Goal: Information Seeking & Learning: Compare options

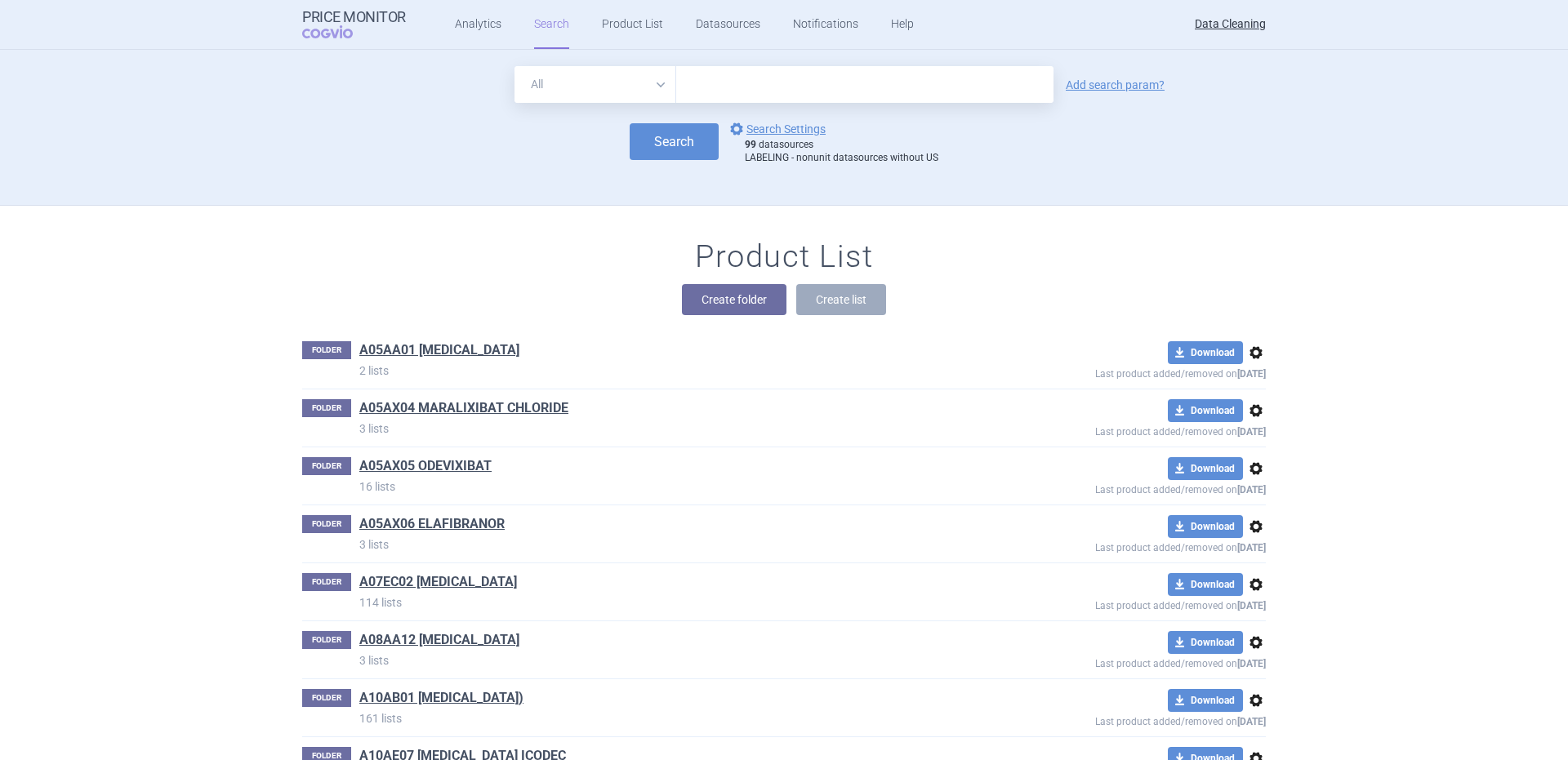
click at [603, 94] on select "All Brand Name ATC Company Active Substance Country Newer than" at bounding box center [595, 84] width 161 height 37
select select "brandName"
click at [515, 66] on select "All Brand Name ATC Company Active Substance Country Newer than" at bounding box center [595, 84] width 161 height 37
click at [711, 70] on input "text" at bounding box center [865, 84] width 377 height 37
paste input "LIVOGIVA ZYNRELEF JYSELECA AYVAKYT CALQUENCE EQUIDACENT ARIKAYCE LIPOSOMAL NYVE…"
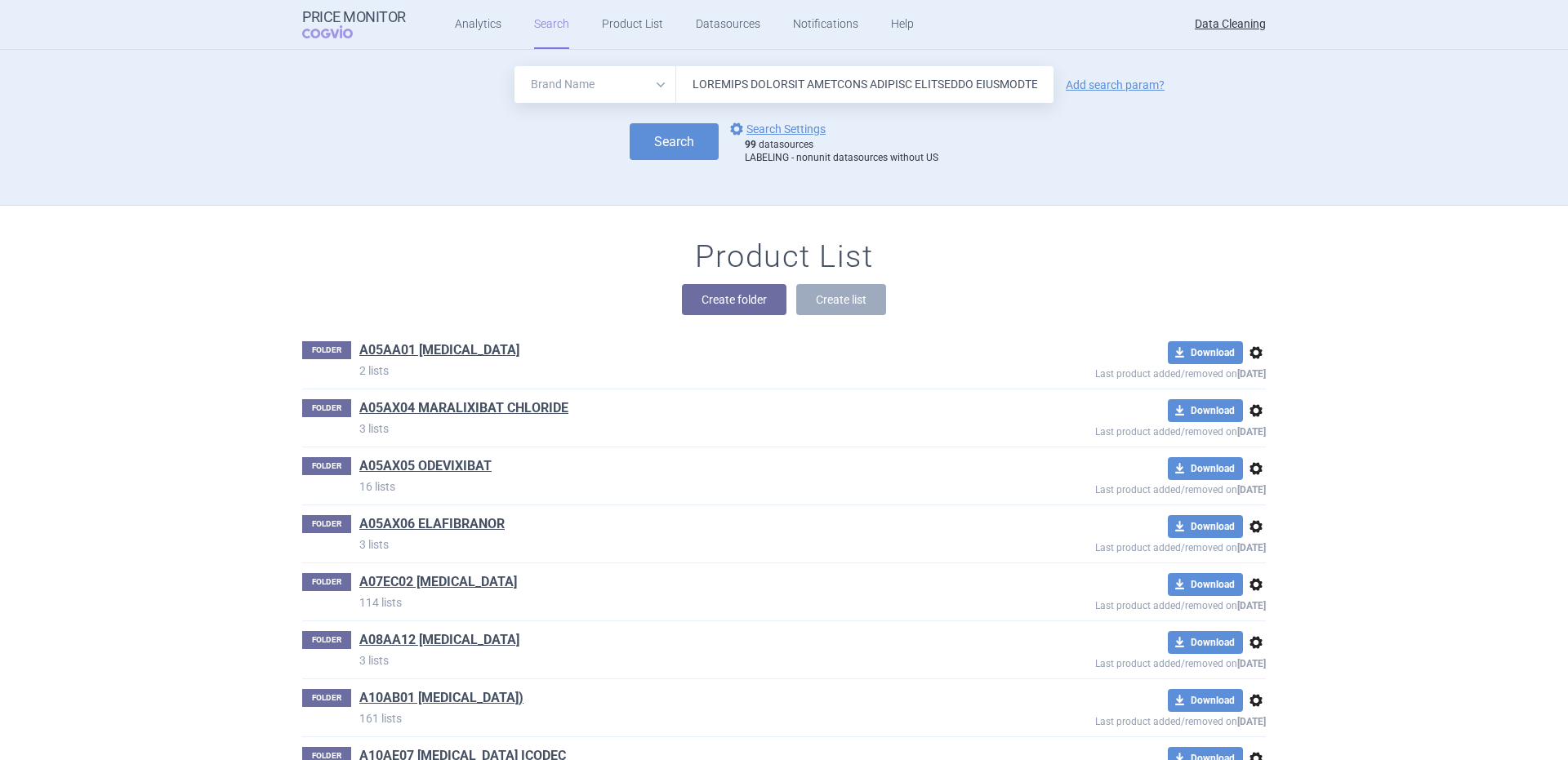
scroll to position [0, 12613]
type input "LIVOGIVA ZYNRELEF JYSELECA AYVAKYT CALQUENCE EQUIDACENT ARIKAYCE LIPOSOMAL NYVE…"
click at [815, 86] on input "text" at bounding box center [865, 84] width 377 height 37
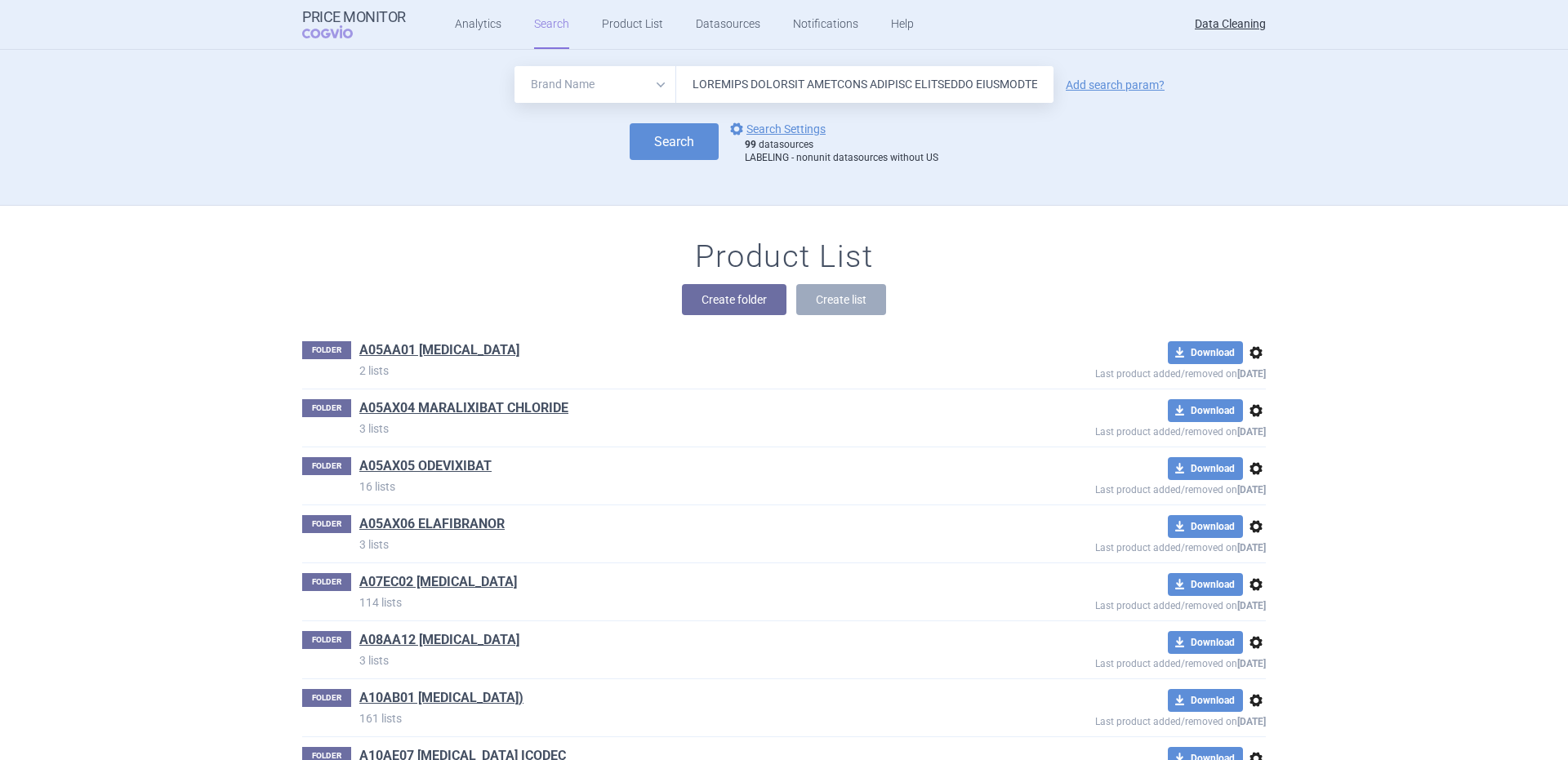
click at [815, 86] on input "text" at bounding box center [865, 84] width 377 height 37
paste input "Livogiv , Zynrelef , Jyseleca , Ayvakyt , Calquenc , Equidacent , Arikayc , Nyv…"
type input "Livogiv , Zynrelef , Jyseleca , Ayvakyt , Calquenc , Equidacent , Arikayc , Nyv…"
click at [1090, 80] on link "Add search param?" at bounding box center [1115, 84] width 99 height 11
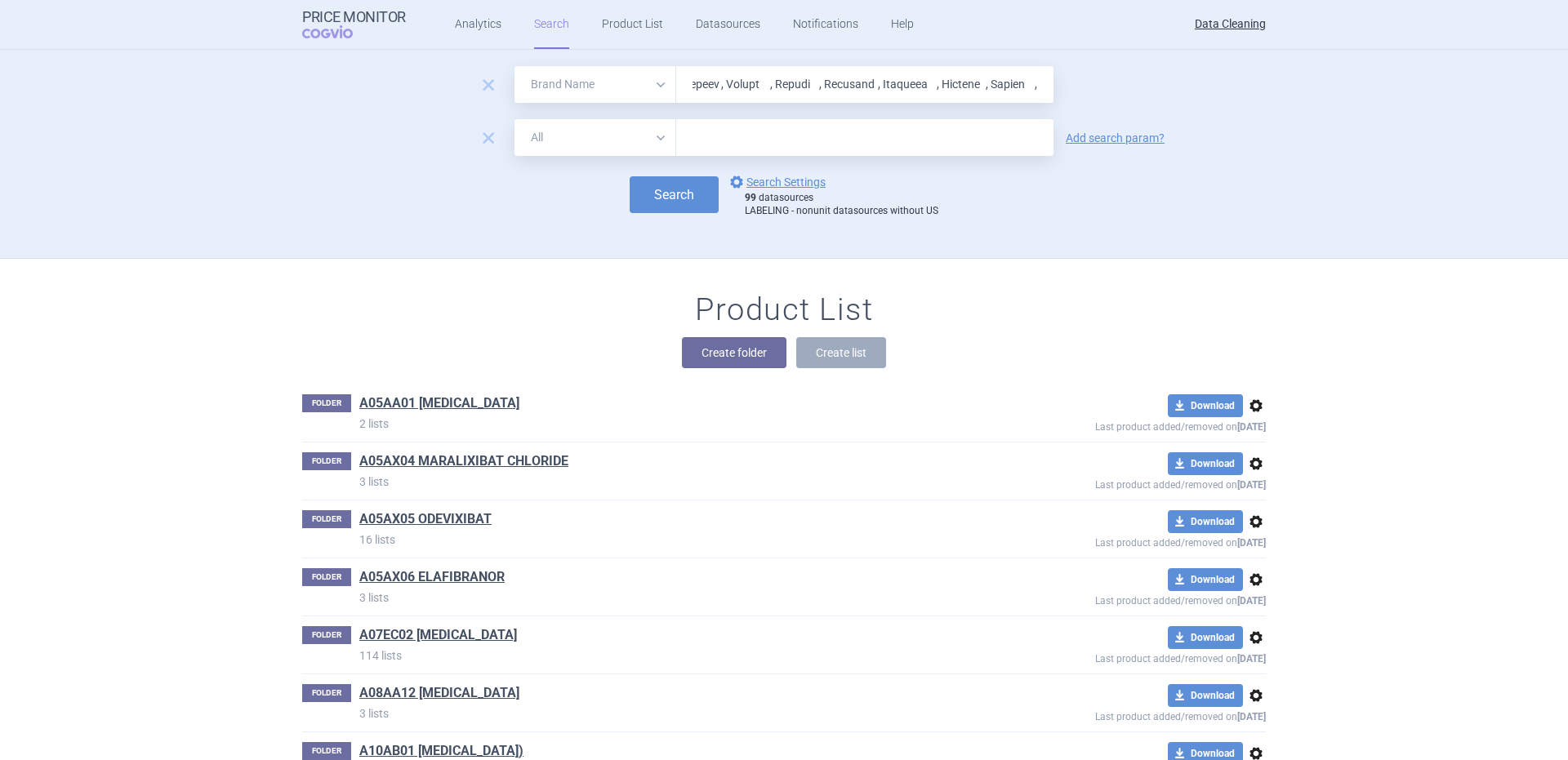
scroll to position [0, 0]
click at [604, 138] on select "All Brand Name ATC Company Active Substance Country Newer than" at bounding box center [595, 137] width 161 height 37
select select "newerThan"
click at [515, 119] on select "All Brand Name ATC Company Active Substance Country Newer than" at bounding box center [595, 137] width 161 height 37
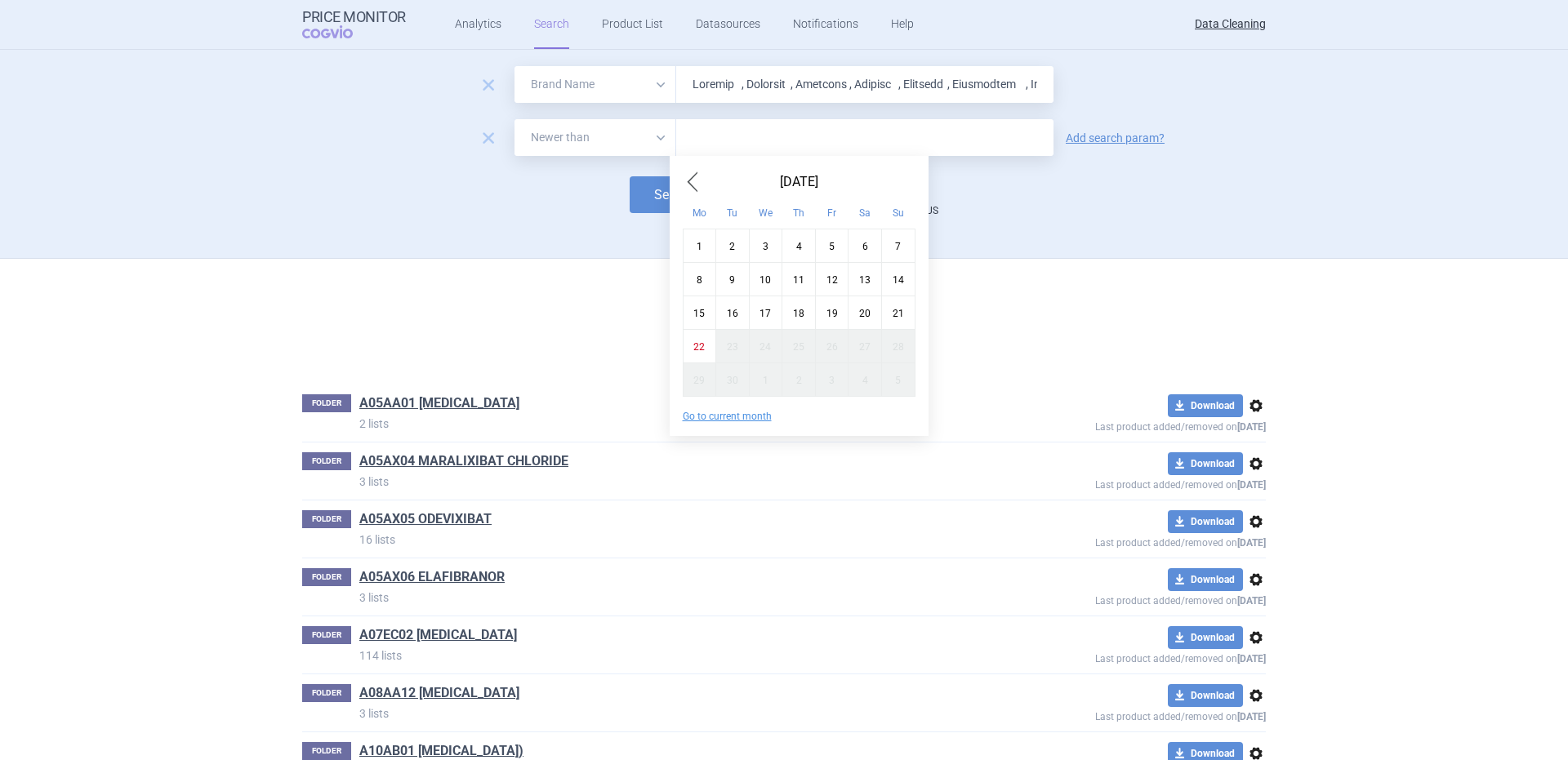
click at [699, 144] on input "text" at bounding box center [865, 137] width 377 height 37
click at [700, 187] on span "Previous Month" at bounding box center [692, 182] width 20 height 26
click at [701, 187] on span "Previous Month" at bounding box center [692, 182] width 20 height 26
click at [702, 187] on span "Previous Month" at bounding box center [692, 182] width 20 height 26
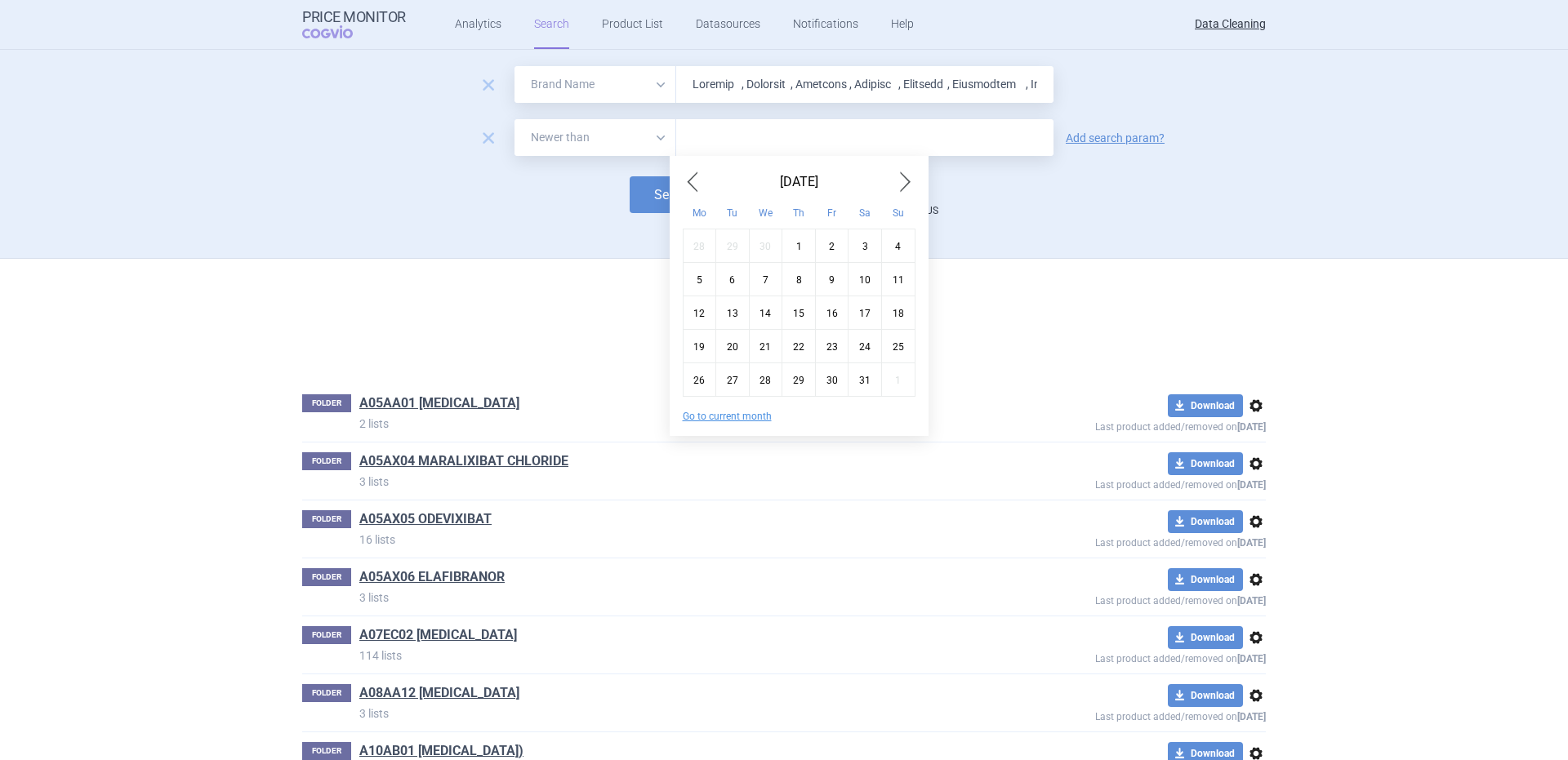
click at [704, 190] on div "May 2025" at bounding box center [799, 182] width 233 height 26
drag, startPoint x: 795, startPoint y: 247, endPoint x: 784, endPoint y: 241, distance: 12.5
click at [794, 246] on div "1" at bounding box center [798, 245] width 33 height 33
type input "1. 5. 2025"
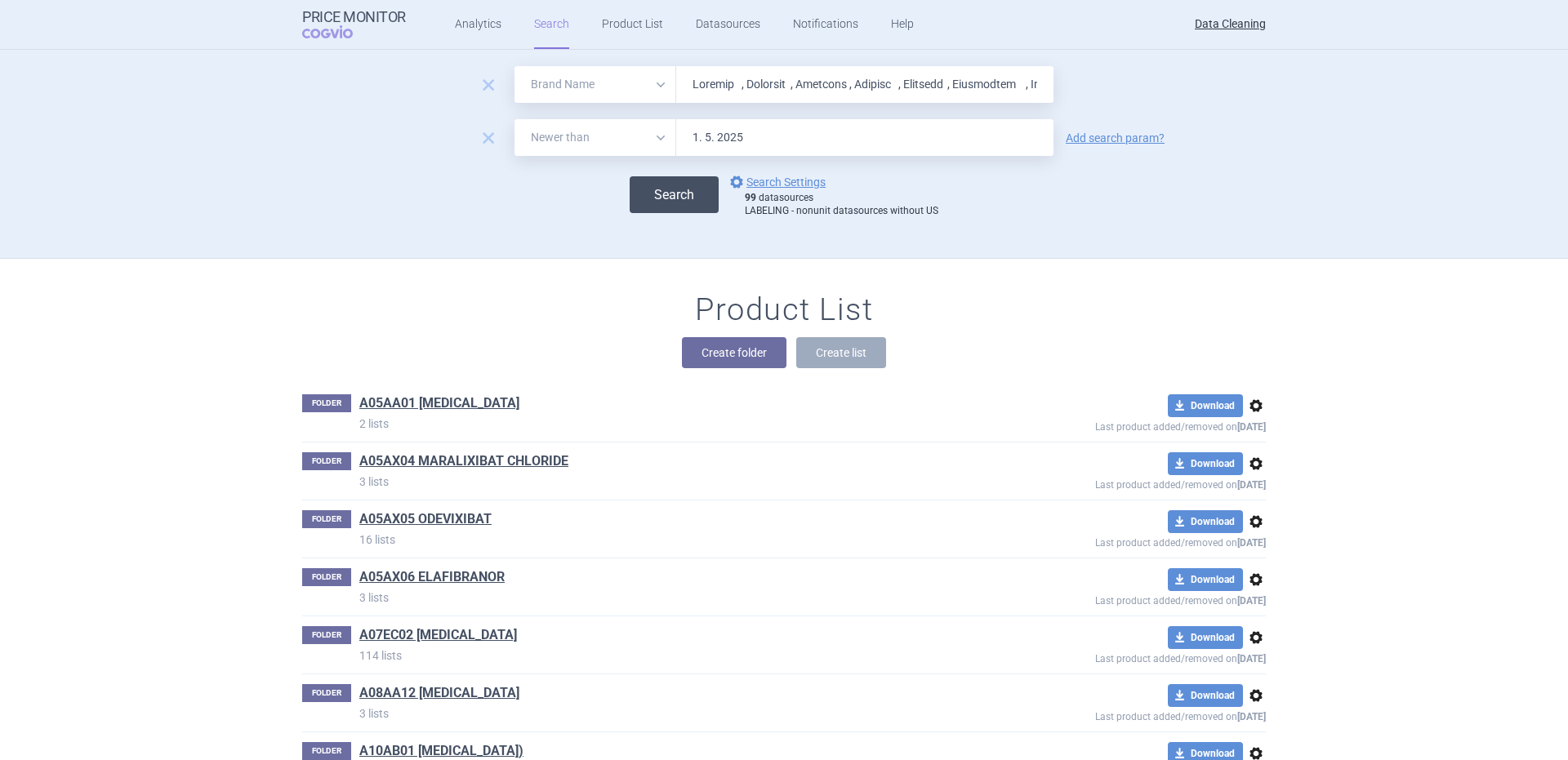
click at [668, 180] on button "Search" at bounding box center [674, 194] width 89 height 37
select select "brandName"
select select "newerThan"
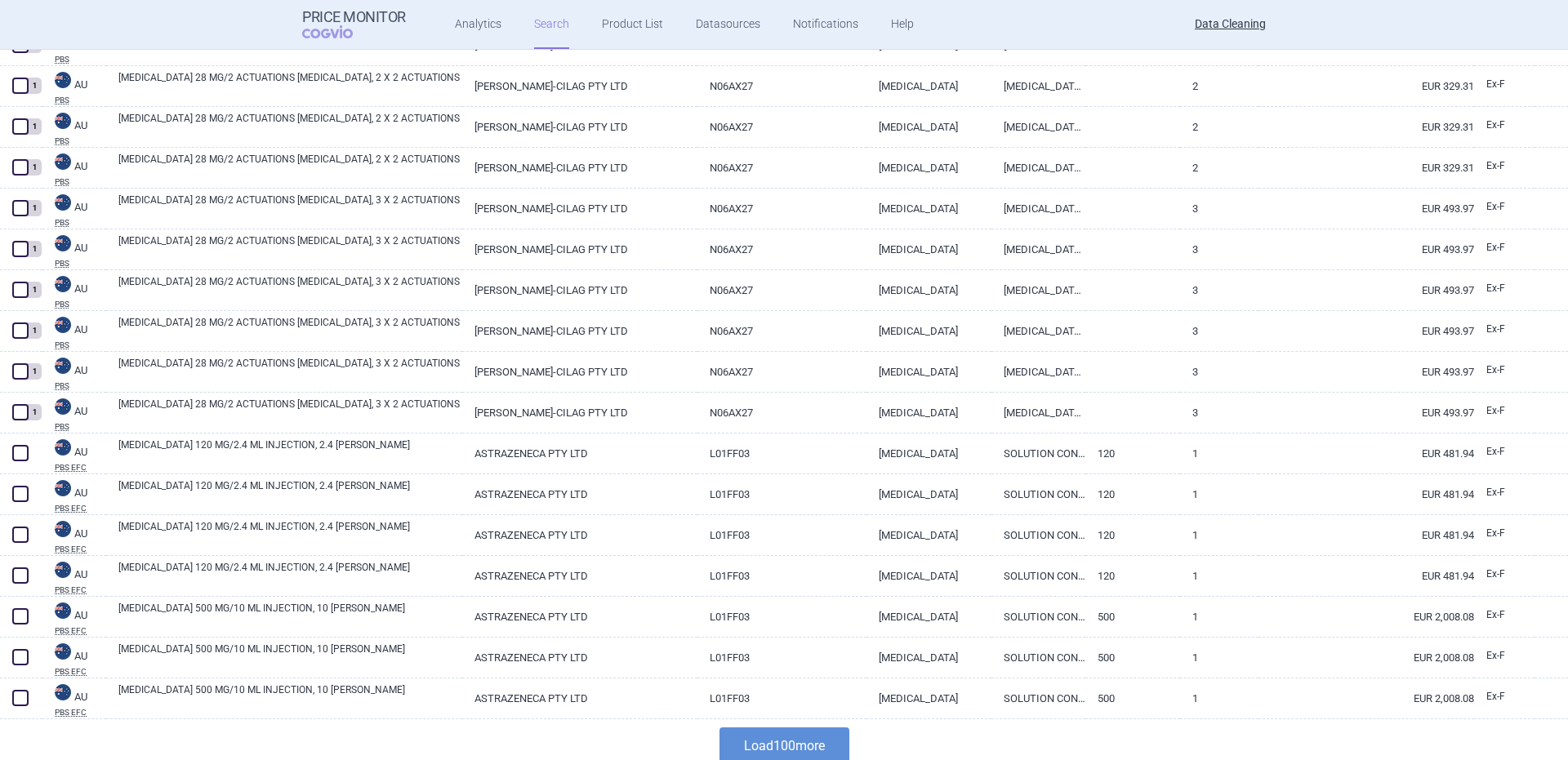
scroll to position [3768, 0]
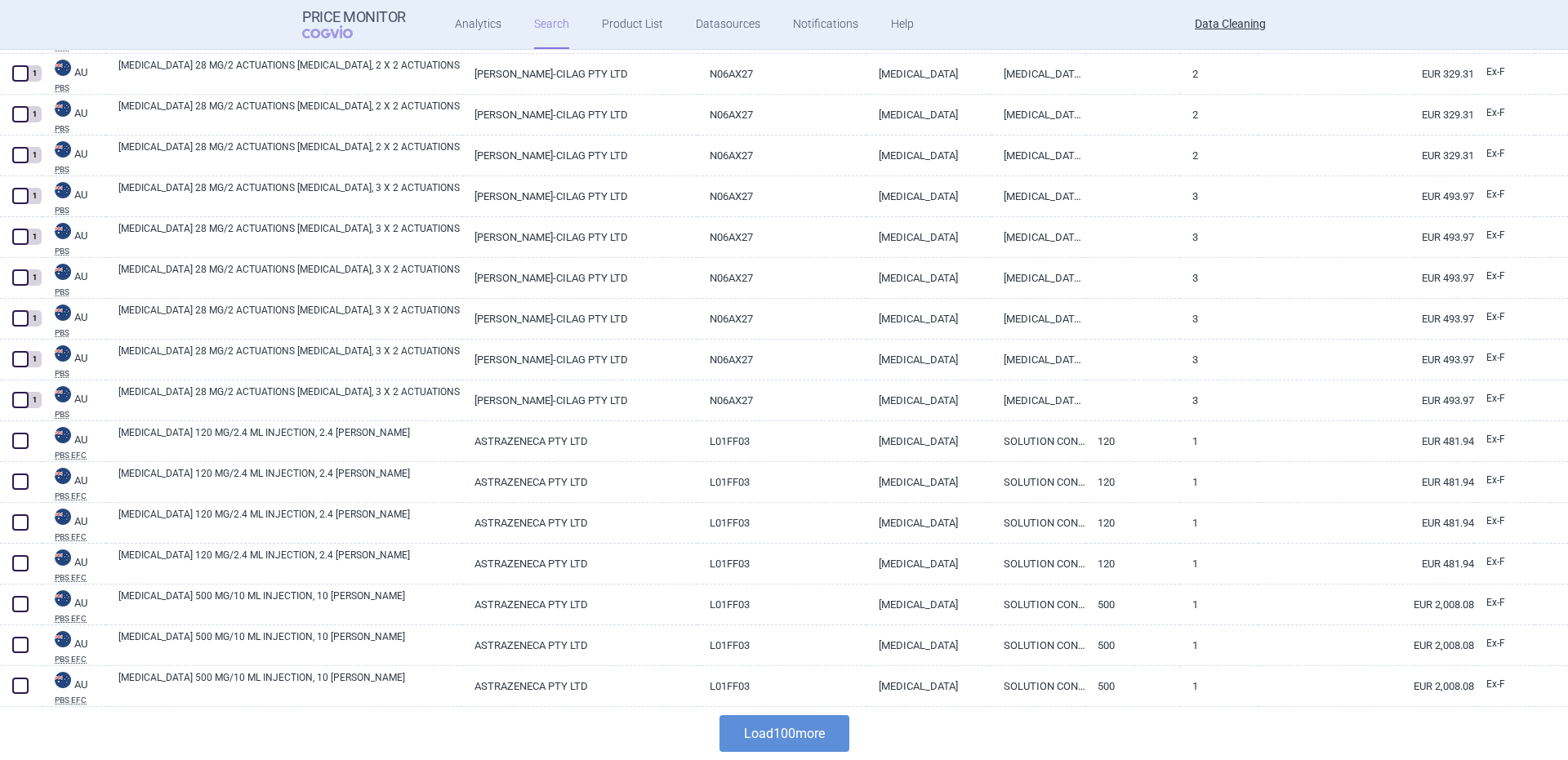
click at [796, 743] on button "Load 100 more" at bounding box center [784, 733] width 130 height 37
click at [796, 744] on div at bounding box center [784, 734] width 1568 height 53
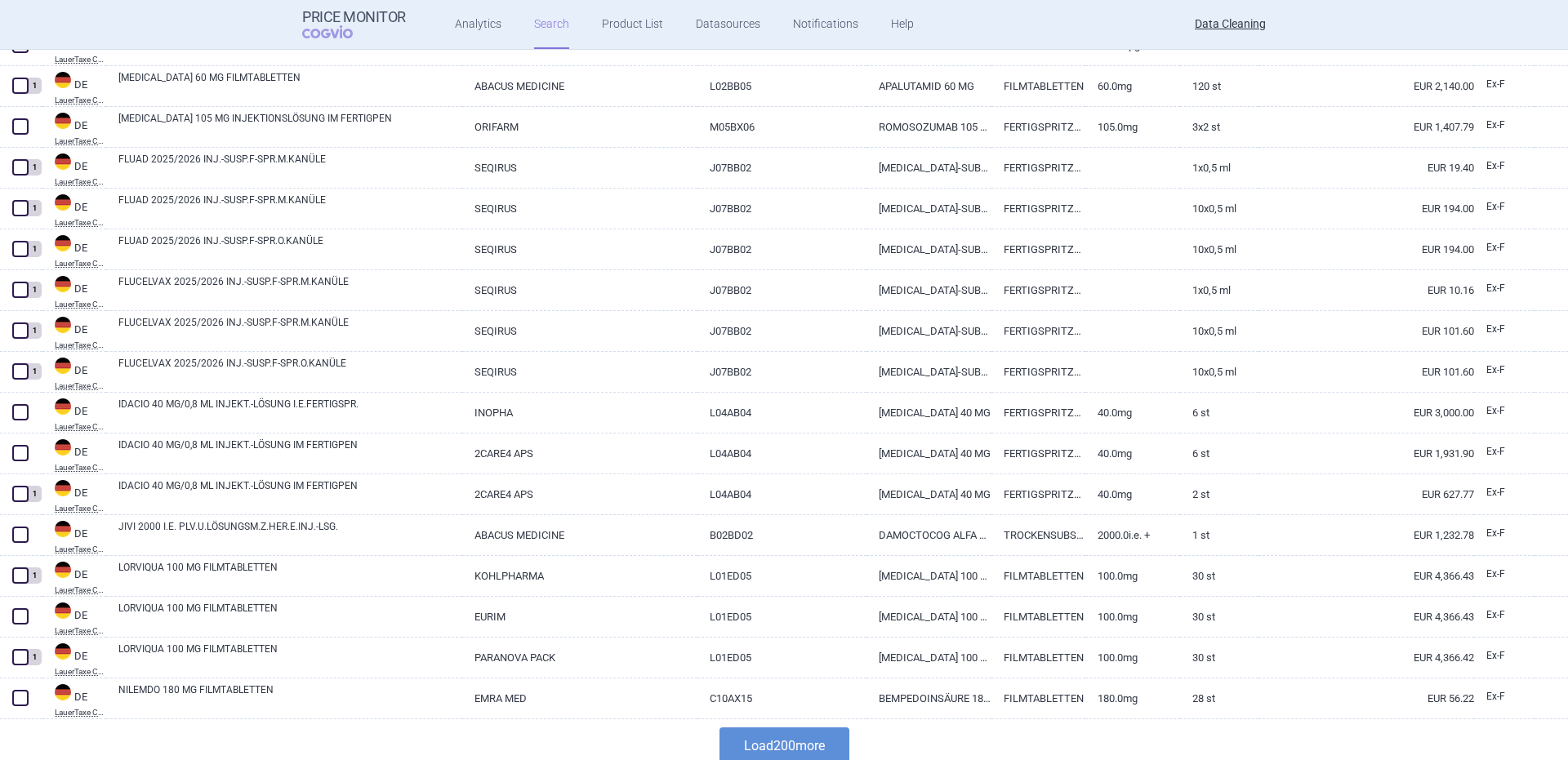
scroll to position [7850, 0]
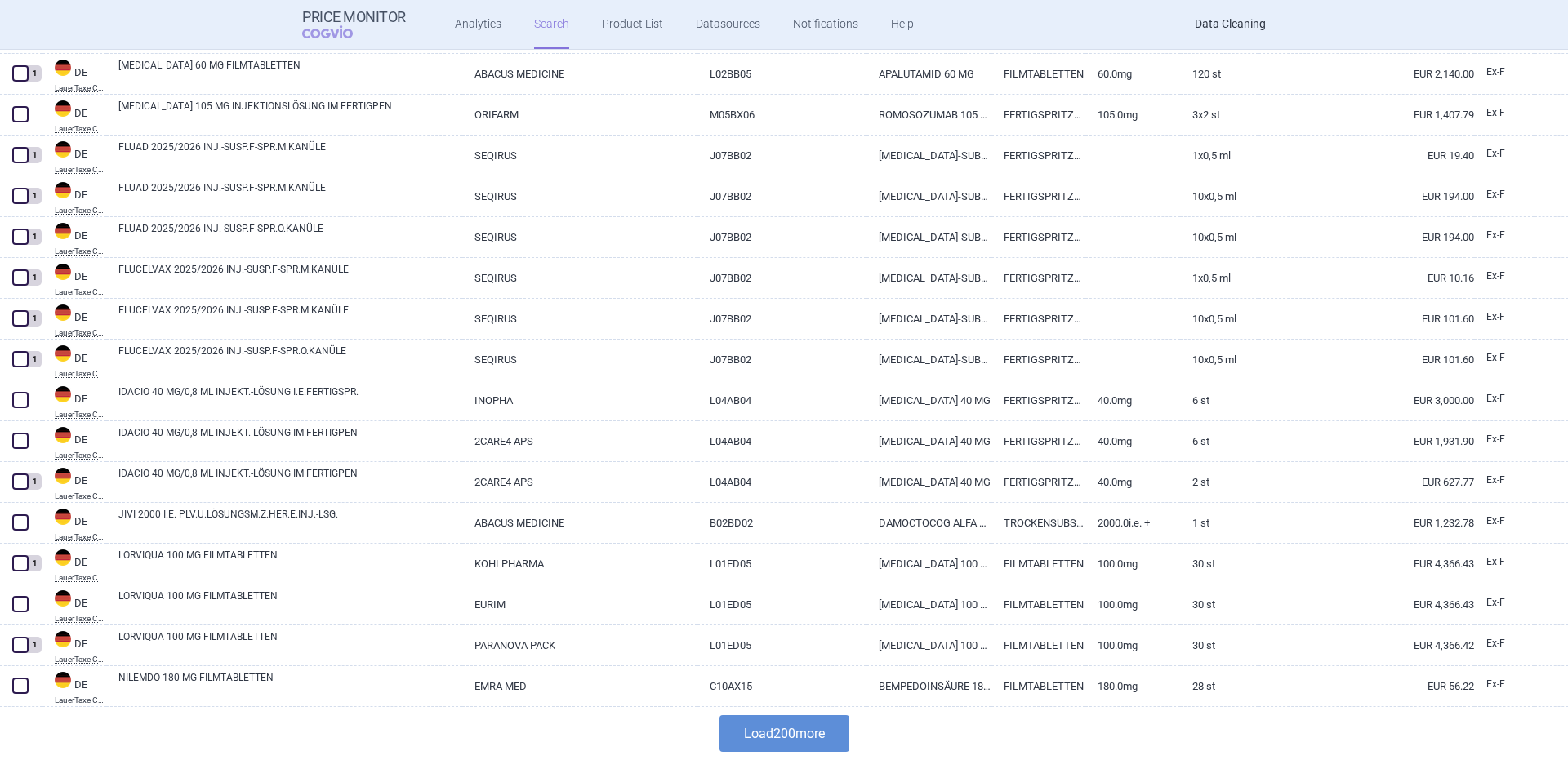
click at [804, 726] on button "Load 200 more" at bounding box center [784, 733] width 130 height 37
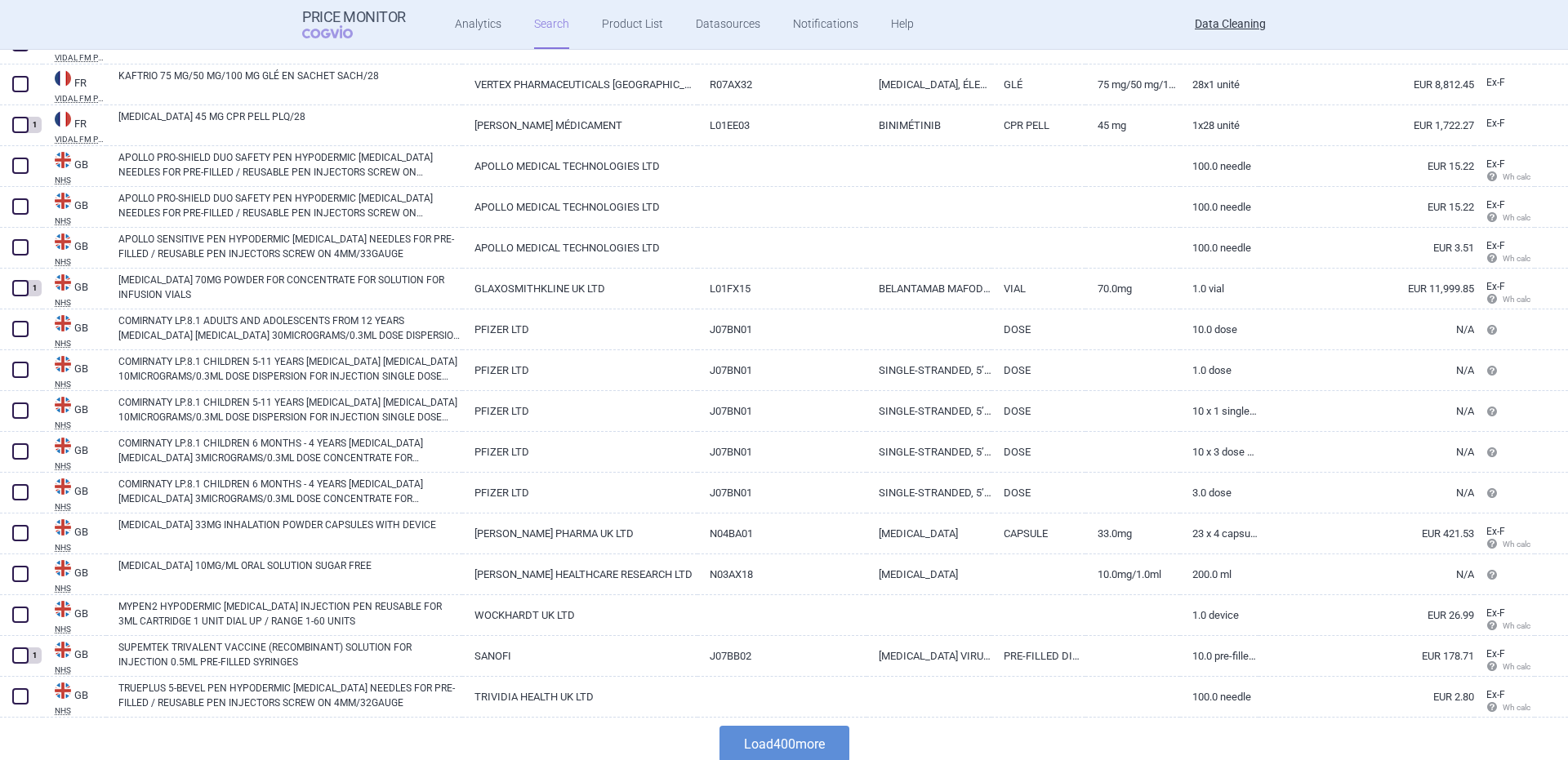
scroll to position [16013, 0]
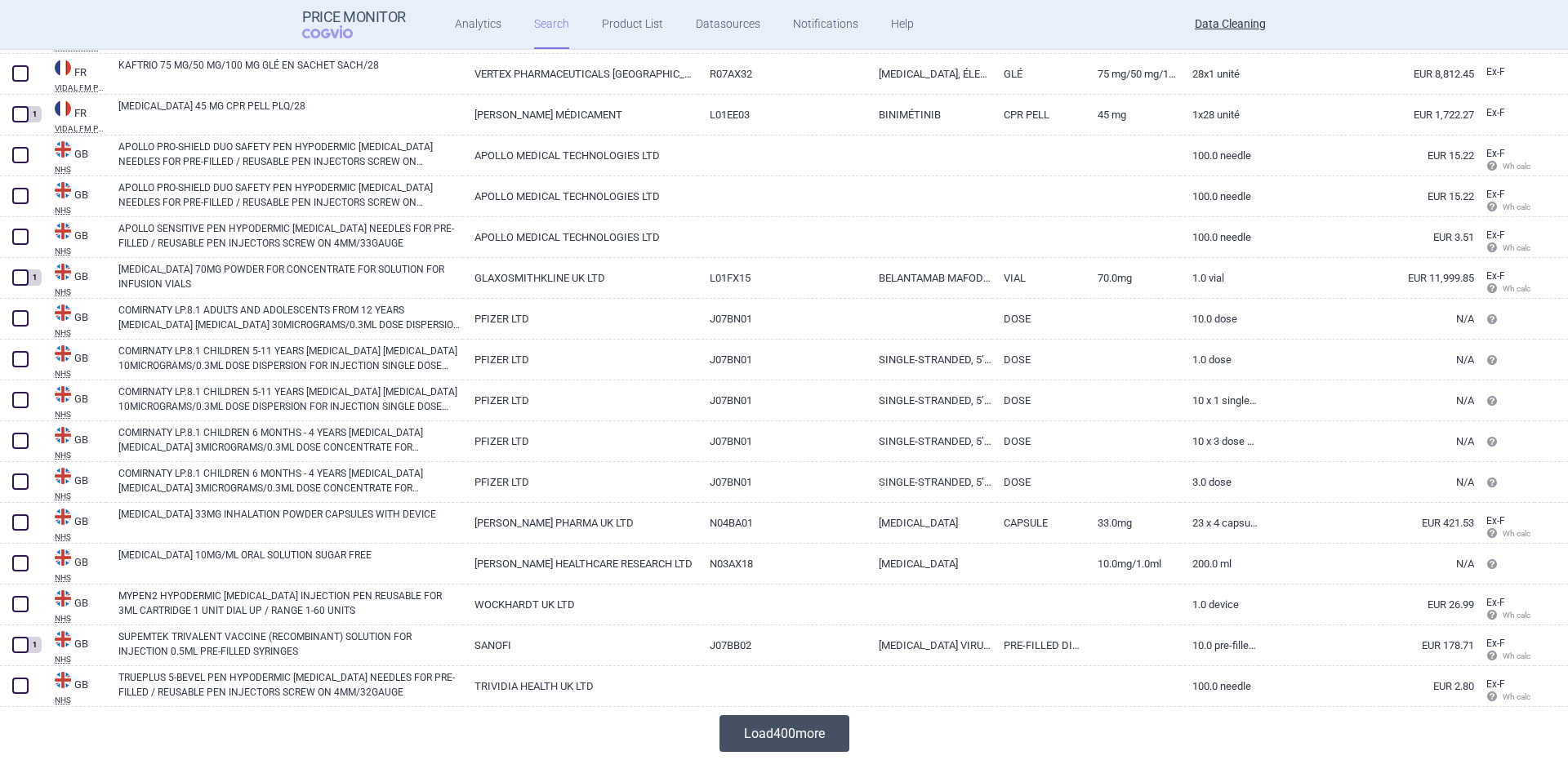
click at [772, 726] on button "Load 400 more" at bounding box center [784, 733] width 130 height 37
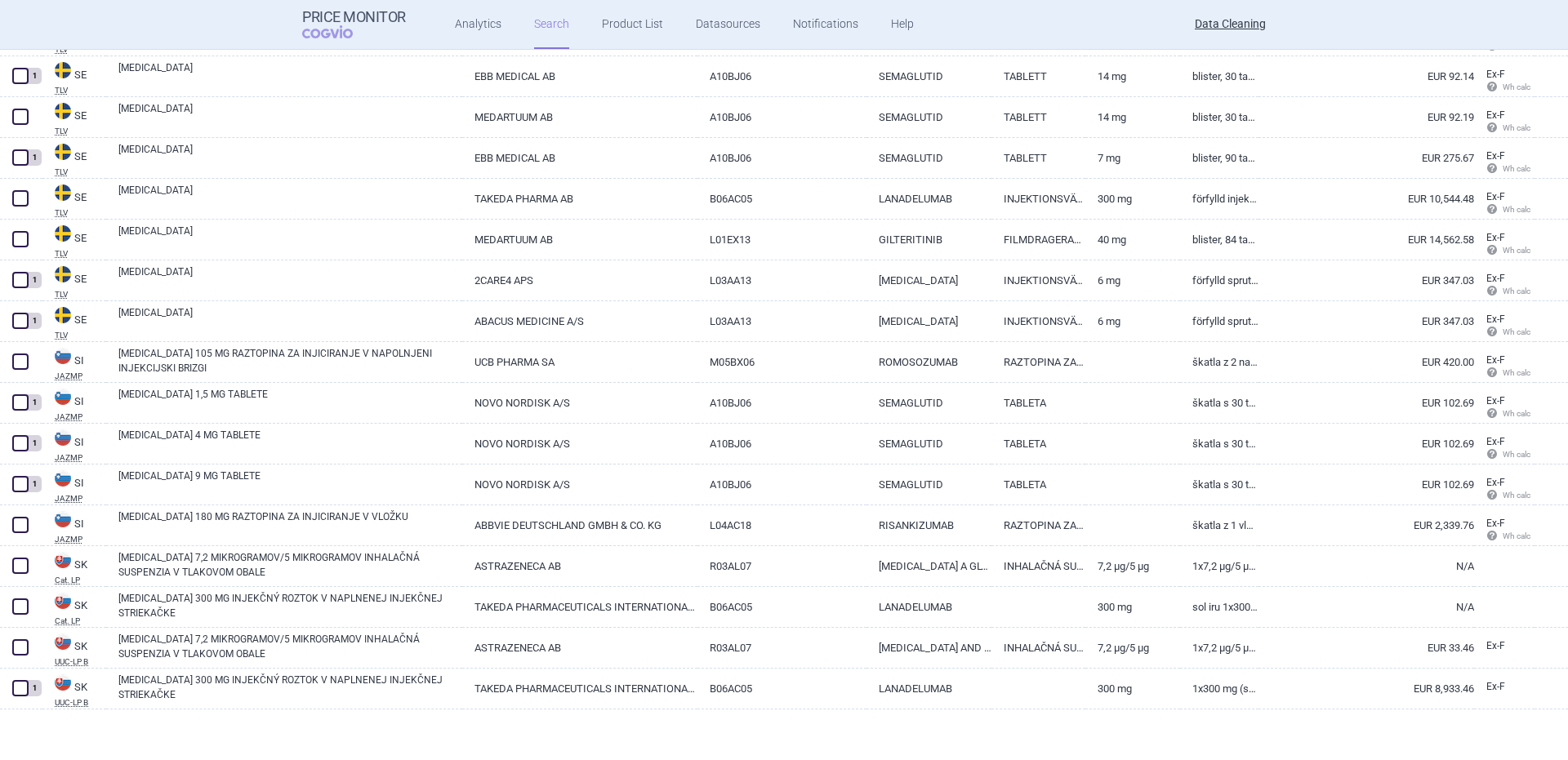
scroll to position [25320, 0]
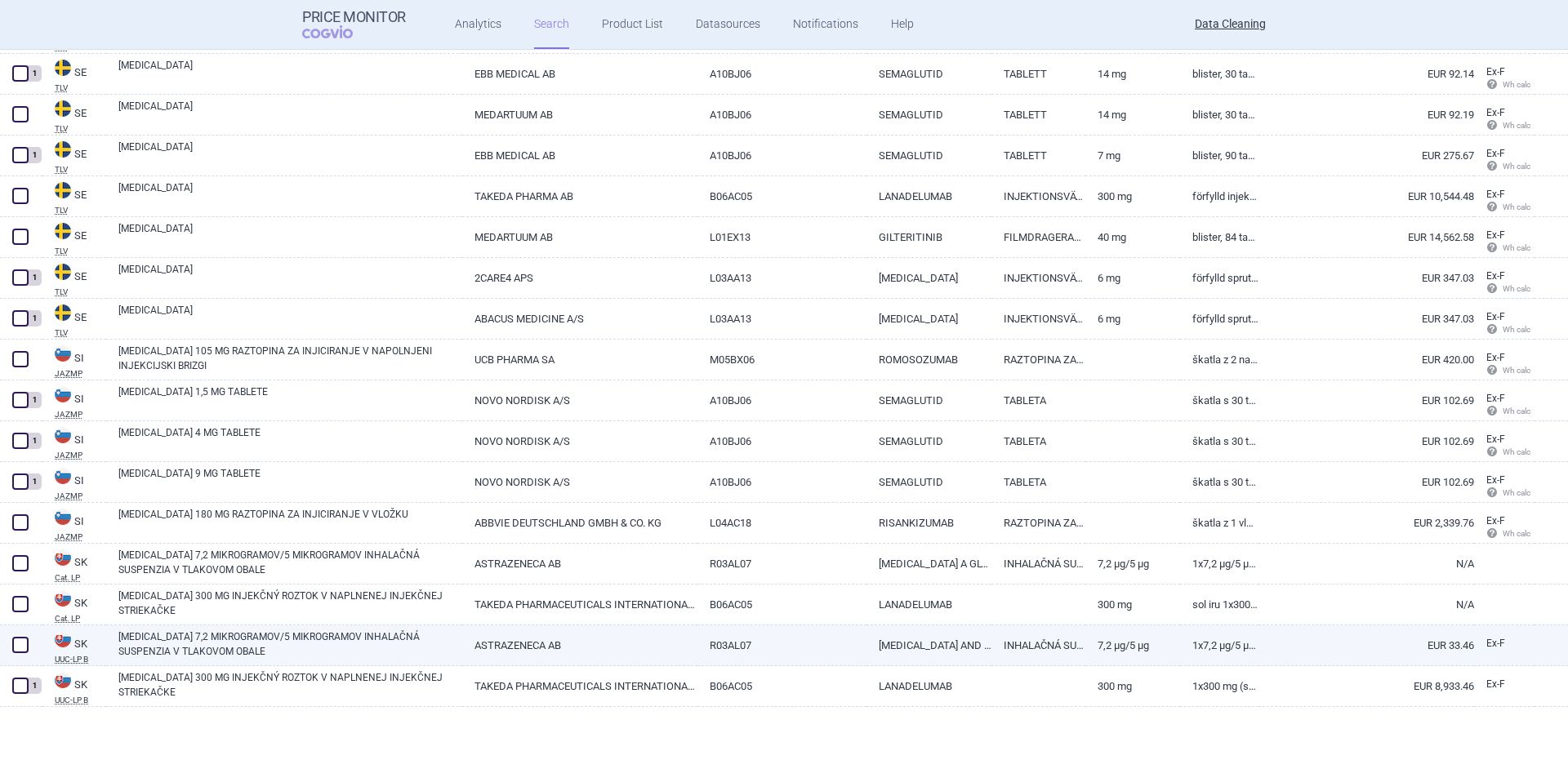
click at [188, 646] on link "BEVESPI AEROSPHERE 7,2 MIKROGRAMOV/5 MIKROGRAMOV INHALAČNÁ SUSPENZIA V TLAKOVOM…" at bounding box center [290, 644] width 344 height 30
select select "EUR"
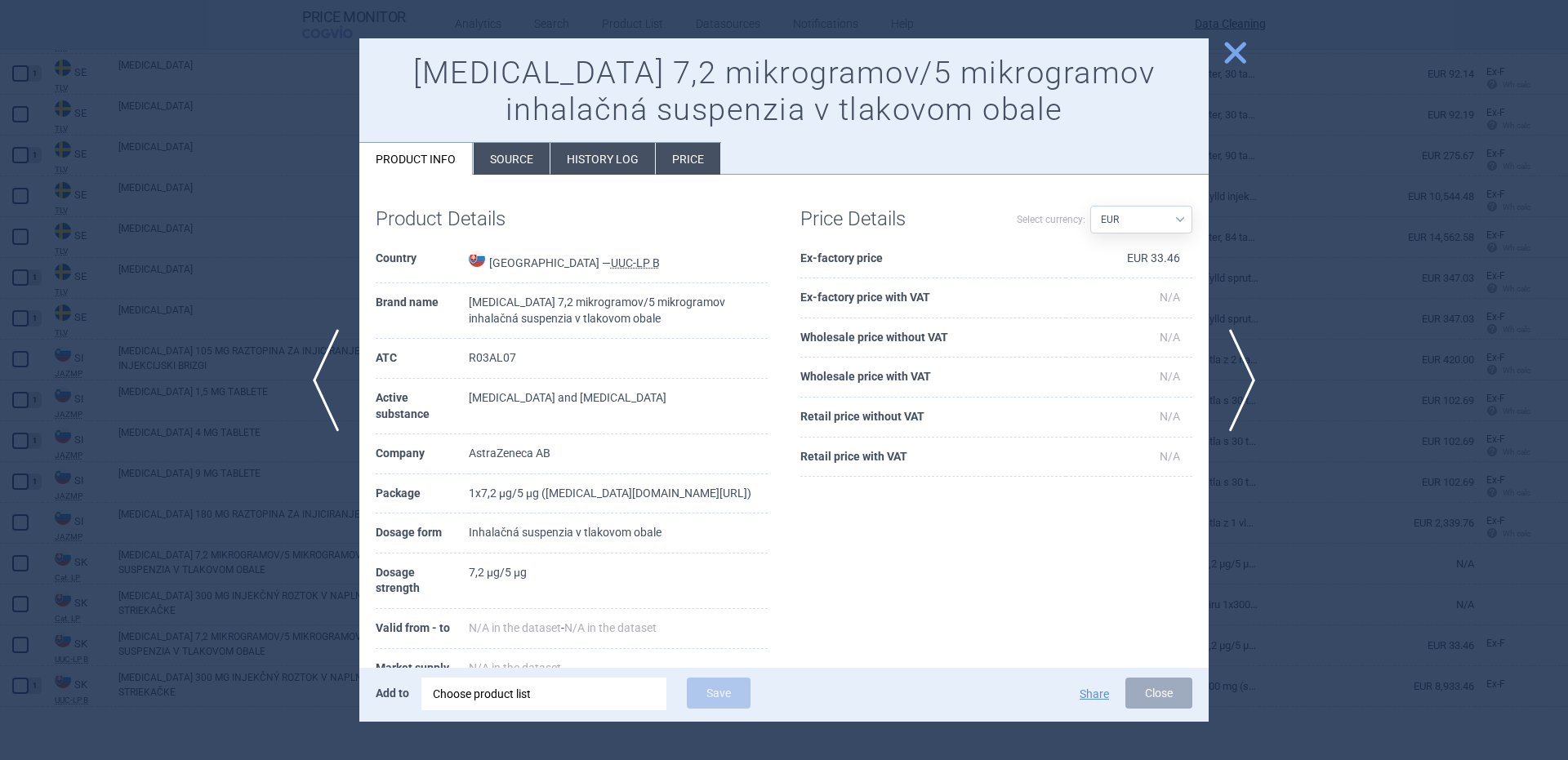
click at [454, 694] on div "Choose product list" at bounding box center [544, 694] width 223 height 32
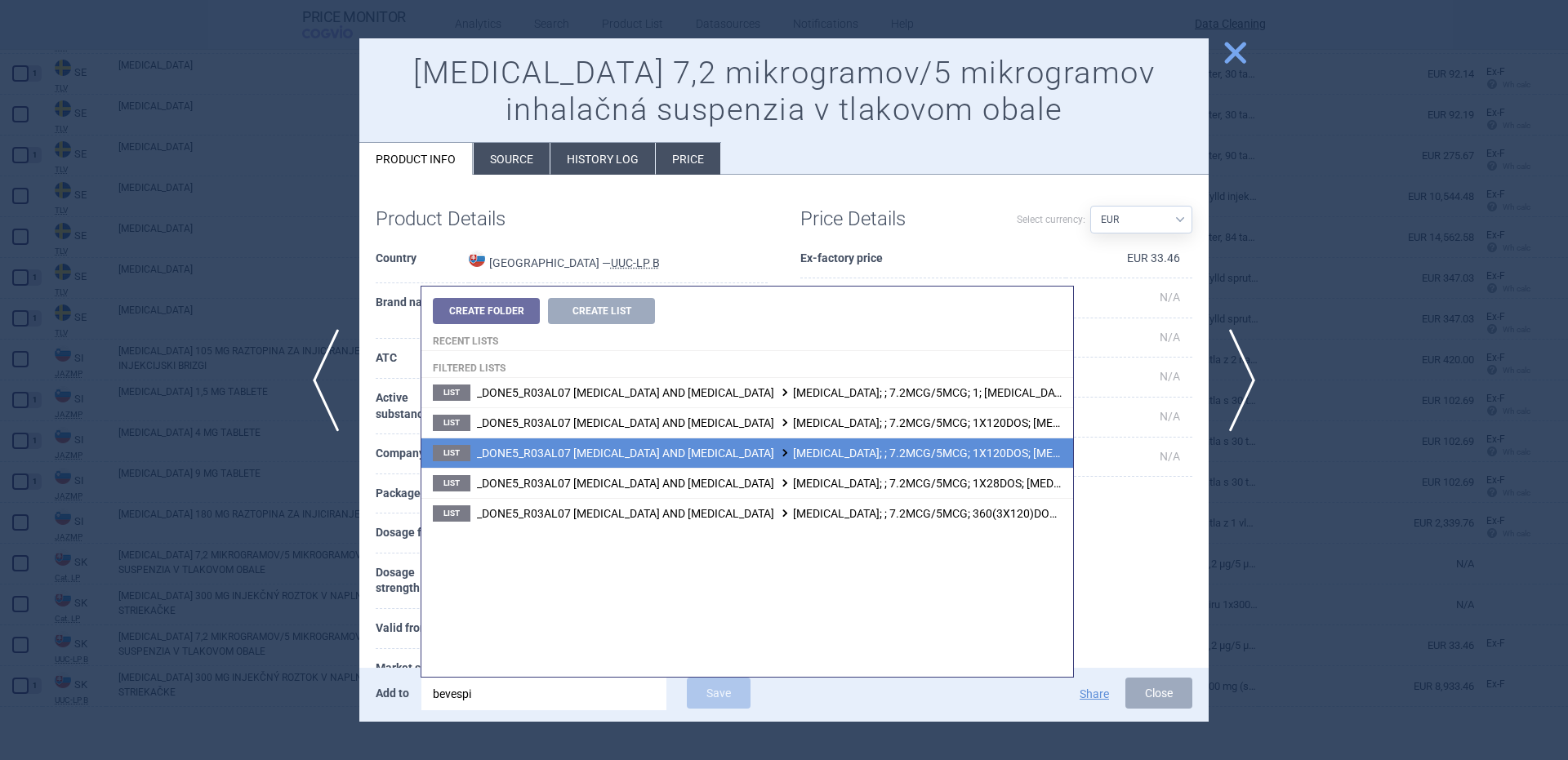
type input "bevespi"
click at [994, 457] on span "_DONE5_R03AL07 FORMOTEROL AND GLYCOPYRRONIUM BROMIDE BEVESPI AEROSPHERE; ; 7.2M…" at bounding box center [883, 453] width 815 height 13
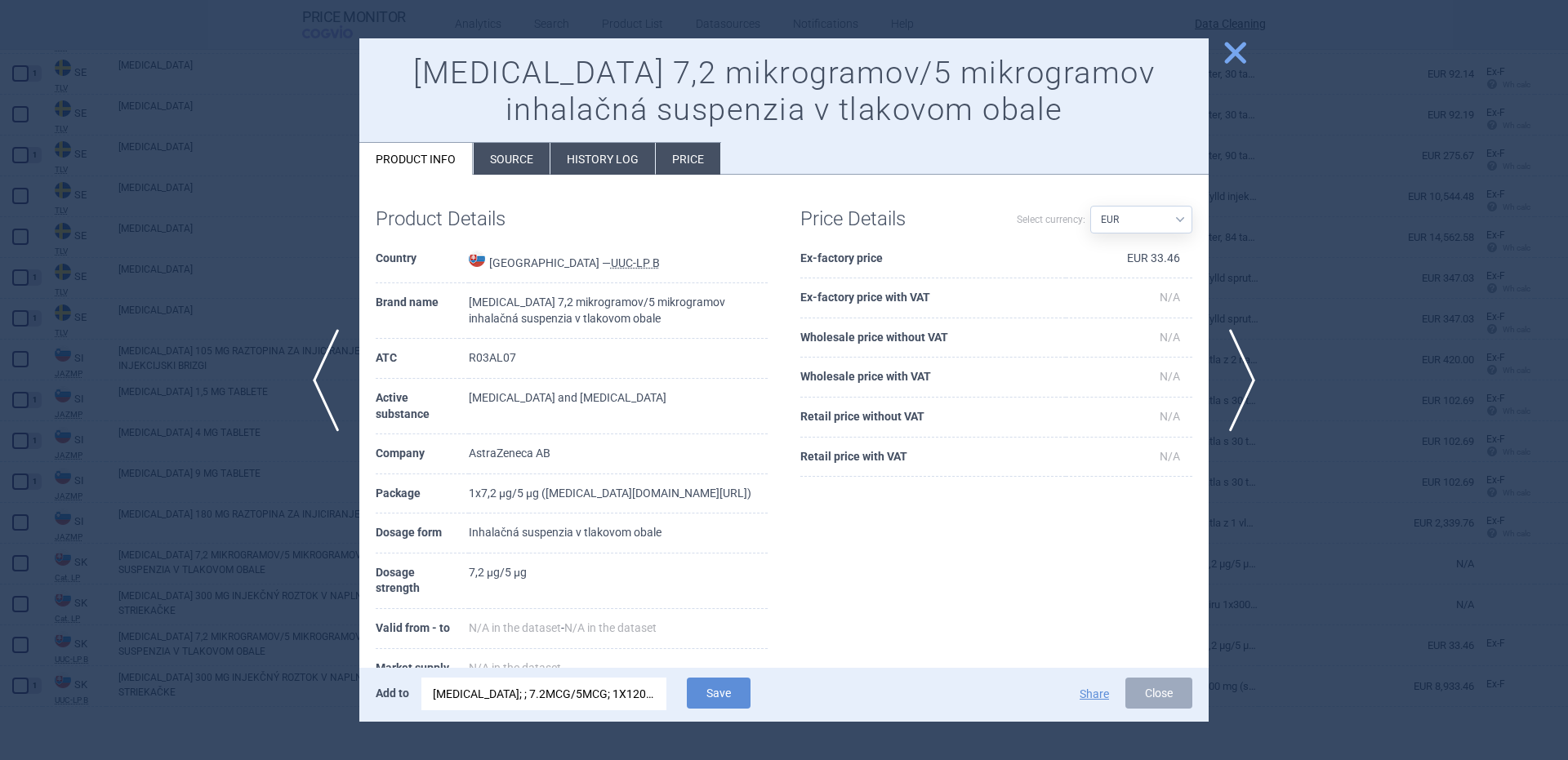
click at [511, 161] on li "Source" at bounding box center [511, 158] width 76 height 31
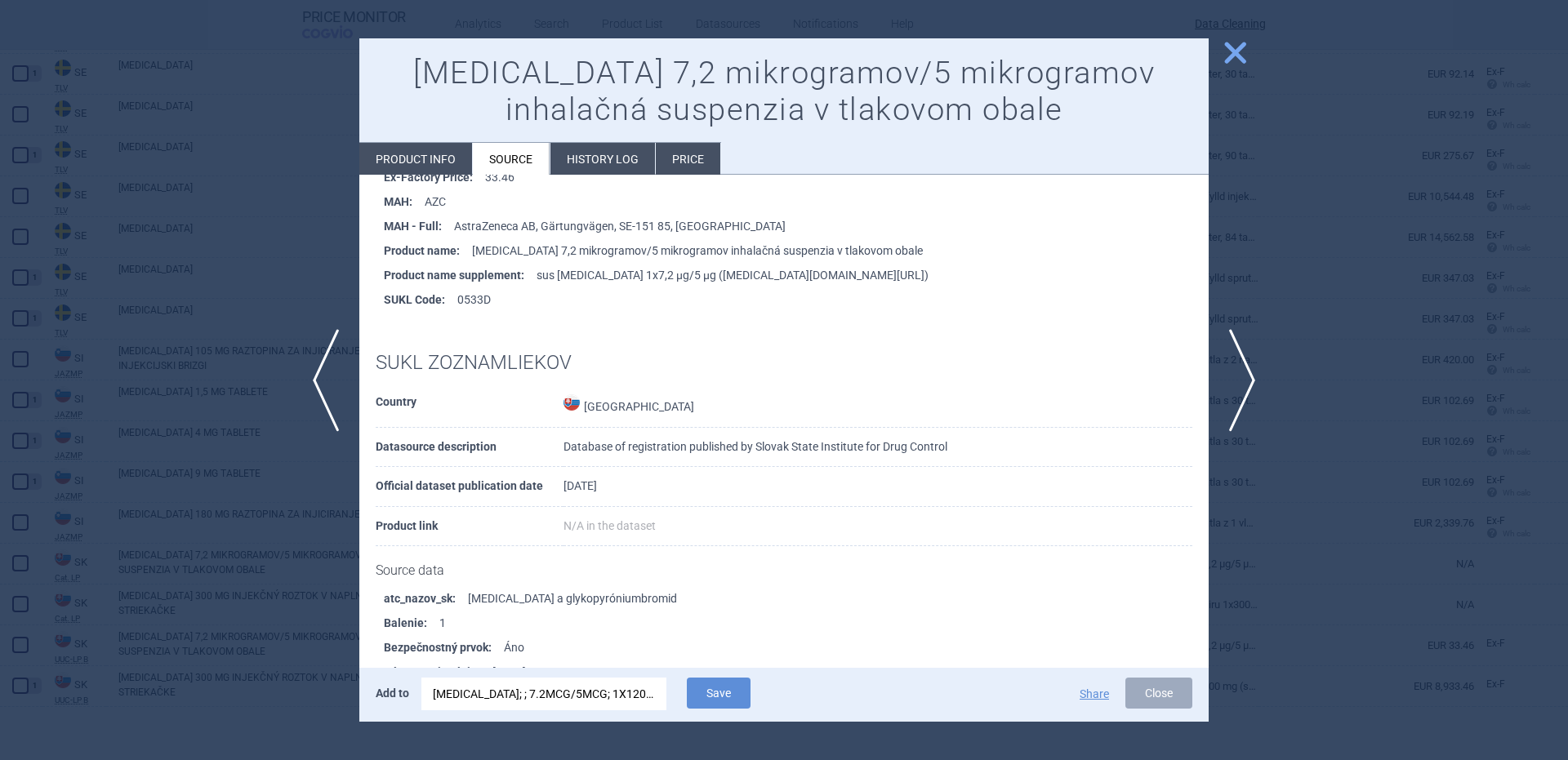
scroll to position [653, 0]
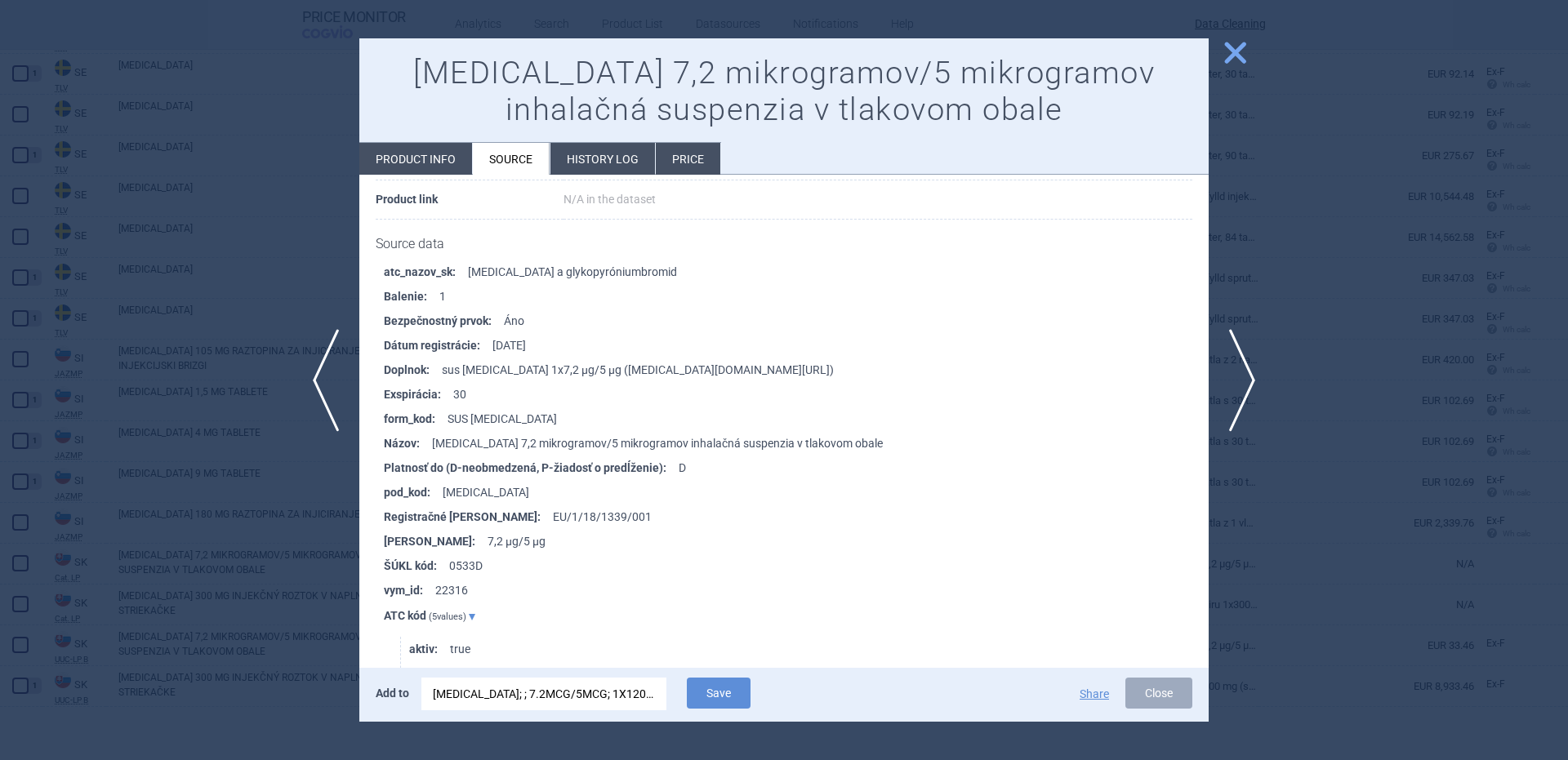
click at [610, 695] on div "BEVESPI AEROSPHERE; ; 7.2MCG/5MCG; 1X120DOS; INH SUS PSS; IHL |EU/1/18/1339/001" at bounding box center [544, 694] width 223 height 32
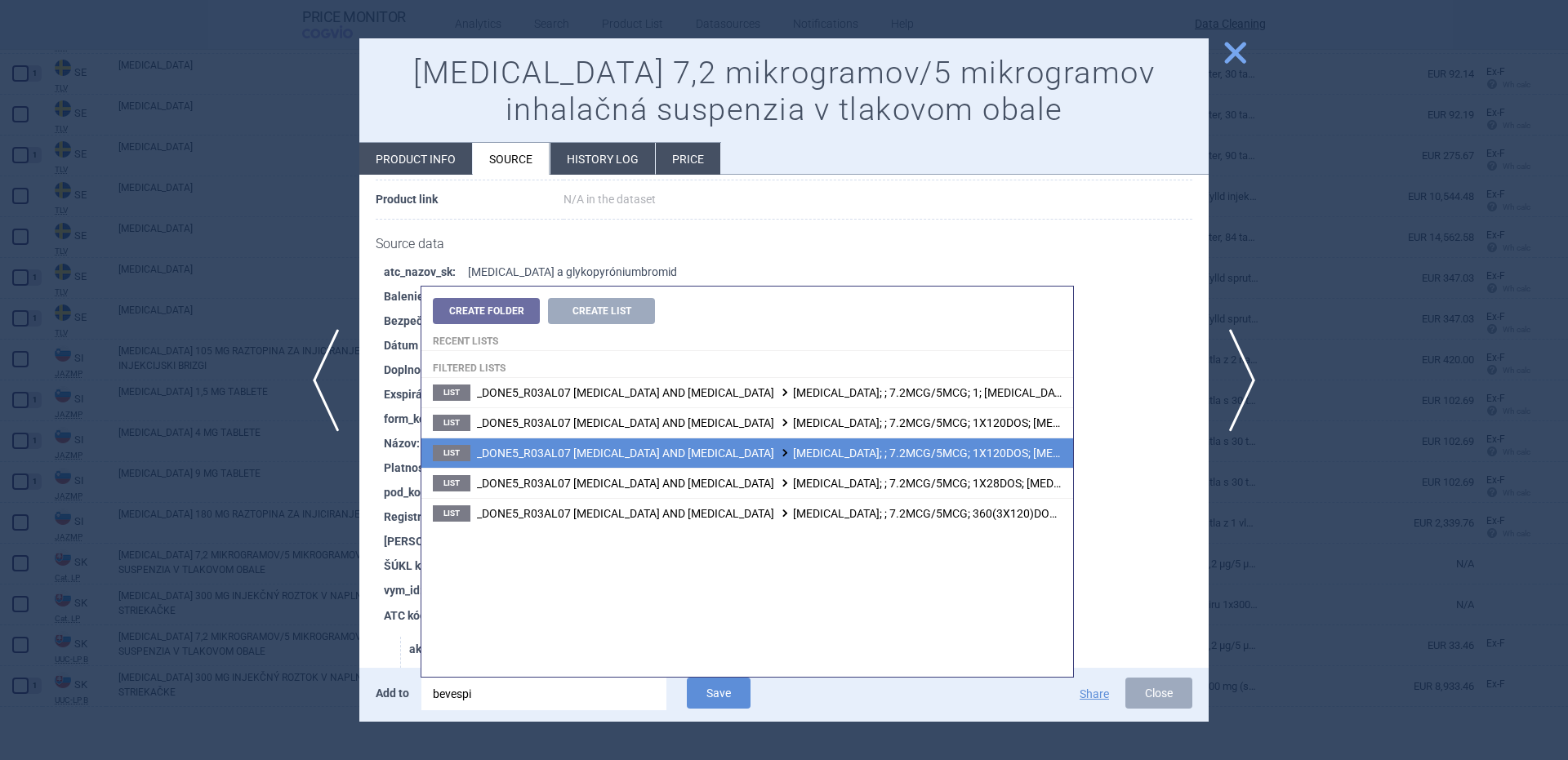
click at [962, 448] on span "_DONE5_R03AL07 FORMOTEROL AND GLYCOPYRRONIUM BROMIDE BEVESPI AEROSPHERE; ; 7.2M…" at bounding box center [883, 453] width 815 height 13
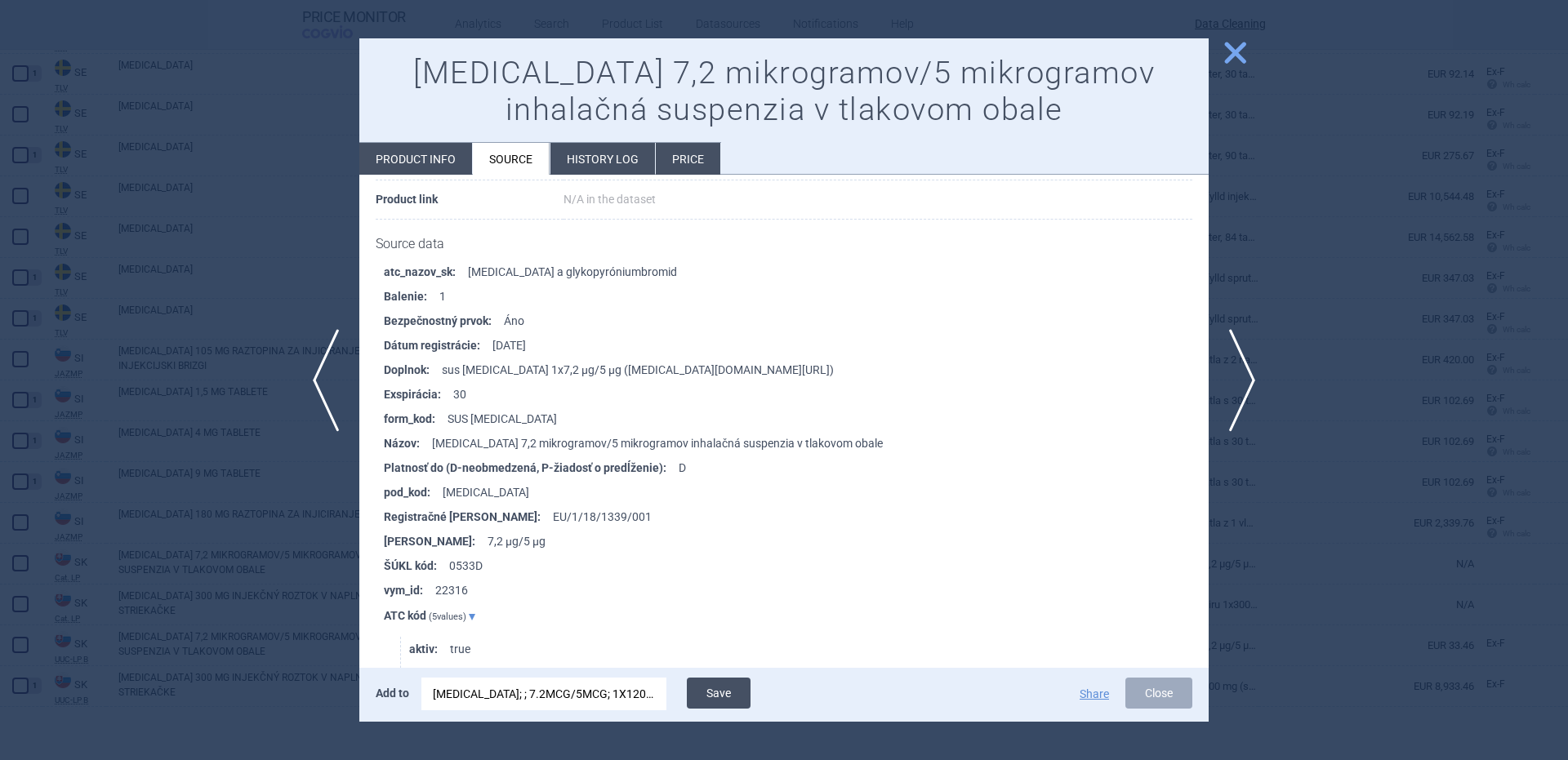
click at [728, 689] on button "Save" at bounding box center [719, 693] width 64 height 31
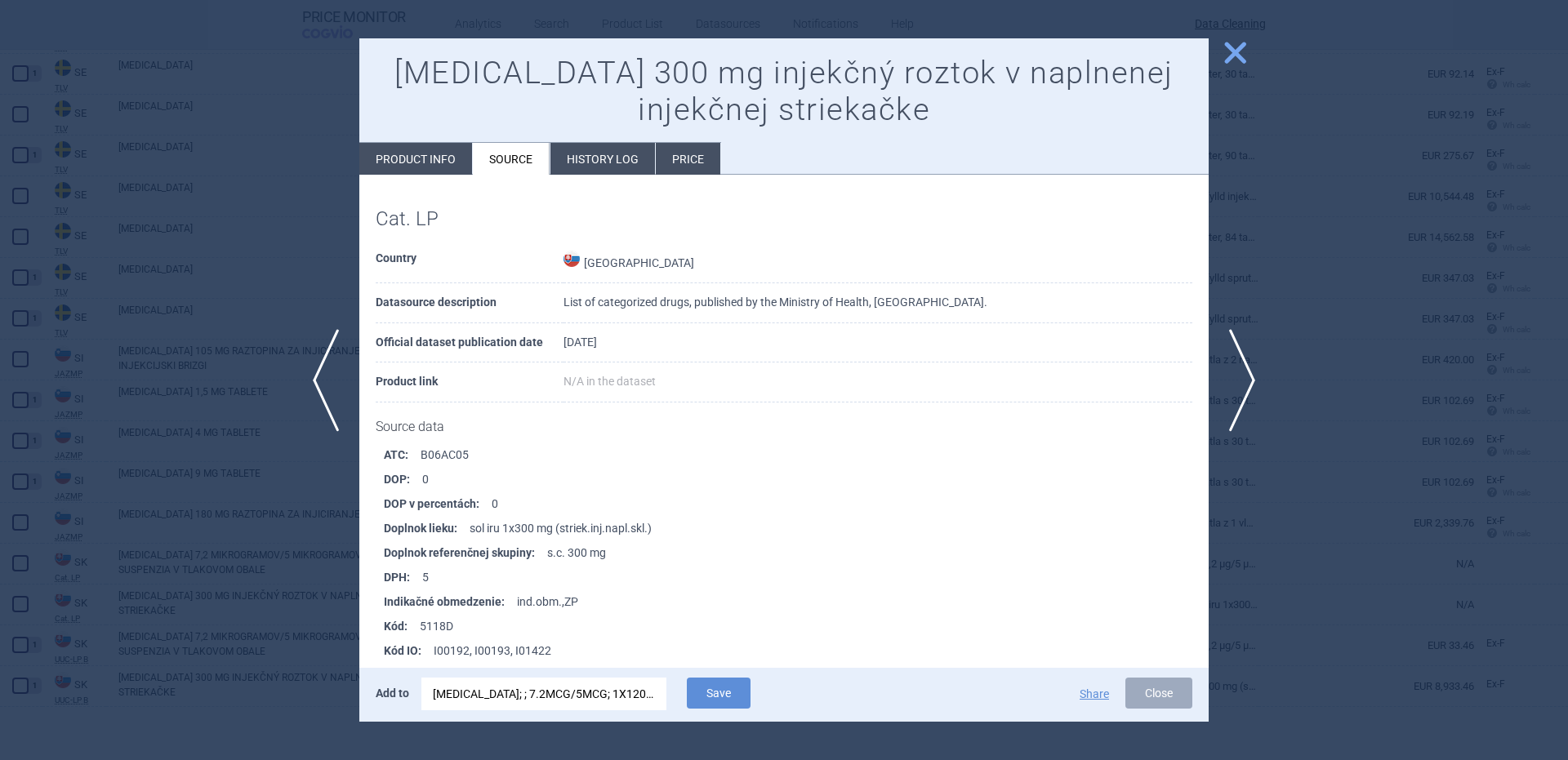
click at [597, 709] on div "BEVESPI AEROSPHERE; ; 7.2MCG/5MCG; 1X120DOS; INH SUS PSS; IHL |EU/1/18/1339/001" at bounding box center [544, 694] width 223 height 32
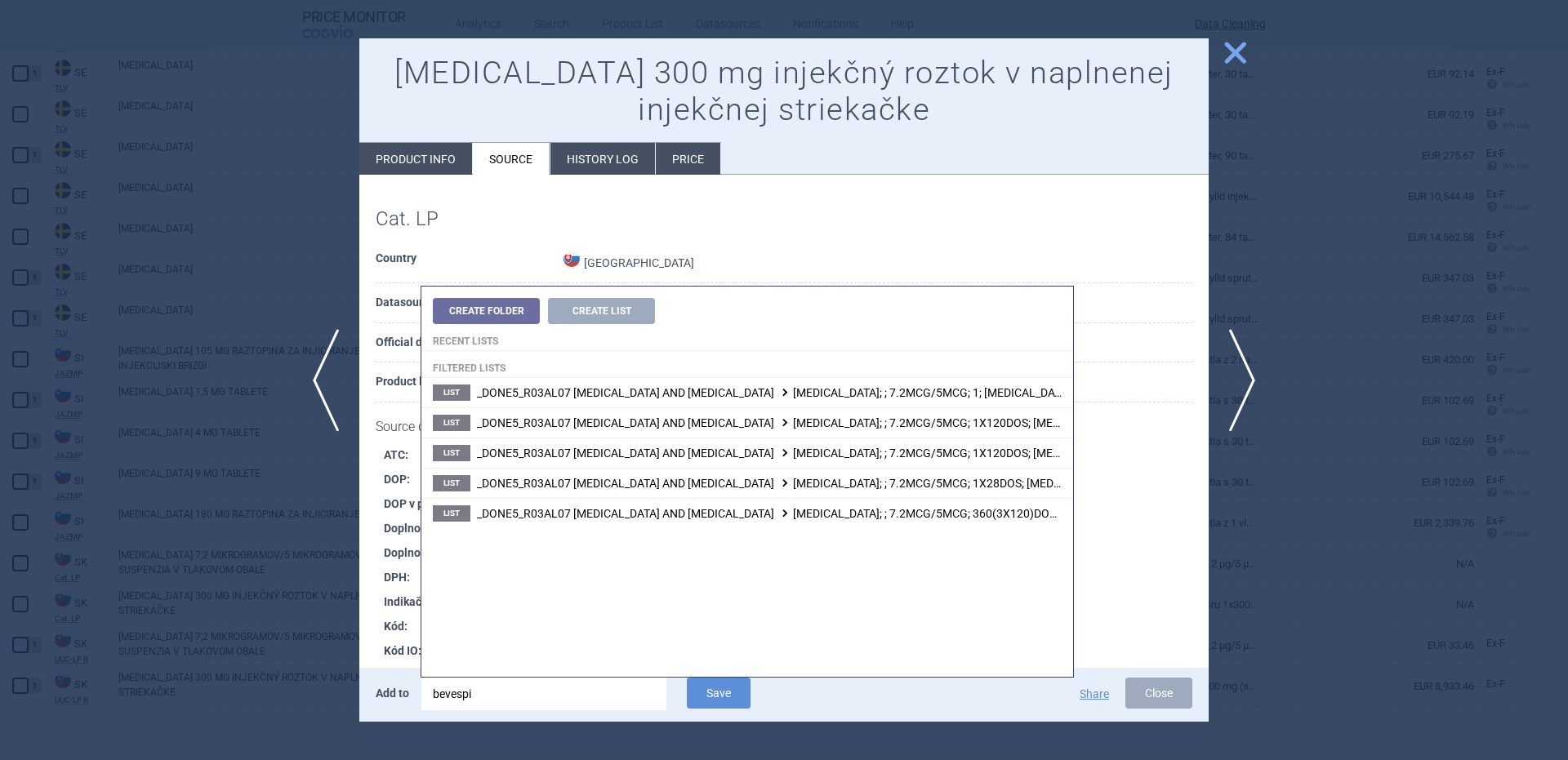
click at [596, 697] on input "bevespi" at bounding box center [544, 694] width 245 height 32
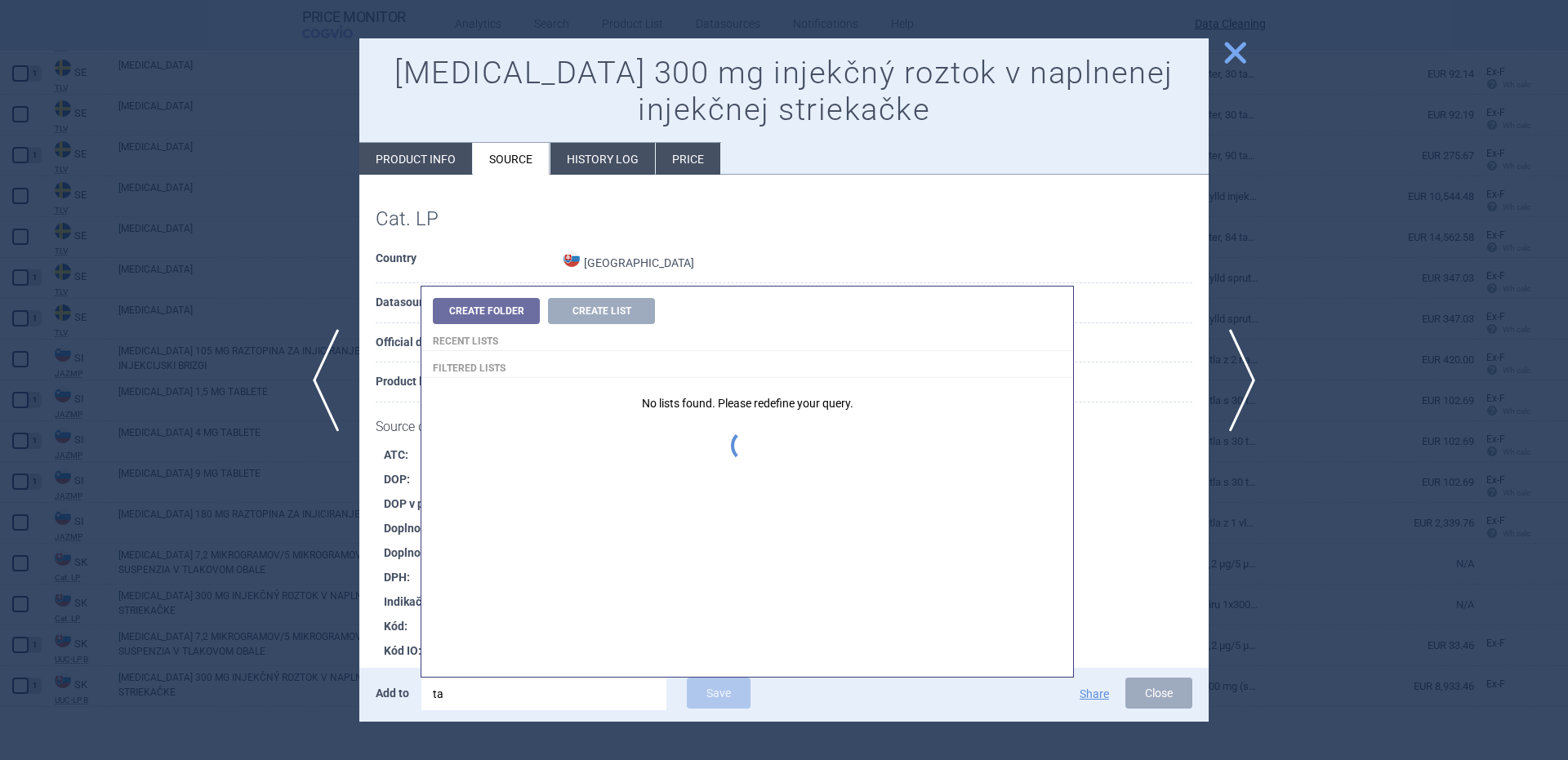
type input "t"
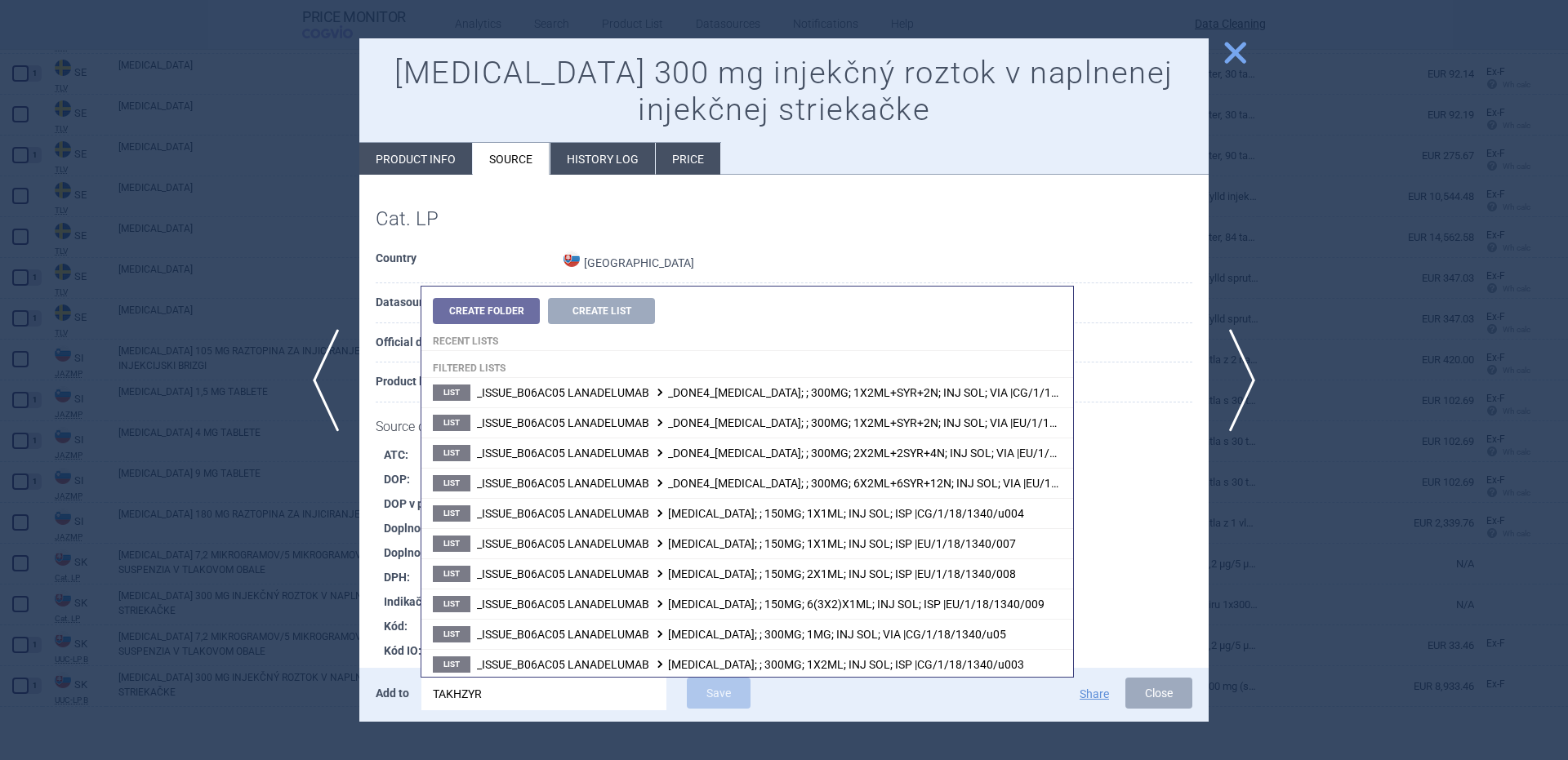
type input "TAKHZYRO"
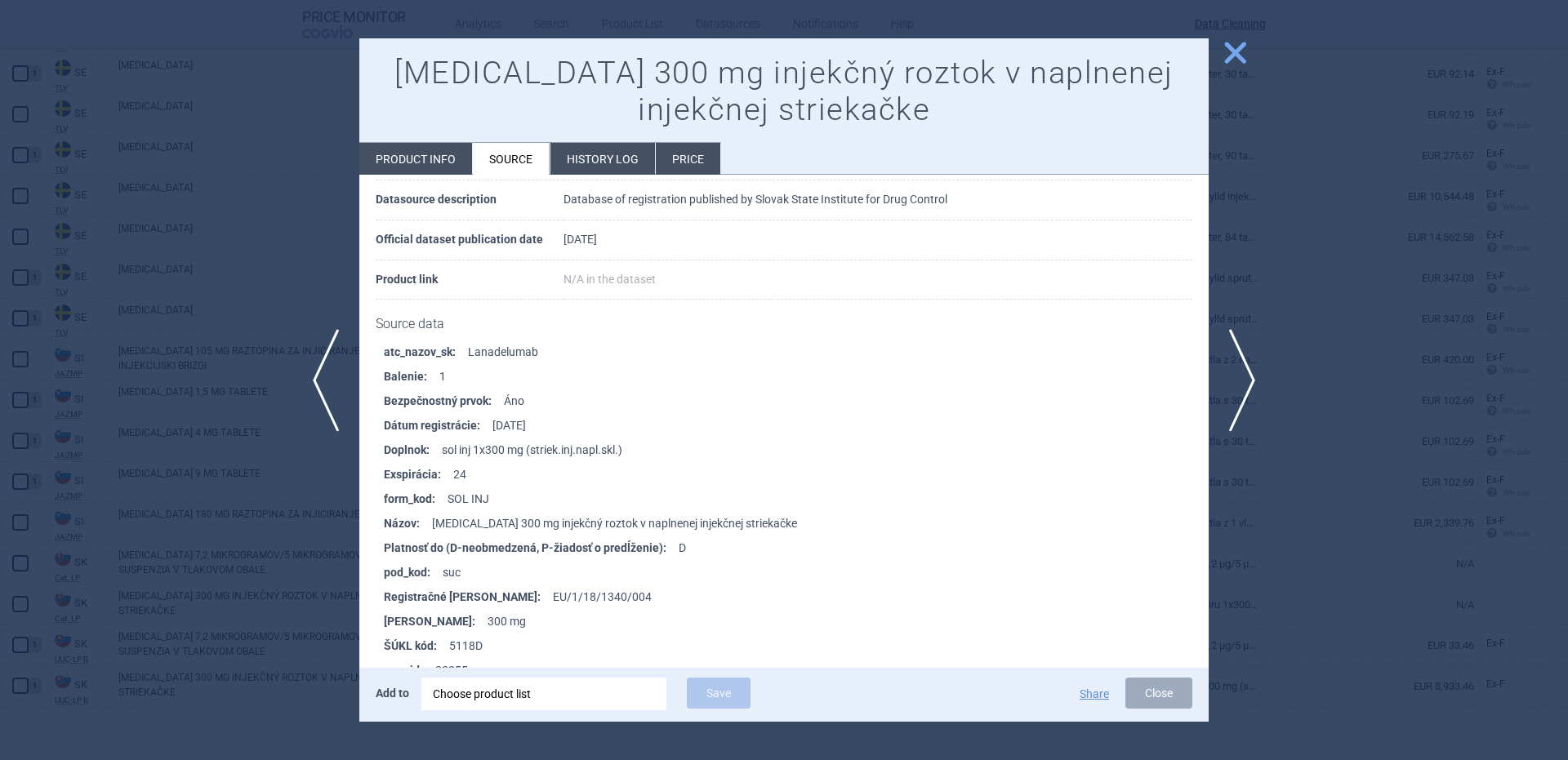
scroll to position [1633, 0]
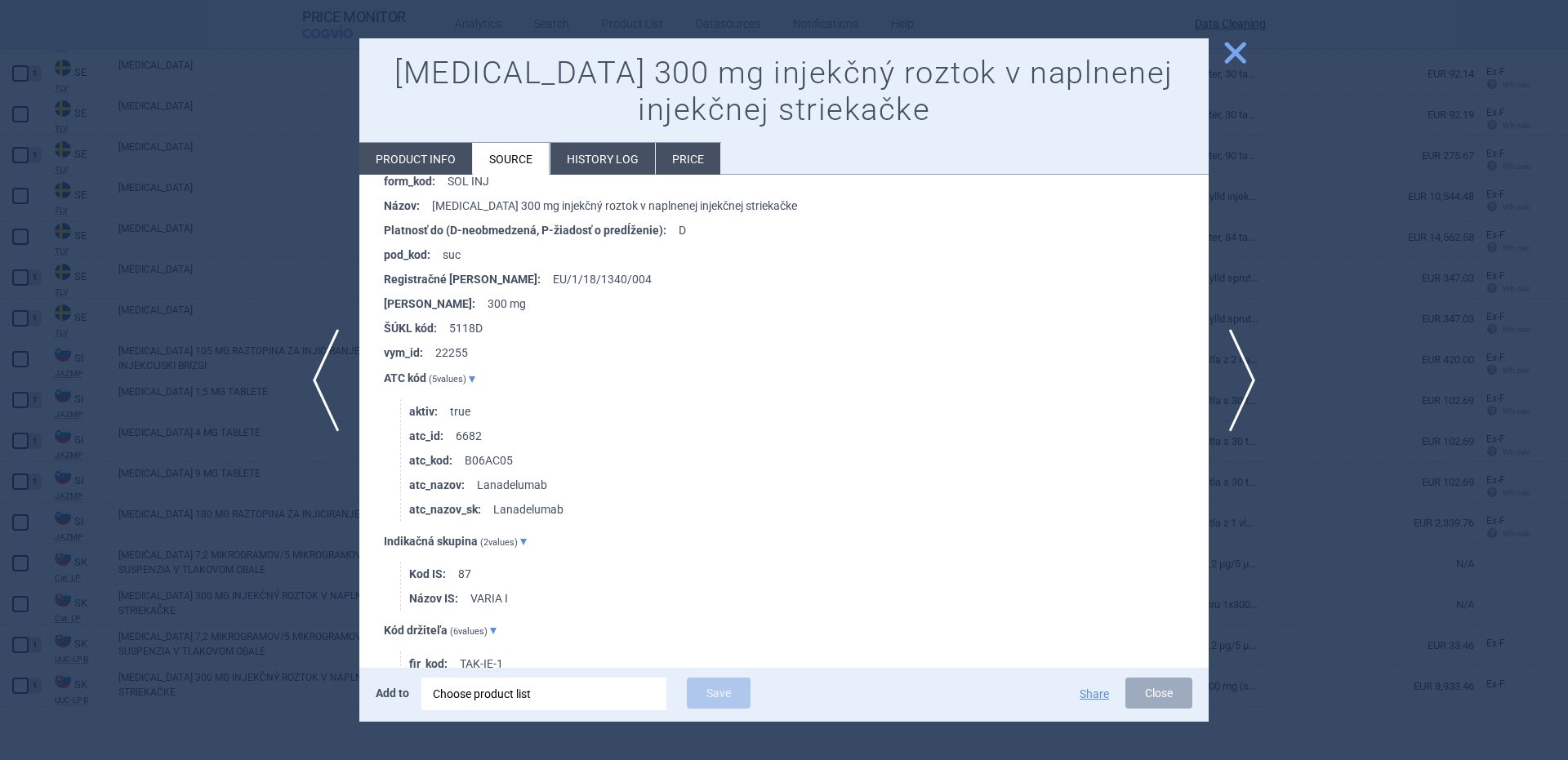
click at [575, 702] on div "Choose product list" at bounding box center [544, 694] width 223 height 32
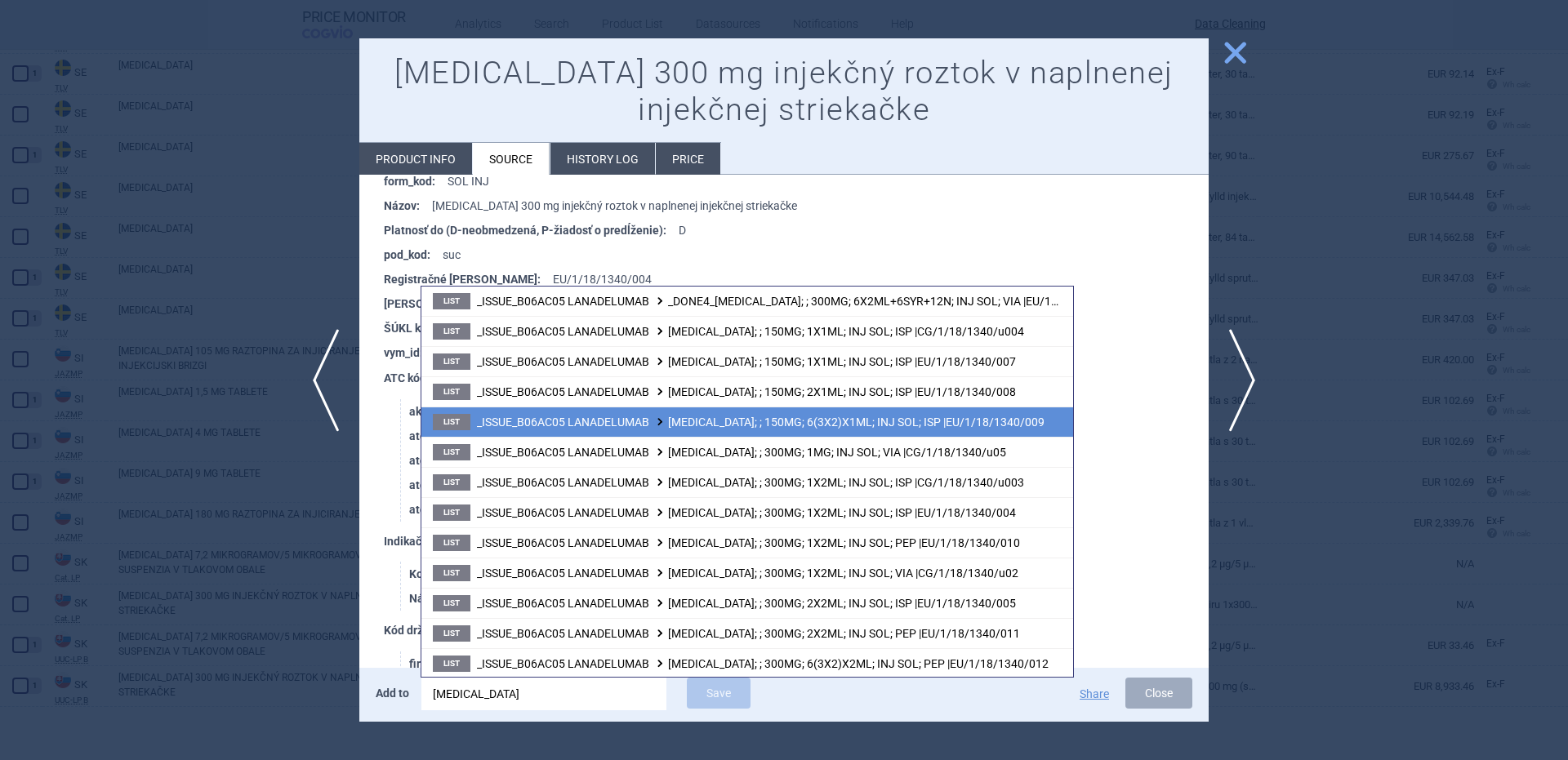
scroll to position [214, 0]
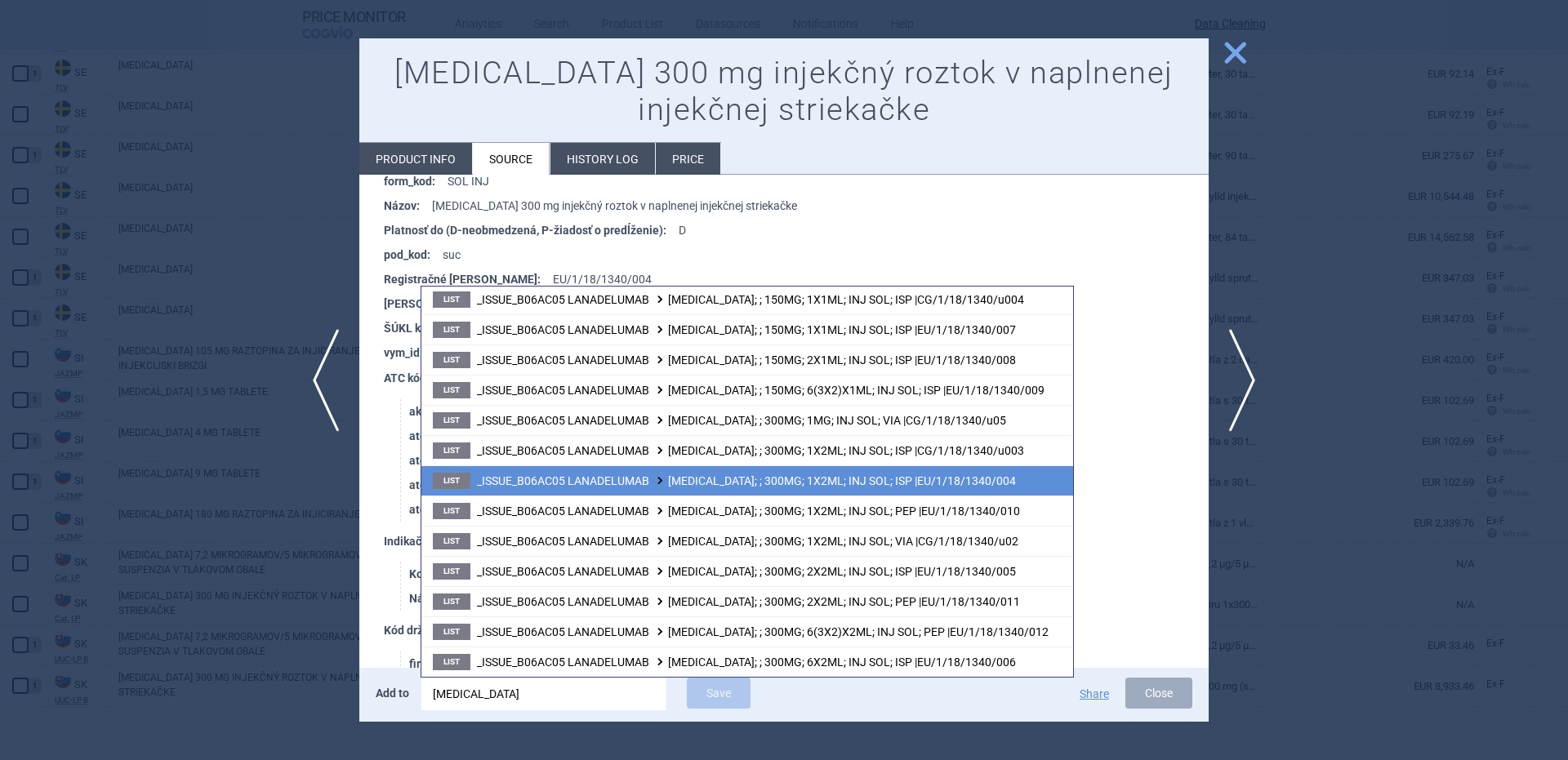
click at [958, 484] on span "_ISSUE_B06AC05 LANADELUMAB TAKHZYRO; ; 300MG; 1X2ML; INJ SOL; ISP |EU/1/18/1340…" at bounding box center [746, 481] width 539 height 13
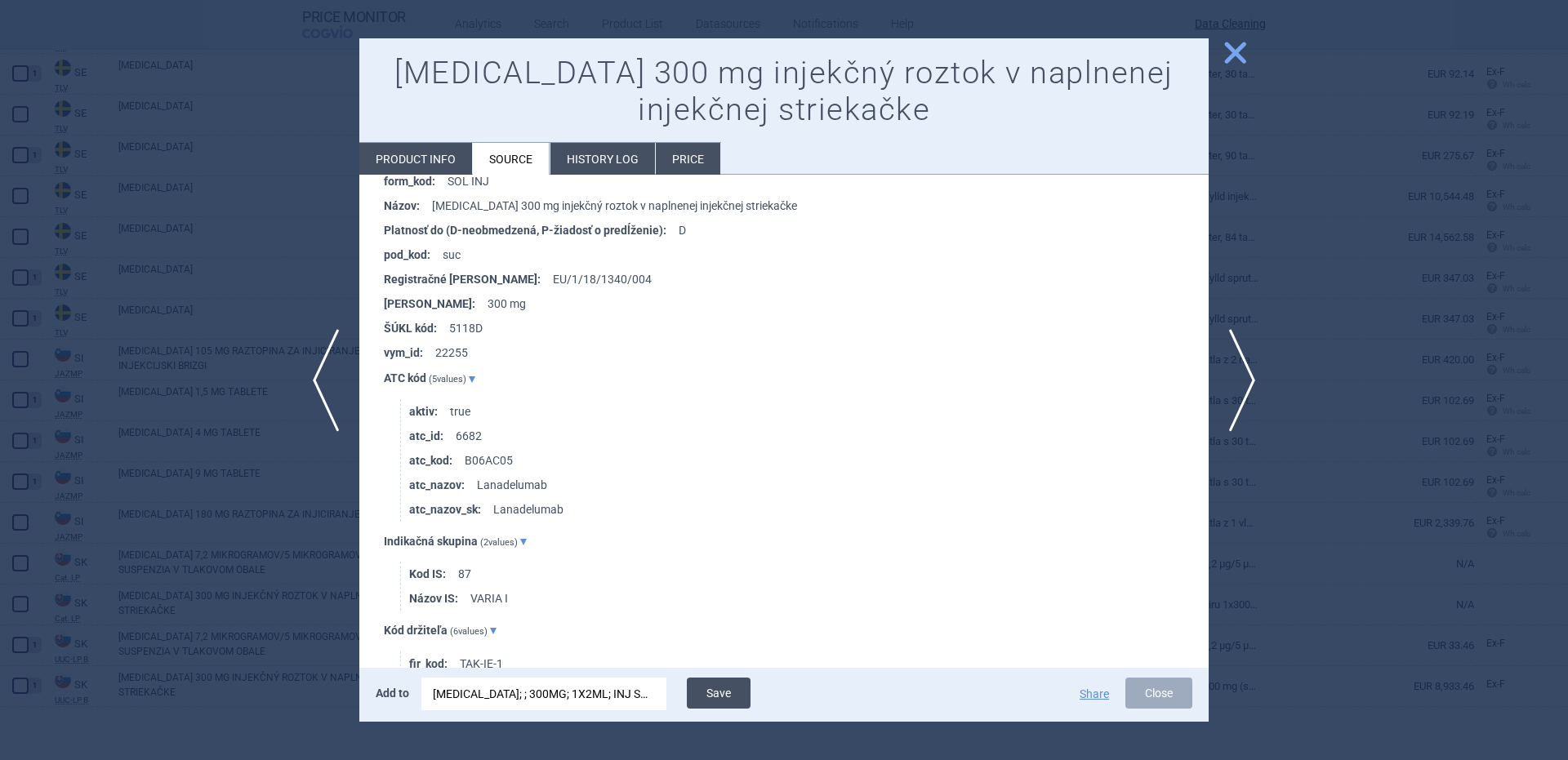
click at [744, 688] on button "Save" at bounding box center [719, 693] width 64 height 31
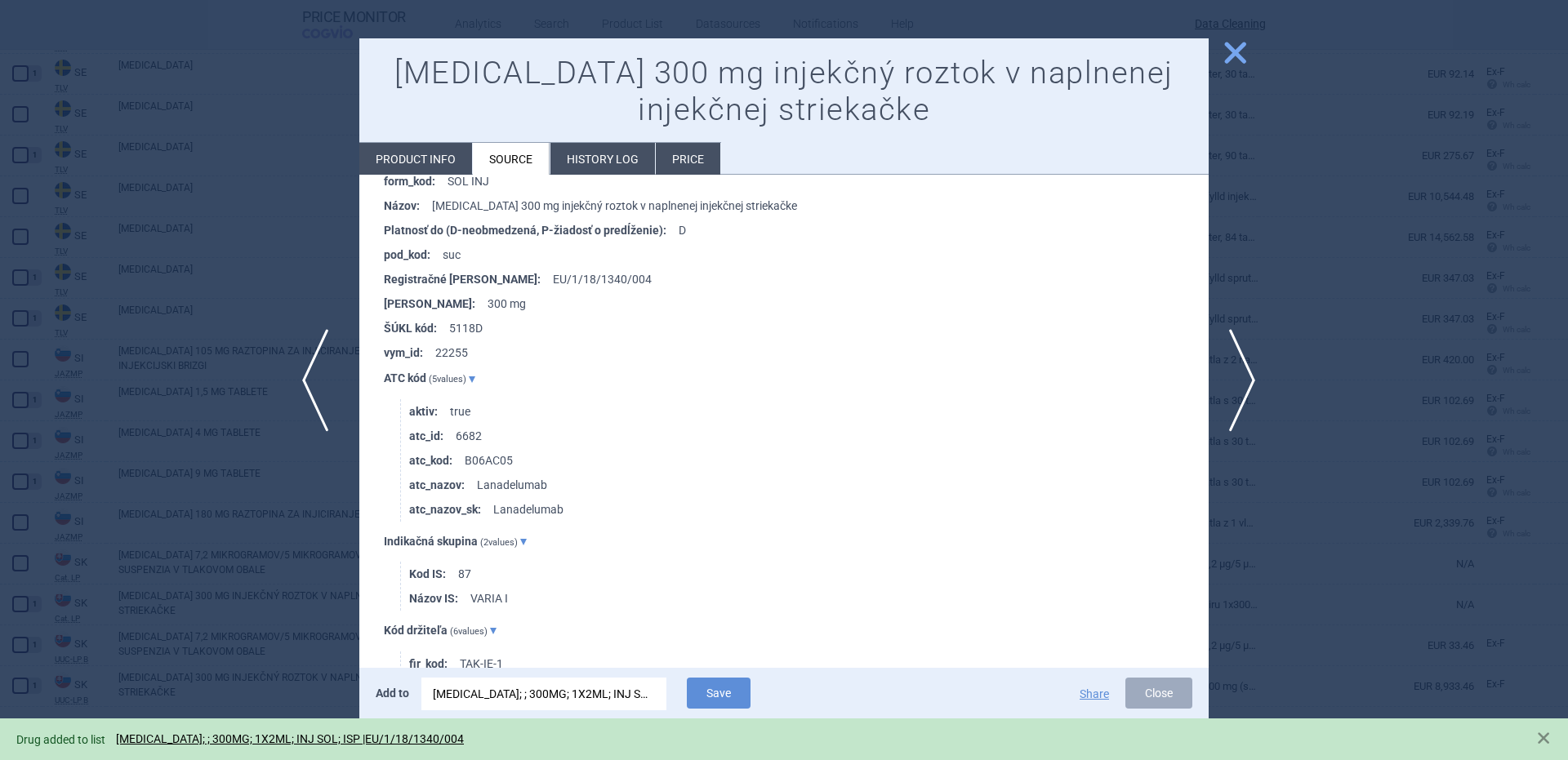
click at [309, 371] on span "previous" at bounding box center [320, 380] width 37 height 103
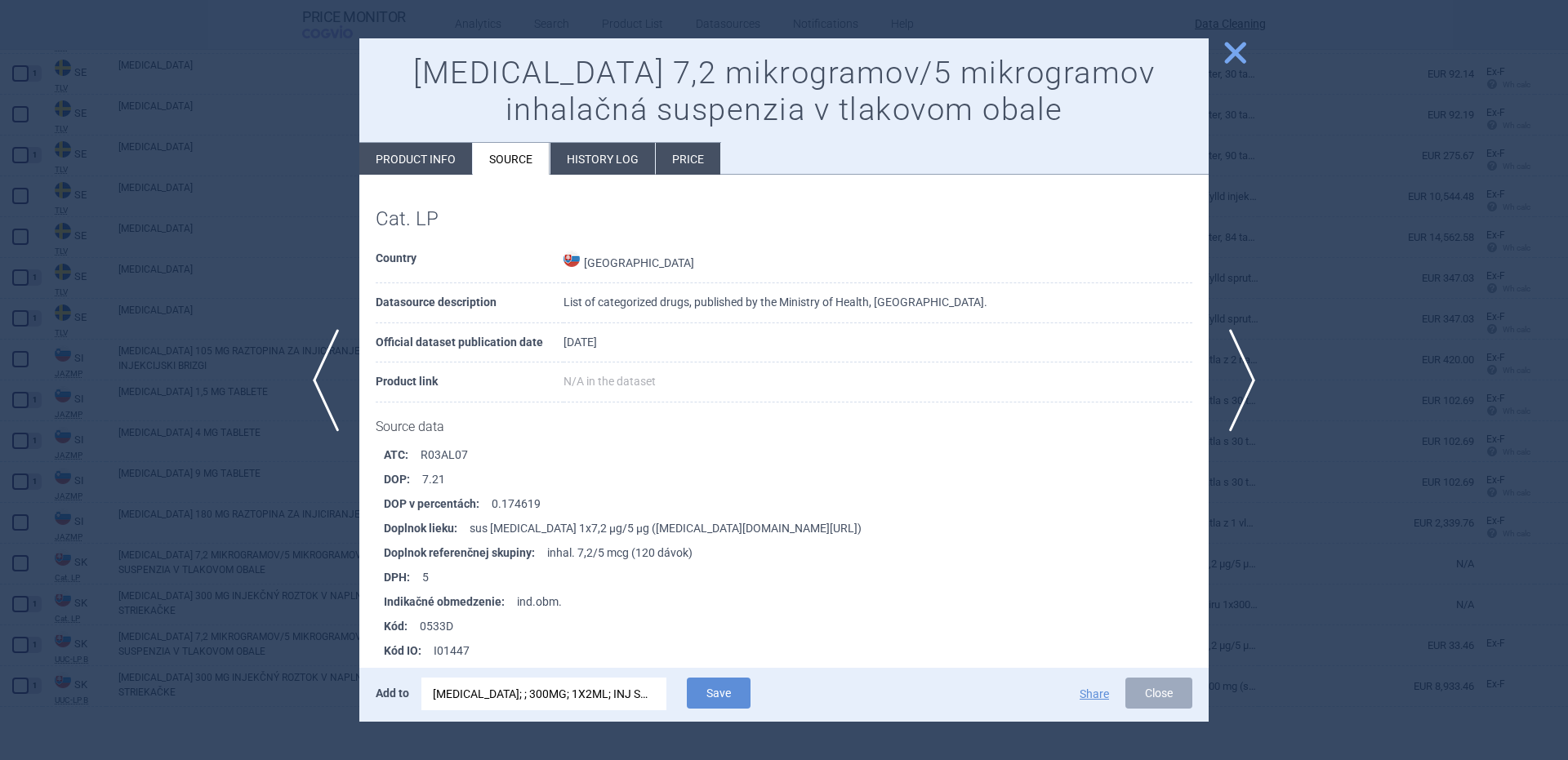
click at [589, 695] on div "TAKHZYRO; ; 300MG; 1X2ML; INJ SOL; ISP |EU/1/18/1340/004" at bounding box center [544, 694] width 223 height 32
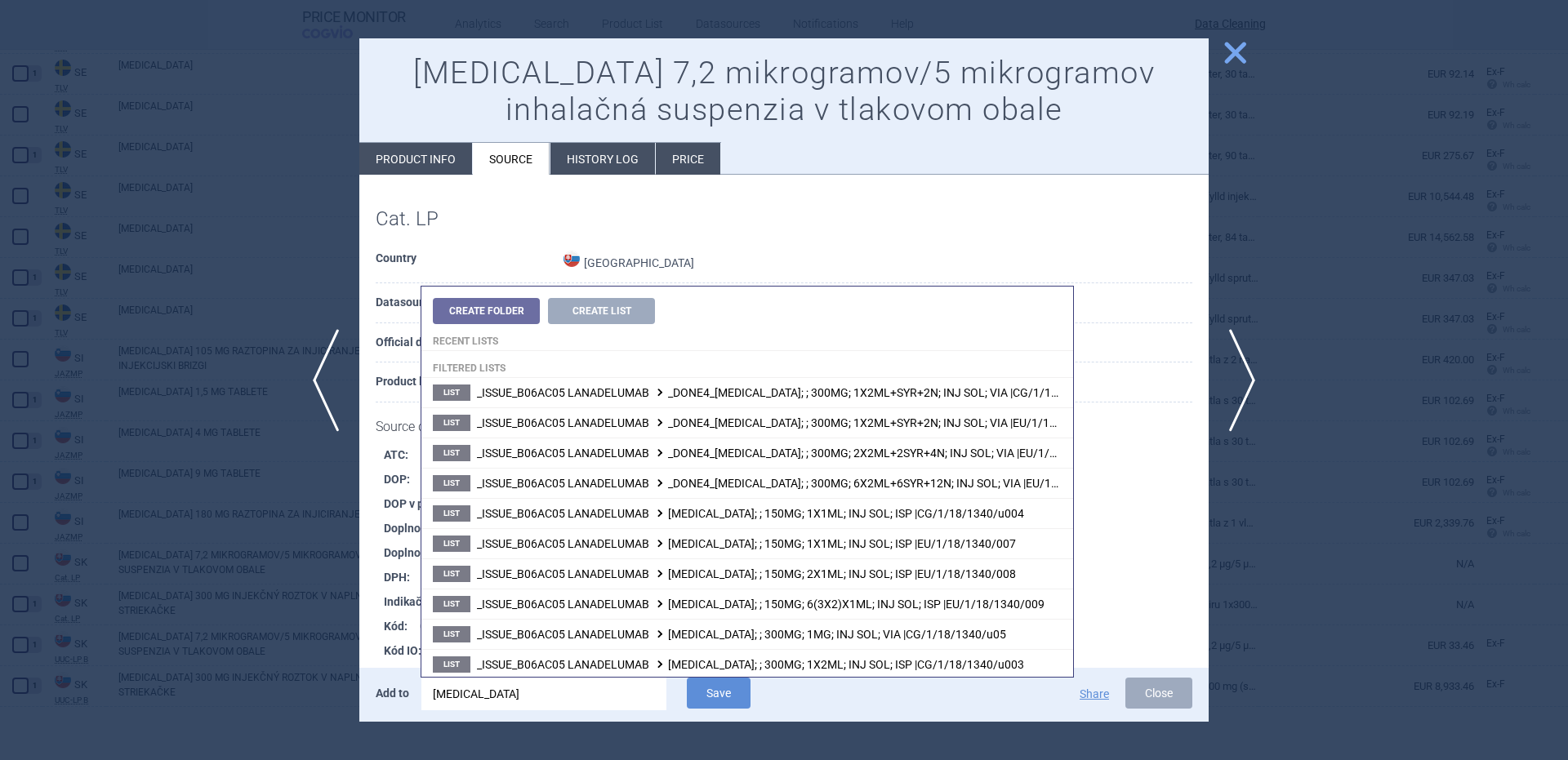
click at [589, 695] on input "TAKHZYRO" at bounding box center [544, 694] width 245 height 32
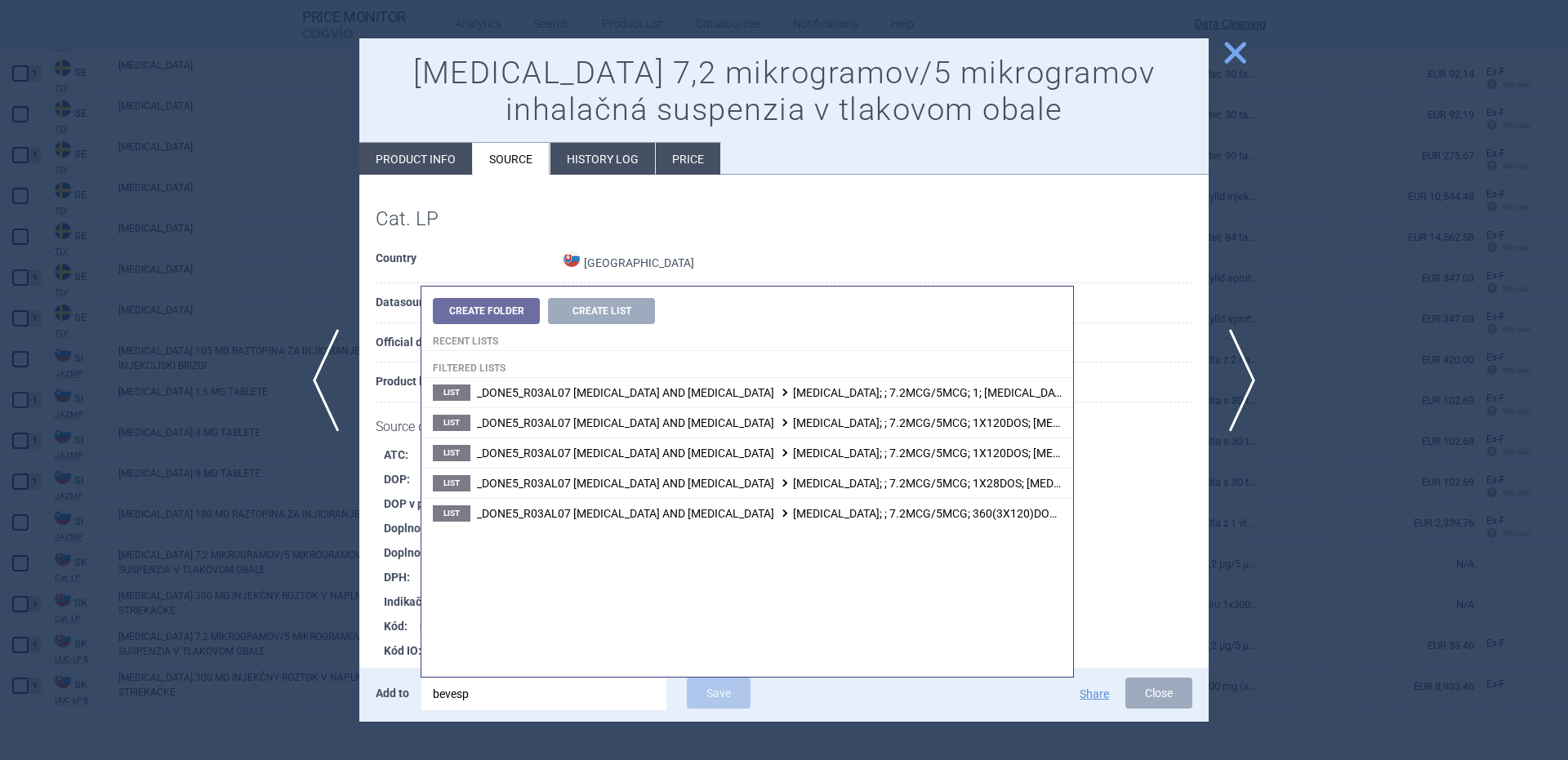
type input "bevespi"
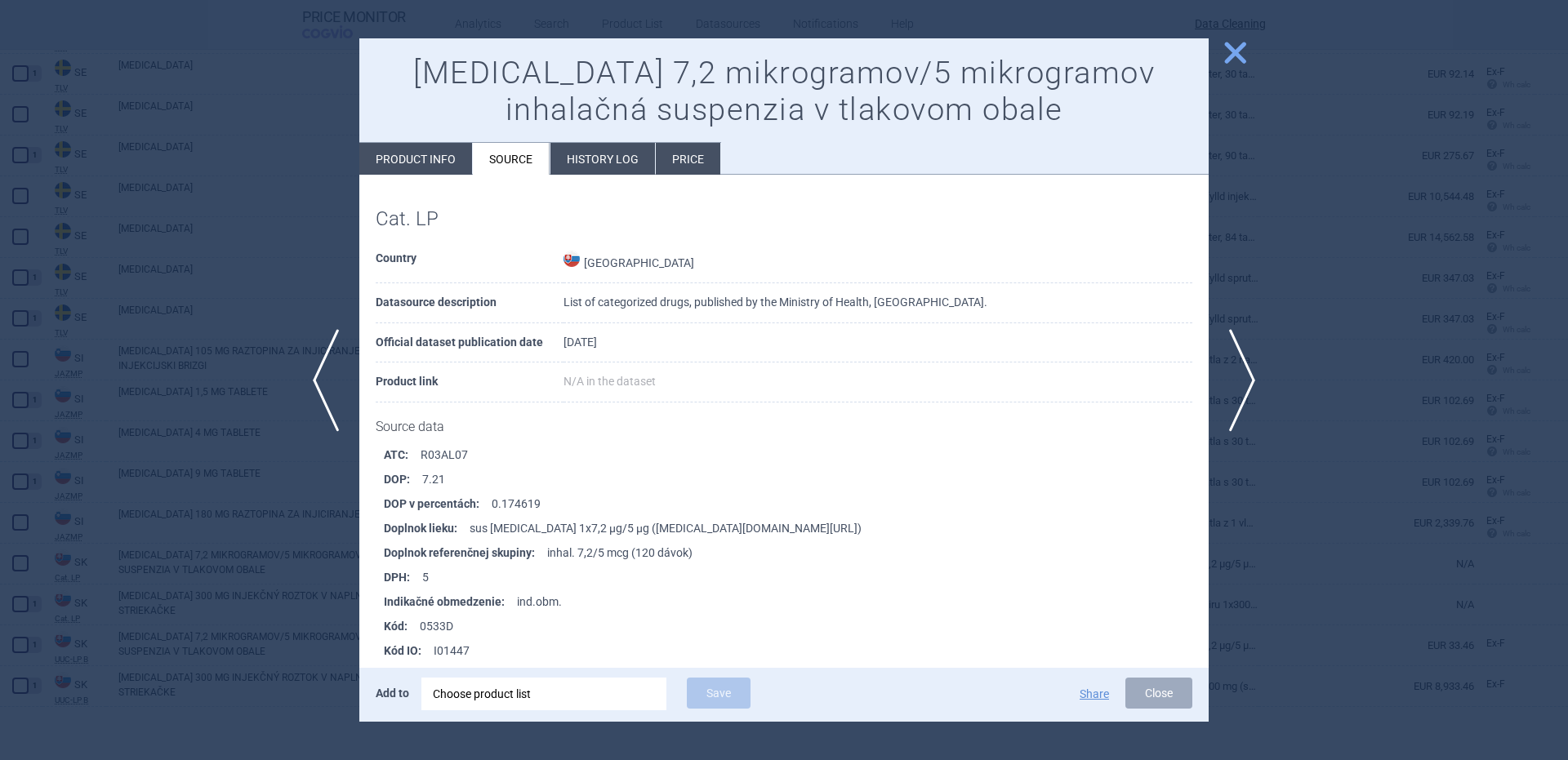
click at [955, 251] on td "Slovakia" at bounding box center [877, 262] width 629 height 45
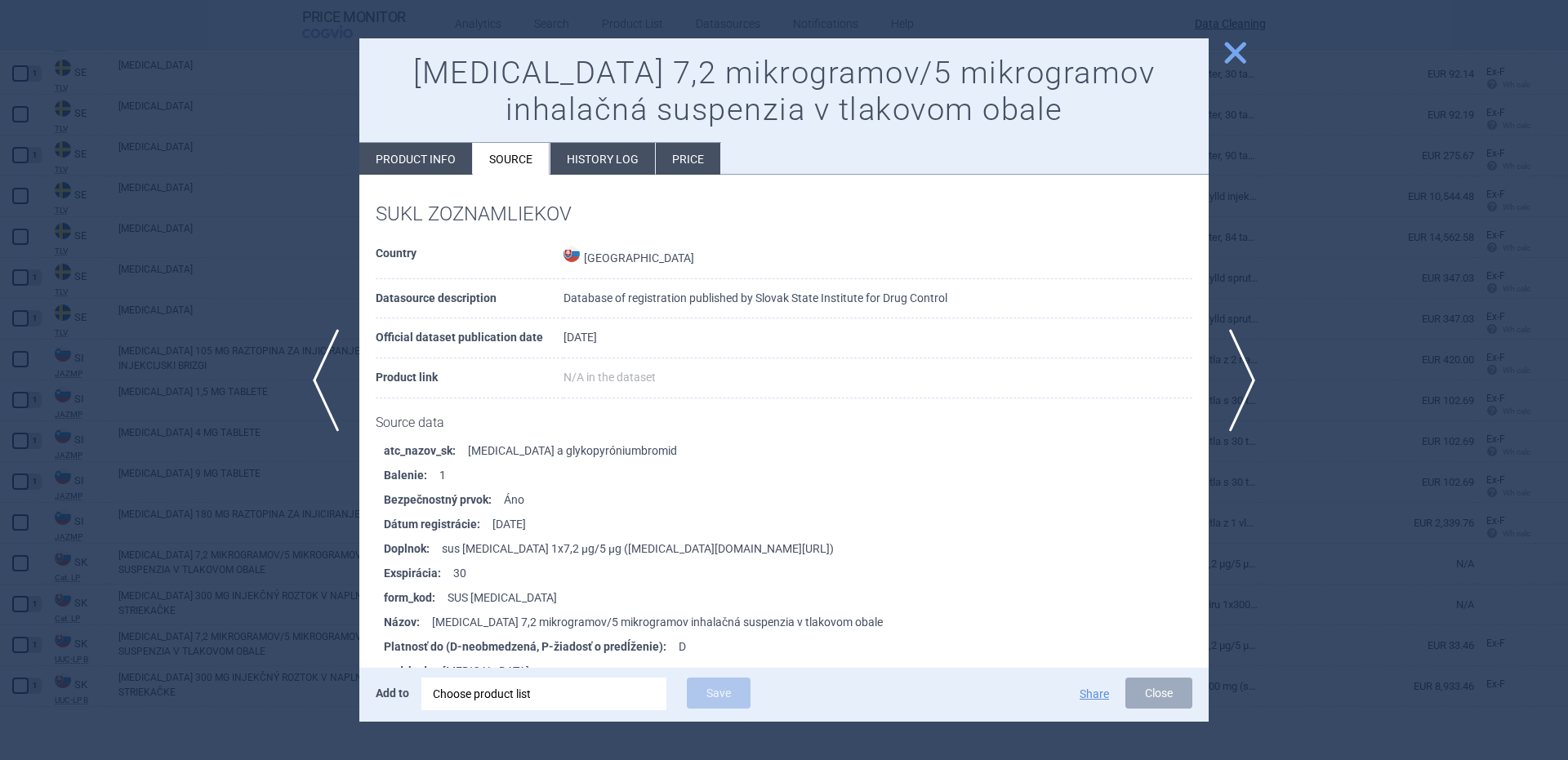
scroll to position [1633, 0]
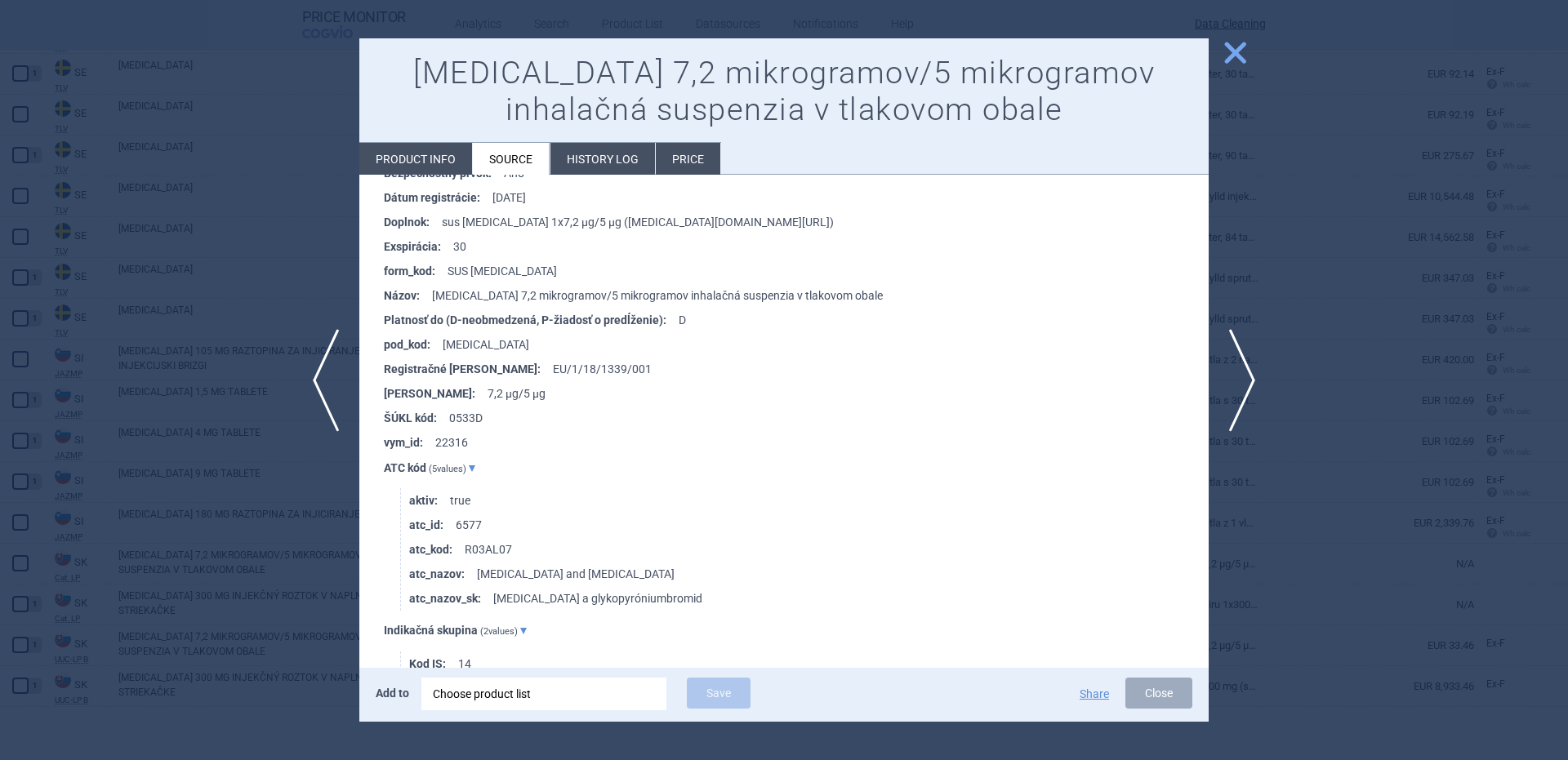
click at [599, 707] on div "Choose product list" at bounding box center [544, 694] width 223 height 32
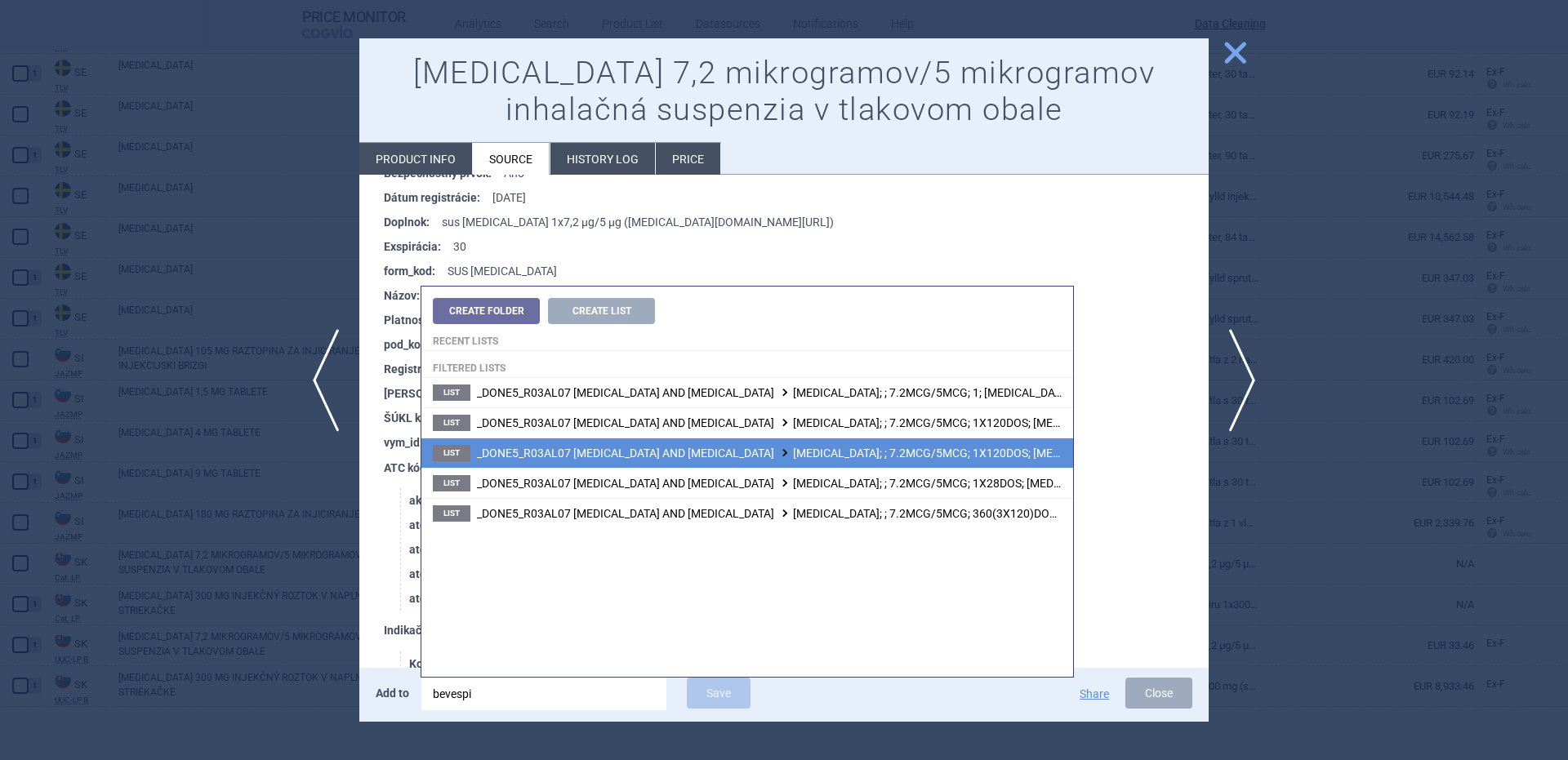
click at [1032, 447] on span "_DONE5_R03AL07 FORMOTEROL AND GLYCOPYRRONIUM BROMIDE BEVESPI AEROSPHERE; ; 7.2M…" at bounding box center [883, 453] width 815 height 13
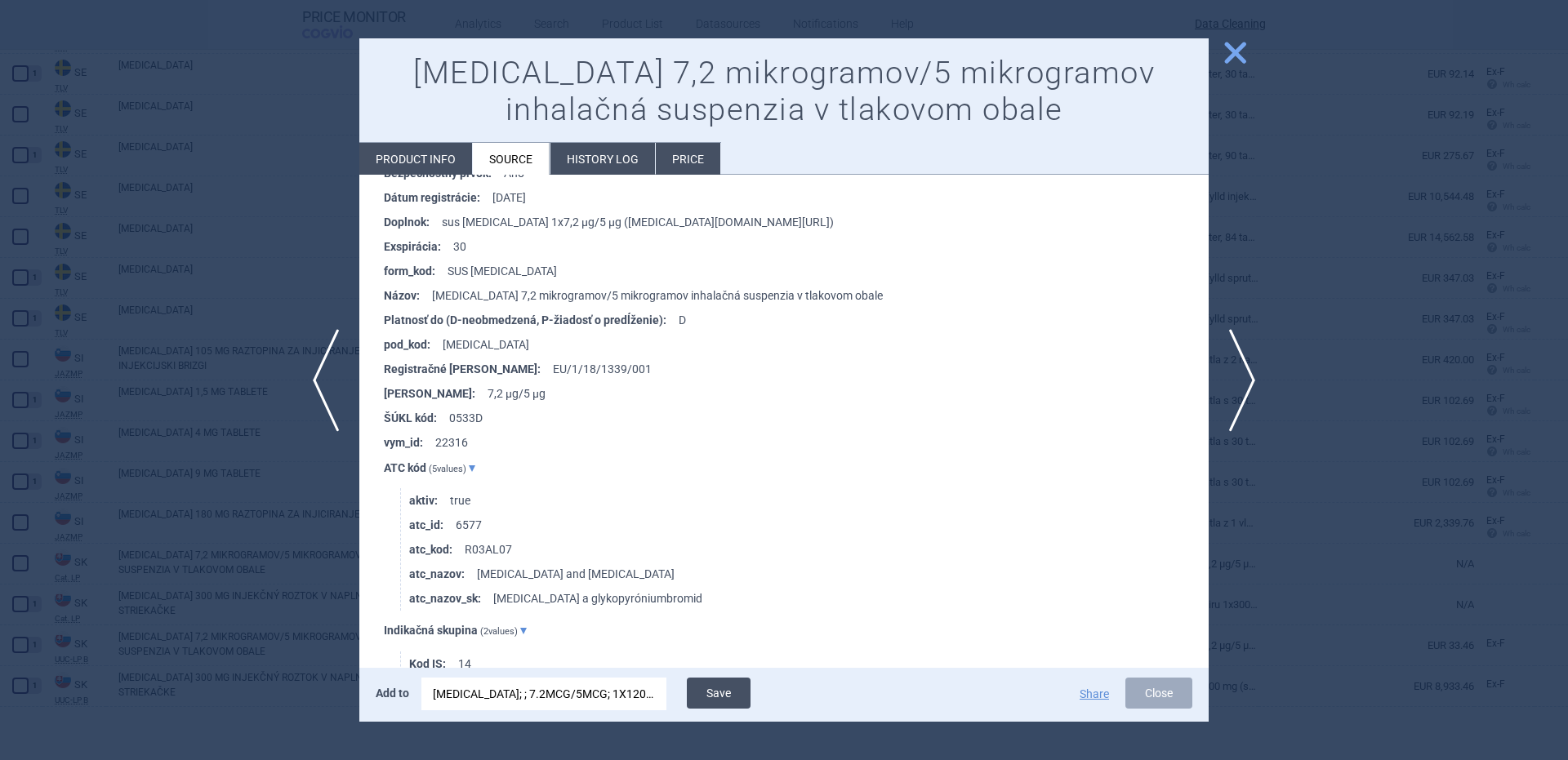
click at [727, 694] on button "Save" at bounding box center [719, 693] width 64 height 31
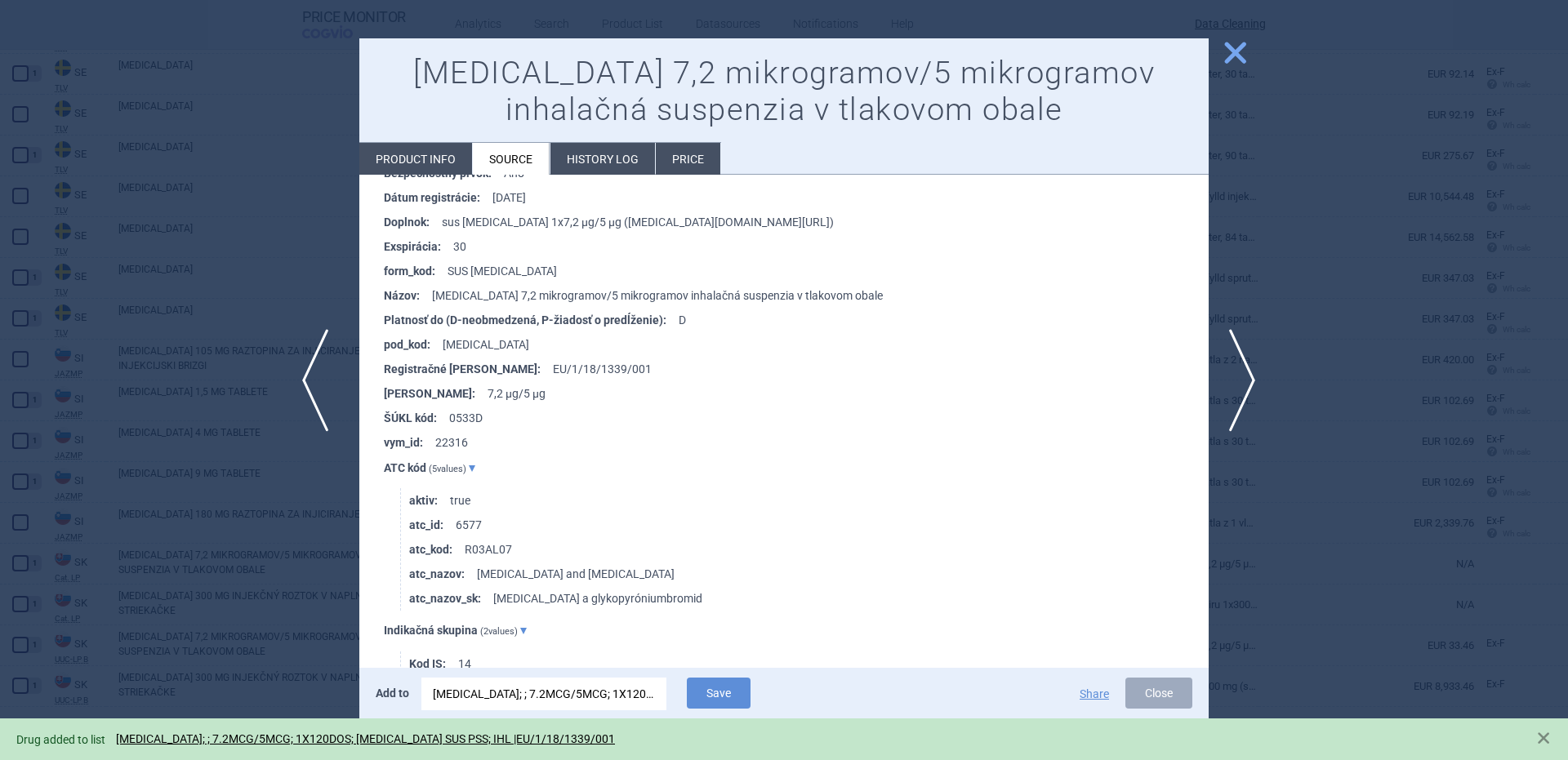
click at [312, 424] on span "previous" at bounding box center [320, 380] width 37 height 103
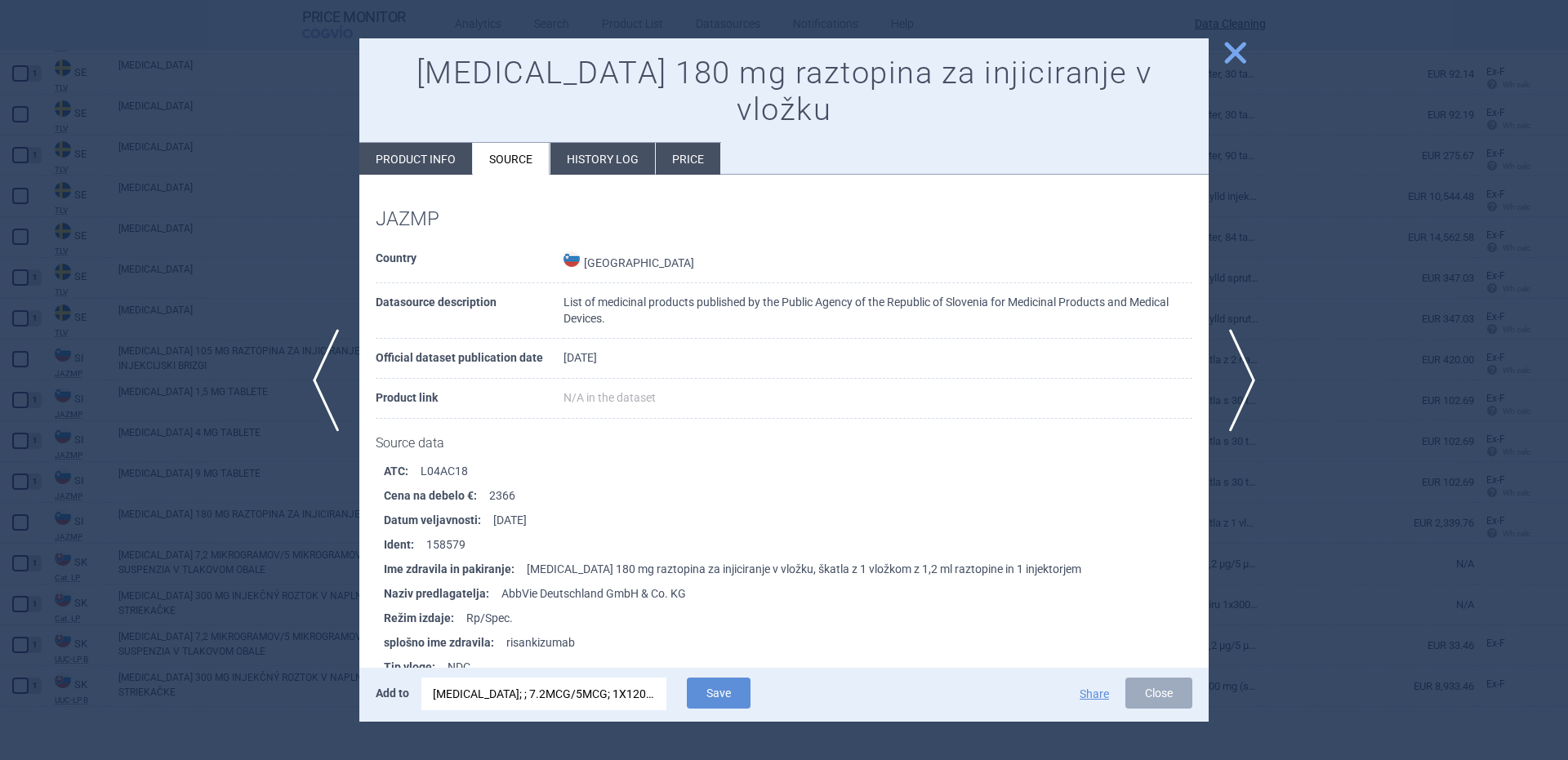
scroll to position [327, 0]
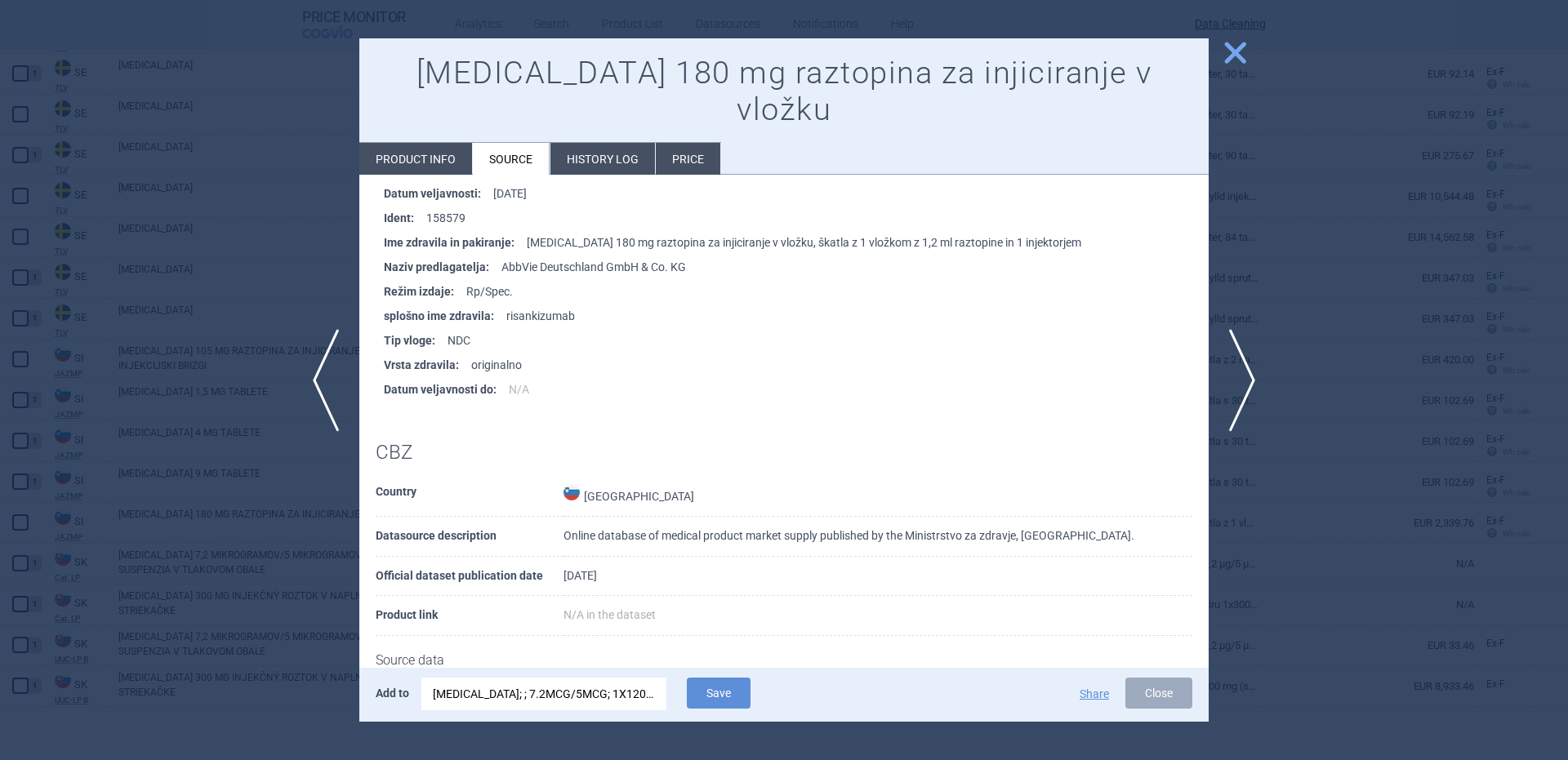
click at [604, 684] on div "BEVESPI AEROSPHERE; ; 7.2MCG/5MCG; 1X120DOS; INH SUS PSS; IHL |EU/1/18/1339/001" at bounding box center [544, 694] width 223 height 32
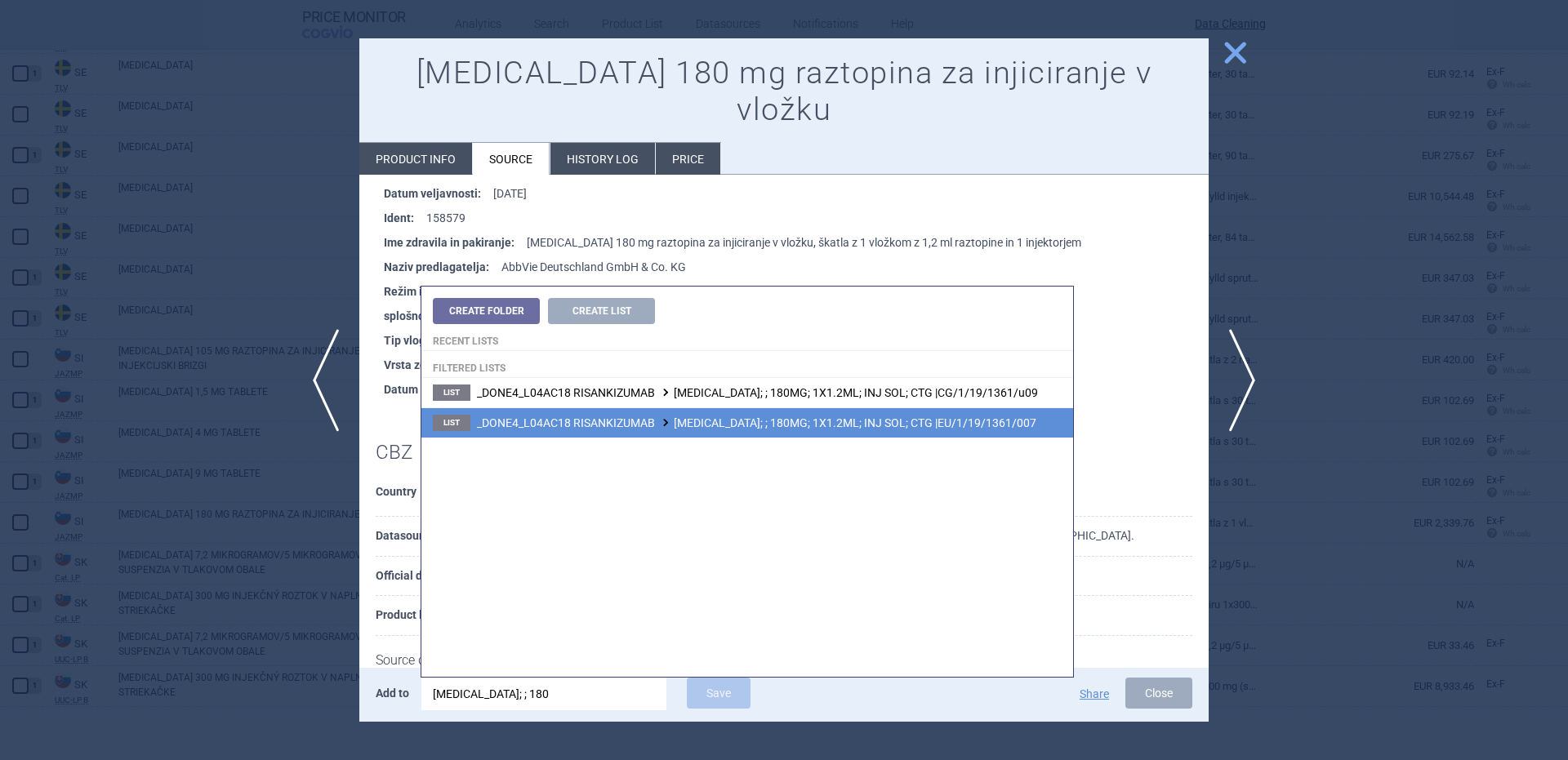
type input "skyrizi; ; 180"
click at [973, 425] on span "_DONE4_L04AC18 RISANKIZUMAB SKYRIZI; ; 180MG; 1X1.2ML; INJ SOL; CTG |EU/1/19/13…" at bounding box center [756, 422] width 560 height 13
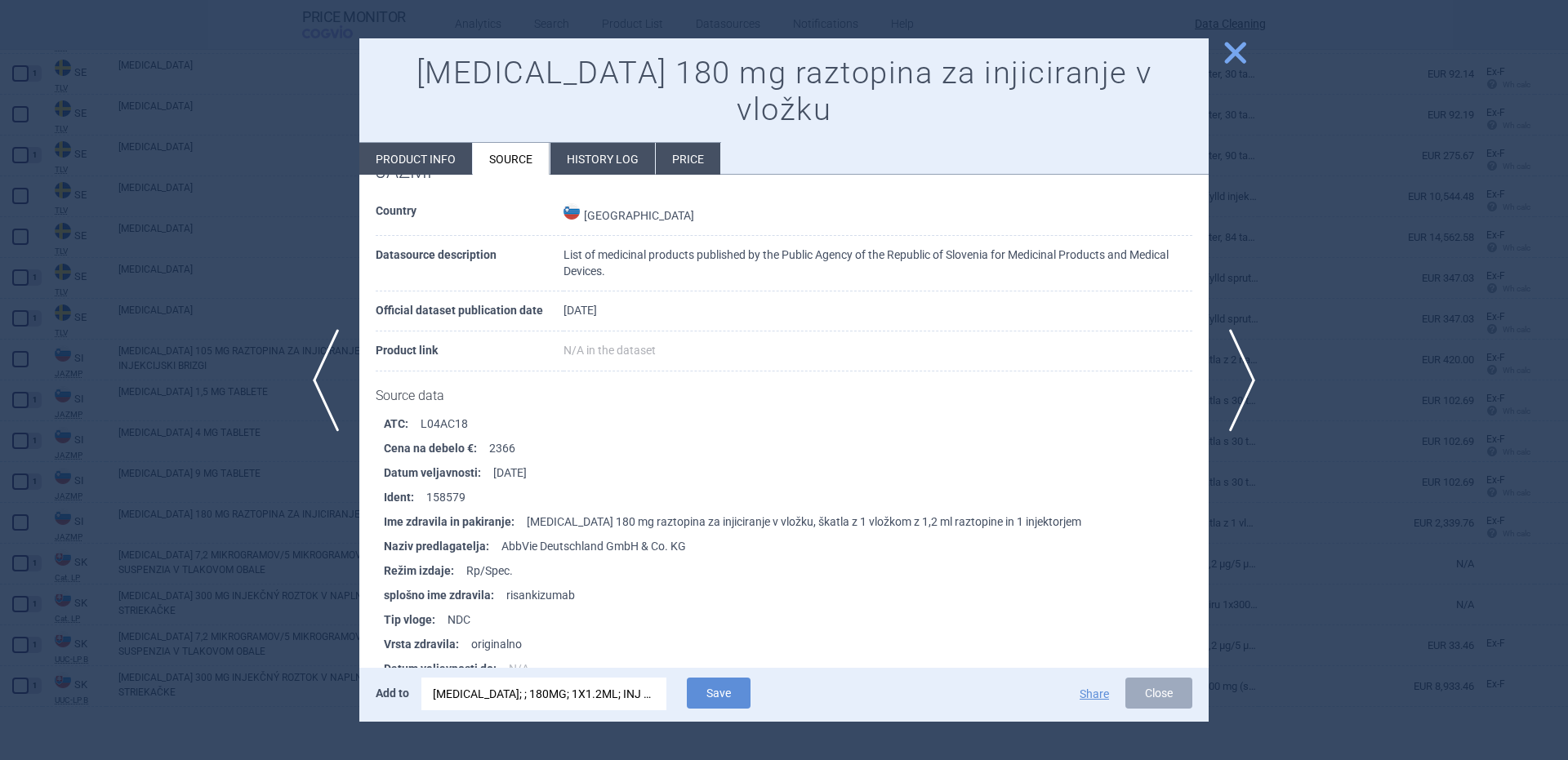
scroll to position [47, 0]
click at [626, 676] on div "Add to SKYRIZI; ; 180MG; 1X1.2ML; INJ SOL; CTG |EU/1/19/1361/007 Save Share Clo…" at bounding box center [784, 694] width 849 height 53
click at [691, 696] on button "Save" at bounding box center [719, 693] width 64 height 31
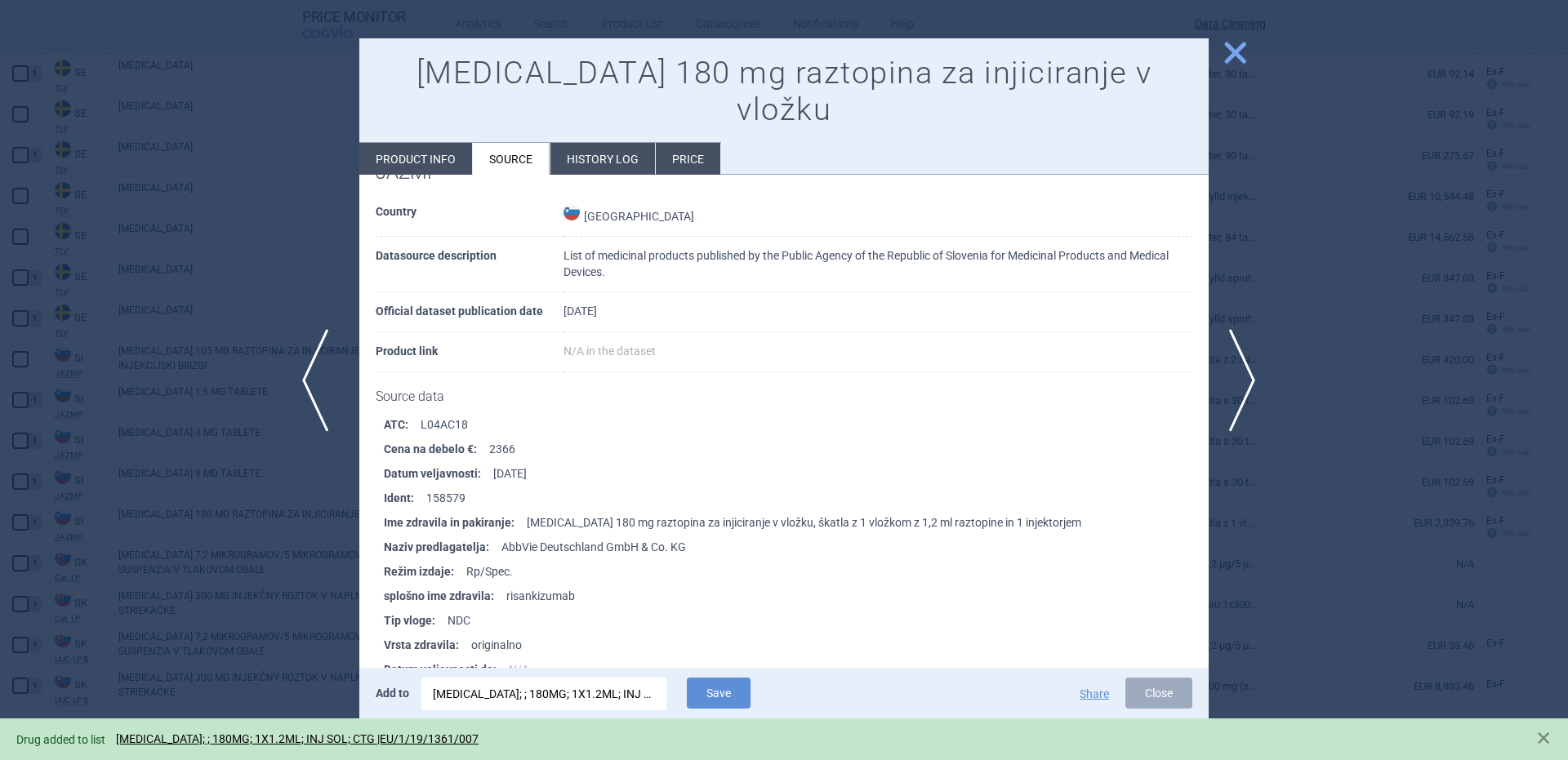
click at [324, 372] on span "previous" at bounding box center [320, 380] width 37 height 103
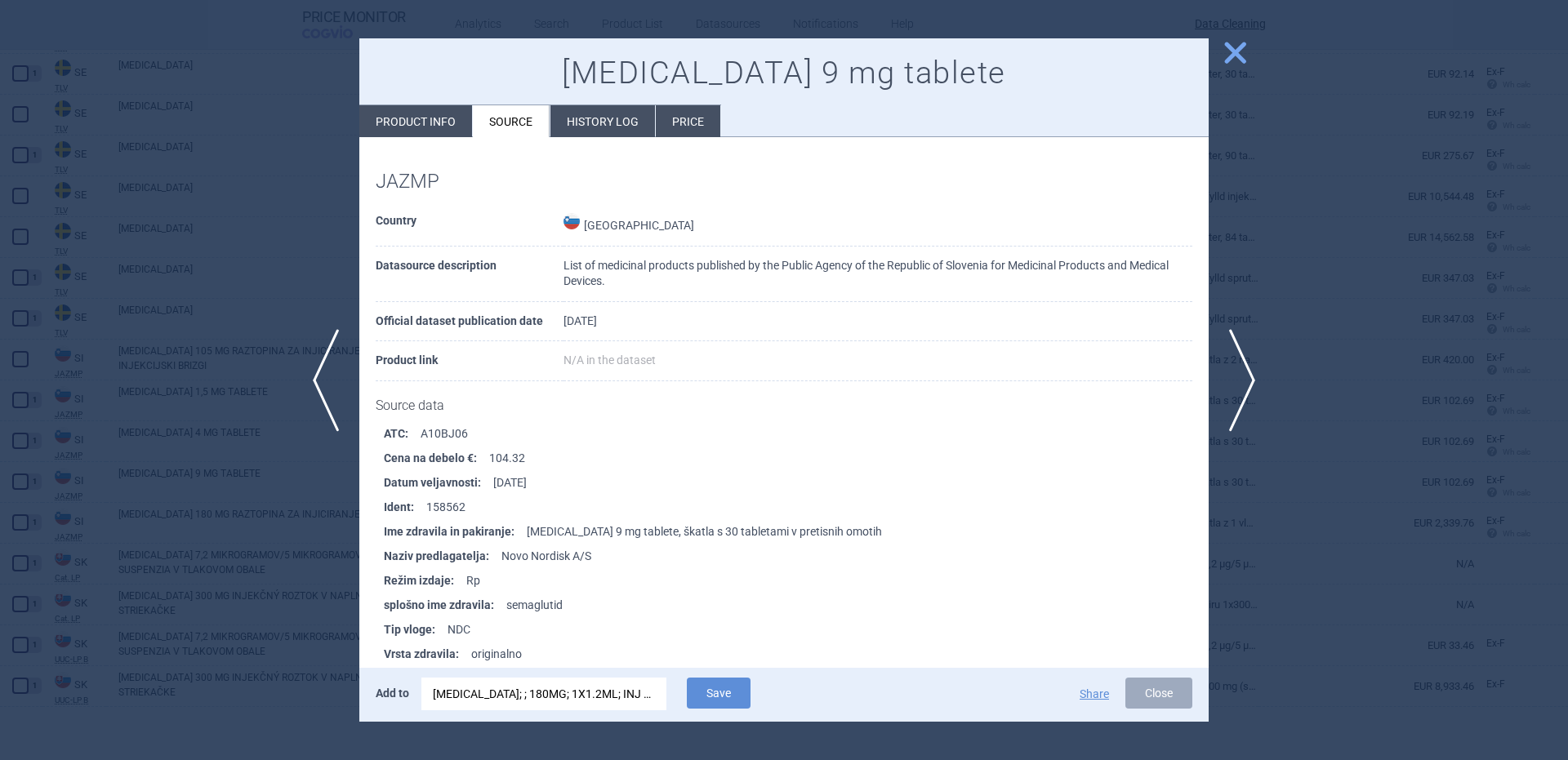
click at [237, 511] on div at bounding box center [784, 380] width 1568 height 760
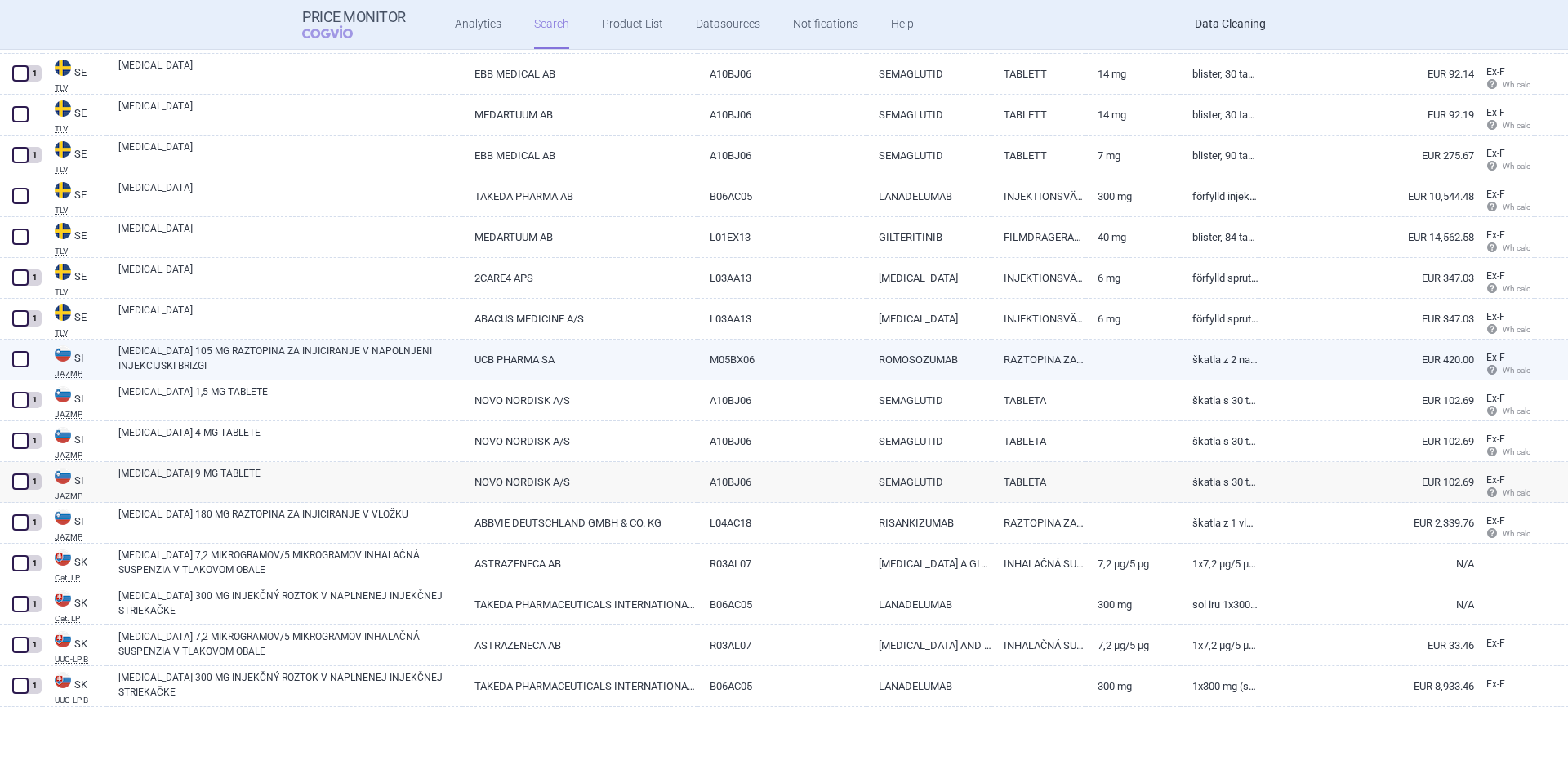
click at [141, 353] on link "EVENITY 105 MG RAZTOPINA ZA INJICIRANJE V NAPOLNJENI INJEKCIJSKI BRIZGI" at bounding box center [290, 358] width 344 height 30
select select "EUR"
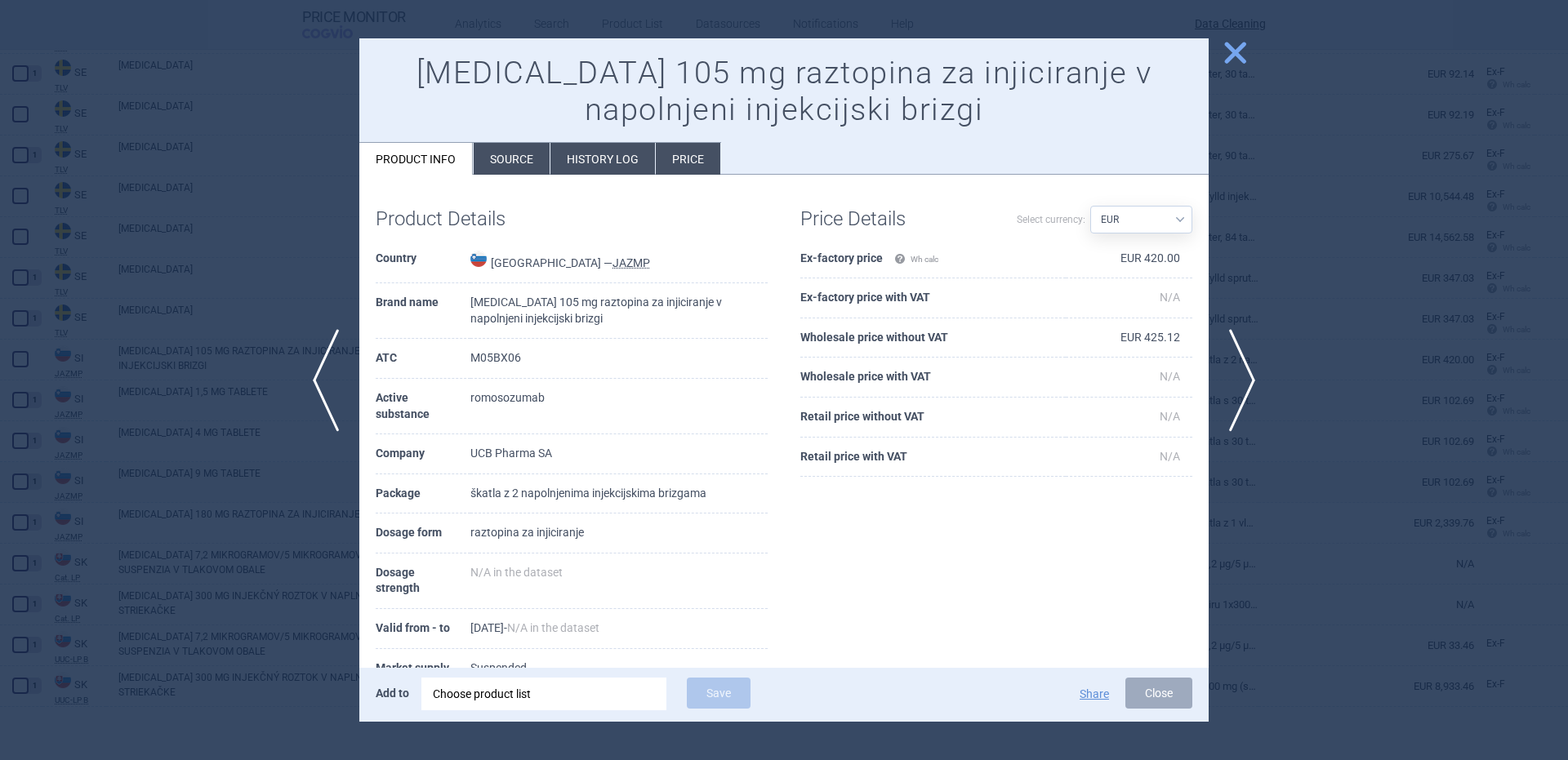
click at [593, 688] on div "Choose product list" at bounding box center [544, 694] width 223 height 32
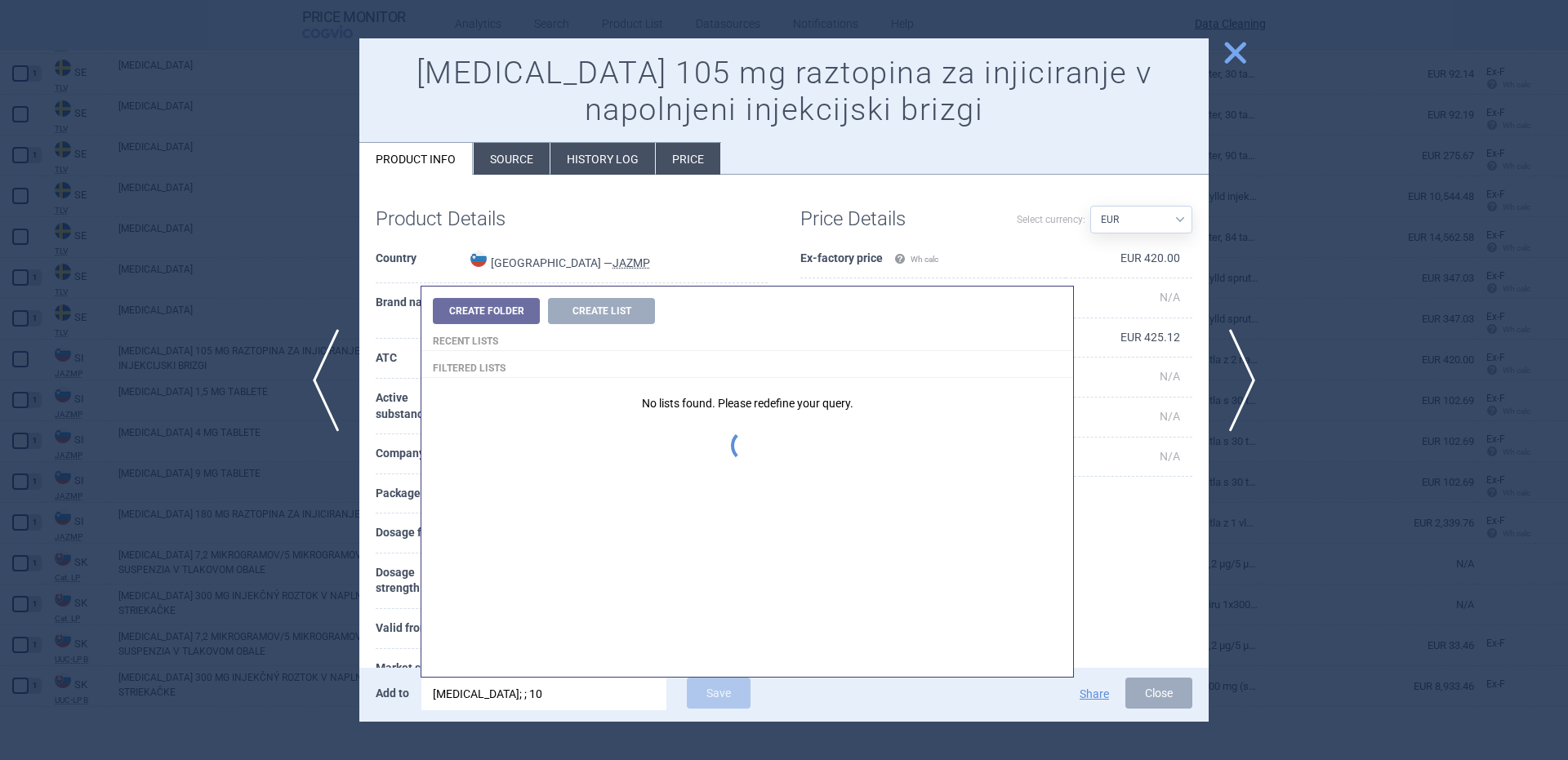
type input "evenity; ; 105"
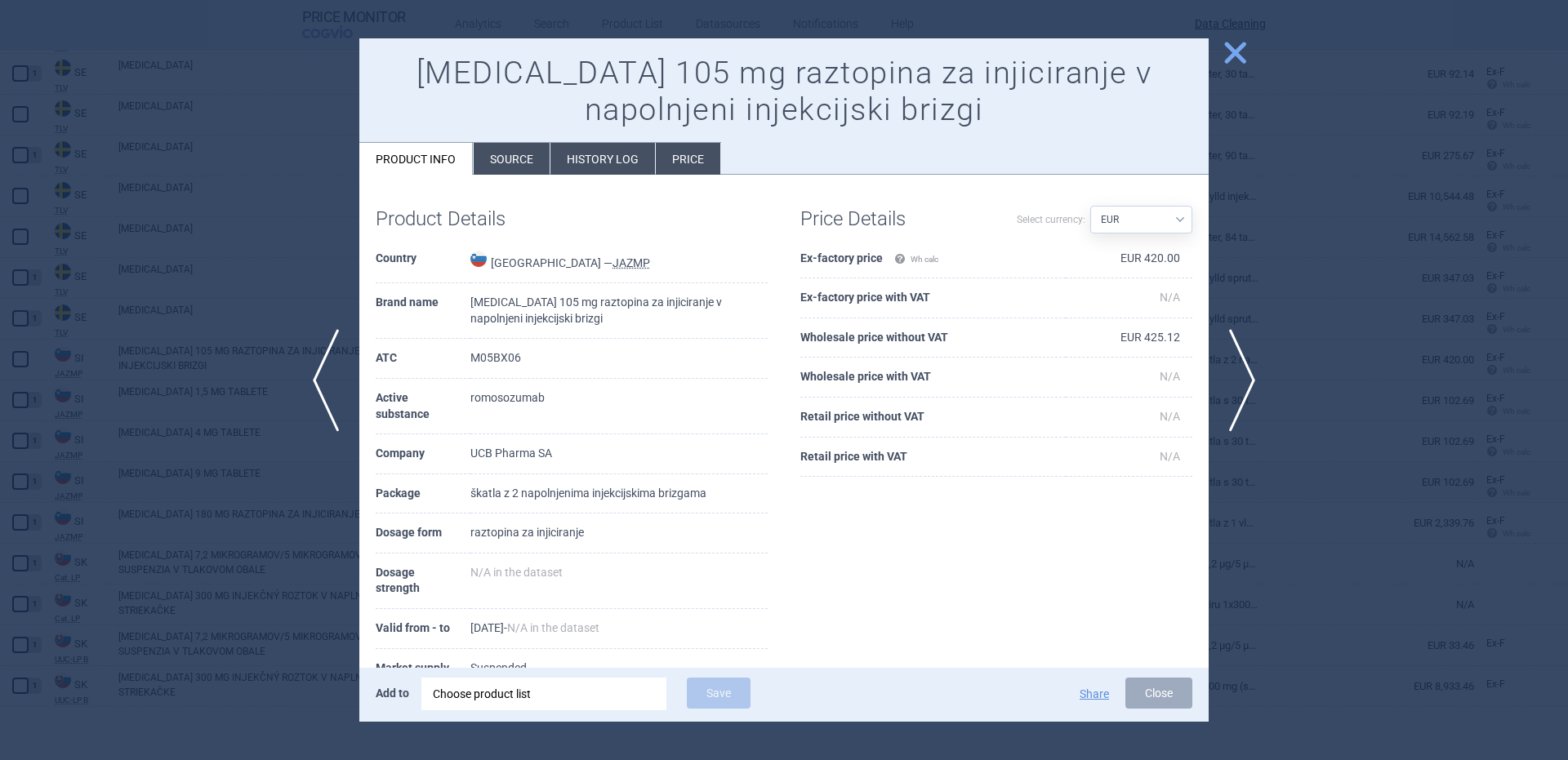
click at [742, 250] on td "Slovenia — JAZMP" at bounding box center [619, 262] width 297 height 45
click at [501, 160] on li "Source" at bounding box center [511, 158] width 76 height 31
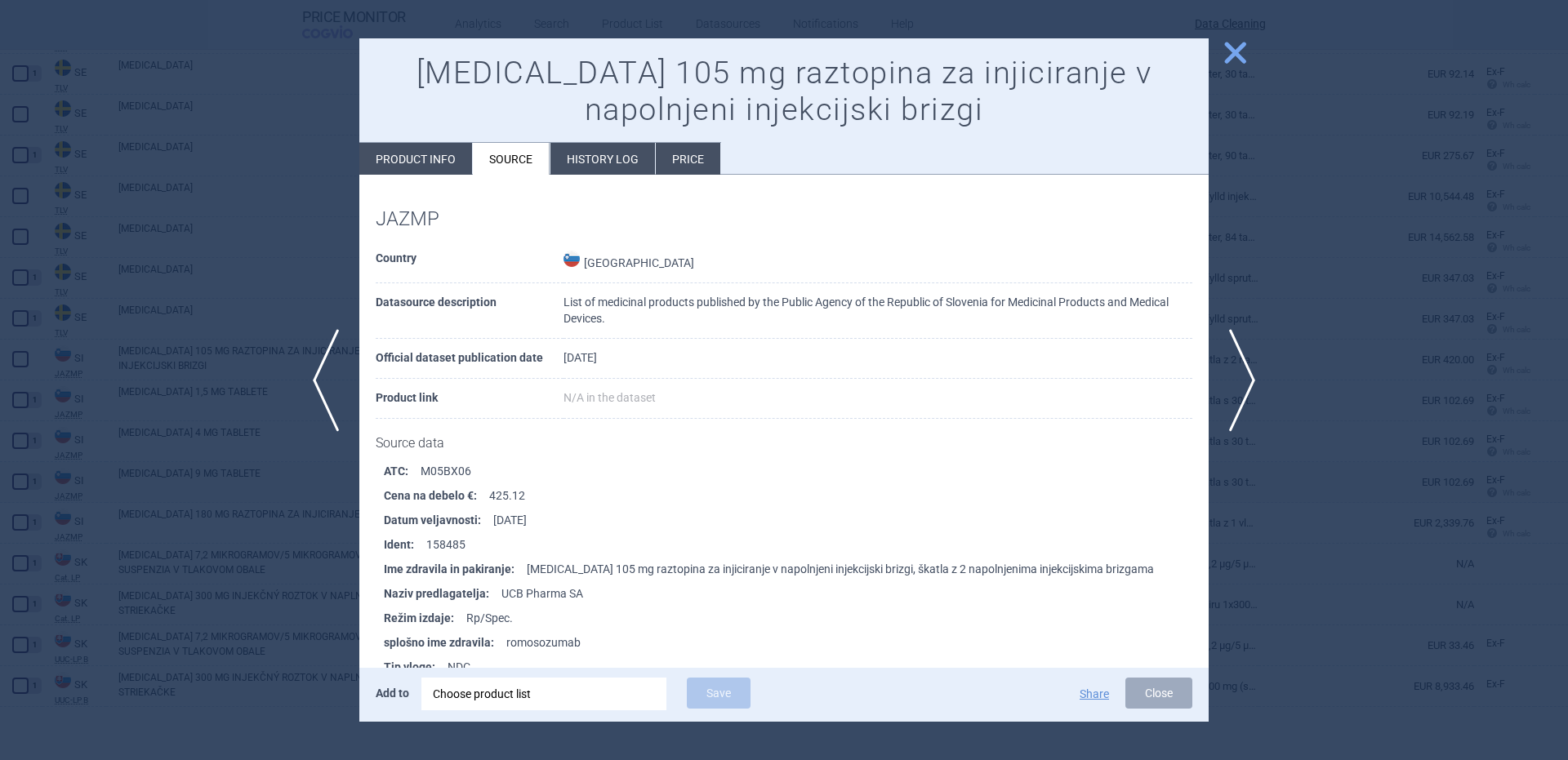
click at [482, 702] on div "Choose product list" at bounding box center [544, 694] width 223 height 32
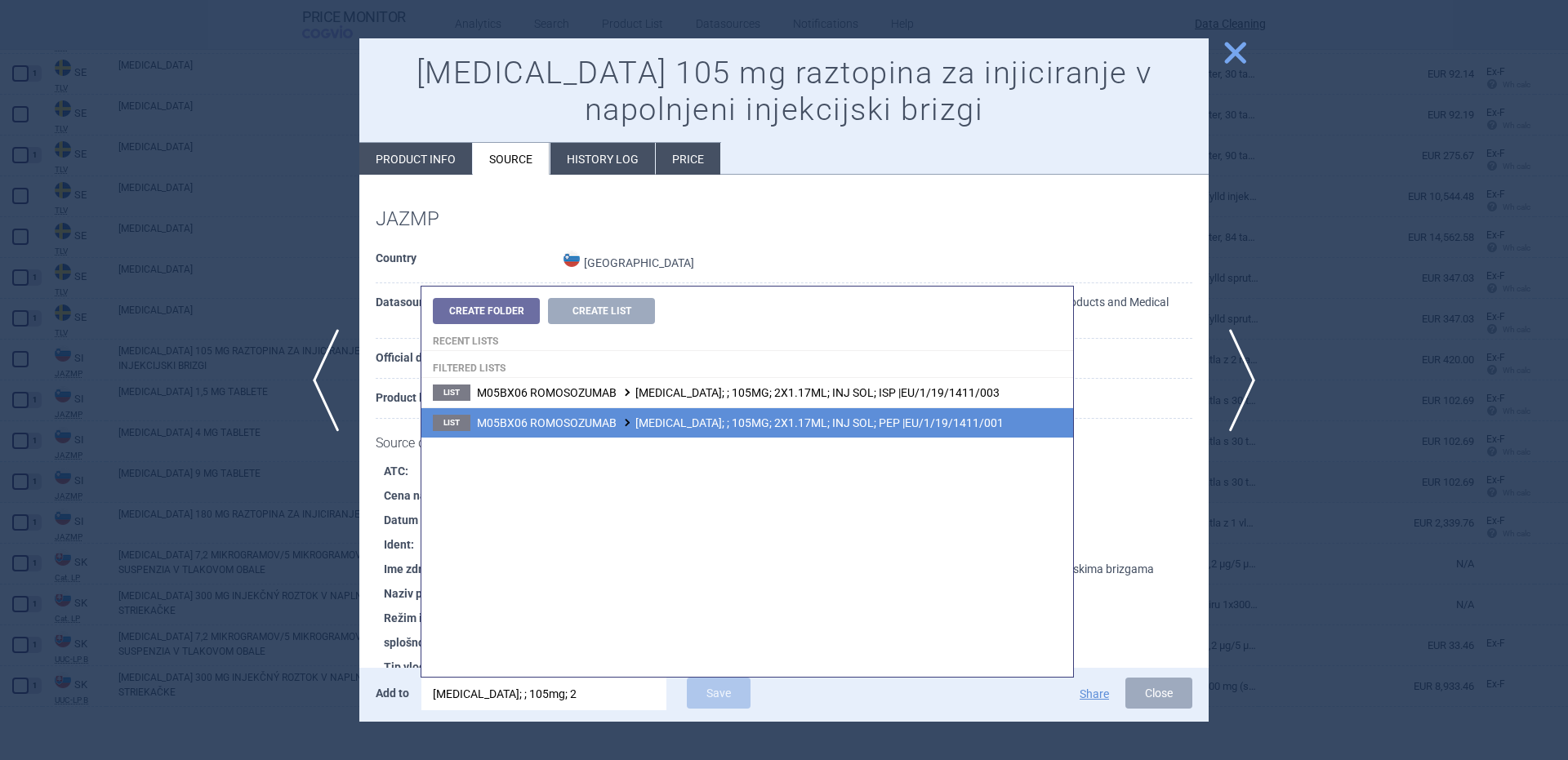
type input "evenity; ; 105mg; 2"
click at [623, 425] on span at bounding box center [627, 422] width 16 height 9
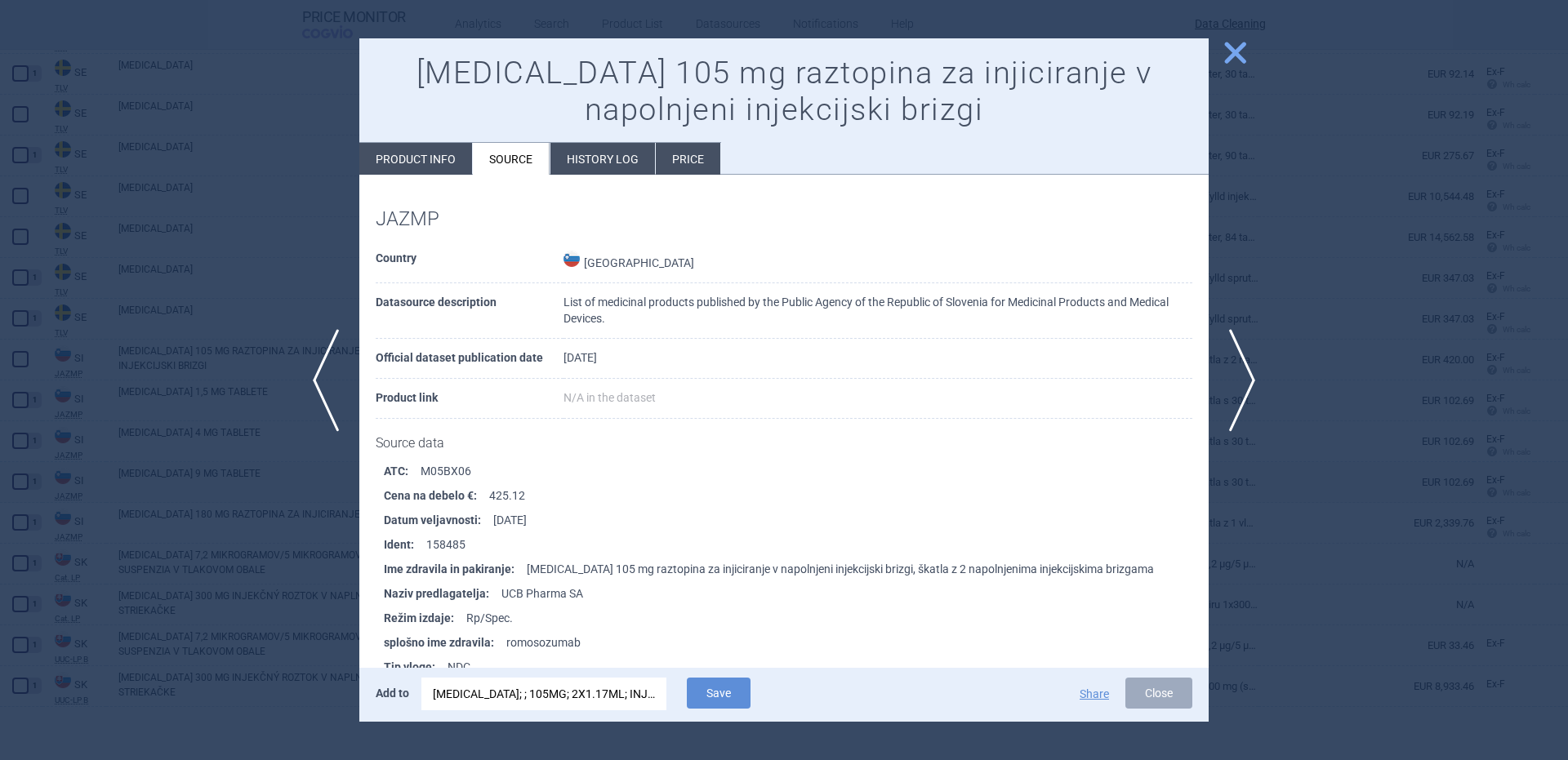
click at [573, 698] on div "EVENITY; ; 105MG; 2X1.17ML; INJ SOL; PEP |EU/1/19/1411/001" at bounding box center [544, 694] width 223 height 32
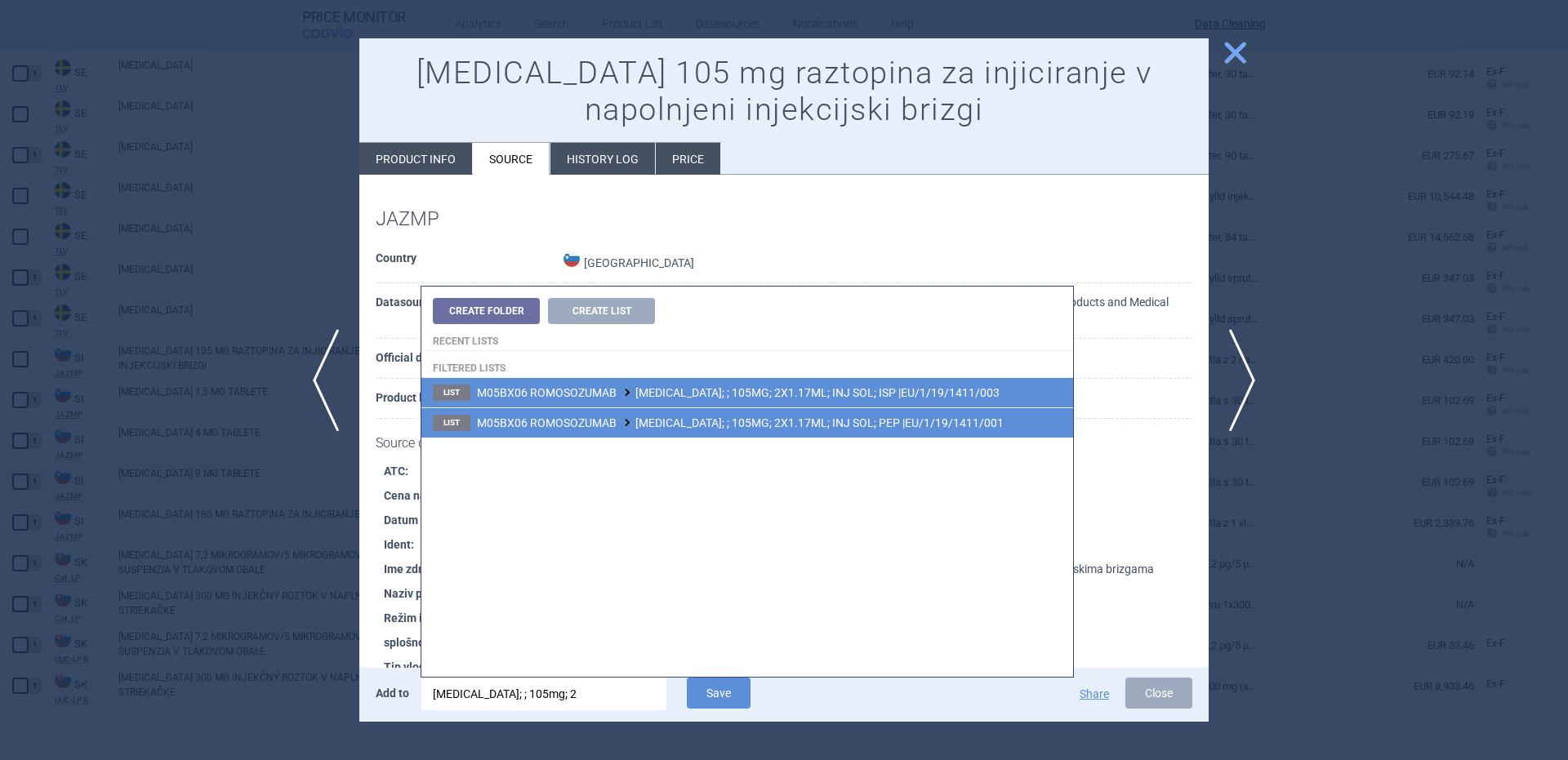
click at [884, 388] on span "M05BX06 ROMOSOZUMAB EVENITY; ; 105MG; 2X1.17ML; INJ SOL; ISP |EU/1/19/1411/003" at bounding box center [737, 392] width 522 height 13
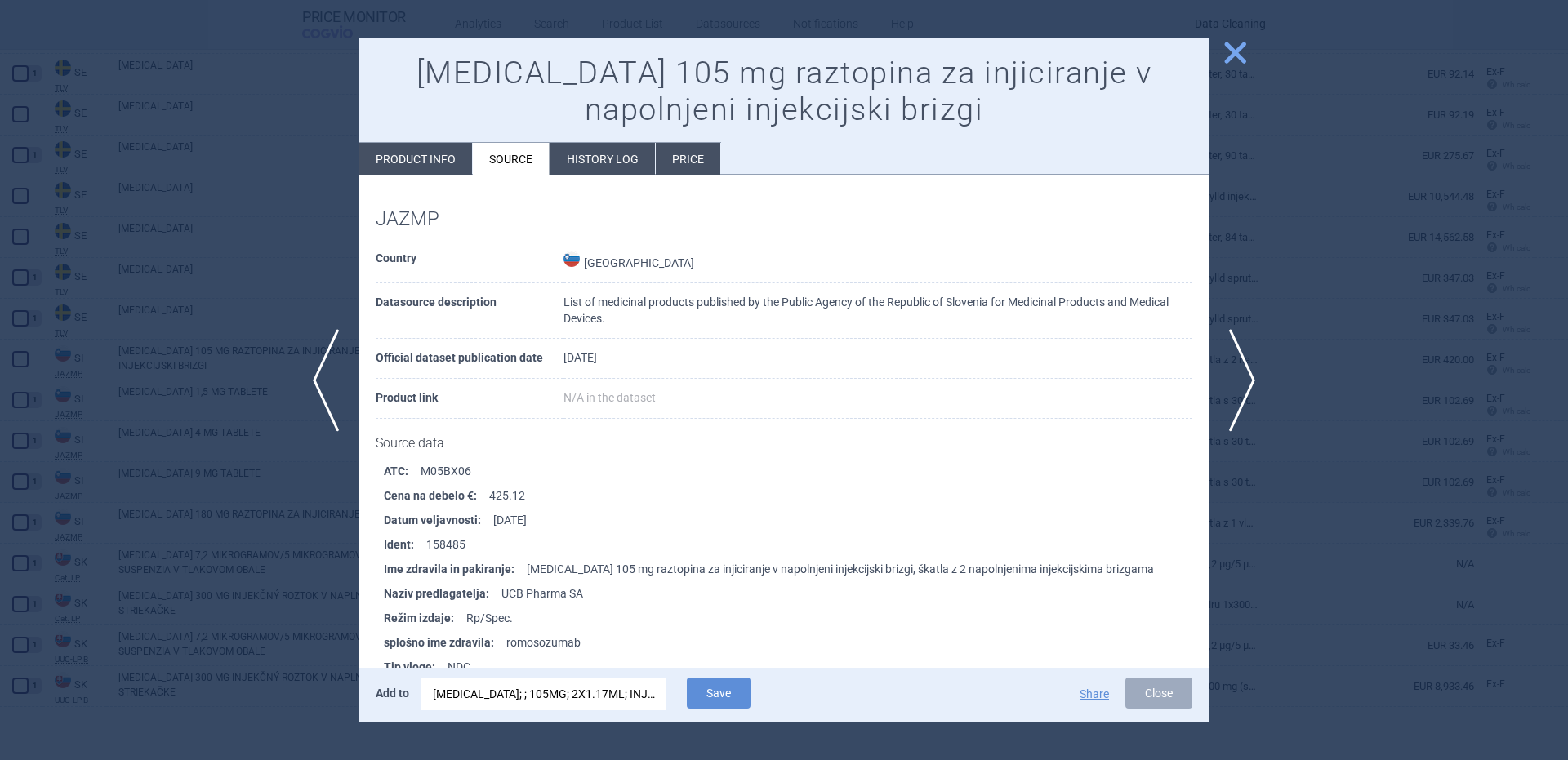
click at [744, 712] on span "Save" at bounding box center [719, 706] width 80 height 15
click at [739, 701] on button "Save" at bounding box center [719, 693] width 64 height 31
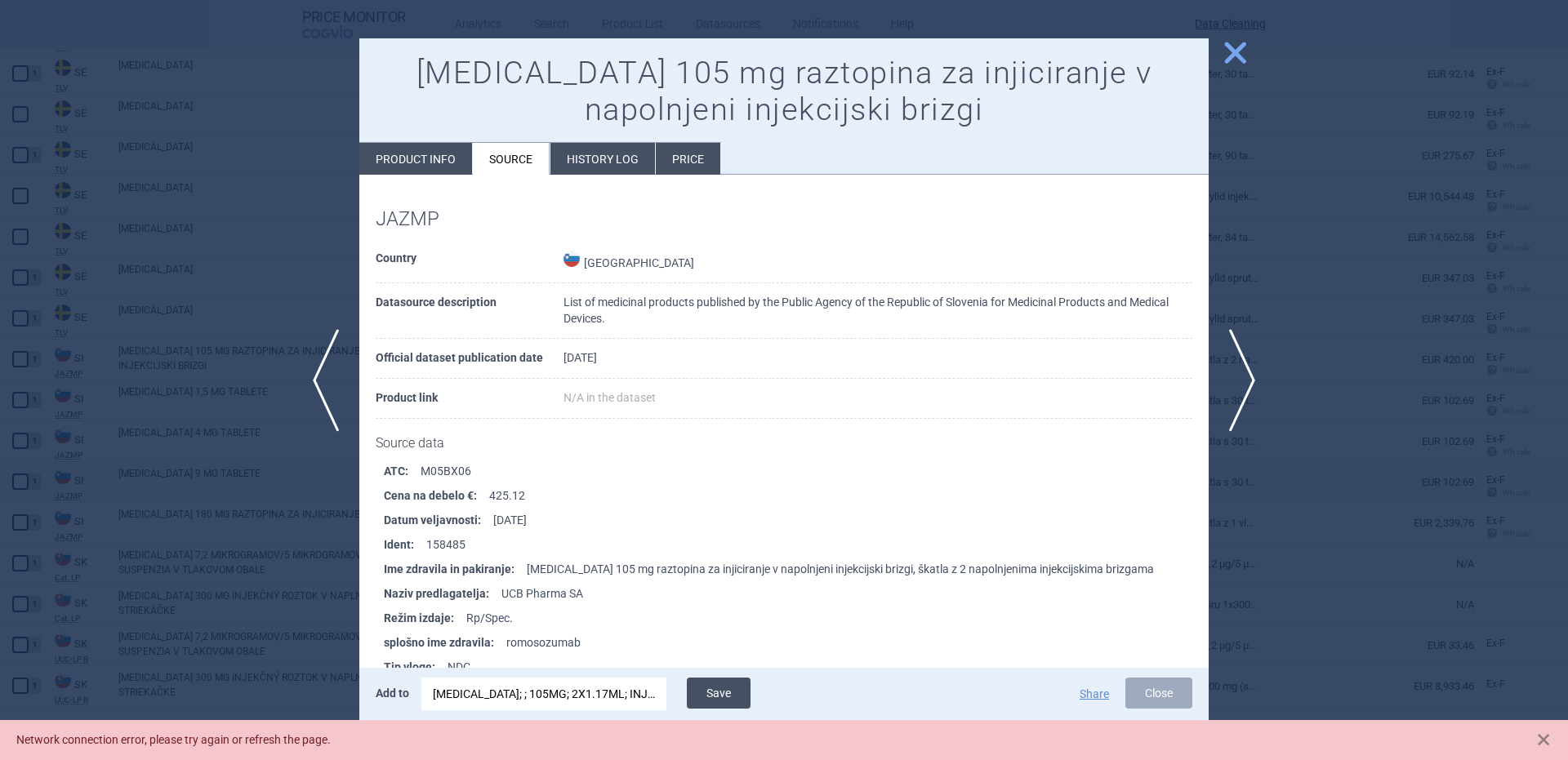
click at [730, 688] on button "Save" at bounding box center [719, 693] width 64 height 31
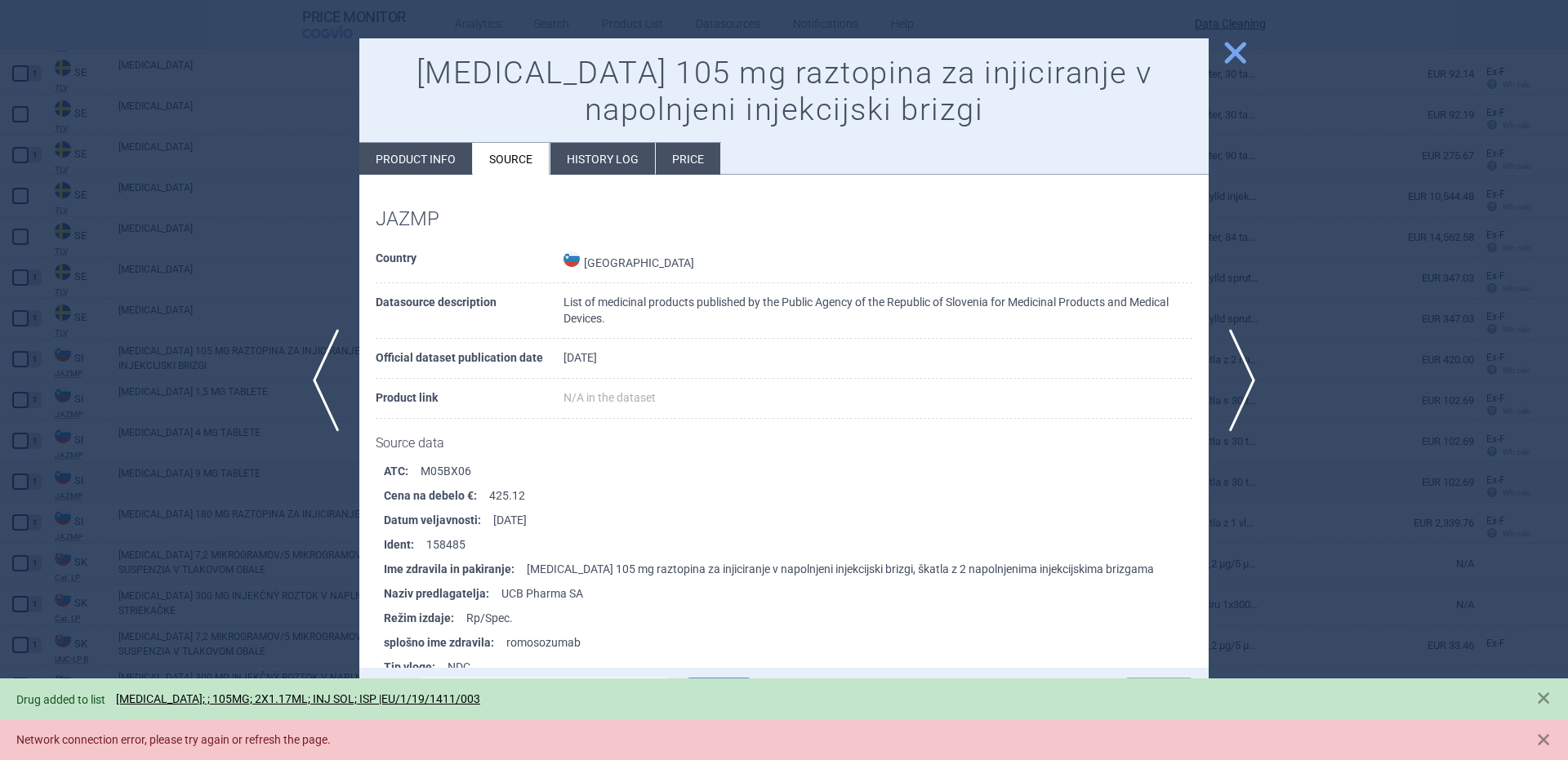
click at [195, 254] on div at bounding box center [784, 380] width 1568 height 760
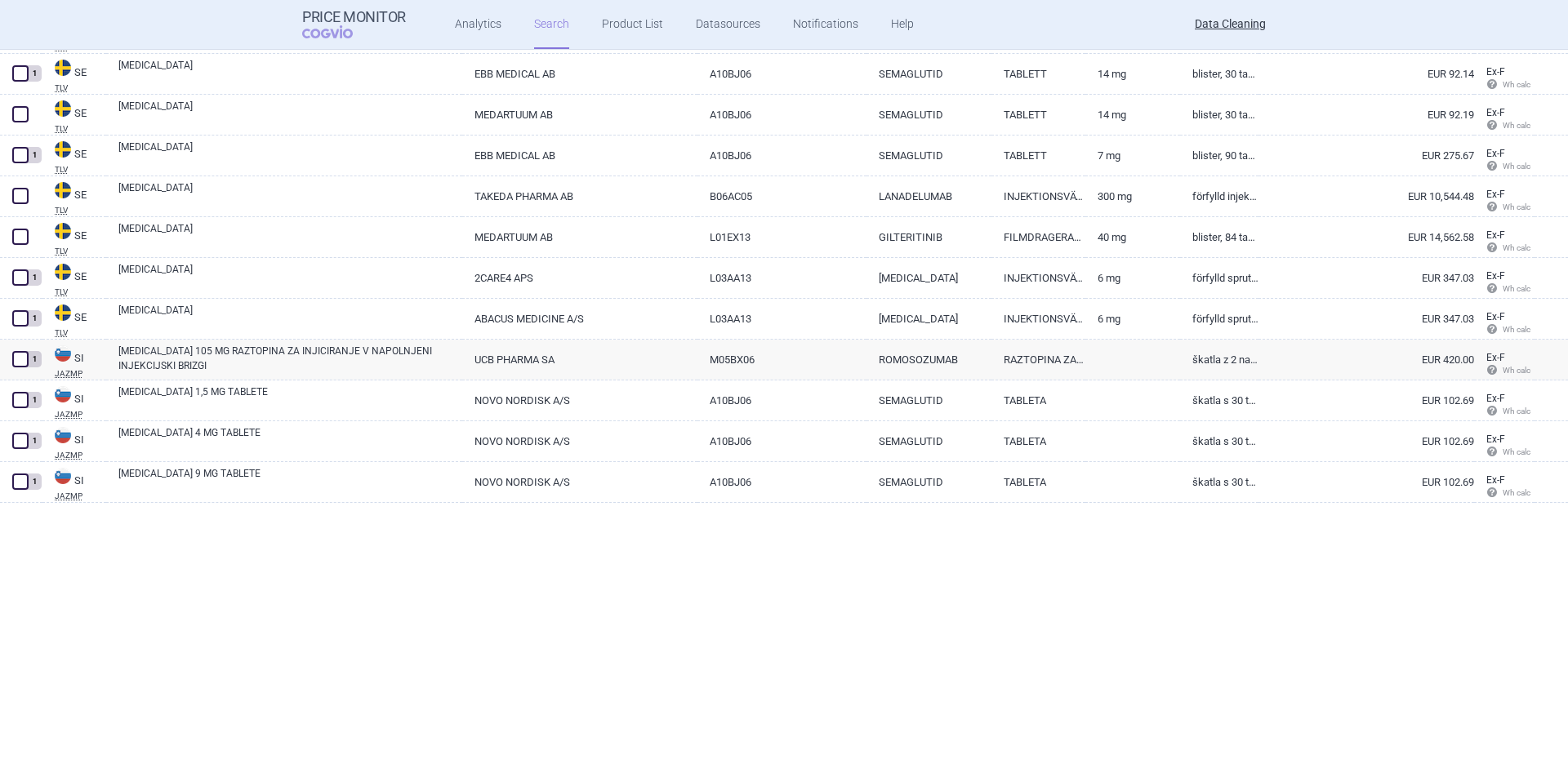
scroll to position [24993, 0]
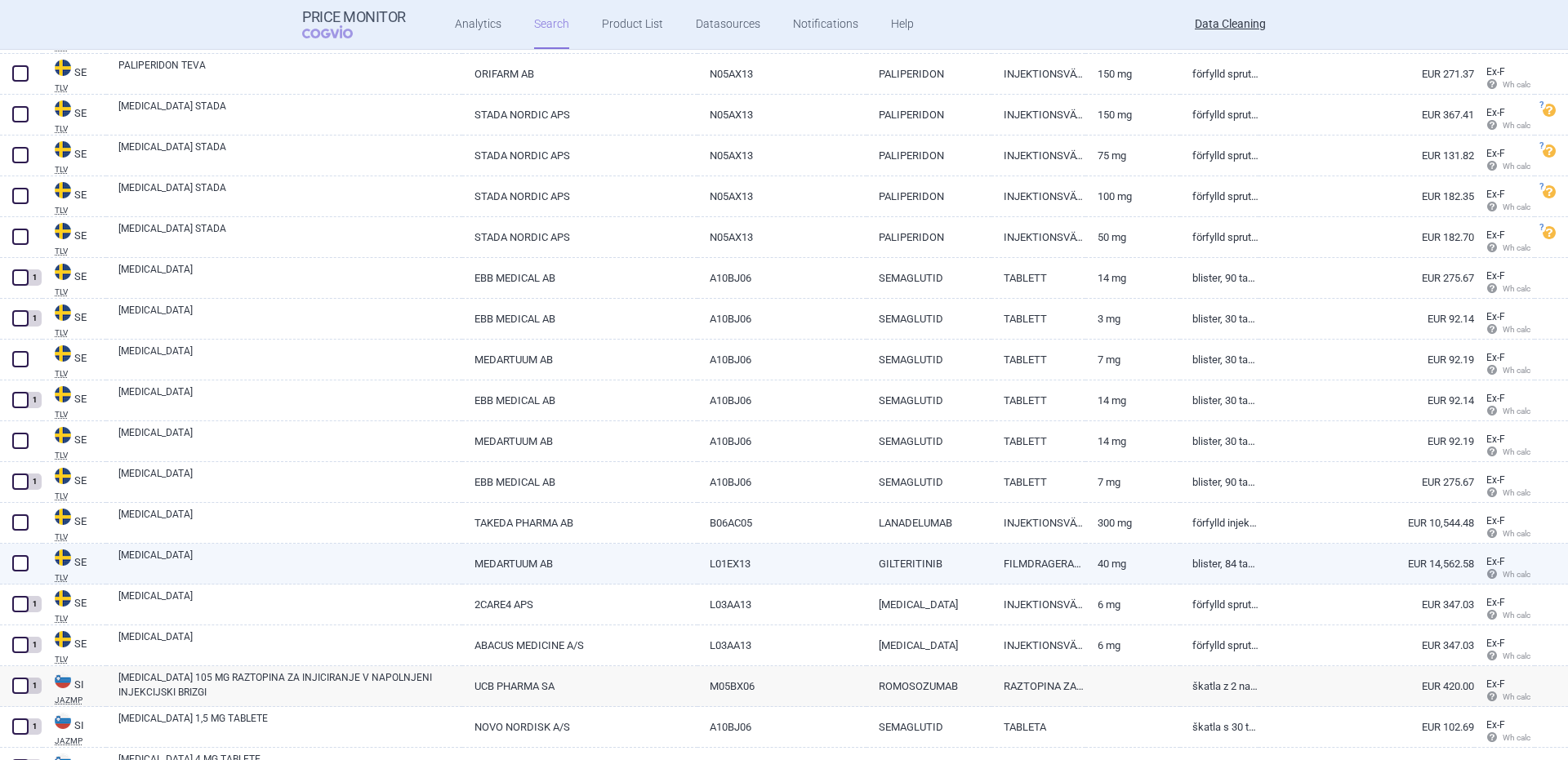
click at [158, 566] on link "XOSPATA" at bounding box center [290, 562] width 344 height 30
select select "EUR"
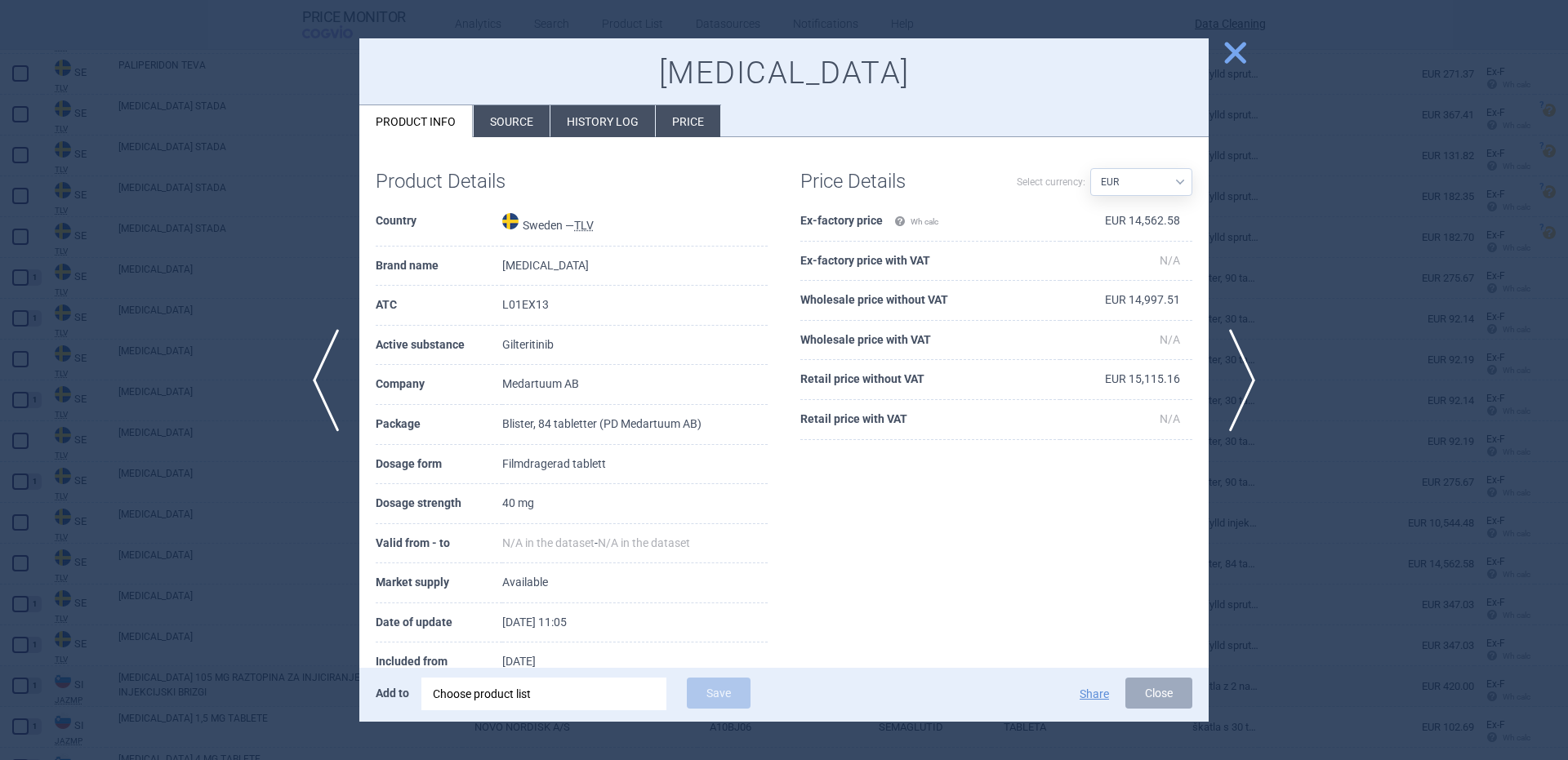
click at [575, 687] on div "Choose product list" at bounding box center [544, 694] width 223 height 32
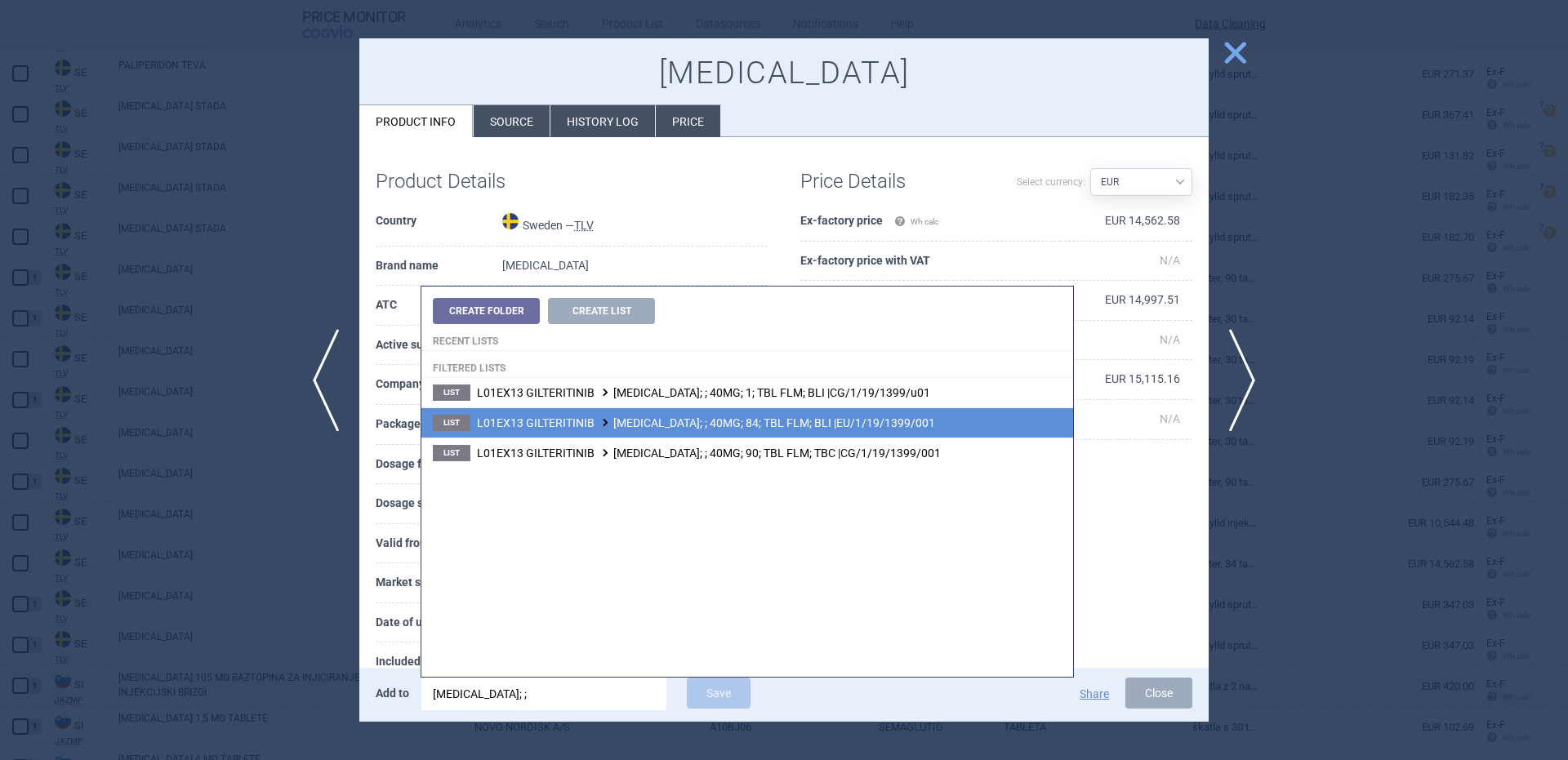
type input "xospata; ;"
click at [871, 419] on span "L01EX13 GILTERITINIB XOSPATA; ; 40MG; 84; TBL FLM; BLI |EU/1/19/1399/001" at bounding box center [705, 422] width 458 height 13
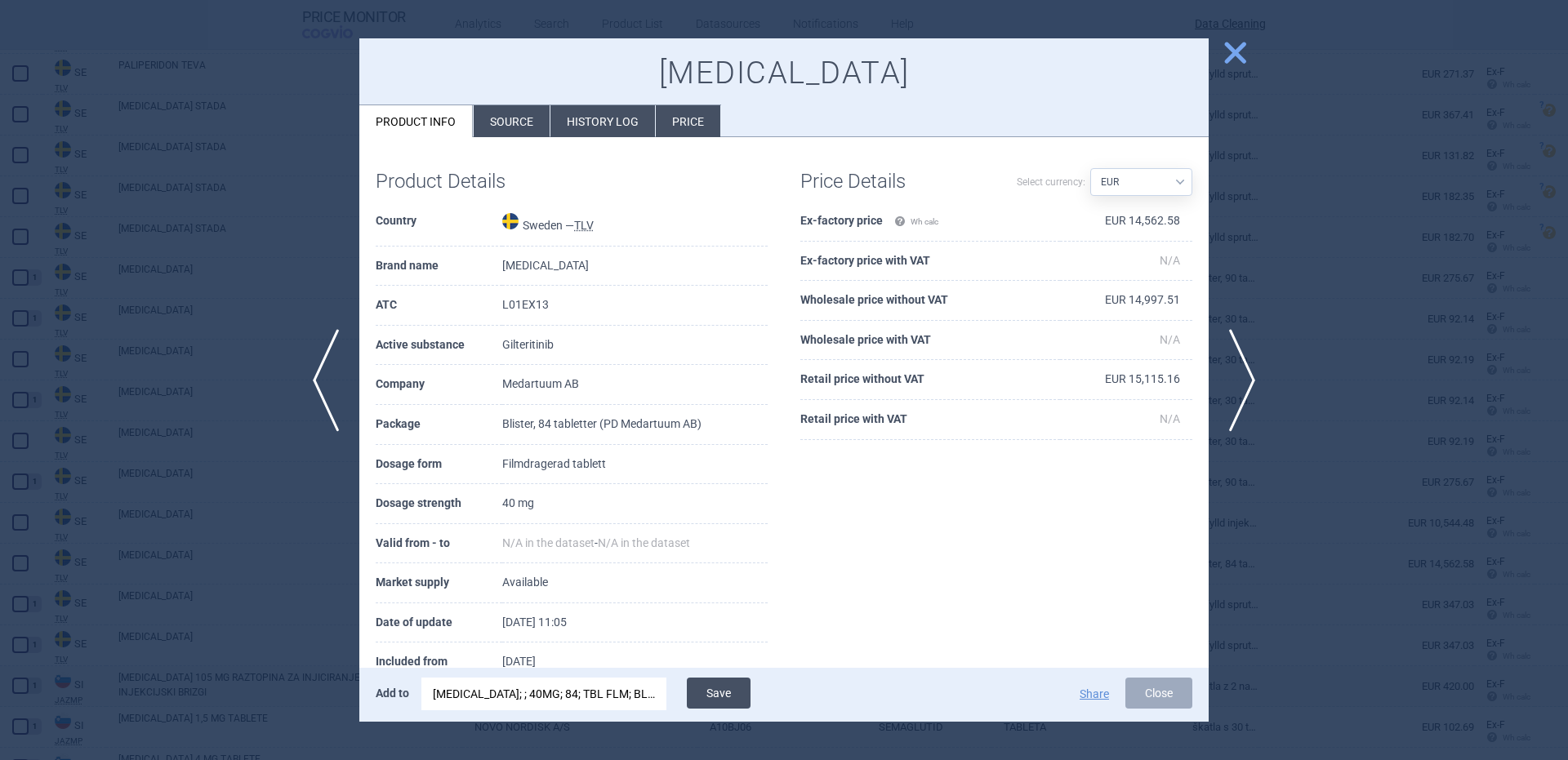
click at [711, 688] on button "Save" at bounding box center [719, 693] width 64 height 31
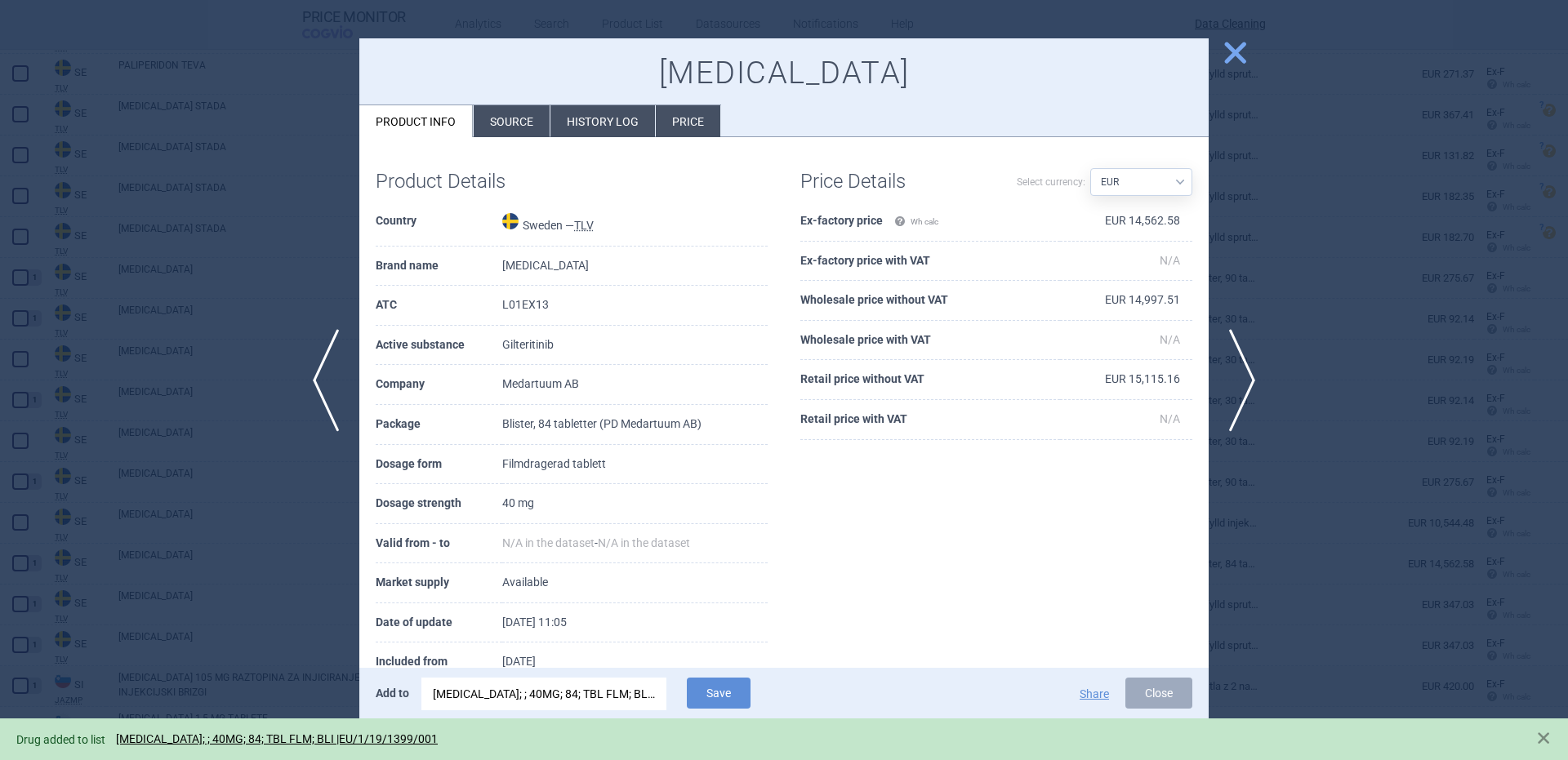
click at [116, 443] on div at bounding box center [784, 380] width 1568 height 760
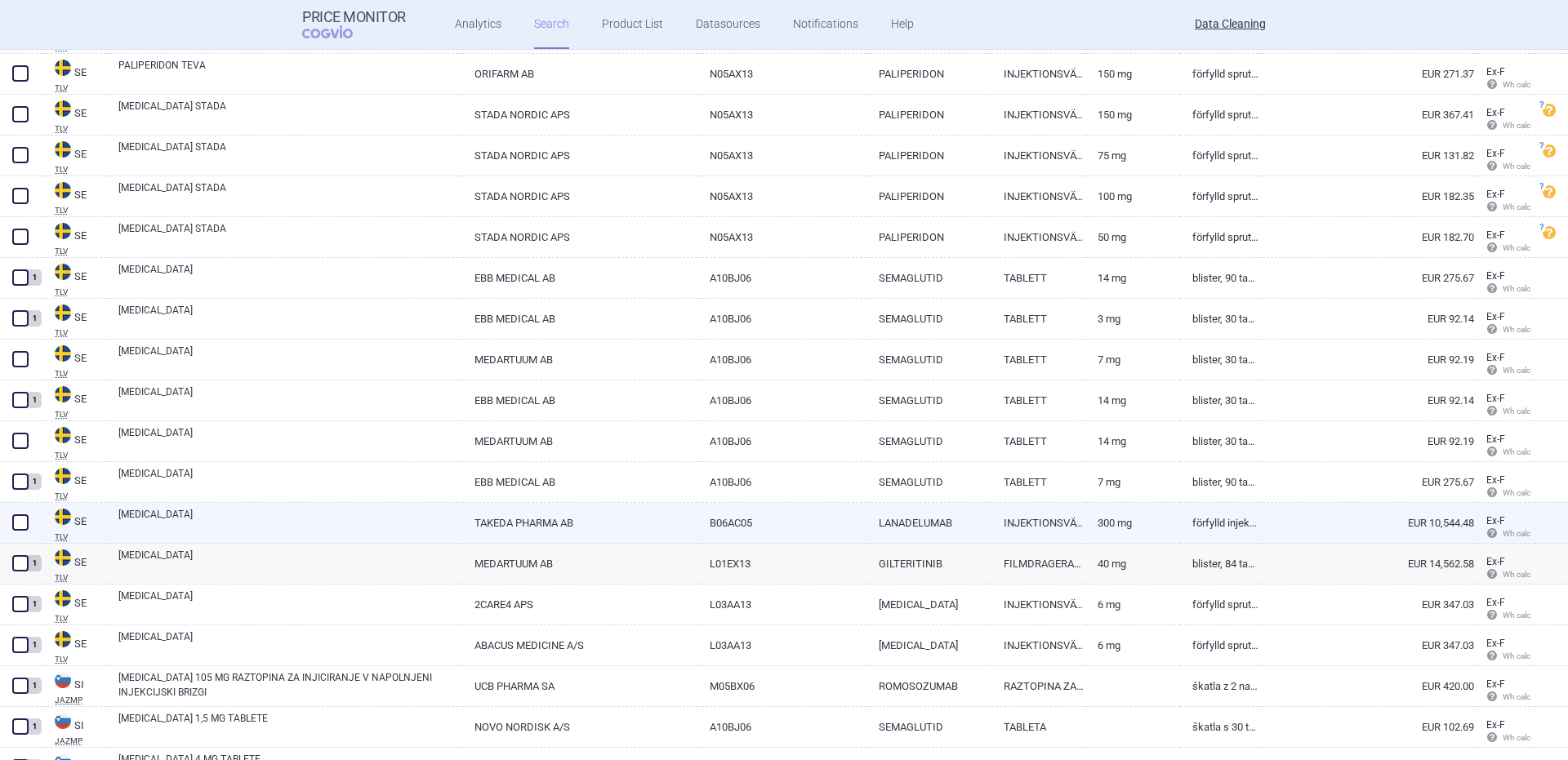
click at [148, 523] on link "TAKHZYRO" at bounding box center [290, 521] width 344 height 30
select select "EUR"
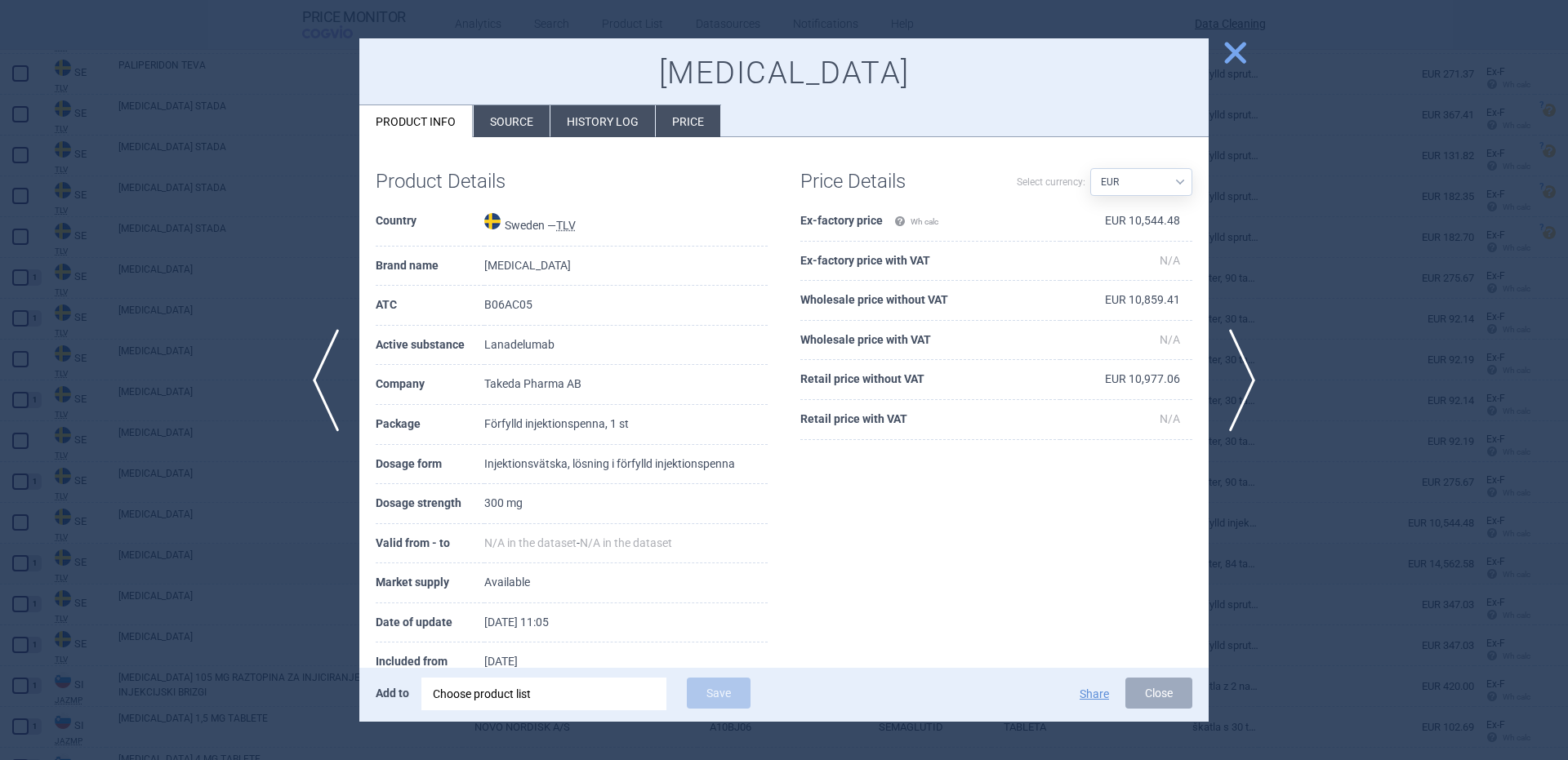
click at [547, 702] on div "Choose product list" at bounding box center [544, 694] width 223 height 32
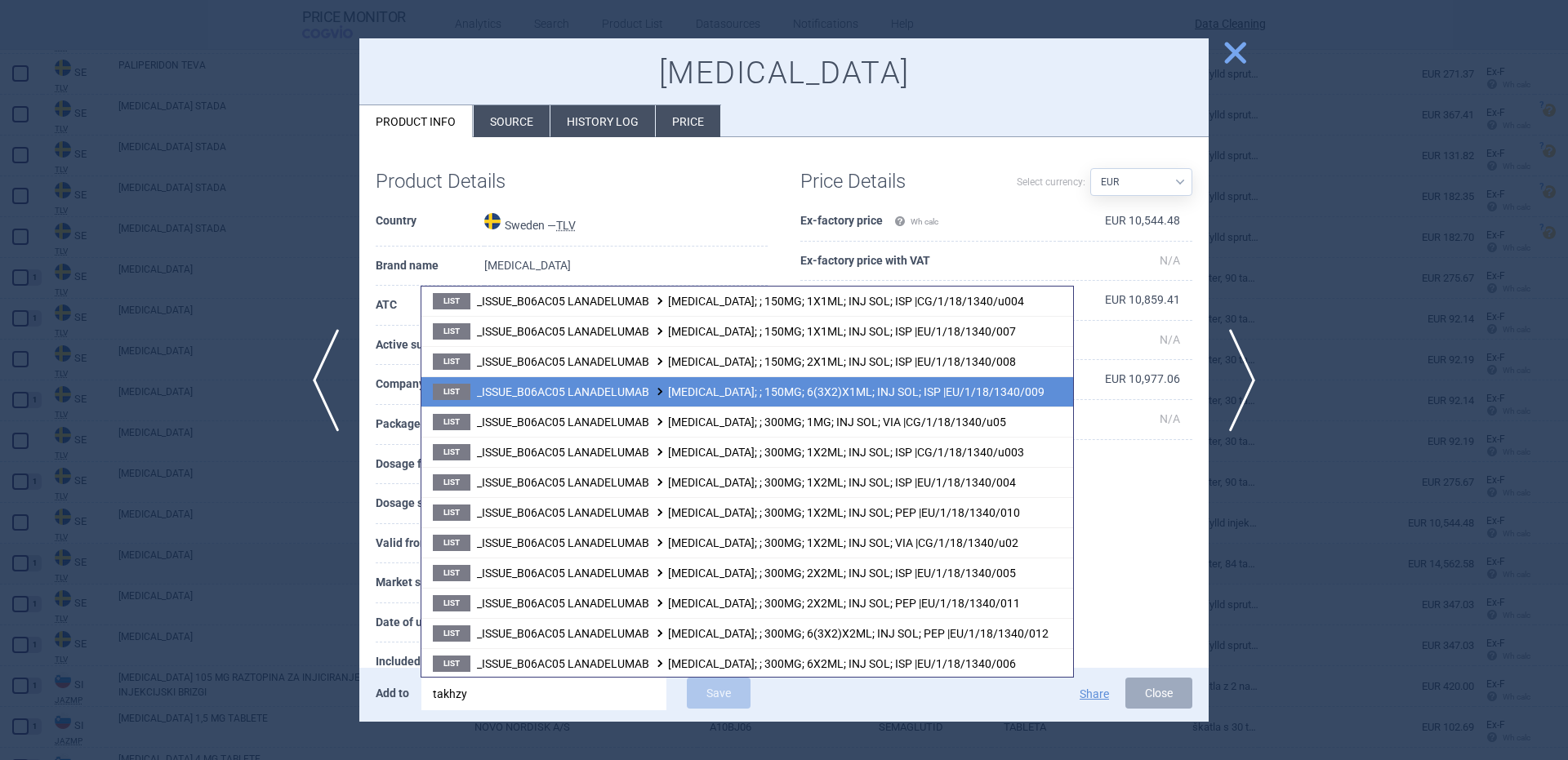
scroll to position [214, 0]
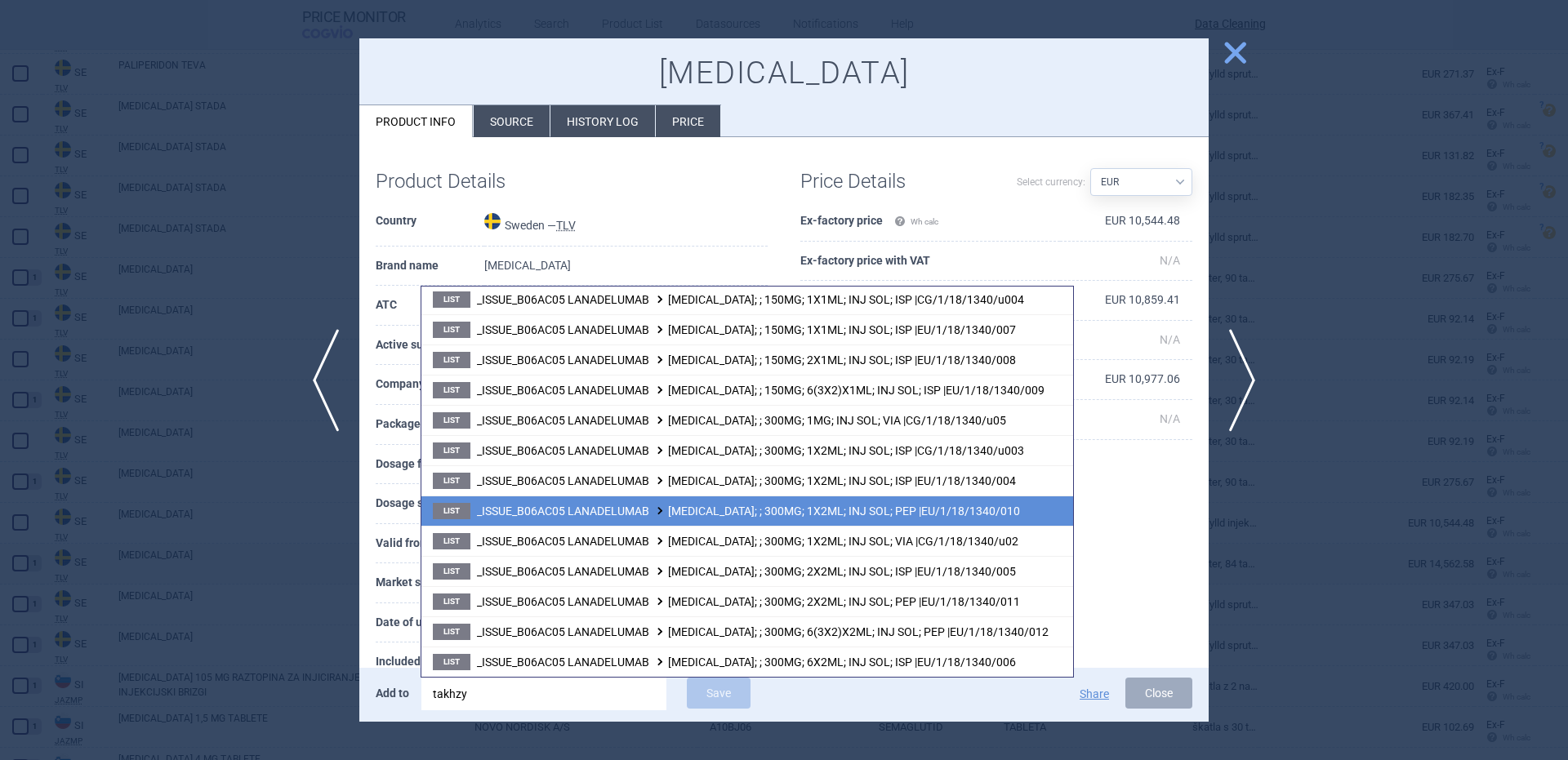
type input "takhzy"
click at [872, 515] on span "_ISSUE_B06AC05 LANADELUMAB TAKHZYRO; ; 300MG; 1X2ML; INJ SOL; PEP |EU/1/18/1340…" at bounding box center [747, 510] width 543 height 13
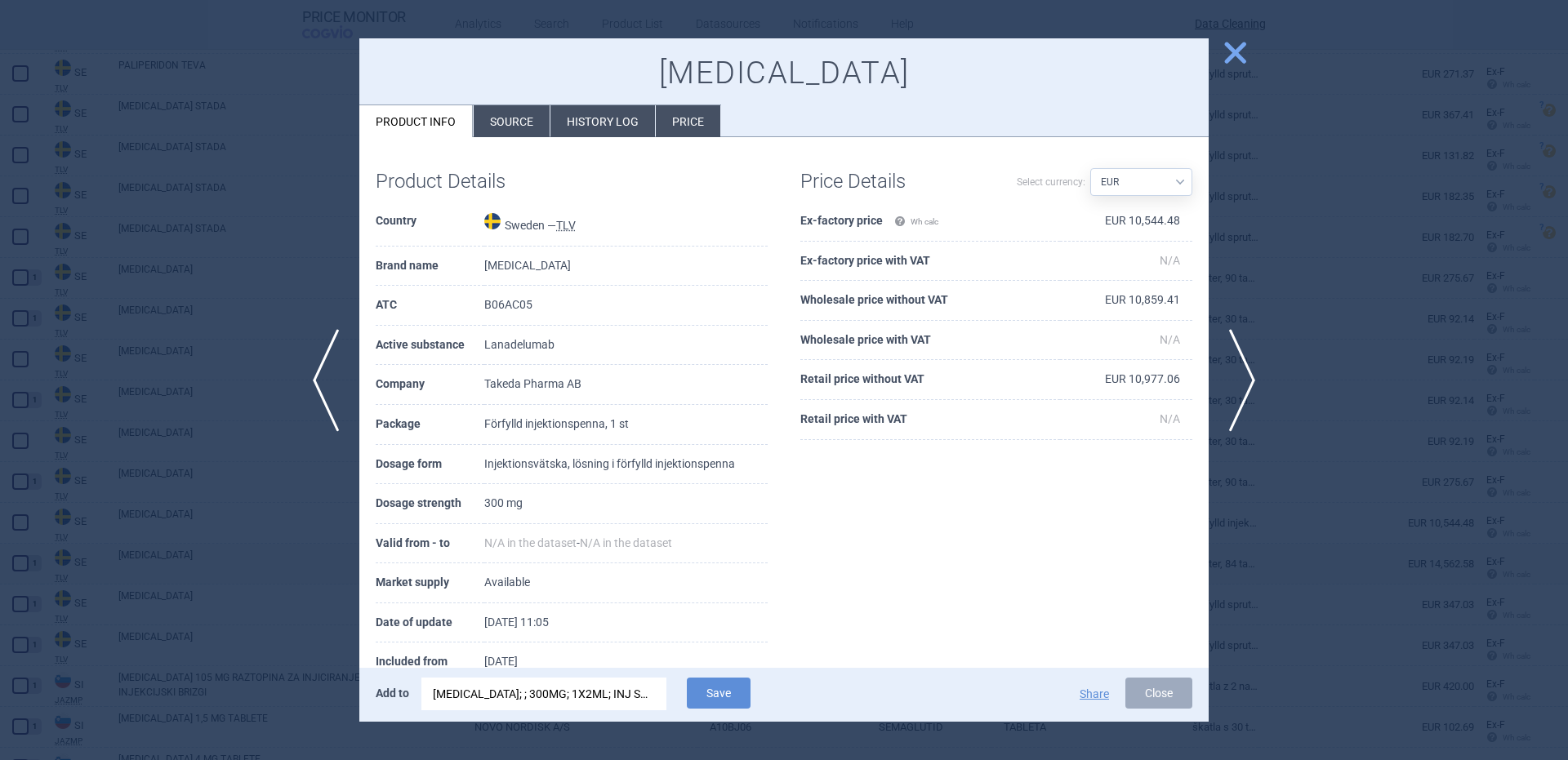
click at [538, 112] on li "Source" at bounding box center [511, 121] width 76 height 31
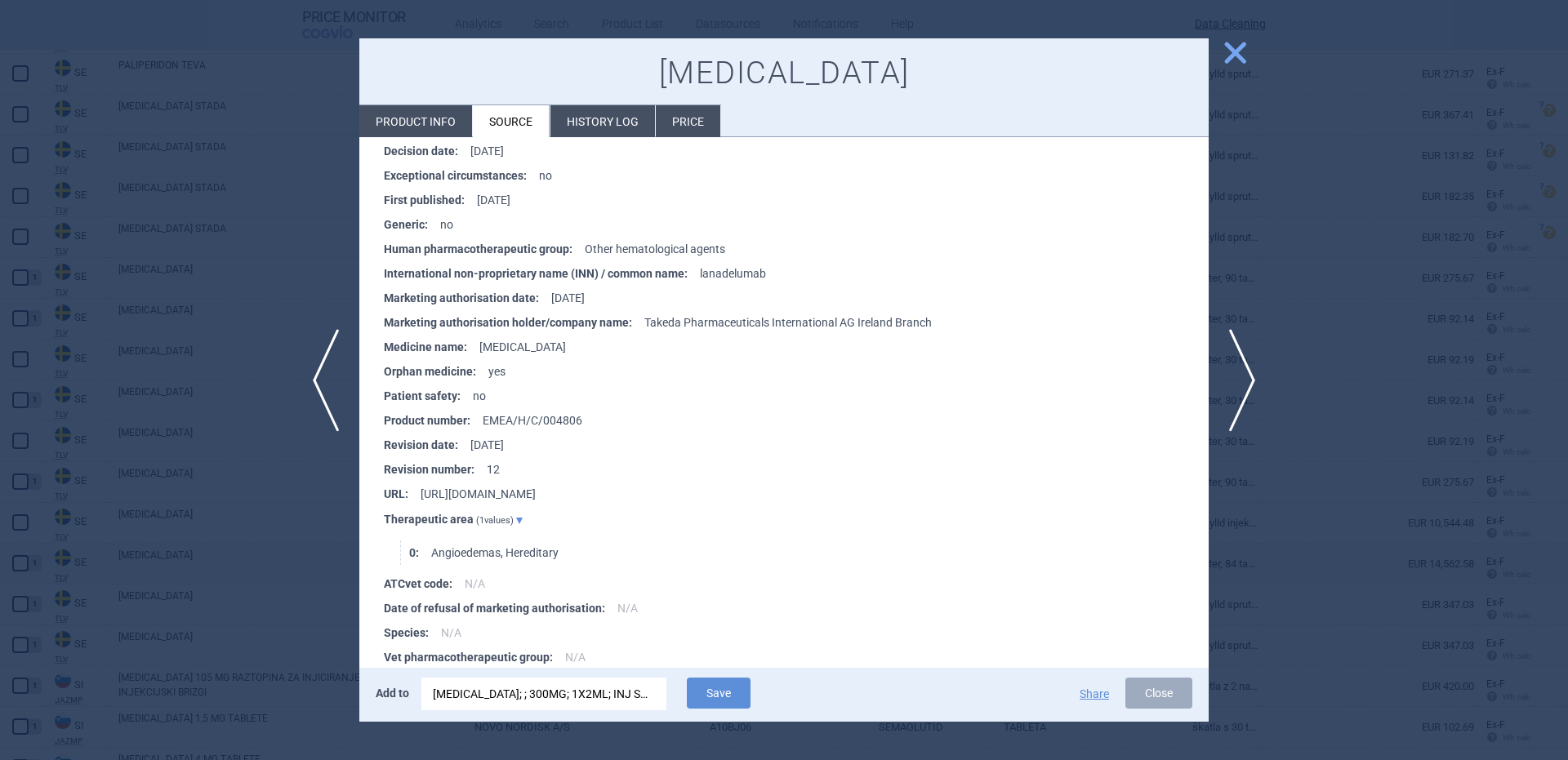
scroll to position [2050, 0]
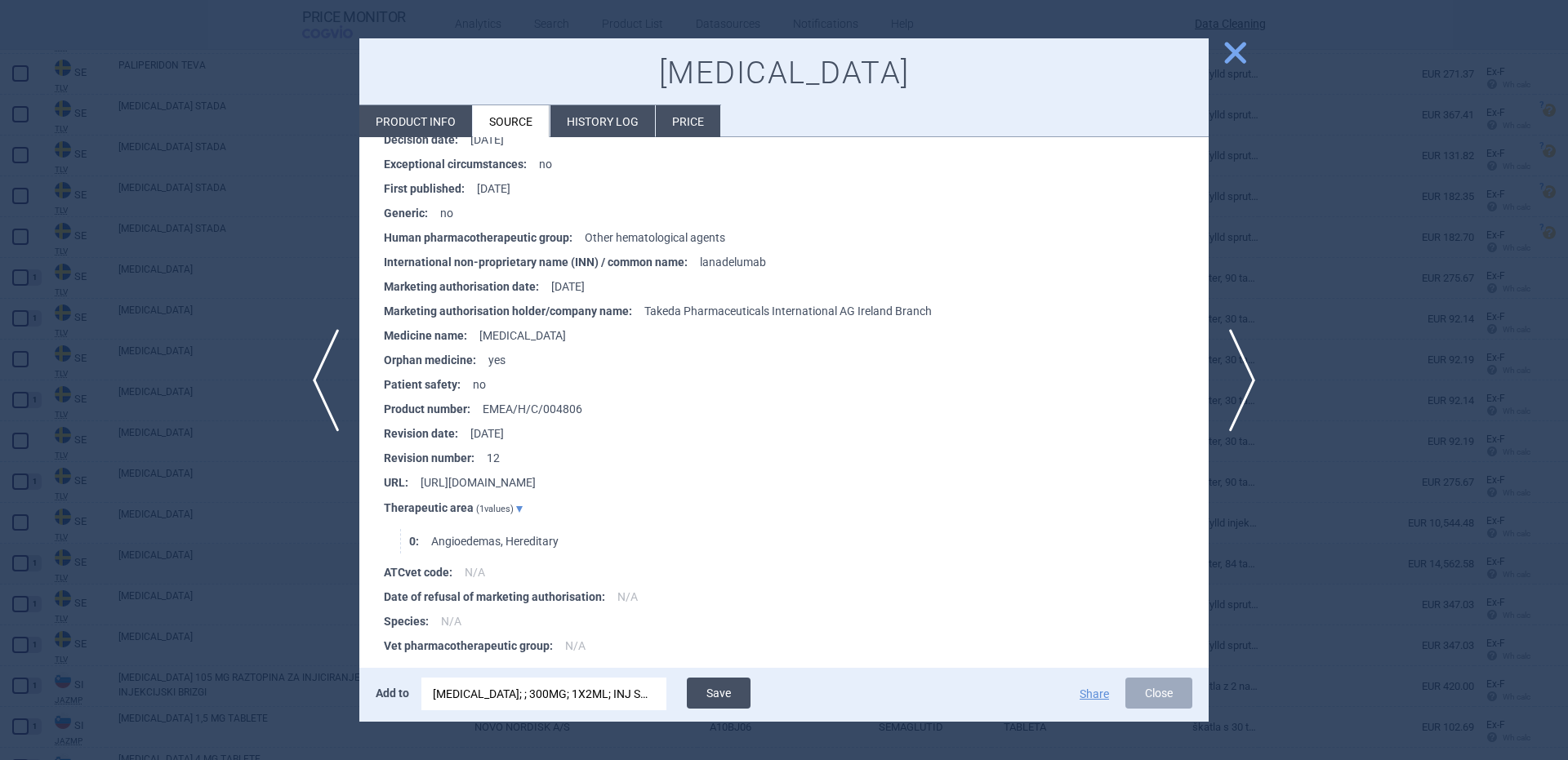
click at [736, 690] on button "Save" at bounding box center [719, 693] width 64 height 31
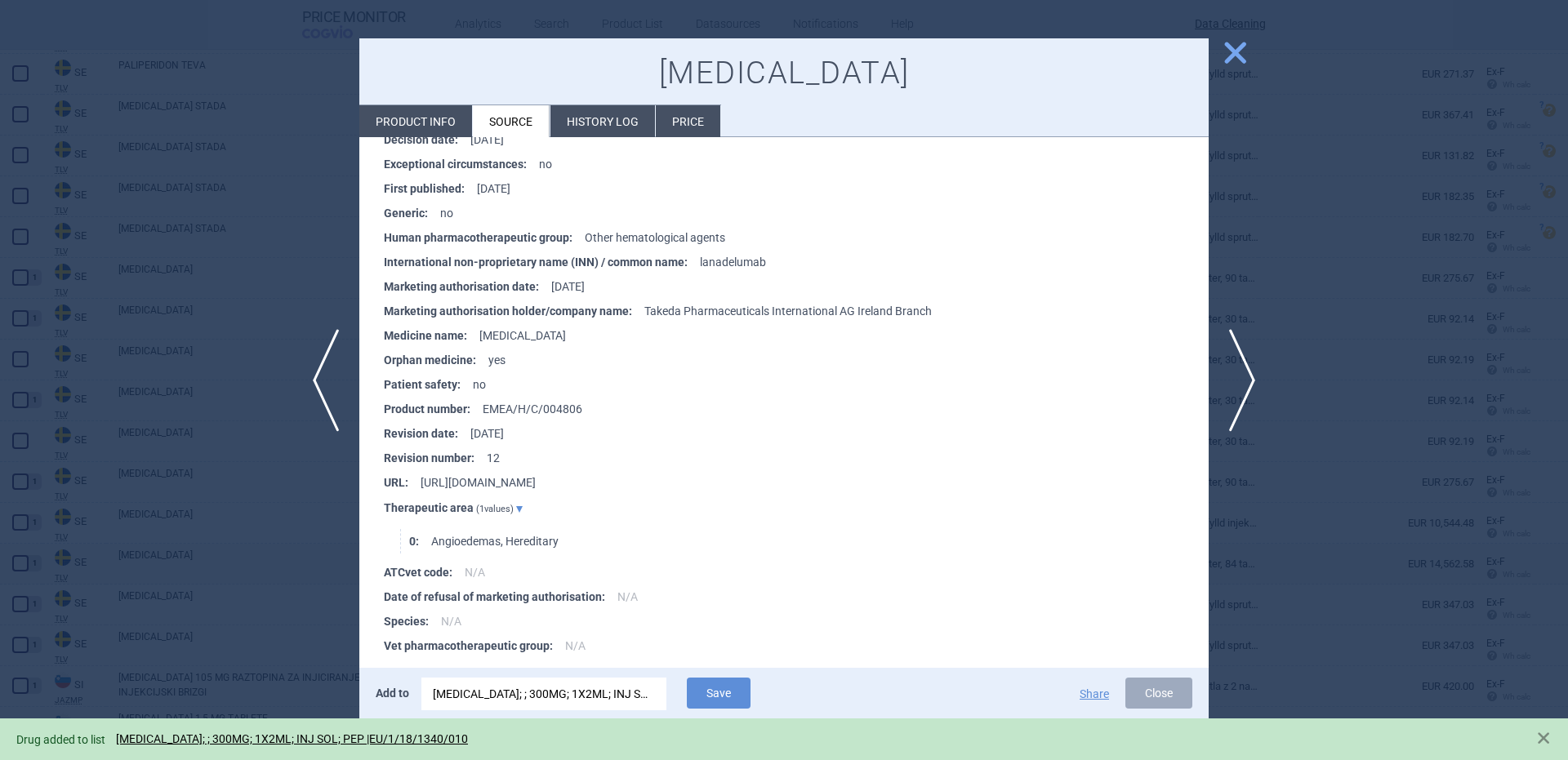
click at [223, 369] on div at bounding box center [784, 380] width 1568 height 760
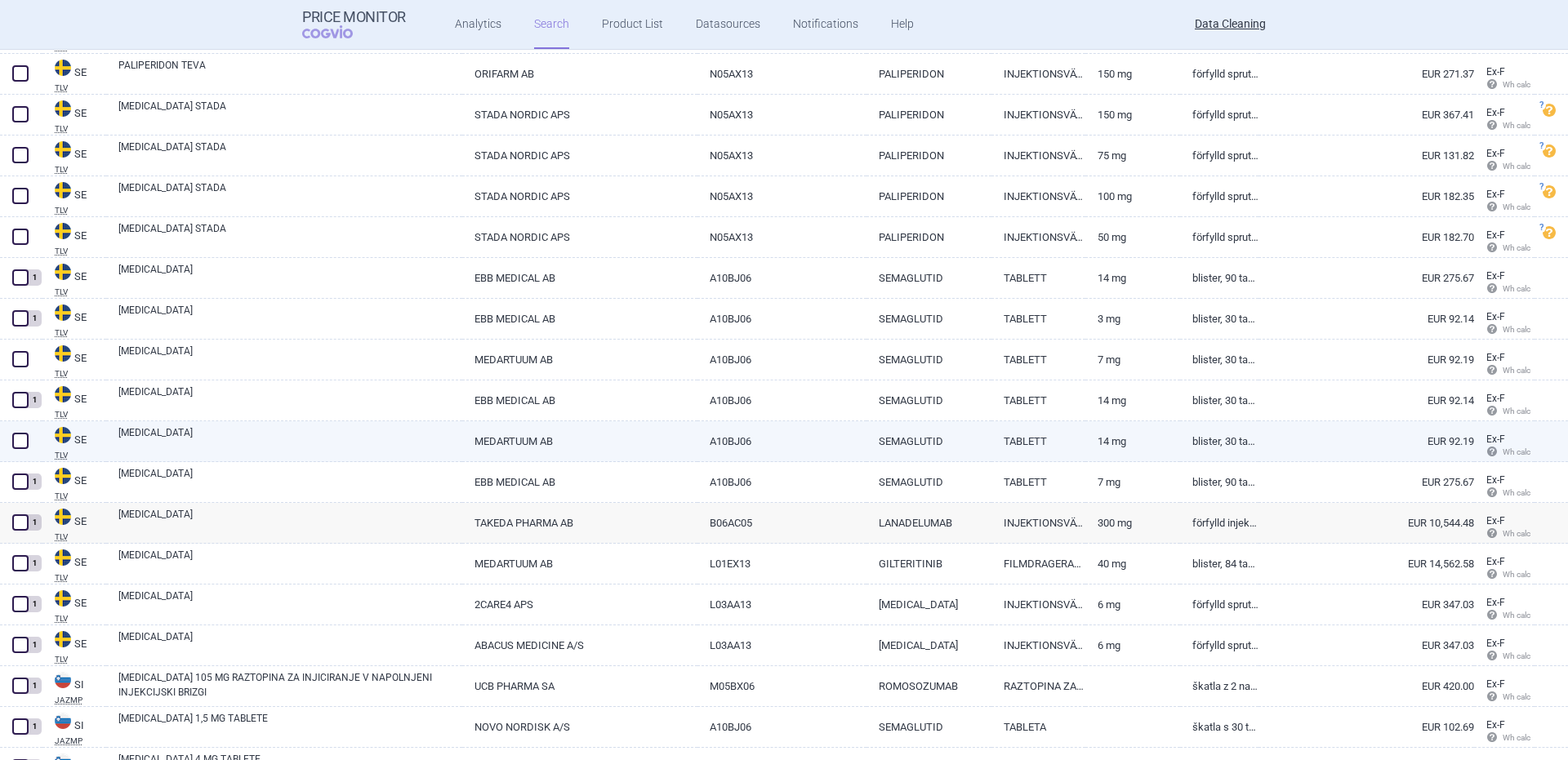
click at [155, 444] on link "RYBELSUS" at bounding box center [290, 440] width 344 height 30
select select "EUR"
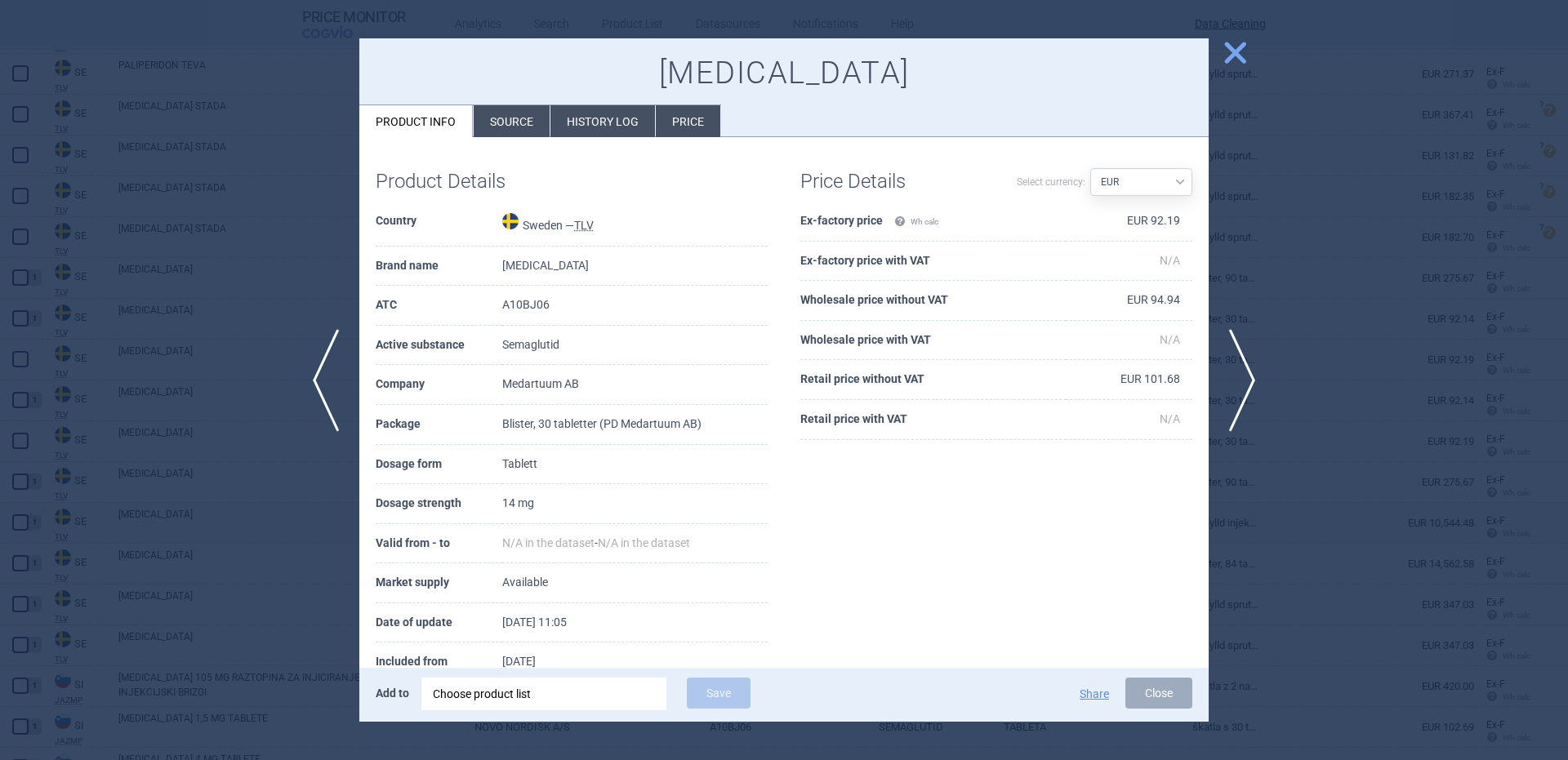
click at [561, 699] on div "Choose product list" at bounding box center [544, 694] width 223 height 32
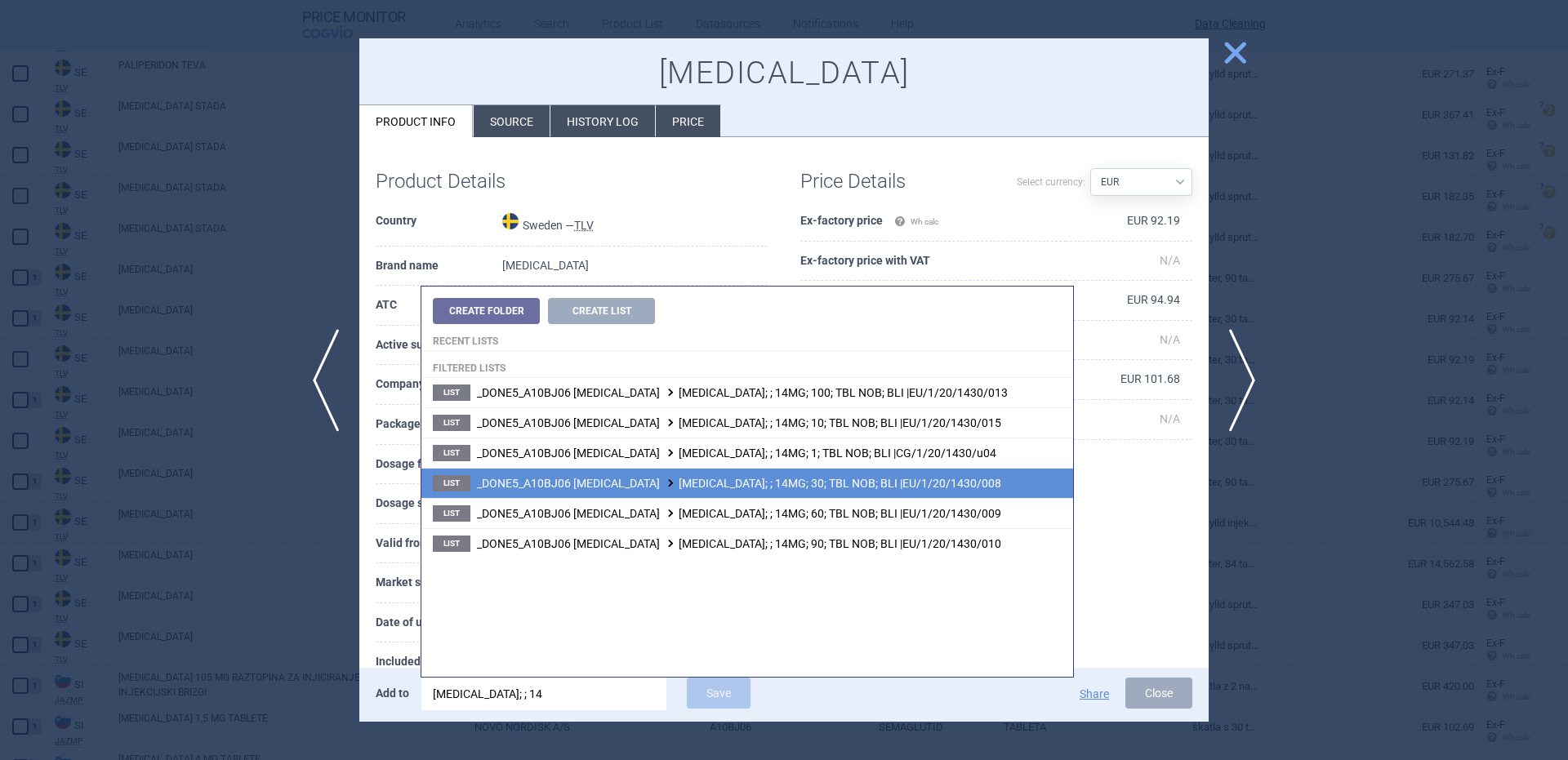
type input "rybelsus; ; 14"
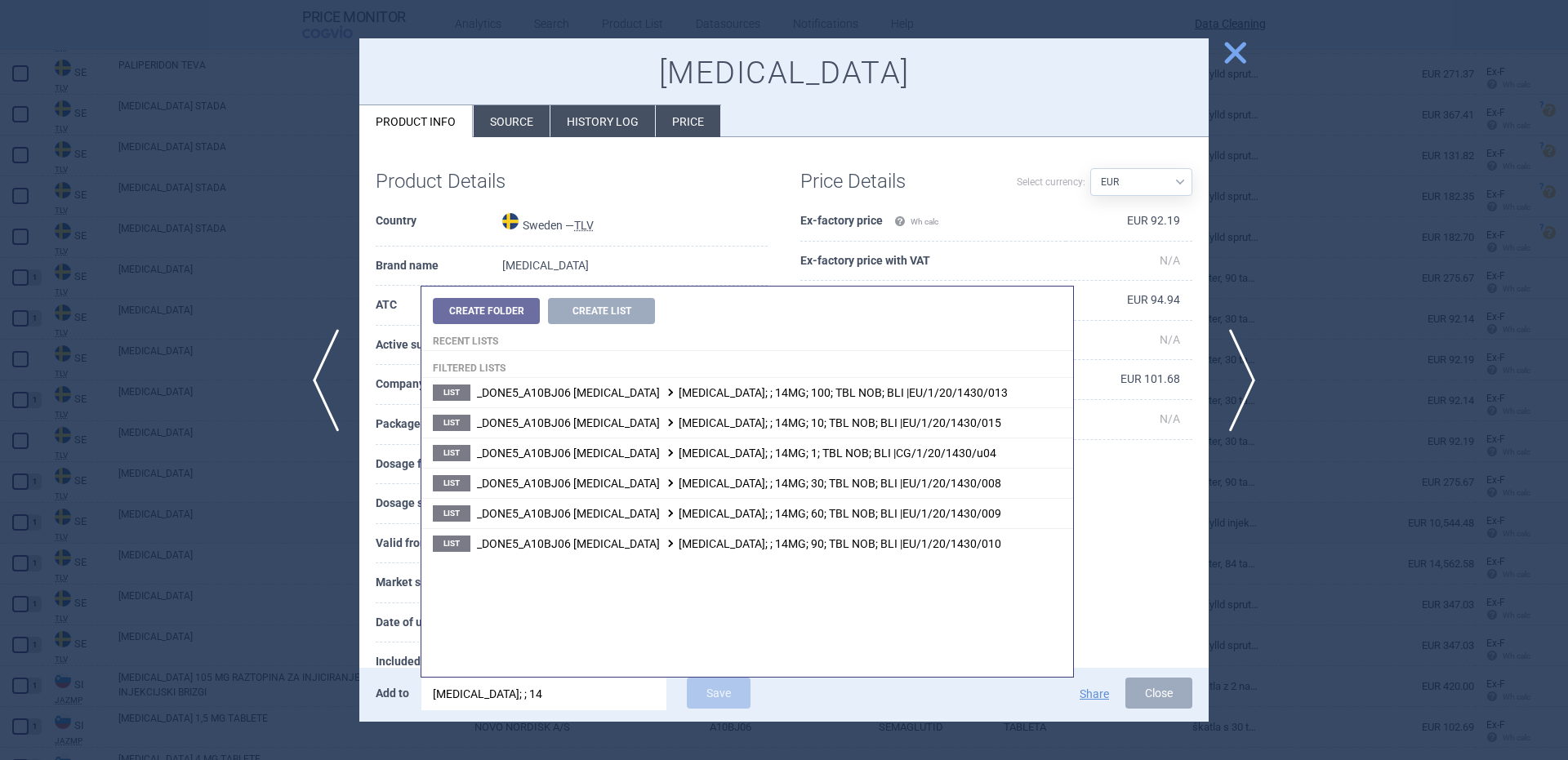
click at [849, 483] on span "_DONE5_A10BJ06 SEMAGLUTIDE RYBELSUS; ; 14MG; 30; TBL NOB; BLI |EU/1/20/1430/008" at bounding box center [738, 482] width 524 height 13
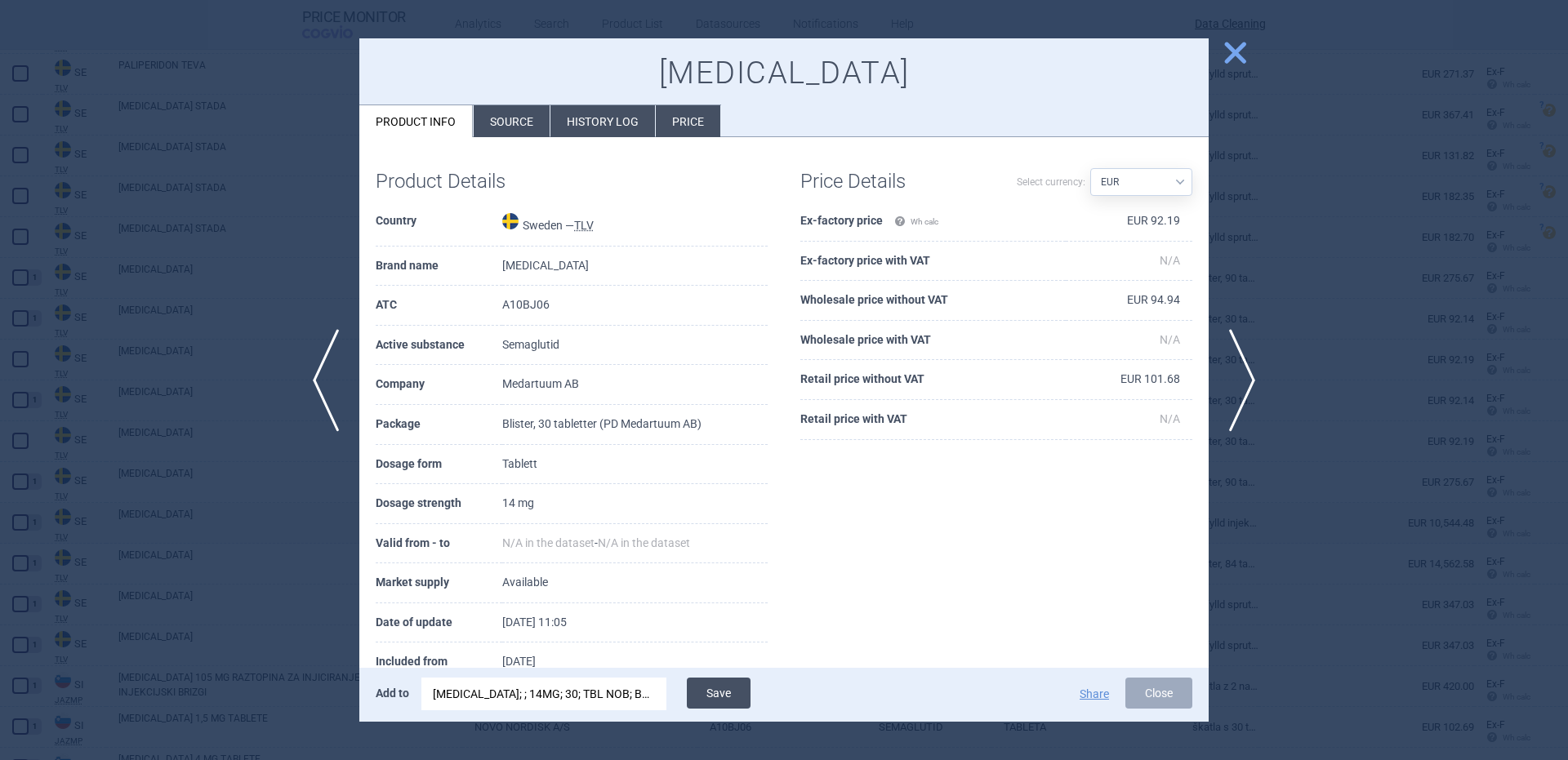
click at [708, 695] on button "Save" at bounding box center [719, 693] width 64 height 31
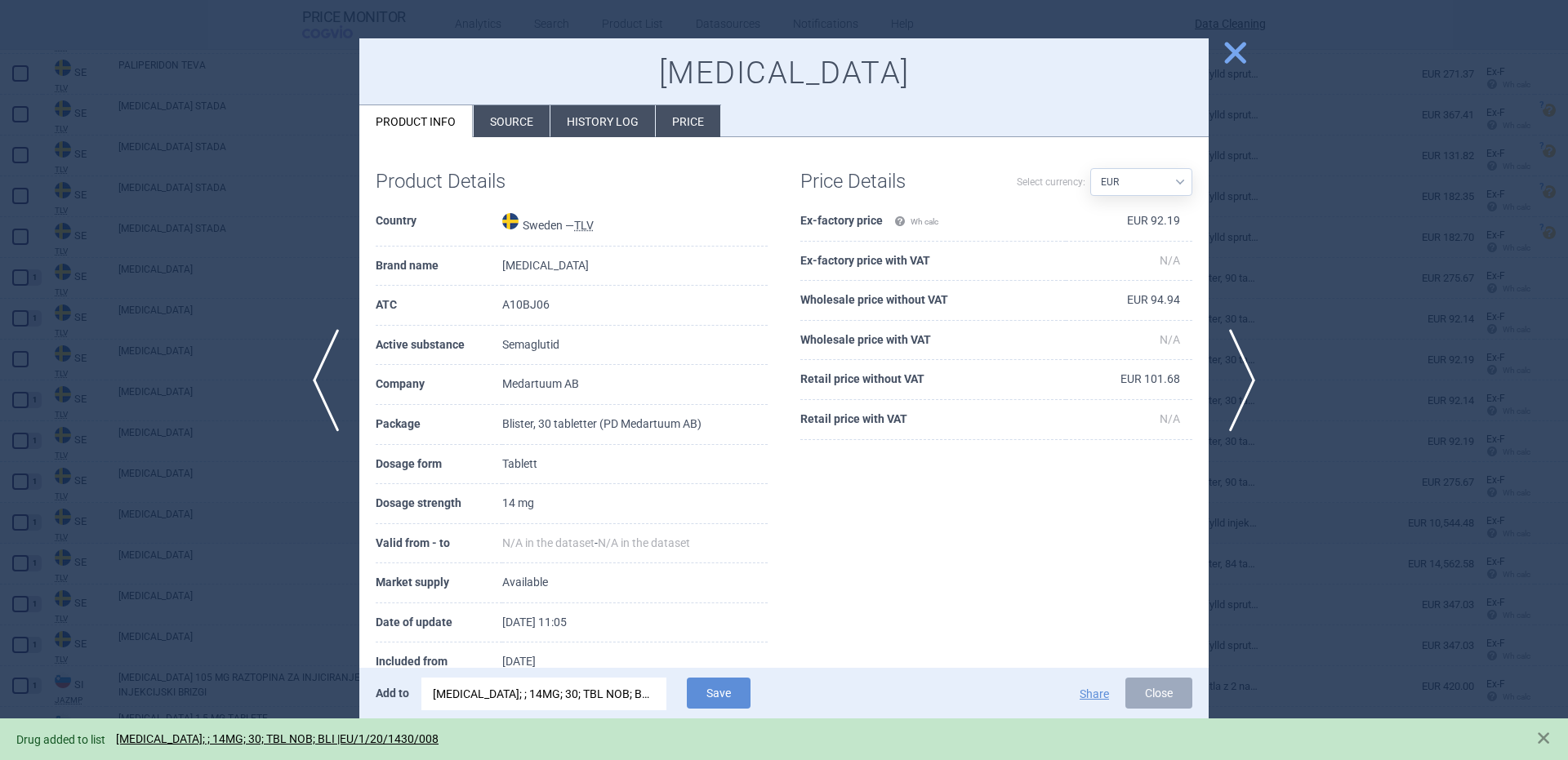
click at [222, 388] on div at bounding box center [784, 380] width 1568 height 760
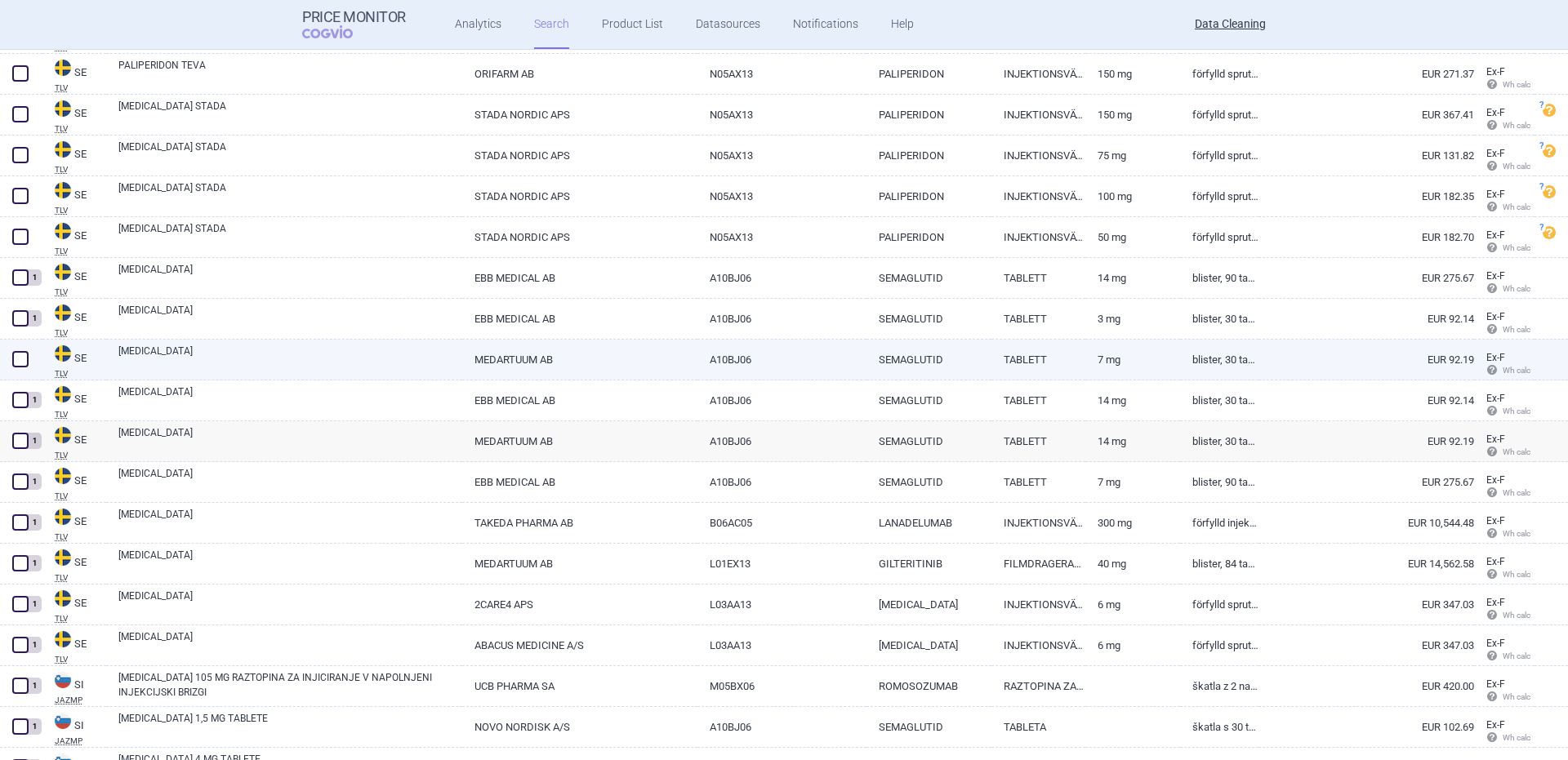
click at [210, 364] on link "RYBELSUS" at bounding box center [290, 358] width 344 height 30
select select "EUR"
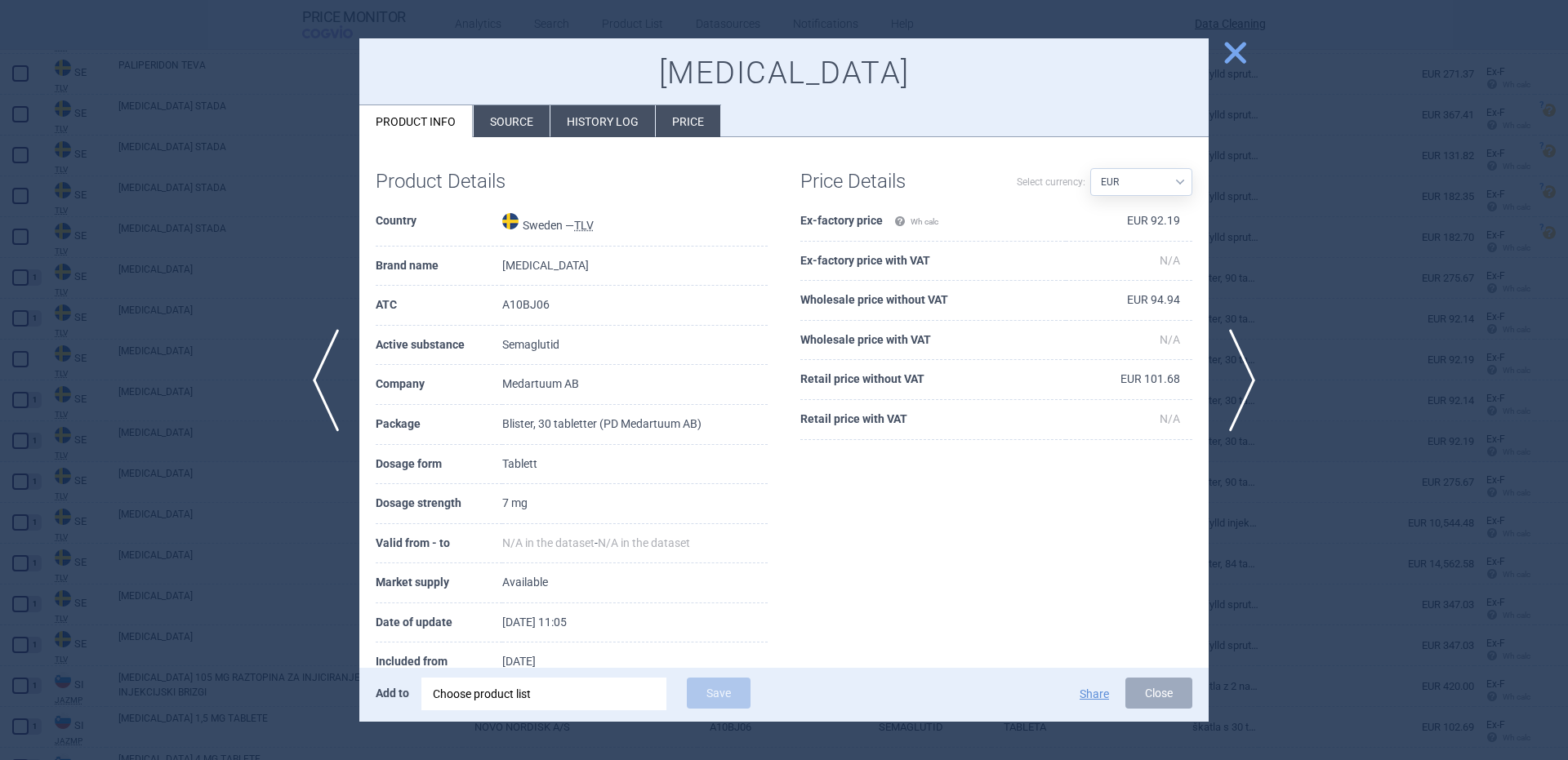
click at [644, 688] on div "Choose product list" at bounding box center [544, 694] width 223 height 32
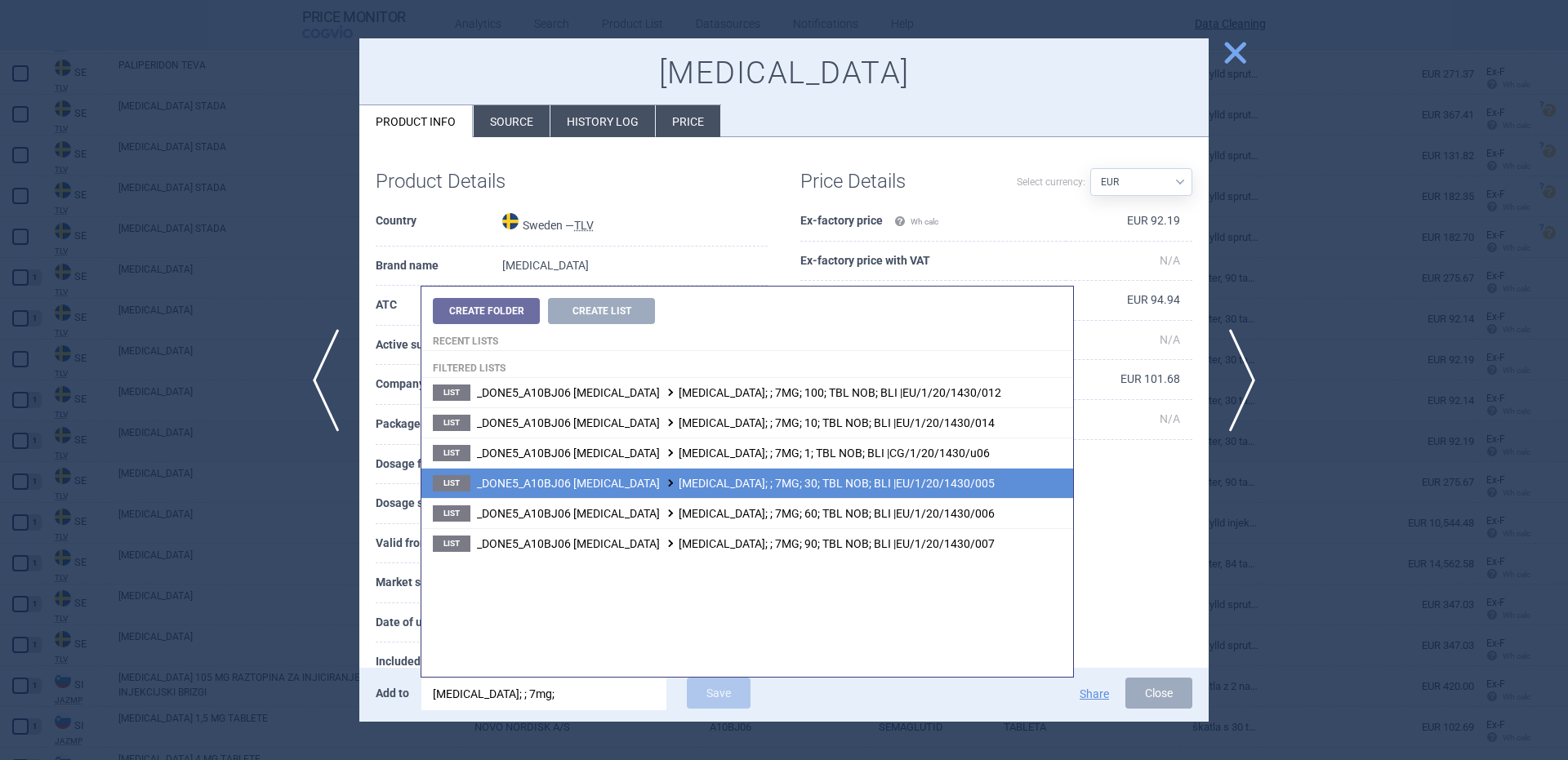
type input "rybelsus; ; 7mg;"
click at [965, 480] on li "List _DONE5_A10BJ06 SEMAGLUTIDE RYBELSUS; ; 7MG; 30; TBL NOB; BLI |EU/1/20/1430…" at bounding box center [747, 483] width 651 height 31
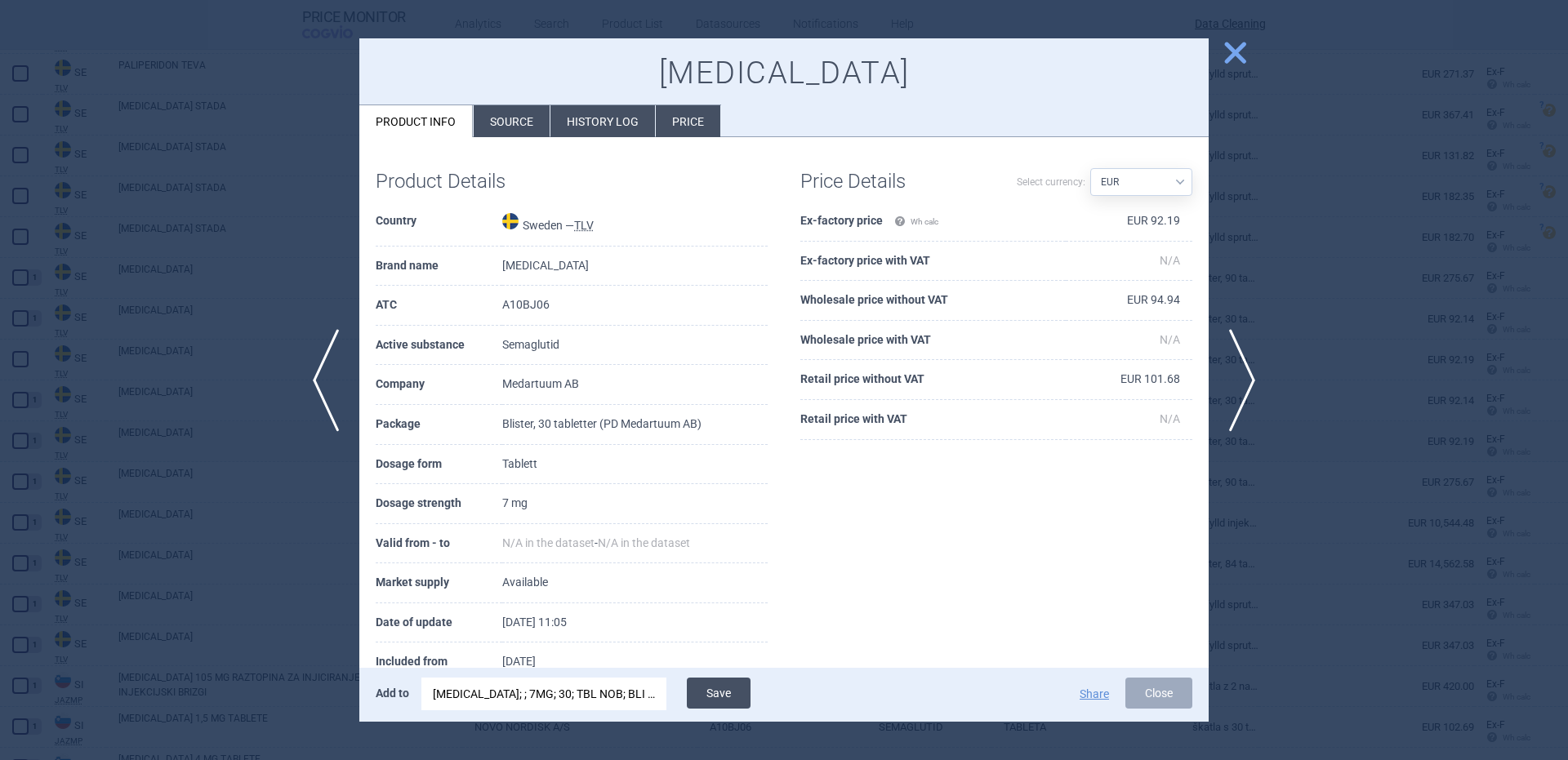
click at [707, 697] on button "Save" at bounding box center [719, 693] width 64 height 31
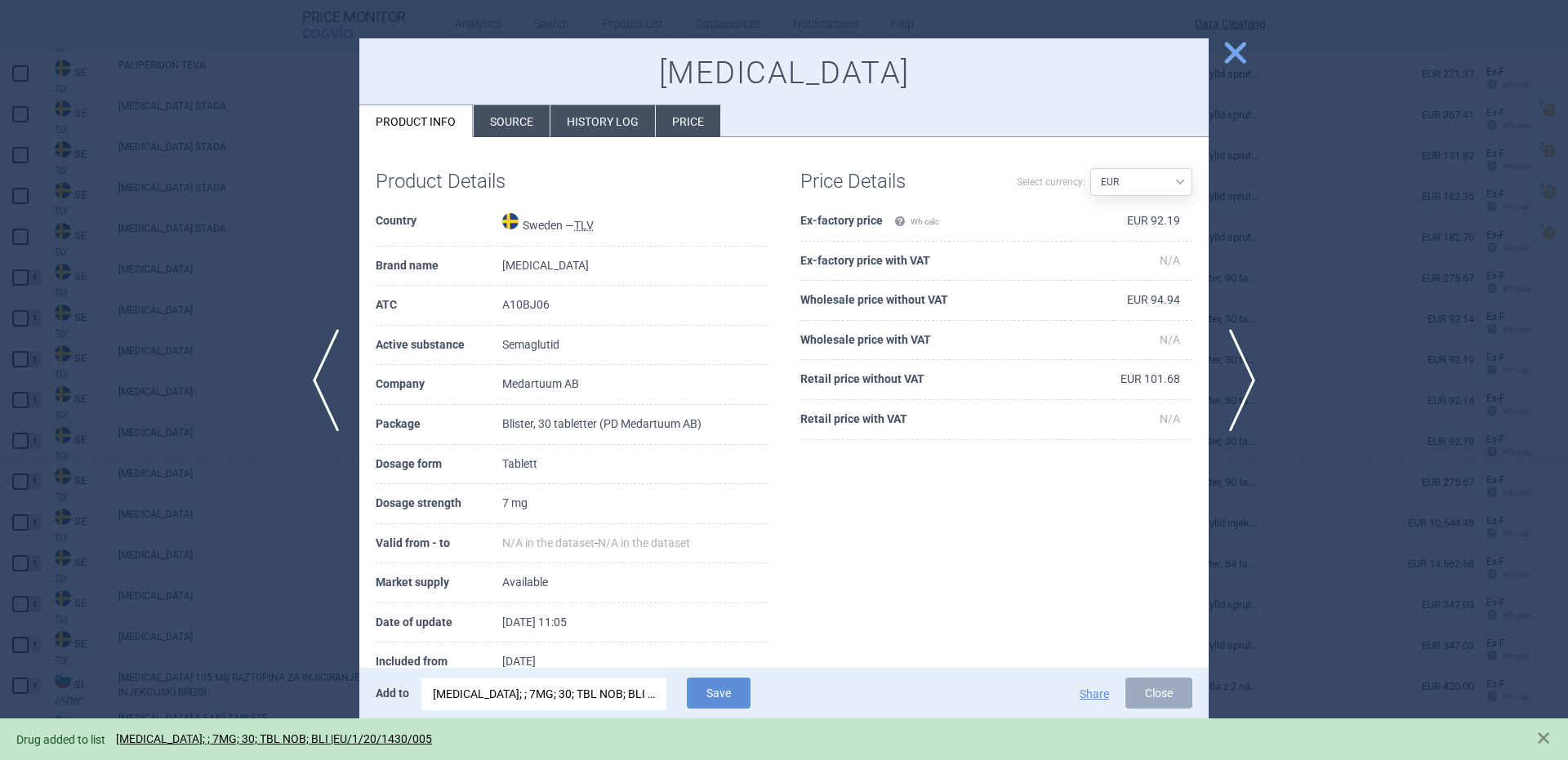
click at [225, 350] on div at bounding box center [784, 380] width 1568 height 760
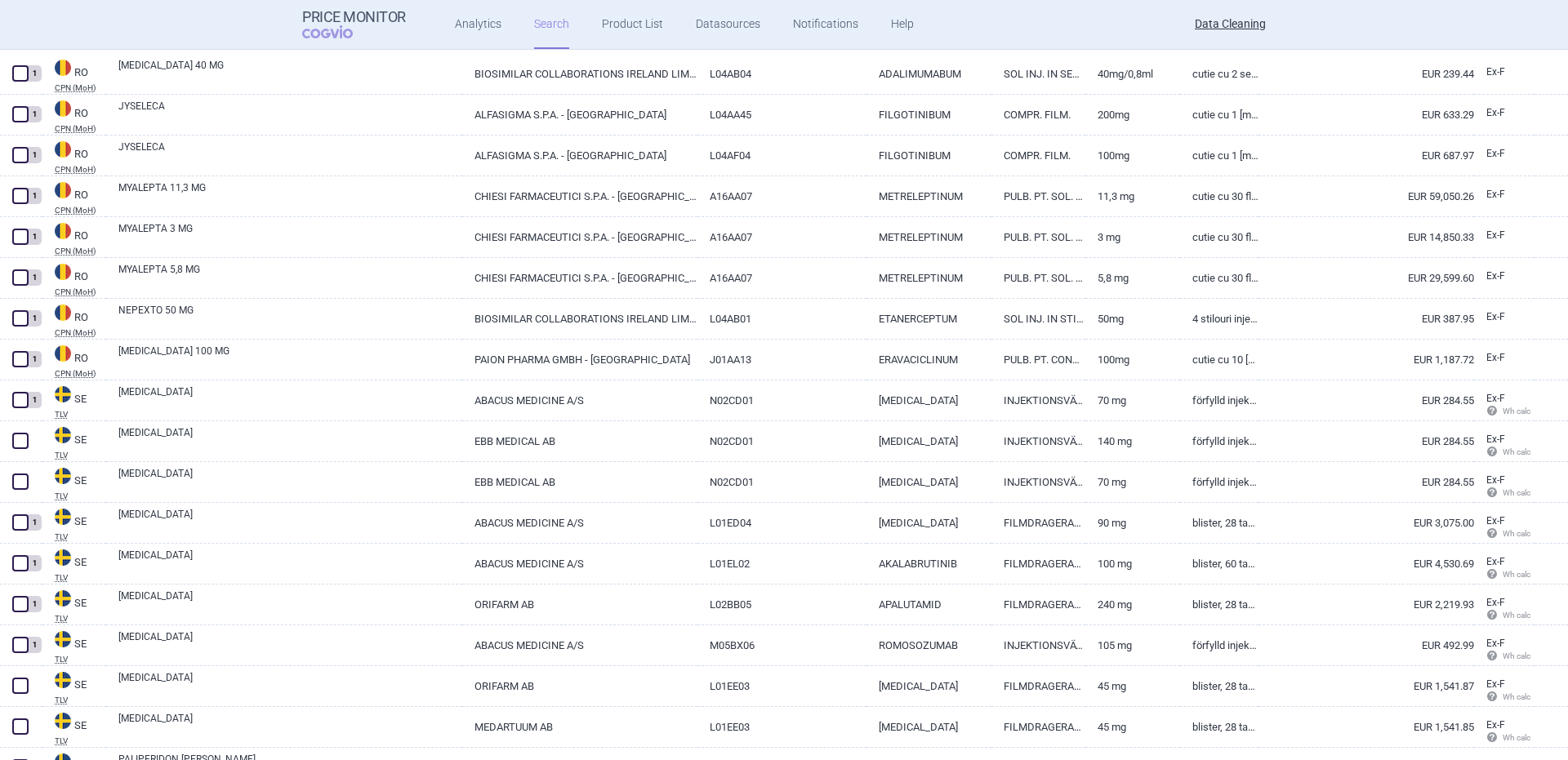
scroll to position [24340, 0]
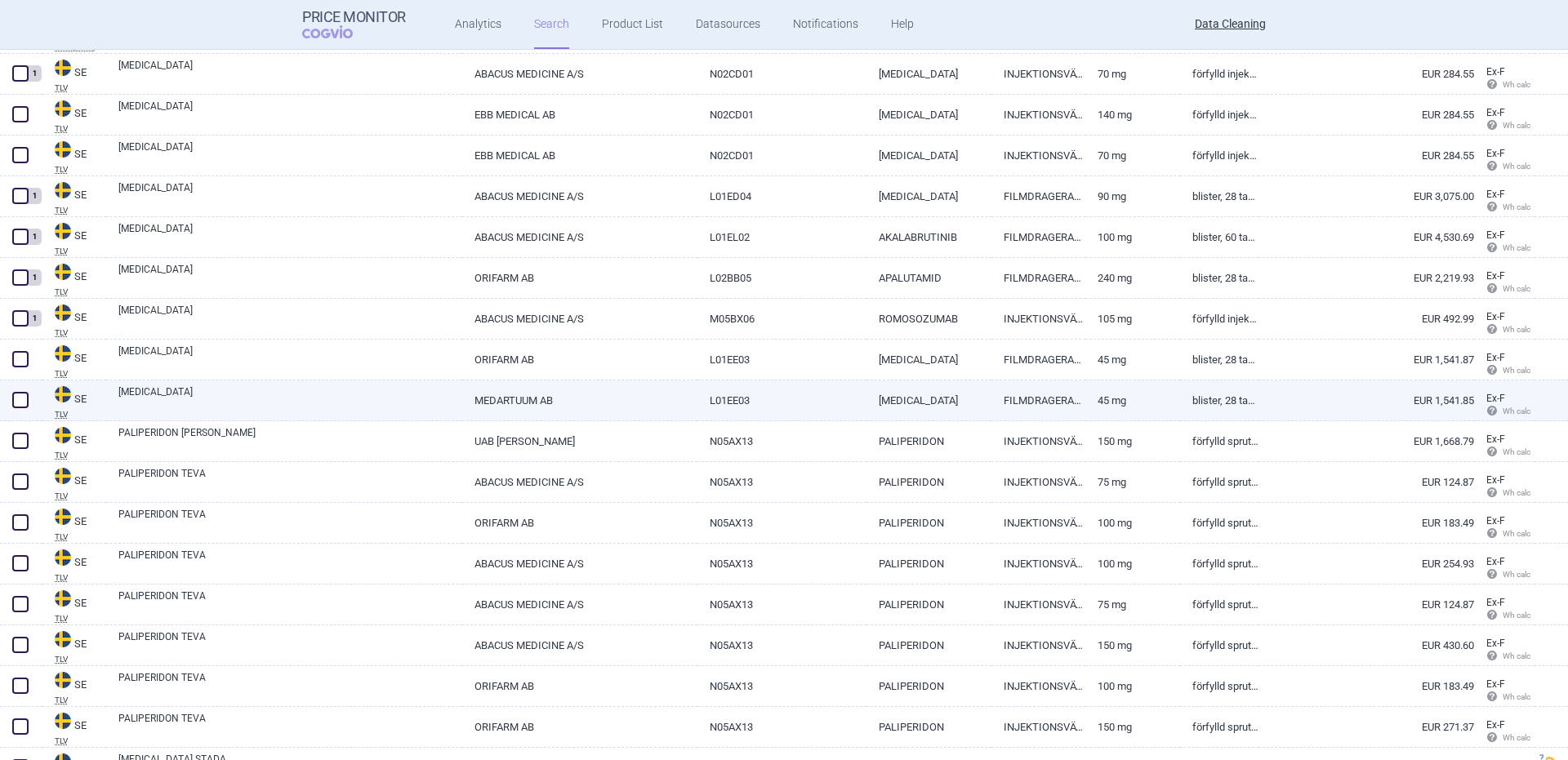
click at [195, 396] on link "[MEDICAL_DATA]" at bounding box center [290, 399] width 344 height 30
select select "EUR"
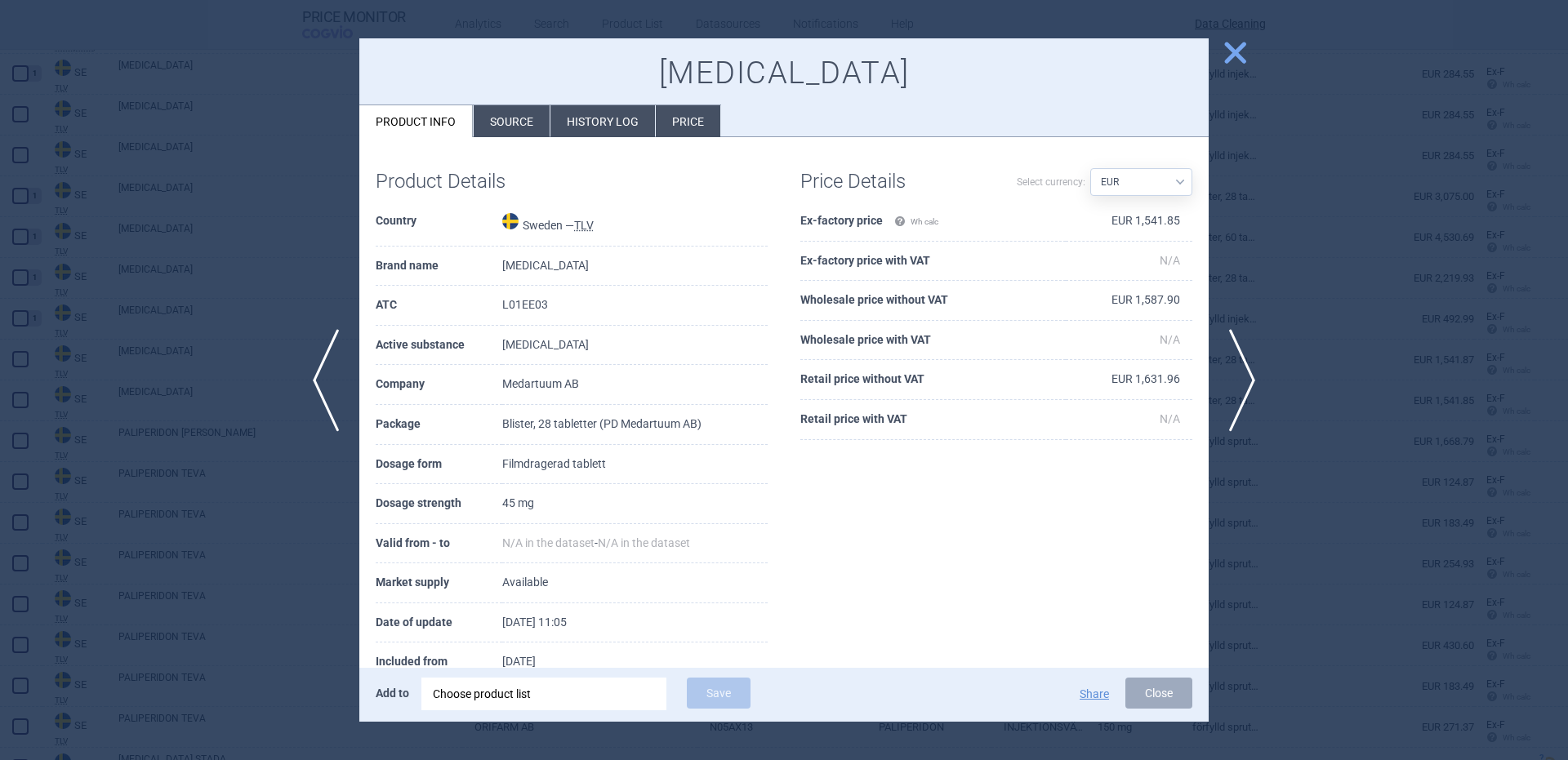
click at [561, 693] on div "Choose product list" at bounding box center [544, 694] width 223 height 32
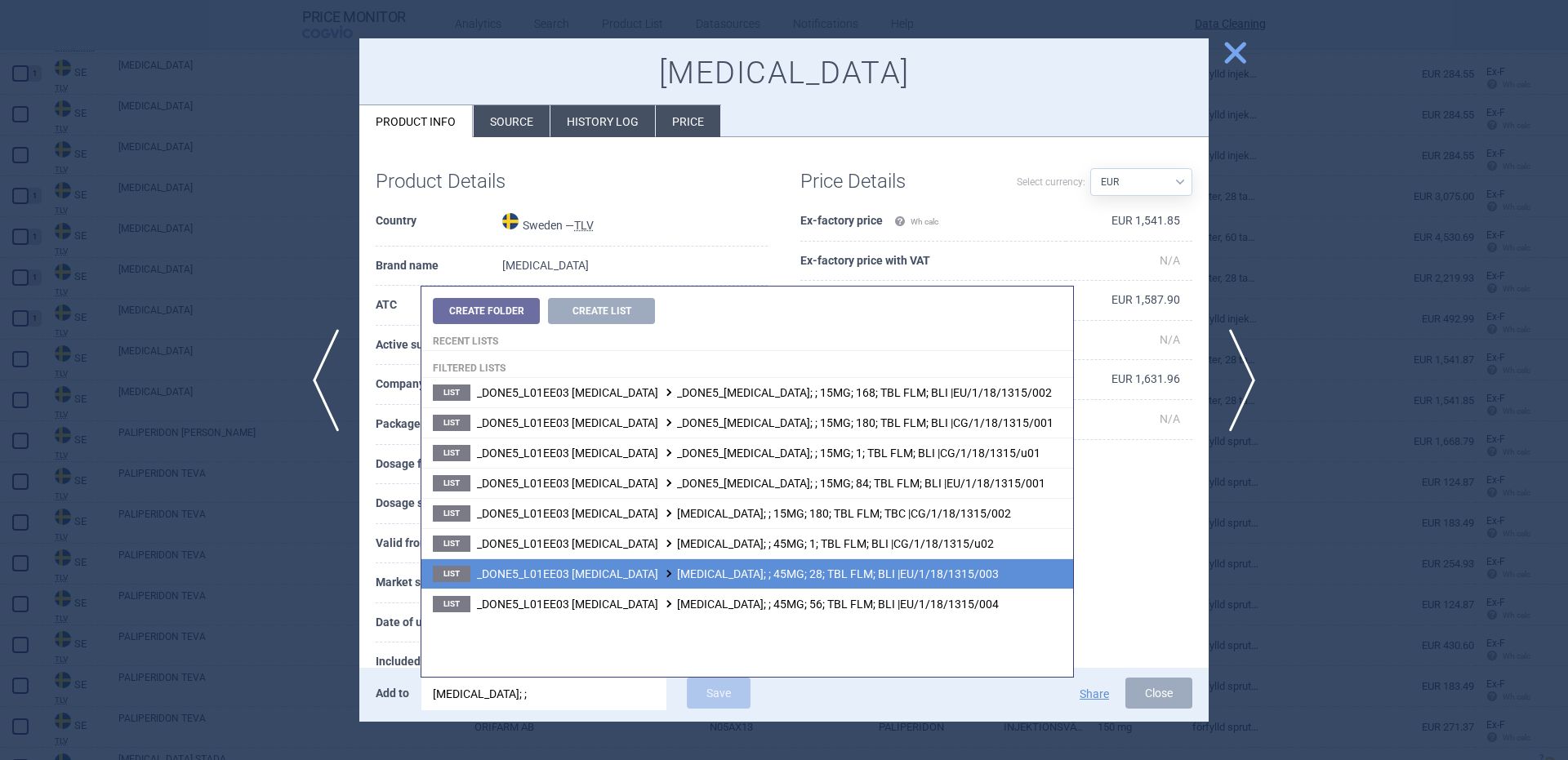
type input "mektovi; ;"
click at [964, 576] on li "List _DONE5_L01EE03 BINIMETINIB MEKTOVI; ; 45MG; 28; TBL FLM; BLI |EU/1/18/1315…" at bounding box center [747, 574] width 651 height 31
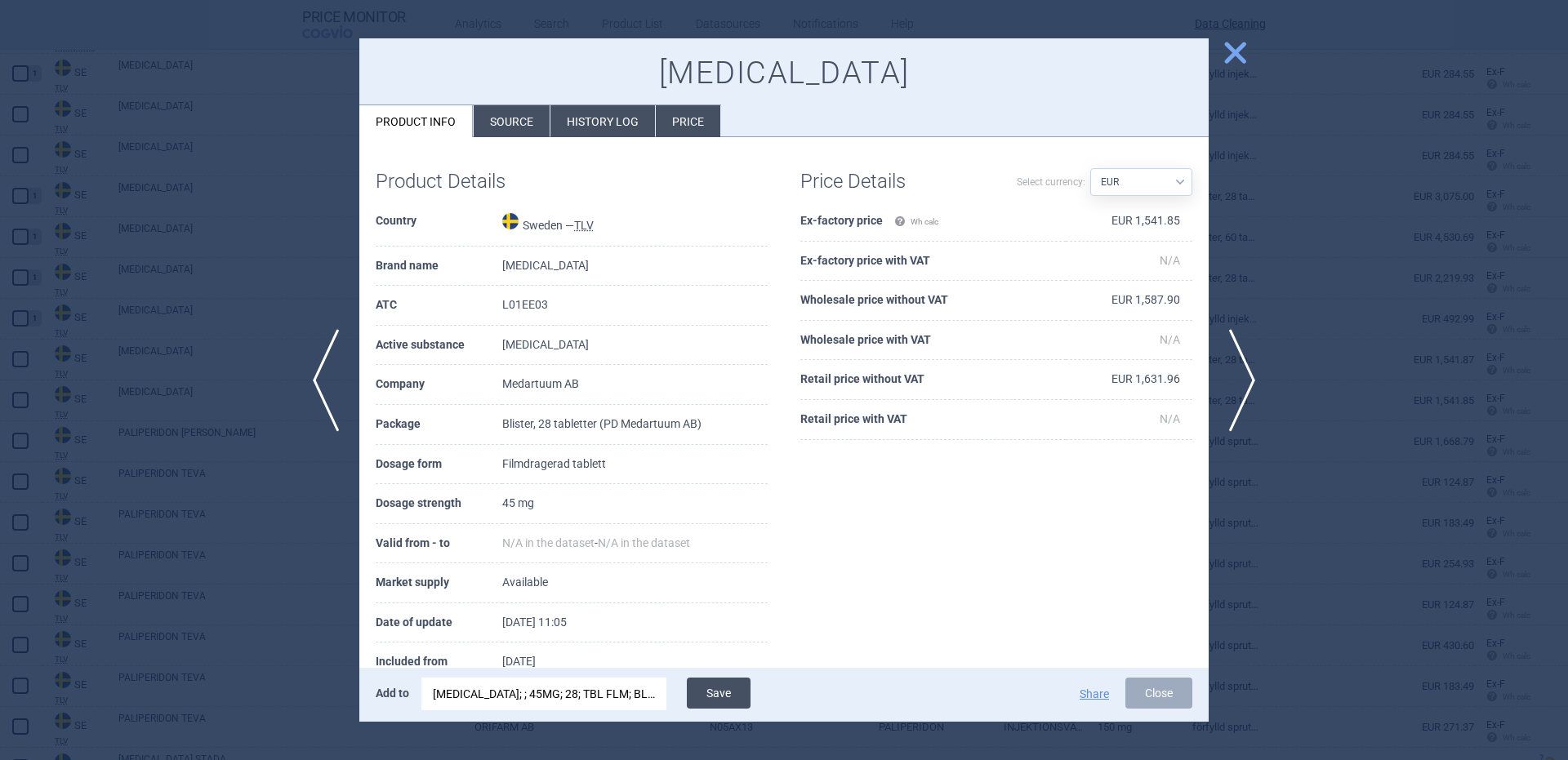
click at [694, 696] on button "Save" at bounding box center [719, 693] width 64 height 31
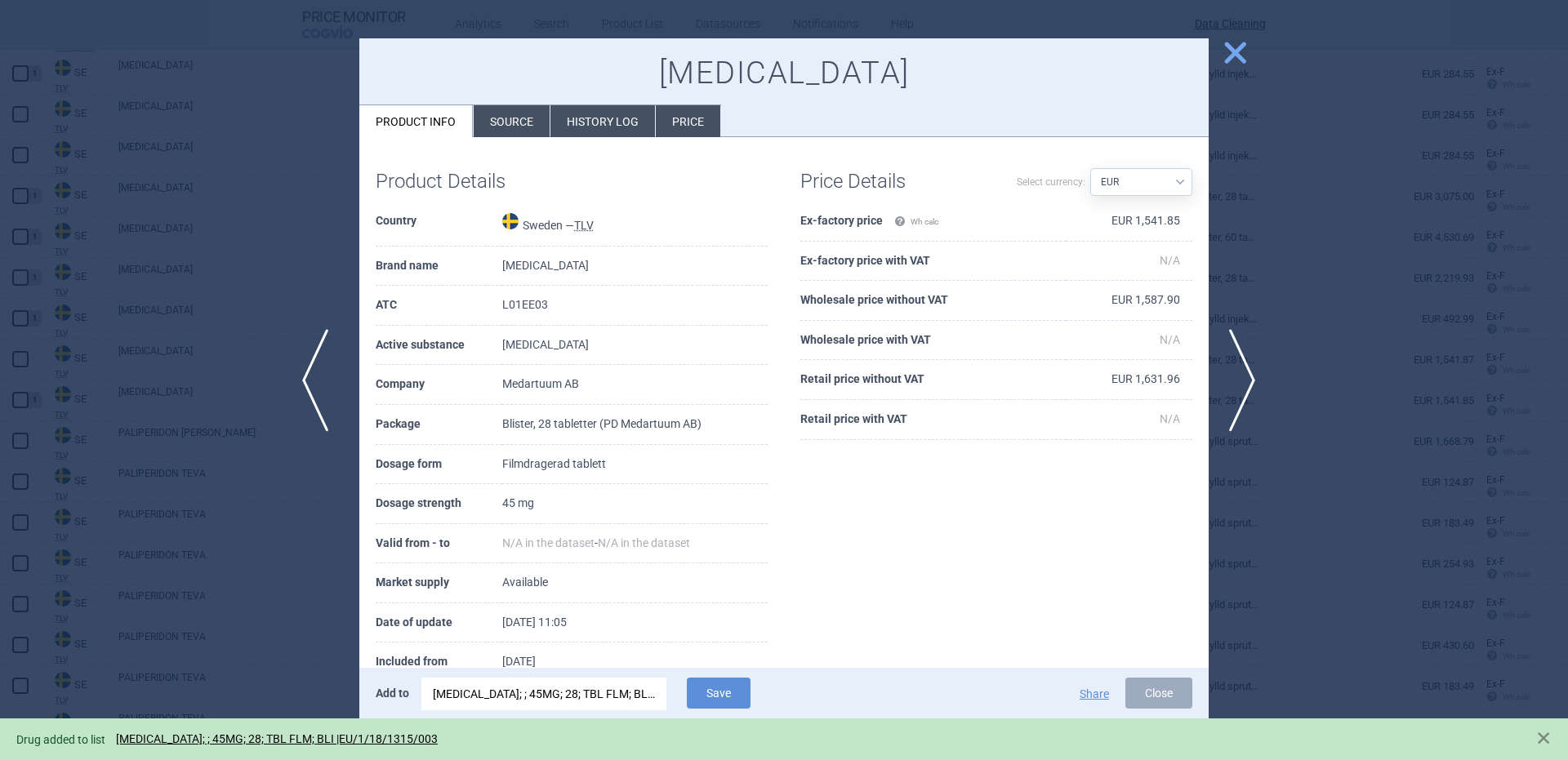
click at [317, 400] on span "previous" at bounding box center [320, 380] width 37 height 103
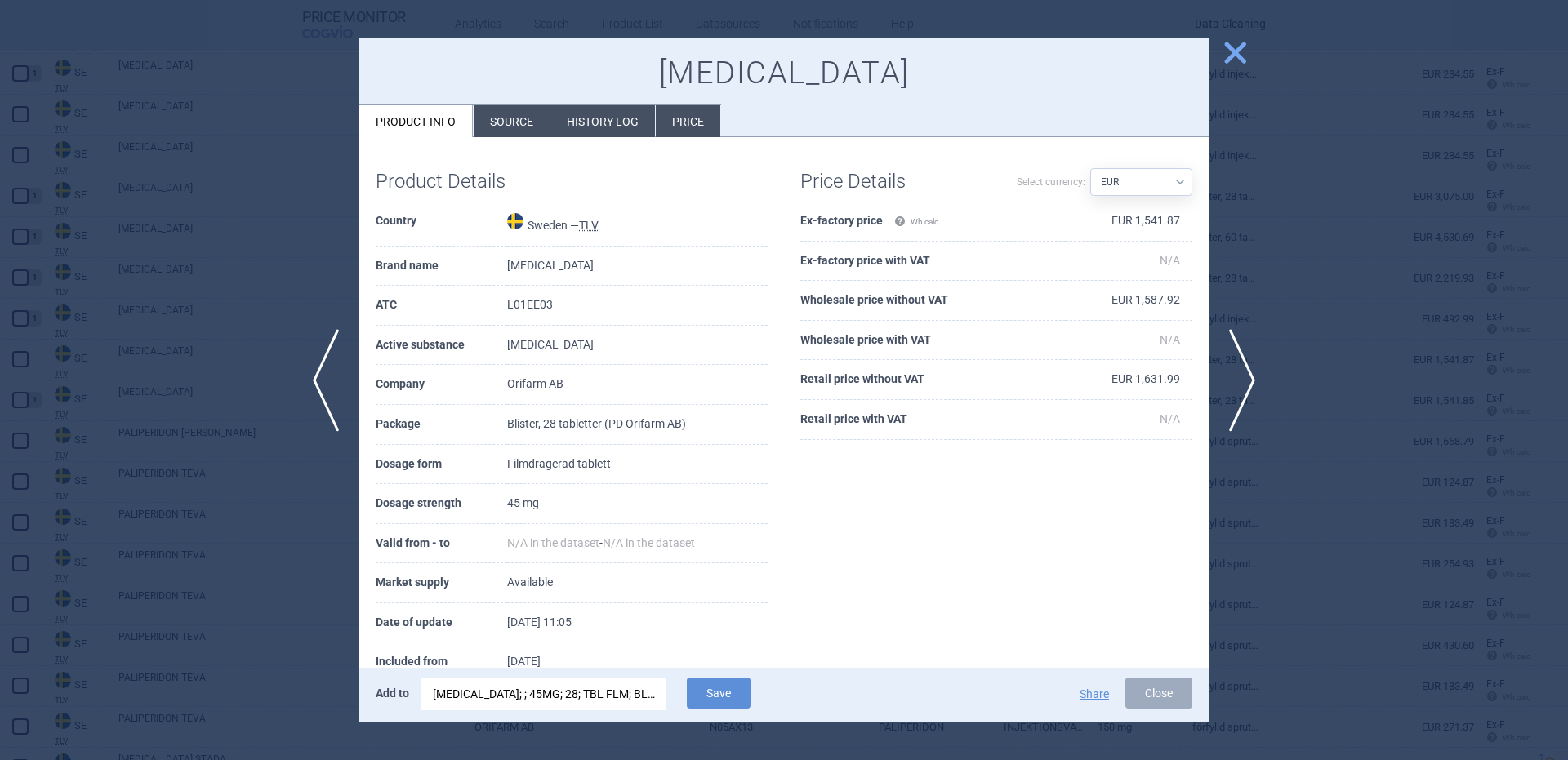
click at [571, 690] on div "MEKTOVI; ; 45MG; 28; TBL FLM; BLI |EU/1/18/1315/003" at bounding box center [544, 694] width 223 height 32
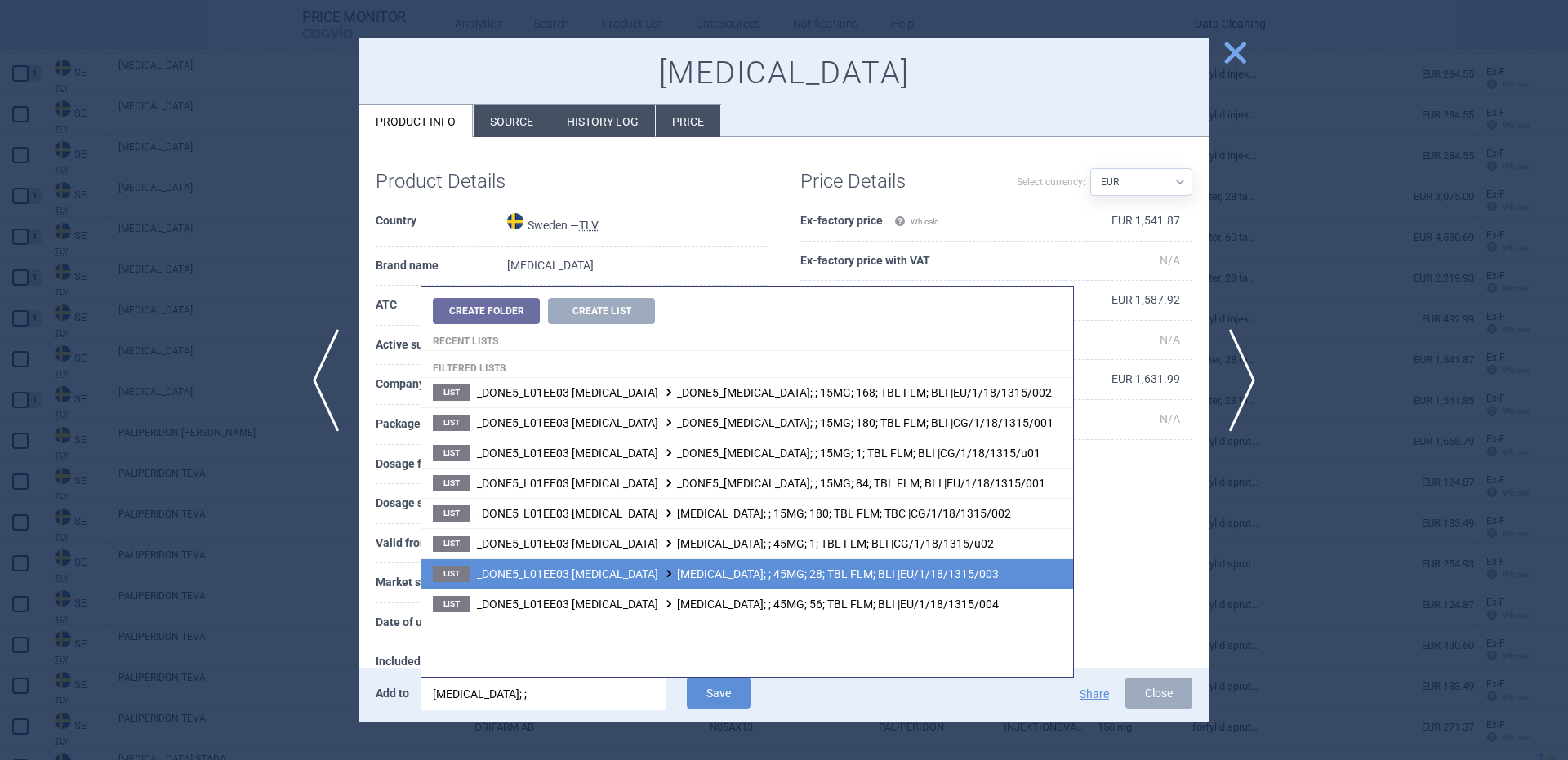
click at [860, 579] on span "_DONE5_L01EE03 BINIMETINIB MEKTOVI; ; 45MG; 28; TBL FLM; BLI |EU/1/18/1315/003" at bounding box center [737, 573] width 522 height 13
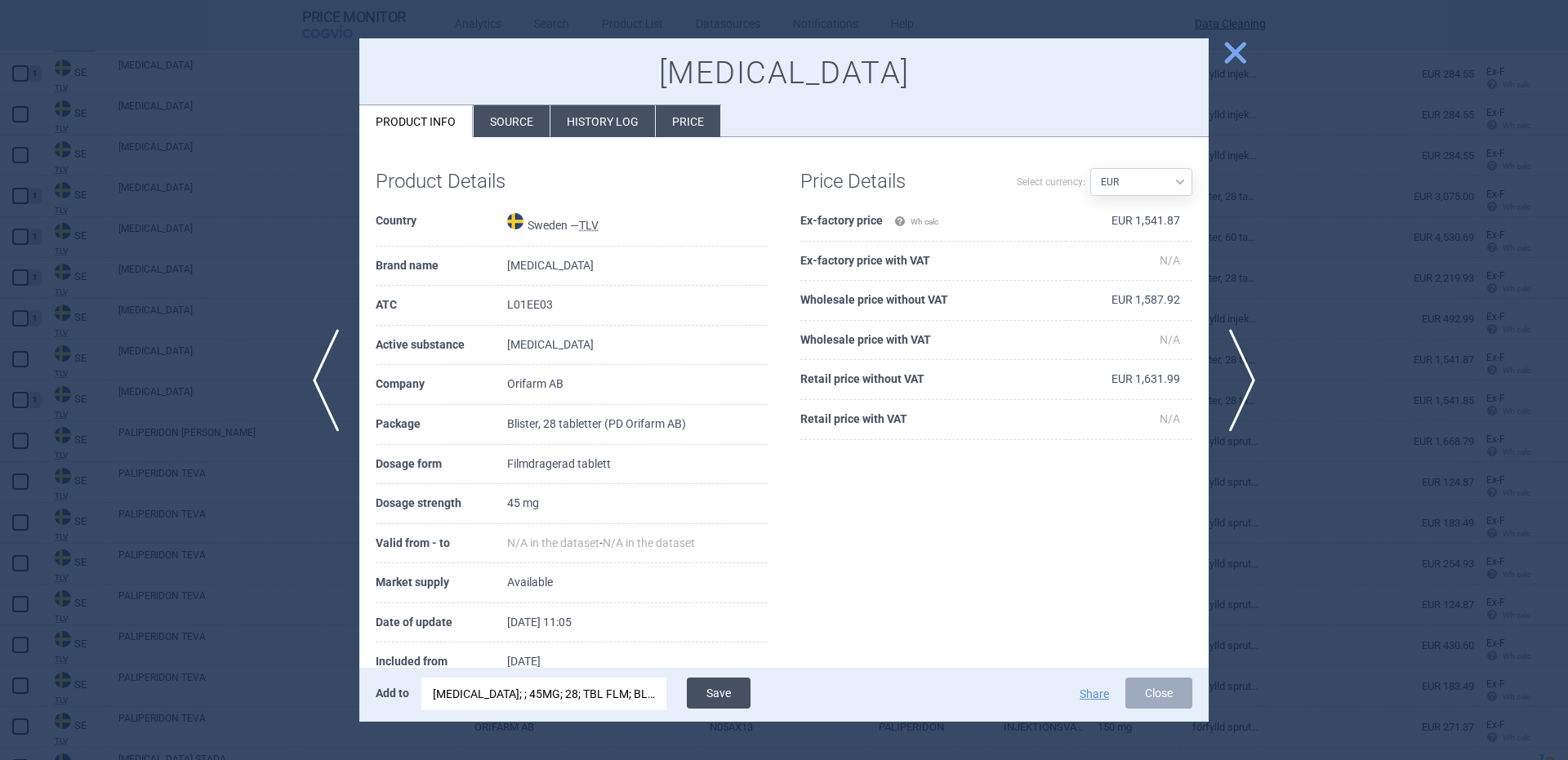
click at [730, 700] on button "Save" at bounding box center [719, 693] width 64 height 31
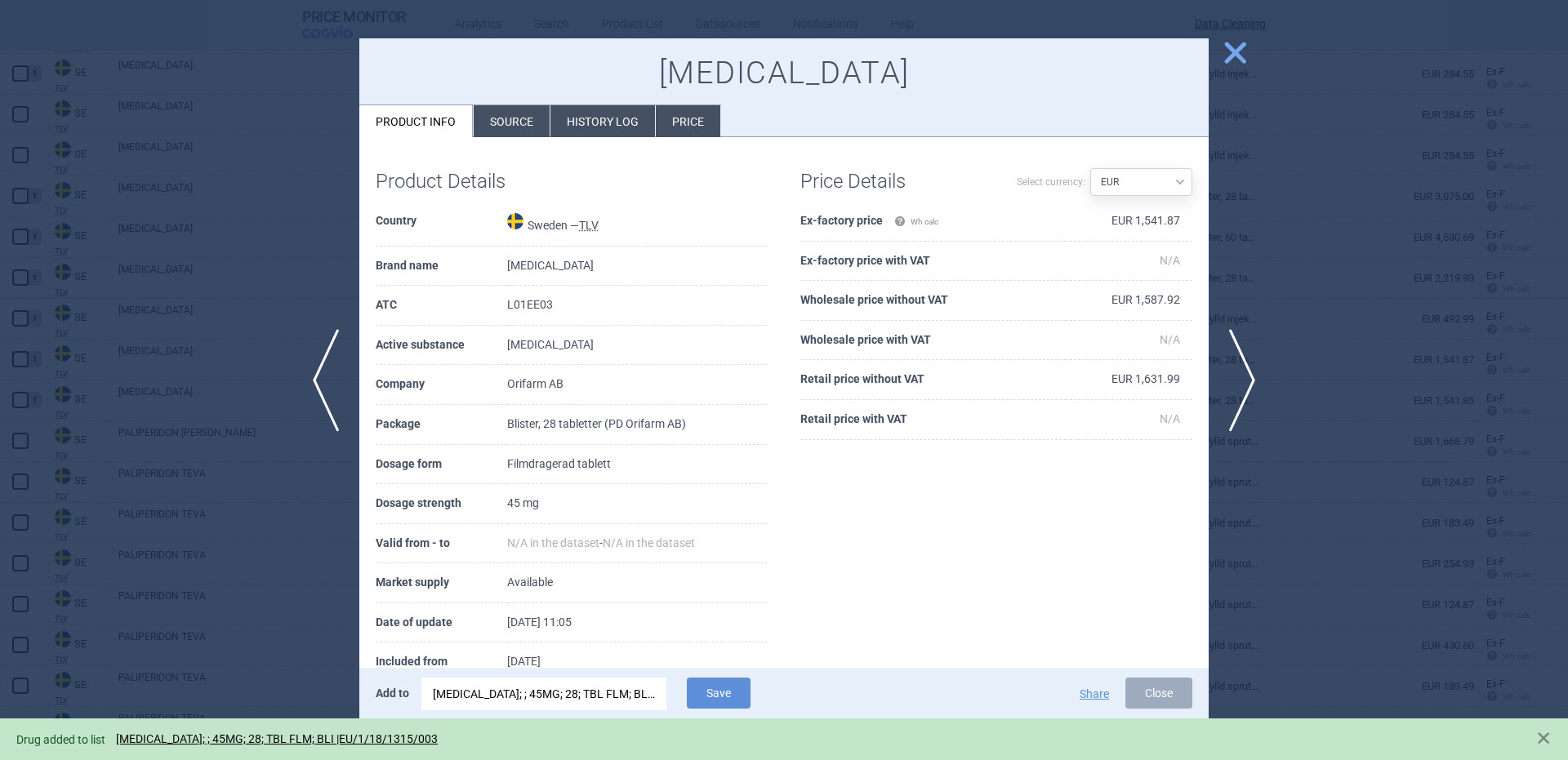
click at [586, 702] on div "MEKTOVI; ; 45MG; 28; TBL FLM; BLI |EU/1/18/1315/003" at bounding box center [544, 694] width 223 height 32
click at [189, 493] on div at bounding box center [784, 380] width 1568 height 760
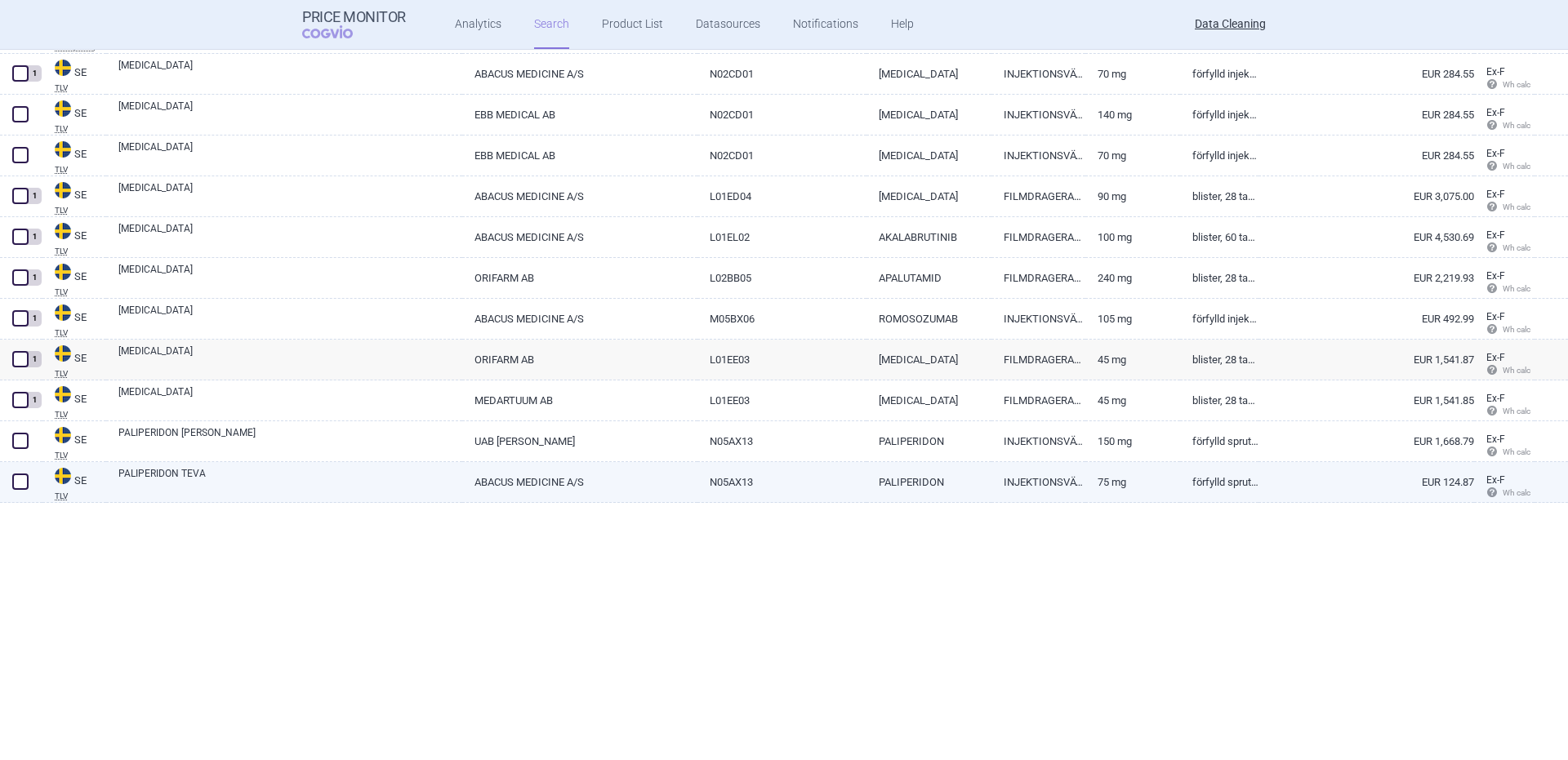
scroll to position [24014, 0]
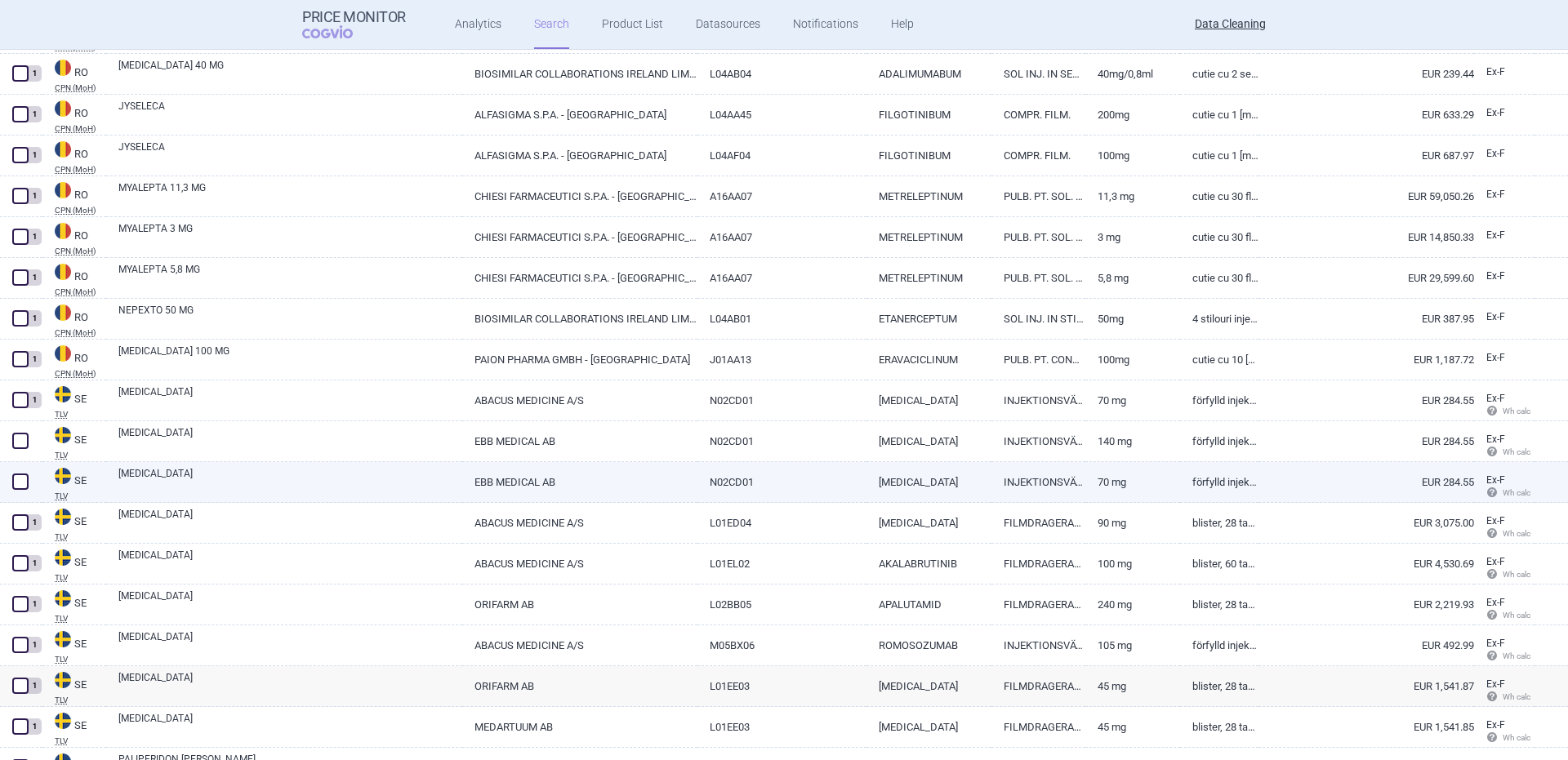
click at [147, 477] on link "AIMOVIG" at bounding box center [290, 481] width 344 height 30
select select "EUR"
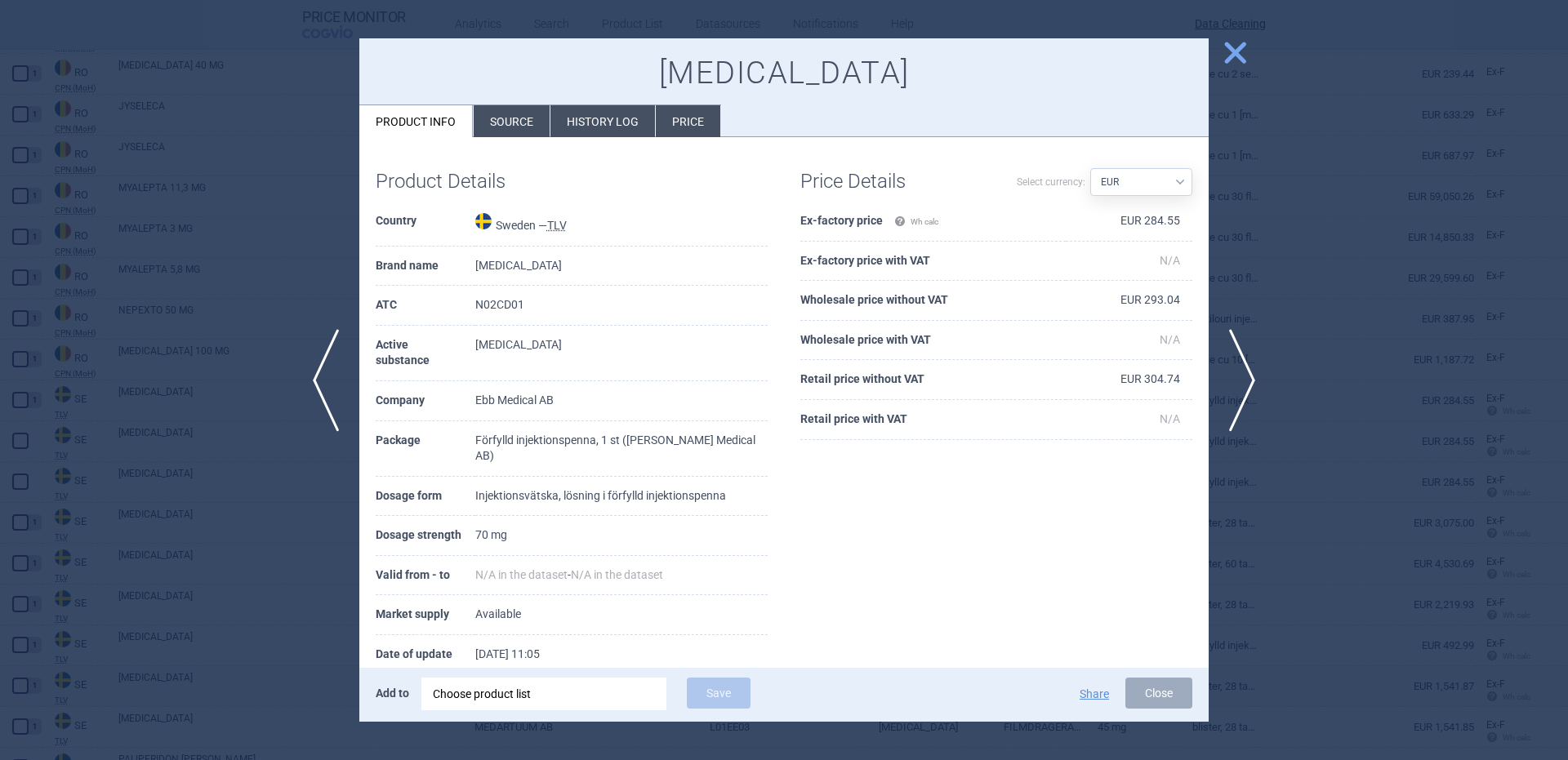
click at [513, 692] on div "Choose product list" at bounding box center [544, 694] width 223 height 32
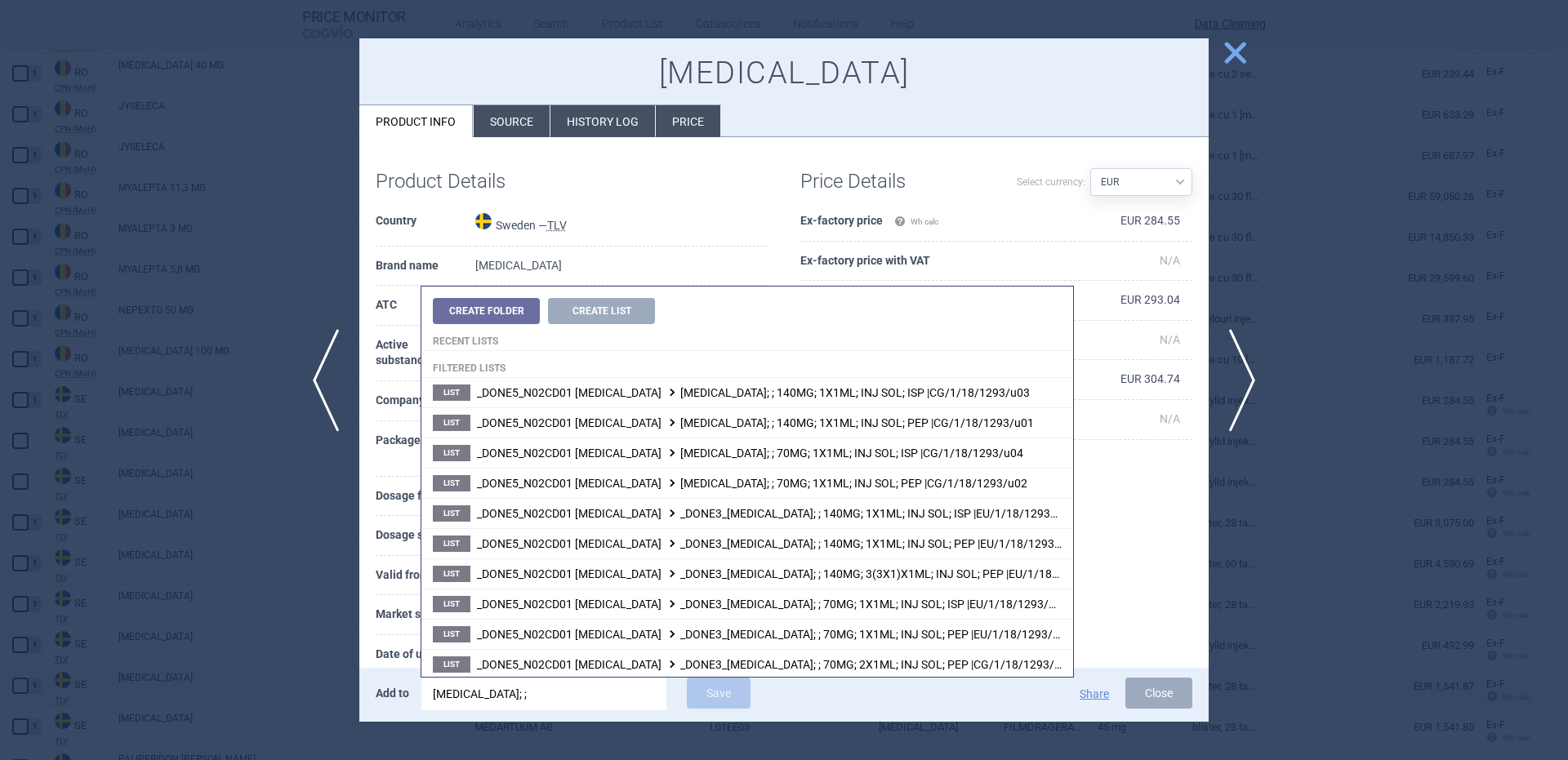
type input "aimovig; ;"
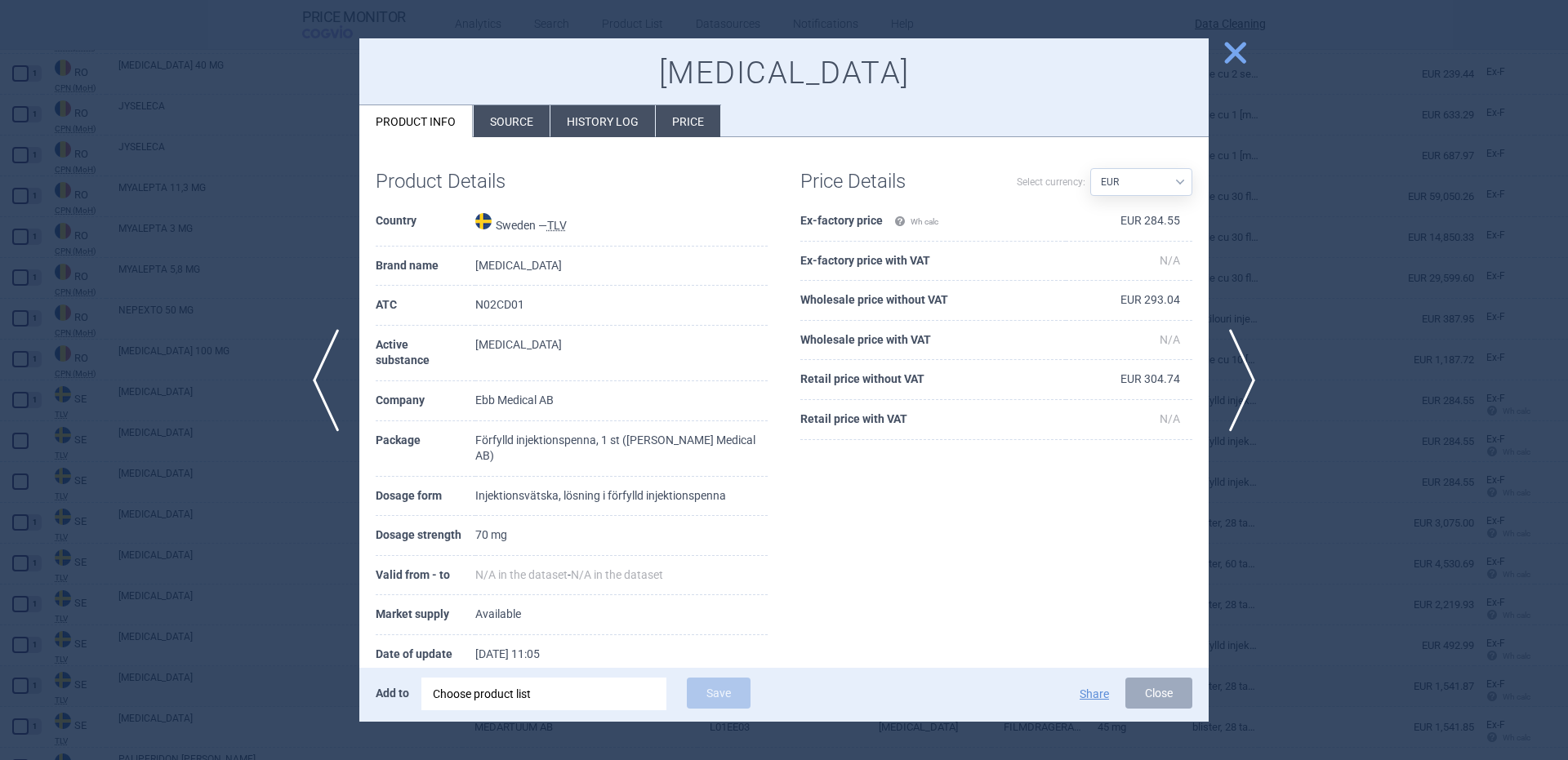
click at [747, 240] on td "Sweden — TLV" at bounding box center [622, 223] width 292 height 45
click at [584, 703] on div "Choose product list" at bounding box center [544, 694] width 223 height 32
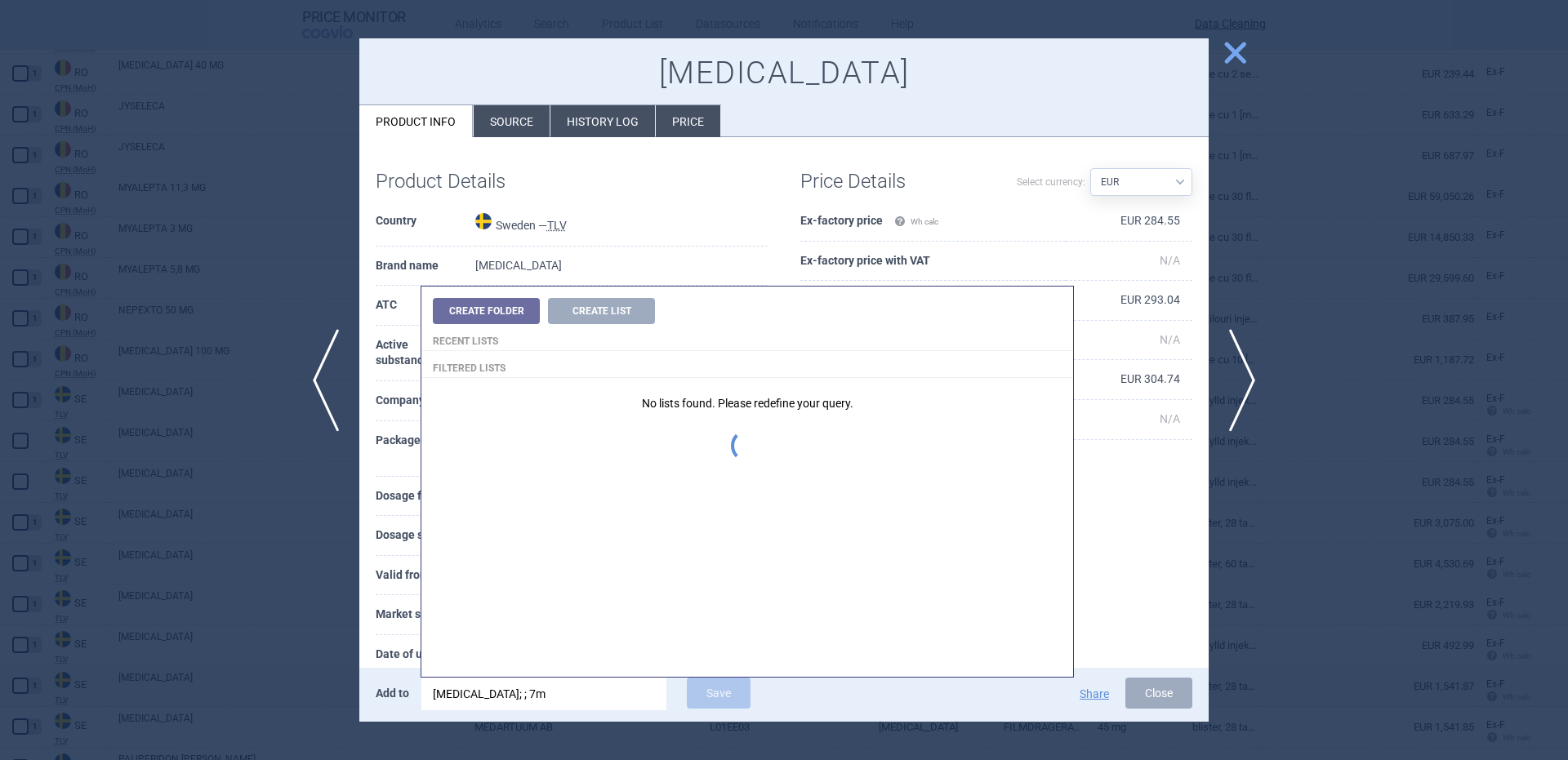
type input "aimovig; ; 7mg"
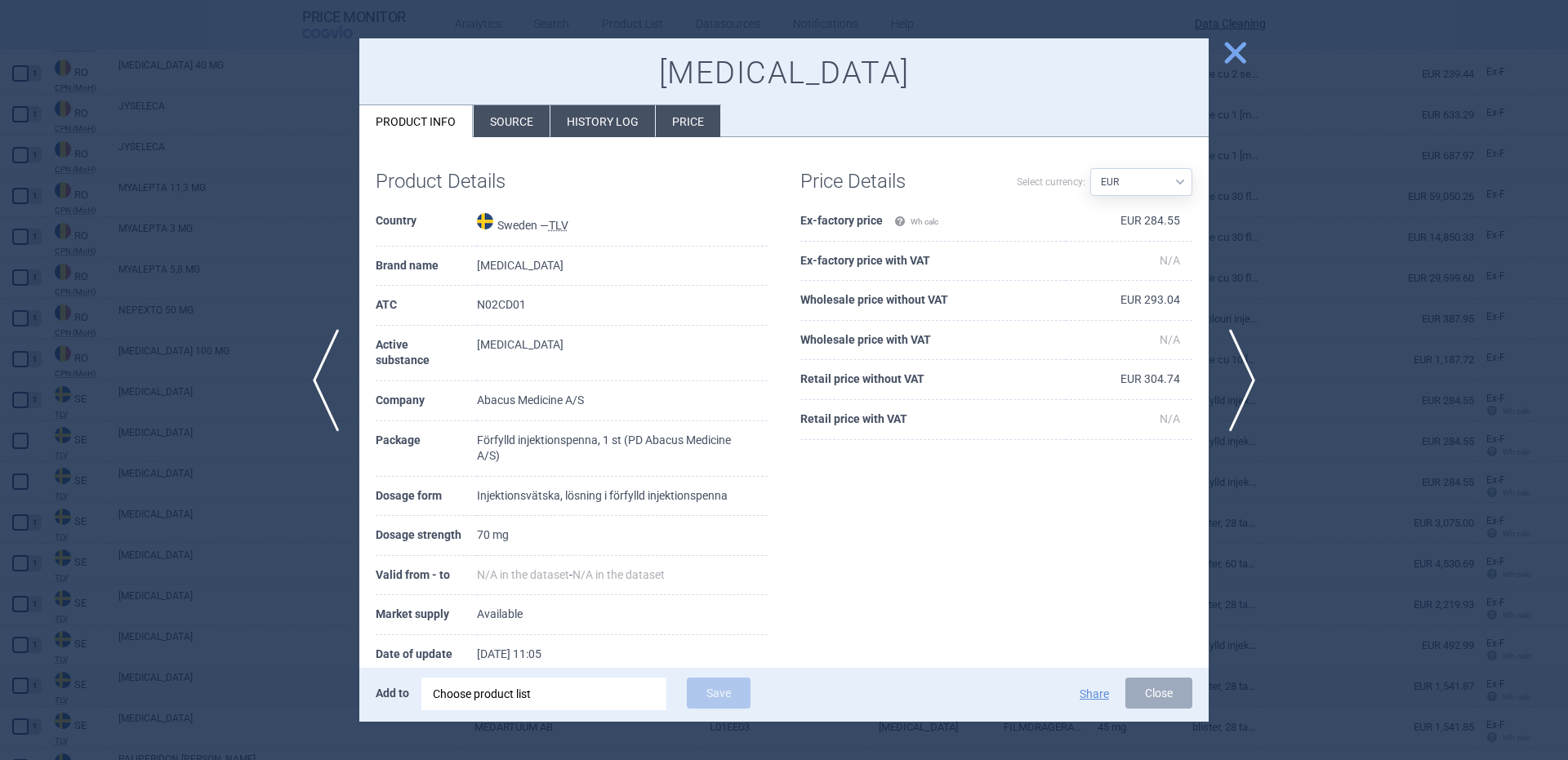
click at [264, 418] on div at bounding box center [784, 380] width 1568 height 760
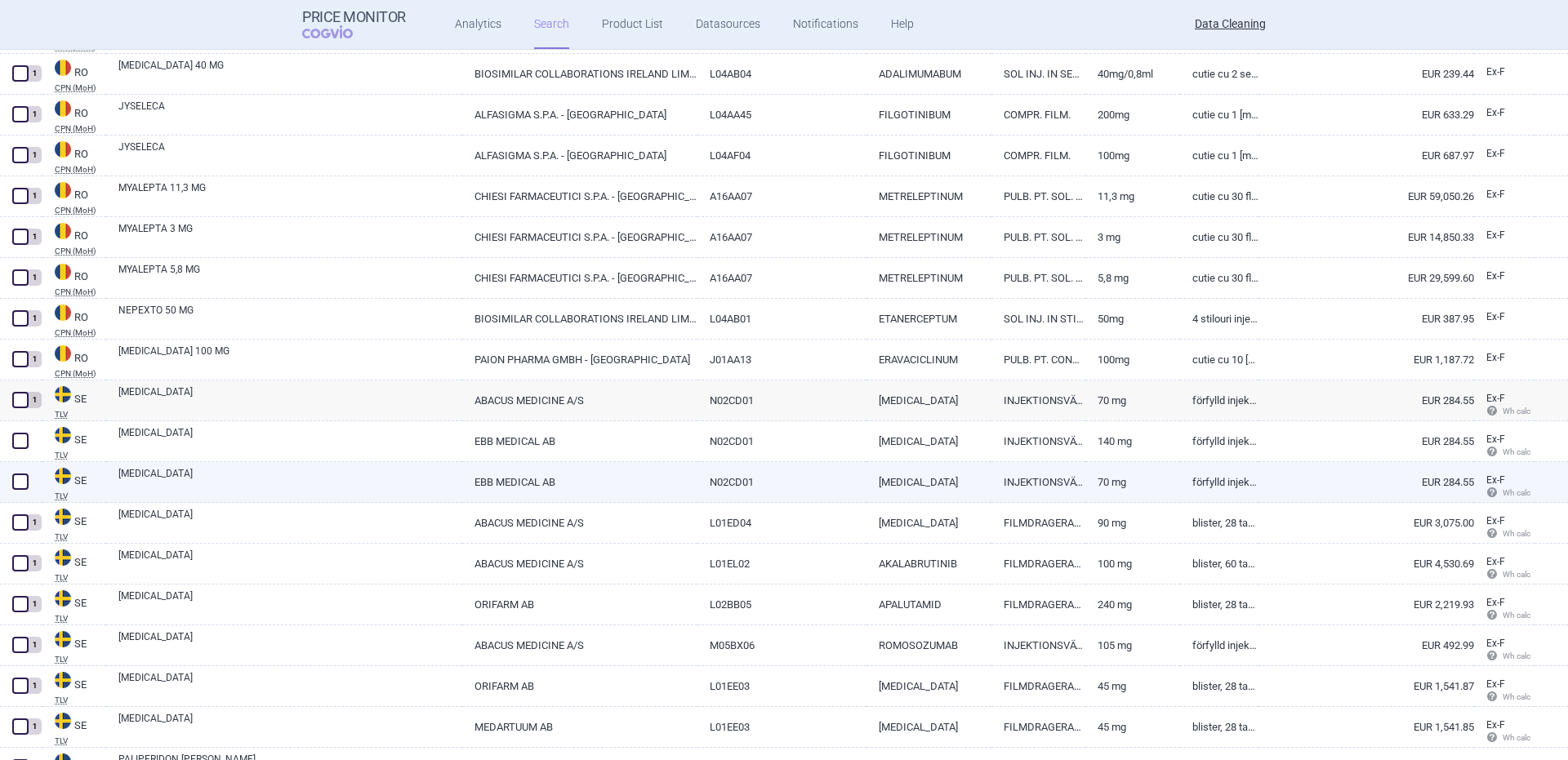
click at [296, 478] on link "AIMOVIG" at bounding box center [290, 481] width 344 height 30
select select "EUR"
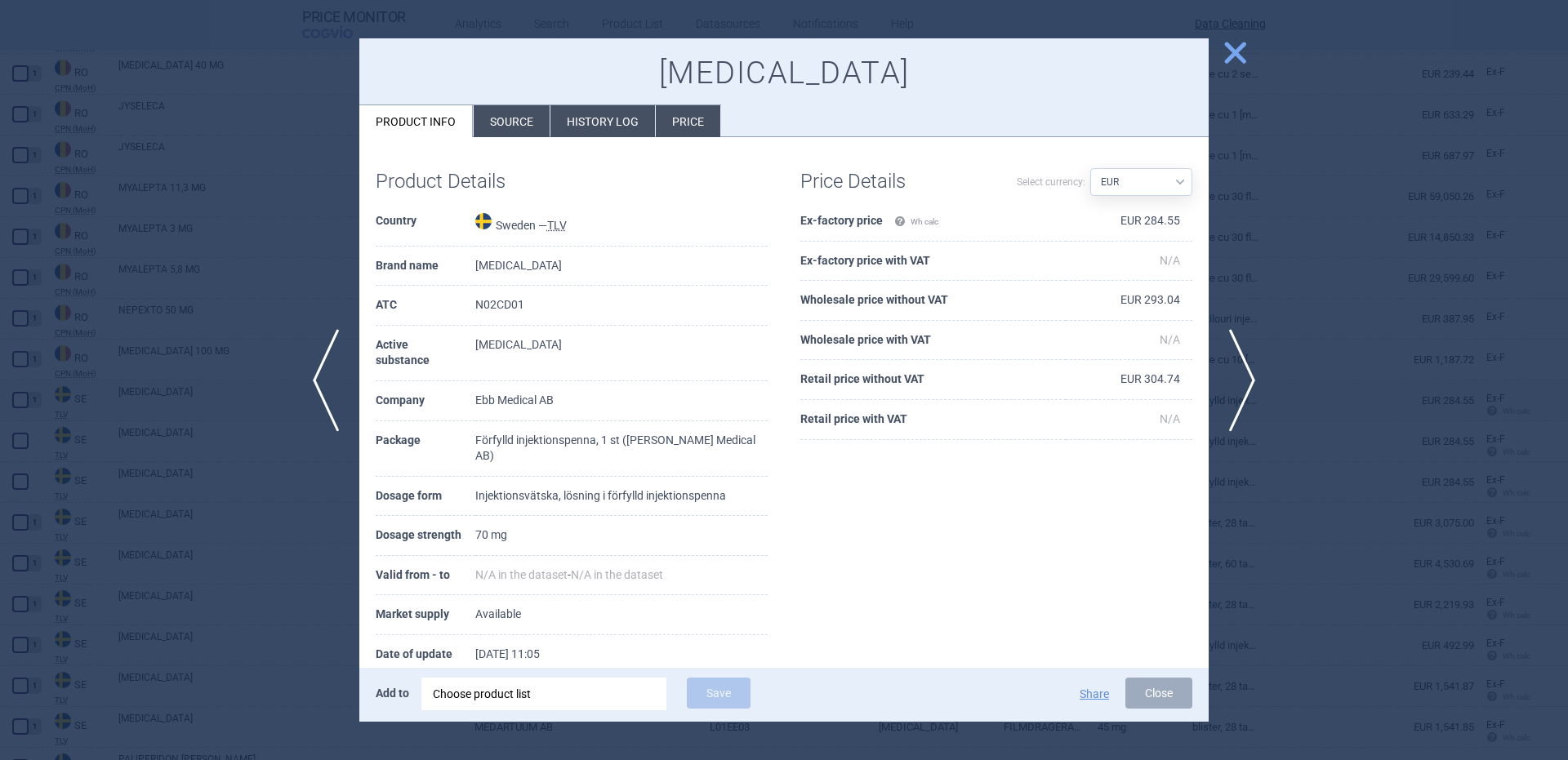
click at [609, 689] on div "Choose product list" at bounding box center [544, 694] width 223 height 32
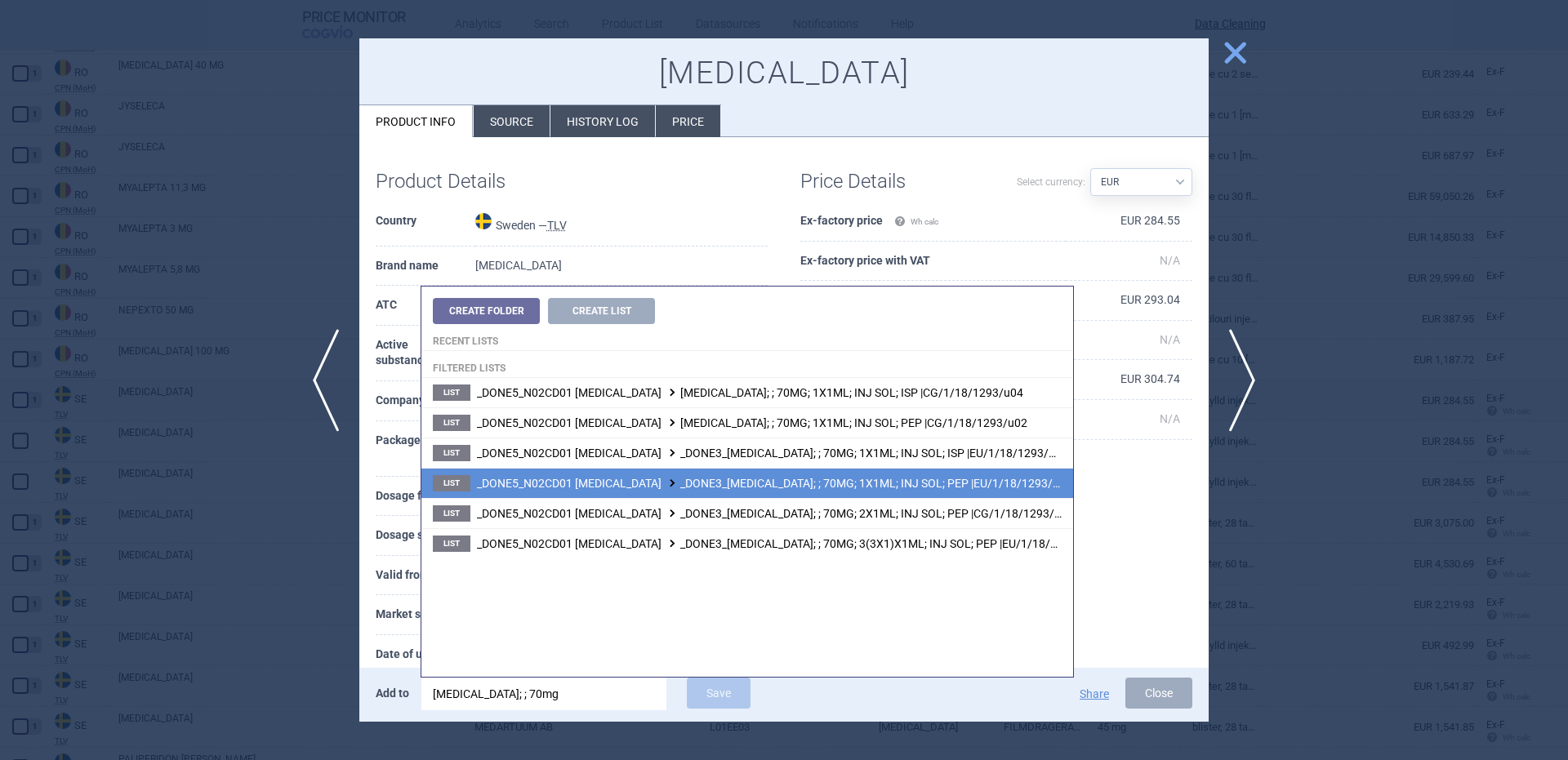
type input "aimovig; ; 70mg"
click at [944, 489] on span "_DONE5_N02CD01 ERENUMAB _DONE3_AIMOVIG; ; 70MG; 1X1ML; INJ SOL; PEP |EU/1/18/12…" at bounding box center [774, 482] width 595 height 13
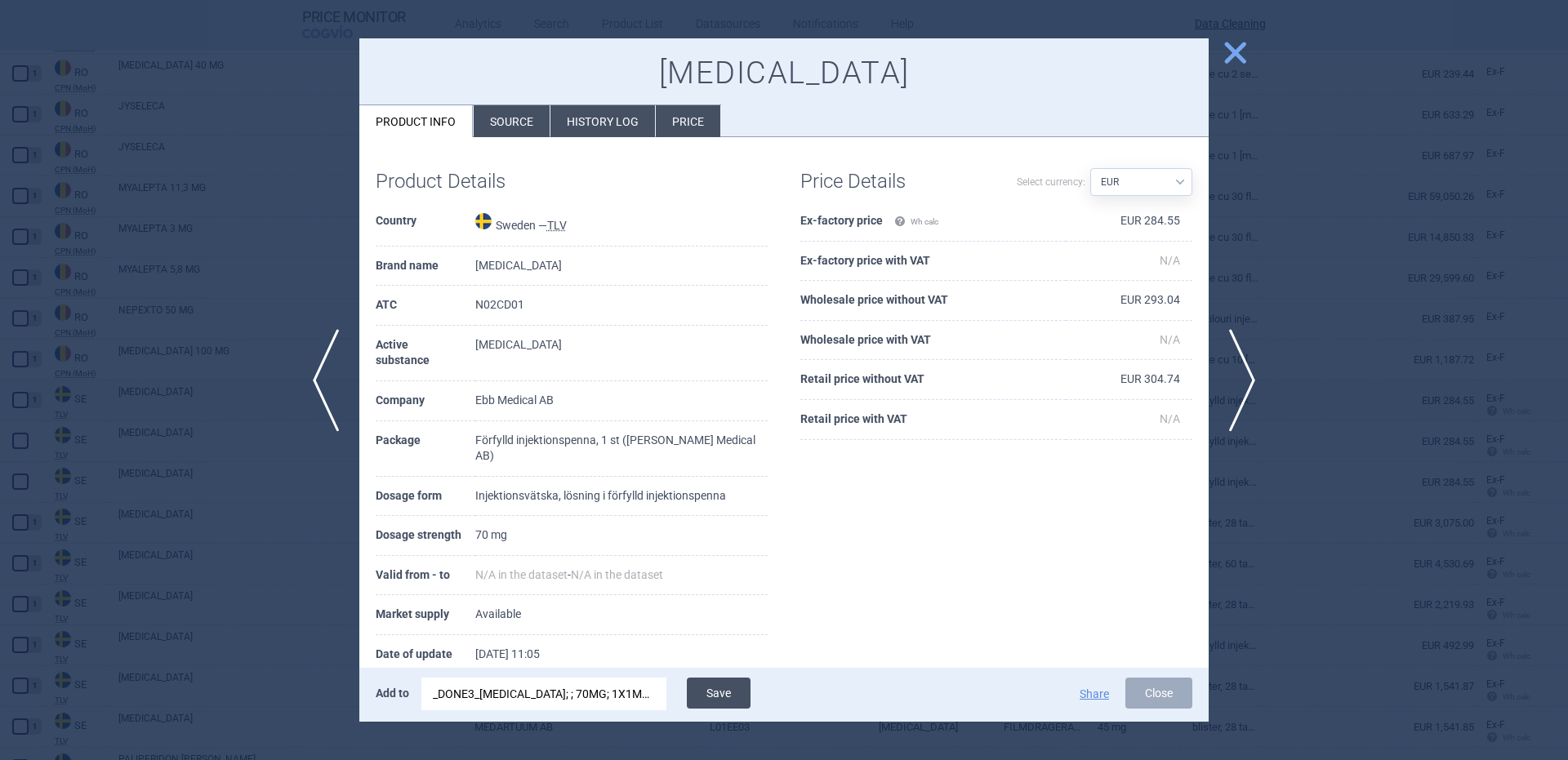
click at [731, 686] on button "Save" at bounding box center [719, 693] width 64 height 31
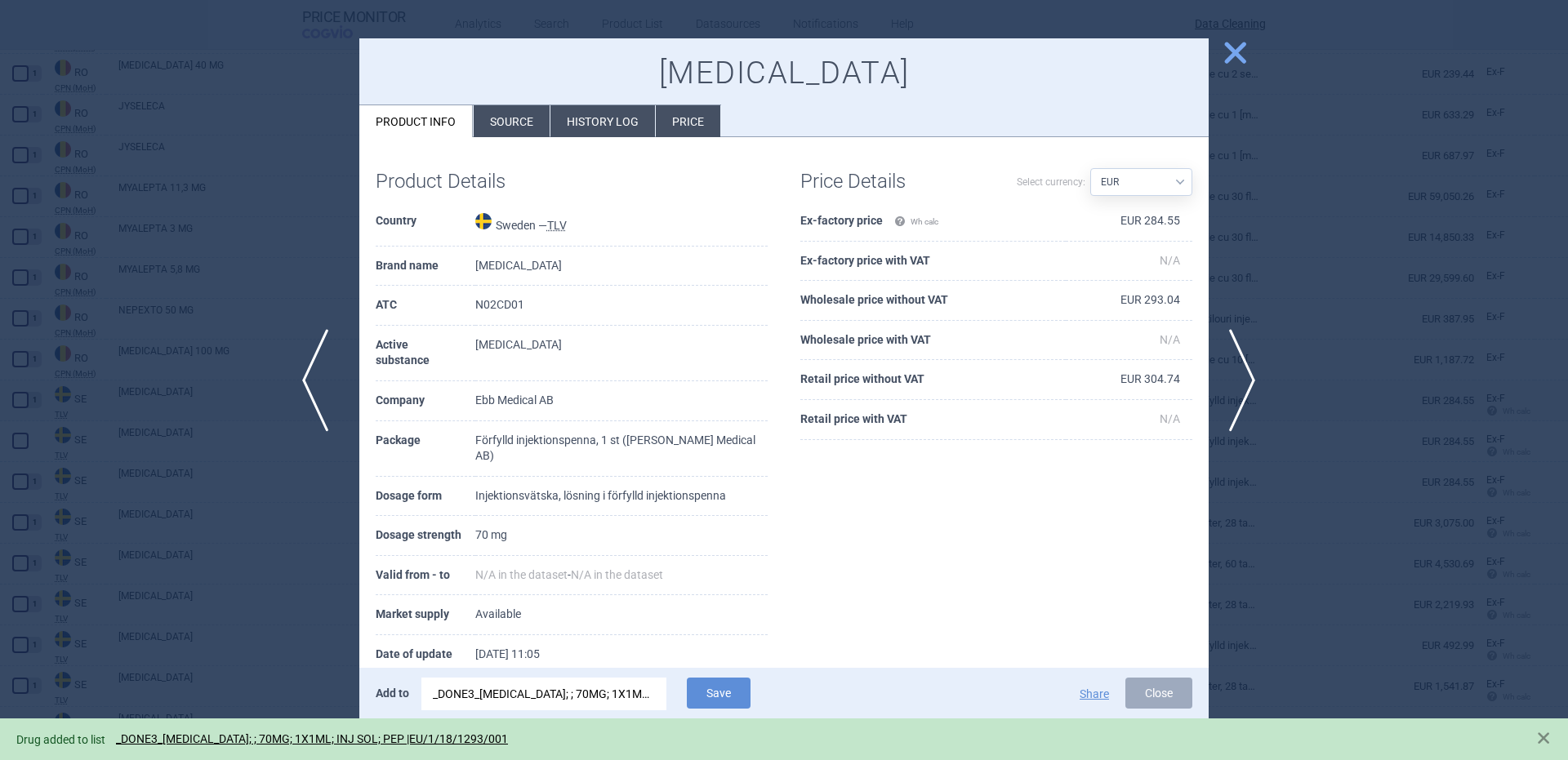
click at [316, 372] on span "previous" at bounding box center [320, 380] width 37 height 103
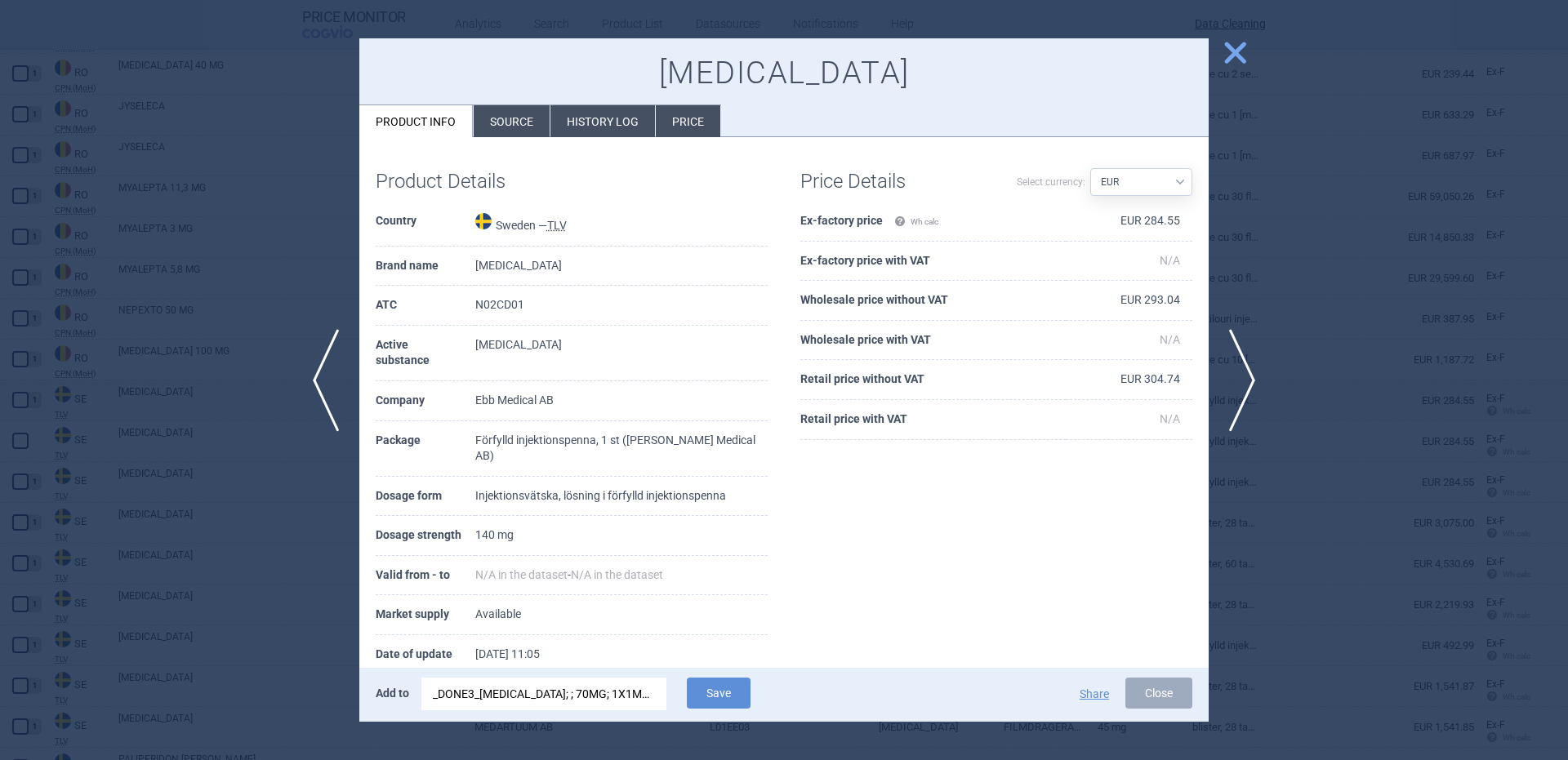
click at [628, 691] on div "_DONE3_AIMOVIG; ; 70MG; 1X1ML; INJ SOL; PEP |EU/1/18/1293/001" at bounding box center [544, 694] width 223 height 32
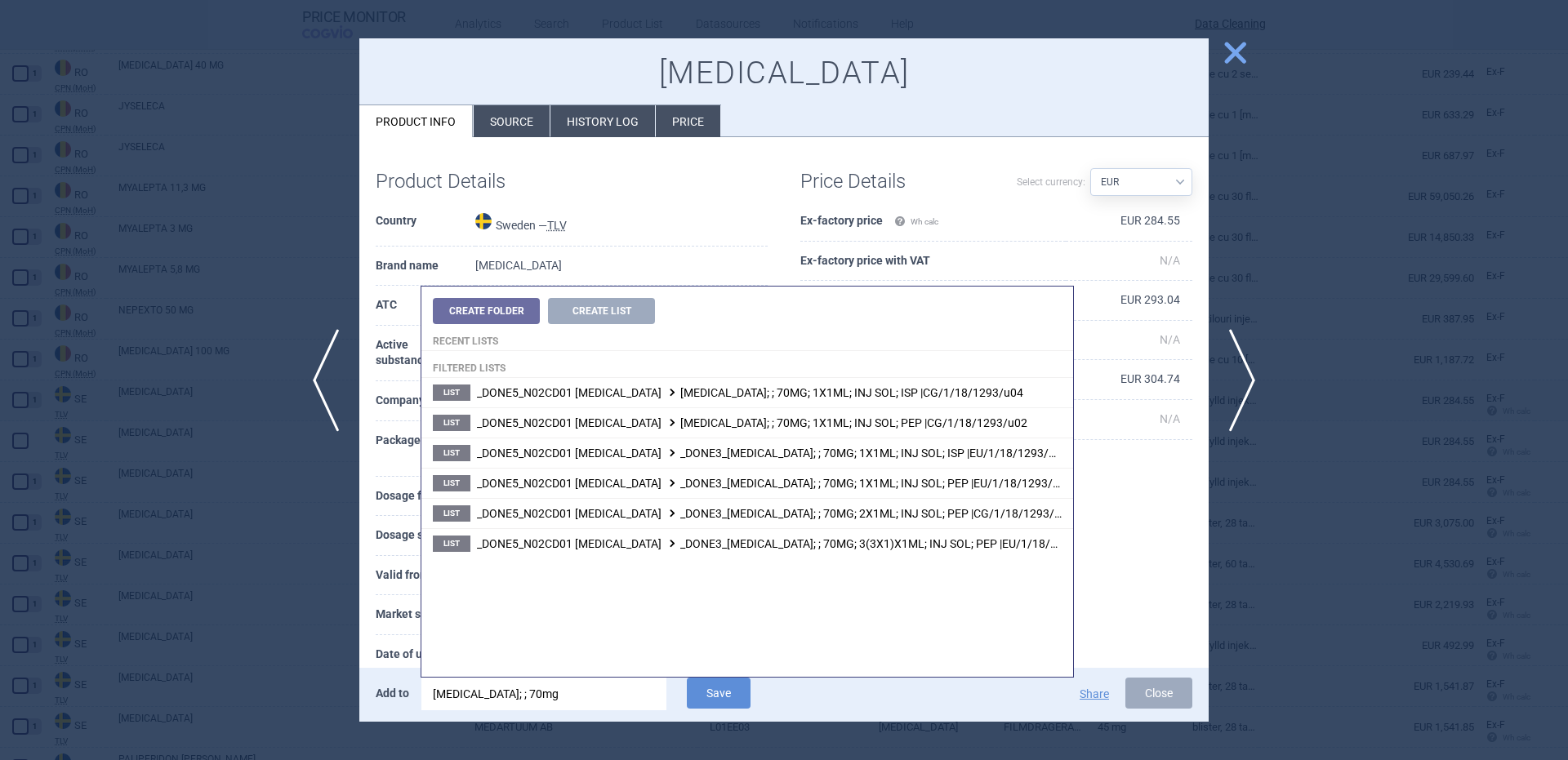
click at [487, 692] on input "aimovig; ; 70mg" at bounding box center [544, 694] width 245 height 32
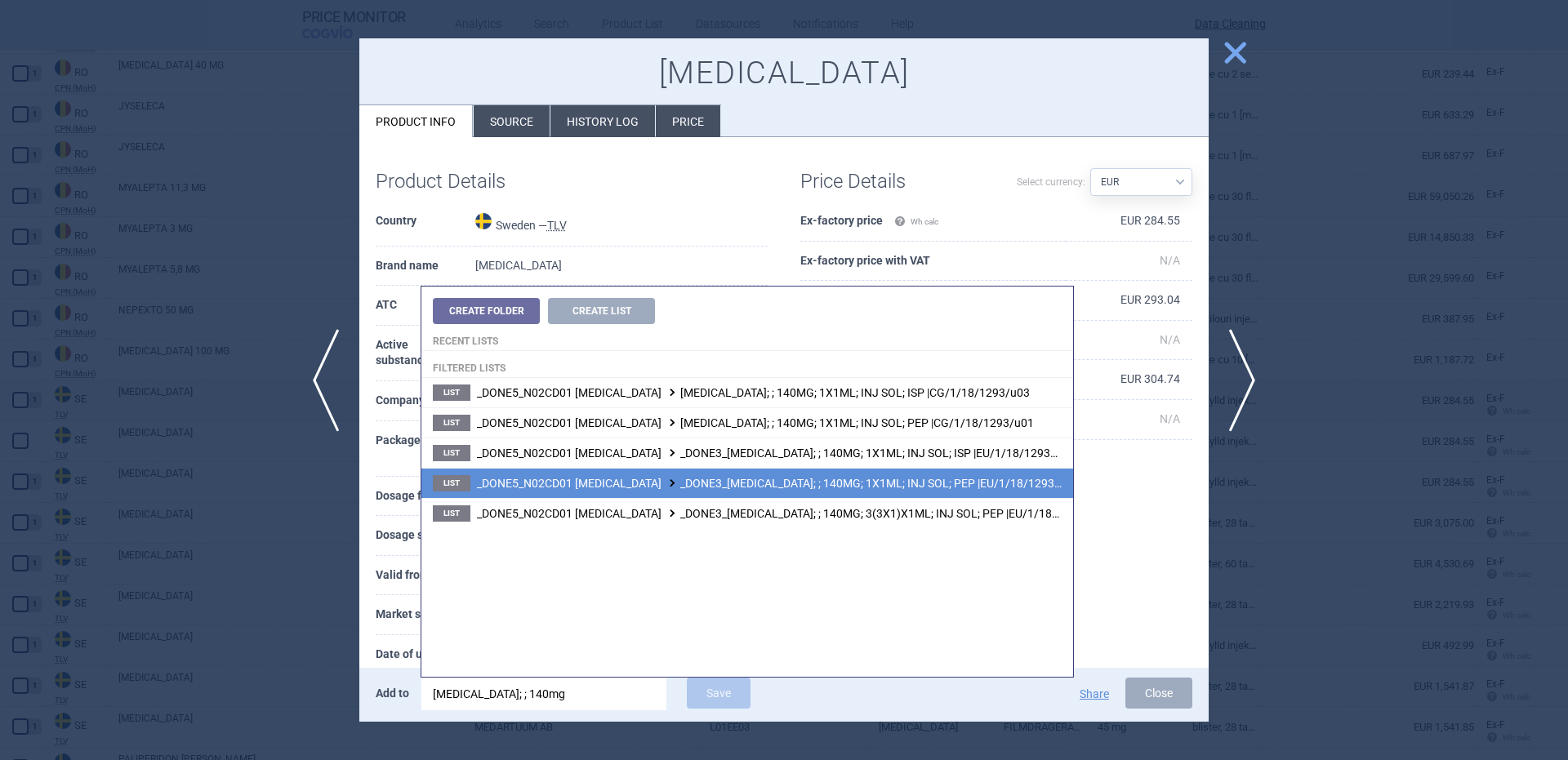
type input "aimovig; ; 140mg"
click at [923, 493] on li "List _DONE5_N02CD01 ERENUMAB _DONE3_AIMOVIG; ; 140MG; 1X1ML; INJ SOL; PEP |EU/1…" at bounding box center [747, 483] width 651 height 31
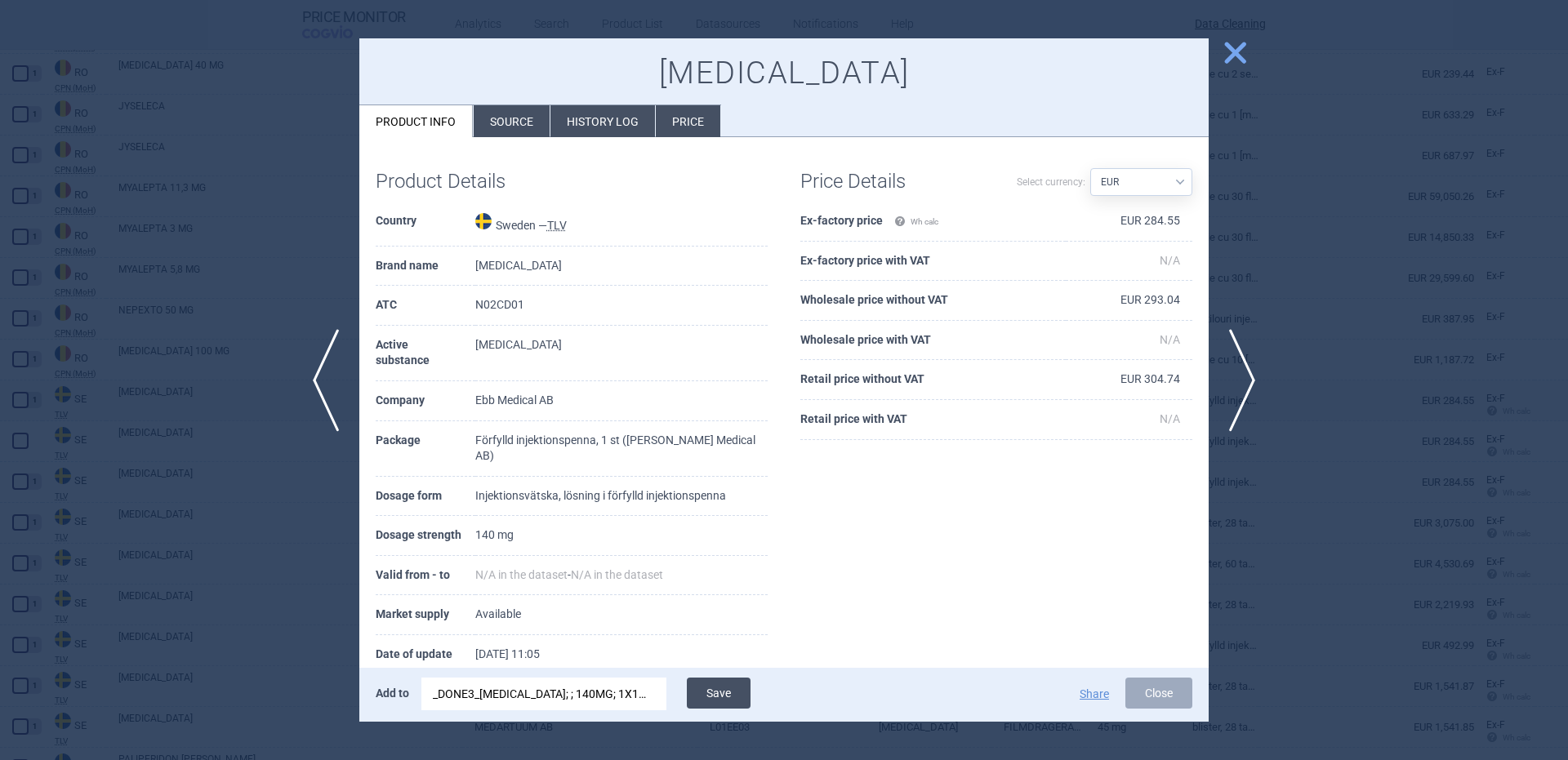
click at [718, 702] on button "Save" at bounding box center [719, 693] width 64 height 31
click at [257, 410] on div at bounding box center [784, 380] width 1568 height 760
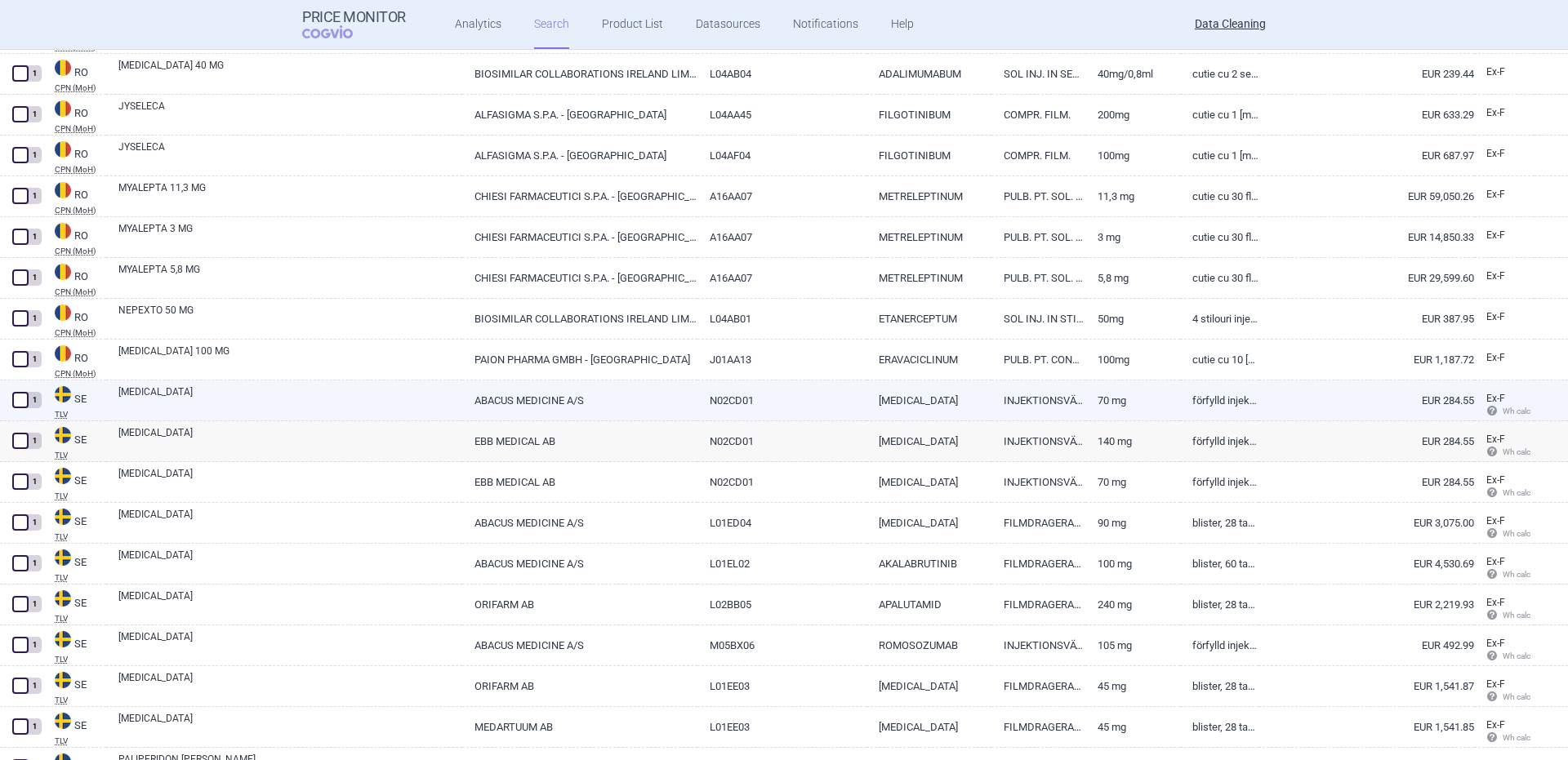
scroll to position [23687, 0]
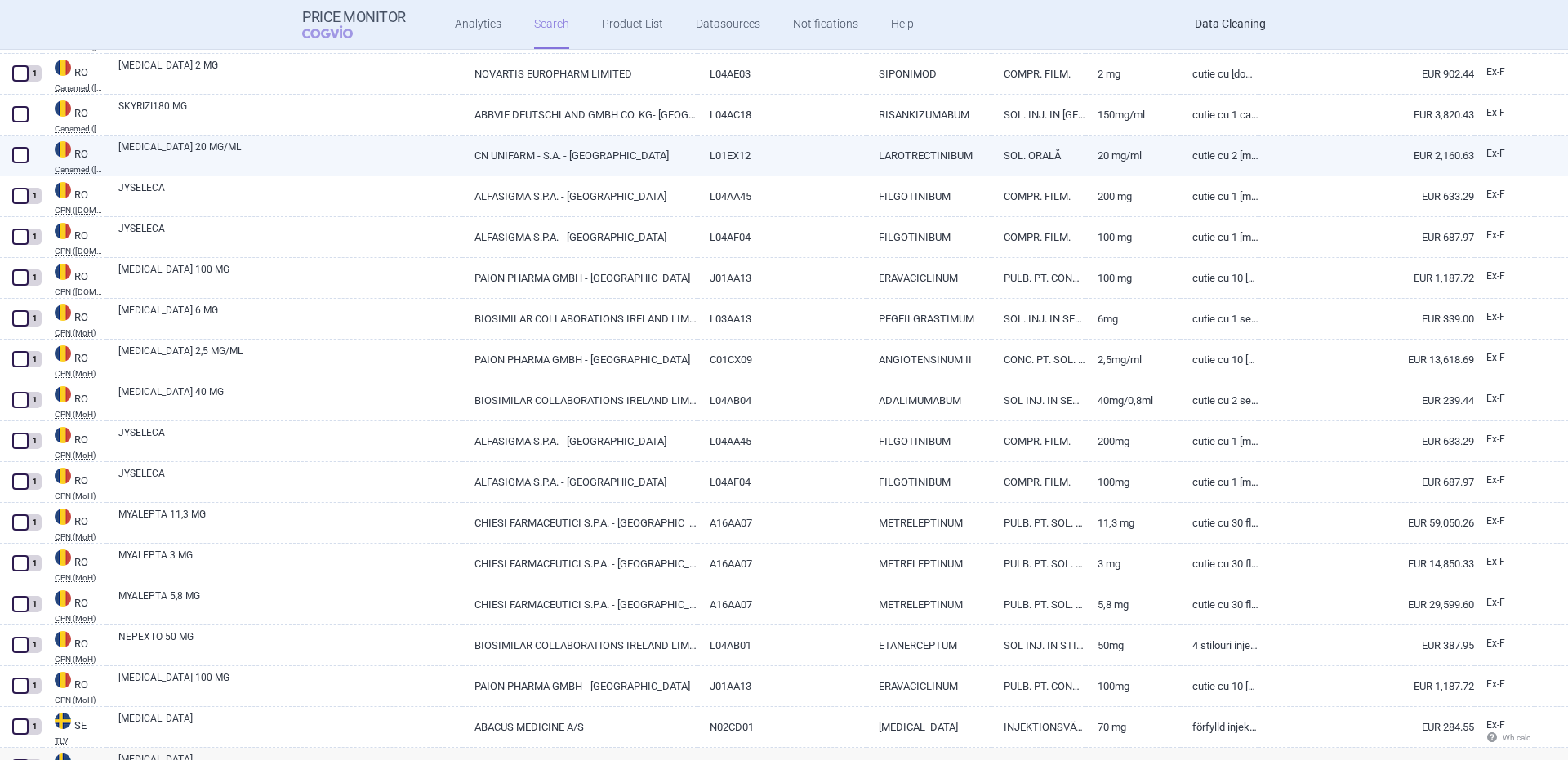
click at [192, 159] on link "VITRAKVI 20 MG/ML" at bounding box center [290, 154] width 344 height 30
select select "EUR"
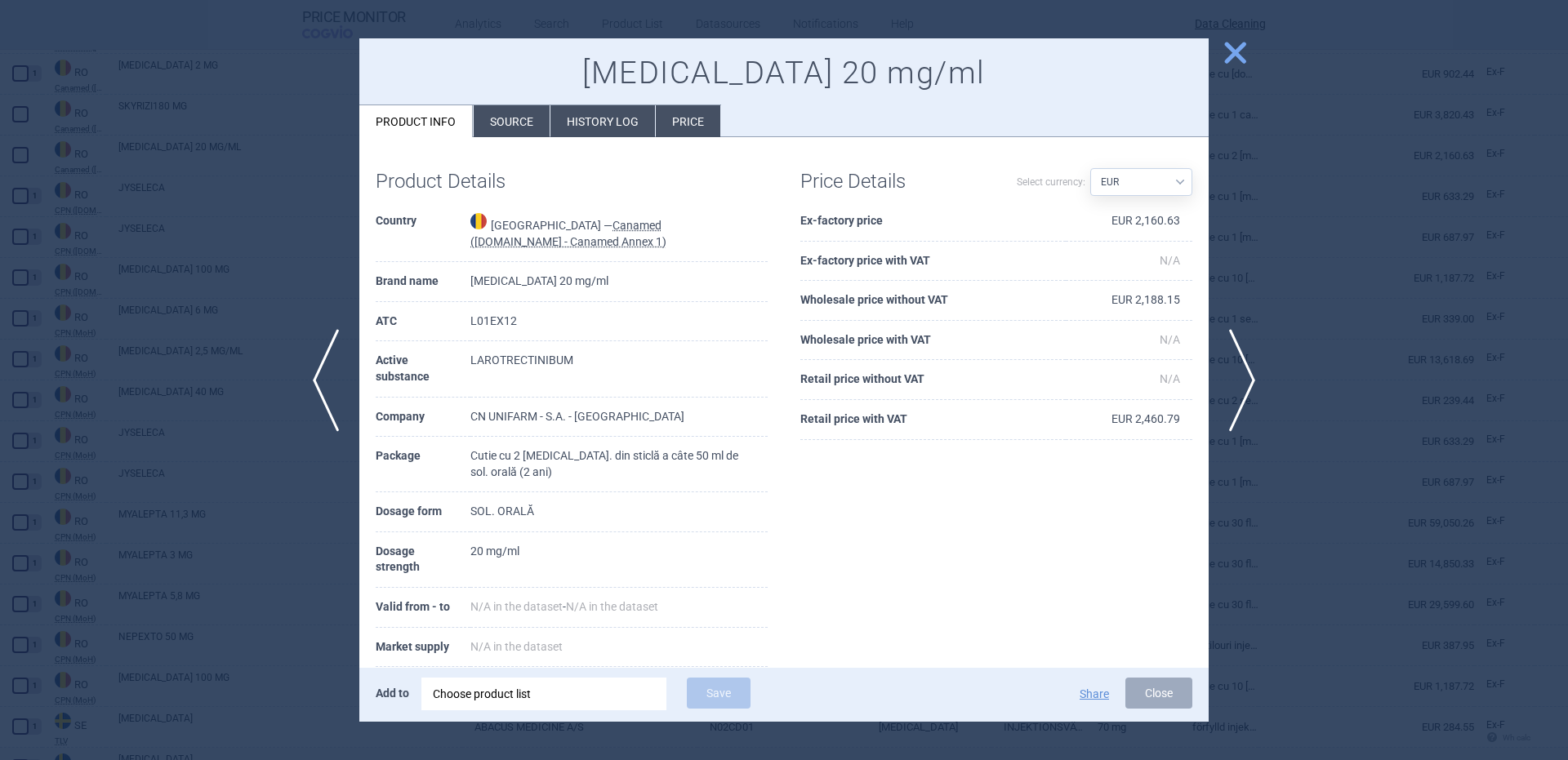
click at [651, 696] on div "Choose product list" at bounding box center [544, 694] width 223 height 32
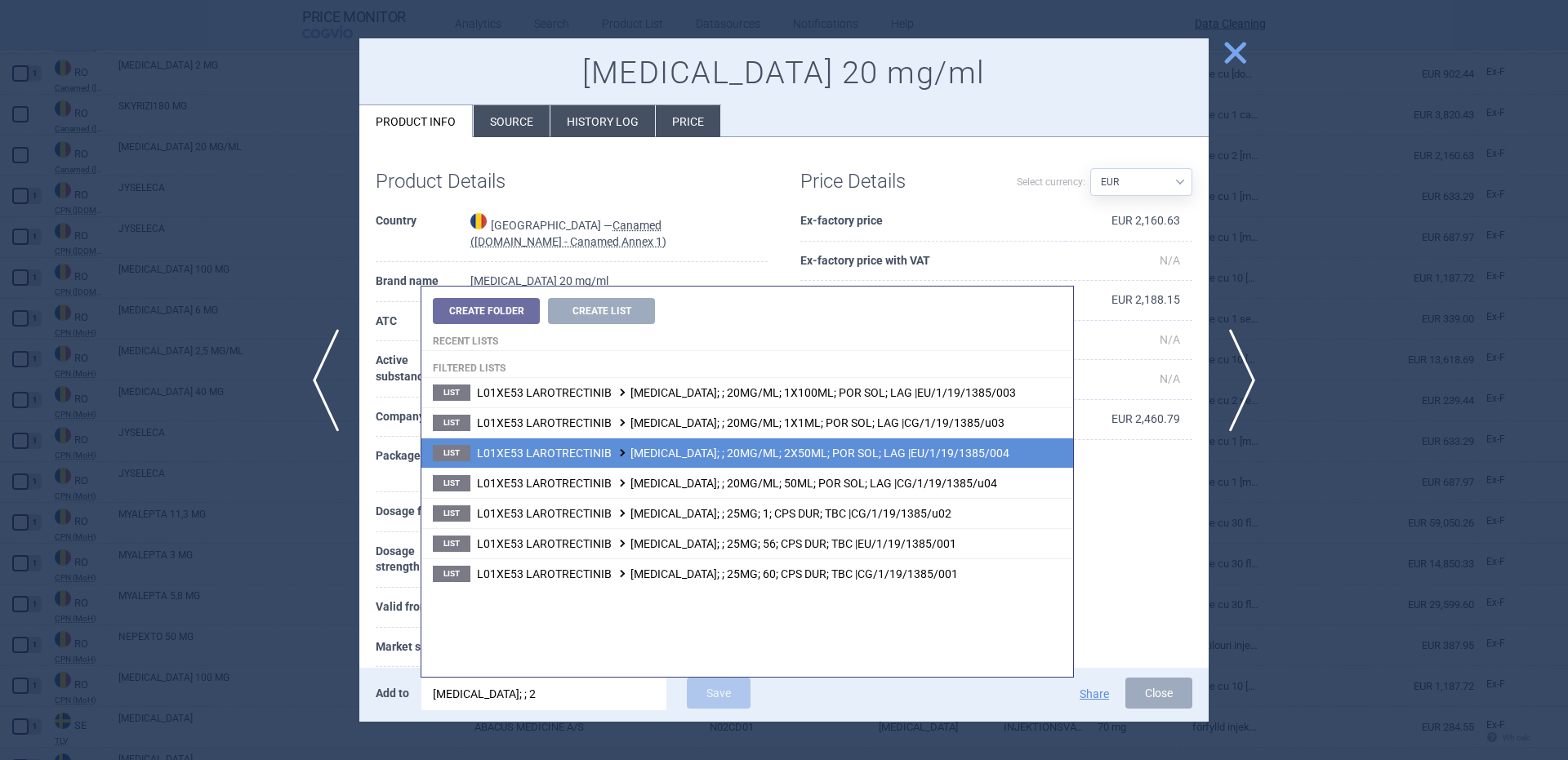
type input "vitrakvi; ; 2"
click at [781, 445] on li "List L01XE53 LAROTRECTINIB VITRAKVI; ; 20MG/ML; 2X50ML; POR SOL; LAG |EU/1/19/1…" at bounding box center [747, 453] width 651 height 31
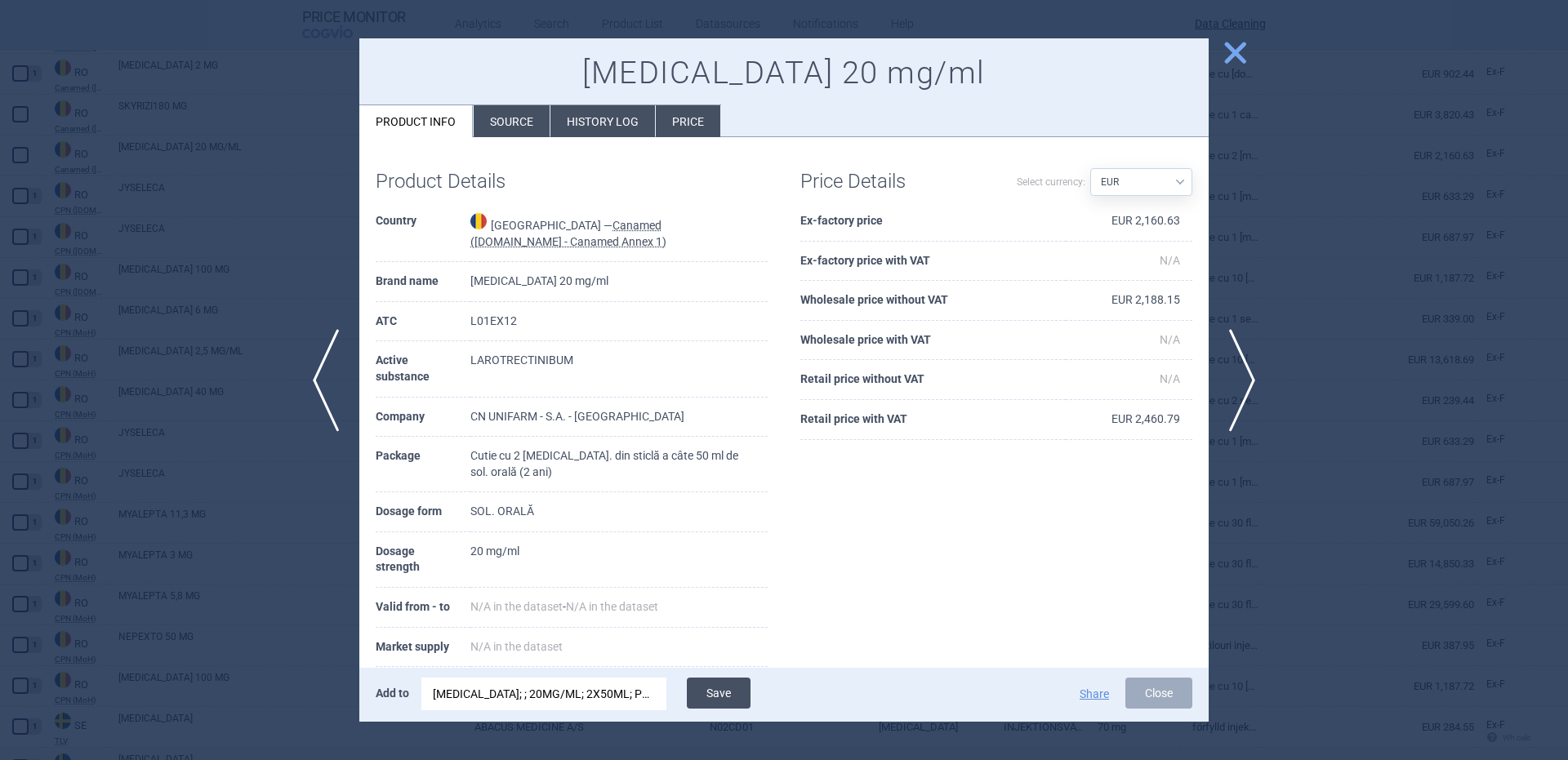
click at [712, 690] on button "Save" at bounding box center [719, 693] width 64 height 31
click at [251, 327] on div at bounding box center [784, 380] width 1568 height 760
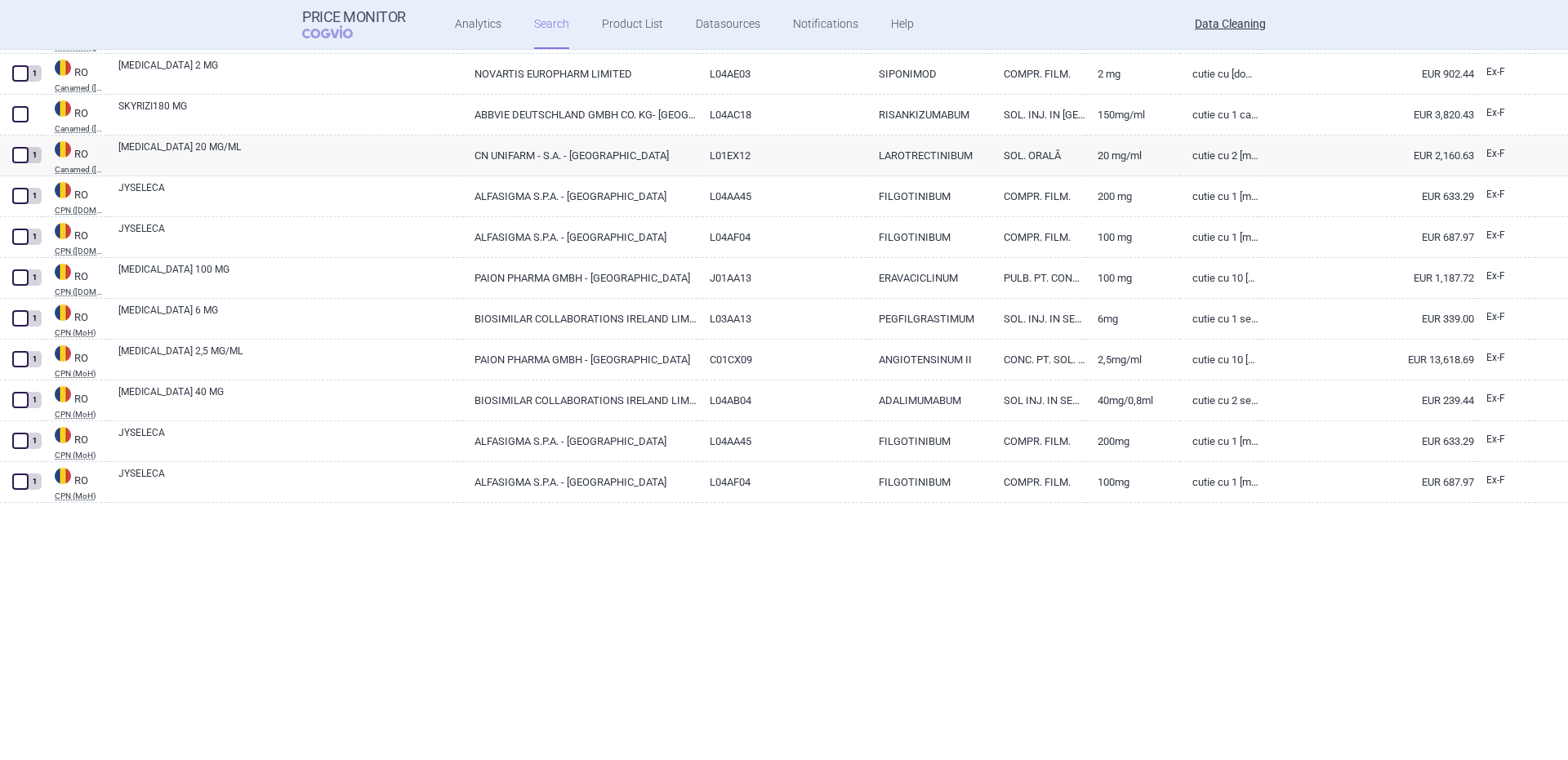
scroll to position [23361, 0]
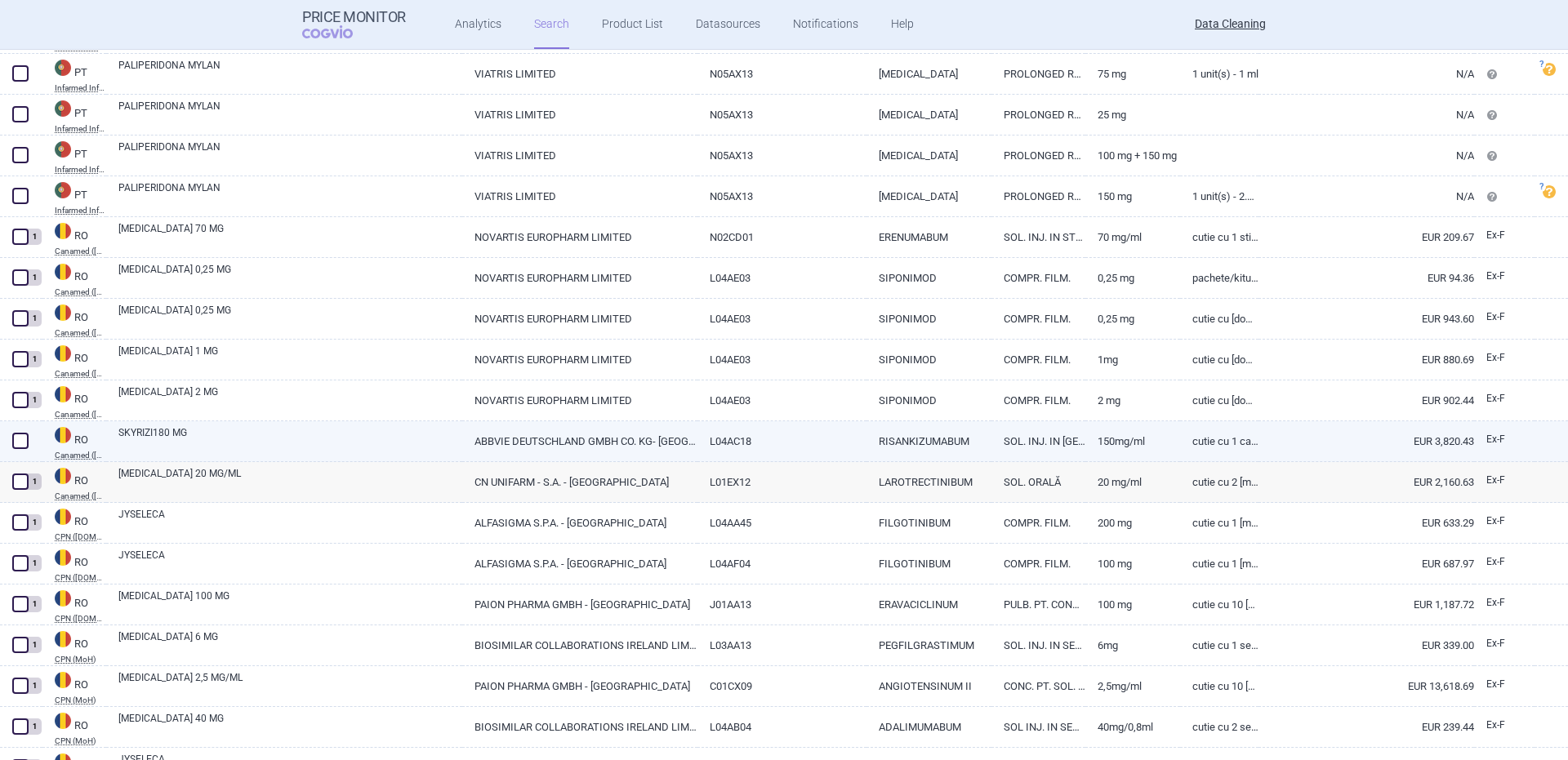
click at [182, 448] on link "SKYRIZI180 MG" at bounding box center [290, 440] width 344 height 30
select select "EUR"
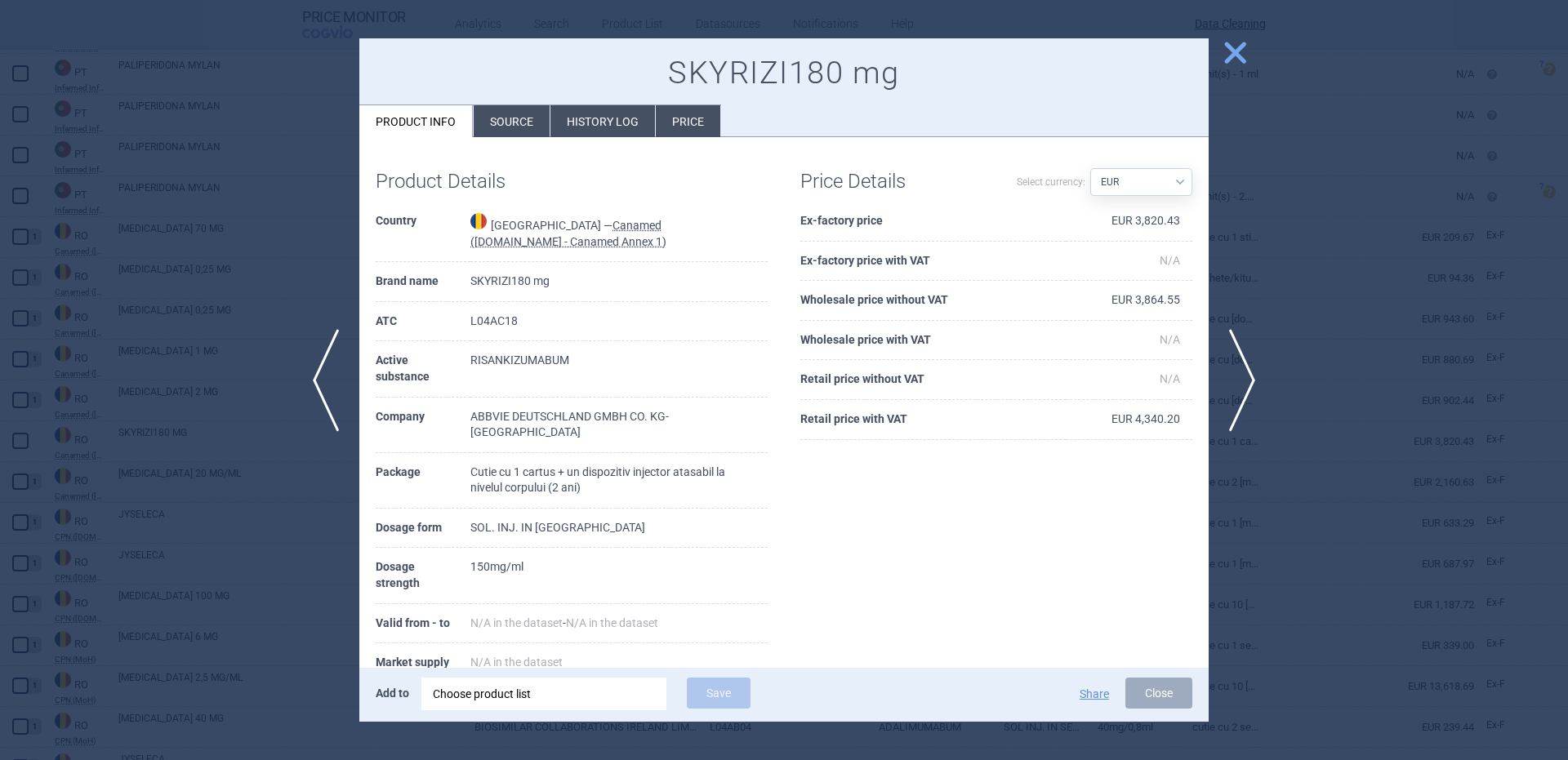
click at [591, 701] on div "Choose product list" at bounding box center [544, 694] width 223 height 32
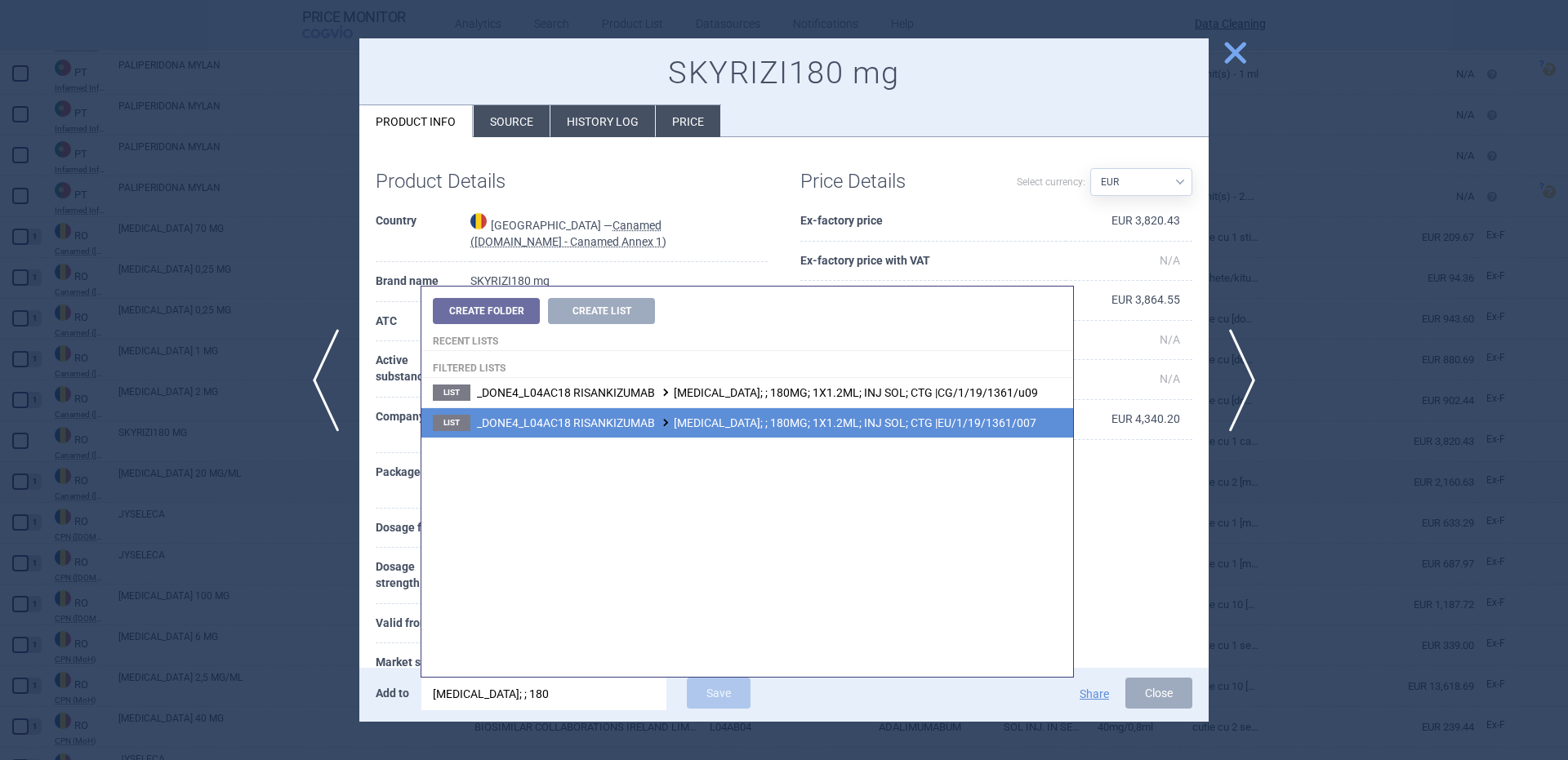
type input "skyrizi; ; 180"
click at [1033, 427] on li "List _DONE4_L04AC18 RISANKIZUMAB SKYRIZI; ; 180MG; 1X1.2ML; INJ SOL; CTG |EU/1/…" at bounding box center [747, 423] width 651 height 31
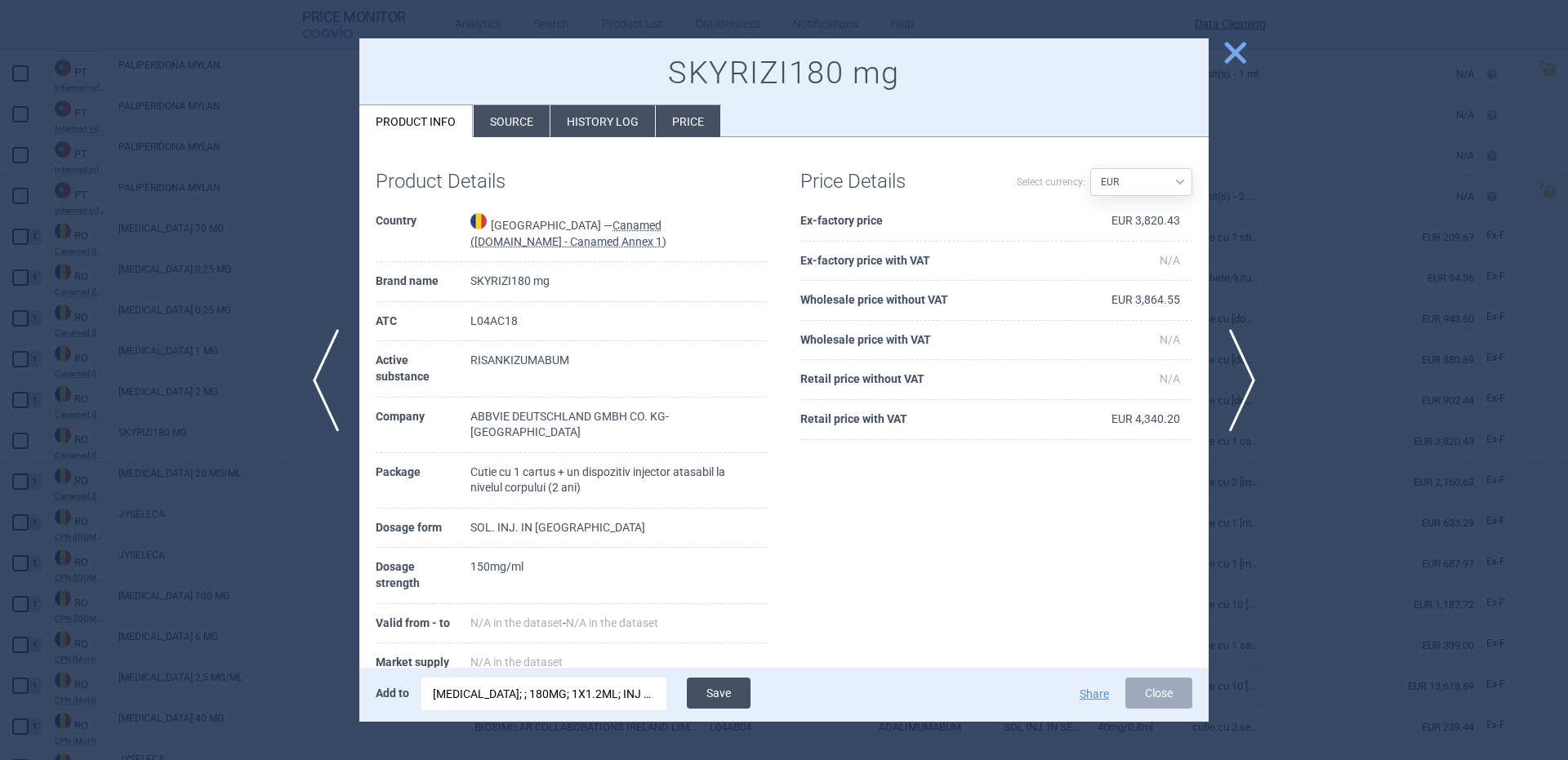
click at [708, 683] on div "Add to SKYRIZI; ; 180MG; 1X1.2ML; INJ SOL; CTG |EU/1/19/1361/007 Save Share Clo…" at bounding box center [784, 694] width 849 height 53
click at [709, 688] on button "Save" at bounding box center [719, 693] width 64 height 31
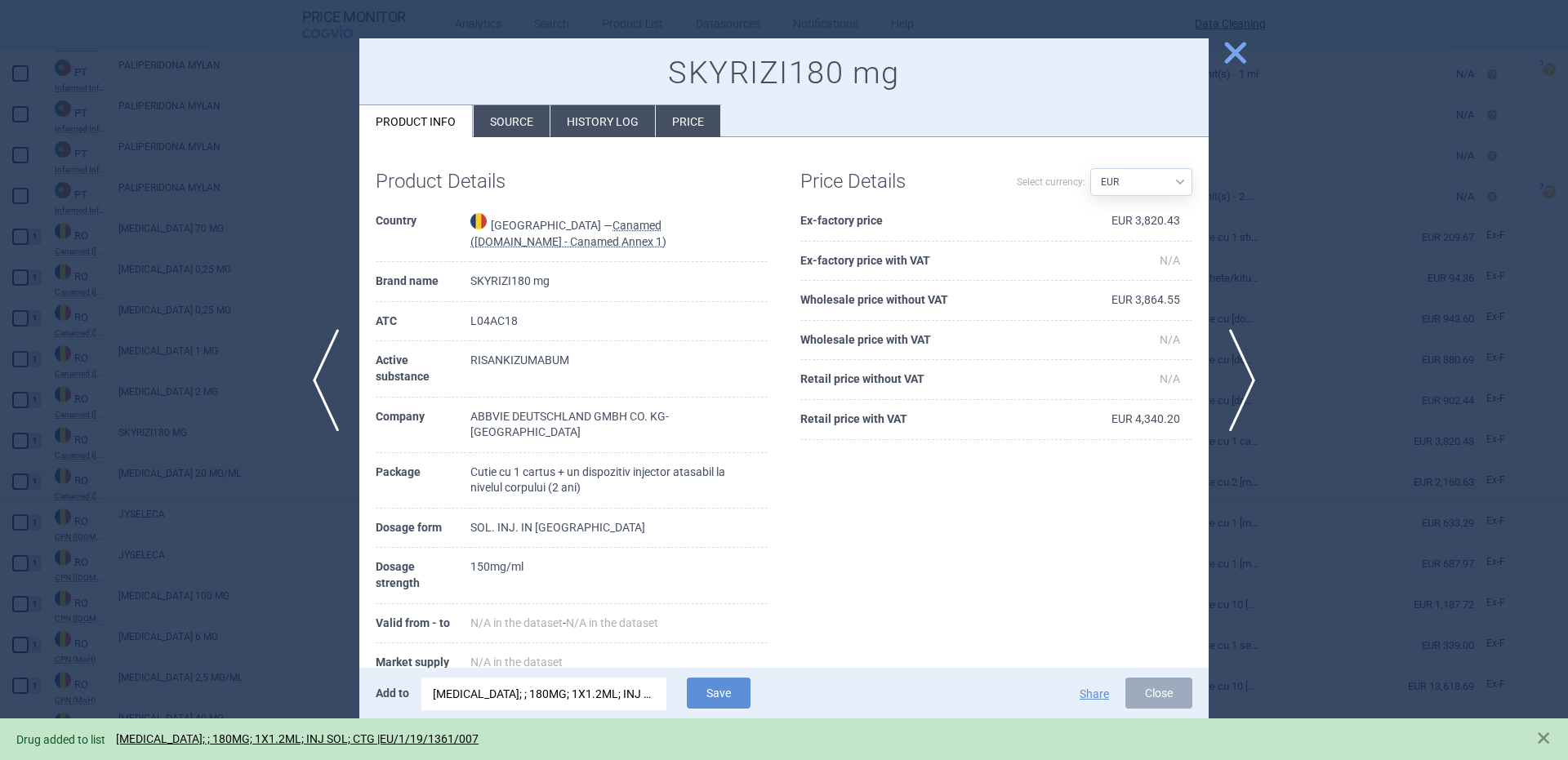
click at [162, 280] on div at bounding box center [784, 380] width 1568 height 760
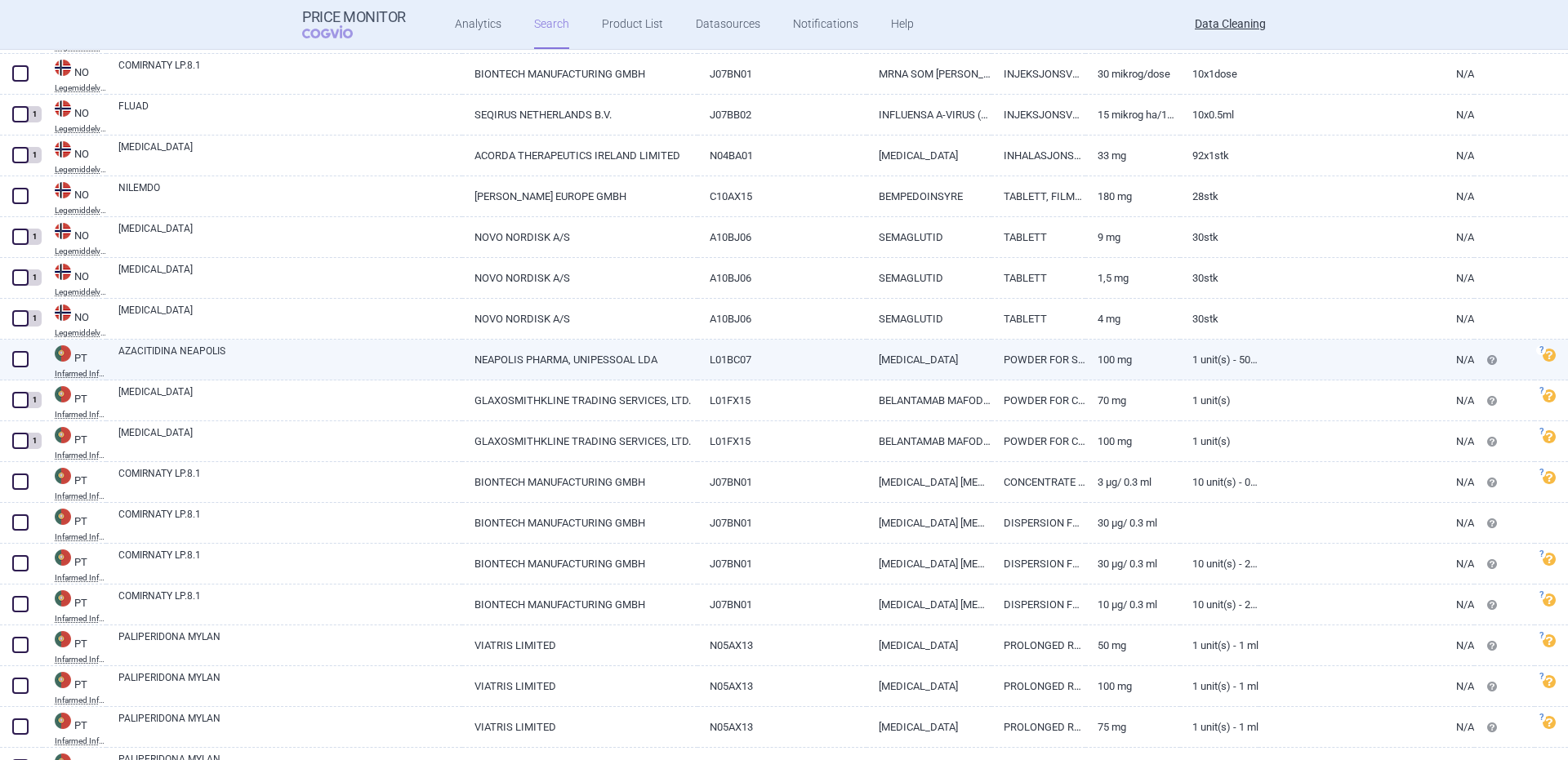
scroll to position [22381, 0]
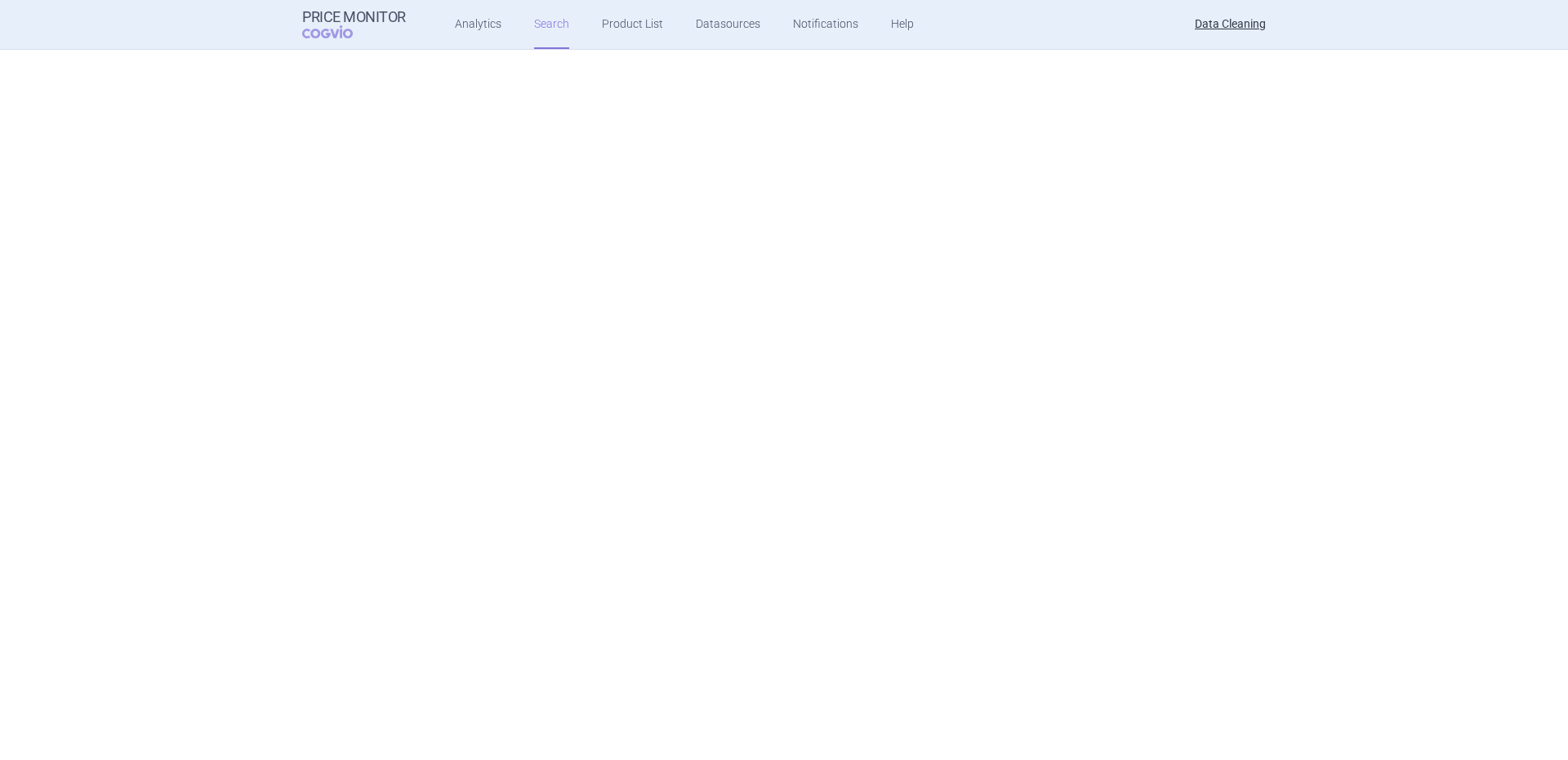
scroll to position [22381, 0]
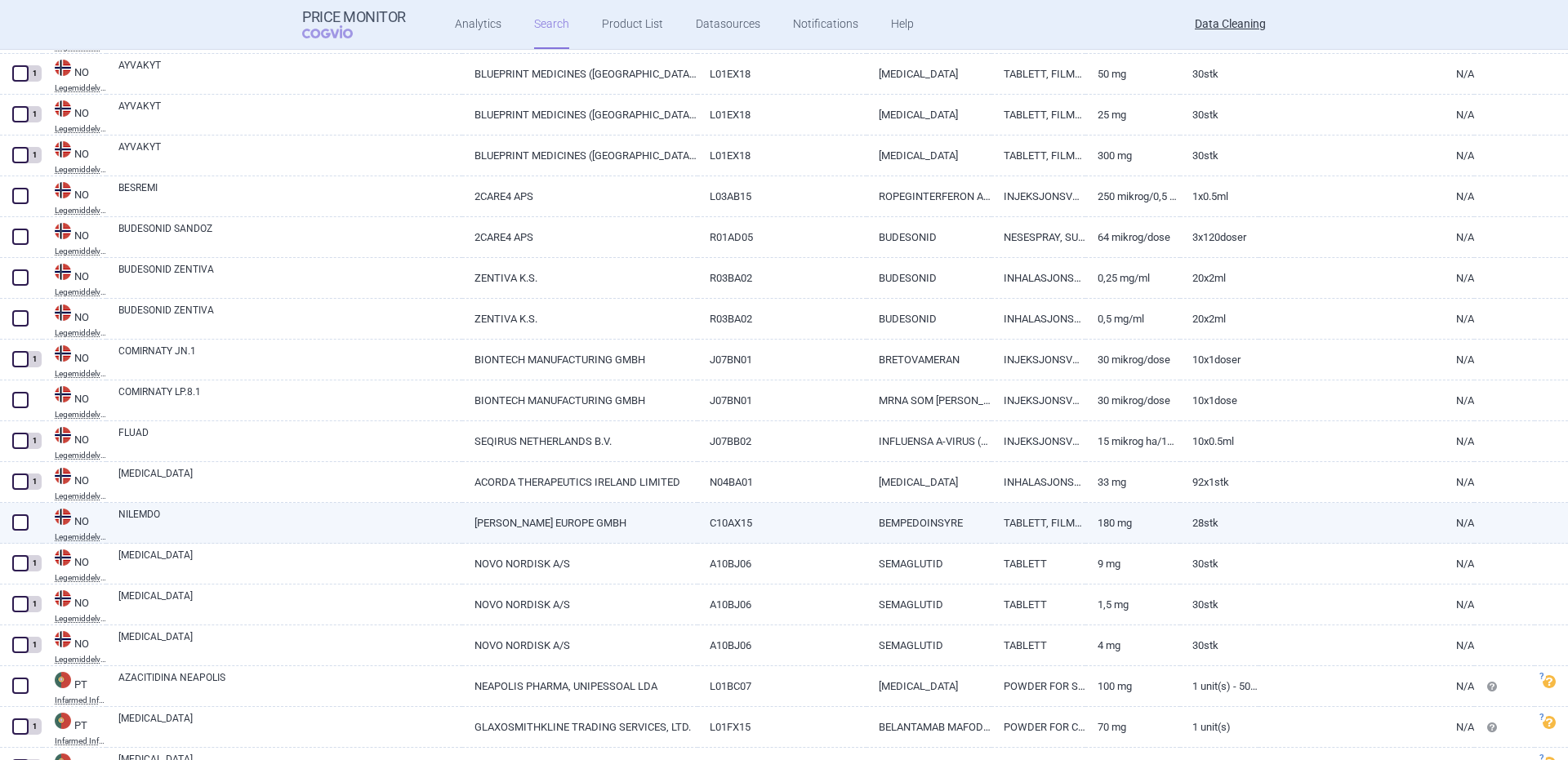
click at [159, 513] on link "NILEMDO" at bounding box center [290, 521] width 344 height 30
select select "EUR"
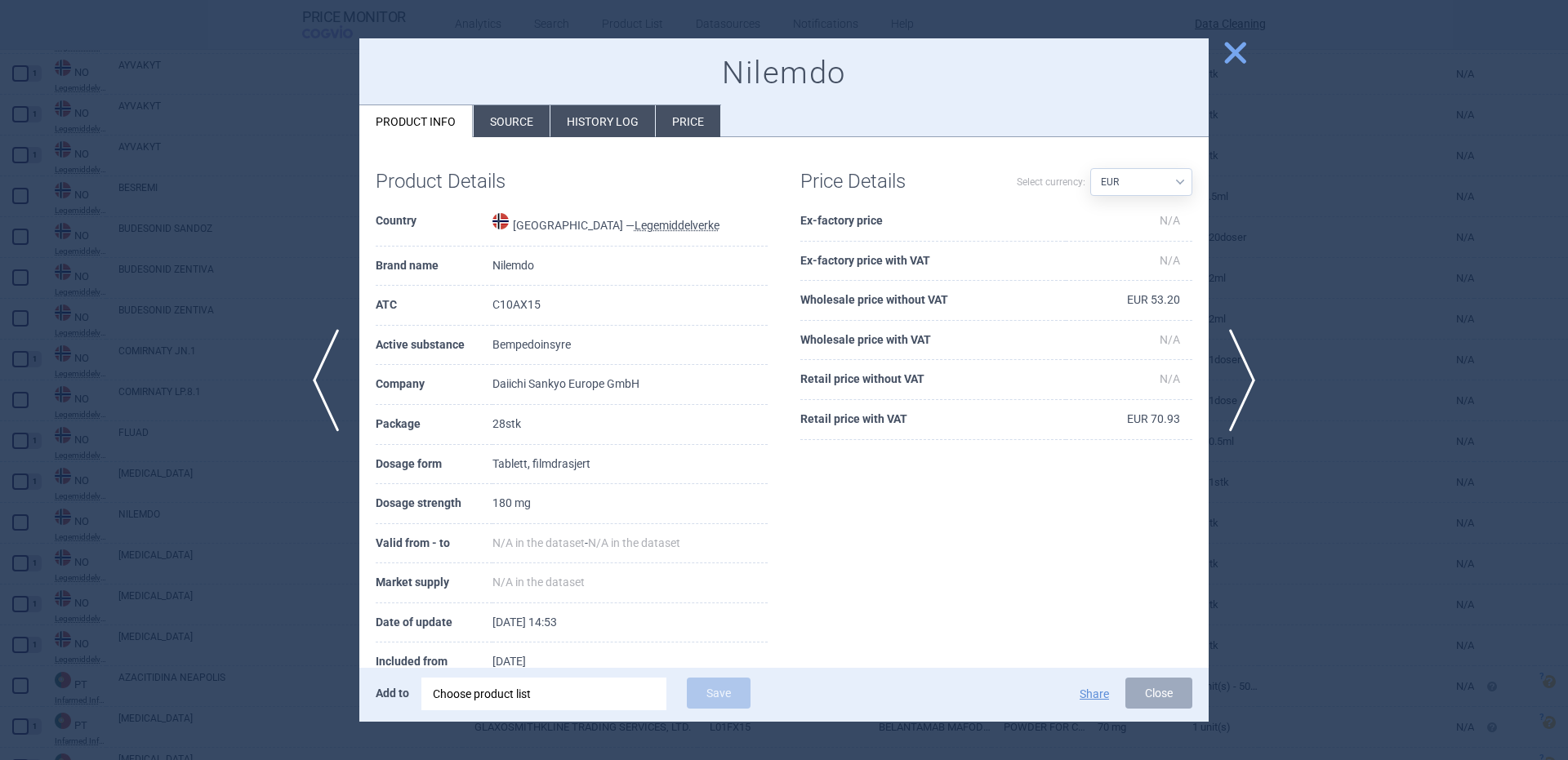
click at [506, 698] on div "Choose product list" at bounding box center [544, 694] width 223 height 32
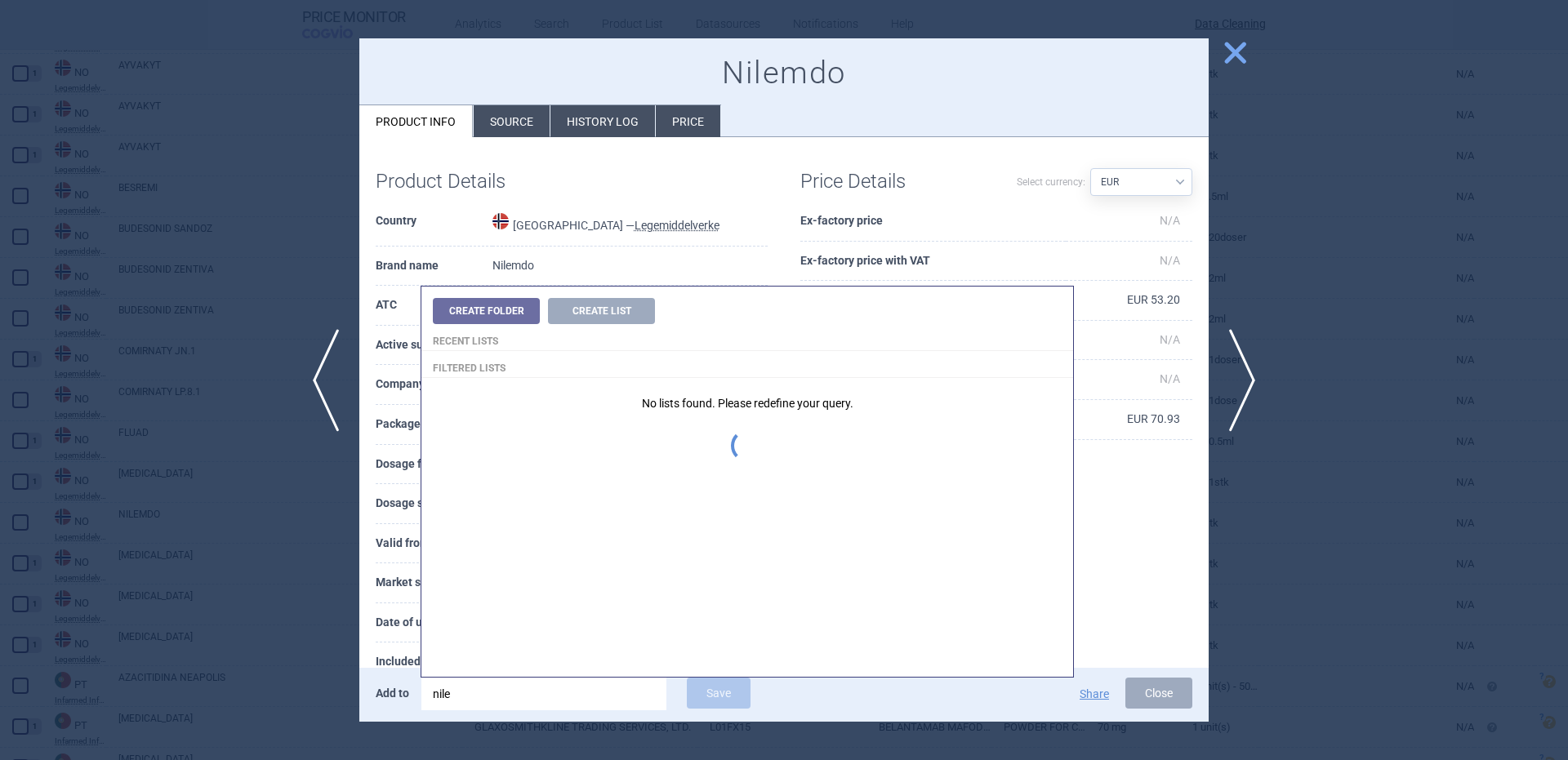
type input "nilem"
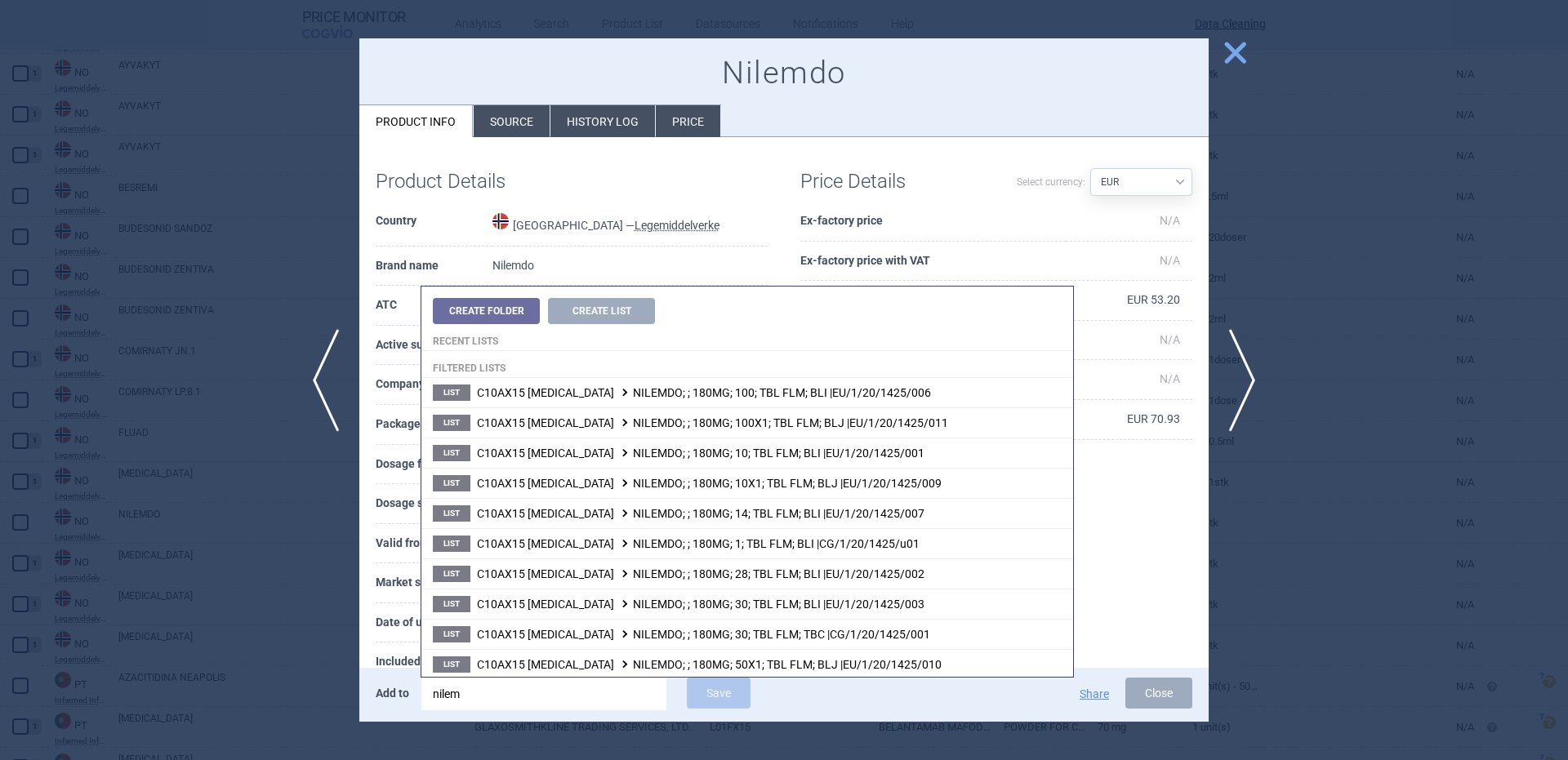
click at [761, 256] on div "Product Details Country Norway — Legemiddelverke Brand name Nilemdo ATC C10AX15…" at bounding box center [572, 426] width 425 height 545
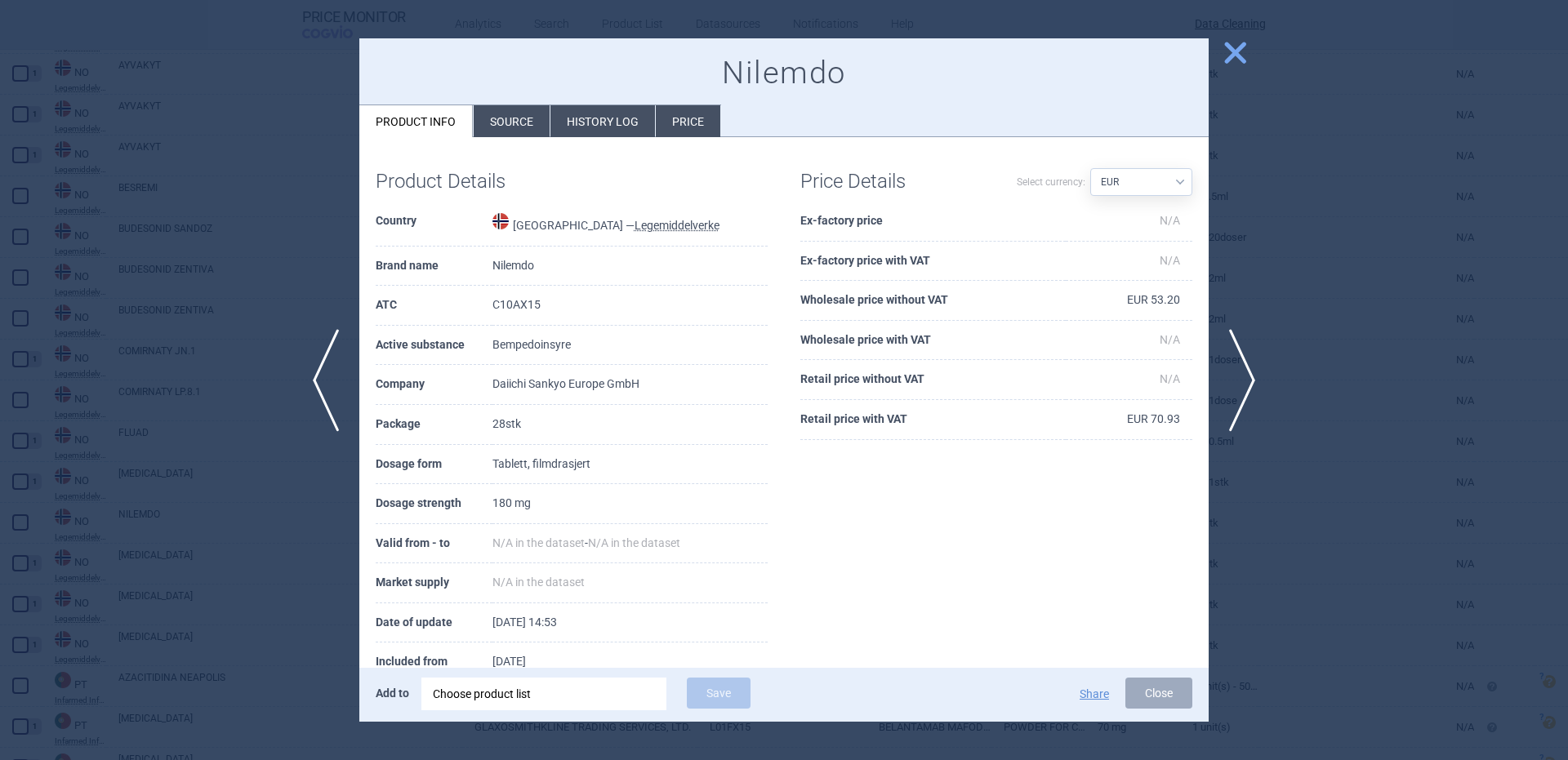
click at [599, 698] on div "Choose product list" at bounding box center [544, 694] width 223 height 32
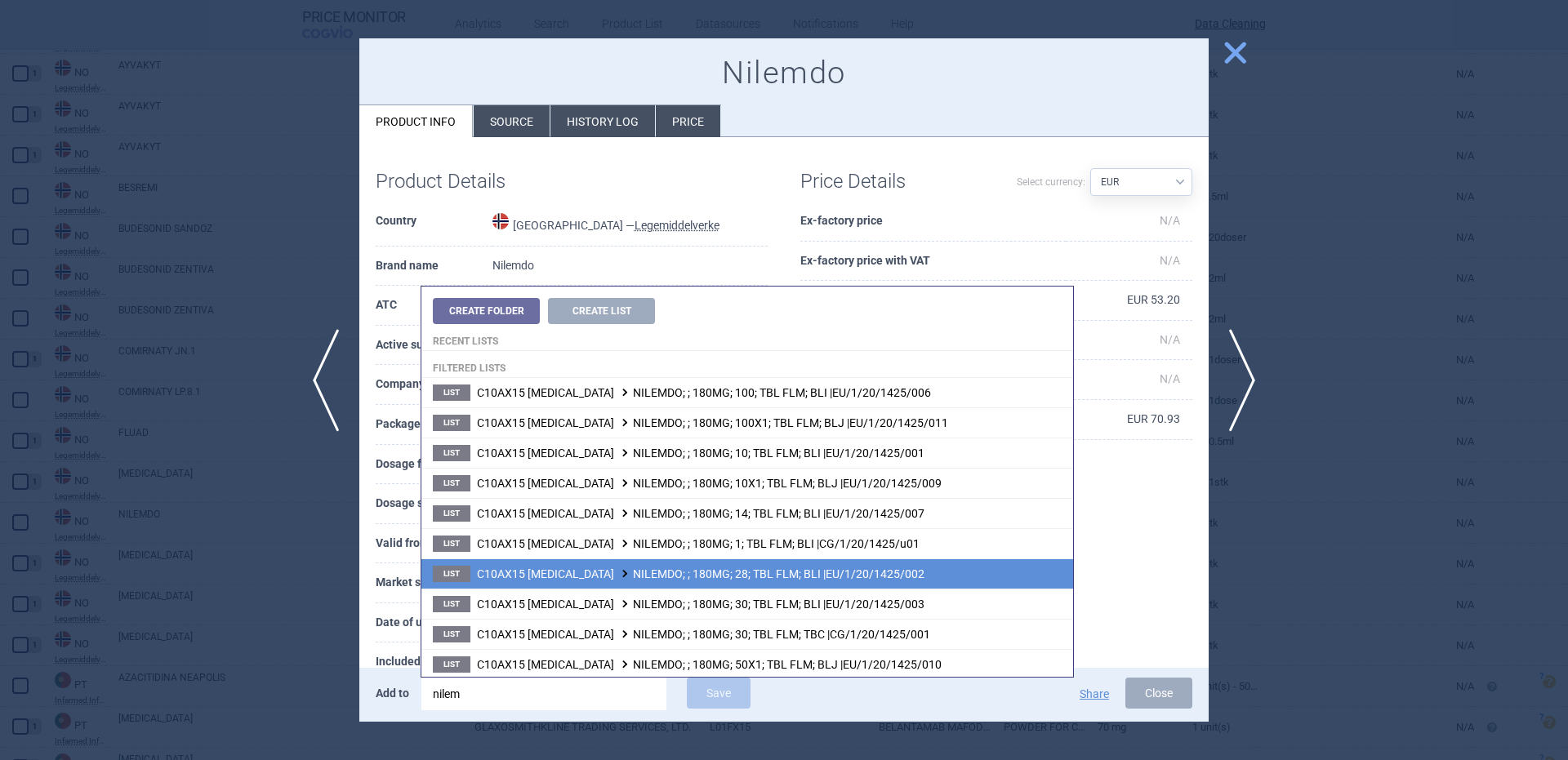
click at [738, 577] on span "C10AX15 BEMPEDOIC ACID NILEMDO; ; 180MG; 28; TBL FLM; BLI |EU/1/20/1425/002" at bounding box center [700, 573] width 448 height 13
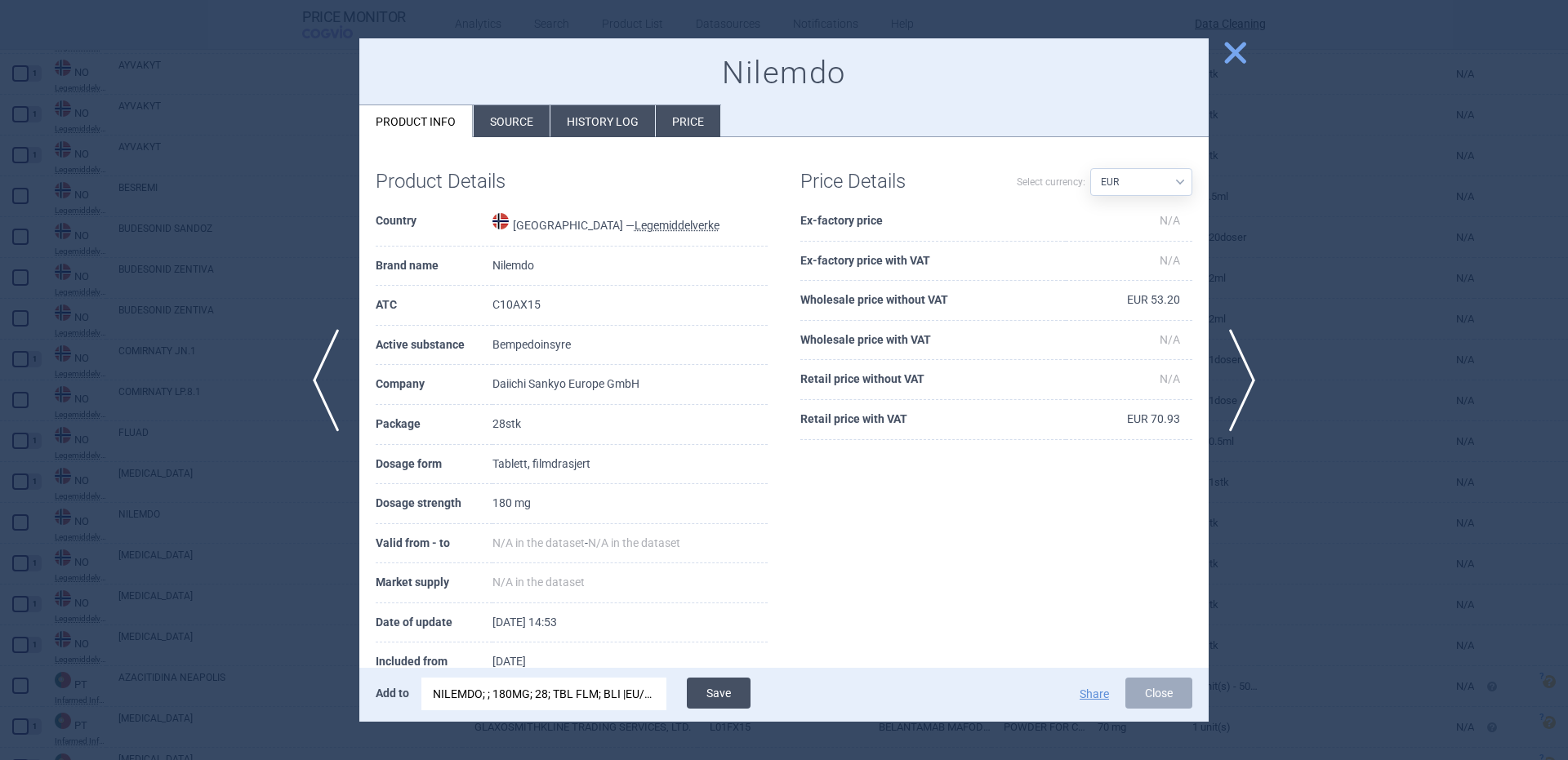
drag, startPoint x: 683, startPoint y: 687, endPoint x: 697, endPoint y: 698, distance: 17.8
click at [684, 687] on div "Add to NILEMDO; ; 180MG; 28; TBL FLM; BLI |EU/1/20/1425/002 Save" at bounding box center [620, 695] width 490 height 34
click at [702, 700] on button "Save" at bounding box center [719, 693] width 64 height 31
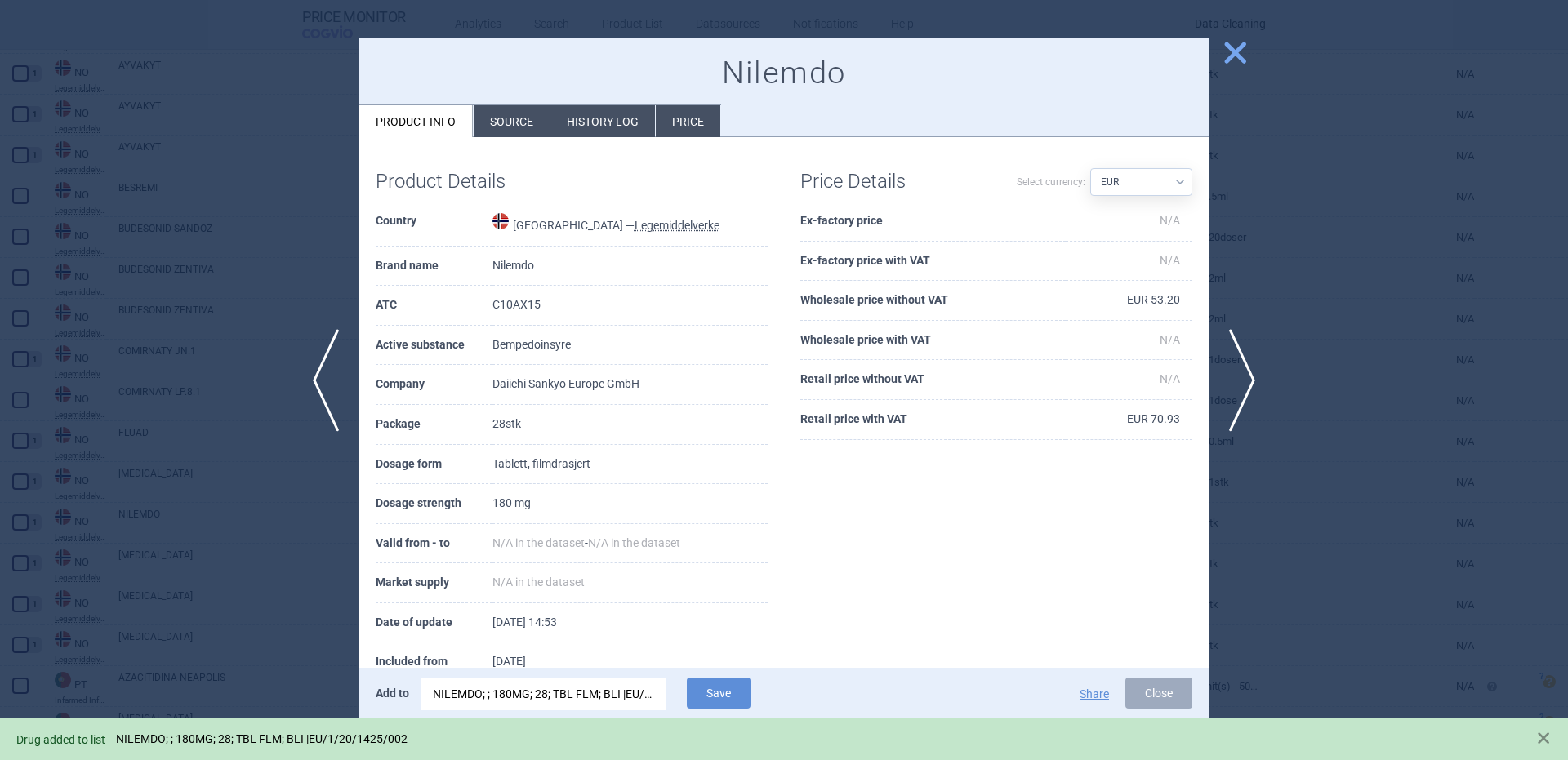
click at [204, 255] on div at bounding box center [784, 380] width 1568 height 760
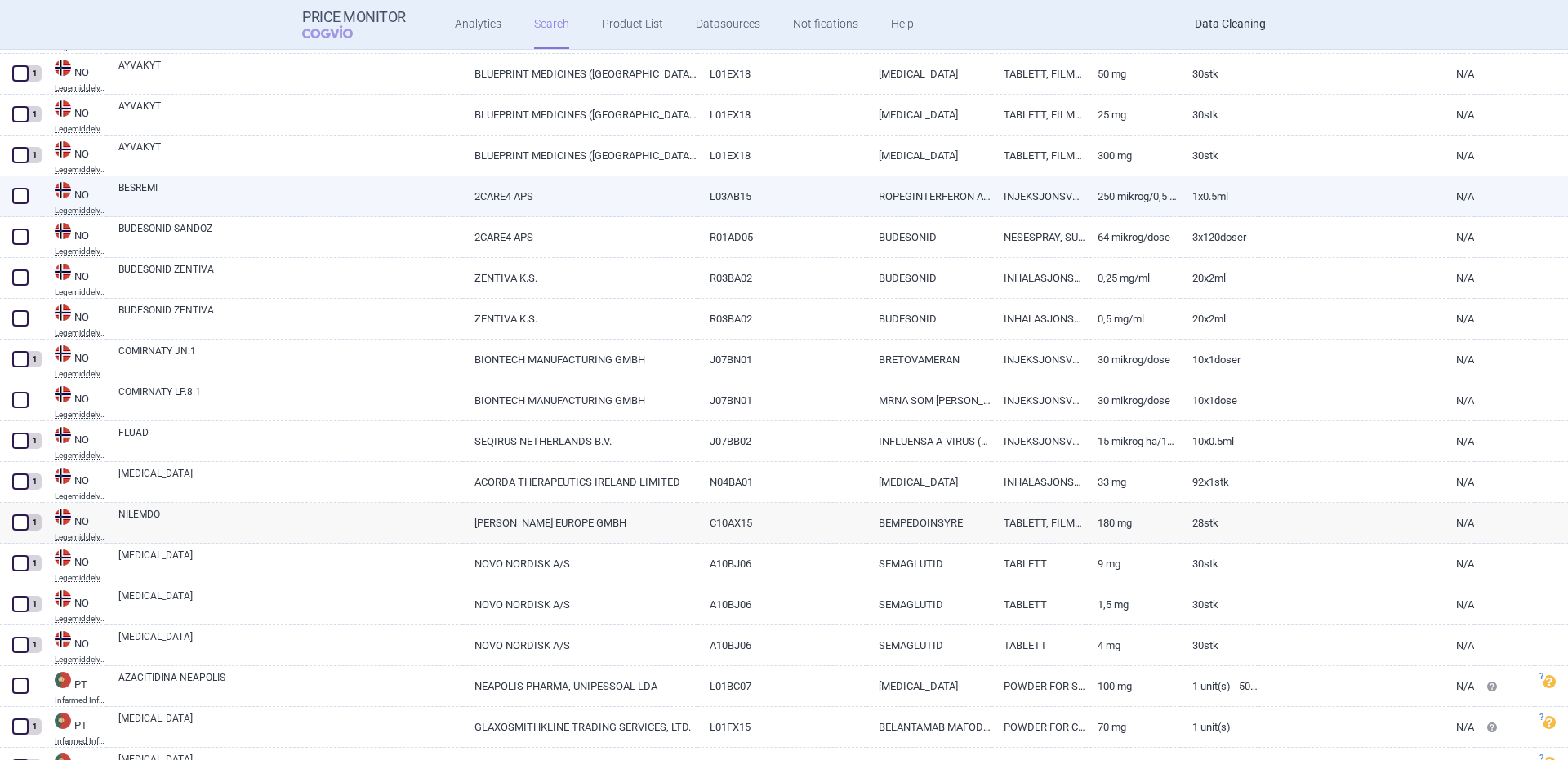
click at [188, 208] on link "BESREMI" at bounding box center [290, 194] width 344 height 30
select select "EUR"
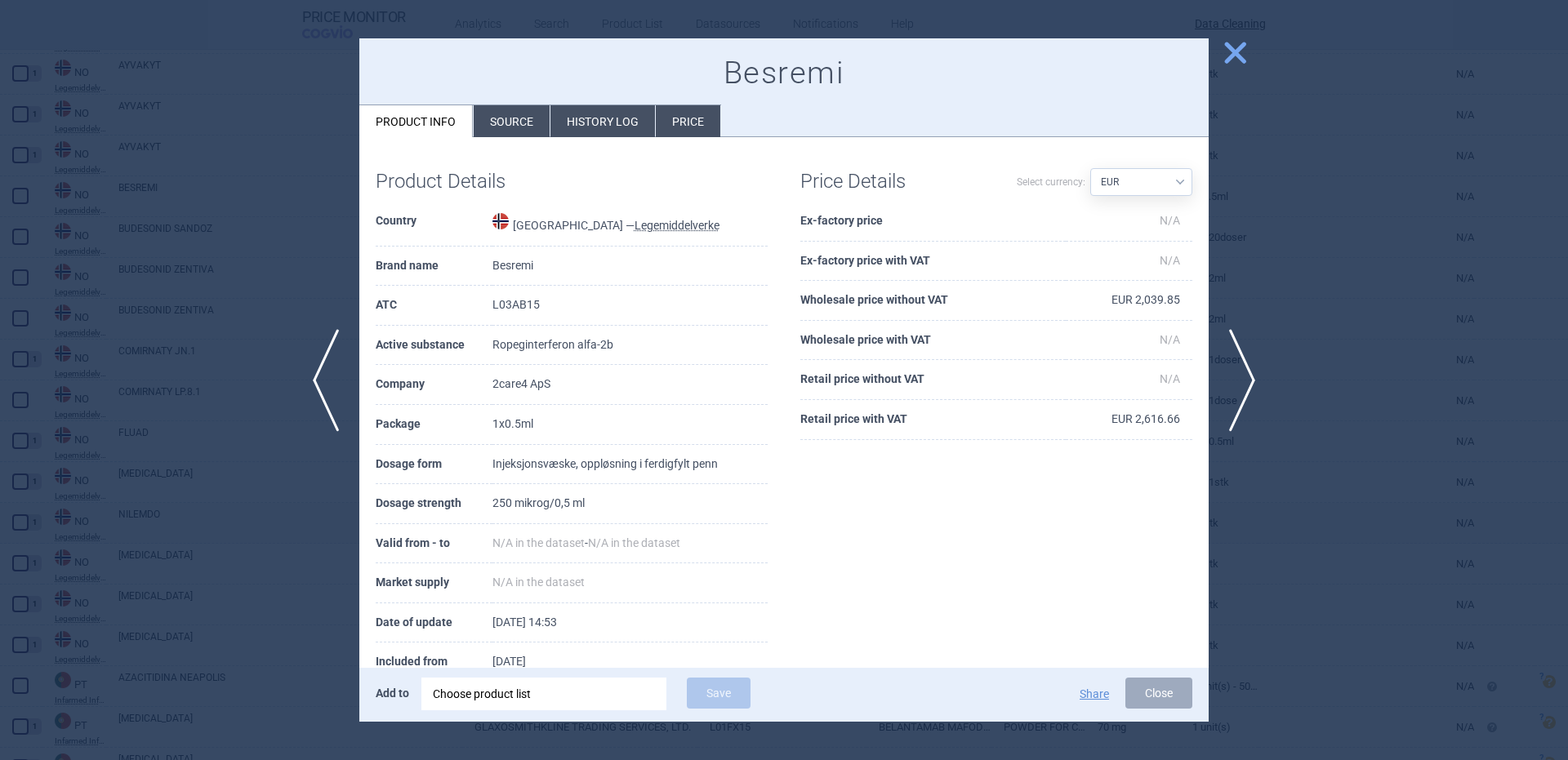
click at [528, 671] on div "Add to Choose product list Save Share Close" at bounding box center [784, 694] width 849 height 53
click at [528, 683] on div "Choose product list" at bounding box center [544, 694] width 223 height 32
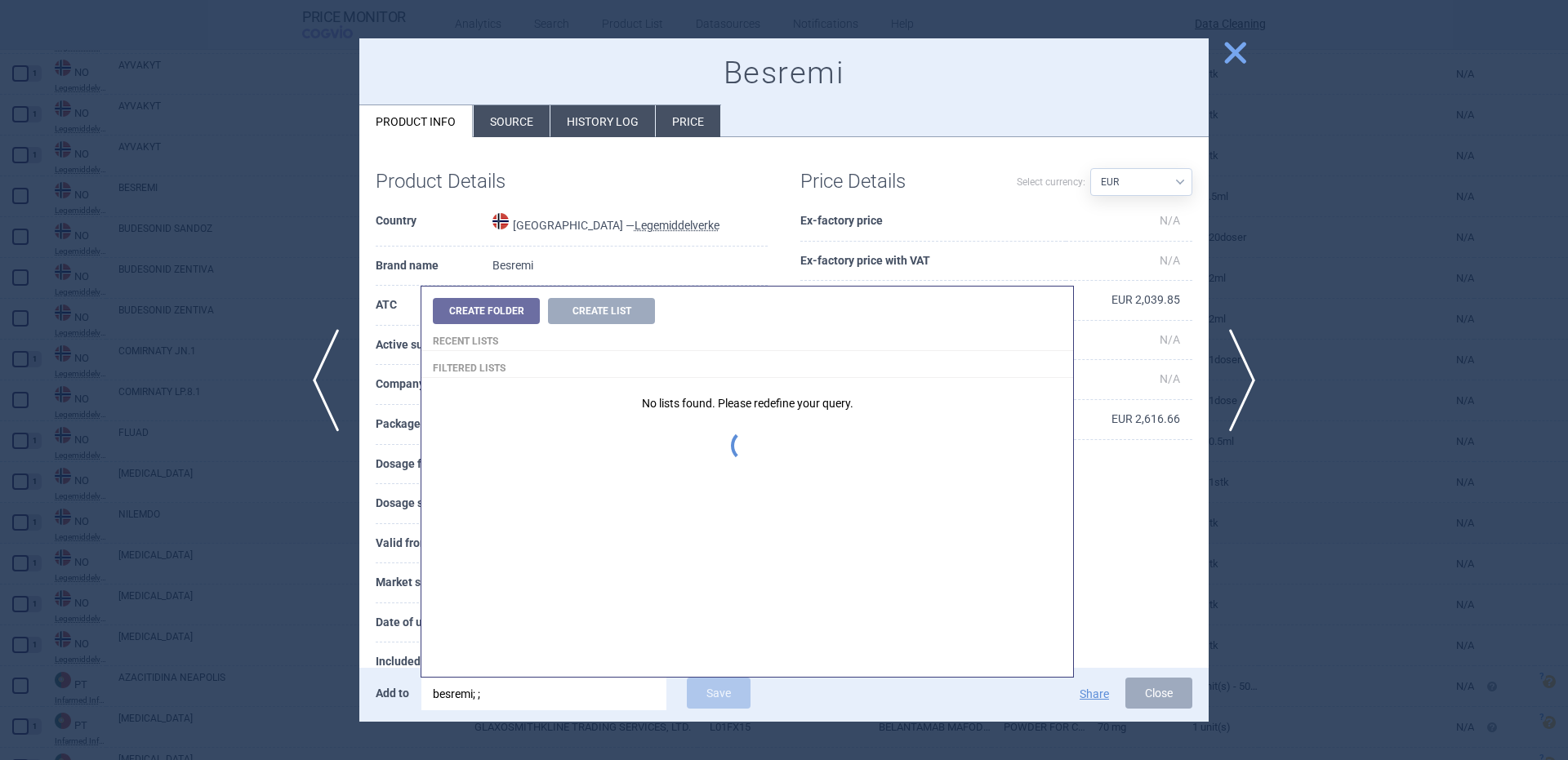
type input "besremi; ;"
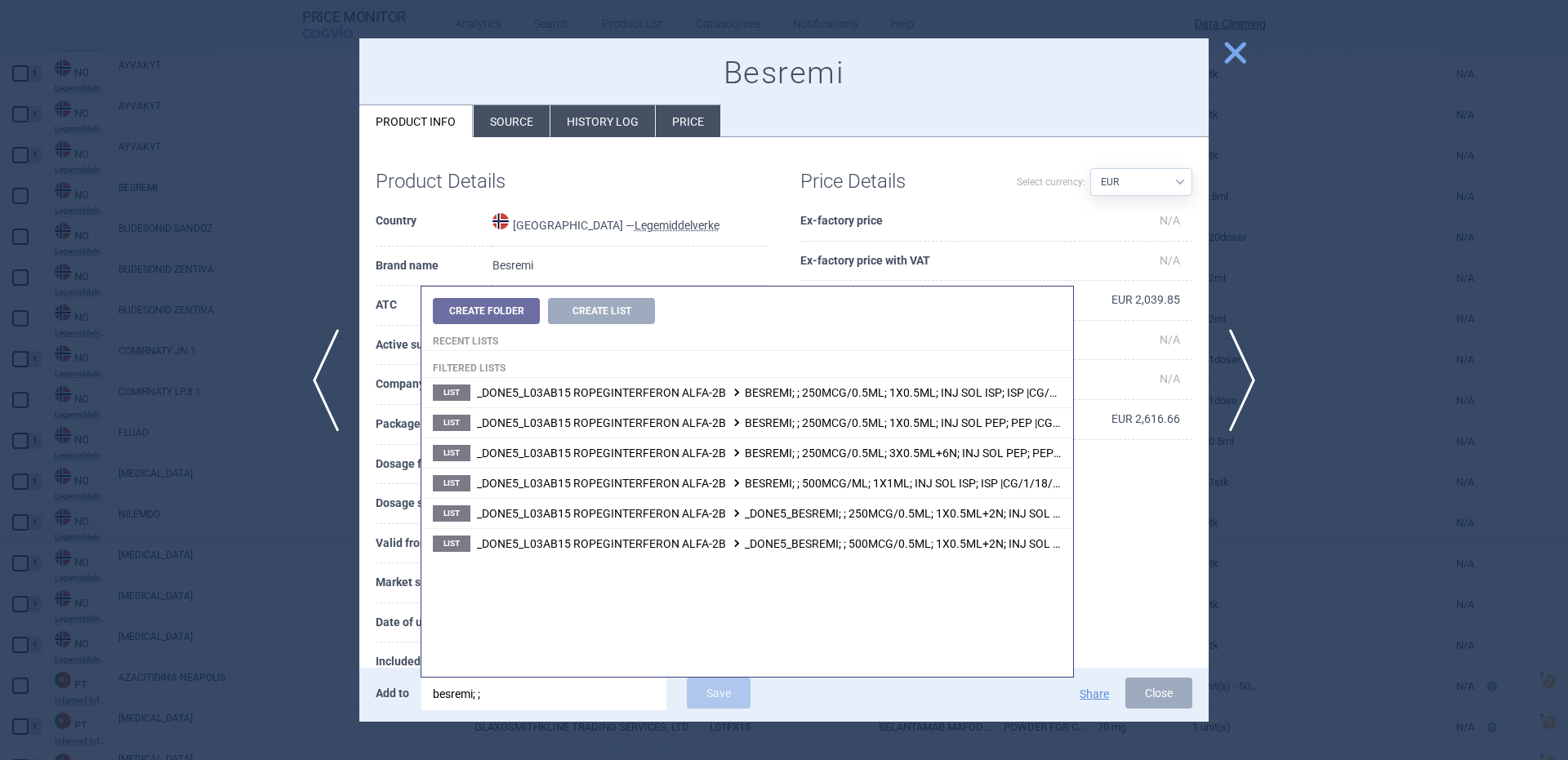
click at [623, 206] on td "Norway — Legemiddelverke" at bounding box center [630, 223] width 275 height 45
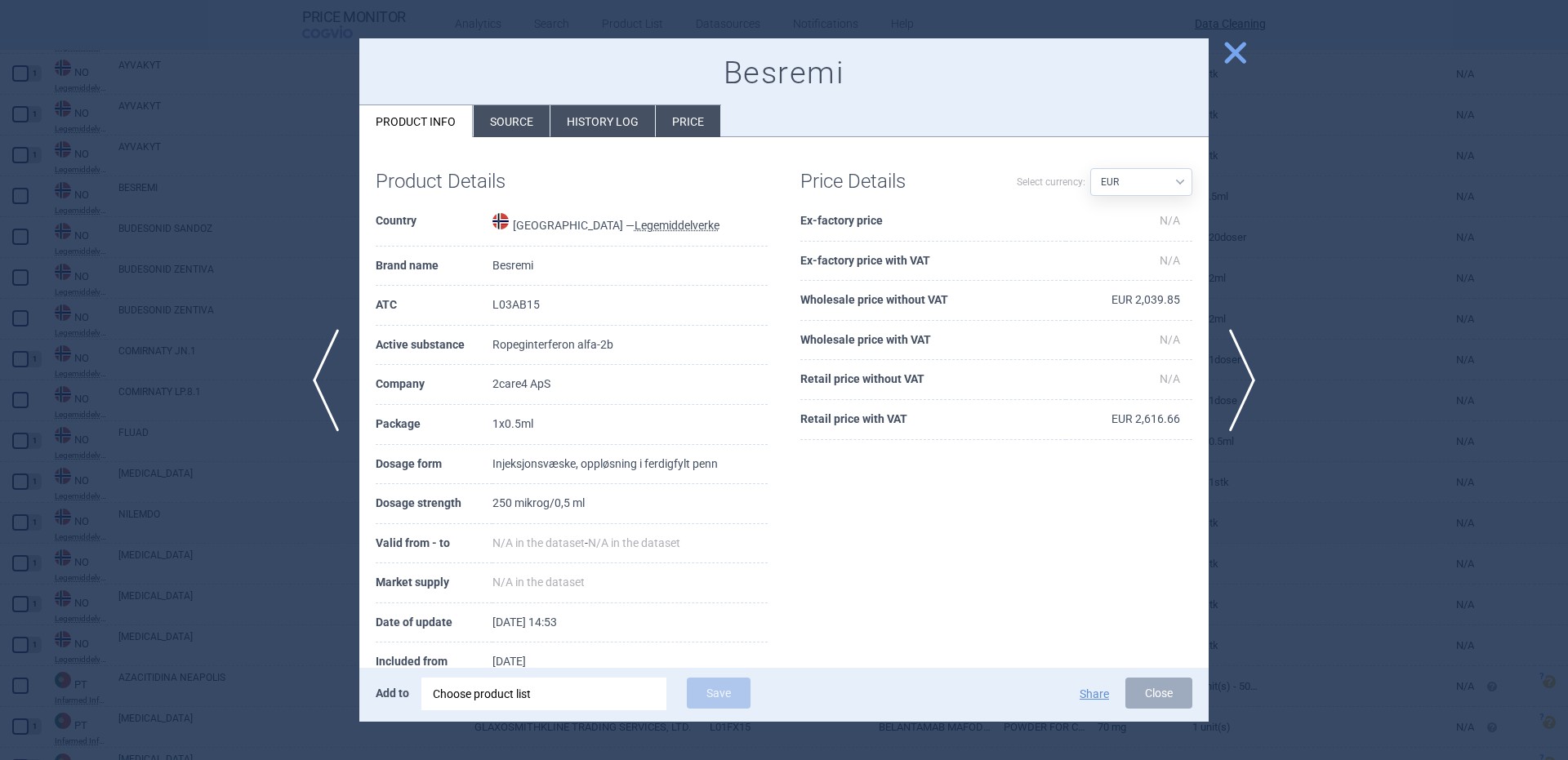
click at [566, 705] on div "Choose product list" at bounding box center [544, 694] width 223 height 32
click at [670, 252] on td "Besremi" at bounding box center [630, 266] width 275 height 40
click at [625, 709] on div "Choose product list" at bounding box center [544, 694] width 223 height 32
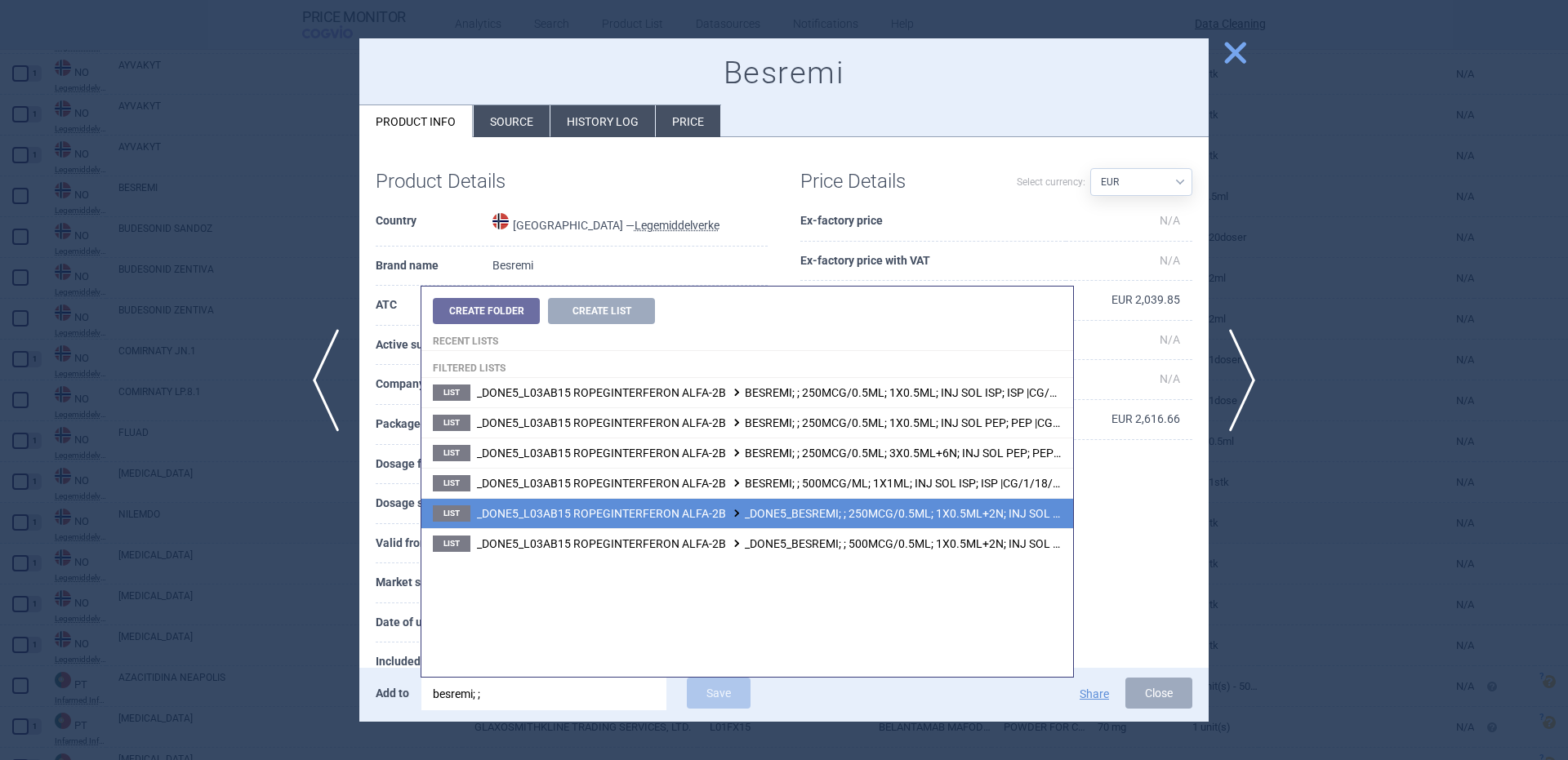
click at [920, 512] on span "_DONE5_L03AB15 ROPEGINTERFERON ALFA-2B _DONE5_BESREMI; ; 250MCG/0.5ML; 1X0.5ML+…" at bounding box center [840, 513] width 727 height 13
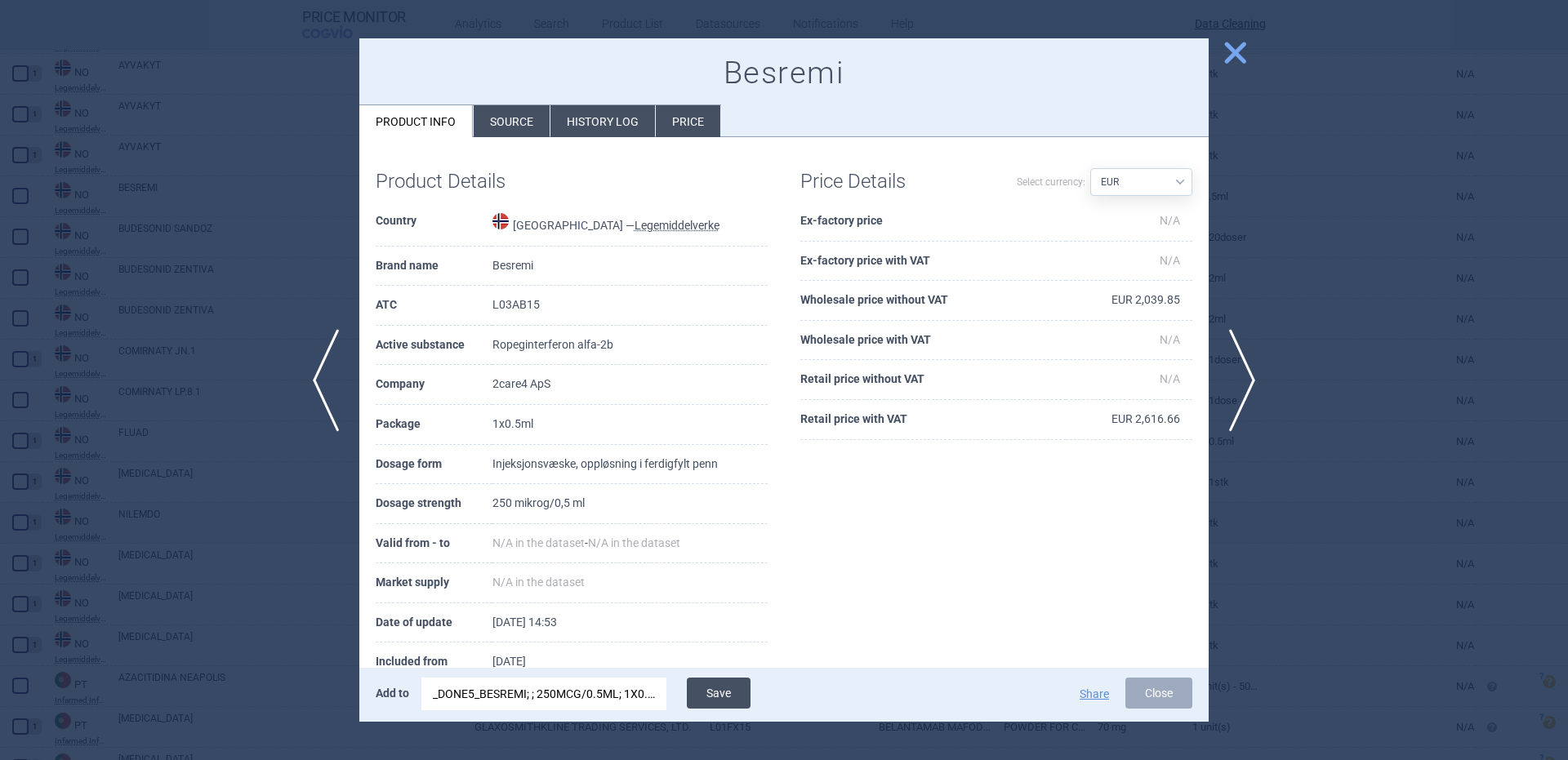
click at [725, 704] on button "Save" at bounding box center [719, 693] width 64 height 31
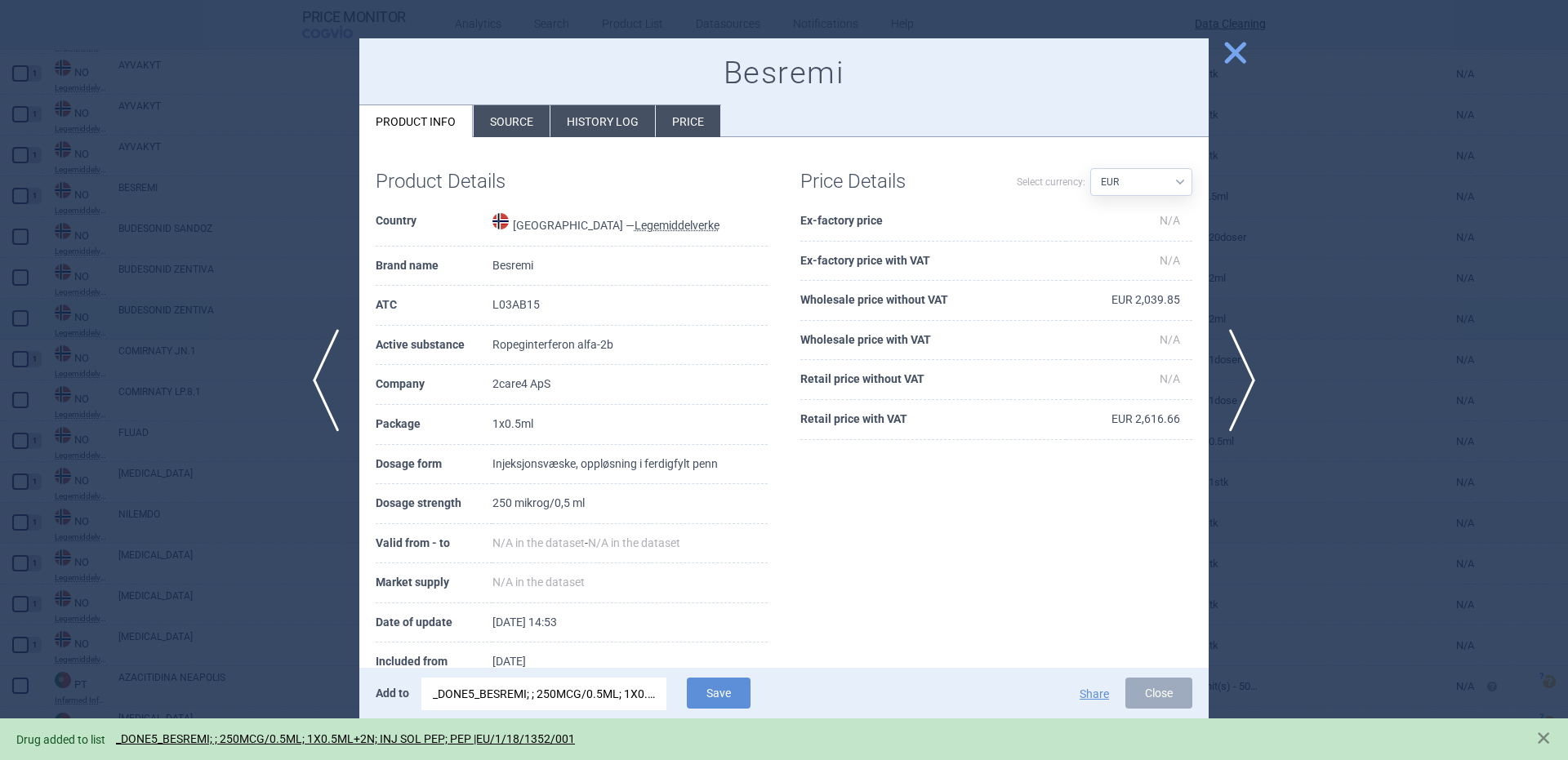
click at [73, 318] on div at bounding box center [784, 380] width 1568 height 760
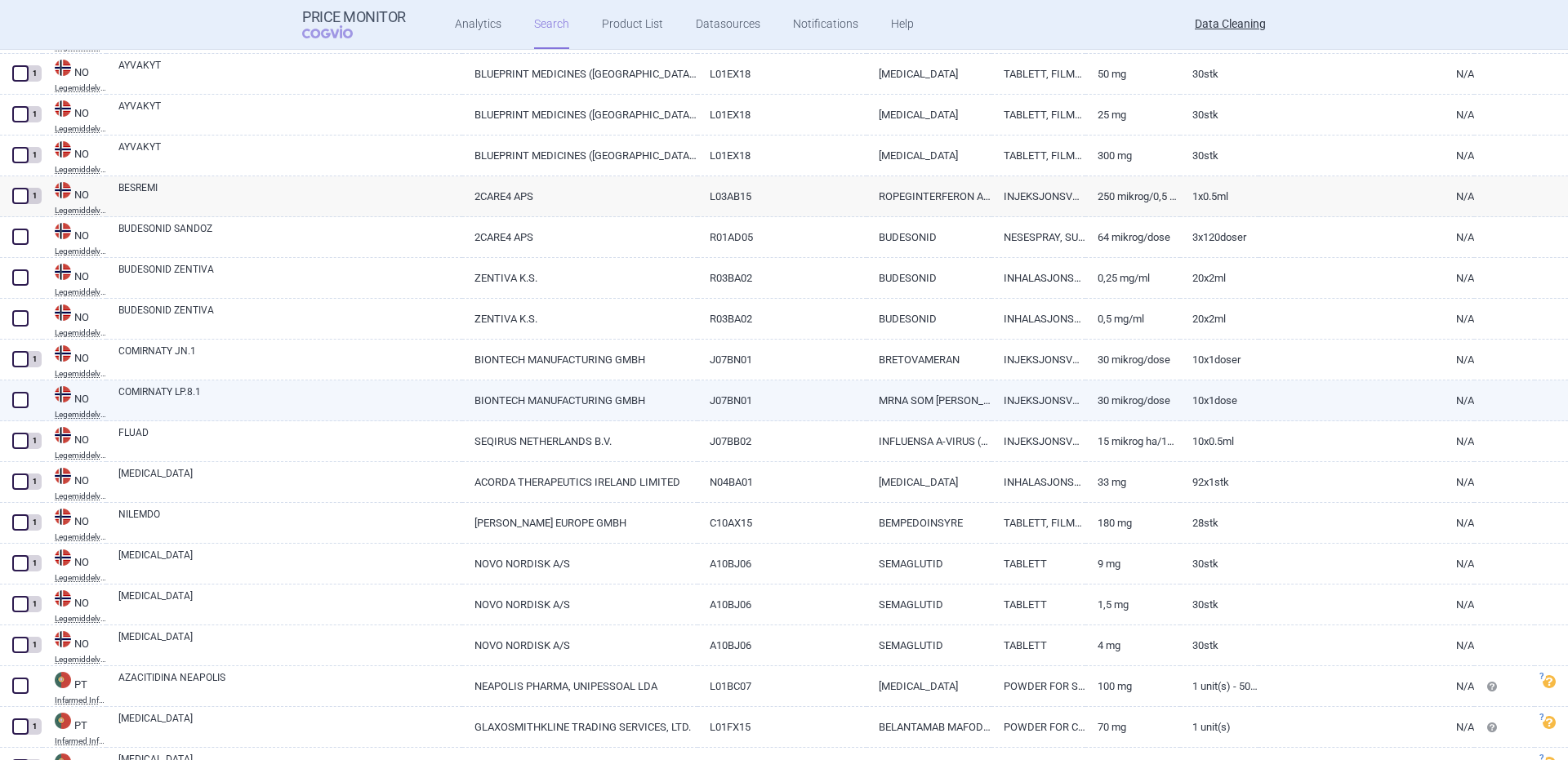
click at [191, 405] on link "COMIRNATY LP.8.1" at bounding box center [290, 399] width 344 height 30
select select "EUR"
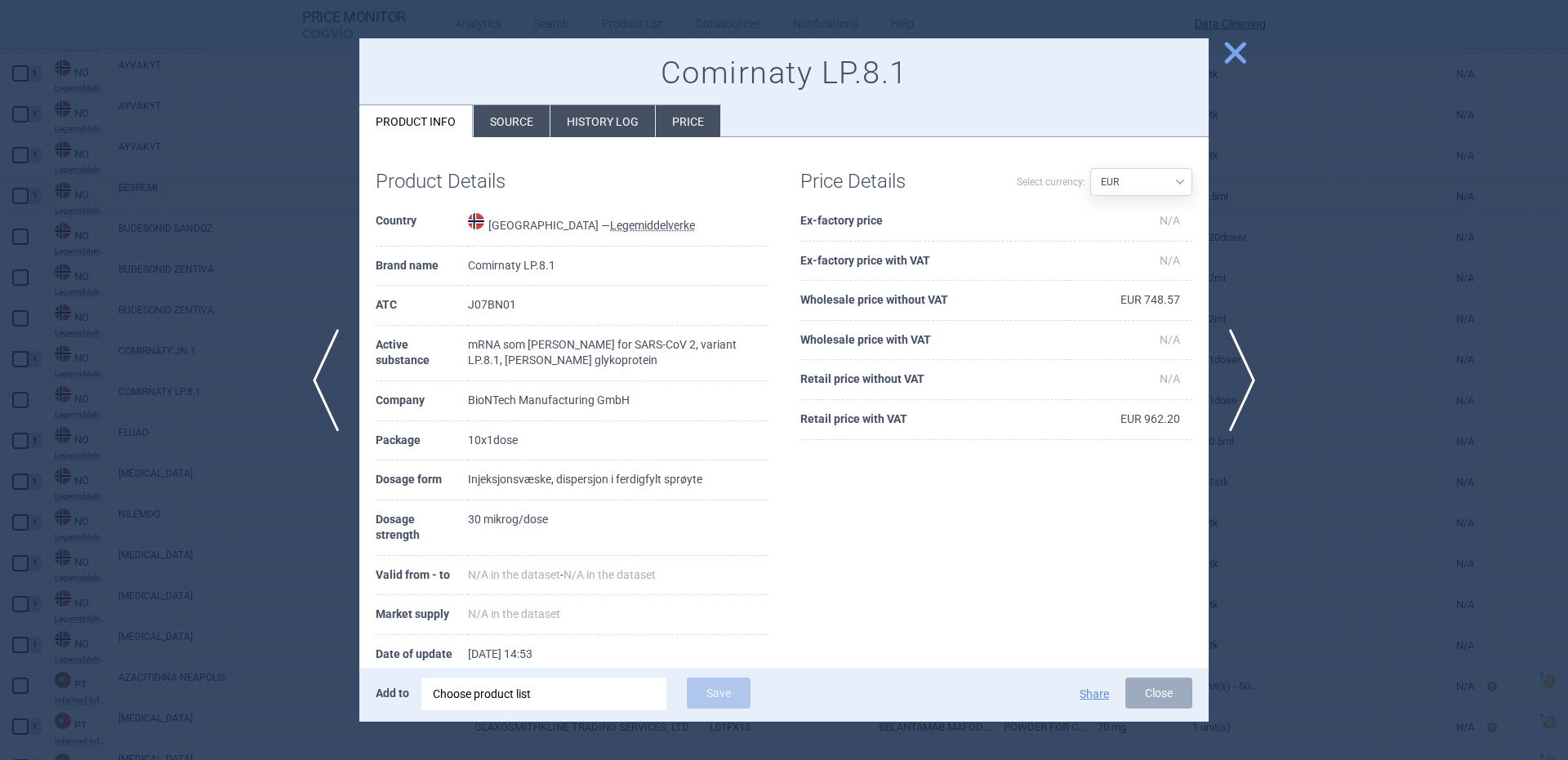
click at [587, 689] on div "Choose product list" at bounding box center [544, 694] width 223 height 32
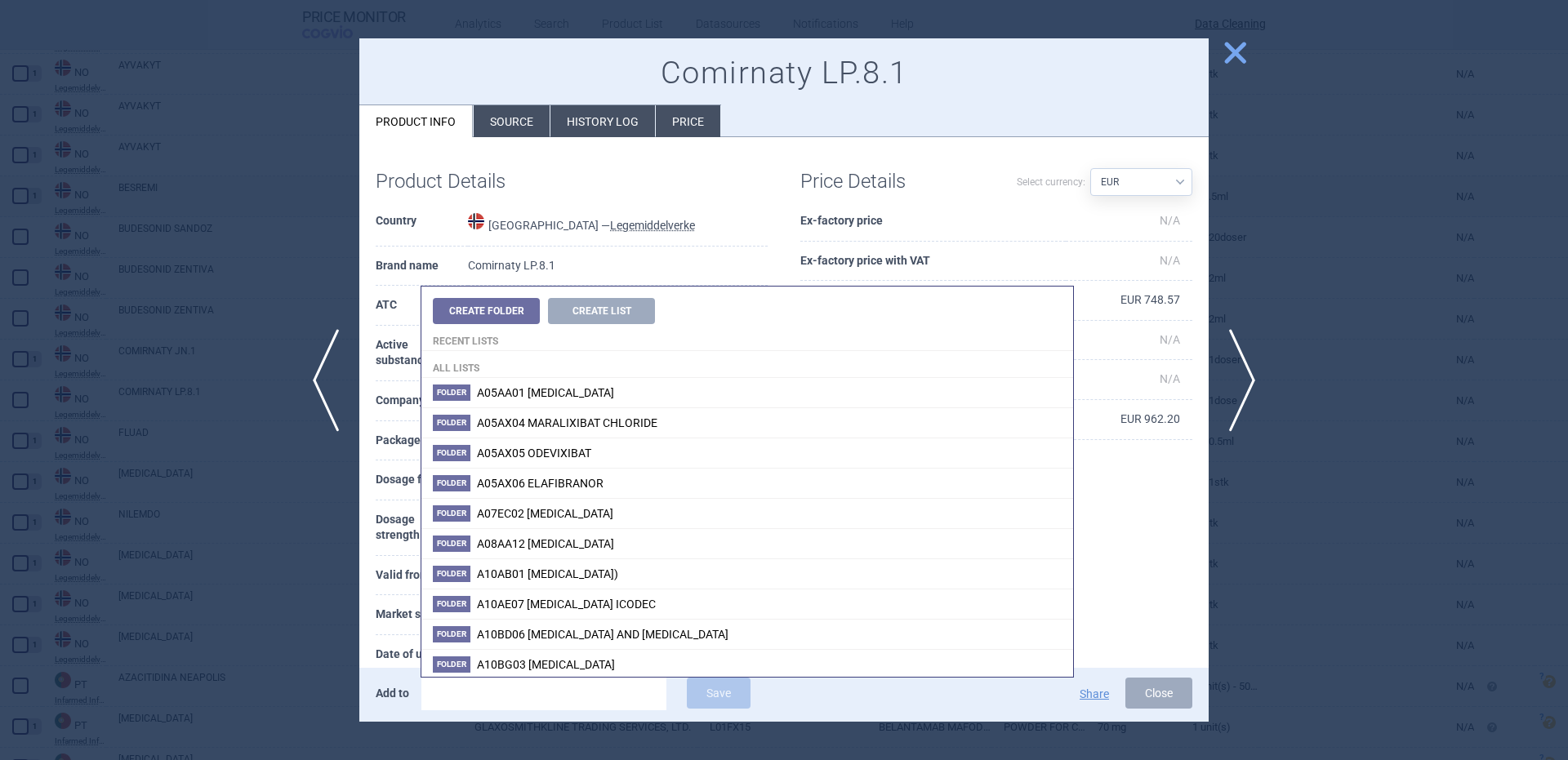
click at [595, 701] on input "search" at bounding box center [544, 694] width 245 height 32
type input "comi"
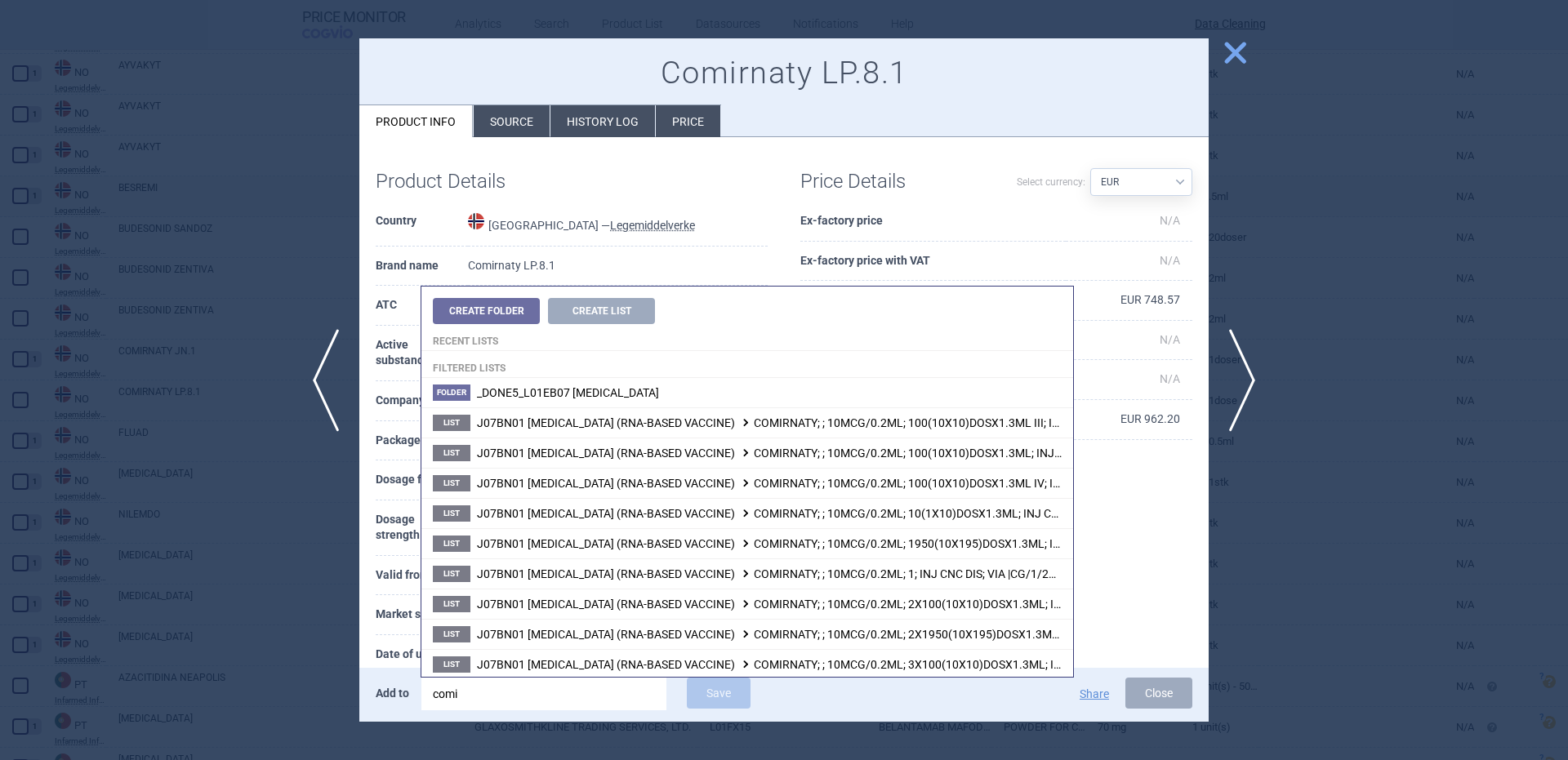
click at [155, 381] on div at bounding box center [784, 380] width 1568 height 760
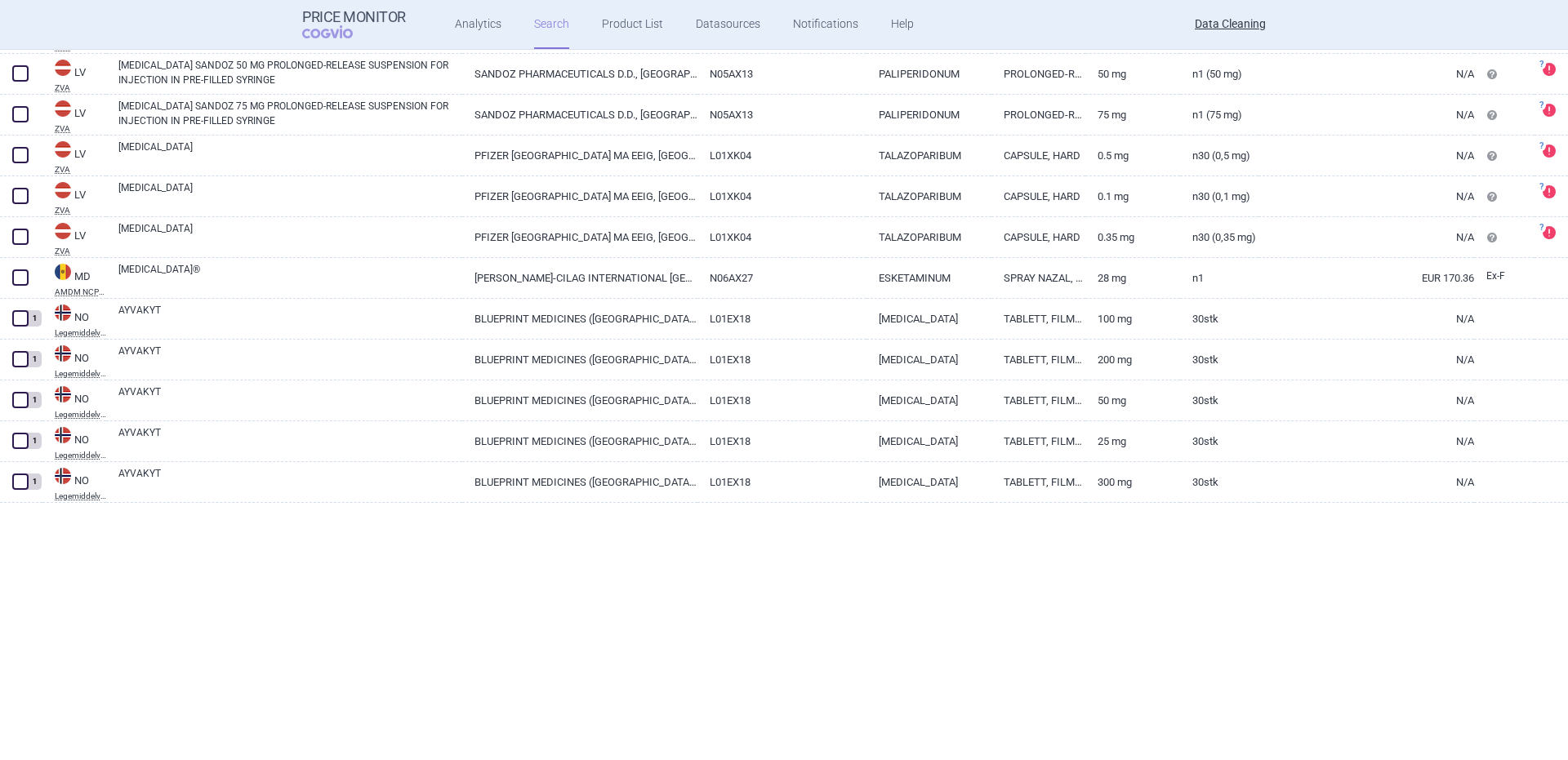
scroll to position [21728, 0]
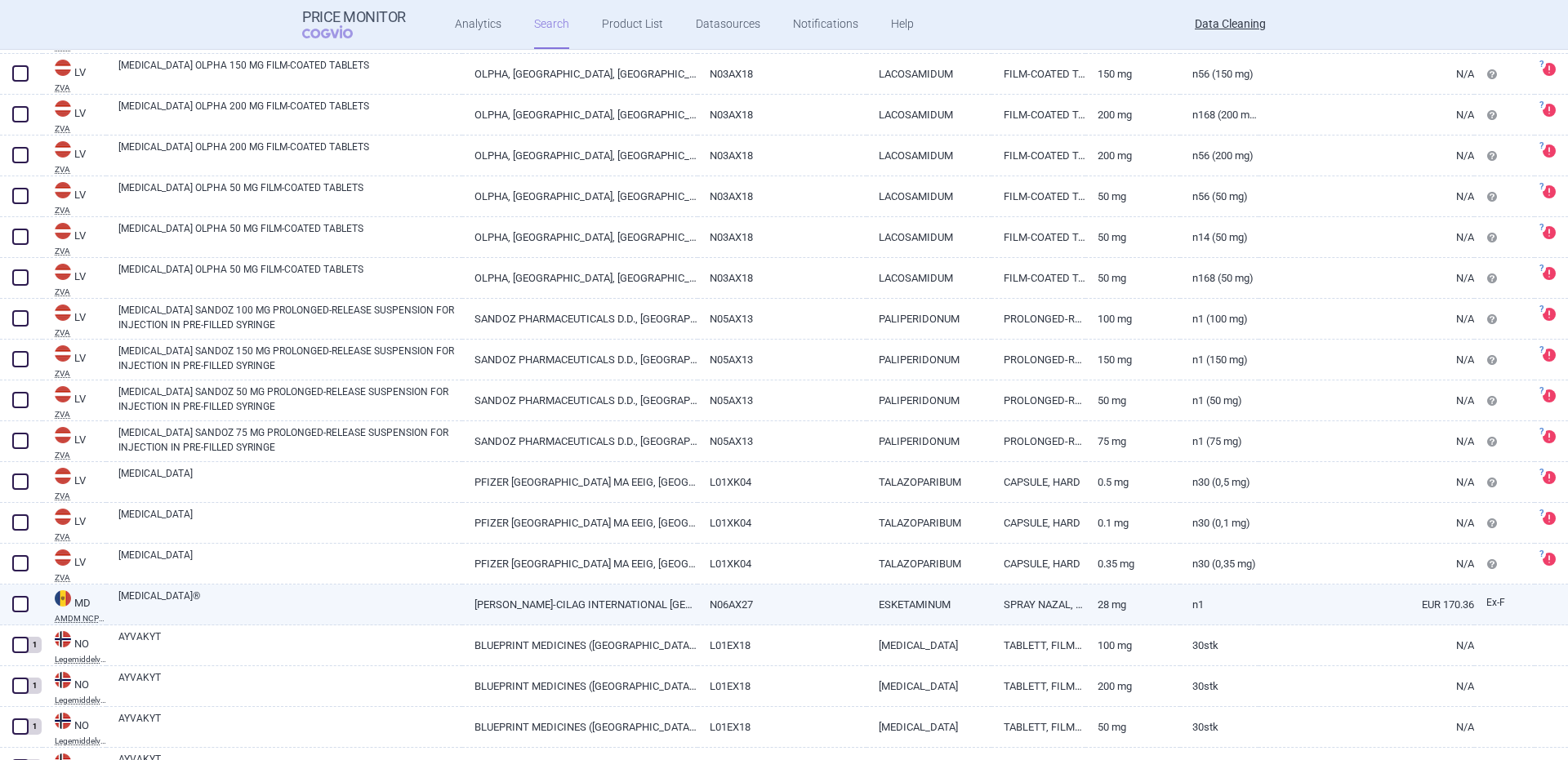
click at [154, 600] on link "SPRAVATO®" at bounding box center [290, 603] width 344 height 30
select select "EUR"
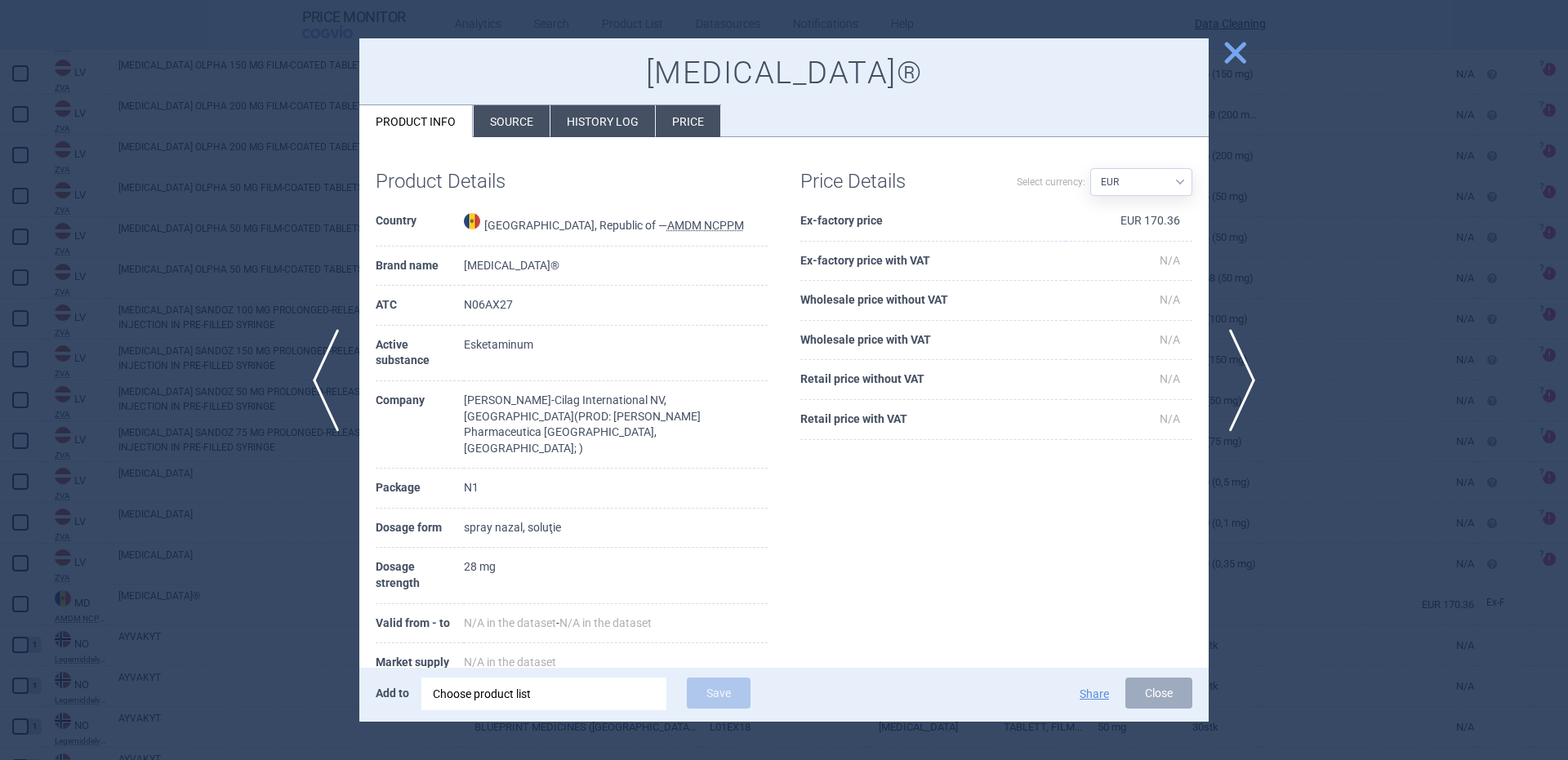
click at [477, 698] on div "Choose product list" at bounding box center [544, 694] width 223 height 32
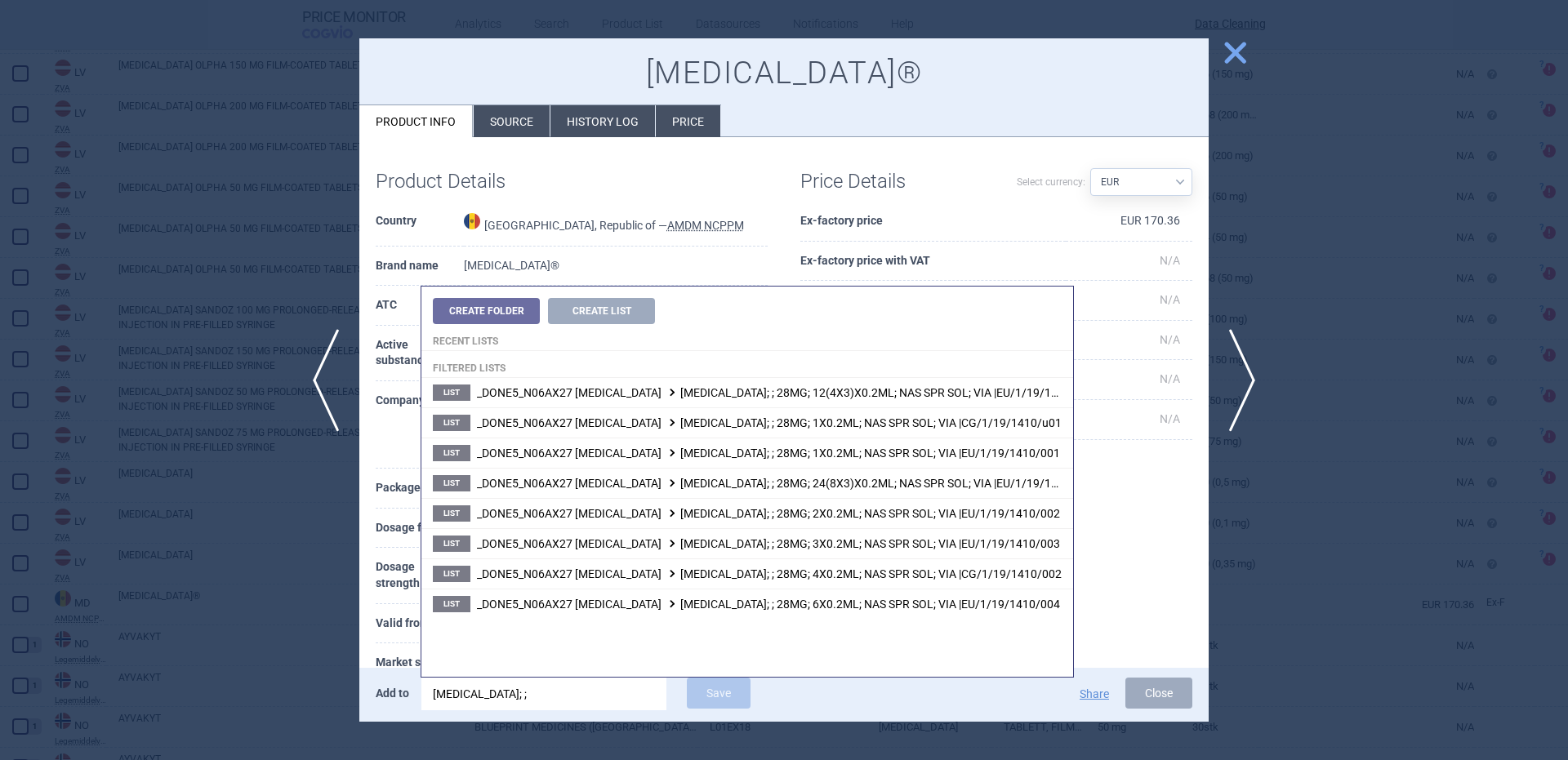
type input "spravato; ;"
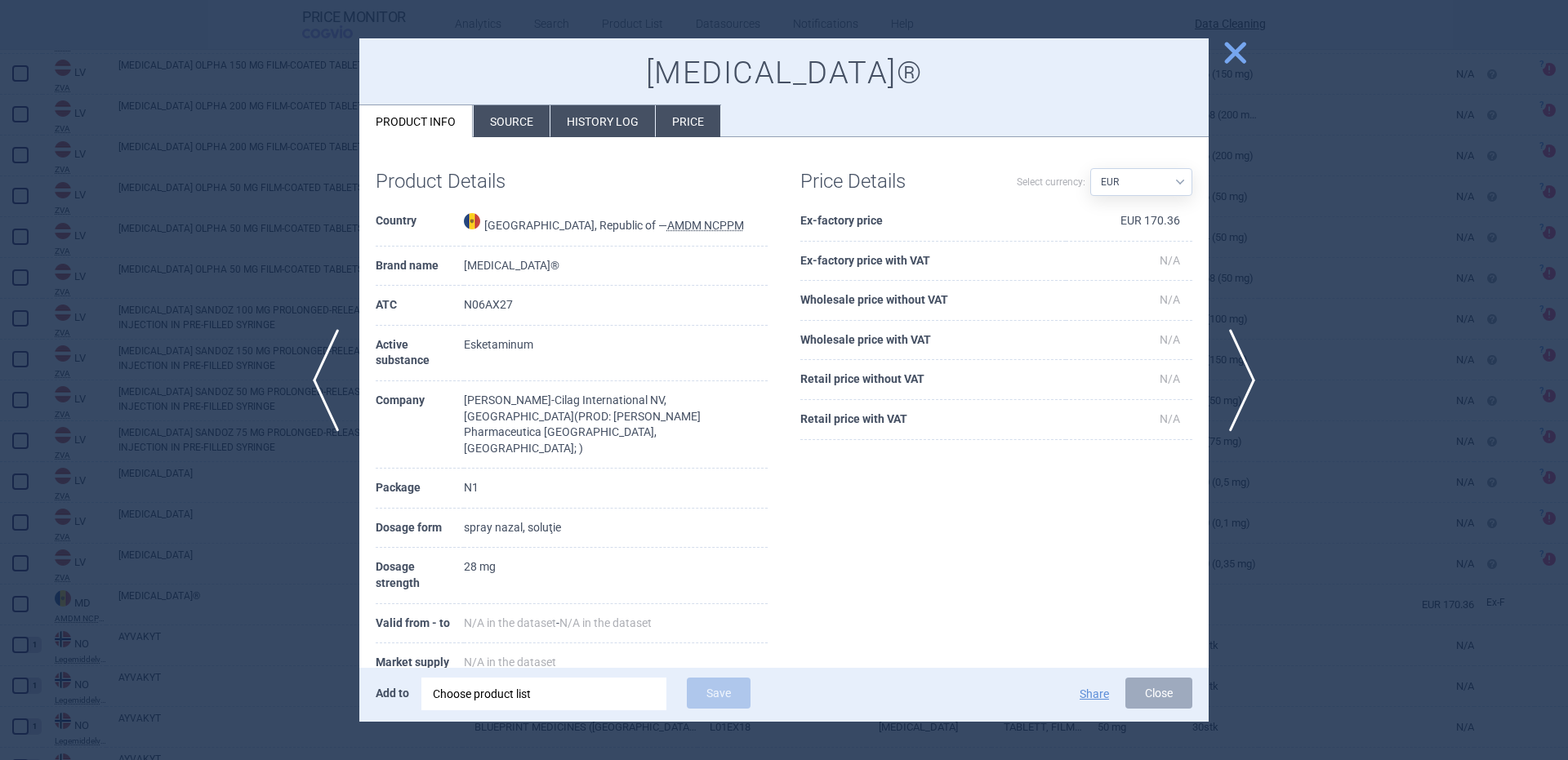
click at [764, 200] on div "Product Details Country Moldova, Republic of — AMDM NCPPM Brand name Spravato® …" at bounding box center [572, 474] width 425 height 641
click at [518, 124] on li "Source" at bounding box center [511, 121] width 76 height 31
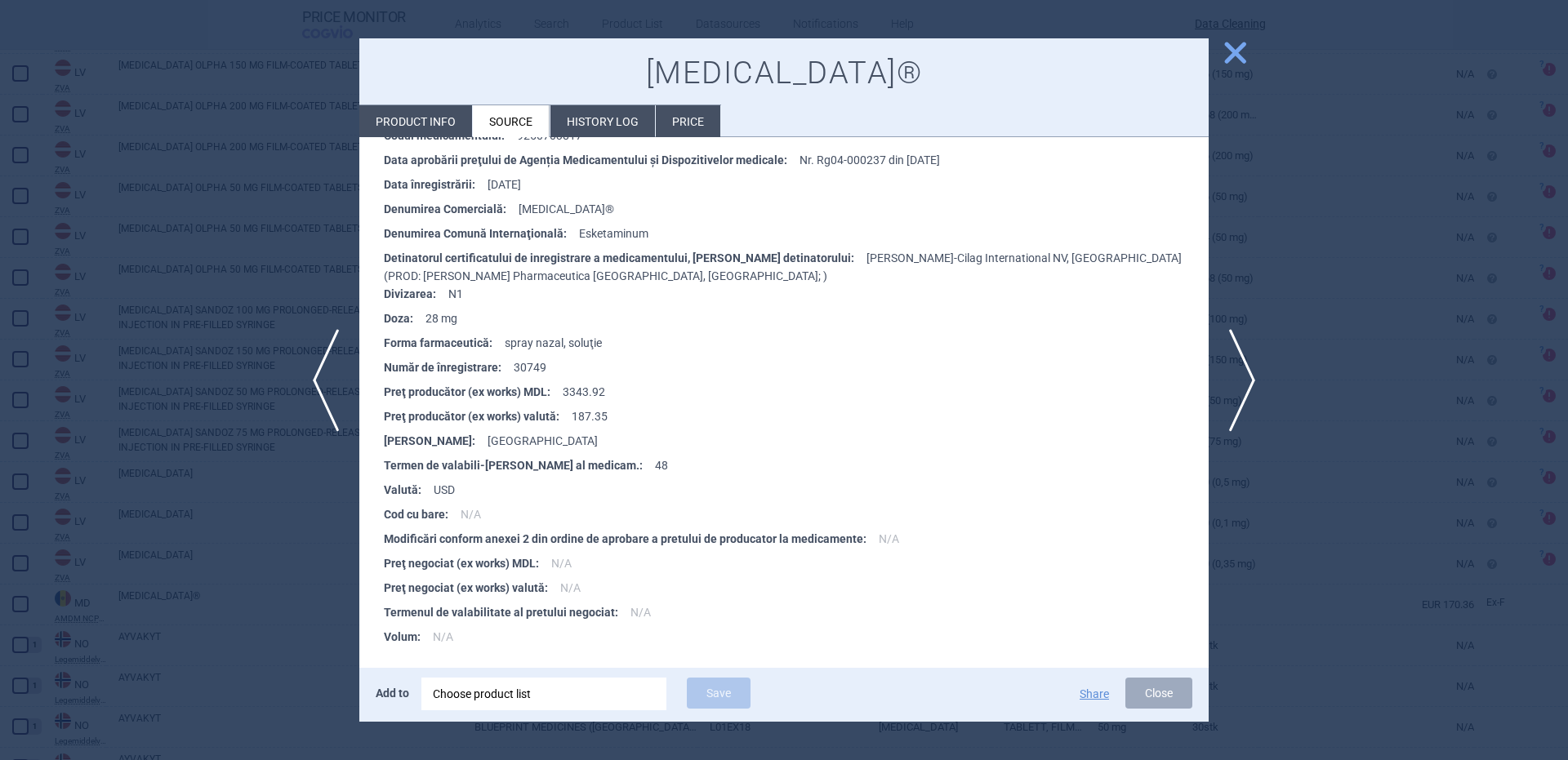
scroll to position [310, 0]
click at [609, 709] on div "Choose product list" at bounding box center [544, 694] width 223 height 32
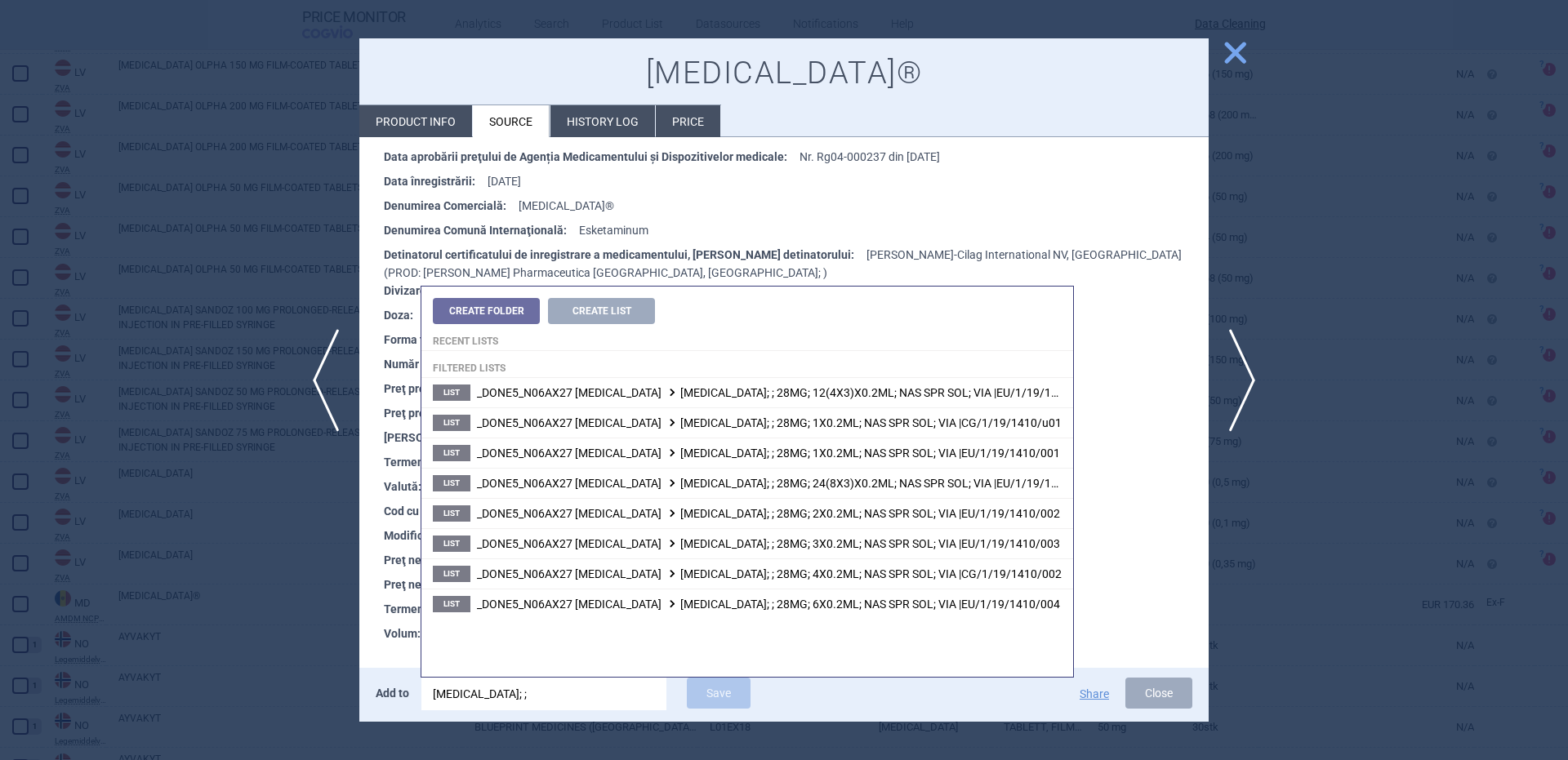
click at [807, 459] on span "_DONE5_N06AX27 ESKETAMINE SPRAVATO; ; 28MG; 1X0.2ML; NAS SPR SOL; VIA |EU/1/19/…" at bounding box center [768, 453] width 583 height 13
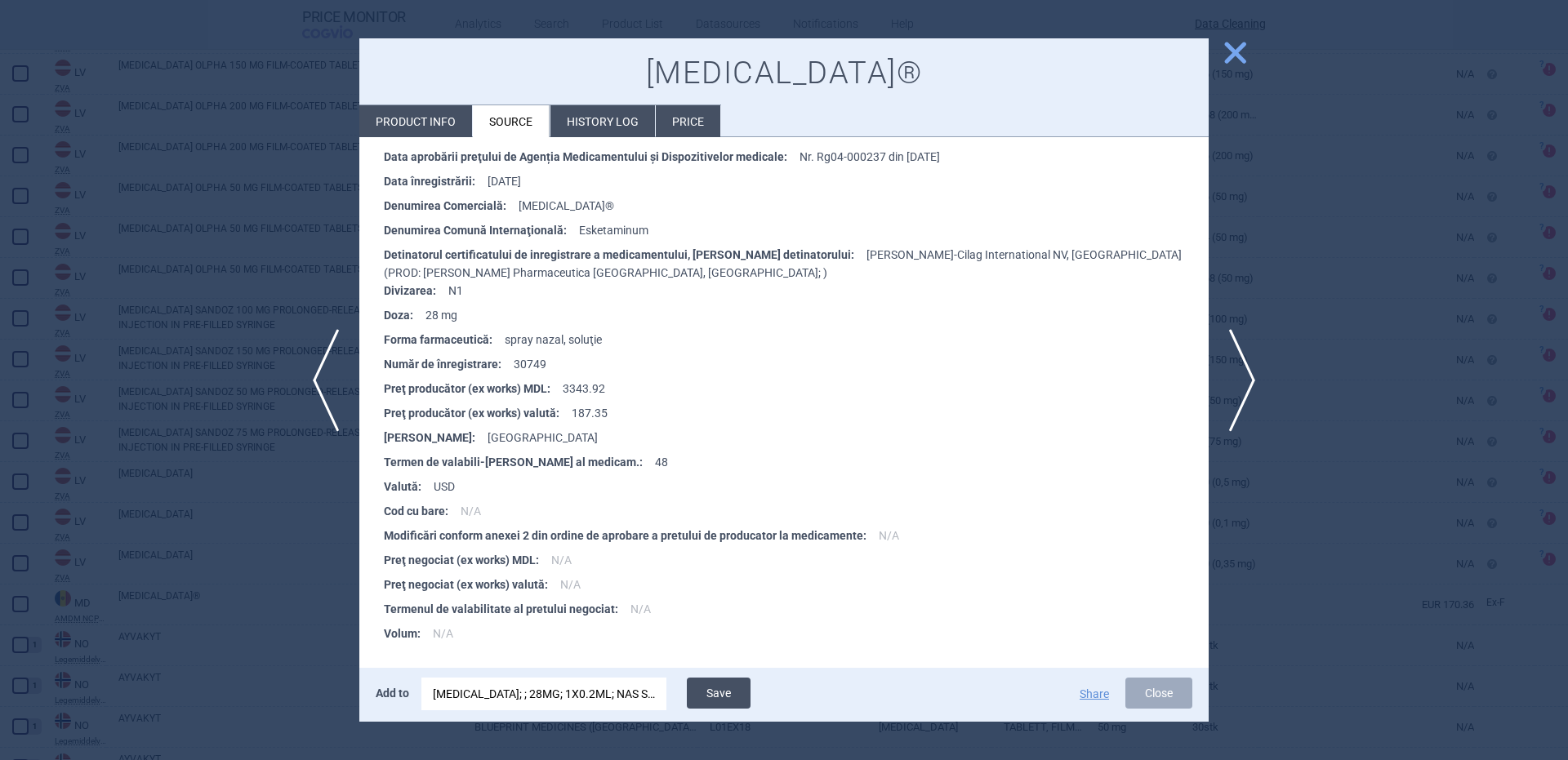
click at [722, 708] on button "Save" at bounding box center [719, 693] width 64 height 31
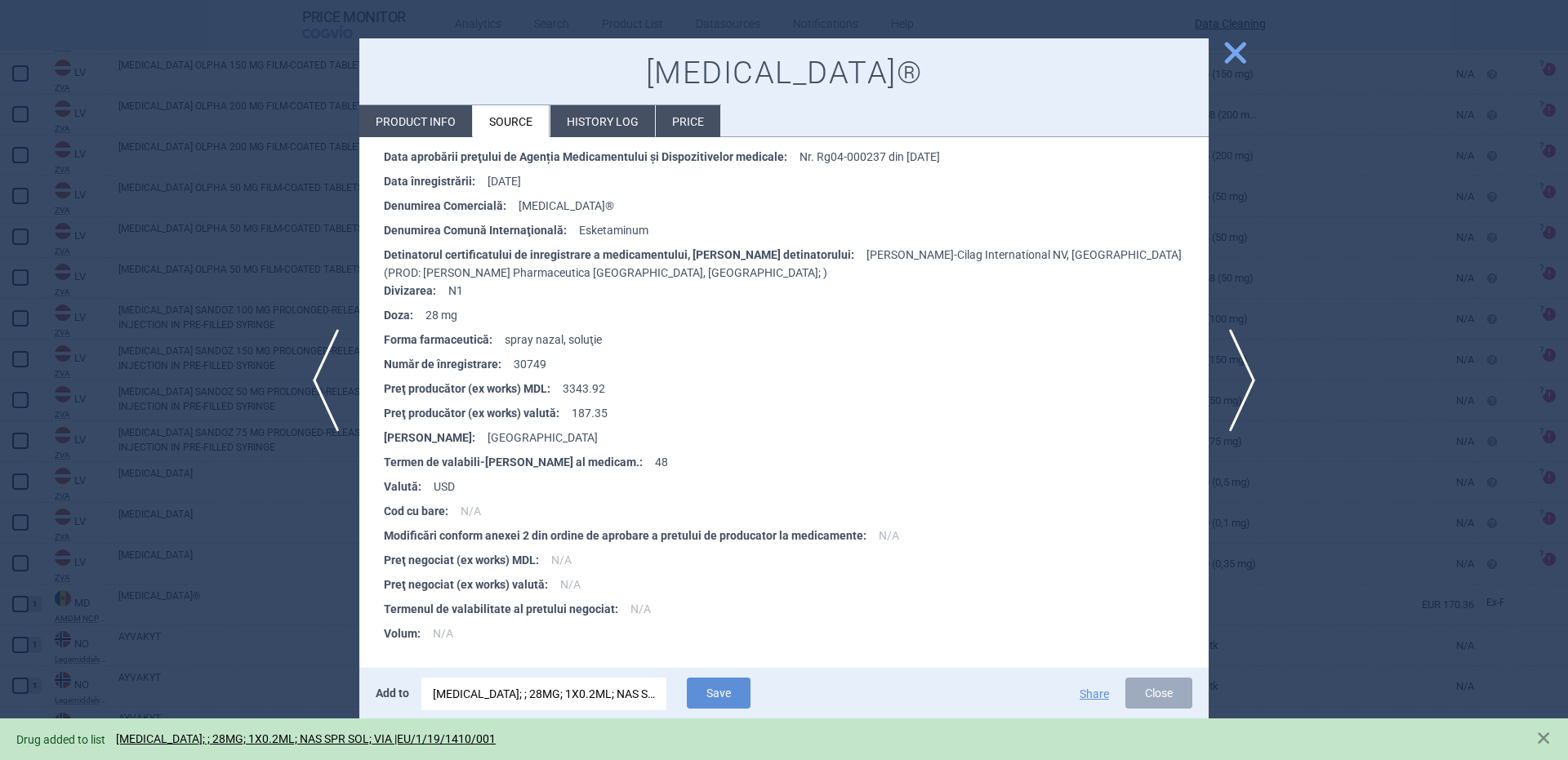
click at [229, 266] on div at bounding box center [784, 380] width 1568 height 760
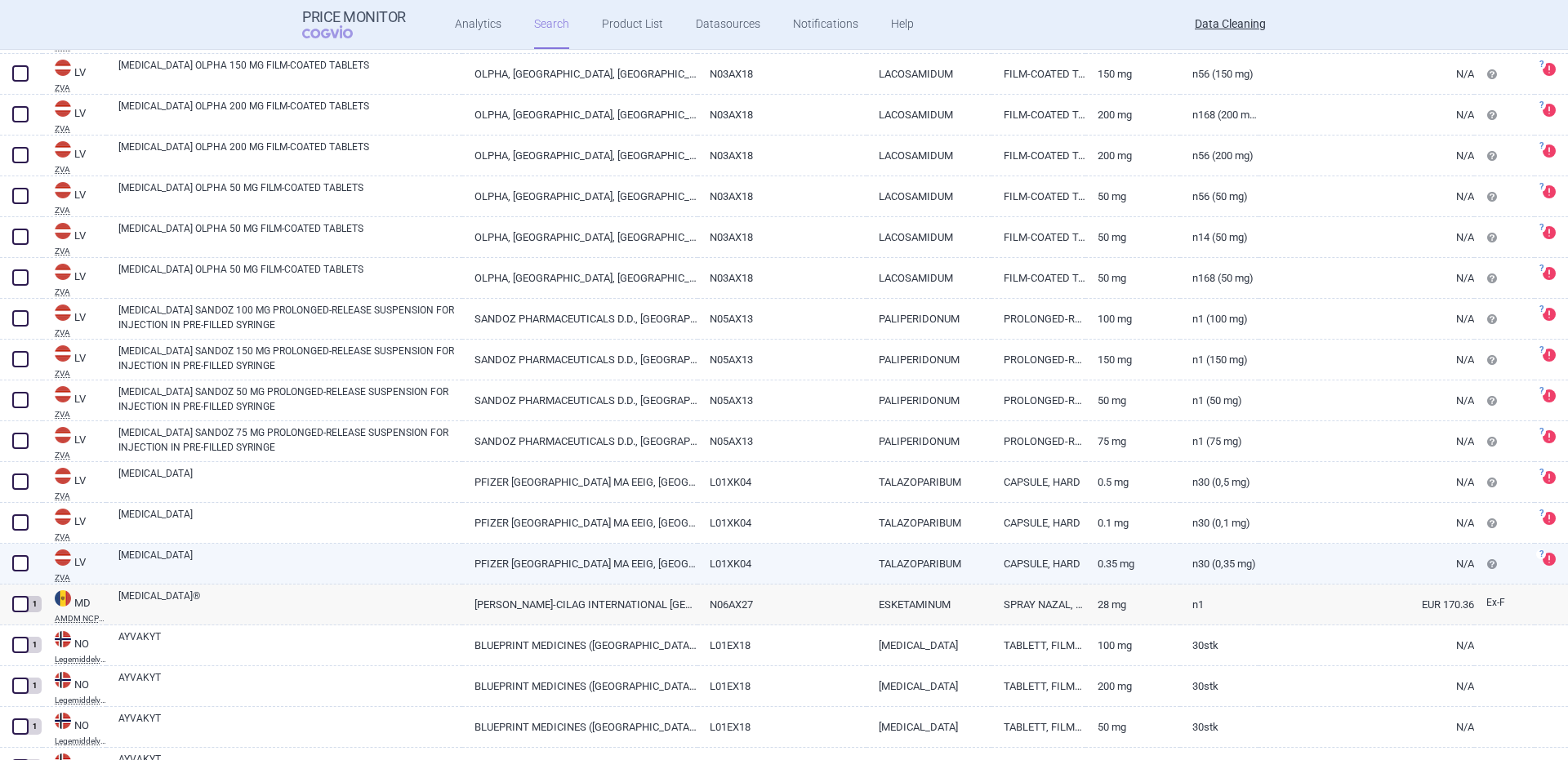
click at [183, 560] on link "TALZENNA" at bounding box center [290, 562] width 344 height 30
select select "EUR"
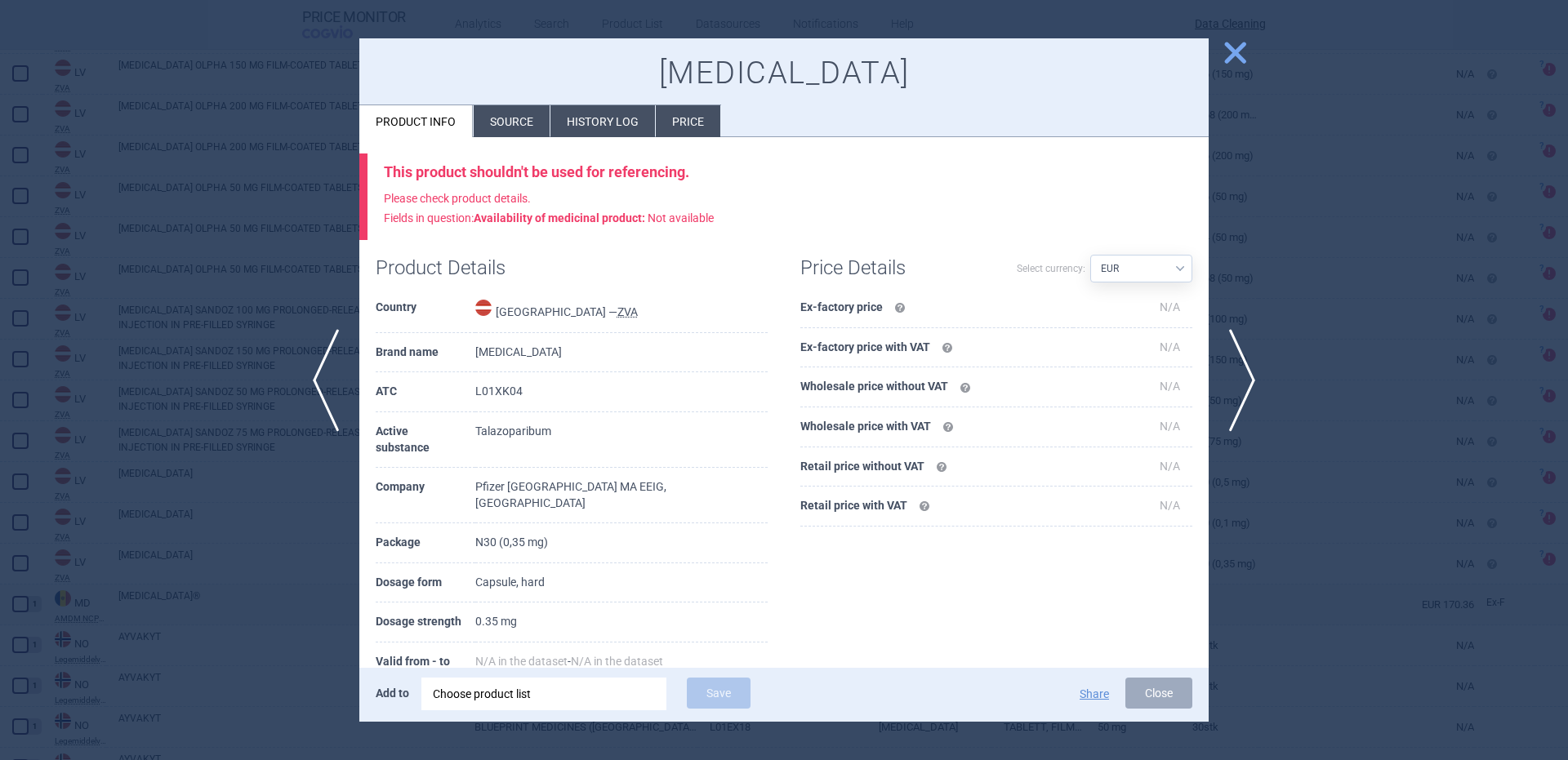
click at [600, 699] on div "Choose product list" at bounding box center [544, 694] width 223 height 32
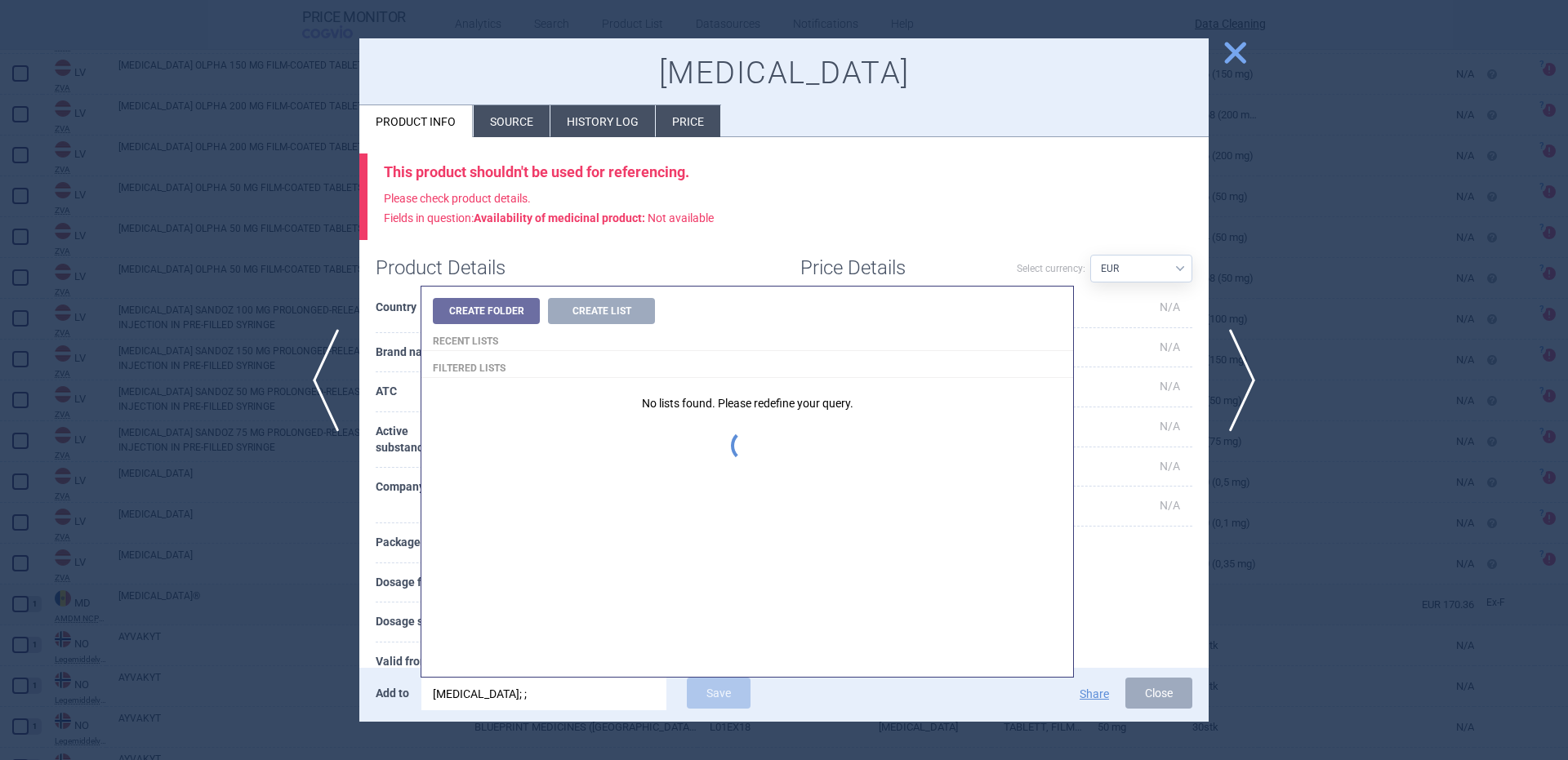
type input "talzenna; ;"
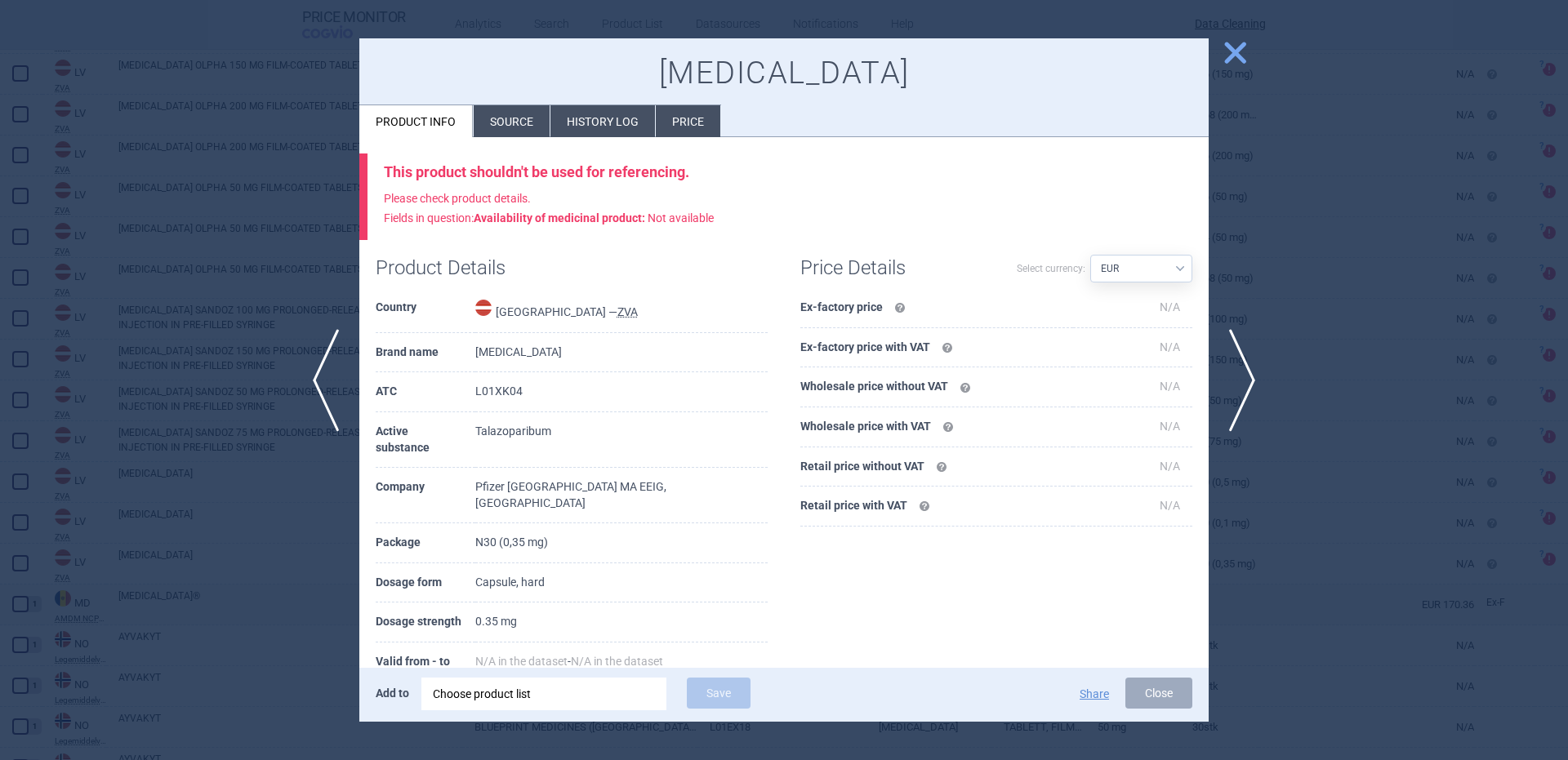
click at [791, 216] on p "Please check product details. Fields in question: Availability of medicinal pro…" at bounding box center [788, 209] width 809 height 39
click at [550, 683] on div "Choose product list" at bounding box center [544, 694] width 223 height 32
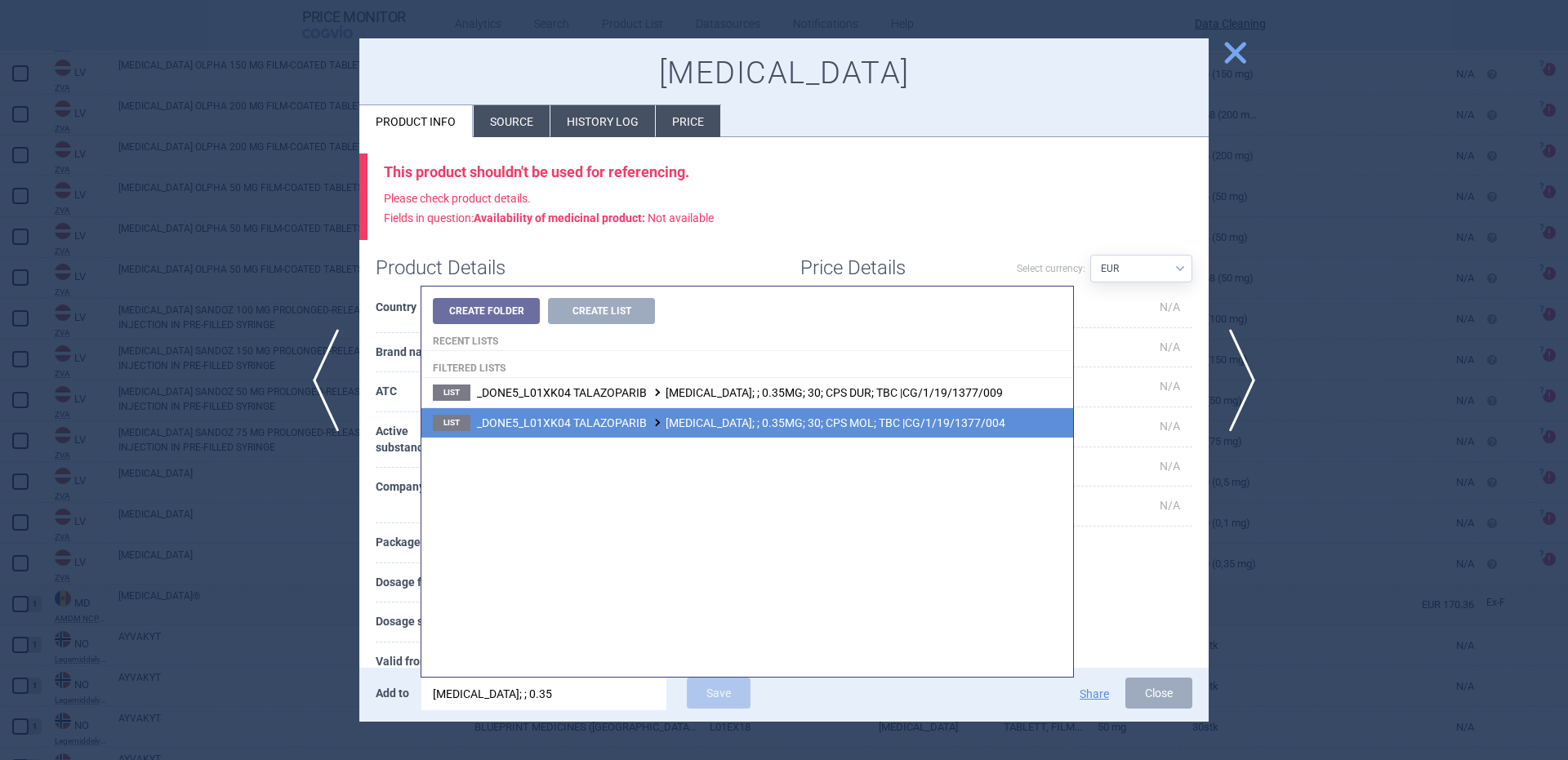
type input "talzenna; ; 0.35"
click at [843, 422] on span "_DONE5_L01XK04 TALAZOPARIB TALZENNA; ; 0.35MG; 30; CPS MOL; TBC |CG/1/19/1377/0…" at bounding box center [741, 422] width 528 height 13
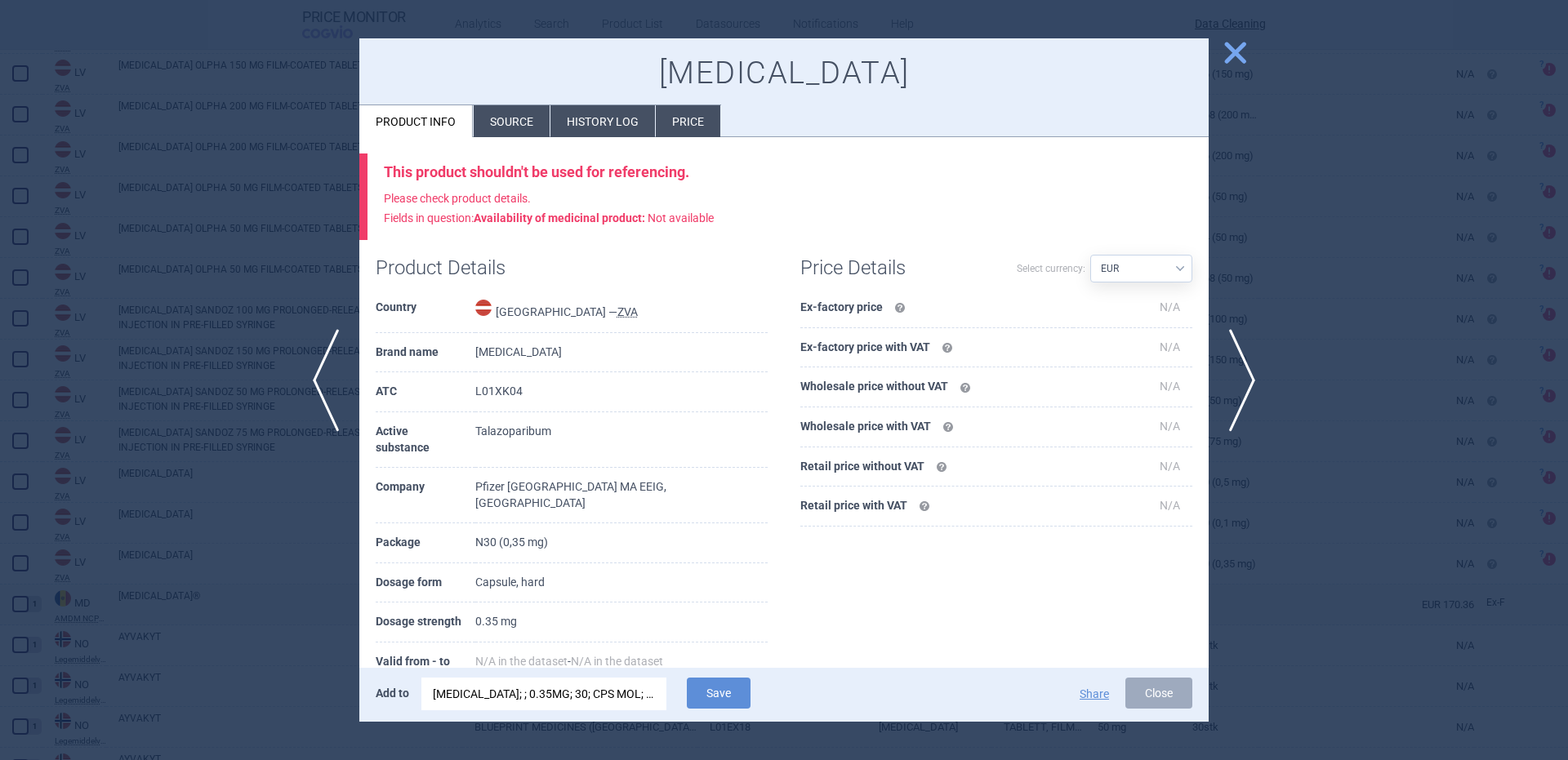
click at [599, 702] on div "TALZENNA; ; 0.35MG; 30; CPS MOL; TBC |CG/1/19/1377/004" at bounding box center [544, 694] width 223 height 32
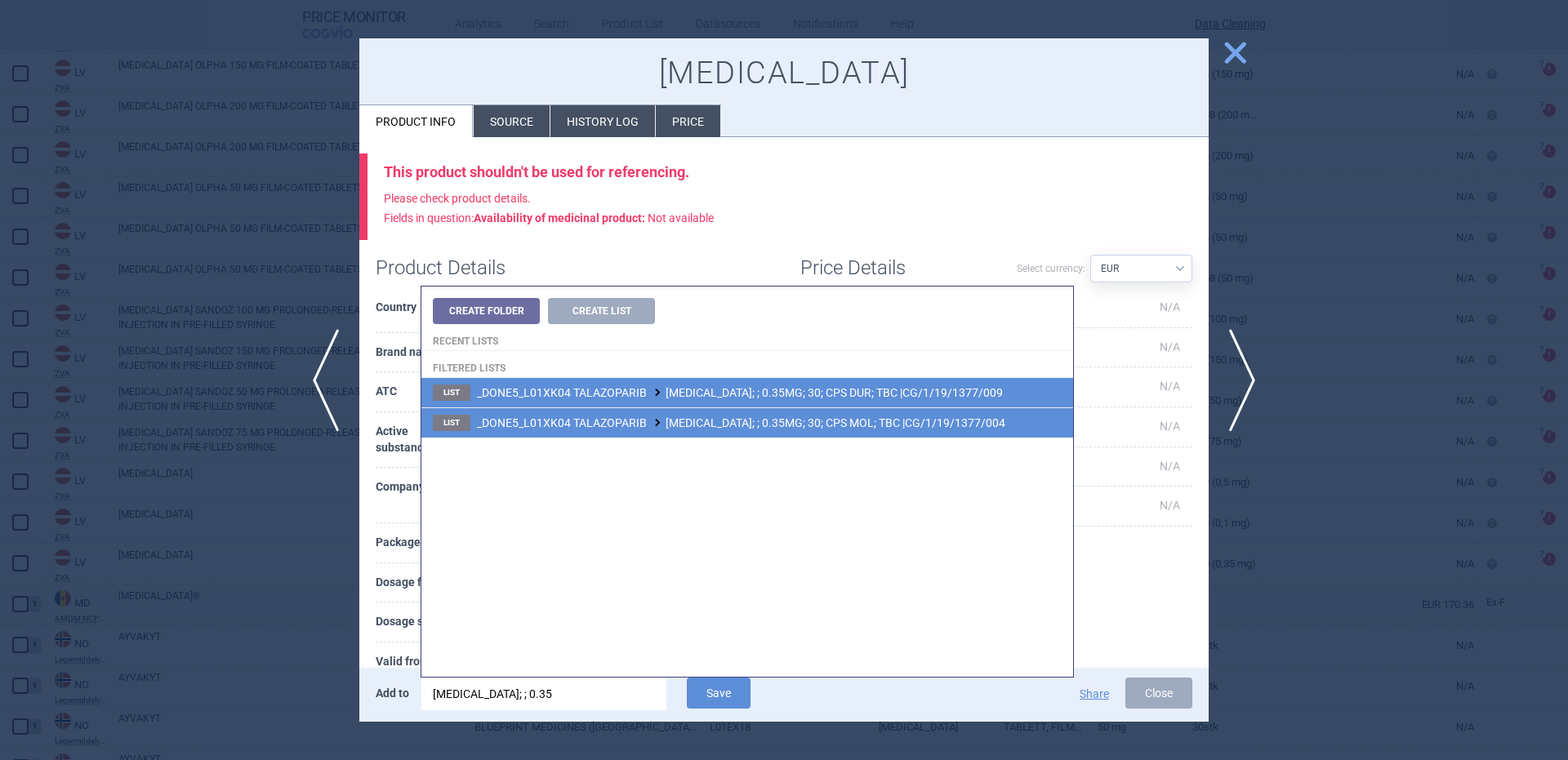
click at [838, 406] on li "List _DONE5_L01XK04 TALAZOPARIB TALZENNA; ; 0.35MG; 30; CPS DUR; TBC |CG/1/19/1…" at bounding box center [747, 392] width 651 height 30
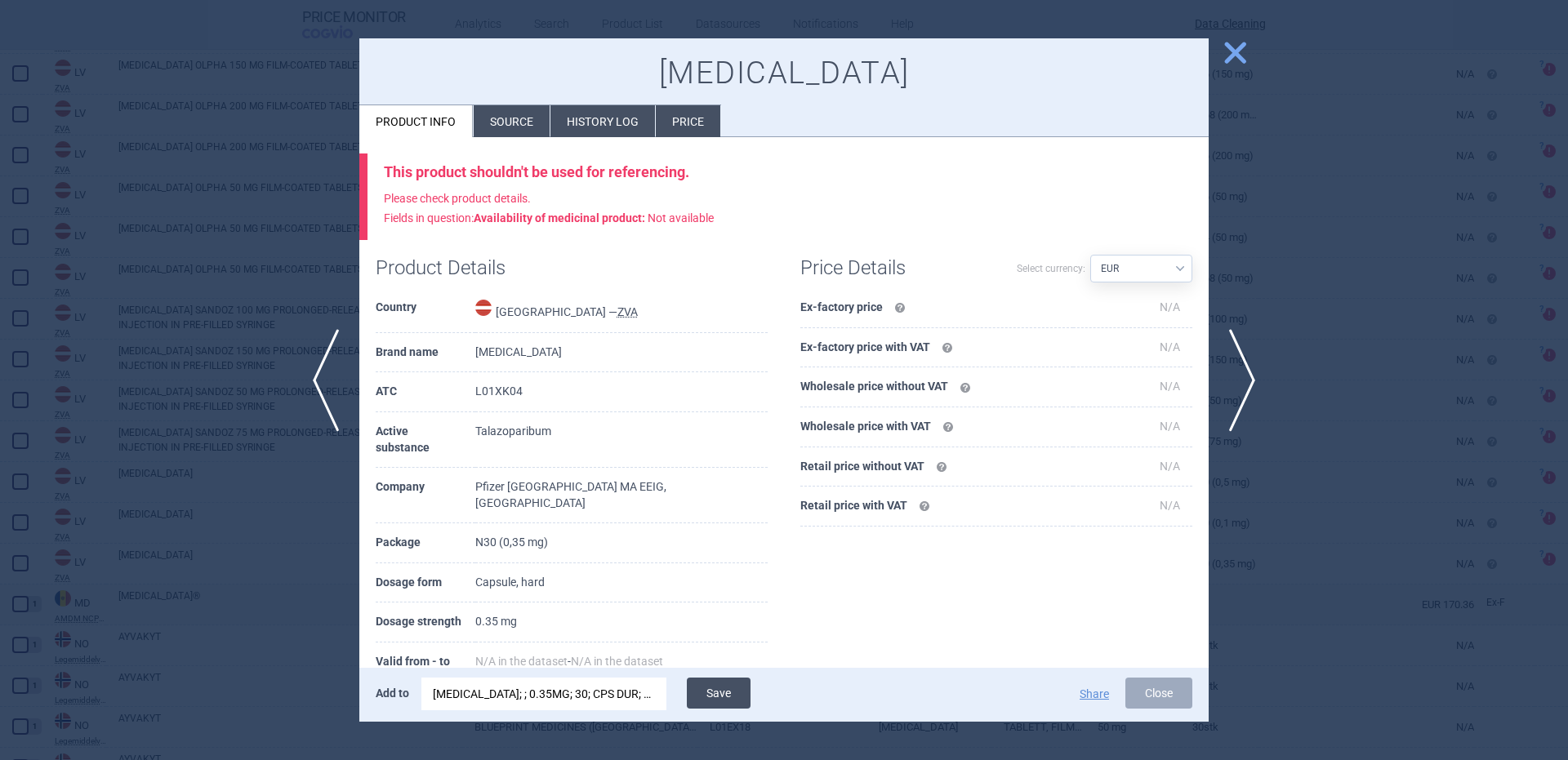
click at [729, 695] on button "Save" at bounding box center [719, 693] width 64 height 31
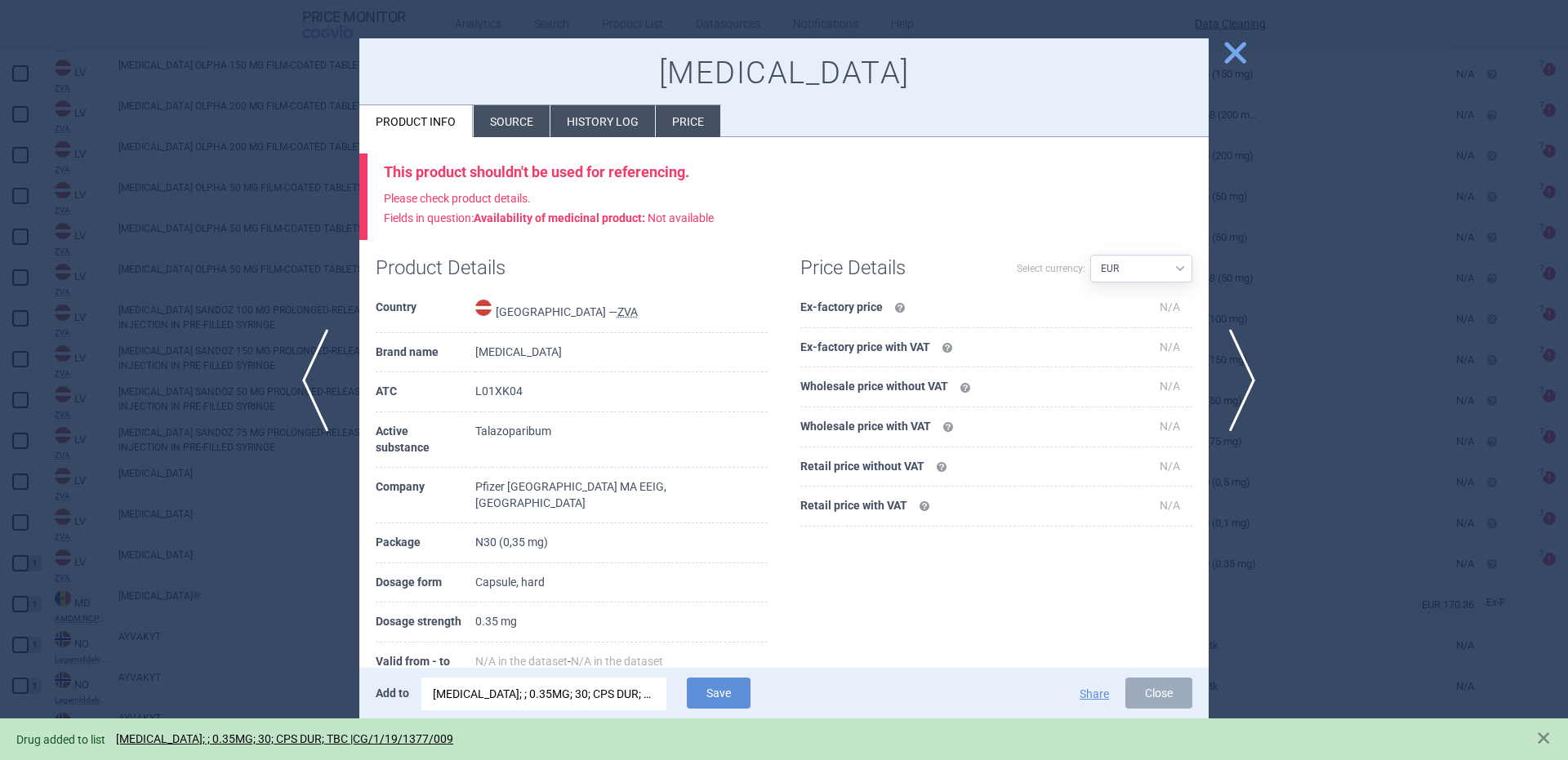
click at [330, 365] on span "previous" at bounding box center [320, 380] width 37 height 103
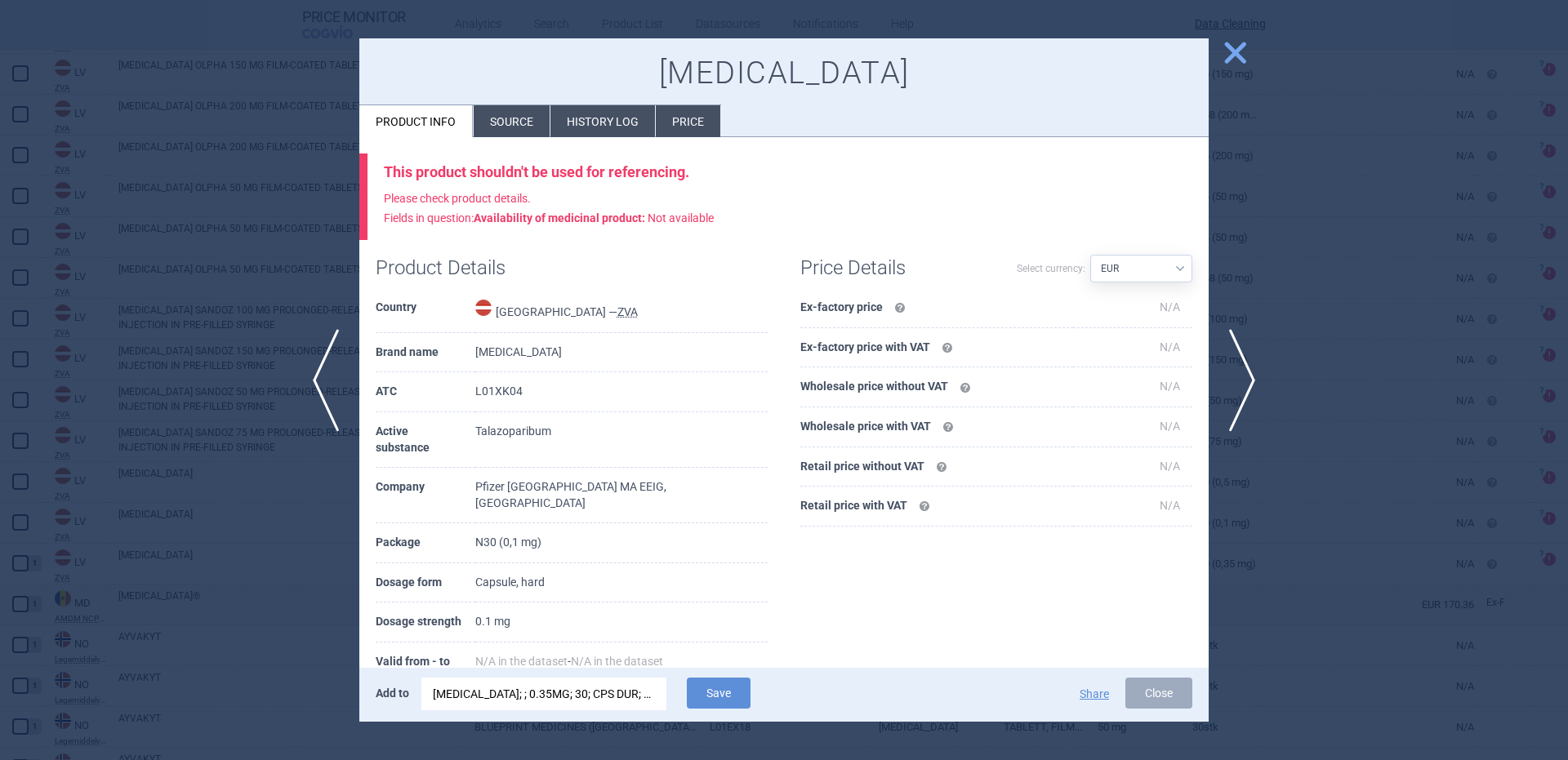
click at [616, 694] on div "TALZENNA; ; 0.35MG; 30; CPS DUR; TBC |CG/1/19/1377/009" at bounding box center [544, 694] width 223 height 32
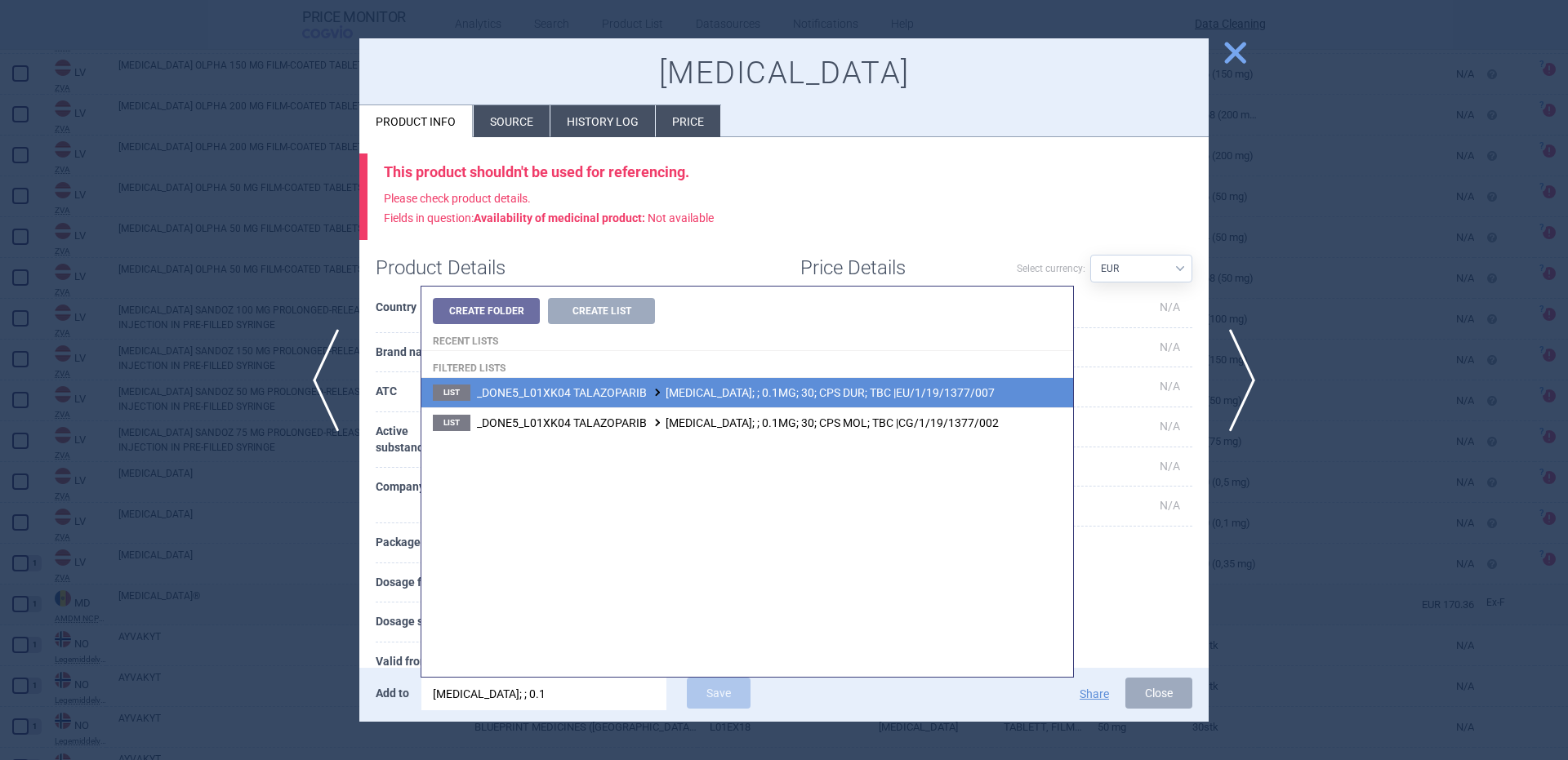
type input "talzenna; ; 0.1"
click at [886, 398] on span "_DONE5_L01XK04 TALAZOPARIB TALZENNA; ; 0.1MG; 30; CPS DUR; TBC |EU/1/19/1377/007" at bounding box center [736, 392] width 518 height 13
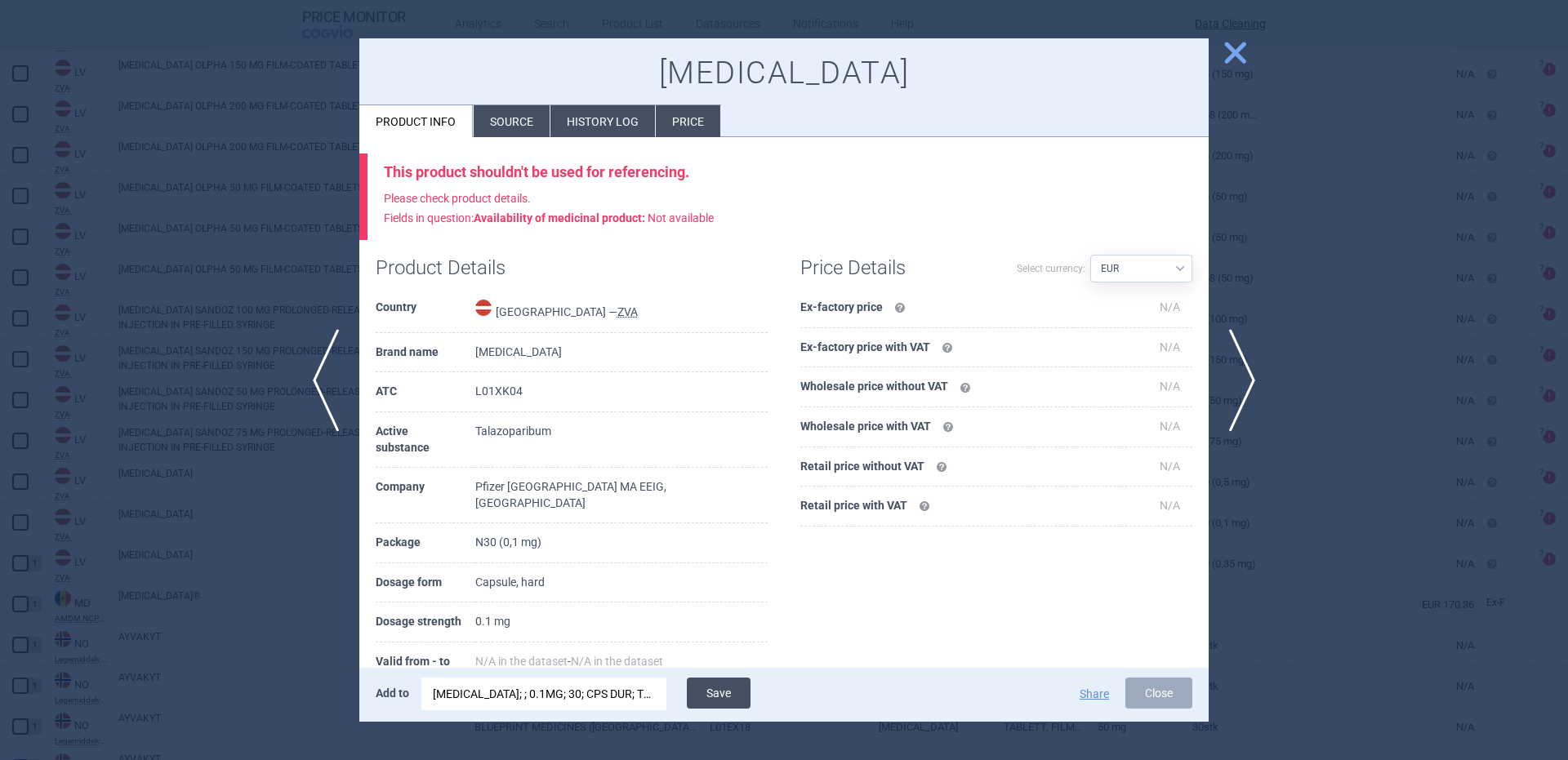
click at [712, 684] on button "Save" at bounding box center [719, 693] width 64 height 31
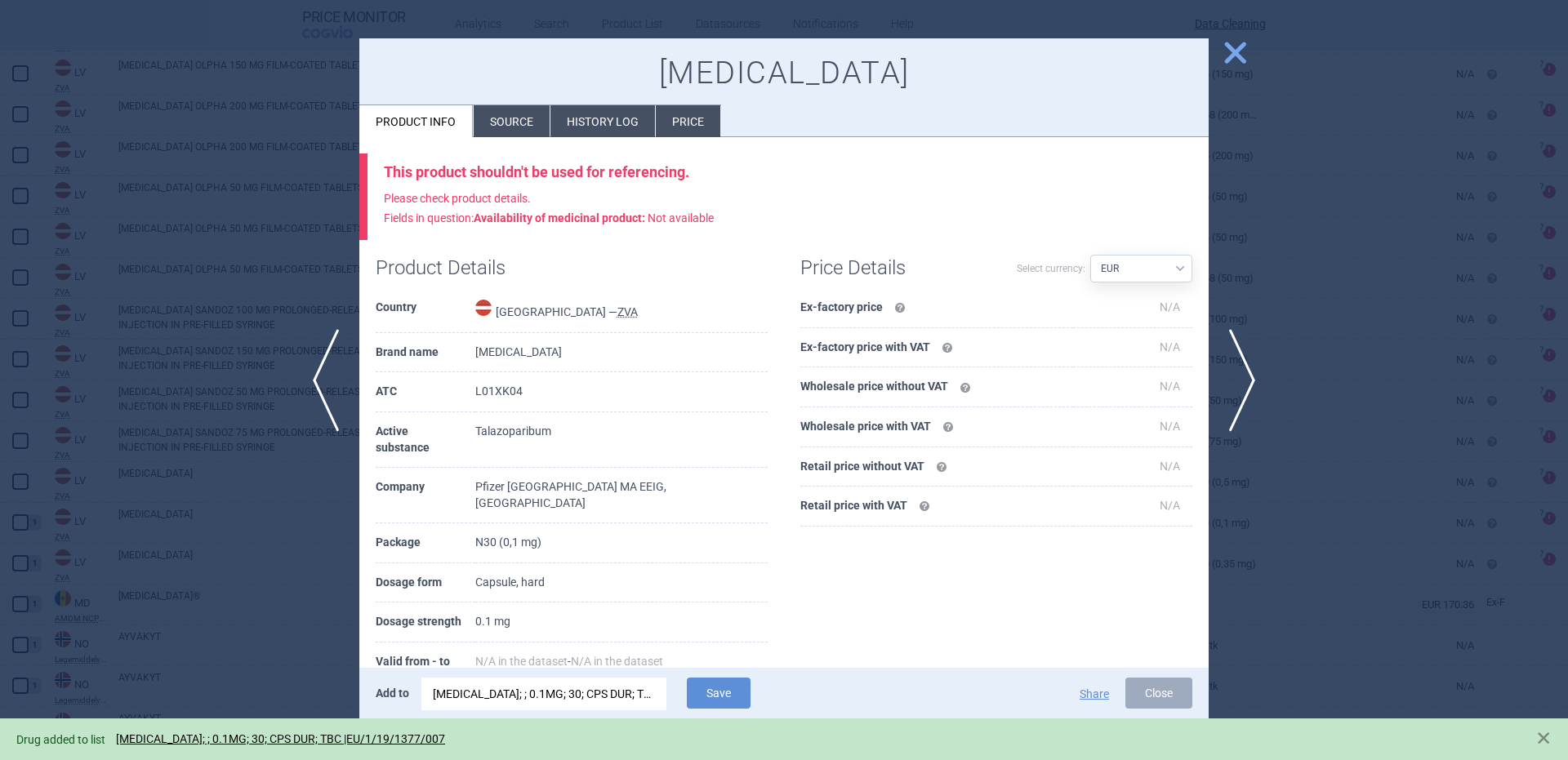
click at [126, 400] on div at bounding box center [784, 380] width 1568 height 760
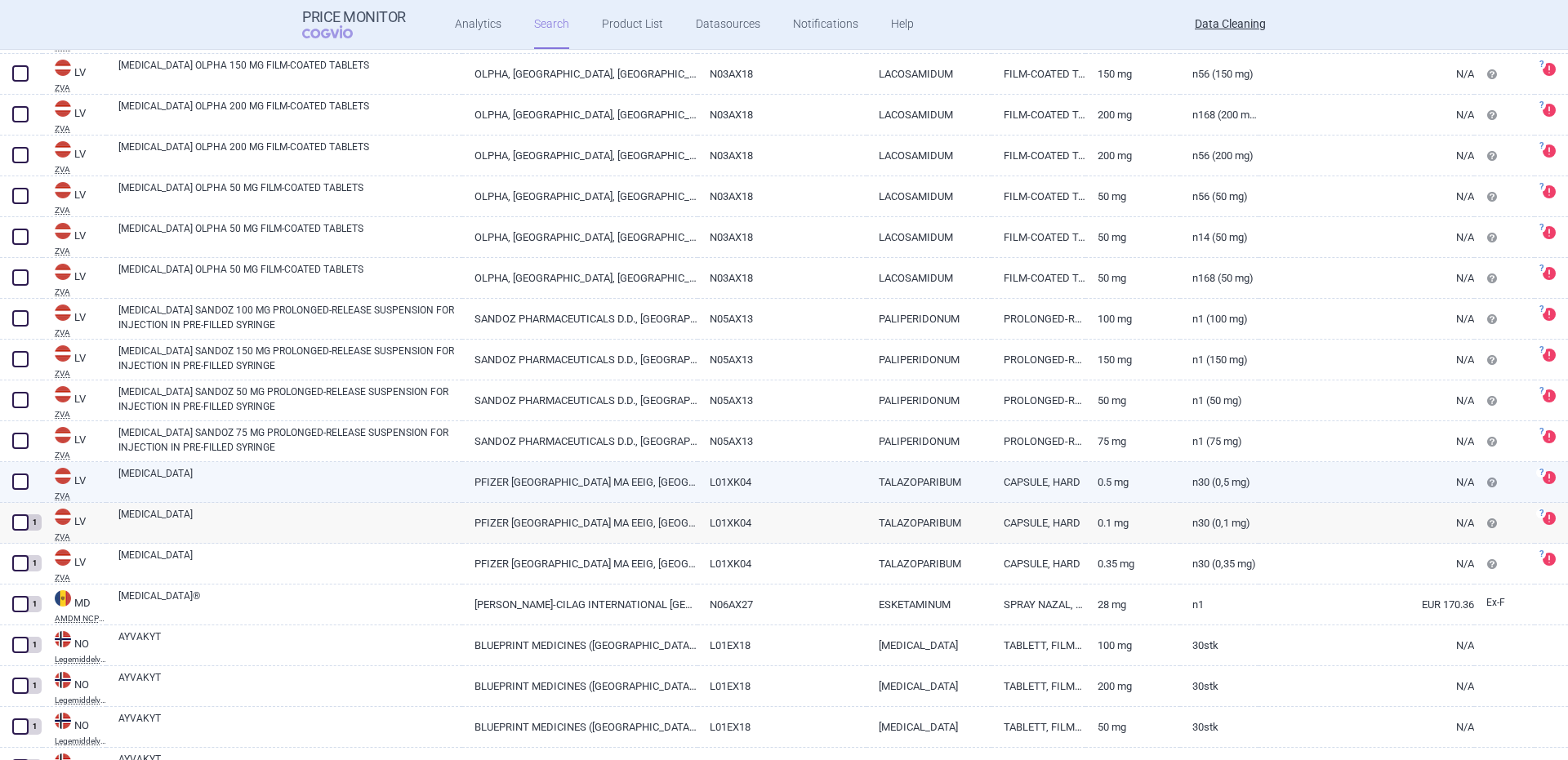
click at [199, 483] on link "TALZENNA" at bounding box center [290, 481] width 344 height 30
select select "EUR"
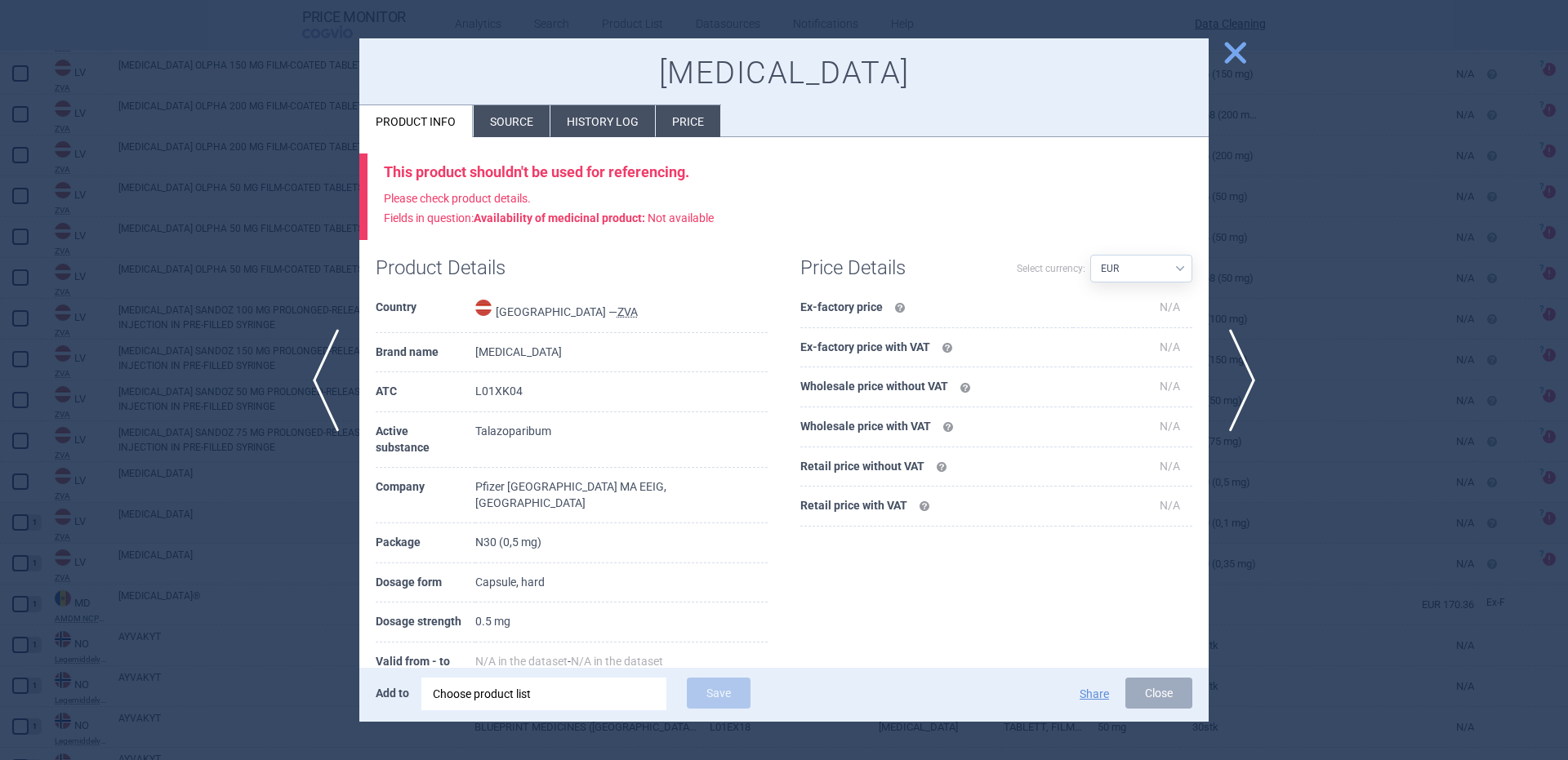
click at [619, 692] on div "Choose product list" at bounding box center [544, 694] width 223 height 32
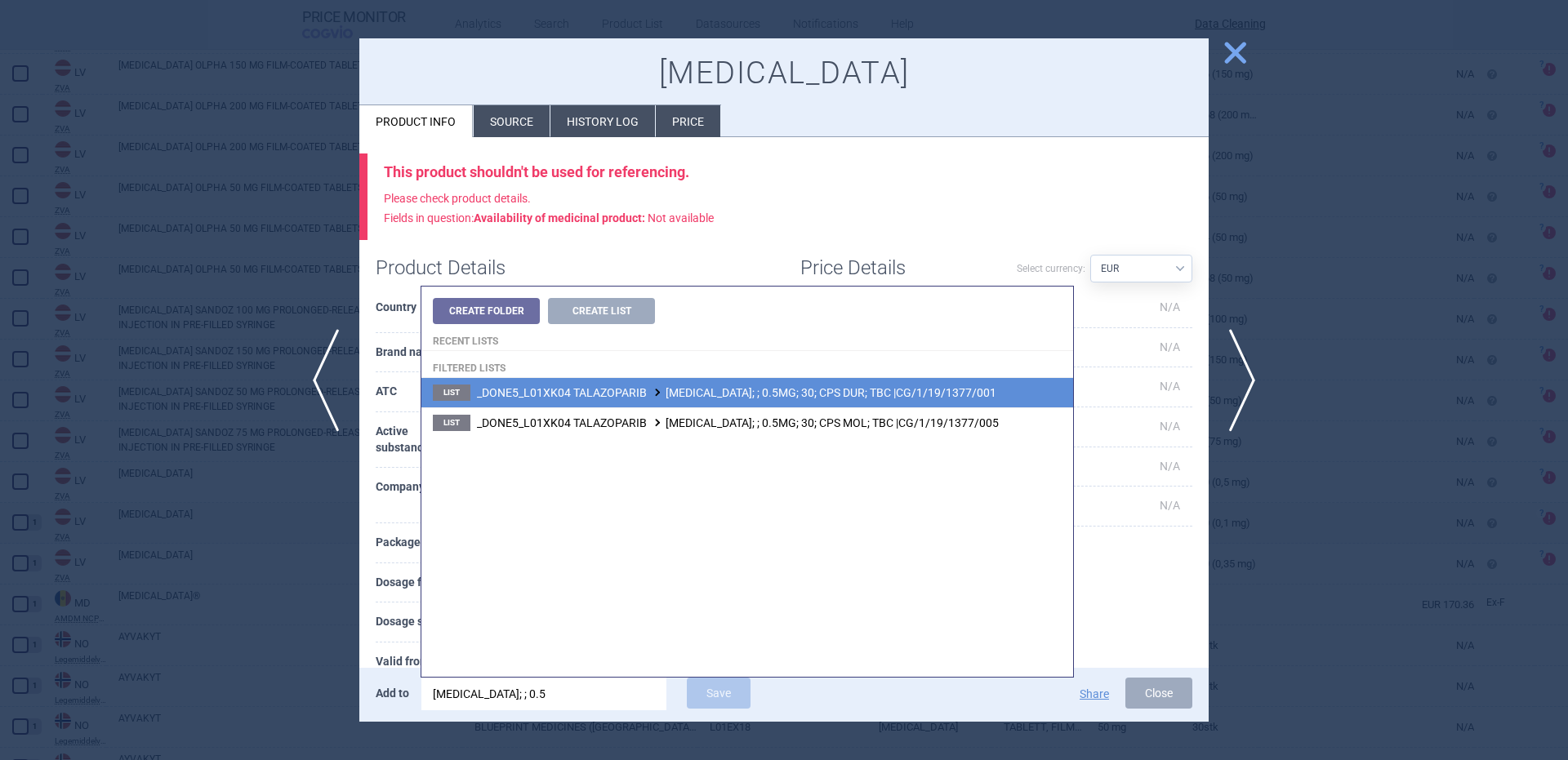
type input "talzenna; ; 0.5"
click at [827, 406] on li "List _DONE5_L01XK04 TALAZOPARIB TALZENNA; ; 0.5MG; 30; CPS DUR; TBC |CG/1/19/13…" at bounding box center [747, 392] width 651 height 30
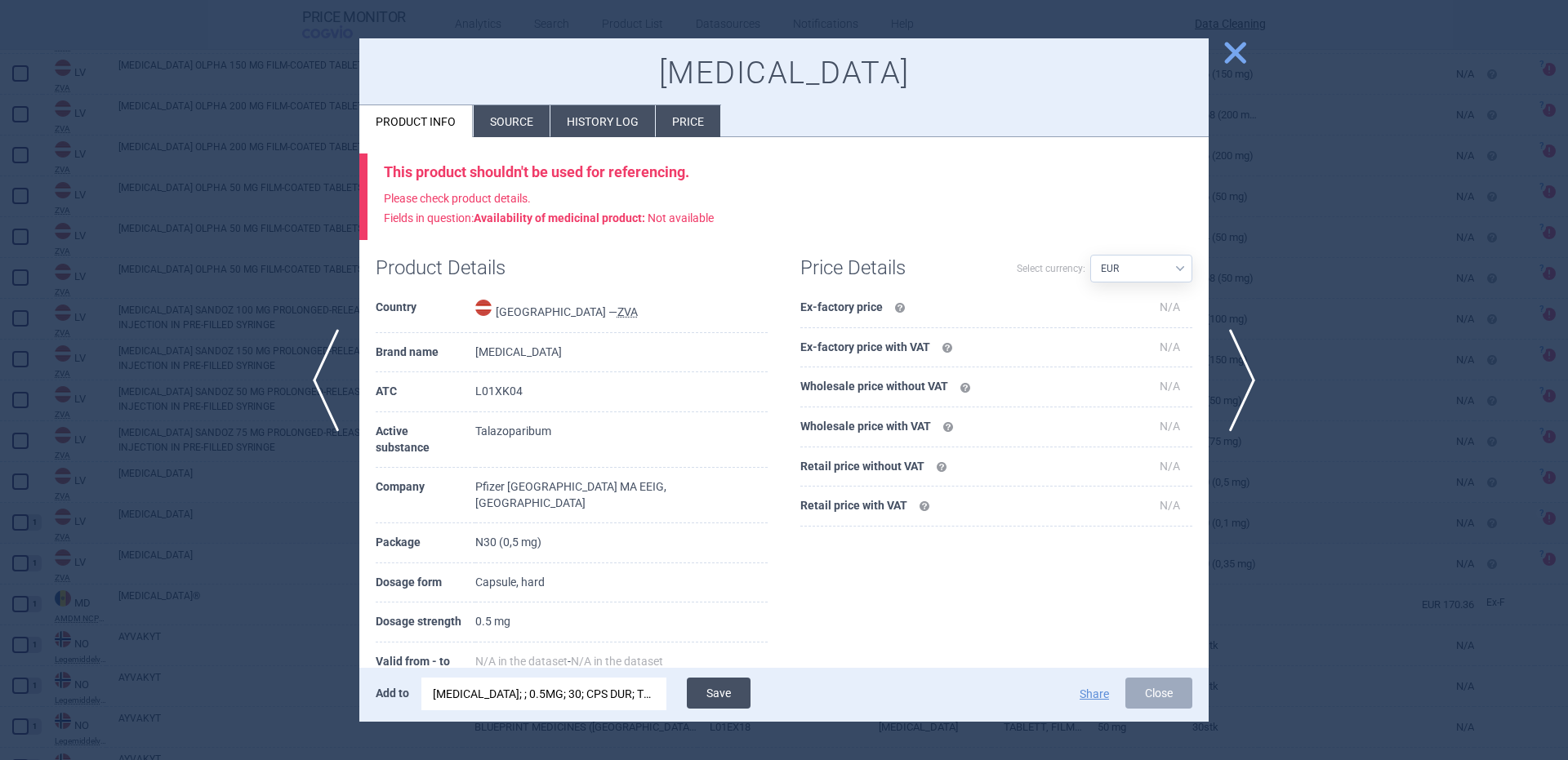
click at [708, 707] on button "Save" at bounding box center [719, 693] width 64 height 31
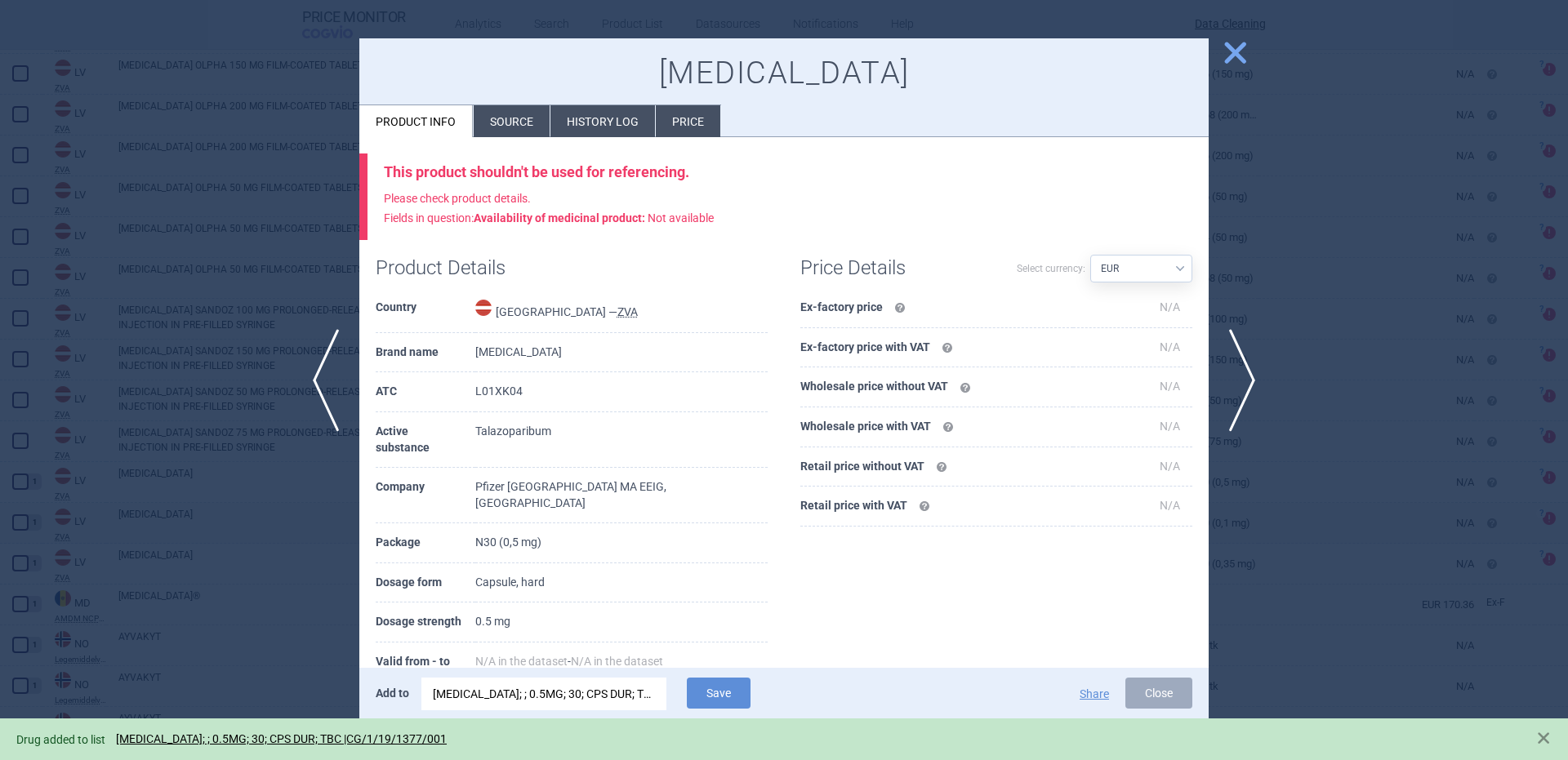
click at [925, 183] on div "This product shouldn't be used for referencing. Please check product details. F…" at bounding box center [784, 197] width 849 height 87
click at [116, 419] on div at bounding box center [784, 380] width 1568 height 760
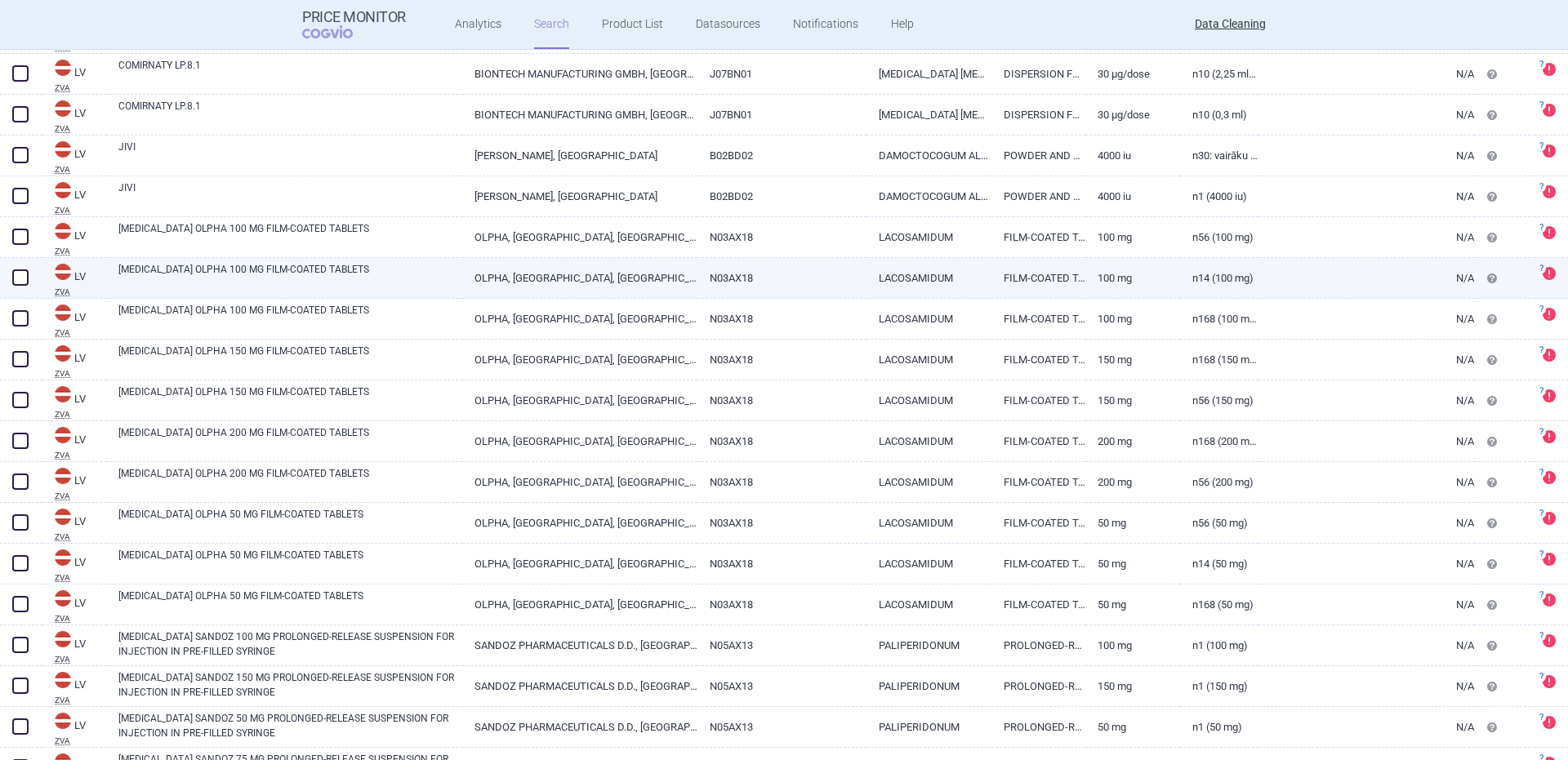
scroll to position [21075, 0]
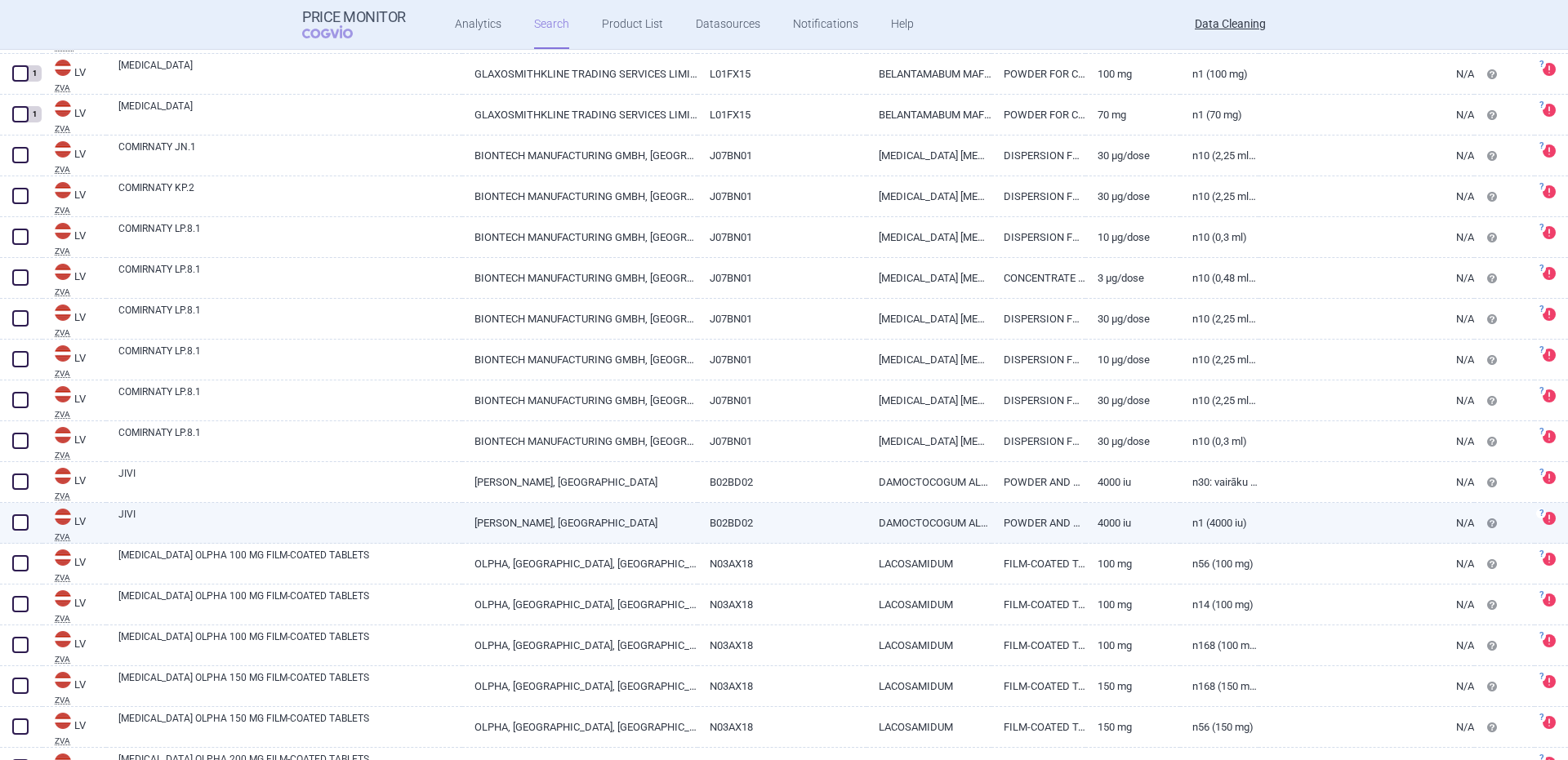
click at [201, 511] on link "JIVI" at bounding box center [290, 521] width 344 height 30
select select "EUR"
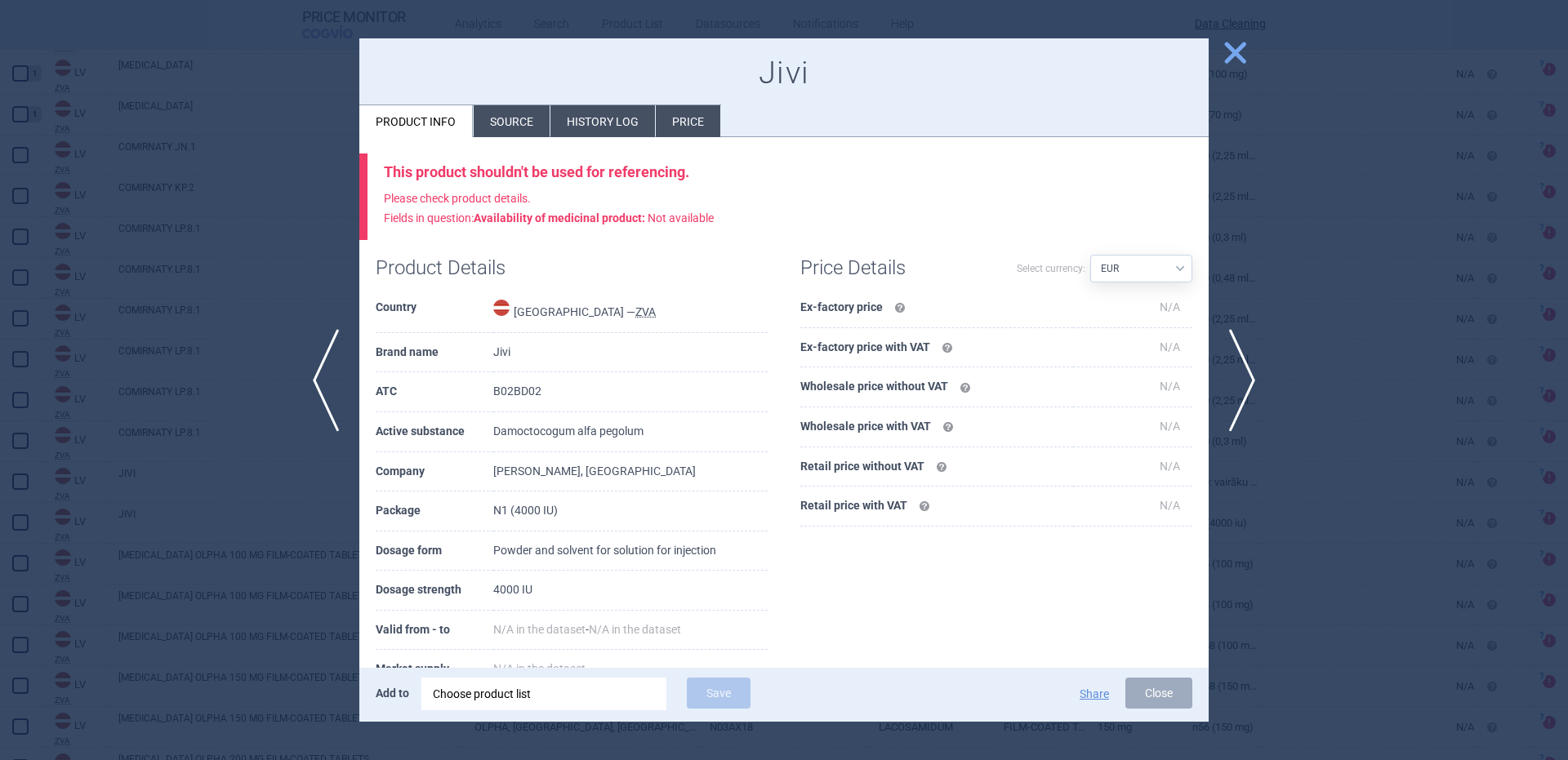
click at [506, 701] on div "Choose product list" at bounding box center [544, 694] width 223 height 32
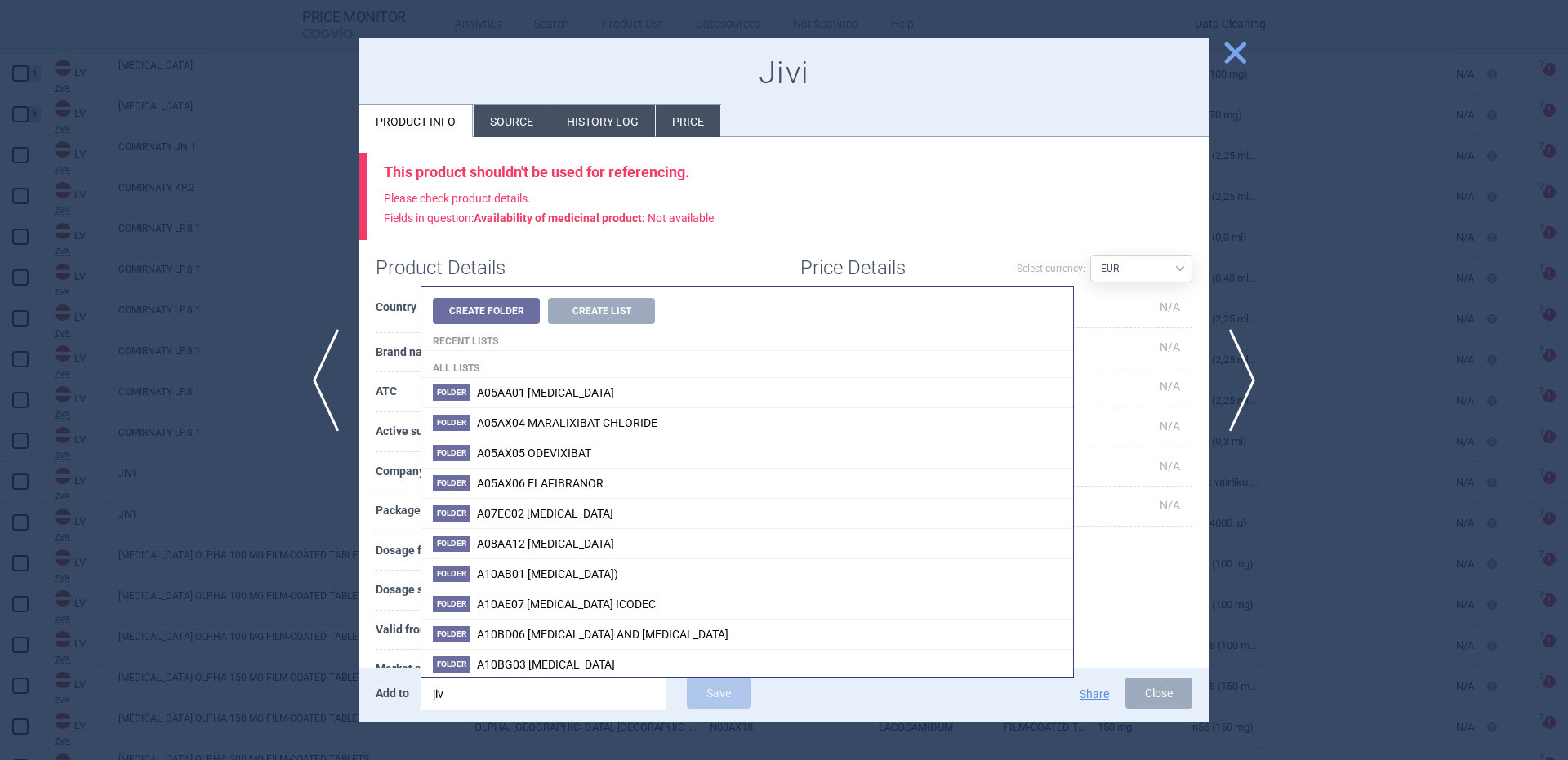
type input "jivi"
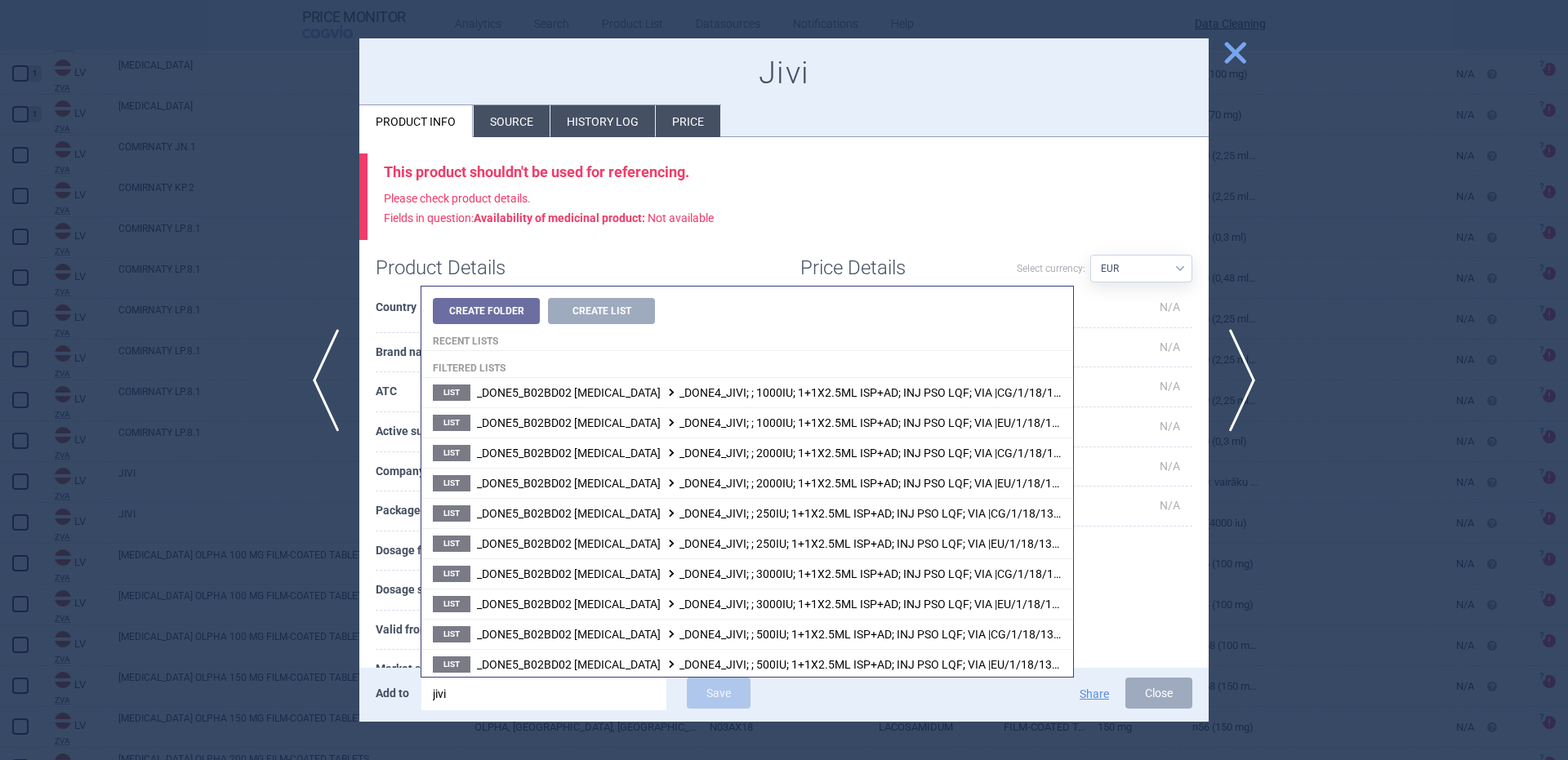
click at [734, 241] on div "Product Details" at bounding box center [571, 264] width 392 height 48
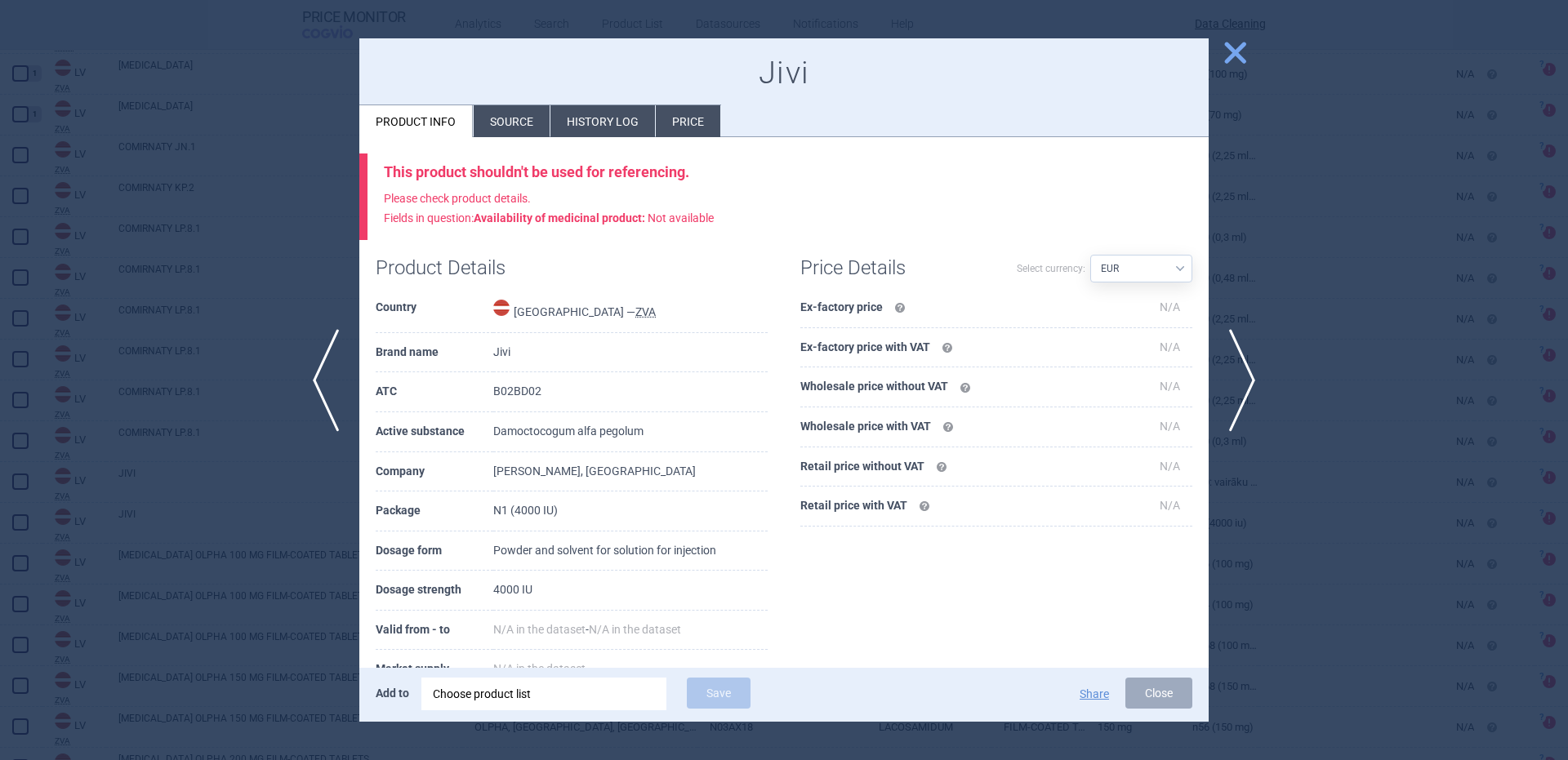
click at [511, 673] on div "Add to Choose product list Save Share Close" at bounding box center [784, 694] width 849 height 53
click at [516, 686] on div "Choose product list" at bounding box center [544, 694] width 223 height 32
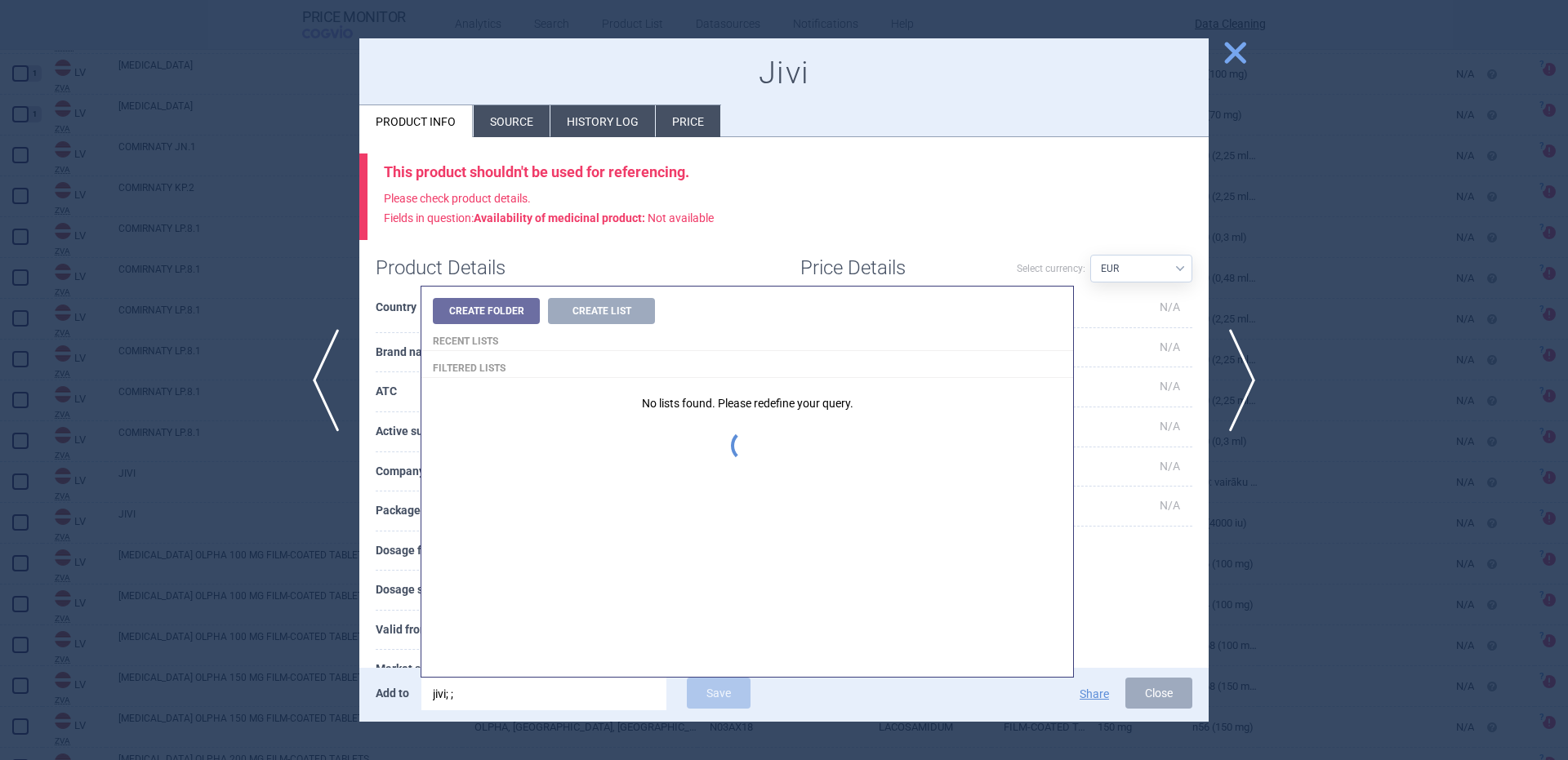
type input "jivi;"
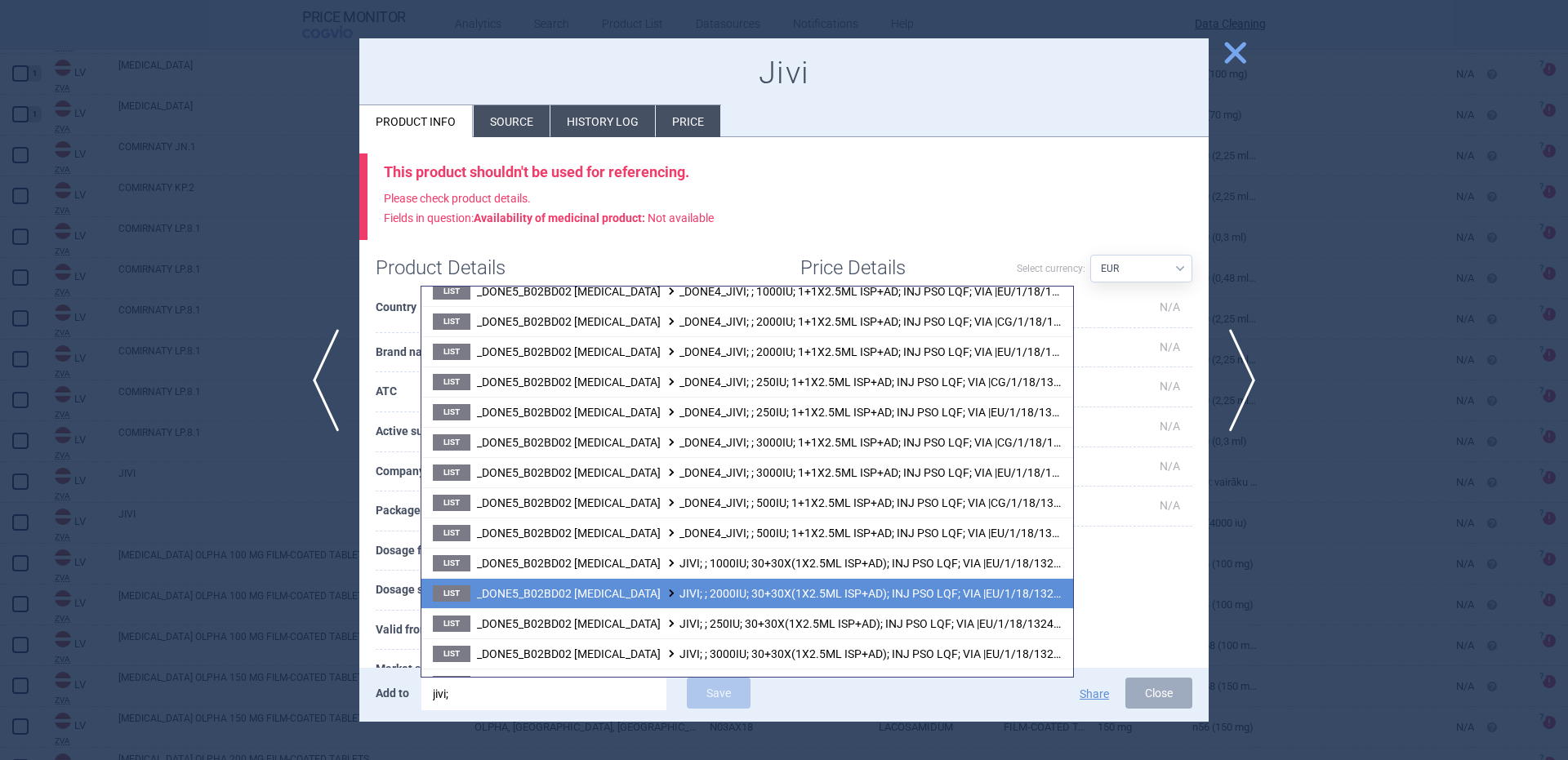
scroll to position [154, 0]
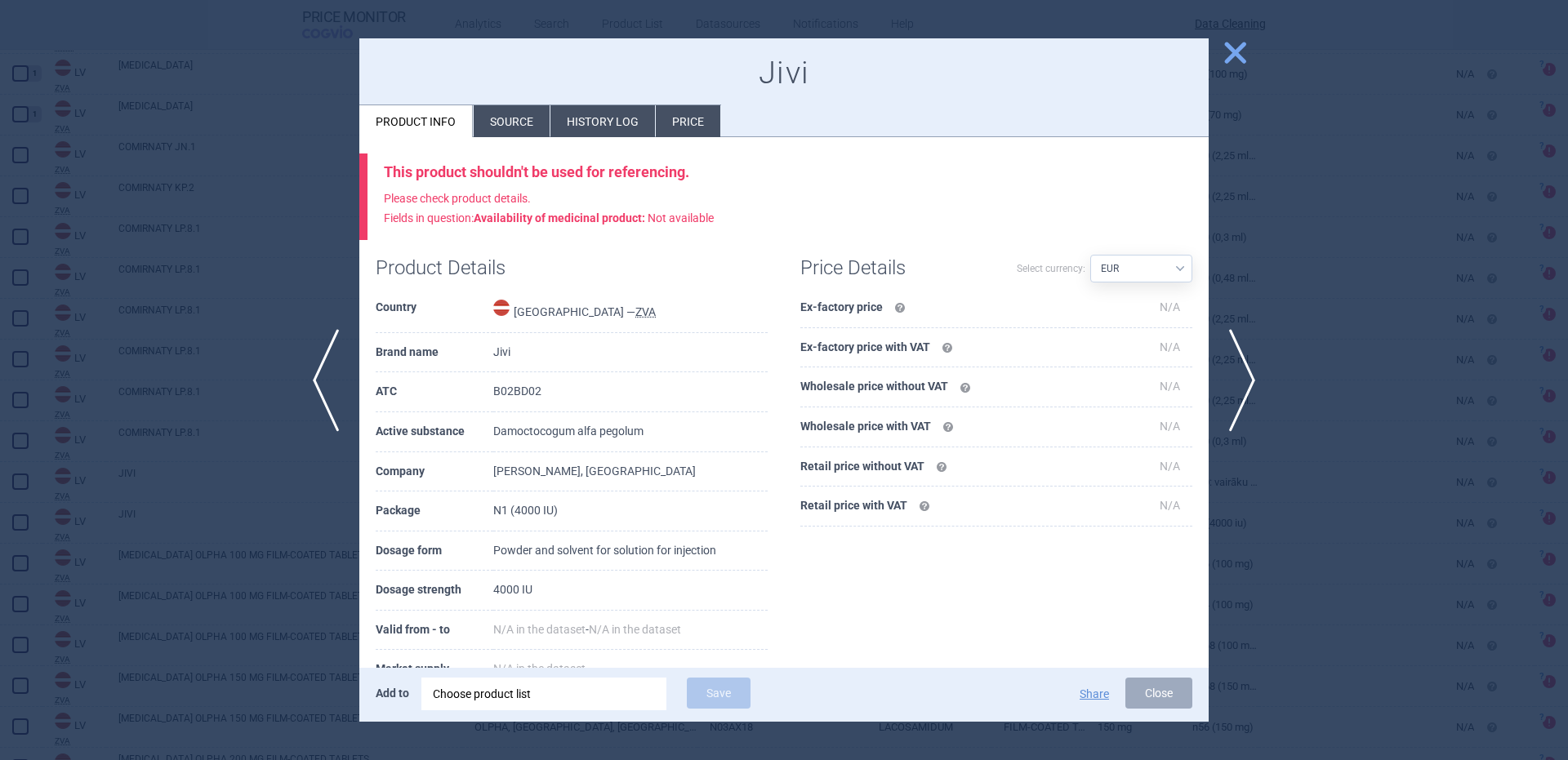
drag, startPoint x: 546, startPoint y: 95, endPoint x: 522, endPoint y: 110, distance: 28.3
click at [540, 97] on div "Jivi Product info Source History log Price" at bounding box center [784, 87] width 849 height 99
click at [519, 115] on li "Source" at bounding box center [511, 121] width 76 height 31
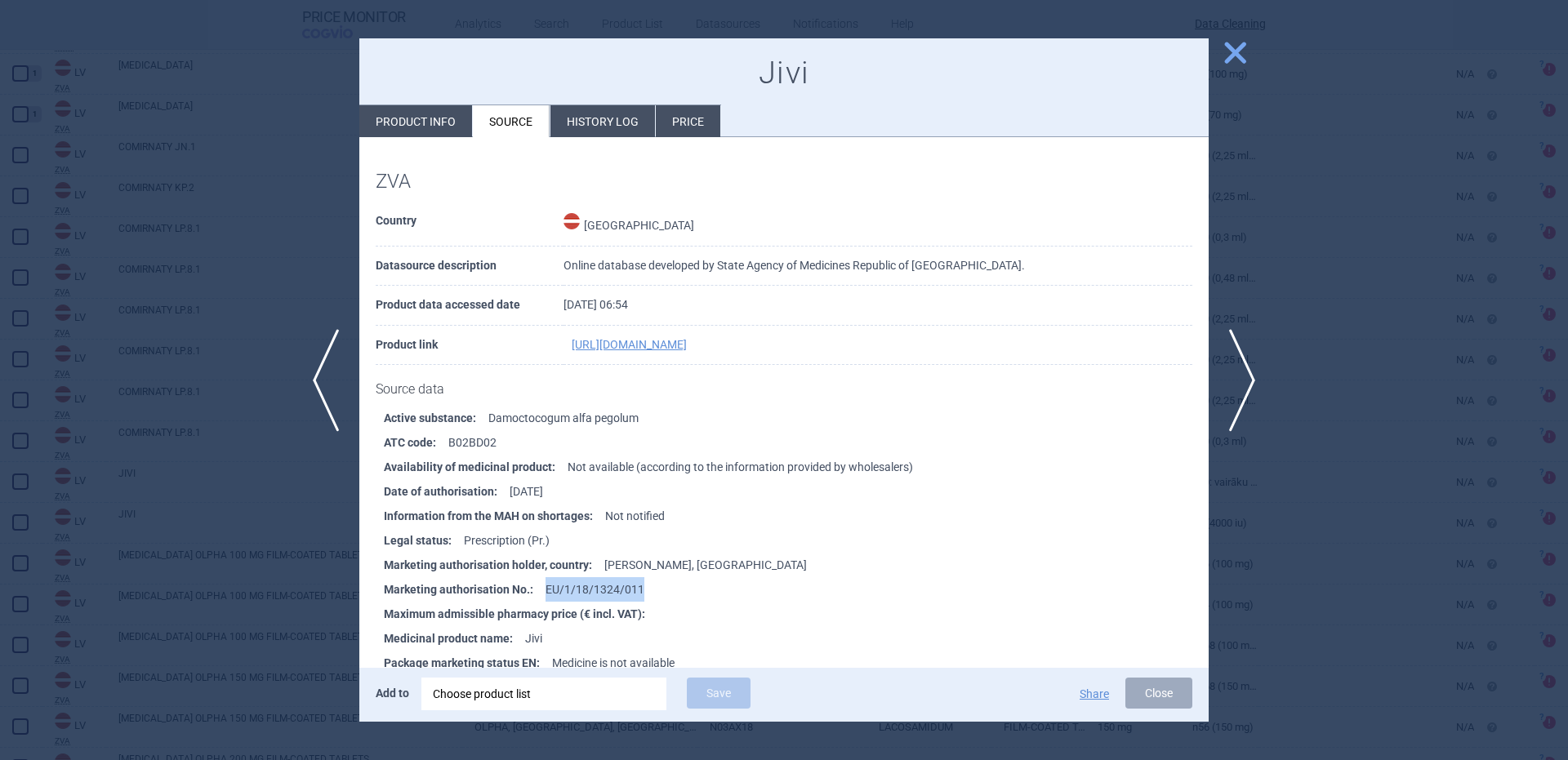
drag, startPoint x: 640, startPoint y: 590, endPoint x: 539, endPoint y: 580, distance: 101.5
click at [539, 580] on li "Marketing authorisation No. : EU/1/18/1324/011" at bounding box center [796, 589] width 825 height 25
copy li "EU/1/18/1324/011"
click at [582, 695] on div "Choose product list" at bounding box center [544, 694] width 223 height 32
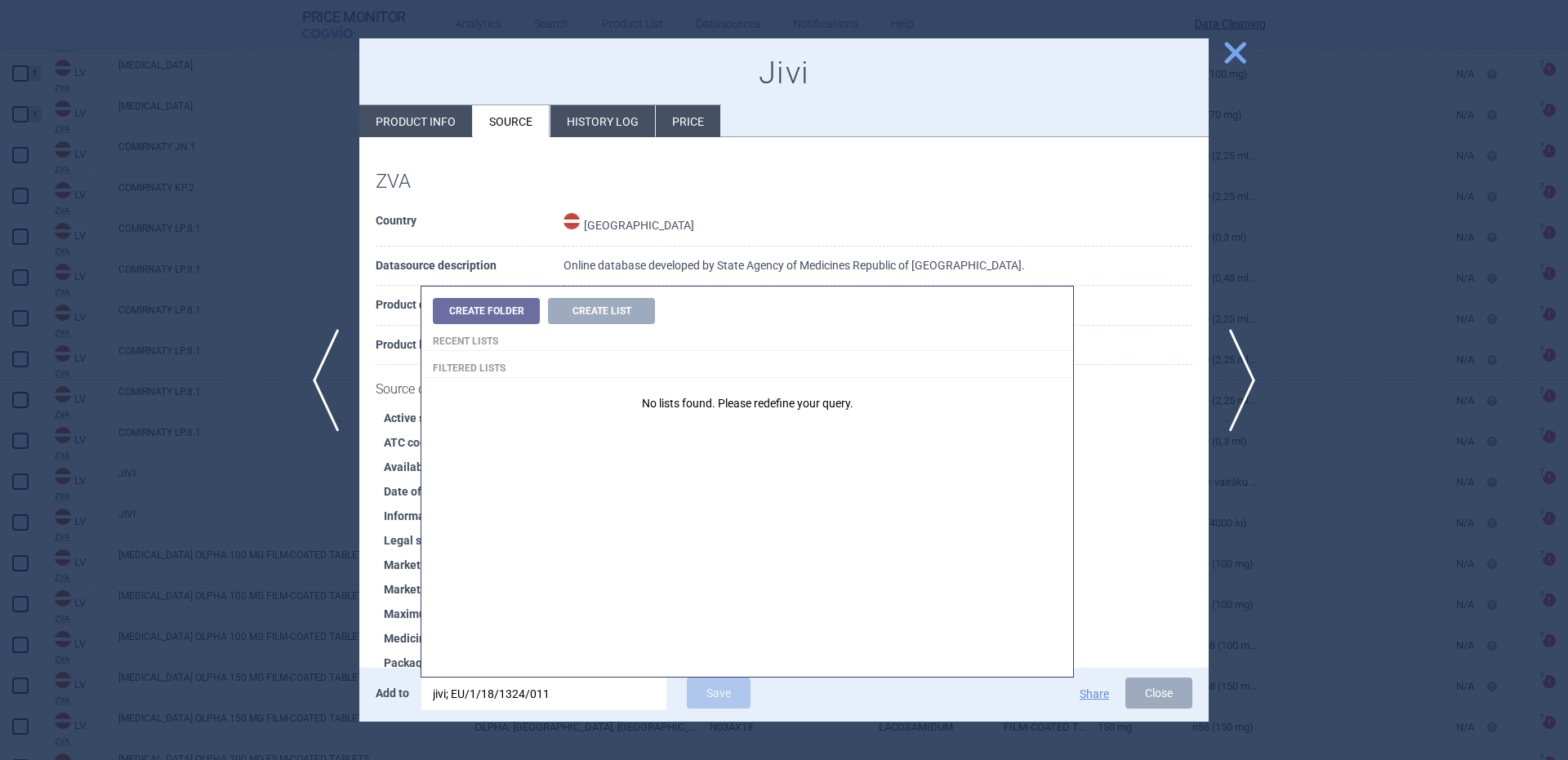
drag, startPoint x: 582, startPoint y: 695, endPoint x: 230, endPoint y: 670, distance: 352.9
click at [230, 759] on div "previous next close Jivi Product info Source History log Price ZVA Country Latv…" at bounding box center [784, 760] width 1568 height 0
type input "EU/1/18/1324/011"
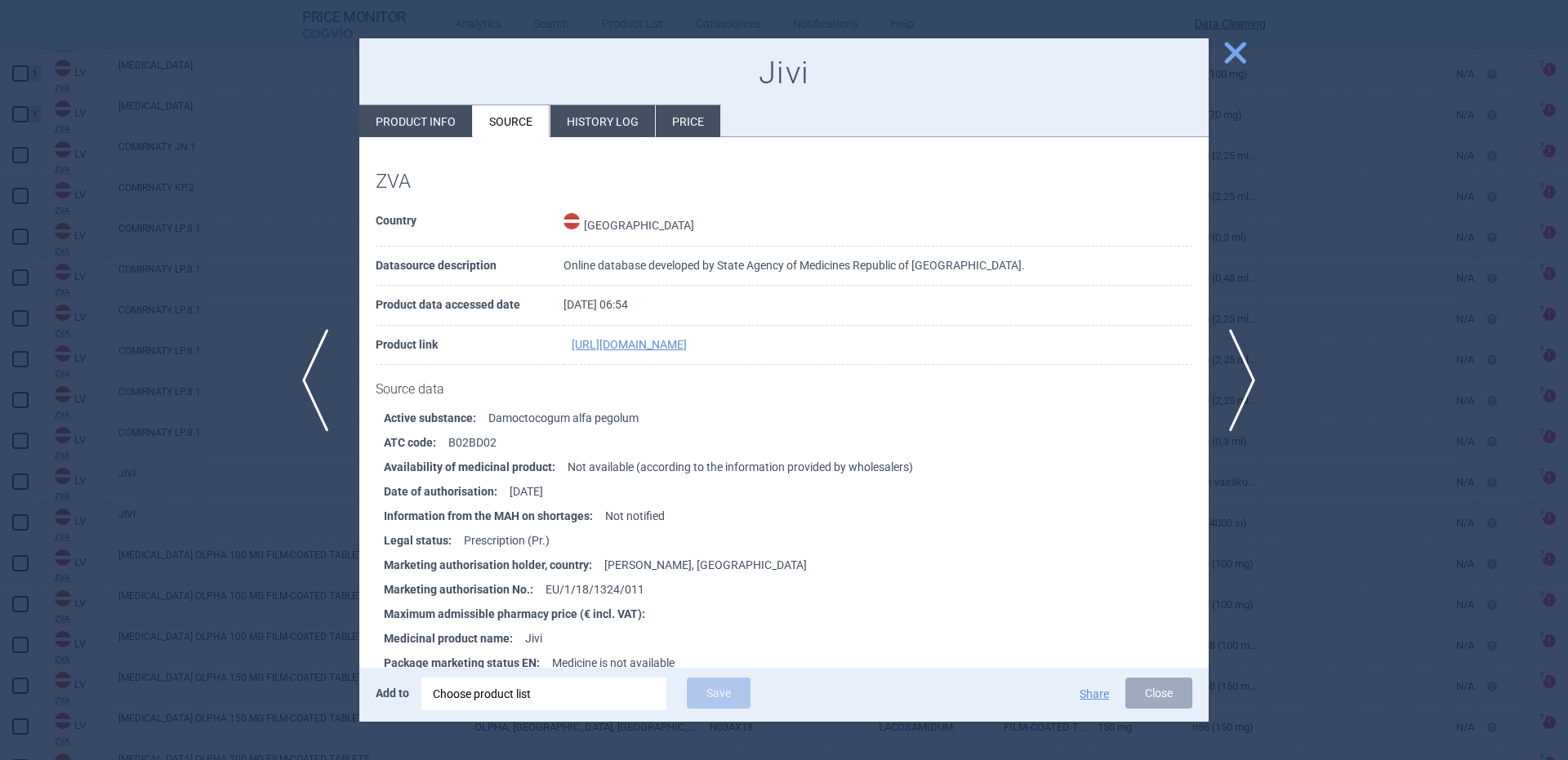
click at [325, 412] on span "previous" at bounding box center [320, 380] width 37 height 103
click at [330, 411] on span "previous" at bounding box center [320, 380] width 37 height 103
click at [195, 412] on div at bounding box center [784, 380] width 1568 height 760
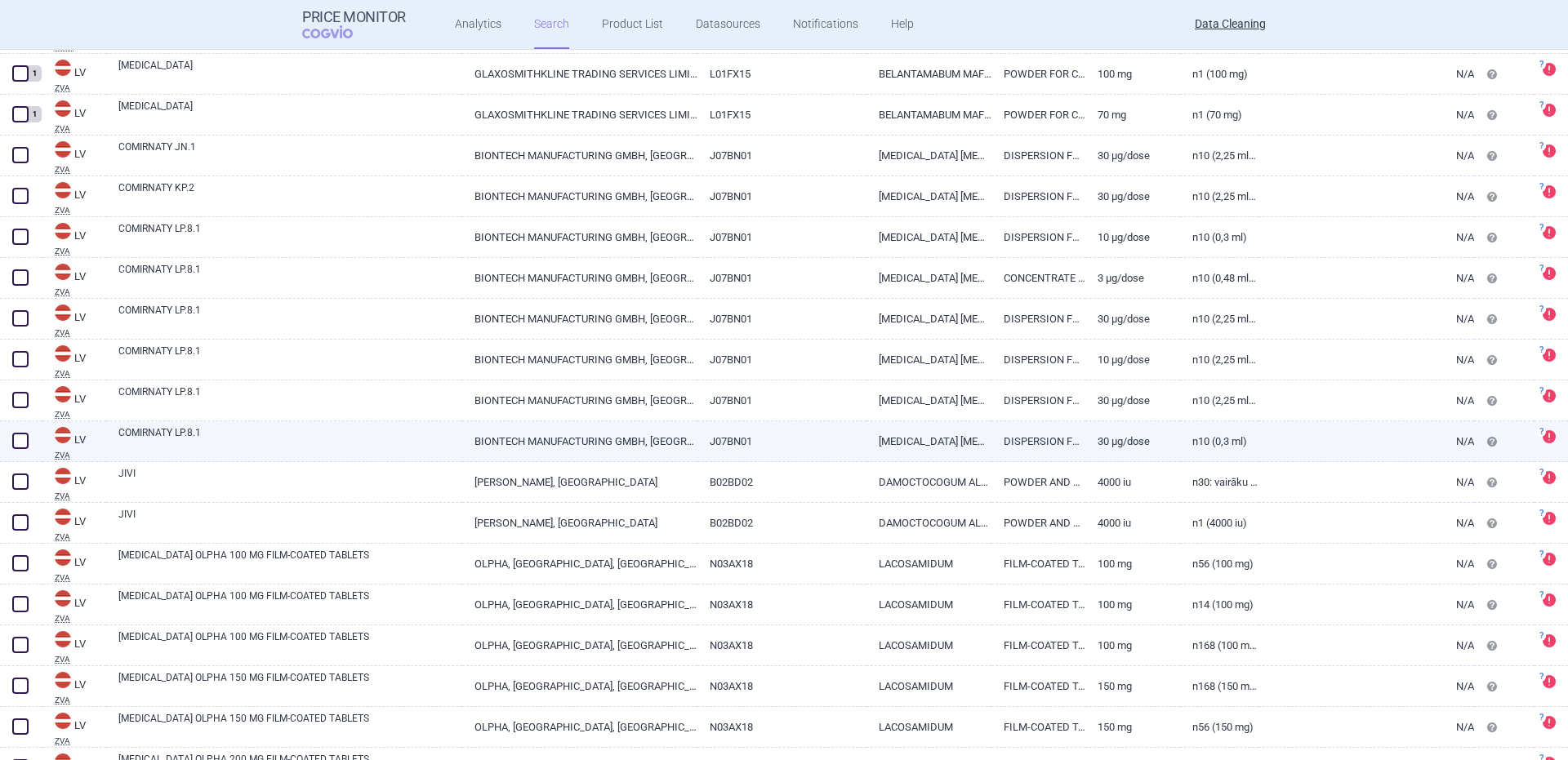
click at [172, 436] on link "COMIRNATY LP.8.1" at bounding box center [290, 440] width 344 height 30
select select "EUR"
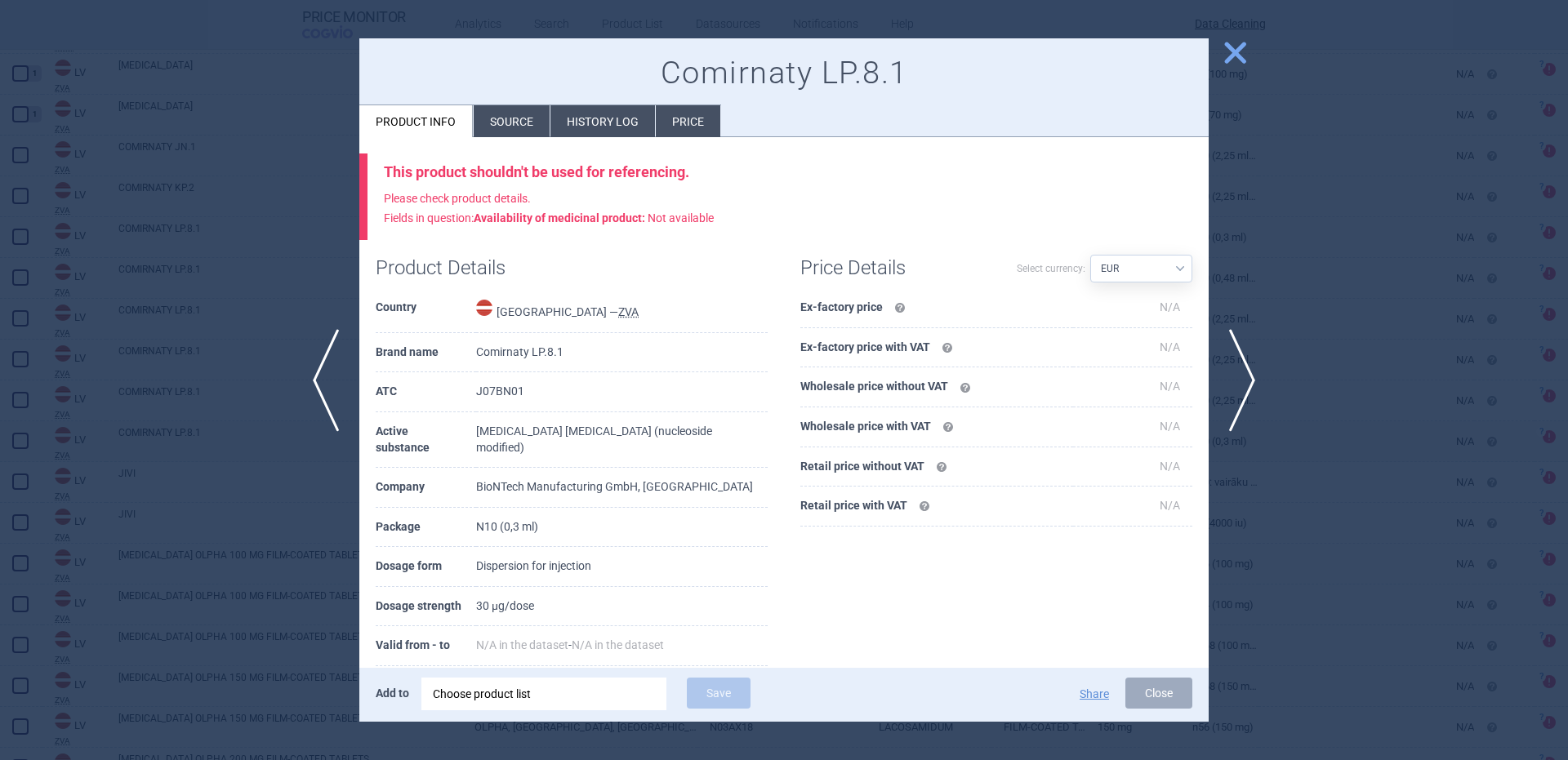
click at [506, 119] on li "Source" at bounding box center [511, 121] width 76 height 31
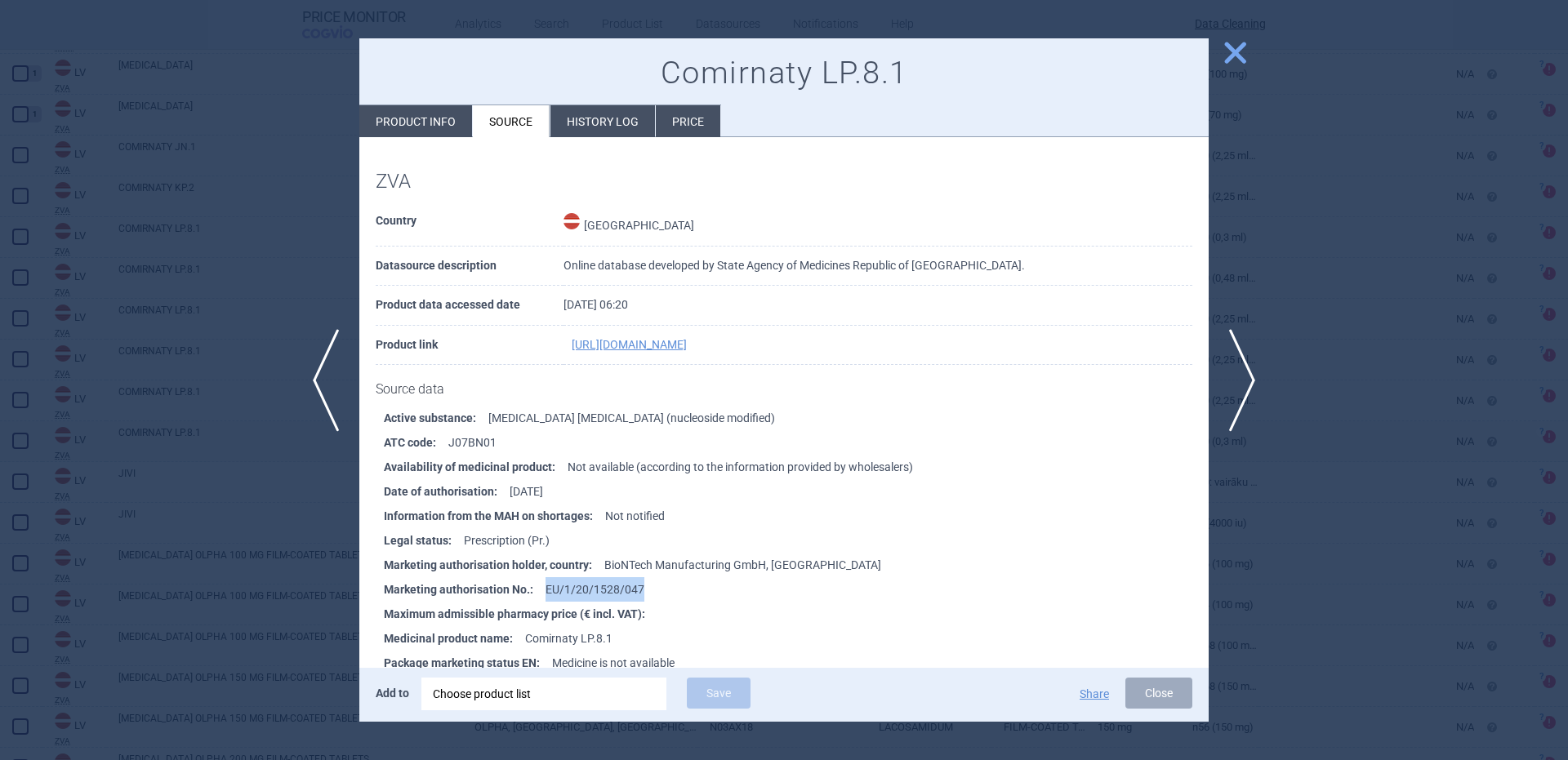
drag, startPoint x: 644, startPoint y: 583, endPoint x: 539, endPoint y: 583, distance: 105.0
click at [539, 583] on li "Marketing authorisation No. : EU/1/20/1528/047" at bounding box center [796, 589] width 825 height 25
copy li "EU/1/20/1528/047"
click at [572, 682] on div "Choose product list" at bounding box center [544, 694] width 223 height 32
click at [256, 307] on div at bounding box center [784, 380] width 1568 height 760
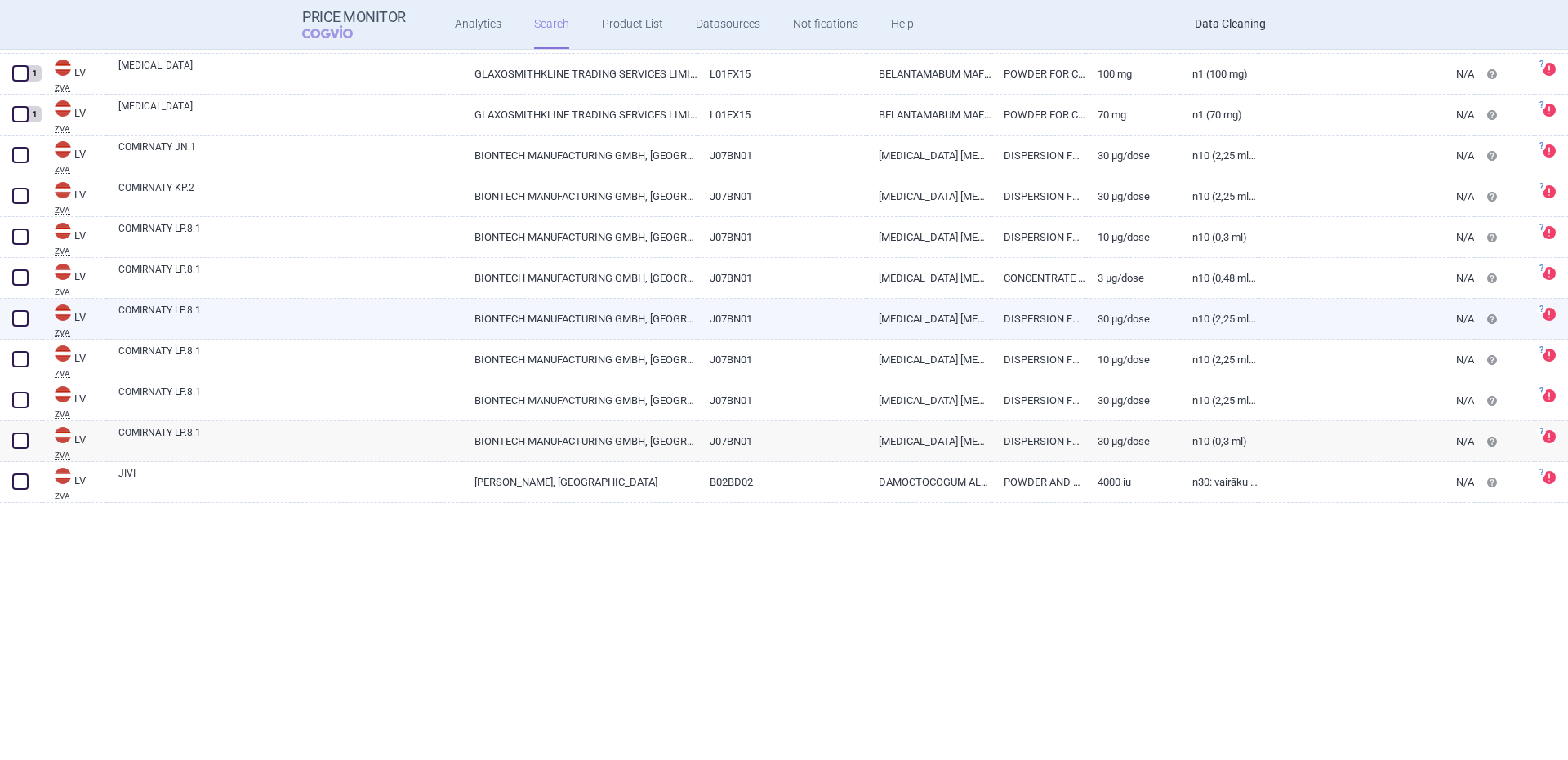
scroll to position [20748, 0]
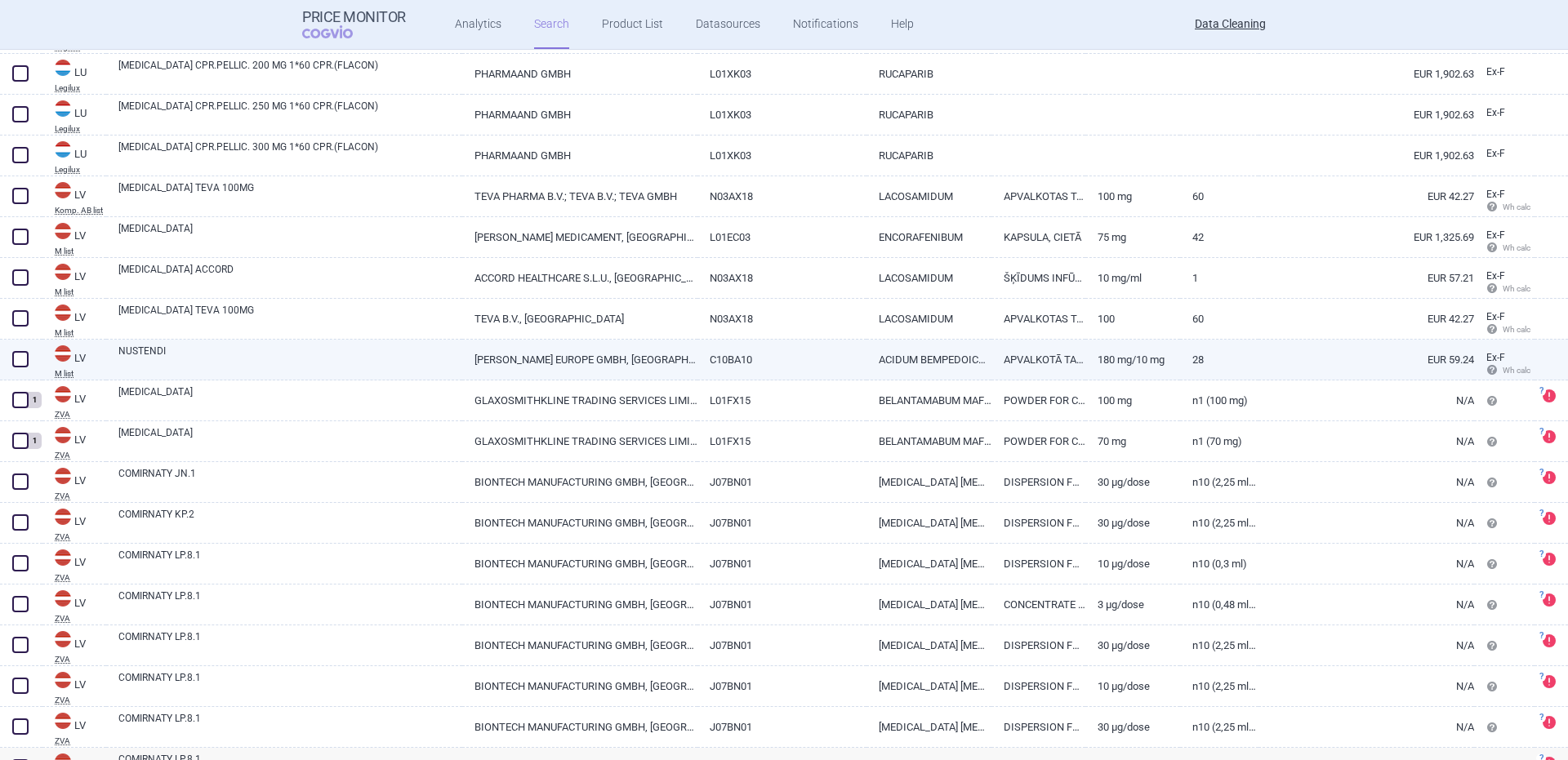
click at [191, 363] on link "NUSTENDI" at bounding box center [290, 358] width 344 height 30
select select "EUR"
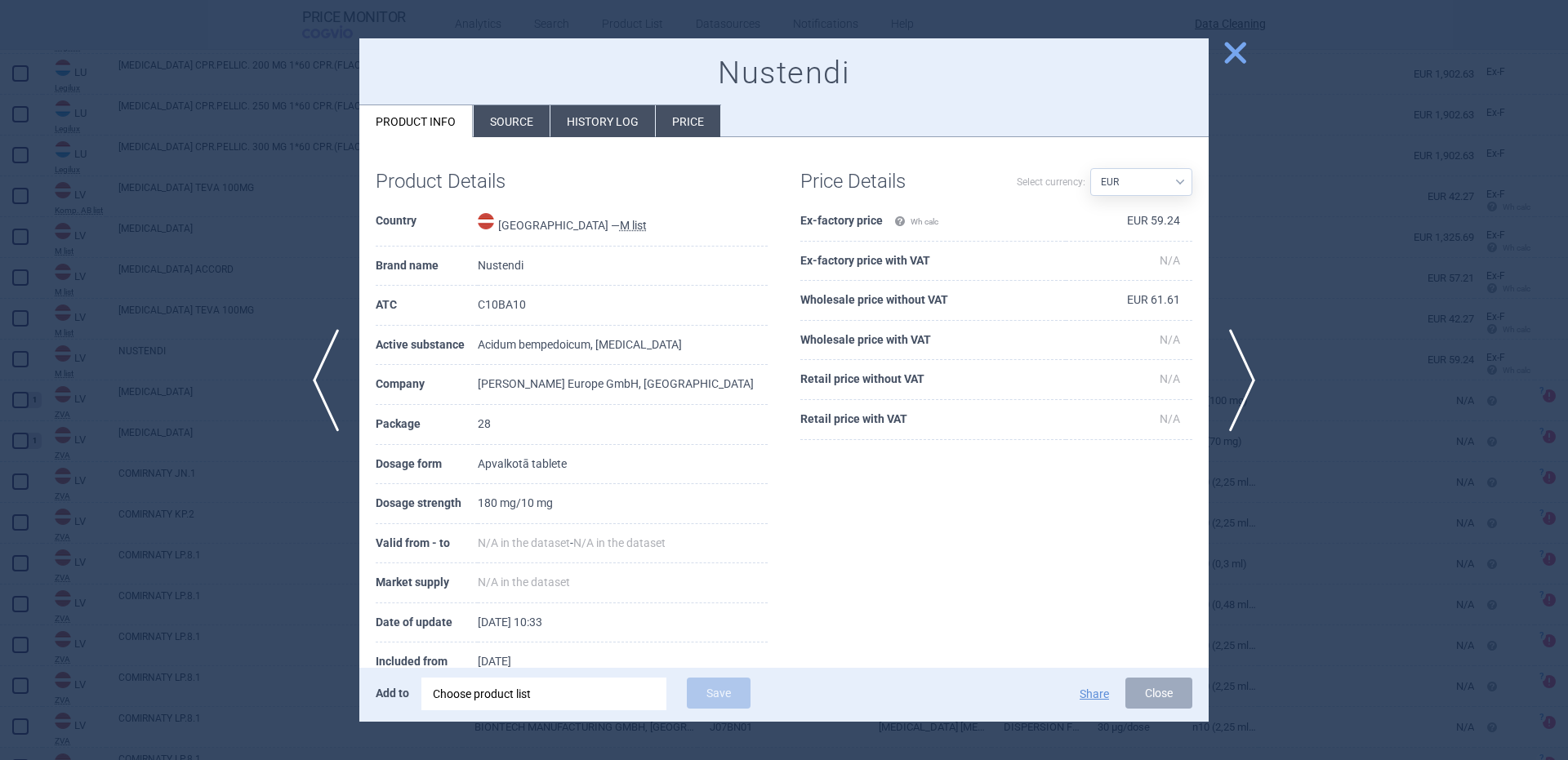
click at [606, 687] on div "Choose product list" at bounding box center [544, 694] width 223 height 32
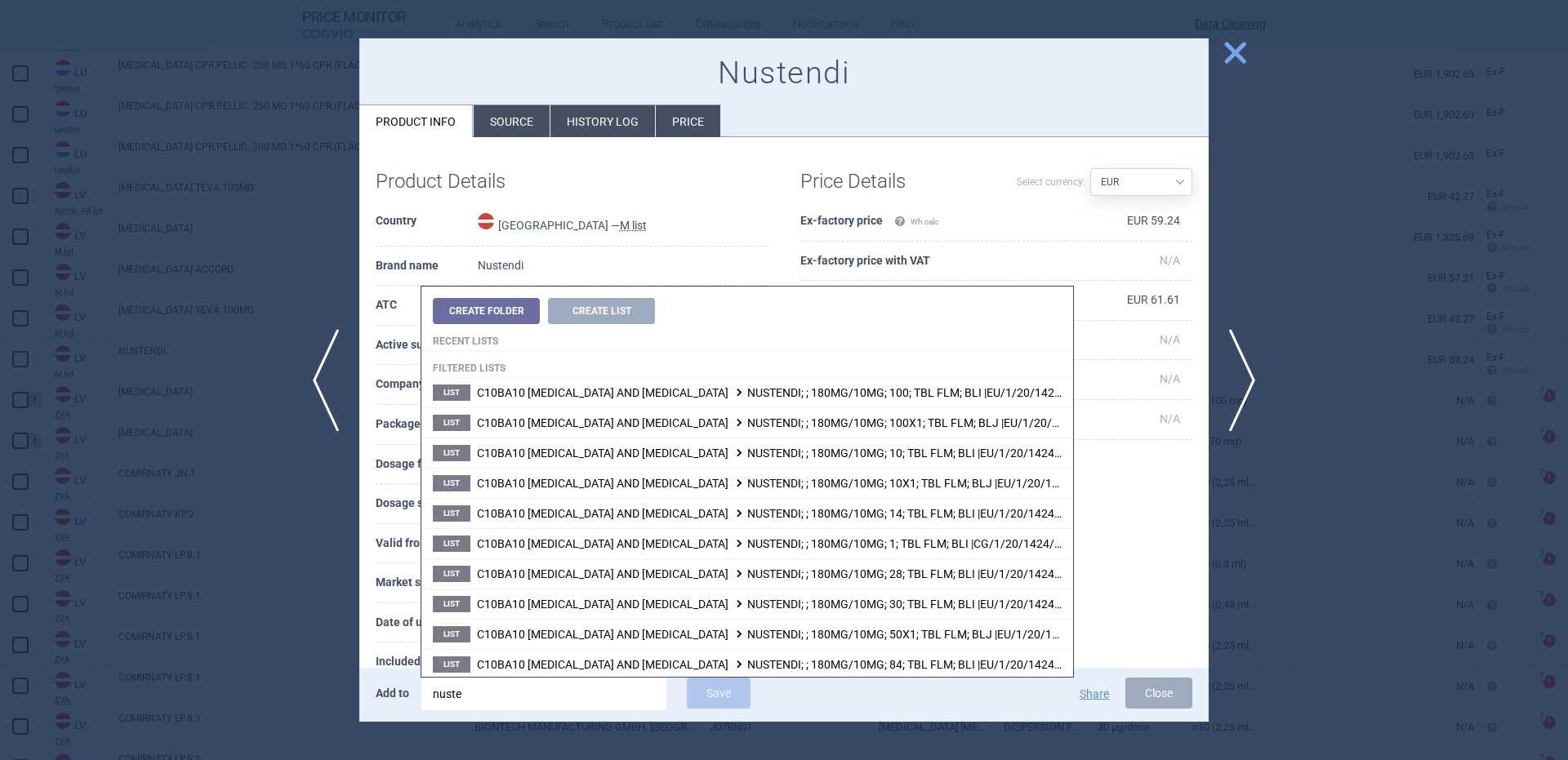
type input "nusten"
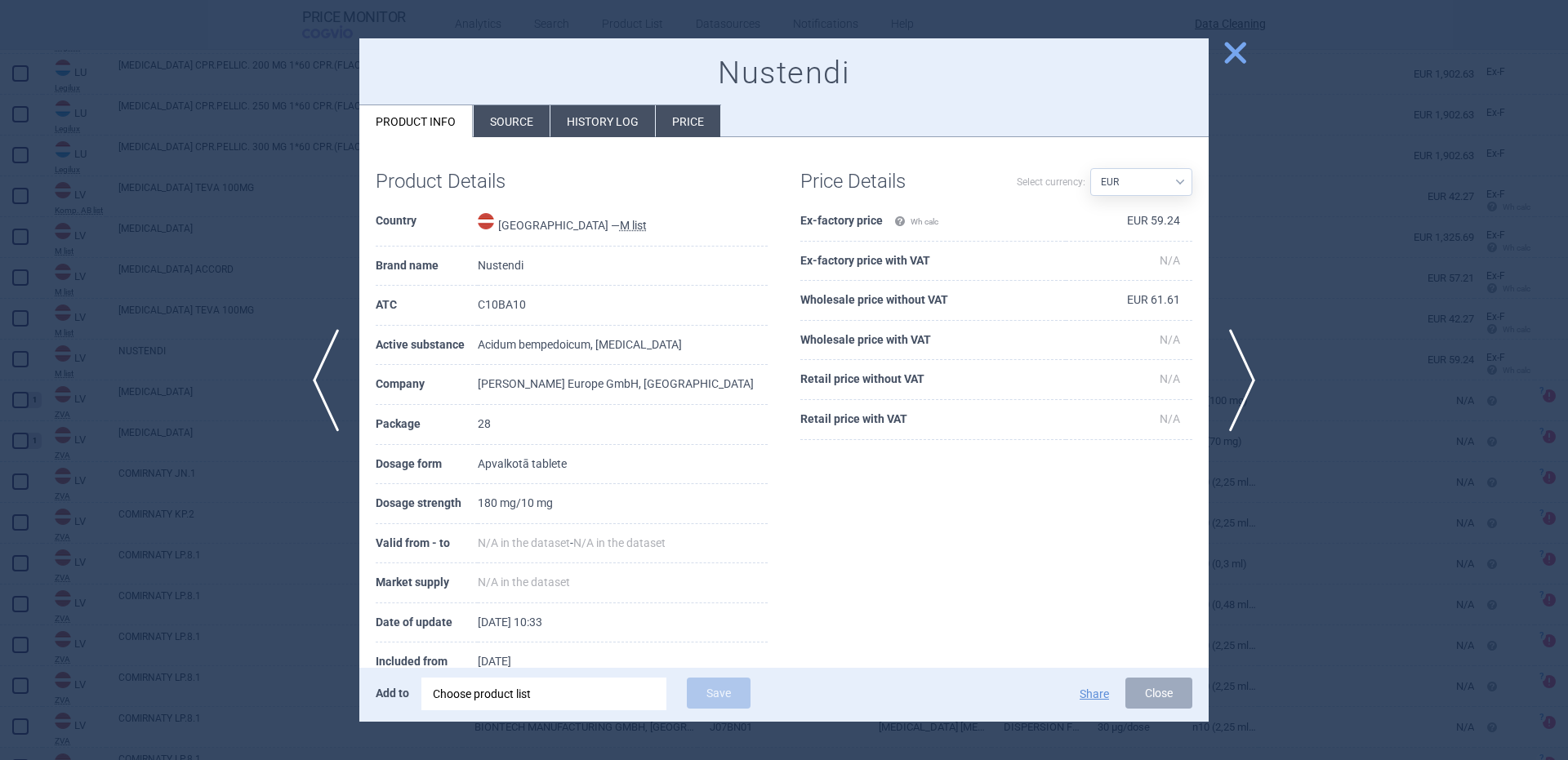
click at [680, 212] on td "Latvia — M list" at bounding box center [622, 223] width 290 height 45
click at [569, 700] on div "Choose product list" at bounding box center [544, 694] width 223 height 32
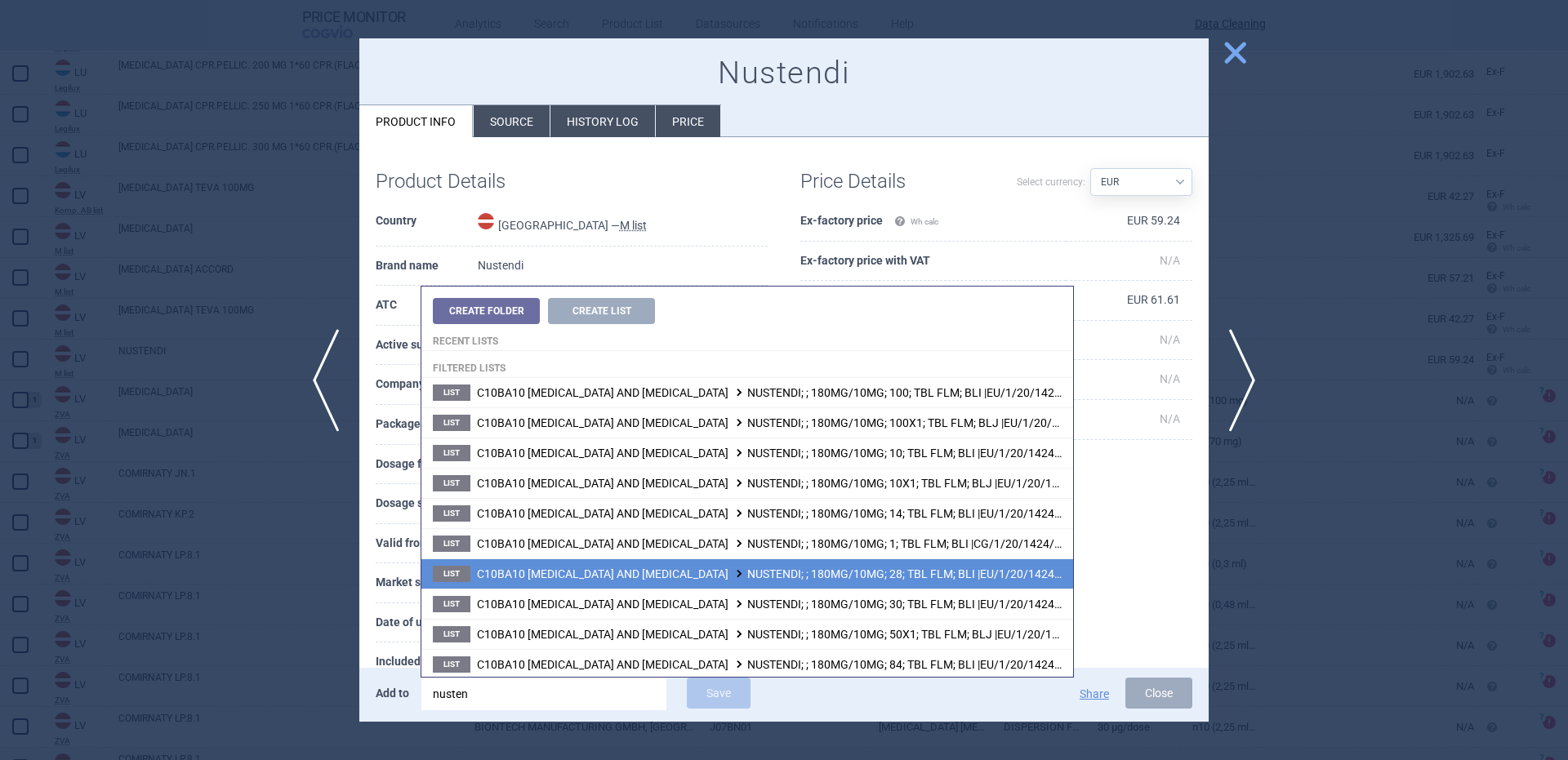
click at [936, 571] on span "C10BA10 BEMPEDOIC ACID AND EZETIMIBE NUSTENDI; ; 180MG/10MG; 28; TBL FLM; BLI |…" at bounding box center [777, 573] width 602 height 13
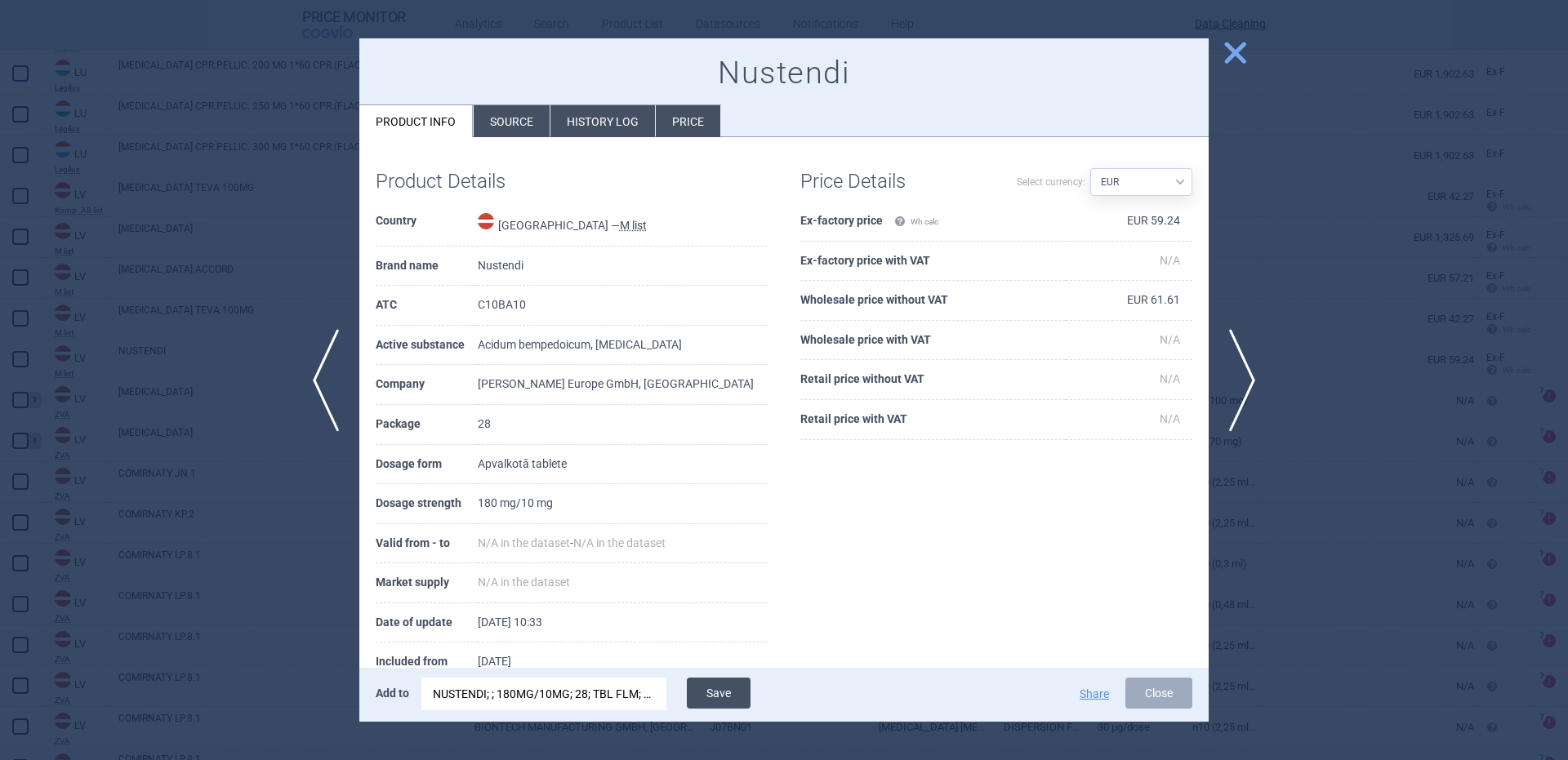
click at [710, 694] on button "Save" at bounding box center [719, 693] width 64 height 31
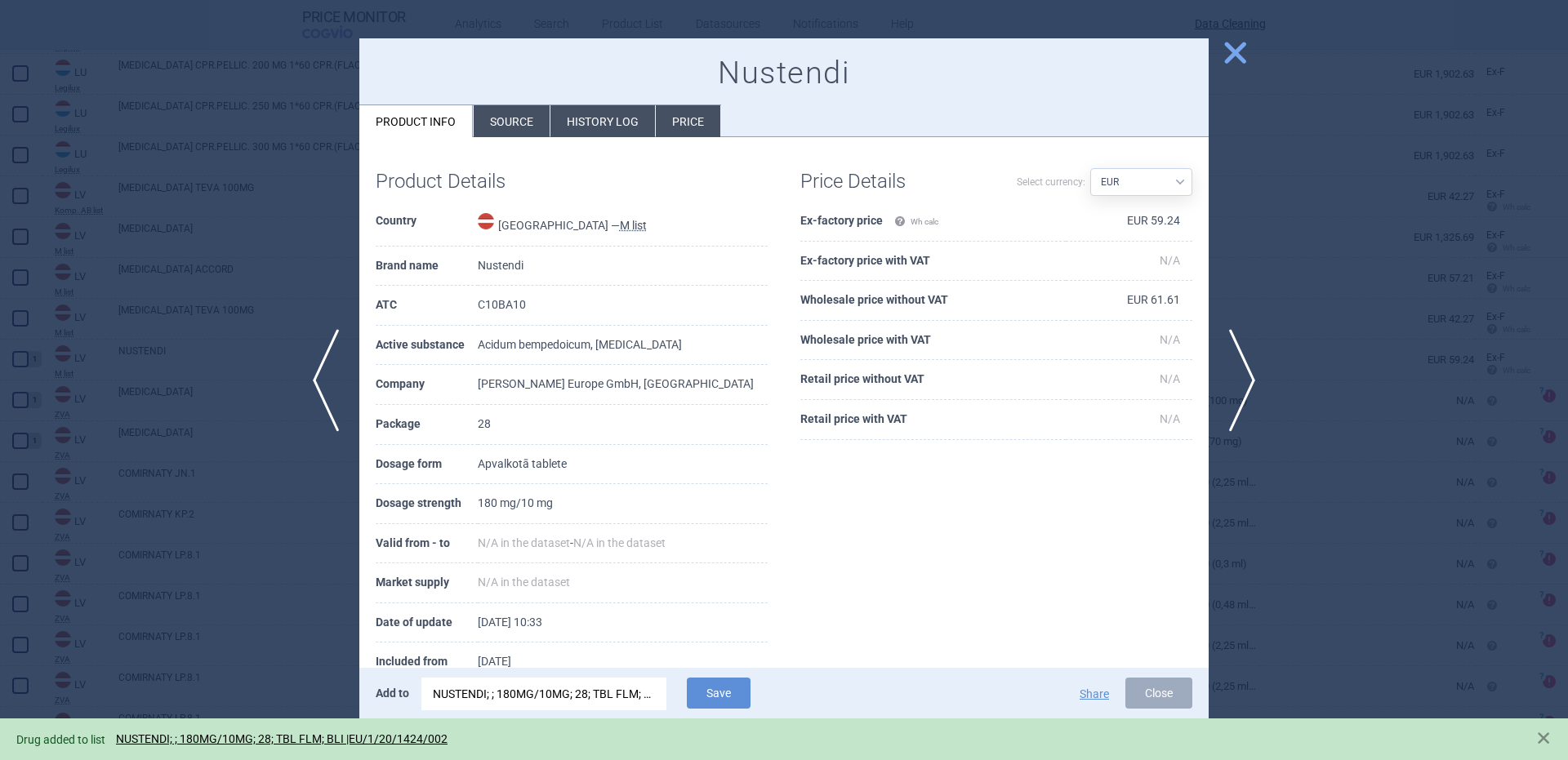
click at [221, 329] on div at bounding box center [784, 380] width 1568 height 760
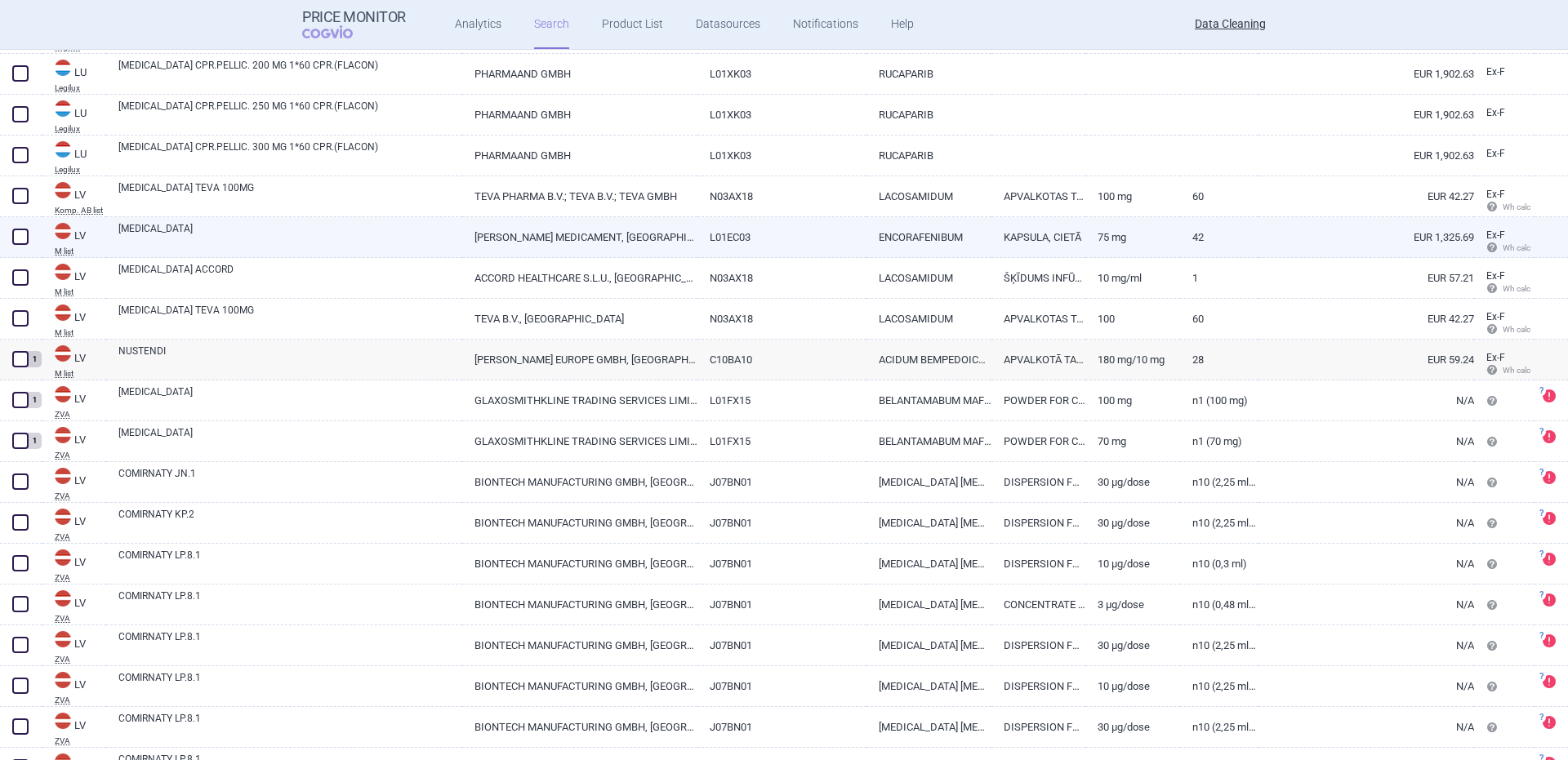
click at [157, 241] on link "BRAFTOVI" at bounding box center [290, 236] width 344 height 30
select select "EUR"
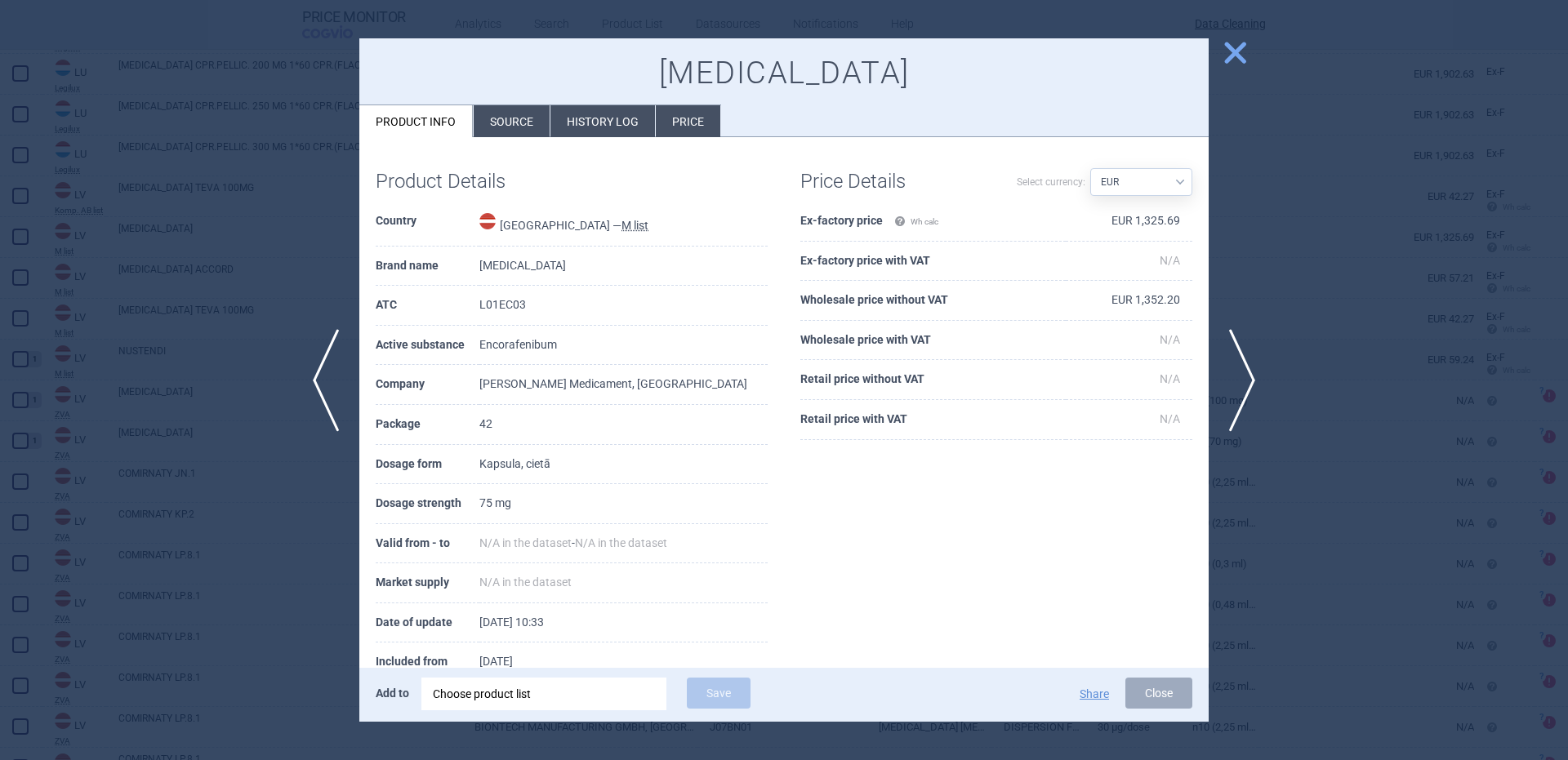
click at [514, 708] on div "Choose product list" at bounding box center [544, 694] width 223 height 32
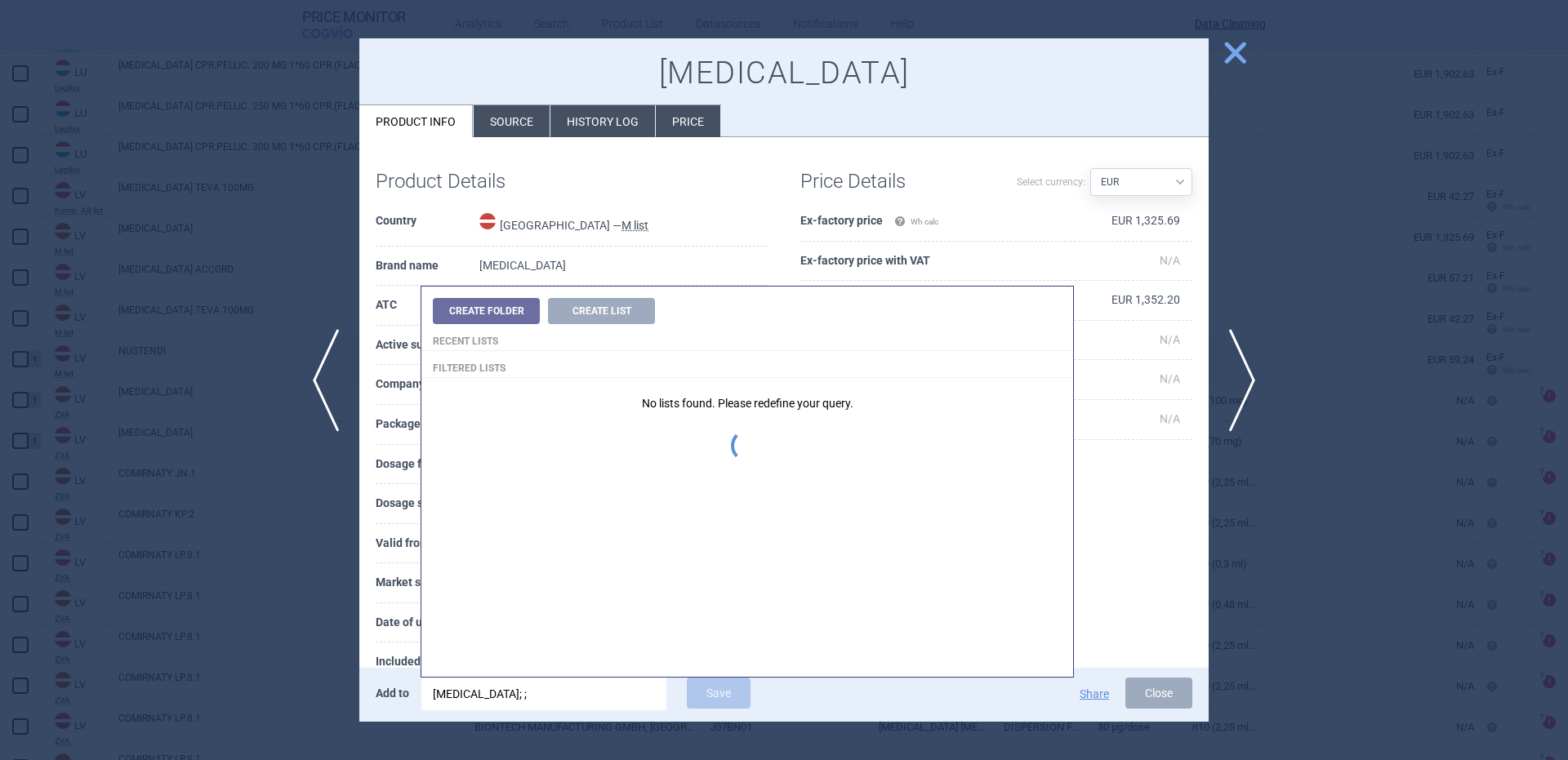
type input "braftovi; ;"
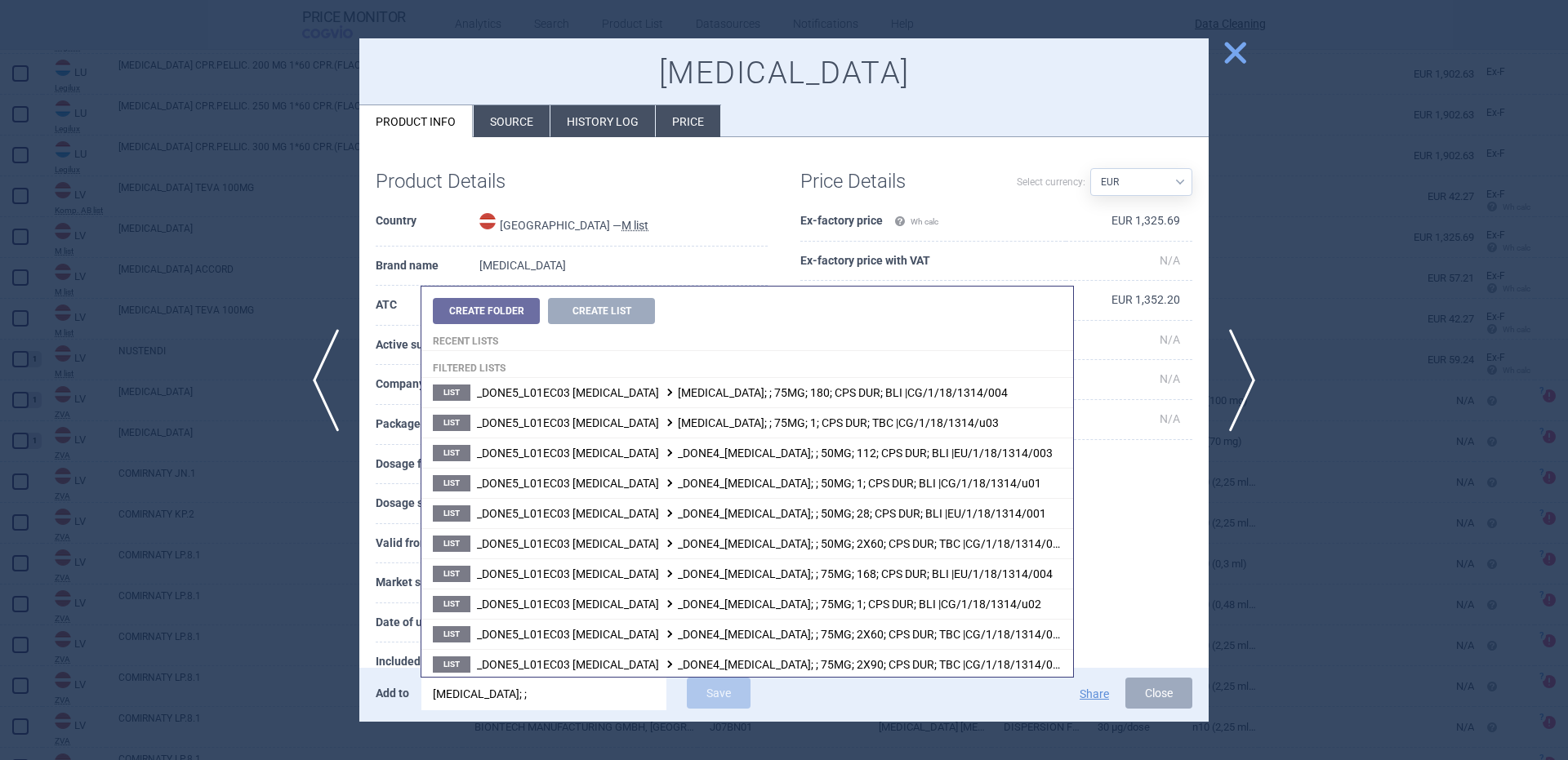
click at [688, 204] on td "Latvia — M list" at bounding box center [623, 223] width 288 height 45
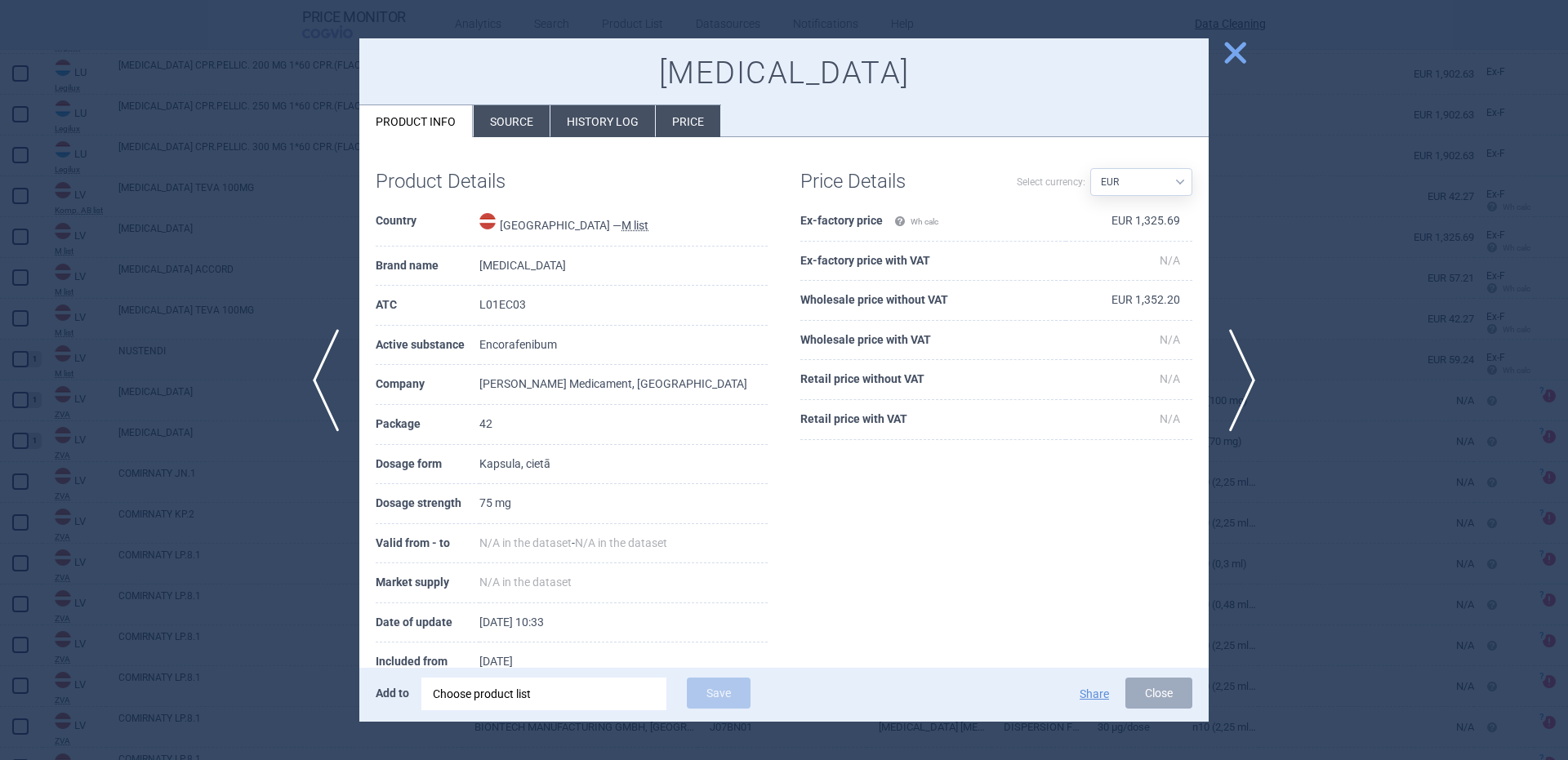
click at [532, 697] on div "Choose product list" at bounding box center [544, 694] width 223 height 32
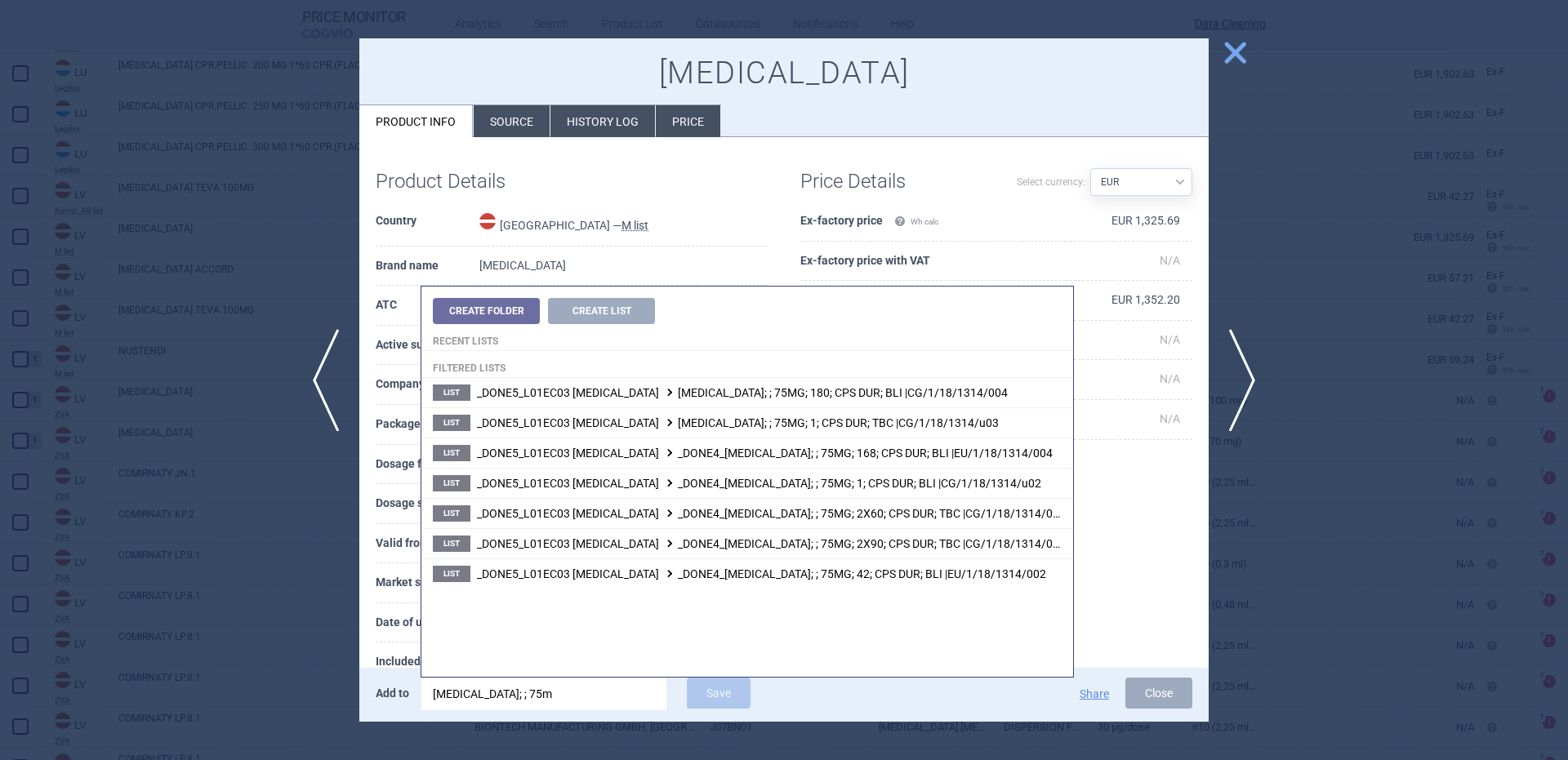
type input "braftovi; ; 75mg"
click at [743, 246] on td "Braftovi" at bounding box center [623, 266] width 288 height 40
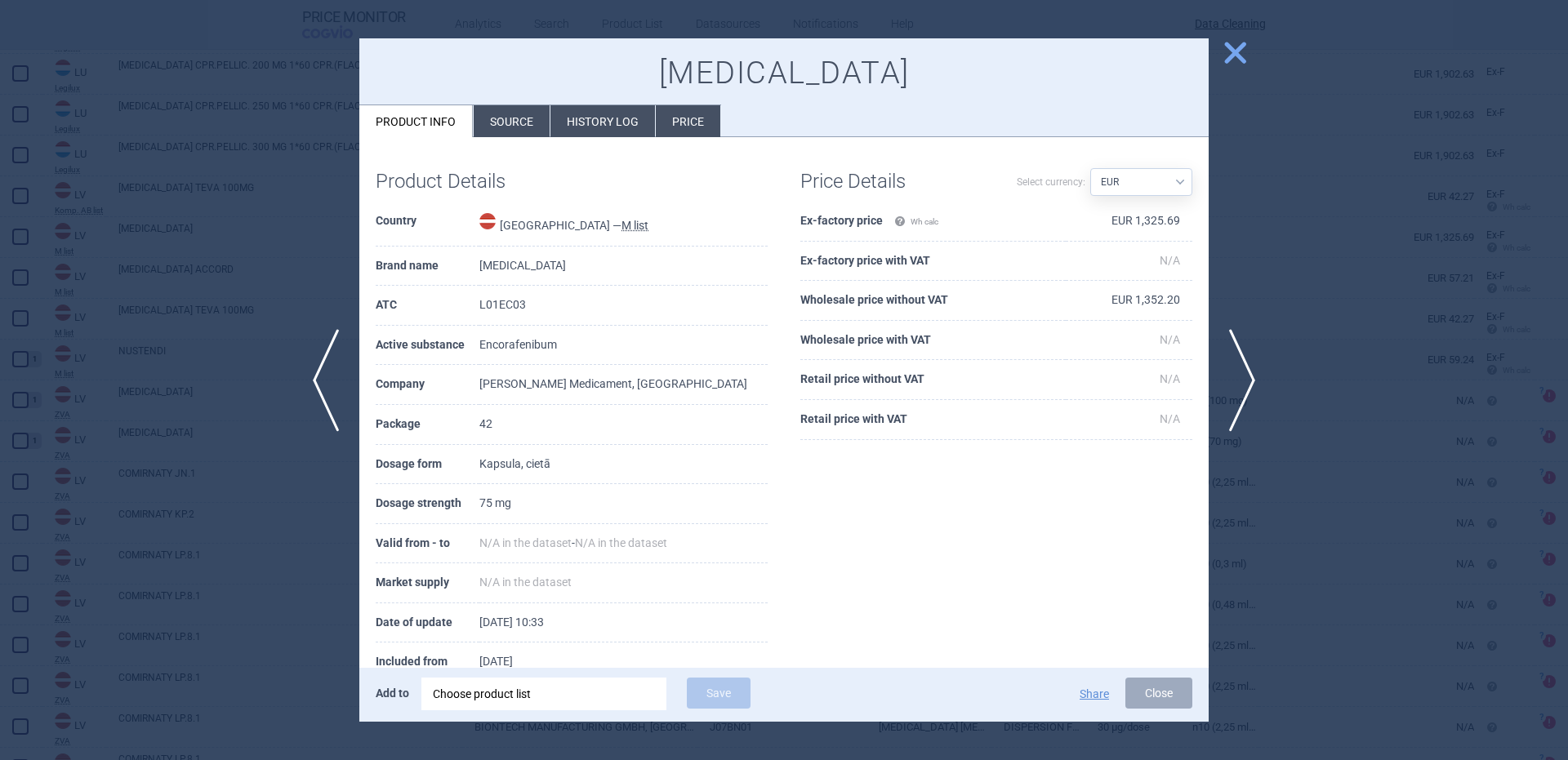
click at [622, 684] on div "Choose product list" at bounding box center [544, 694] width 223 height 32
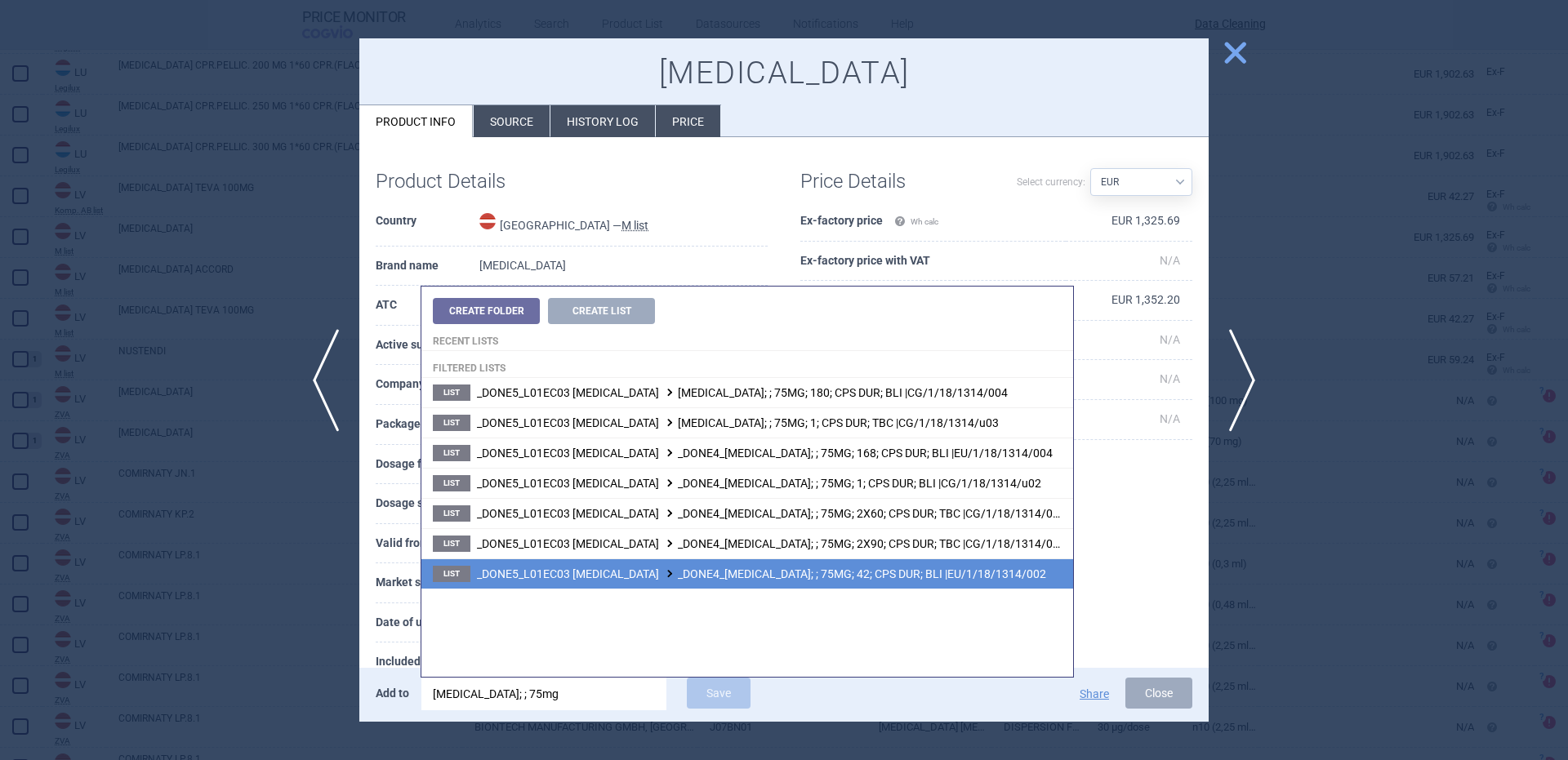
click at [861, 564] on li "List _DONE5_L01EC03 ENCORAFENIB _DONE4_BRAFTOVI; ; 75MG; 42; CPS DUR; BLI |EU/1…" at bounding box center [747, 574] width 651 height 31
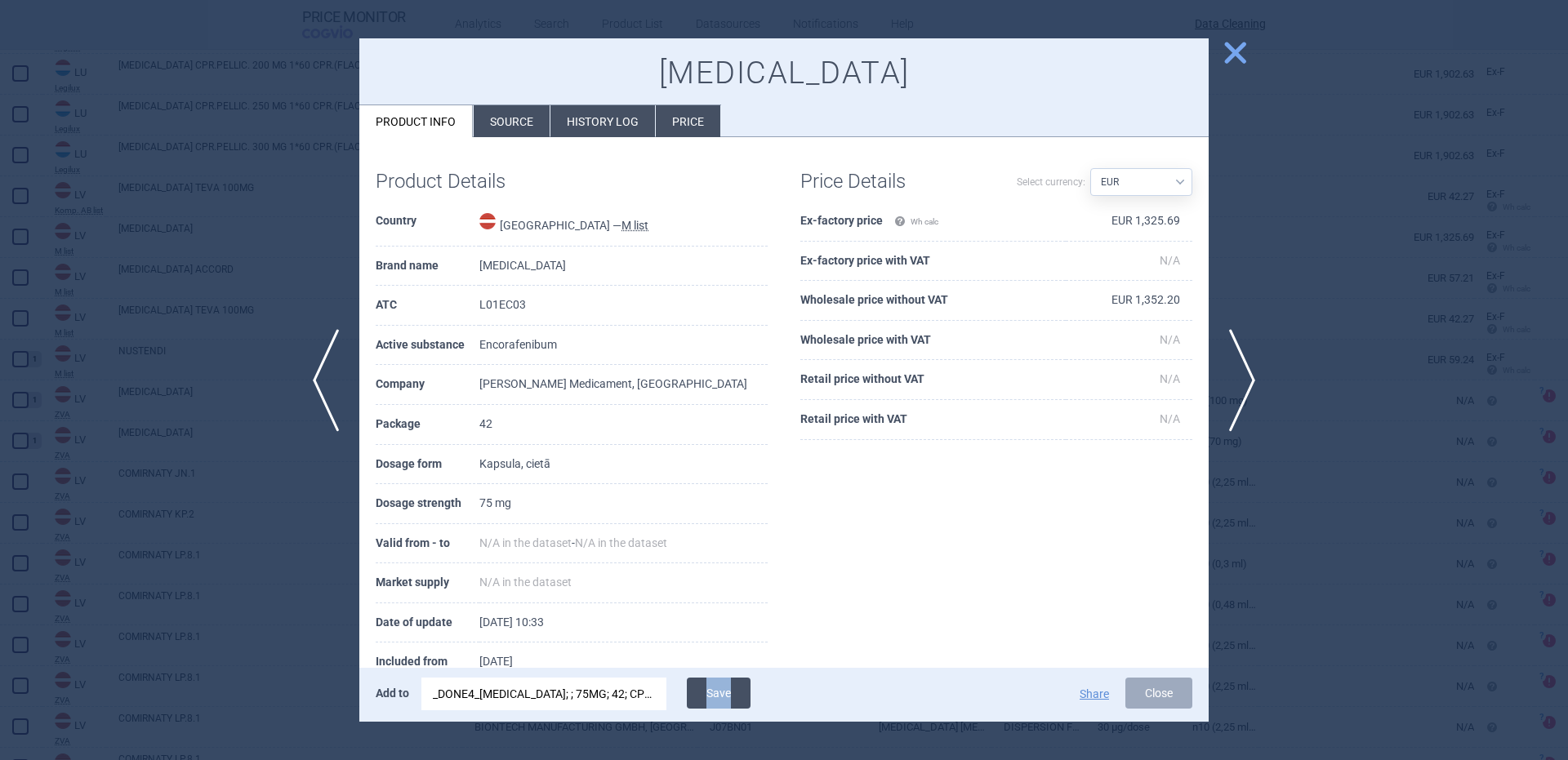
drag, startPoint x: 744, startPoint y: 684, endPoint x: 736, endPoint y: 690, distance: 10.0
click at [737, 689] on div "Add to _DONE4_BRAFTOVI; ; 75MG; 42; CPS DUR; BLI |EU/1/18/1314/002 Save Share C…" at bounding box center [784, 694] width 849 height 53
click at [736, 690] on button "Save" at bounding box center [719, 693] width 64 height 31
click at [251, 538] on div at bounding box center [784, 380] width 1568 height 760
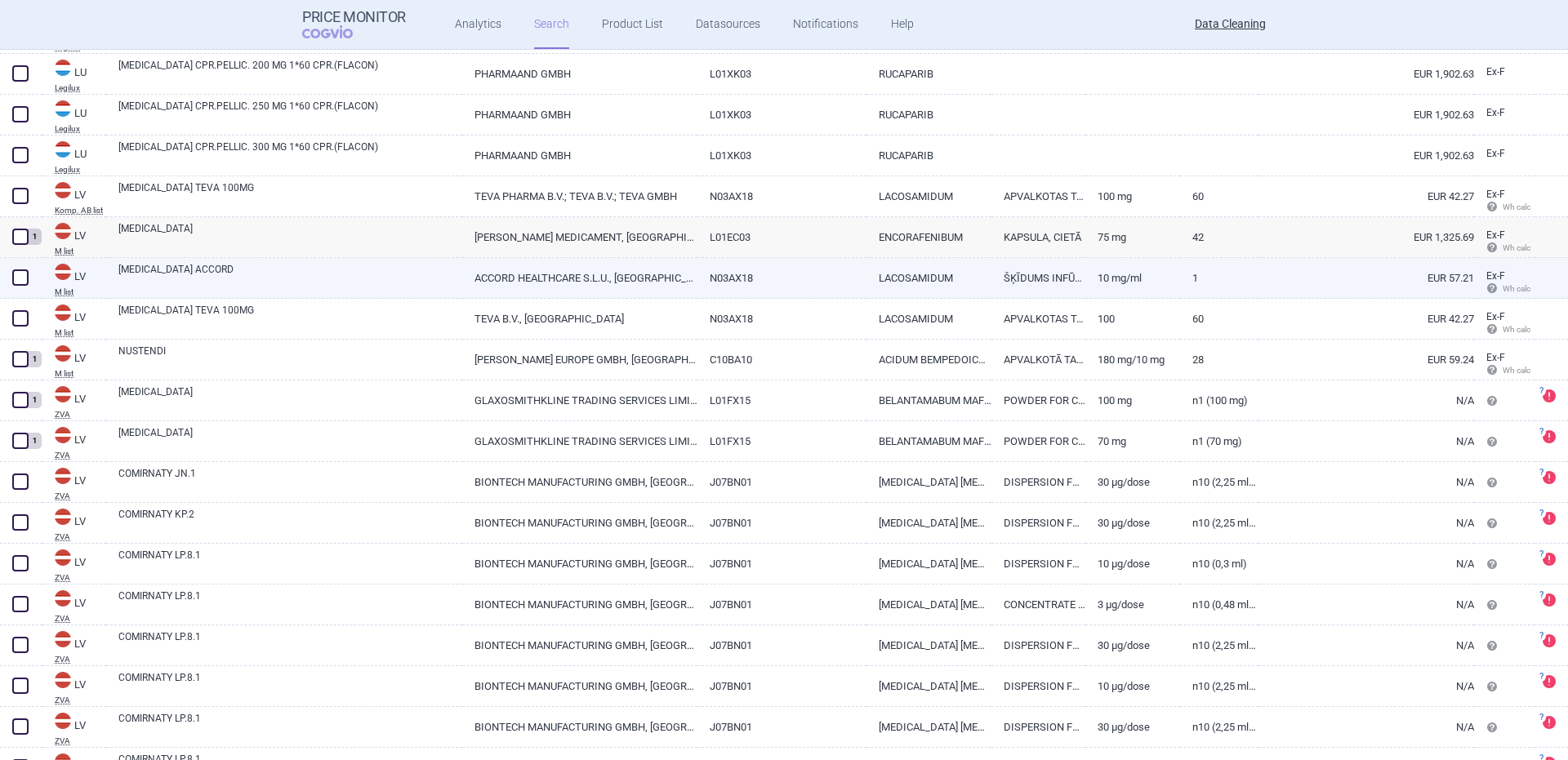
click at [207, 273] on link "LACOSAMIDE ACCORD" at bounding box center [290, 277] width 344 height 30
select select "EUR"
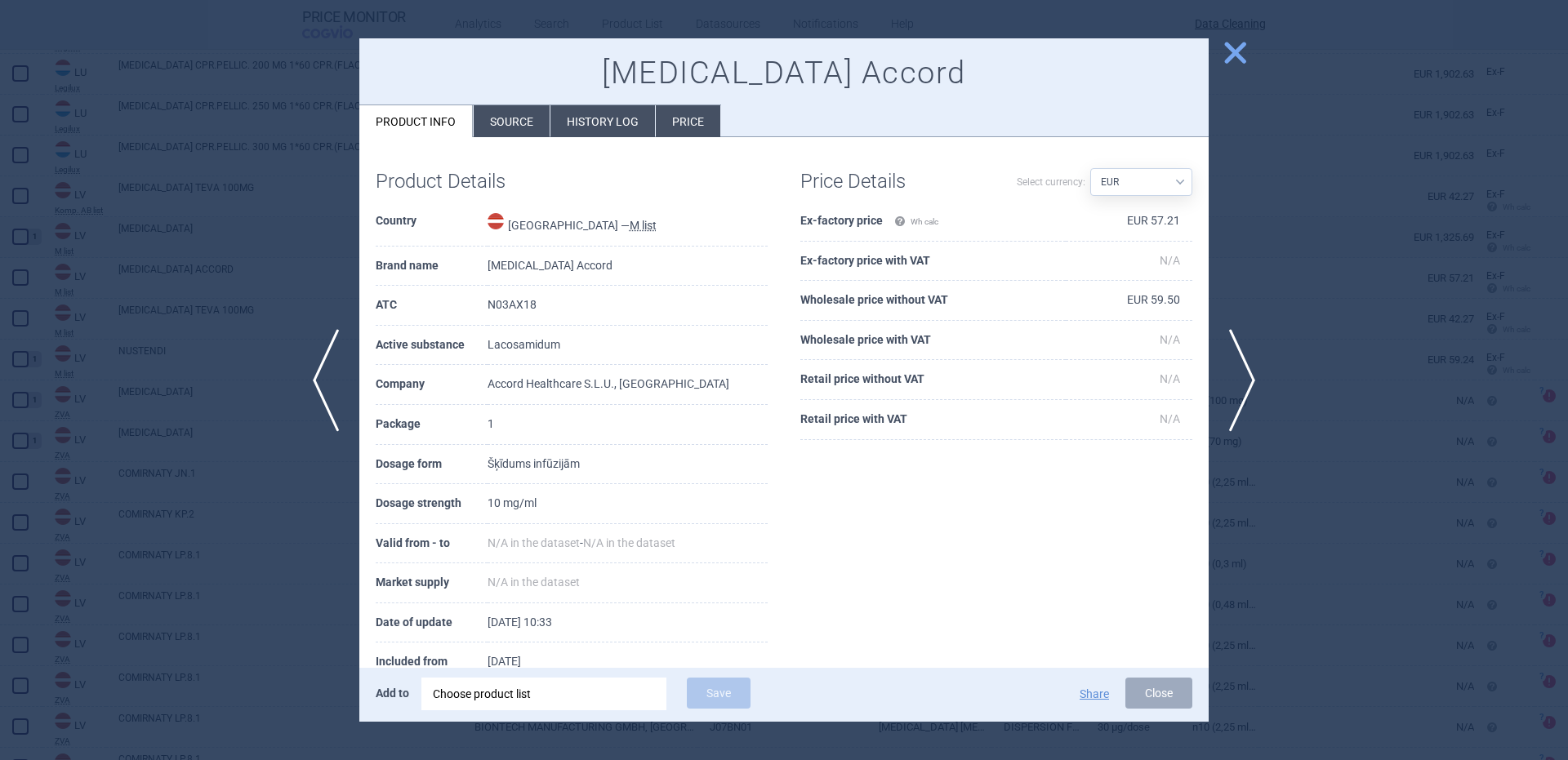
click at [623, 682] on div "Choose product list" at bounding box center [544, 694] width 223 height 32
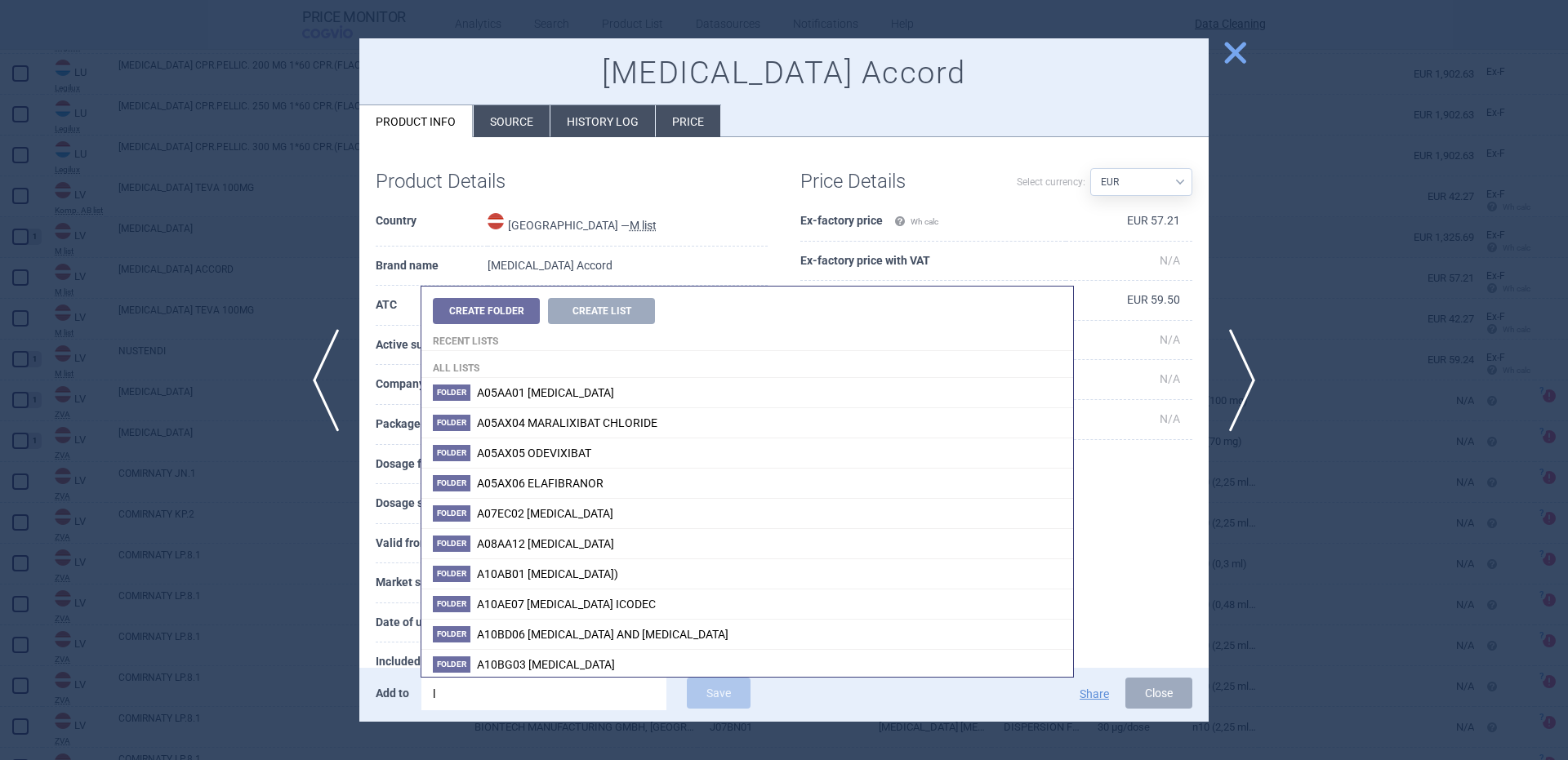
type input "la"
click at [494, 114] on li "Source" at bounding box center [511, 121] width 76 height 31
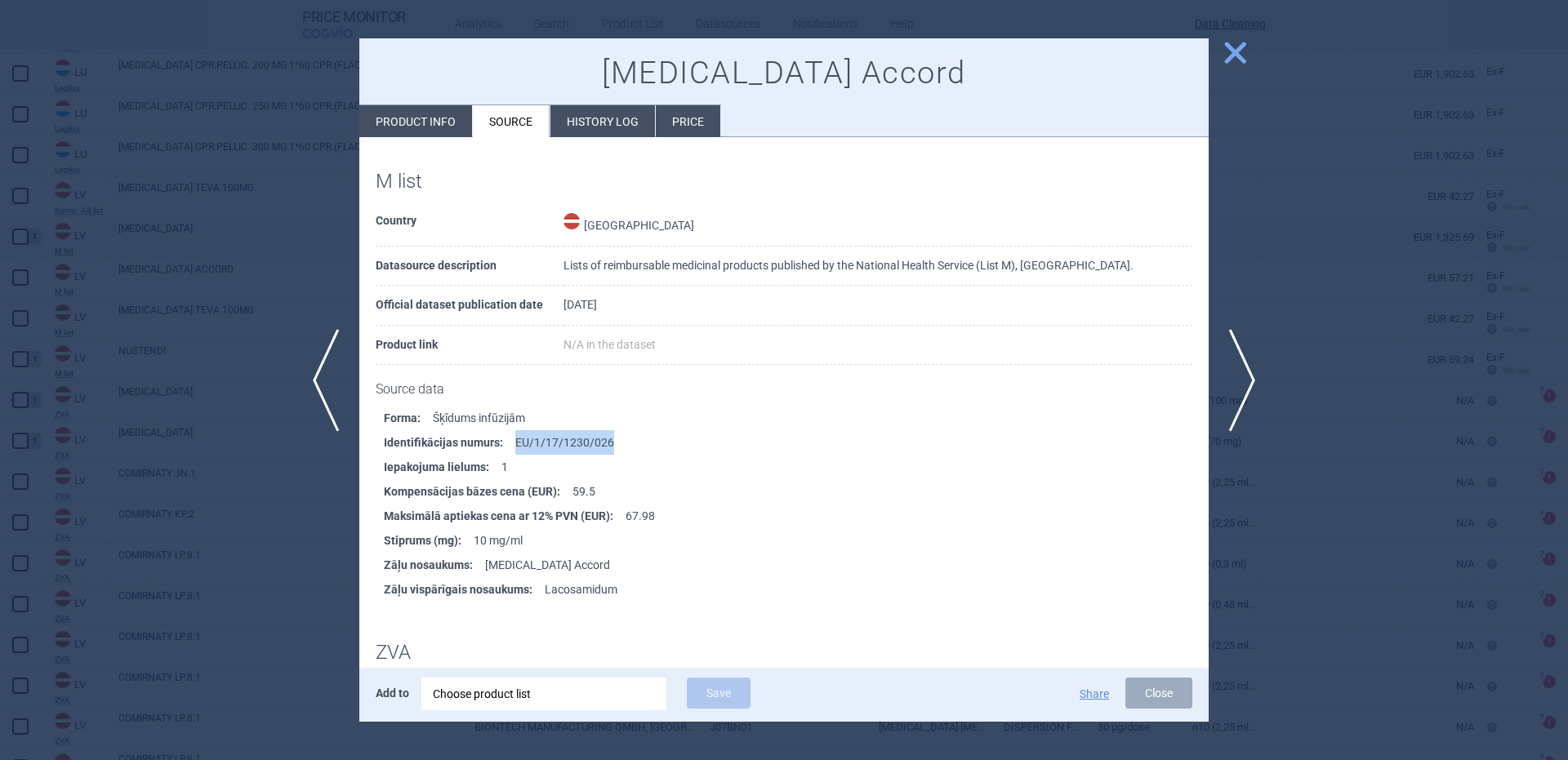
drag, startPoint x: 623, startPoint y: 450, endPoint x: 516, endPoint y: 436, distance: 107.9
click at [516, 436] on li "Identifikācijas numurs : EU/1/17/1230/026" at bounding box center [796, 442] width 825 height 25
copy li "EU/1/17/1230/026"
click at [603, 685] on div "Choose product list" at bounding box center [544, 694] width 223 height 32
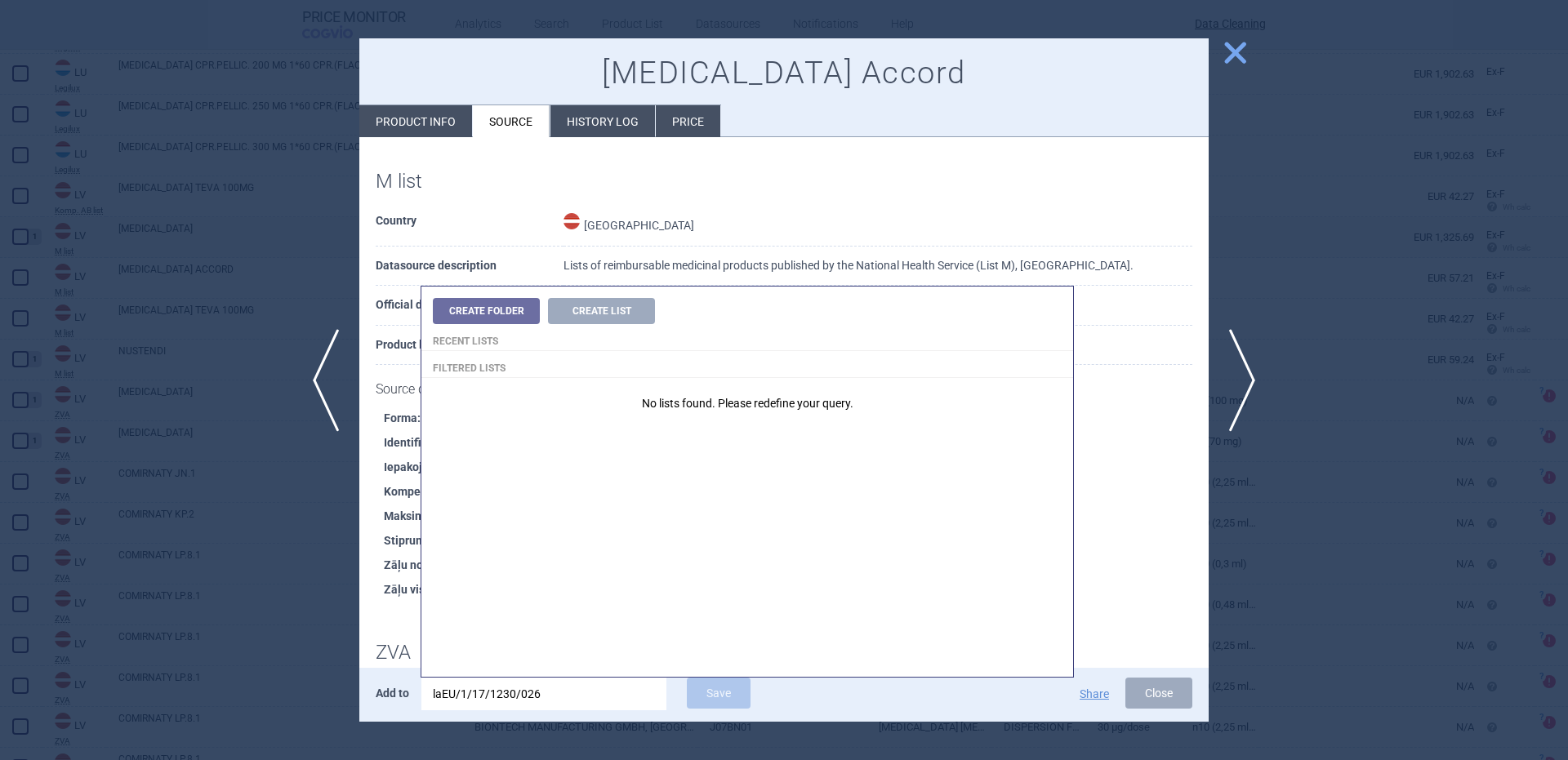
drag, startPoint x: 603, startPoint y: 703, endPoint x: 241, endPoint y: 651, distance: 365.7
click at [226, 759] on div "previous next close Lacosamide Accord Product info Source History log Price M l…" at bounding box center [784, 760] width 1568 height 0
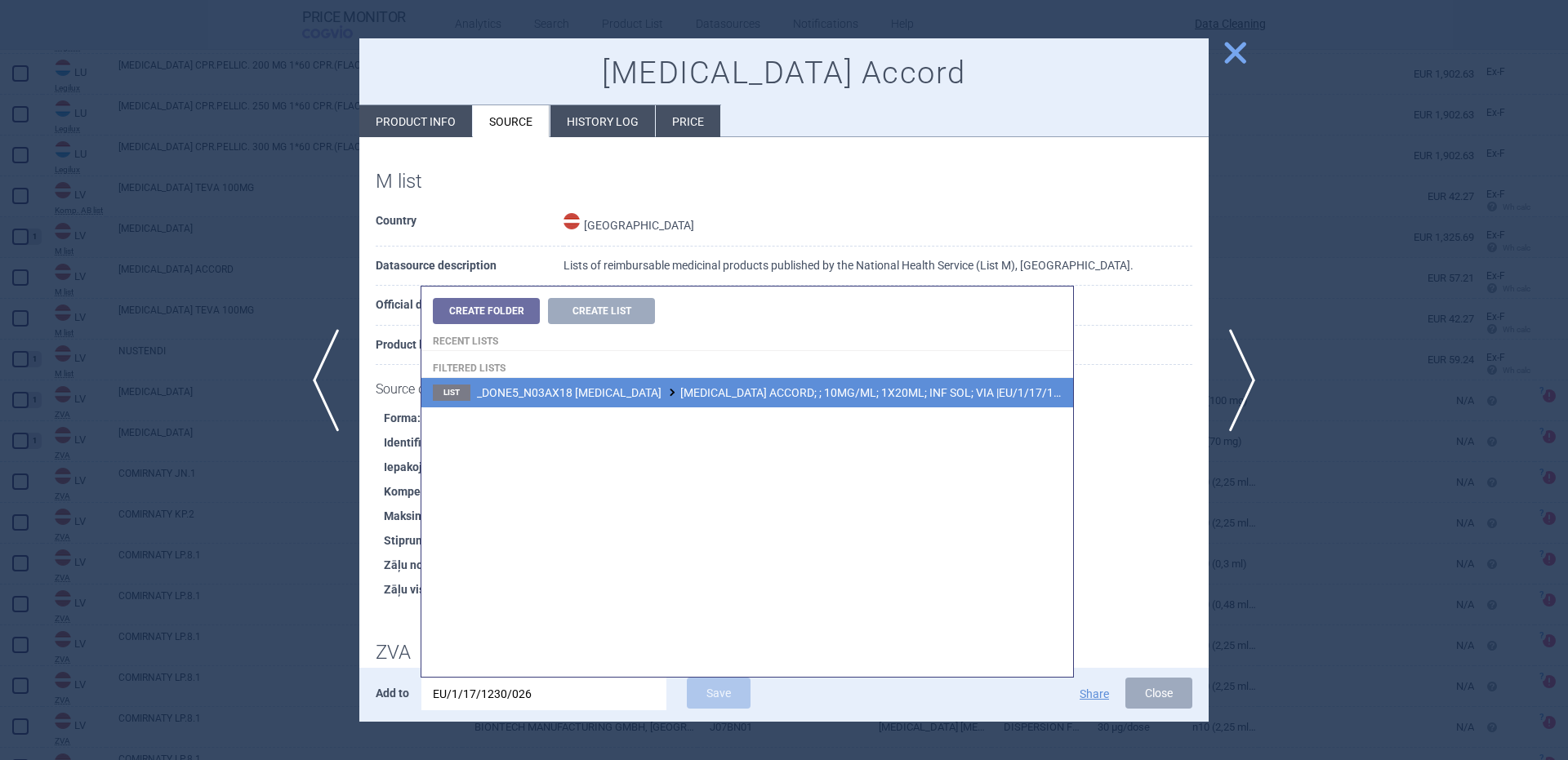
type input "EU/1/17/1230/026"
click at [801, 382] on li "List _DONE5_N03AX18 LACOSAMIDE LACOSAMIDE ACCORD; ; 10MG/ML; 1X20ML; INF SOL; V…" at bounding box center [747, 392] width 651 height 30
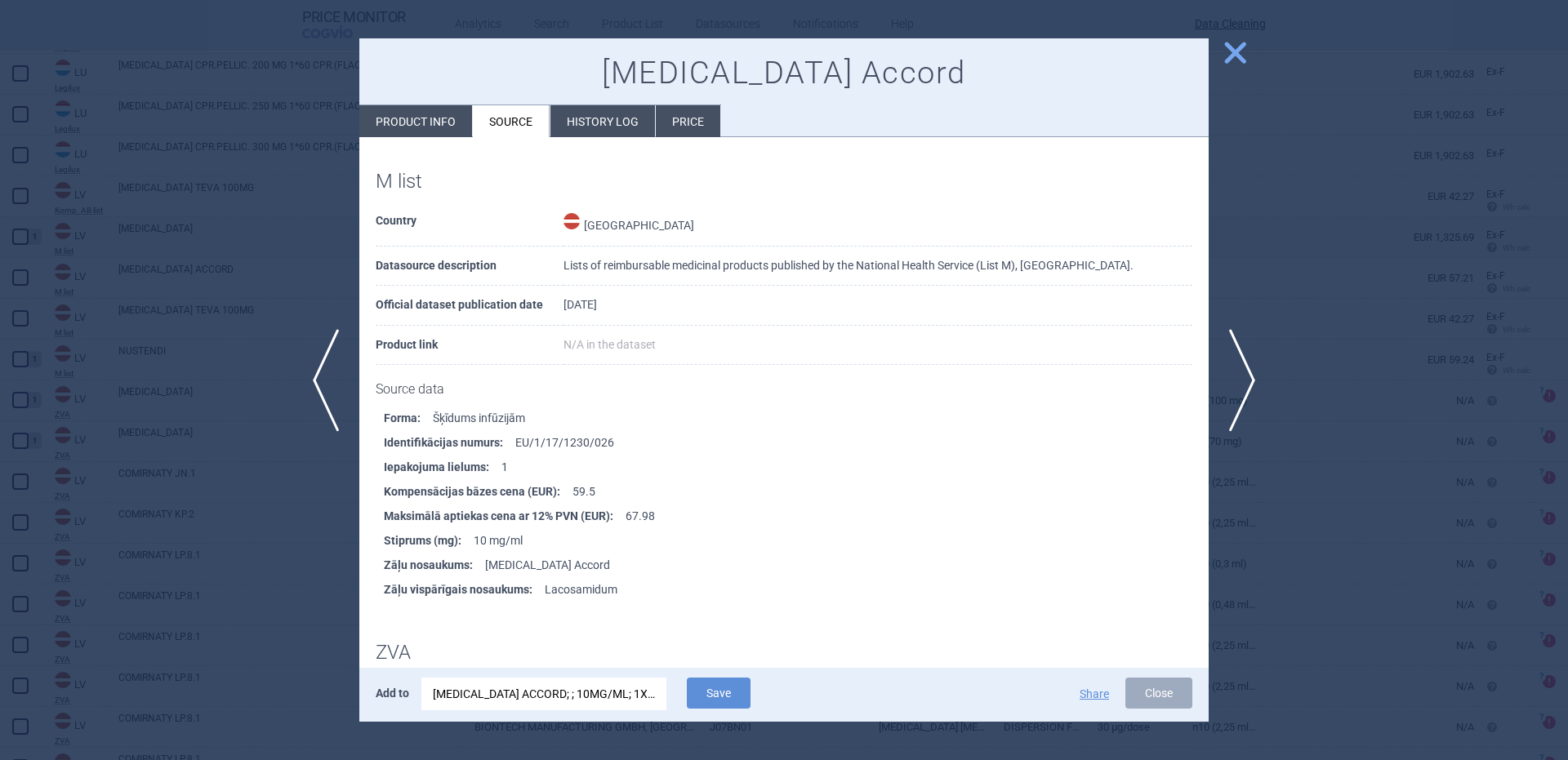
click at [731, 675] on div "Add to LACOSAMIDE ACCORD; ; 10MG/ML; 1X20ML; INF SOL; VIA |EU/1/17/1230/026 Sav…" at bounding box center [784, 694] width 849 height 53
click at [731, 677] on div "Add to LACOSAMIDE ACCORD; ; 10MG/ML; 1X20ML; INF SOL; VIA |EU/1/17/1230/026 Sav…" at bounding box center [784, 694] width 849 height 53
drag, startPoint x: 730, startPoint y: 679, endPoint x: 730, endPoint y: 692, distance: 13.0
click at [730, 692] on button "Save" at bounding box center [719, 693] width 64 height 31
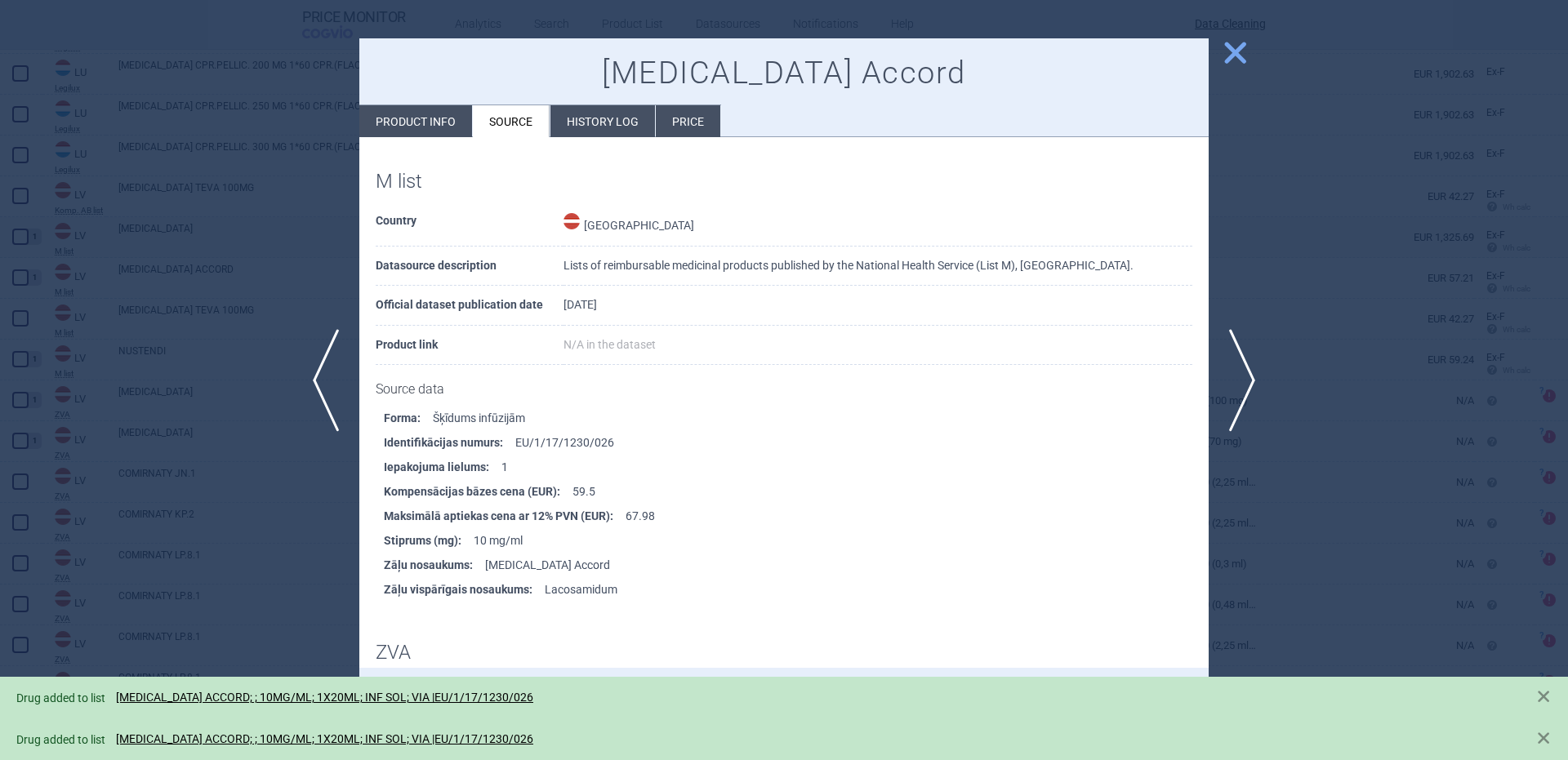
click at [144, 325] on div at bounding box center [784, 380] width 1568 height 760
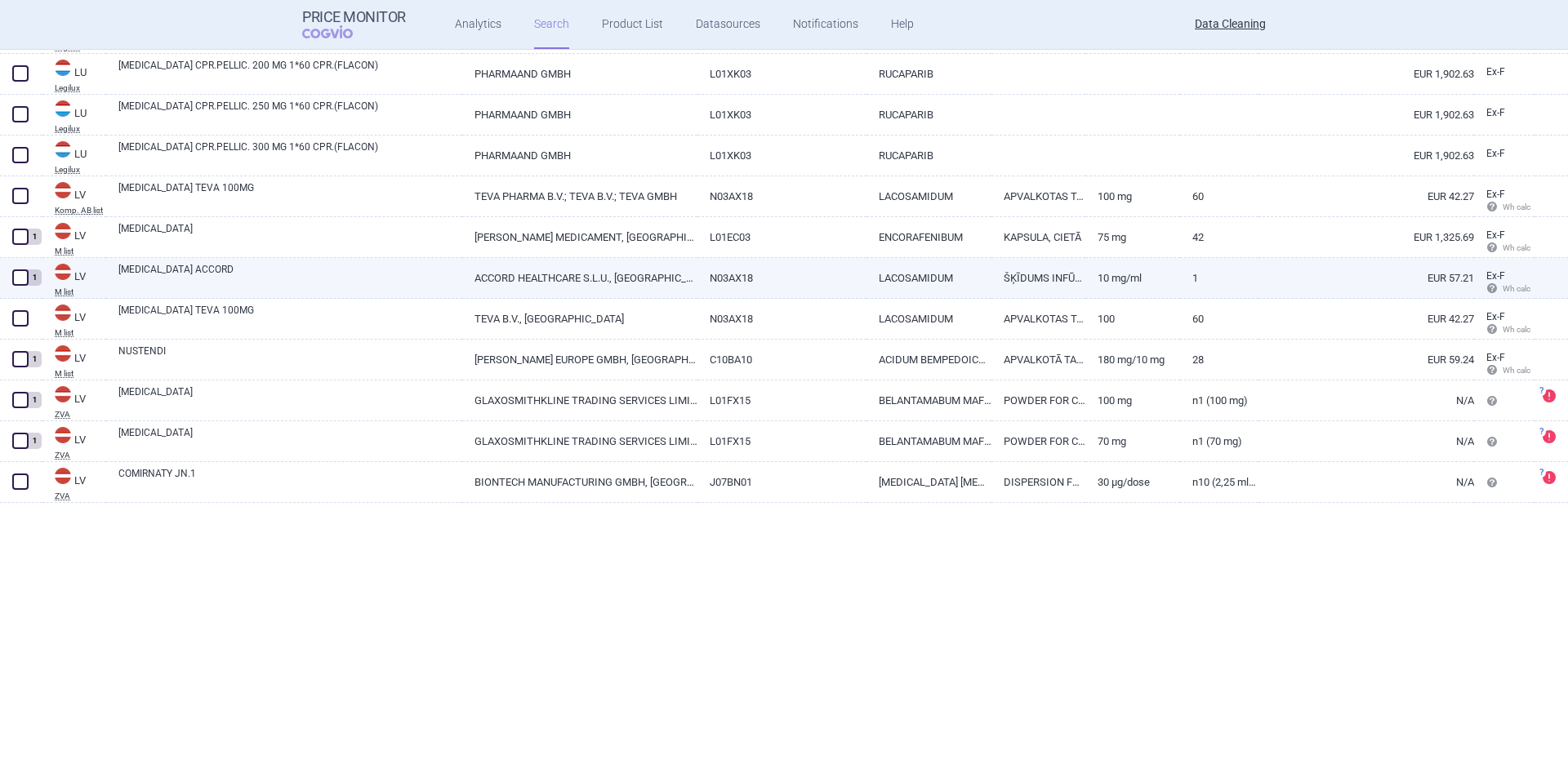
scroll to position [20422, 0]
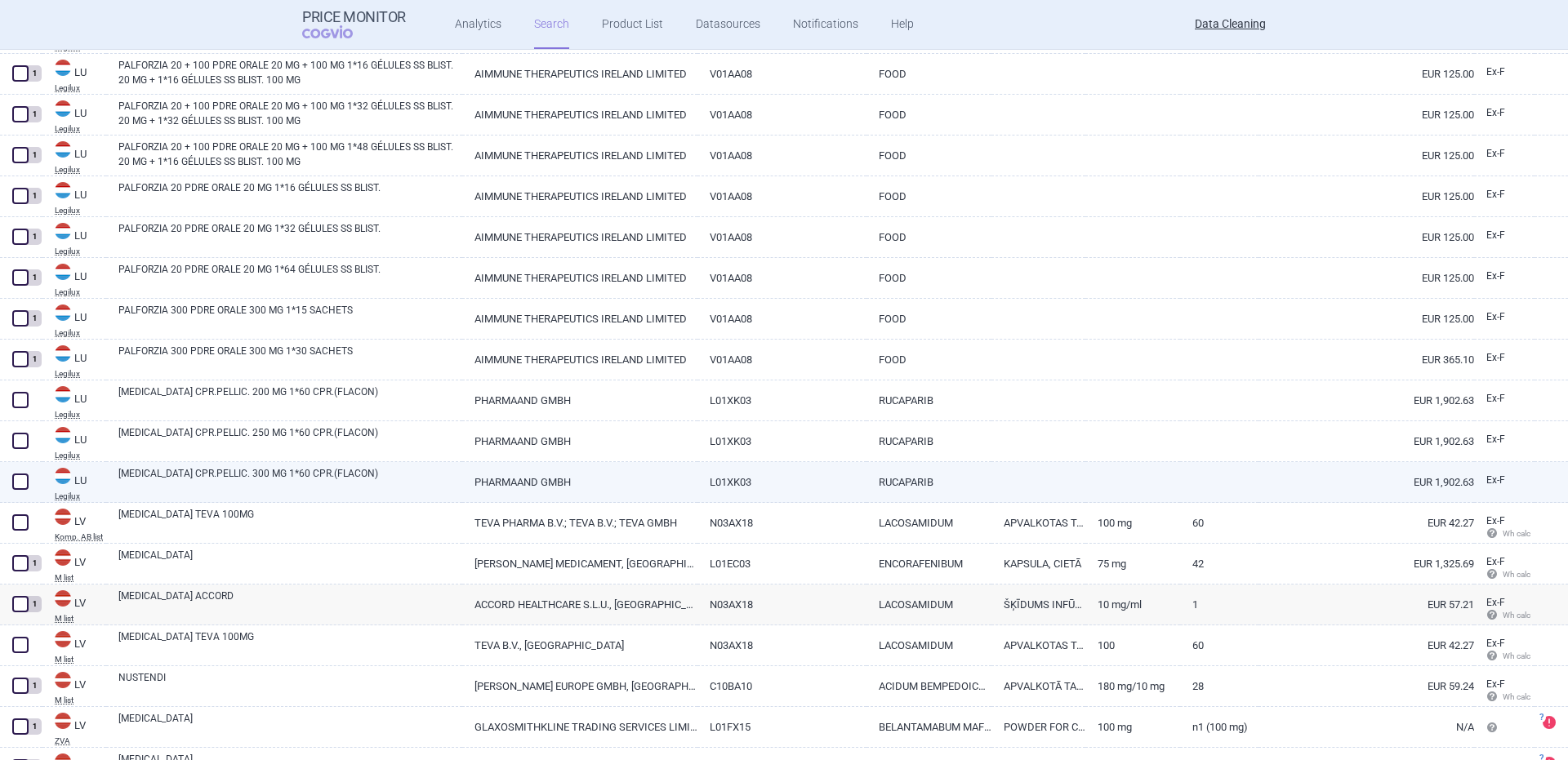
click at [172, 478] on link "RUBRACA CPR.PELLIC. 300 MG 1*60 CPR.(FLACON)" at bounding box center [290, 481] width 344 height 30
select select "EUR"
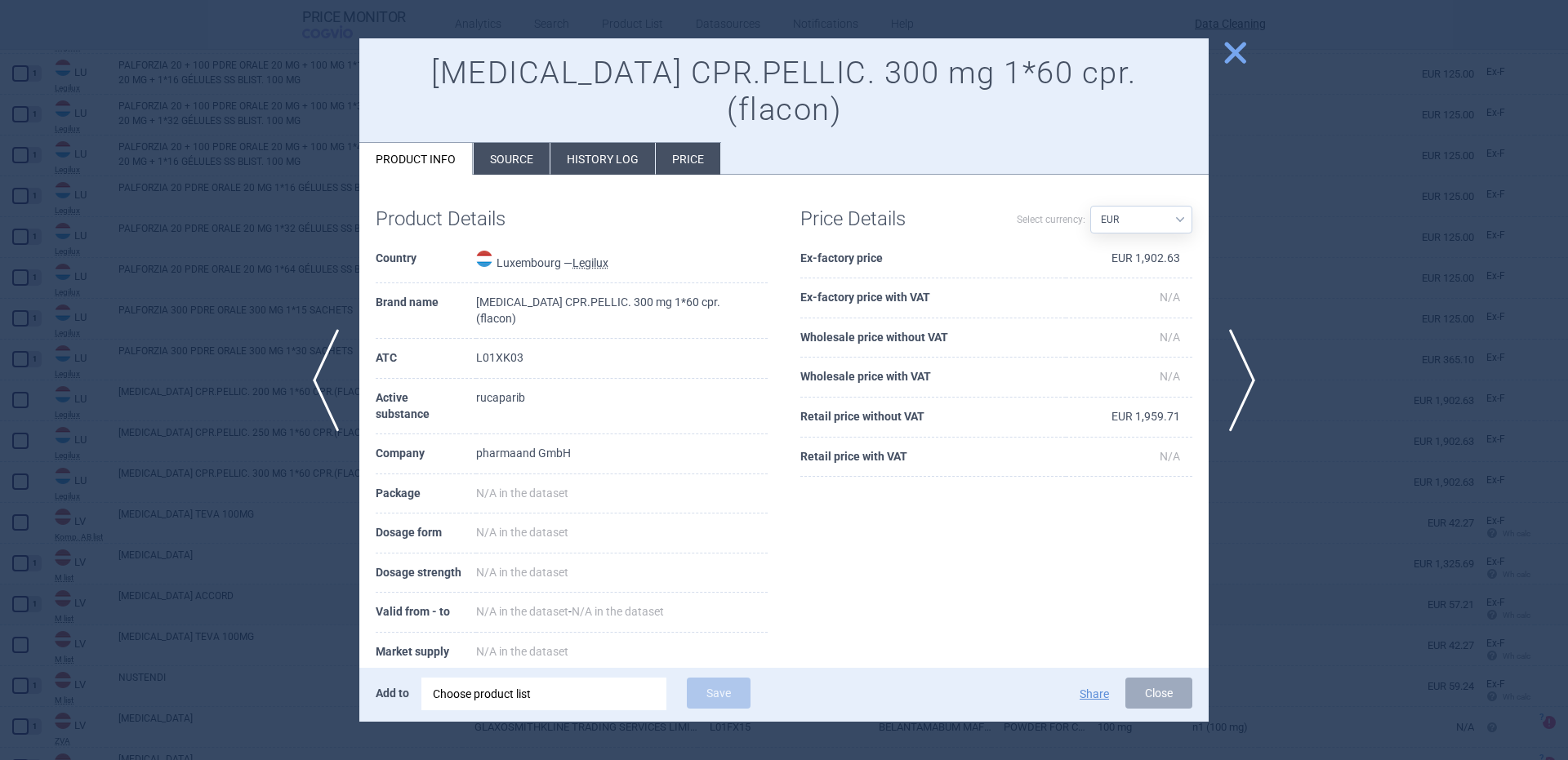
click at [607, 688] on div "Choose product list" at bounding box center [544, 694] width 223 height 32
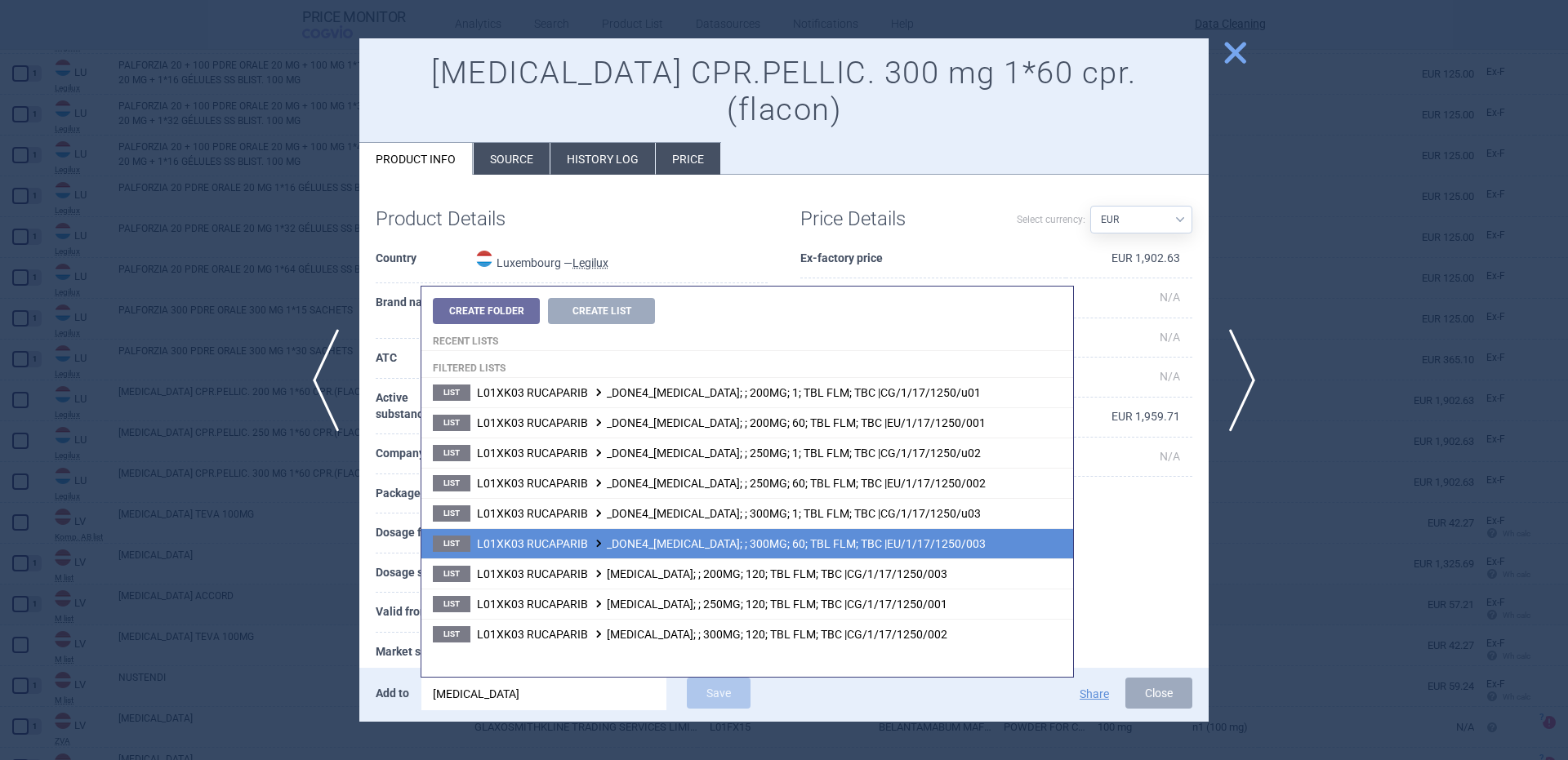
type input "rubraca"
click at [801, 536] on li "List L01XK03 RUCAPARIB _DONE4_RUBRACA; ; 300MG; 60; TBL FLM; TBC |EU/1/17/1250/…" at bounding box center [747, 543] width 651 height 31
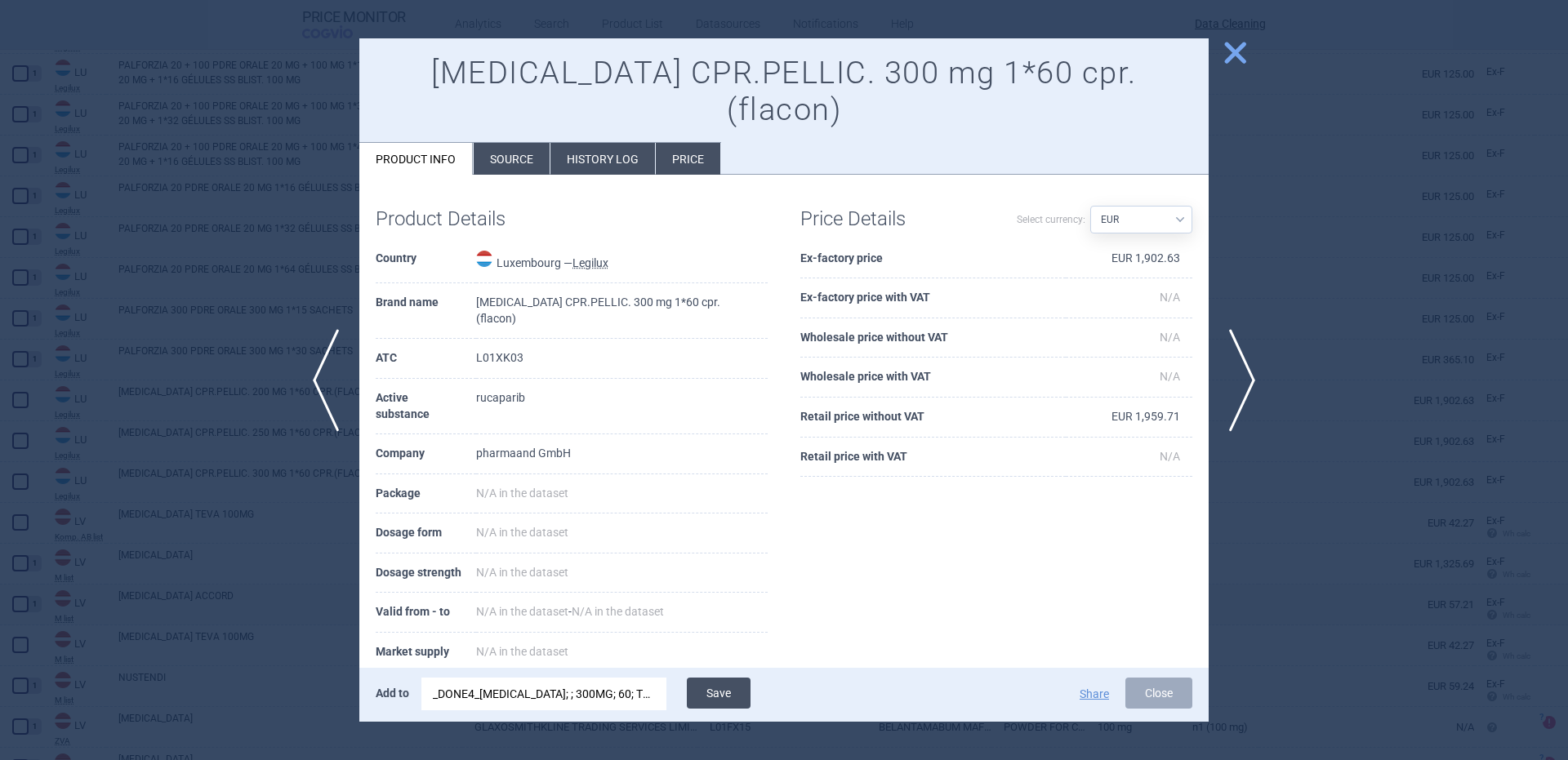
click at [688, 693] on button "Save" at bounding box center [719, 693] width 64 height 31
click at [692, 691] on button "Save" at bounding box center [719, 693] width 64 height 31
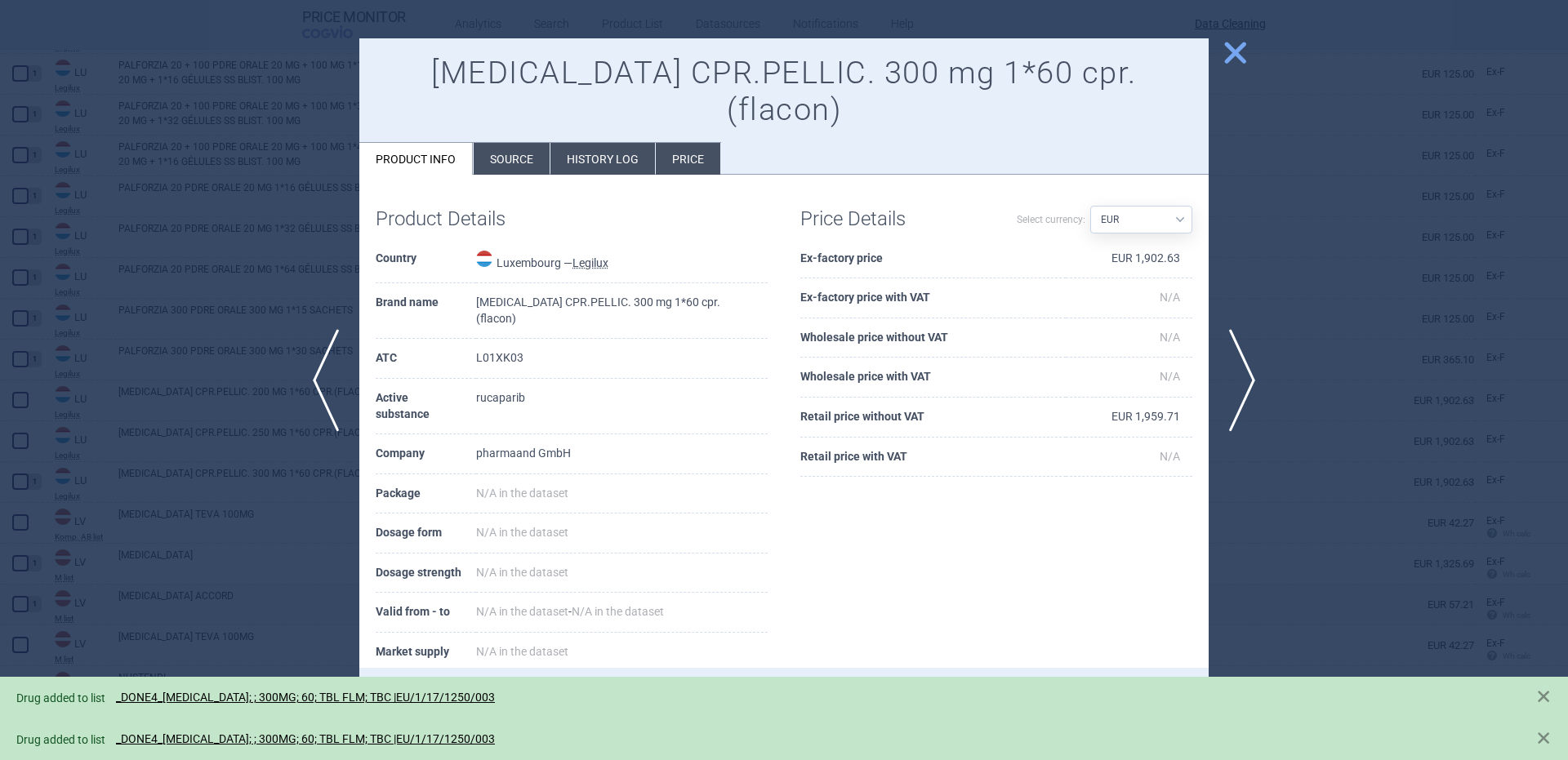
click at [341, 410] on div at bounding box center [784, 380] width 1568 height 760
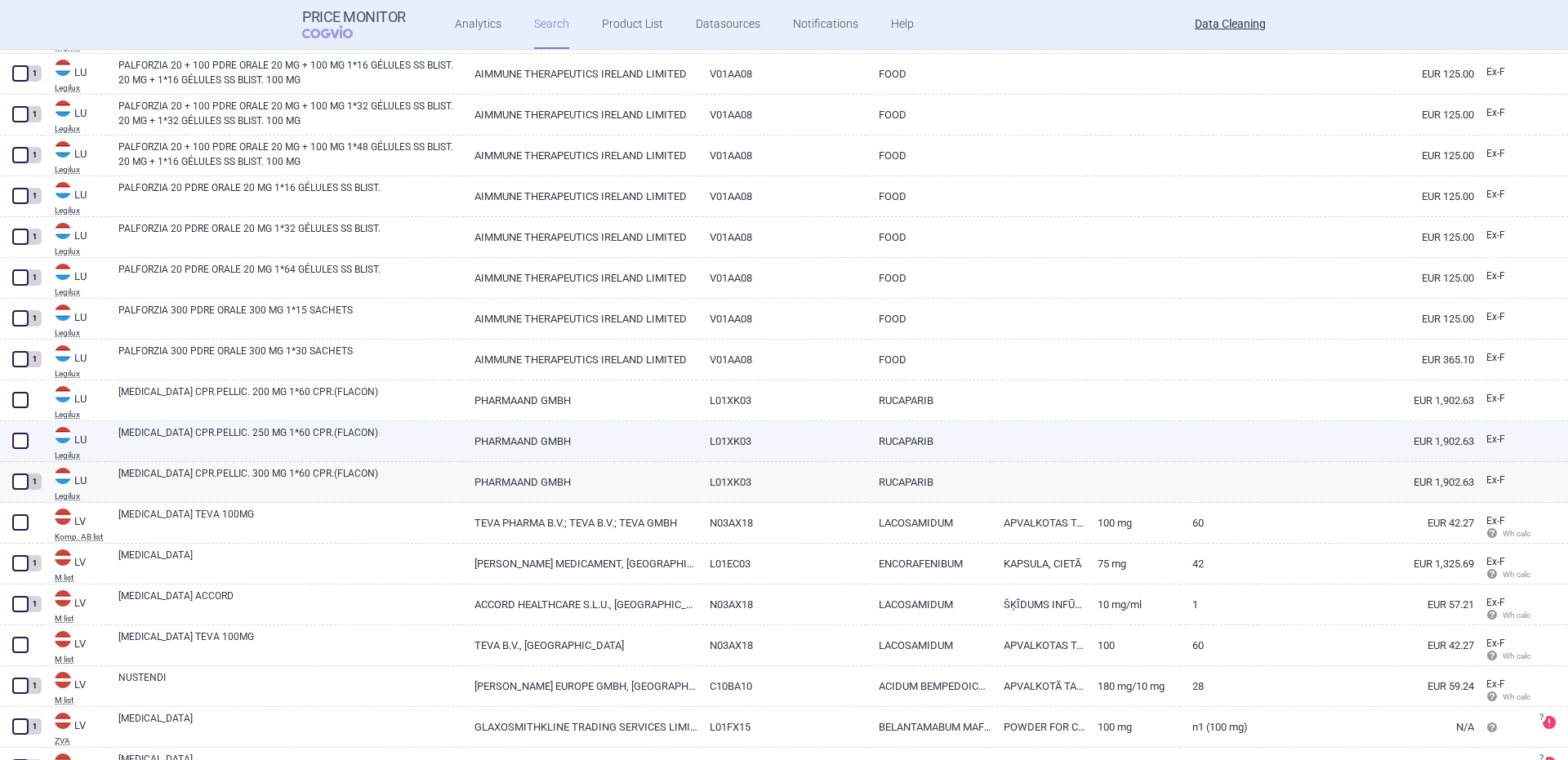
click at [274, 436] on link "RUBRACA CPR.PELLIC. 250 MG 1*60 CPR.(FLACON)" at bounding box center [290, 440] width 344 height 30
select select "EUR"
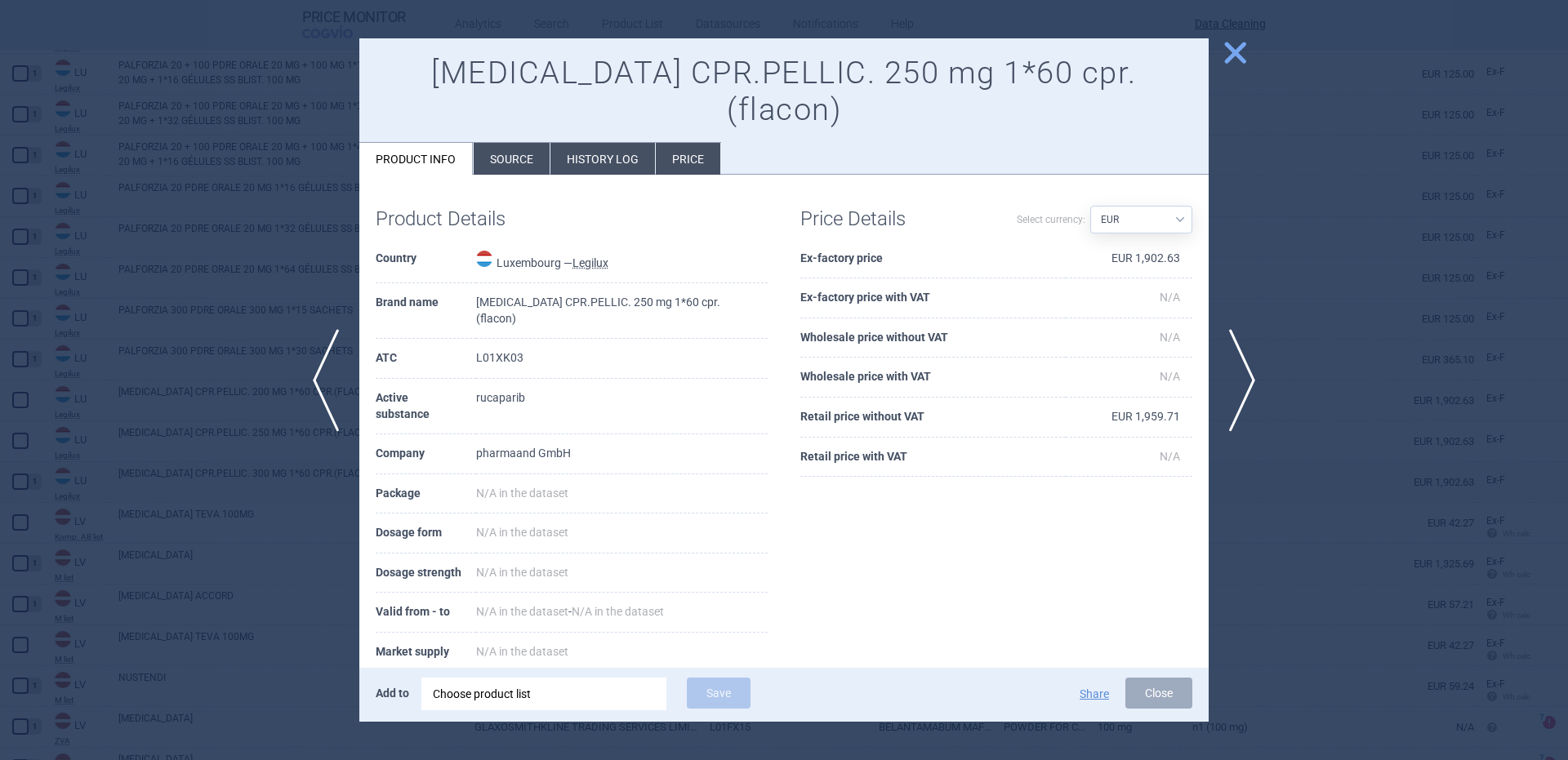
click at [630, 702] on div "Choose product list" at bounding box center [544, 694] width 223 height 32
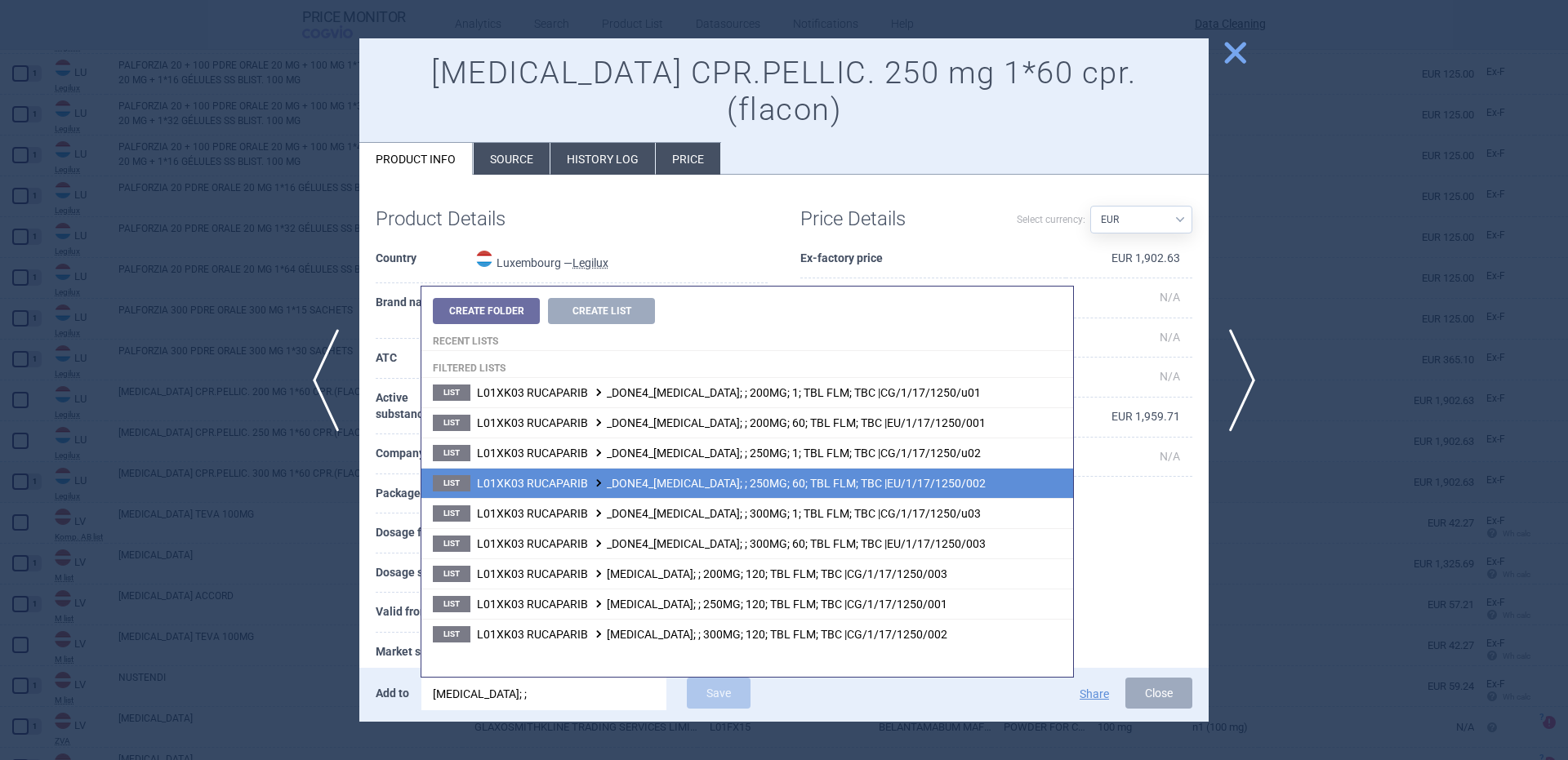
type input "rubraca; ;"
click at [801, 487] on span "L01XK03 RUCAPARIB _DONE4_[MEDICAL_DATA]; ; 250MG; 60; TBL FLM; TBC |EU/1/17/125…" at bounding box center [730, 482] width 509 height 13
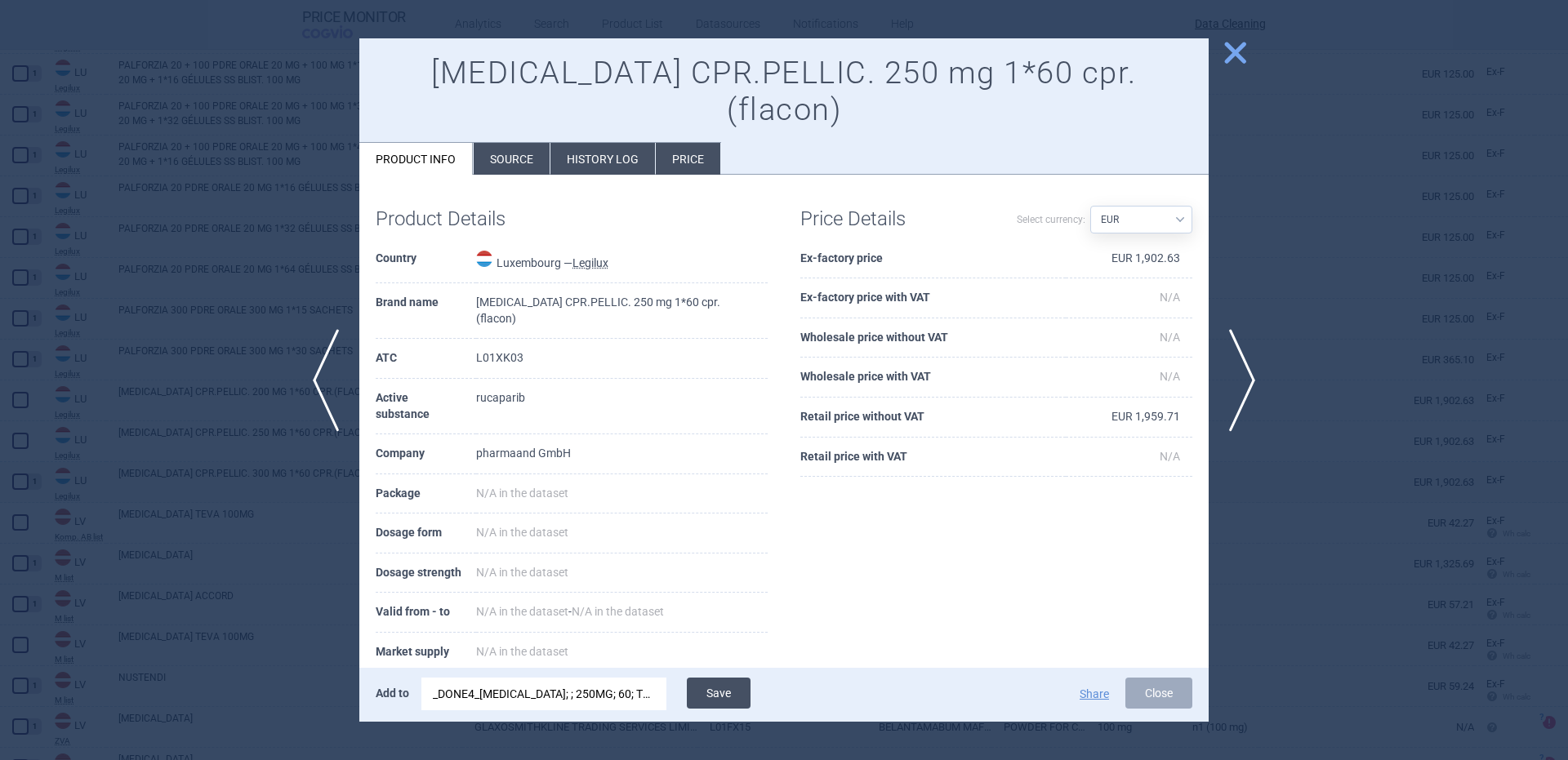
click at [719, 689] on button "Save" at bounding box center [719, 693] width 64 height 31
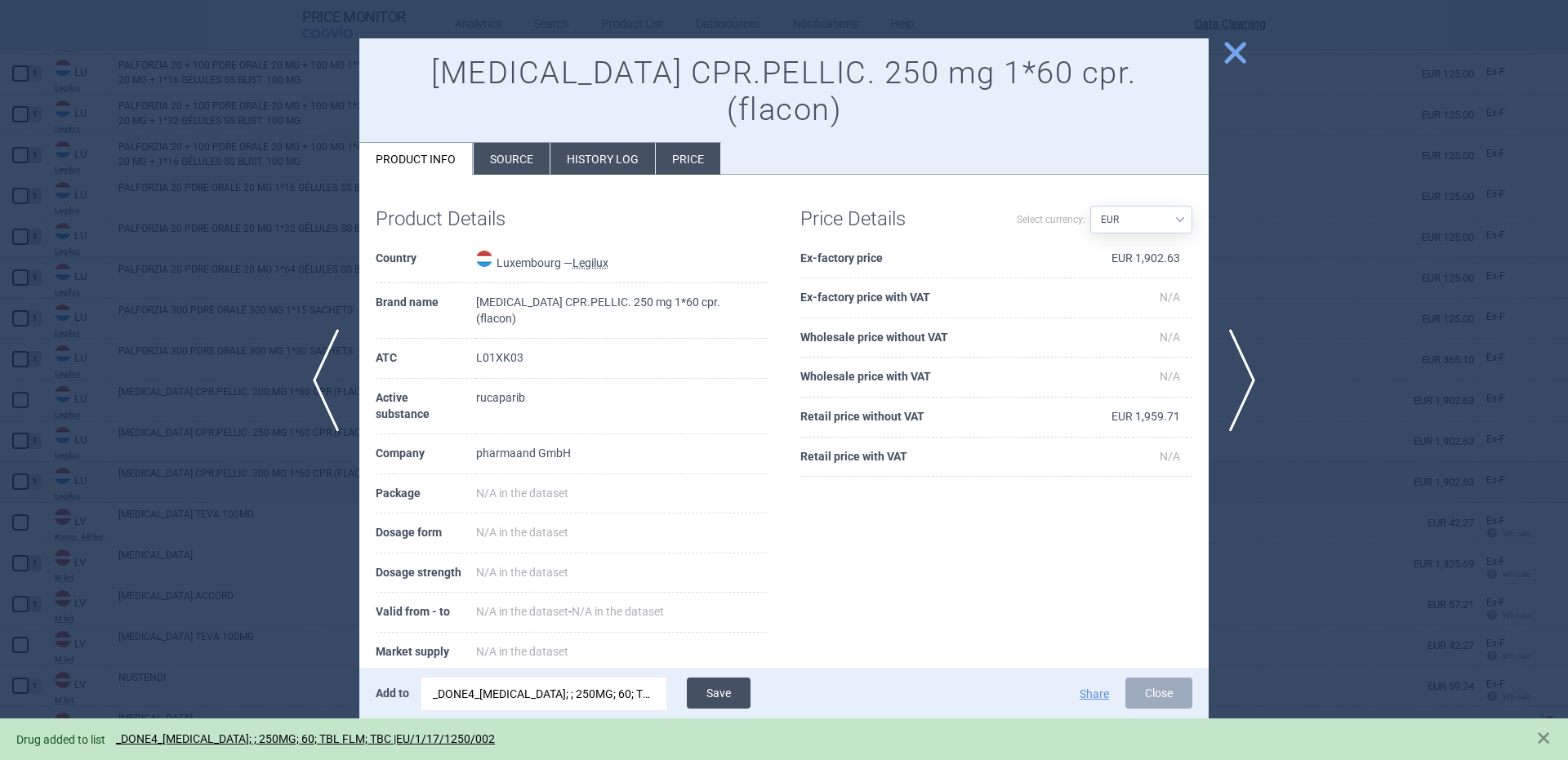
click at [719, 689] on button "Save" at bounding box center [719, 693] width 64 height 31
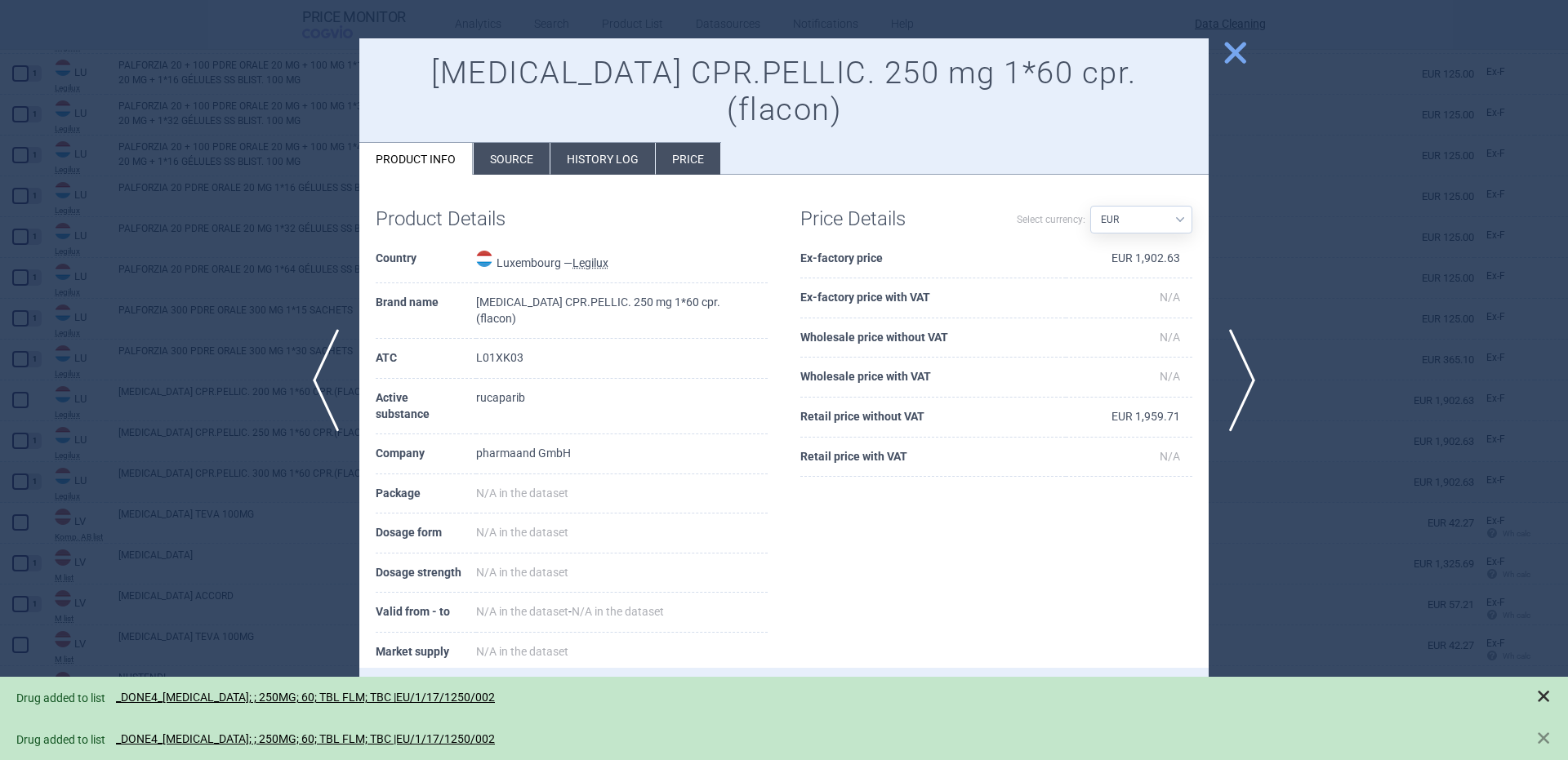
click at [1548, 700] on span at bounding box center [1543, 695] width 16 height 16
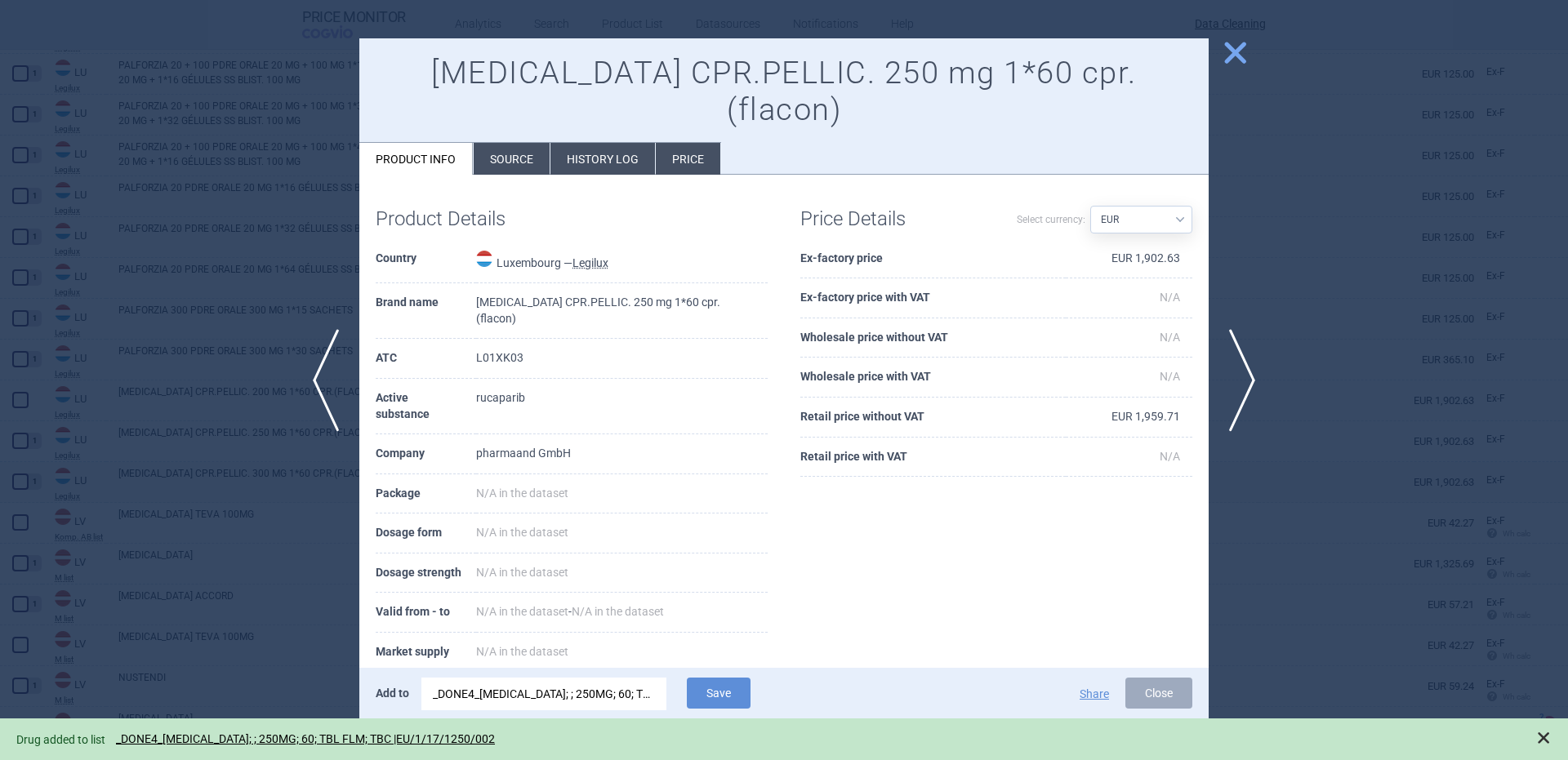
click at [1543, 743] on span at bounding box center [1543, 737] width 16 height 16
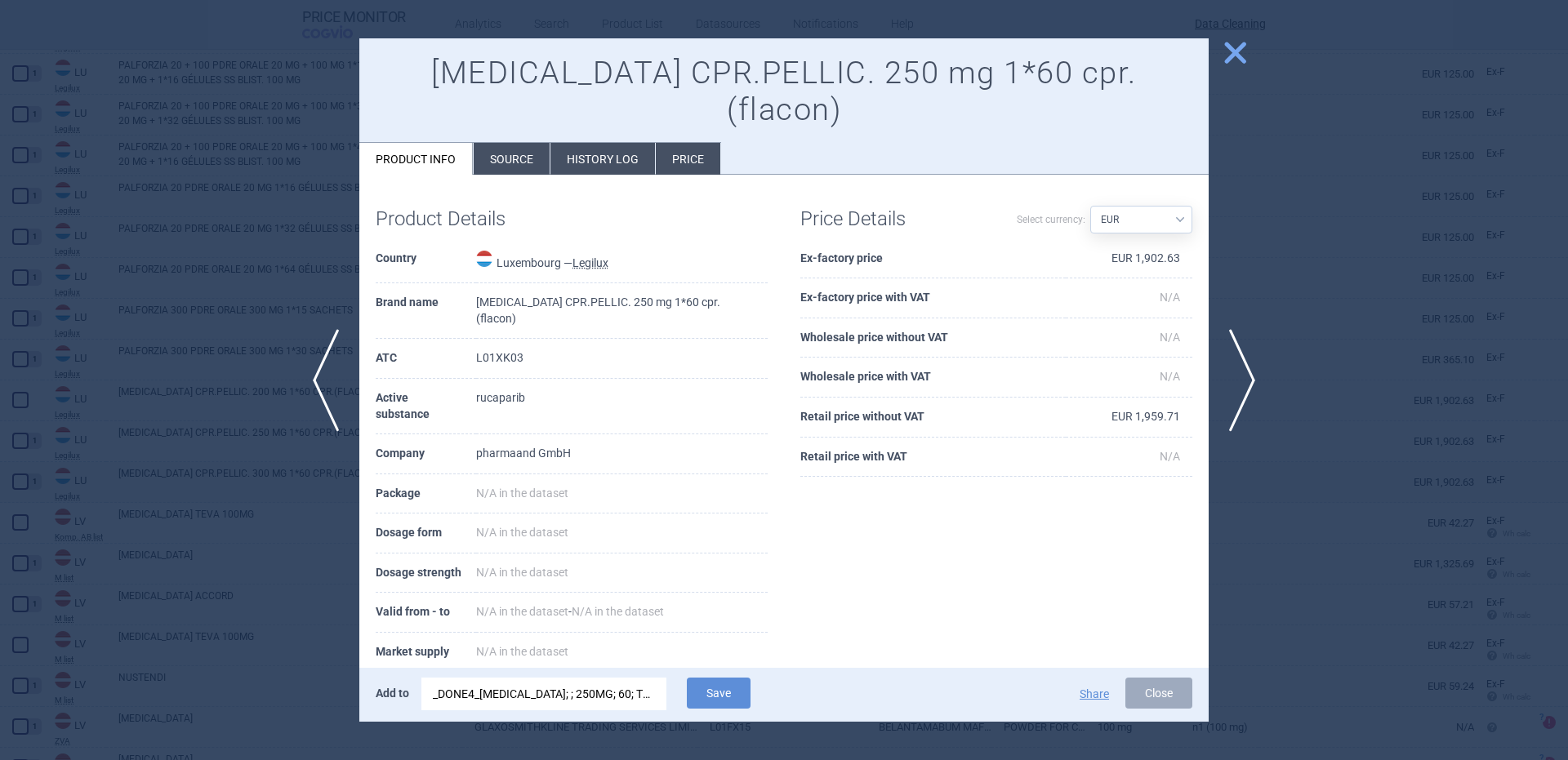
drag, startPoint x: 733, startPoint y: 691, endPoint x: 341, endPoint y: 410, distance: 482.3
click at [732, 691] on button "Save" at bounding box center [719, 693] width 64 height 31
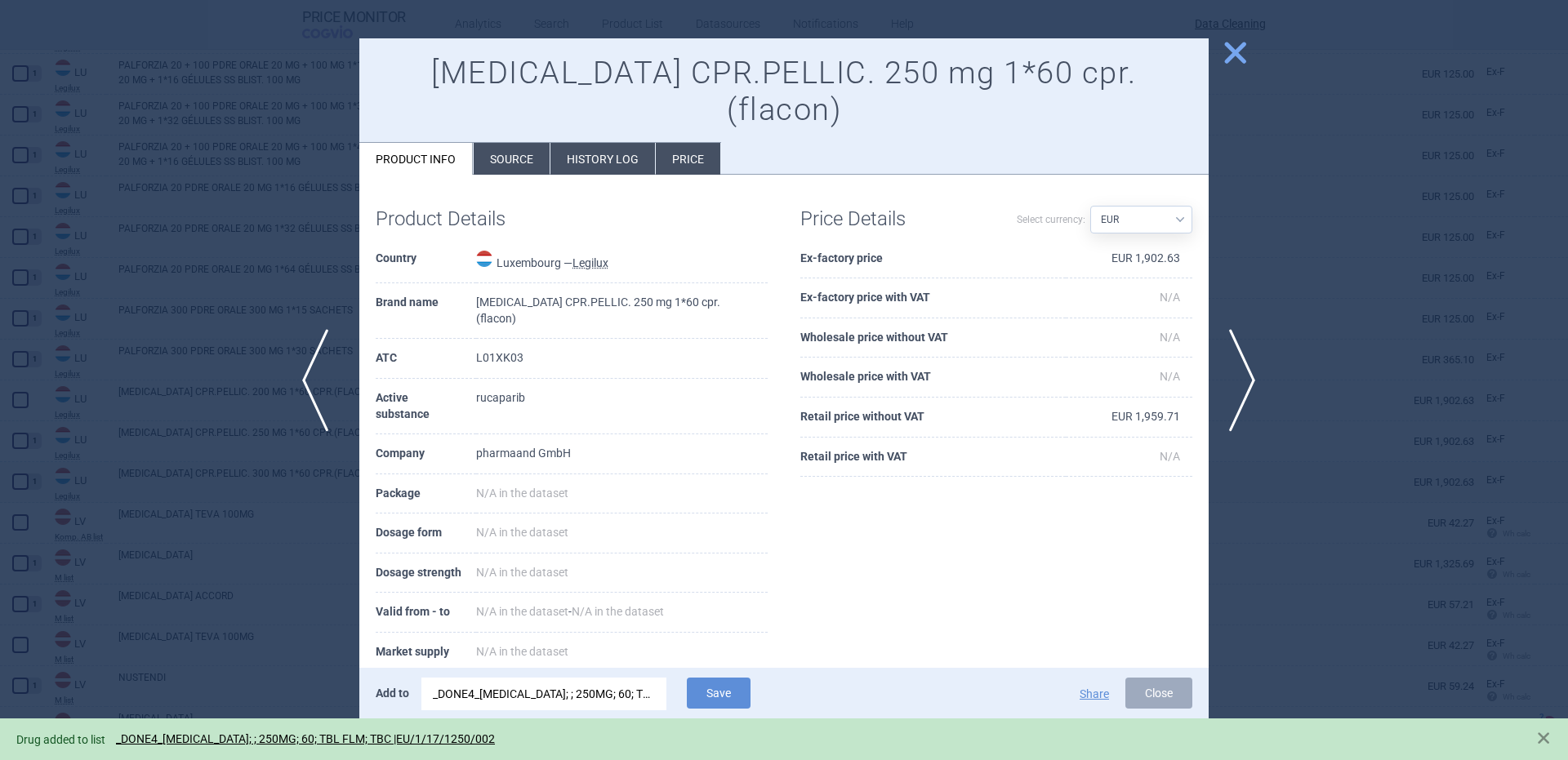
click at [319, 353] on span "previous" at bounding box center [320, 380] width 37 height 103
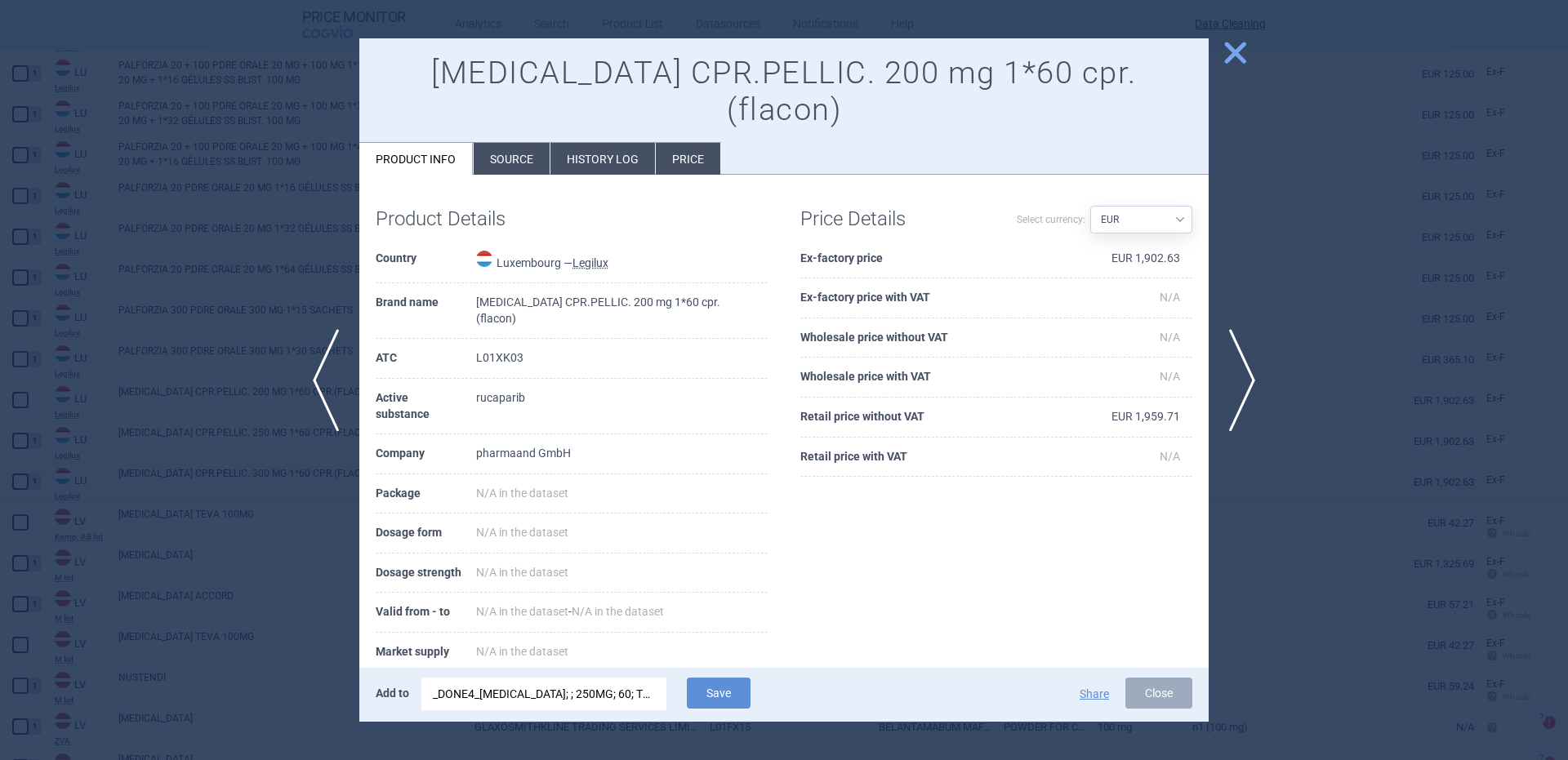
click at [533, 699] on div "_DONE4_[MEDICAL_DATA]; ; 250MG; 60; TBL FLM; TBC |EU/1/17/1250/002" at bounding box center [544, 694] width 223 height 32
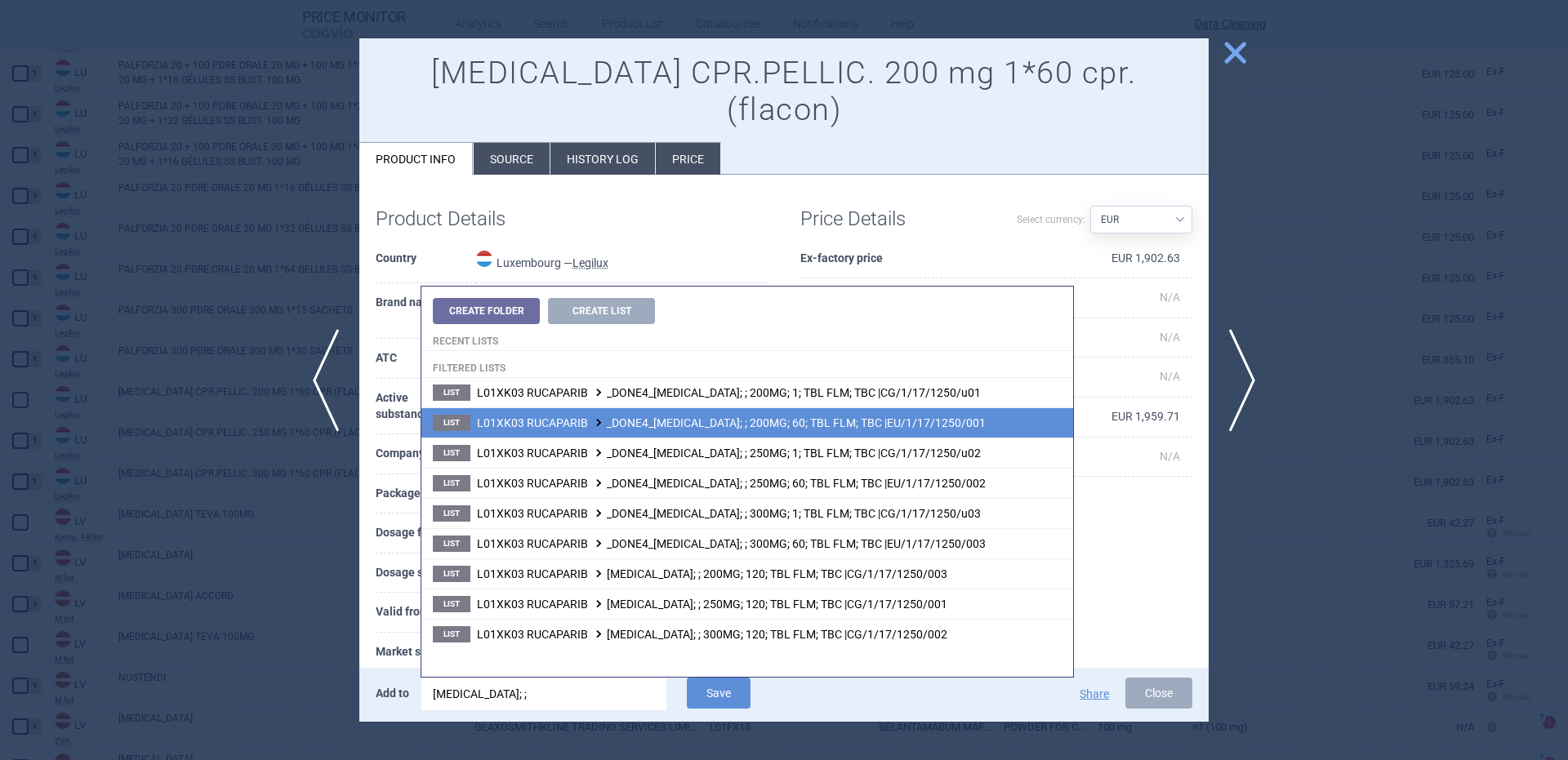
click at [760, 414] on li "List L01XK03 RUCAPARIB _DONE4_RUBRACA; ; 200MG; 60; TBL FLM; TBC |EU/1/17/1250/…" at bounding box center [747, 423] width 651 height 31
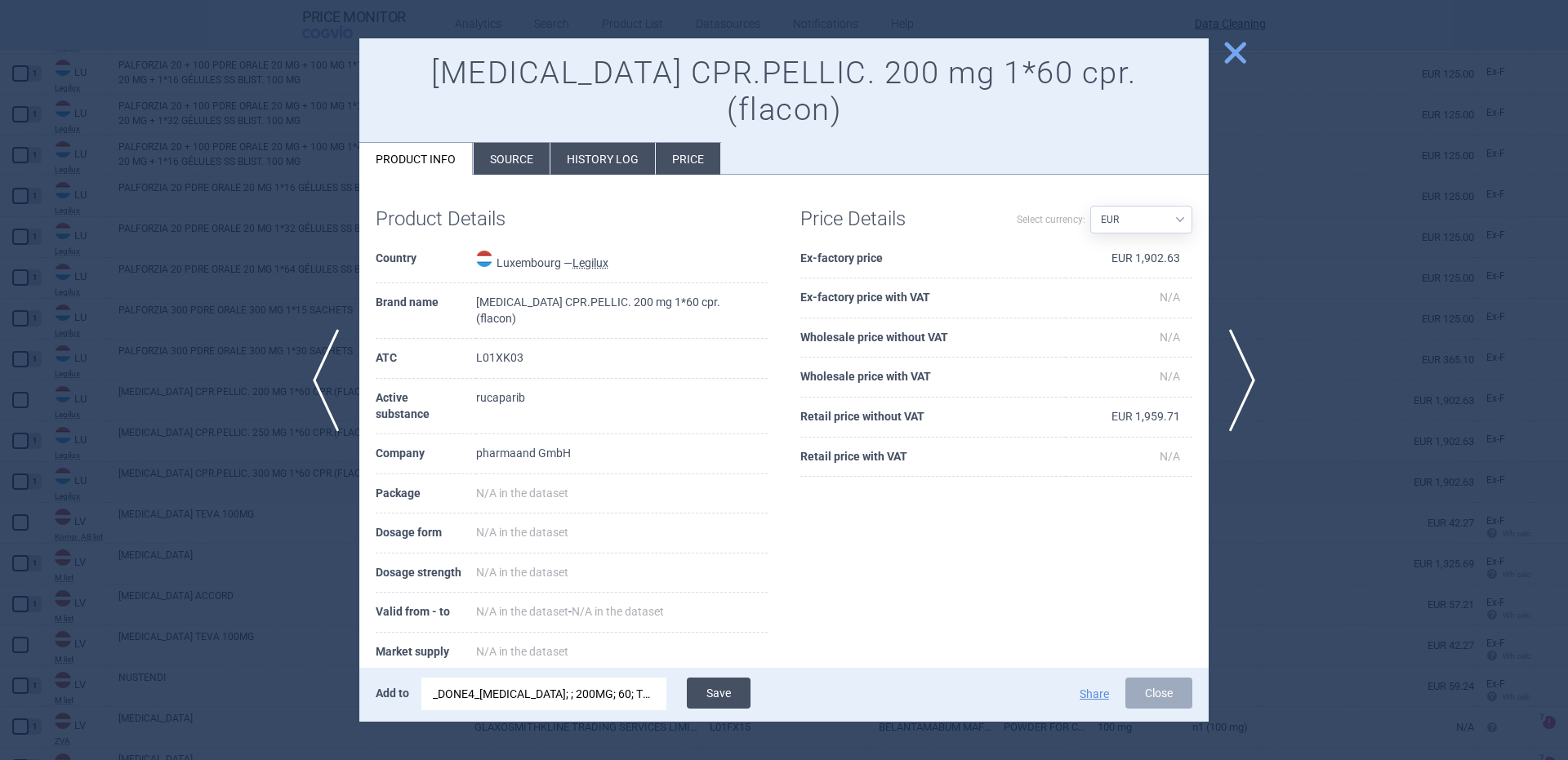
click at [703, 694] on button "Save" at bounding box center [719, 693] width 64 height 31
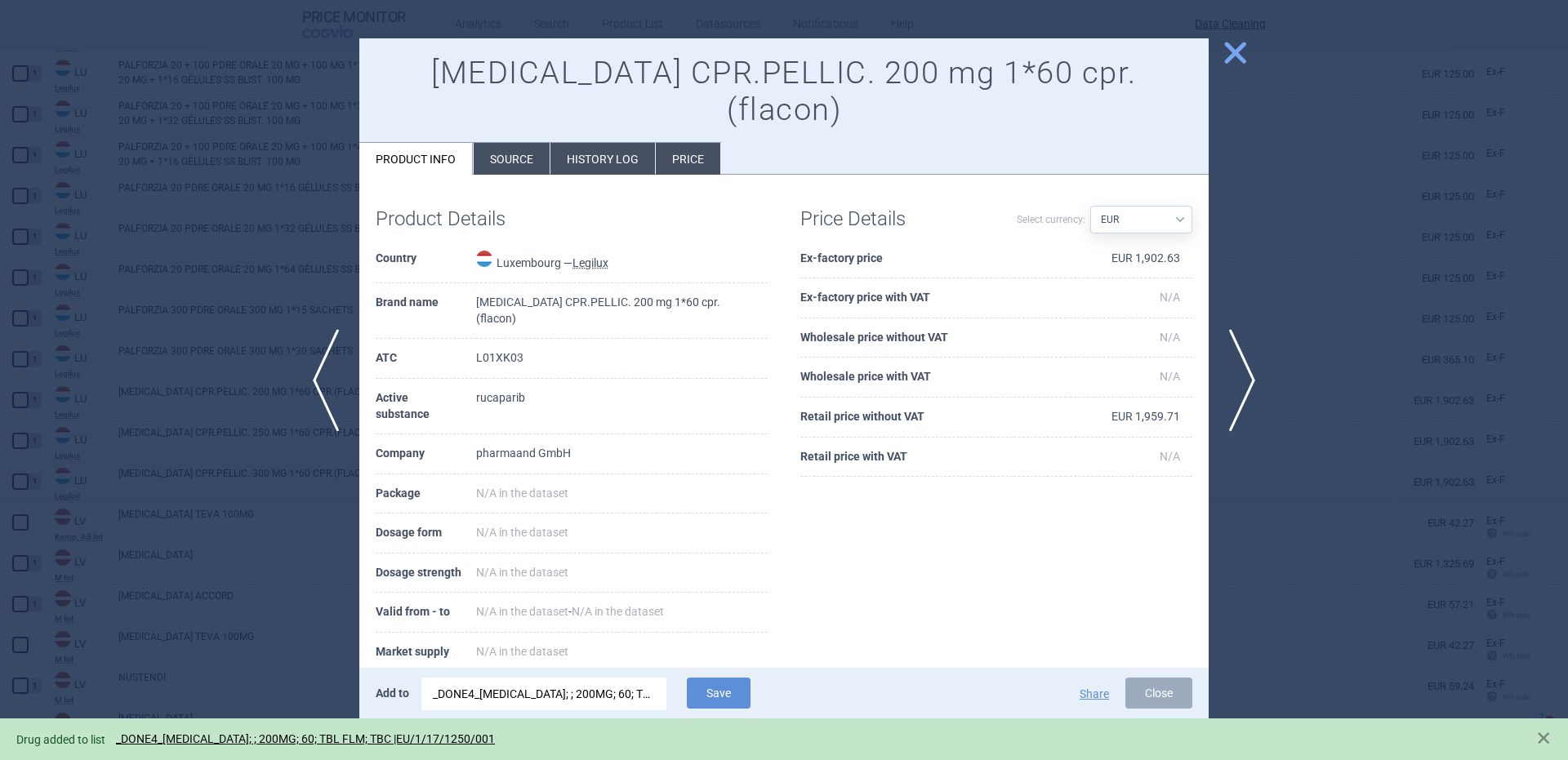
click at [178, 374] on div at bounding box center [784, 380] width 1568 height 760
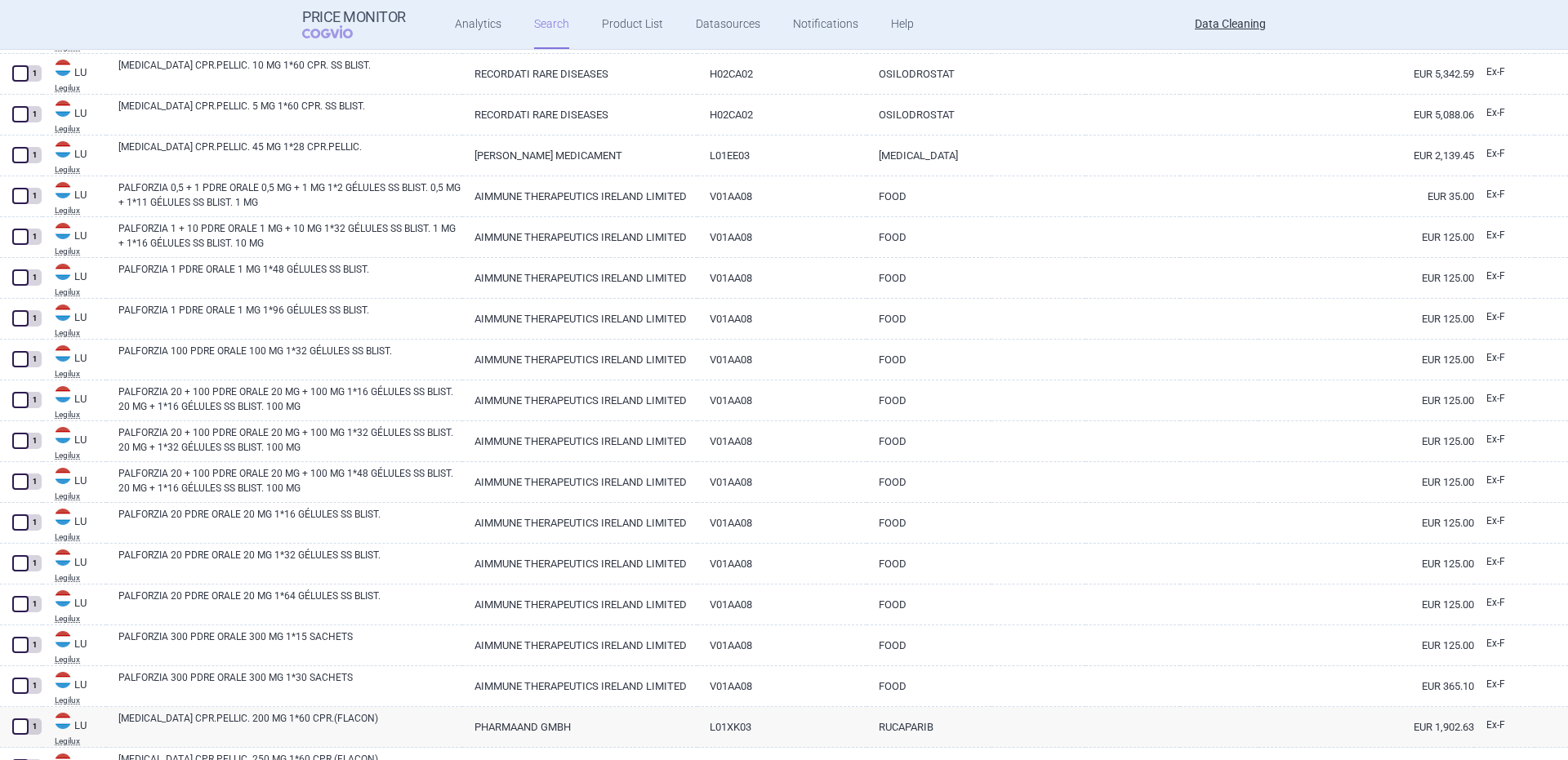
scroll to position [19768, 0]
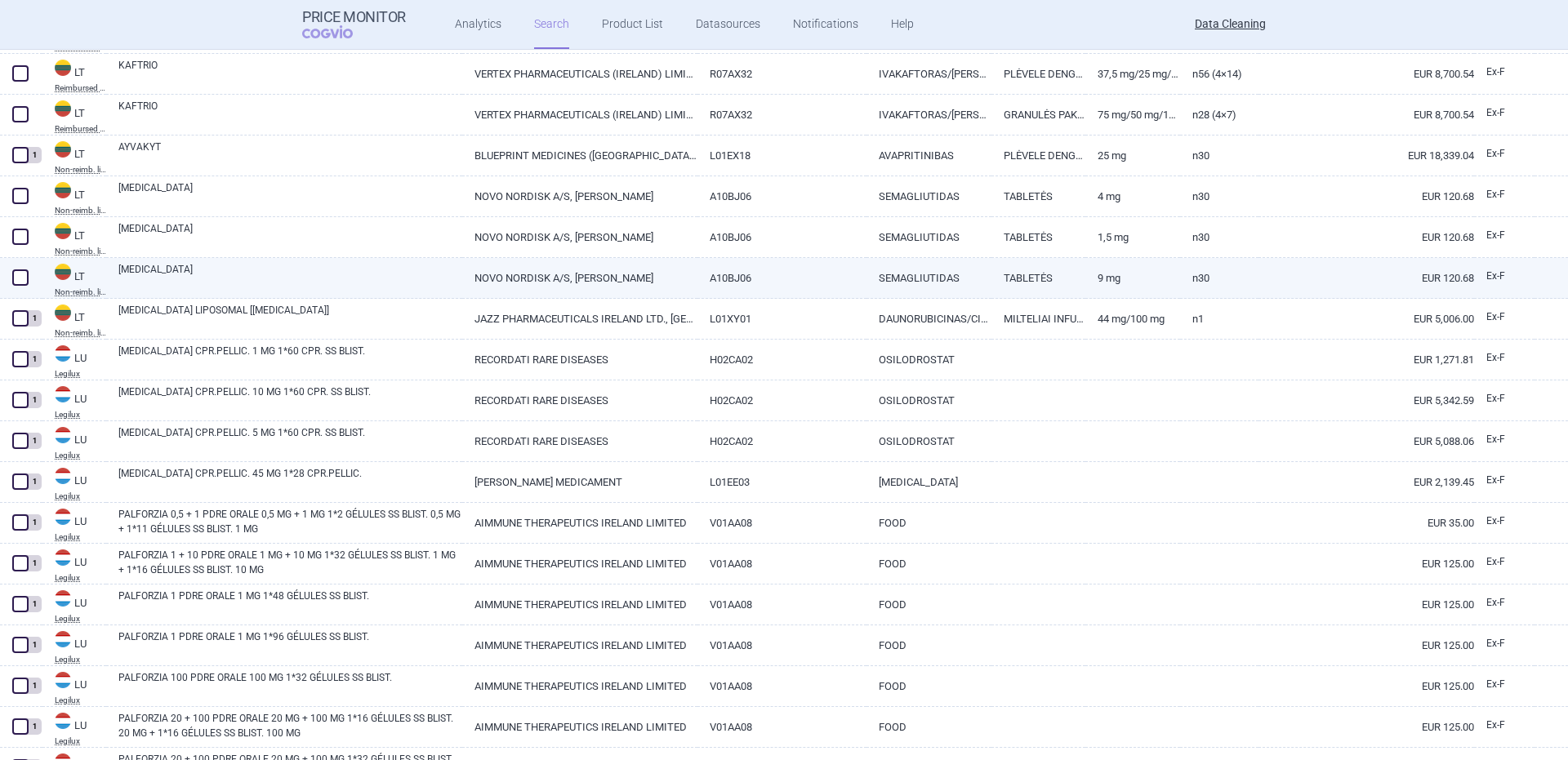
click at [167, 285] on link "RYBELSUS" at bounding box center [290, 277] width 344 height 30
select select "EUR"
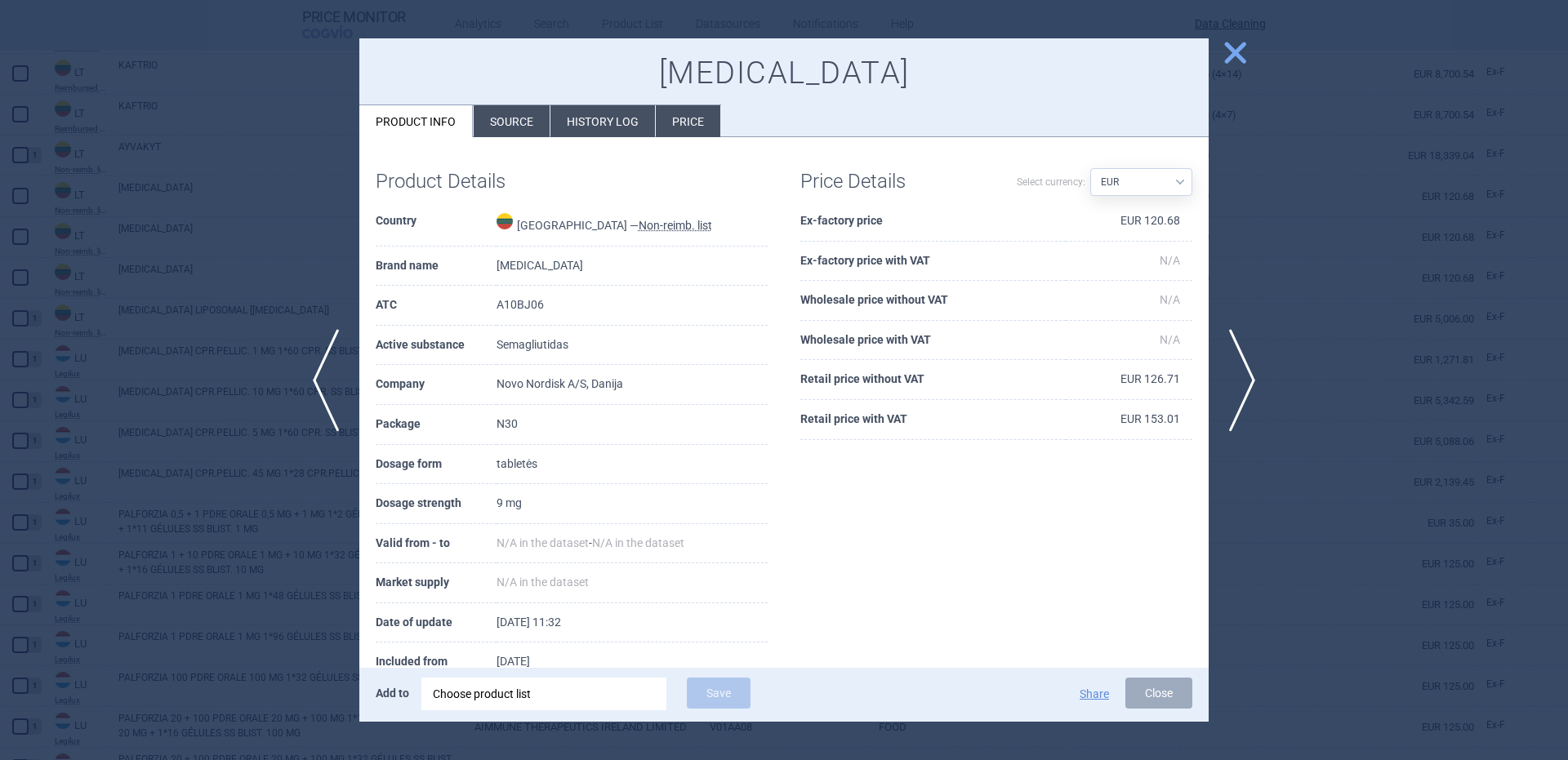
click at [584, 694] on div "Choose product list" at bounding box center [544, 694] width 223 height 32
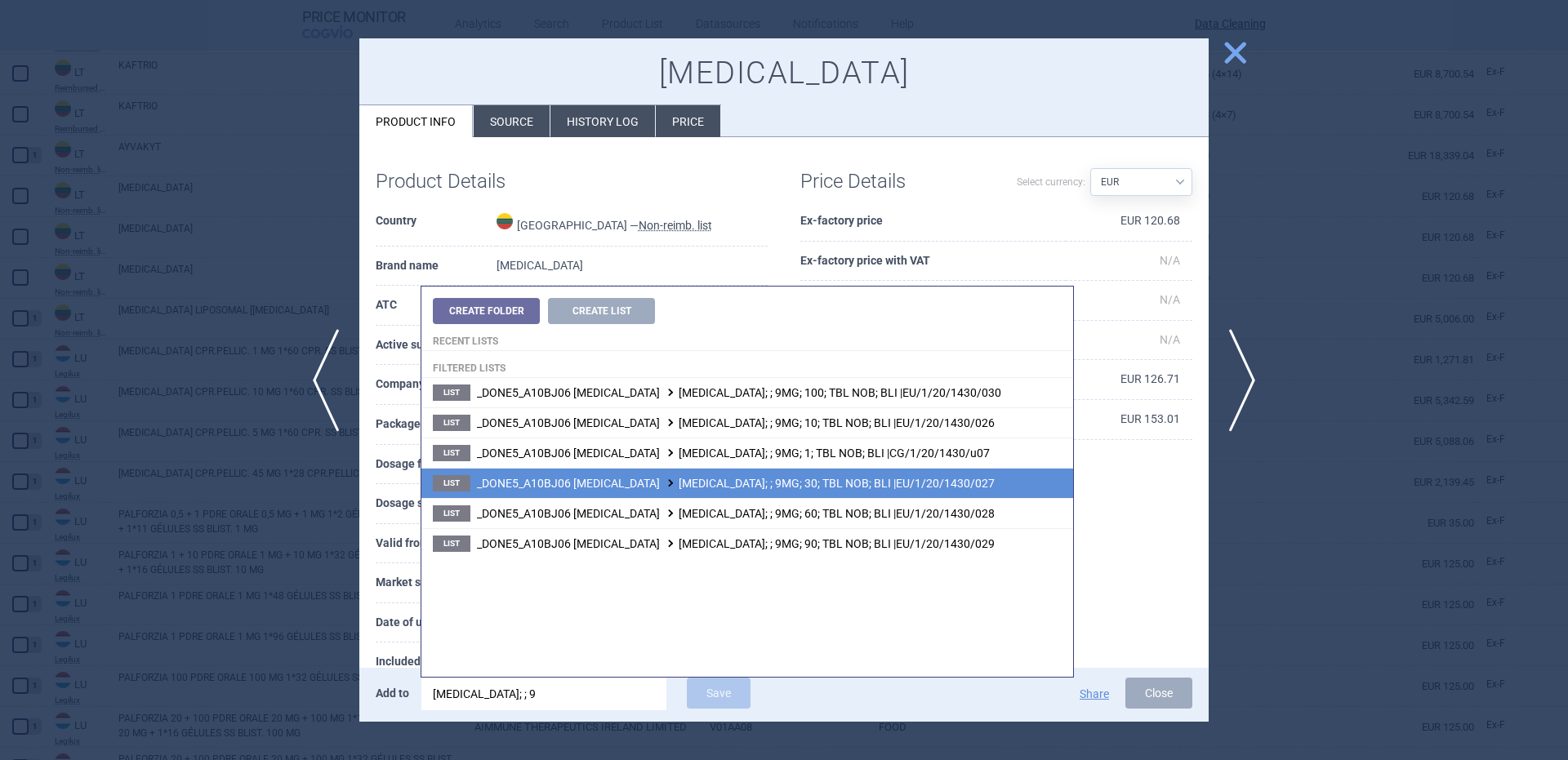
type input "rybelsus; ; 9"
click at [844, 468] on li "List _DONE5_A10BJ06 SEMAGLUTIDE RYBELSUS; ; 9MG; 30; TBL NOB; BLI |EU/1/20/1430…" at bounding box center [747, 483] width 651 height 31
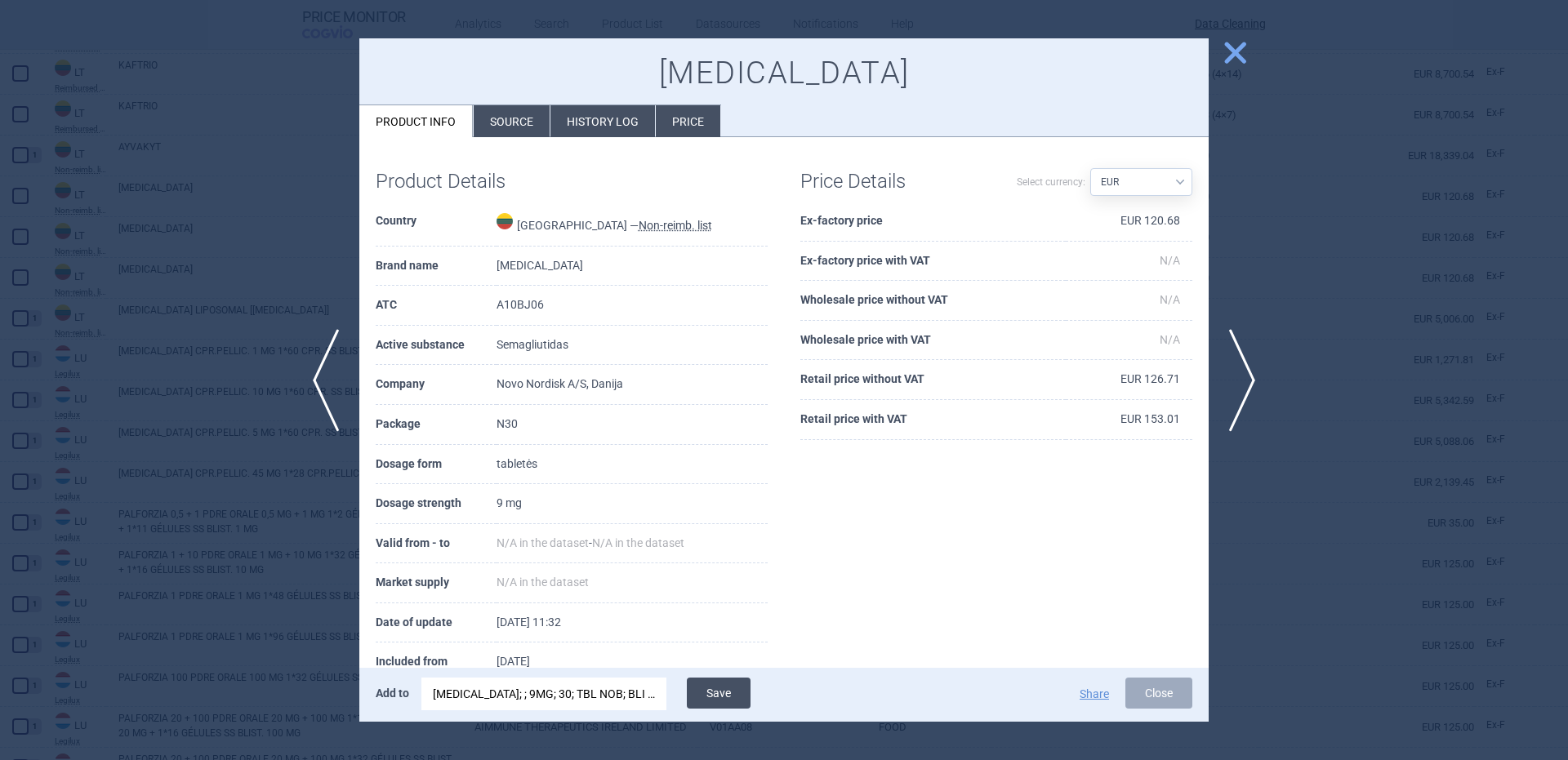
click at [710, 700] on button "Save" at bounding box center [719, 693] width 64 height 31
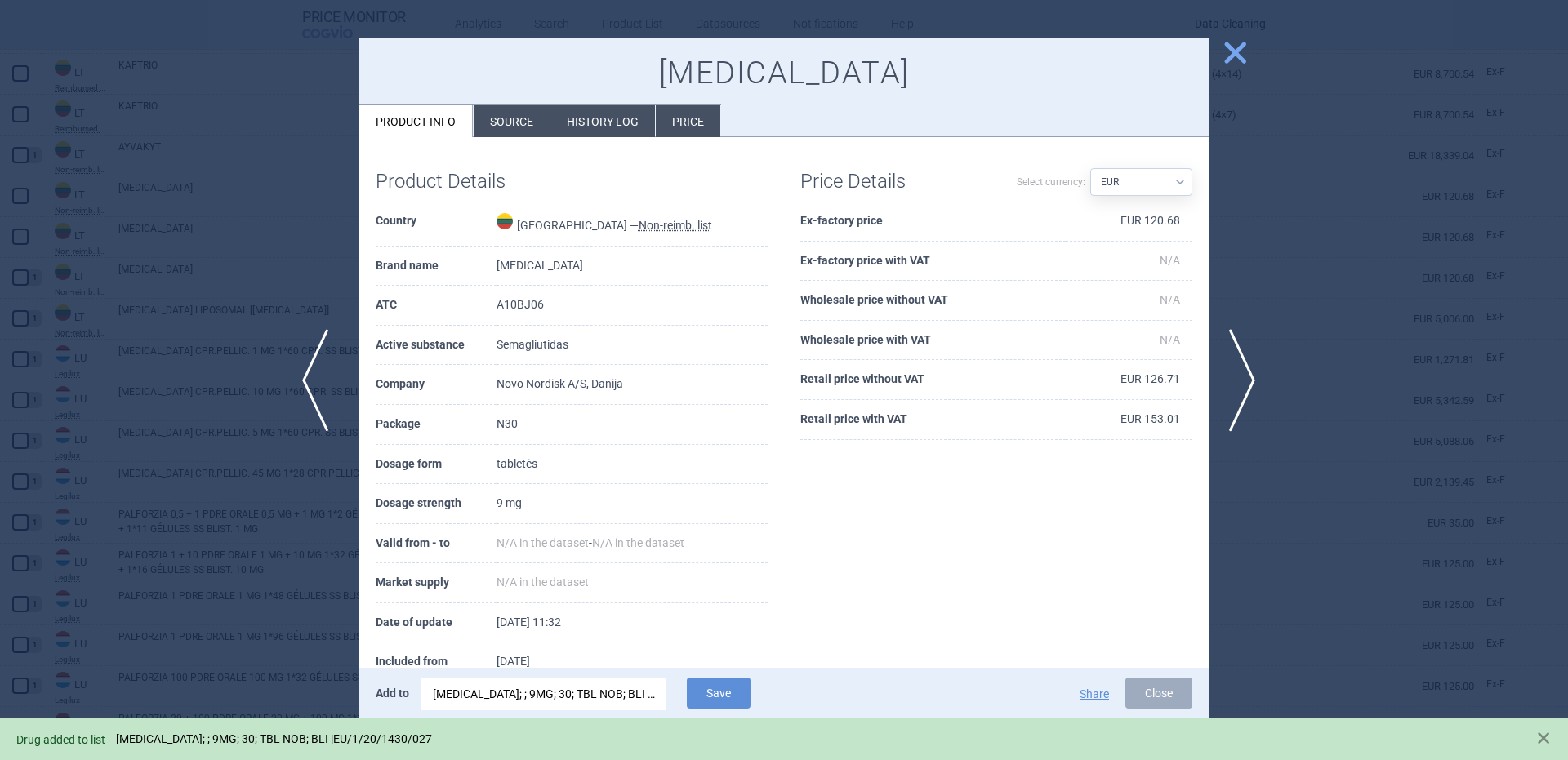
click at [319, 379] on span "previous" at bounding box center [320, 380] width 37 height 103
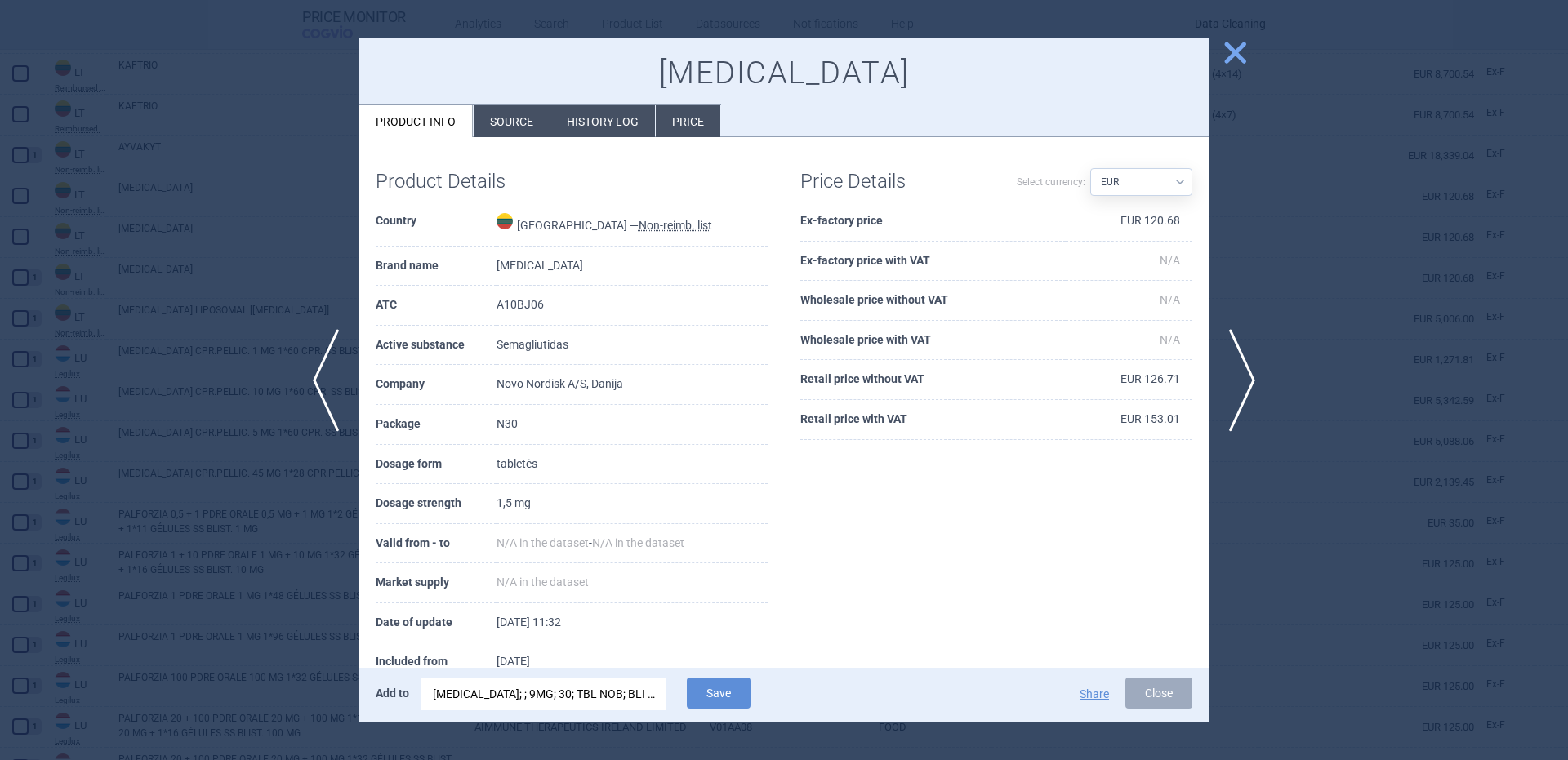
click at [543, 701] on div "RYBELSUS; ; 9MG; 30; TBL NOB; BLI |EU/1/20/1430/027" at bounding box center [544, 694] width 223 height 32
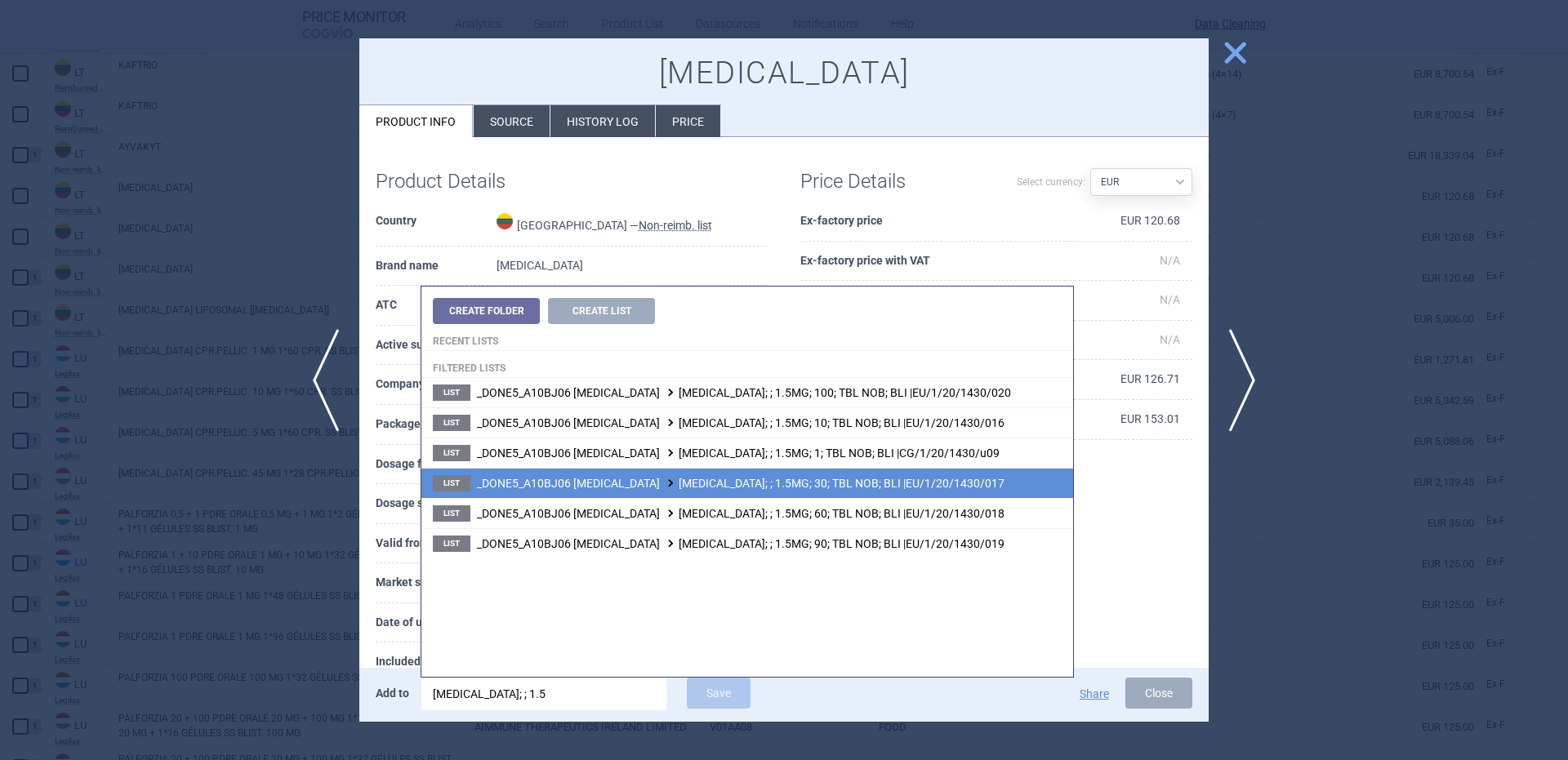
type input "rybelsus; ; 1.5"
click at [815, 484] on span "_DONE5_A10BJ06 SEMAGLUTIDE RYBELSUS; ; 1.5MG; 30; TBL NOB; BLI |EU/1/20/1430/017" at bounding box center [740, 482] width 527 height 13
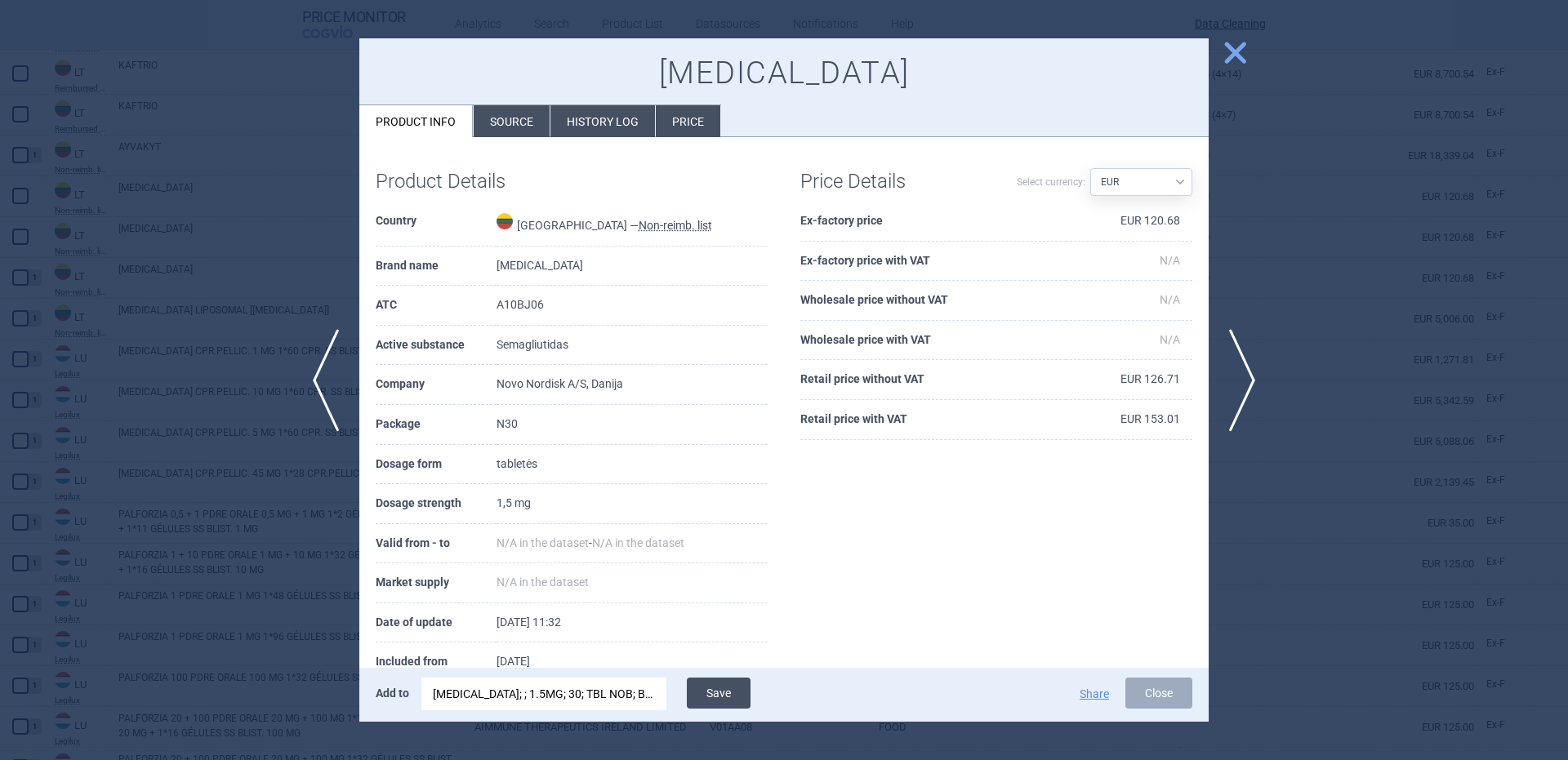
click at [724, 695] on button "Save" at bounding box center [719, 693] width 64 height 31
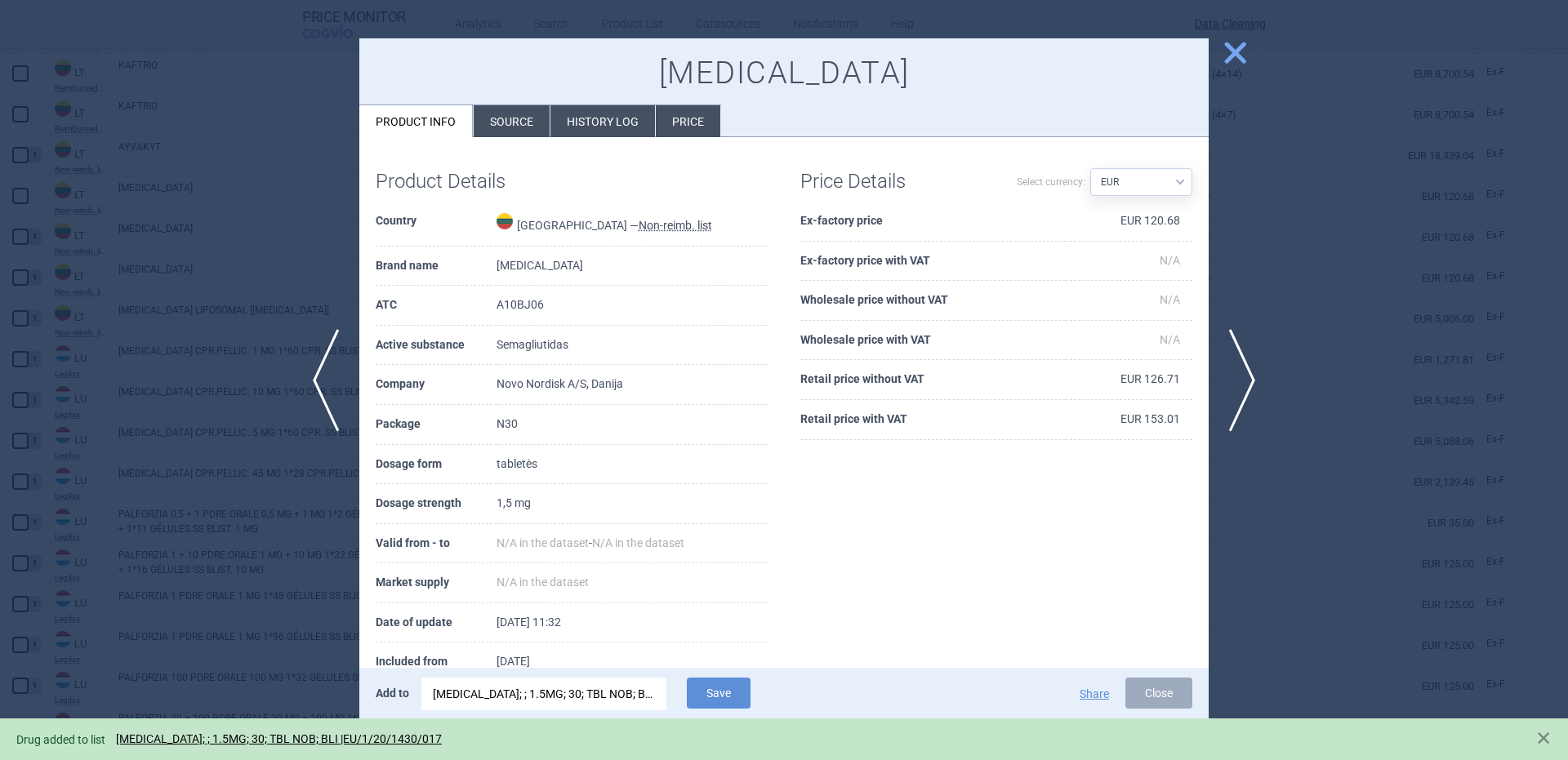
click at [243, 406] on div at bounding box center [784, 380] width 1568 height 760
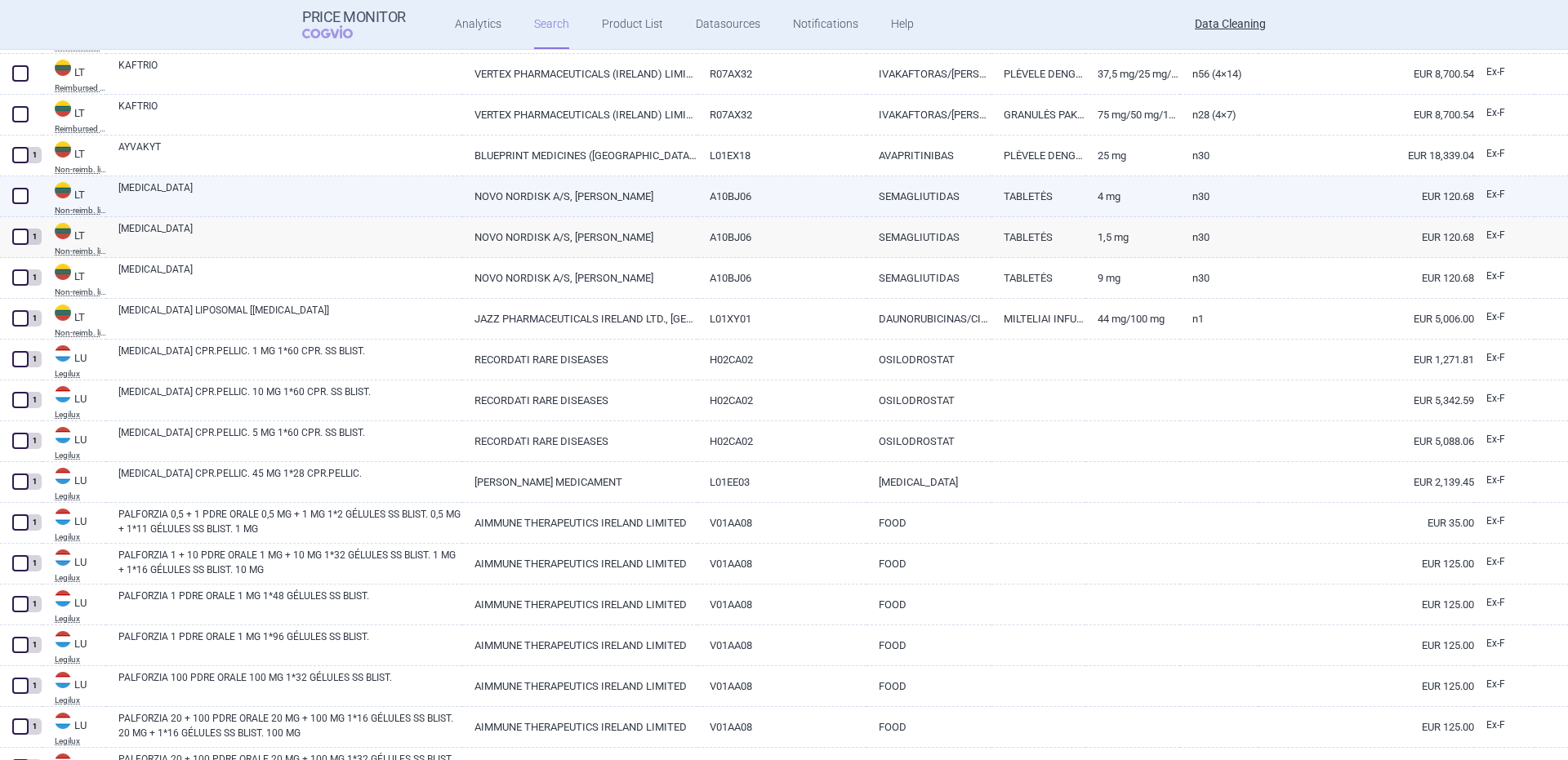
click at [119, 201] on link "RYBELSUS" at bounding box center [290, 194] width 344 height 30
select select "EUR"
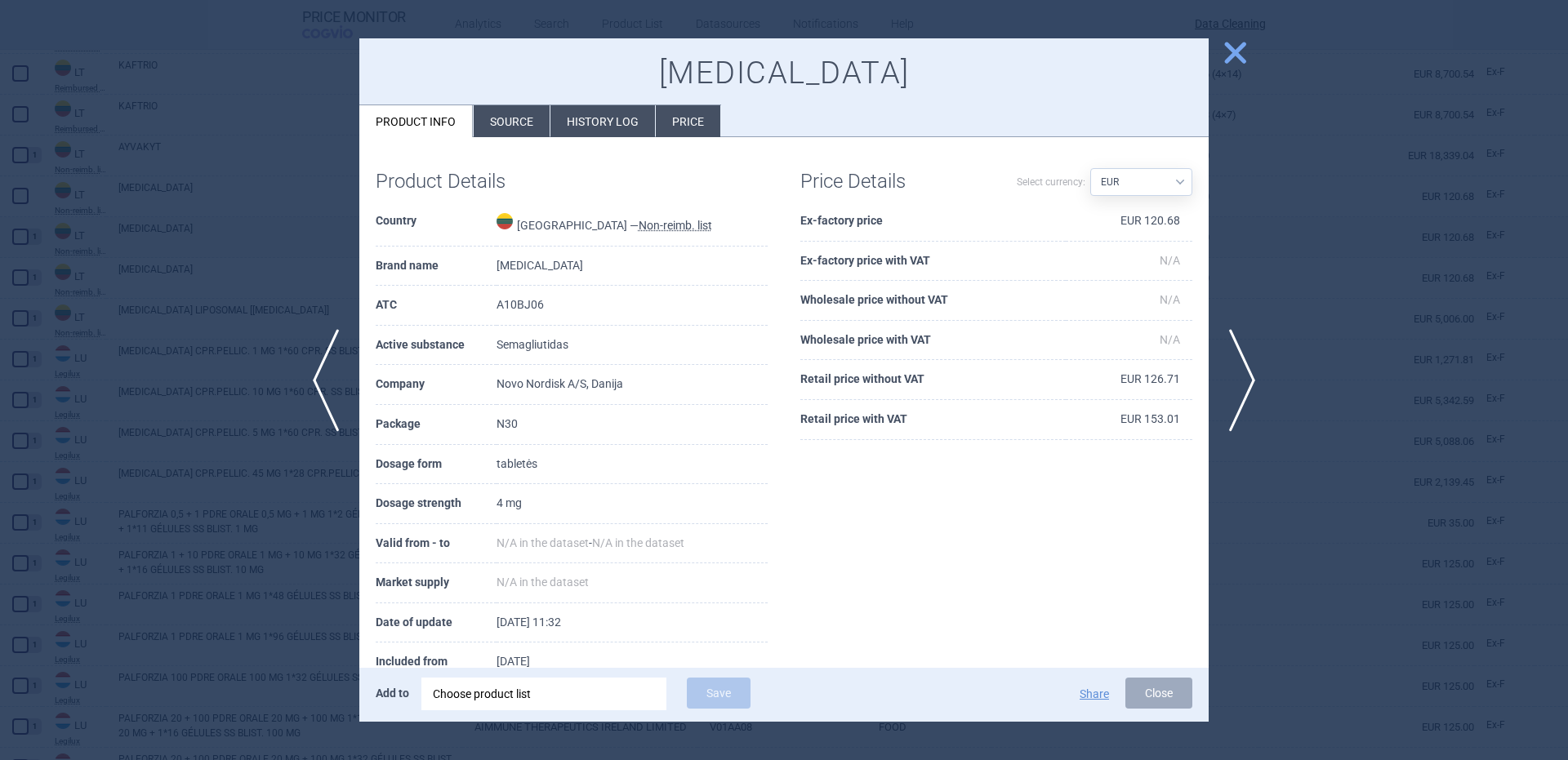
click at [578, 696] on div "Choose product list" at bounding box center [544, 694] width 223 height 32
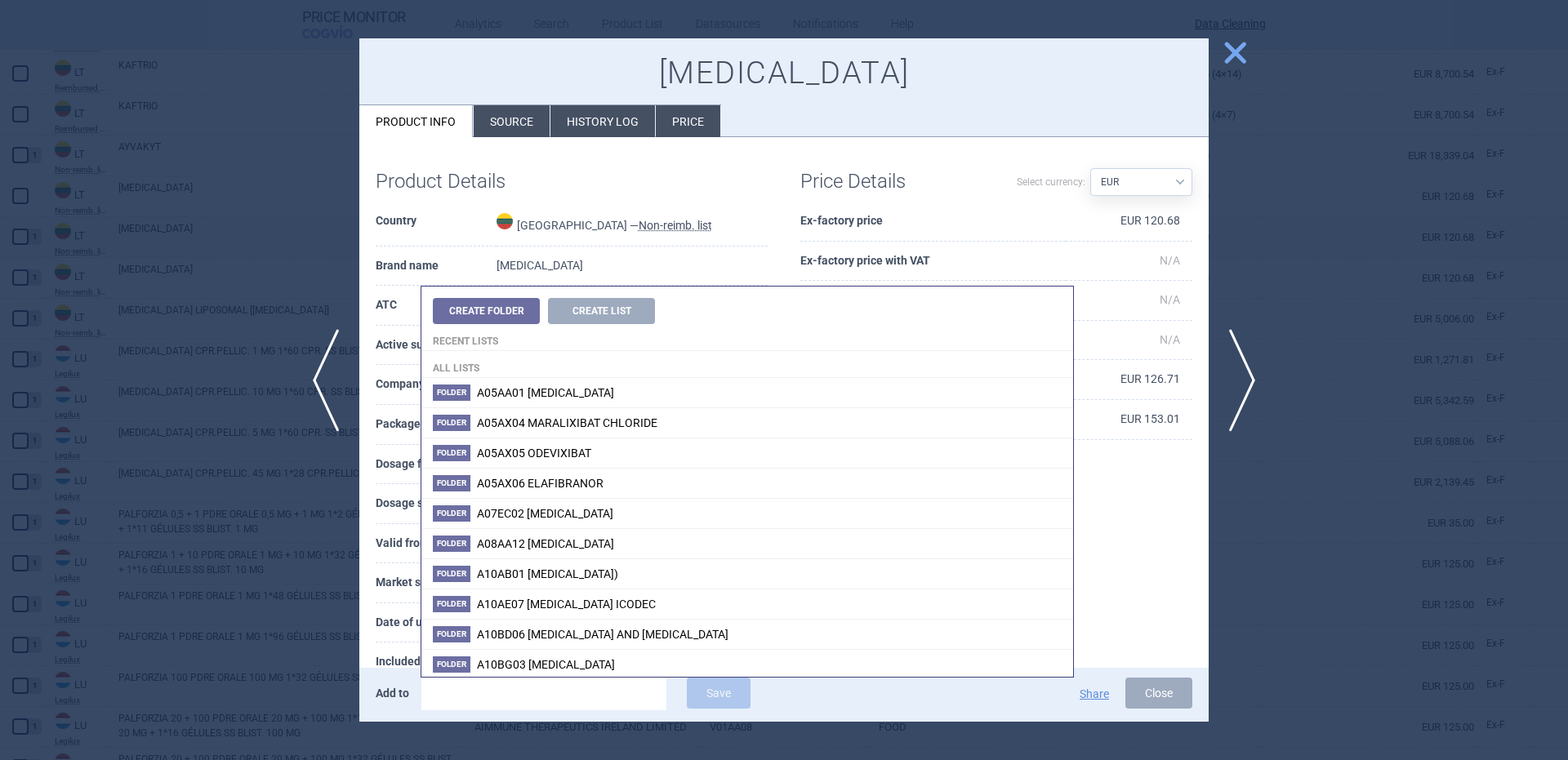
click at [578, 708] on input "search" at bounding box center [544, 694] width 245 height 32
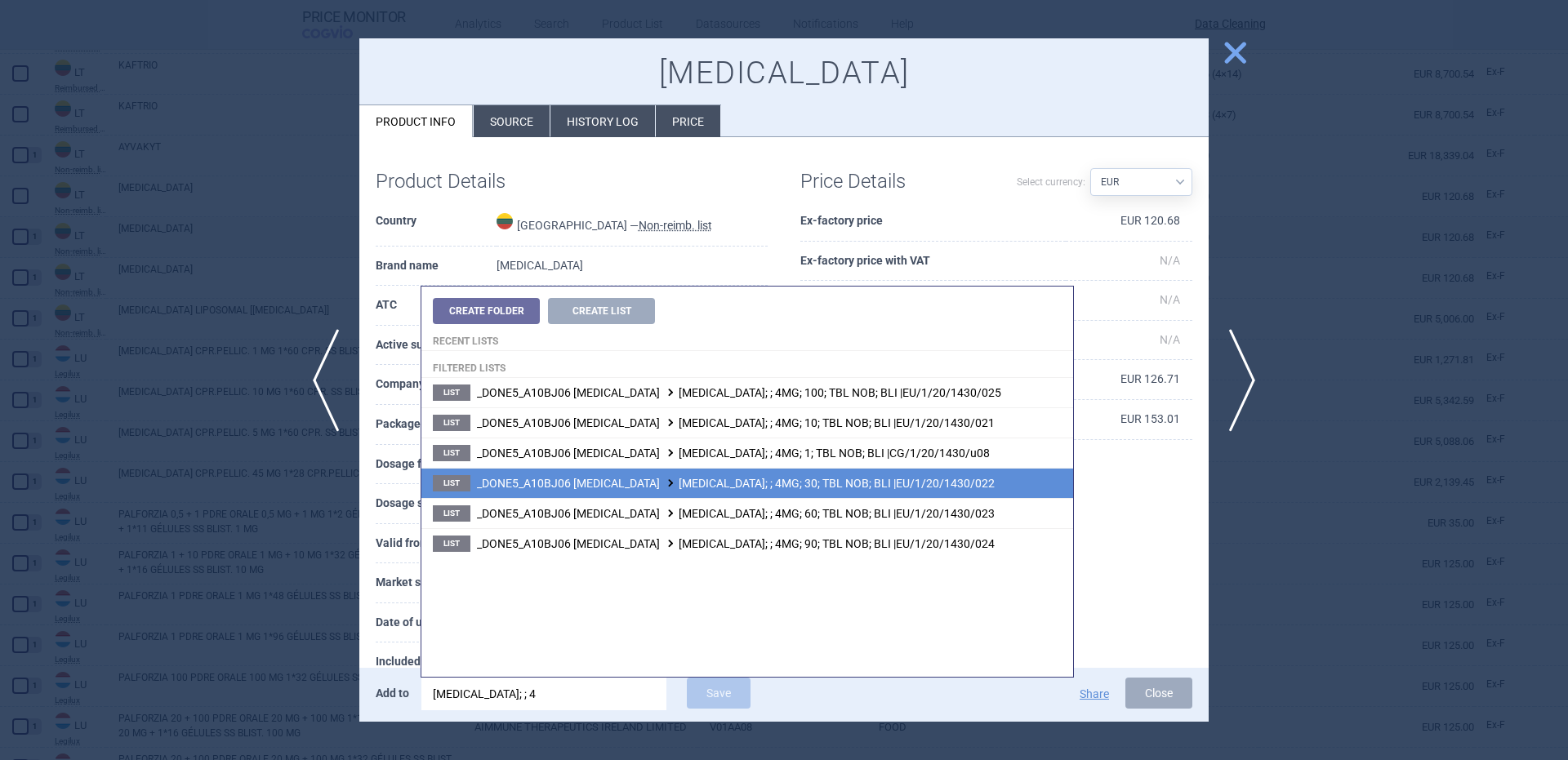
type input "rybelsus; ; 4"
click at [804, 490] on li "List _DONE5_A10BJ06 SEMAGLUTIDE RYBELSUS; ; 4MG; 30; TBL NOB; BLI |EU/1/20/1430…" at bounding box center [747, 483] width 651 height 31
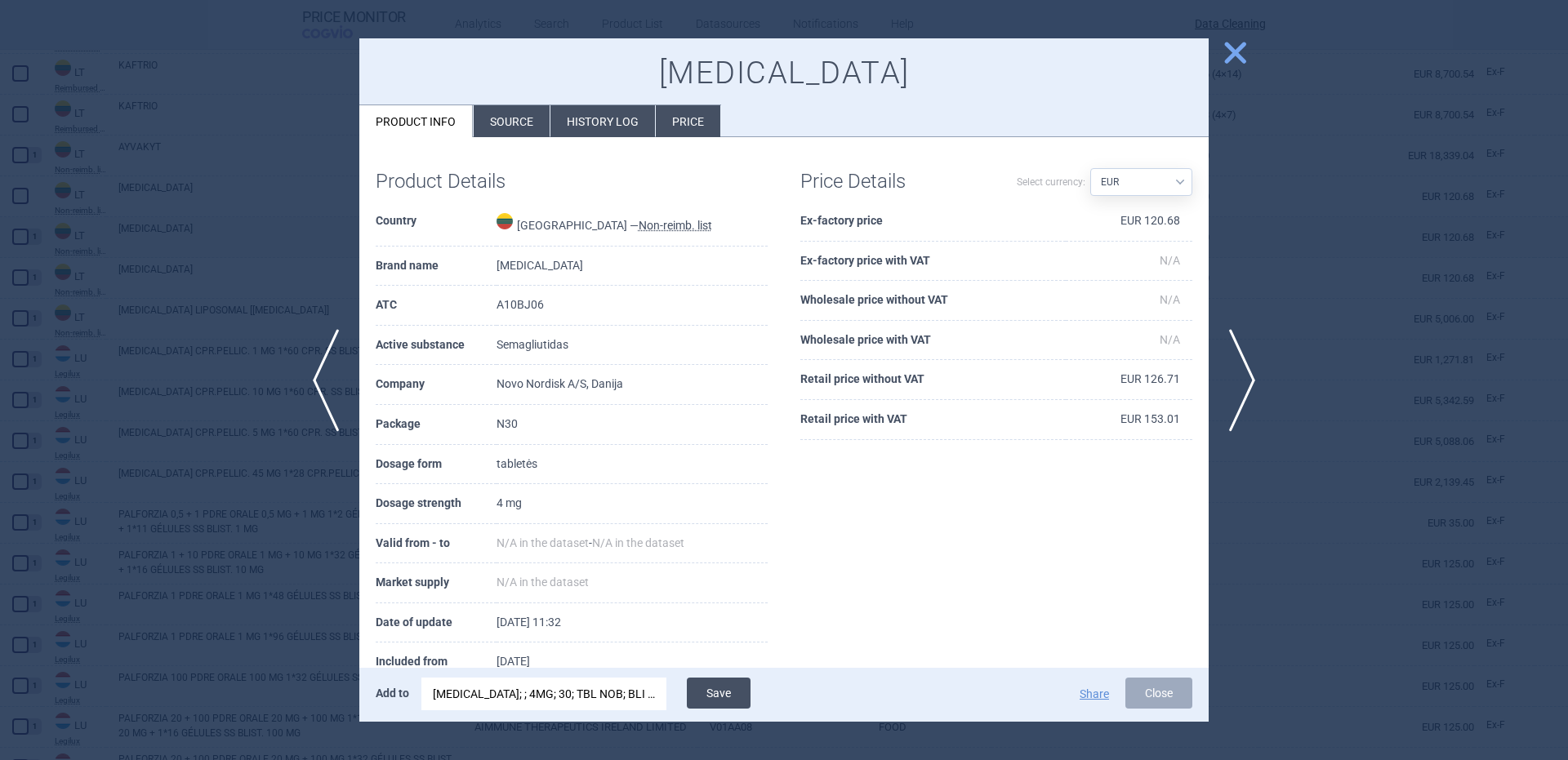
click at [708, 692] on button "Save" at bounding box center [719, 693] width 64 height 31
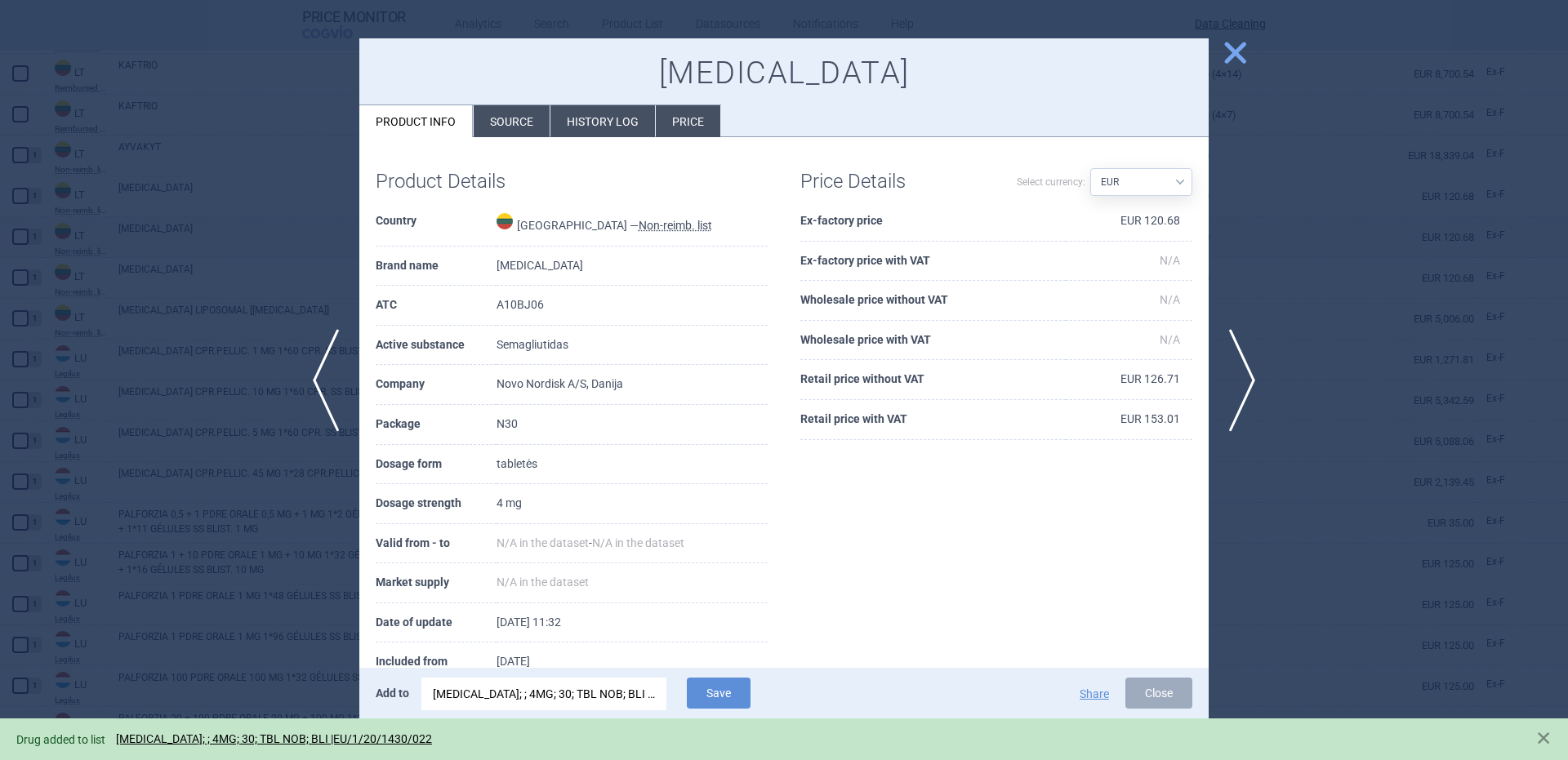
click at [916, 177] on h1 "Price Details" at bounding box center [898, 182] width 196 height 24
click at [230, 201] on div at bounding box center [784, 380] width 1568 height 760
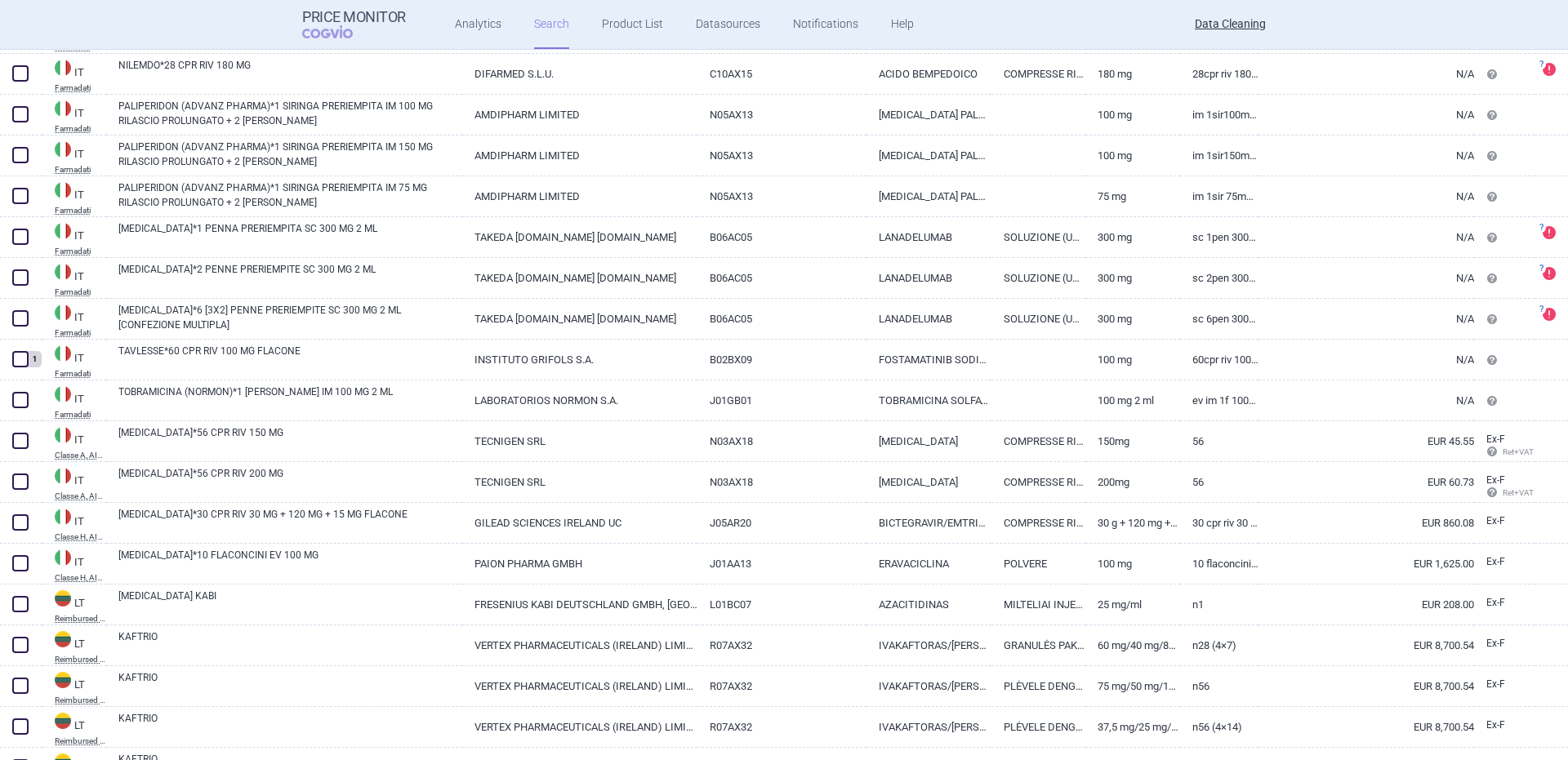
scroll to position [19442, 0]
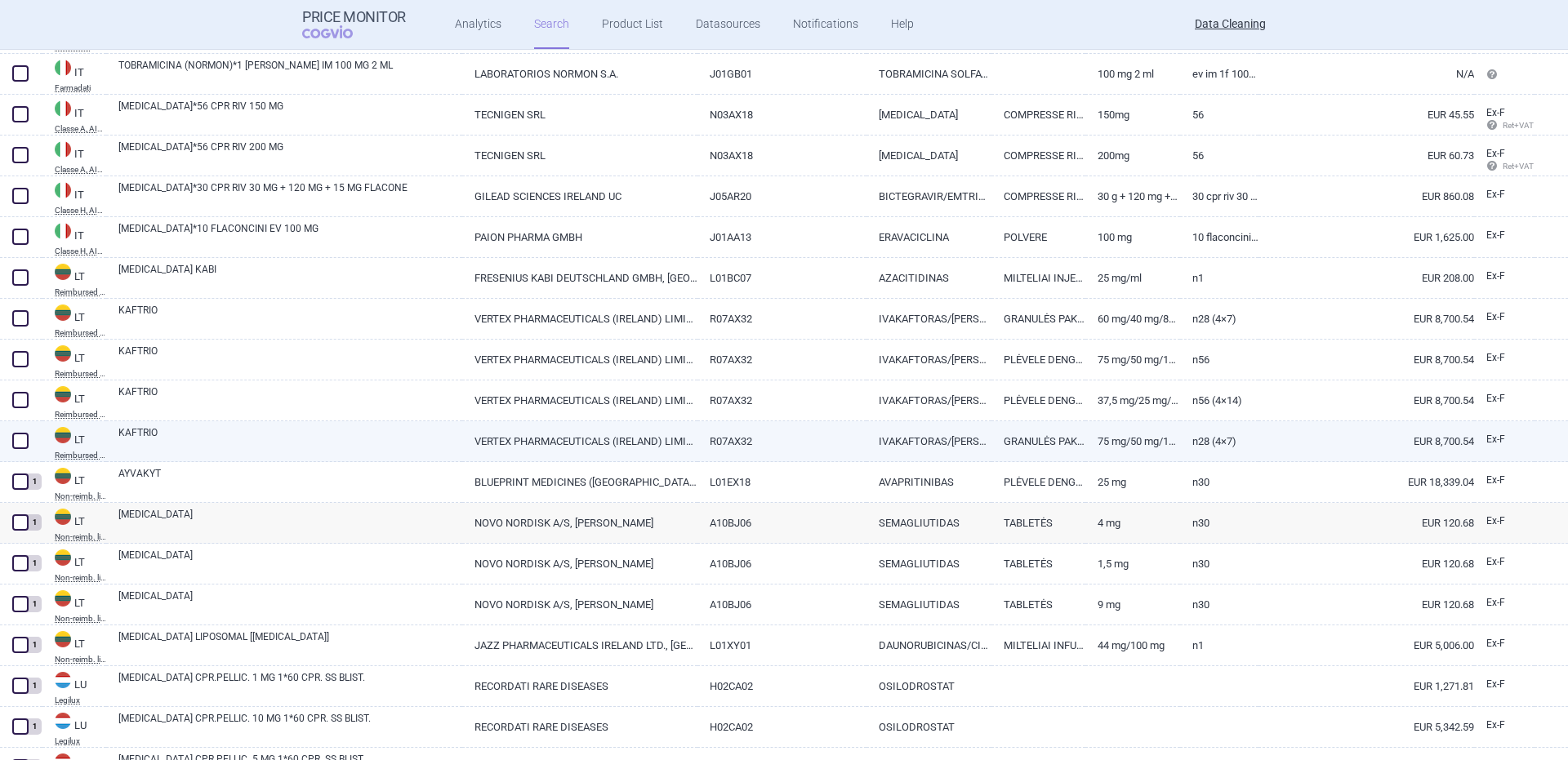
click at [143, 436] on link "KAFTRIO" at bounding box center [290, 440] width 344 height 30
select select "EUR"
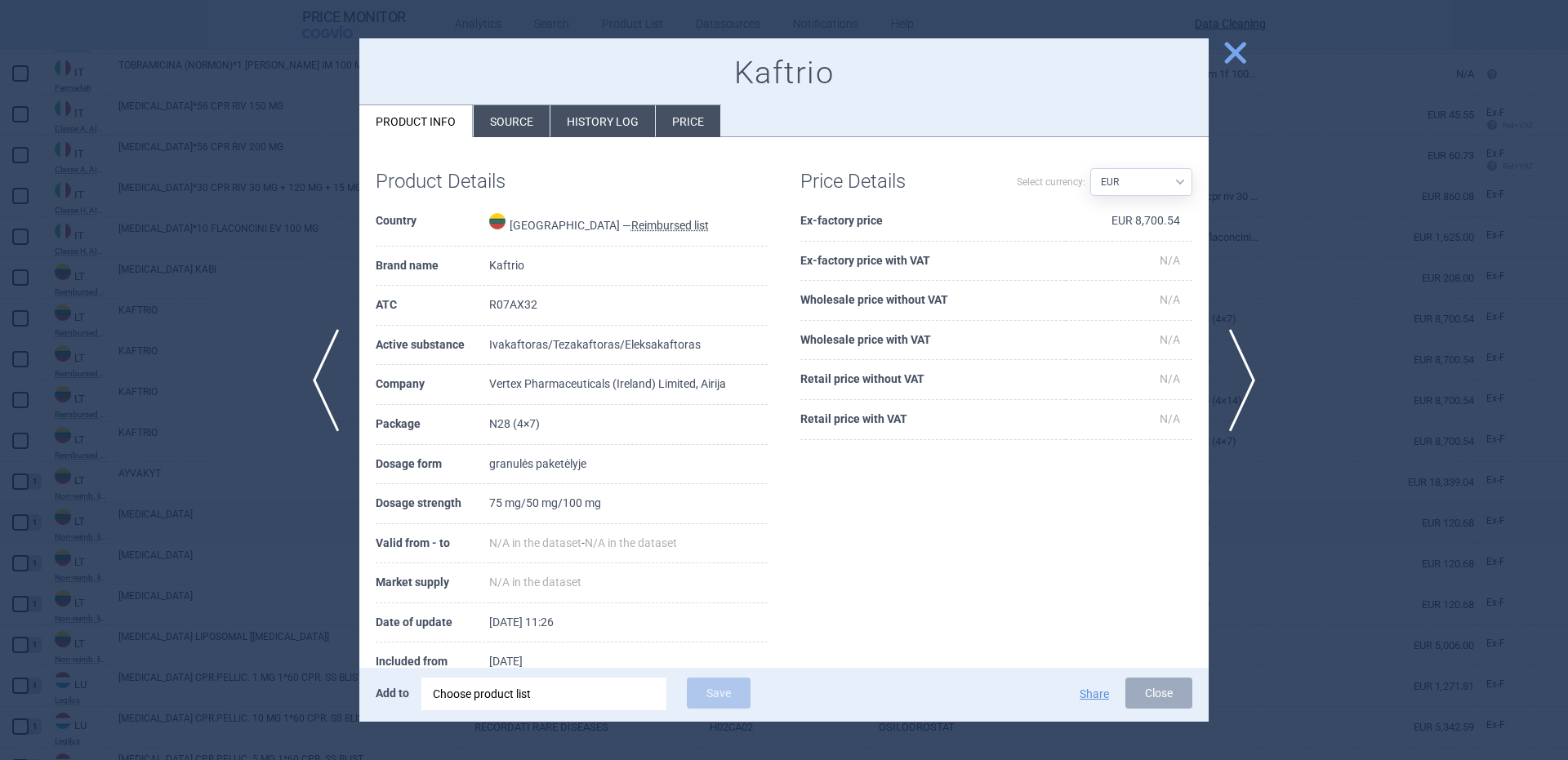
click at [571, 695] on div "Choose product list" at bounding box center [544, 694] width 223 height 32
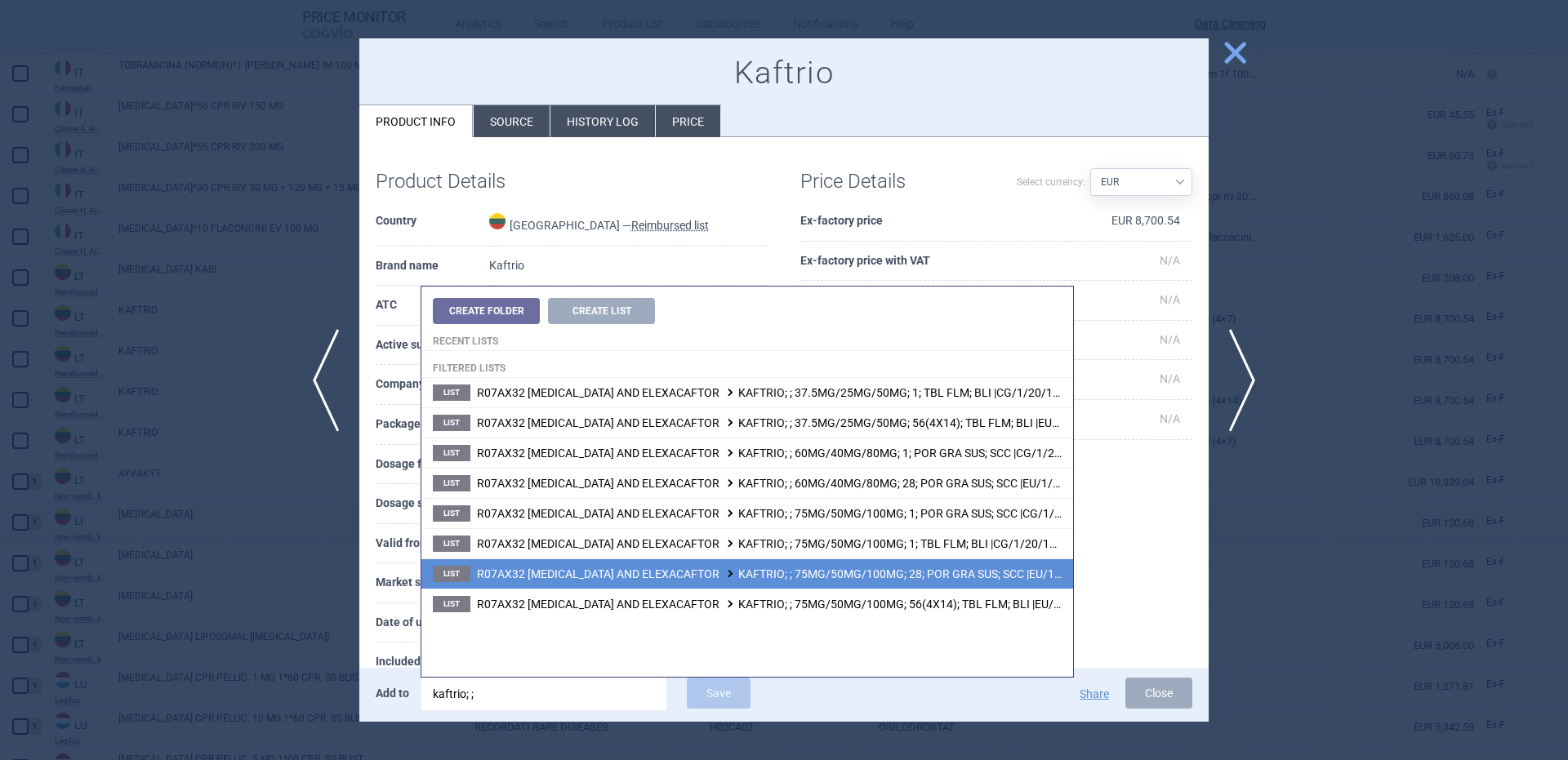
type input "kaftrio; ;"
click at [913, 573] on span "R07AX32 IVACAFTOR, TEZACAFTOR AND ELEXACAFTOR KAFTRIO; ; 75MG/50MG/100MG; 28; P…" at bounding box center [802, 573] width 651 height 13
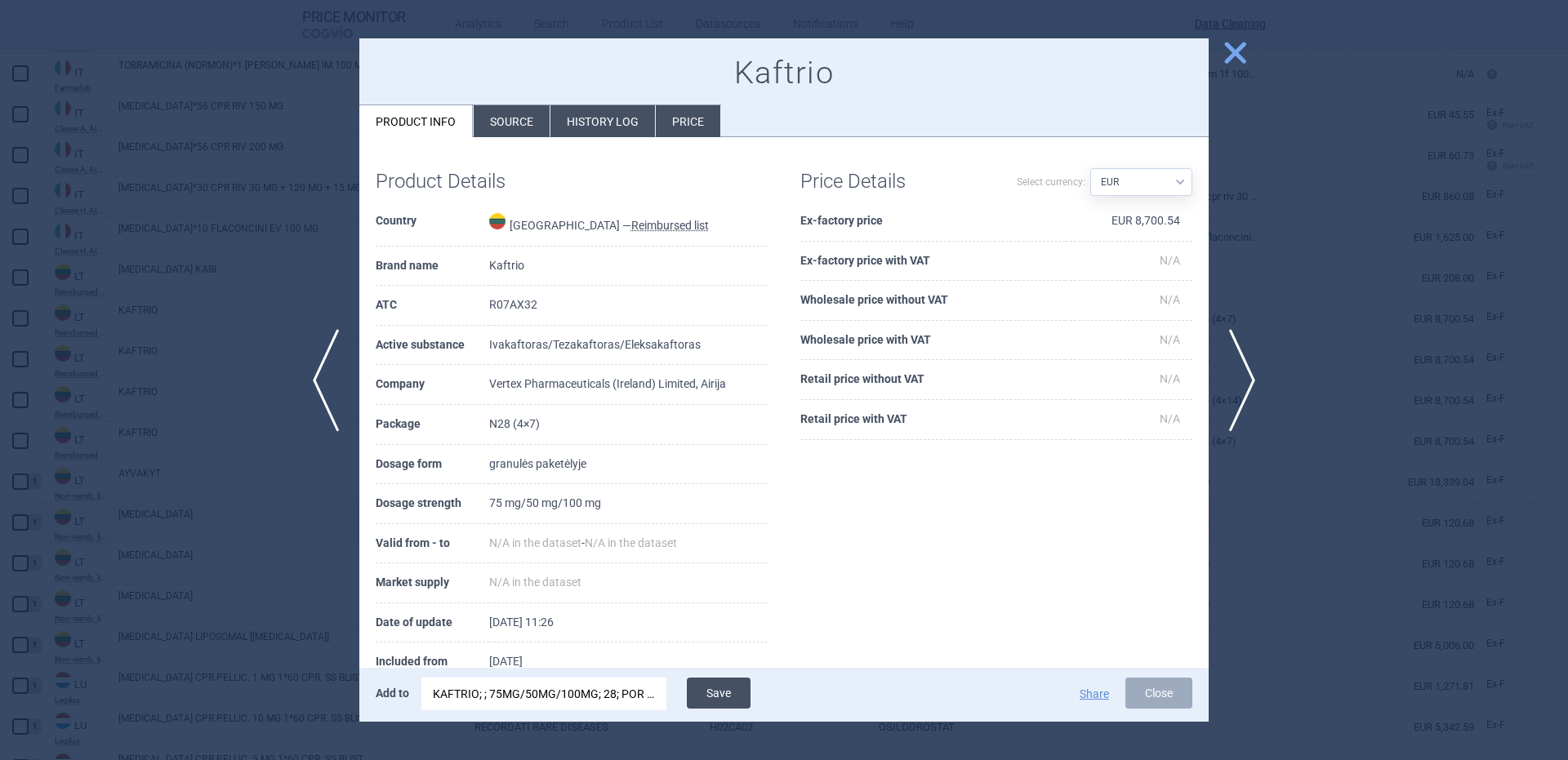
click at [725, 693] on button "Save" at bounding box center [719, 693] width 64 height 31
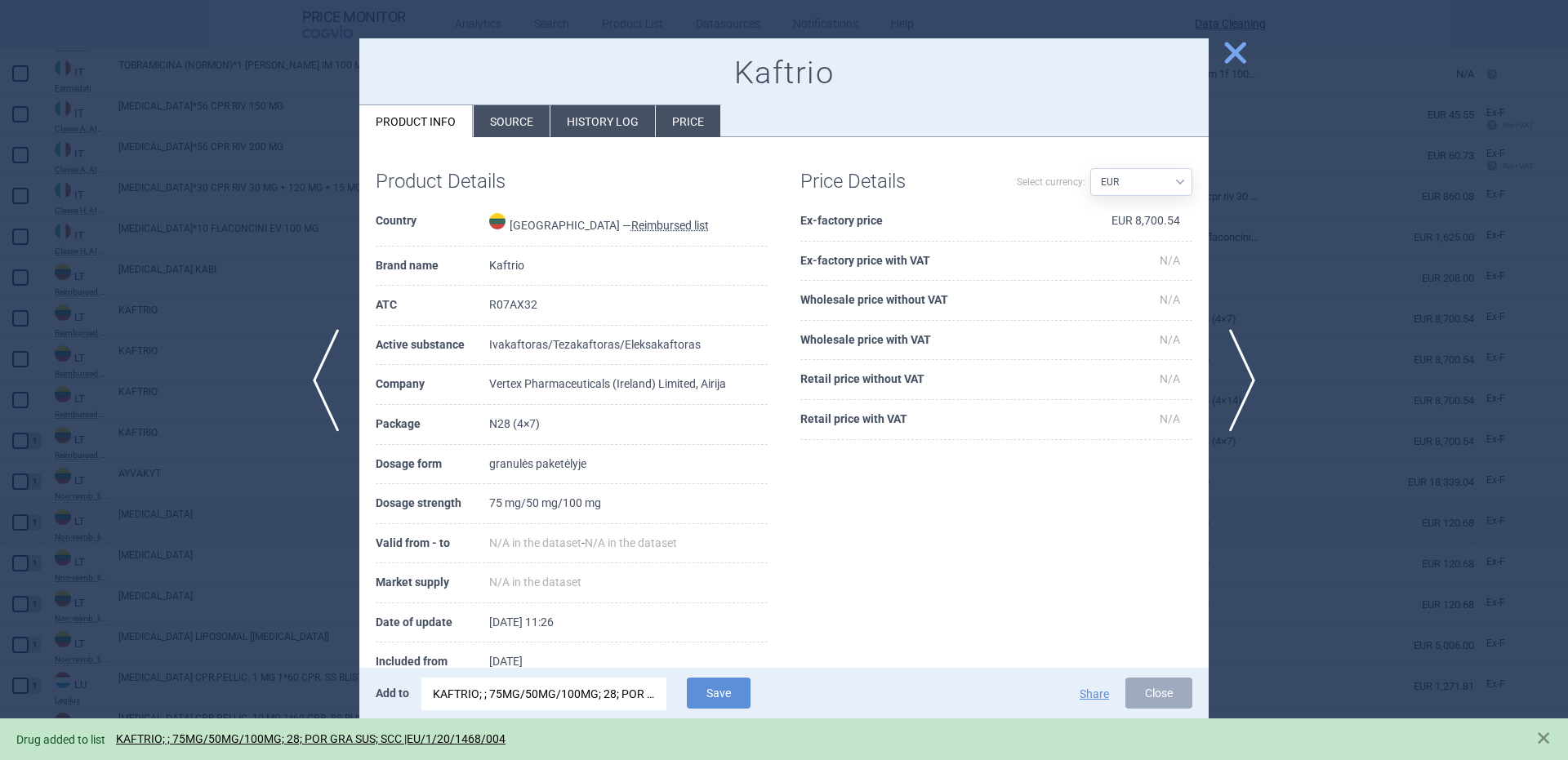
click at [536, 109] on li "Source" at bounding box center [511, 121] width 76 height 31
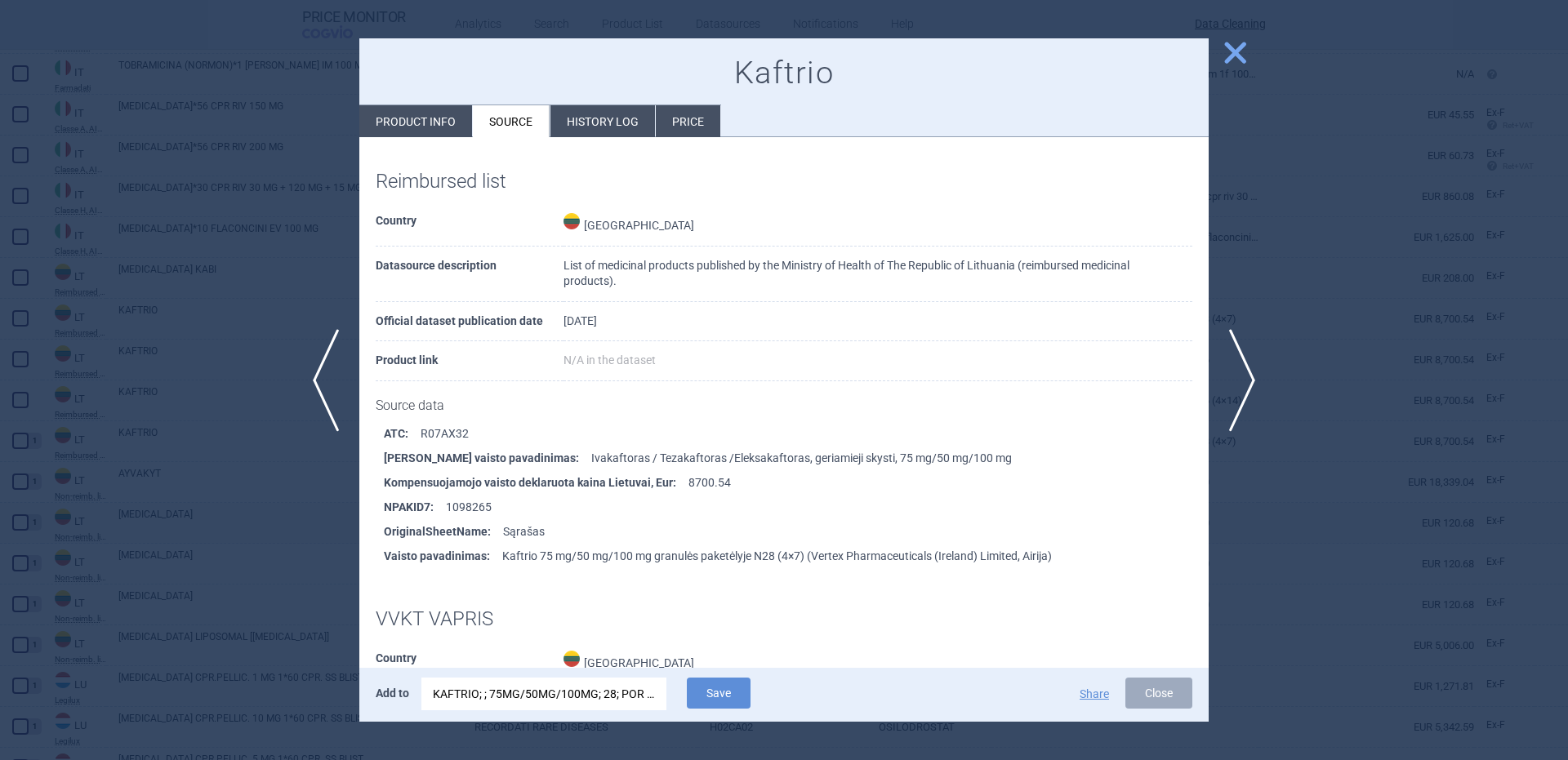
click at [536, 109] on li "Source" at bounding box center [511, 121] width 76 height 31
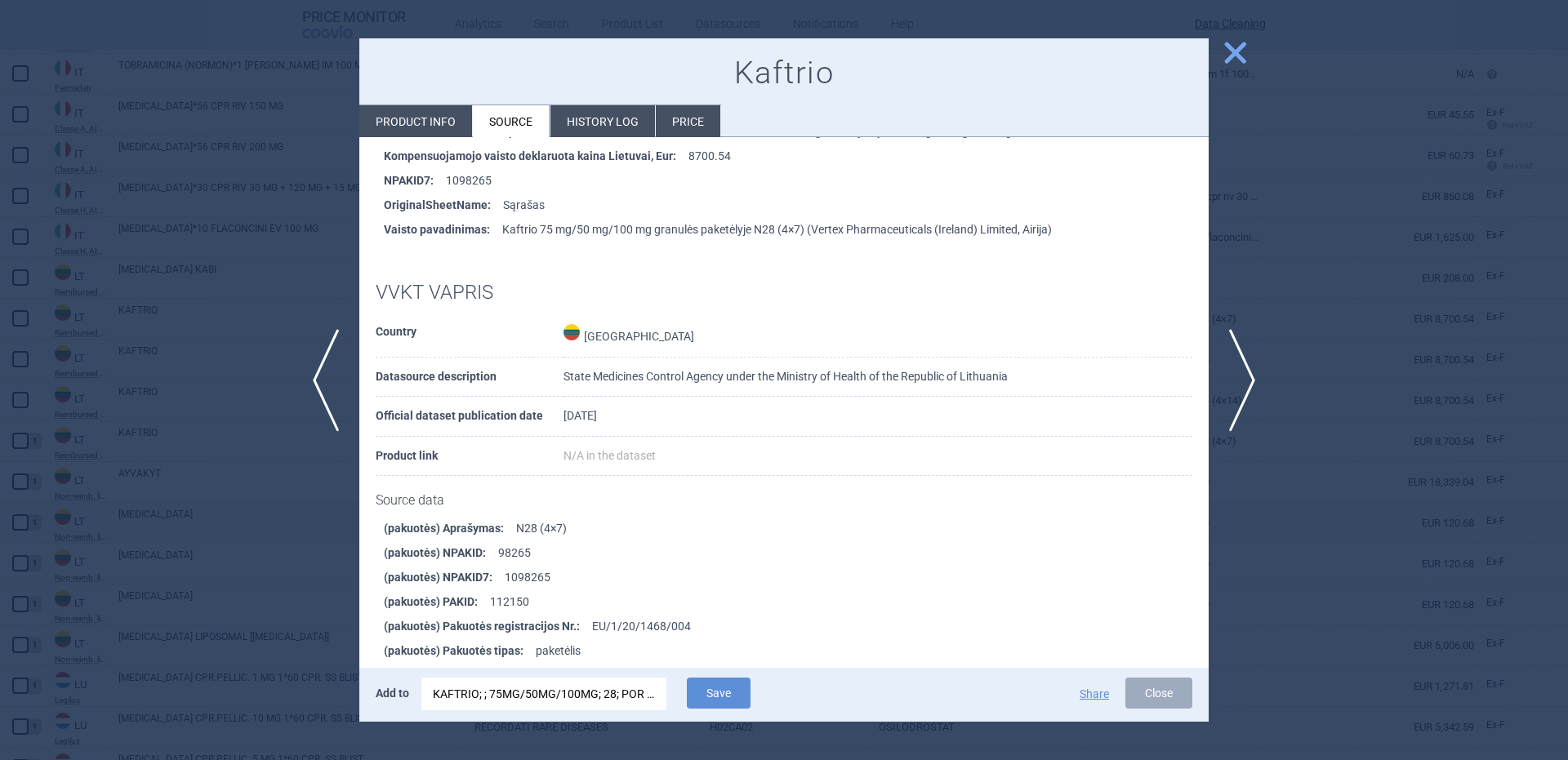
scroll to position [653, 0]
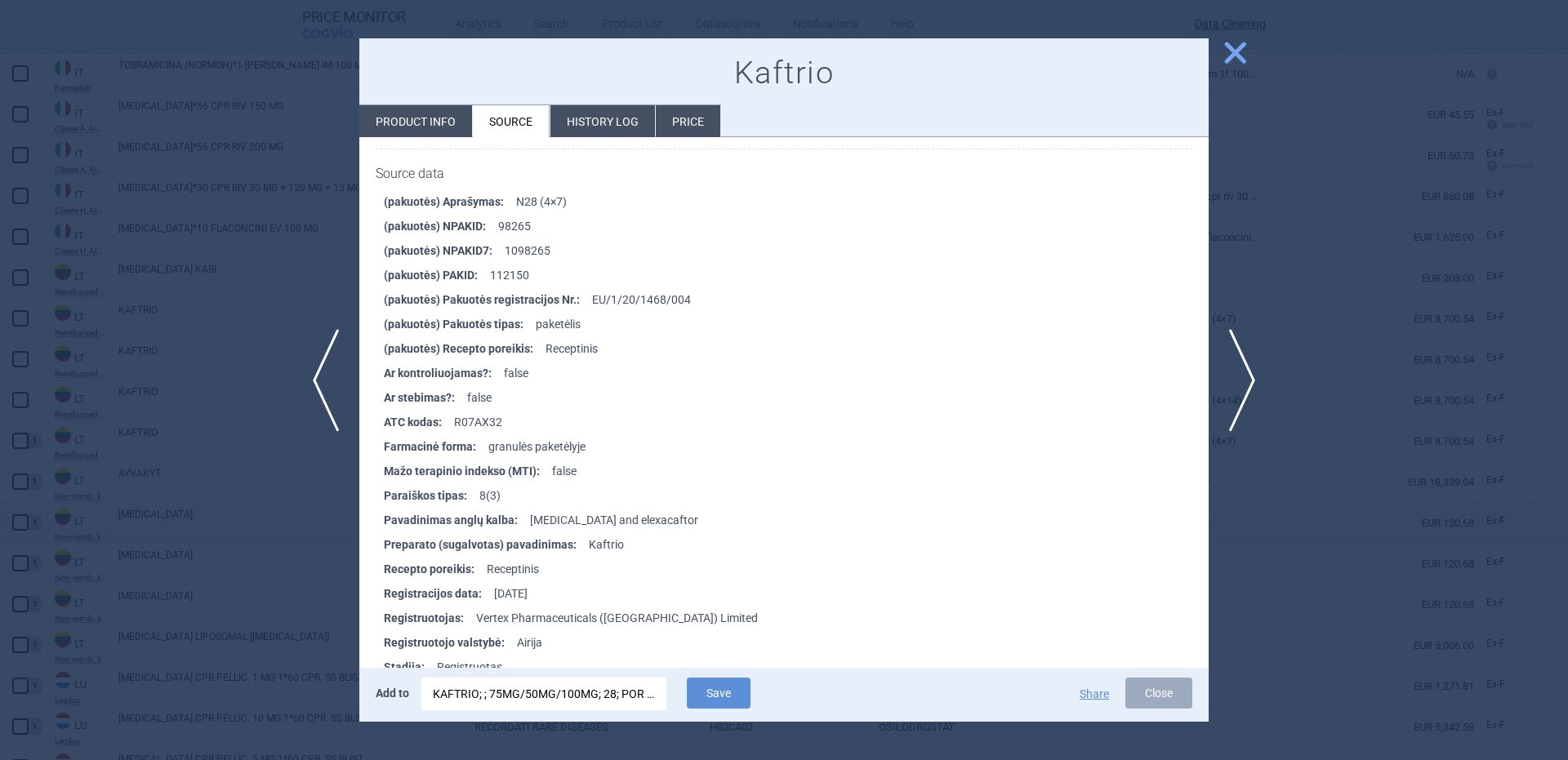
click at [413, 137] on li "Product info" at bounding box center [415, 121] width 113 height 31
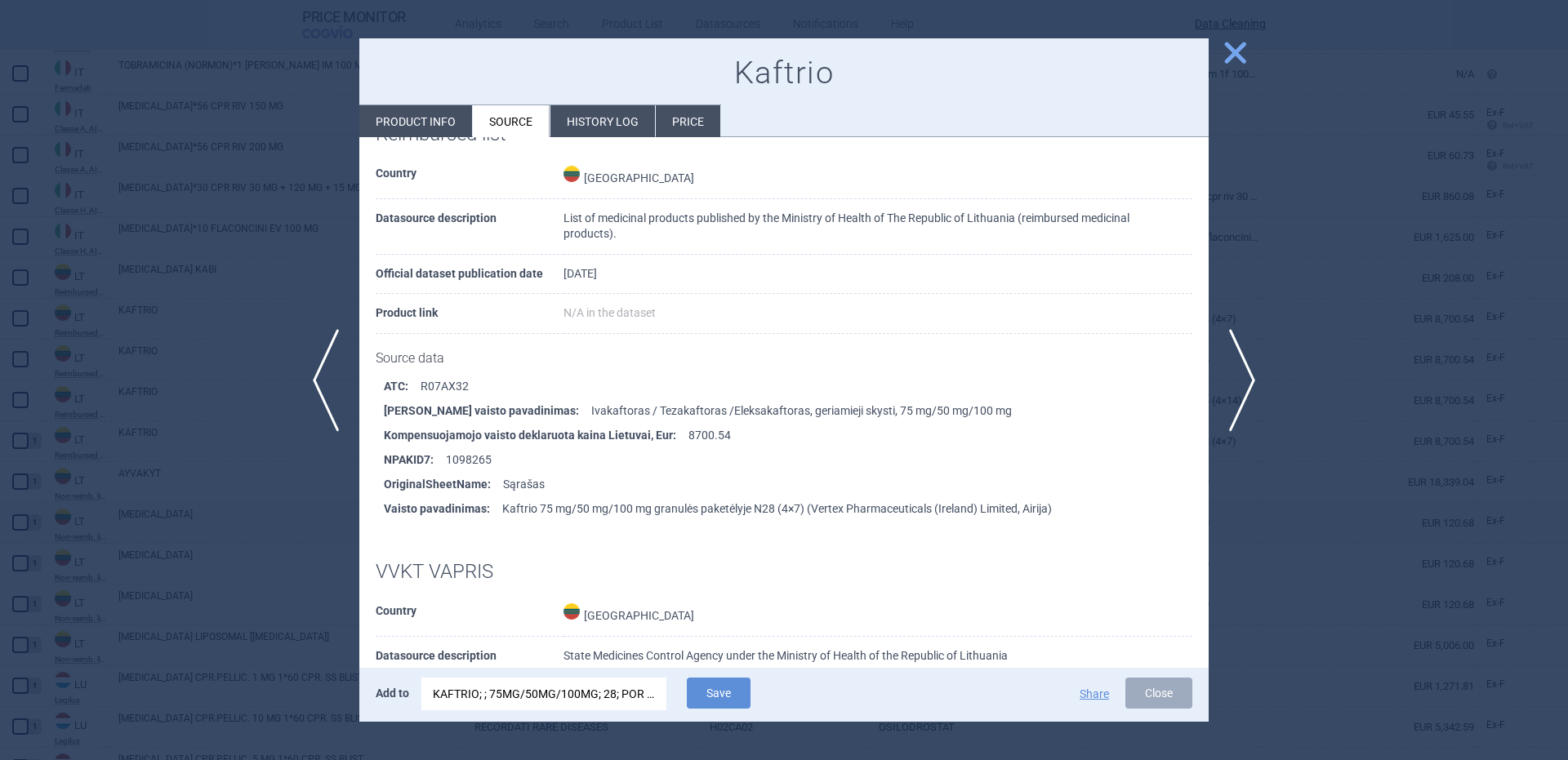
select select "EUR"
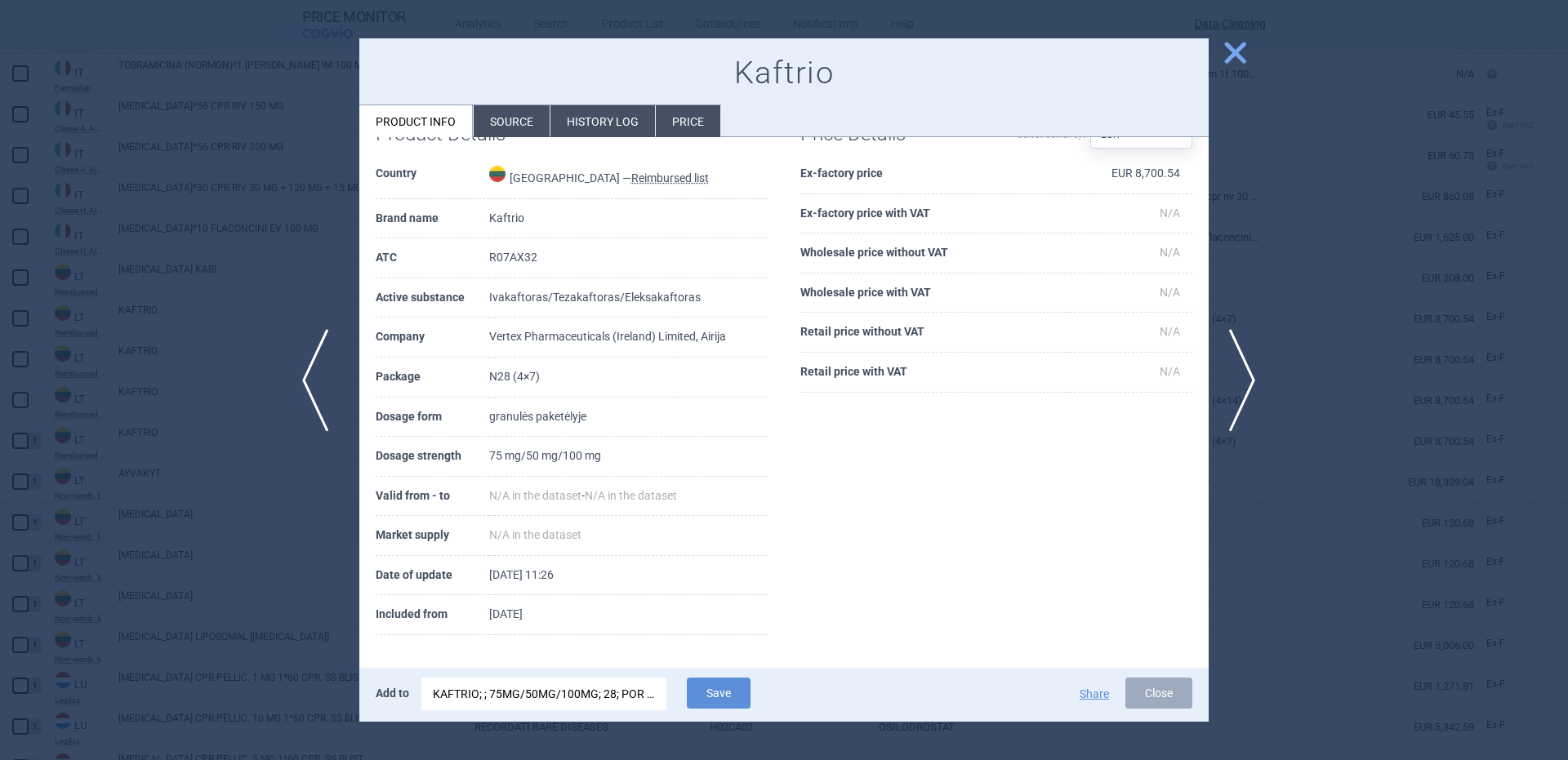
click at [320, 389] on span "previous" at bounding box center [320, 380] width 37 height 103
click at [603, 707] on div "KAFTRIO; ; 75MG/50MG/100MG; 28; POR GRA SUS; SCC |EU/1/20/1468/004" at bounding box center [544, 694] width 223 height 32
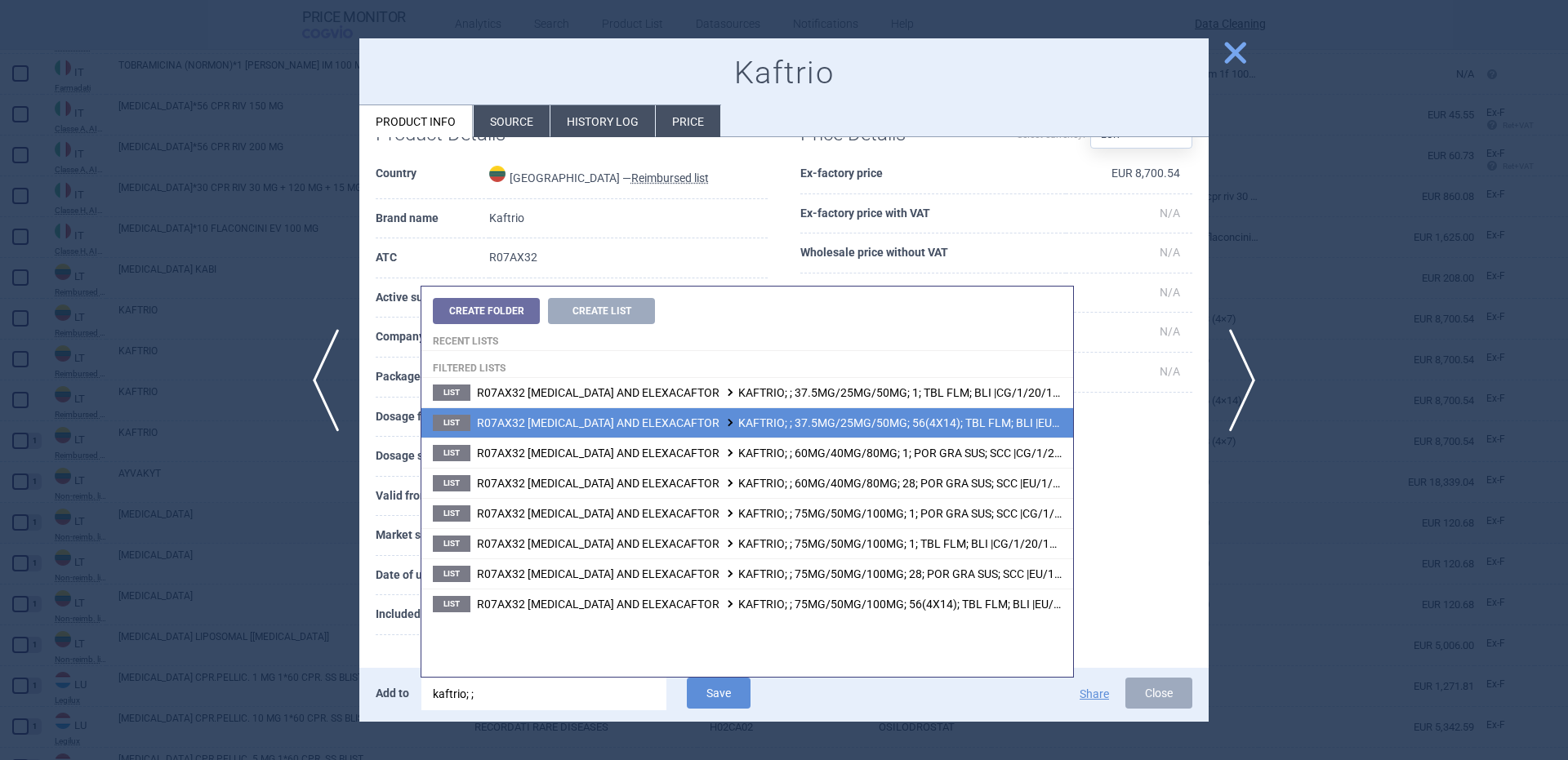
click at [956, 431] on li "List R07AX32 IVACAFTOR, TEZACAFTOR AND ELEXACAFTOR KAFTRIO; ; 37.5MG/25MG/50MG;…" at bounding box center [747, 423] width 651 height 31
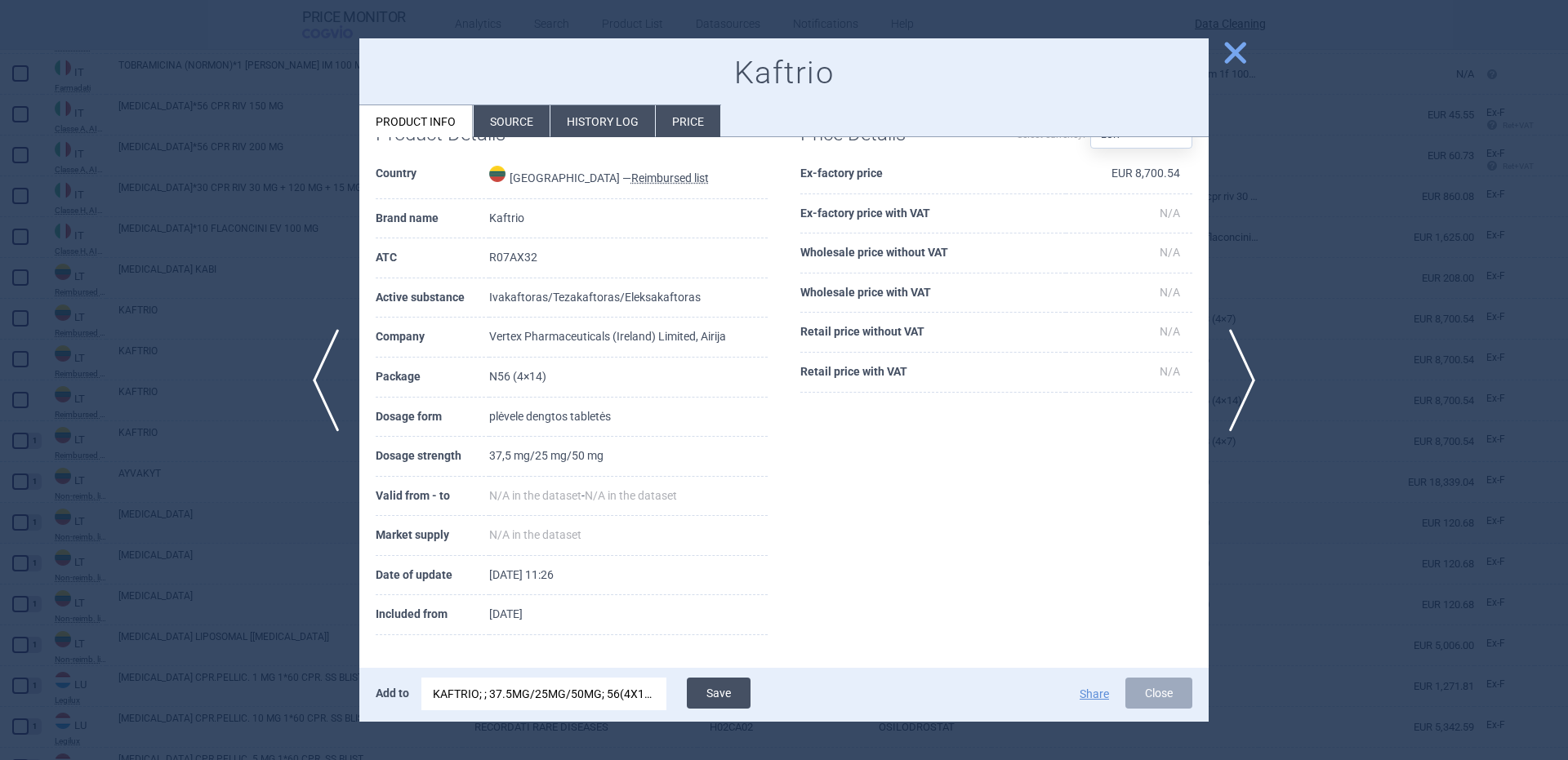
click at [728, 685] on button "Save" at bounding box center [719, 693] width 64 height 31
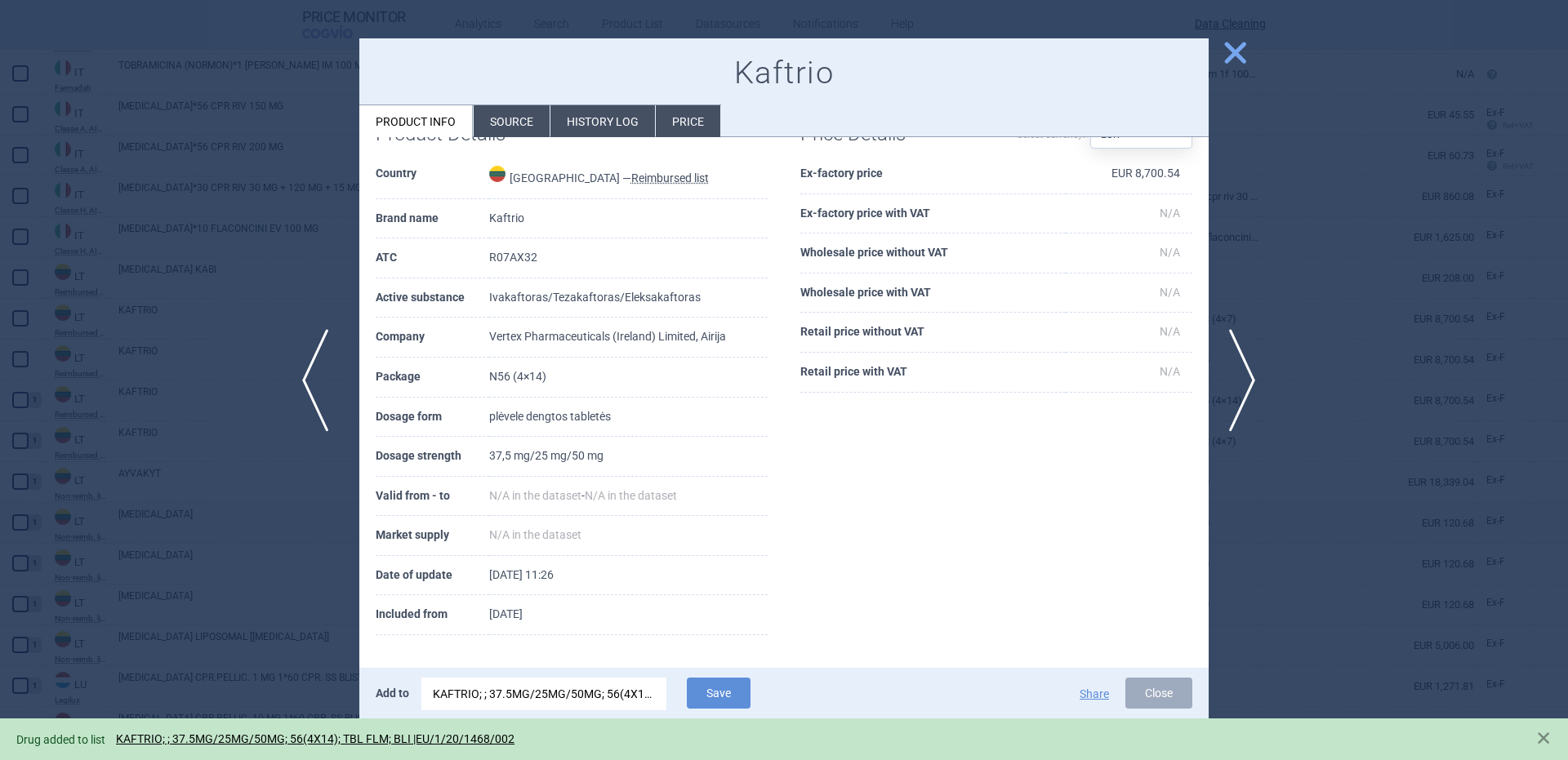
click at [335, 380] on span "previous" at bounding box center [320, 380] width 37 height 103
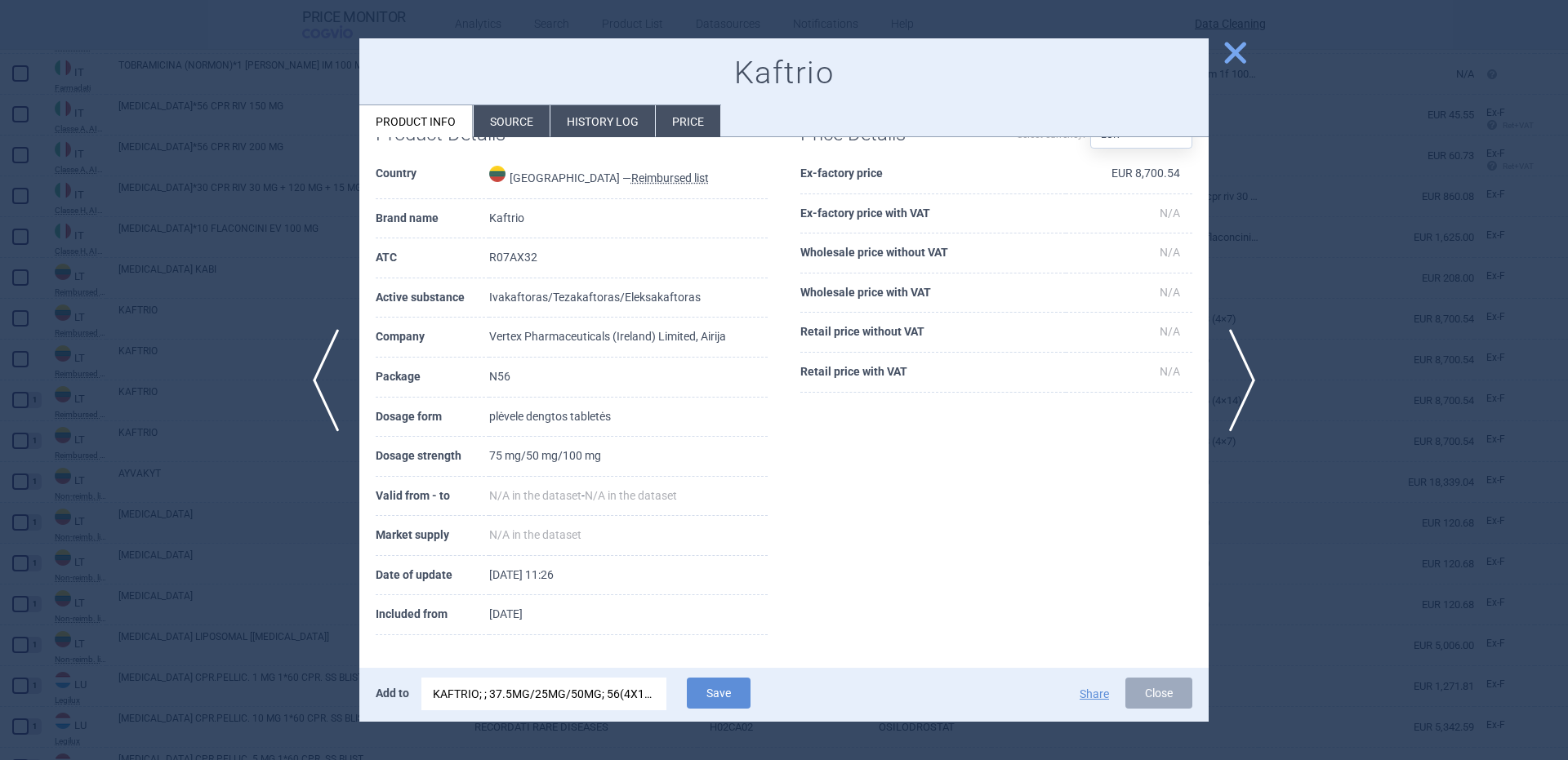
click at [546, 705] on div "KAFTRIO; ; 37.5MG/25MG/50MG; 56(4X14); TBL FLM; BLI |EU/1/20/1468/002" at bounding box center [544, 694] width 223 height 32
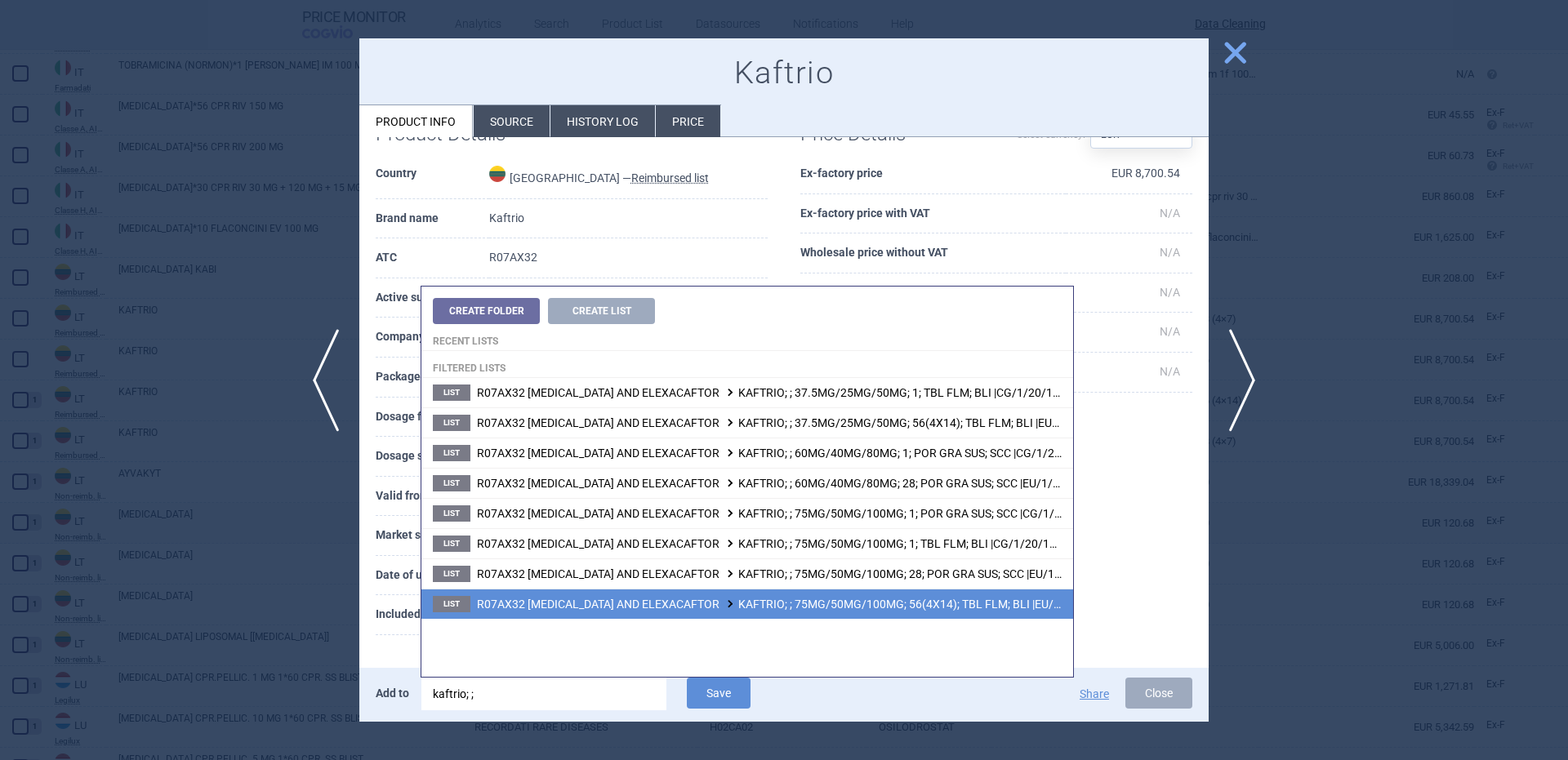
click at [900, 614] on li "List R07AX32 IVACAFTOR, TEZACAFTOR AND ELEXACAFTOR KAFTRIO; ; 75MG/50MG/100MG; …" at bounding box center [747, 604] width 651 height 31
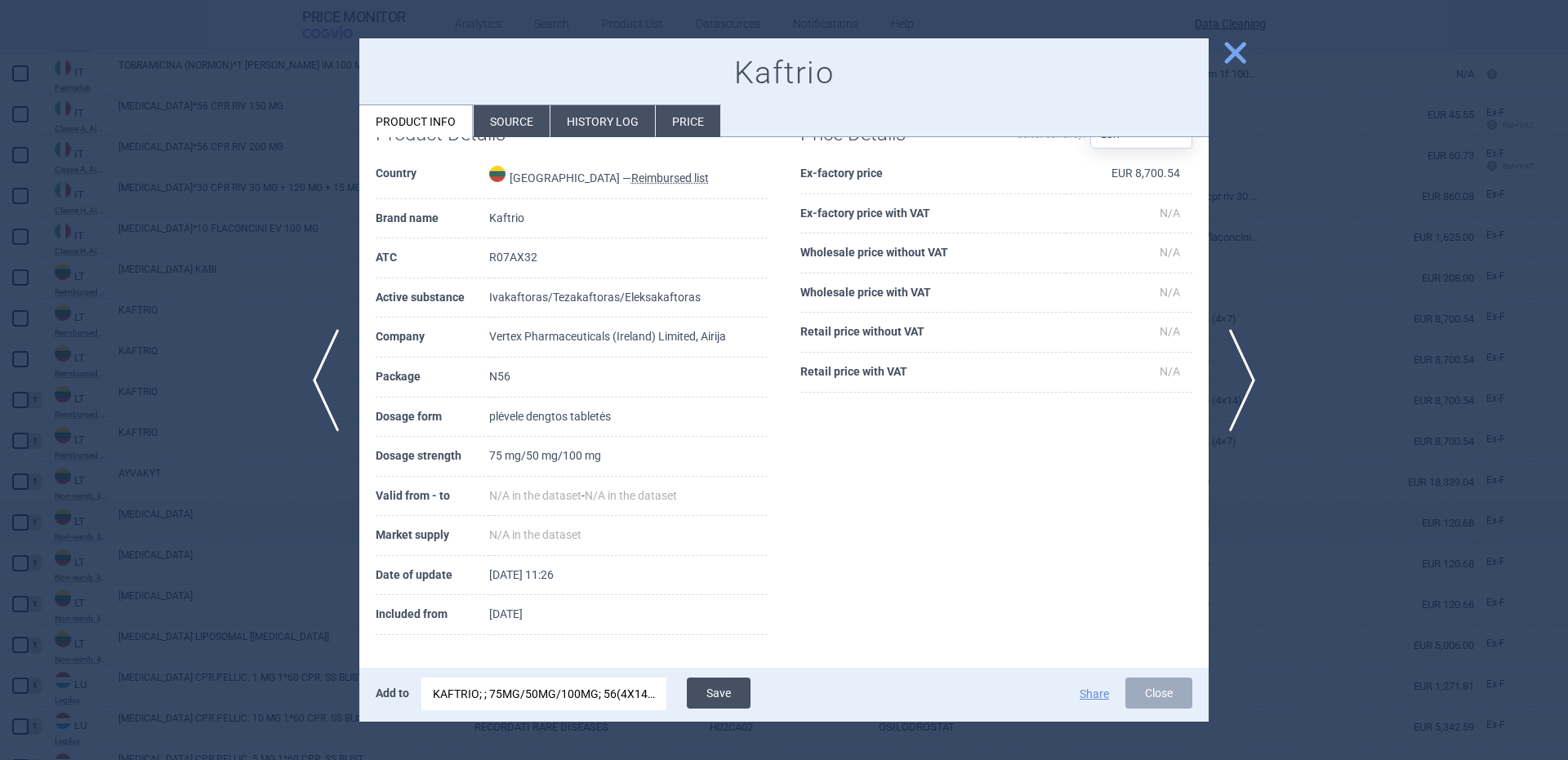
click at [746, 696] on button "Save" at bounding box center [719, 693] width 64 height 31
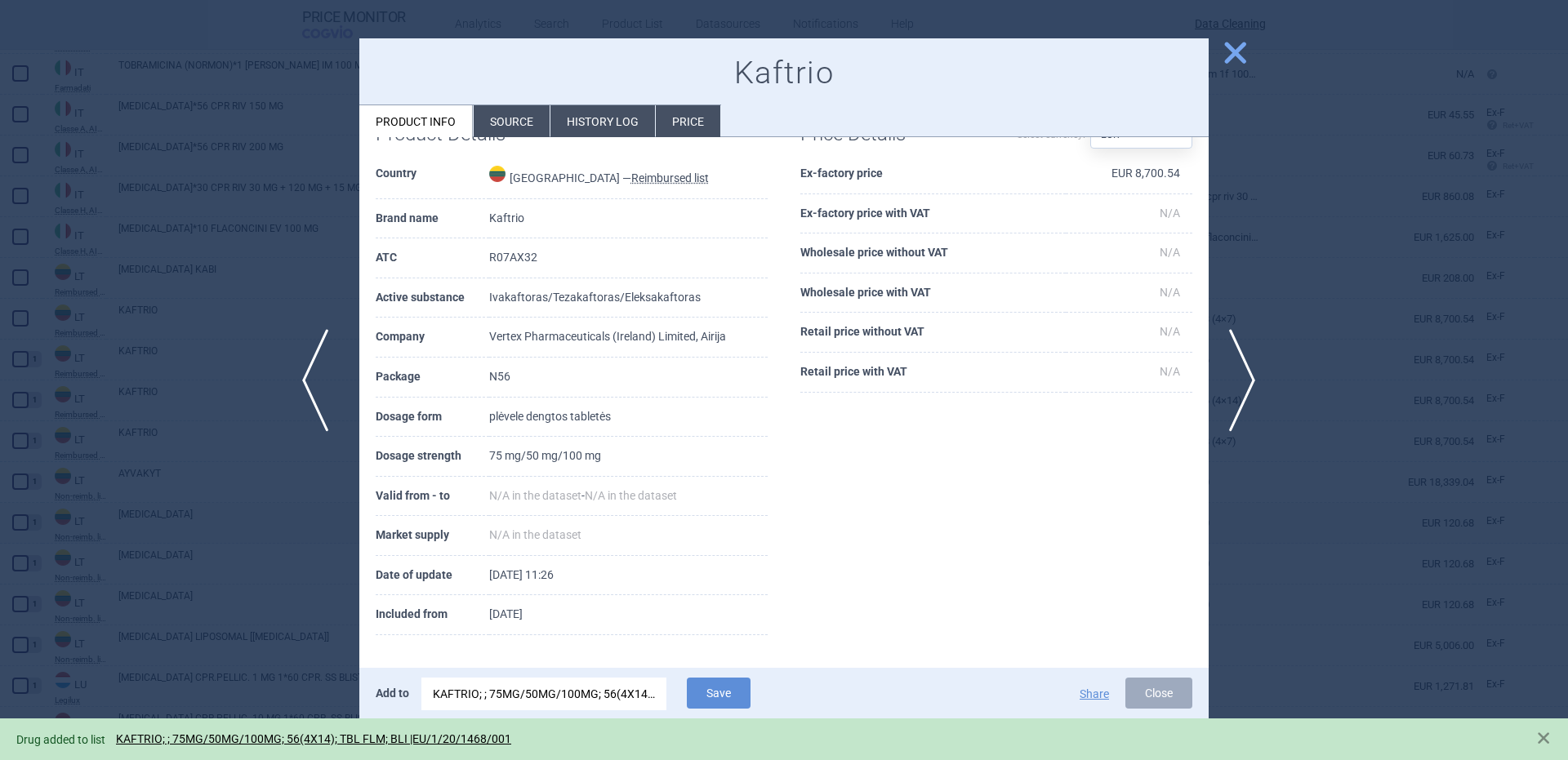
click at [336, 384] on span "previous" at bounding box center [320, 380] width 37 height 103
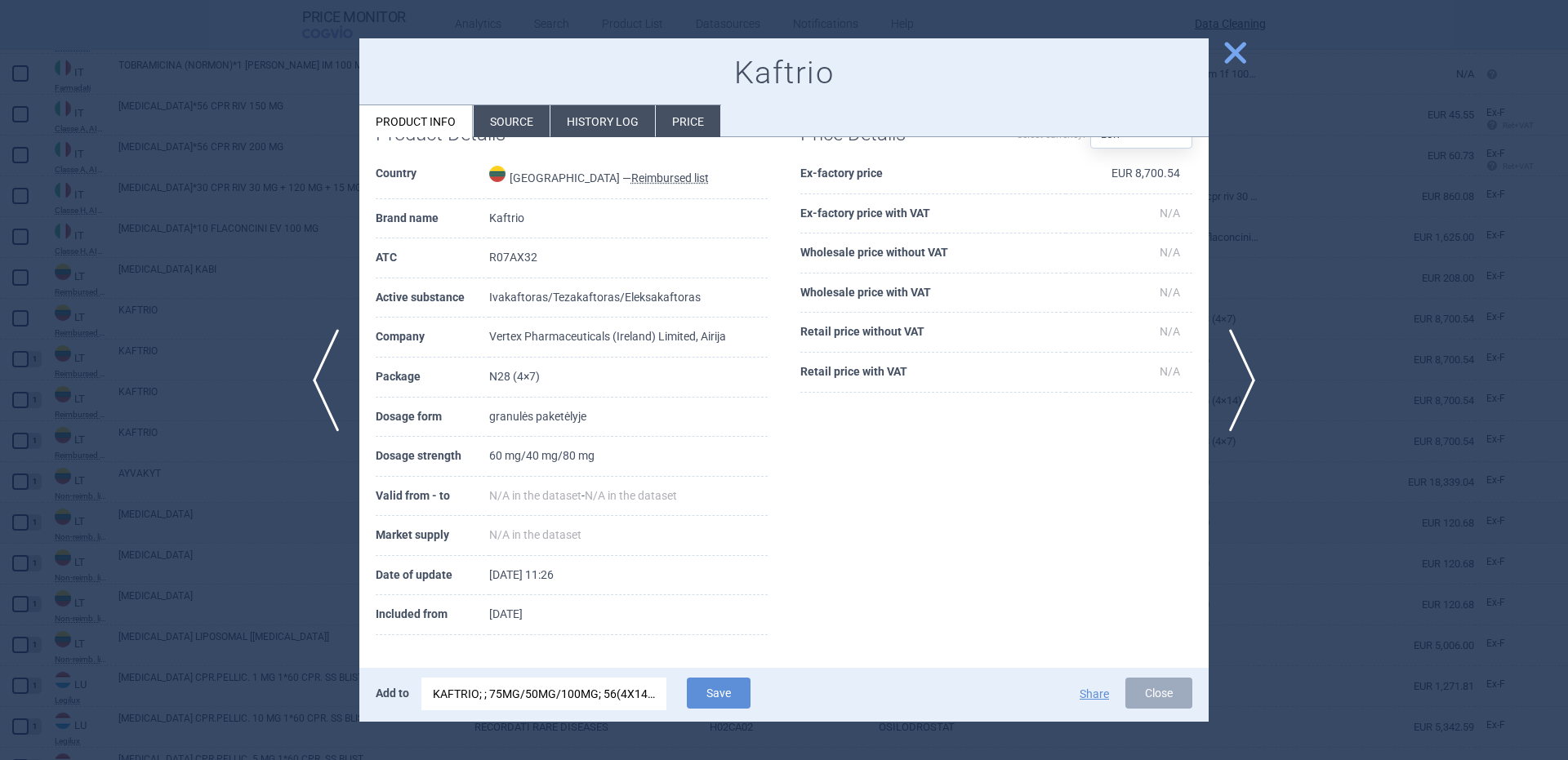
click at [610, 704] on div "KAFTRIO; ; 75MG/50MG/100MG; 56(4X14); TBL FLM; BLI |EU/1/20/1468/001" at bounding box center [544, 694] width 223 height 32
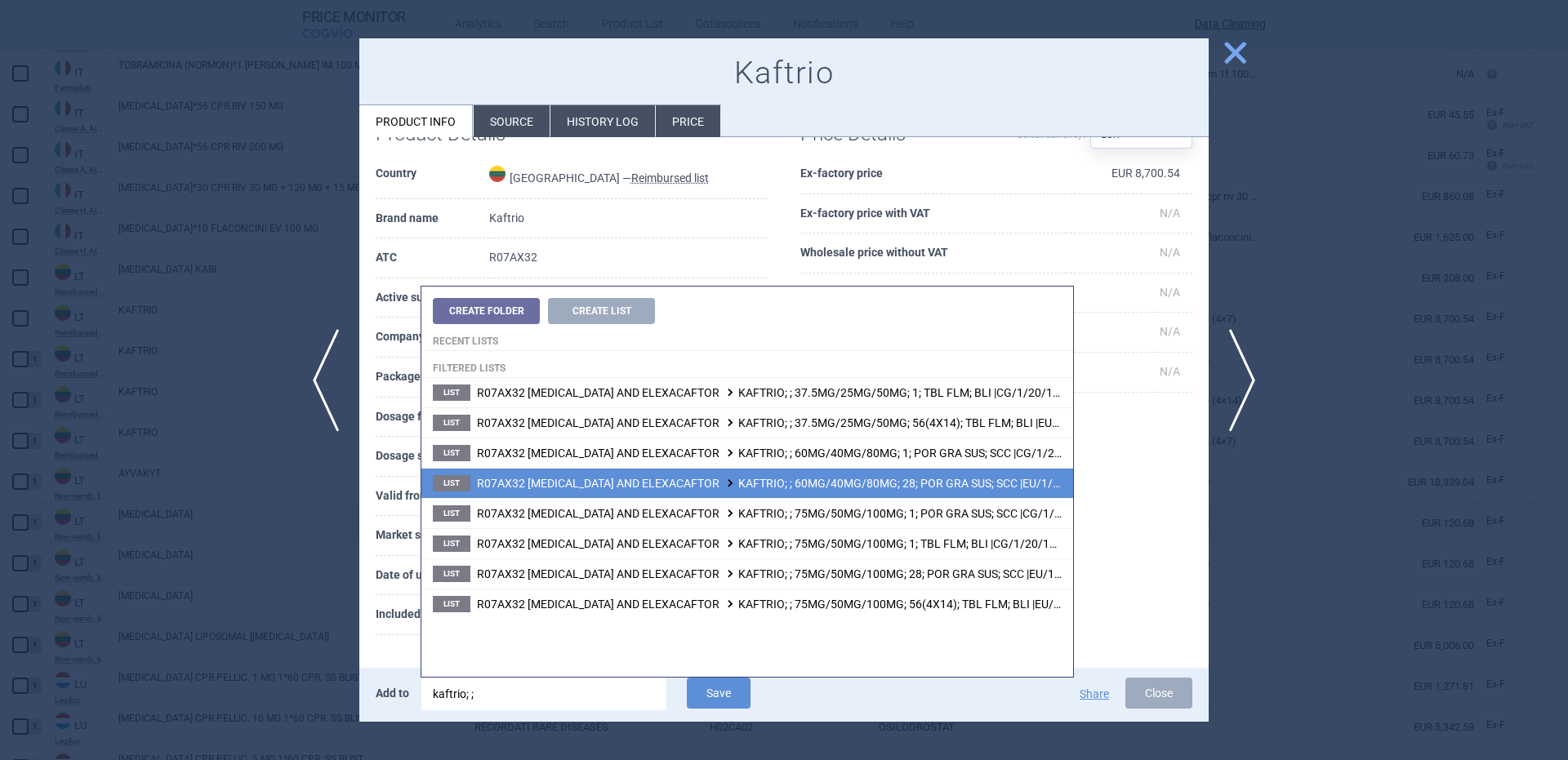
click at [866, 483] on span "R07AX32 IVACAFTOR, TEZACAFTOR AND ELEXACAFTOR KAFTRIO; ; 60MG/40MG/80MG; 28; PO…" at bounding box center [798, 482] width 645 height 13
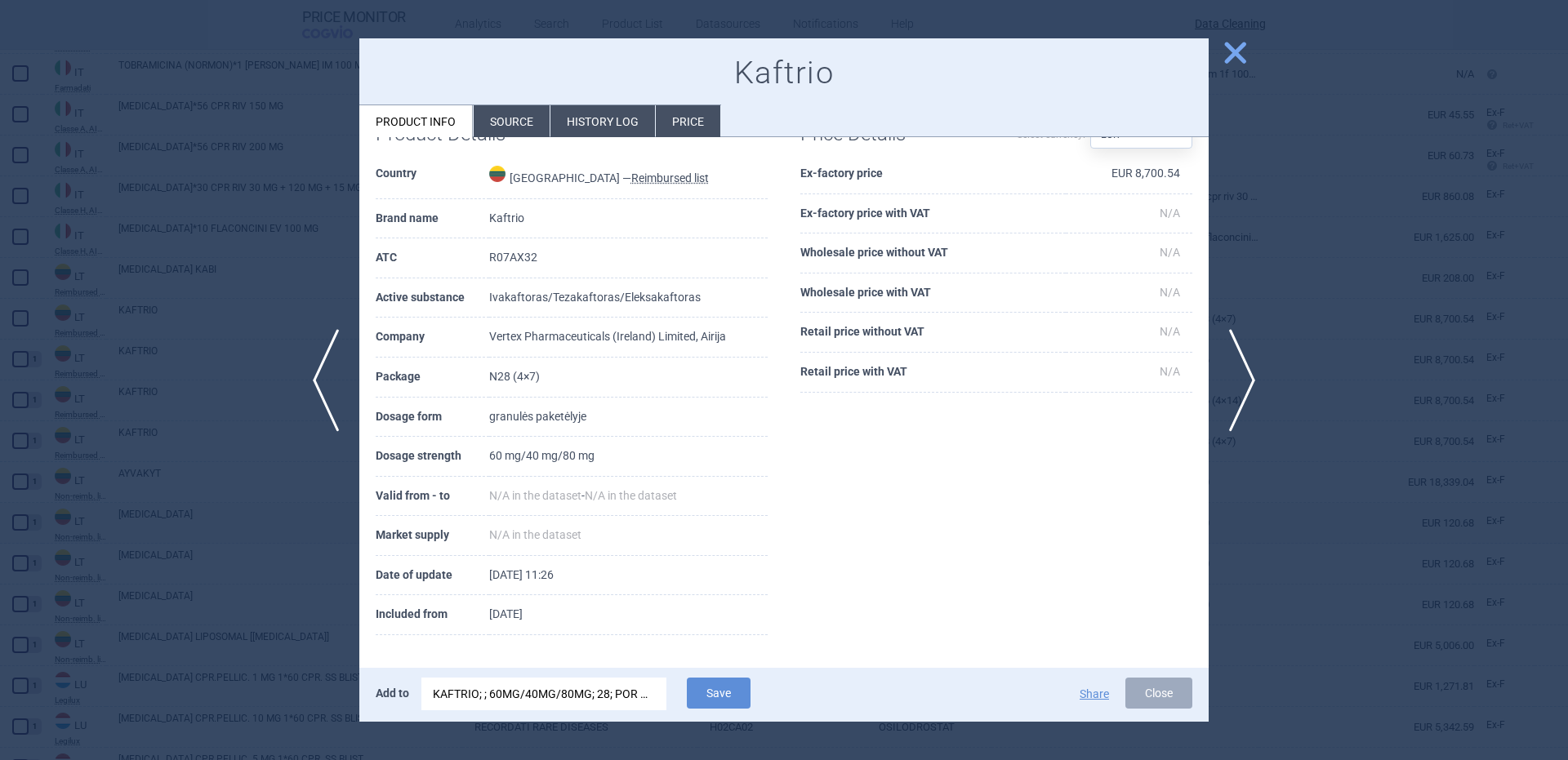
click at [685, 701] on span "Save" at bounding box center [719, 706] width 80 height 15
click at [699, 693] on button "Save" at bounding box center [719, 693] width 64 height 31
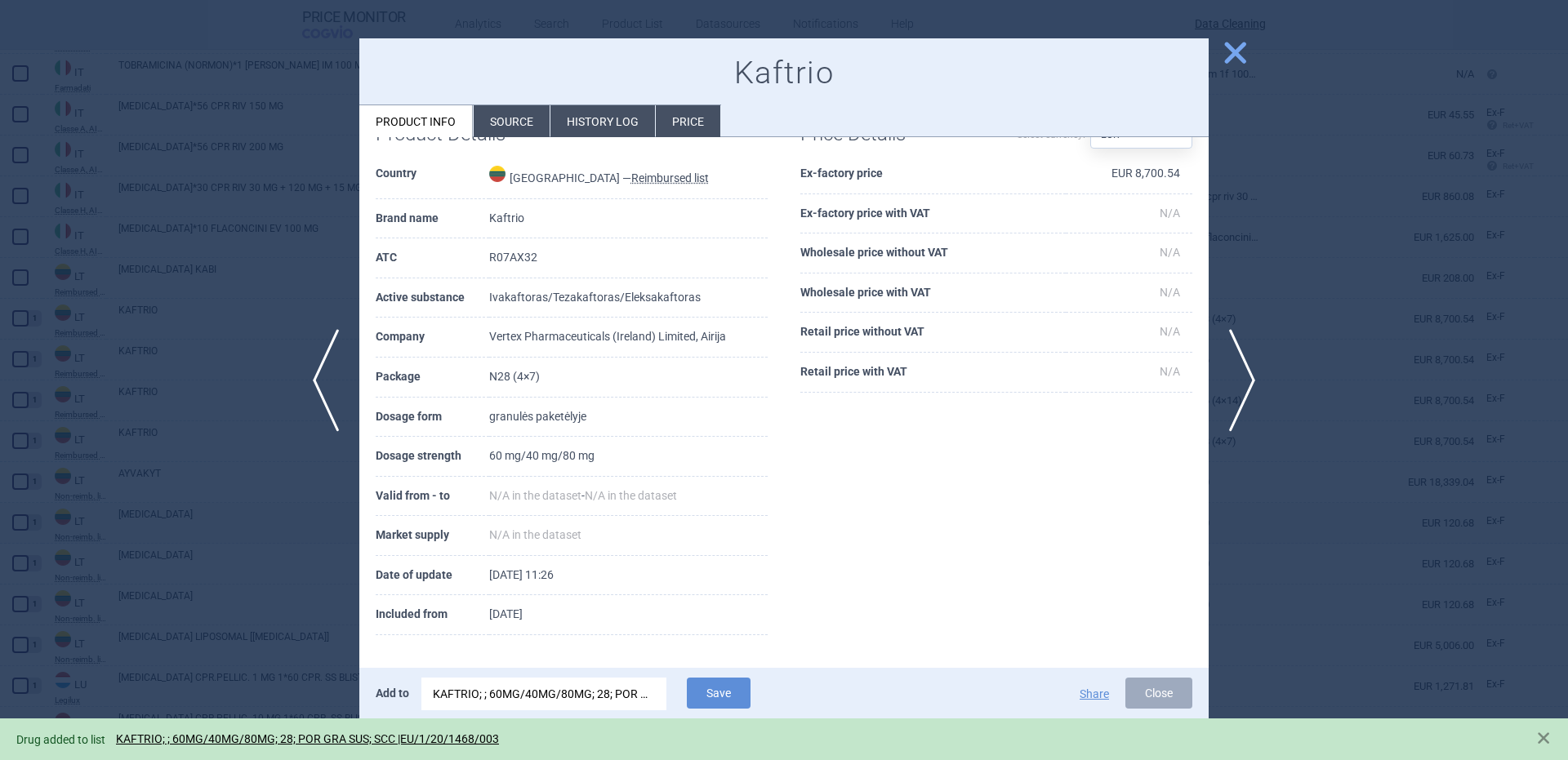
click at [259, 329] on div at bounding box center [784, 380] width 1568 height 760
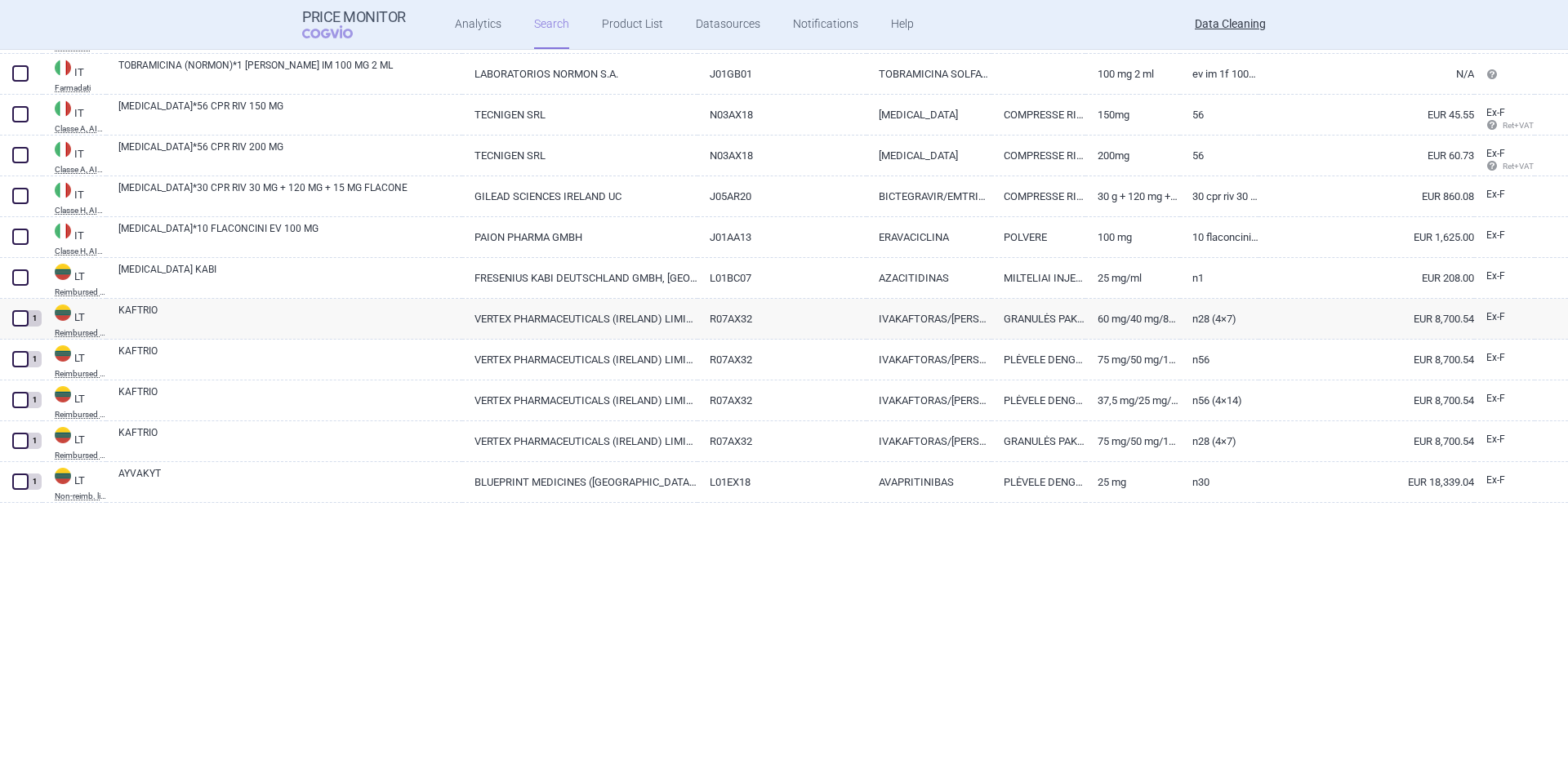
scroll to position [19115, 0]
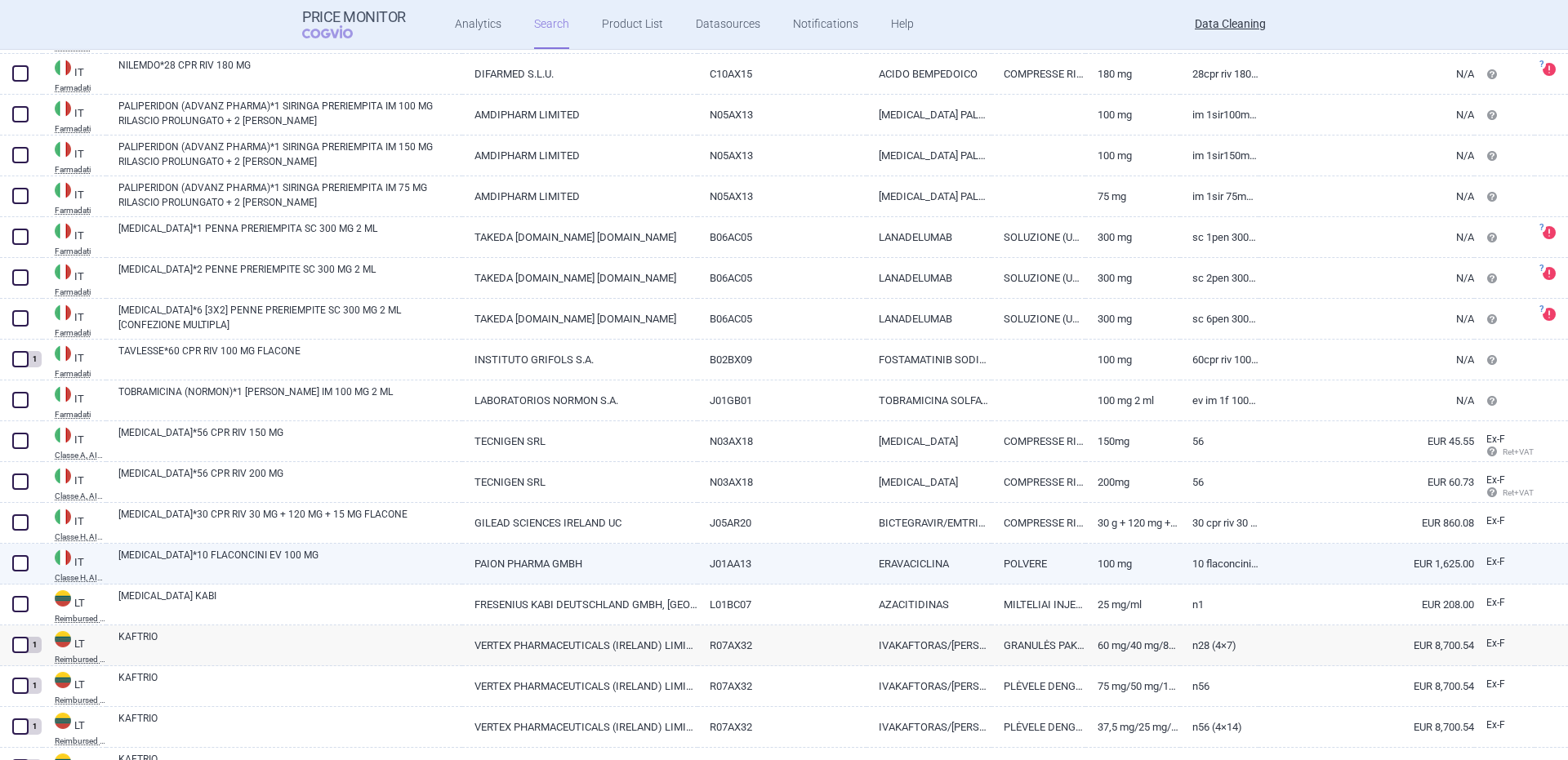
click at [198, 569] on link "XERAVA*10 FLACONCINI EV 100 MG" at bounding box center [290, 562] width 344 height 30
select select "EUR"
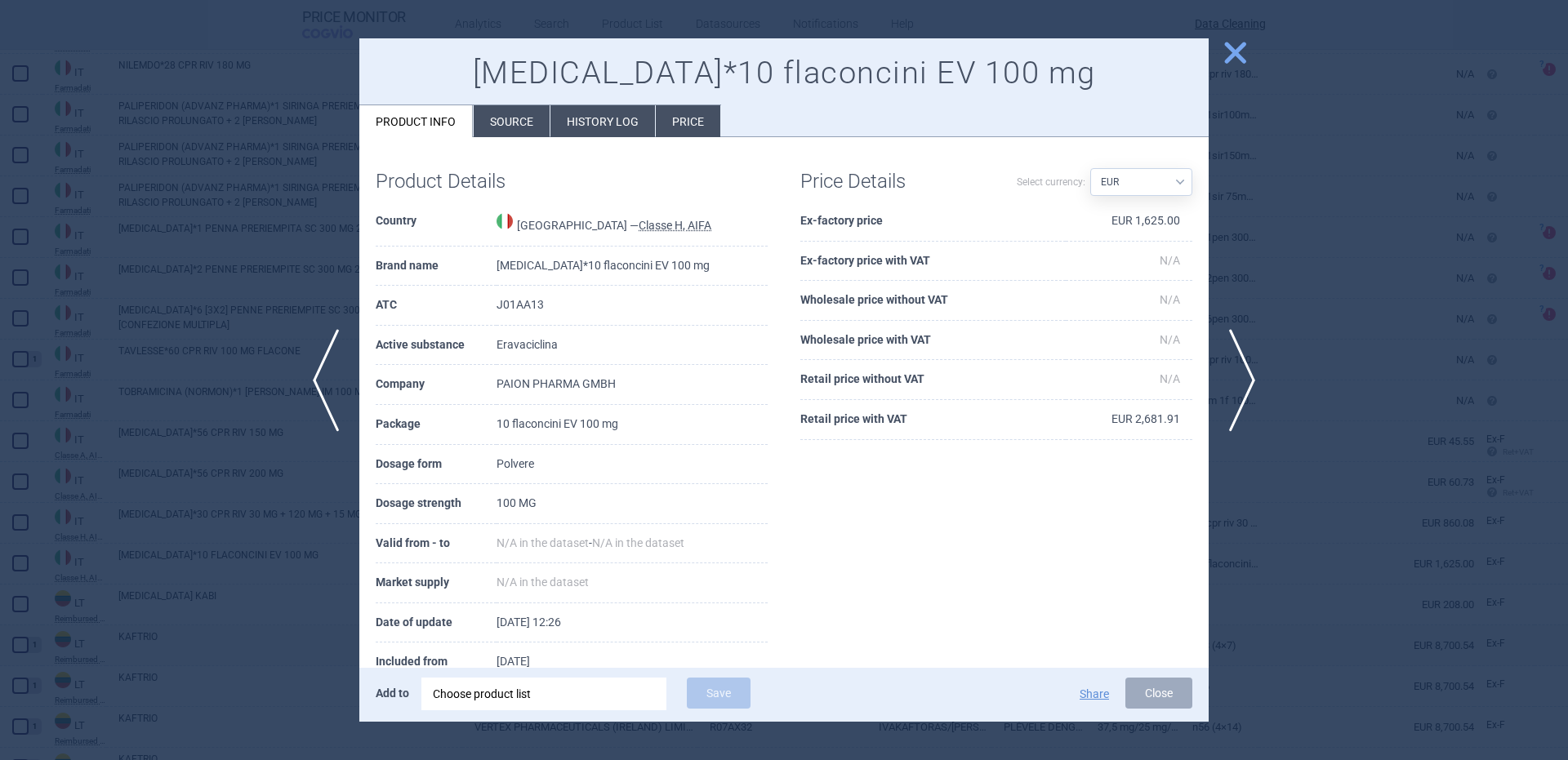
click at [458, 695] on div "Choose product list" at bounding box center [544, 694] width 223 height 32
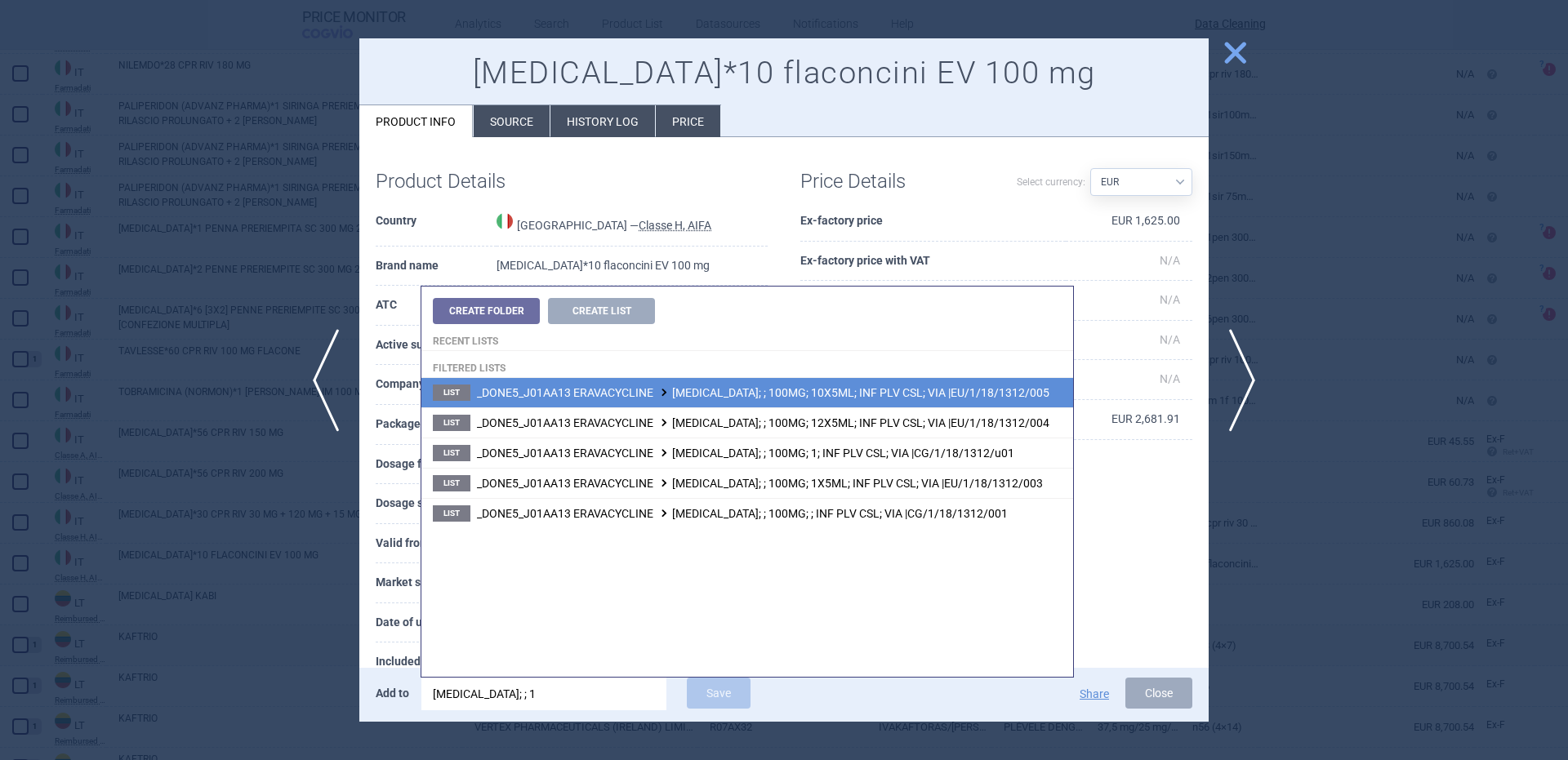
type input "xerava; ; 1"
click at [829, 403] on li "List _DONE5_J01AA13 ERAVACYCLINE XERAVA; ; 100MG; 10X5ML; INF PLV CSL; VIA |EU/…" at bounding box center [747, 392] width 651 height 30
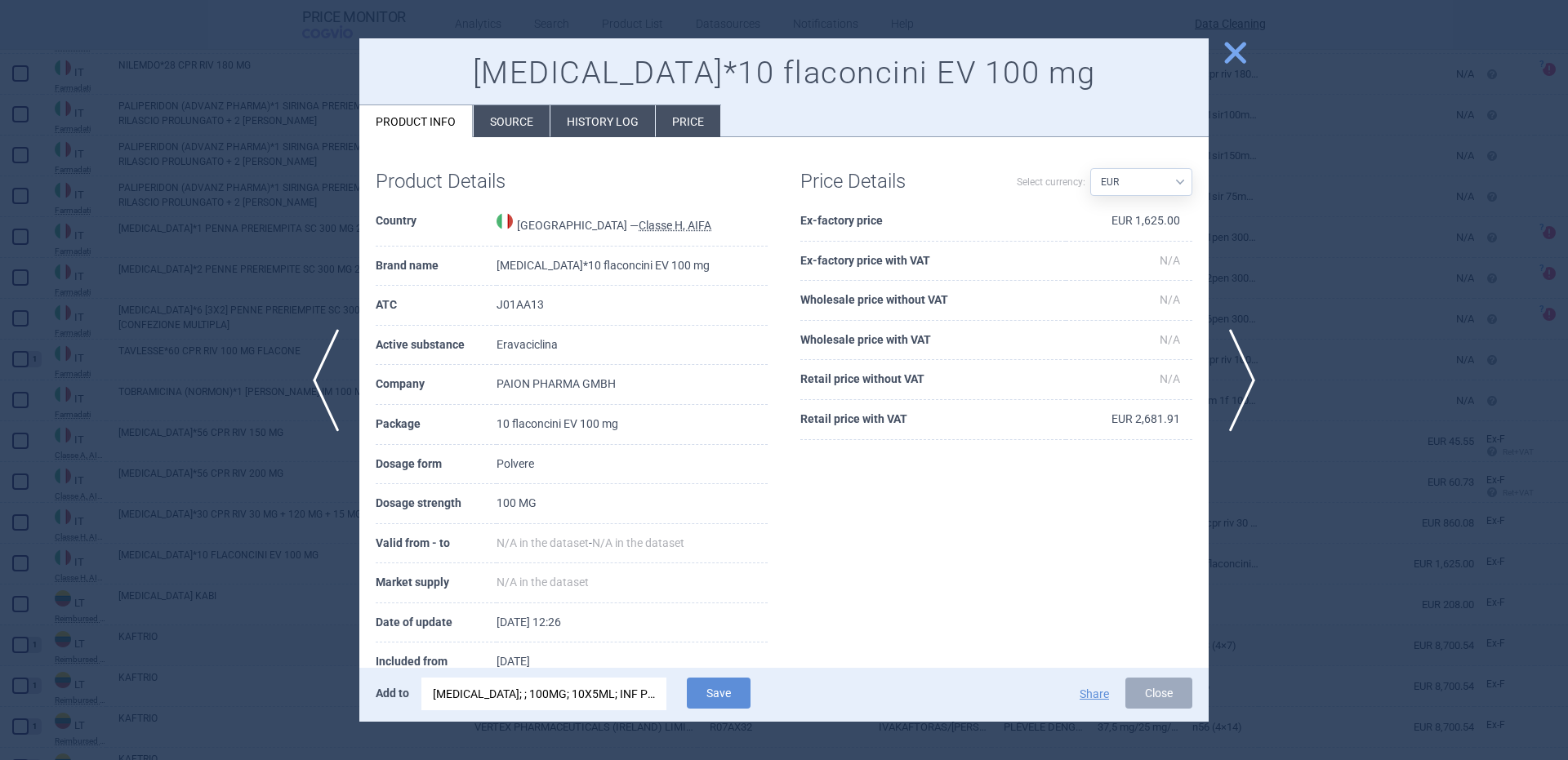
click at [712, 675] on div "Add to XERAVA; ; 100MG; 10X5ML; INF PLV CSL; VIA |EU/1/18/1312/005 Save Share C…" at bounding box center [784, 694] width 849 height 53
click at [715, 684] on button "Save" at bounding box center [719, 693] width 64 height 31
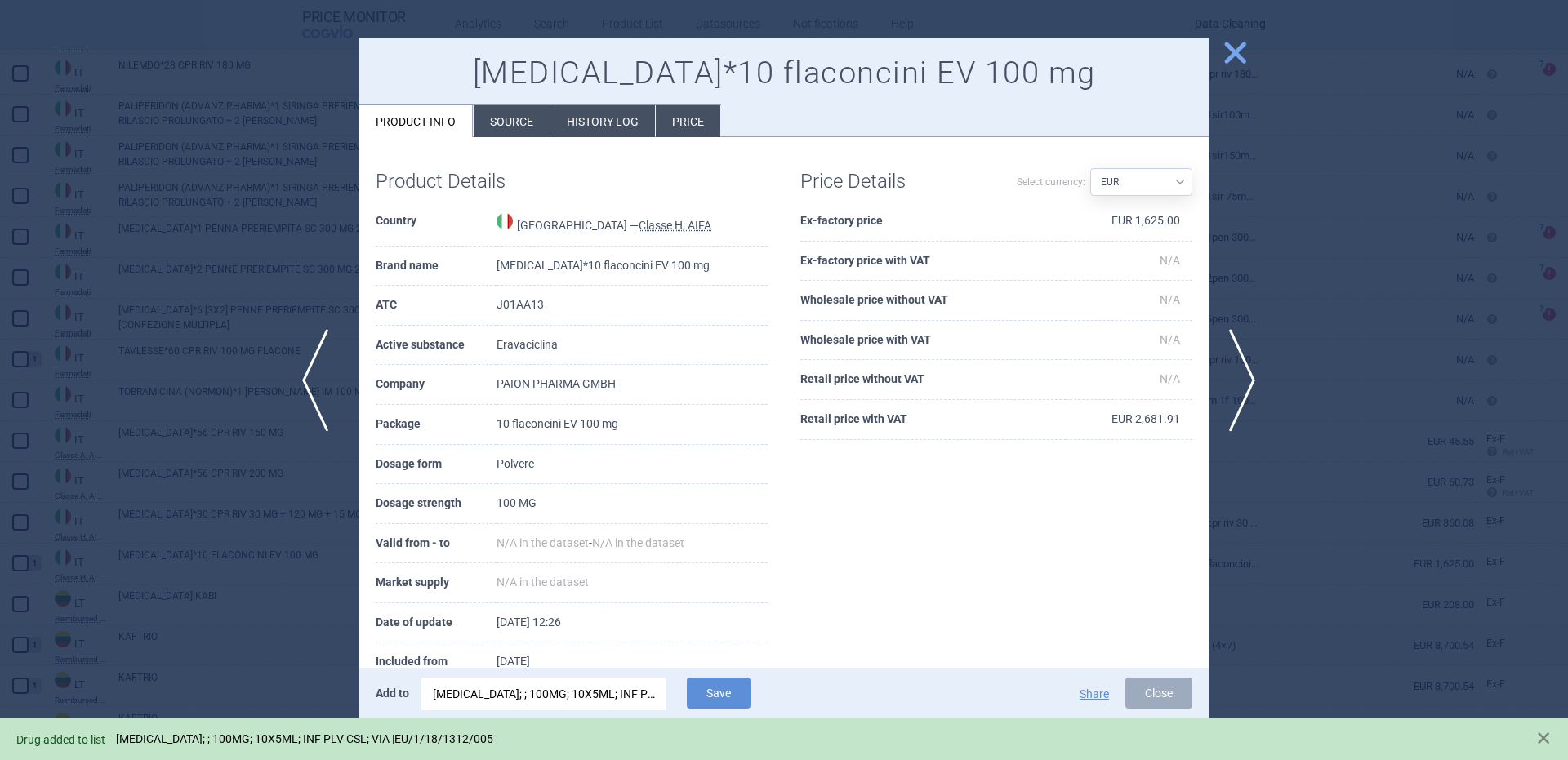
click at [323, 416] on span "previous" at bounding box center [320, 380] width 37 height 103
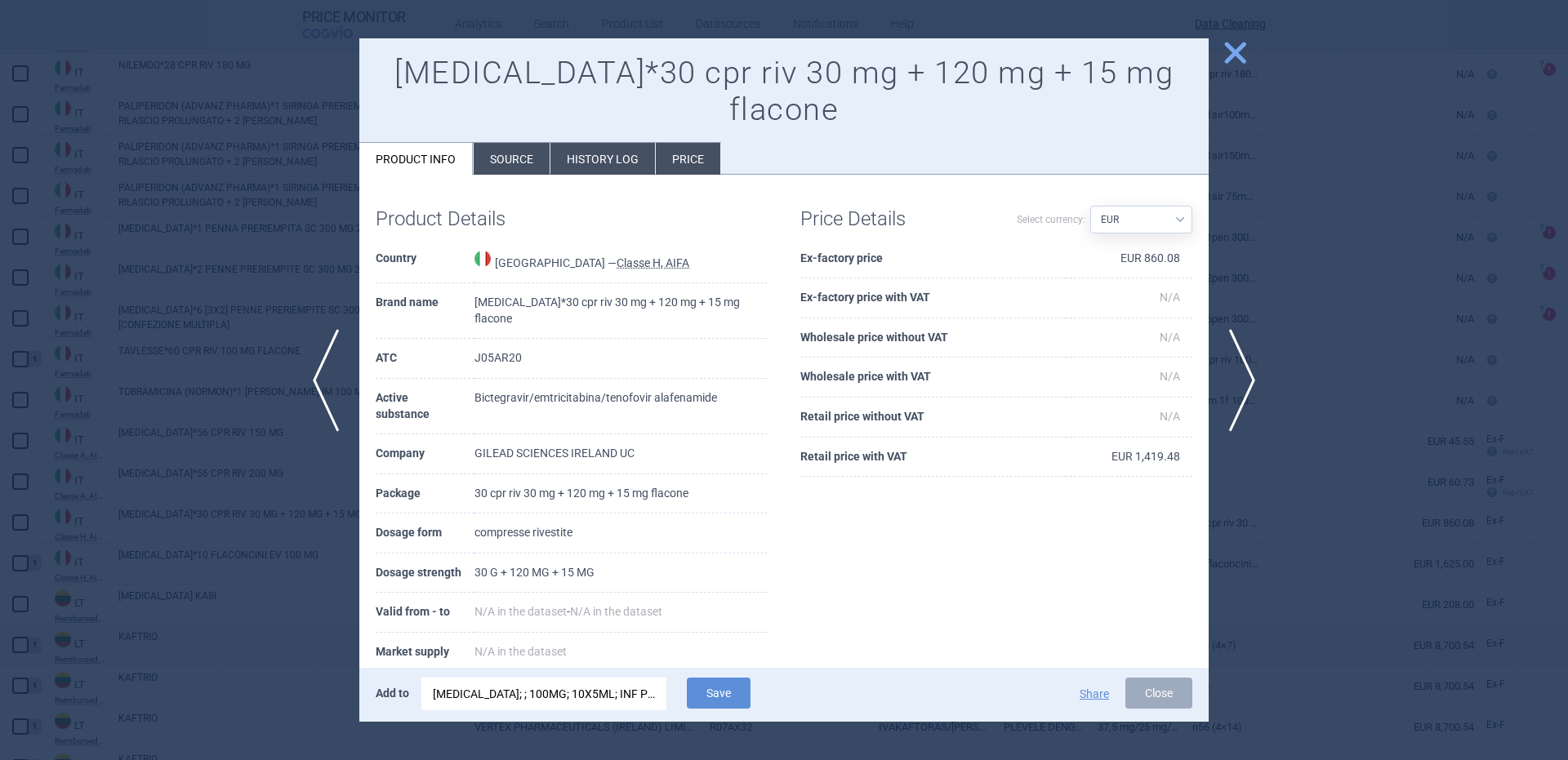
click at [615, 701] on div "XERAVA; ; 100MG; 10X5ML; INF PLV CSL; VIA |EU/1/18/1312/005" at bounding box center [544, 694] width 223 height 32
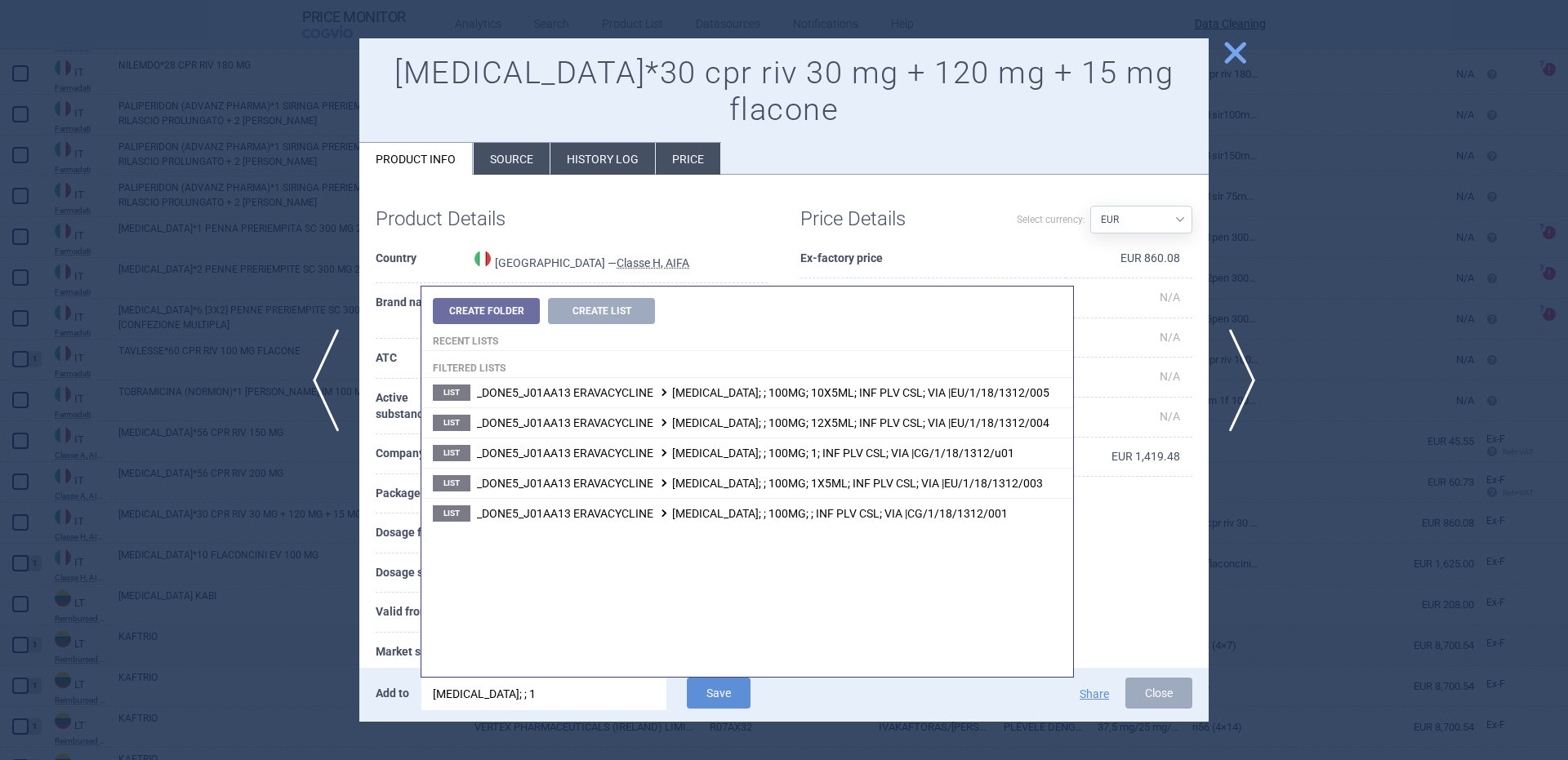
click at [614, 701] on input "xerava; ; 1" at bounding box center [544, 694] width 245 height 32
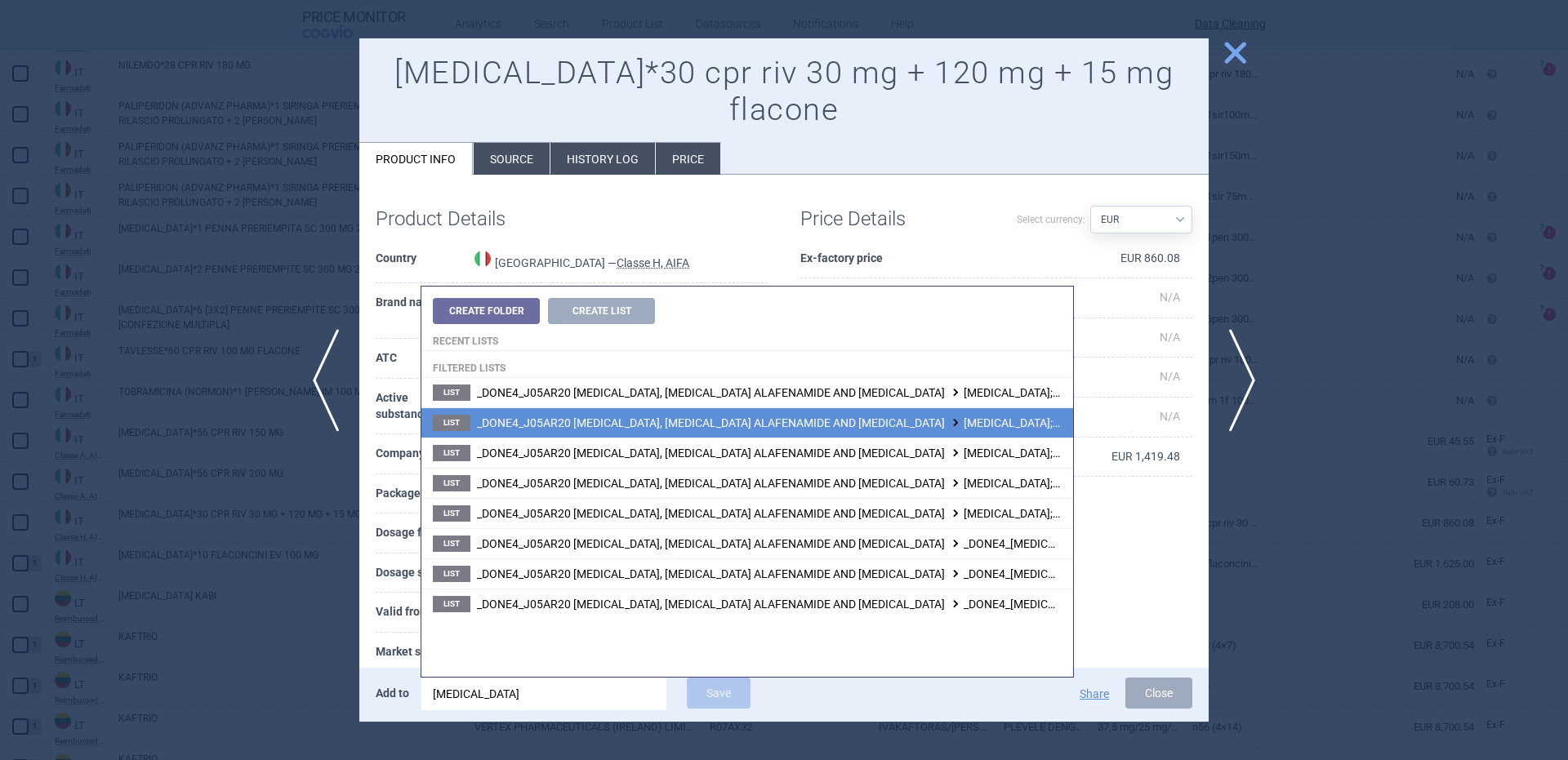
type input "biktarvy"
click at [1012, 416] on span "_DONE4_J05AR20 EMTRICITABINE, TENOFOVIR ALAFENAMIDE AND BICTEGRAVIR BIKTARVY; ;…" at bounding box center [922, 422] width 891 height 13
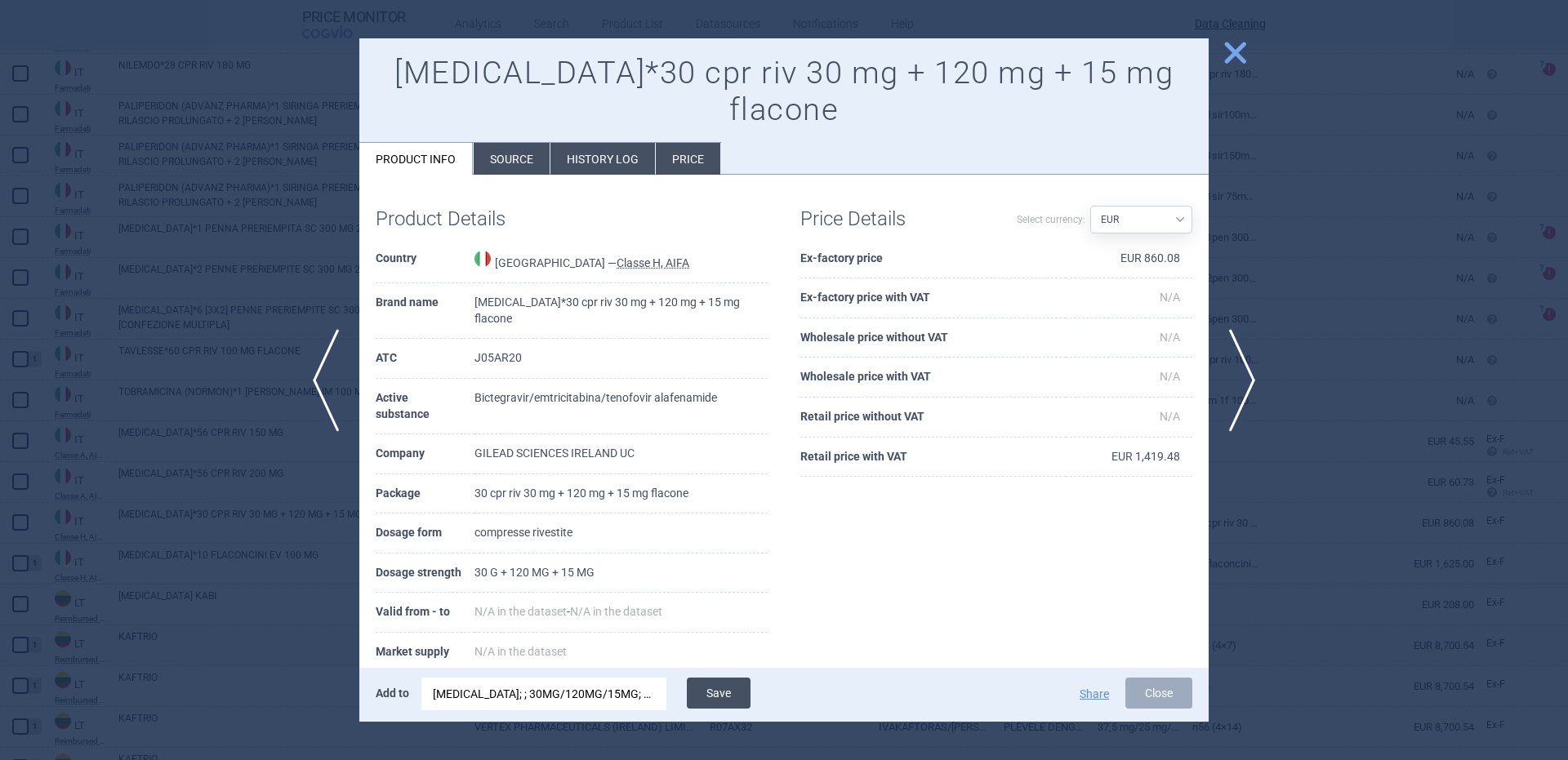
click at [738, 685] on button "Save" at bounding box center [719, 693] width 64 height 31
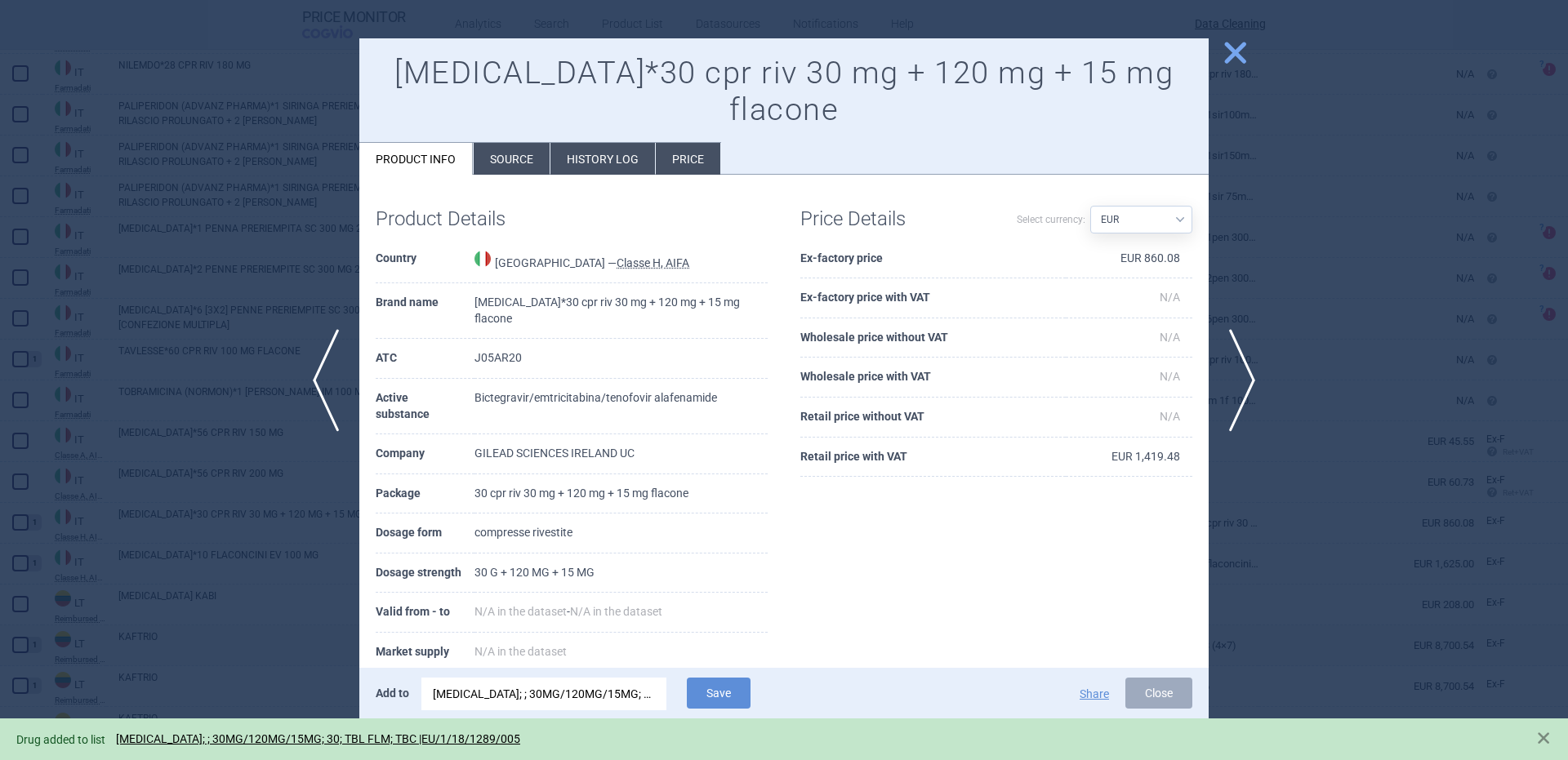
click at [263, 262] on div at bounding box center [784, 380] width 1568 height 760
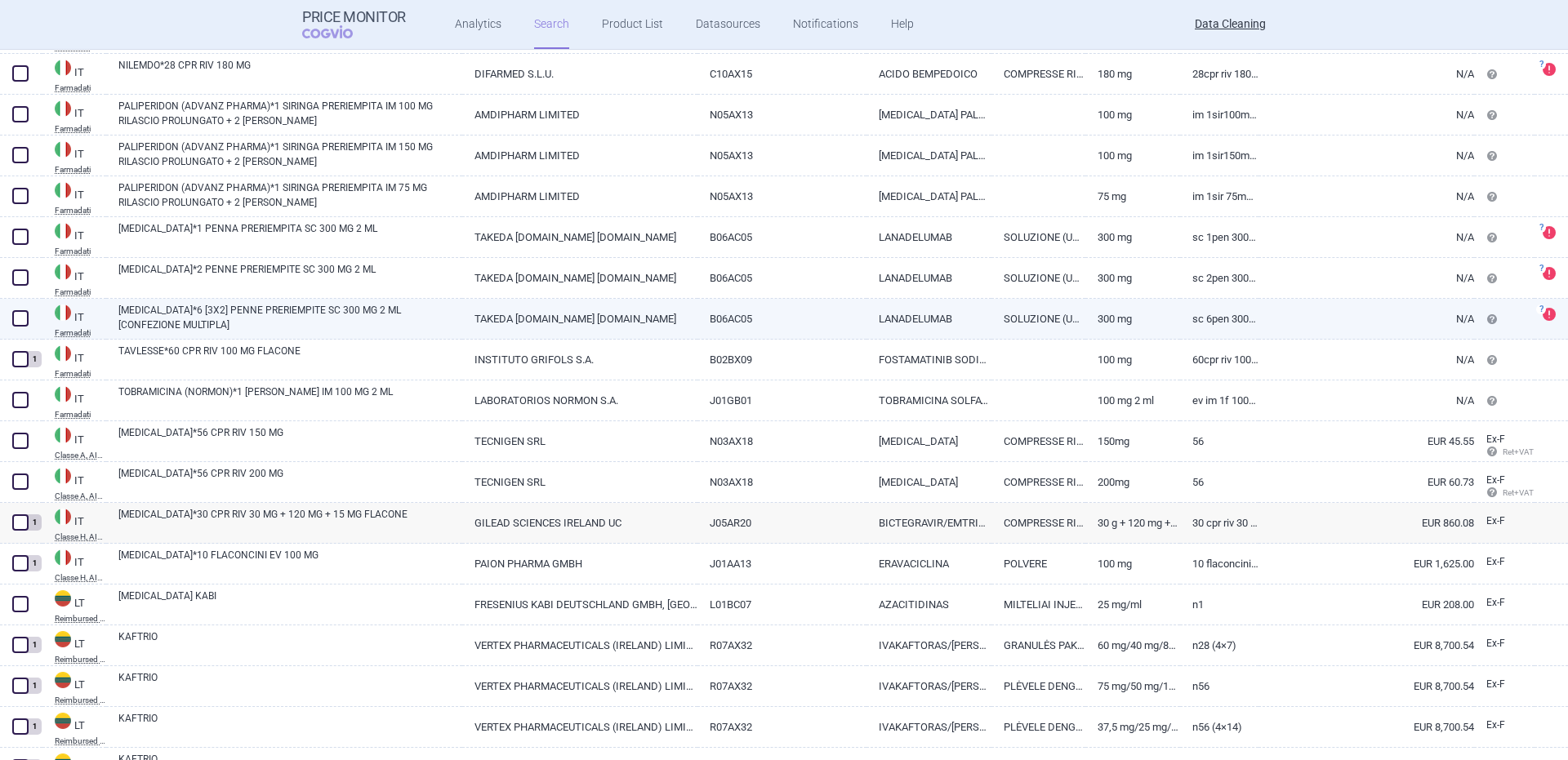
click at [142, 325] on link "TAKHZYRO*6 [3X2] PENNE PRERIEMPITE SC 300 MG 2 ML [CONFEZIONE MULTIPLA]" at bounding box center [290, 318] width 344 height 30
select select "EUR"
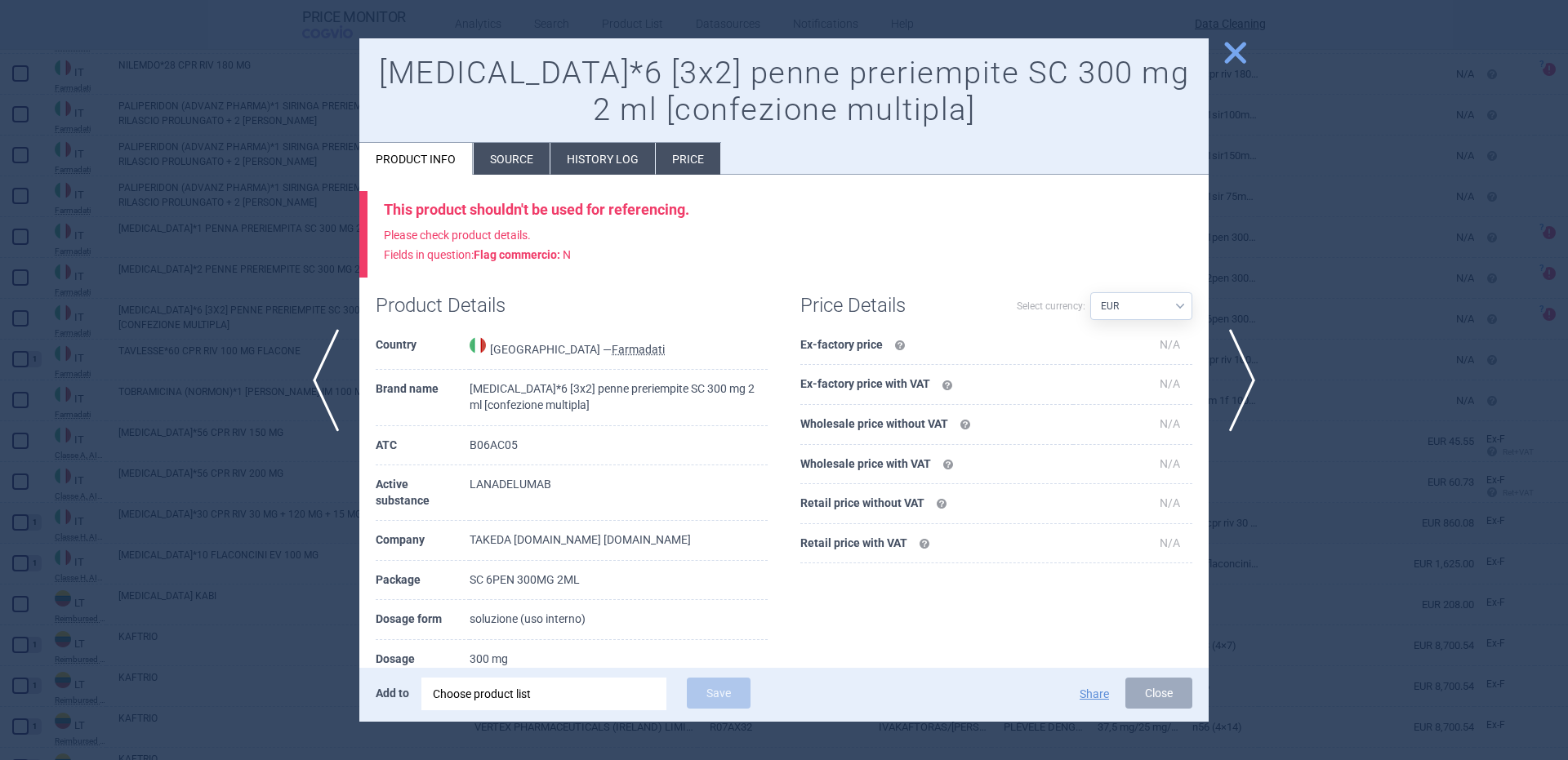
click at [571, 717] on div "Add to Choose product list Save Share Close" at bounding box center [784, 694] width 849 height 53
click at [565, 704] on div "Choose product list" at bounding box center [544, 694] width 223 height 32
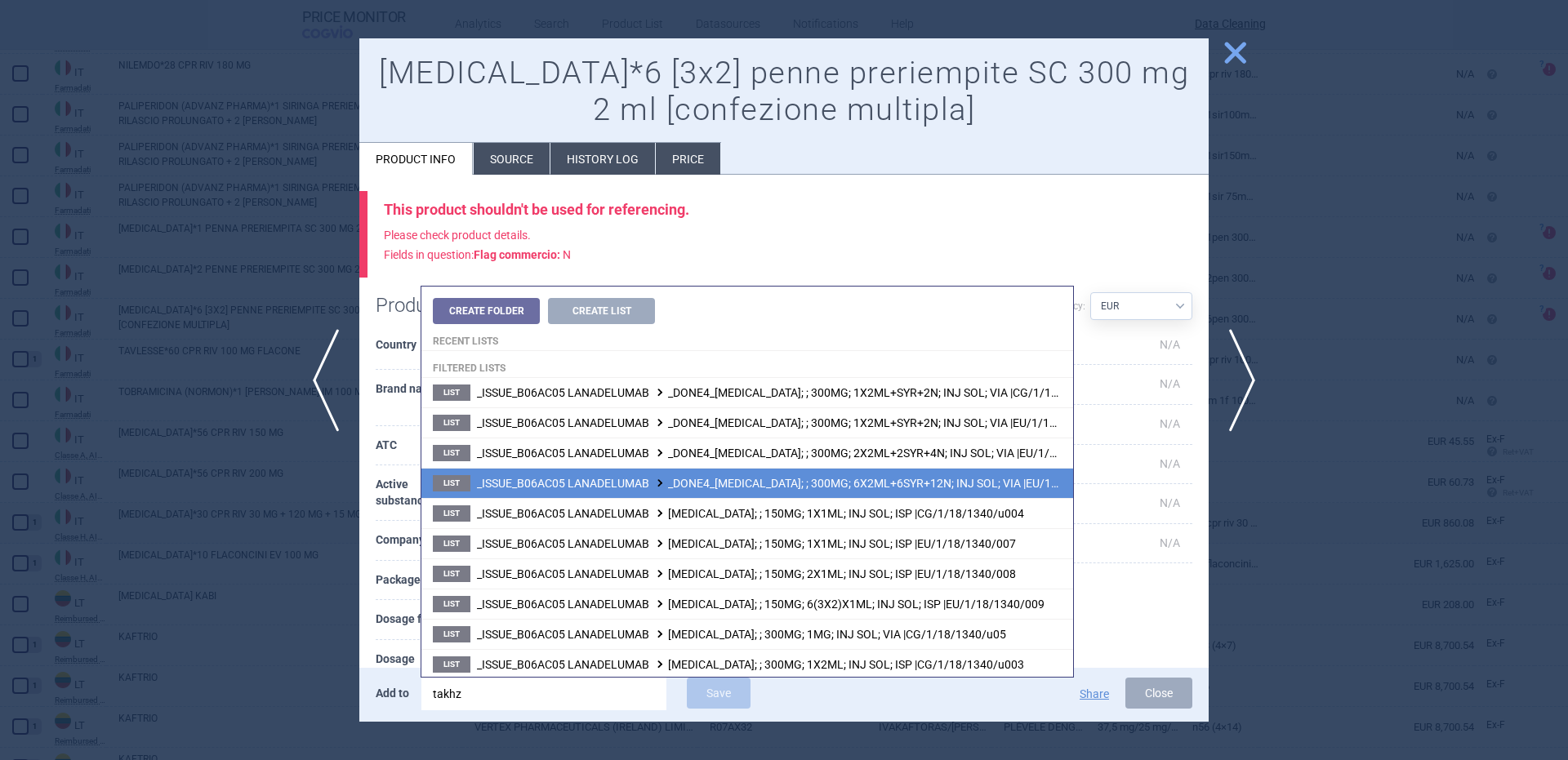
type input "takhz"
click at [806, 478] on span "_ISSUE_B06AC05 LANADELUMAB _DONE4_TAKHZYRO; ; 300MG; 6X2ML+6SYR+12N; INJ SOL; V…" at bounding box center [800, 482] width 647 height 13
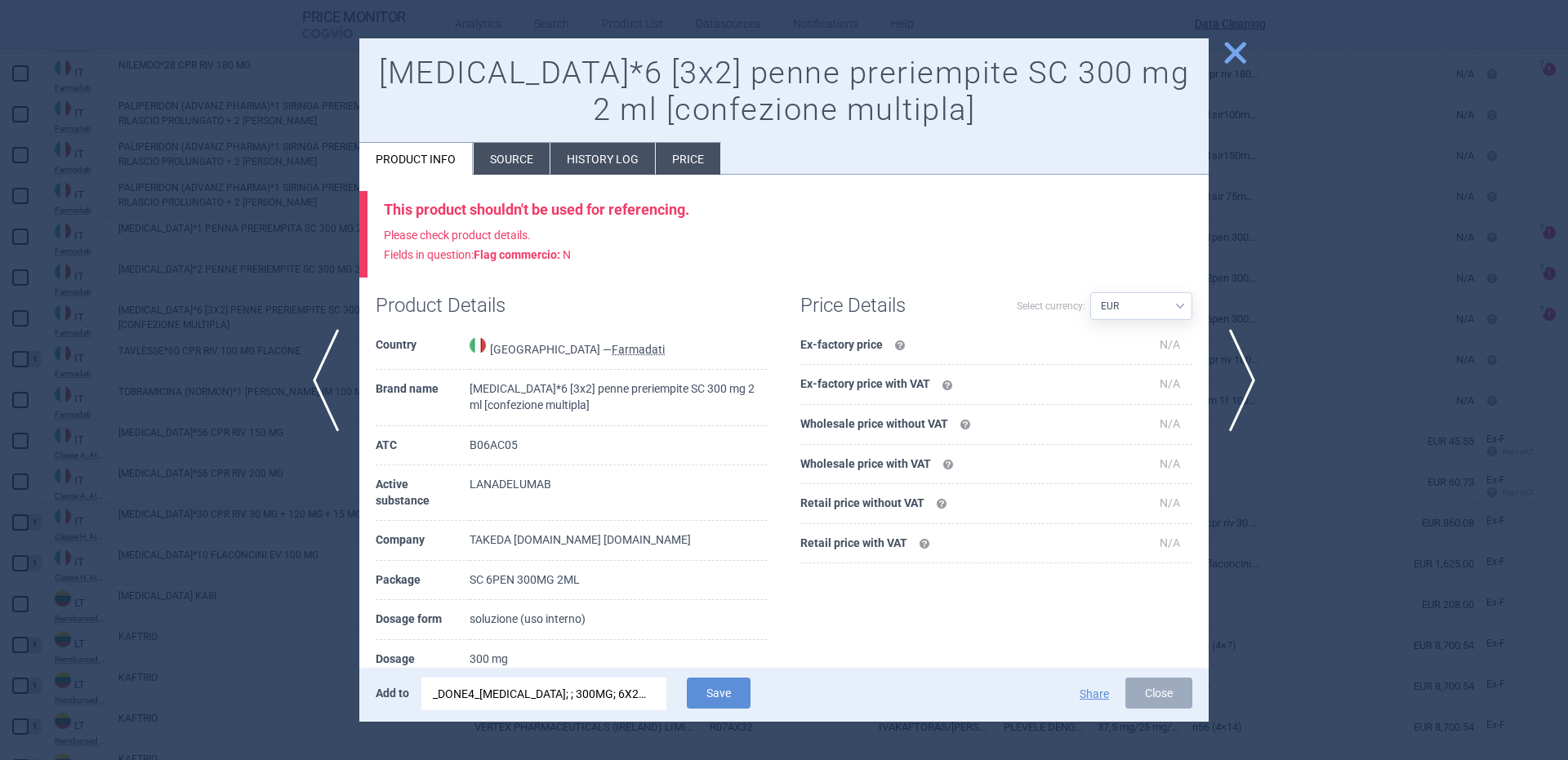
click at [489, 168] on li "Source" at bounding box center [511, 158] width 76 height 31
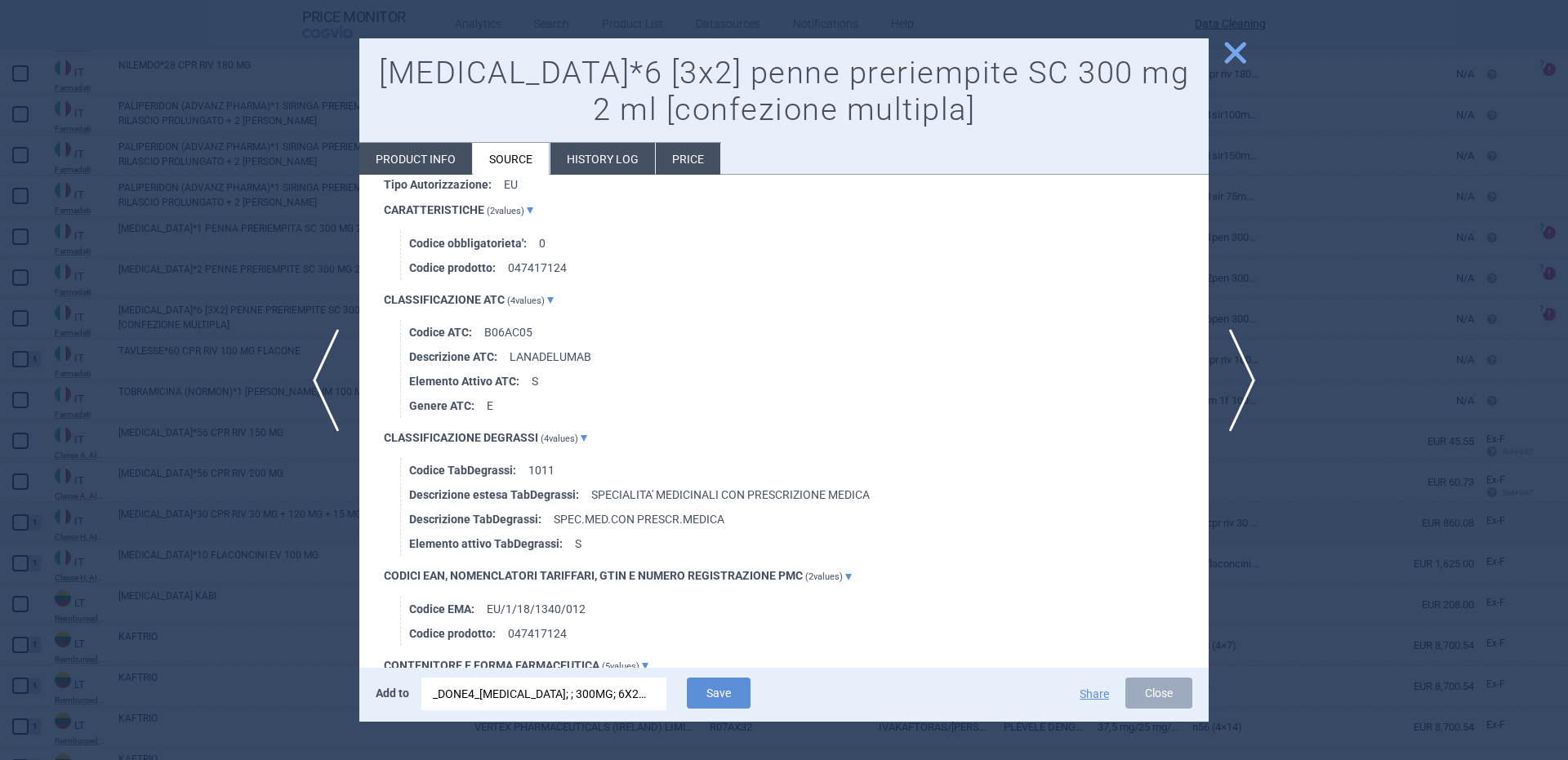
scroll to position [980, 0]
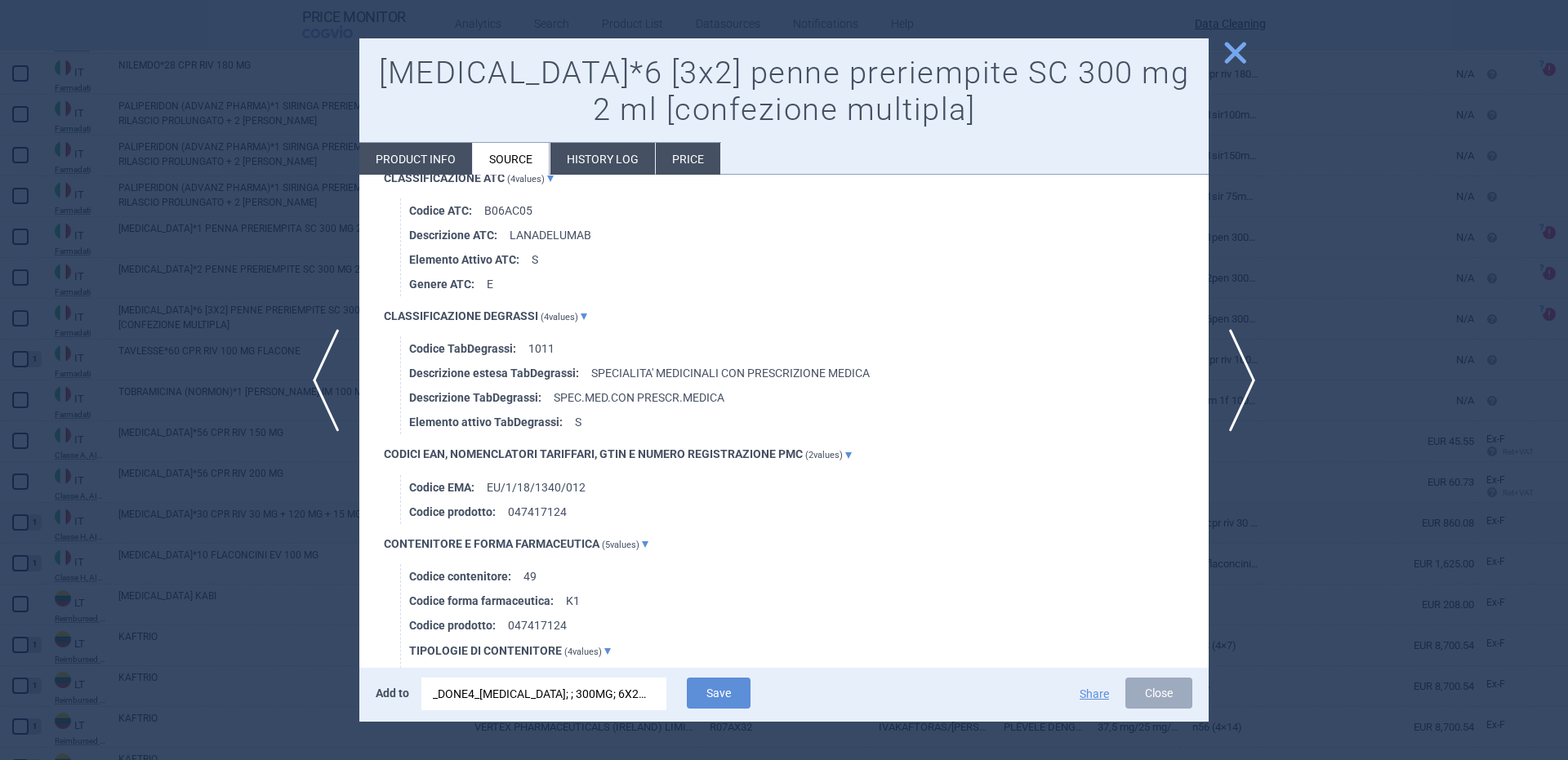
click at [615, 686] on div "_DONE4_TAKHZYRO; ; 300MG; 6X2ML+6SYR+12N; INJ SOL; VIA |EU/1/18/1340/003" at bounding box center [544, 694] width 223 height 32
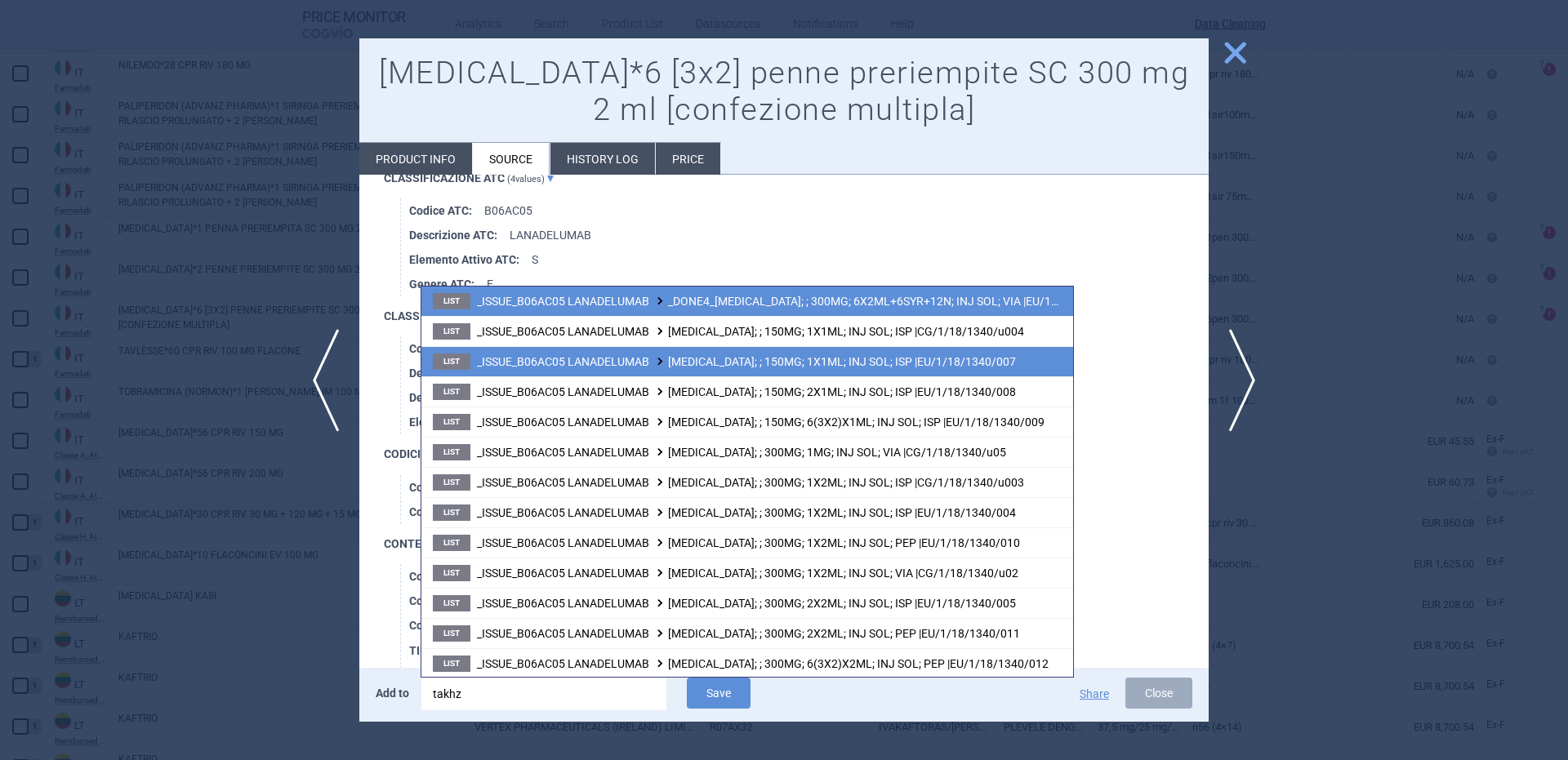
scroll to position [214, 0]
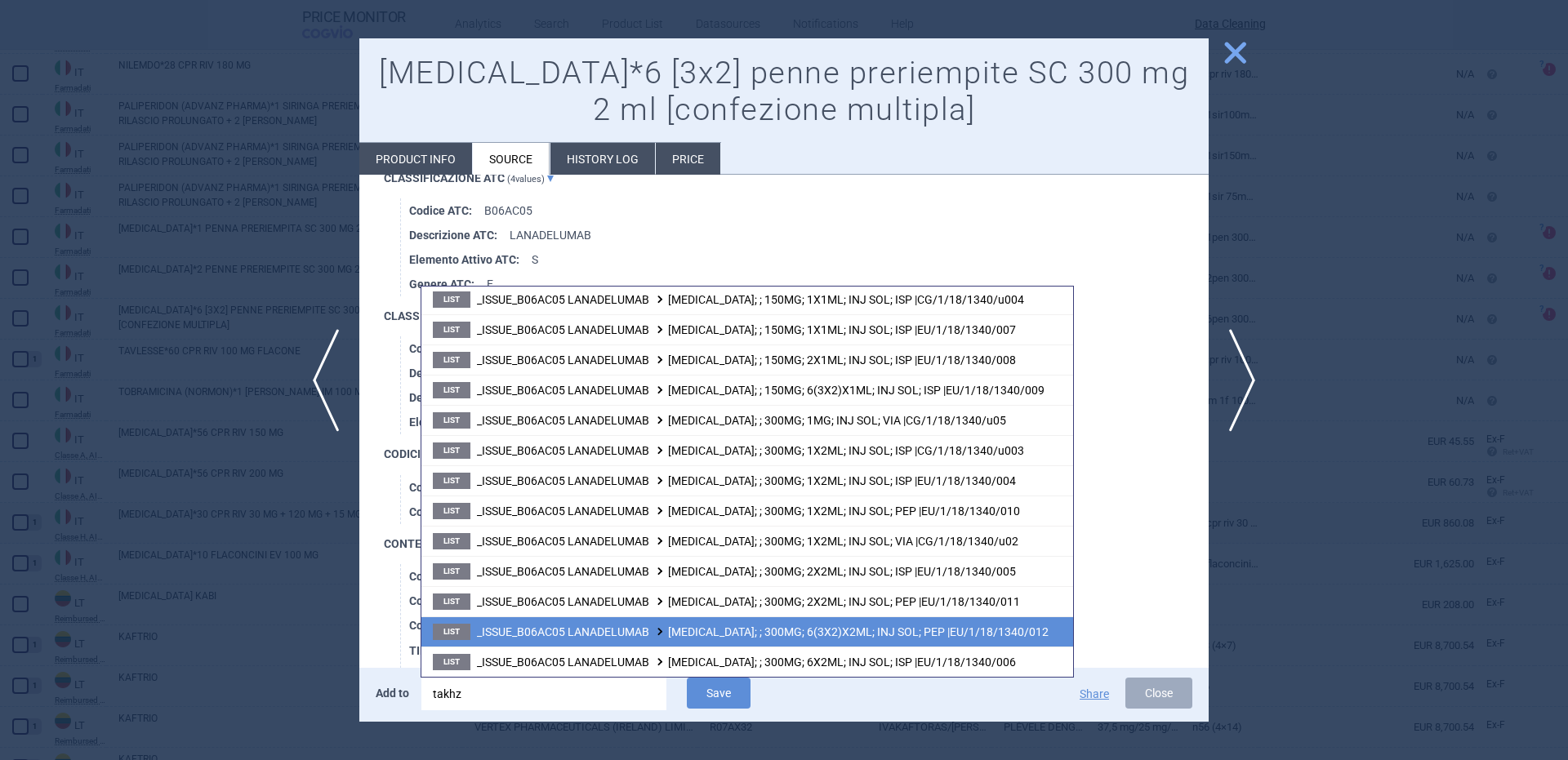
click at [945, 642] on li "List _ISSUE_B06AC05 LANADELUMAB TAKHZYRO; ; 300MG; 6(3X2)X2ML; INJ SOL; PEP |EU…" at bounding box center [747, 632] width 651 height 31
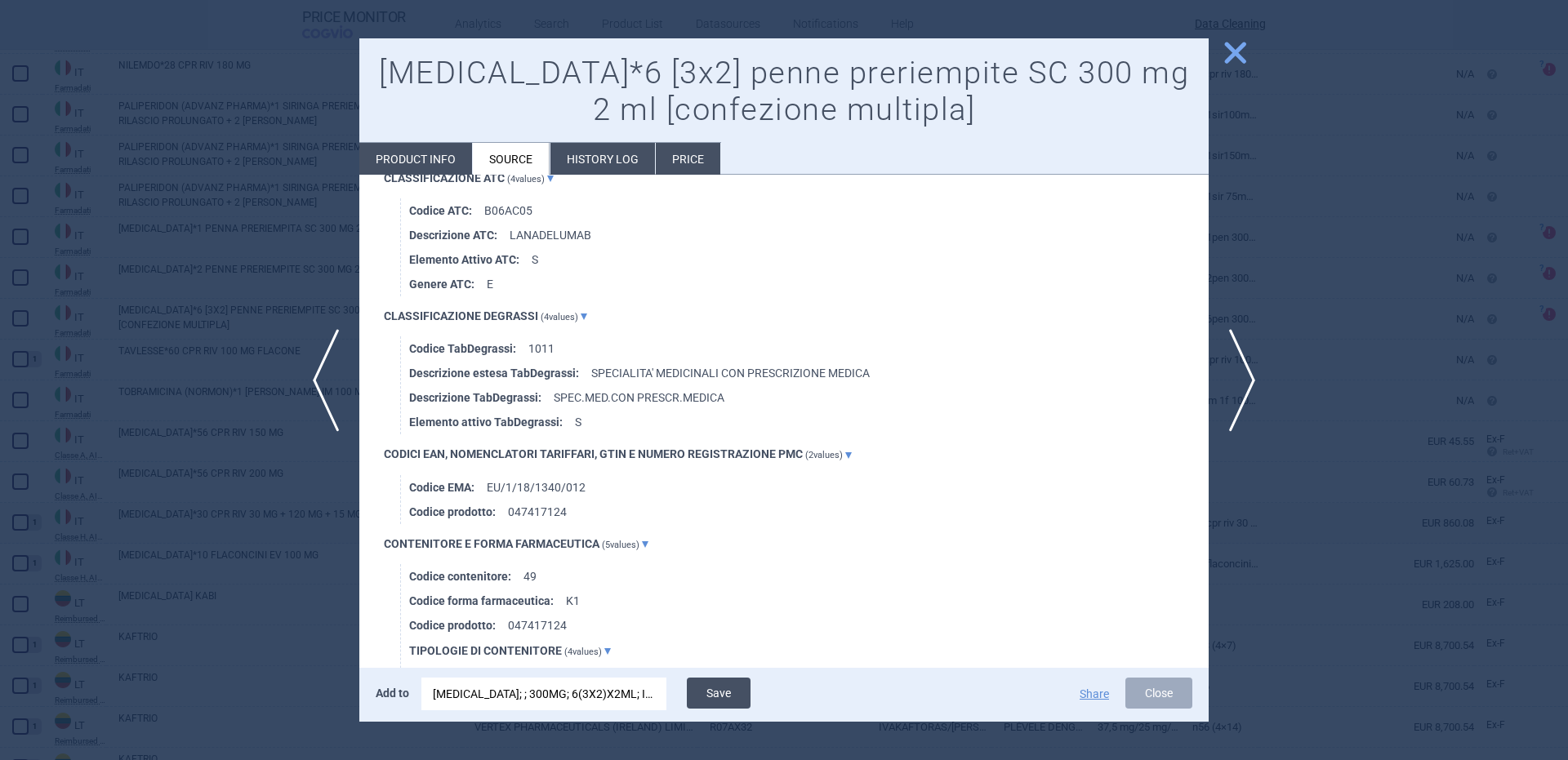
click at [712, 707] on button "Save" at bounding box center [719, 693] width 64 height 31
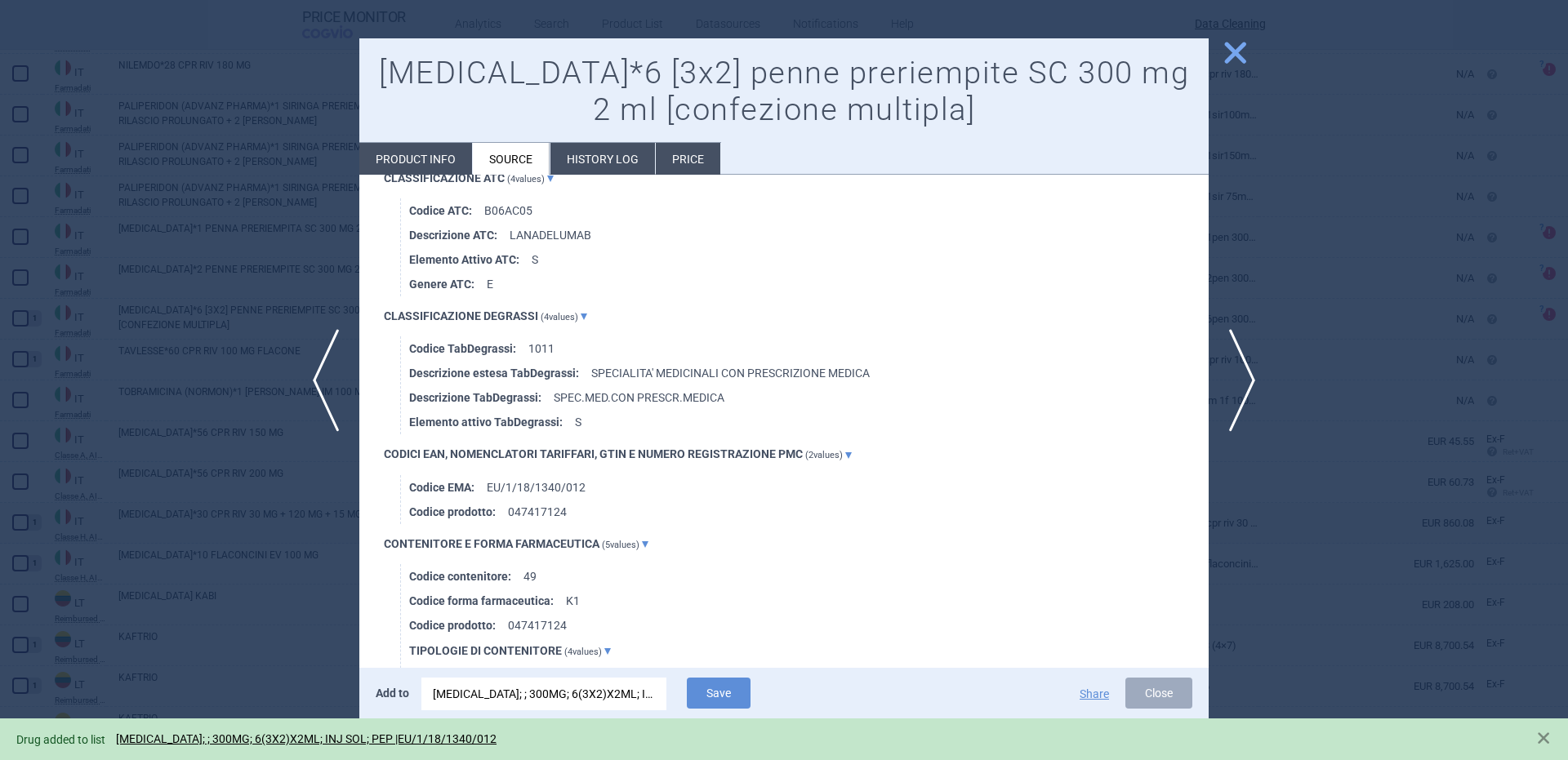
click at [262, 320] on div at bounding box center [784, 380] width 1568 height 760
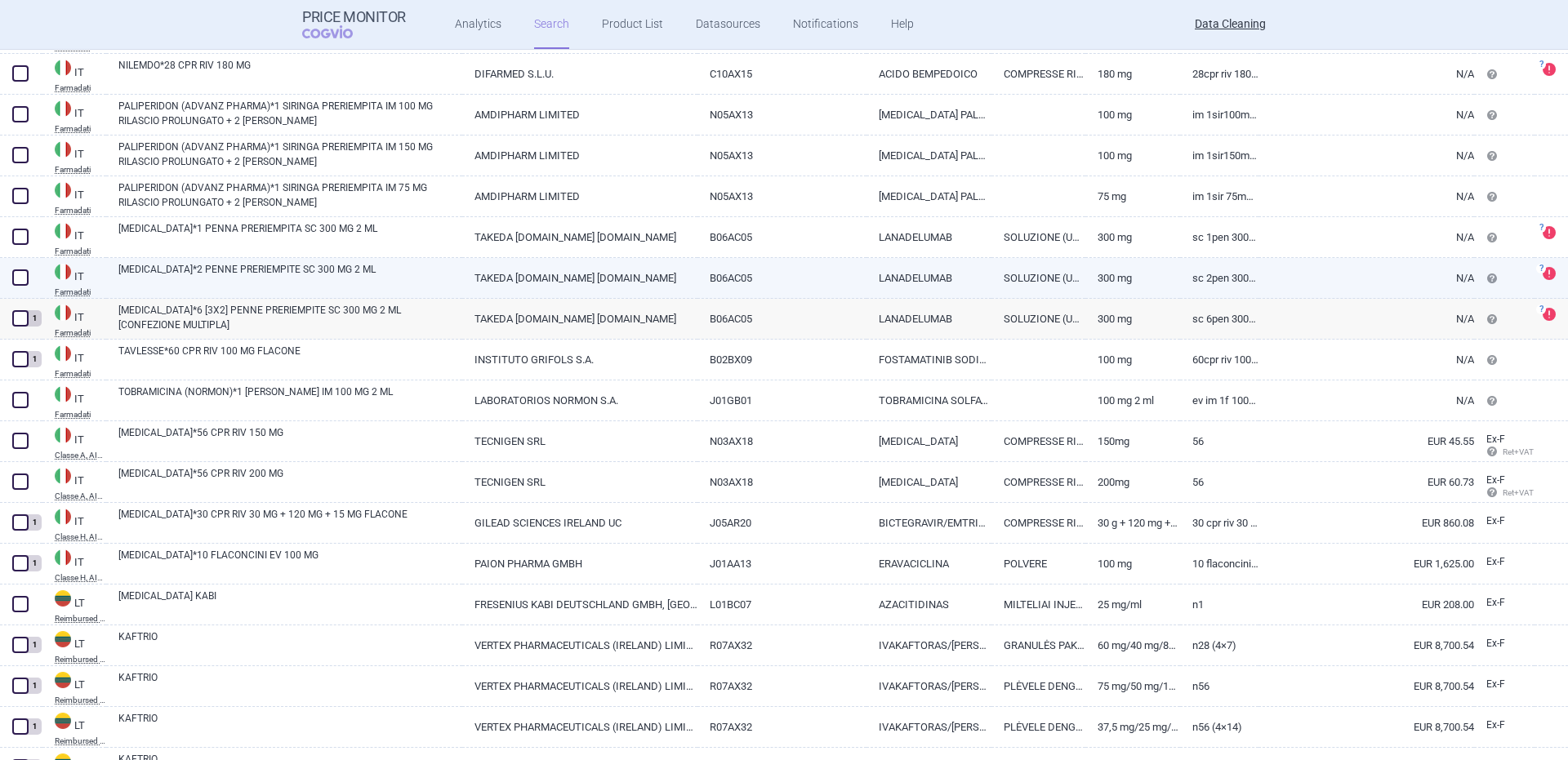
click at [213, 279] on link "TAKHZYRO*2 PENNE PRERIEMPITE SC 300 MG 2 ML" at bounding box center [290, 277] width 344 height 30
select select "EUR"
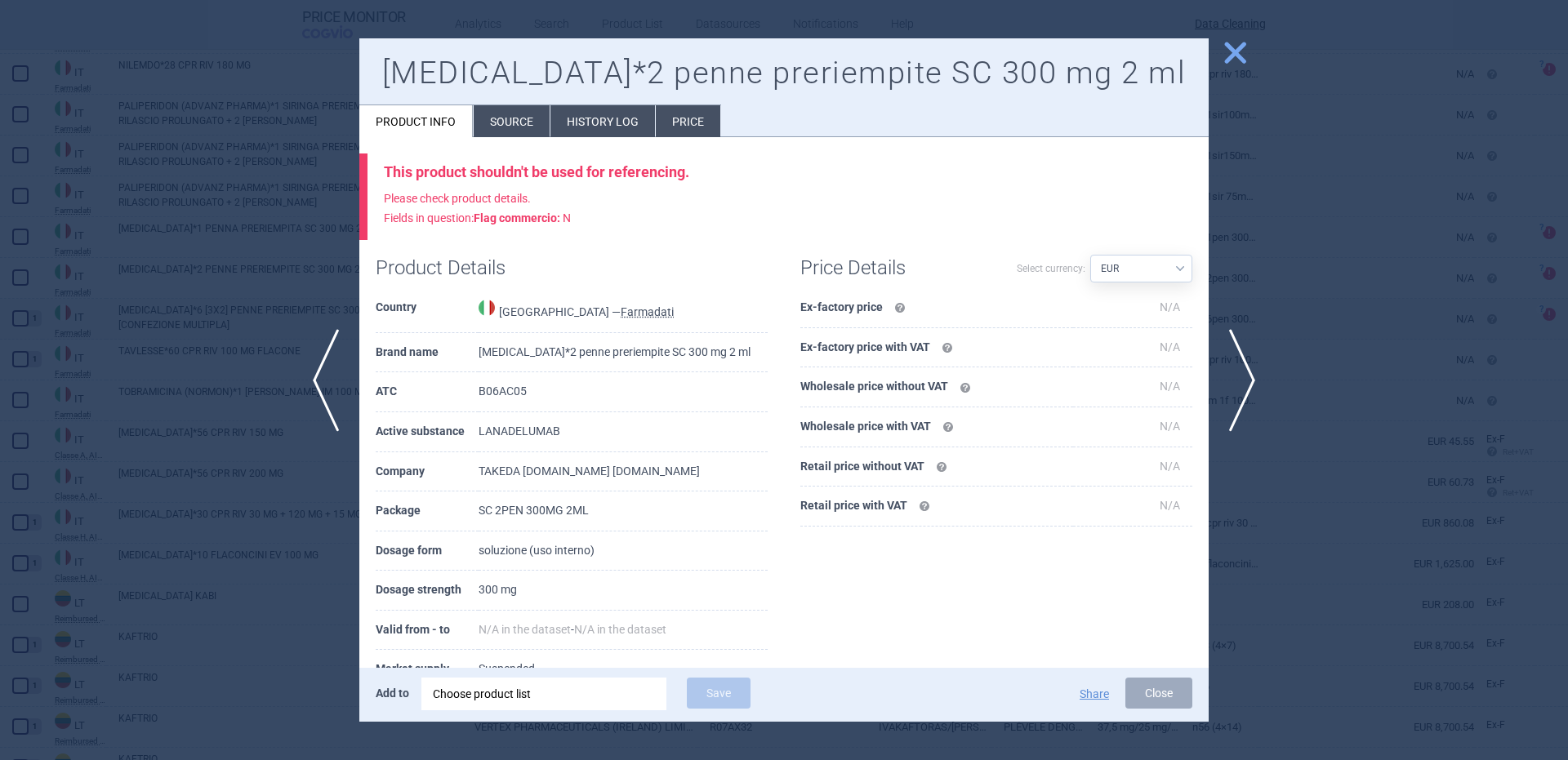
click at [526, 115] on li "Source" at bounding box center [511, 121] width 76 height 31
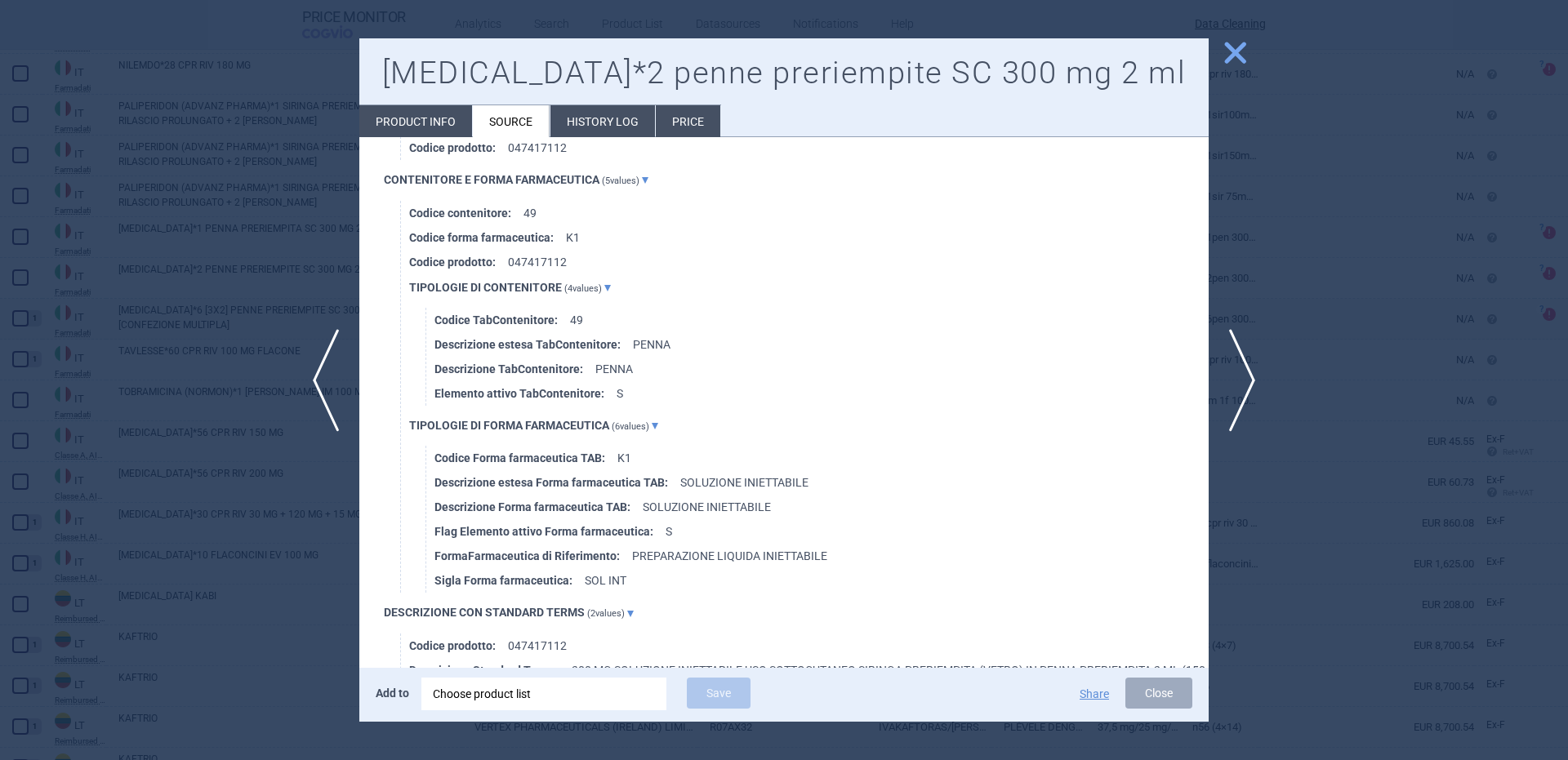
scroll to position [980, 0]
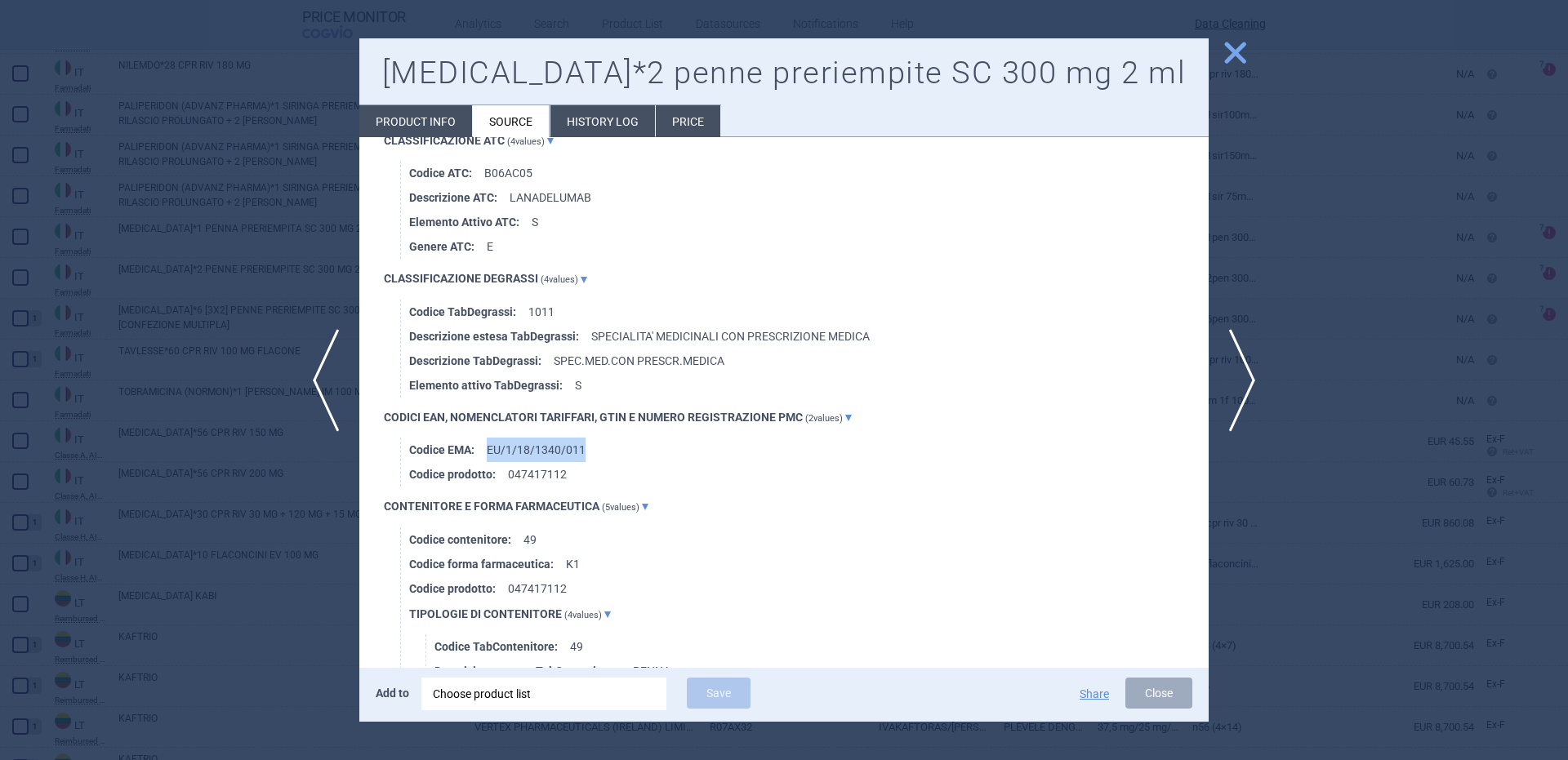
drag, startPoint x: 603, startPoint y: 446, endPoint x: 486, endPoint y: 448, distance: 117.0
click at [486, 448] on li "Codice EMA : EU/1/18/1340/011" at bounding box center [809, 449] width 799 height 25
click at [486, 448] on strong "Codice EMA :" at bounding box center [448, 449] width 77 height 25
drag, startPoint x: 488, startPoint y: 448, endPoint x: 599, endPoint y: 434, distance: 111.9
click at [599, 437] on li "Codice EMA : EU/1/18/1340/011" at bounding box center [809, 449] width 799 height 25
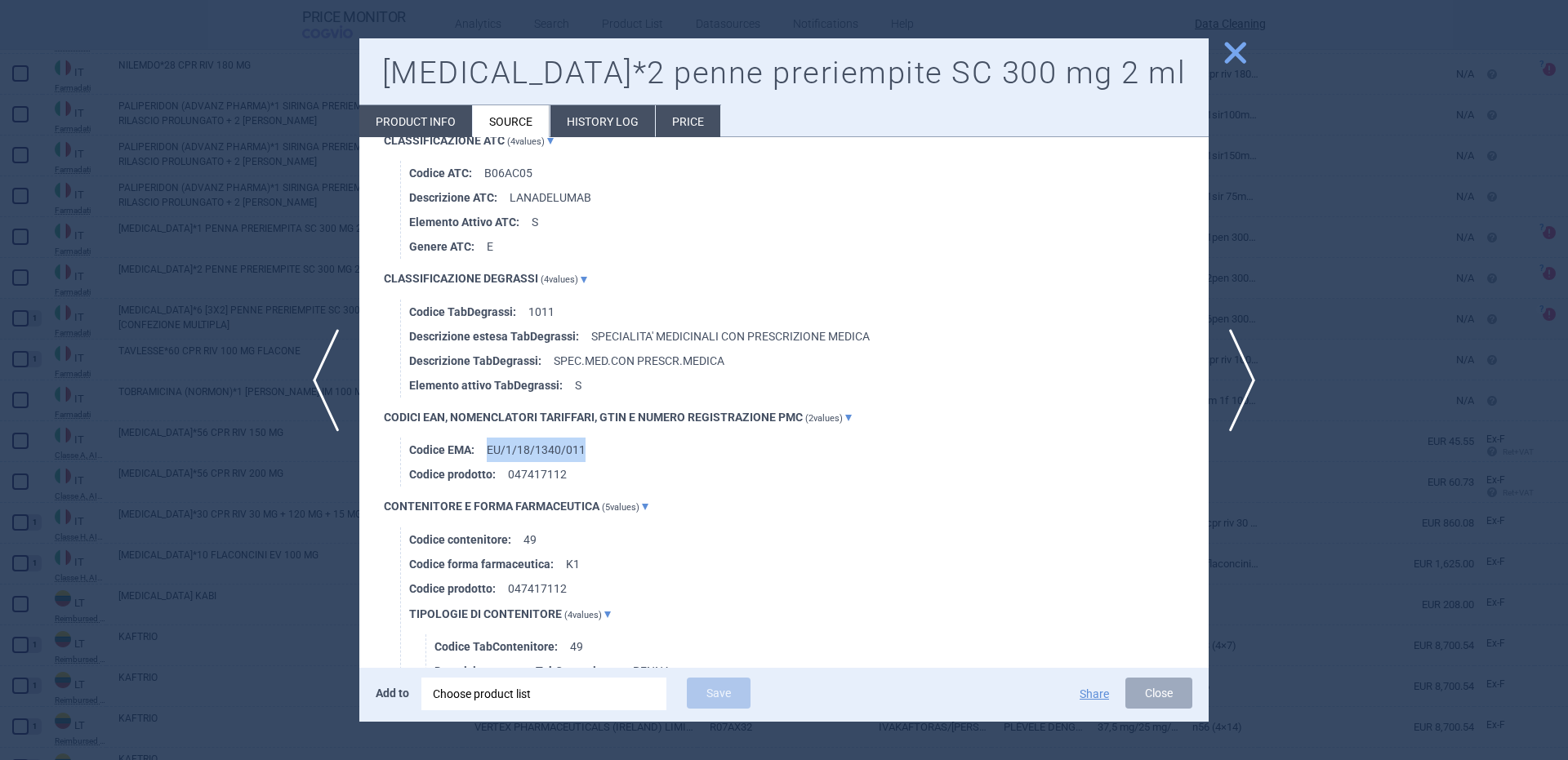
copy li "EU/1/18/1340/011"
click at [607, 690] on div "Choose product list" at bounding box center [544, 694] width 223 height 32
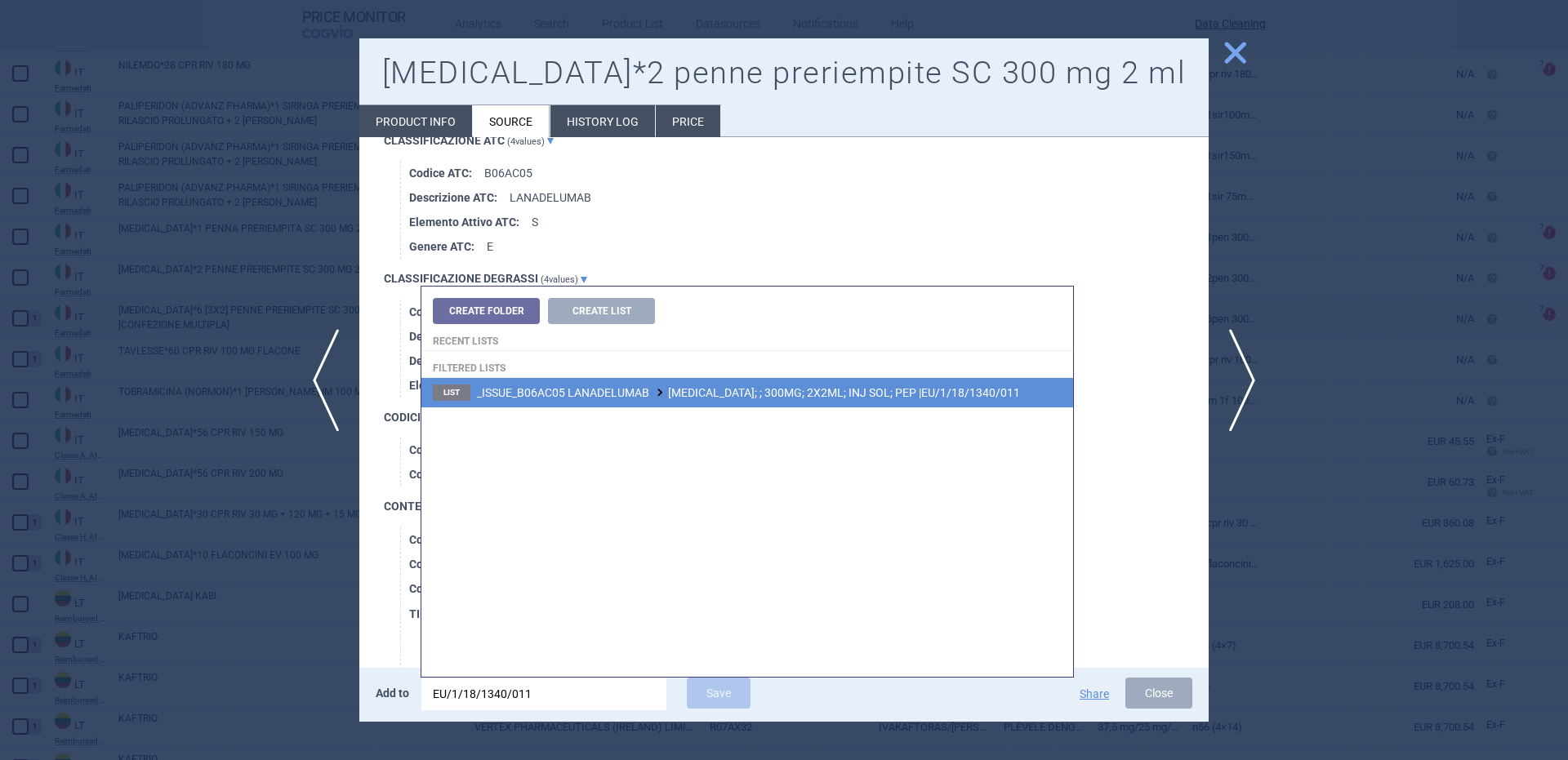
type input "EU/1/18/1340/011"
click at [843, 403] on li "List _ISSUE_B06AC05 LANADELUMAB TAKHZYRO; ; 300MG; 2X2ML; INJ SOL; PEP |EU/1/18…" at bounding box center [747, 392] width 651 height 30
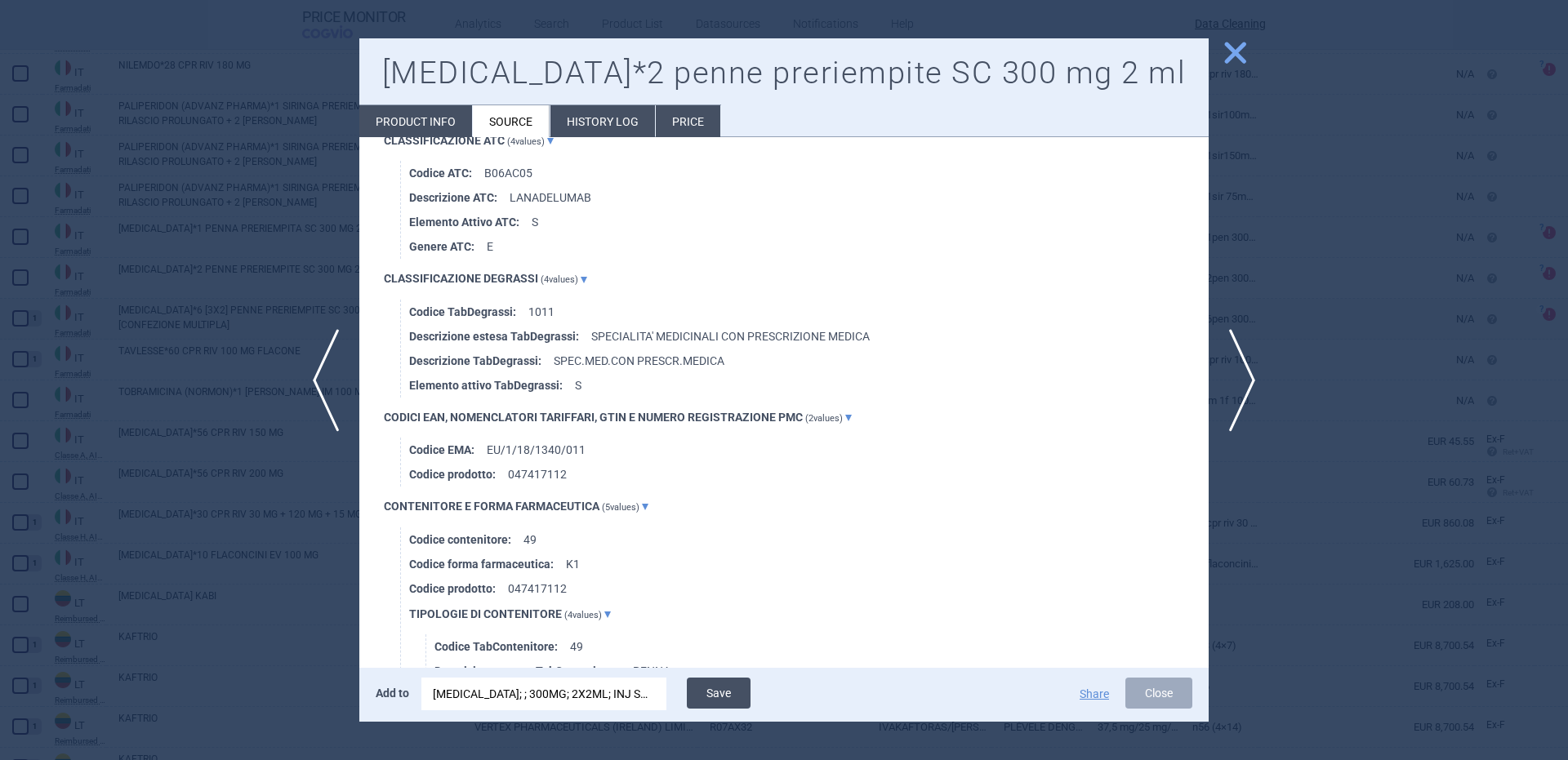
click at [716, 684] on button "Save" at bounding box center [719, 693] width 64 height 31
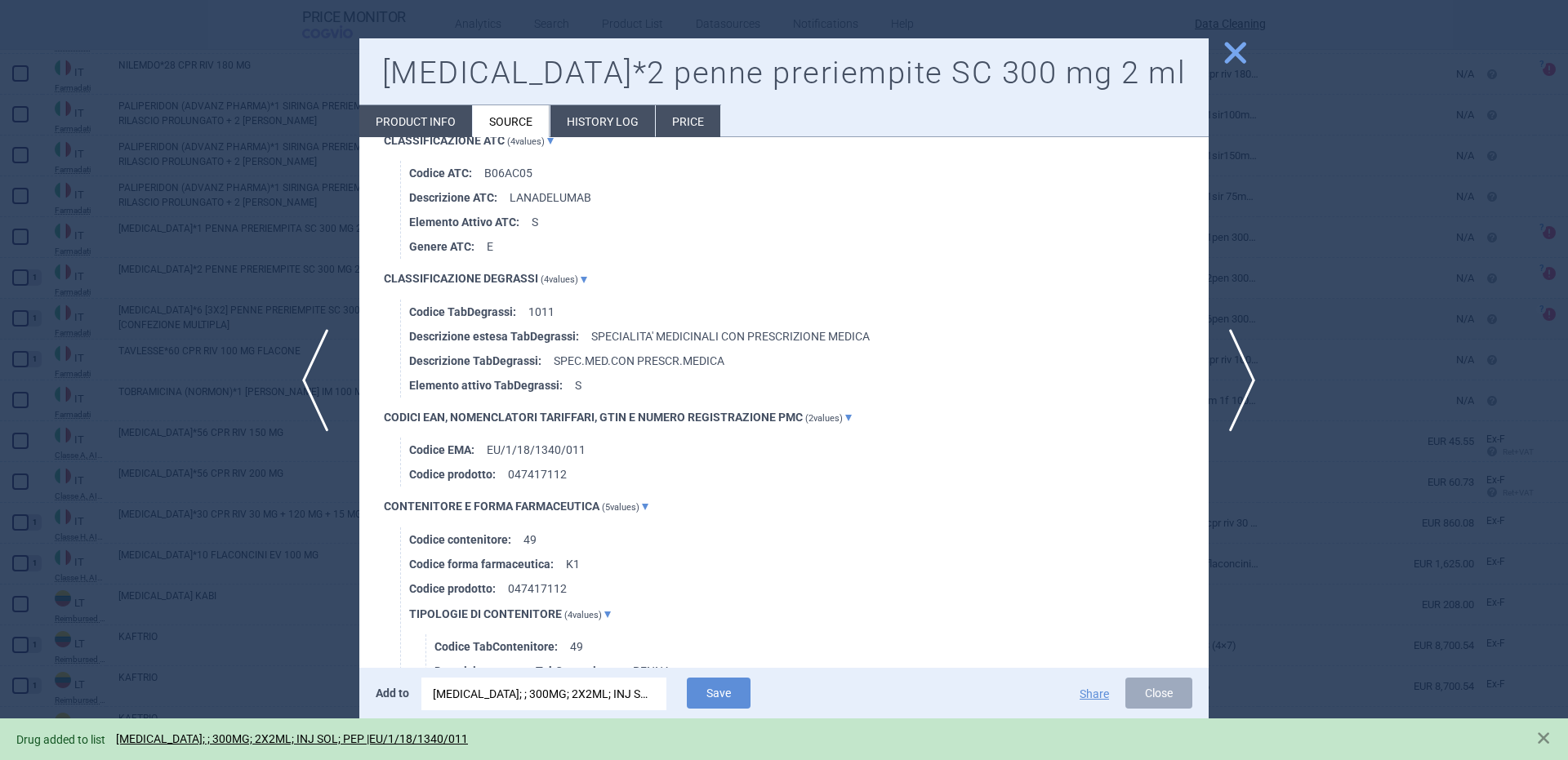
click at [336, 351] on span "previous" at bounding box center [320, 380] width 37 height 103
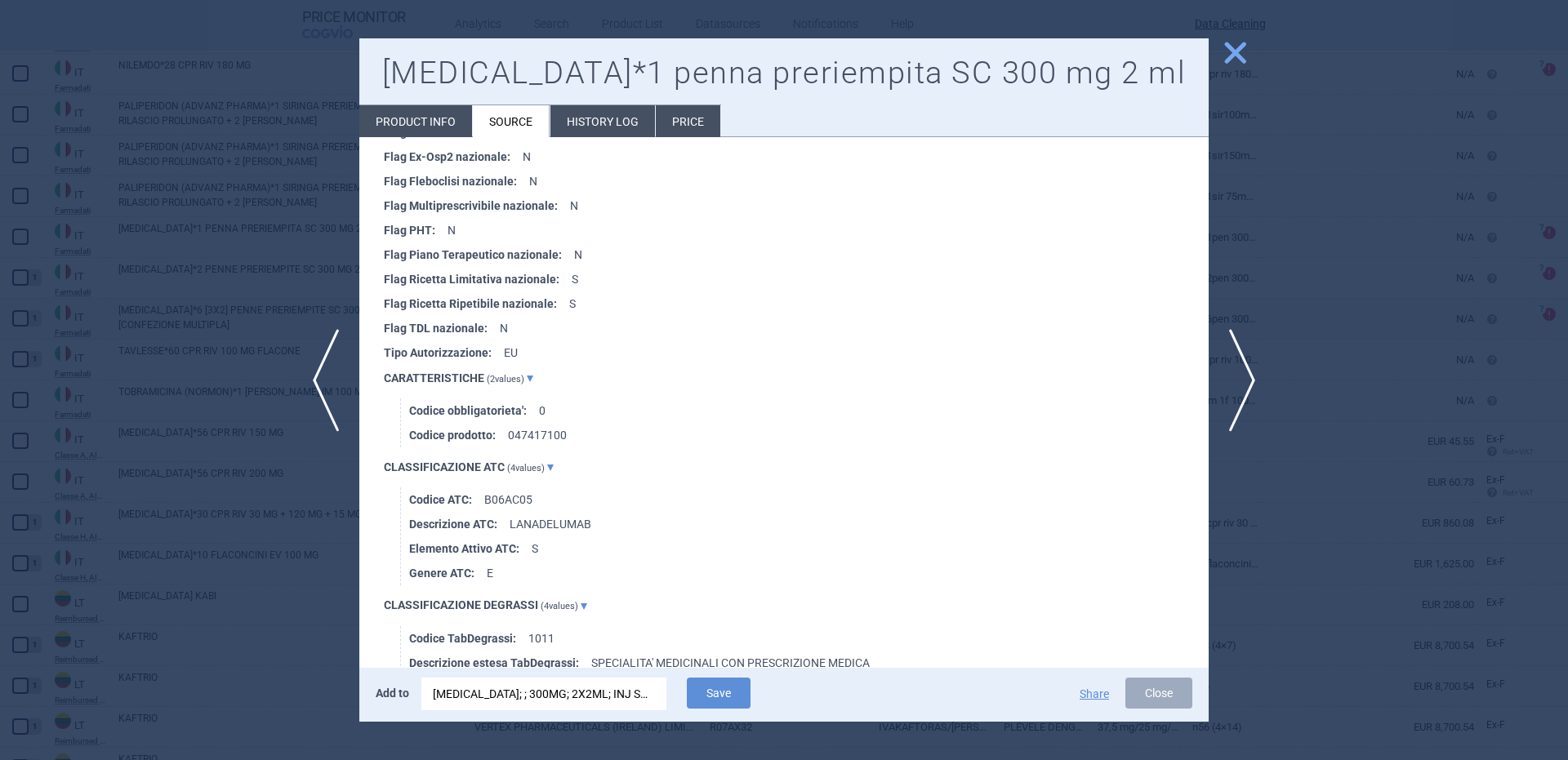
scroll to position [980, 0]
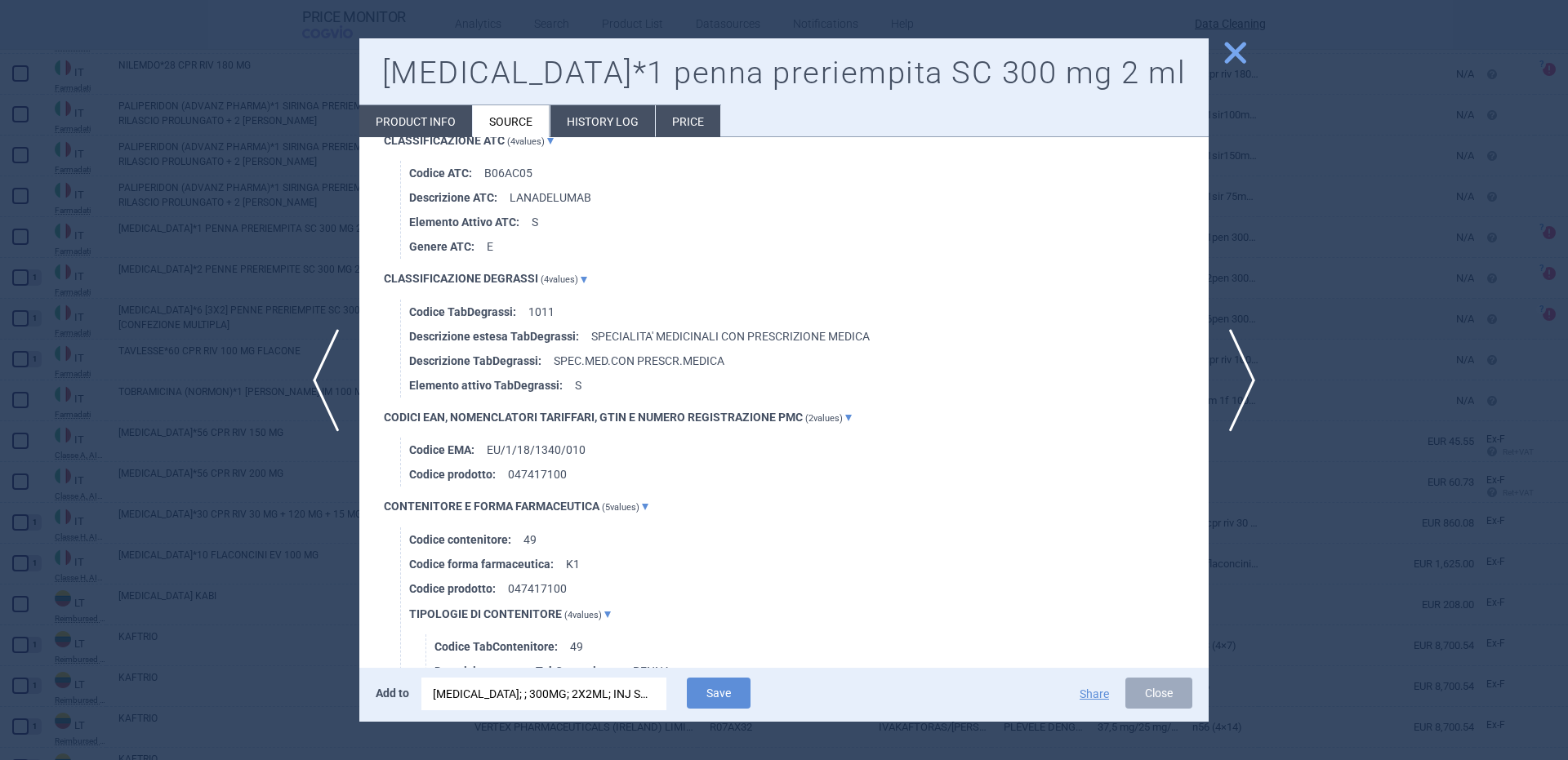
click at [609, 693] on div "TAKHZYRO; ; 300MG; 2X2ML; INJ SOL; PEP |EU/1/18/1340/011" at bounding box center [544, 694] width 223 height 32
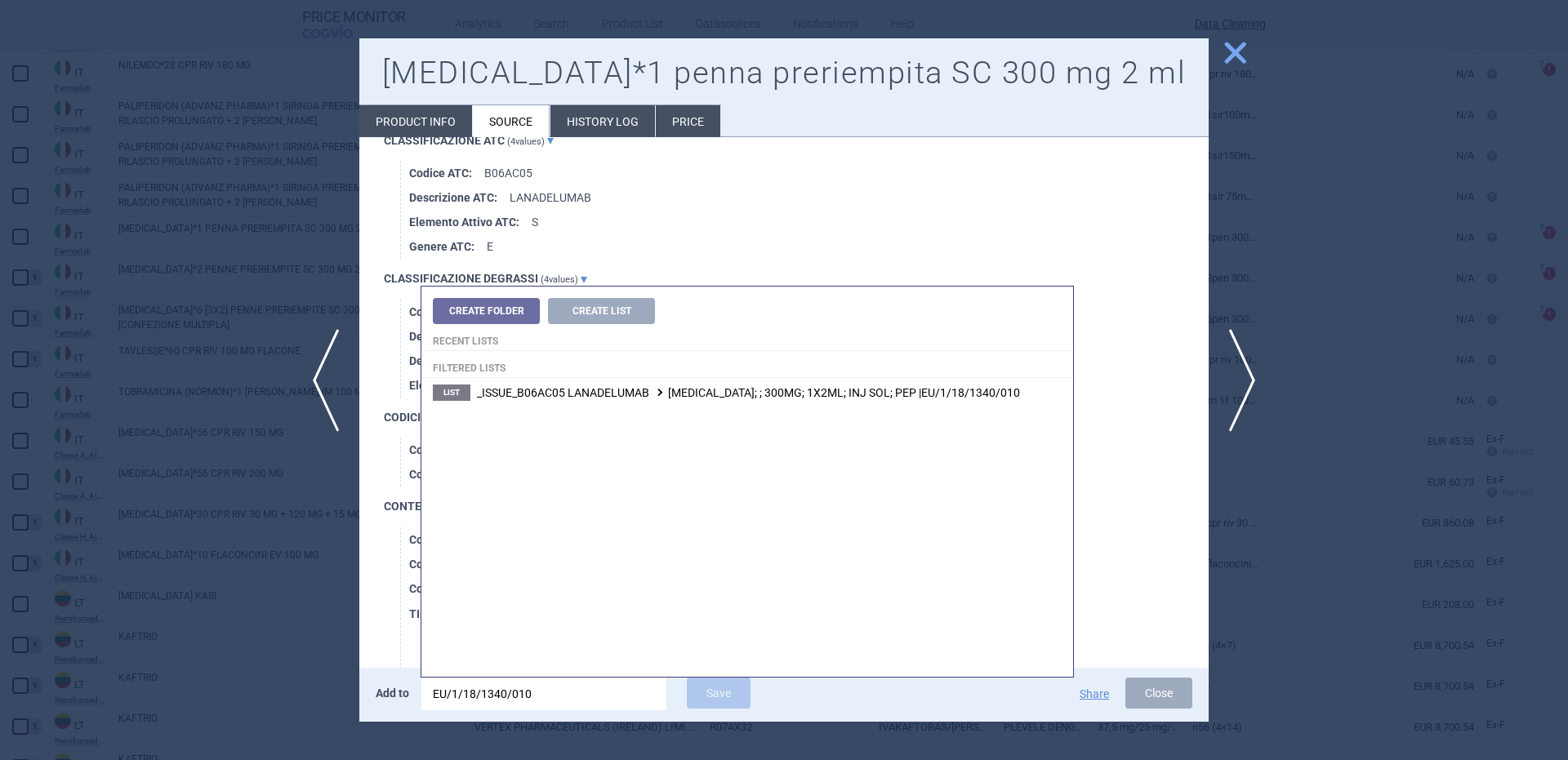
type input "EU/1/18/1340/010"
click at [832, 411] on div "Create Folder Create List Recent lists Filtered lists List _ISSUE_B06AC05 LANAD…" at bounding box center [747, 481] width 651 height 391
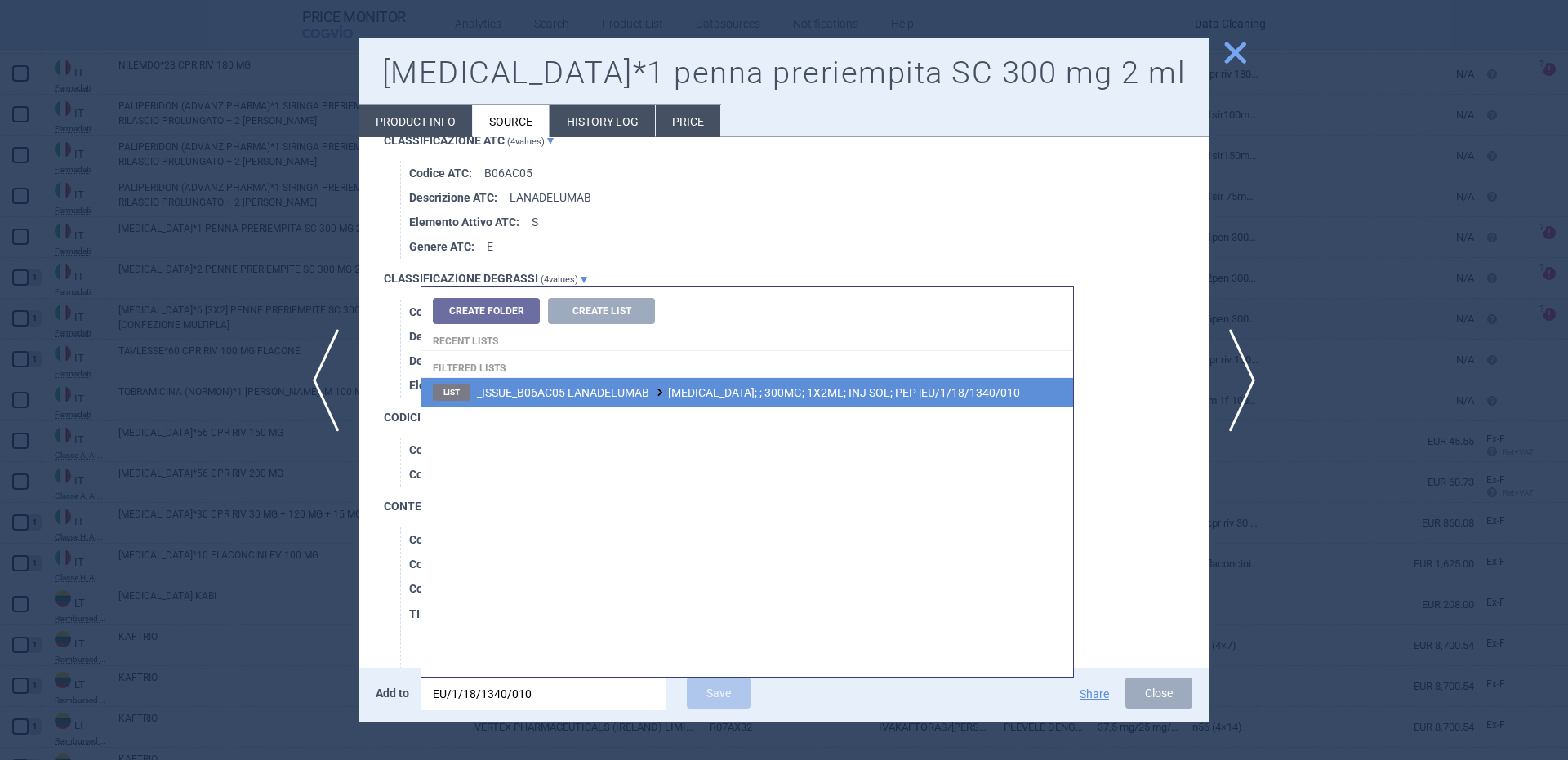
click at [832, 402] on li "List _ISSUE_B06AC05 LANADELUMAB TAKHZYRO; ; 300MG; 1X2ML; INJ SOL; PEP |EU/1/18…" at bounding box center [747, 392] width 651 height 30
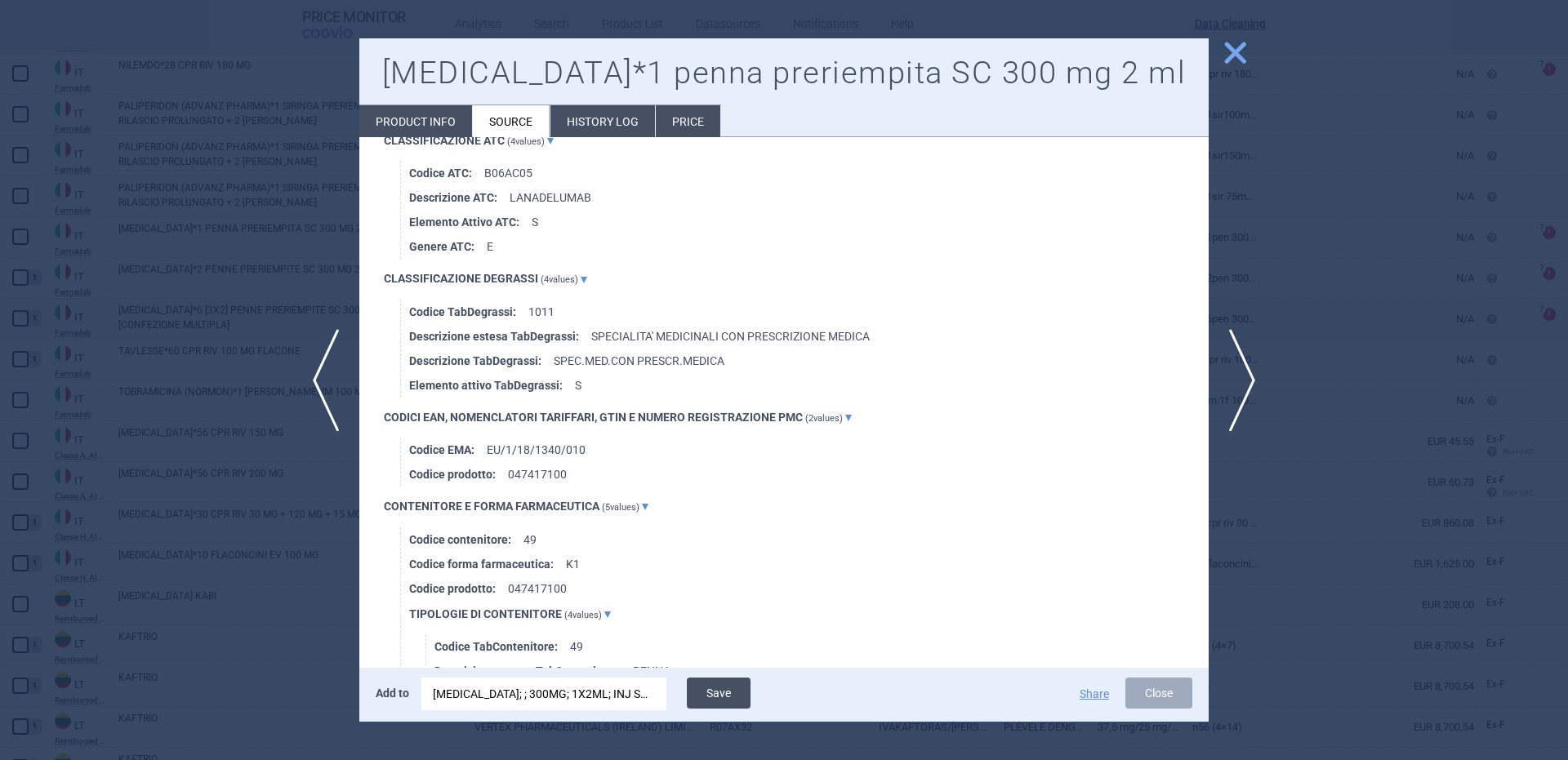
click at [742, 690] on button "Save" at bounding box center [719, 693] width 64 height 31
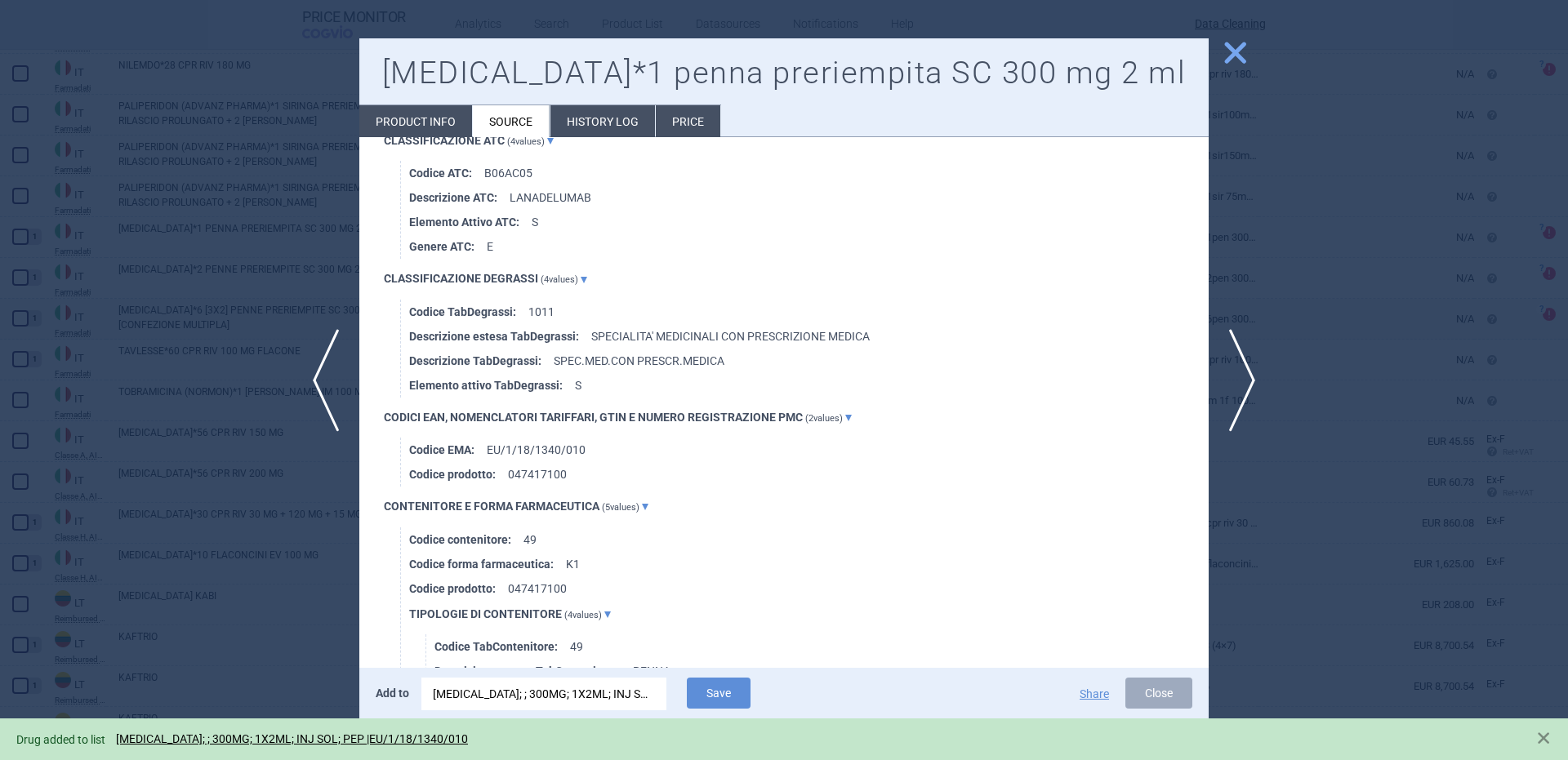
click at [269, 549] on div at bounding box center [784, 380] width 1568 height 760
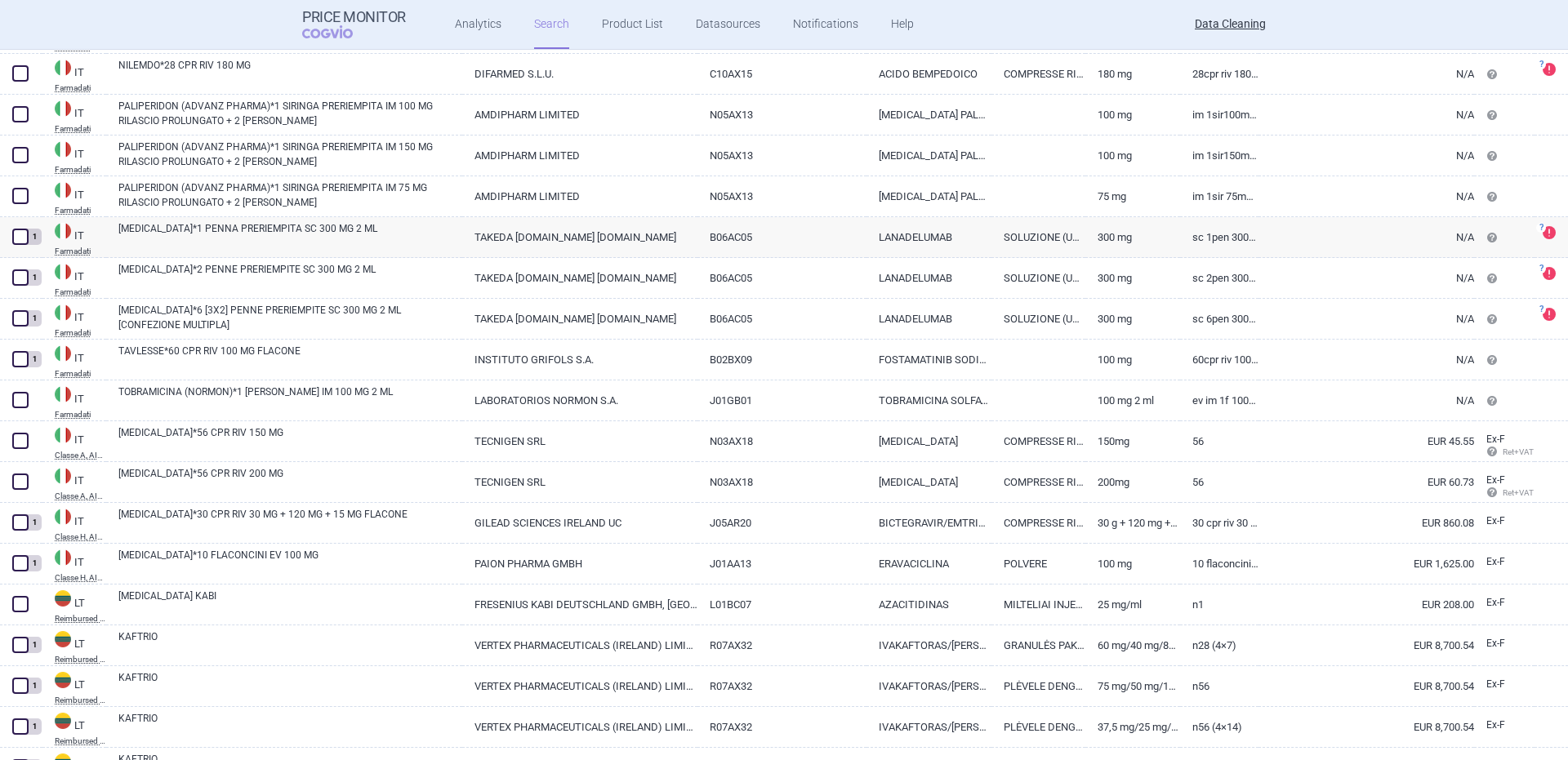
scroll to position [18789, 0]
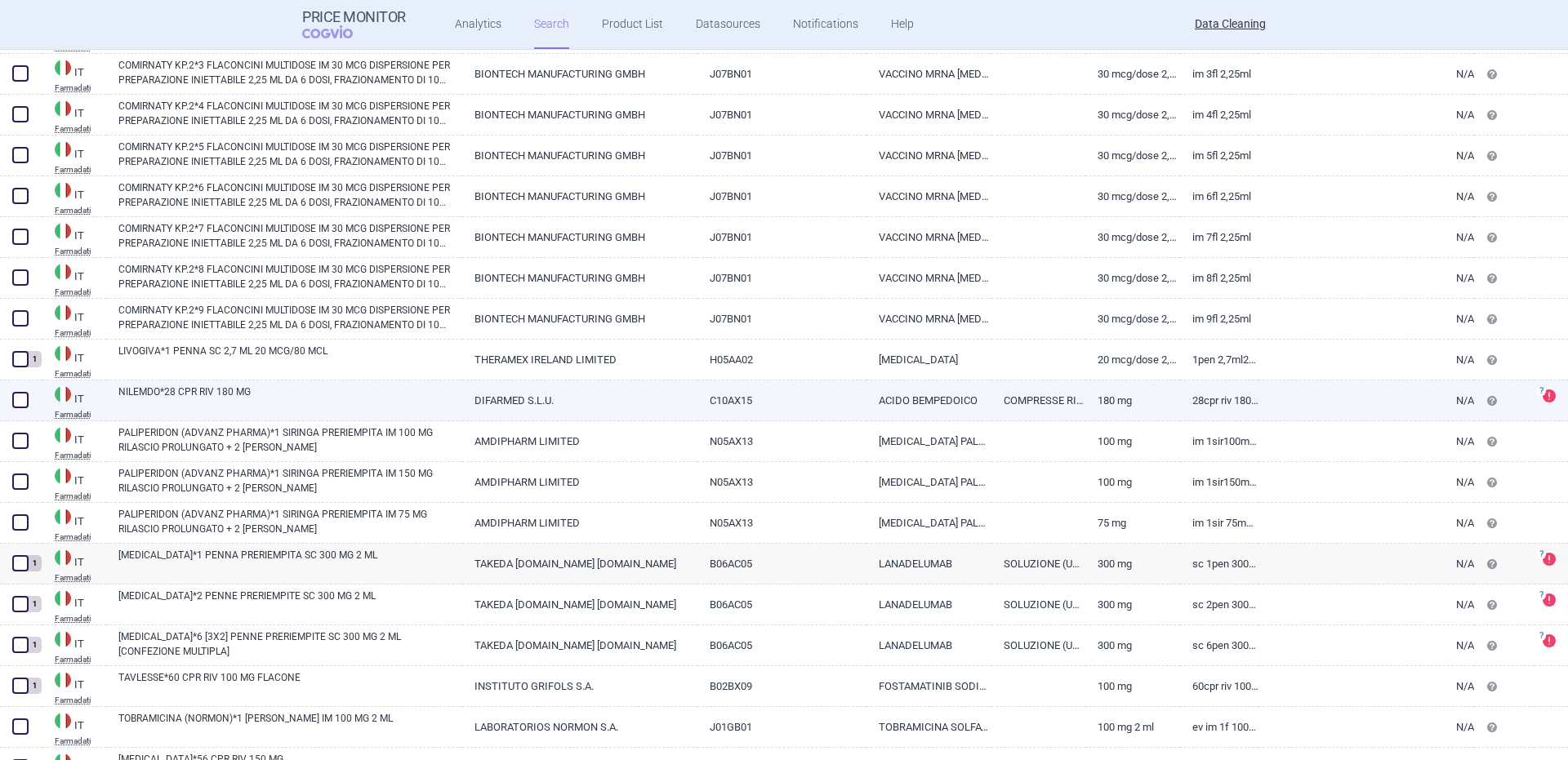
click at [202, 400] on link "NILEMDO*28 CPR RIV 180 MG" at bounding box center [290, 399] width 344 height 30
select select "EUR"
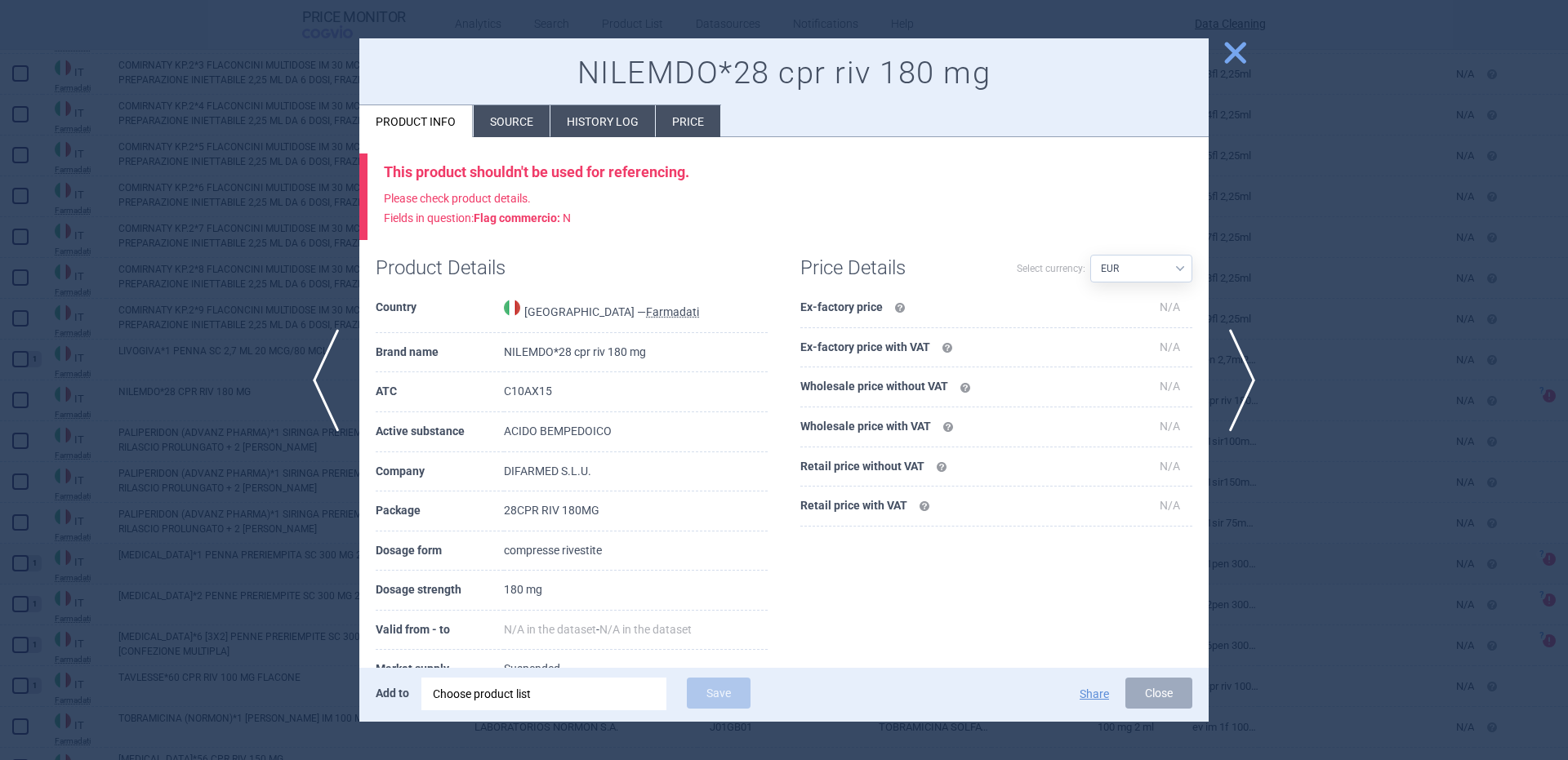
click at [542, 705] on div "Choose product list" at bounding box center [544, 694] width 223 height 32
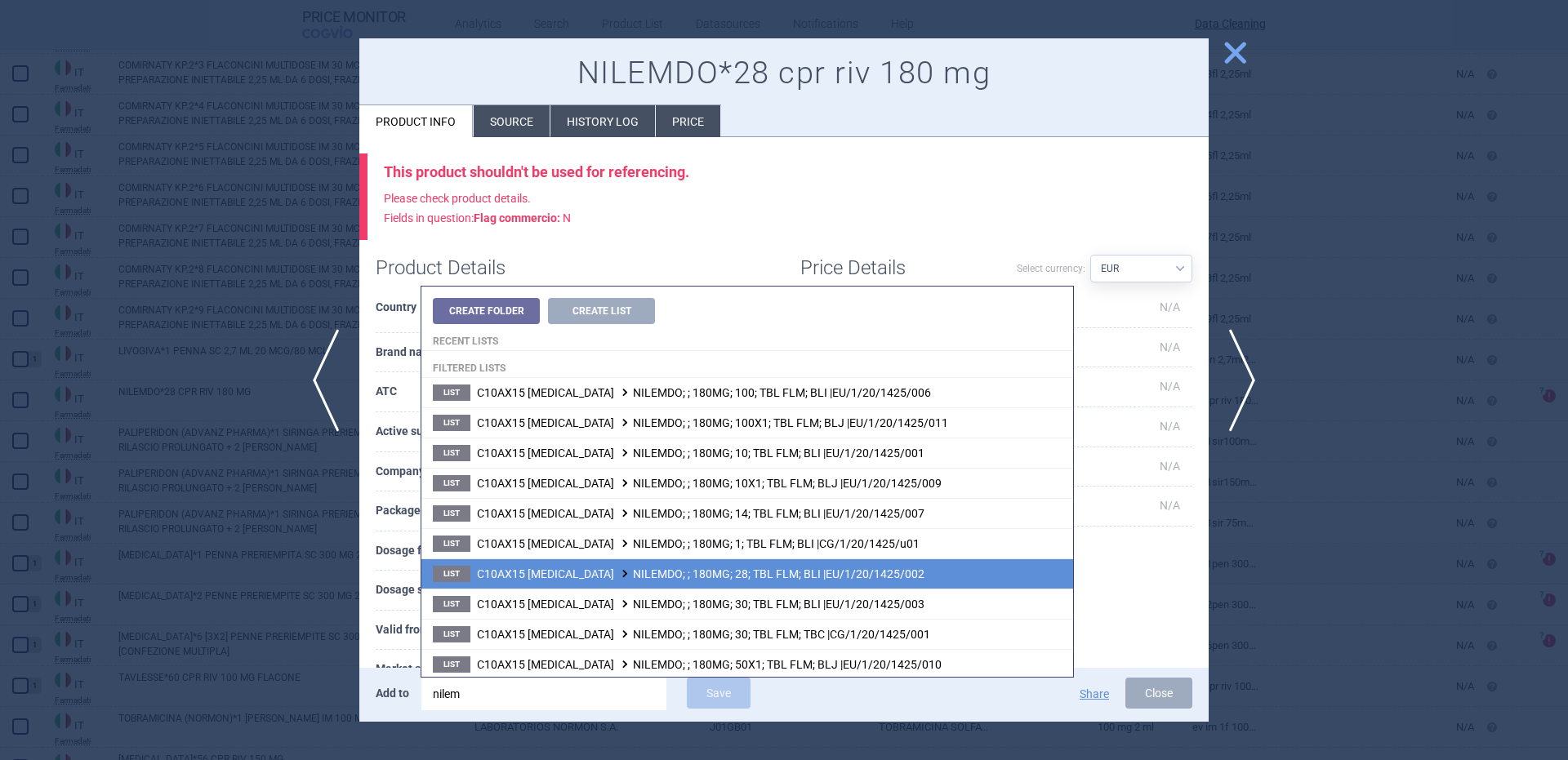
type input "nilem"
click at [734, 580] on span "C10AX15 BEMPEDOIC ACID NILEMDO; ; 180MG; 28; TBL FLM; BLI |EU/1/20/1425/002" at bounding box center [700, 573] width 448 height 13
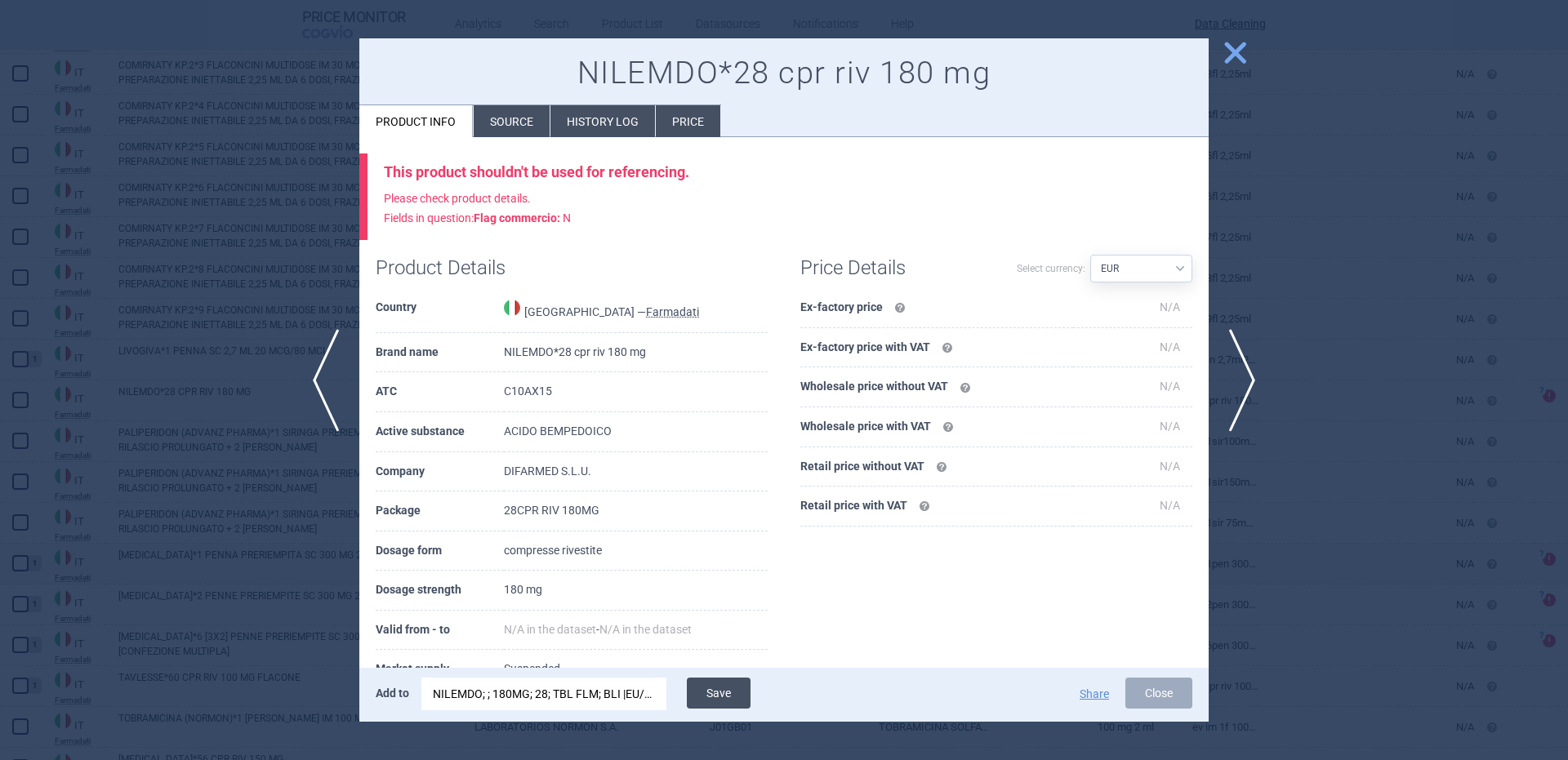
click at [705, 695] on button "Save" at bounding box center [719, 693] width 64 height 31
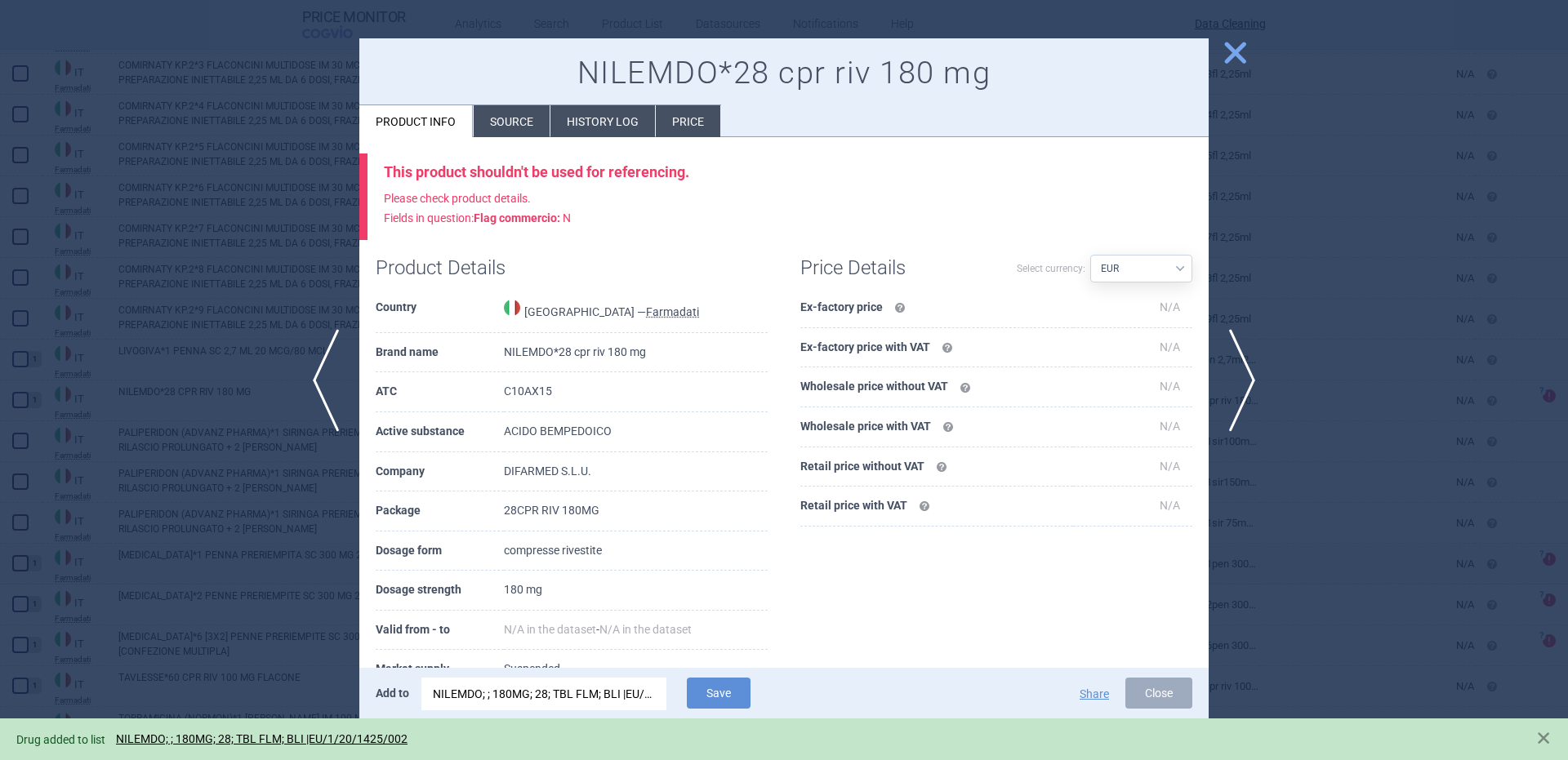
click at [319, 276] on div at bounding box center [784, 380] width 1568 height 760
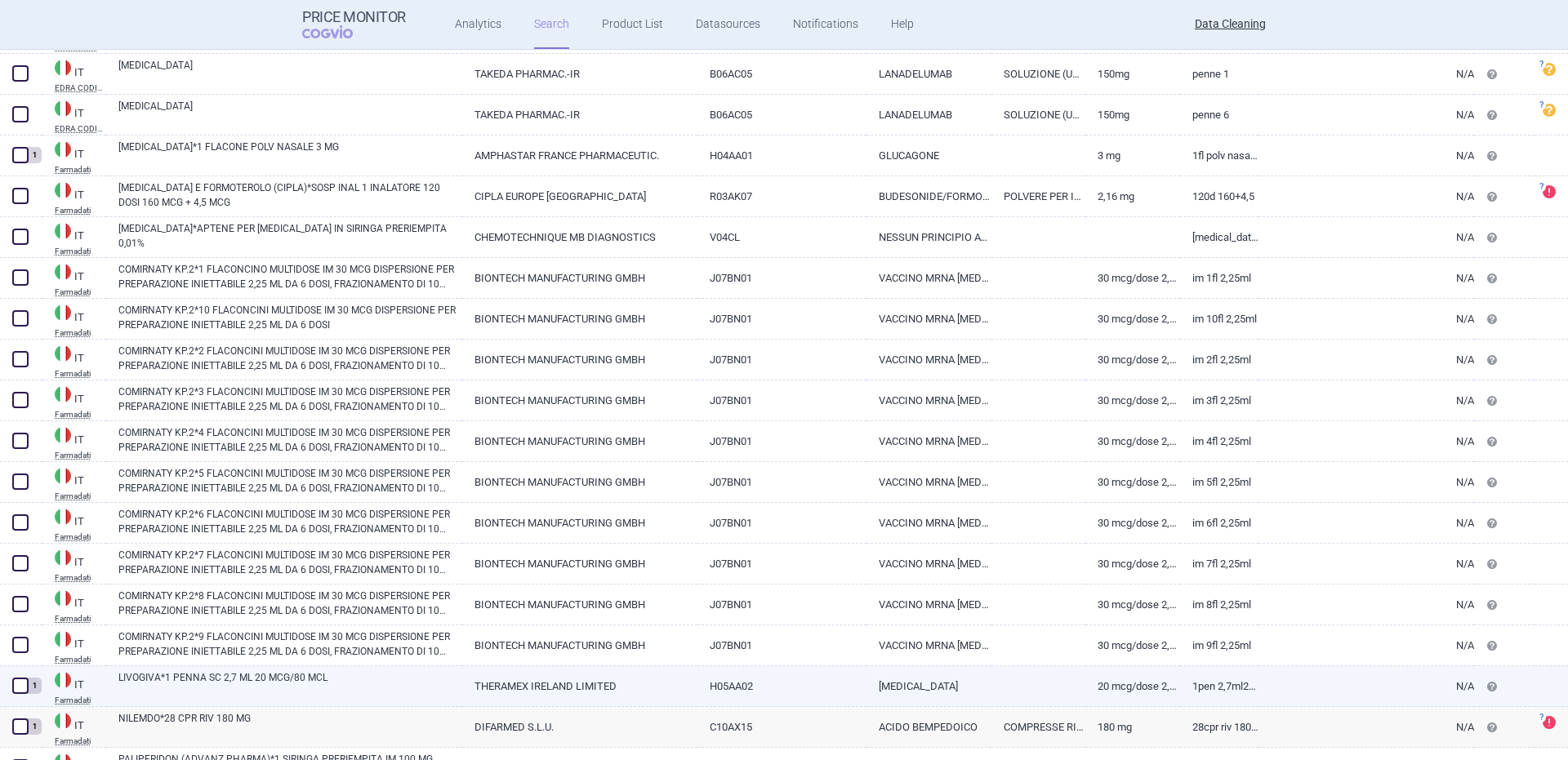
scroll to position [18136, 0]
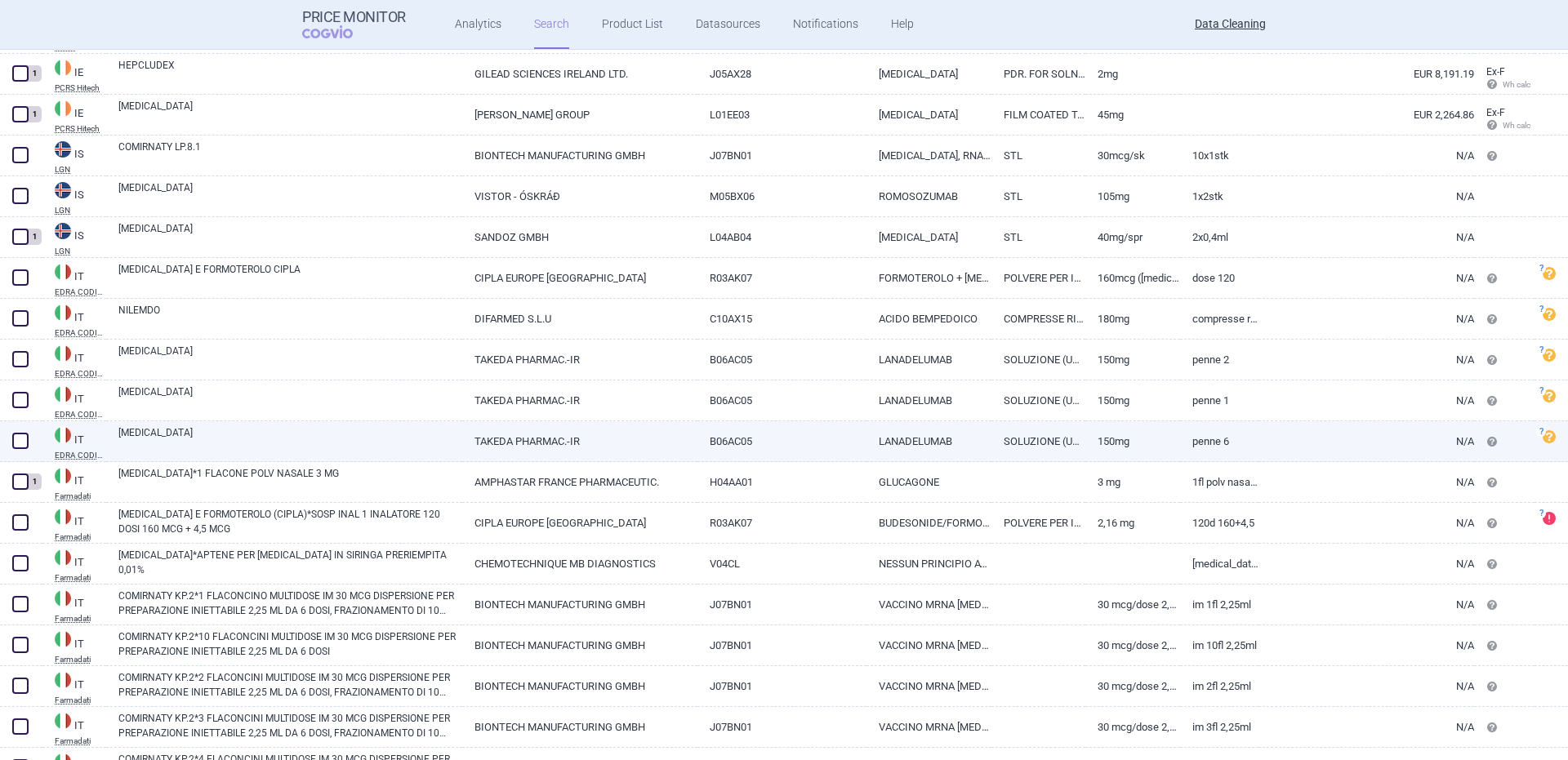
click at [161, 439] on link "TAKHZYRO" at bounding box center [290, 440] width 344 height 30
select select "EUR"
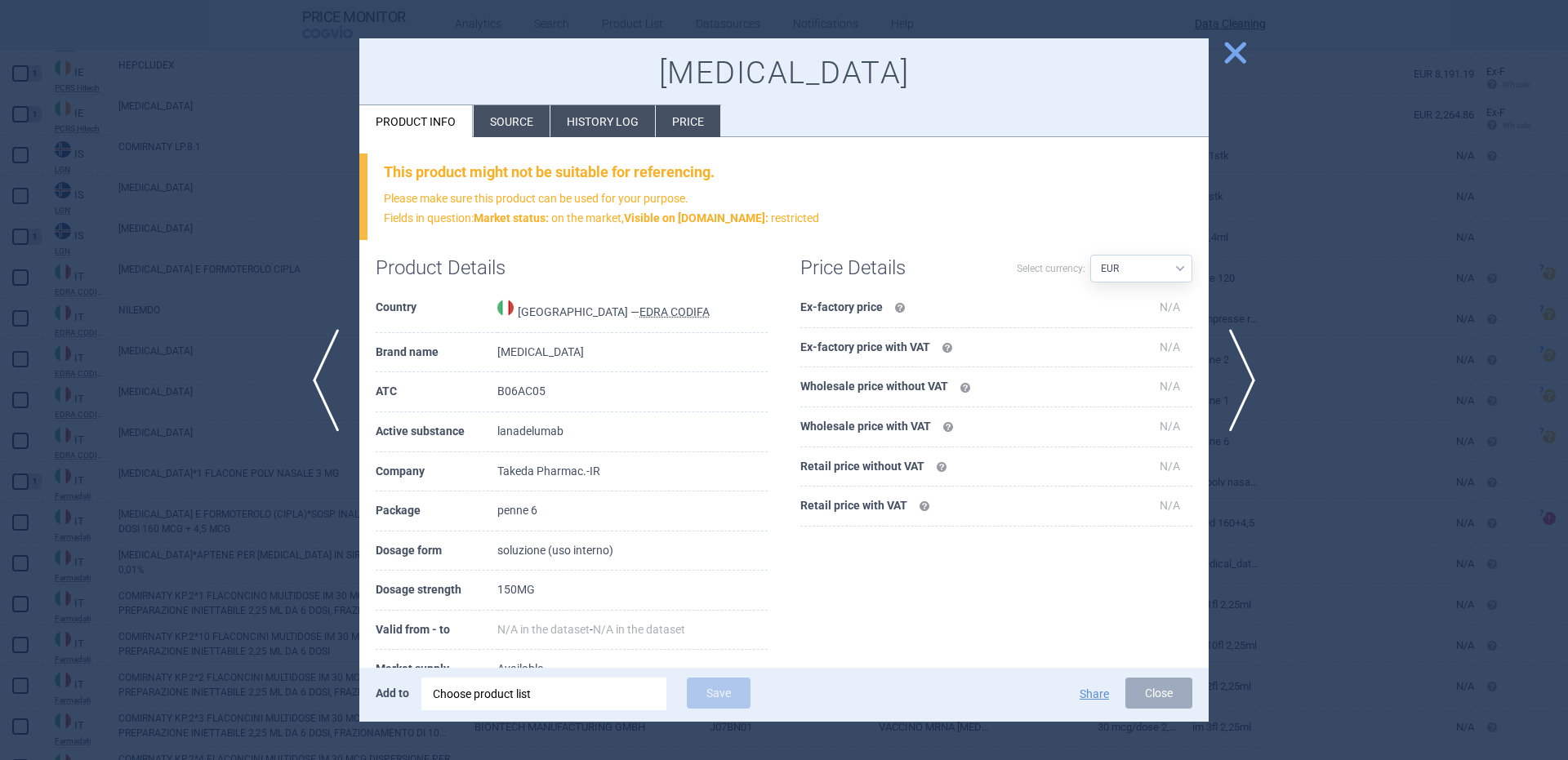
click at [558, 681] on div "Choose product list" at bounding box center [544, 694] width 223 height 32
click at [480, 111] on li "Source" at bounding box center [511, 121] width 76 height 31
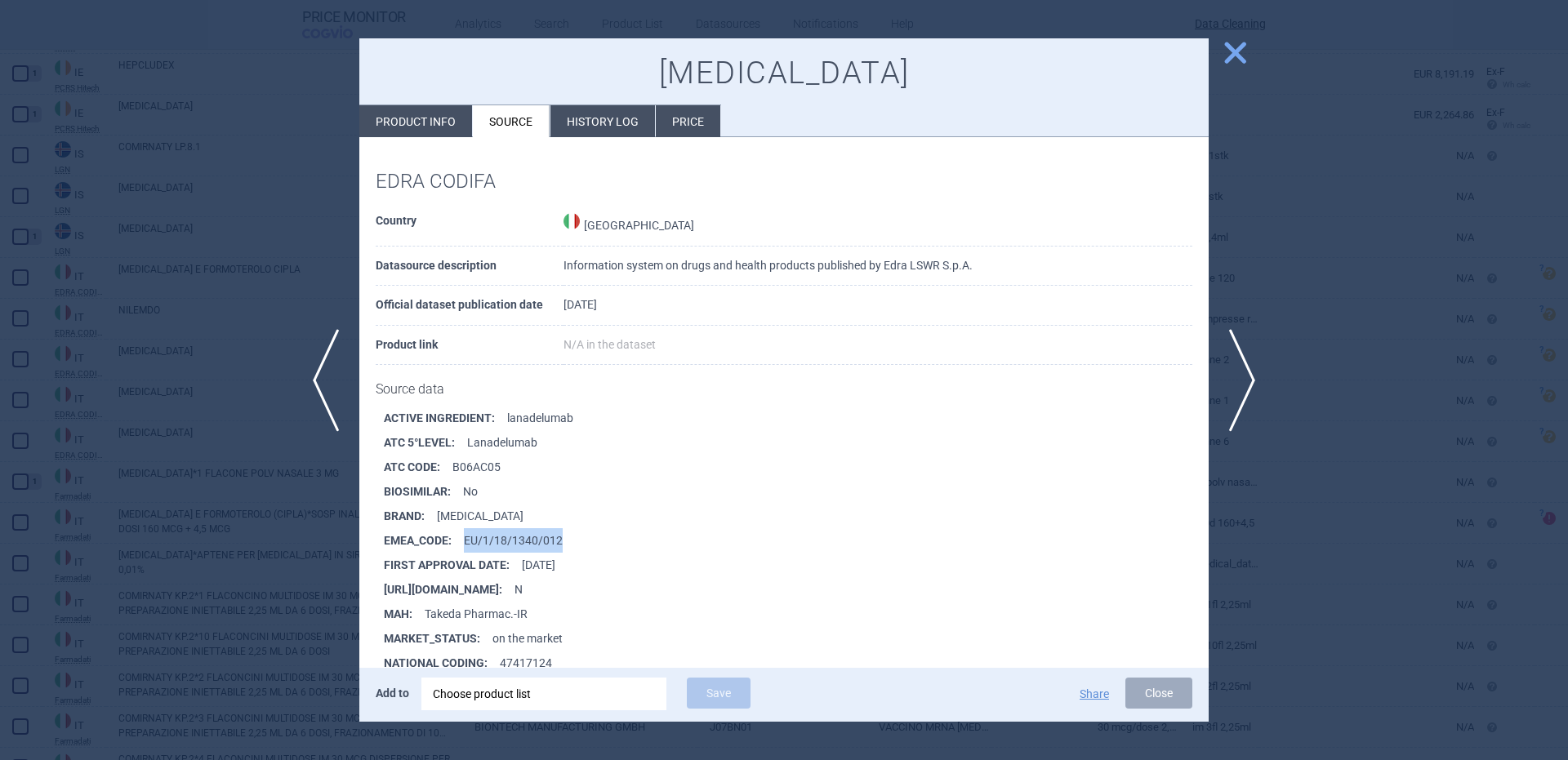
drag, startPoint x: 569, startPoint y: 544, endPoint x: 463, endPoint y: 545, distance: 106.0
click at [463, 545] on li "EMEA_CODE : EU/1/18/1340/012" at bounding box center [796, 540] width 825 height 25
click at [463, 545] on strong "EMEA_CODE :" at bounding box center [424, 540] width 80 height 25
drag, startPoint x: 467, startPoint y: 542, endPoint x: 595, endPoint y: 528, distance: 128.8
click at [595, 528] on li "EMEA_CODE : EU/1/18/1340/012" at bounding box center [796, 540] width 825 height 25
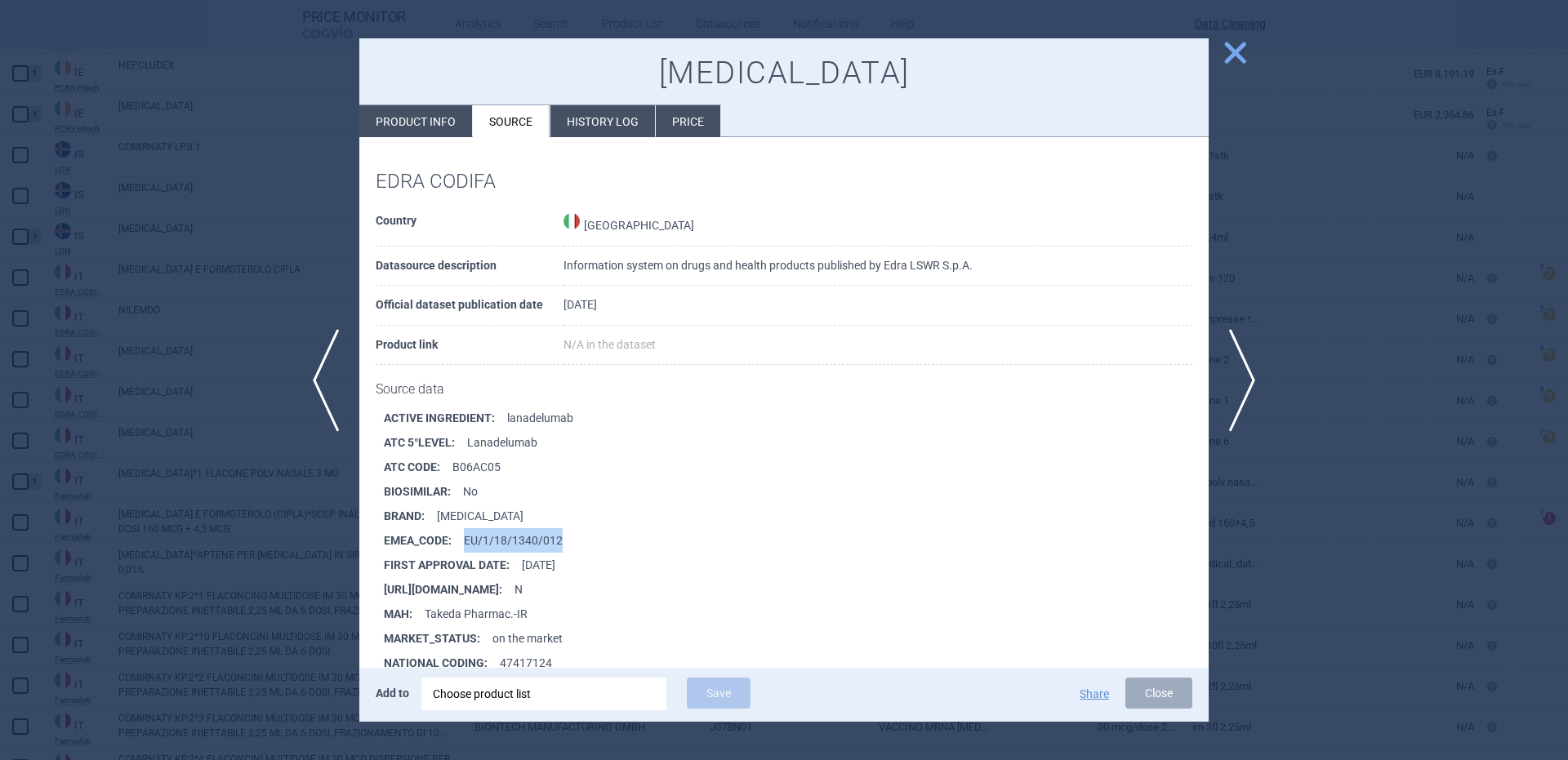
copy li "EU/1/18/1340/012"
click at [586, 706] on div "Choose product list" at bounding box center [544, 694] width 223 height 32
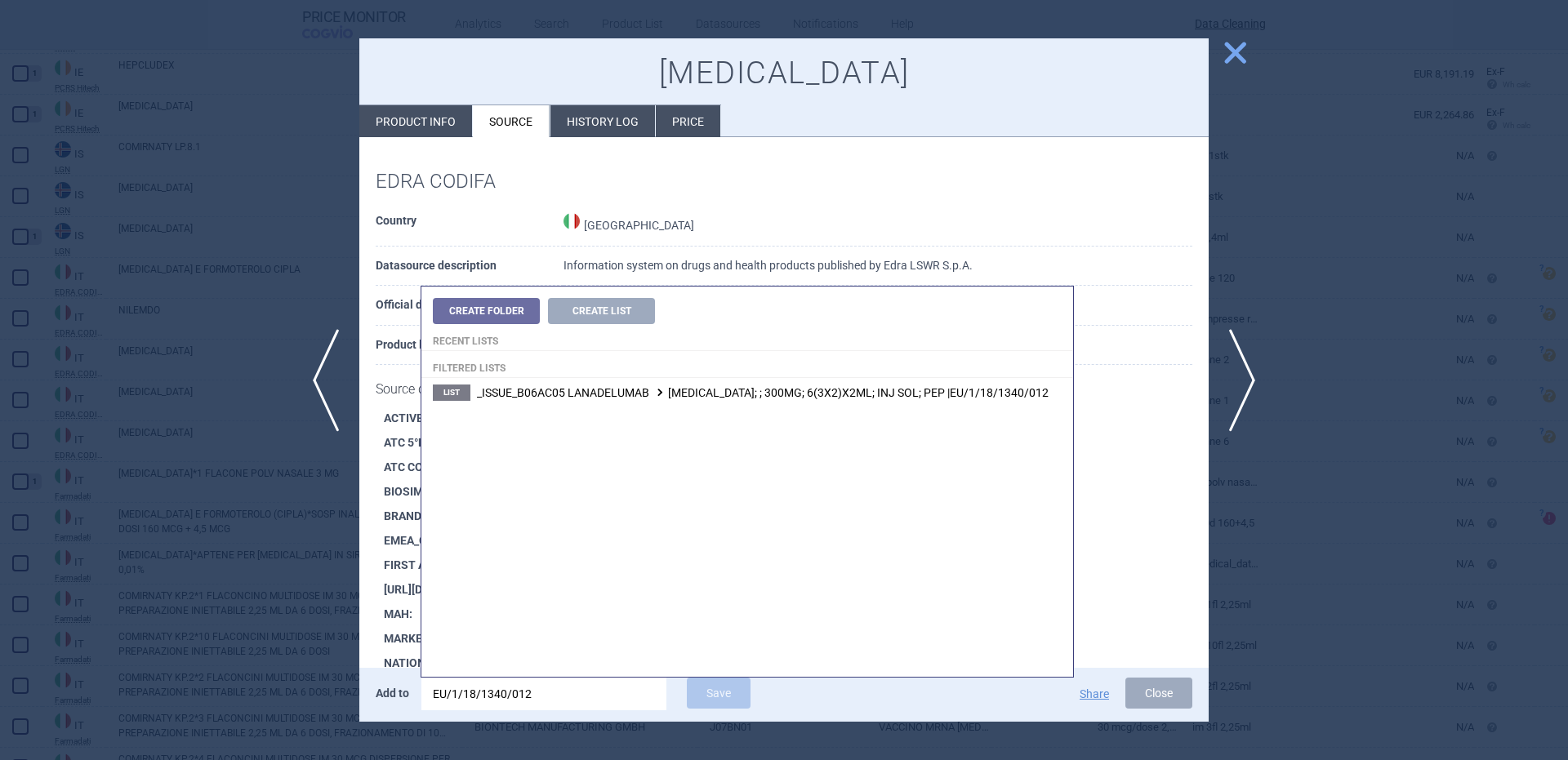
type input "EU/1/18/1340/012"
click at [722, 411] on div "Create Folder Create List Recent lists Filtered lists List _ISSUE_B06AC05 LANAD…" at bounding box center [747, 481] width 651 height 391
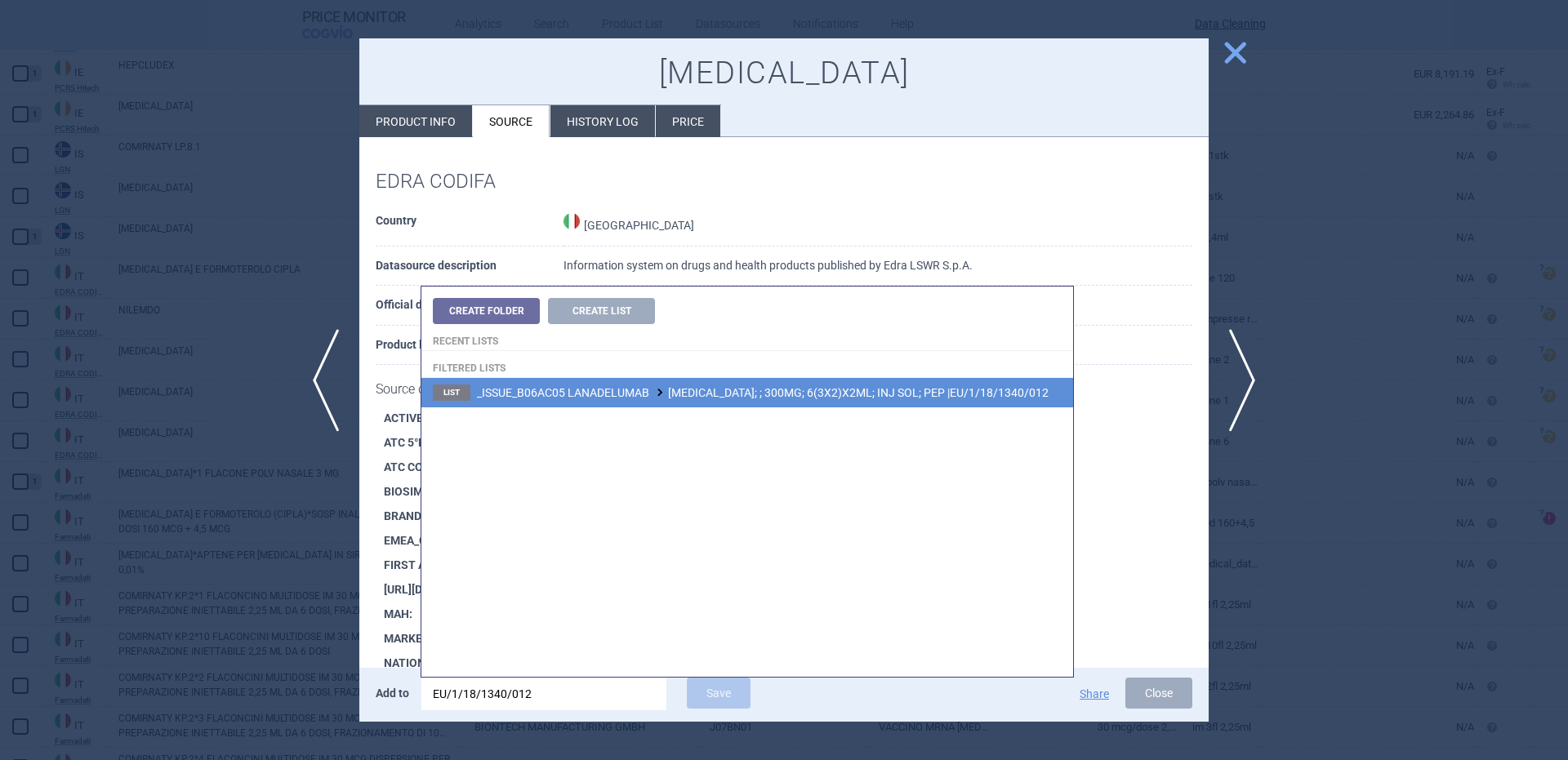
click at [724, 404] on li "List _ISSUE_B06AC05 LANADELUMAB TAKHZYRO; ; 300MG; 6(3X2)X2ML; INJ SOL; PEP |EU…" at bounding box center [747, 392] width 651 height 30
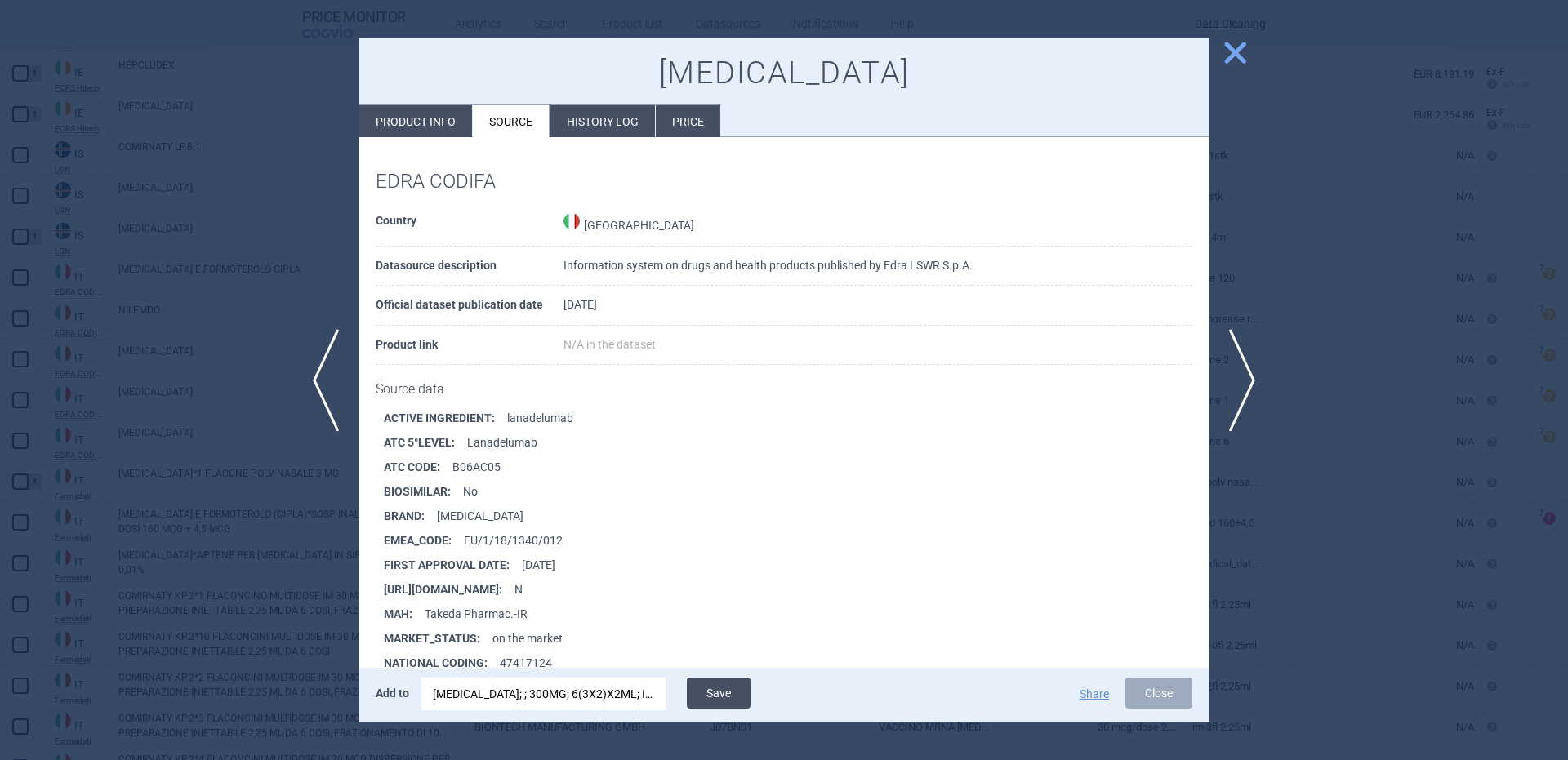
click at [729, 693] on button "Save" at bounding box center [719, 693] width 64 height 31
click at [336, 367] on span "previous" at bounding box center [320, 380] width 37 height 103
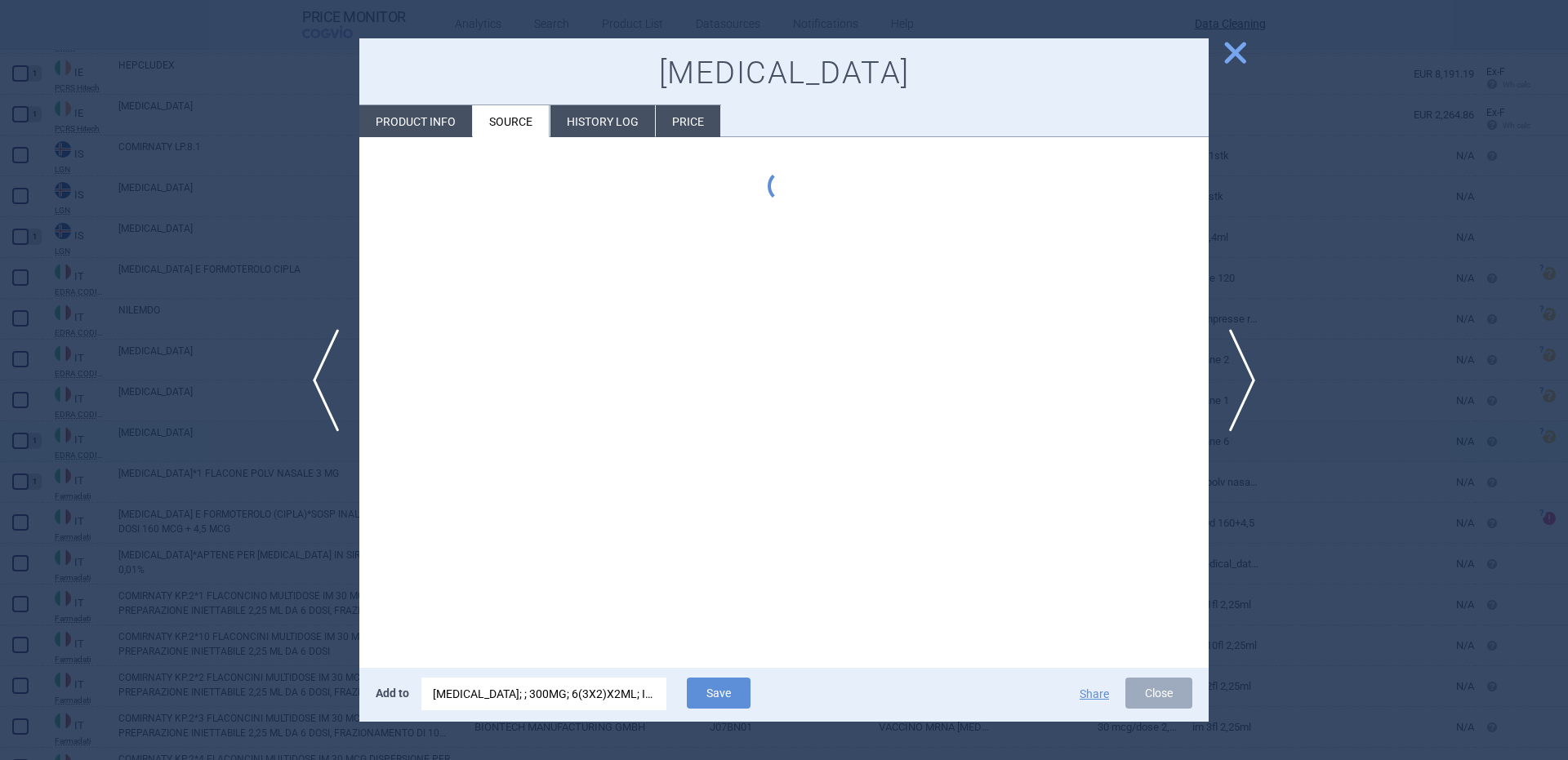
click at [178, 438] on div at bounding box center [784, 380] width 1568 height 760
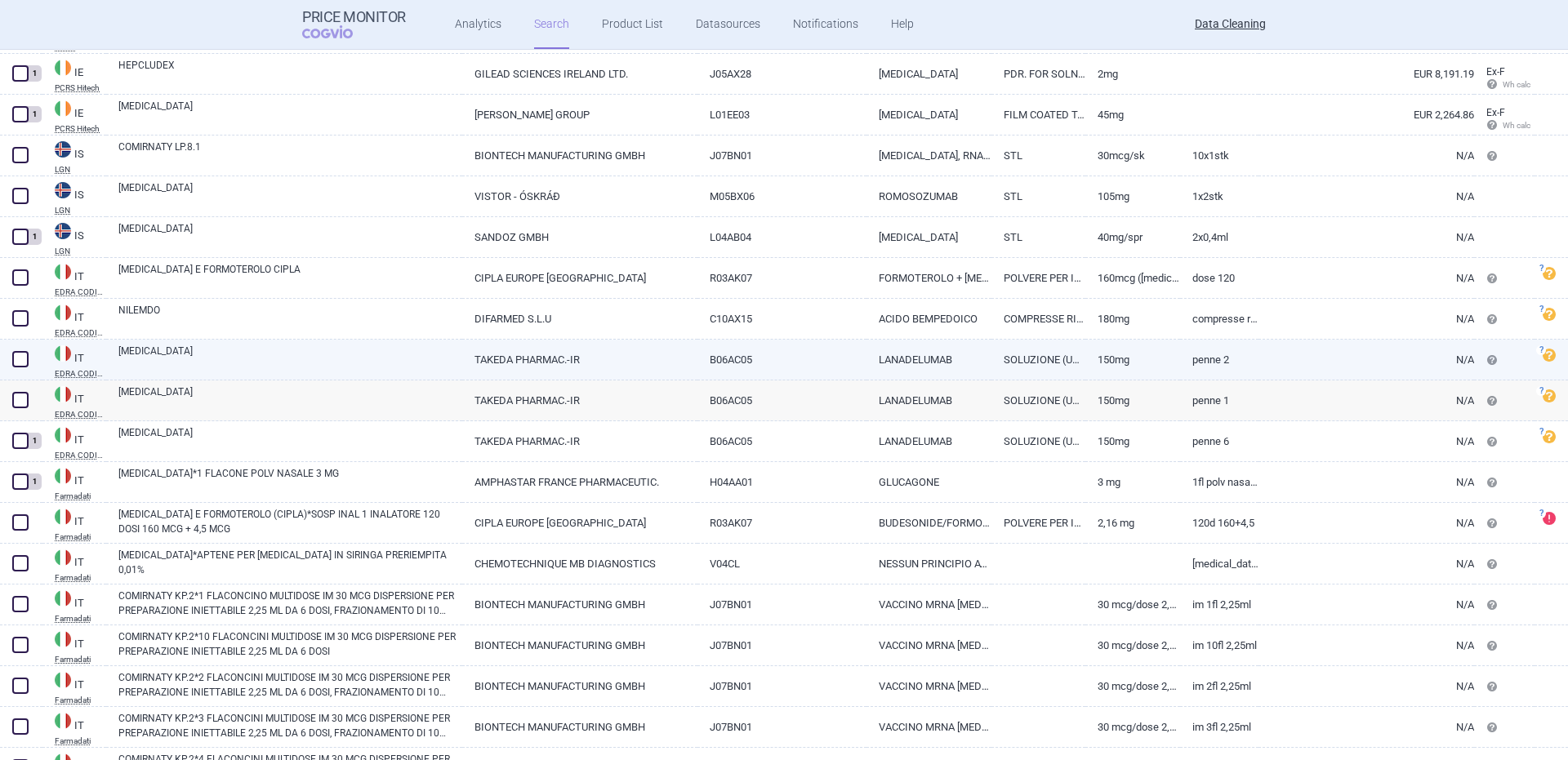
click at [154, 370] on link "TAKHZYRO" at bounding box center [290, 358] width 344 height 30
select select "EUR"
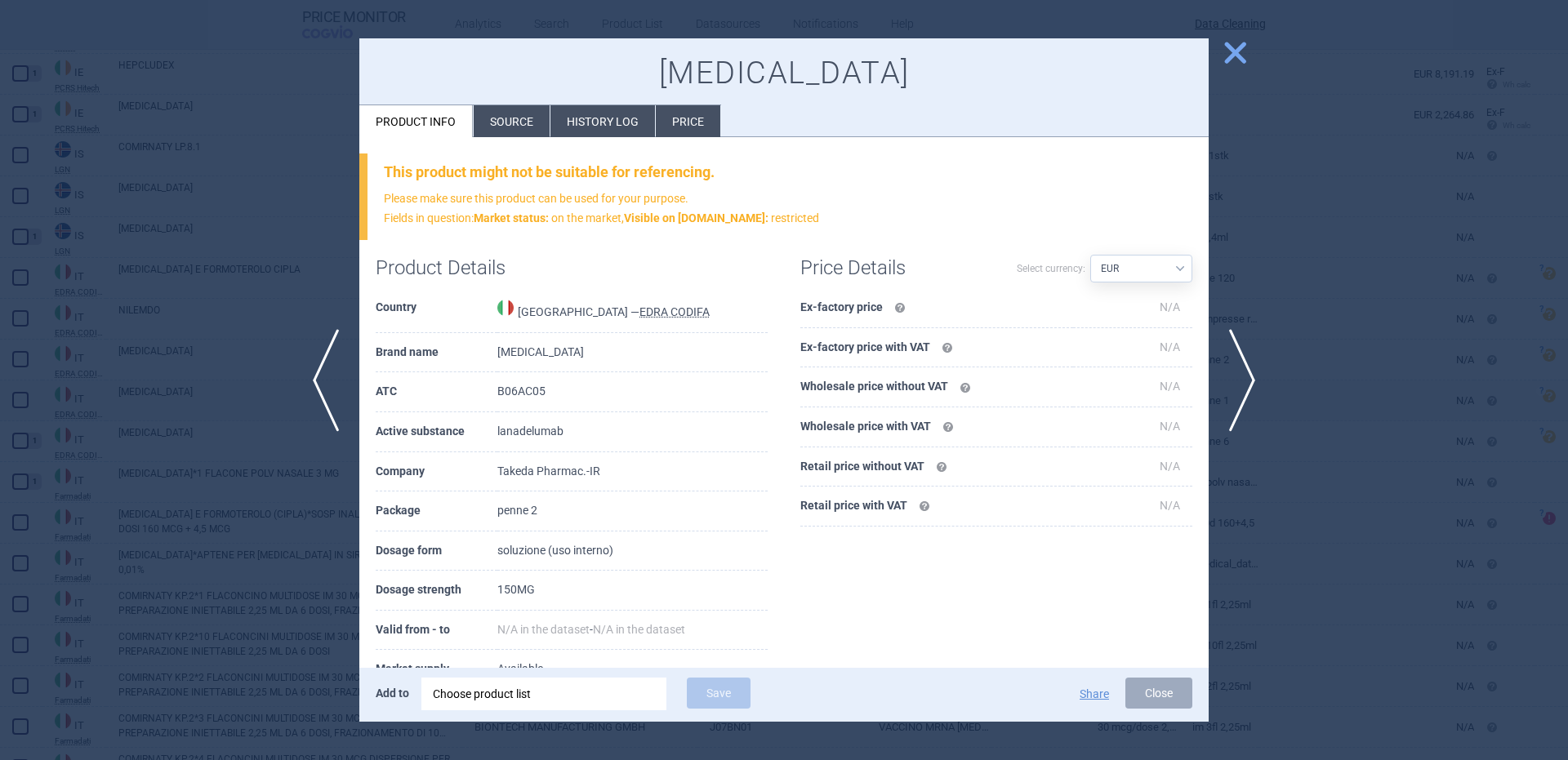
click at [167, 398] on div at bounding box center [784, 380] width 1568 height 760
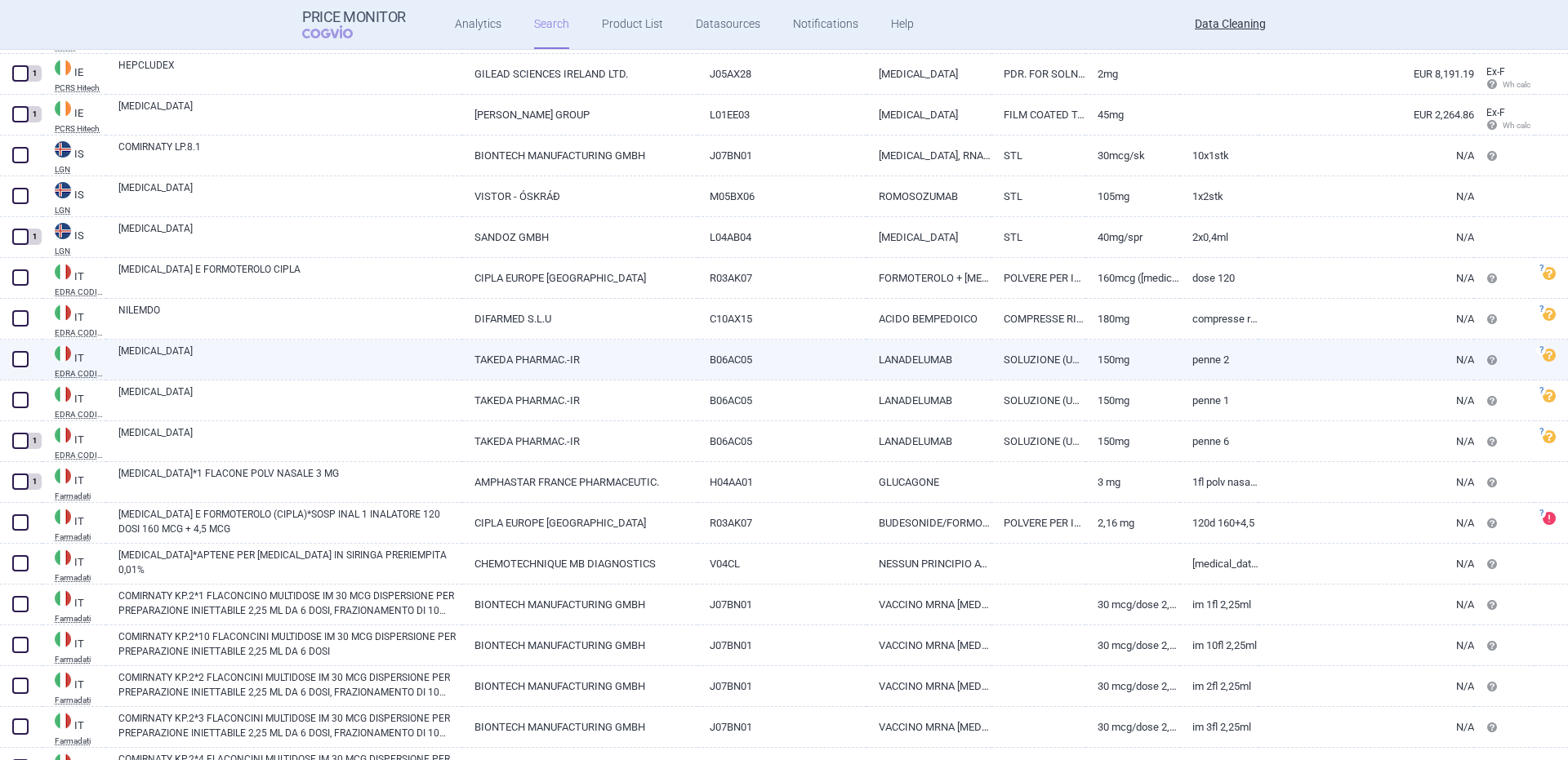
click at [318, 347] on link "TAKHZYRO" at bounding box center [290, 358] width 344 height 30
select select "EUR"
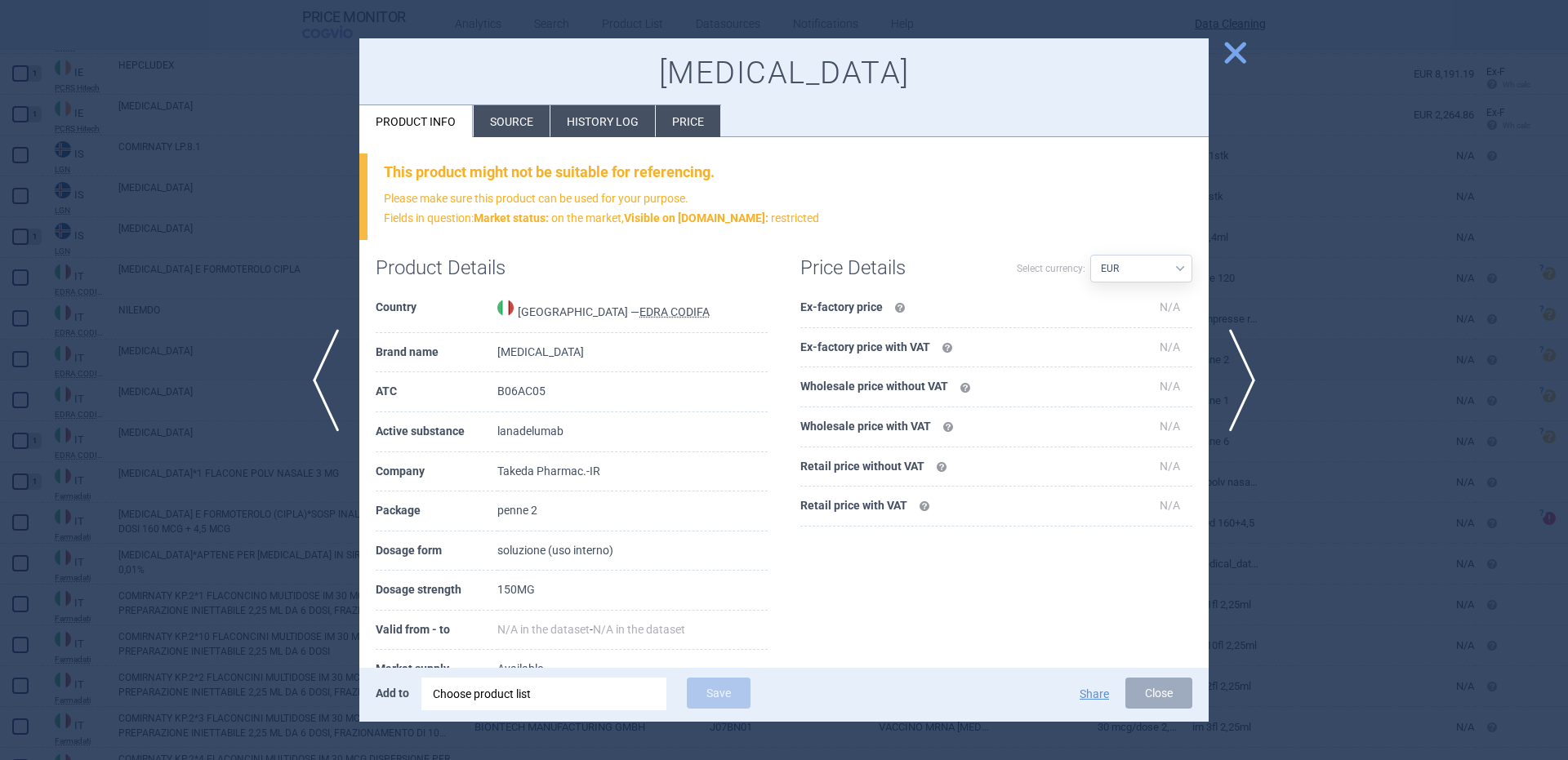
click at [494, 118] on li "Source" at bounding box center [511, 121] width 76 height 31
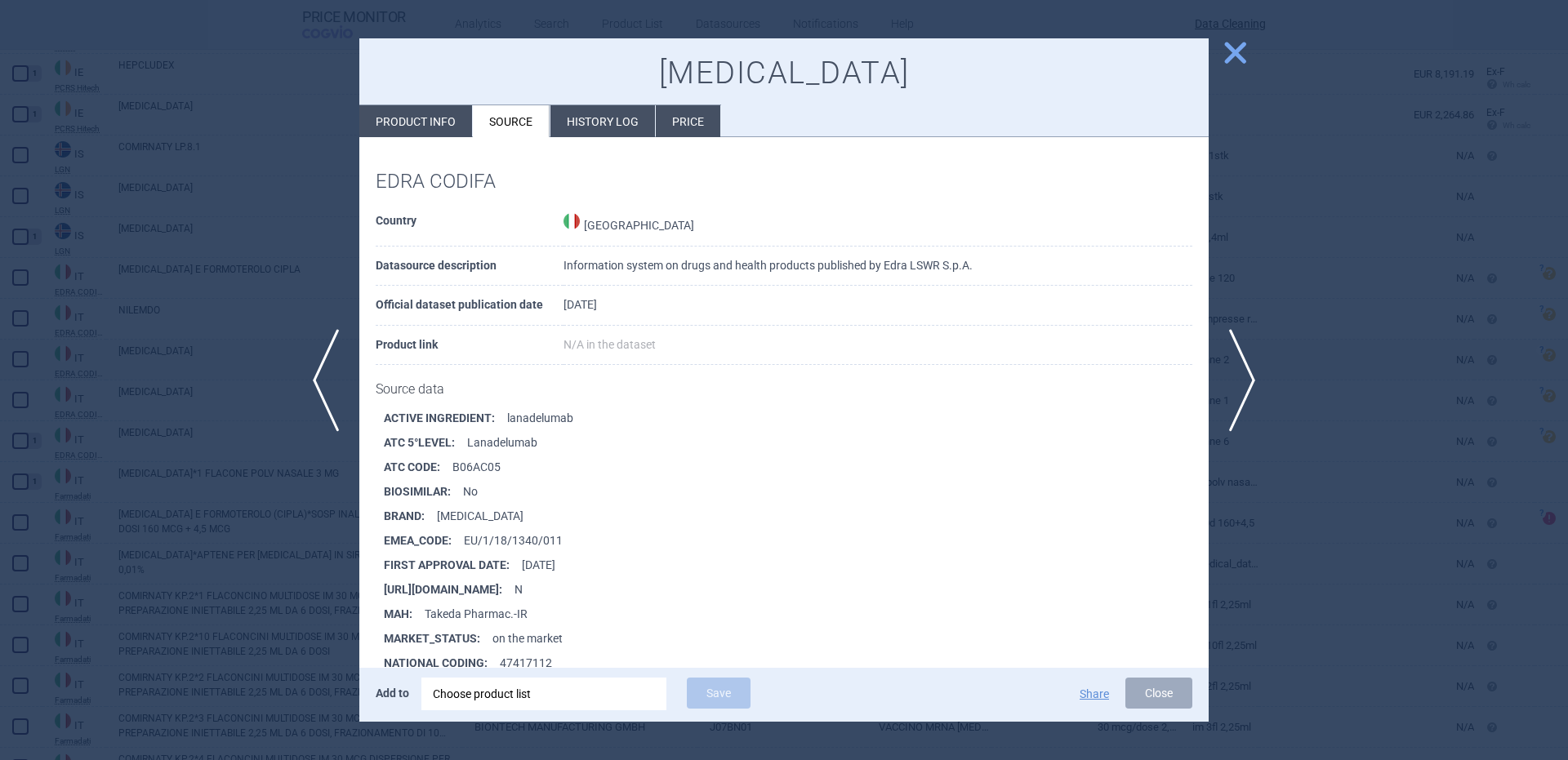
click at [603, 694] on div "Choose product list" at bounding box center [544, 694] width 223 height 32
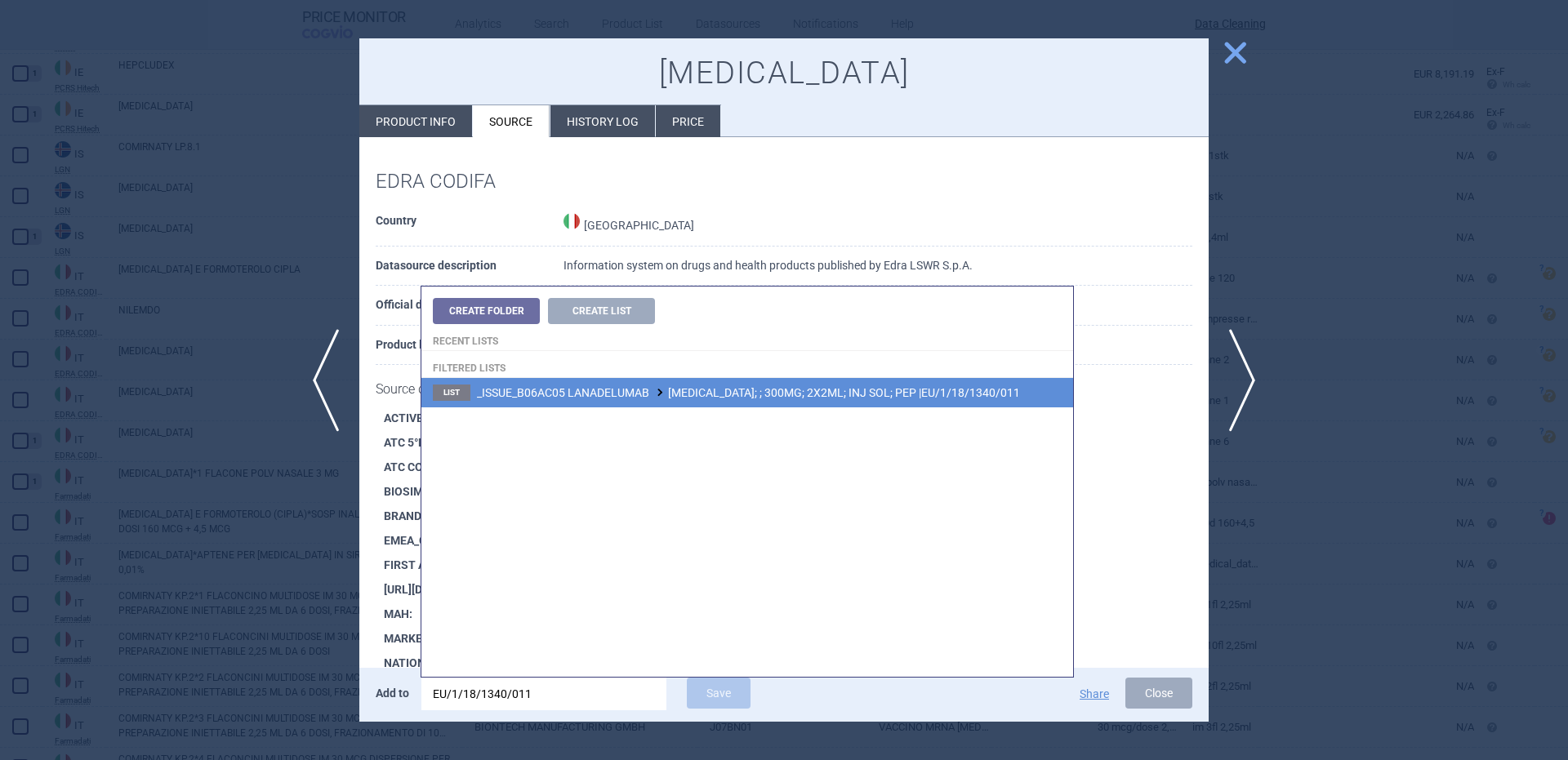
type input "EU/1/18/1340/011"
click at [992, 395] on li "List _ISSUE_B06AC05 LANADELUMAB TAKHZYRO; ; 300MG; 2X2ML; INJ SOL; PEP |EU/1/18…" at bounding box center [747, 392] width 651 height 30
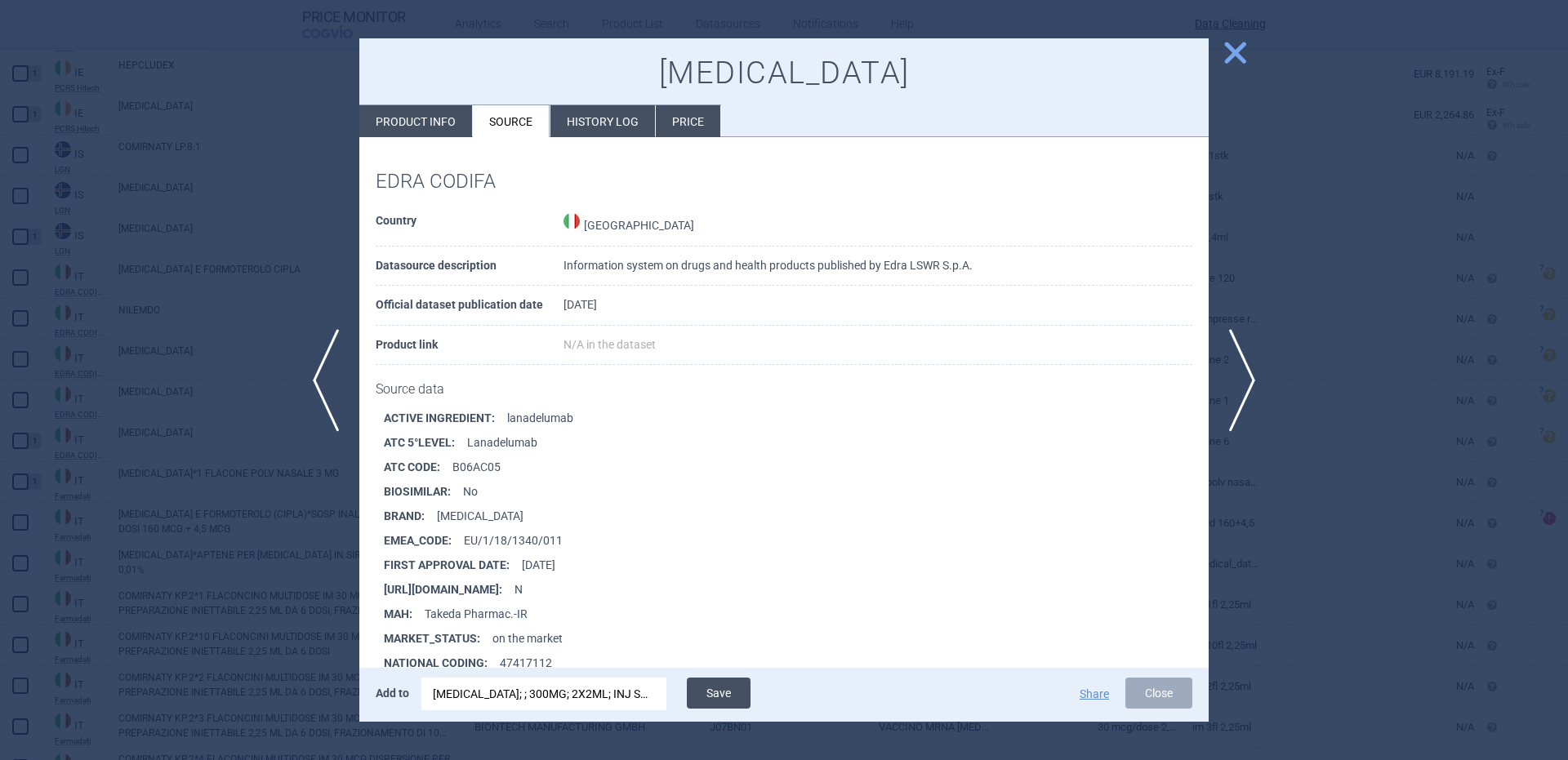
click at [715, 696] on button "Save" at bounding box center [719, 693] width 64 height 31
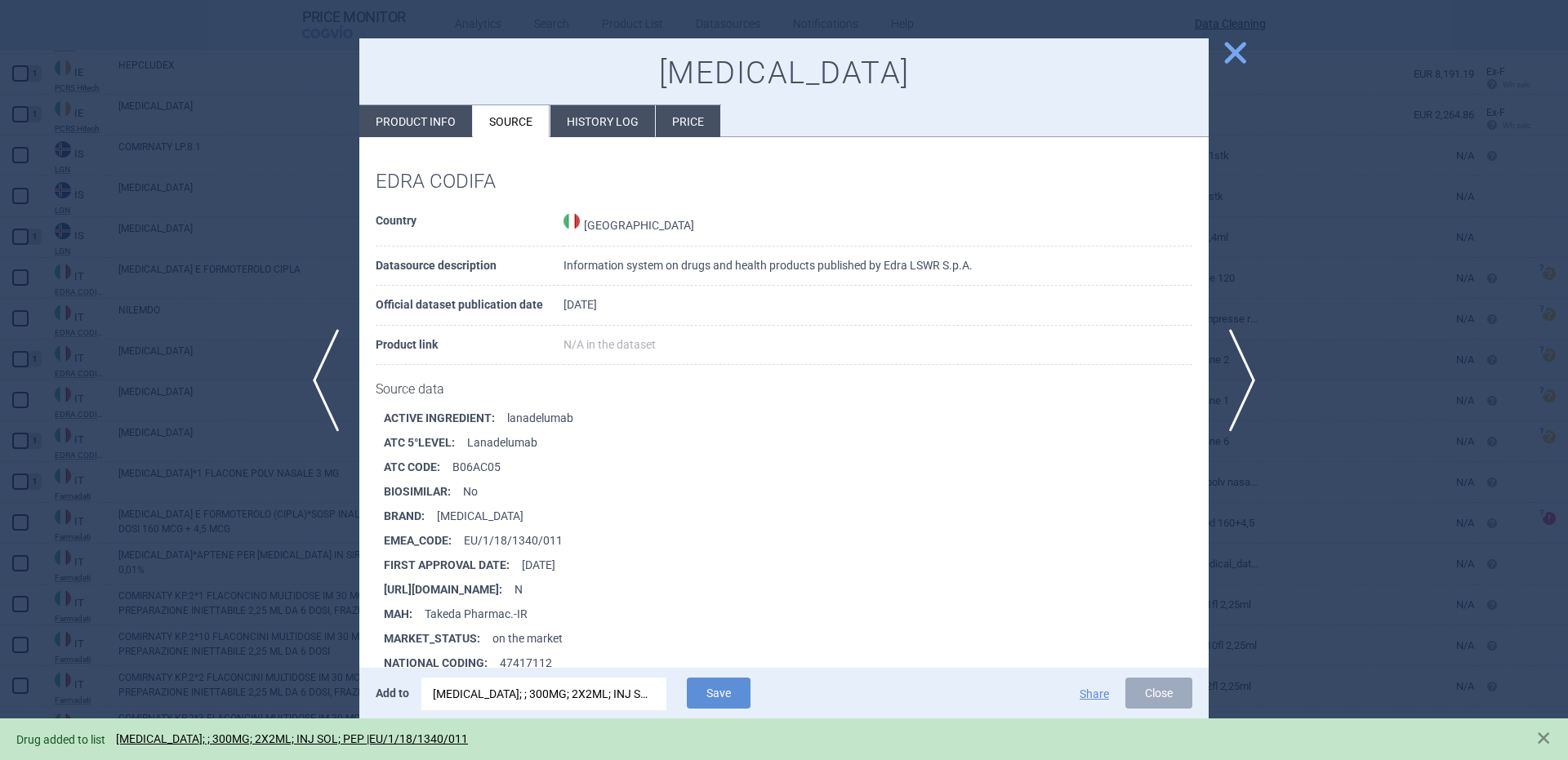
click at [197, 487] on div at bounding box center [784, 380] width 1568 height 760
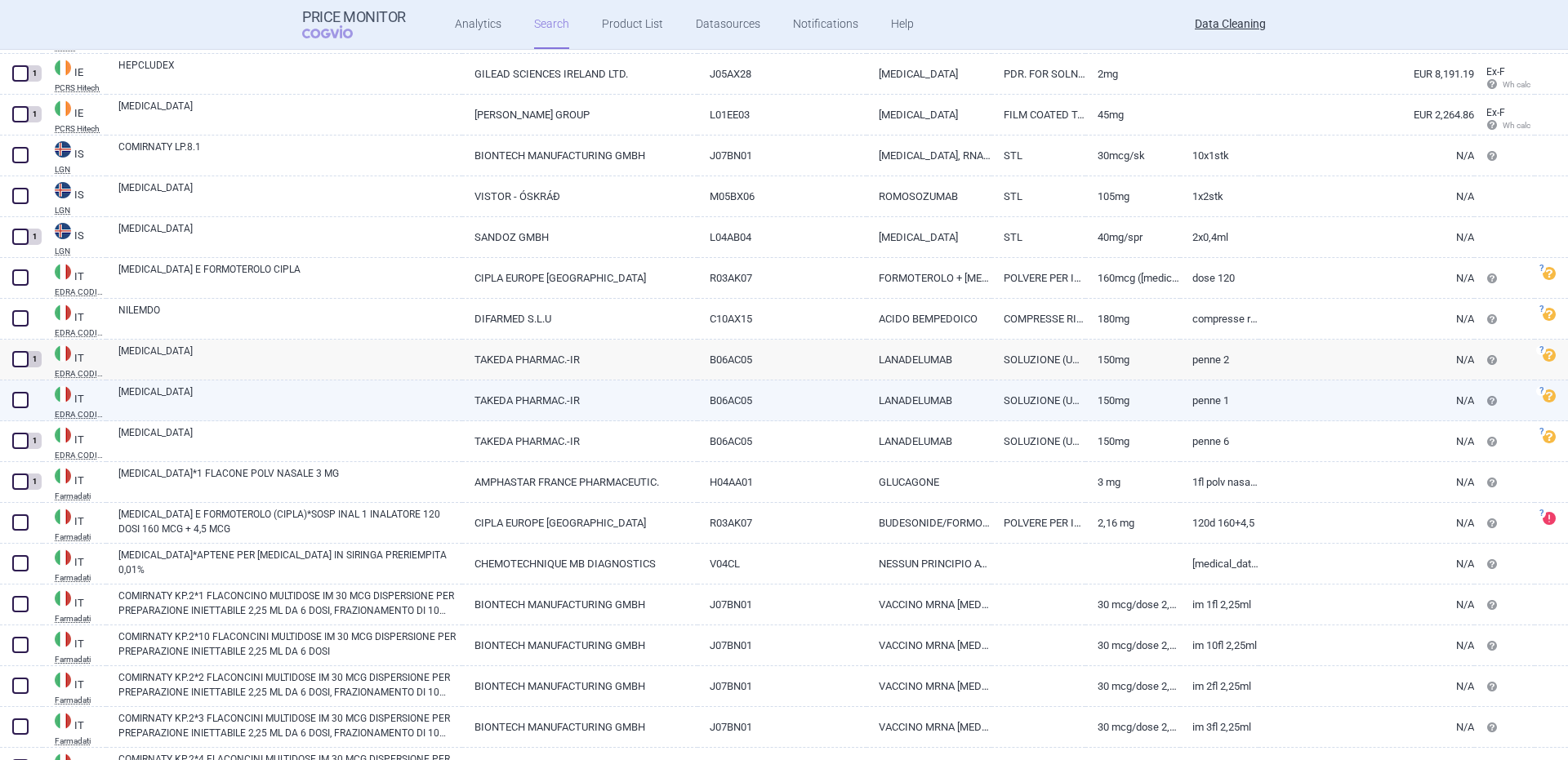
click at [193, 402] on link "TAKHZYRO" at bounding box center [290, 399] width 344 height 30
select select "EUR"
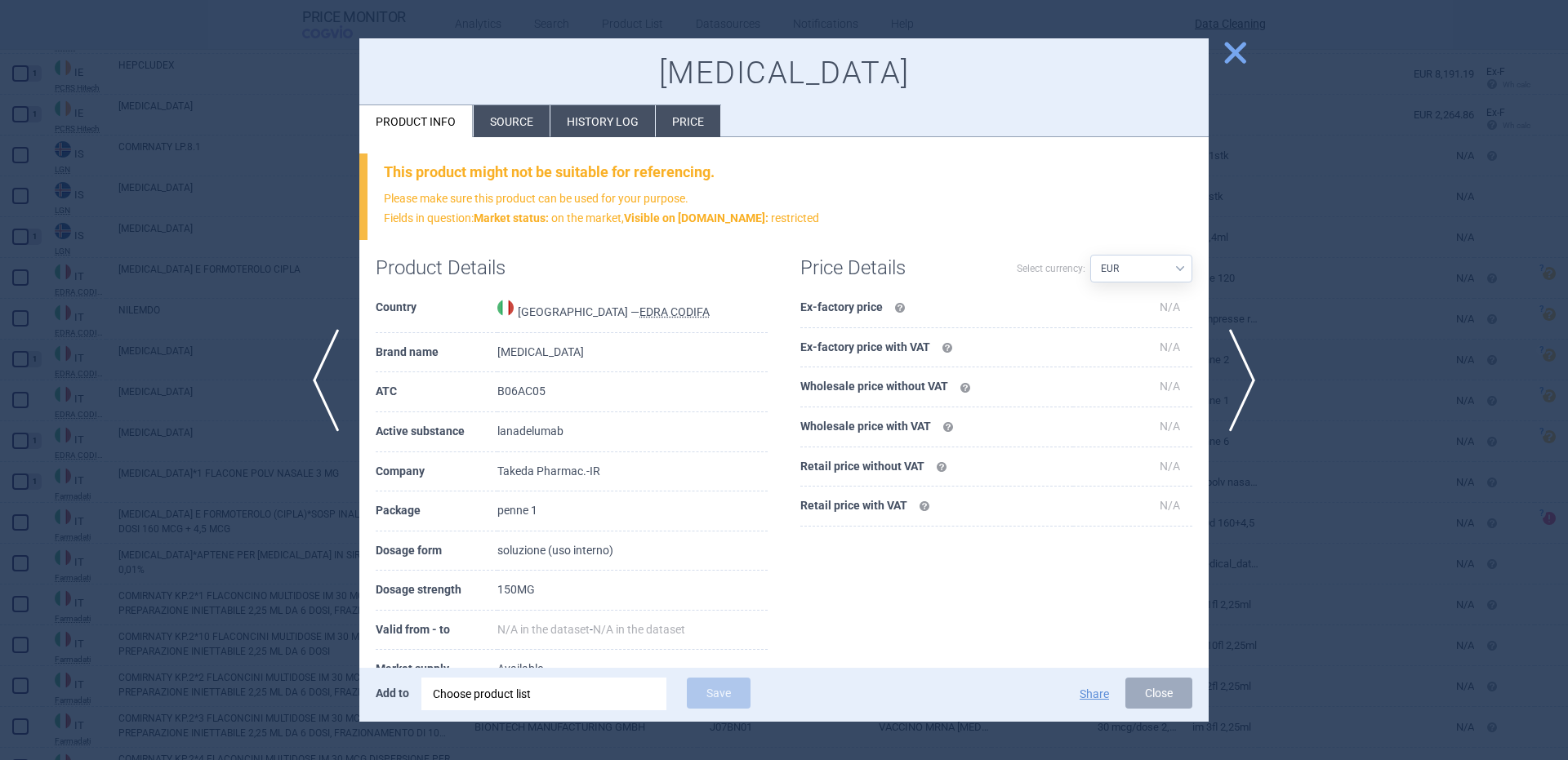
click at [523, 122] on li "Source" at bounding box center [511, 121] width 76 height 31
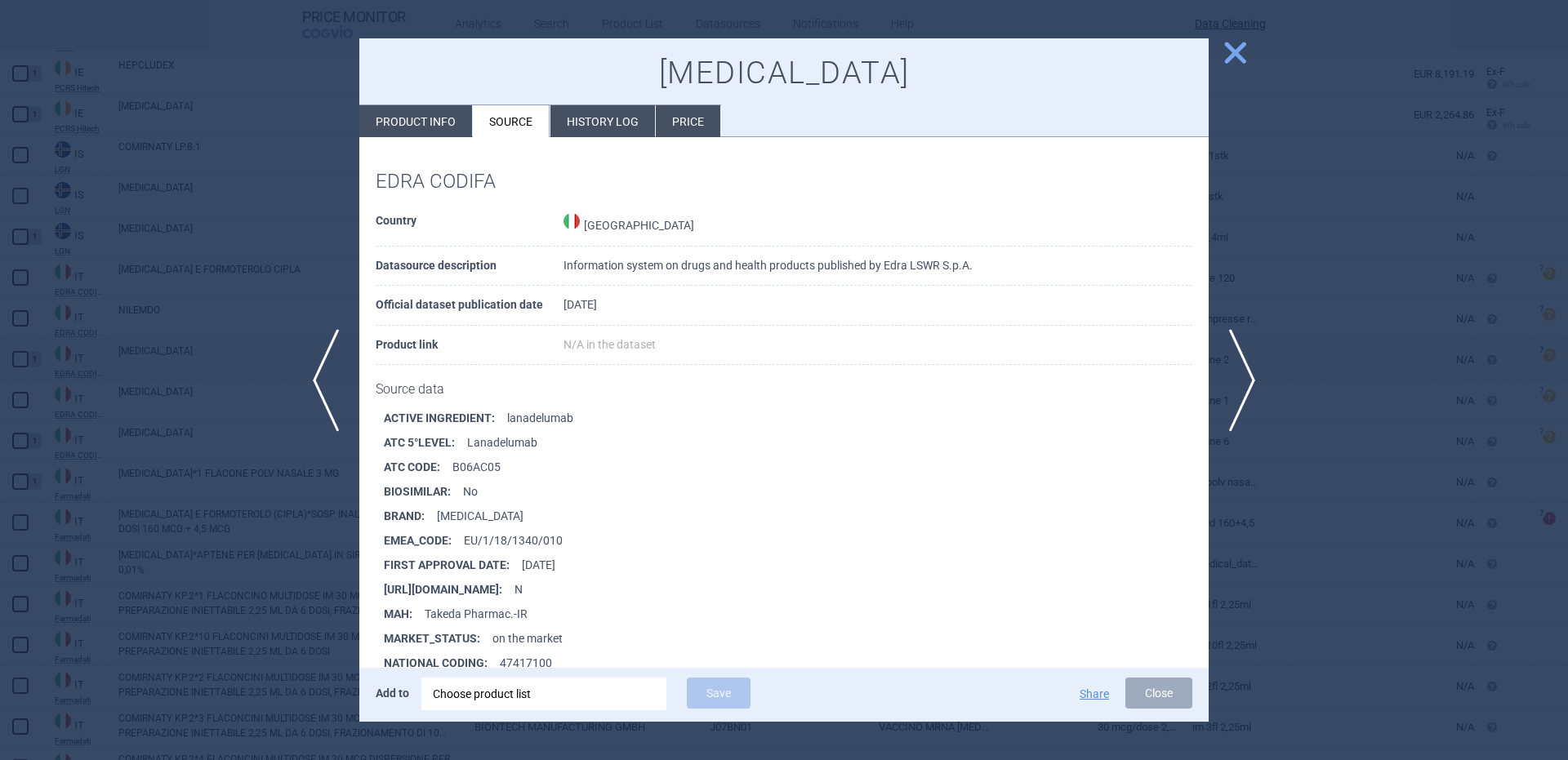
click at [568, 697] on div "Choose product list" at bounding box center [544, 694] width 223 height 32
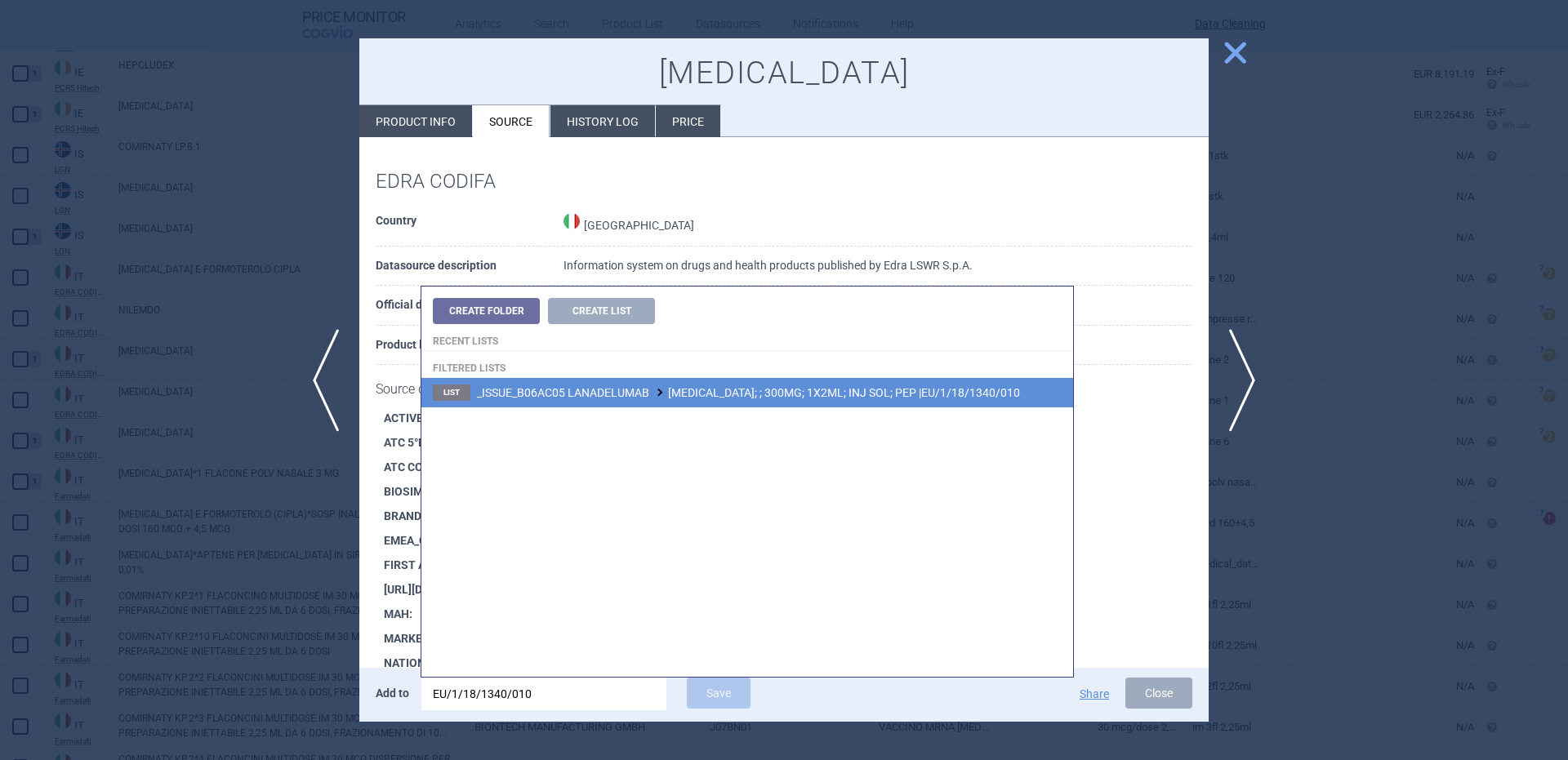
type input "EU/1/18/1340/010"
click at [994, 405] on li "List _ISSUE_B06AC05 LANADELUMAB TAKHZYRO; ; 300MG; 1X2ML; INJ SOL; PEP |EU/1/18…" at bounding box center [747, 392] width 651 height 30
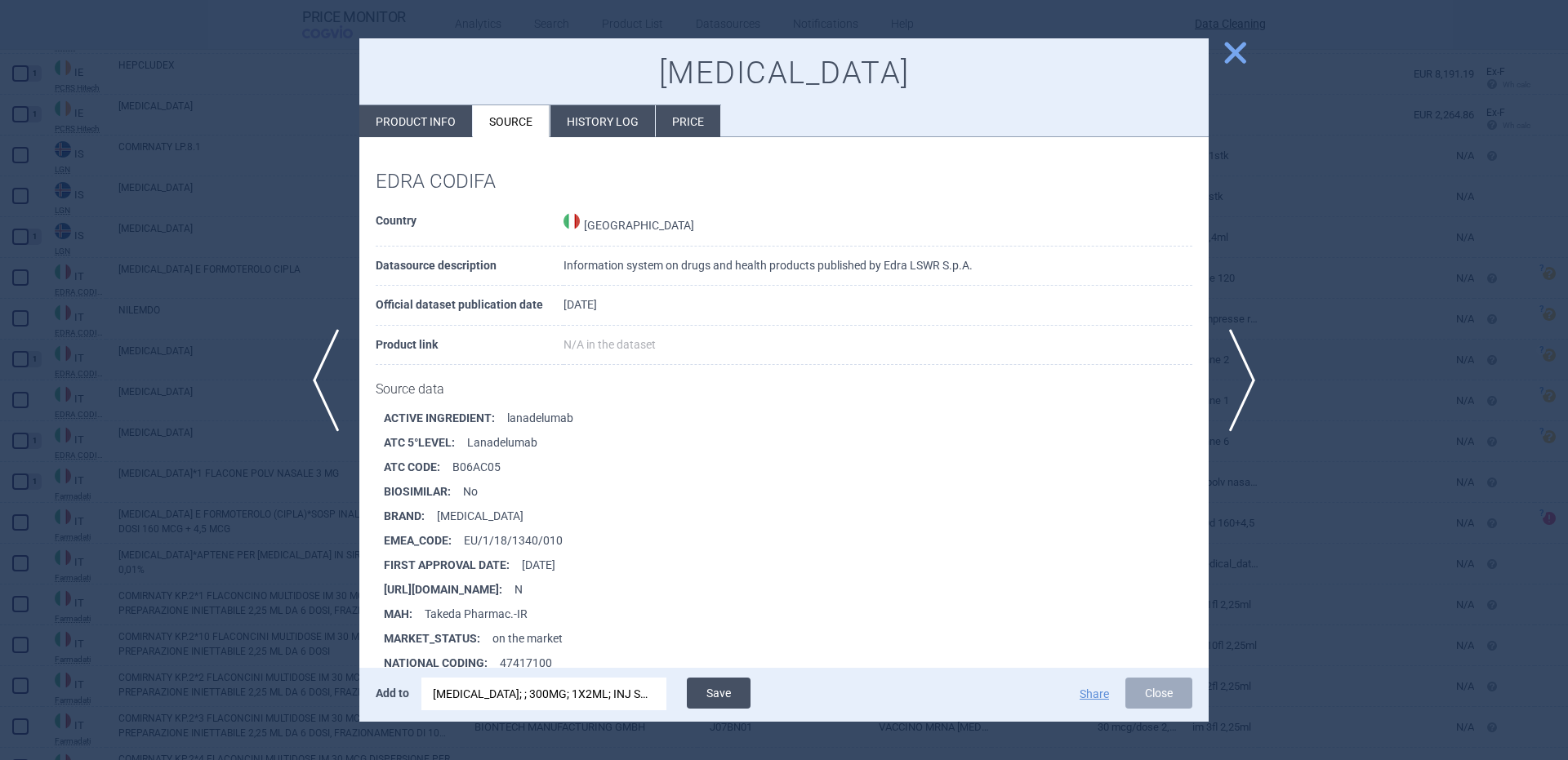
click at [732, 700] on button "Save" at bounding box center [719, 693] width 64 height 31
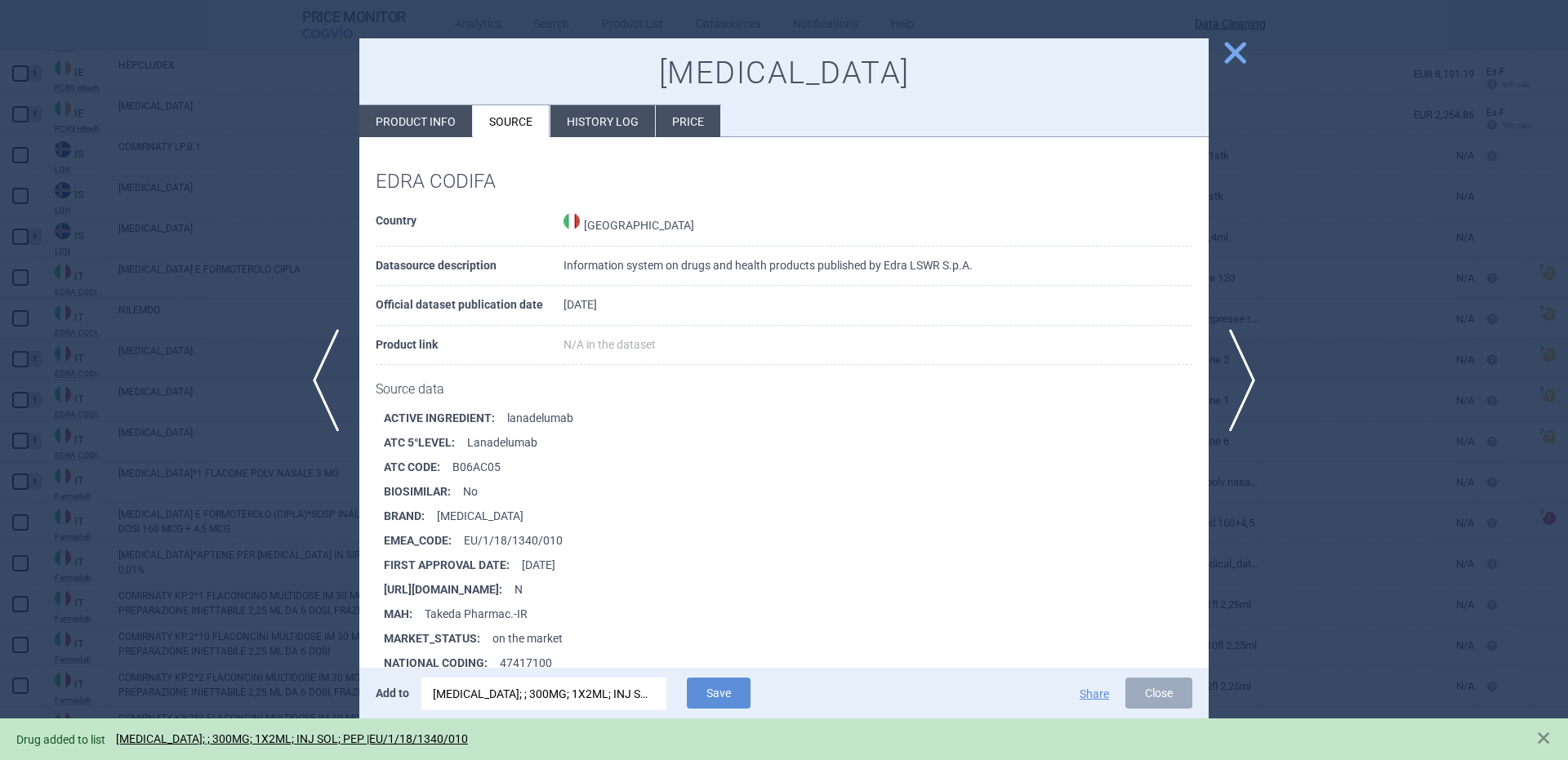
click at [110, 452] on div at bounding box center [784, 380] width 1568 height 760
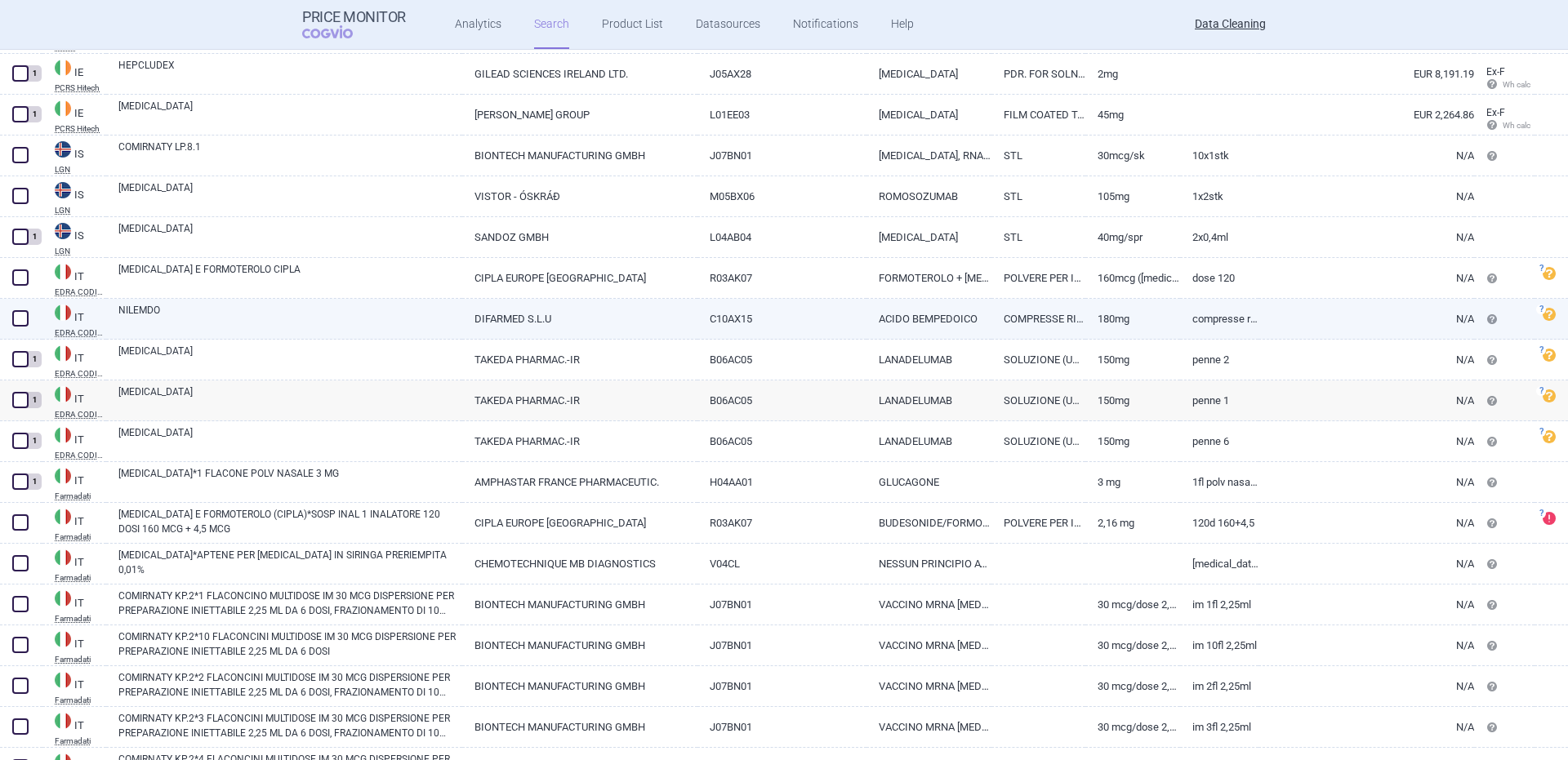
click at [169, 318] on link "NILEMDO" at bounding box center [290, 318] width 344 height 30
select select "EUR"
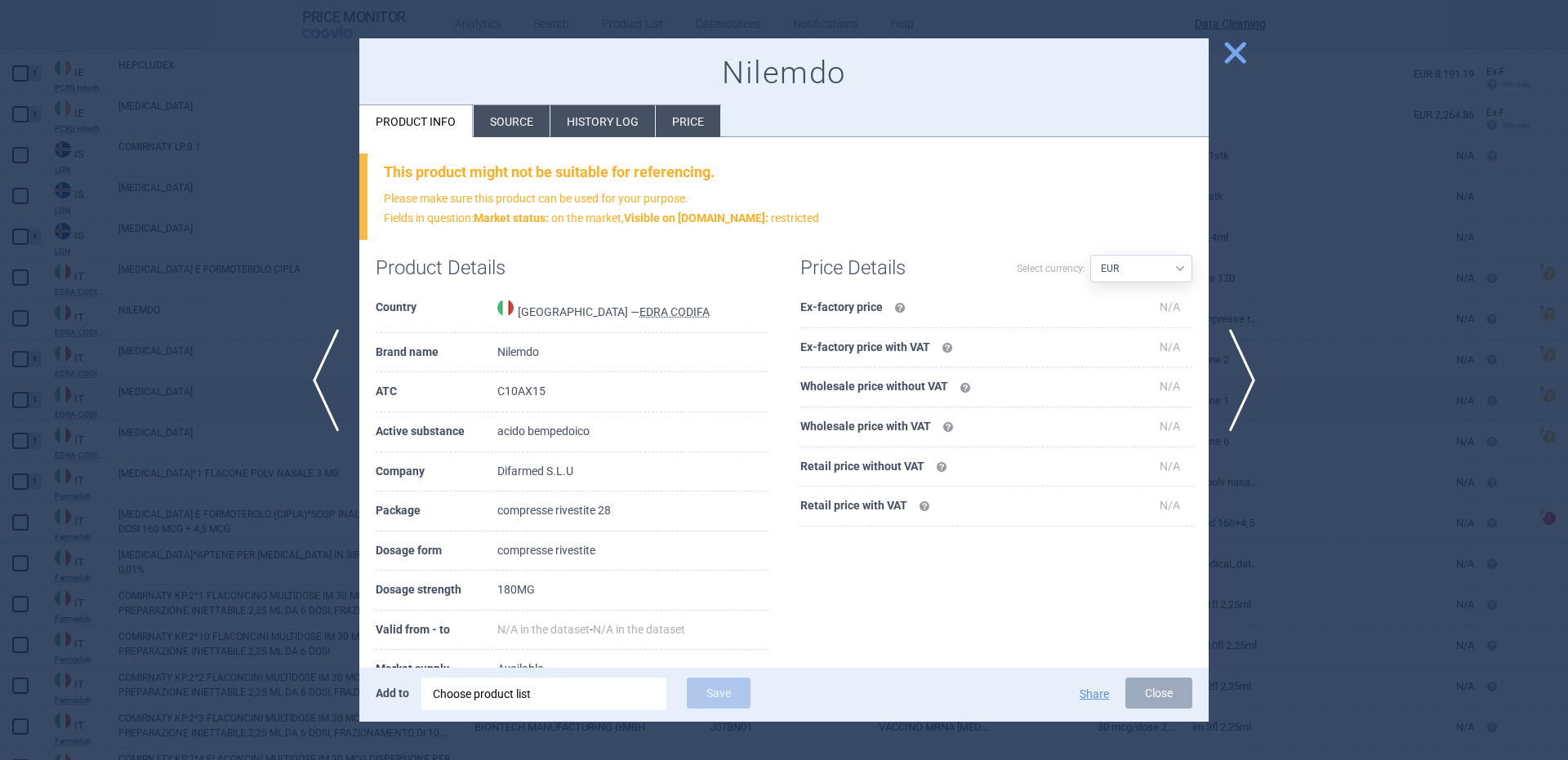
click at [581, 701] on div "Choose product list" at bounding box center [544, 694] width 223 height 32
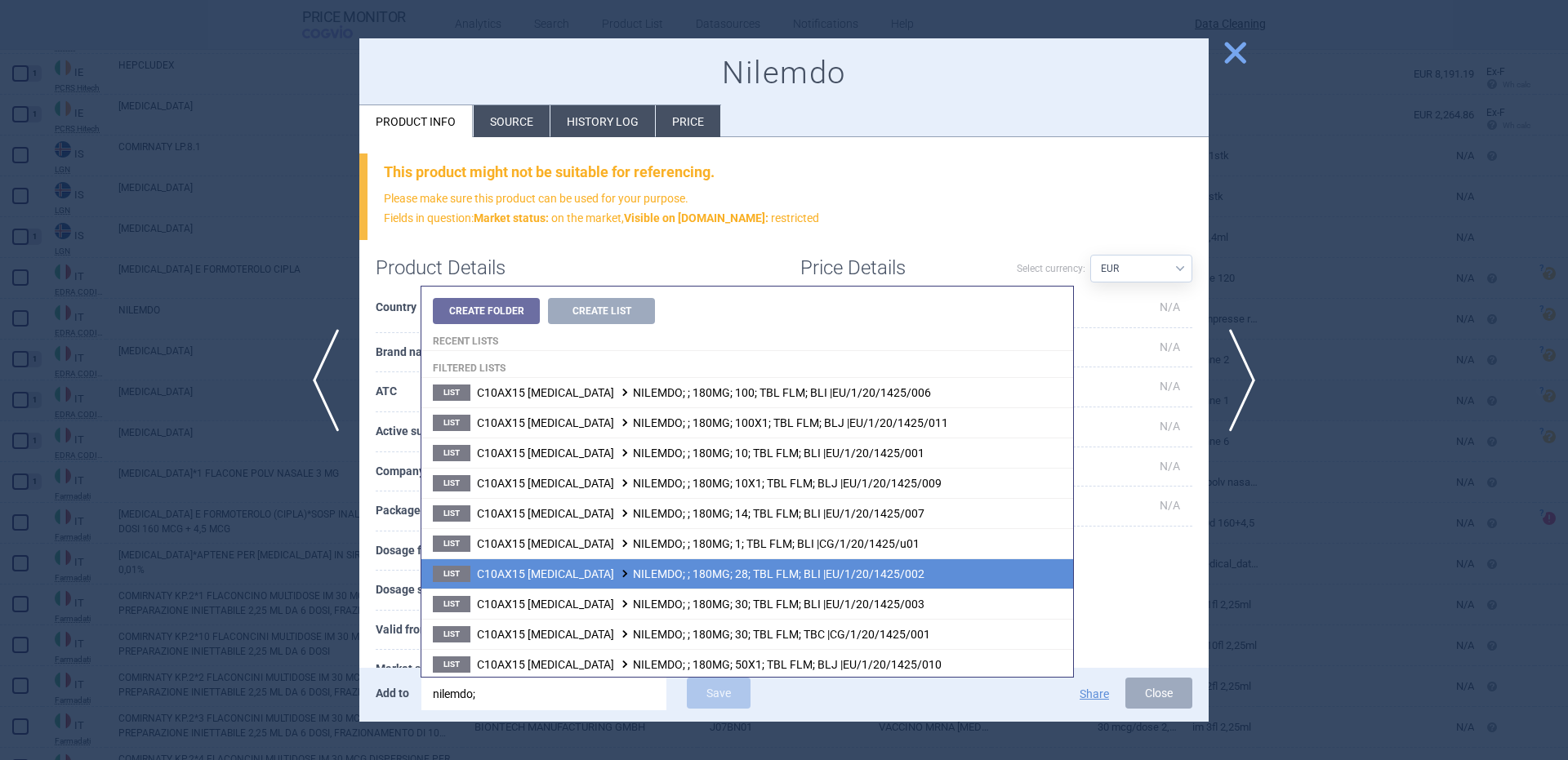
type input "nilemdo;"
click at [742, 567] on span "C10AX15 BEMPEDOIC ACID NILEMDO; ; 180MG; 28; TBL FLM; BLI |EU/1/20/1425/002" at bounding box center [700, 573] width 448 height 13
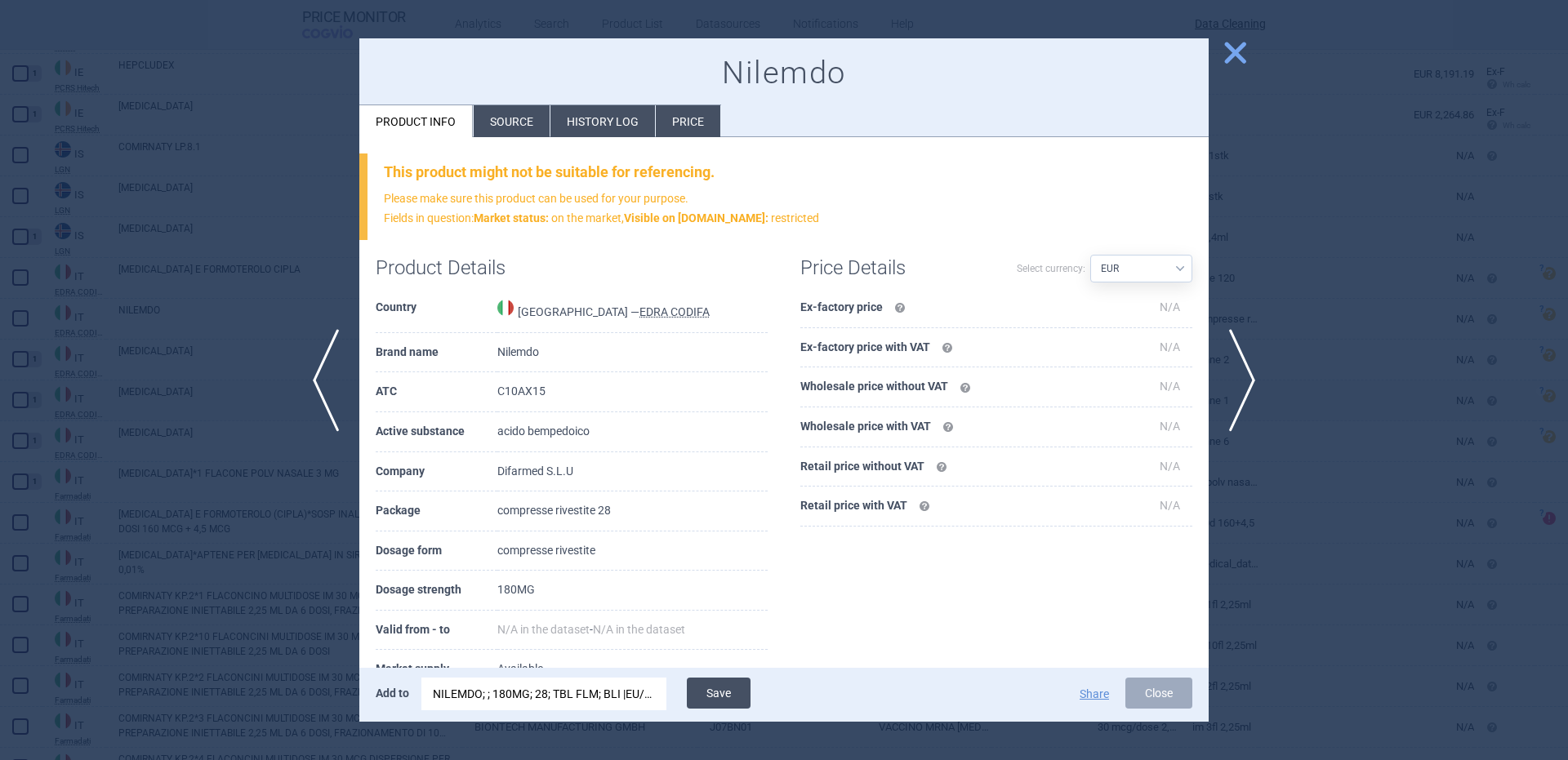
click at [718, 704] on button "Save" at bounding box center [719, 693] width 64 height 31
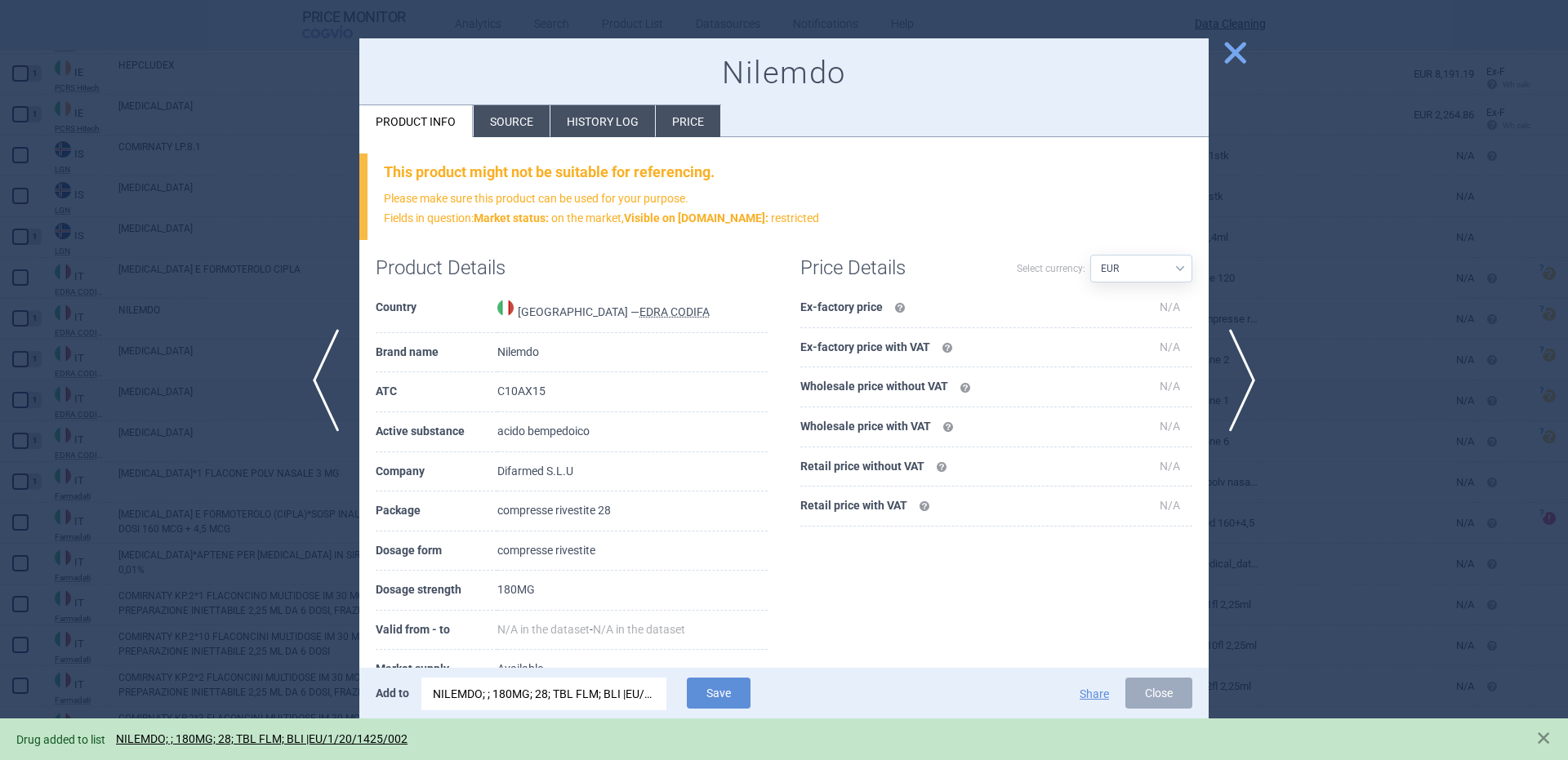
click at [315, 485] on div at bounding box center [784, 380] width 1568 height 760
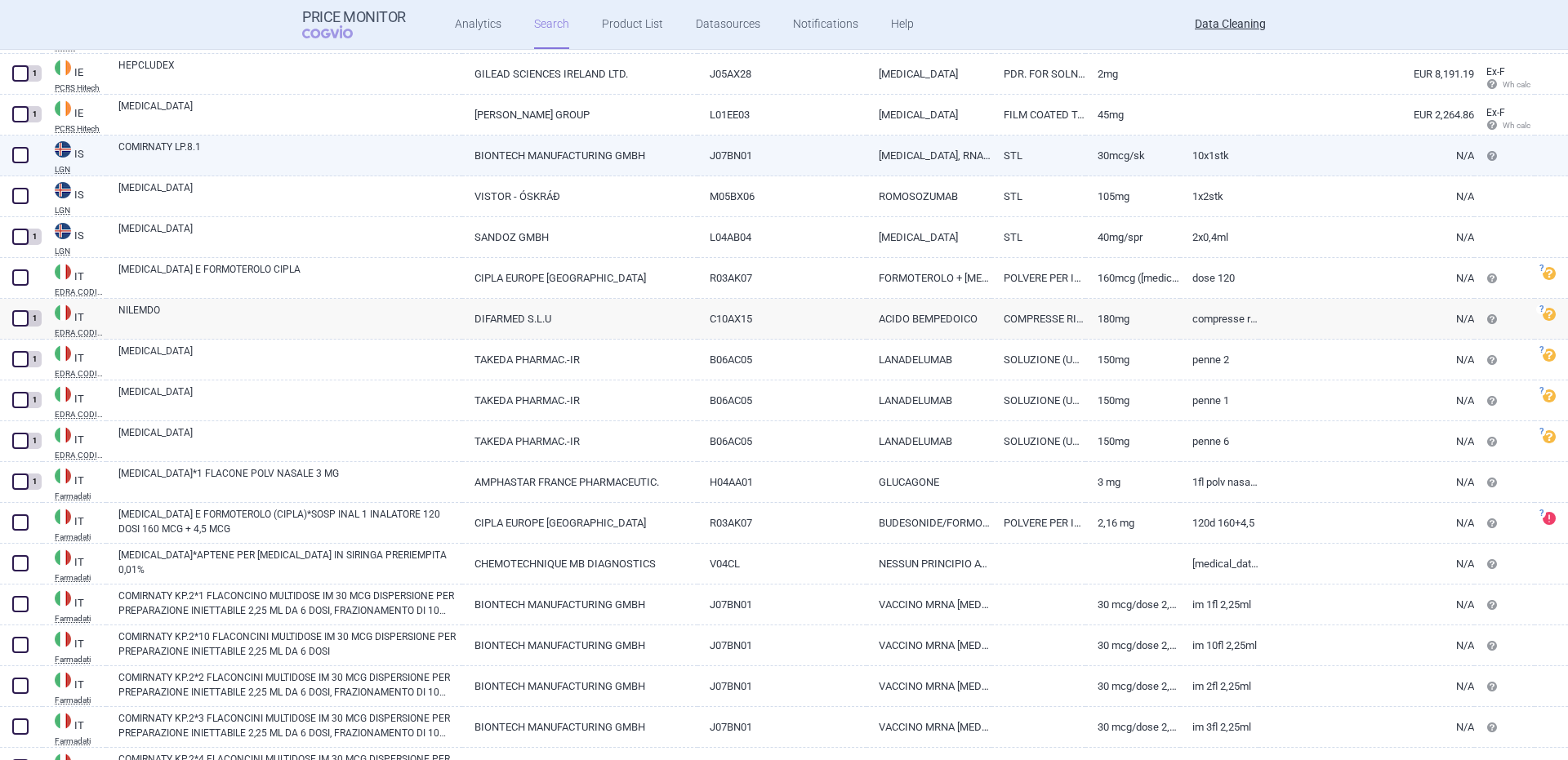
click at [945, 166] on link "COVID-19, RNA-BASED VACCINE" at bounding box center [929, 155] width 126 height 40
select select "EUR"
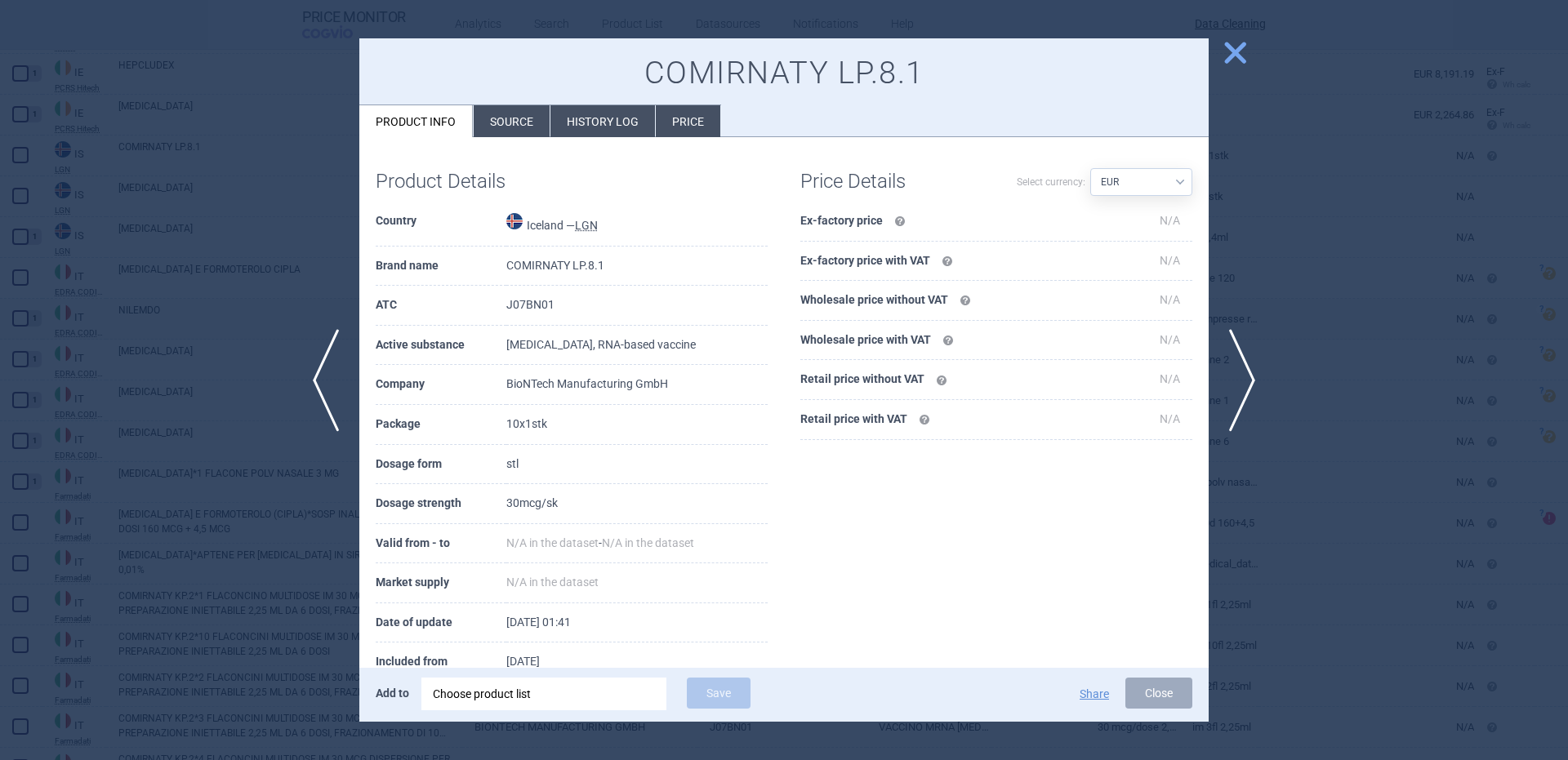
click at [140, 226] on div at bounding box center [784, 380] width 1568 height 760
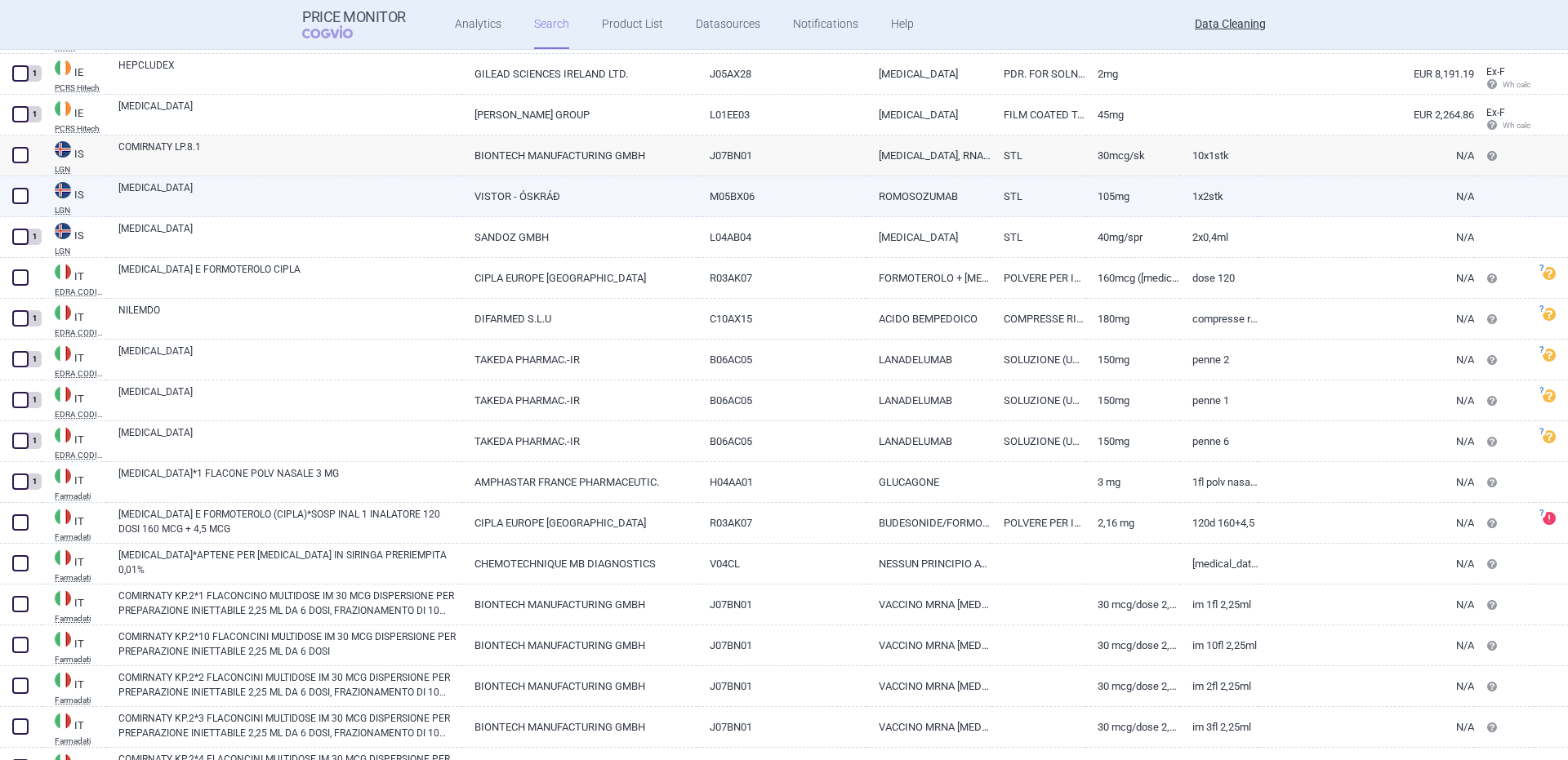
click at [252, 193] on link "EVENITY" at bounding box center [290, 194] width 344 height 30
select select "EUR"
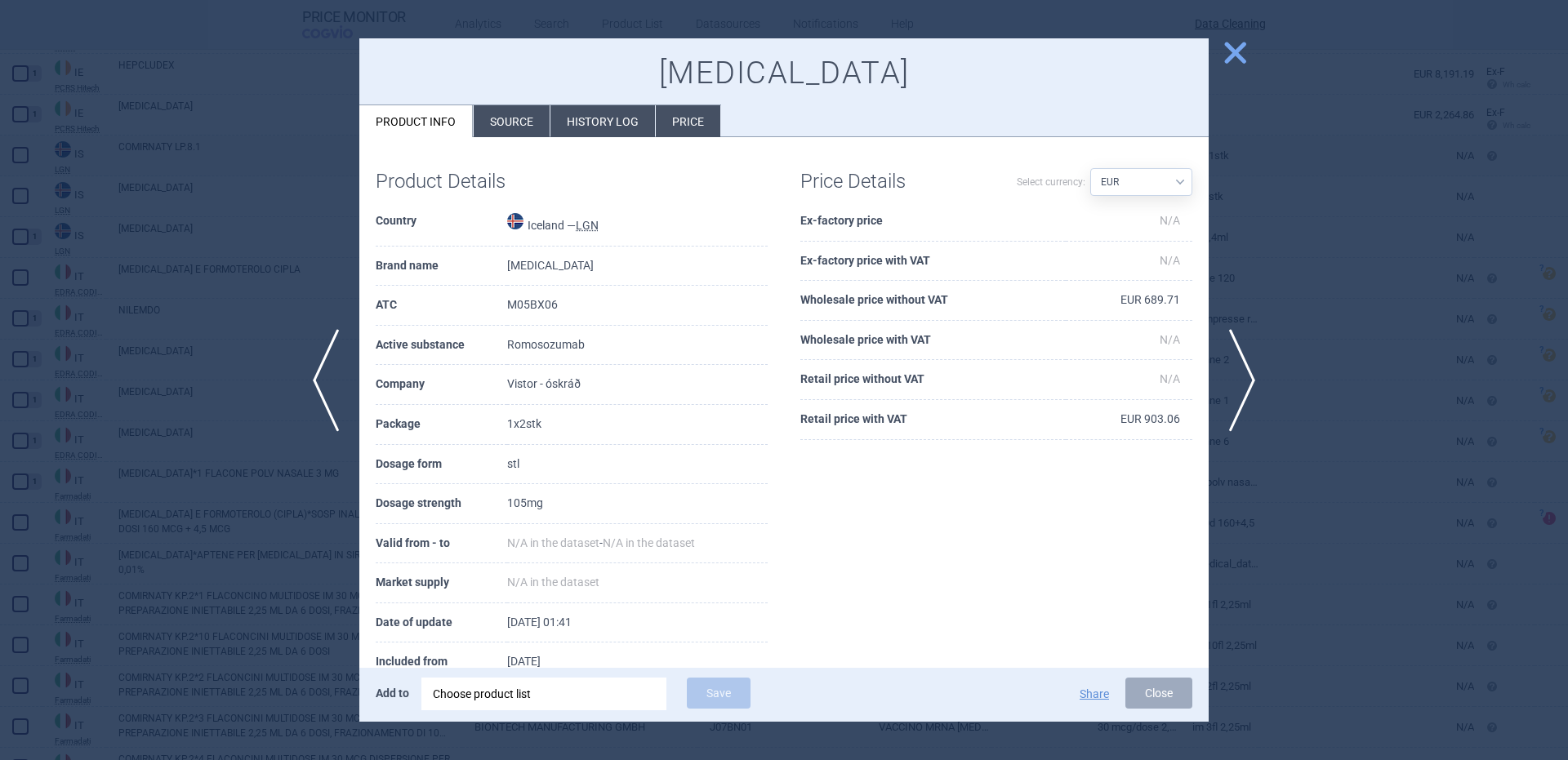
click at [554, 697] on div "Choose product list" at bounding box center [544, 694] width 223 height 32
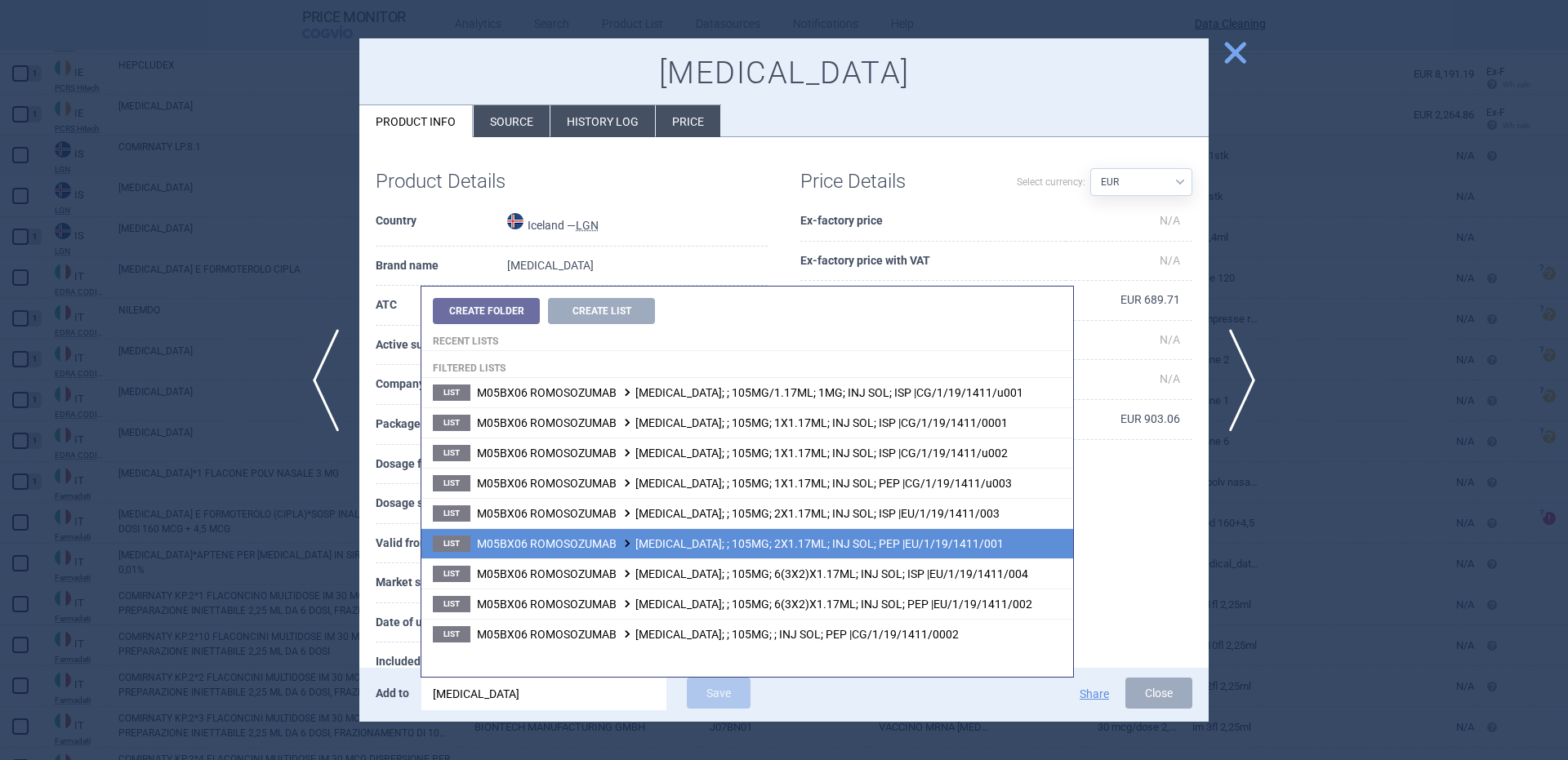
type input "evenity"
click at [871, 539] on span "M05BX06 ROMOSOZUMAB EVENITY; ; 105MG; 2X1.17ML; INJ SOL; PEP |EU/1/19/1411/001" at bounding box center [740, 543] width 527 height 13
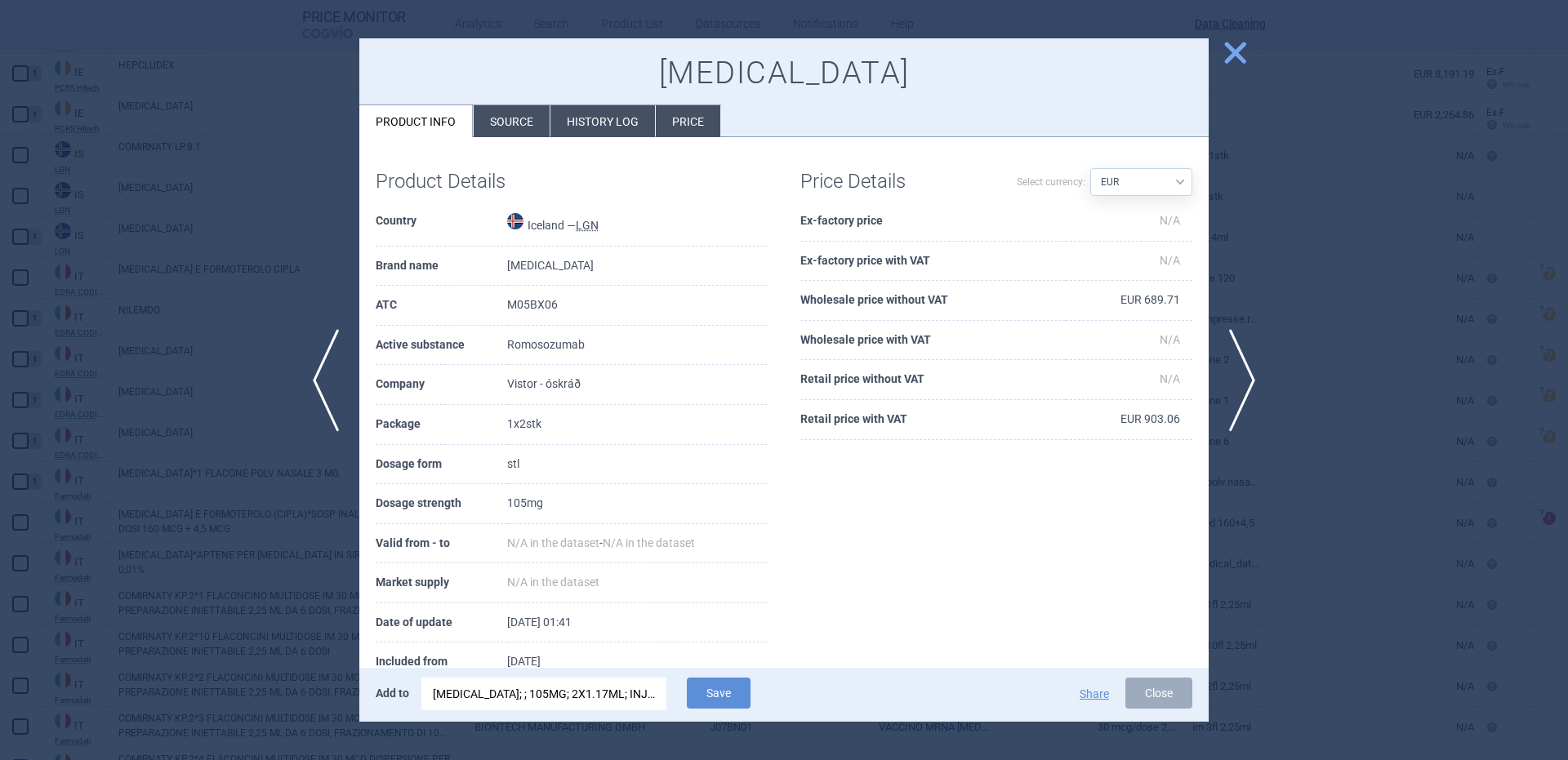
click at [496, 121] on li "Source" at bounding box center [511, 121] width 76 height 31
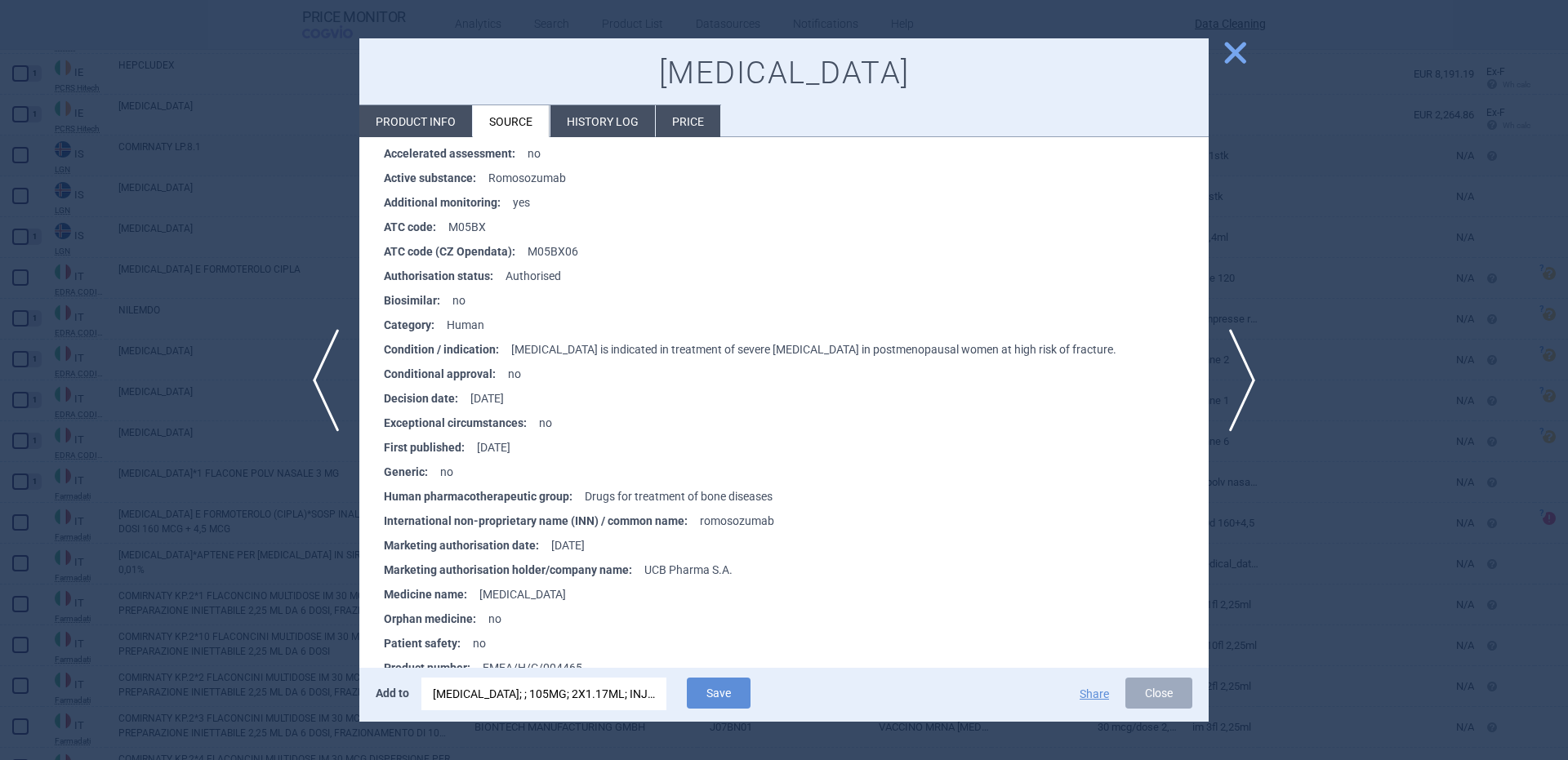
scroll to position [2254, 0]
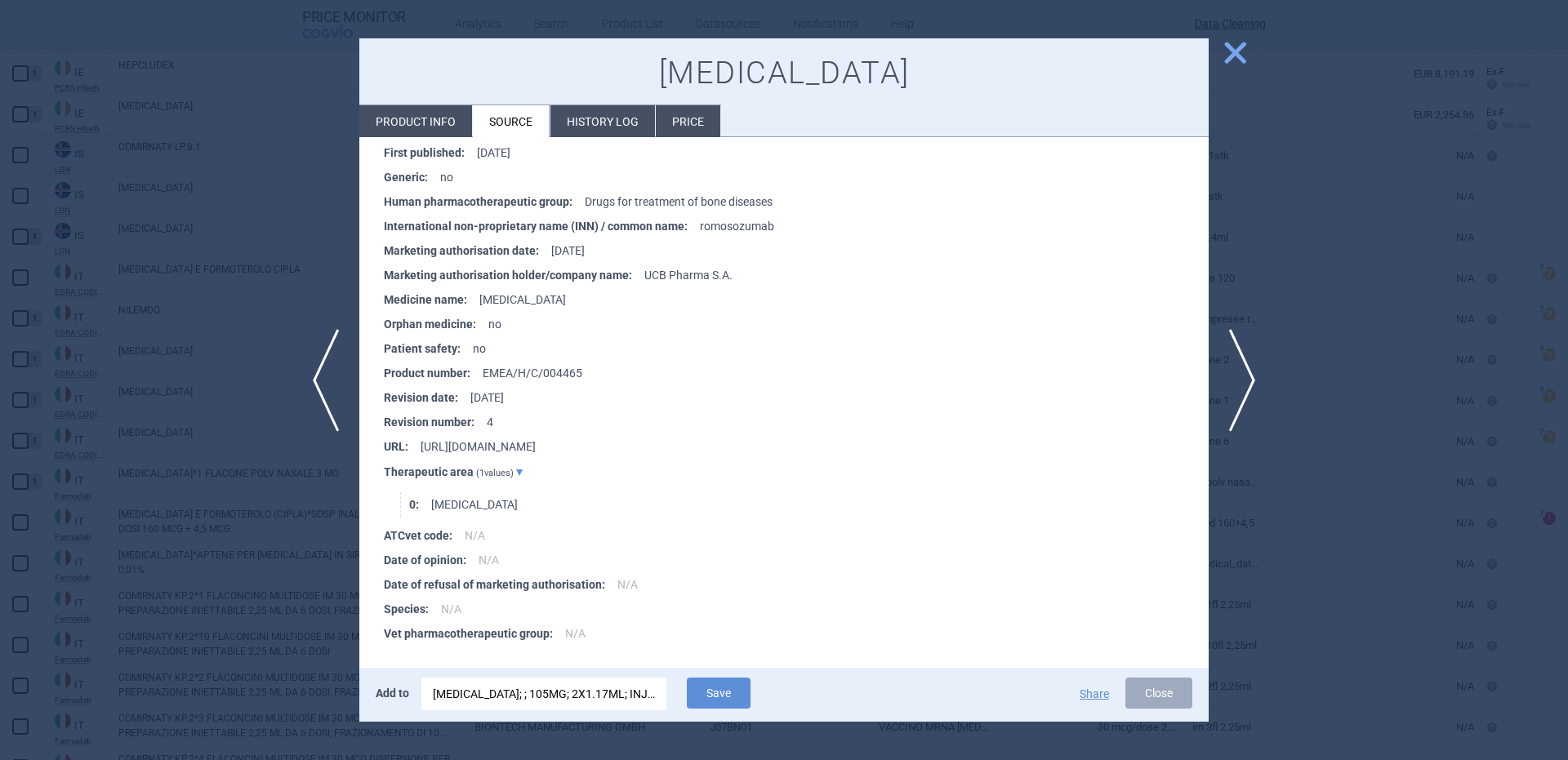
click at [453, 118] on li "Product info" at bounding box center [415, 121] width 113 height 31
select select "EUR"
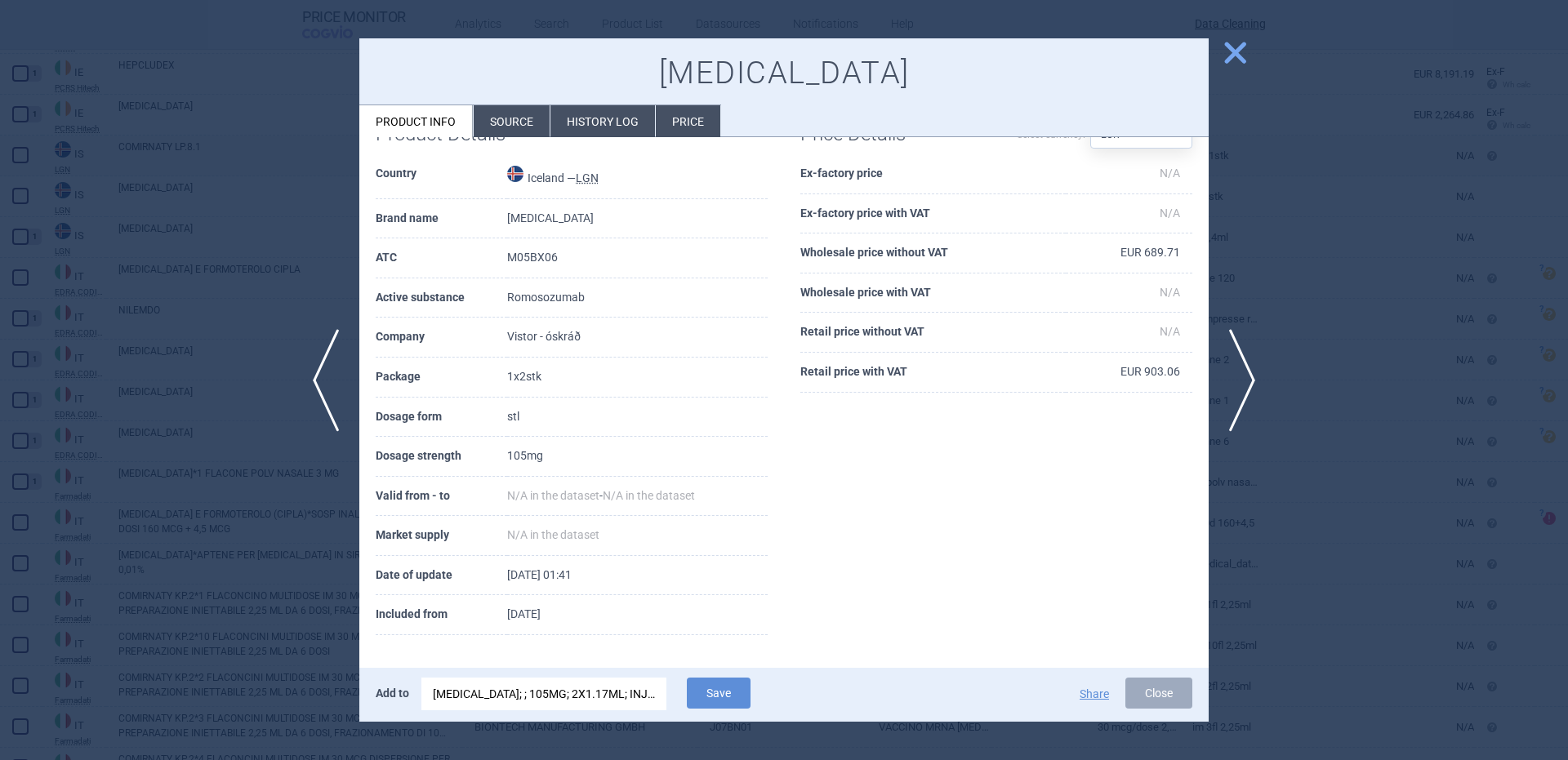
scroll to position [48, 0]
click at [713, 687] on button "Save" at bounding box center [719, 693] width 64 height 31
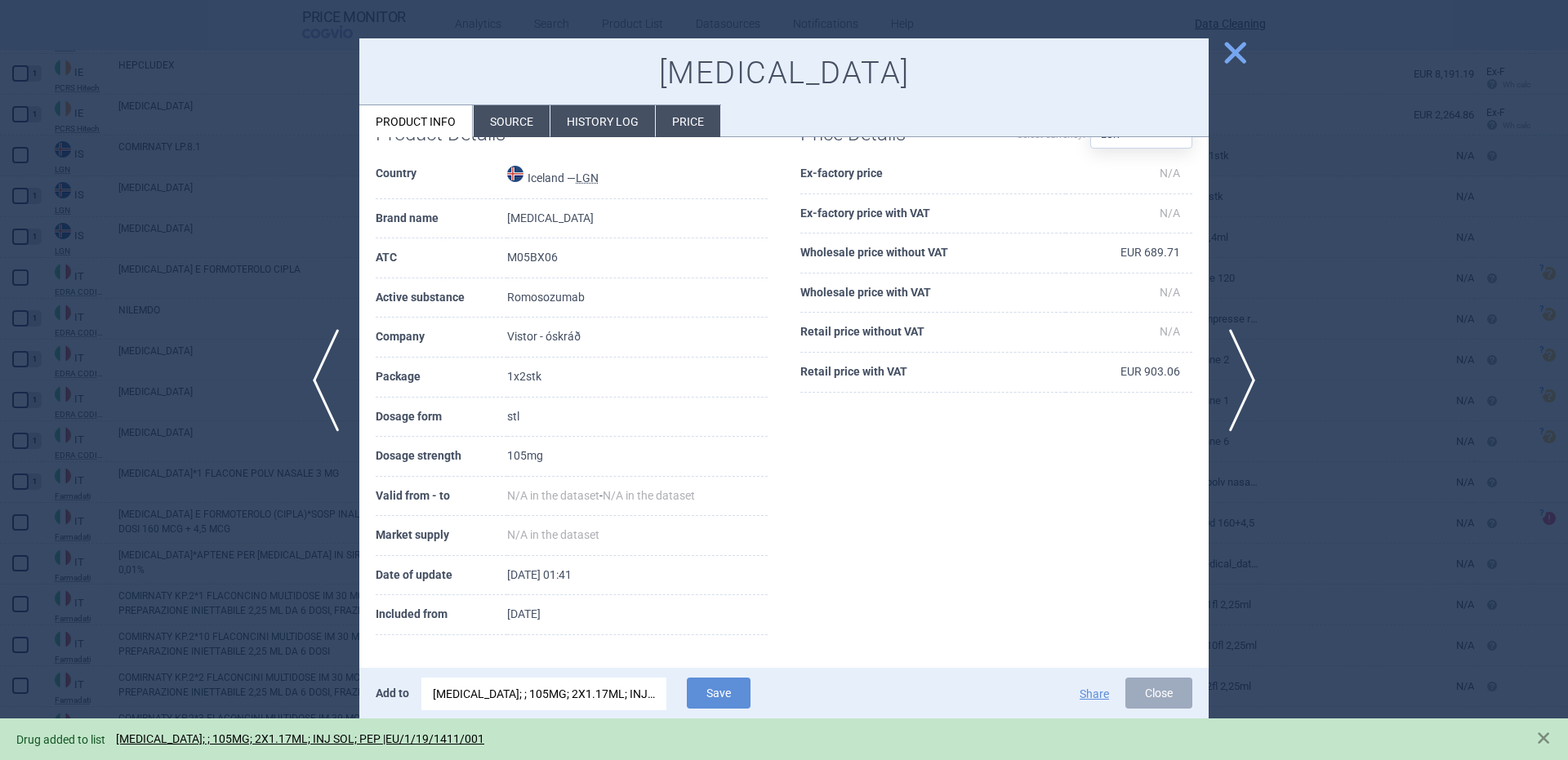
click at [156, 270] on div at bounding box center [784, 380] width 1568 height 760
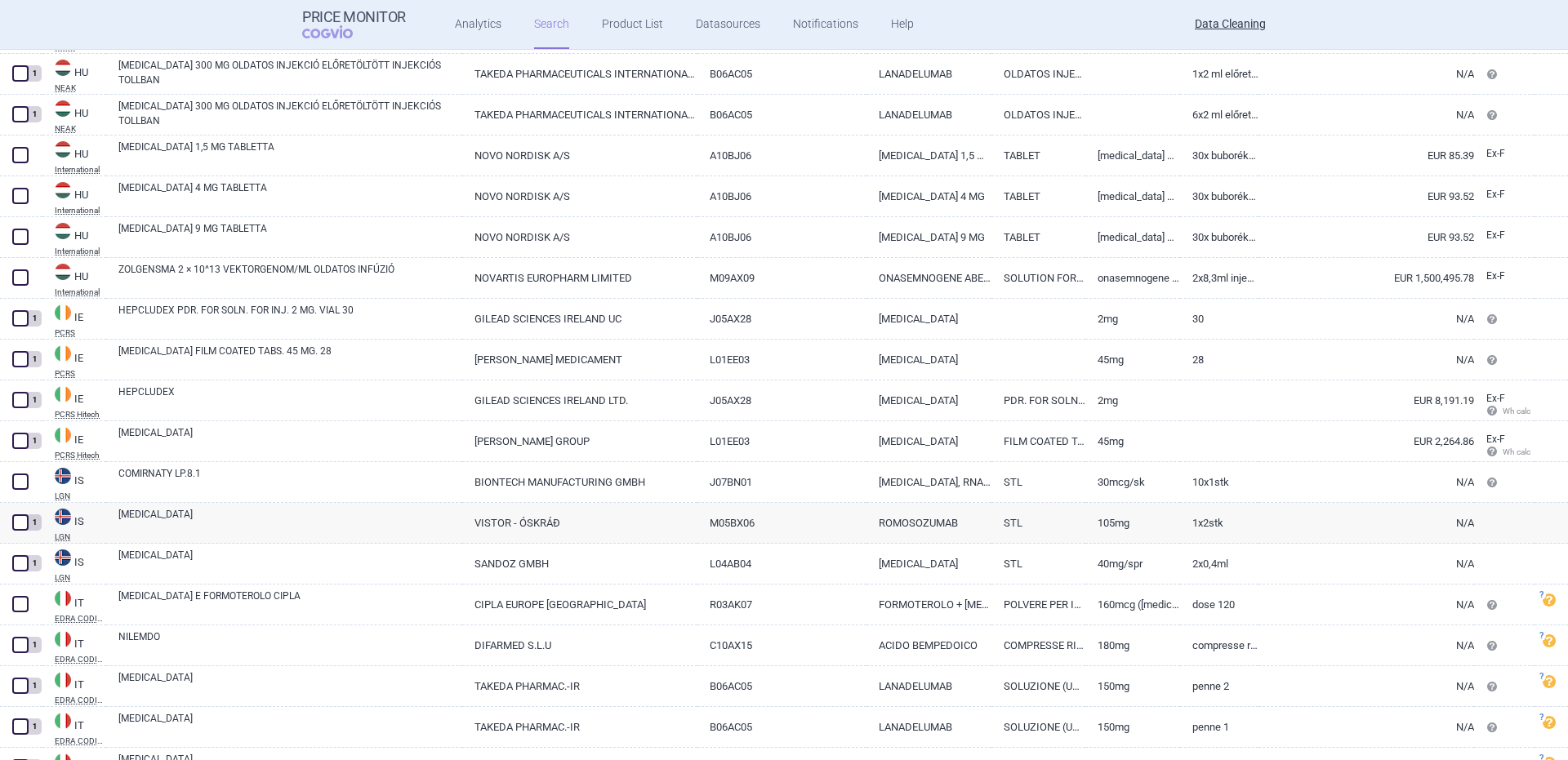
scroll to position [17483, 0]
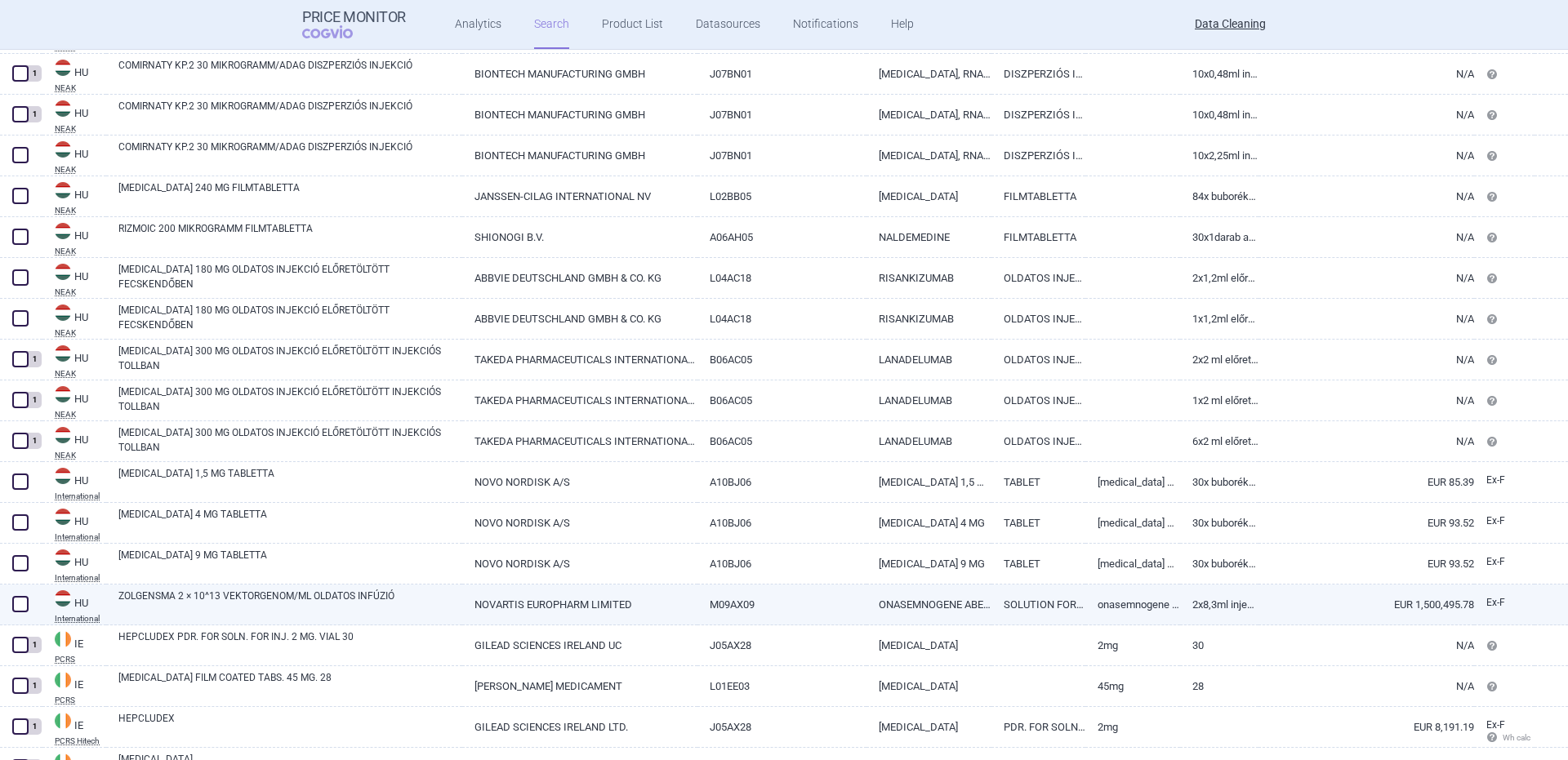
click at [160, 604] on link "ZOLGENSMA 2 × 10^13 VEKTORGENOM/ML OLDATOS INFÚZIÓ" at bounding box center [290, 603] width 344 height 30
select select "EUR"
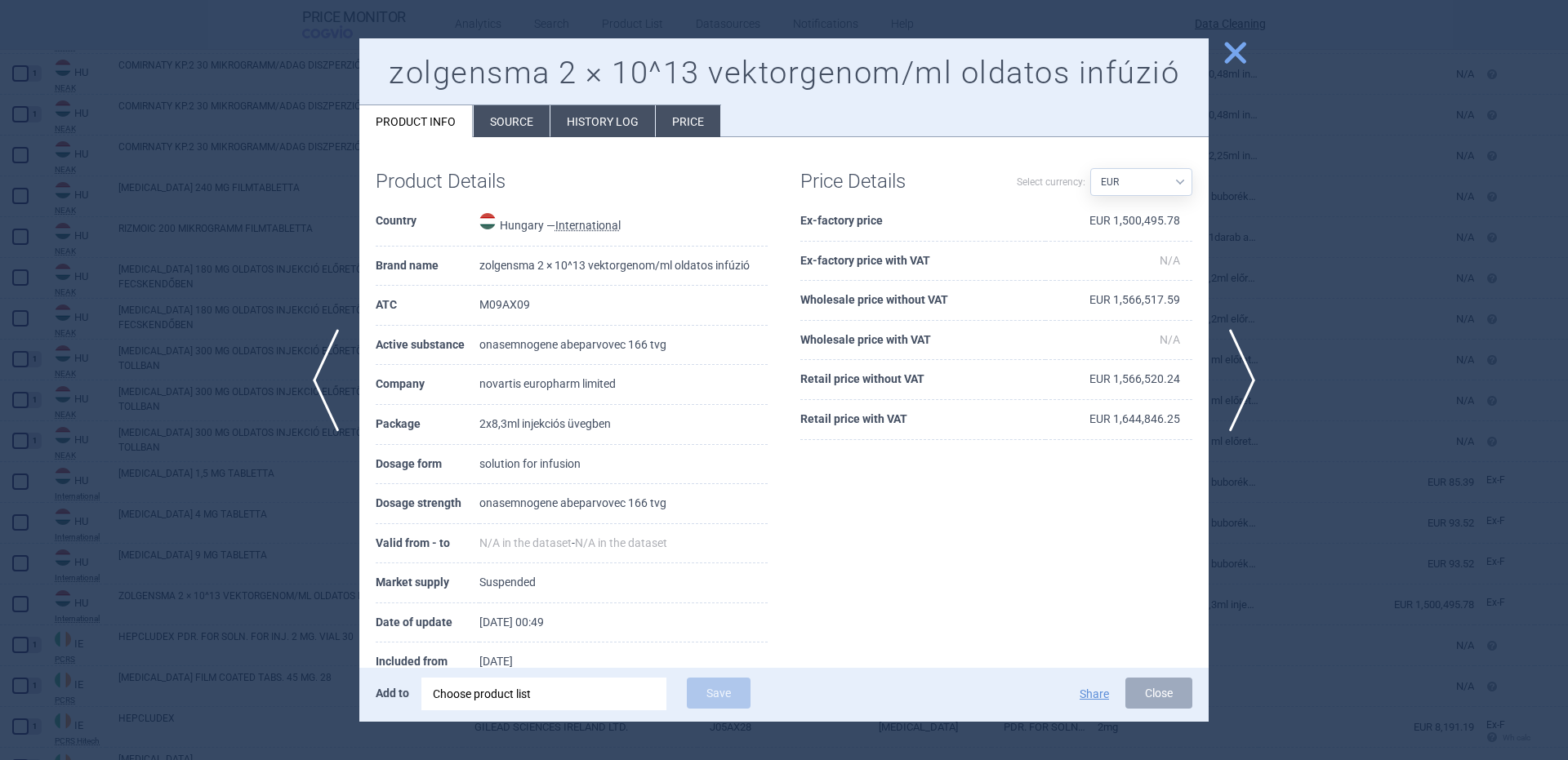
click at [526, 712] on div "Add to Choose product list Save" at bounding box center [620, 695] width 490 height 34
click at [512, 700] on div "Choose product list" at bounding box center [544, 694] width 223 height 32
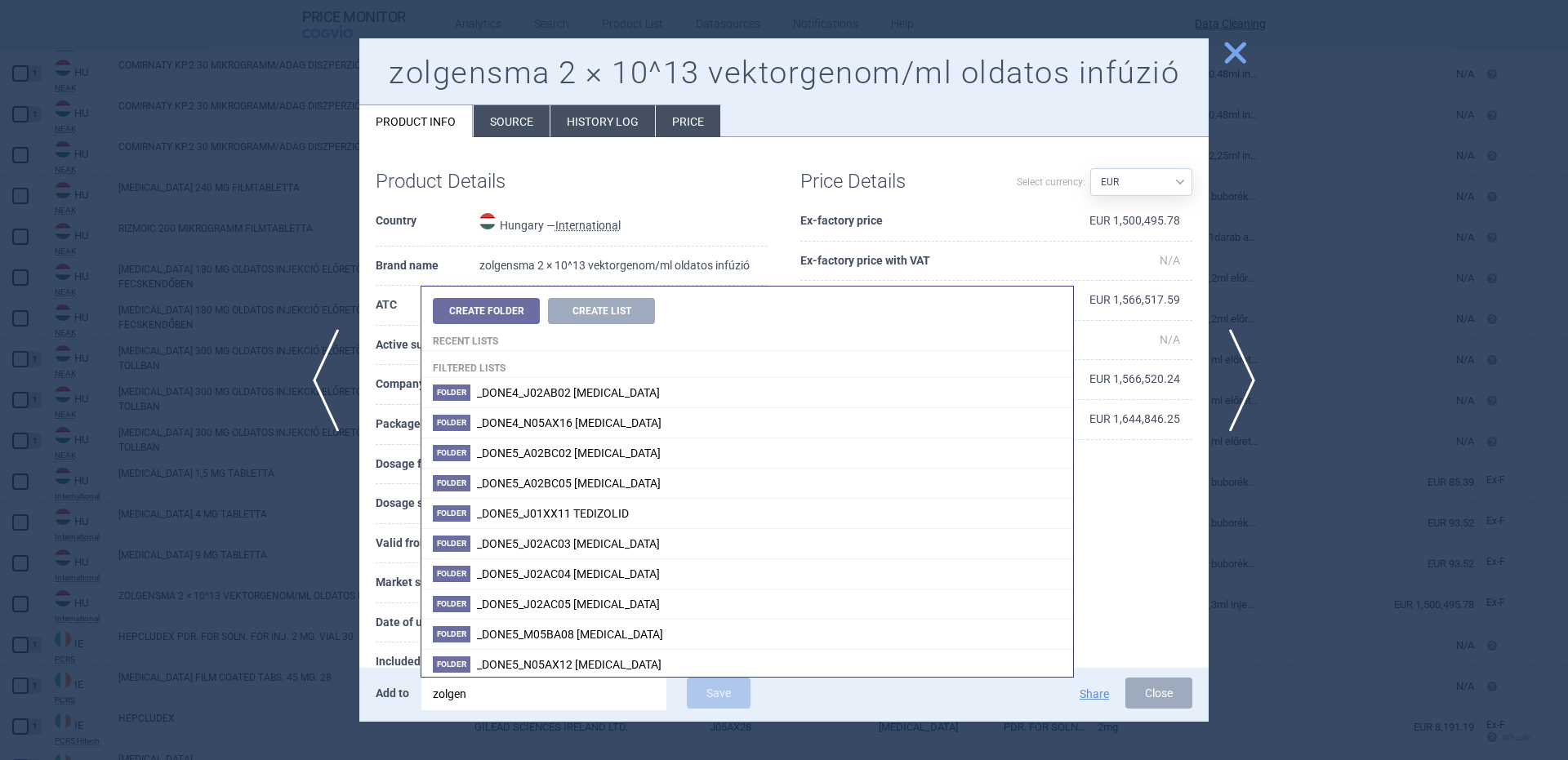
type input "zolgens"
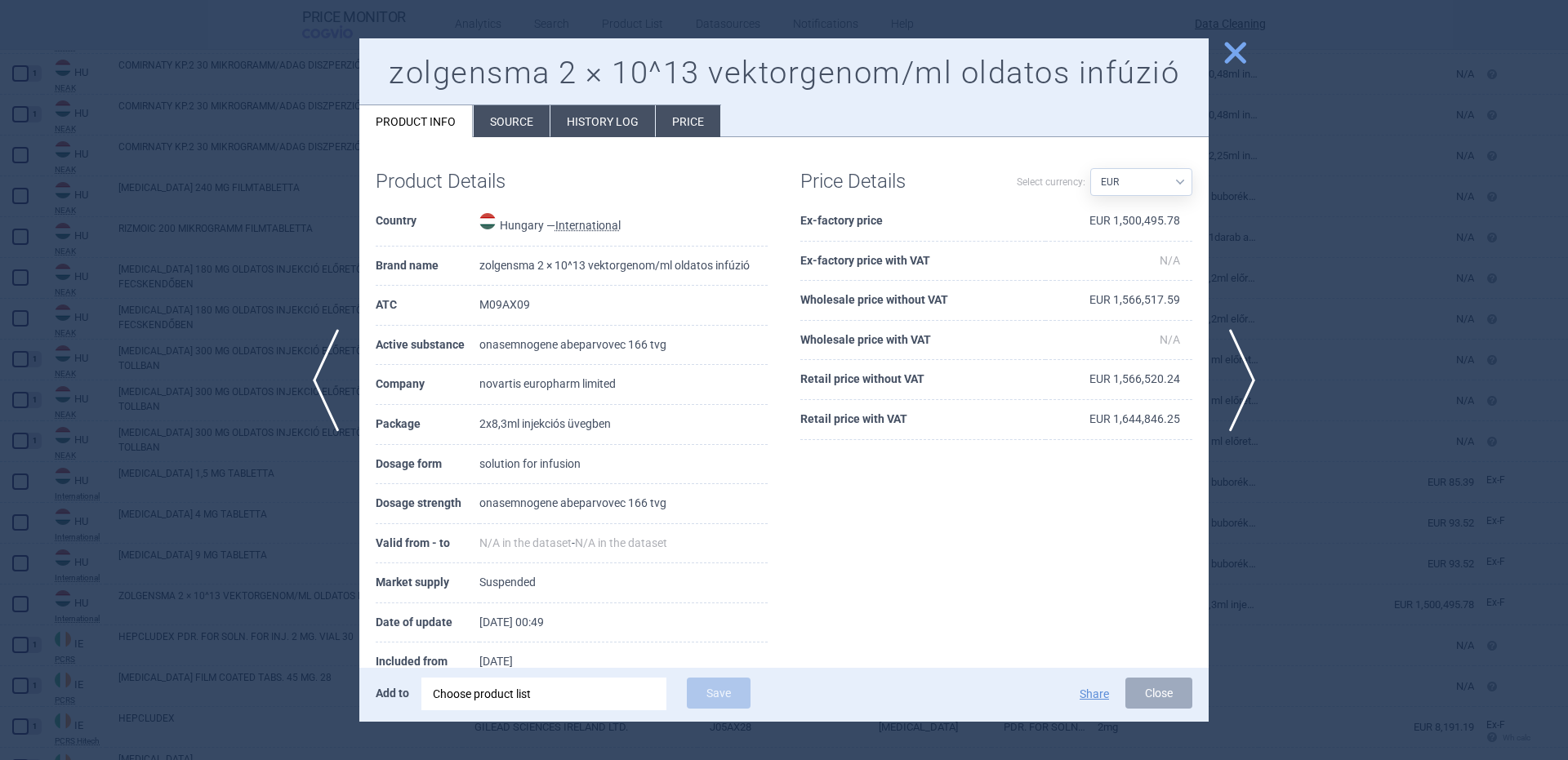
click at [784, 206] on div "Price Details Select currency: Source AED AUD BGN BHD BOB BRL CAD CHF CNY COP C…" at bounding box center [996, 305] width 425 height 302
click at [606, 707] on div "Choose product list" at bounding box center [544, 694] width 223 height 32
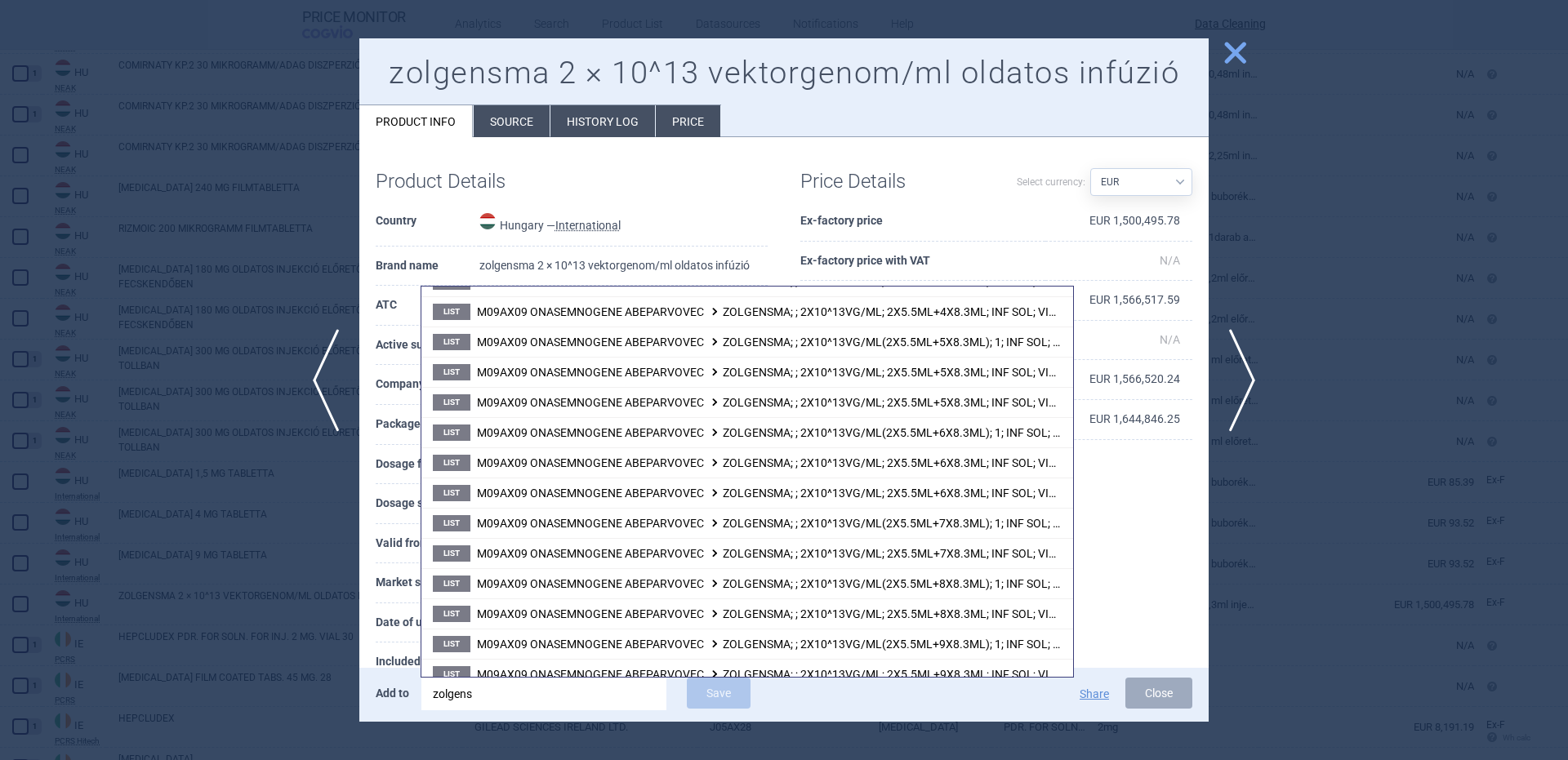
scroll to position [1959, 0]
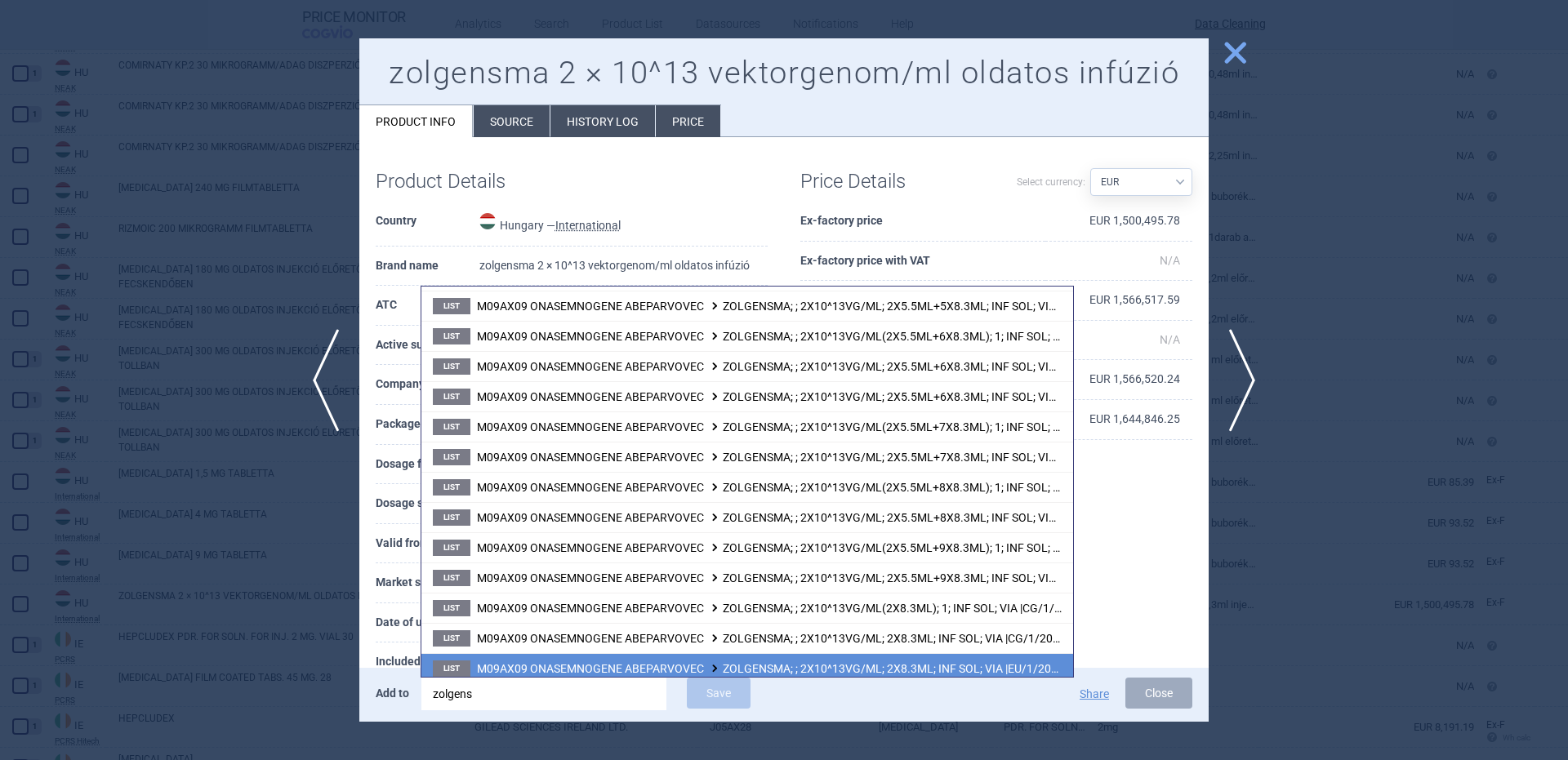
click at [920, 667] on span "M09AX09 ONASEMNOGENE ABEPARVOVEC ZOLGENSMA; ; 2X10^13VG/ML; 2X8.3ML; INF SOL; V…" at bounding box center [791, 668] width 629 height 13
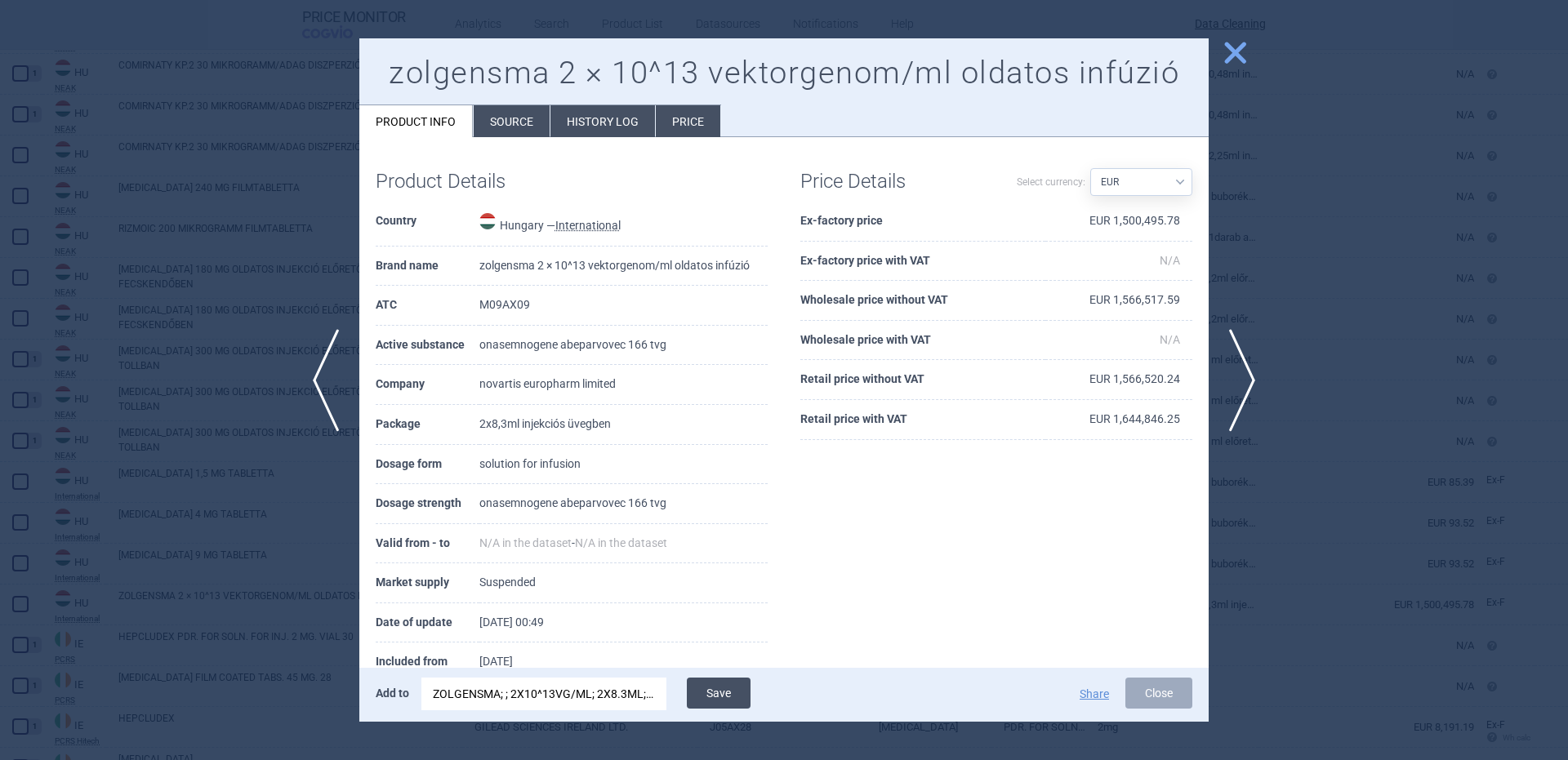
click at [730, 691] on button "Save" at bounding box center [719, 693] width 64 height 31
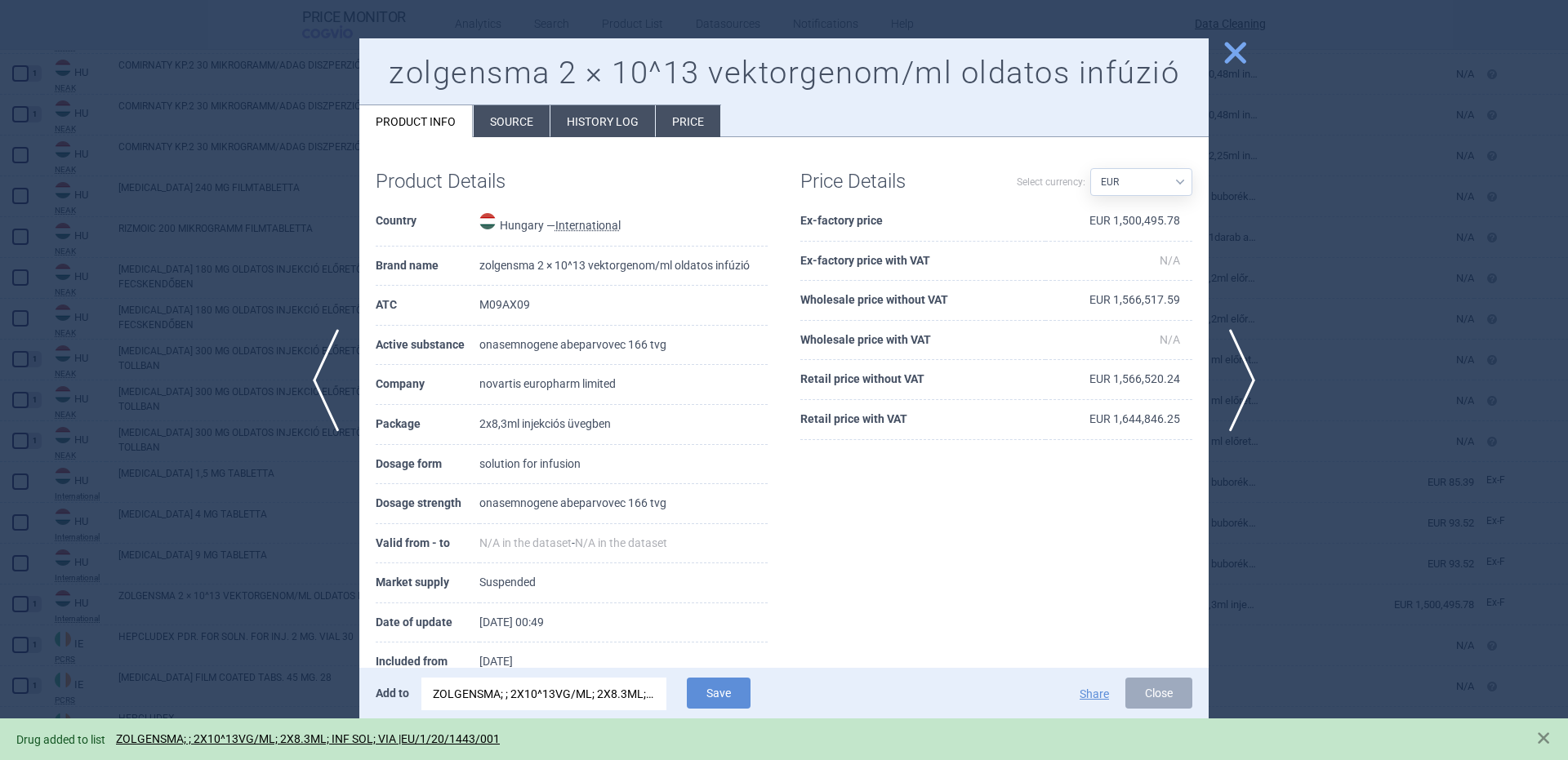
click at [233, 380] on div at bounding box center [784, 380] width 1568 height 760
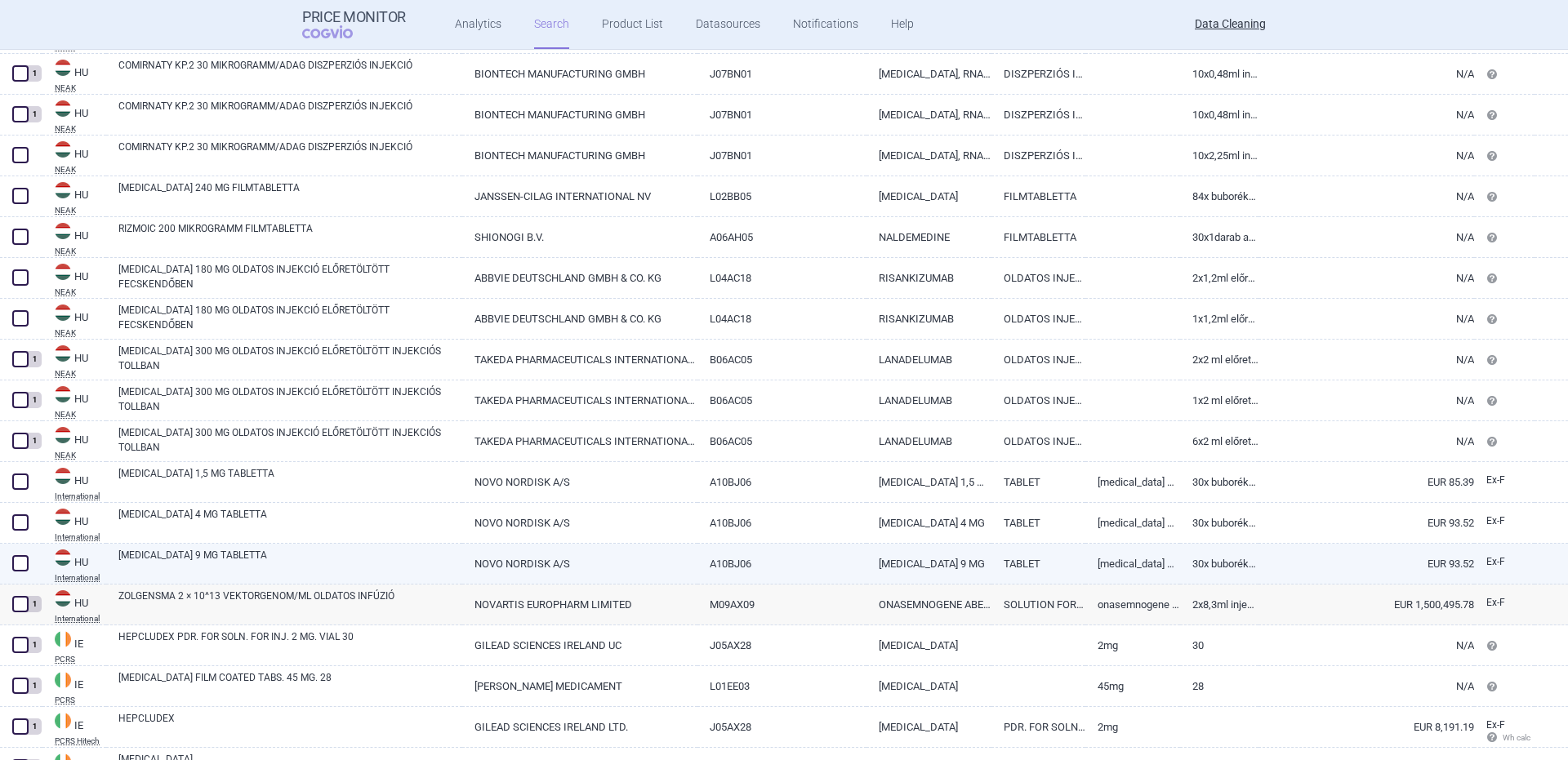
click at [171, 560] on link "RYBELSUS 9 MG TABLETTA" at bounding box center [290, 562] width 344 height 30
select select "EUR"
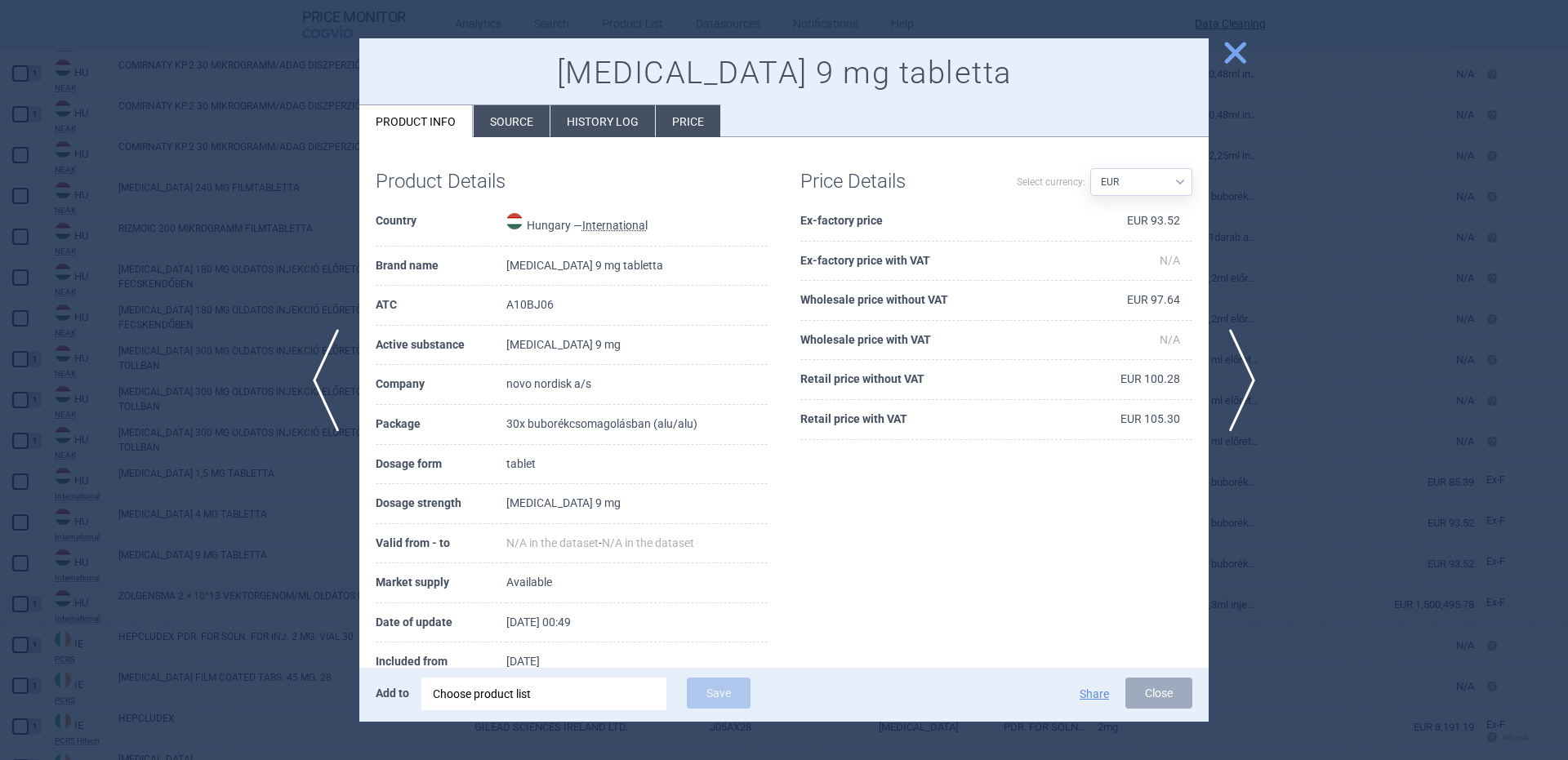
click at [607, 704] on div "Choose product list" at bounding box center [544, 694] width 223 height 32
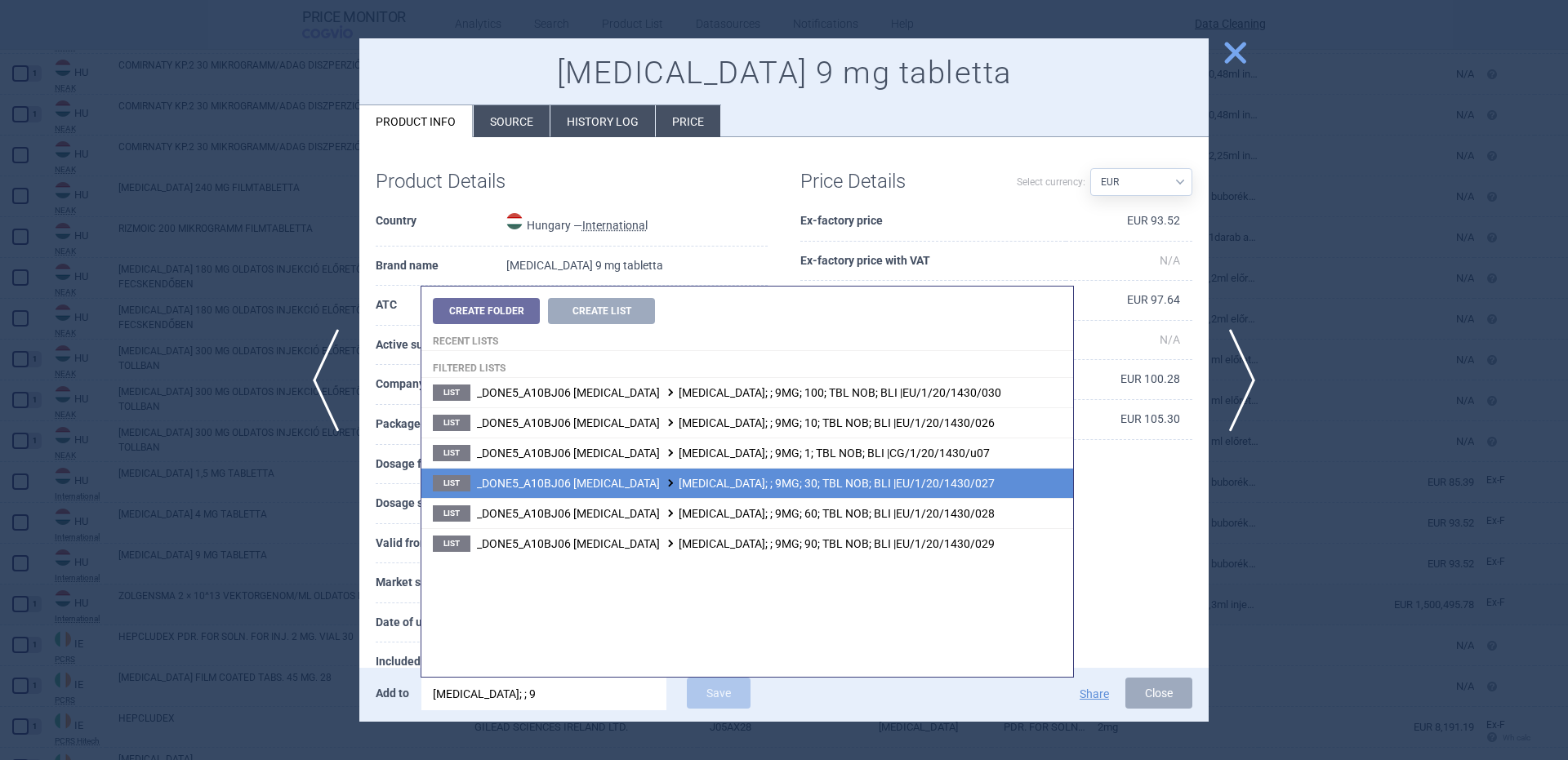
type input "rybelsus; ; 9"
click at [900, 496] on li "List _DONE5_A10BJ06 SEMAGLUTIDE RYBELSUS; ; 9MG; 30; TBL NOB; BLI |EU/1/20/1430…" at bounding box center [747, 483] width 651 height 31
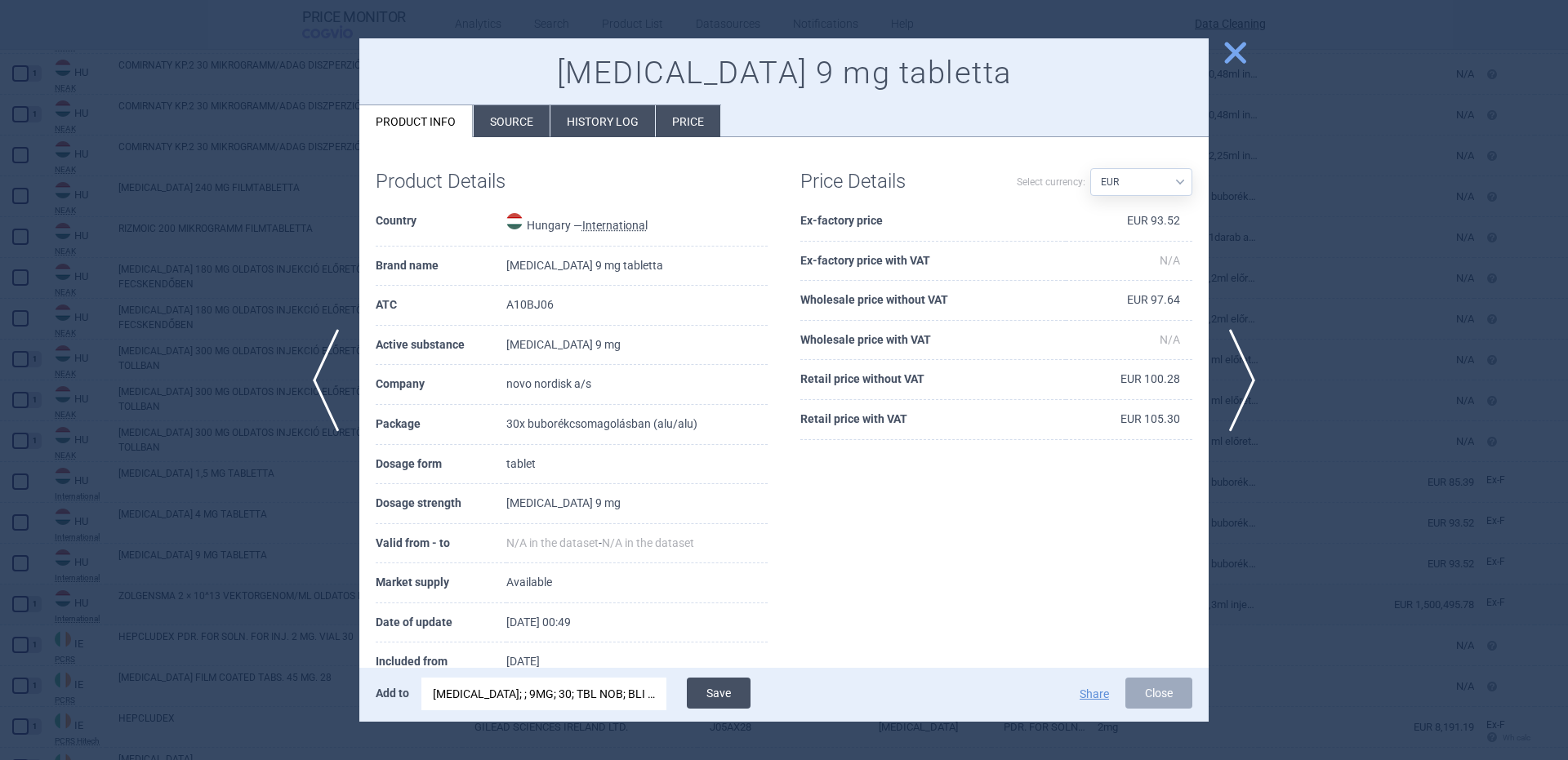
click at [719, 681] on button "Save" at bounding box center [719, 693] width 64 height 31
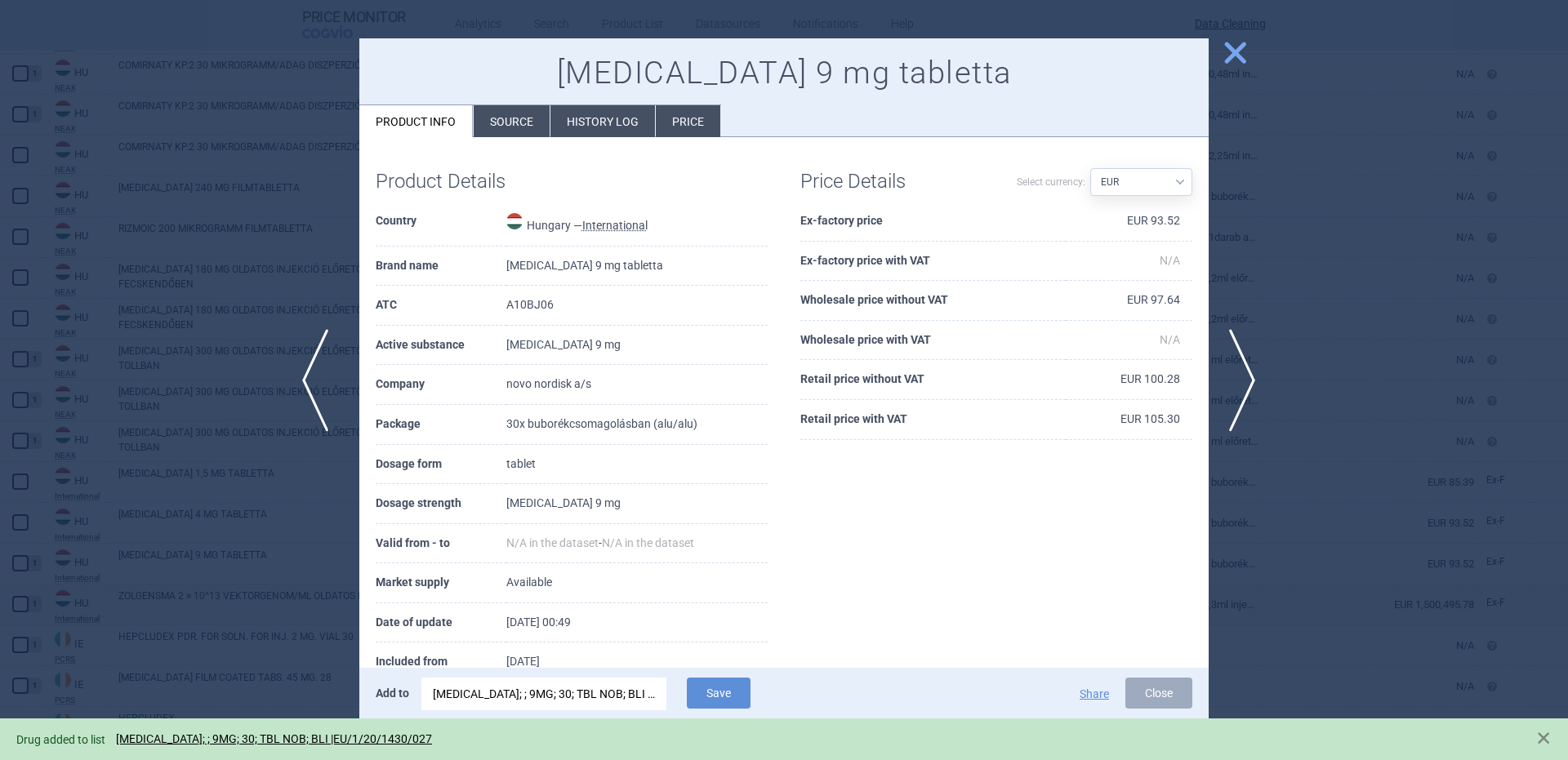
click at [328, 368] on span "previous" at bounding box center [320, 380] width 37 height 103
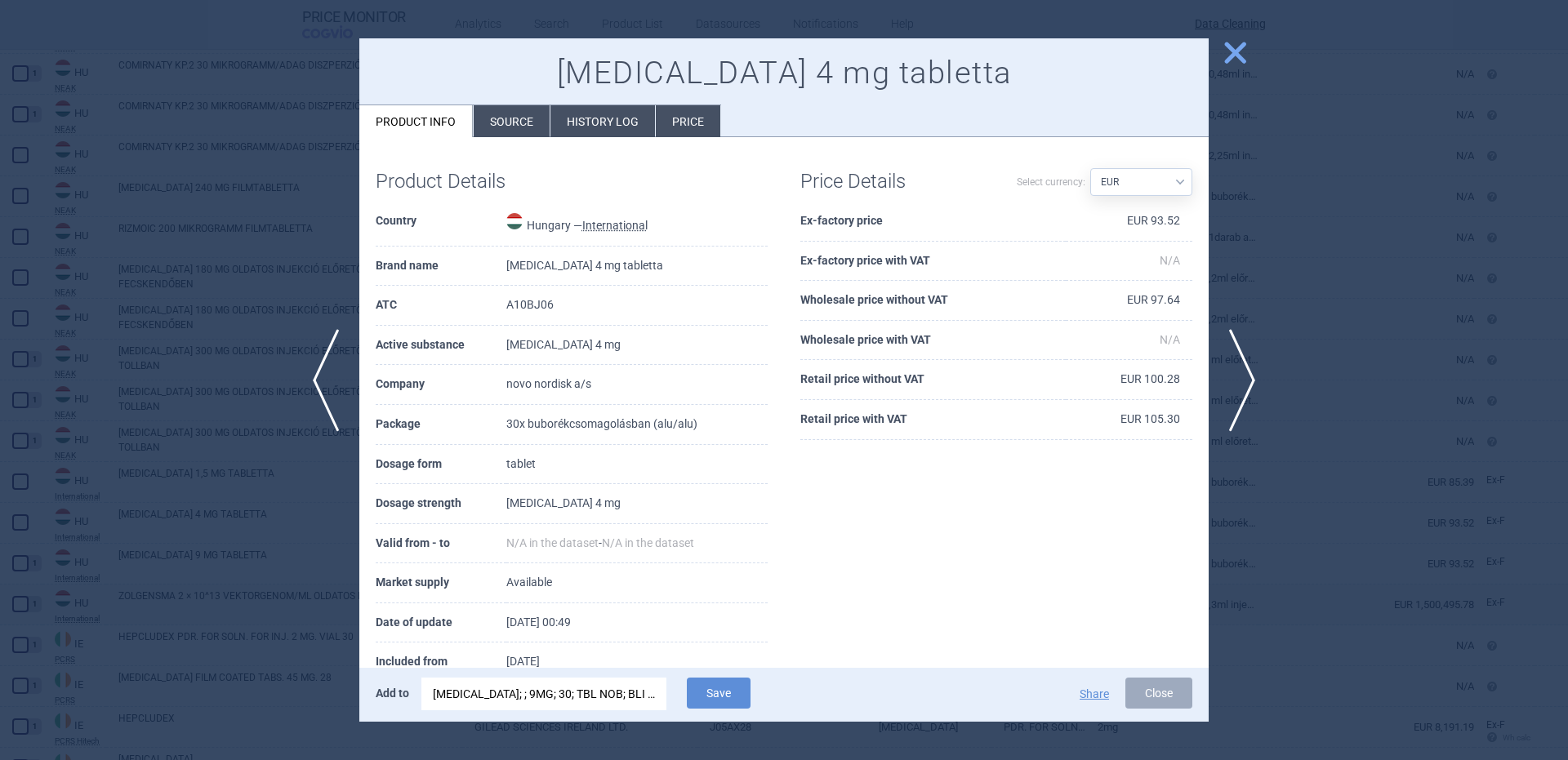
click at [603, 694] on div "RYBELSUS; ; 9MG; 30; TBL NOB; BLI |EU/1/20/1430/027" at bounding box center [544, 694] width 223 height 32
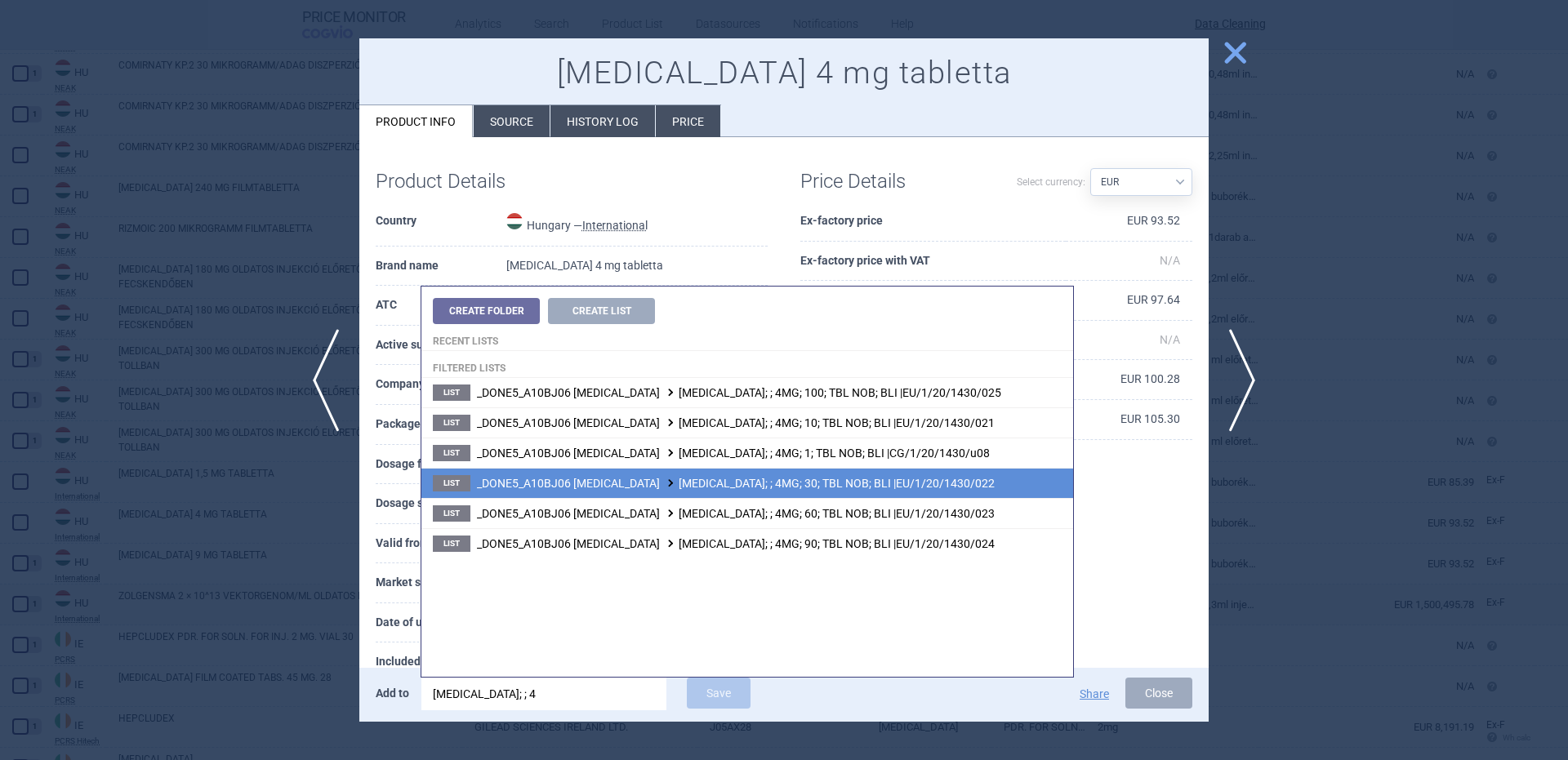
type input "rybelsus; ; 4"
click at [887, 481] on span "_DONE5_A10BJ06 SEMAGLUTIDE RYBELSUS; ; 4MG; 30; TBL NOB; BLI |EU/1/20/1430/022" at bounding box center [736, 482] width 518 height 13
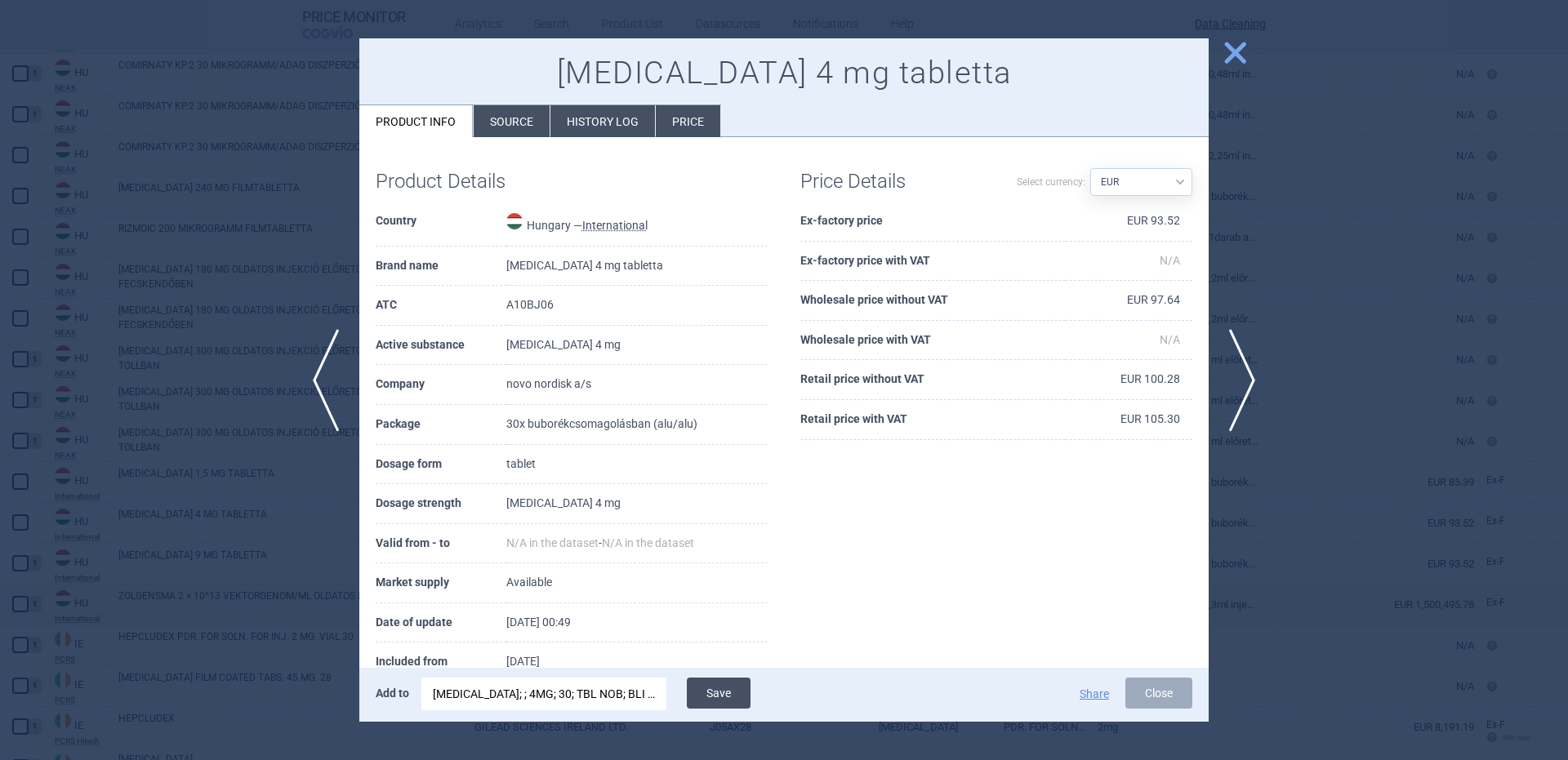
click at [749, 707] on button "Save" at bounding box center [719, 693] width 64 height 31
click at [736, 690] on button "Save" at bounding box center [719, 693] width 64 height 31
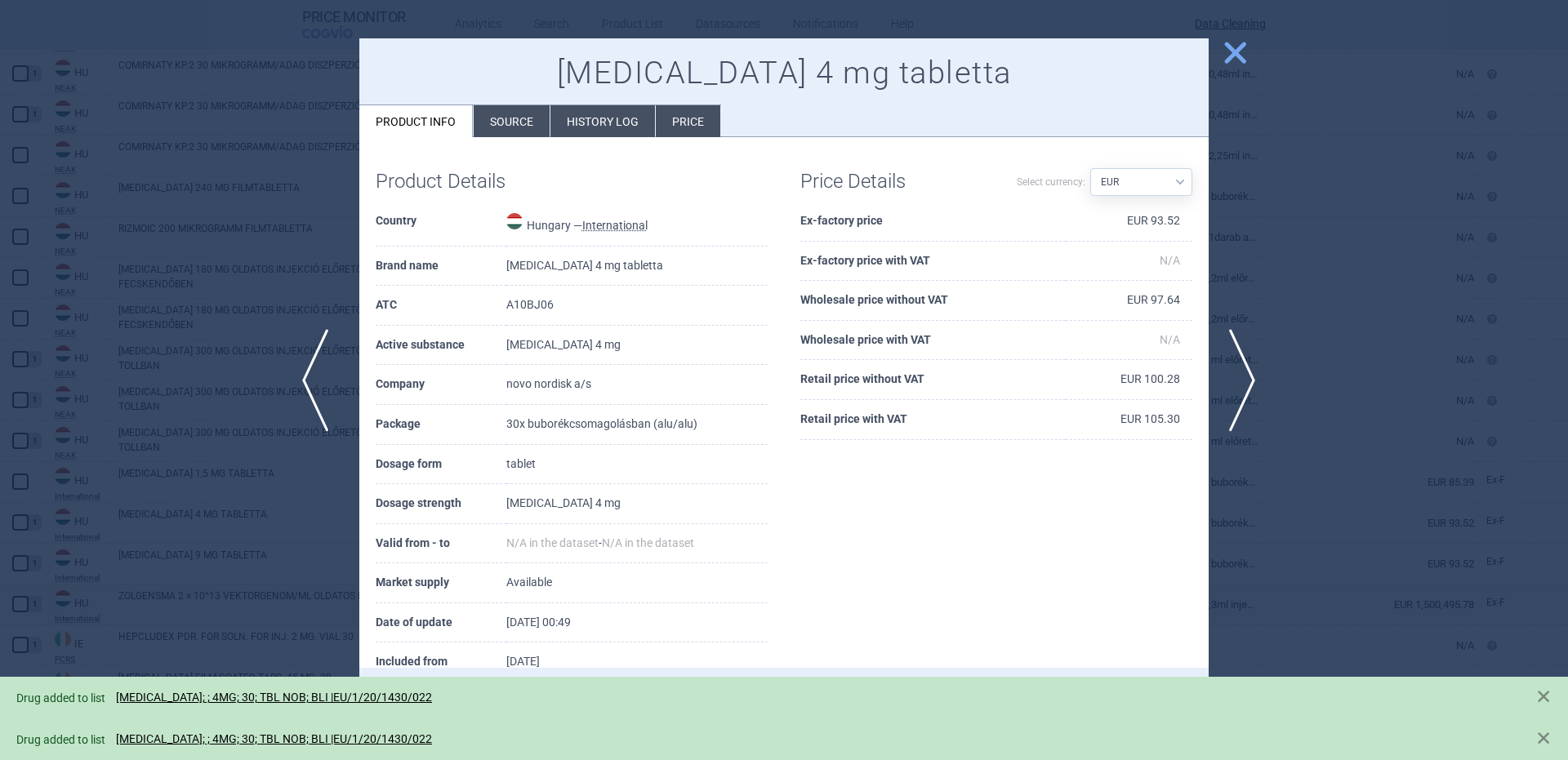
click at [318, 375] on span "previous" at bounding box center [320, 380] width 37 height 103
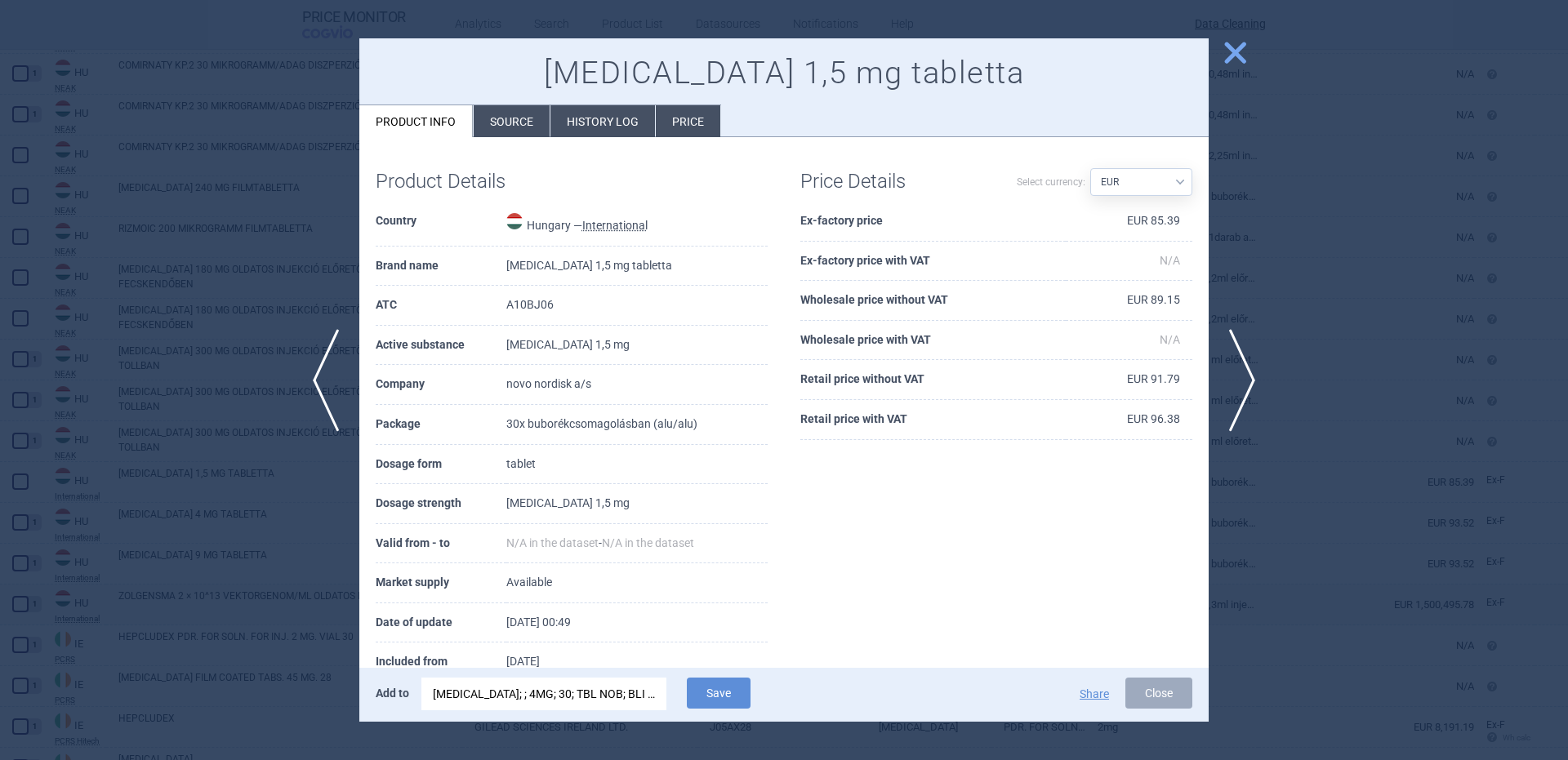
click at [585, 693] on div "RYBELSUS; ; 4MG; 30; TBL NOB; BLI |EU/1/20/1430/022" at bounding box center [544, 694] width 223 height 32
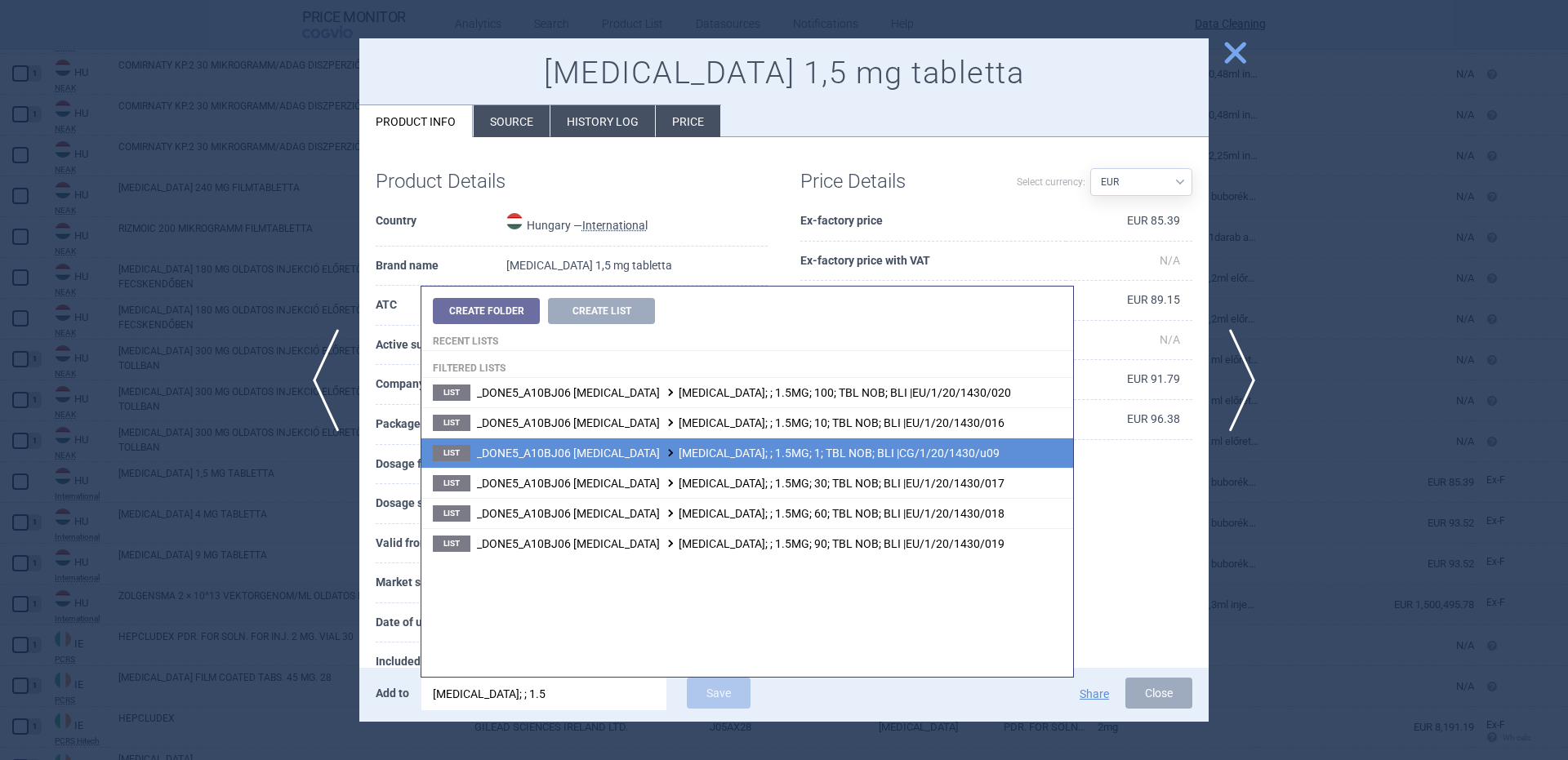
type input "rybelsus; ; 1.5"
click at [792, 459] on li "List _DONE5_A10BJ06 SEMAGLUTIDE RYBELSUS; ; 1.5MG; 1; TBL NOB; BLI |CG/1/20/143…" at bounding box center [747, 453] width 651 height 31
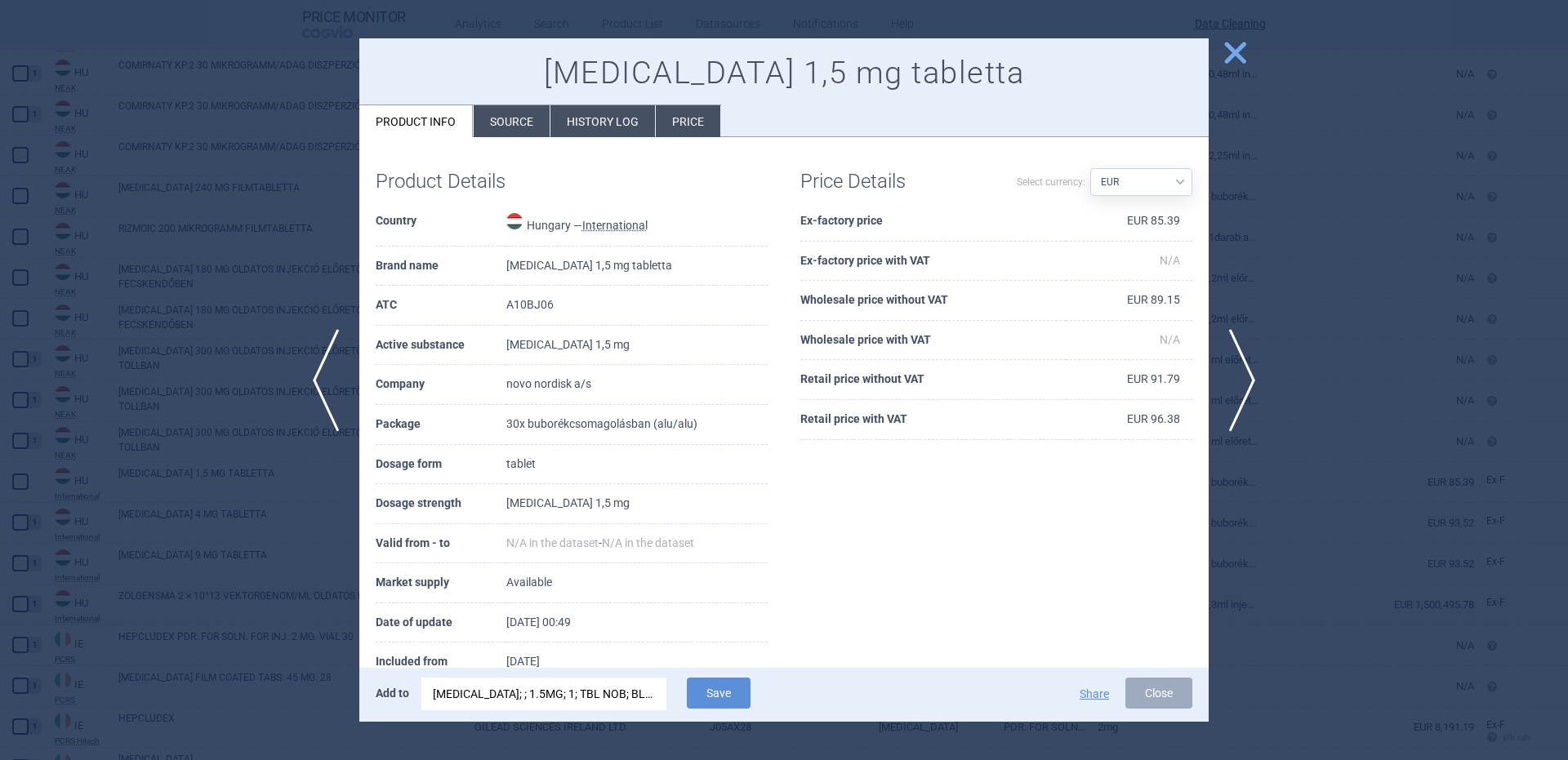
click at [625, 688] on div "RYBELSUS; ; 1.5MG; 1; TBL NOB; BLI |CG/1/20/1430/u09" at bounding box center [544, 694] width 223 height 32
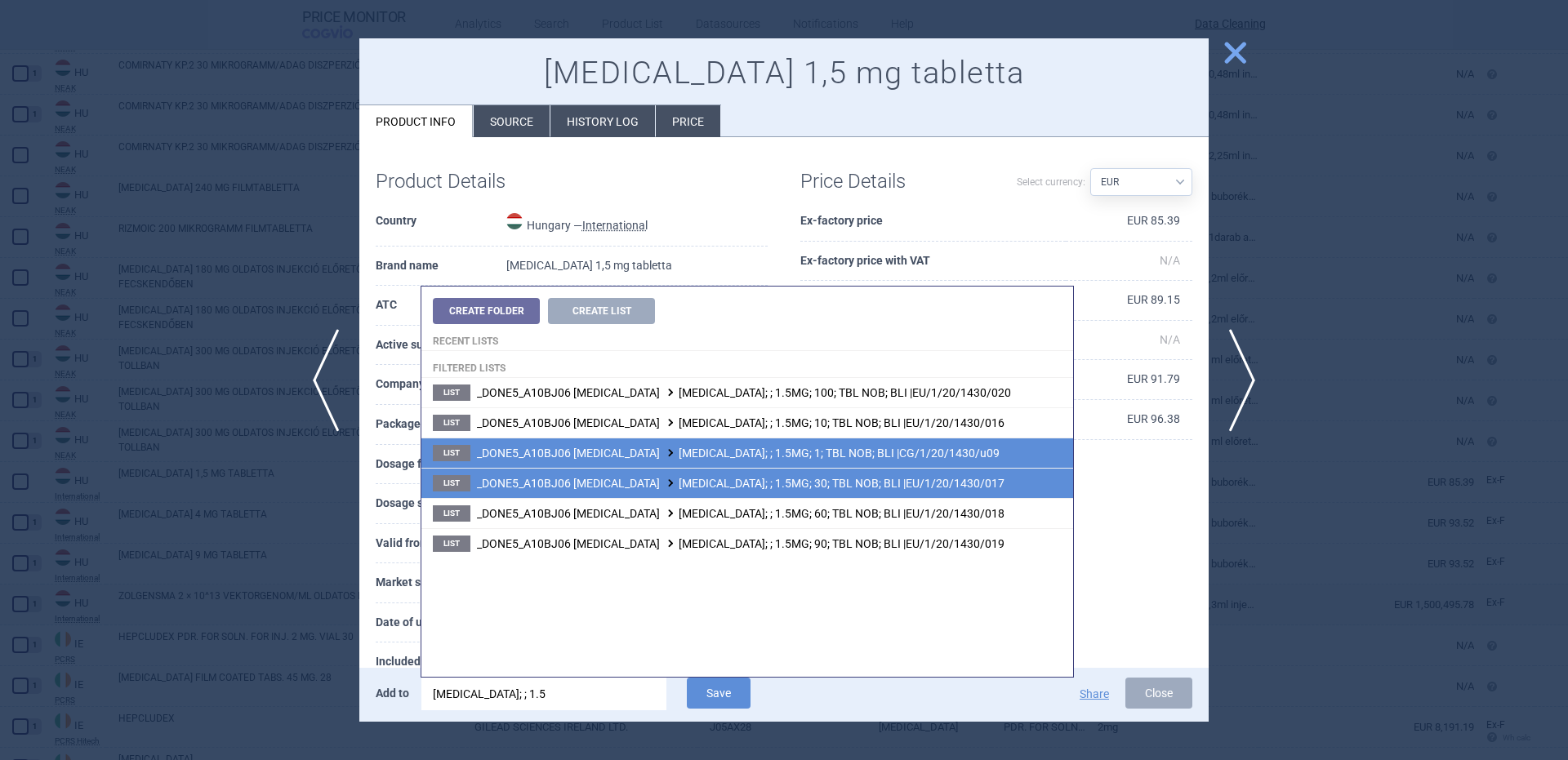
click at [819, 487] on span "_DONE5_A10BJ06 SEMAGLUTIDE RYBELSUS; ; 1.5MG; 30; TBL NOB; BLI |EU/1/20/1430/017" at bounding box center [740, 482] width 527 height 13
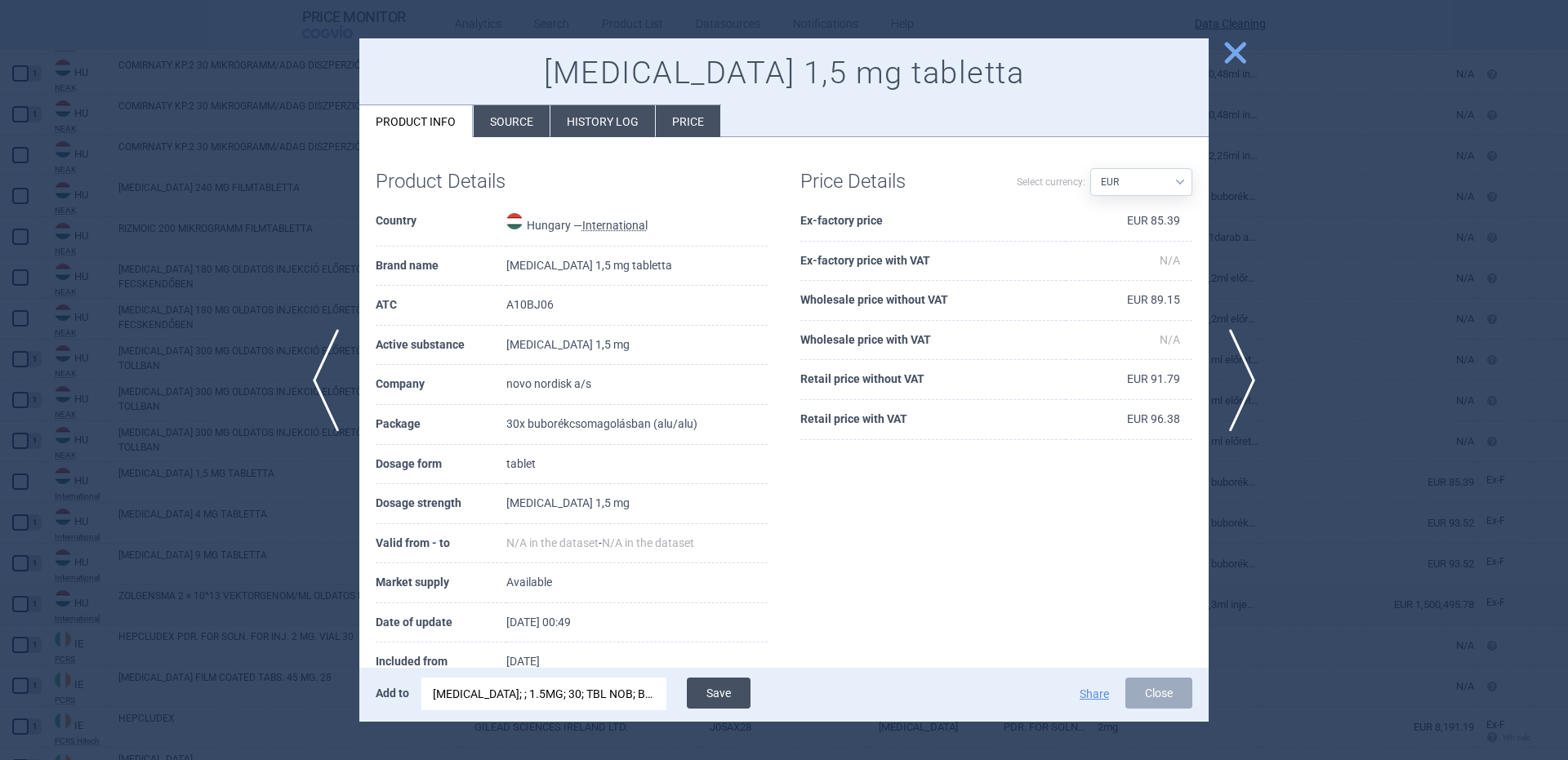
click at [748, 687] on div "Add to RYBELSUS; ; 1.5MG; 30; TBL NOB; BLI |EU/1/20/1430/017 Save" at bounding box center [620, 695] width 490 height 34
click at [745, 687] on button "Save" at bounding box center [719, 693] width 64 height 31
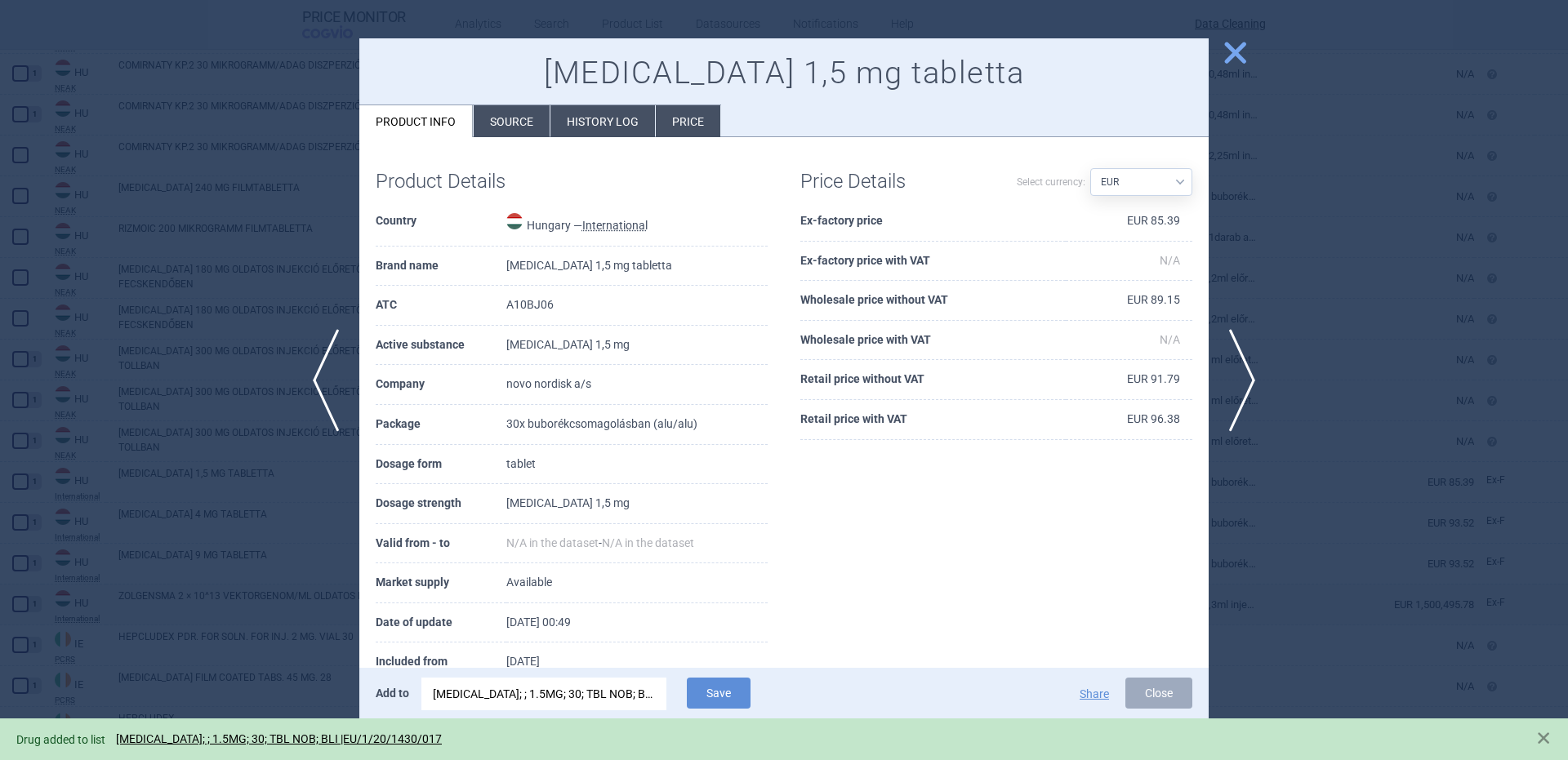
click at [197, 267] on div at bounding box center [784, 380] width 1568 height 760
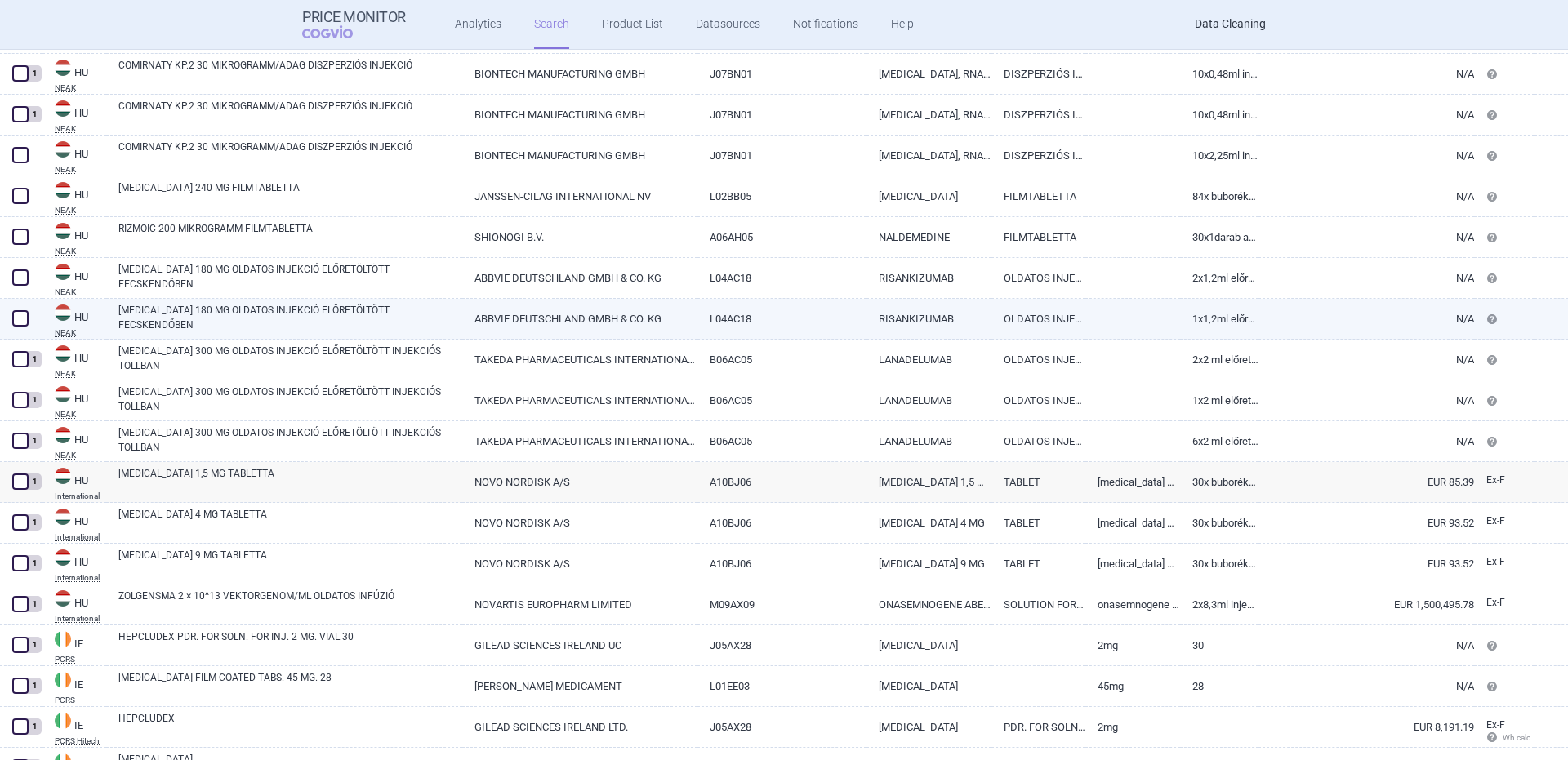
click at [192, 307] on link "SKYRIZI 180 MG OLDATOS INJEKCIÓ ELŐRETÖLTÖTT FECSKENDŐBEN" at bounding box center [290, 318] width 344 height 30
select select "EUR"
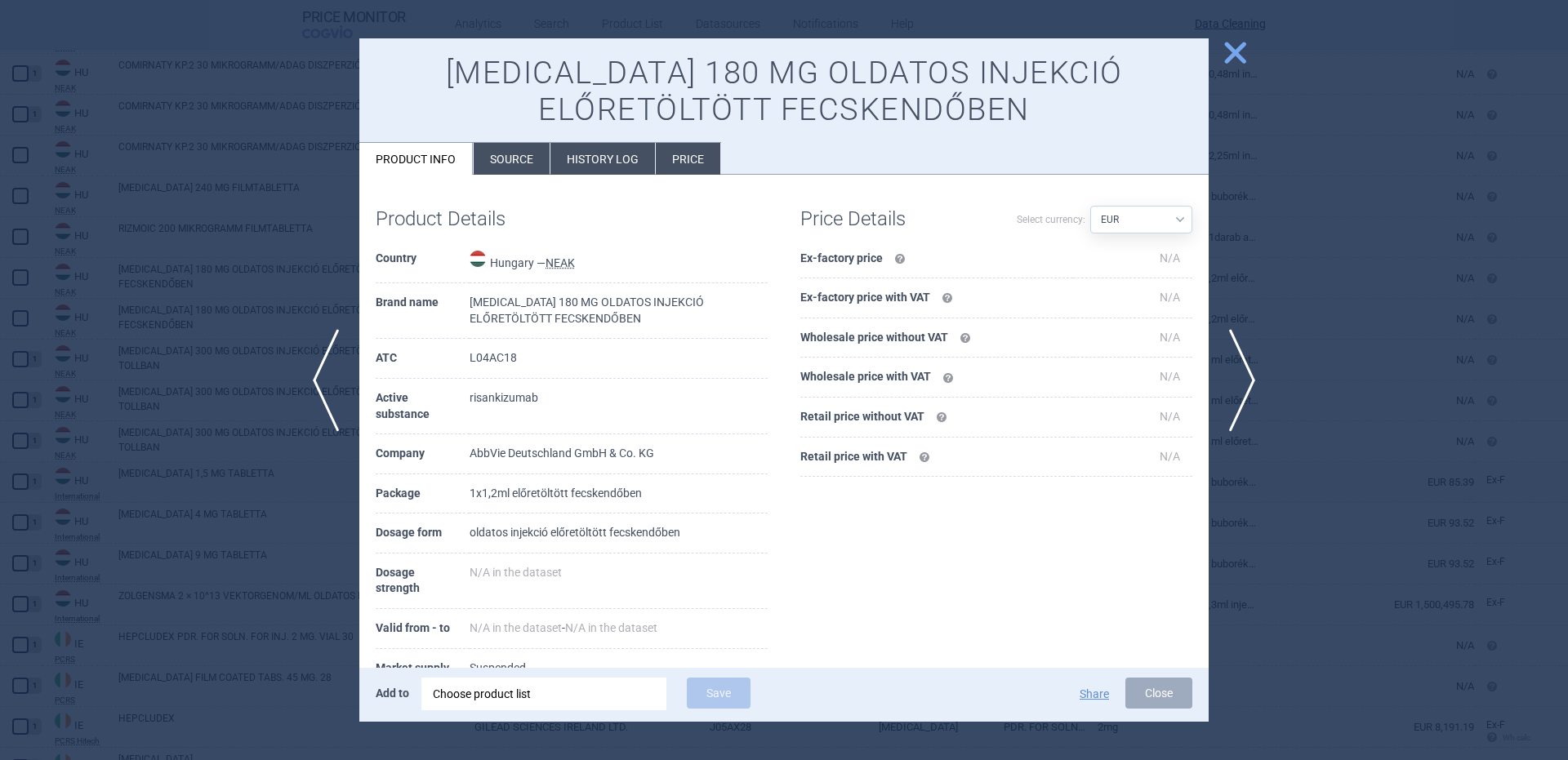
click at [521, 712] on div "Add to Choose product list Save Share Close" at bounding box center [784, 694] width 849 height 53
click at [521, 708] on div "Choose product list" at bounding box center [544, 694] width 223 height 32
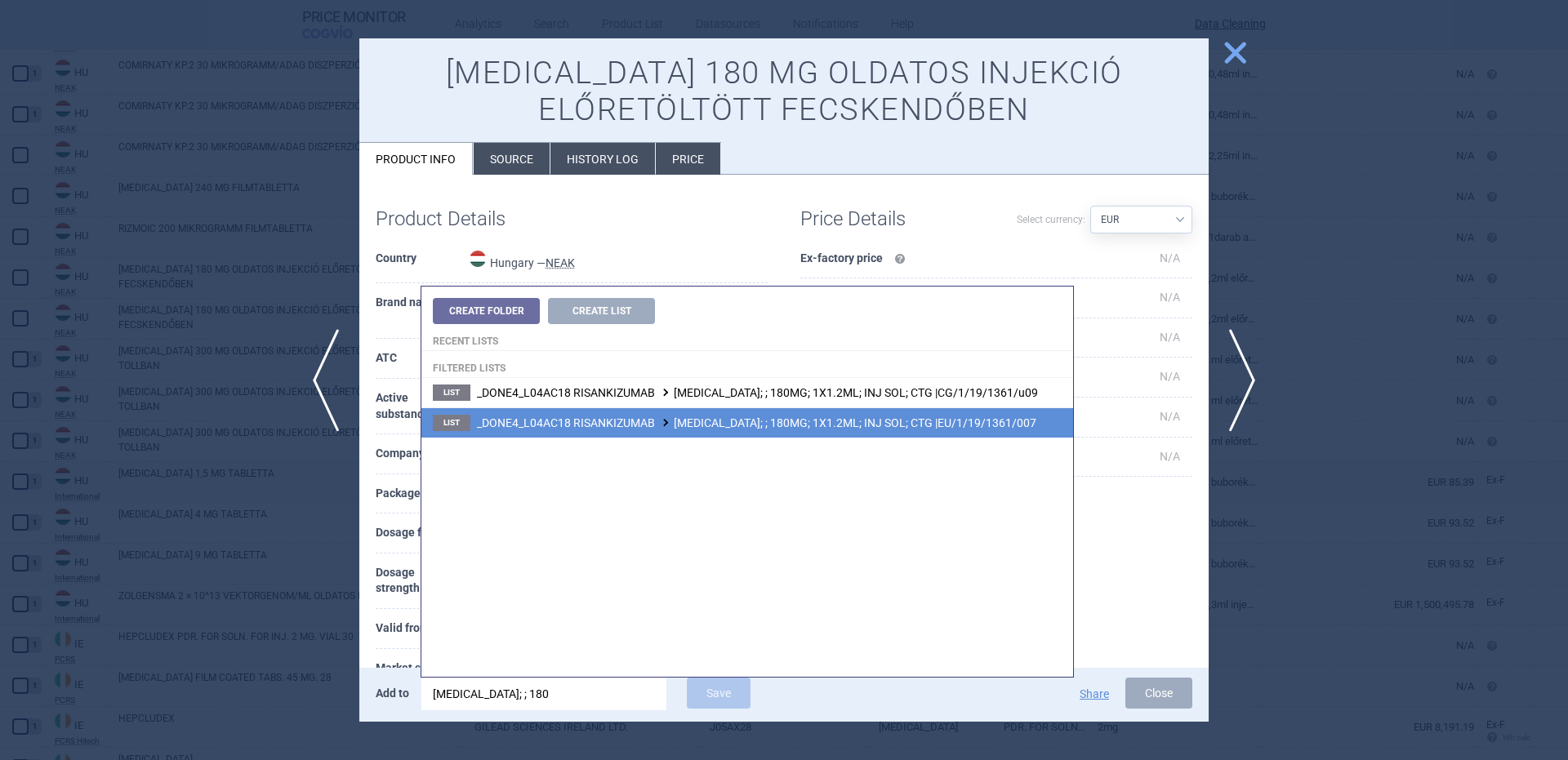
type input "skyrizi; ; 180"
click at [821, 433] on li "List _DONE4_L04AC18 RISANKIZUMAB SKYRIZI; ; 180MG; 1X1.2ML; INJ SOL; CTG |EU/1/…" at bounding box center [747, 423] width 651 height 31
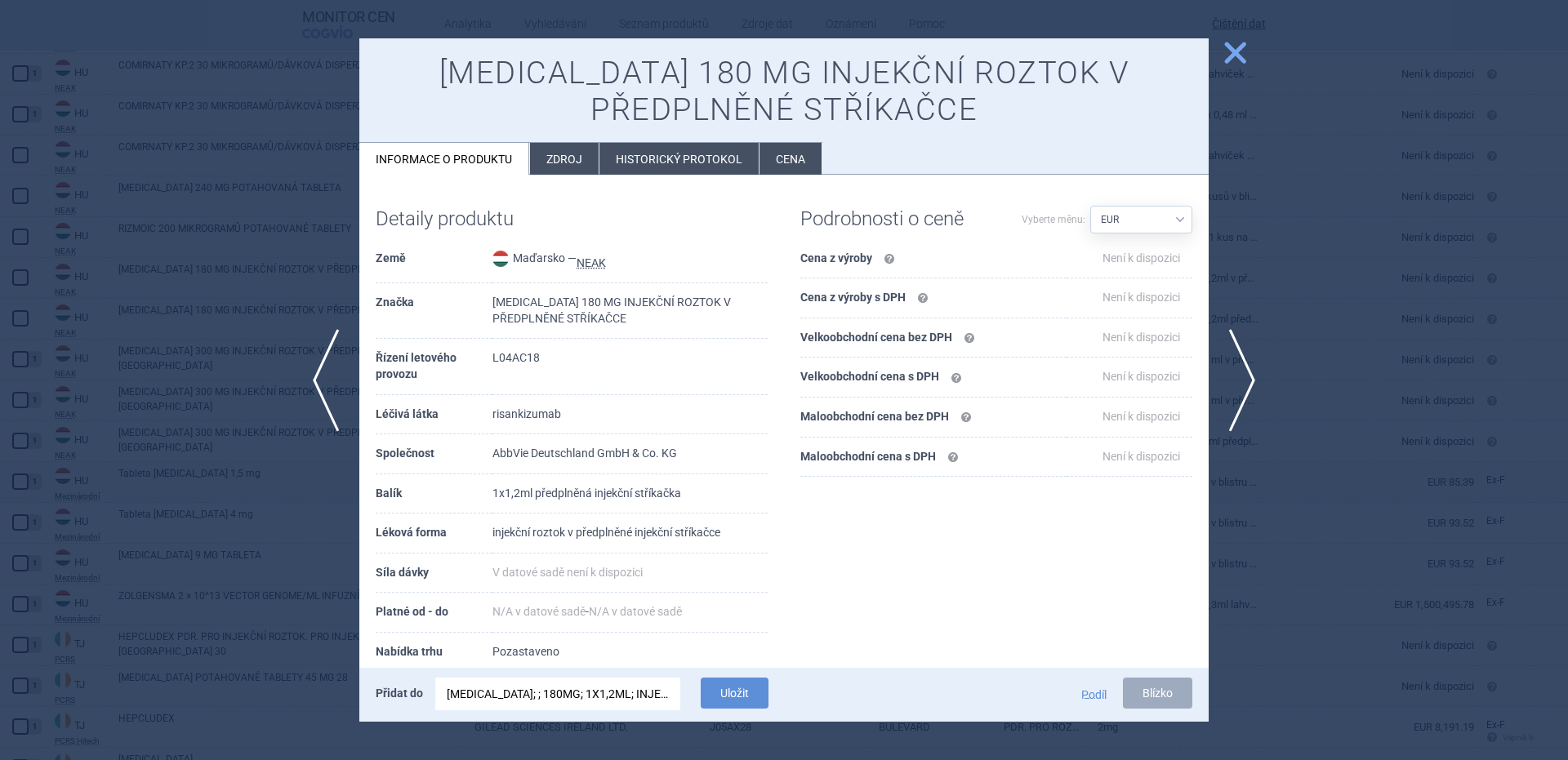
click at [585, 156] on li "Zdroj" at bounding box center [564, 158] width 69 height 31
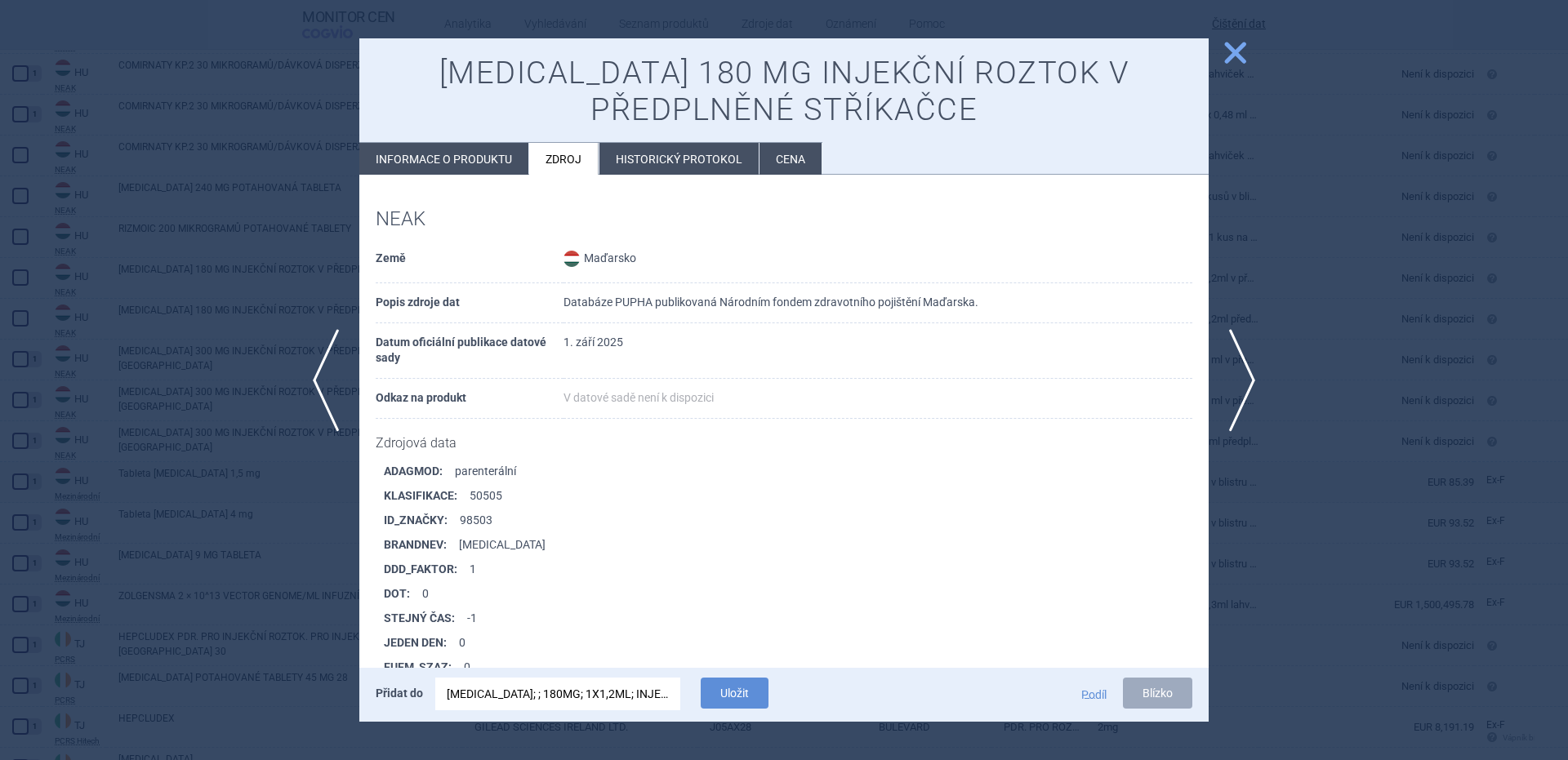
click at [448, 171] on li "Informace o produktu" at bounding box center [443, 158] width 169 height 31
select select "EUR"
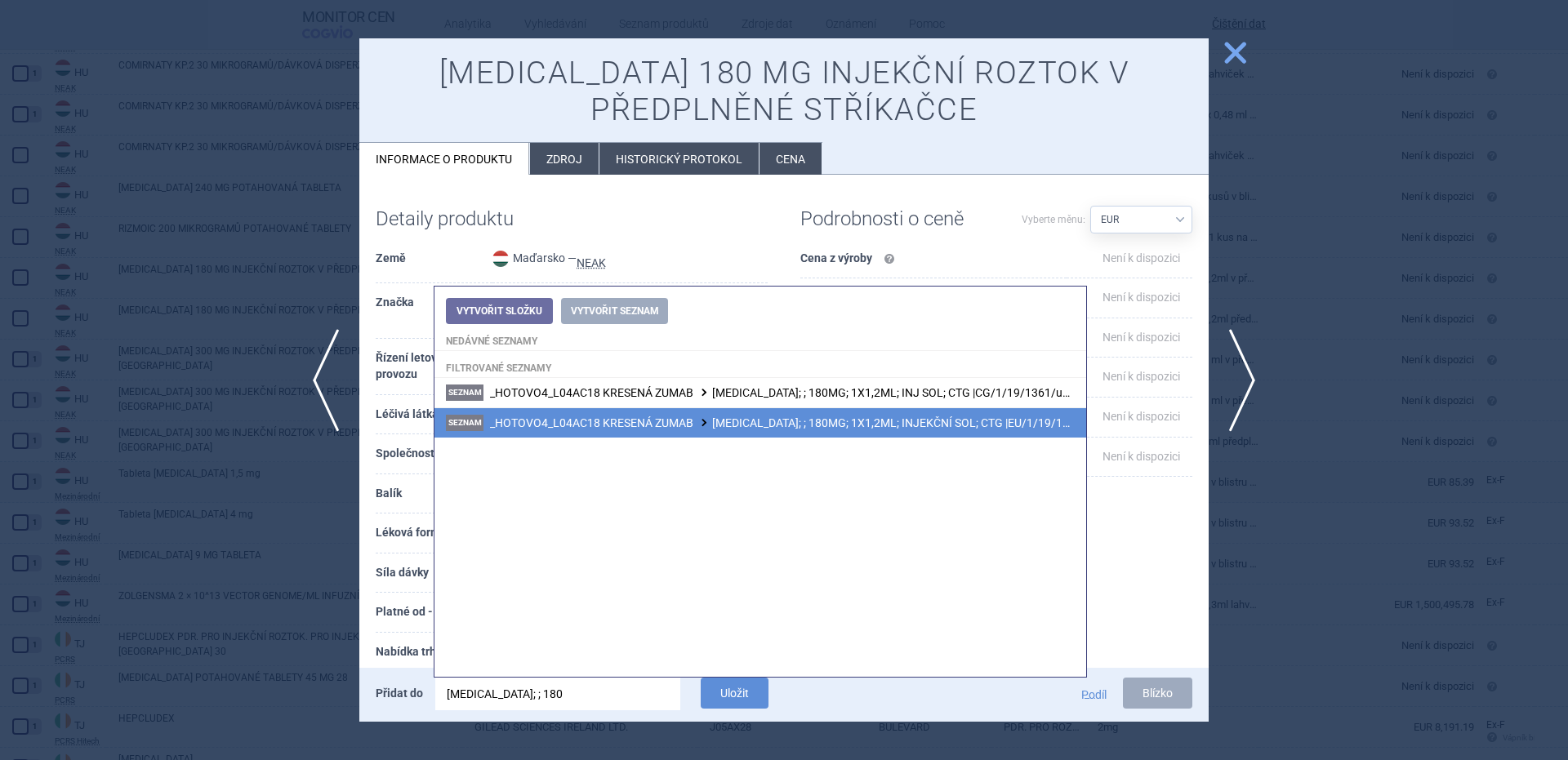
click at [836, 425] on font "SKYRIZI; ; 180MG; 1X1,2ML; INJEKČNÍ SOL; CTG |EU/1/19/1361/007" at bounding box center [909, 422] width 394 height 13
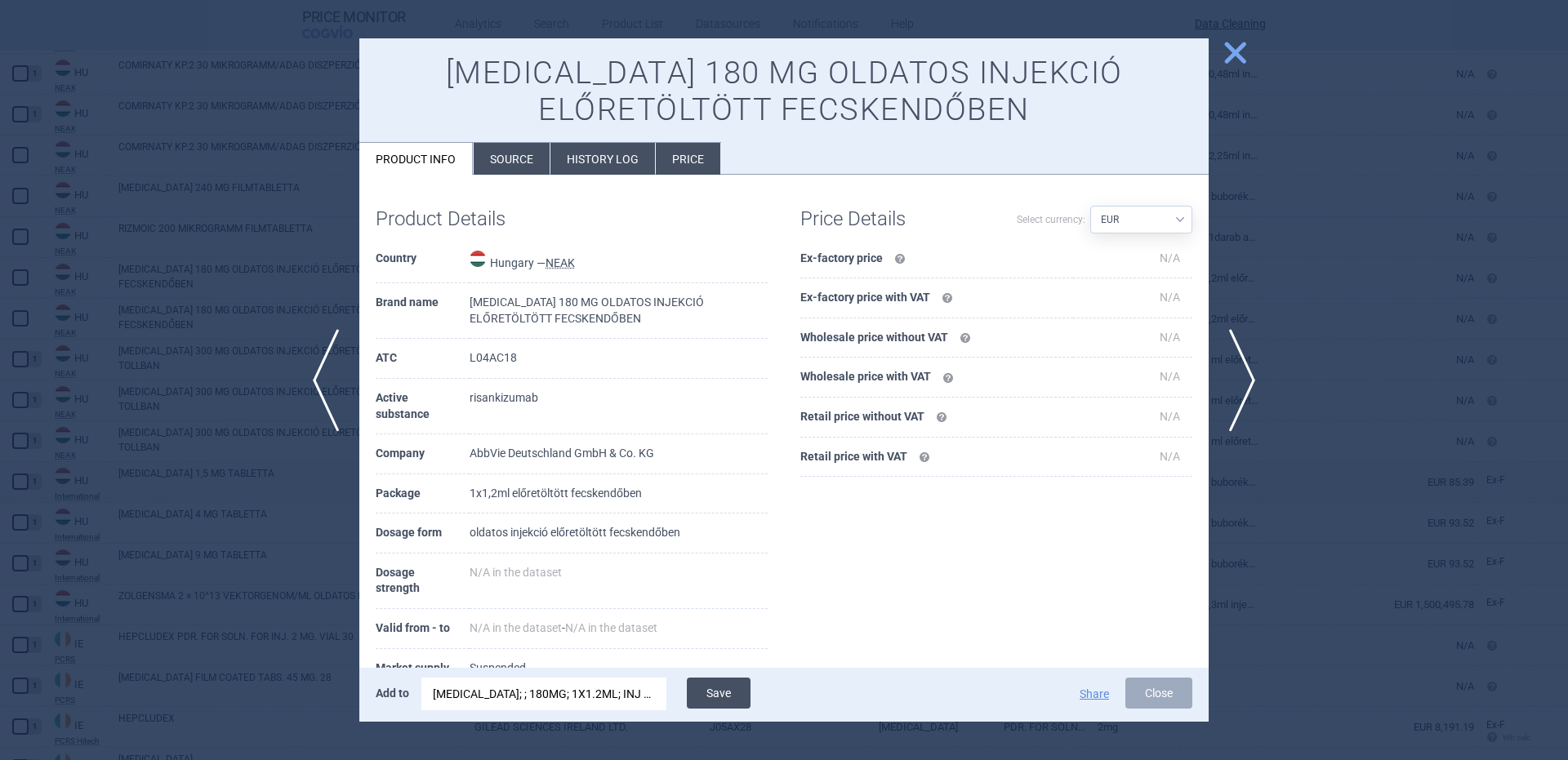
drag, startPoint x: 714, startPoint y: 715, endPoint x: 709, endPoint y: 705, distance: 11.2
click at [713, 715] on div "Add to SKYRIZI; ; 180MG; 1X1.2ML; INJ SOL; CTG |EU/1/19/1361/007 Save Share Clo…" at bounding box center [784, 694] width 849 height 53
click at [709, 700] on button "Save" at bounding box center [719, 693] width 64 height 31
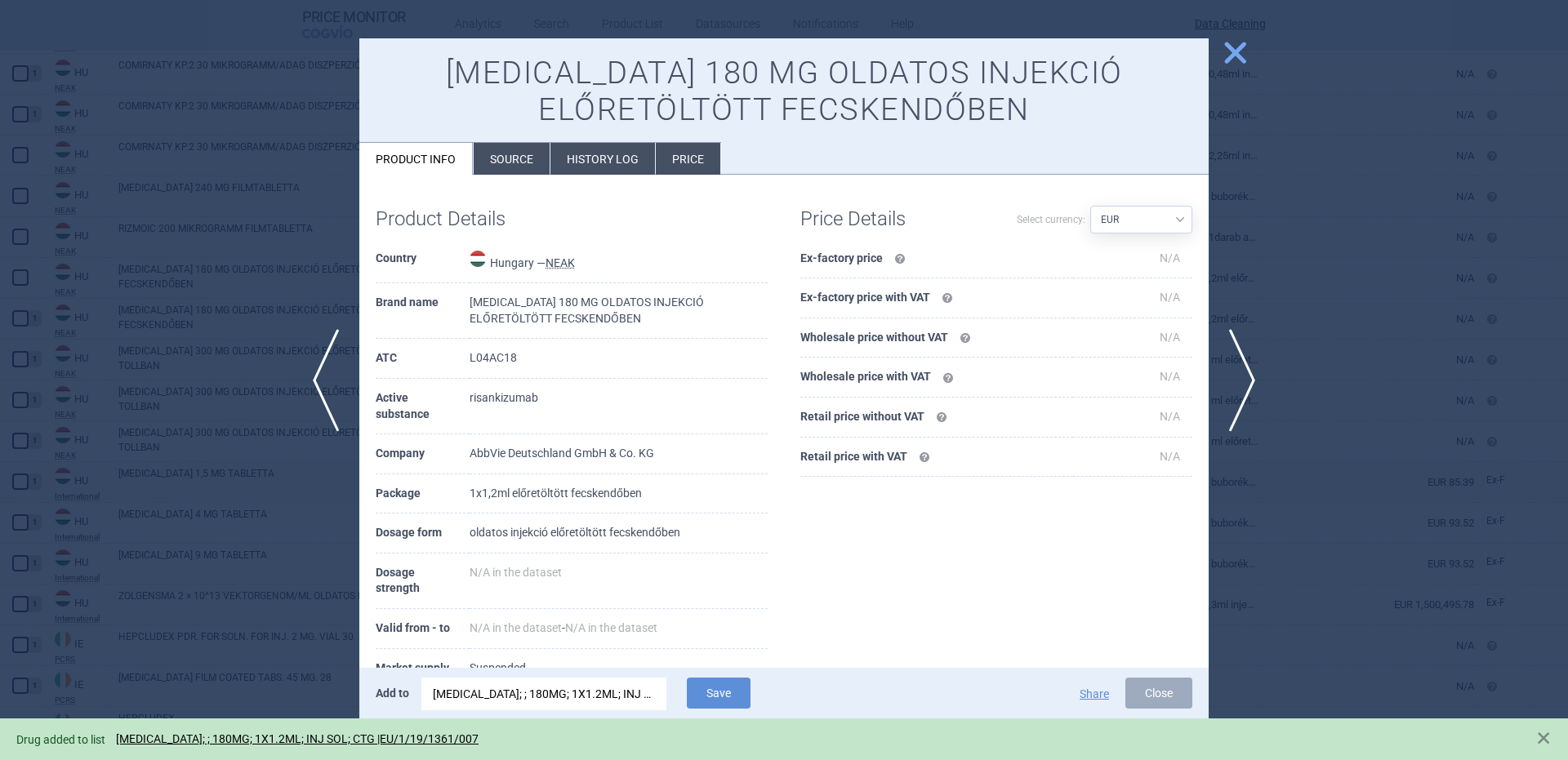
click at [222, 423] on div at bounding box center [784, 380] width 1568 height 760
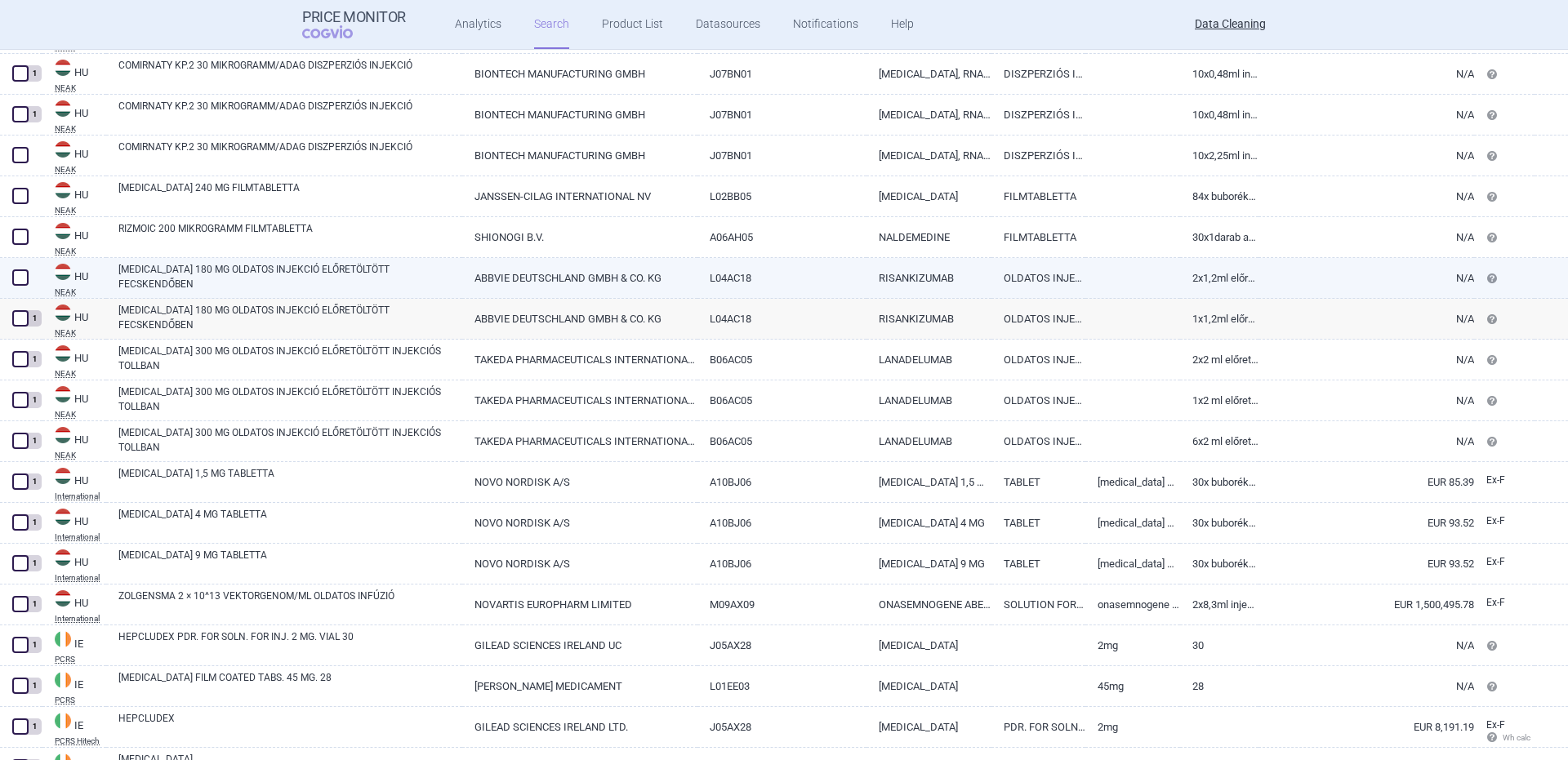
click at [267, 282] on link "SKYRIZI 180 MG OLDATOS INJEKCIÓ ELŐRETÖLTÖTT FECSKENDŐBEN" at bounding box center [290, 277] width 344 height 30
select select "EUR"
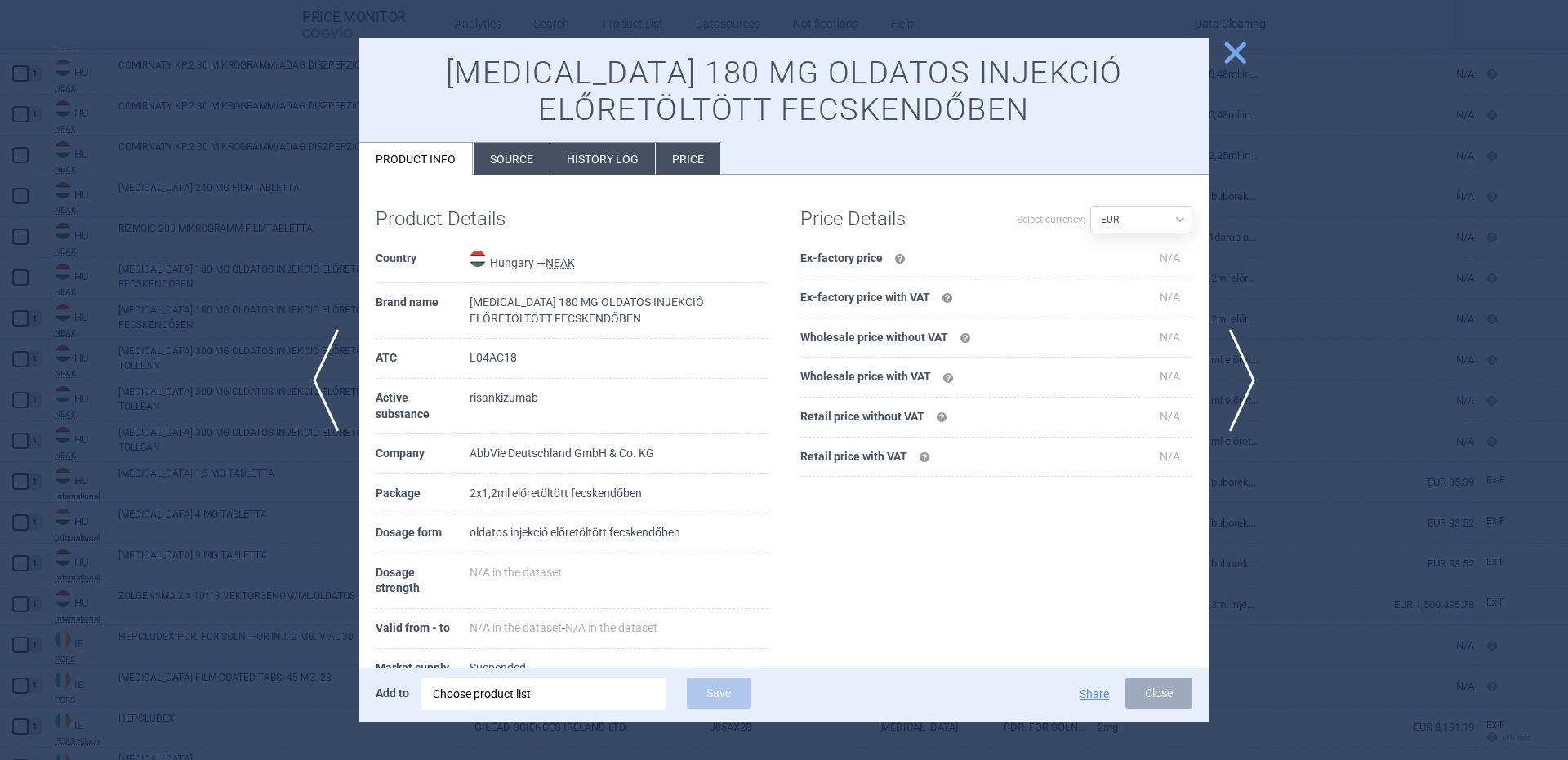
drag, startPoint x: 693, startPoint y: 436, endPoint x: 612, endPoint y: 583, distance: 167.8
click at [612, 583] on td "N/A in the dataset" at bounding box center [618, 581] width 298 height 55
click at [582, 689] on div "Choose product list" at bounding box center [544, 694] width 223 height 32
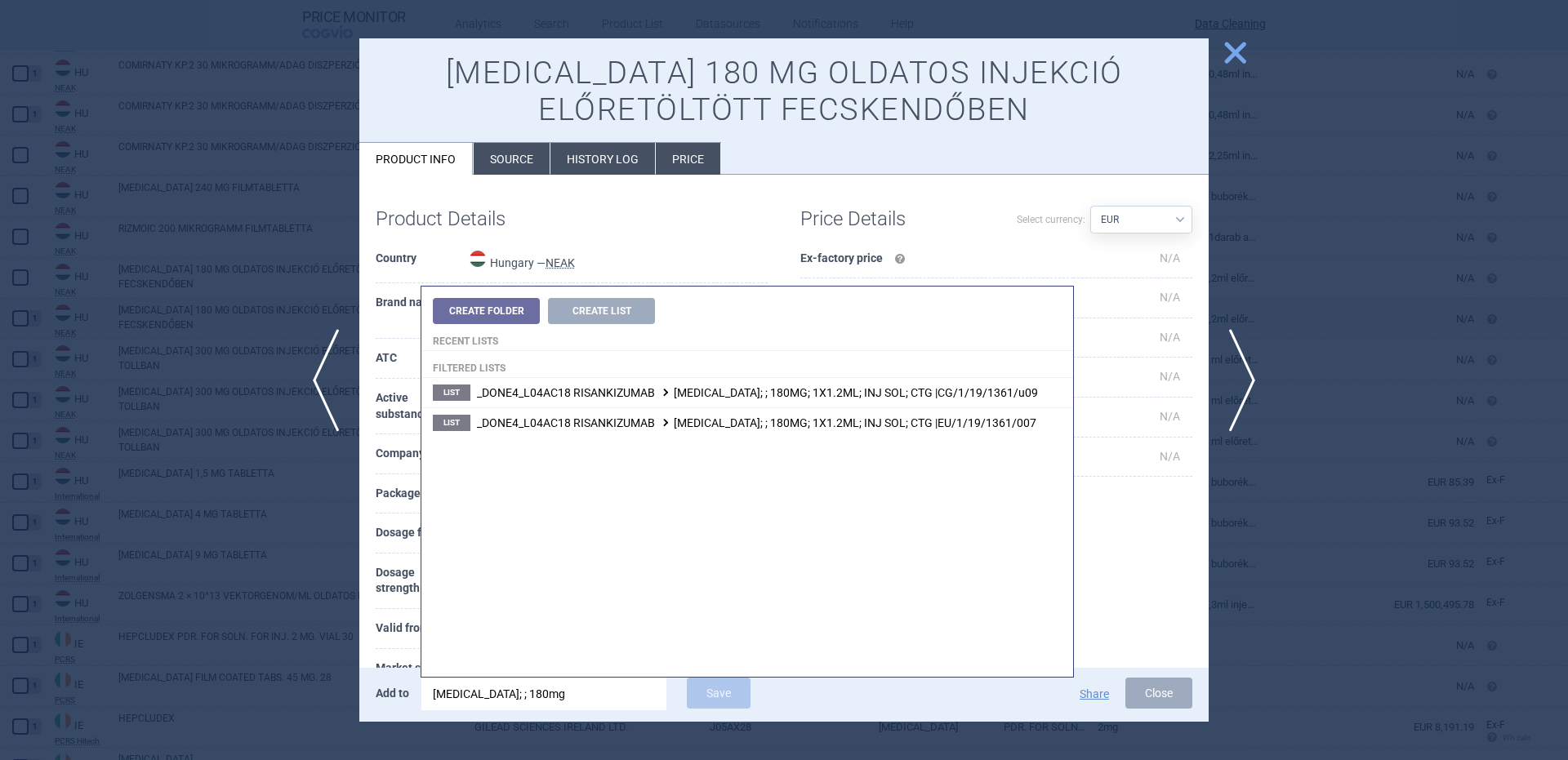
type input "skyrizi; ; 180mg;"
click at [219, 414] on div at bounding box center [784, 380] width 1568 height 760
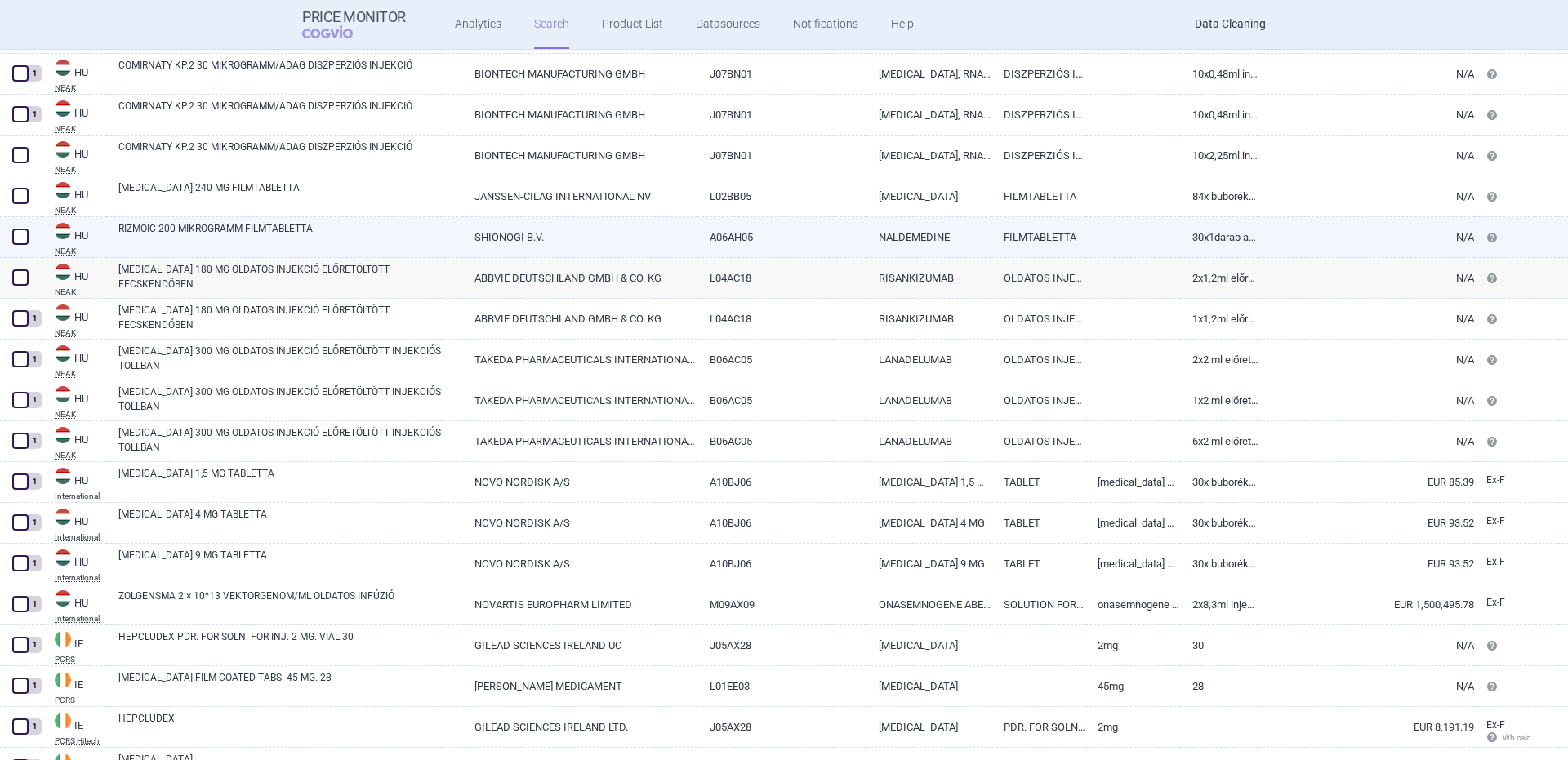
click at [278, 243] on link "RIZMOIC 200 MIKROGRAMM FILMTABLETTA" at bounding box center [290, 236] width 344 height 30
select select "EUR"
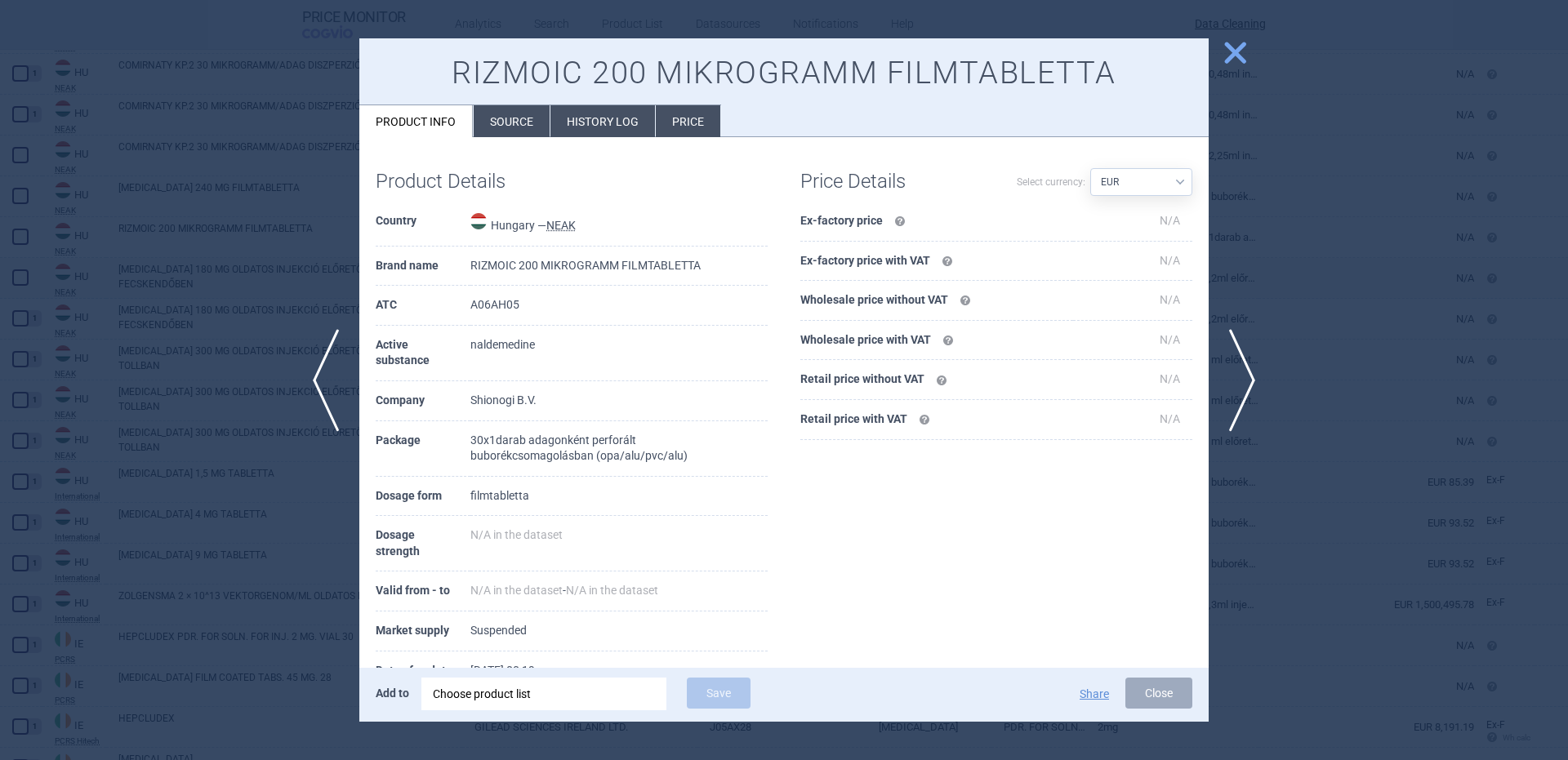
click at [589, 700] on div "Choose product list" at bounding box center [544, 694] width 223 height 32
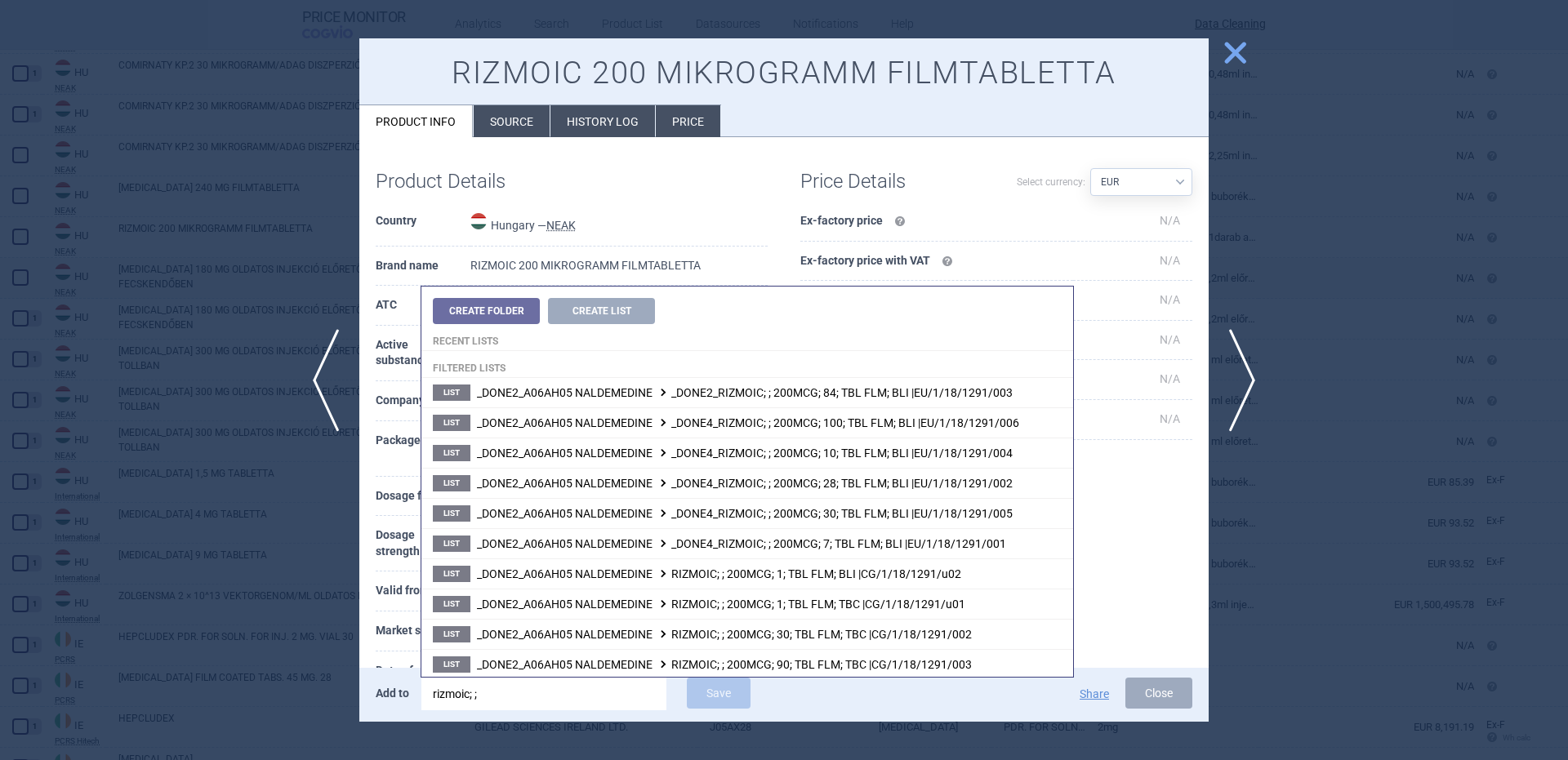
type input "rizmoic; ; 2"
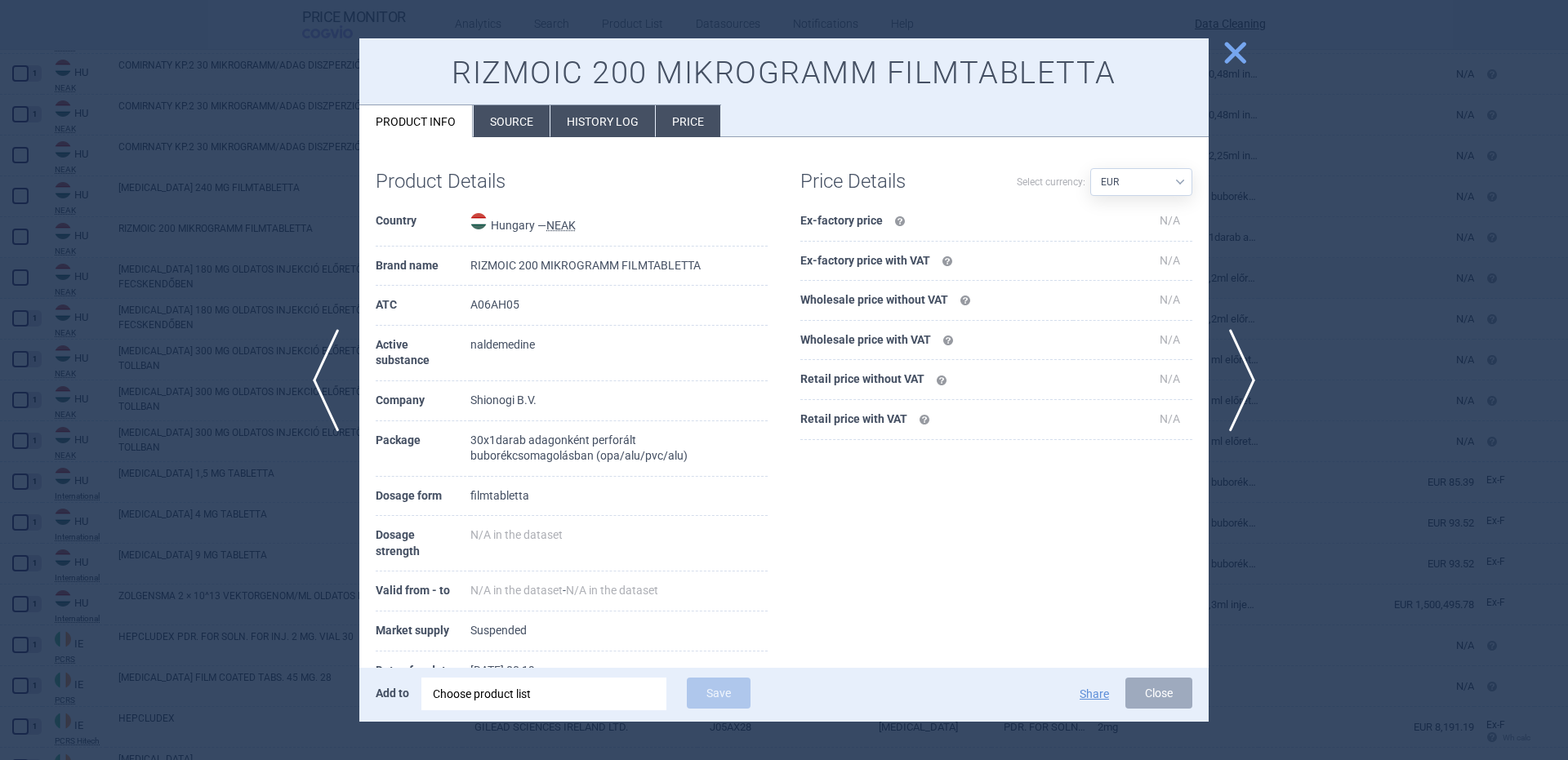
click at [718, 205] on td "Hungary — NEAK" at bounding box center [619, 223] width 297 height 45
click at [615, 690] on div "Choose product list" at bounding box center [544, 694] width 223 height 32
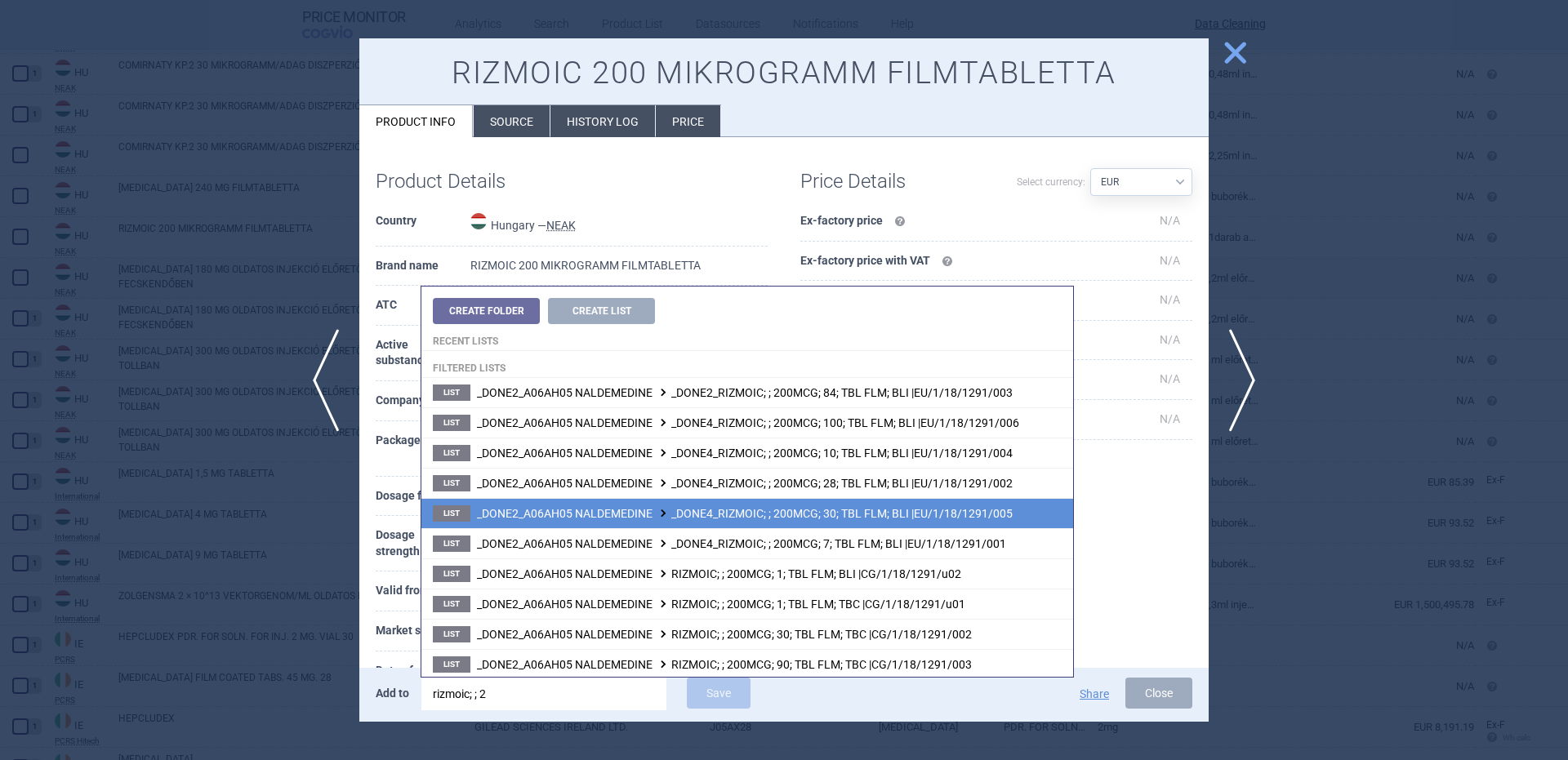
click at [880, 517] on span "_DONE2_A06AH05 NALDEMEDINE _DONE4_RIZMOIC; ; 200MCG; 30; TBL FLM; BLI |EU/1/18/…" at bounding box center [744, 513] width 536 height 13
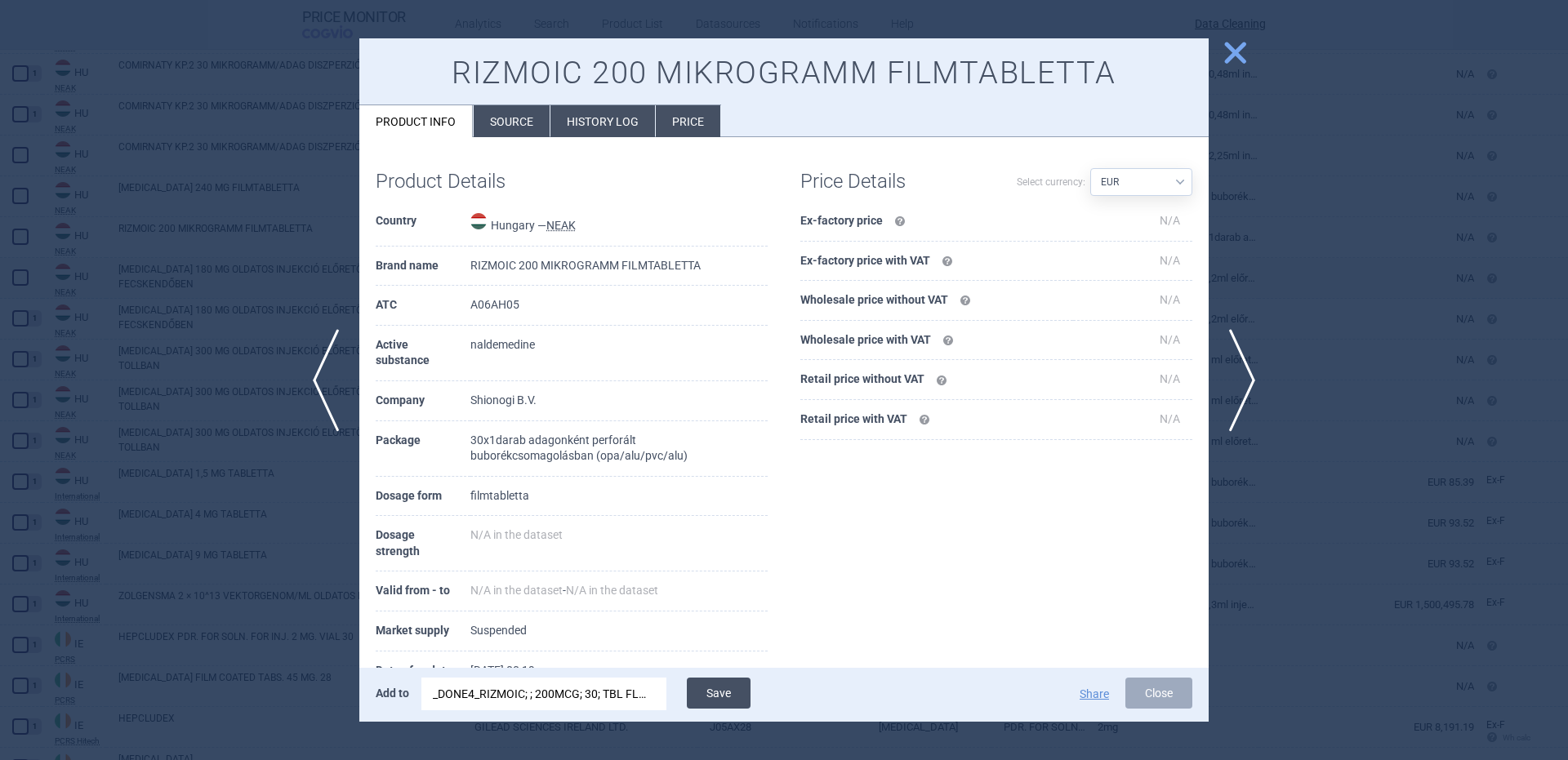
click at [719, 695] on button "Save" at bounding box center [719, 693] width 64 height 31
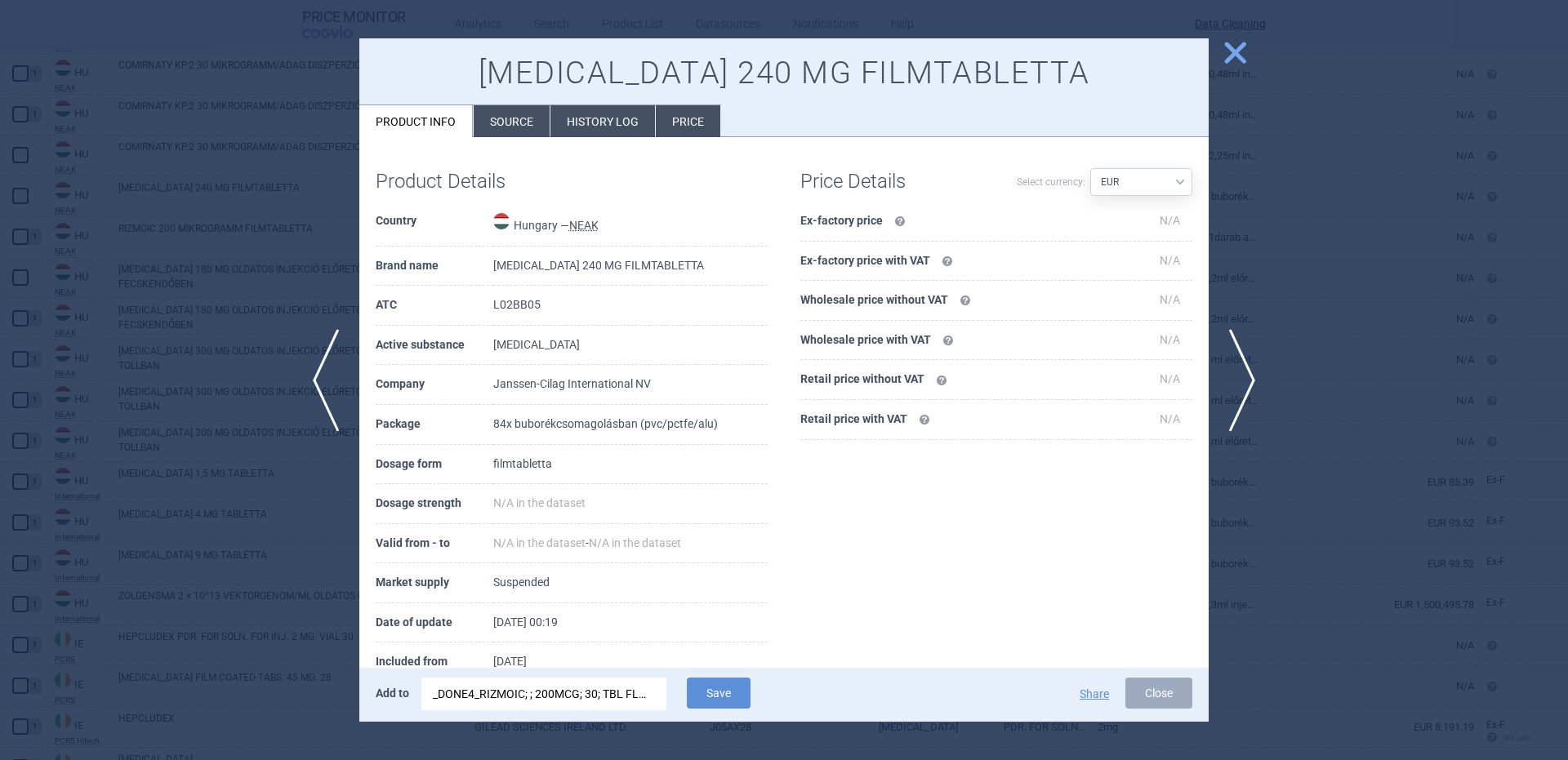
click at [563, 695] on div "_DONE4_RIZMOIC; ; 200MCG; 30; TBL FLM; BLI |EU/1/18/1291/005" at bounding box center [544, 694] width 223 height 32
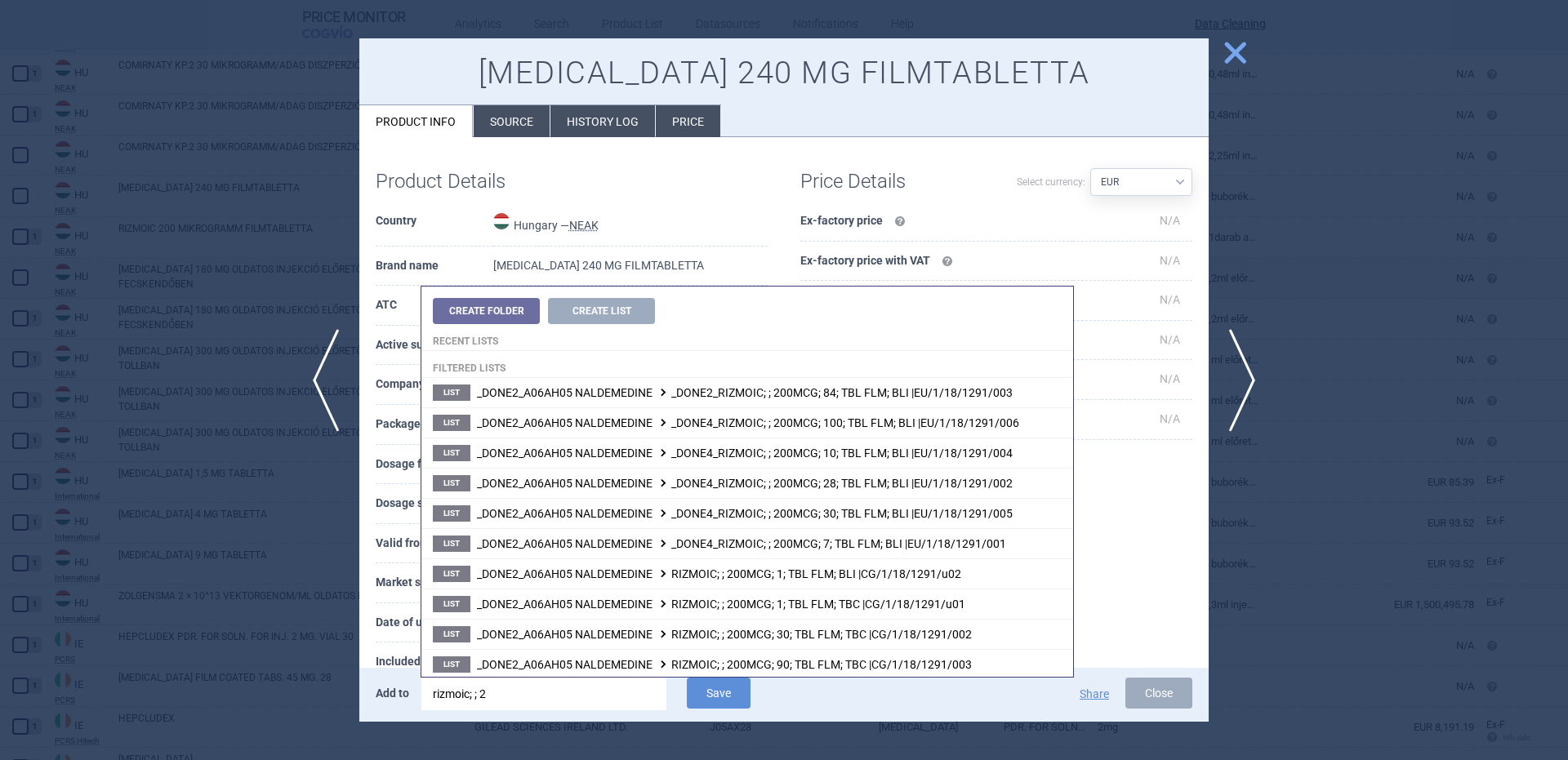
click at [563, 695] on input "rizmoic; ; 2" at bounding box center [544, 694] width 245 height 32
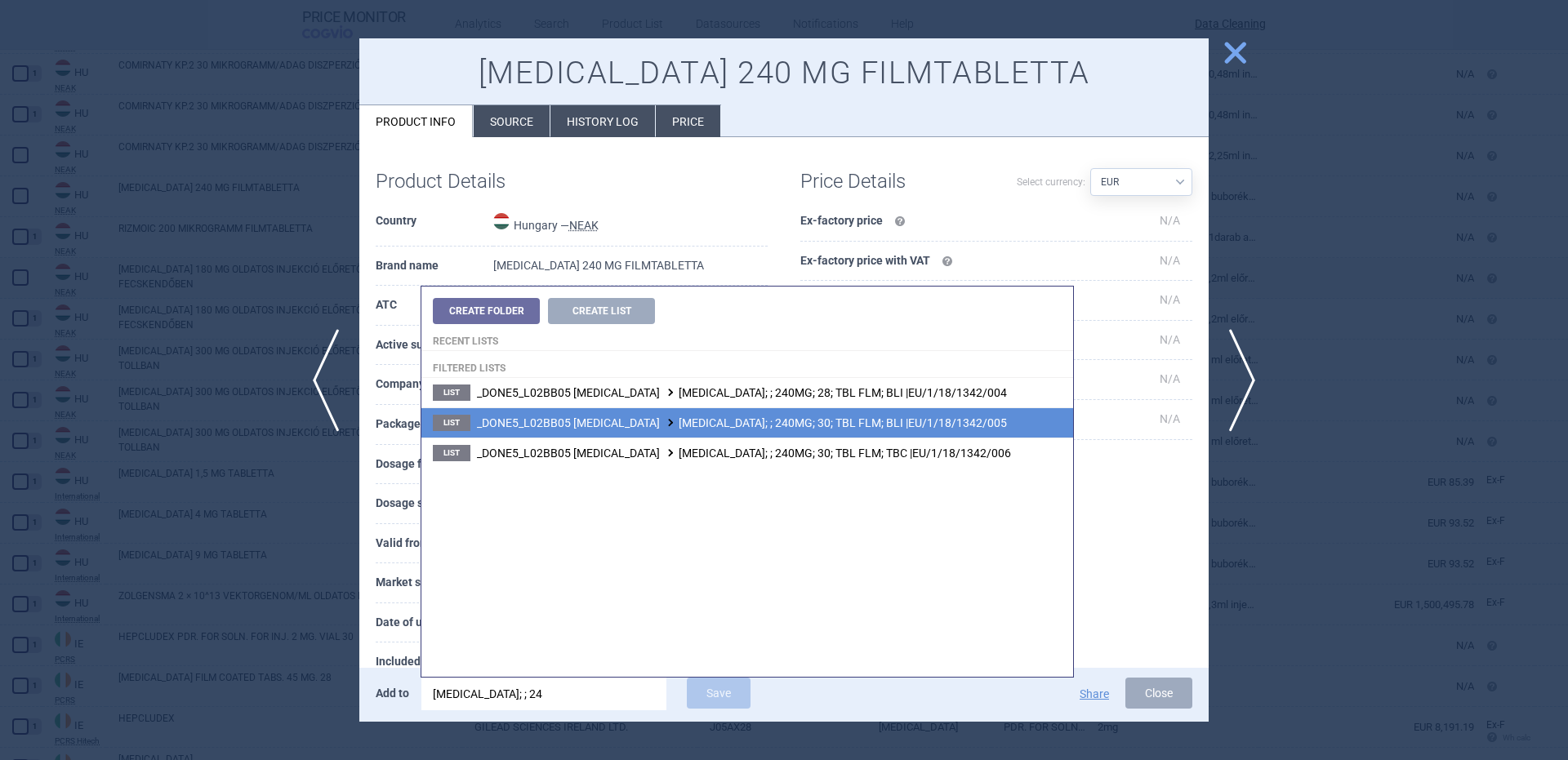
type input "erleada; ; 24"
click at [859, 416] on span "_DONE5_L02BB05 APALUTAMIDE ERLEADA; ; 240MG; 30; TBL FLM; BLI |EU/1/18/1342/005" at bounding box center [742, 422] width 530 height 13
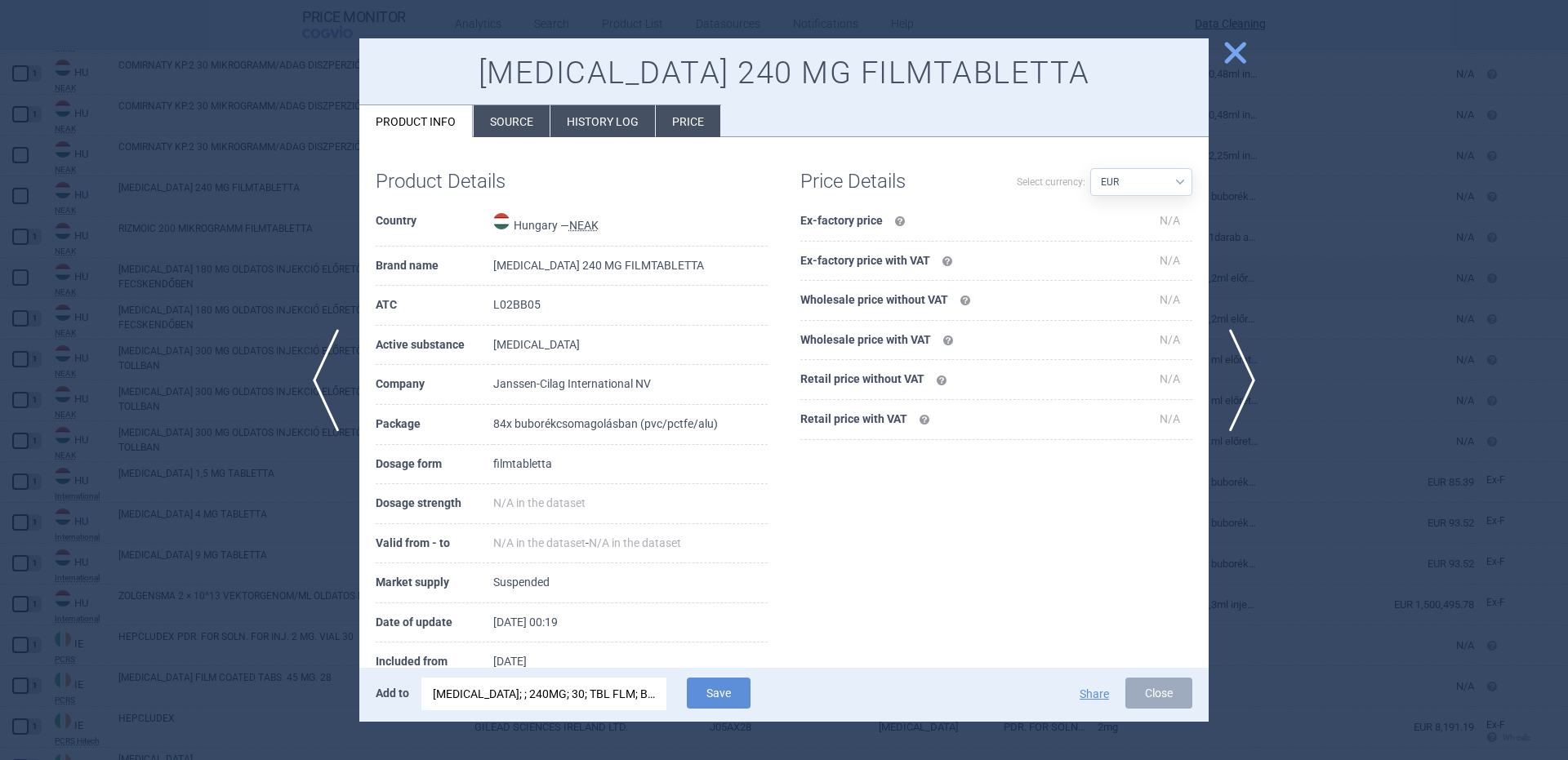
click at [550, 709] on div "ERLEADA; ; 240MG; 30; TBL FLM; BLI |EU/1/18/1342/005" at bounding box center [544, 694] width 223 height 32
click at [1108, 479] on div "Product Details Country Hungary — NEAK Brand name ERLEADA 240 MG FILMTABLETTA A…" at bounding box center [784, 426] width 849 height 545
click at [150, 336] on div at bounding box center [784, 380] width 1568 height 760
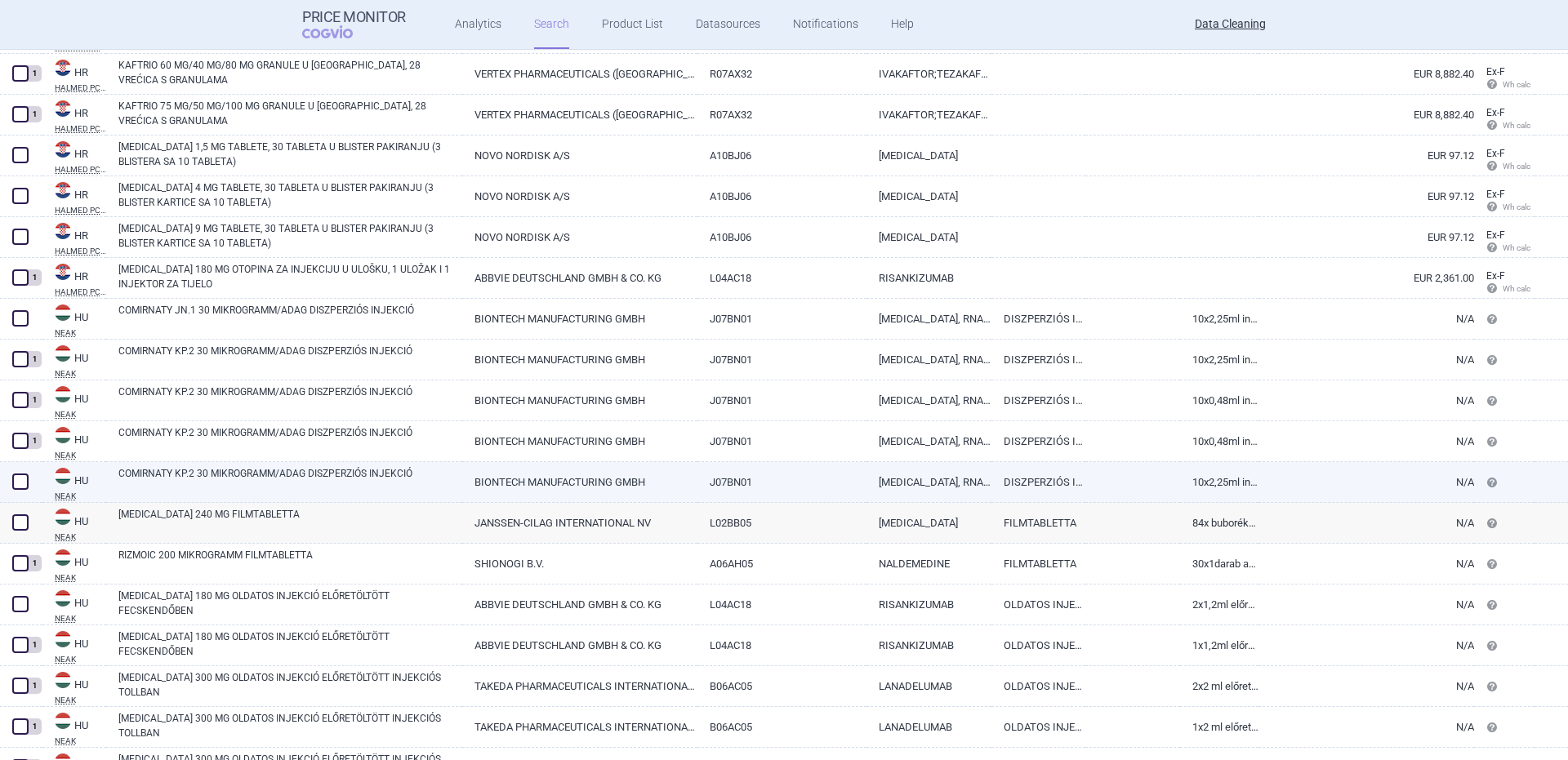
scroll to position [16830, 0]
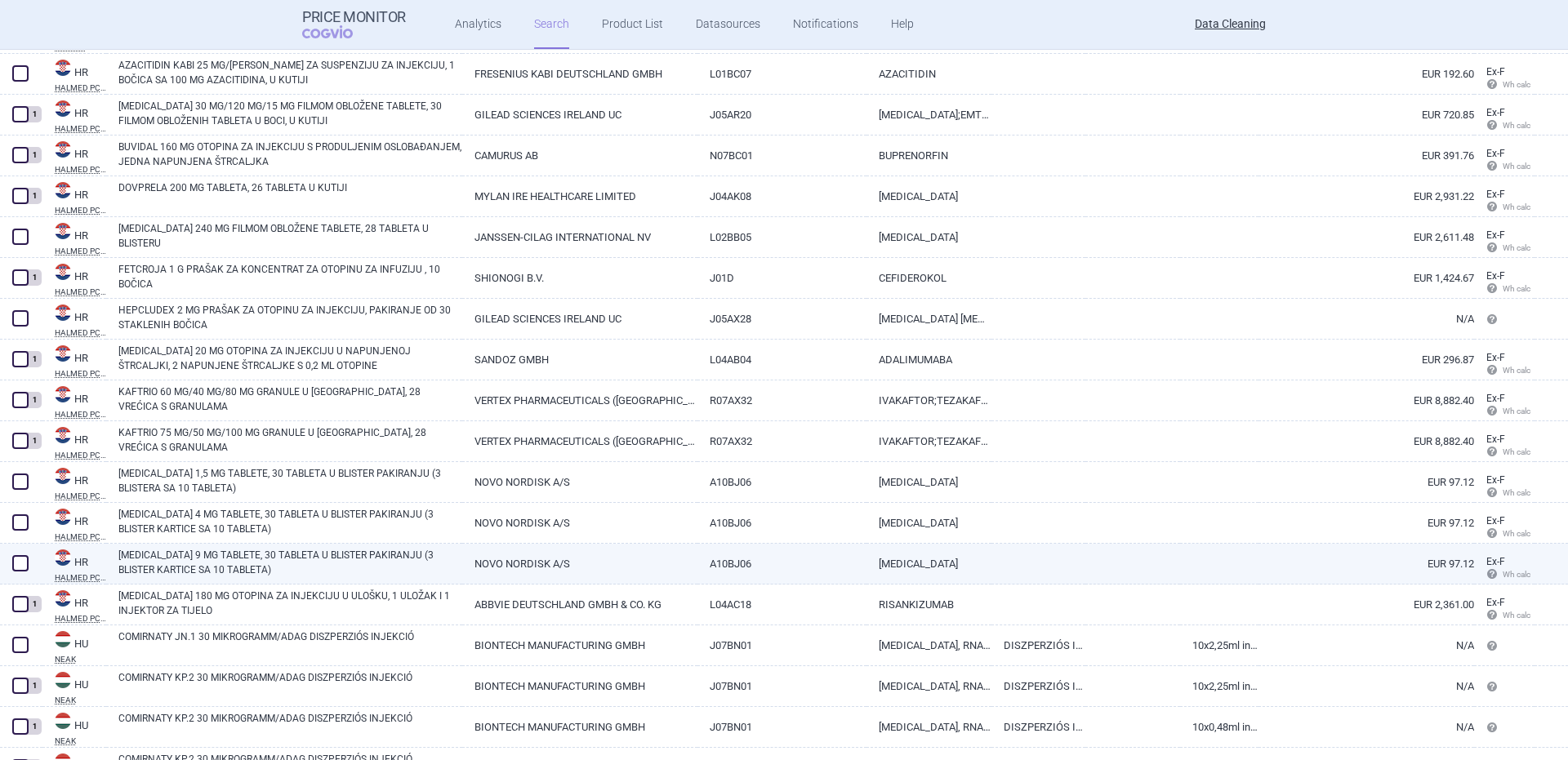
click at [149, 564] on link "RYBELSUS 9 MG TABLETE, 30 TABLETA U BLISTER PAKIRANJU (3 BLISTER KARTICE SA 10 …" at bounding box center [290, 562] width 344 height 30
select select "EUR"
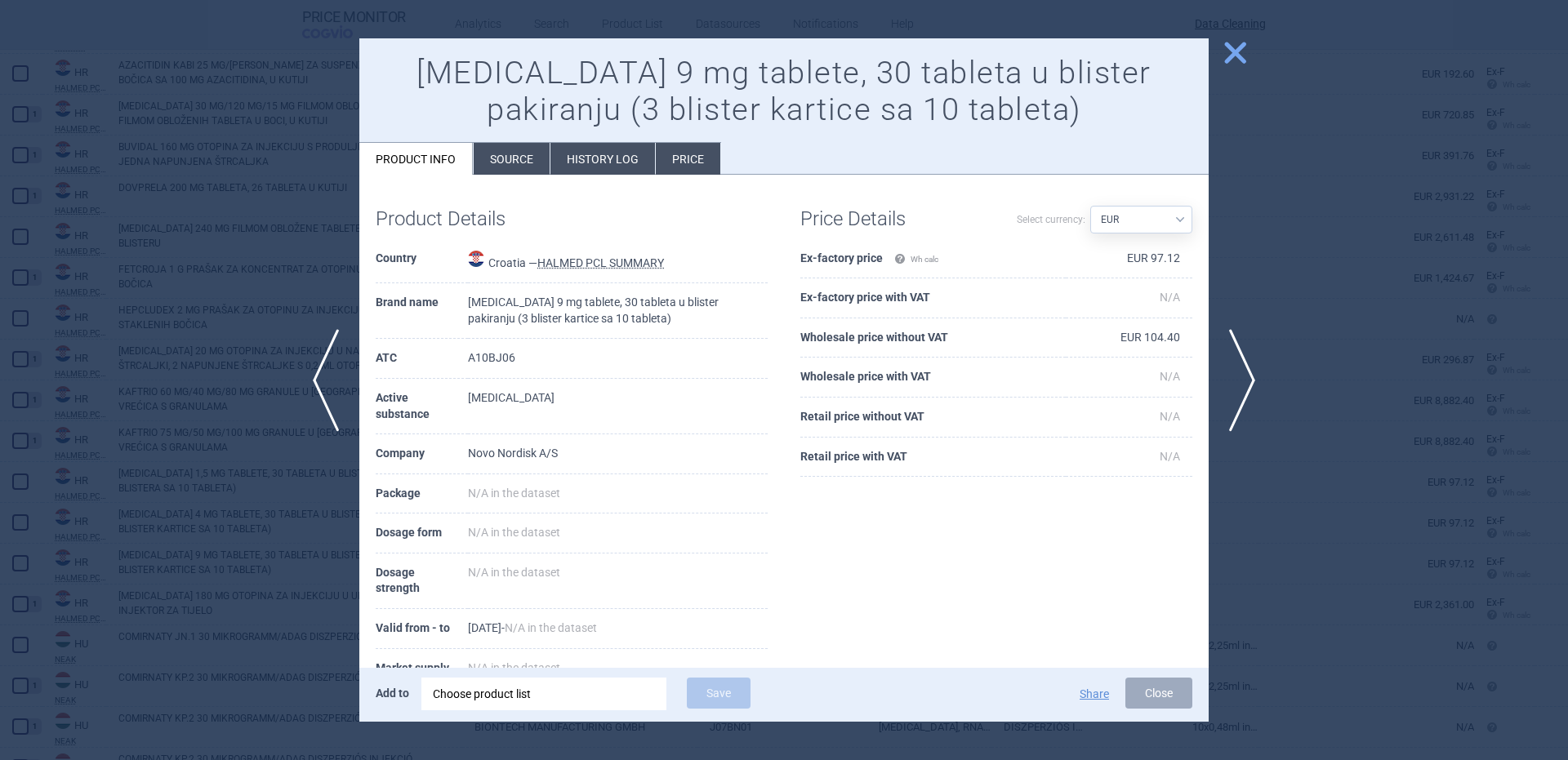
click at [473, 718] on div "Add to Choose product list Save Share Close" at bounding box center [784, 694] width 849 height 53
click at [473, 687] on div "Choose product list" at bounding box center [544, 694] width 223 height 32
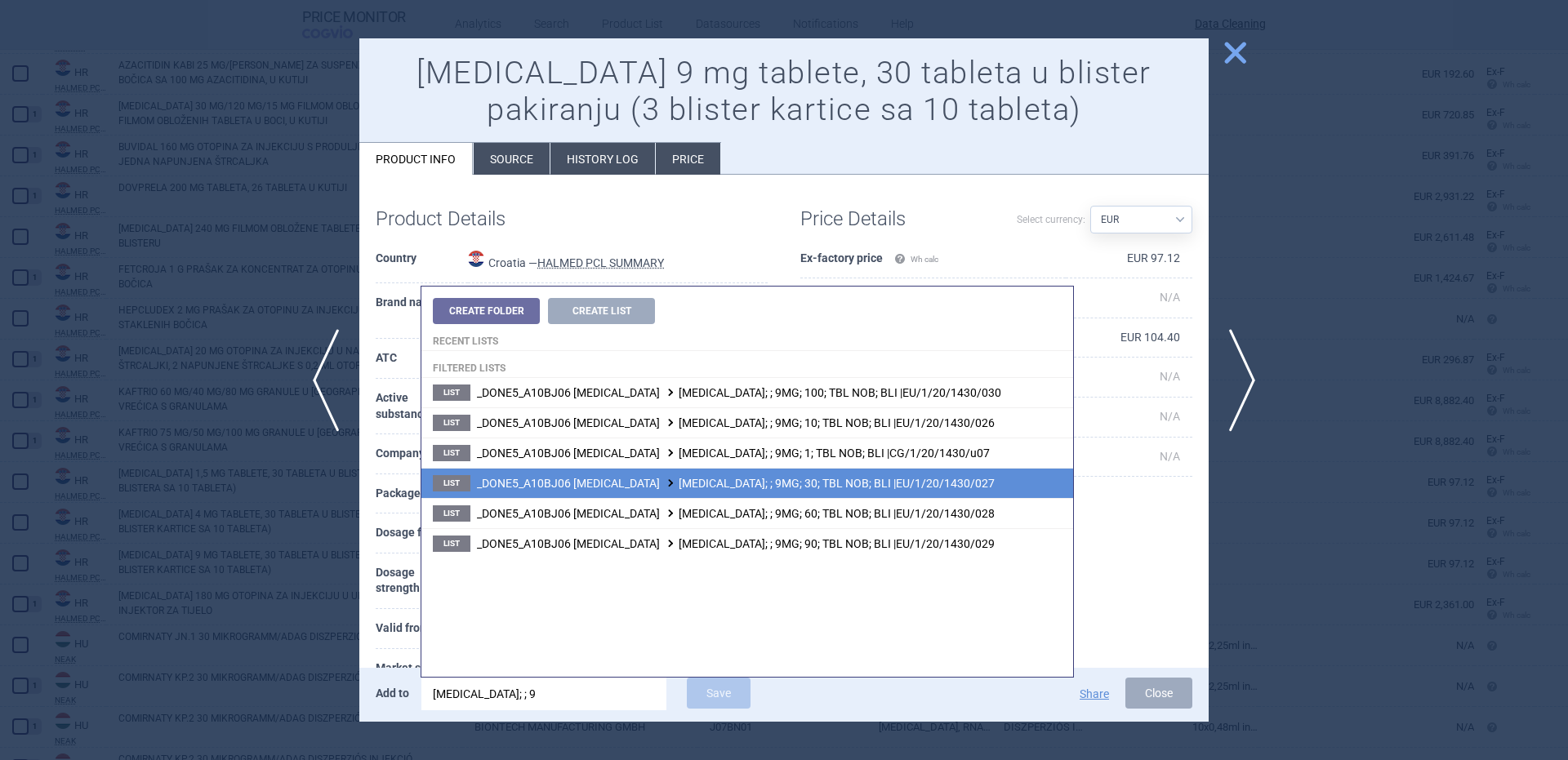
type input "rybelsus; ; 9"
click at [753, 476] on span "_DONE5_A10BJ06 SEMAGLUTIDE RYBELSUS; ; 9MG; 30; TBL NOB; BLI |EU/1/20/1430/027" at bounding box center [736, 482] width 518 height 13
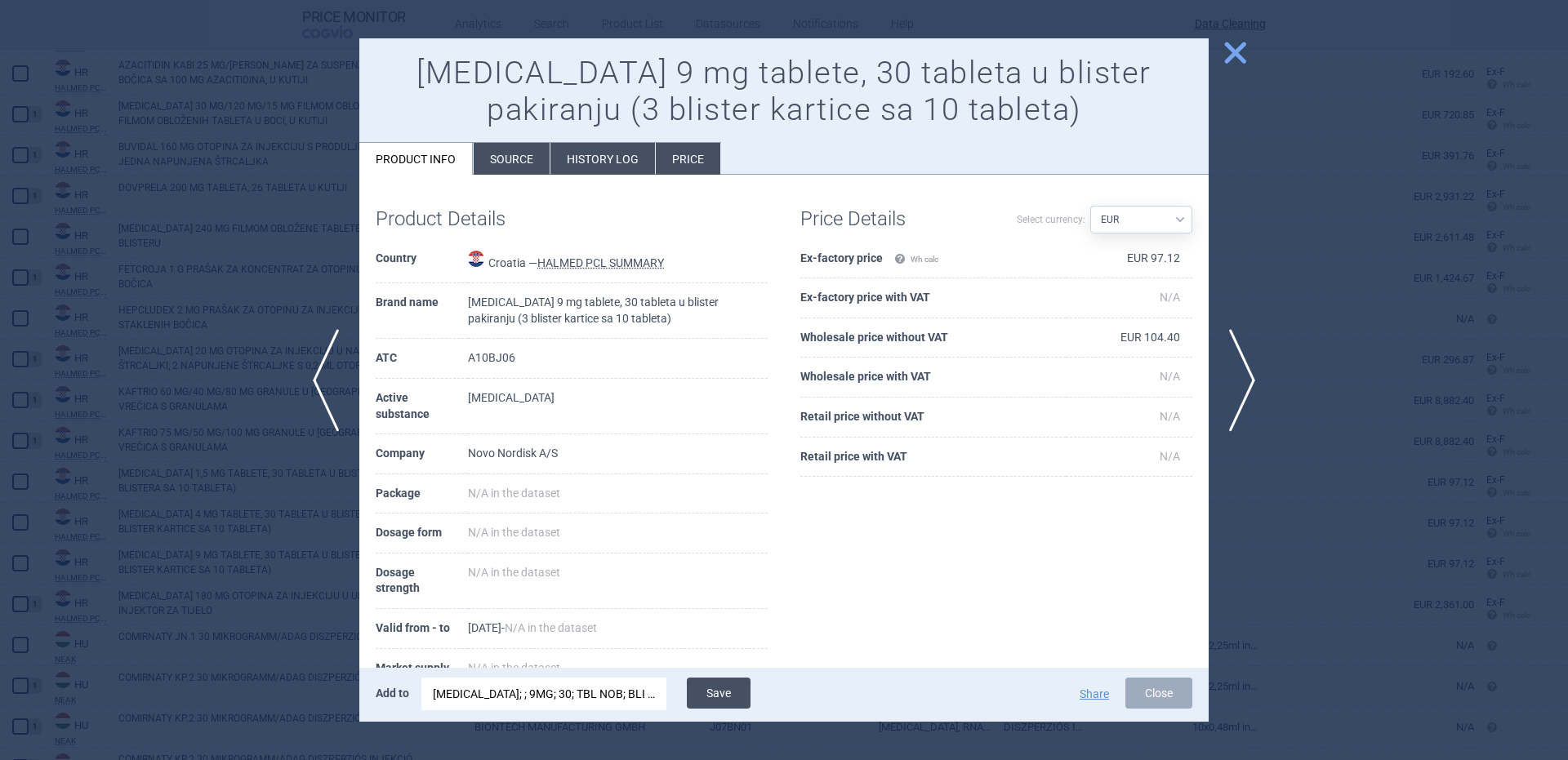
click at [713, 695] on button "Save" at bounding box center [719, 693] width 64 height 31
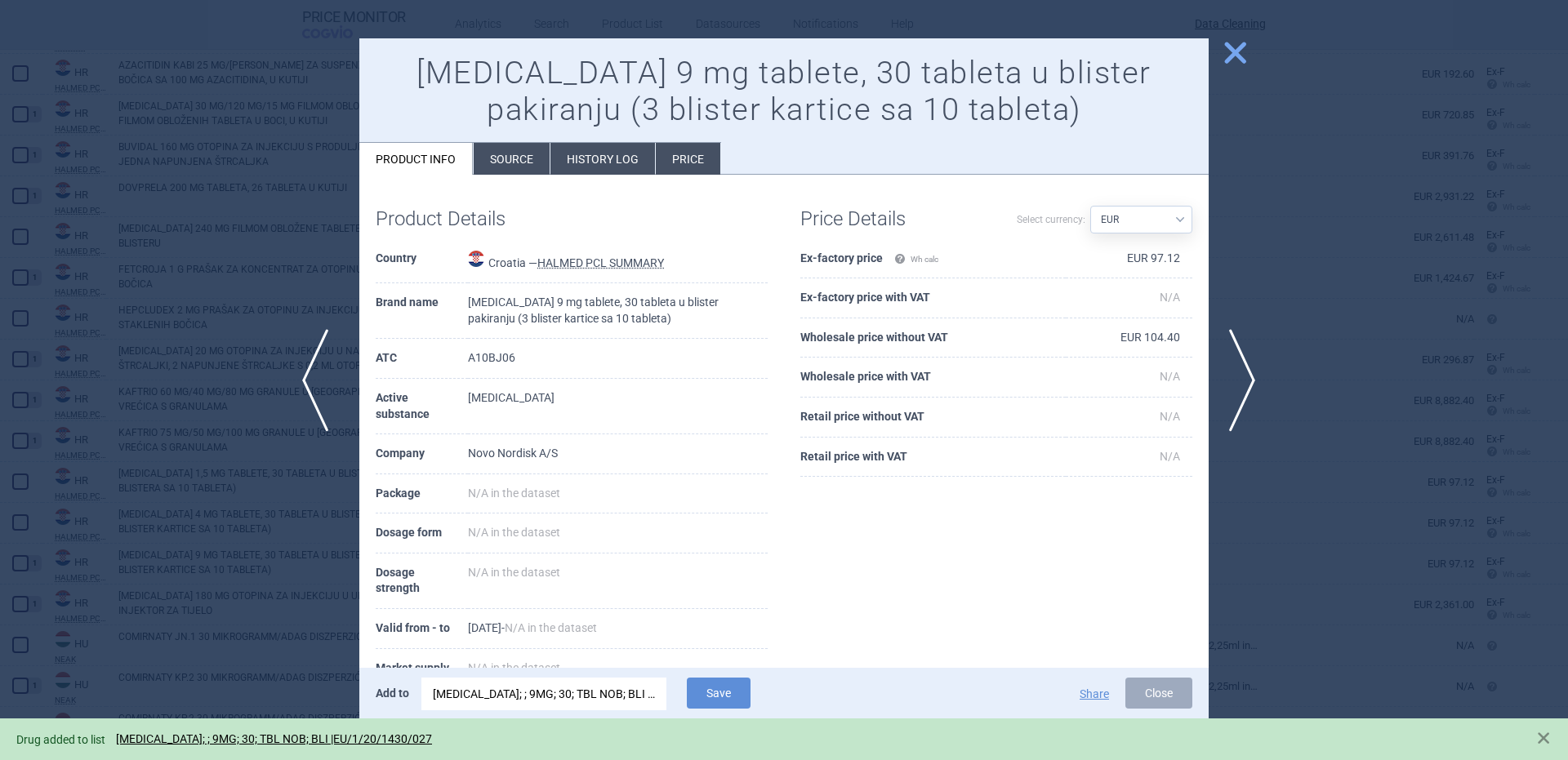
click at [324, 352] on span "previous" at bounding box center [320, 380] width 37 height 103
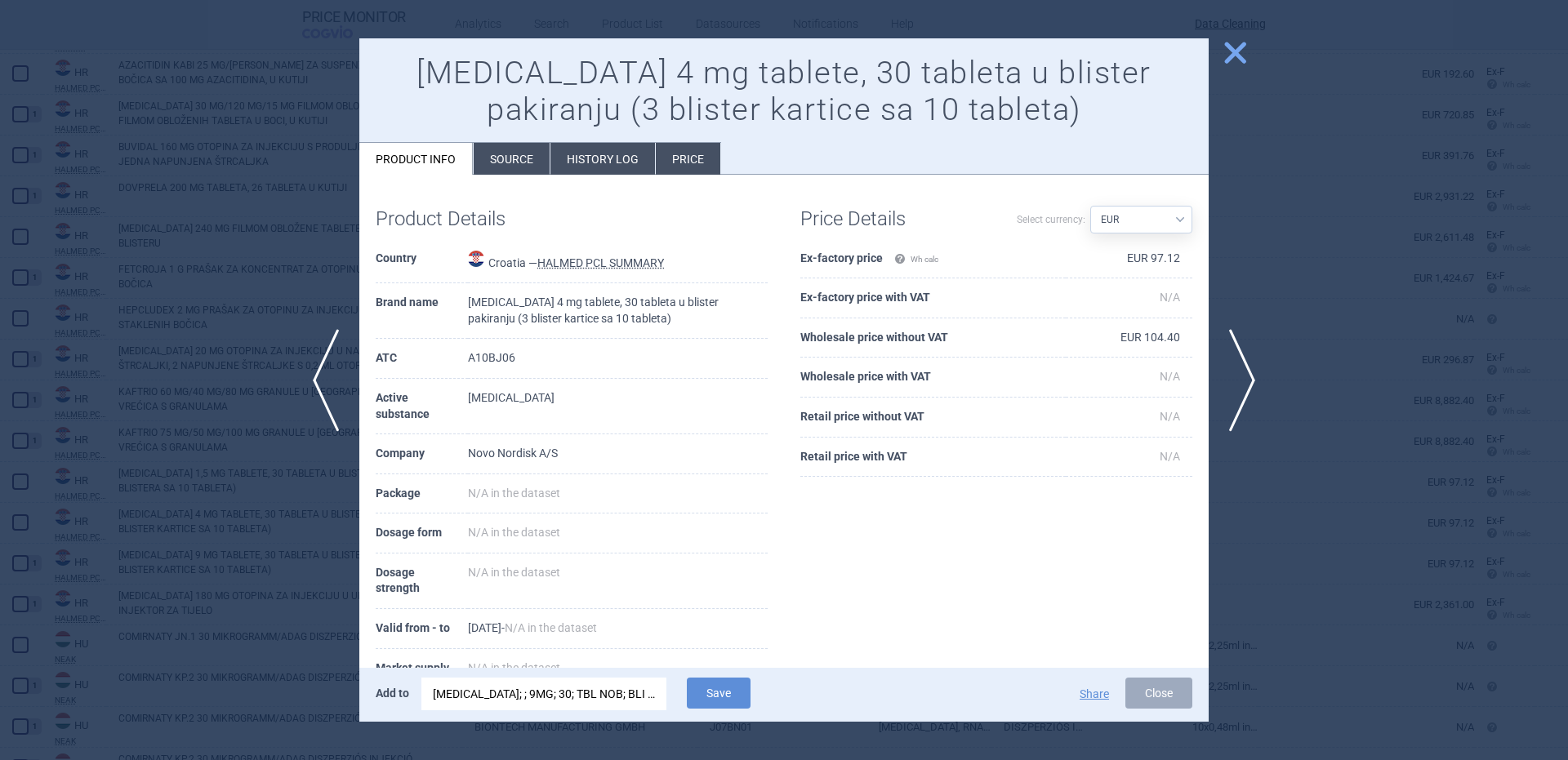
click at [556, 701] on div "RYBELSUS; ; 9MG; 30; TBL NOB; BLI |EU/1/20/1430/027" at bounding box center [544, 694] width 223 height 32
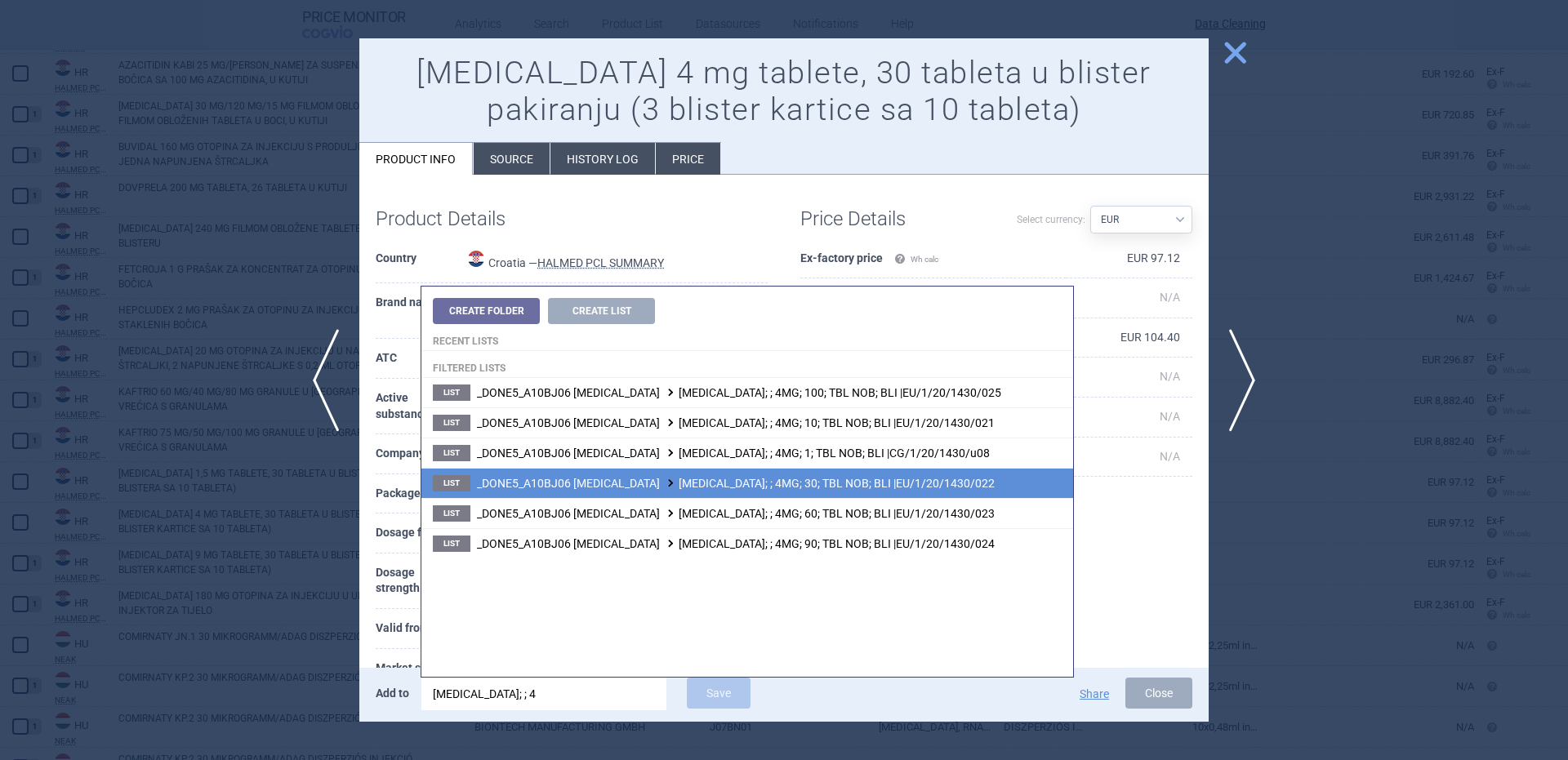
type input "rybelsus; ; 4"
click at [915, 476] on span "_DONE5_A10BJ06 SEMAGLUTIDE RYBELSUS; ; 4MG; 30; TBL NOB; BLI |EU/1/20/1430/022" at bounding box center [736, 482] width 518 height 13
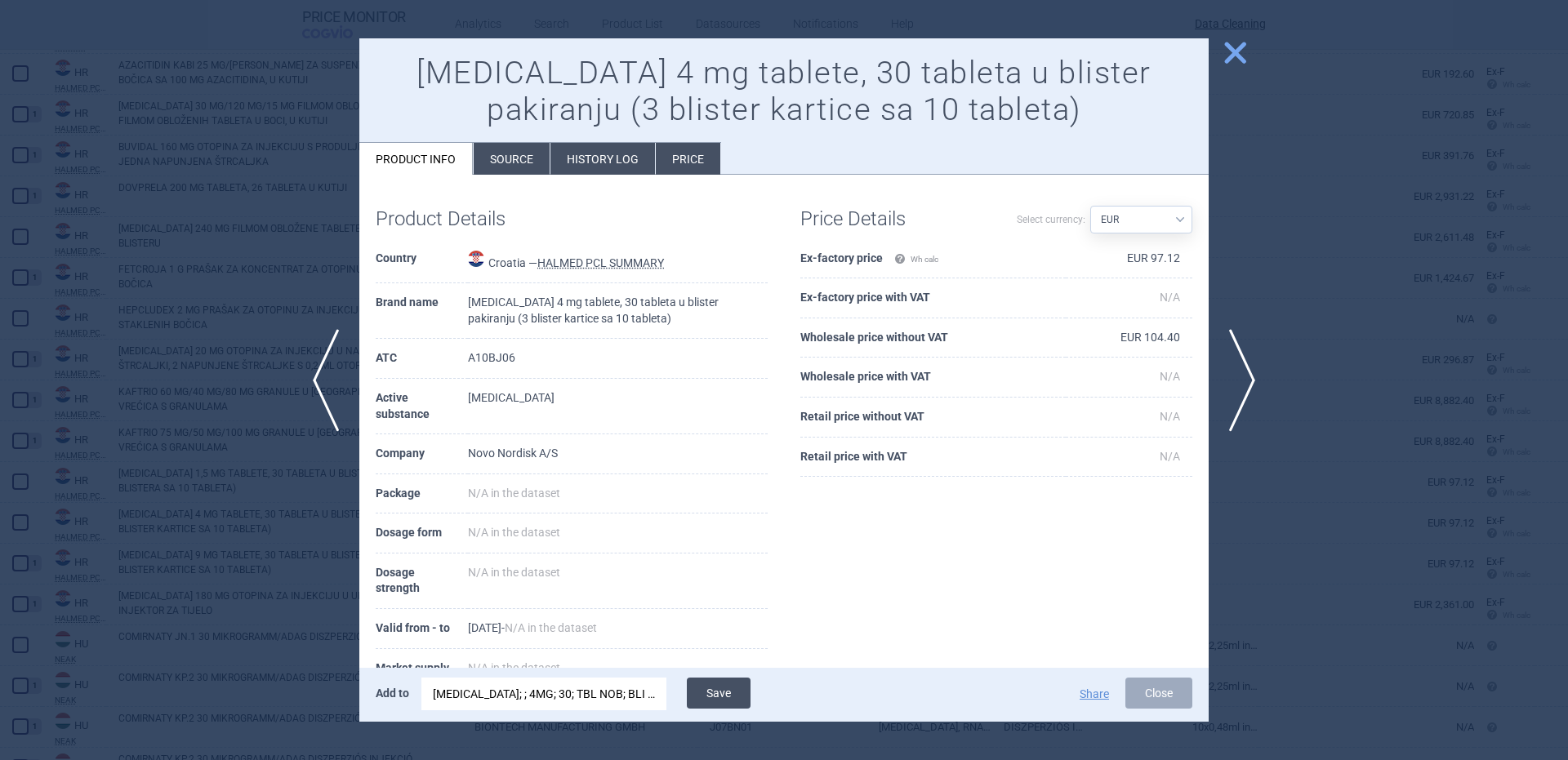
click at [712, 685] on button "Save" at bounding box center [719, 693] width 64 height 31
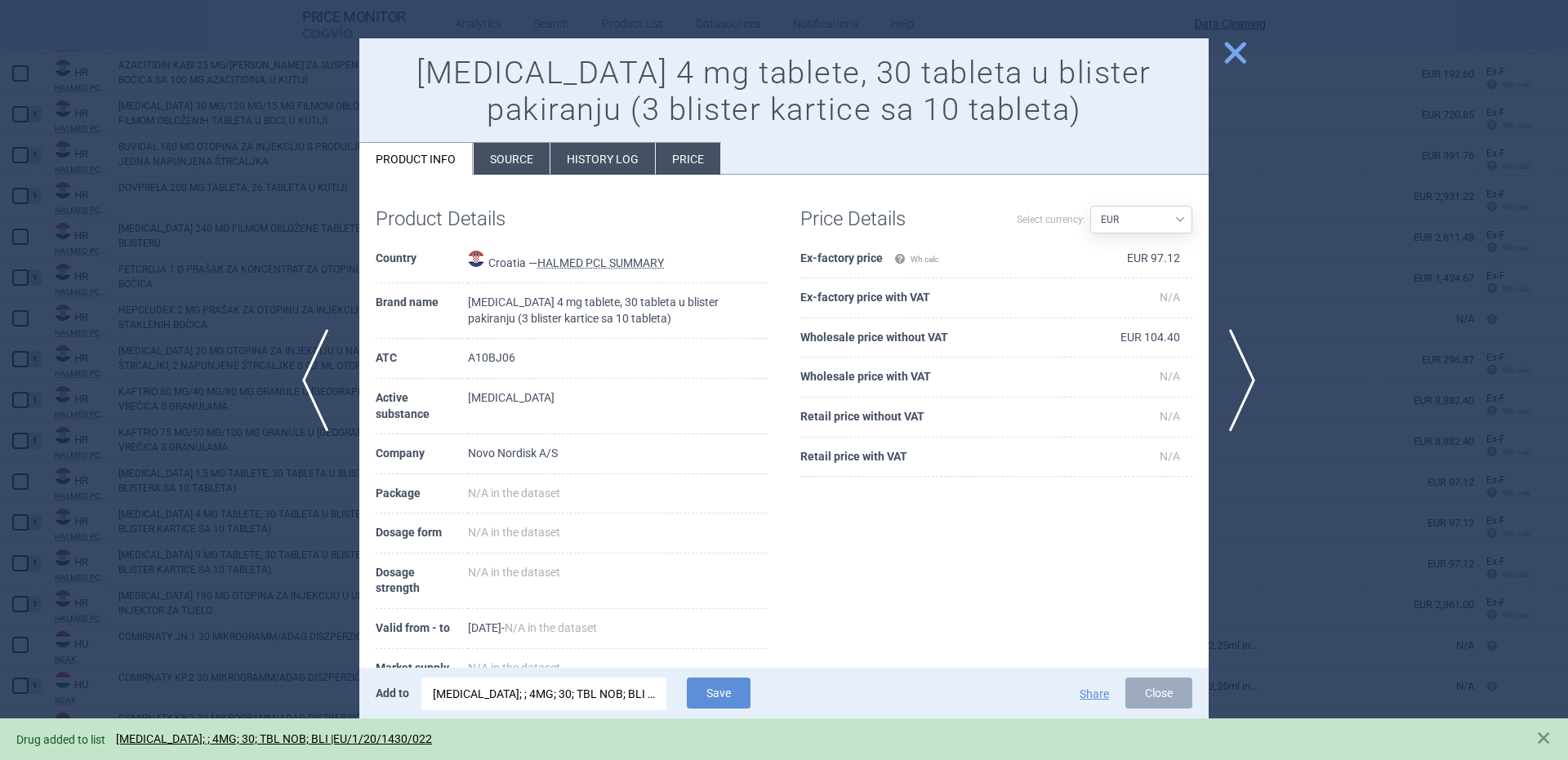
click at [323, 379] on span "previous" at bounding box center [320, 380] width 37 height 103
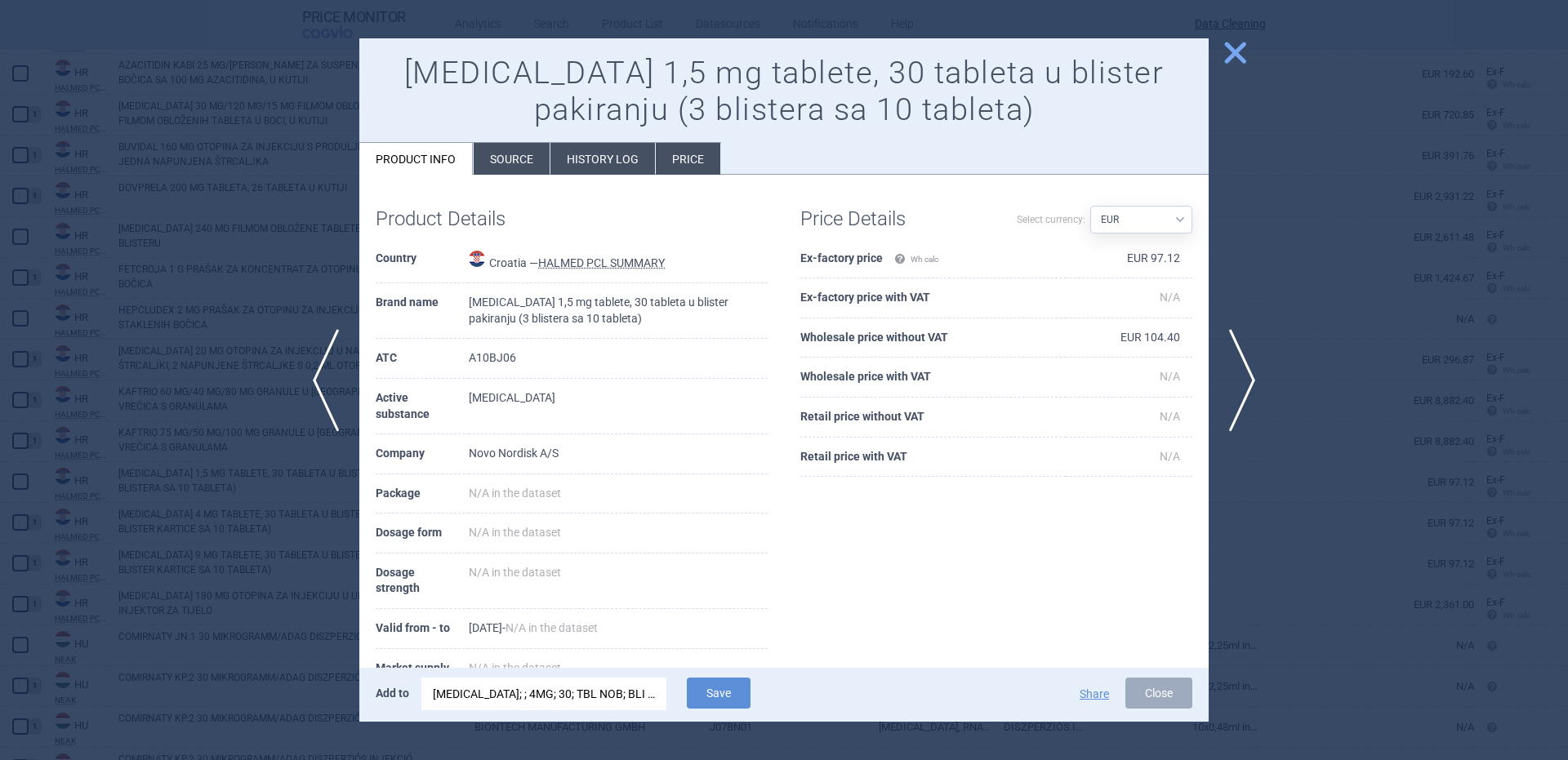
click at [529, 707] on div "RYBELSUS; ; 4MG; 30; TBL NOB; BLI |EU/1/20/1430/022" at bounding box center [544, 694] width 223 height 32
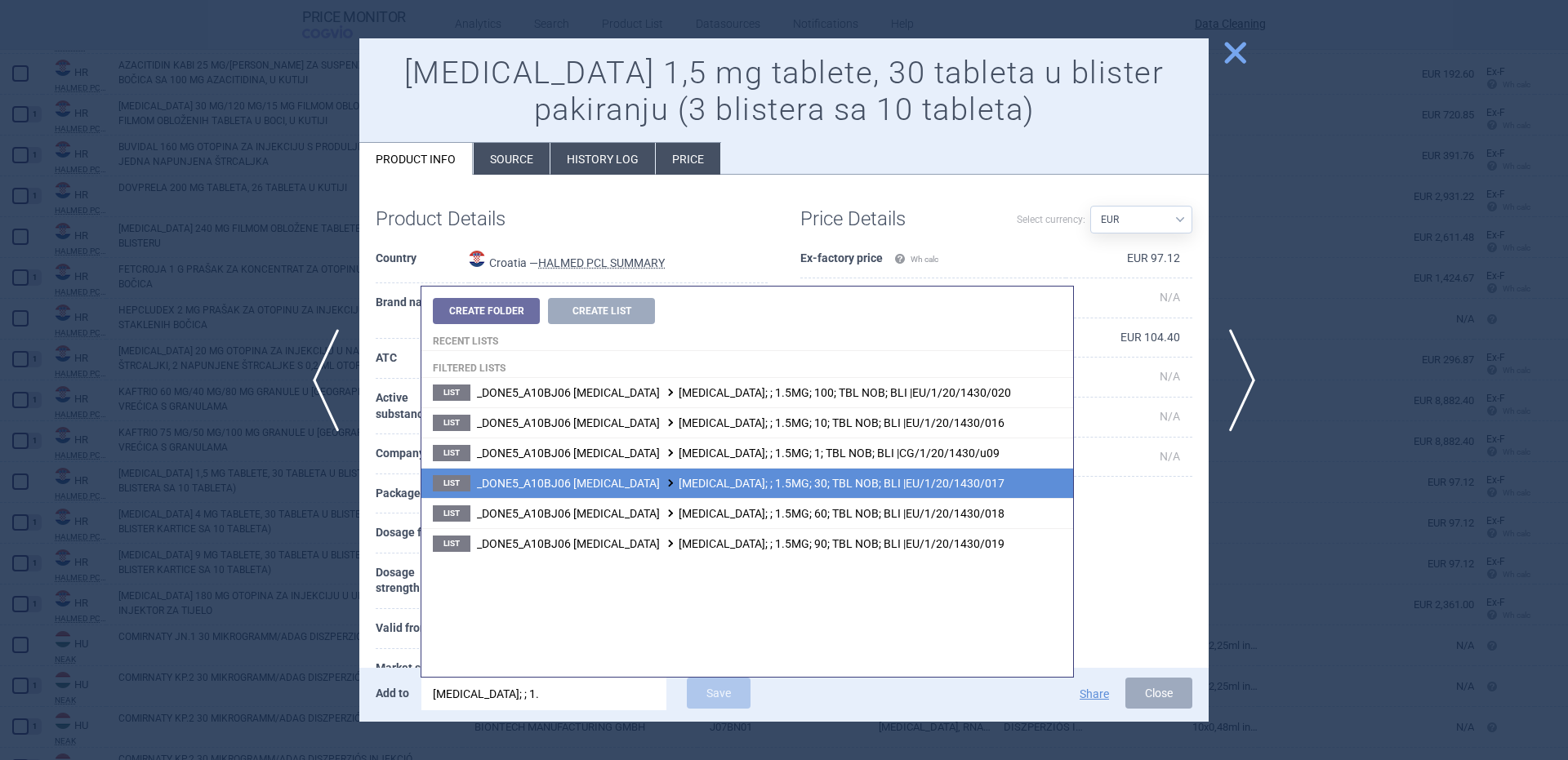
type input "rybelsus; ; 1."
click at [874, 487] on span "_DONE5_A10BJ06 SEMAGLUTIDE RYBELSUS; ; 1.5MG; 30; TBL NOB; BLI |EU/1/20/1430/017" at bounding box center [740, 482] width 527 height 13
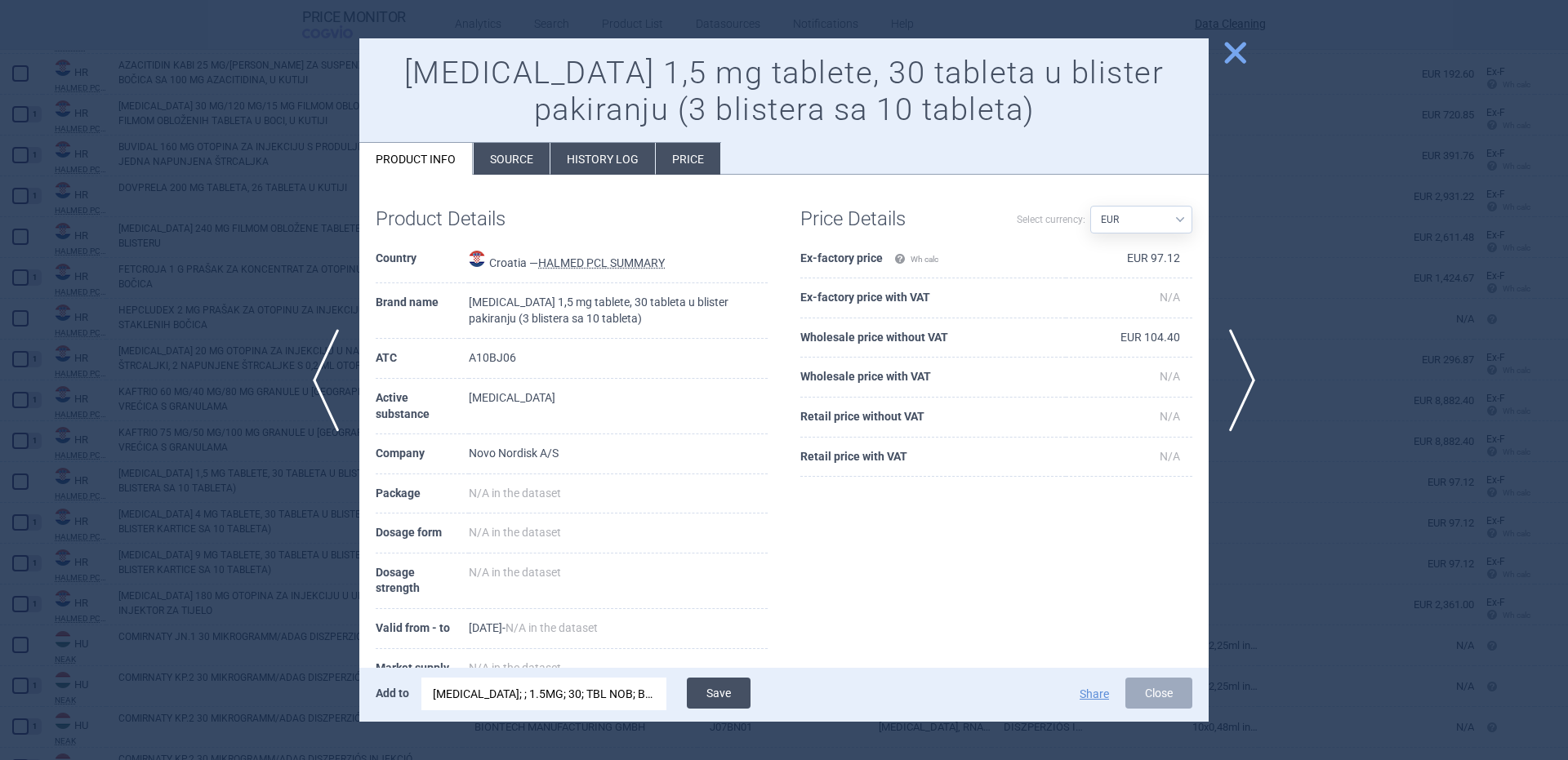
click at [697, 703] on button "Save" at bounding box center [719, 693] width 64 height 31
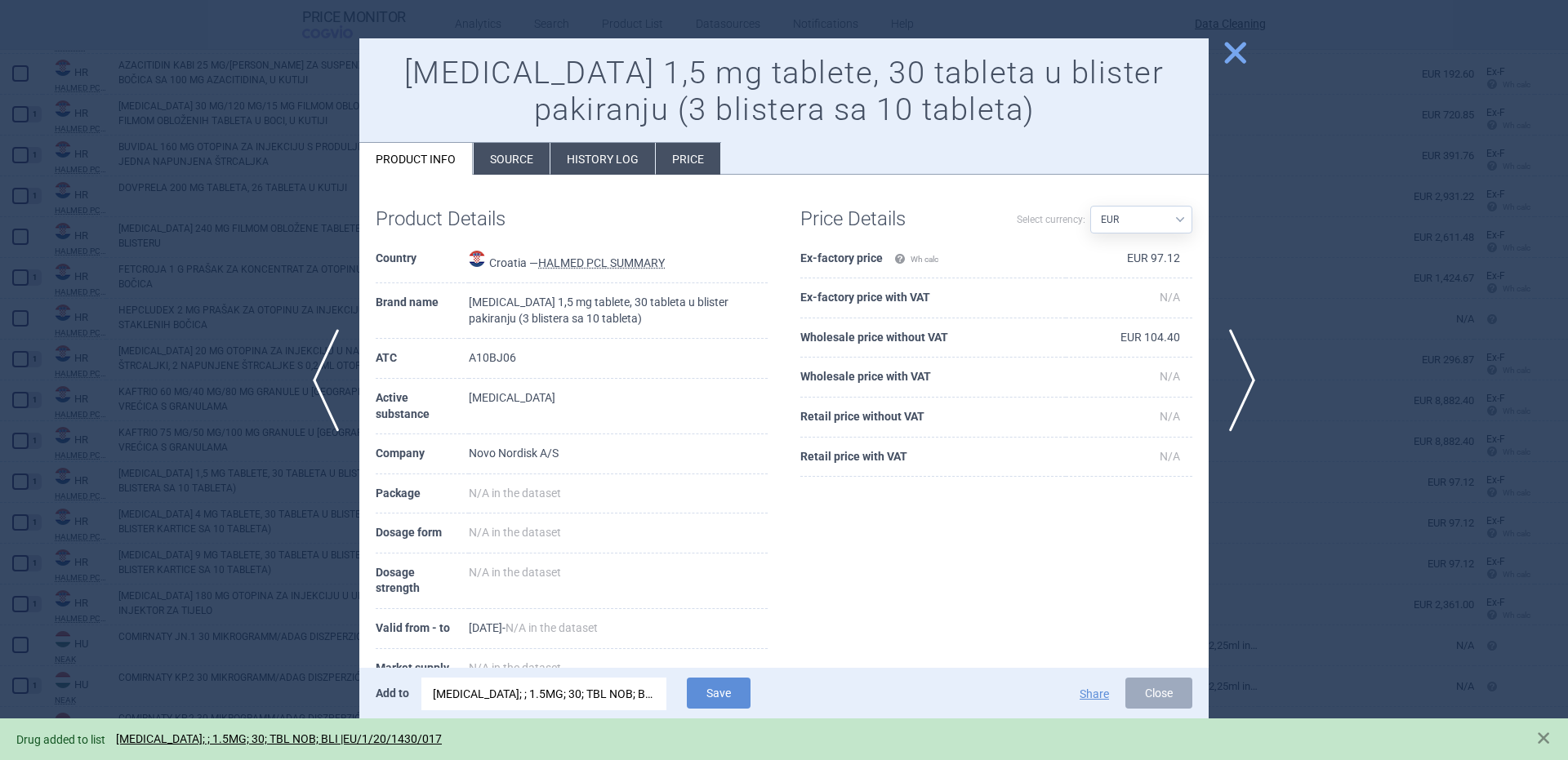
click at [264, 465] on div at bounding box center [784, 380] width 1568 height 760
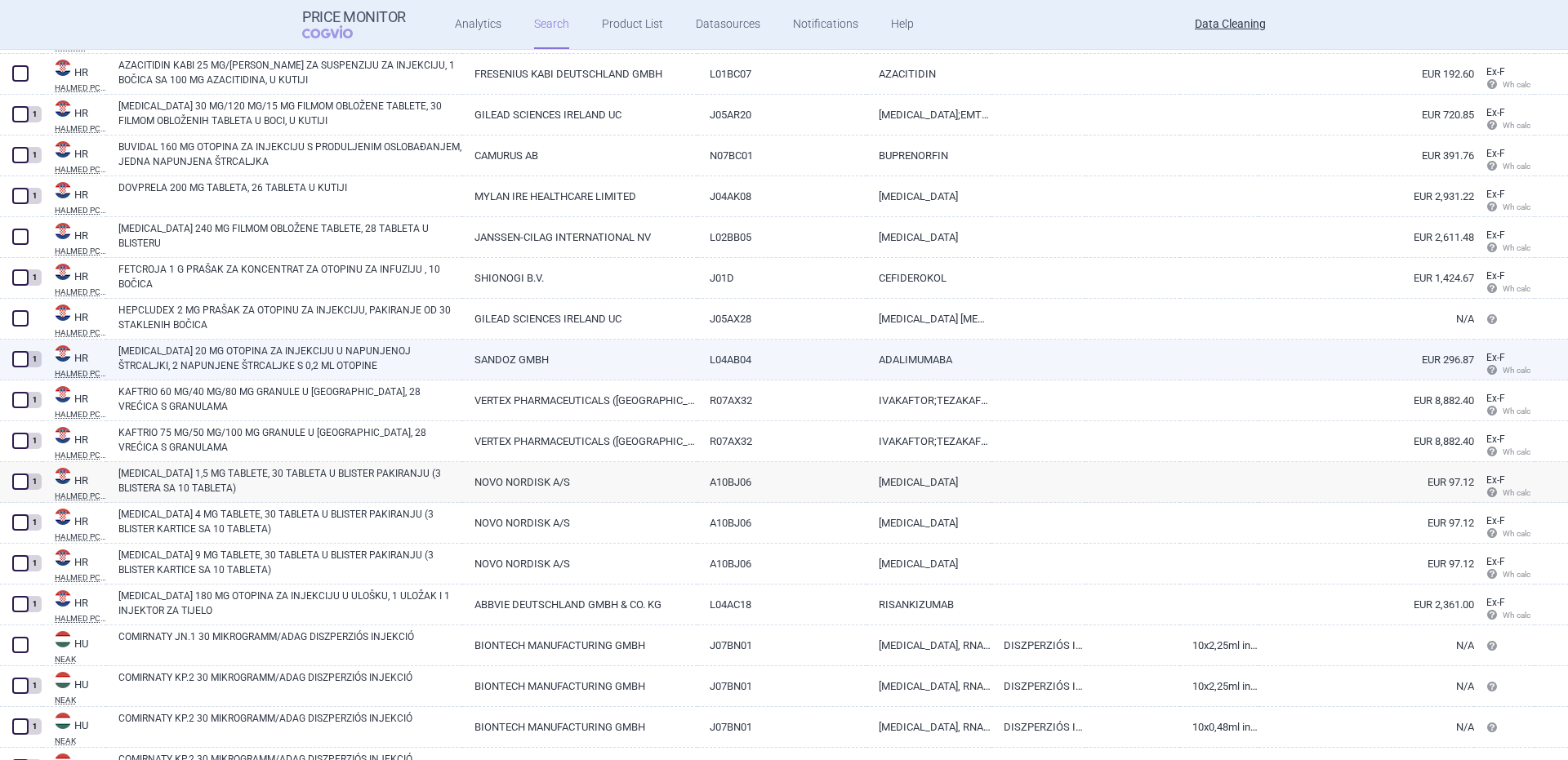
click at [158, 352] on link "HYRIMOZ 20 MG OTOPINA ZA INJEKCIJU U NAPUNJENOJ ŠTRCALJKI, 2 NAPUNJENE ŠTRCALJK…" at bounding box center [290, 358] width 344 height 30
select select "EUR"
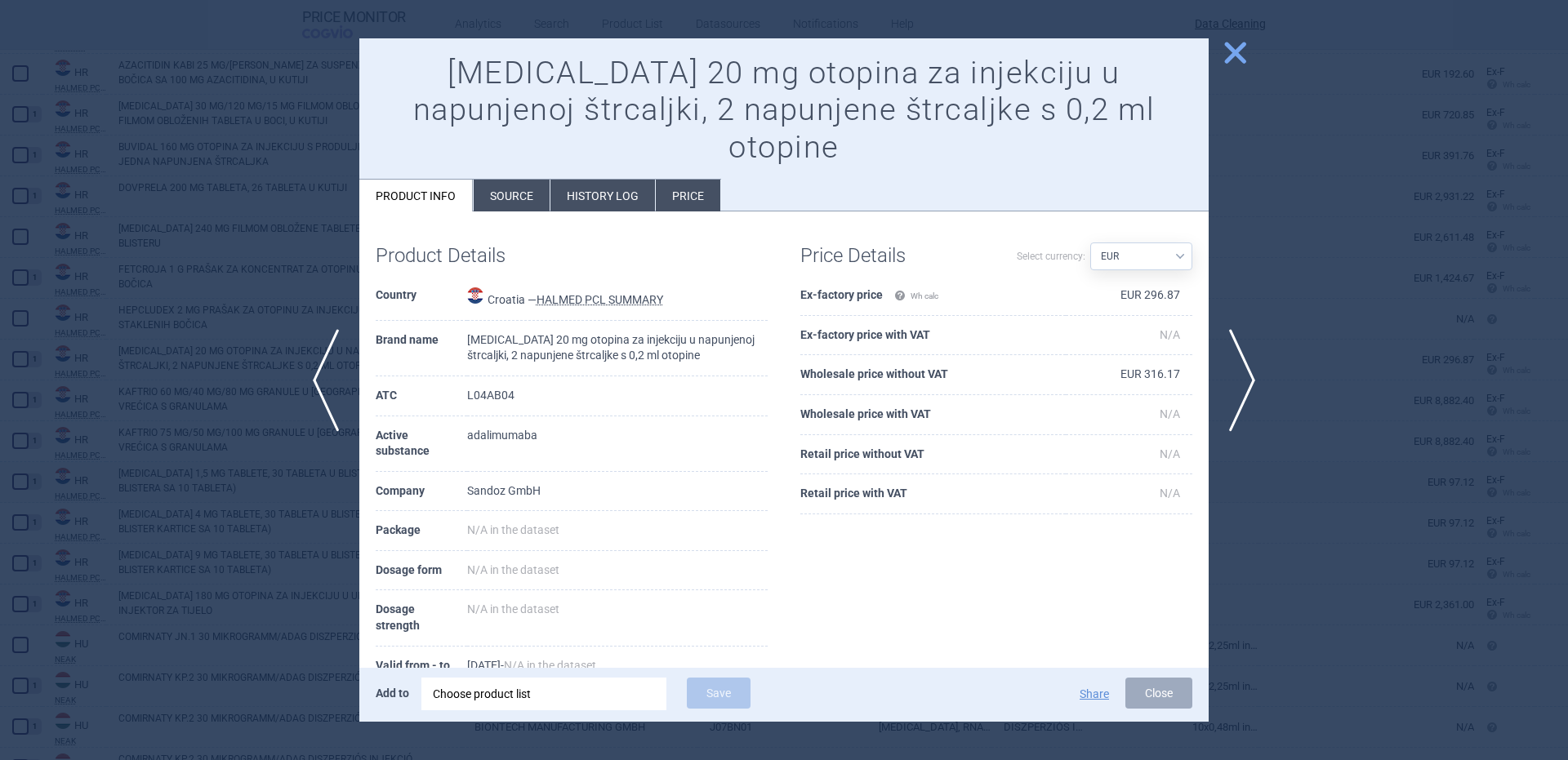
click at [168, 329] on div at bounding box center [784, 380] width 1568 height 760
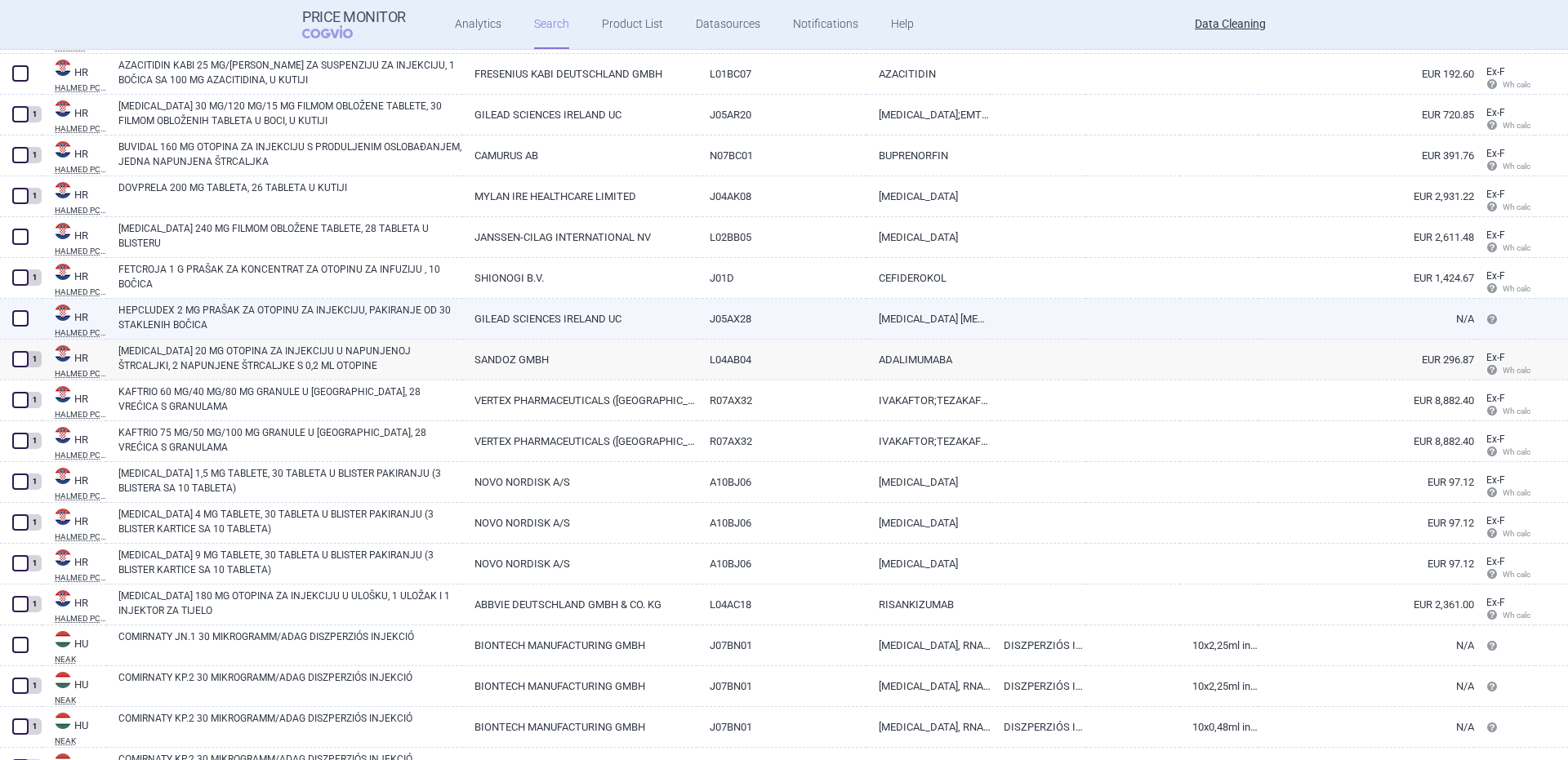
click at [268, 308] on link "HEPCLUDEX 2 MG PRAŠAK ZA OTOPINU ZA INJEKCIJU, PAKIRANJE OD 30 STAKLENIH BOČICA" at bounding box center [290, 318] width 344 height 30
select select "EUR"
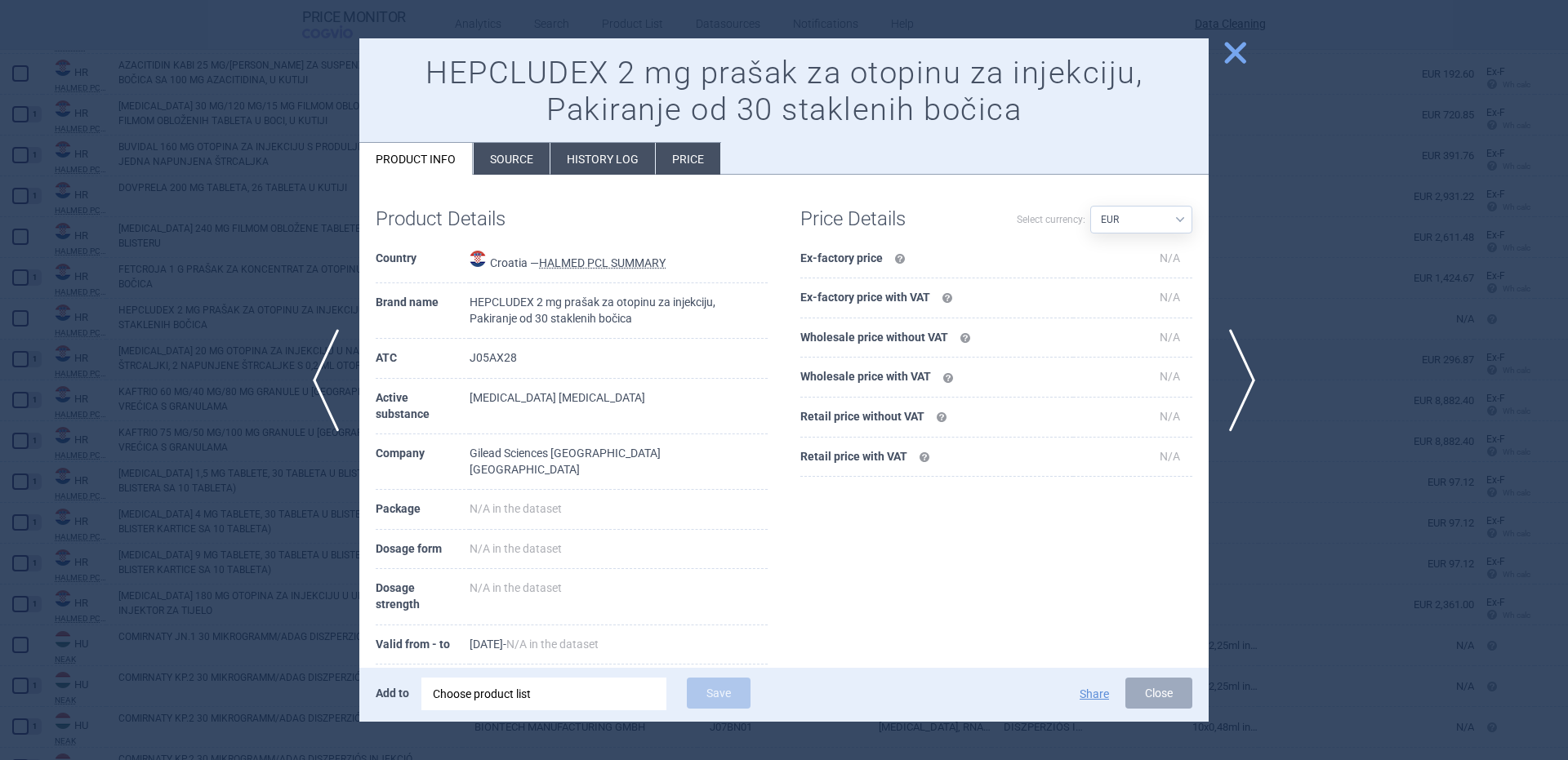
click at [557, 703] on div "Choose product list" at bounding box center [544, 694] width 223 height 32
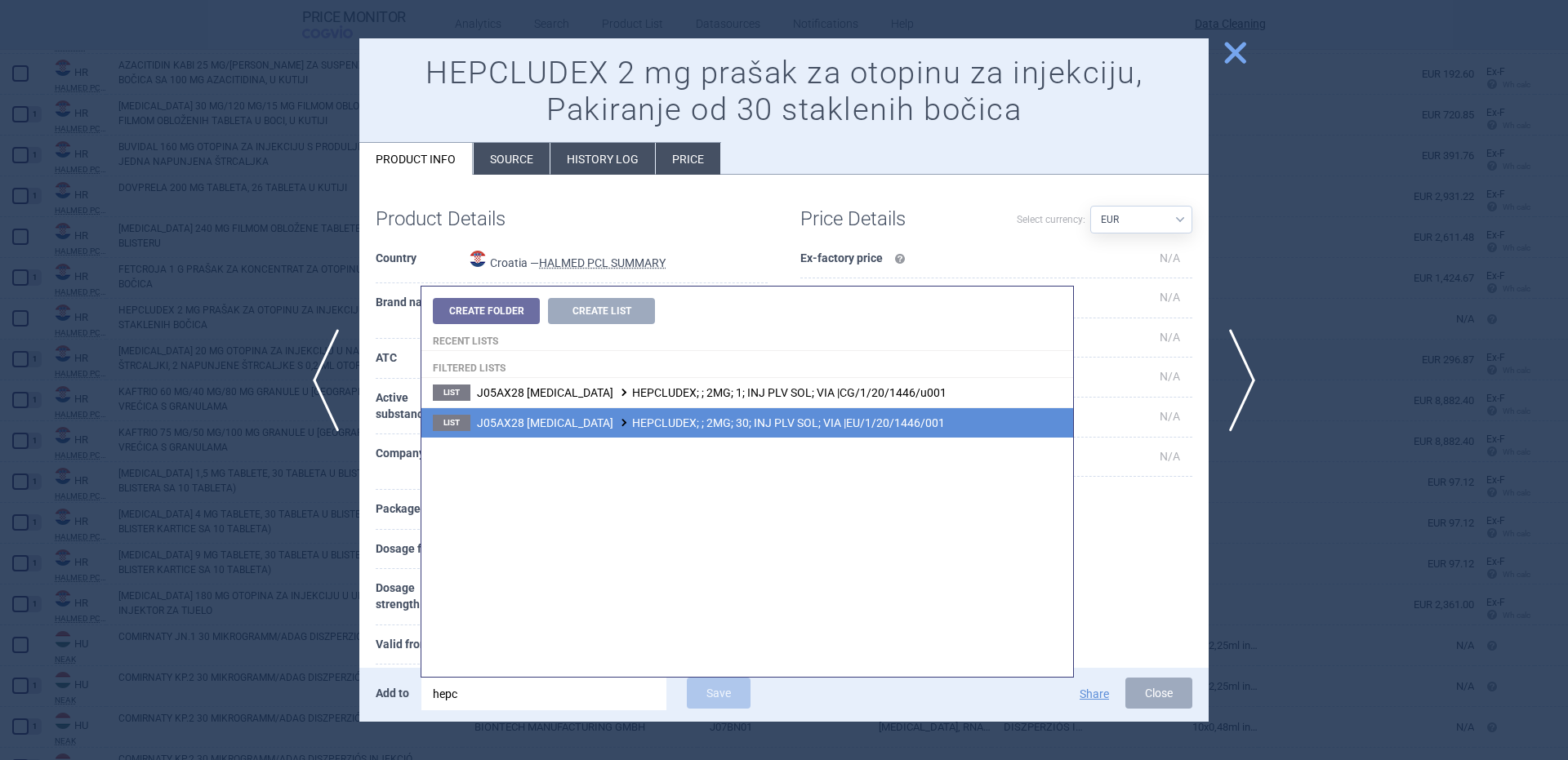
type input "hepc"
click at [764, 425] on span "J05AX28 BULEVIRTIDE HEPCLUDEX; ; 2MG; 30; INJ PLV SOL; VIA |EU/1/20/1446/001" at bounding box center [710, 422] width 468 height 13
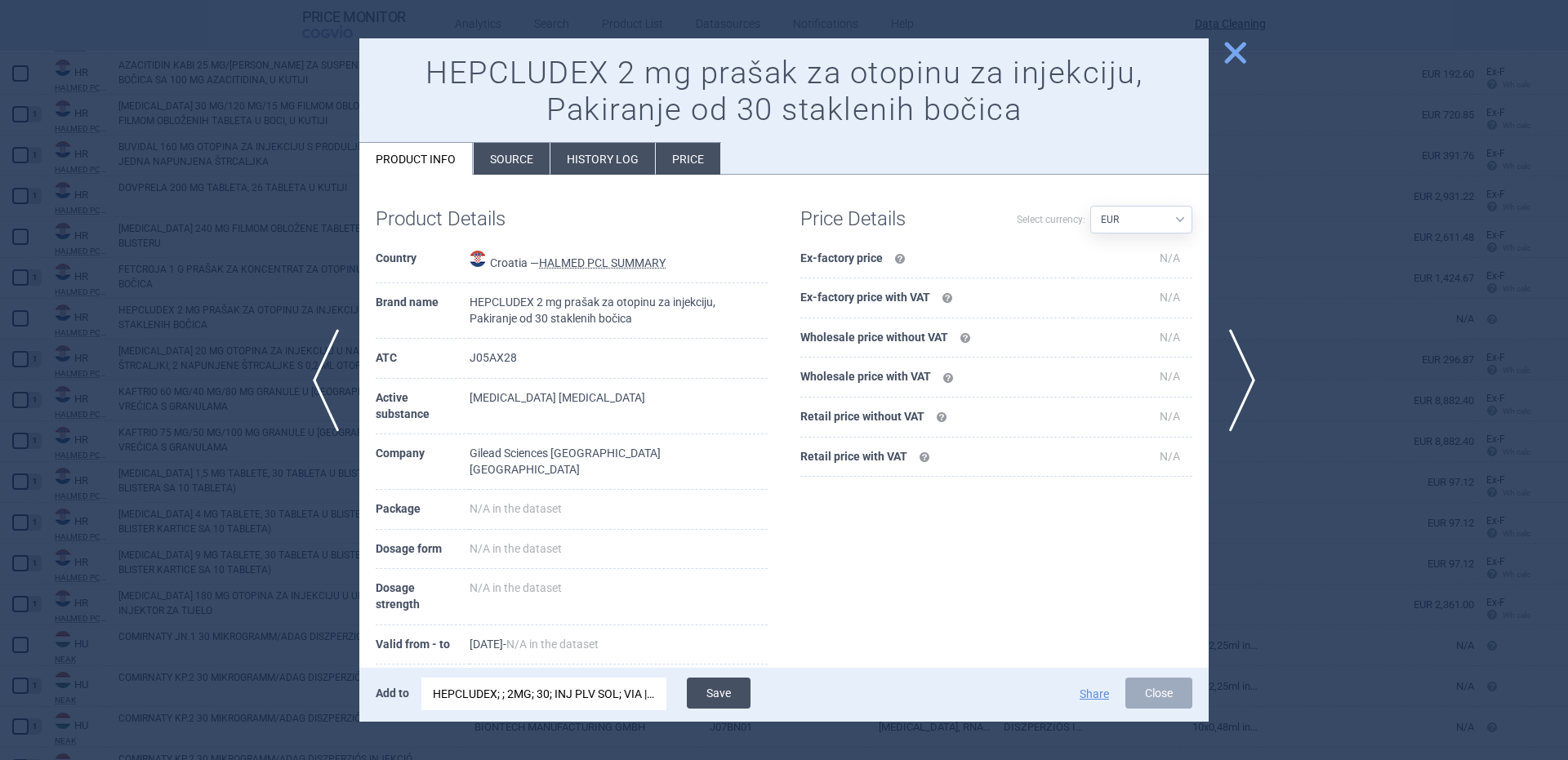
click at [734, 704] on button "Save" at bounding box center [719, 693] width 64 height 31
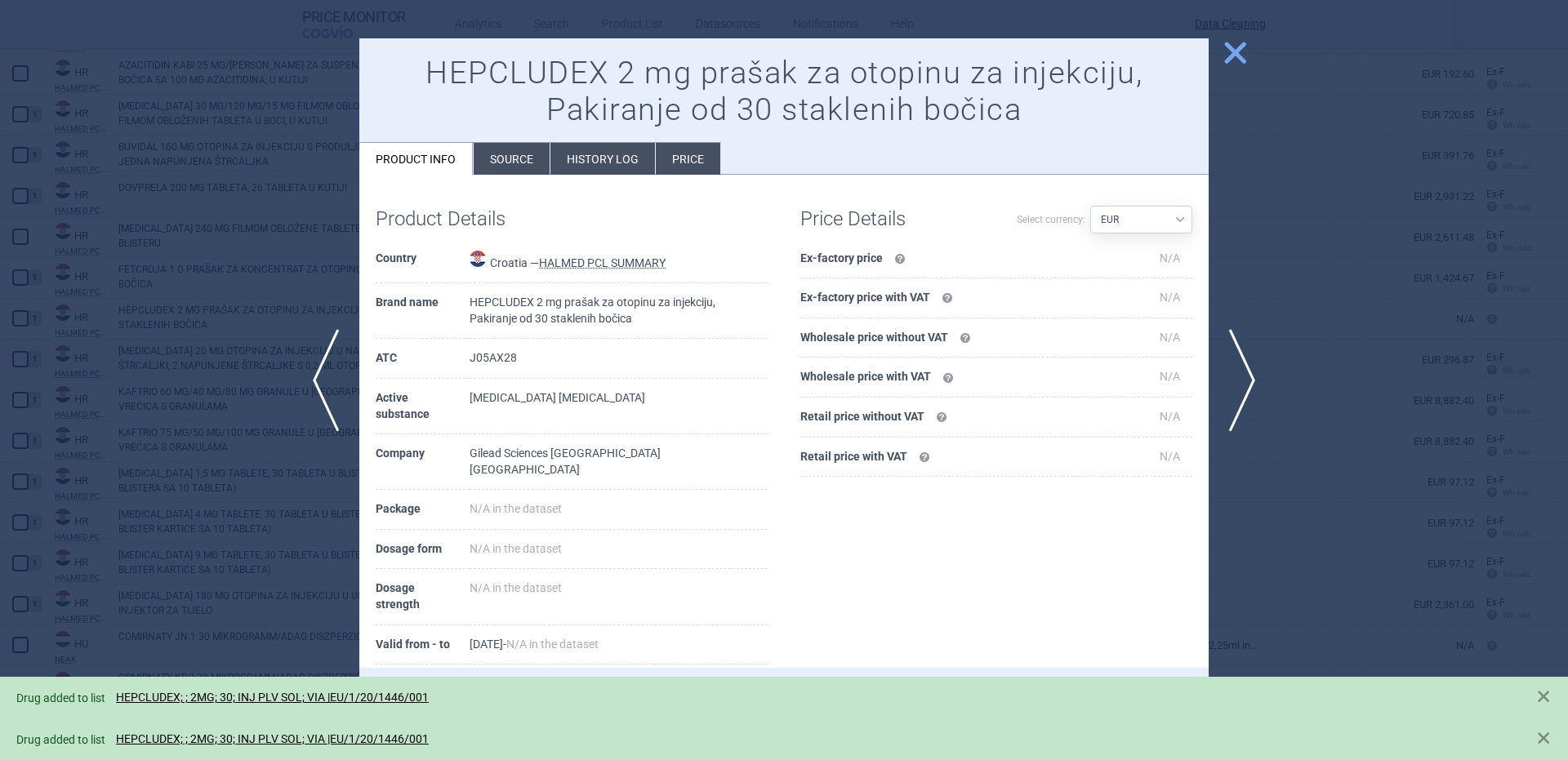
click at [295, 272] on div at bounding box center [784, 380] width 1568 height 760
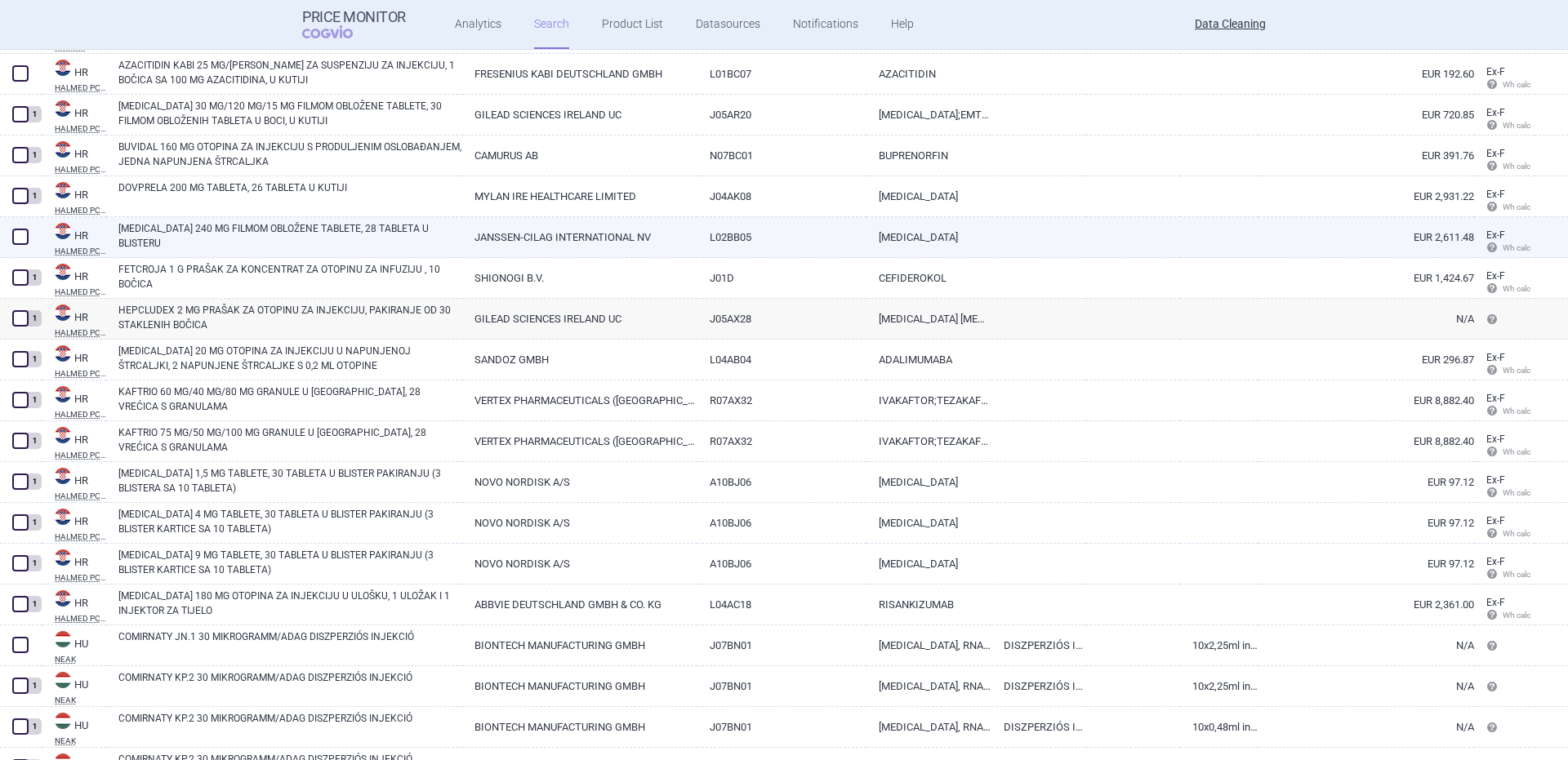
click at [262, 246] on link "ERLEADA 240 MG FILMOM OBLOŽENE TABLETE, 28 TABLETA U BLISTERU" at bounding box center [290, 236] width 344 height 30
select select "EUR"
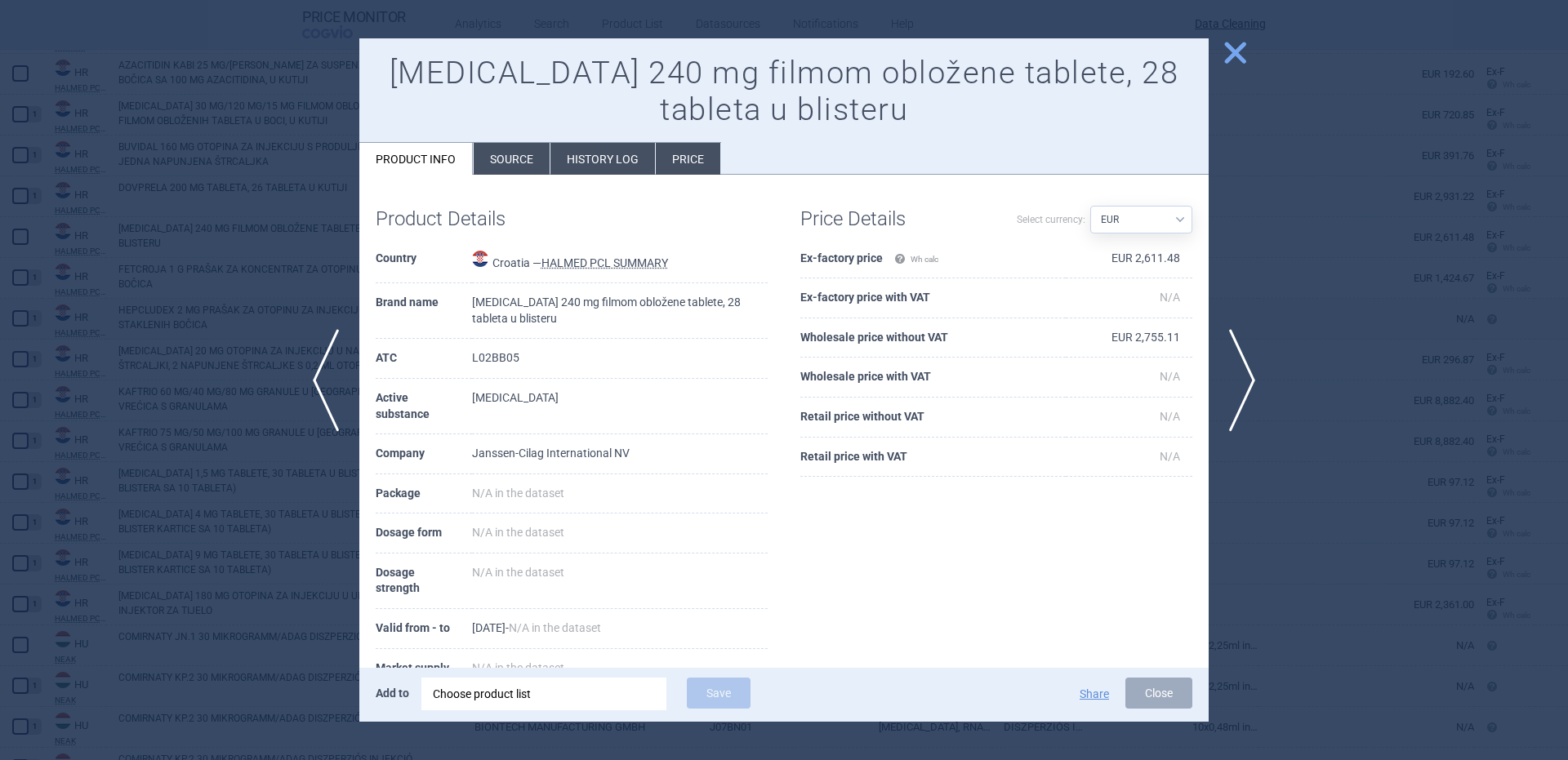
click at [549, 685] on div "Choose product list" at bounding box center [544, 694] width 223 height 32
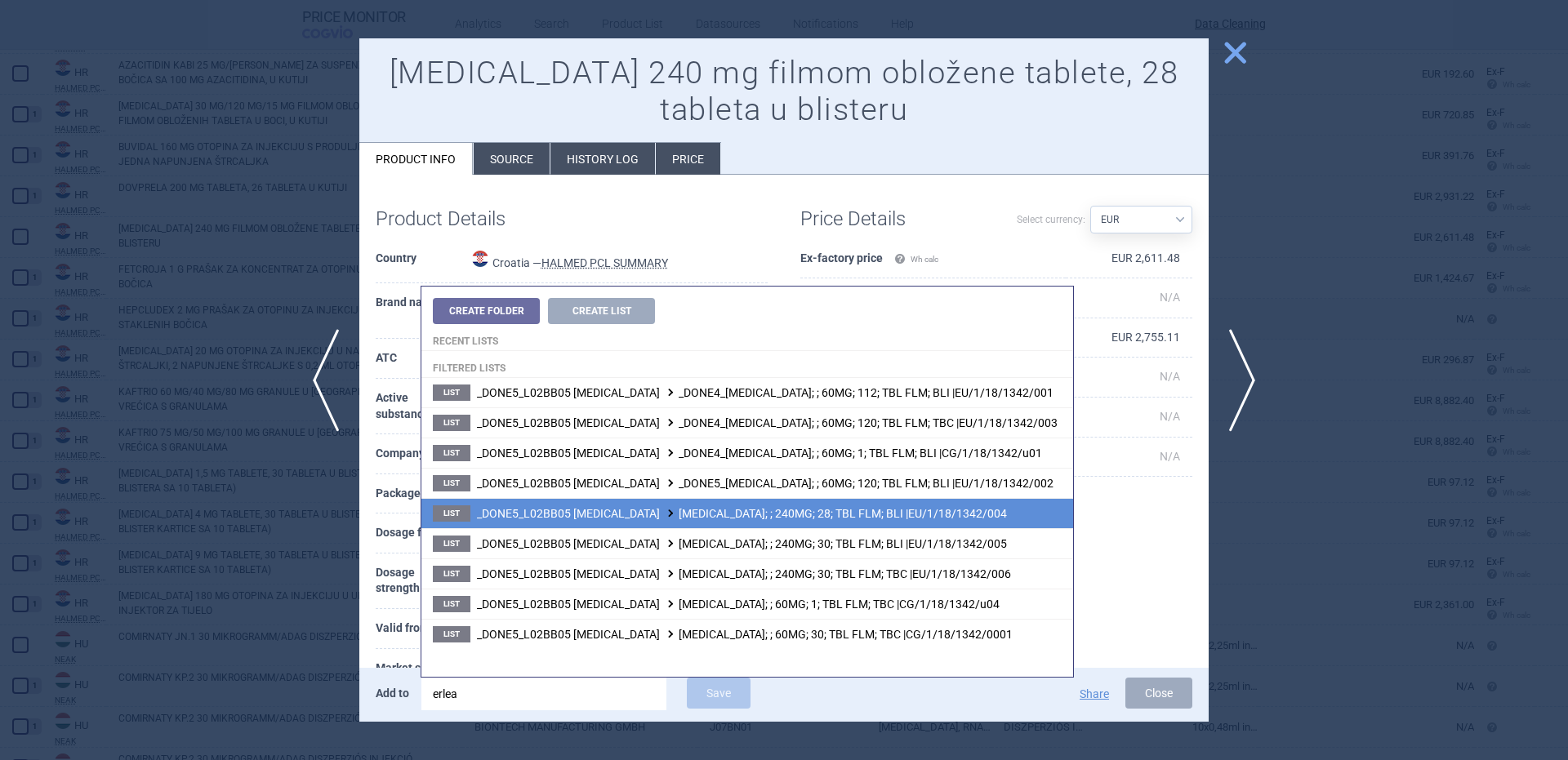
type input "erlea"
click at [866, 517] on span "_DONE5_L02BB05 APALUTAMIDE ERLEADA; ; 240MG; 28; TBL FLM; BLI |EU/1/18/1342/004" at bounding box center [742, 513] width 530 height 13
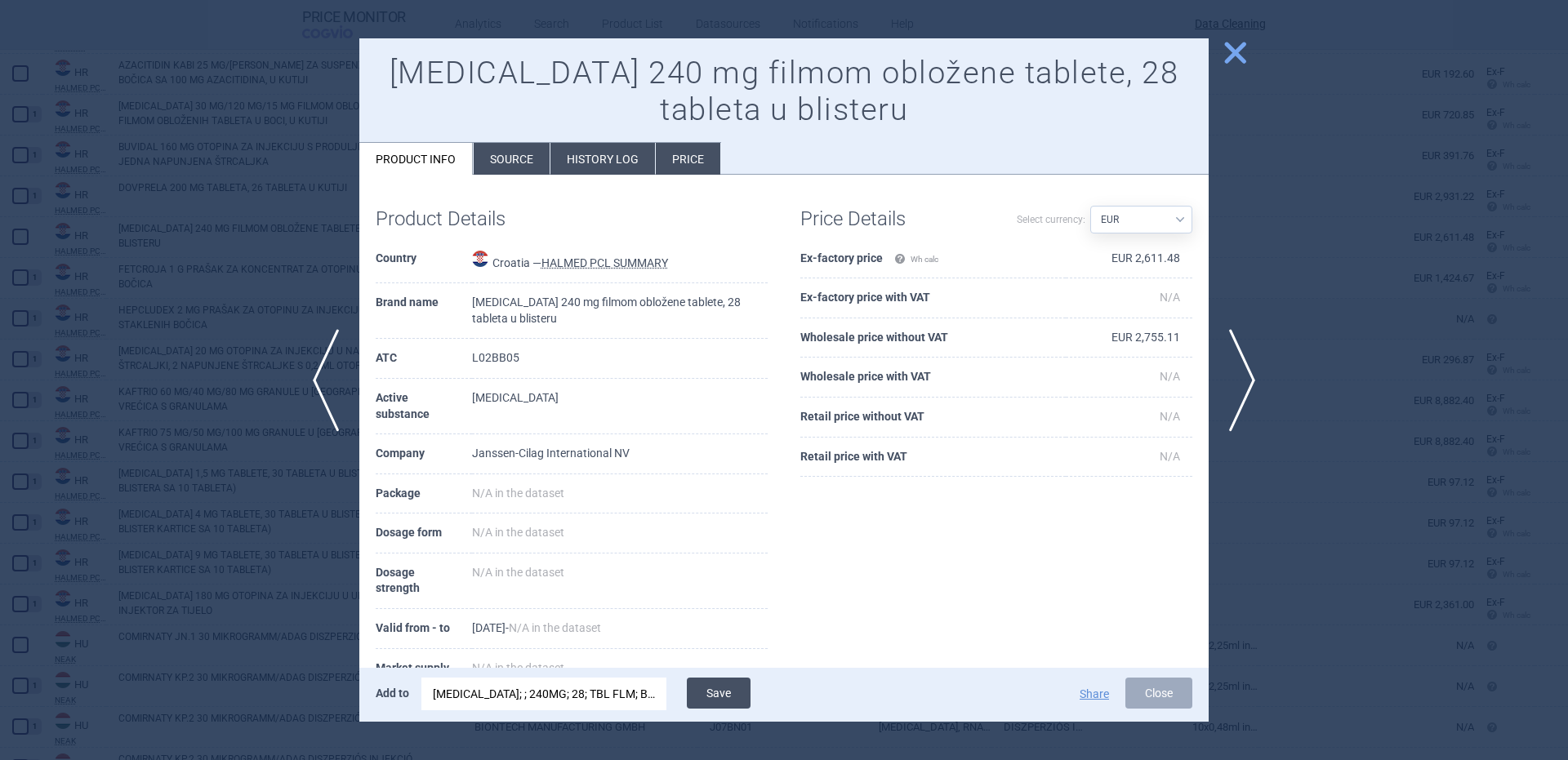
click at [726, 680] on button "Save" at bounding box center [719, 693] width 64 height 31
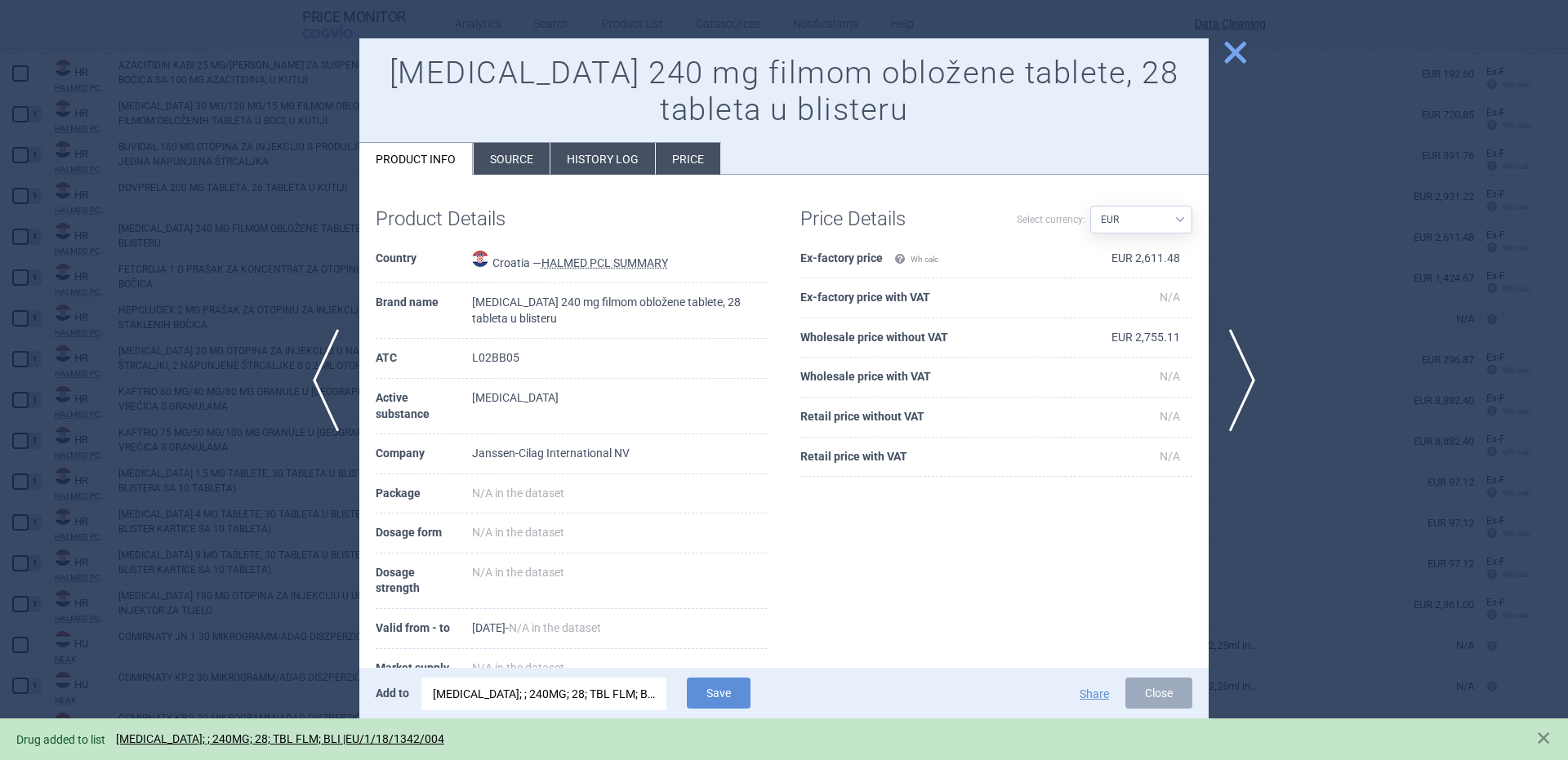
click at [1238, 43] on span "close" at bounding box center [1235, 53] width 29 height 29
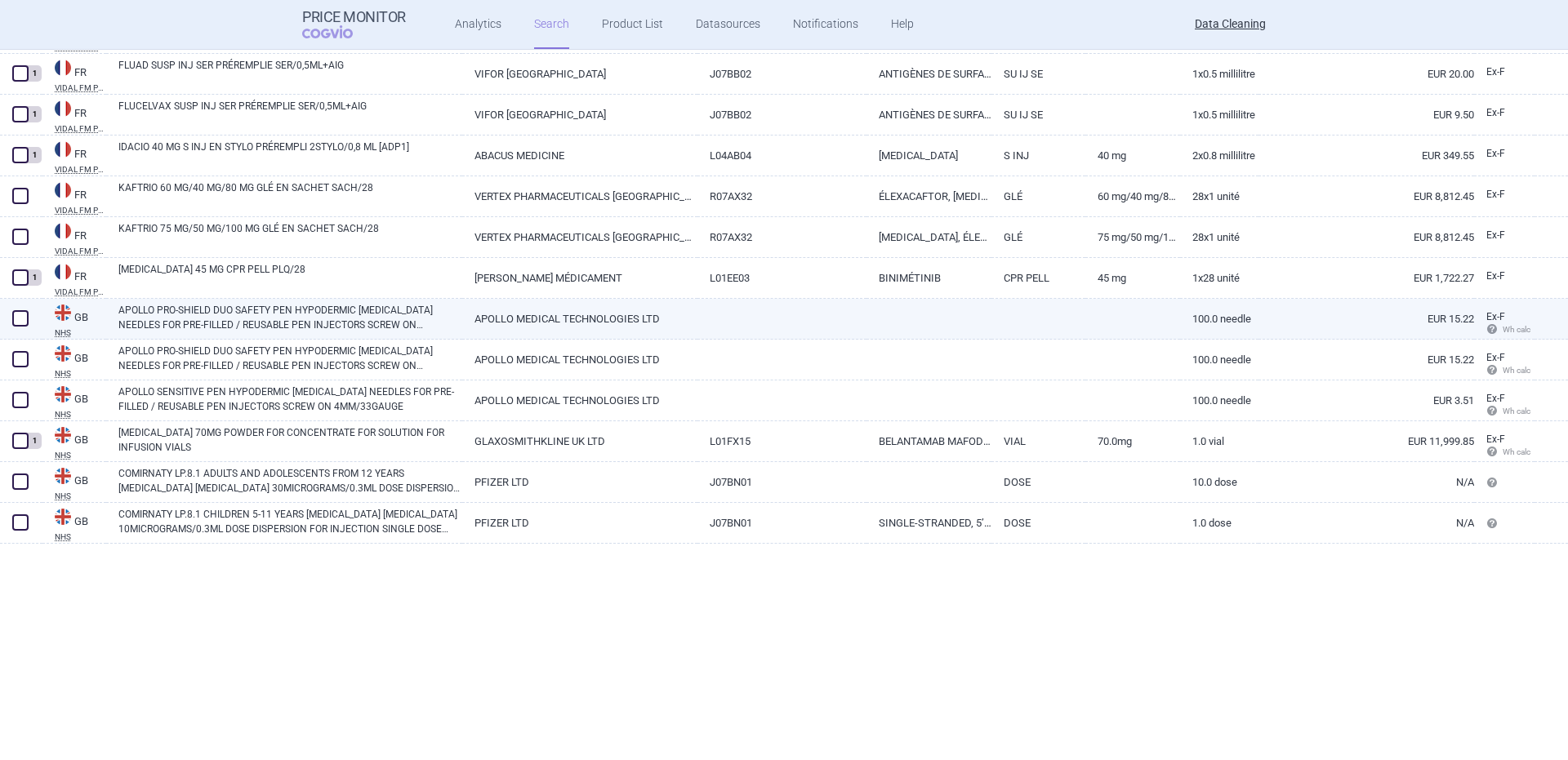
scroll to position [15524, 0]
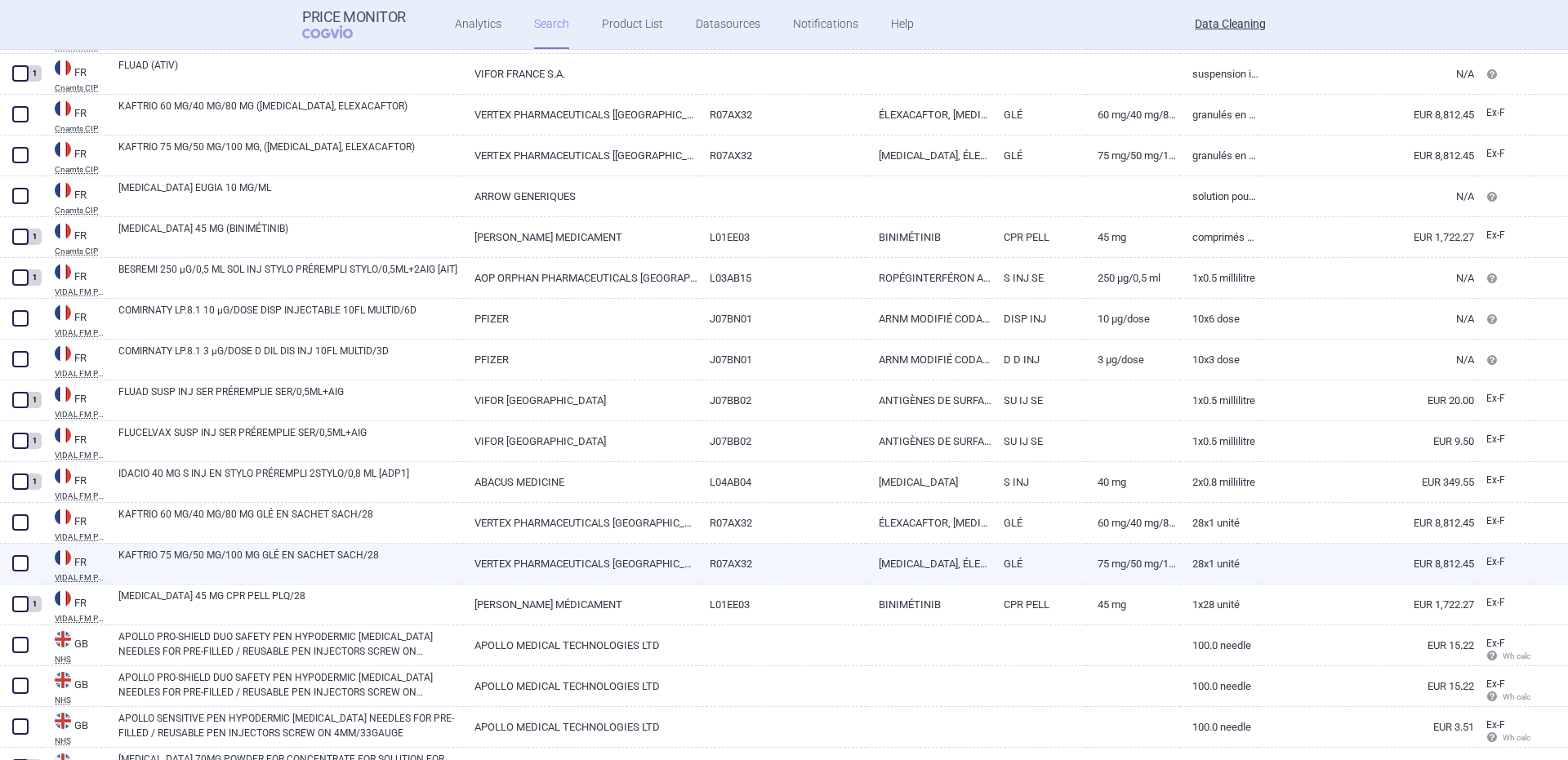
click at [185, 560] on link "KAFTRIO 75 MG/50 MG/100 MG GLÉ EN SACHET SACH/28" at bounding box center [290, 562] width 344 height 30
select select "EUR"
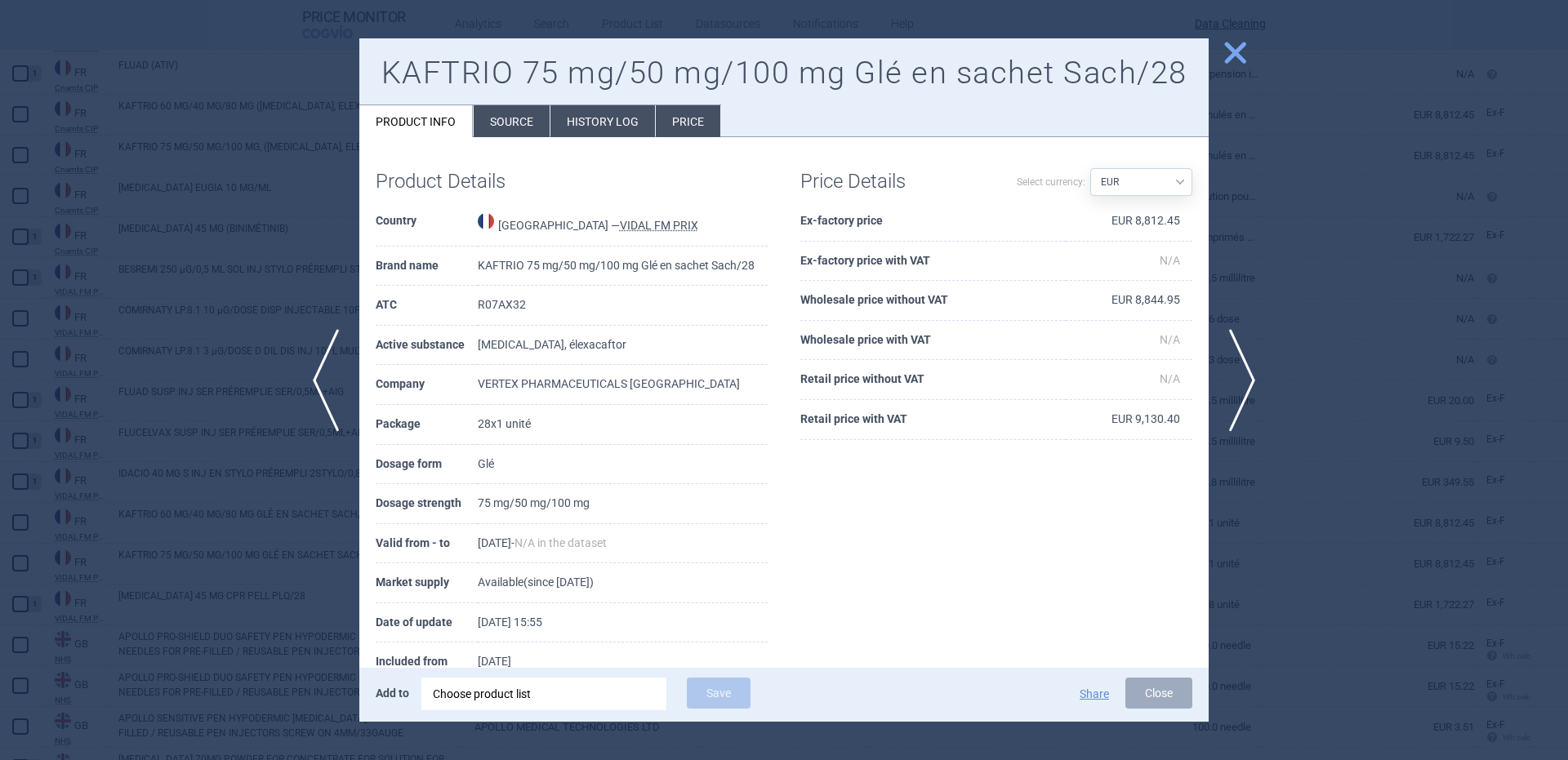
click at [533, 673] on div "Add to Choose product list Save Share Close" at bounding box center [784, 694] width 849 height 53
click at [537, 689] on div "Choose product list" at bounding box center [544, 694] width 223 height 32
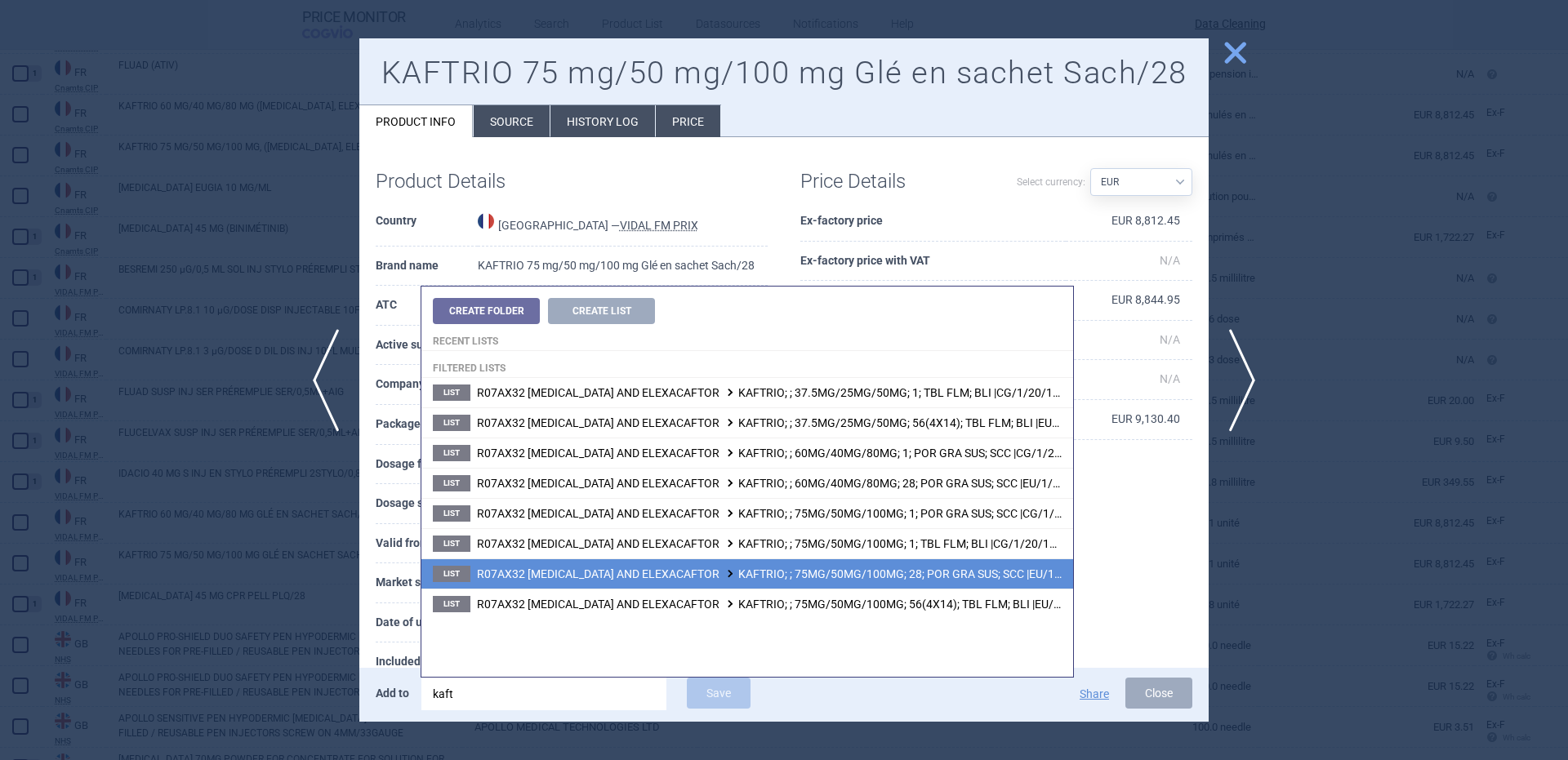
type input "kaft"
click at [931, 580] on span "R07AX32 IVACAFTOR, TEZACAFTOR AND ELEXACAFTOR KAFTRIO; ; 75MG/50MG/100MG; 28; P…" at bounding box center [802, 573] width 651 height 13
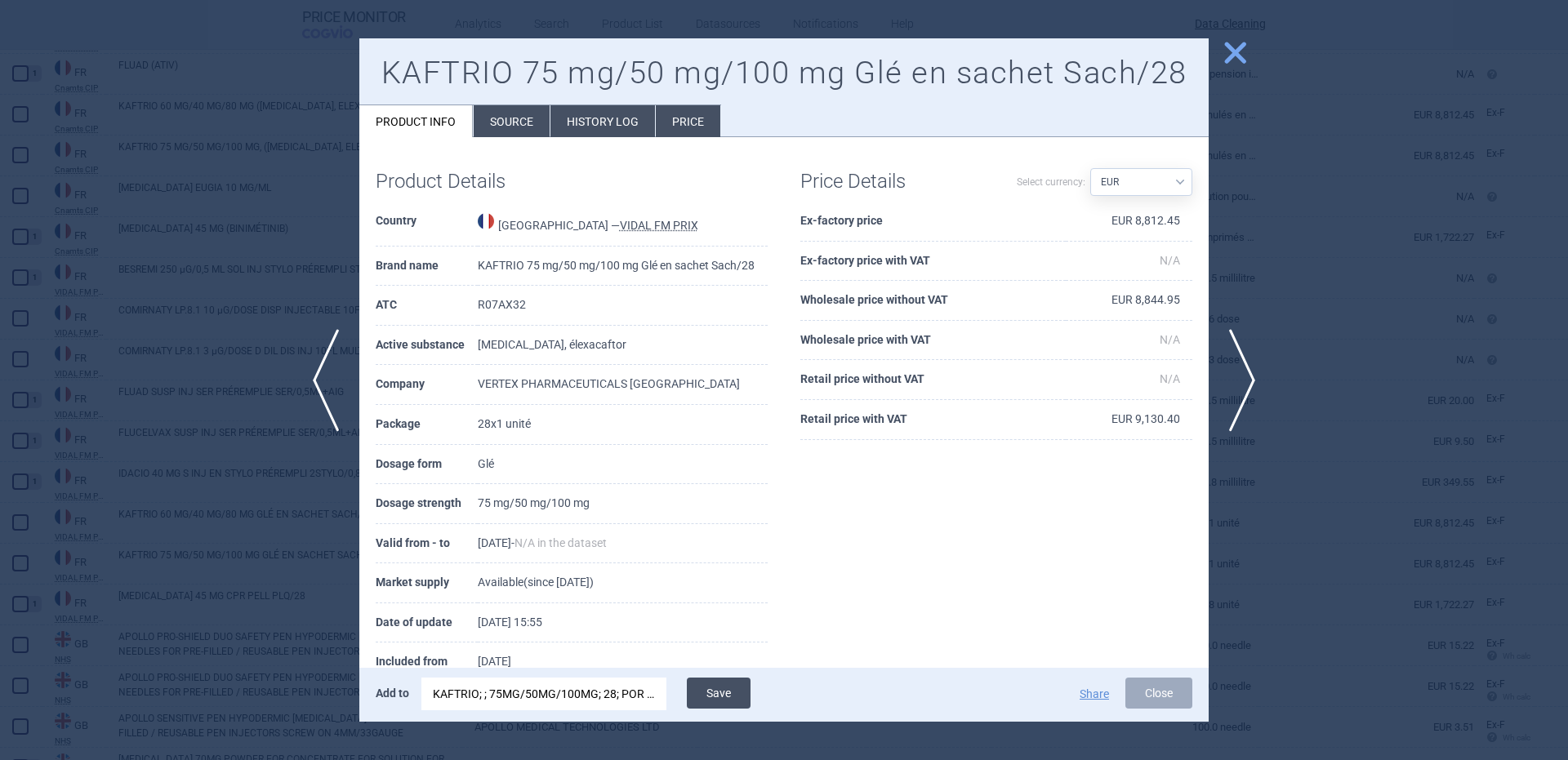
click at [721, 696] on button "Save" at bounding box center [719, 693] width 64 height 31
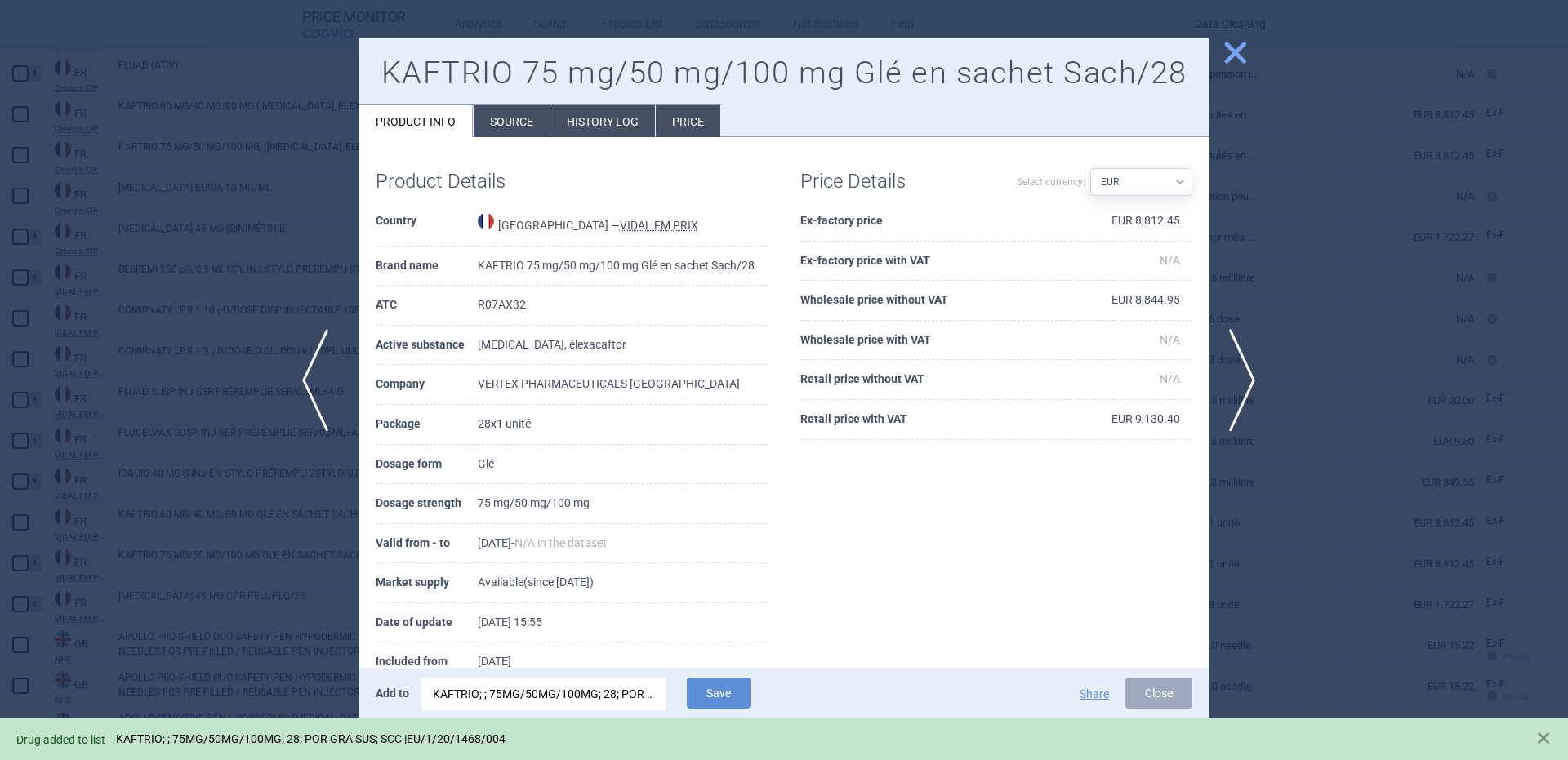
click at [318, 415] on span "previous" at bounding box center [320, 380] width 37 height 103
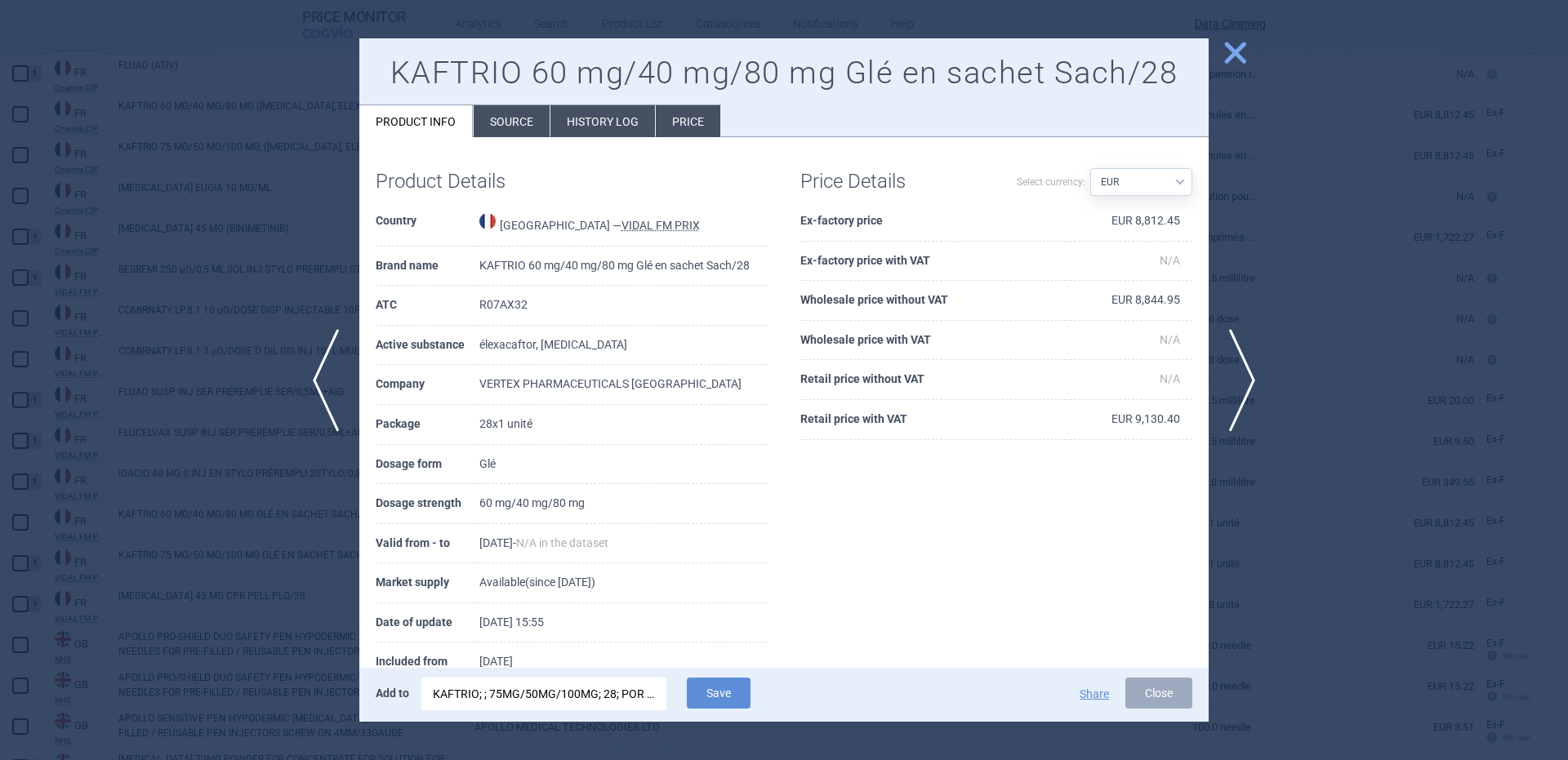
click at [588, 701] on div "KAFTRIO; ; 75MG/50MG/100MG; 28; POR GRA SUS; SCC |EU/1/20/1468/004" at bounding box center [544, 694] width 223 height 32
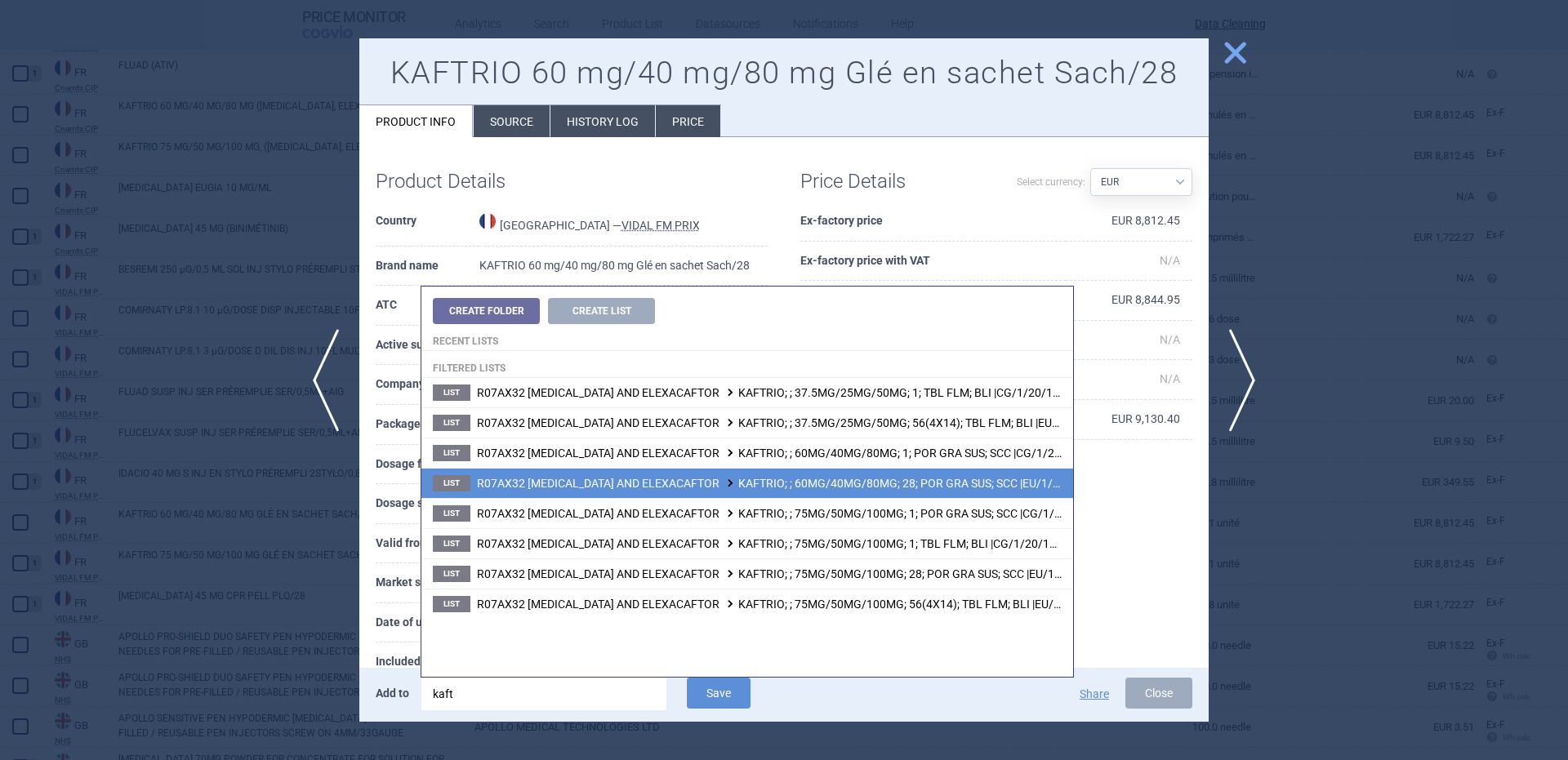
click at [1005, 487] on span "R07AX32 IVACAFTOR, TEZACAFTOR AND ELEXACAFTOR KAFTRIO; ; 60MG/40MG/80MG; 28; PO…" at bounding box center [798, 482] width 645 height 13
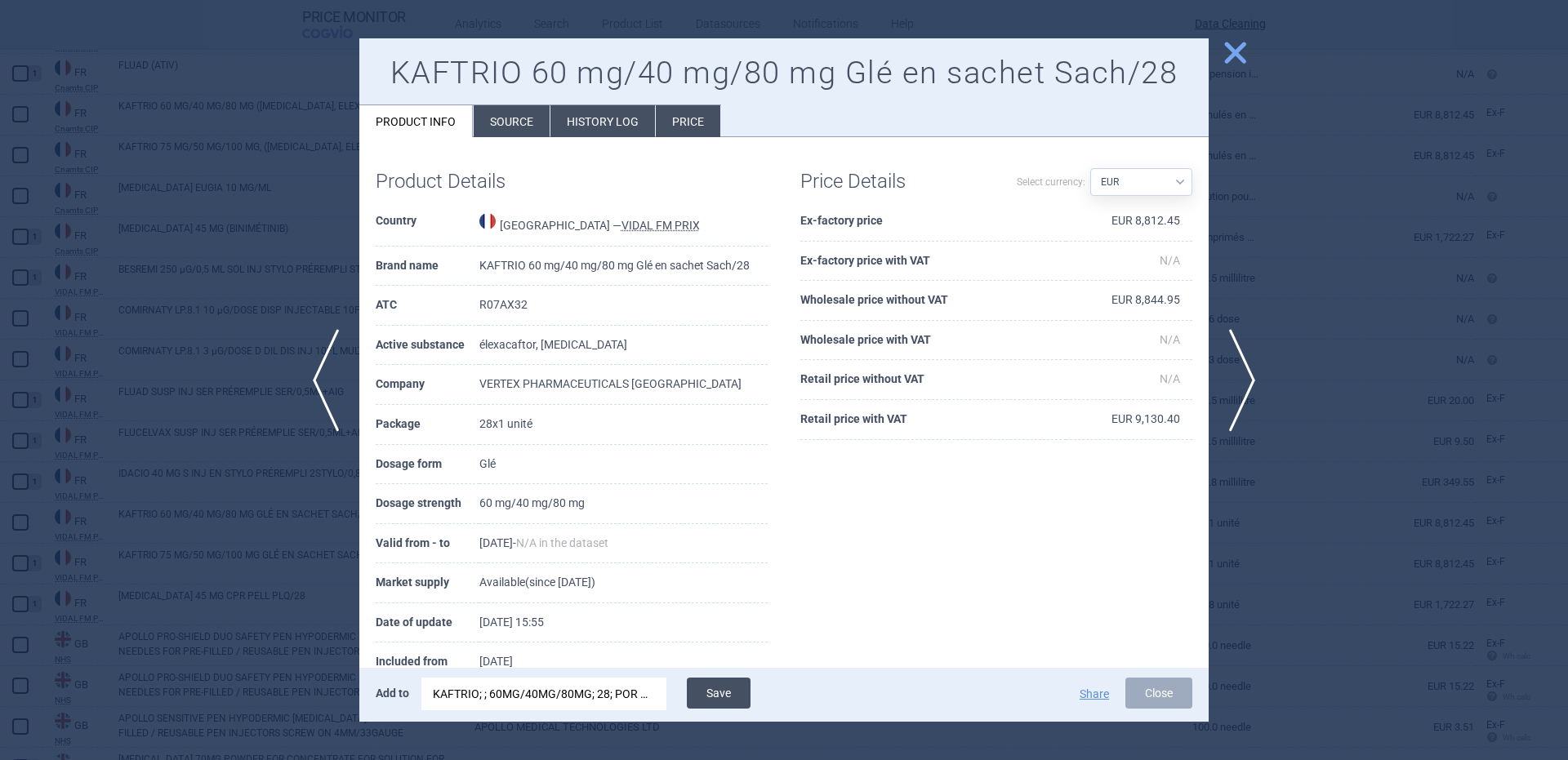
click at [727, 678] on button "Save" at bounding box center [719, 693] width 64 height 31
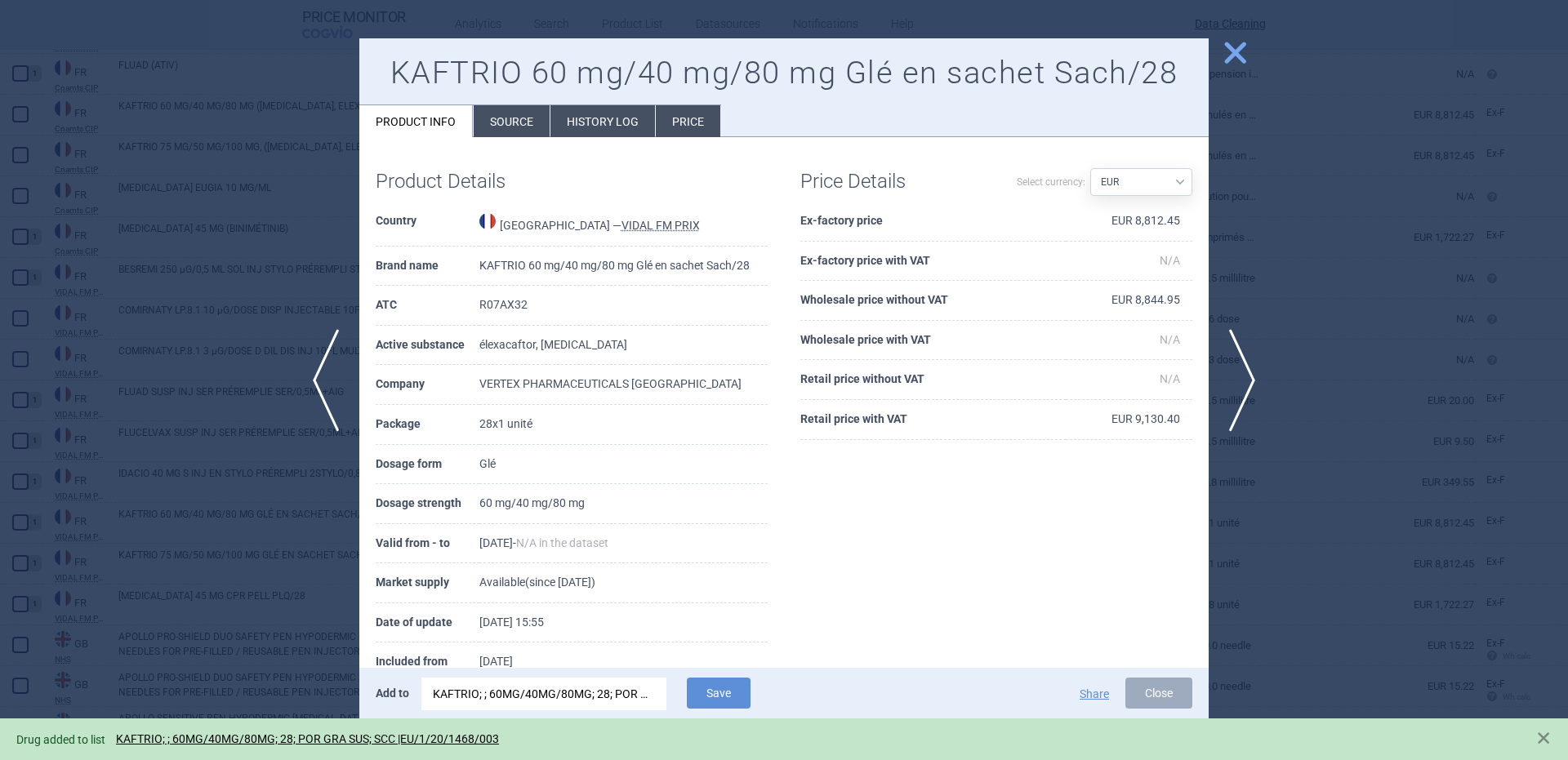
click at [159, 357] on div at bounding box center [784, 380] width 1568 height 760
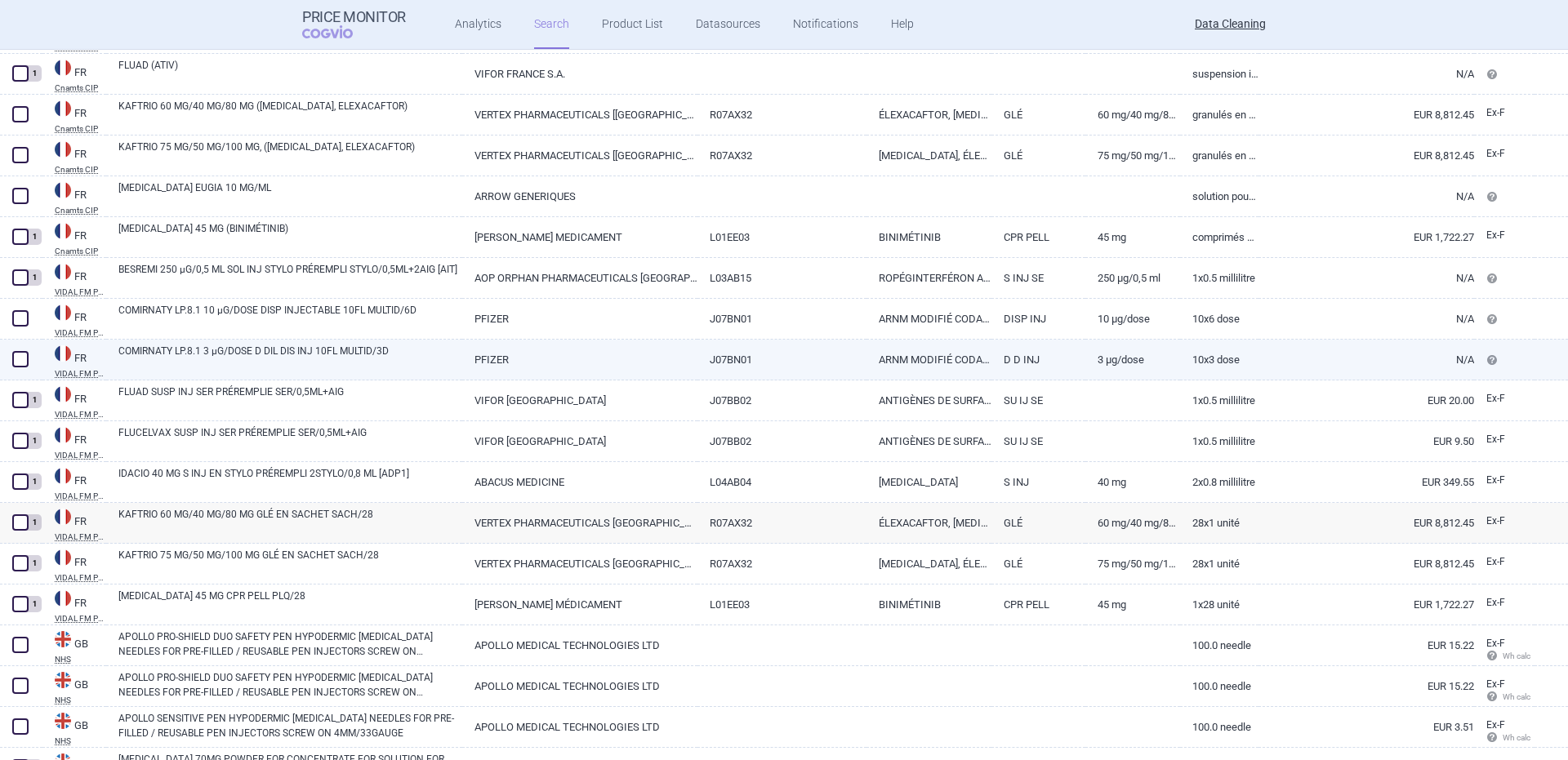
scroll to position [15197, 0]
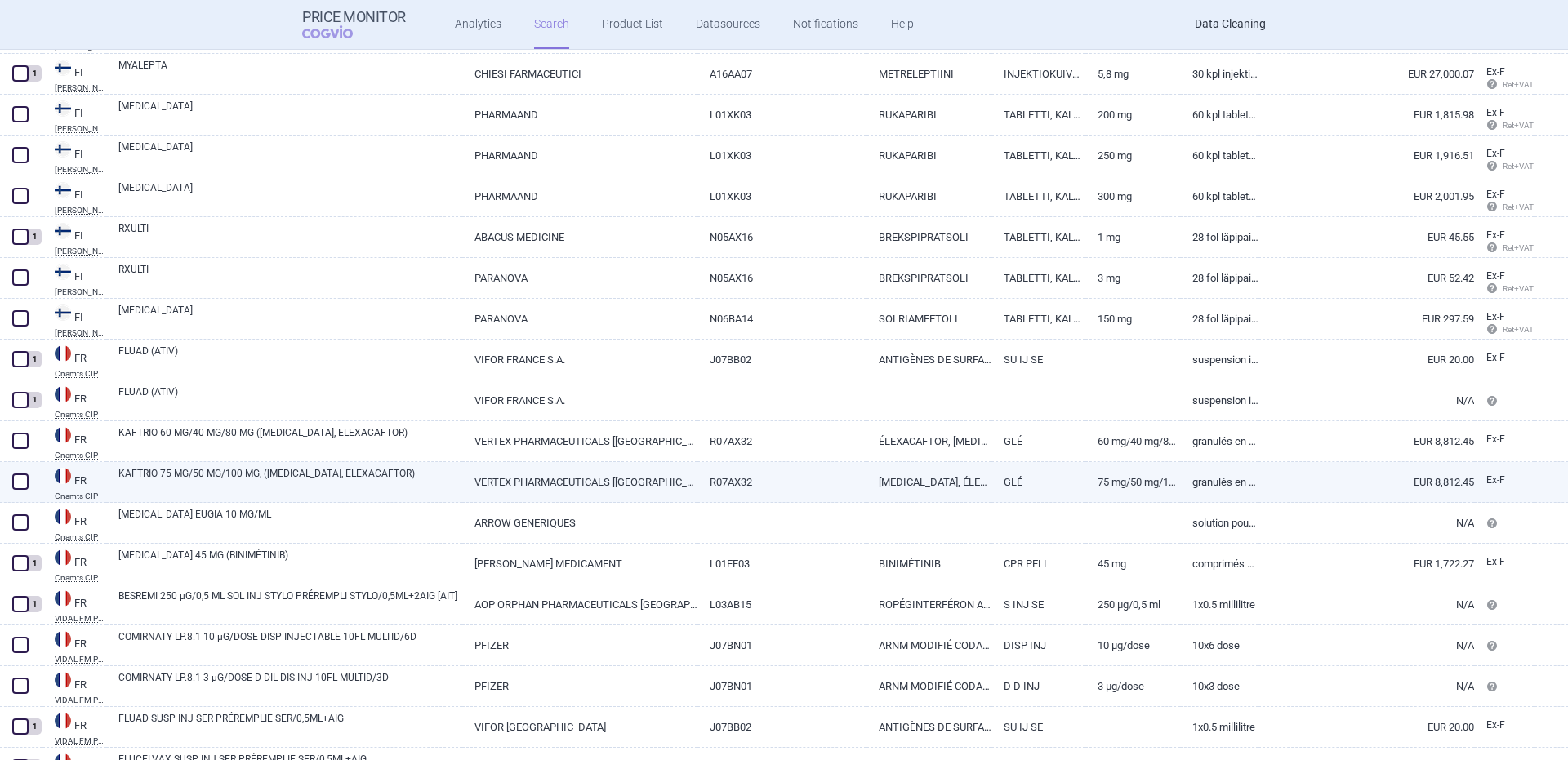
click at [200, 476] on link "KAFTRIO 75 MG/50 MG/100 MG, (IVACAFTOR, TEZACAFTOR, ELEXACAFTOR)" at bounding box center [290, 481] width 344 height 30
select select "EUR"
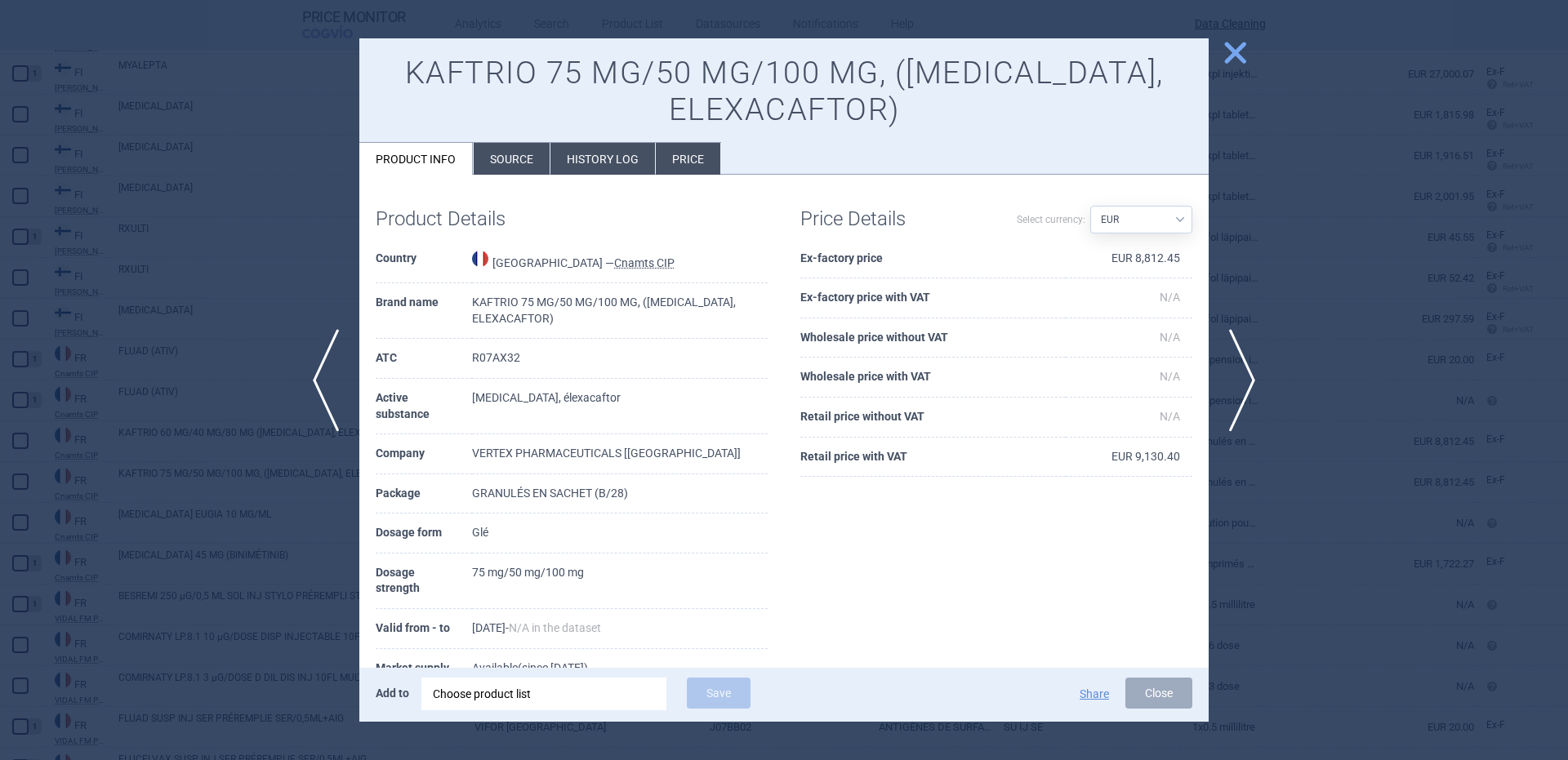
click at [579, 704] on div "Choose product list" at bounding box center [544, 694] width 223 height 32
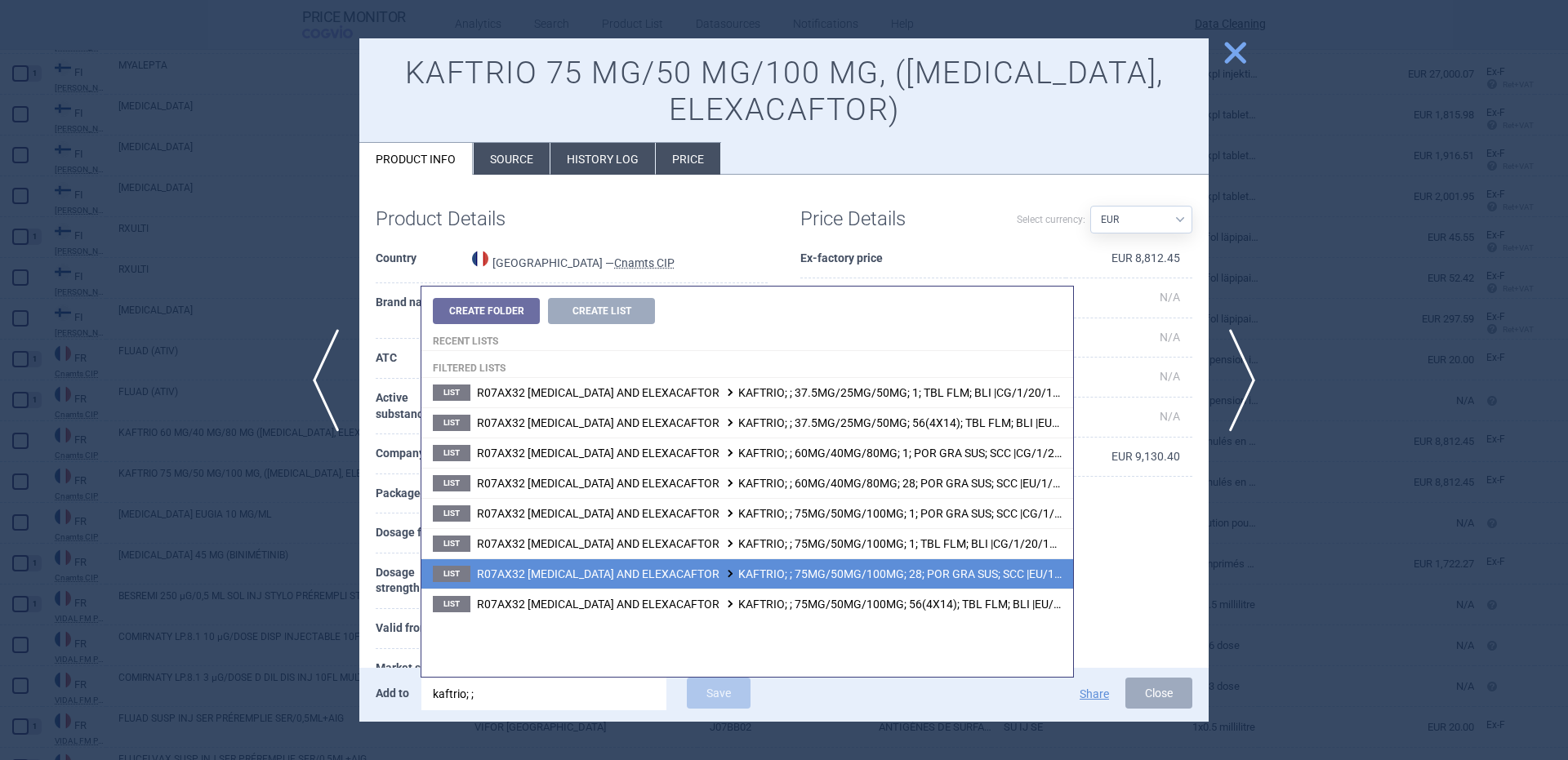
type input "kaftrio; ;"
click at [961, 568] on span "R07AX32 IVACAFTOR, TEZACAFTOR AND ELEXACAFTOR KAFTRIO; ; 75MG/50MG/100MG; 28; P…" at bounding box center [802, 573] width 651 height 13
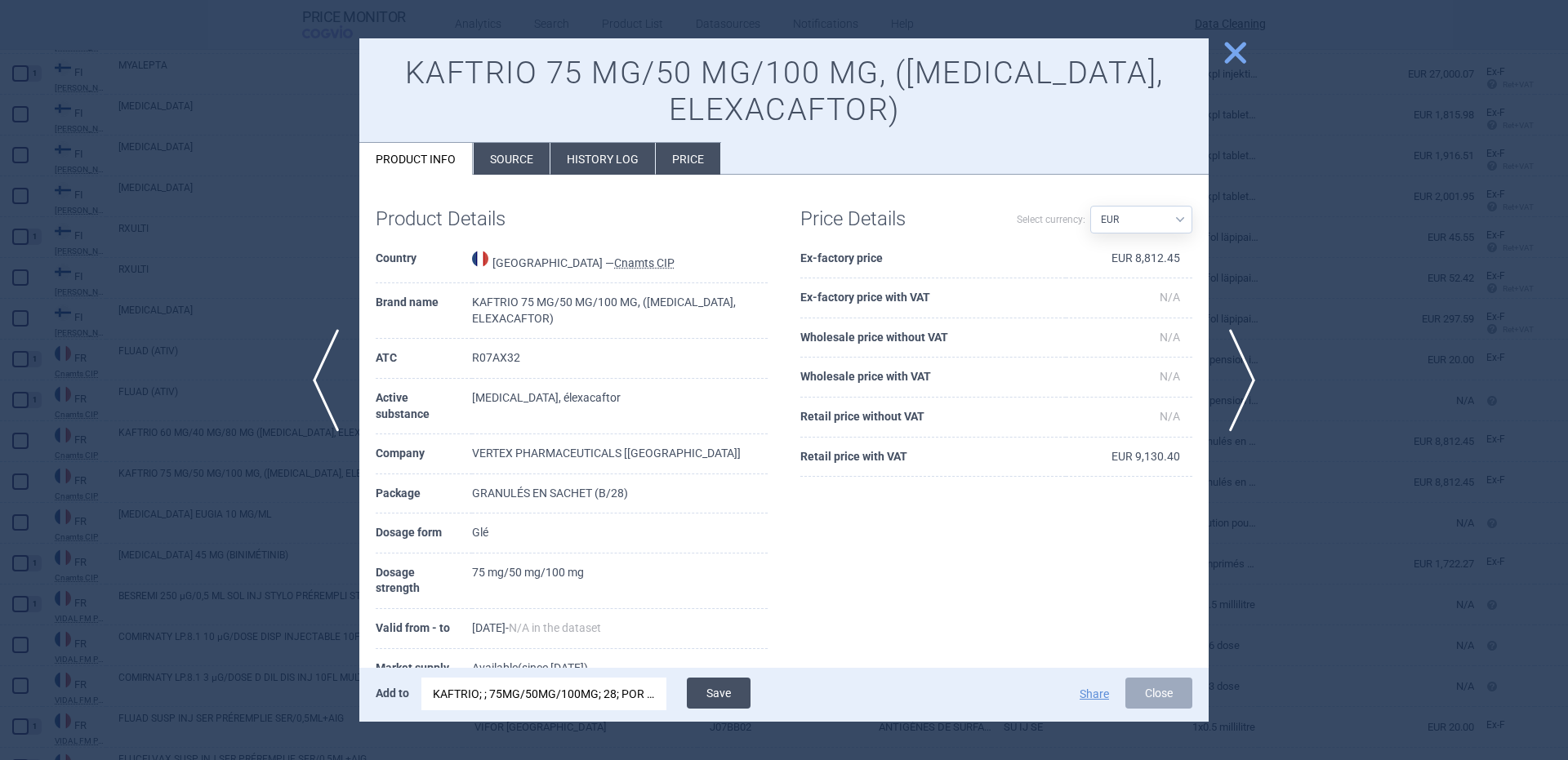
click at [719, 693] on button "Save" at bounding box center [719, 693] width 64 height 31
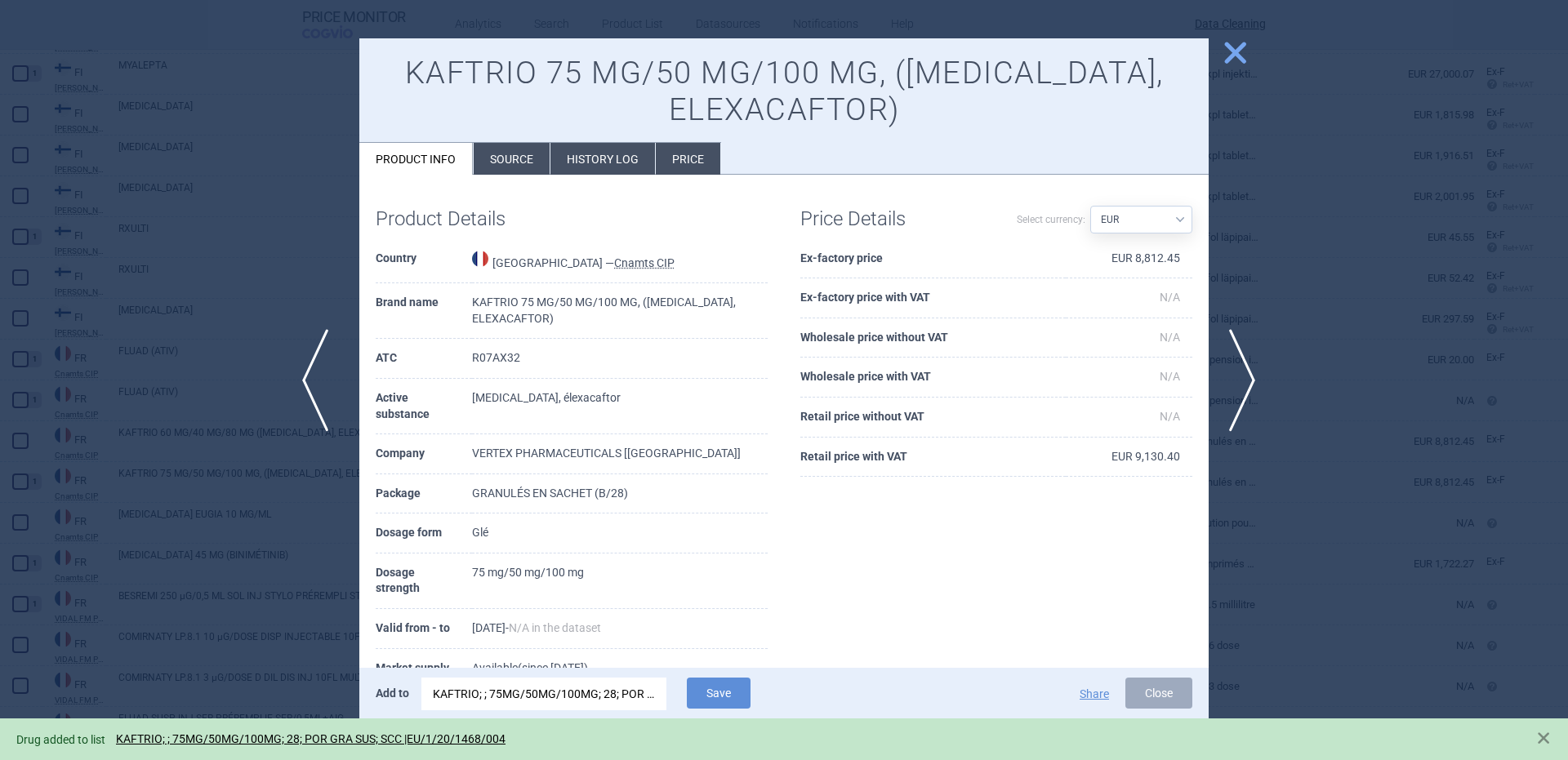
click at [330, 377] on span "previous" at bounding box center [320, 380] width 37 height 103
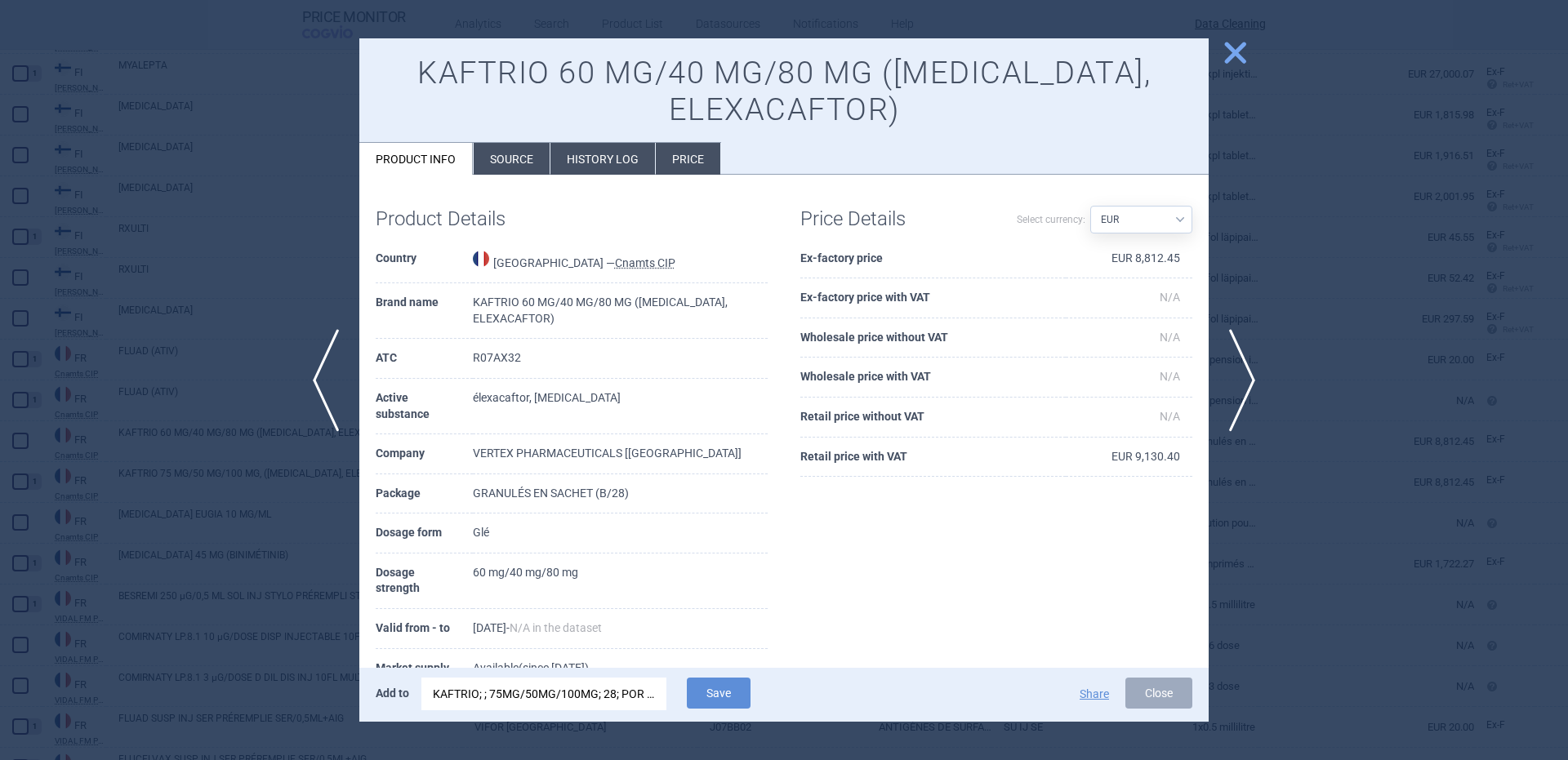
click at [579, 705] on div "KAFTRIO; ; 75MG/50MG/100MG; 28; POR GRA SUS; SCC |EU/1/20/1468/004" at bounding box center [544, 694] width 223 height 32
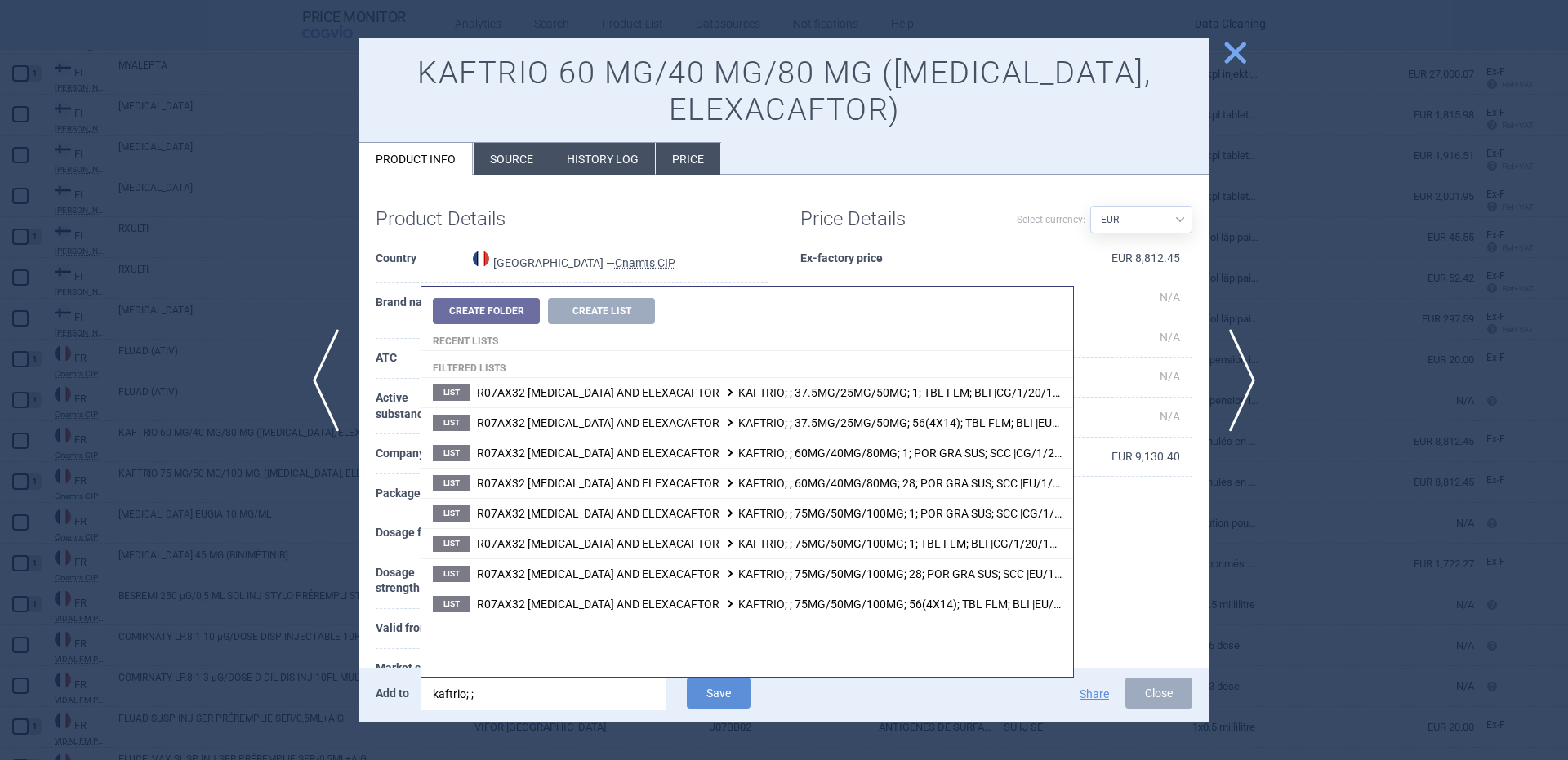
click at [926, 476] on span "R07AX32 IVACAFTOR, TEZACAFTOR AND ELEXACAFTOR KAFTRIO; ; 60MG/40MG/80MG; 28; PO…" at bounding box center [798, 482] width 645 height 13
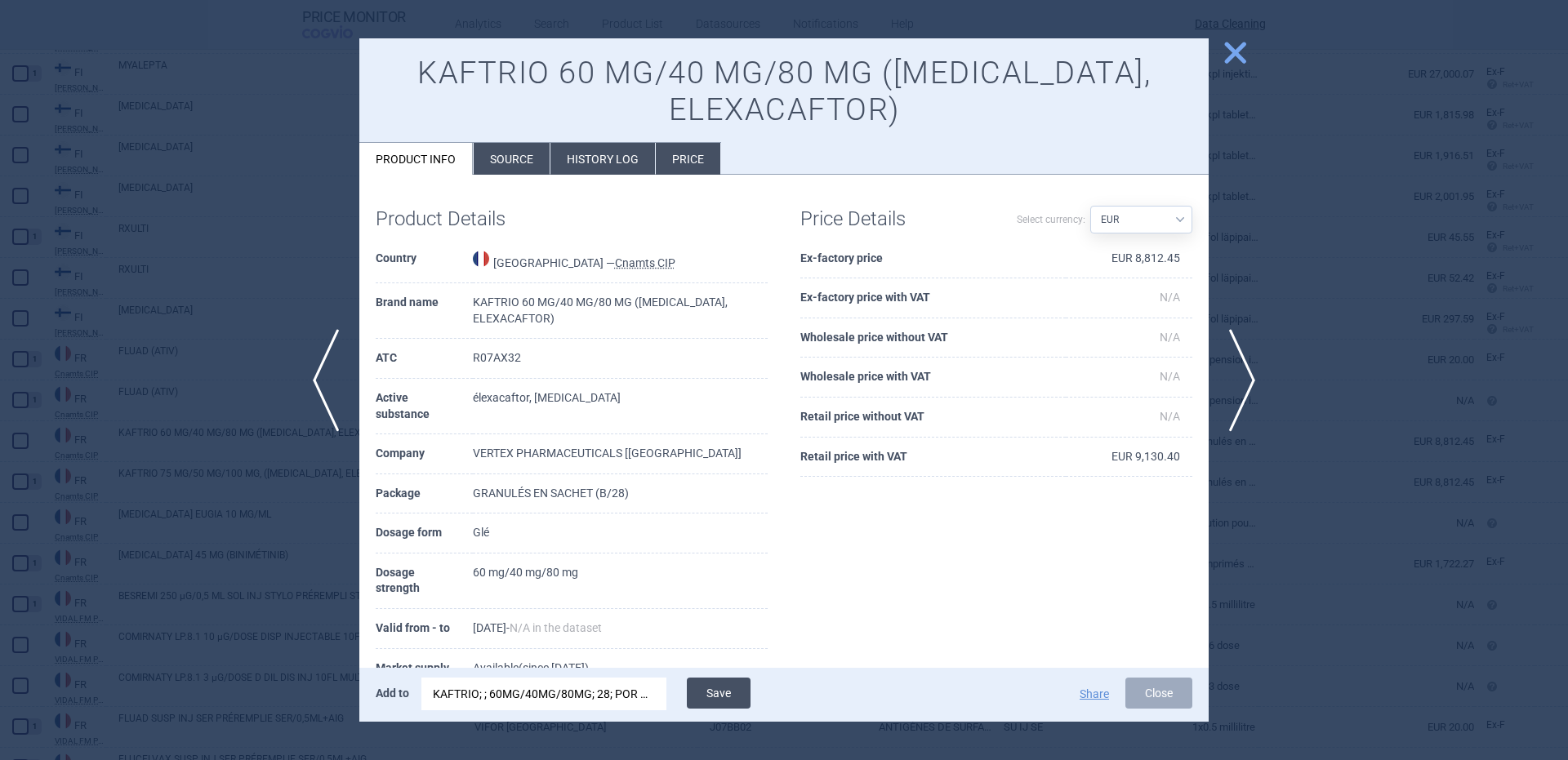
click at [696, 694] on button "Save" at bounding box center [719, 693] width 64 height 31
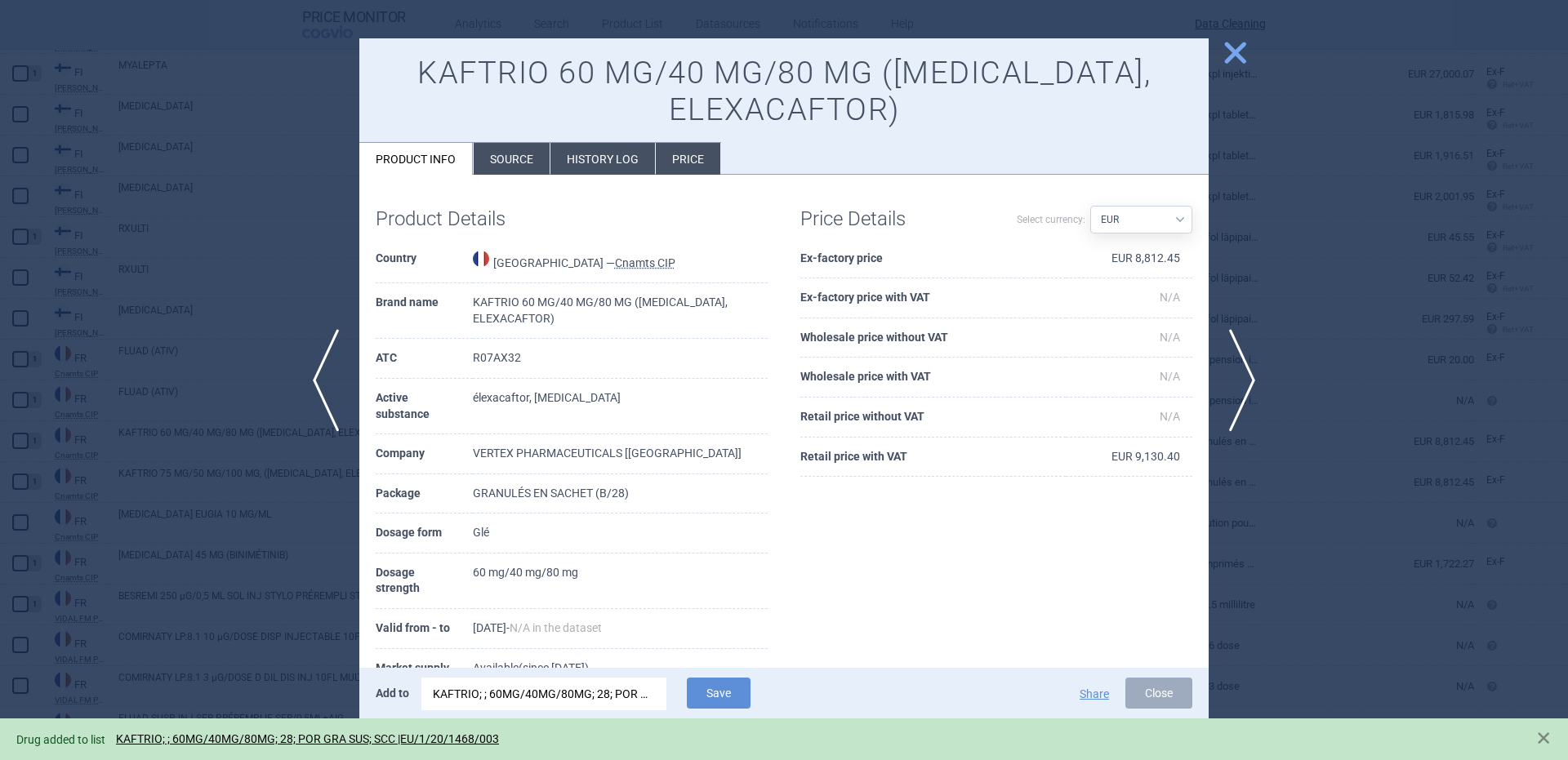
click at [234, 226] on div at bounding box center [784, 380] width 1568 height 760
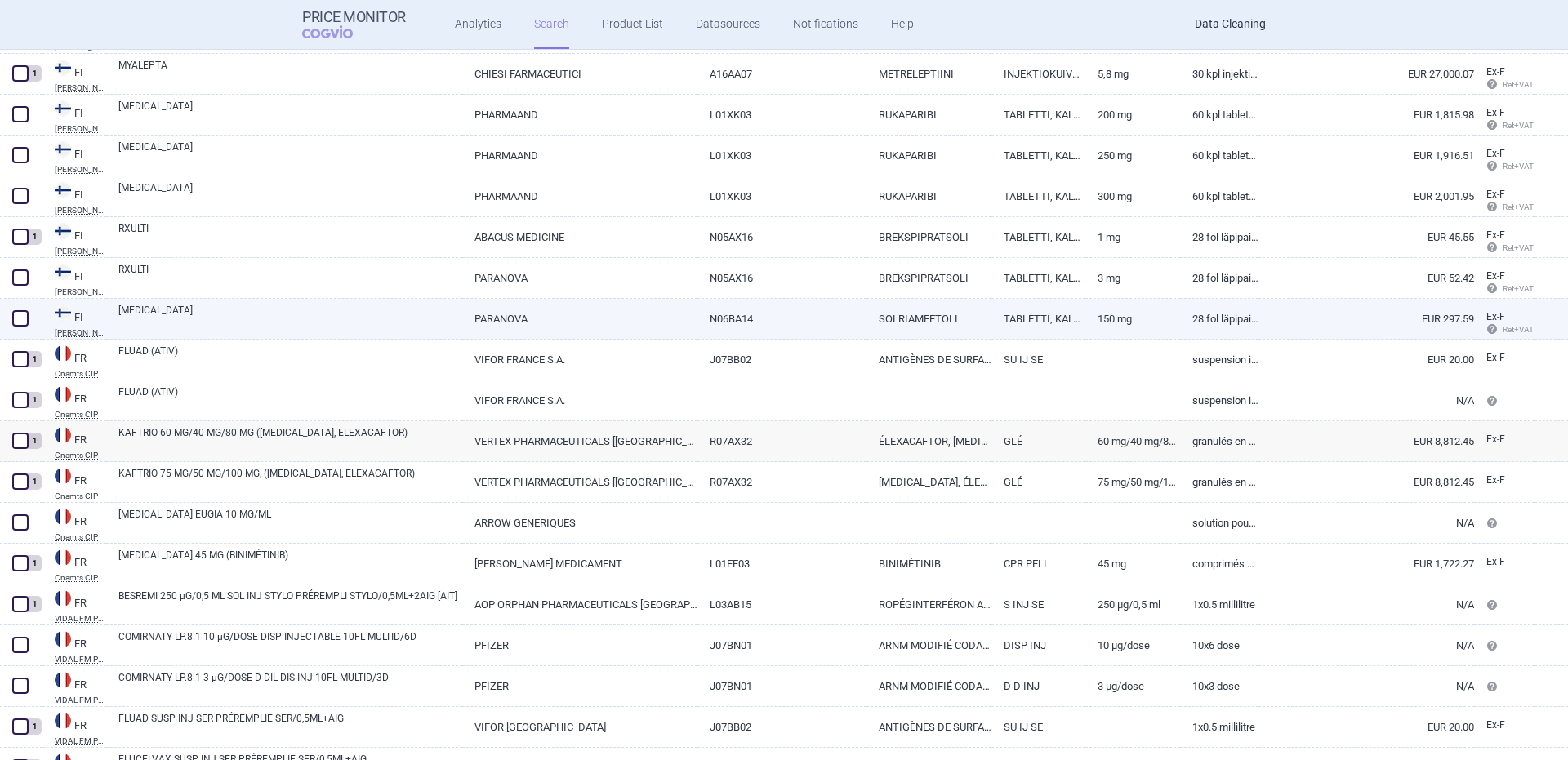
click at [120, 329] on link "SUNOSI" at bounding box center [290, 318] width 344 height 30
select select "EUR"
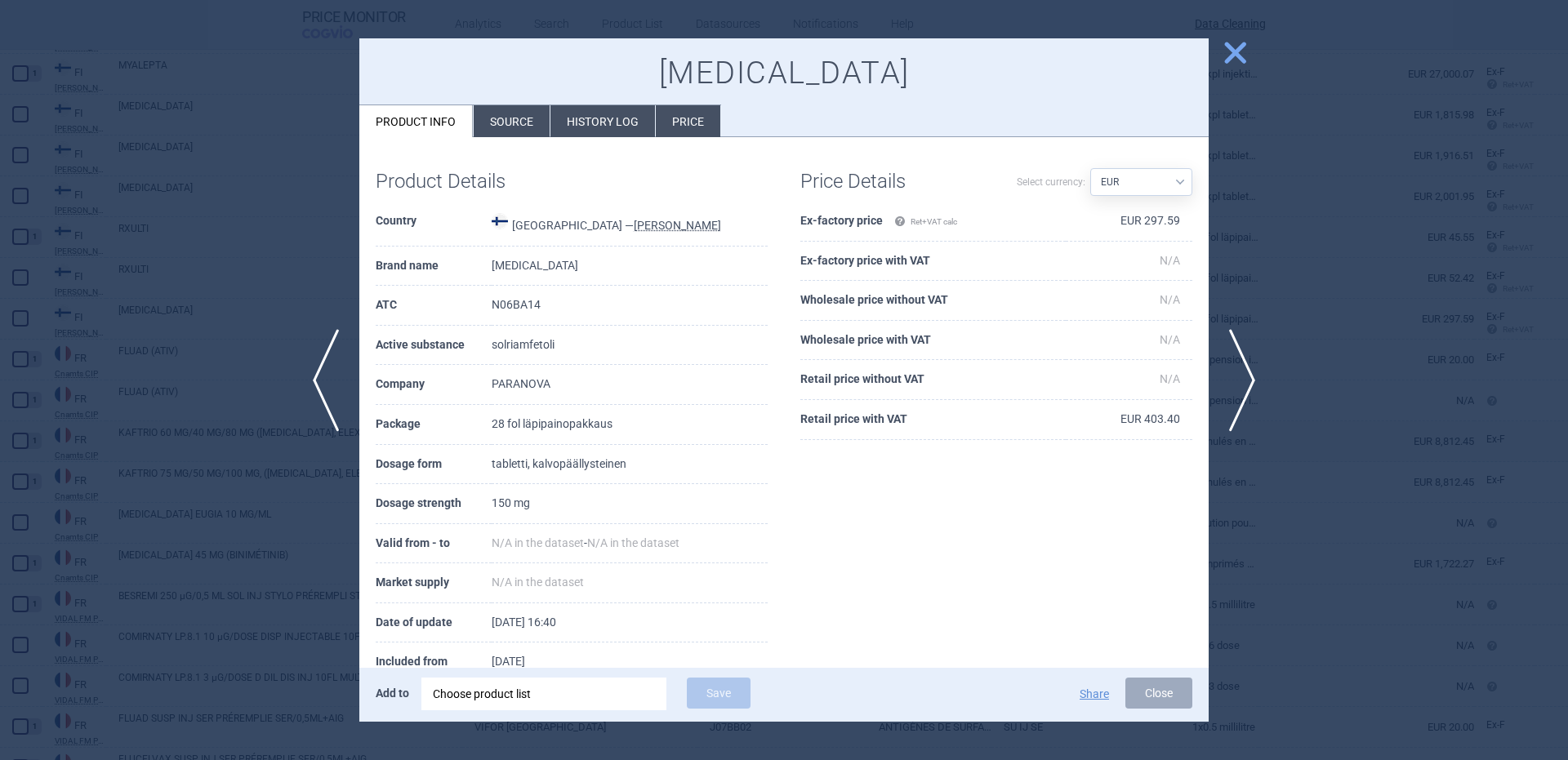
click at [636, 678] on div "Choose product list" at bounding box center [544, 694] width 223 height 32
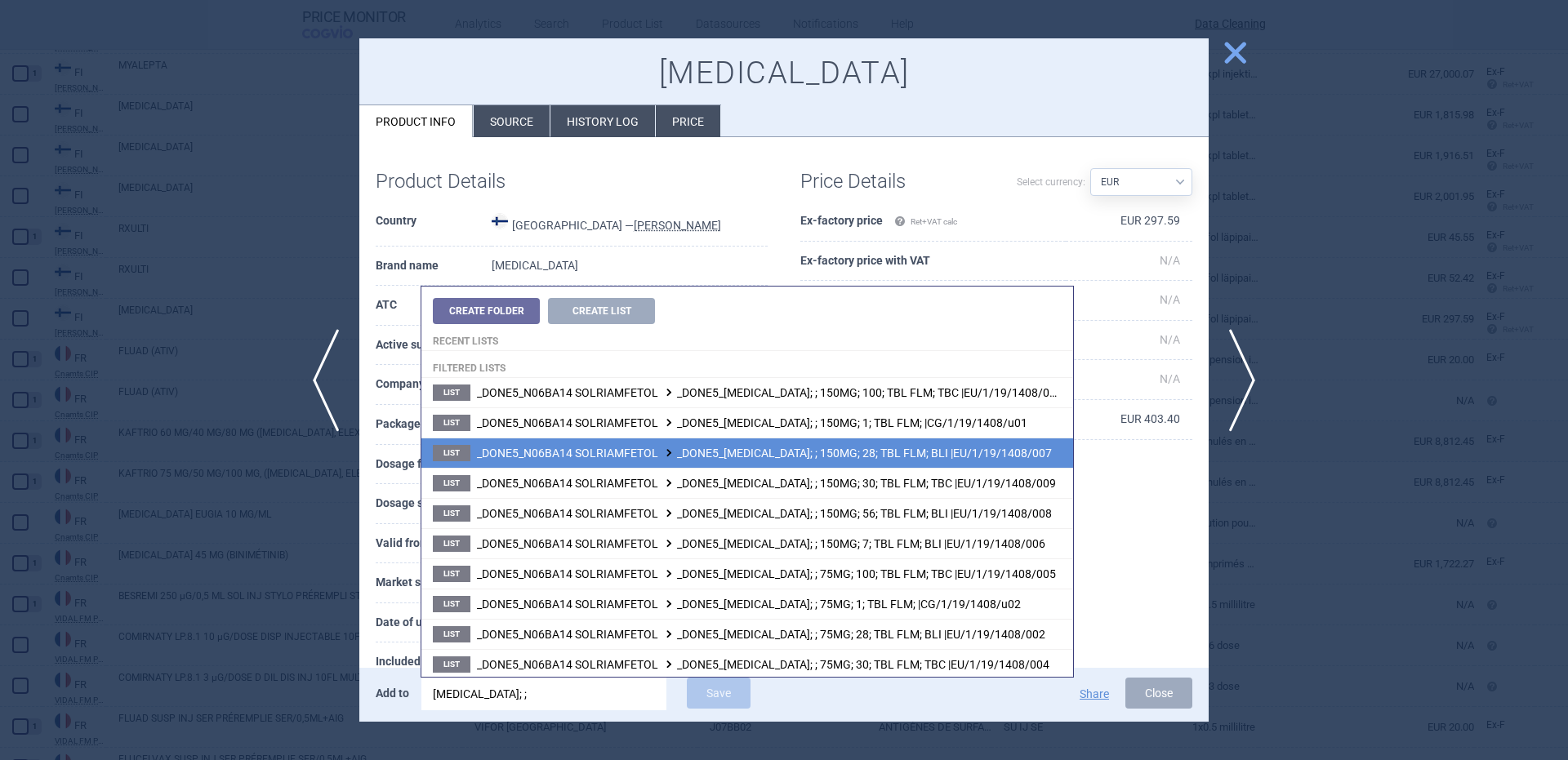
type input "sunosi; ;"
click at [905, 447] on span "_DONE5_N06BA14 SOLRIAMFETOL _DONE5_SUNOSI; ; 150MG; 28; TBL FLM; BLI |EU/1/19/1…" at bounding box center [764, 453] width 575 height 13
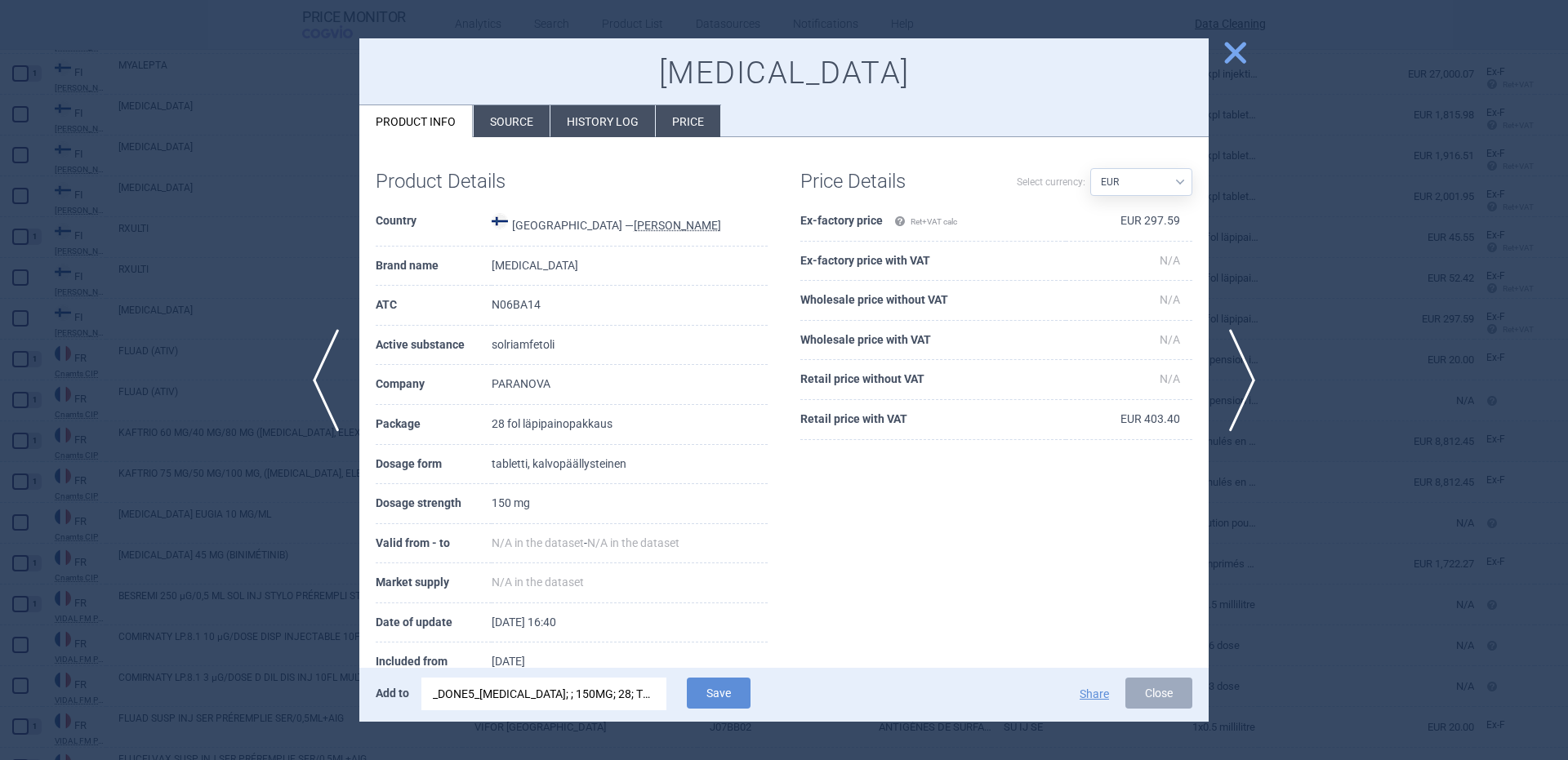
click at [679, 688] on div "Add to _DONE5_SUNOSI; ; 150MG; 28; TBL FLM; BLI |EU/1/19/1408/007 Save" at bounding box center [620, 695] width 490 height 34
click at [692, 685] on button "Save" at bounding box center [719, 693] width 64 height 31
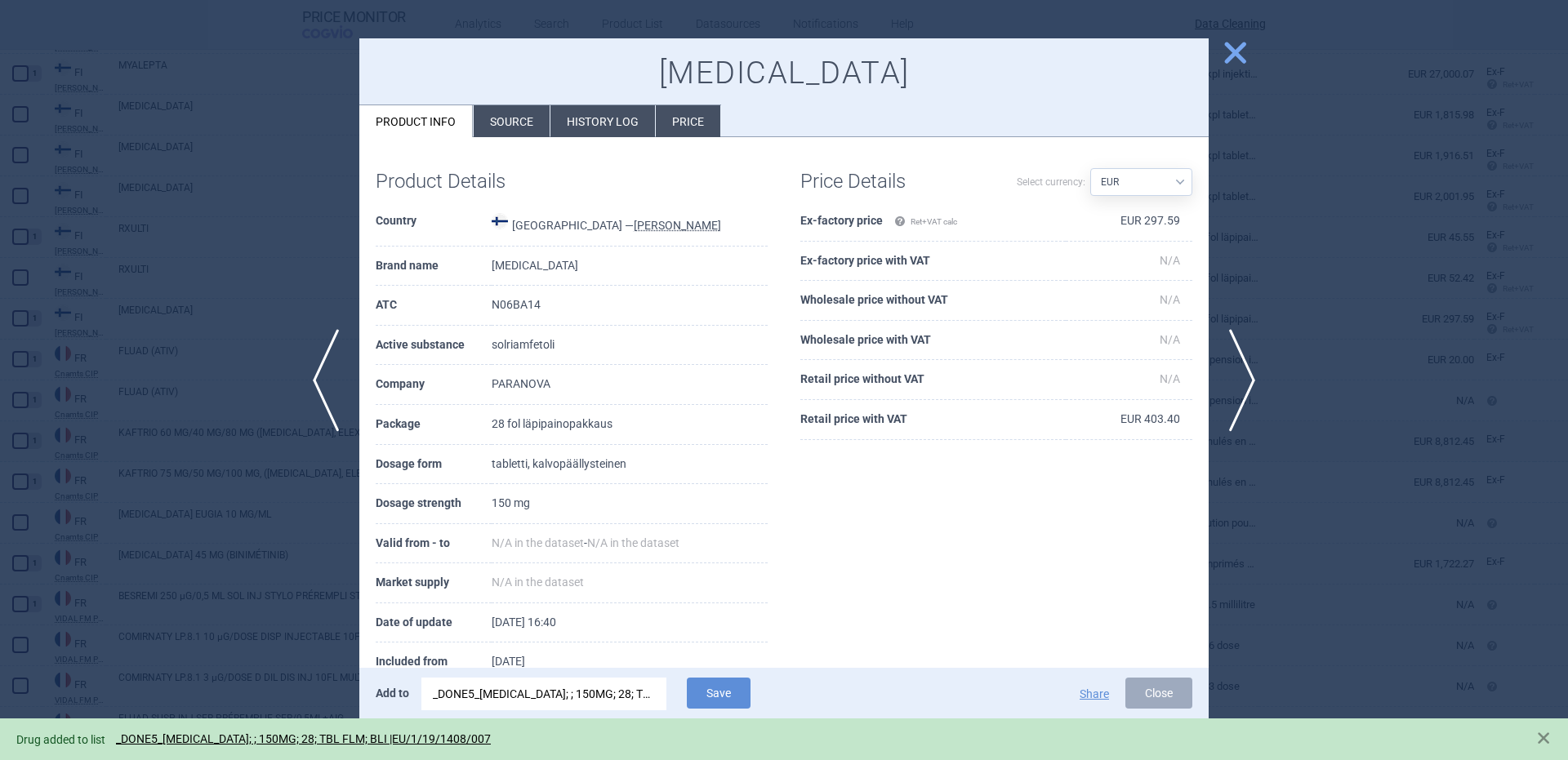
click at [275, 334] on div at bounding box center [784, 380] width 1568 height 760
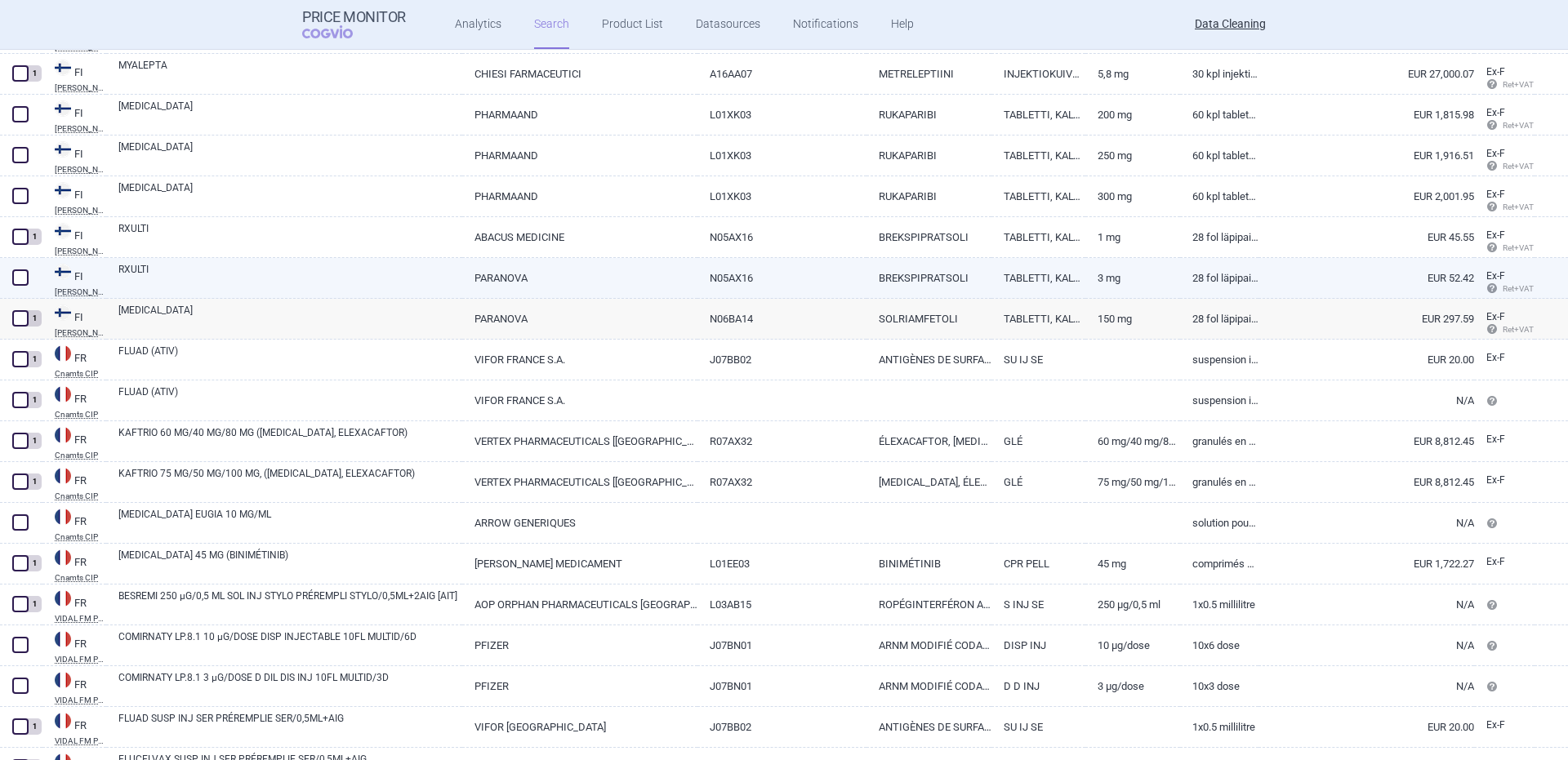
click at [159, 282] on link "RXULTI" at bounding box center [290, 277] width 344 height 30
select select "EUR"
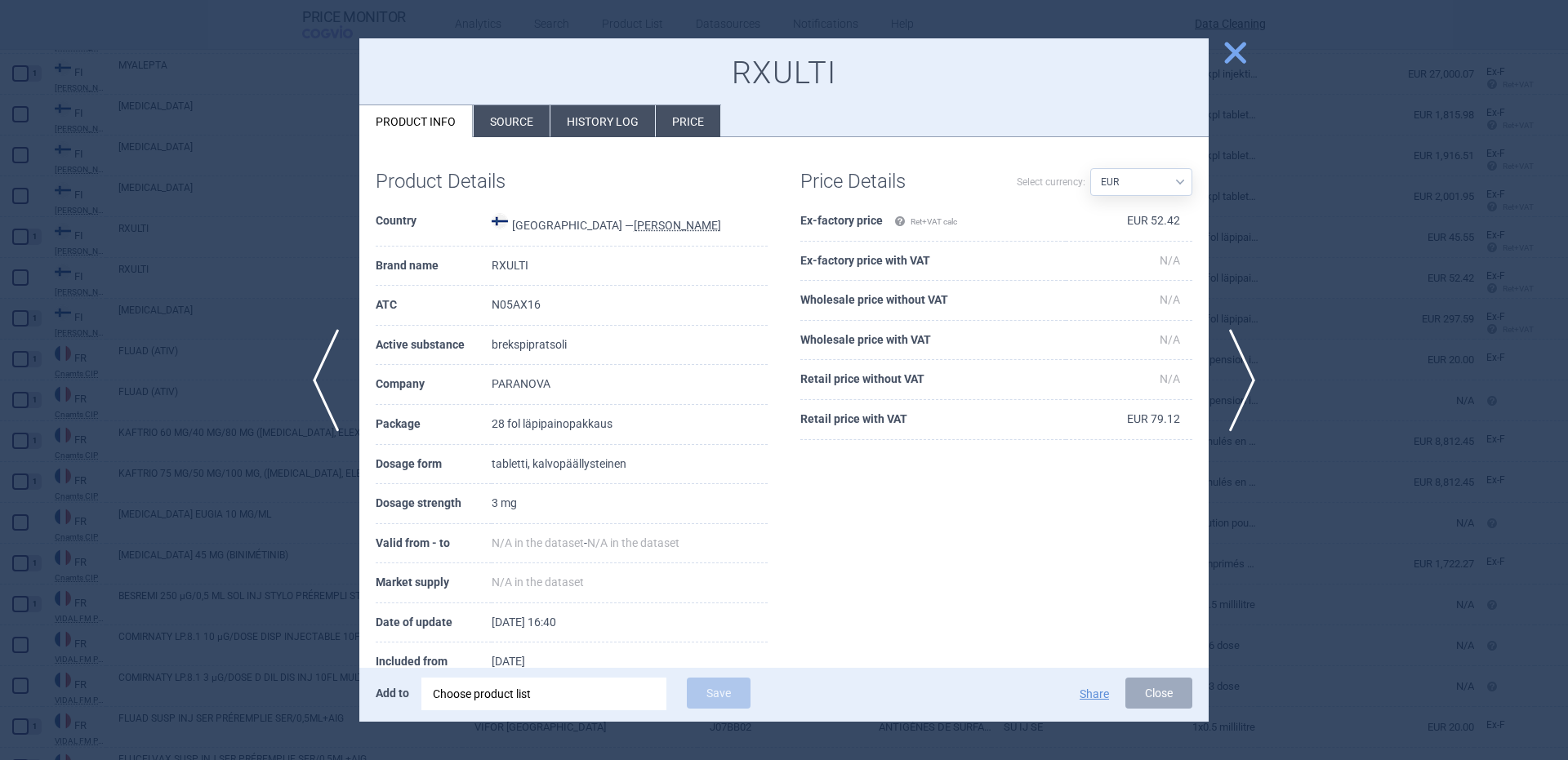
click at [567, 684] on div "Choose product list" at bounding box center [544, 694] width 223 height 32
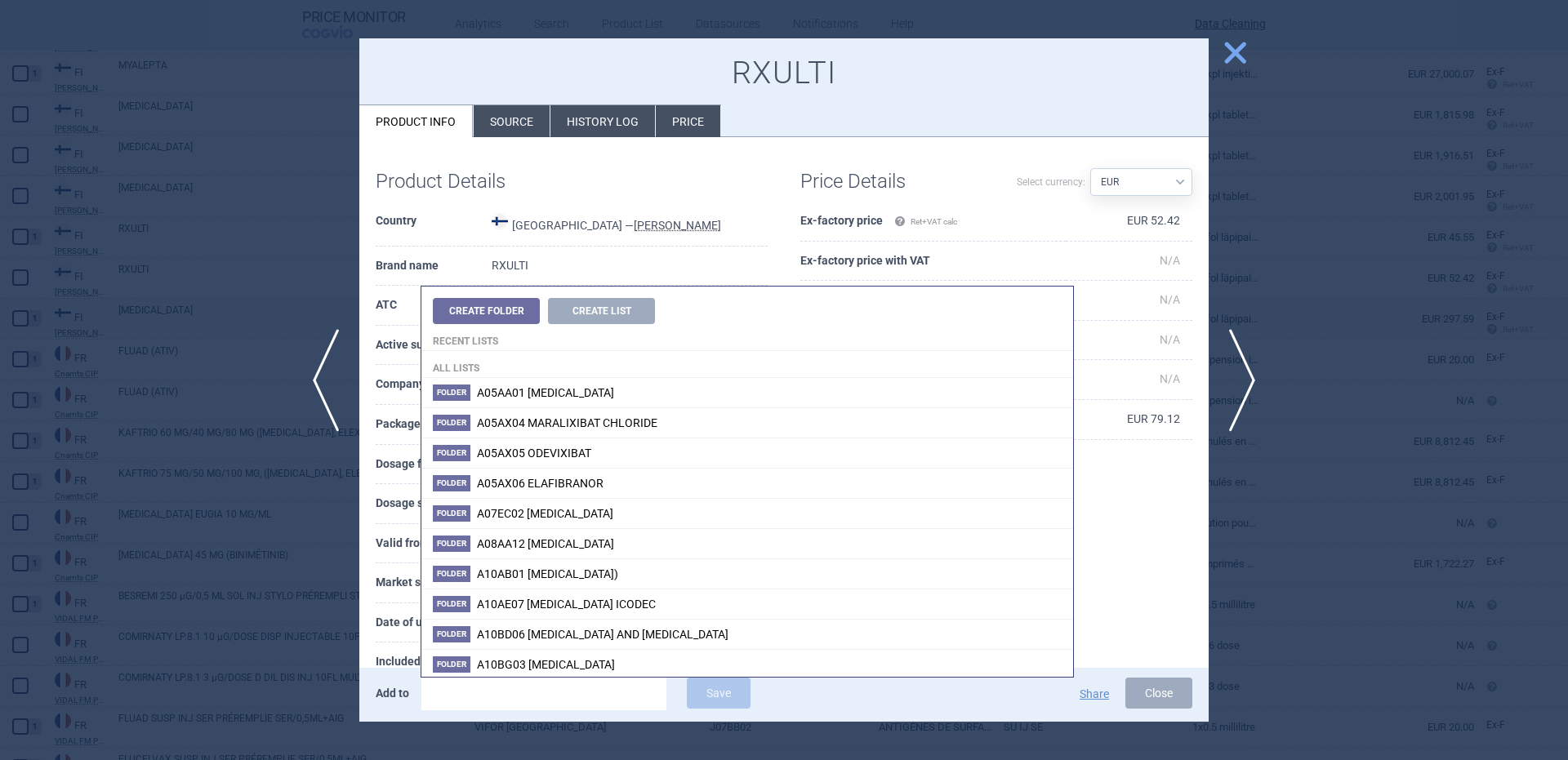
type input "e"
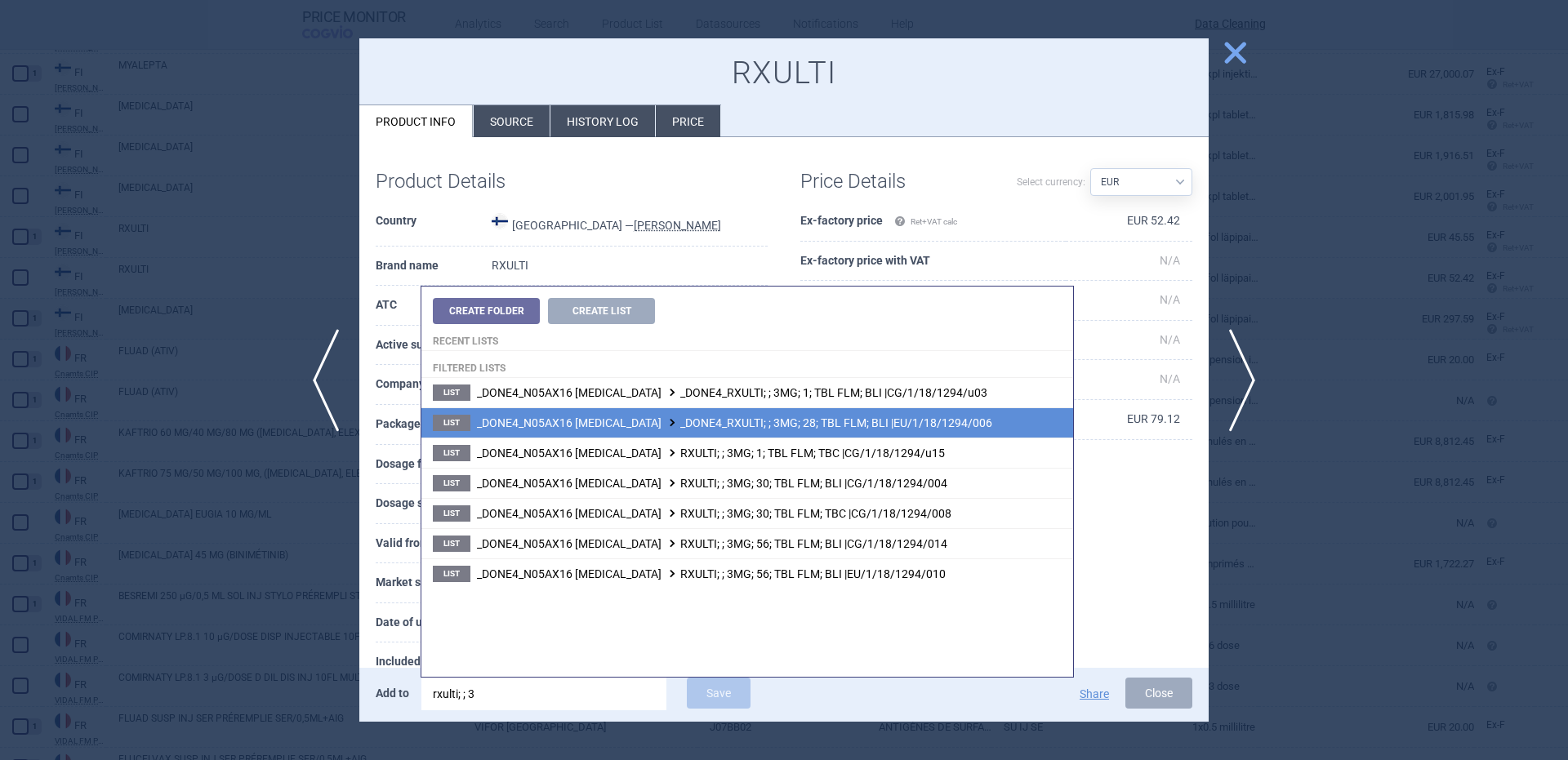
type input "rxulti; ; 3"
click at [849, 430] on li "List _DONE4_N05AX16 BREXPIPRAZOLE _DONE4_RXULTI; ; 3MG; 28; TBL FLM; BLI |EU/1/…" at bounding box center [747, 423] width 651 height 31
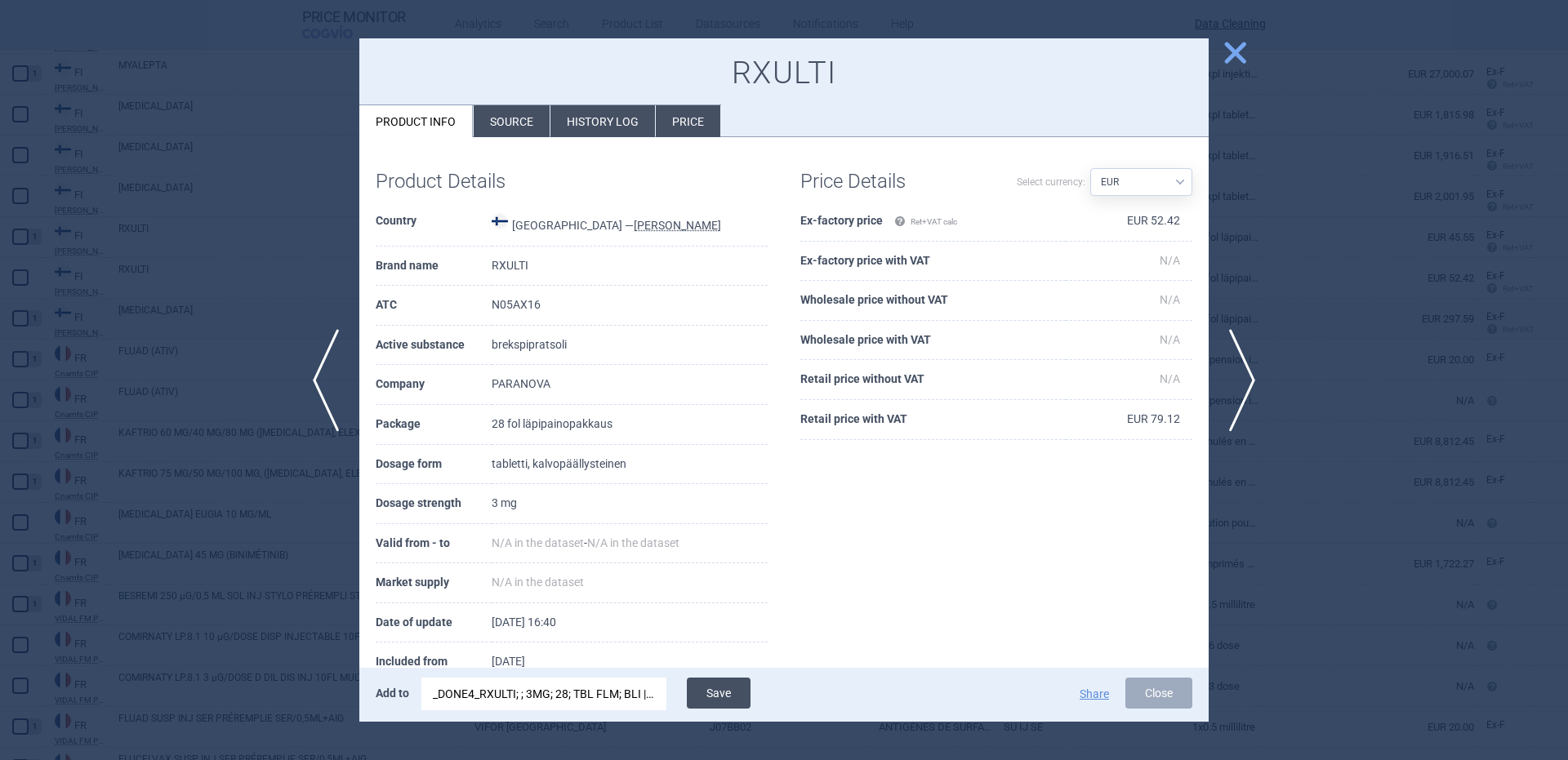
click at [722, 683] on button "Save" at bounding box center [719, 693] width 64 height 31
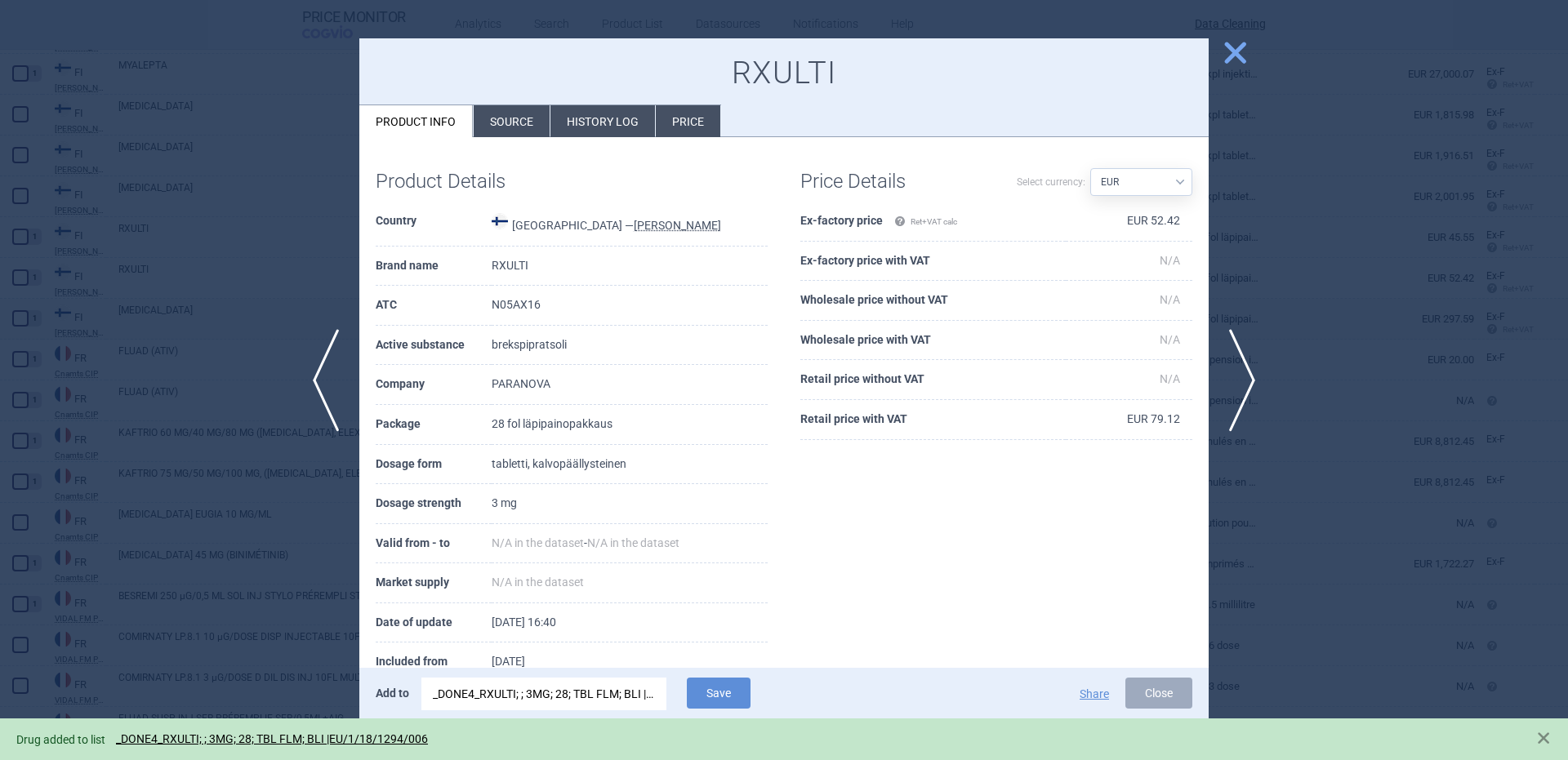
click at [295, 402] on div at bounding box center [784, 380] width 1568 height 760
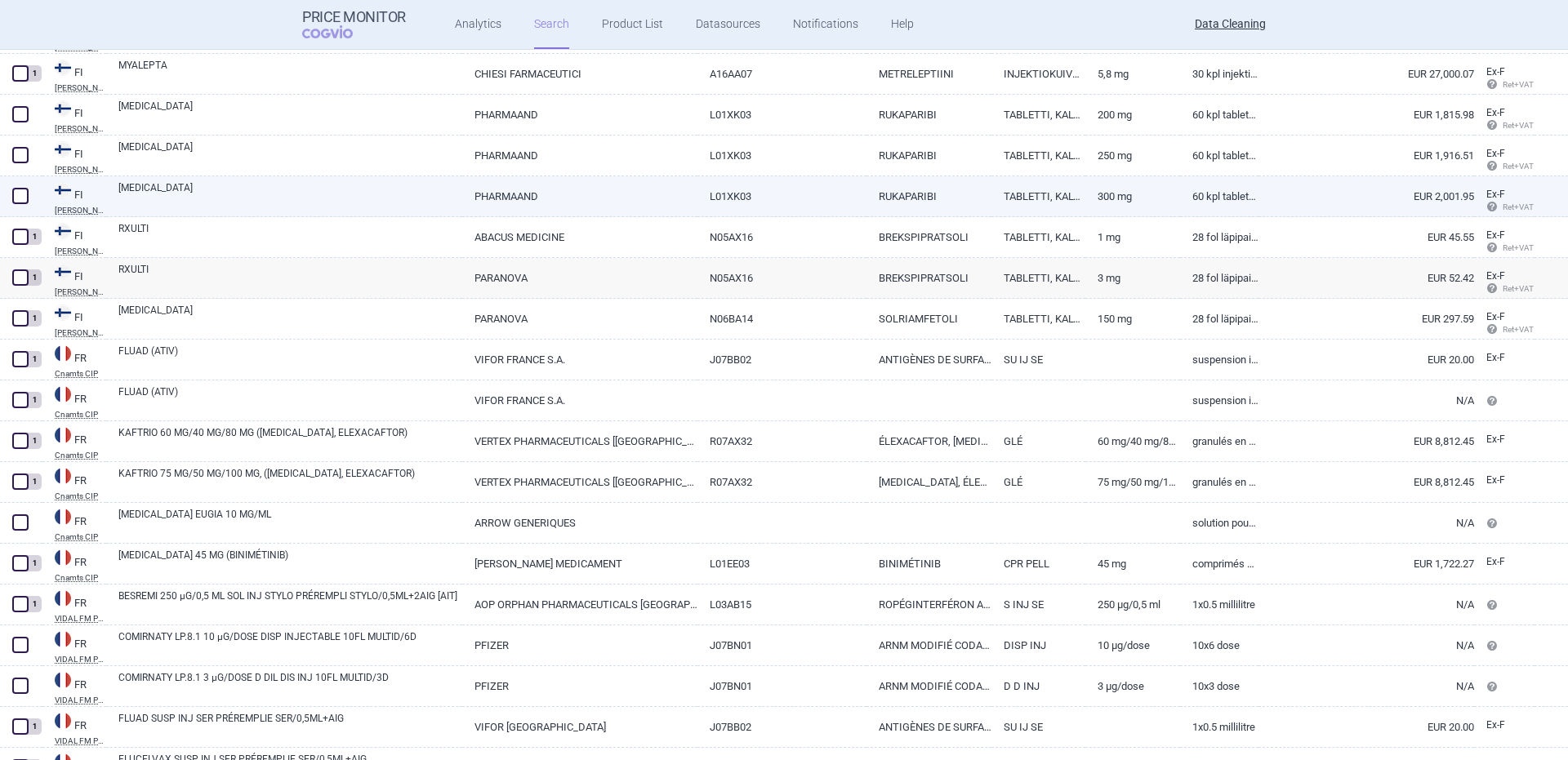
click at [373, 212] on div "[MEDICAL_DATA]" at bounding box center [284, 197] width 356 height 41
click at [353, 190] on link "[MEDICAL_DATA]" at bounding box center [290, 194] width 344 height 30
select select "EUR"
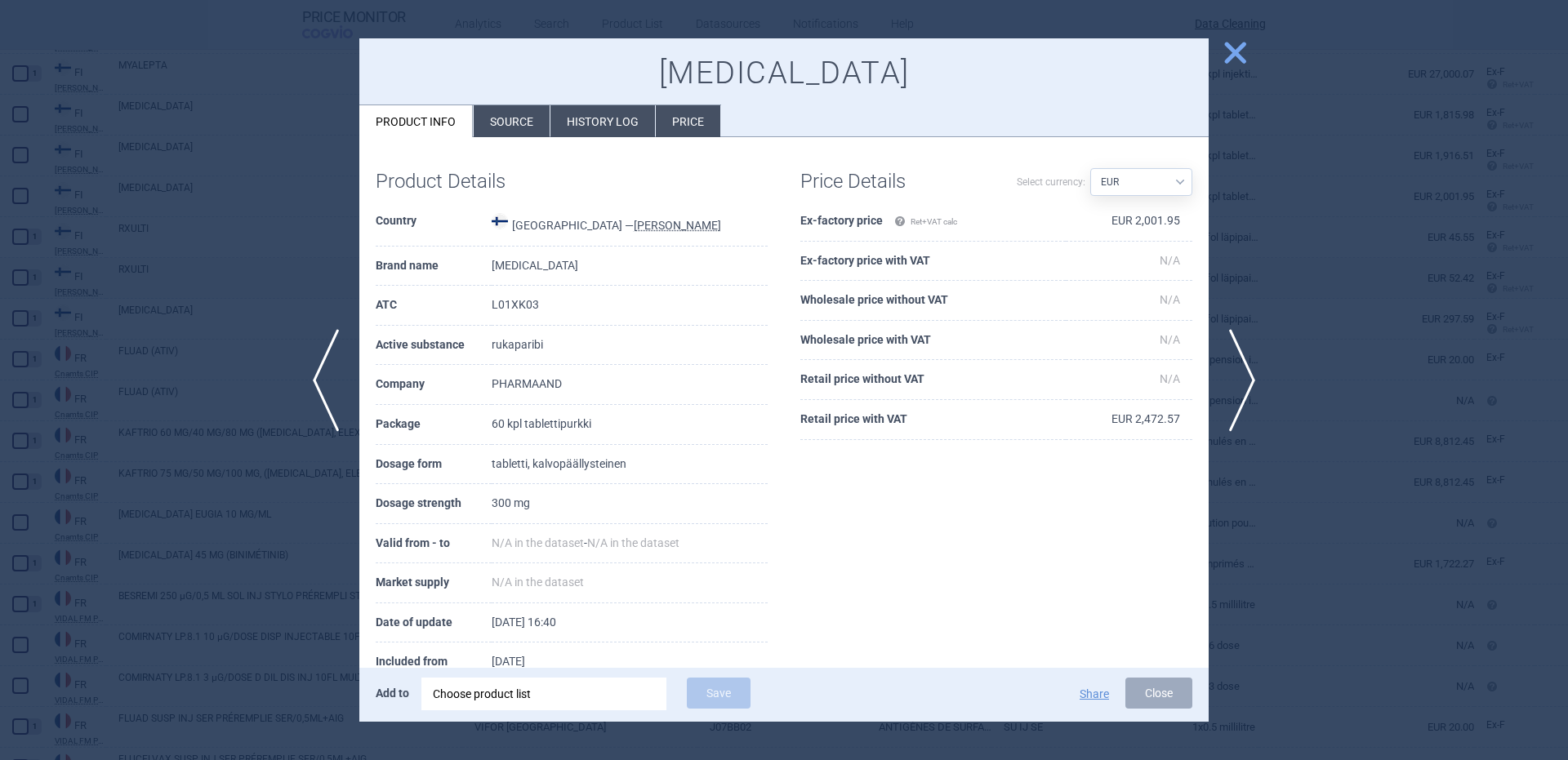
click at [561, 697] on div "Choose product list" at bounding box center [544, 694] width 223 height 32
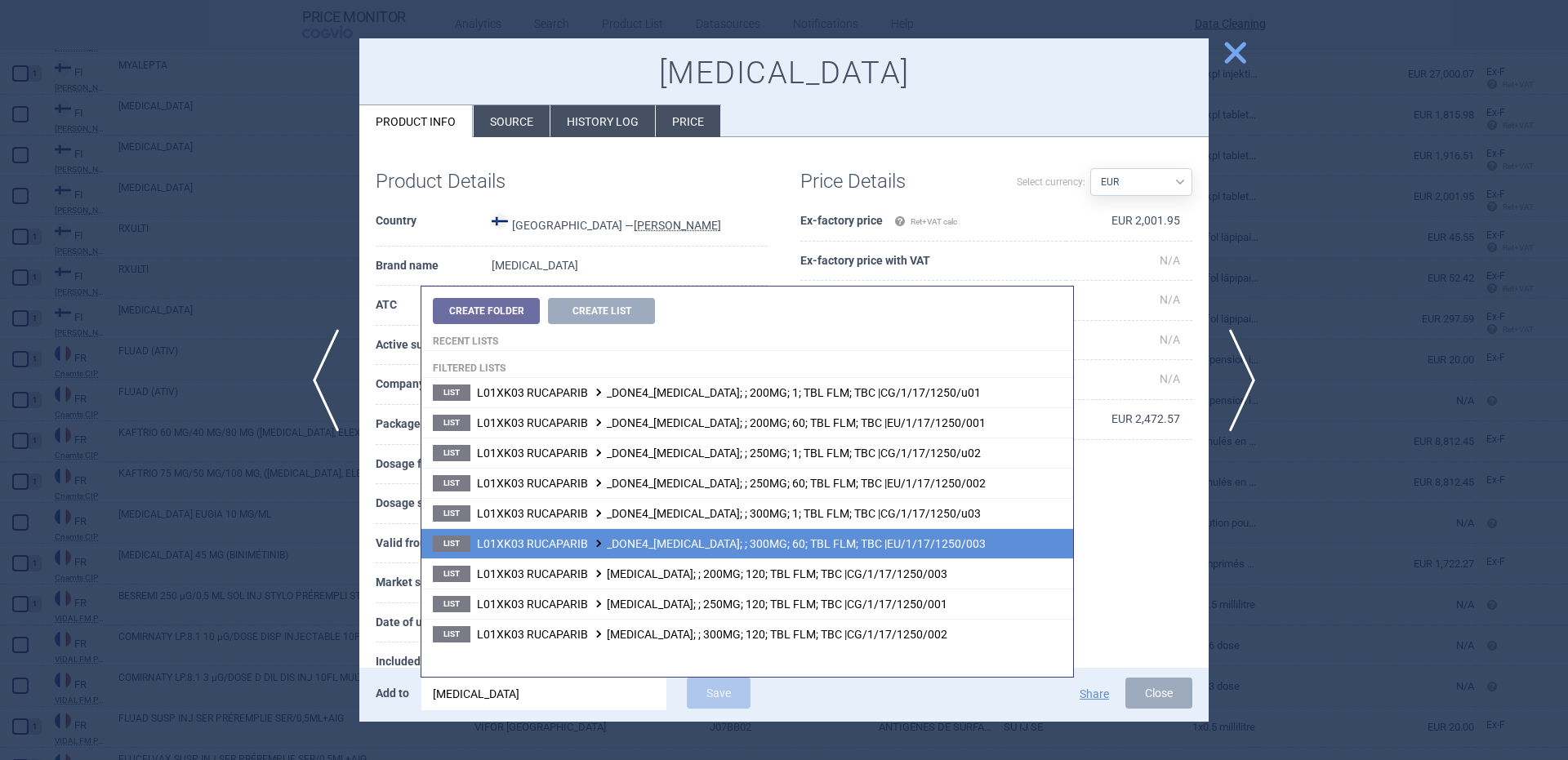
type input "rubraca"
click at [835, 532] on li "List L01XK03 RUCAPARIB _DONE4_RUBRACA; ; 300MG; 60; TBL FLM; TBC |EU/1/17/1250/…" at bounding box center [747, 543] width 651 height 31
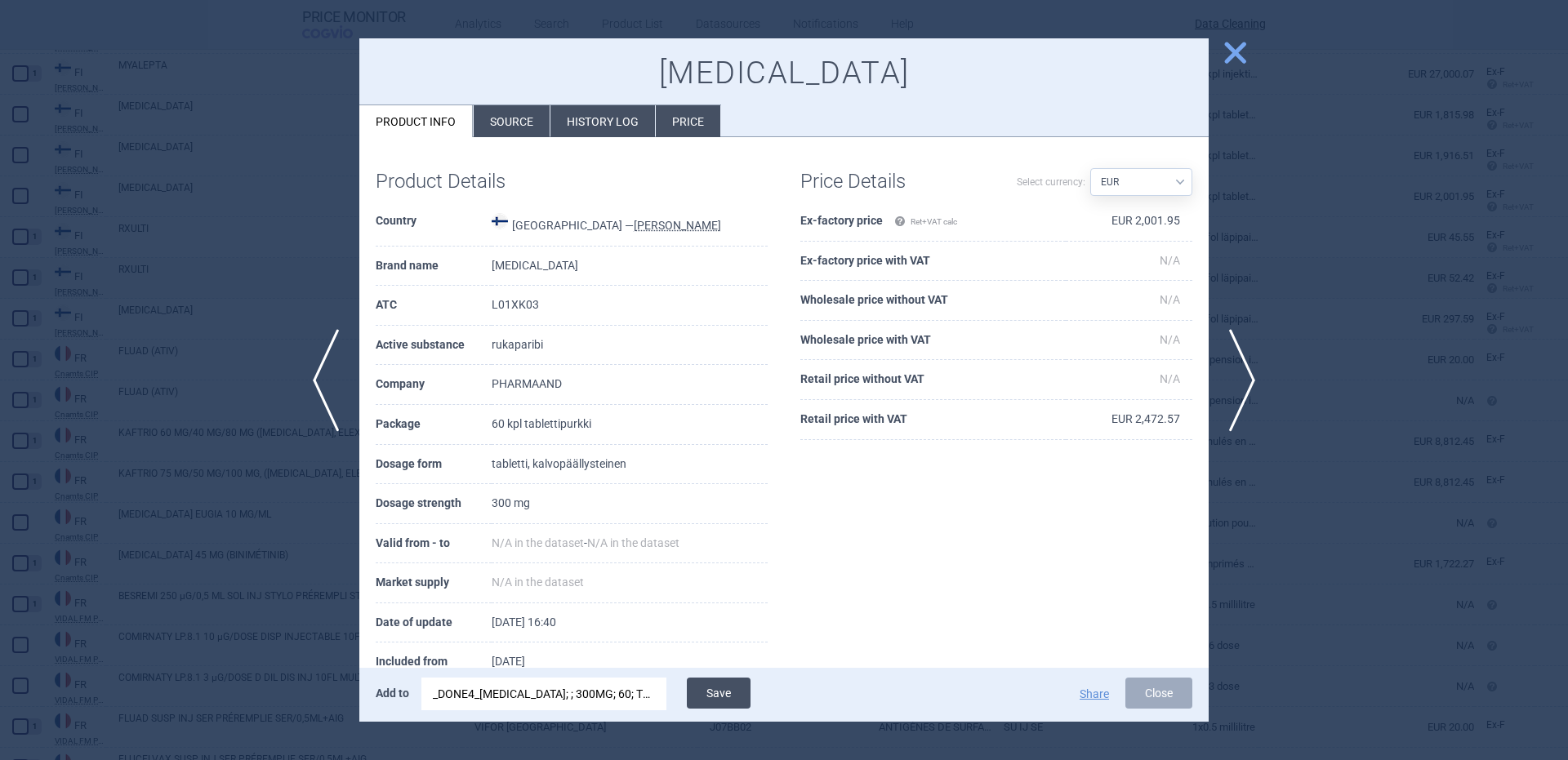
click at [728, 700] on button "Save" at bounding box center [719, 693] width 64 height 31
click at [728, 699] on button "Save" at bounding box center [719, 693] width 64 height 31
click at [336, 358] on span "previous" at bounding box center [320, 380] width 37 height 103
click at [611, 702] on div "_DONE4_[MEDICAL_DATA]; ; 300MG; 60; TBL FLM; TBC |EU/1/17/1250/003" at bounding box center [544, 694] width 223 height 32
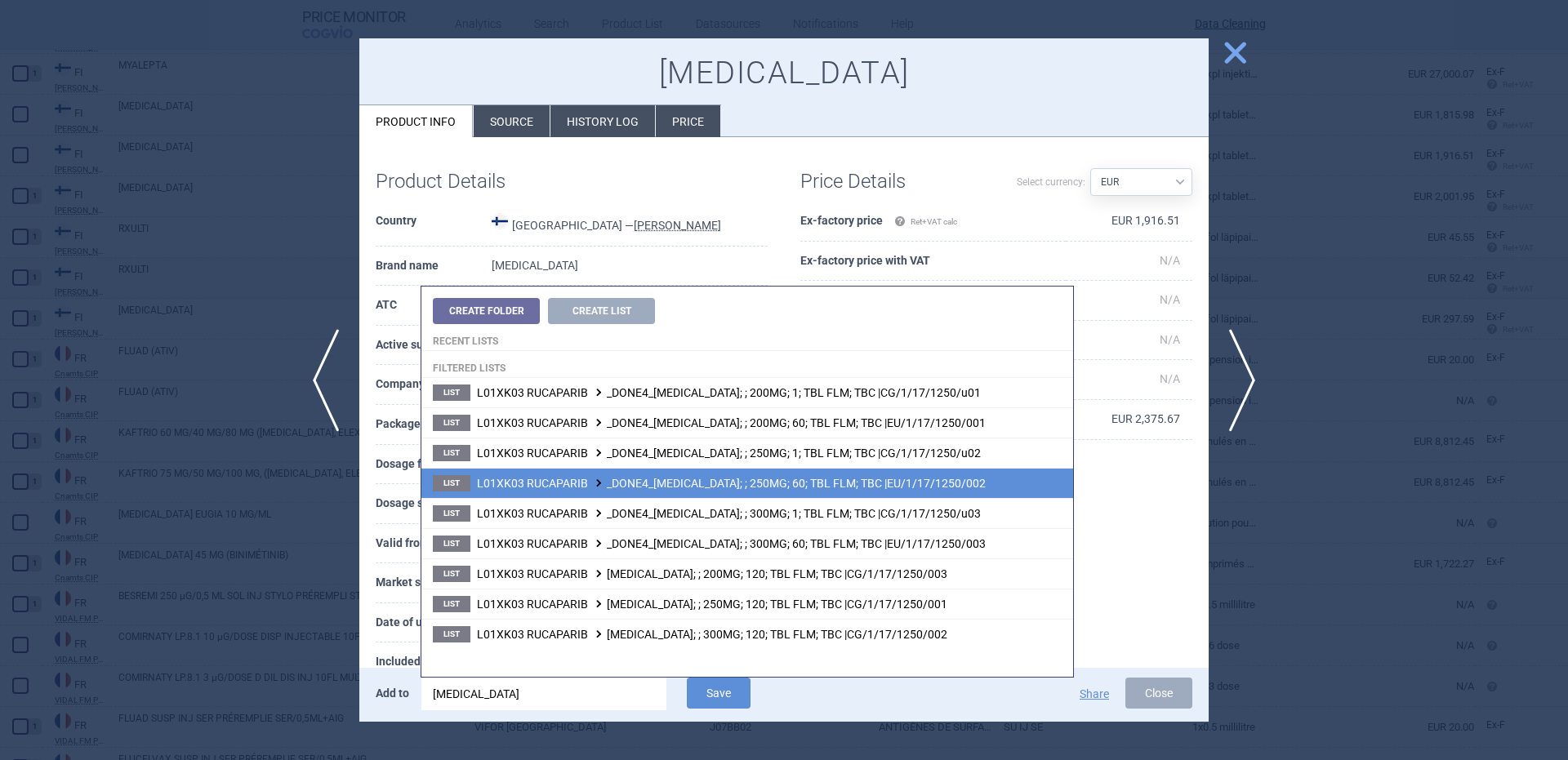
click at [799, 476] on li "List L01XK03 RUCAPARIB _DONE4_RUBRACA; ; 250MG; 60; TBL FLM; TBC |EU/1/17/1250/…" at bounding box center [747, 483] width 651 height 31
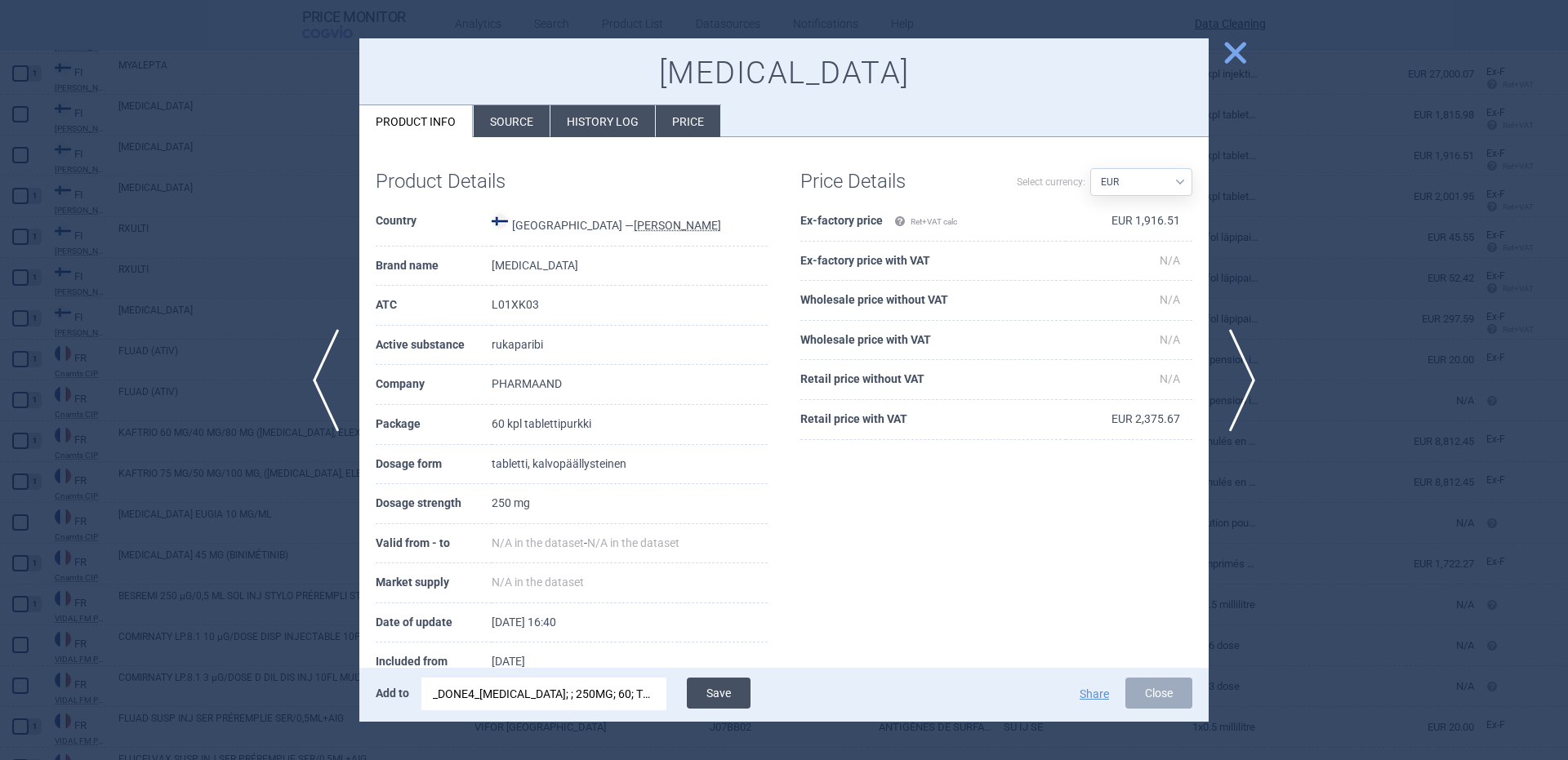
click at [736, 683] on button "Save" at bounding box center [719, 693] width 64 height 31
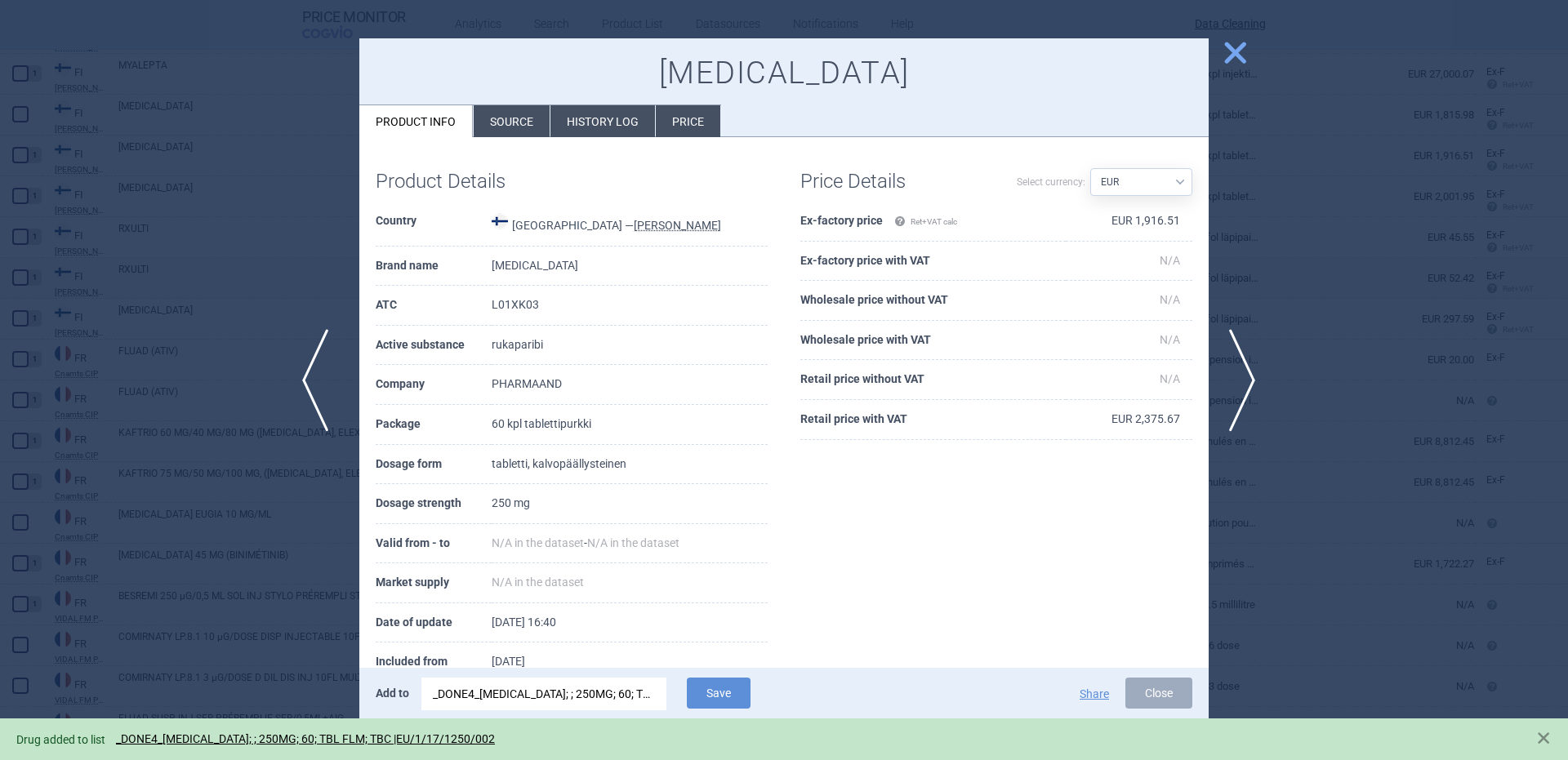
click at [331, 349] on span "previous" at bounding box center [320, 380] width 37 height 103
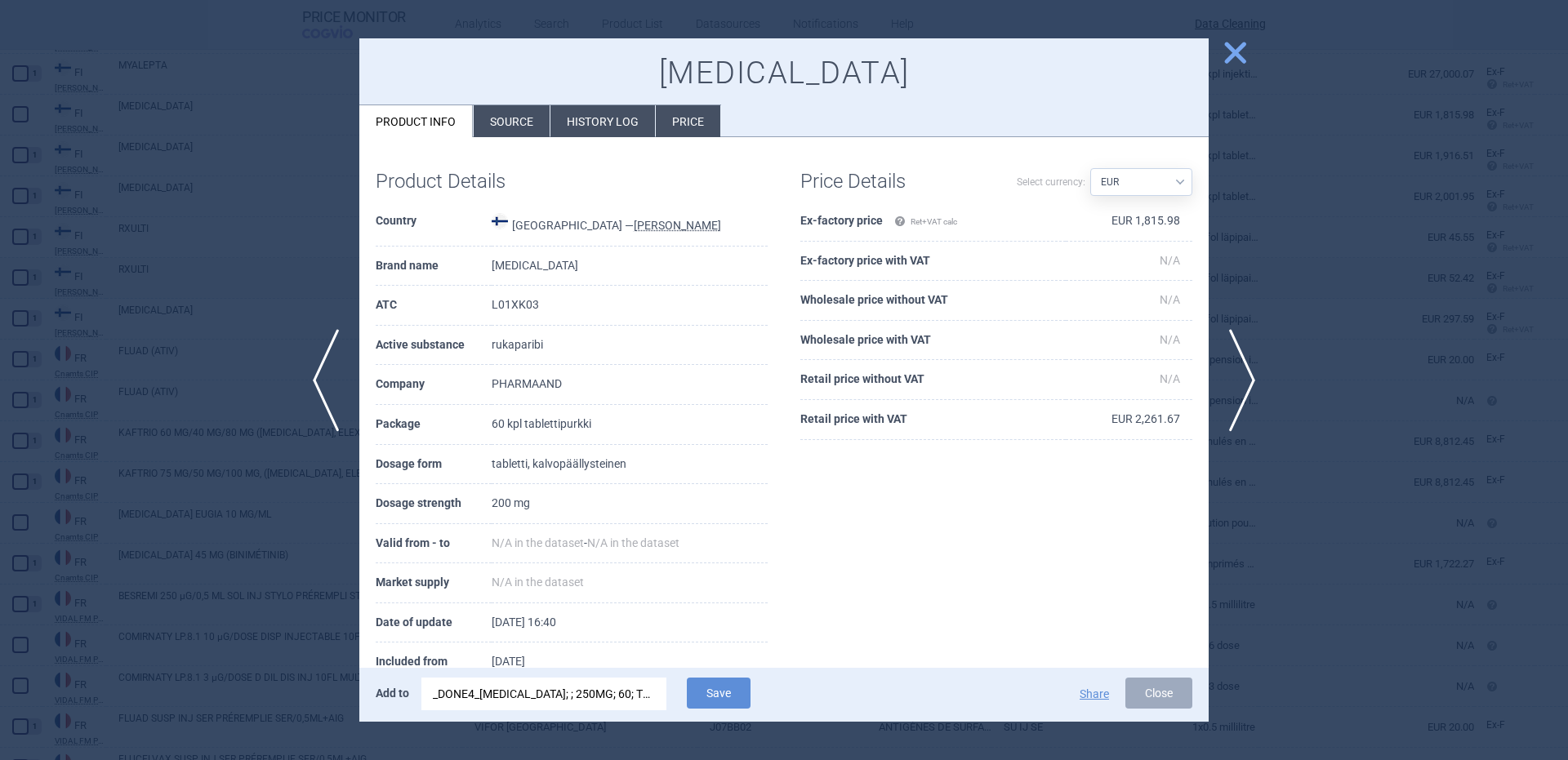
click at [627, 695] on div "_DONE4_[MEDICAL_DATA]; ; 250MG; 60; TBL FLM; TBC |EU/1/17/1250/002" at bounding box center [544, 694] width 223 height 32
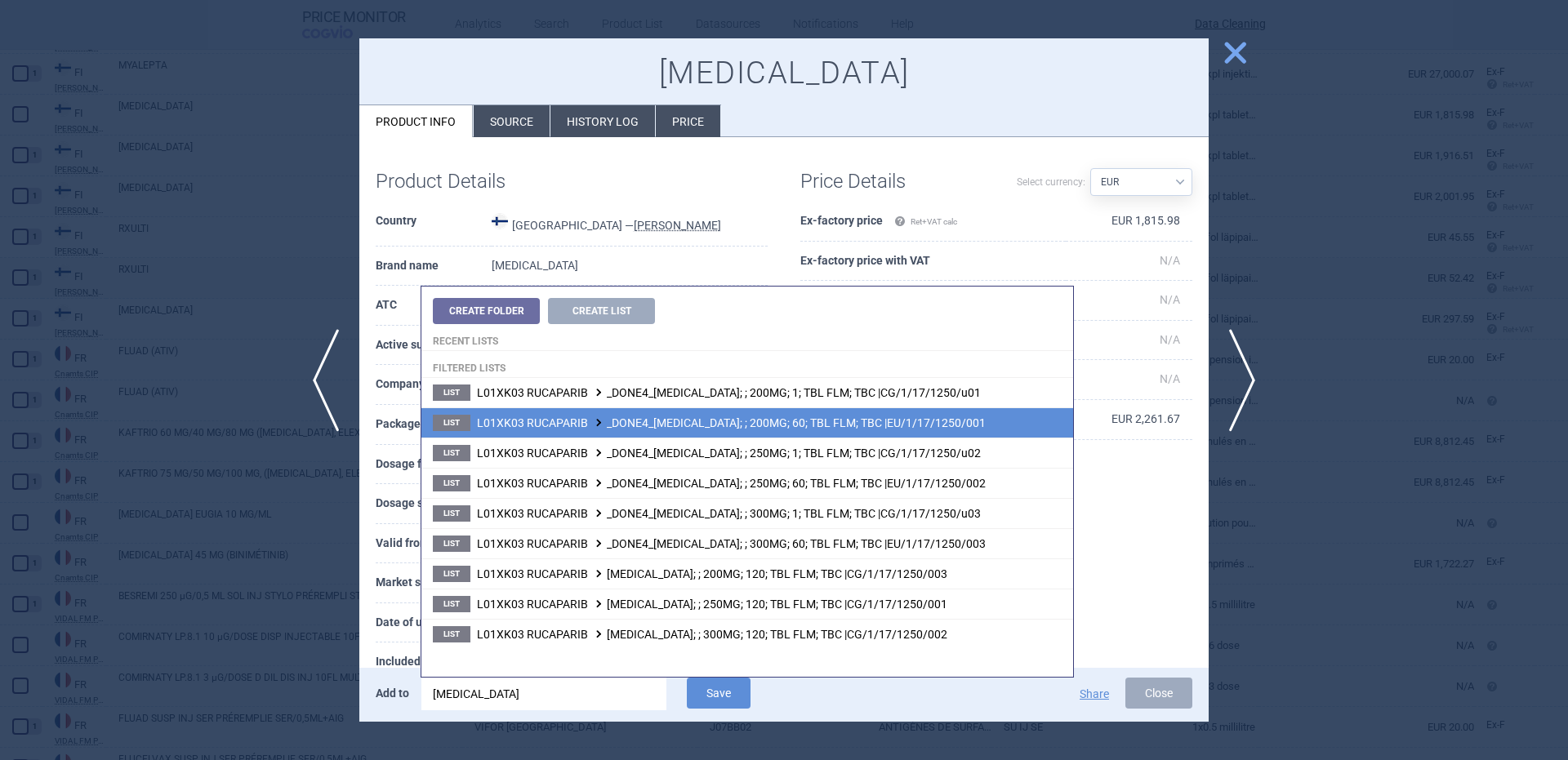
click at [733, 431] on li "List L01XK03 RUCAPARIB _DONE4_RUBRACA; ; 200MG; 60; TBL FLM; TBC |EU/1/17/1250/…" at bounding box center [747, 423] width 651 height 31
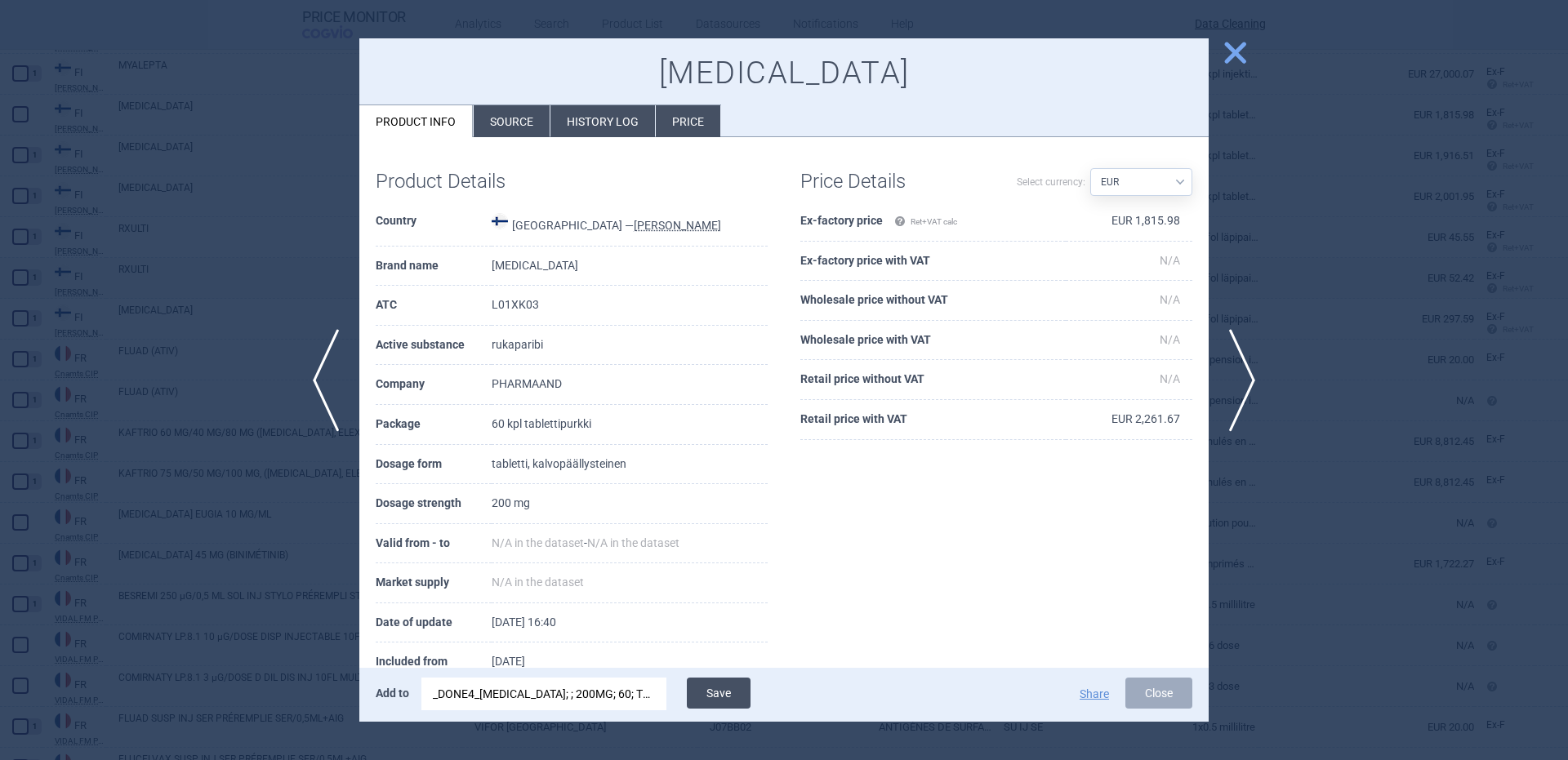
click at [716, 678] on button "Save" at bounding box center [719, 693] width 64 height 31
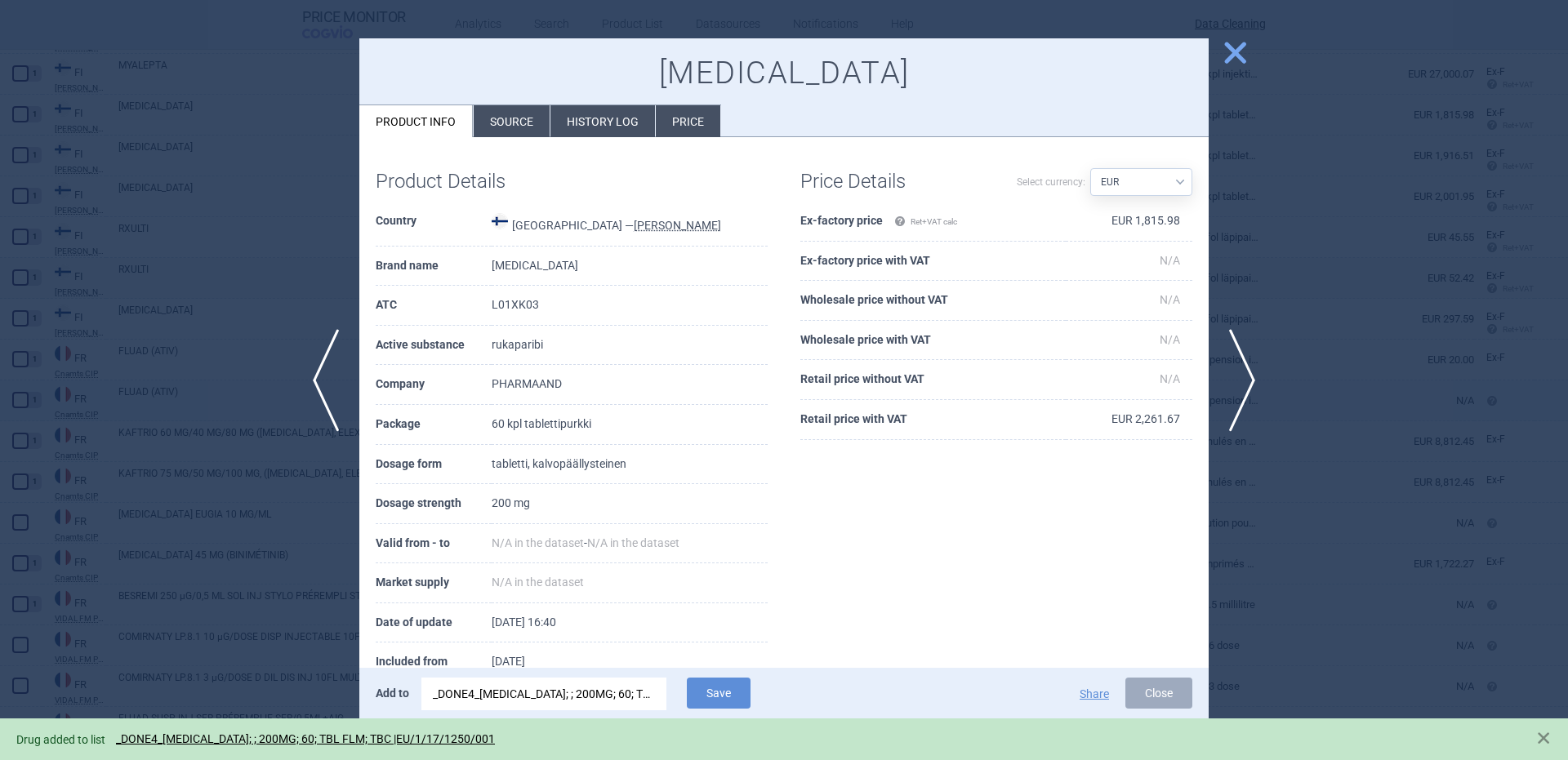
click at [121, 397] on div at bounding box center [784, 380] width 1568 height 760
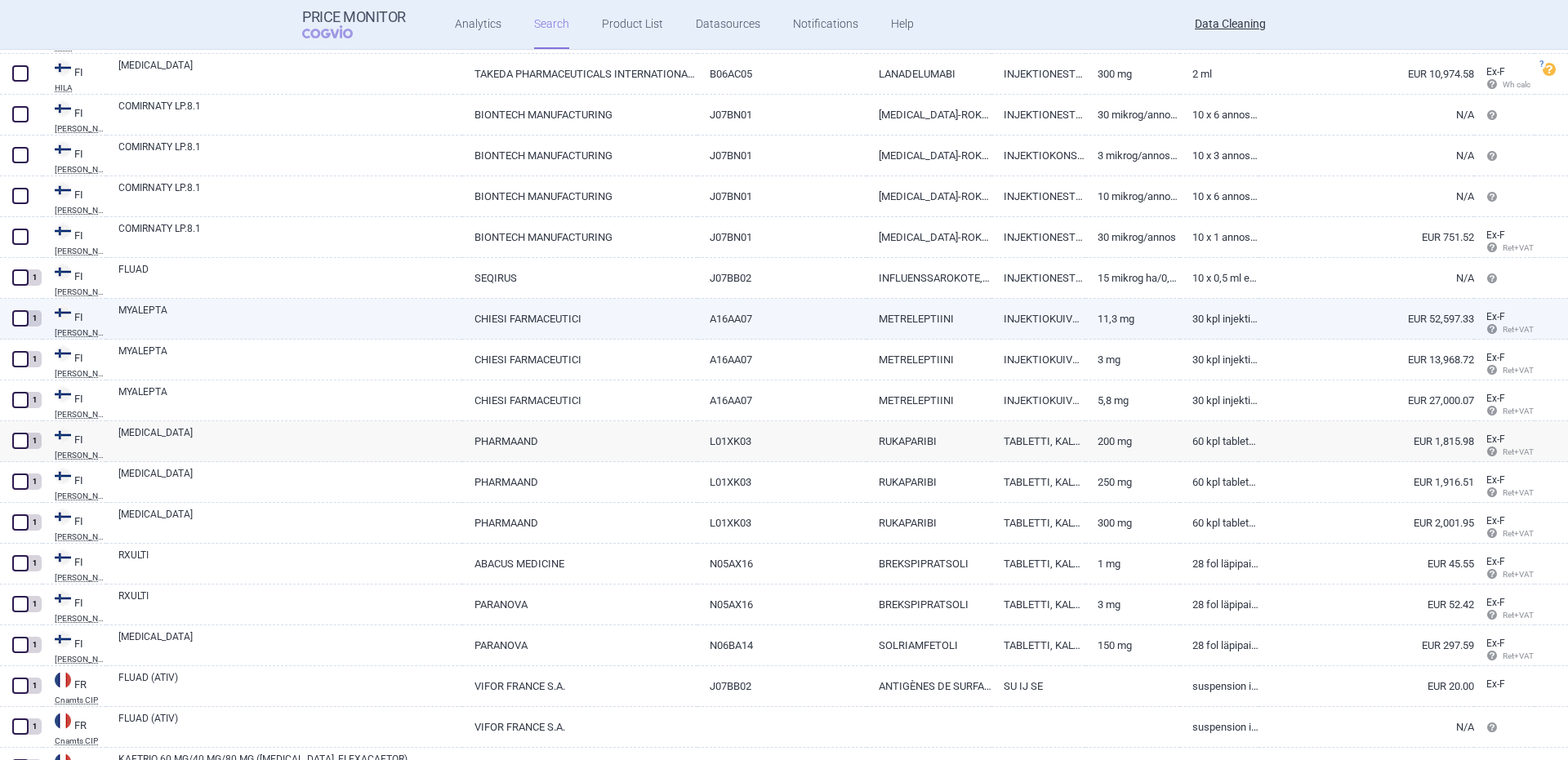
scroll to position [14544, 0]
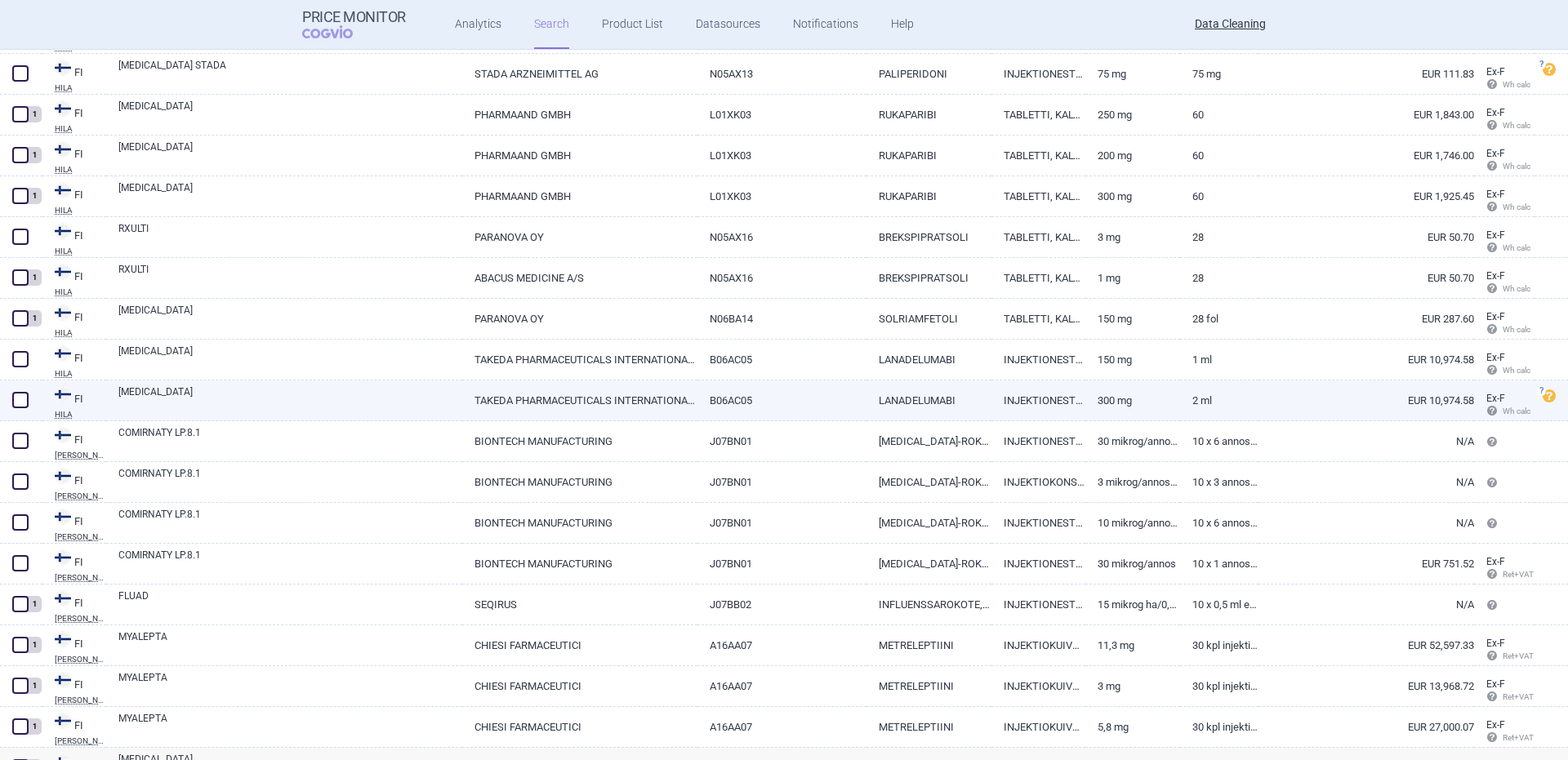
click at [165, 385] on link "TAKHZYRO" at bounding box center [290, 399] width 344 height 30
select select "EUR"
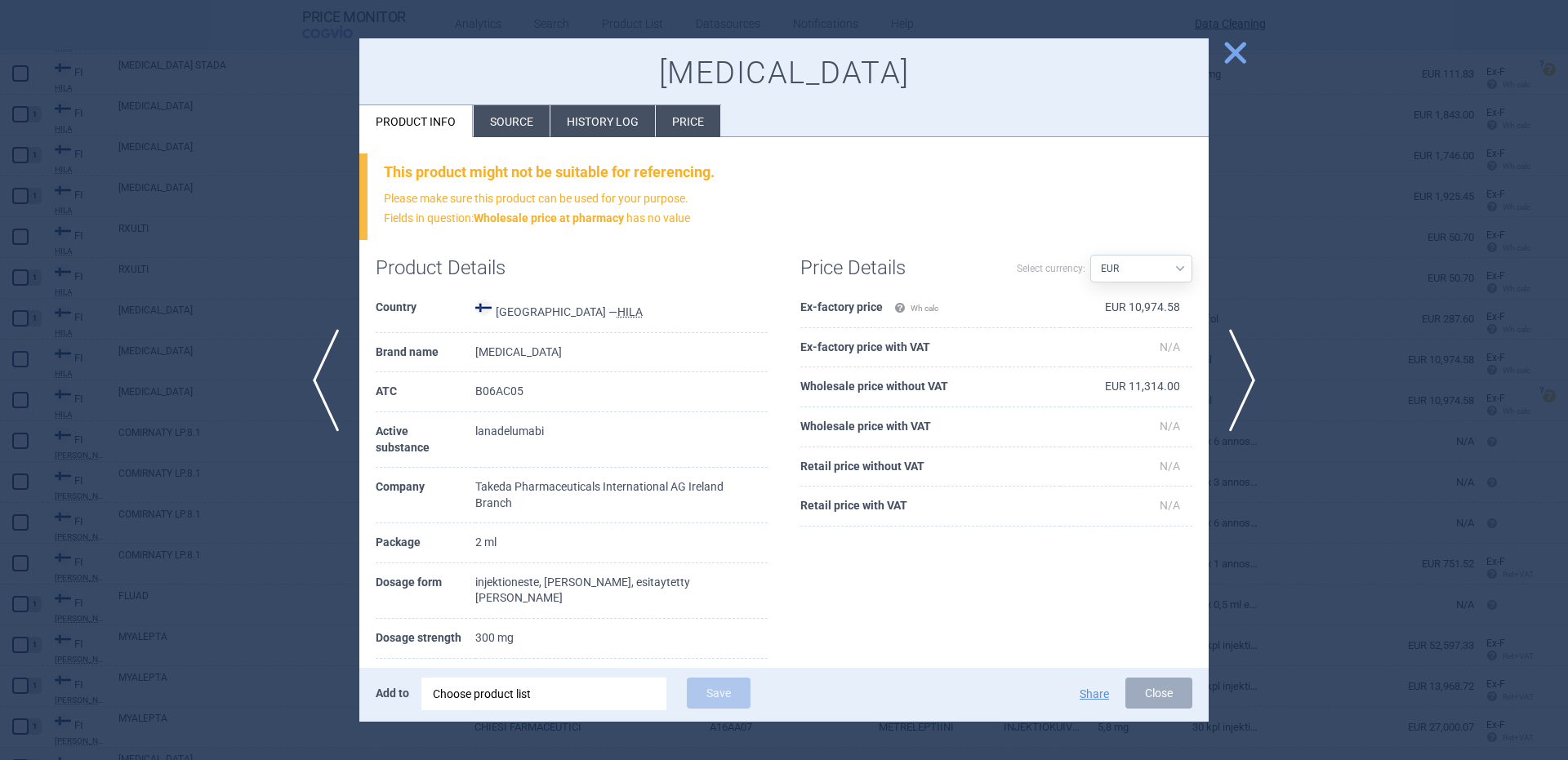
click at [556, 701] on div "Choose product list" at bounding box center [544, 694] width 223 height 32
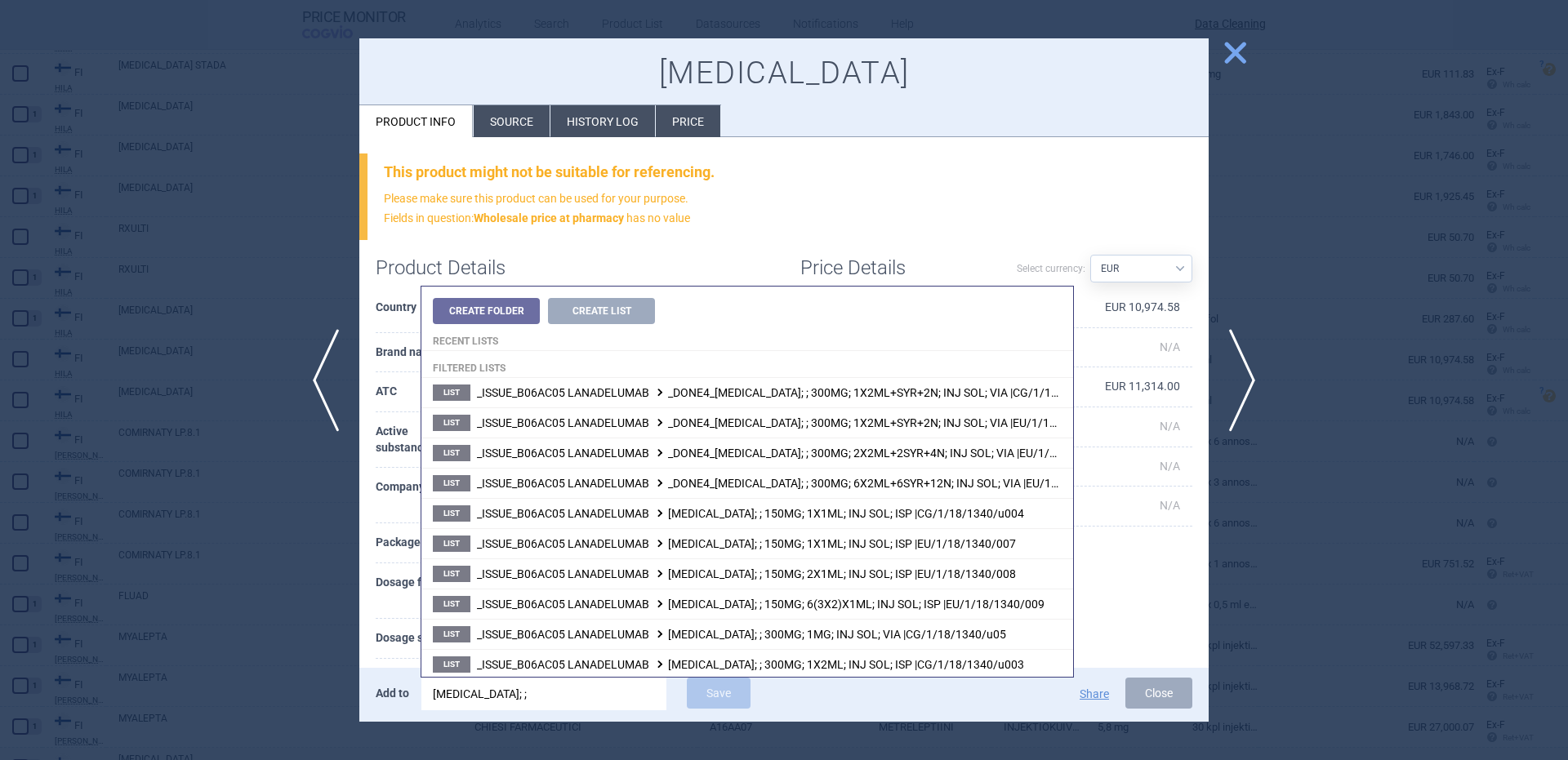
type input "takhzyro; ;"
drag, startPoint x: 971, startPoint y: 222, endPoint x: 814, endPoint y: 403, distance: 239.6
click at [971, 222] on p "Please make sure this product can be used for your purpose. Fields in question:…" at bounding box center [788, 209] width 809 height 39
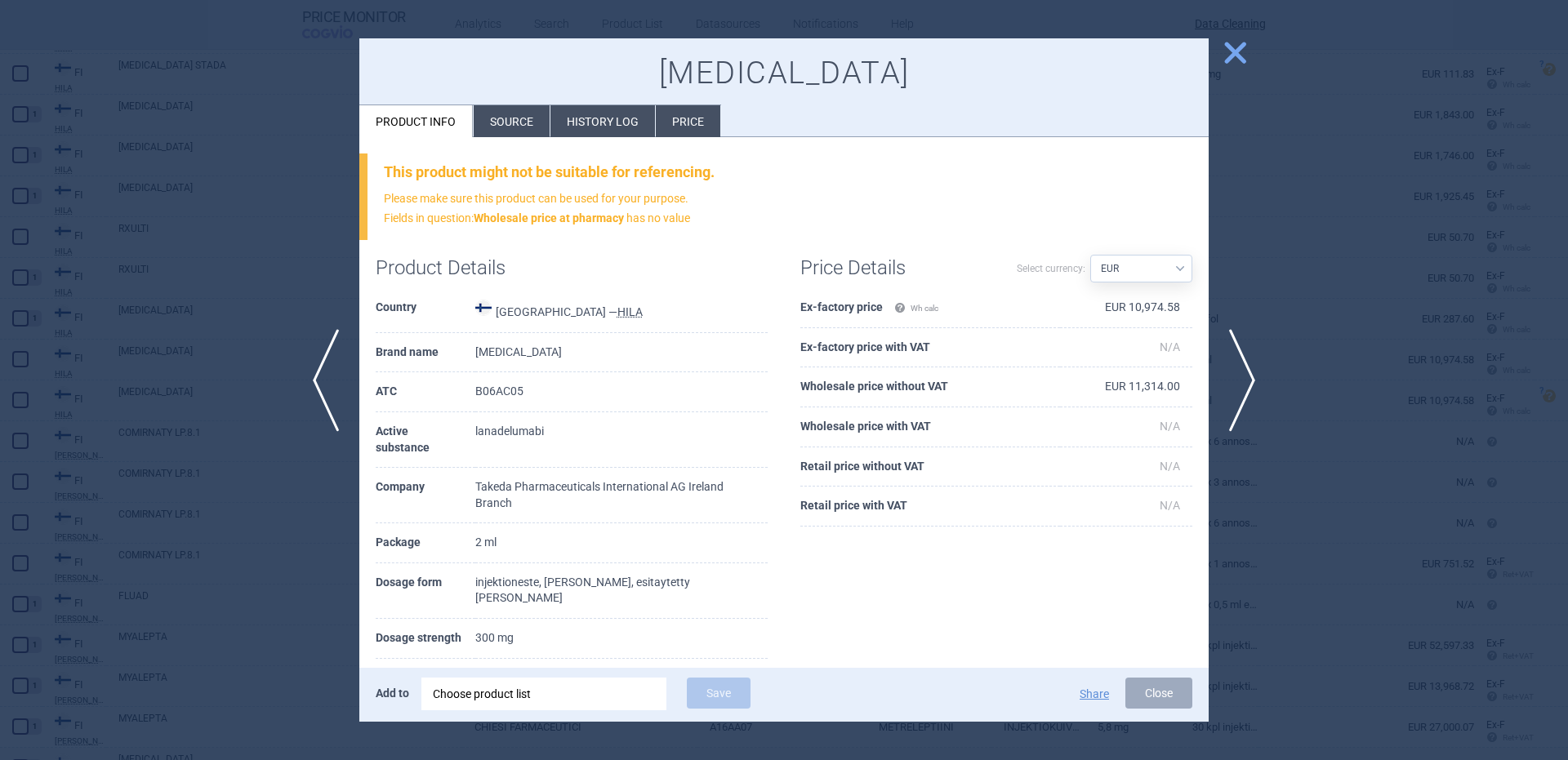
click at [567, 726] on div at bounding box center [784, 380] width 1568 height 760
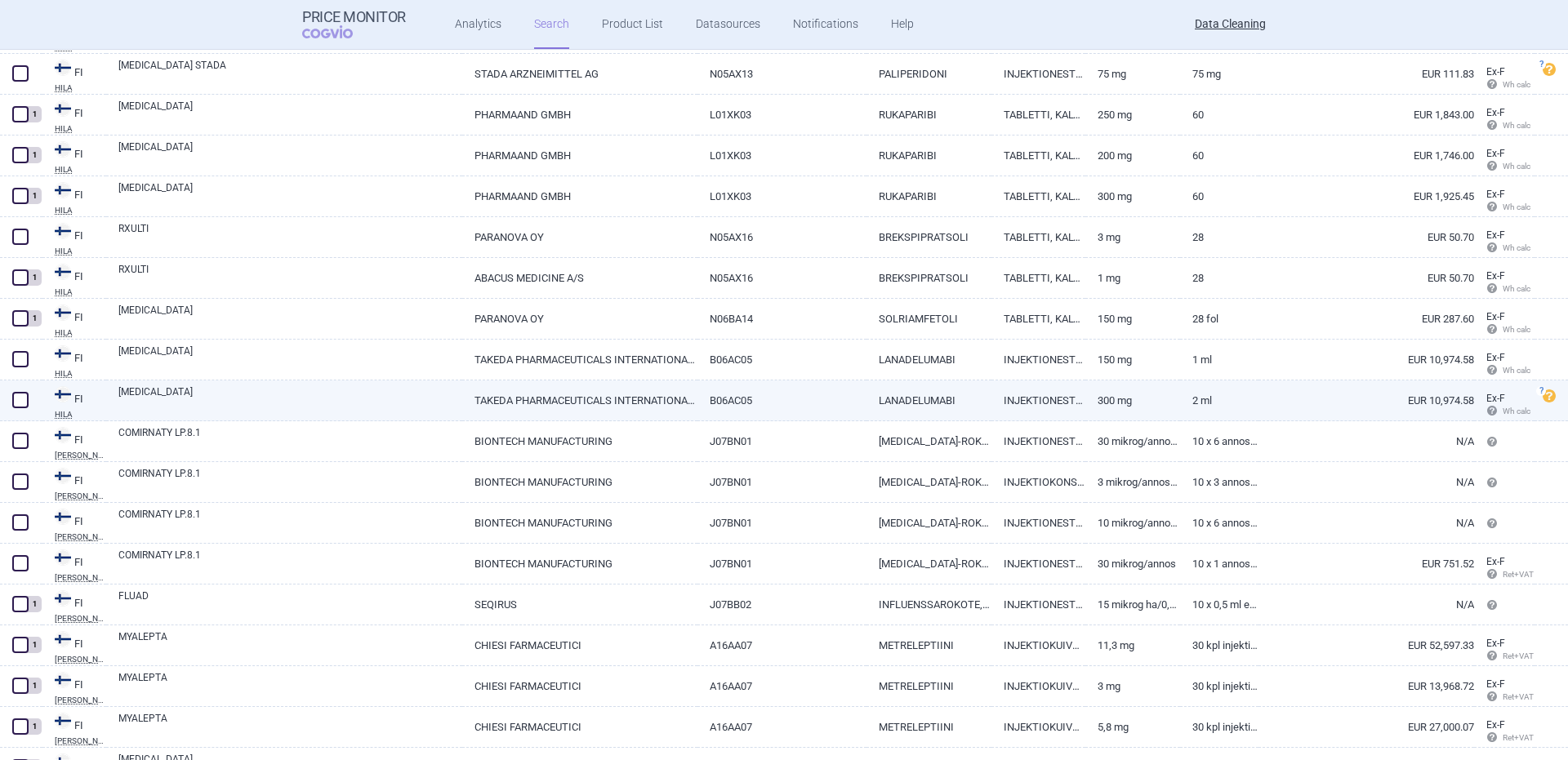
click at [556, 407] on link "TAKEDA PHARMACEUTICALS INTERNATIONAL AG IRELAND BRANCH" at bounding box center [579, 400] width 235 height 40
select select "EUR"
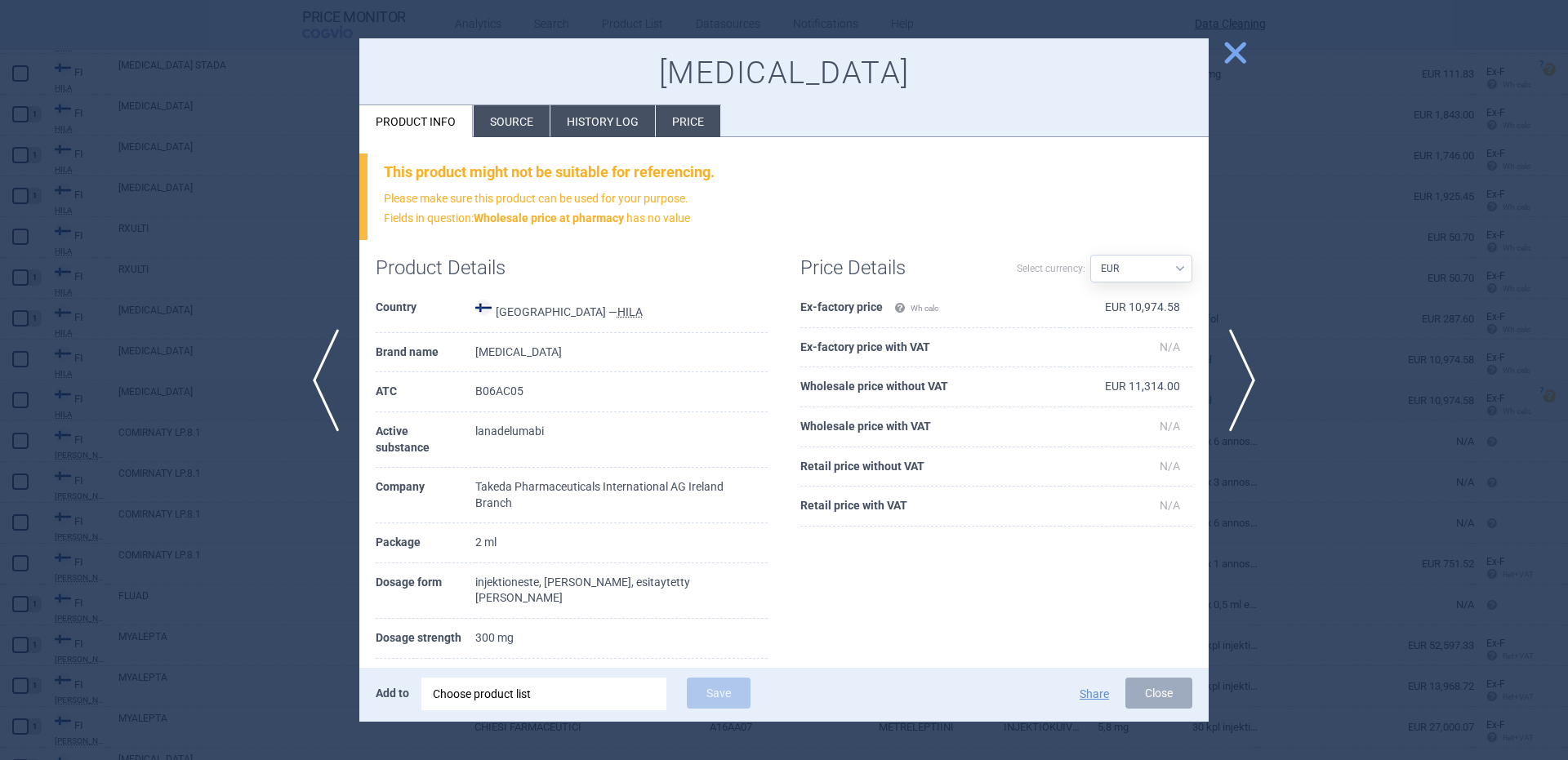
click at [570, 706] on div "Choose product list" at bounding box center [544, 694] width 223 height 32
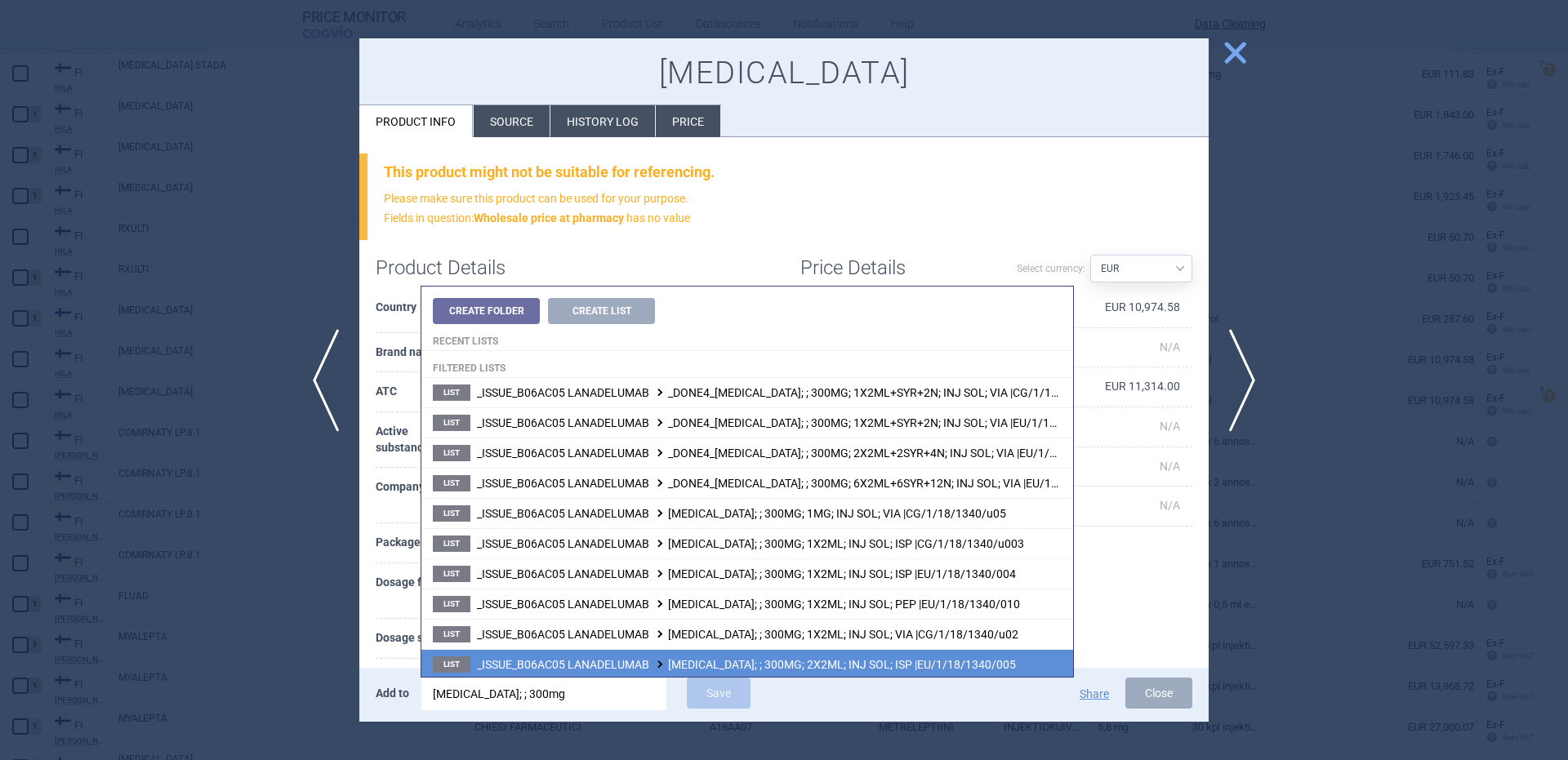
type input "takhzyro; ; 300mg"
click at [955, 660] on span "_ISSUE_B06AC05 LANADELUMAB TAKHZYRO; ; 300MG; 2X2ML; INJ SOL; ISP |EU/1/18/1340…" at bounding box center [746, 664] width 539 height 13
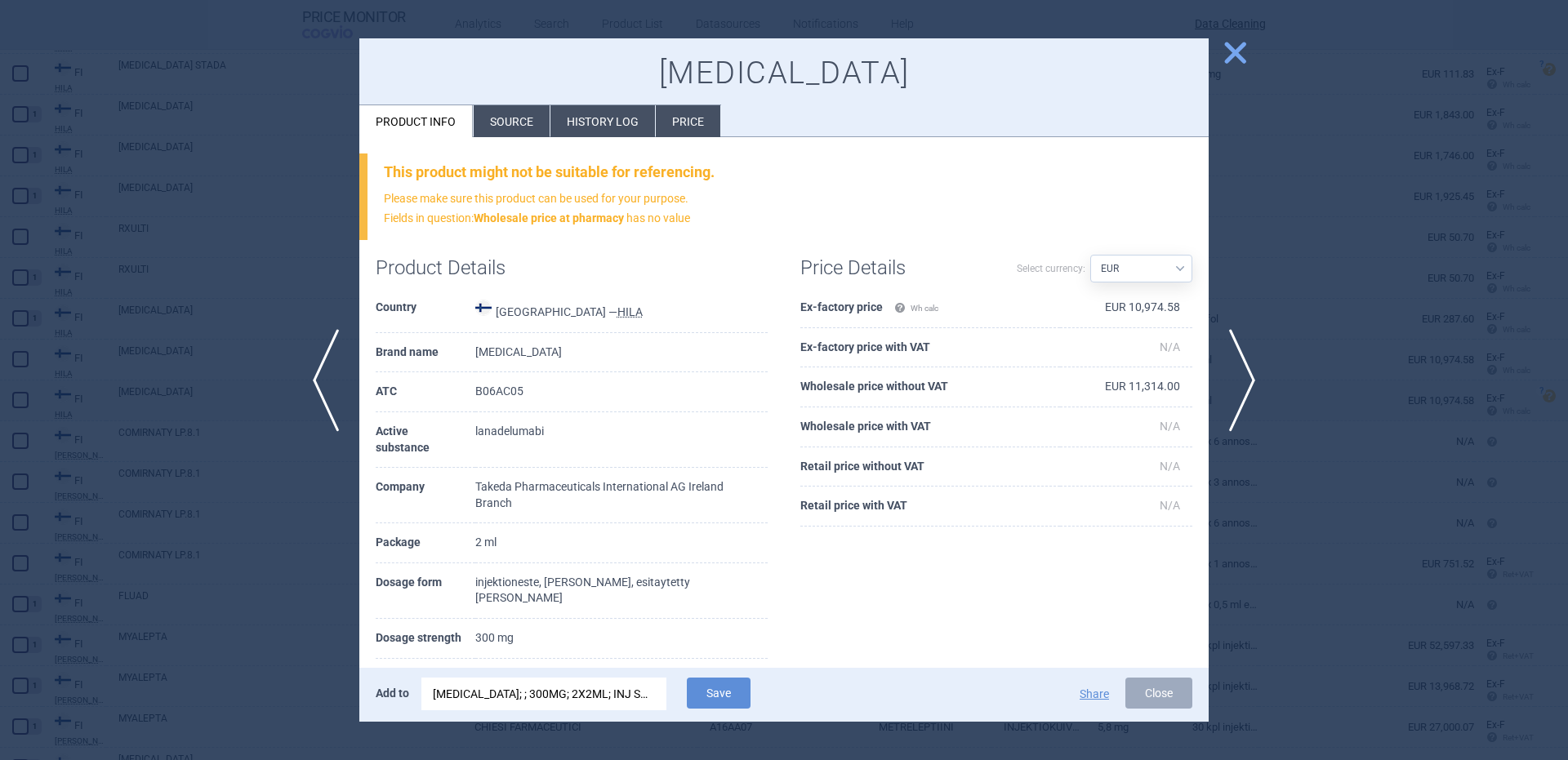
click at [623, 690] on div "TAKHZYRO; ; 300MG; 2X2ML; INJ SOL; ISP |EU/1/18/1340/005" at bounding box center [544, 694] width 223 height 32
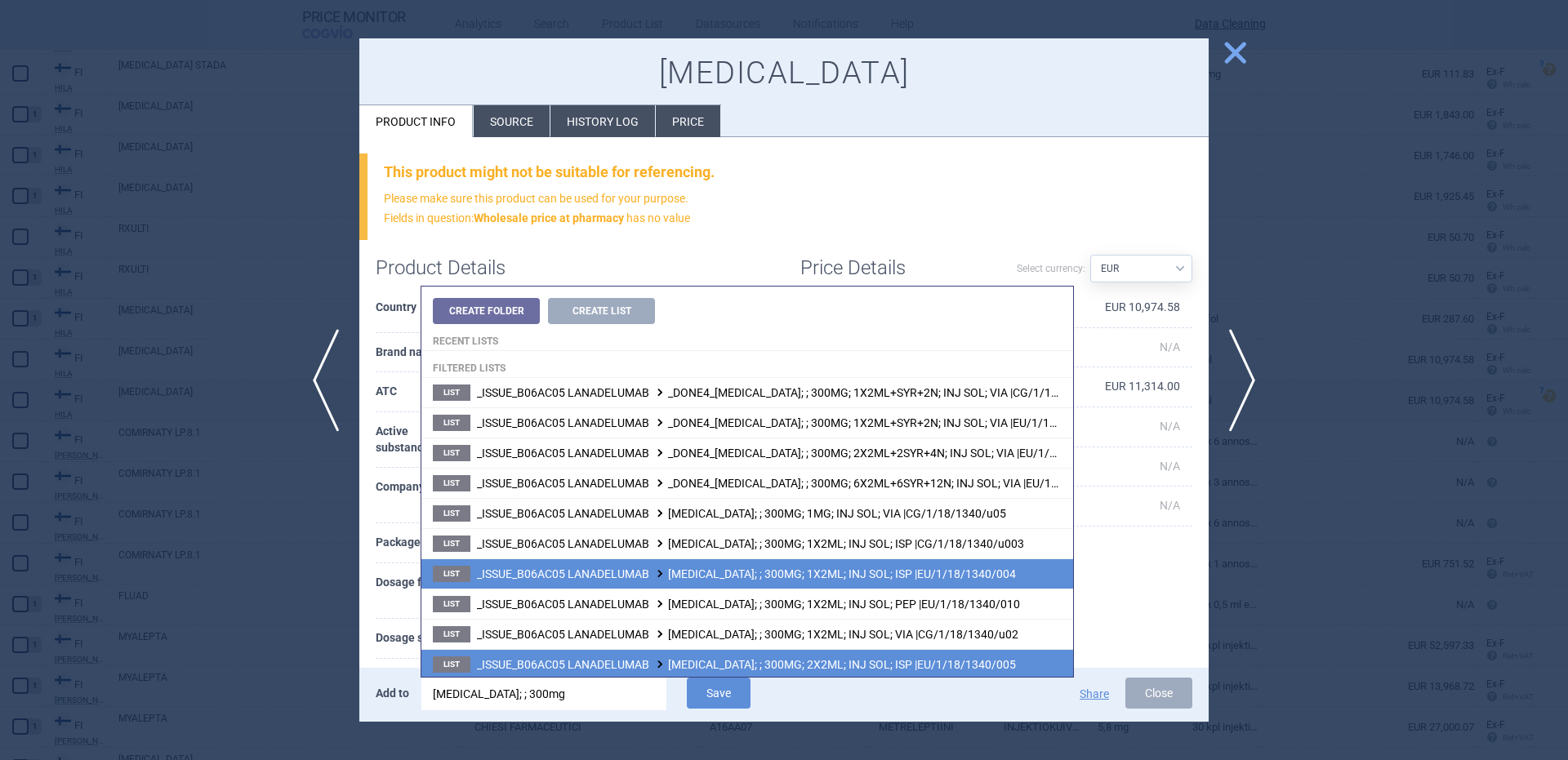
scroll to position [3, 0]
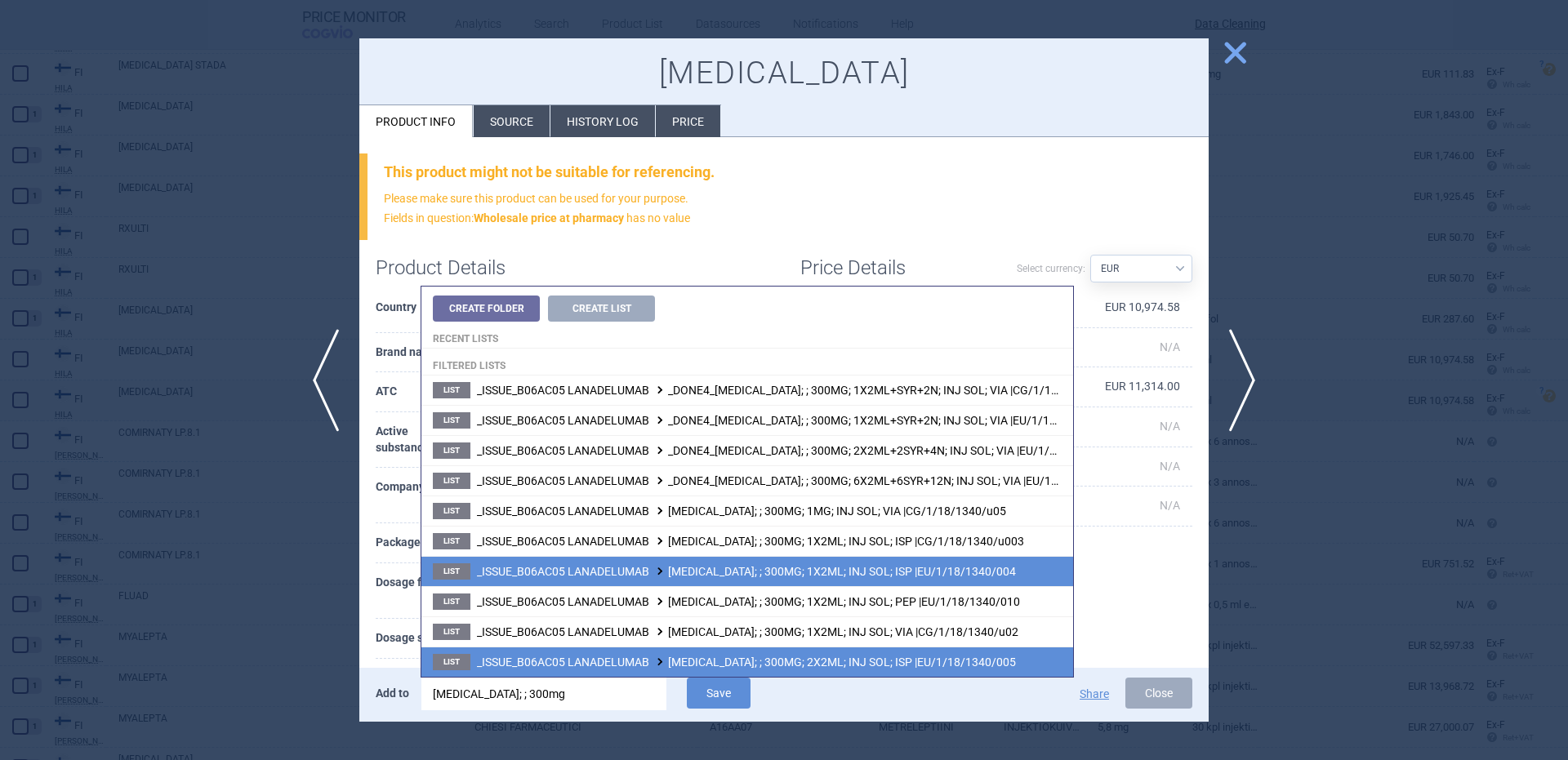
click at [920, 576] on span "_ISSUE_B06AC05 LANADELUMAB TAKHZYRO; ; 300MG; 1X2ML; INJ SOL; ISP |EU/1/18/1340…" at bounding box center [746, 571] width 539 height 13
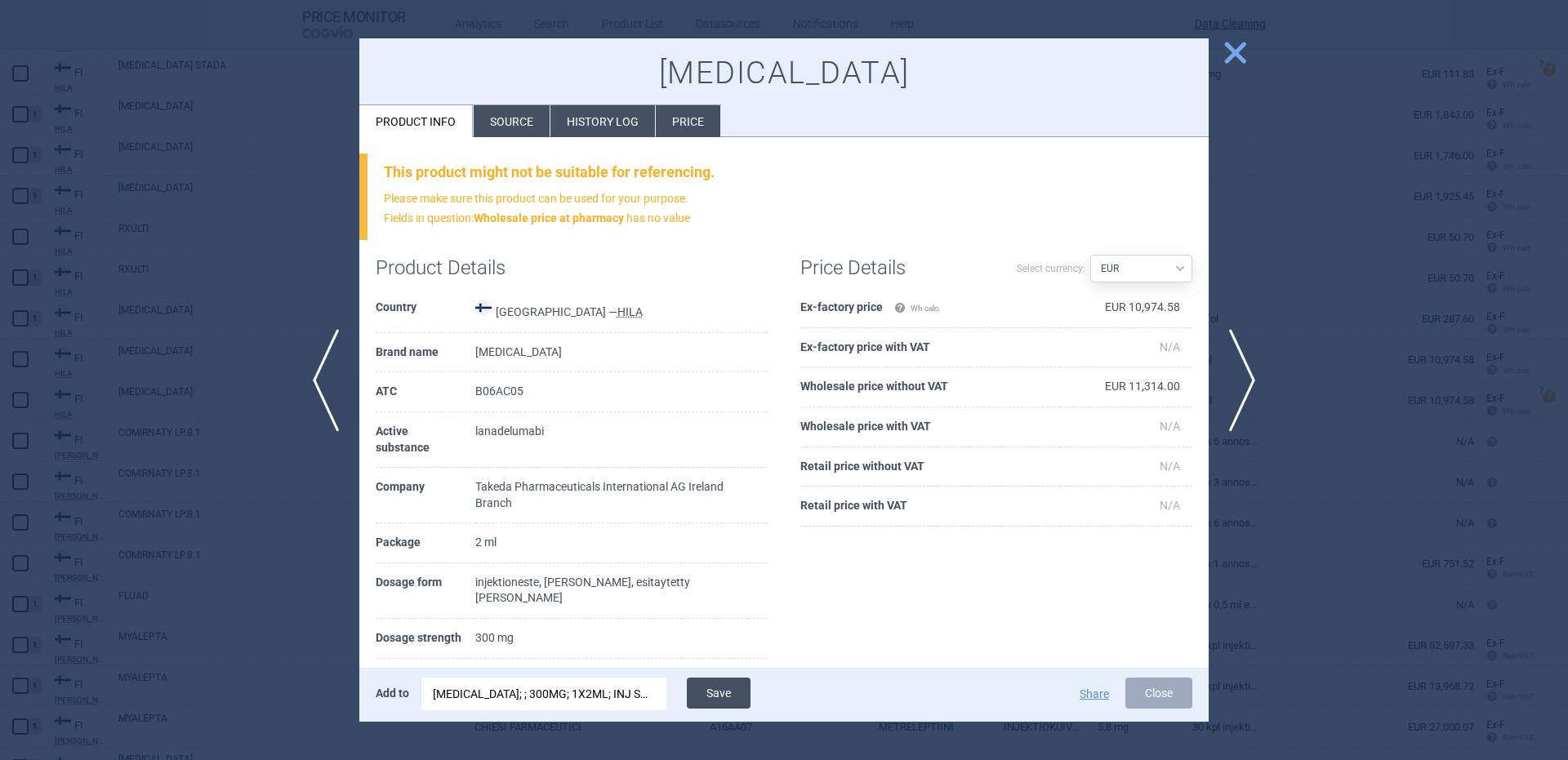
click at [739, 693] on button "Save" at bounding box center [719, 693] width 64 height 31
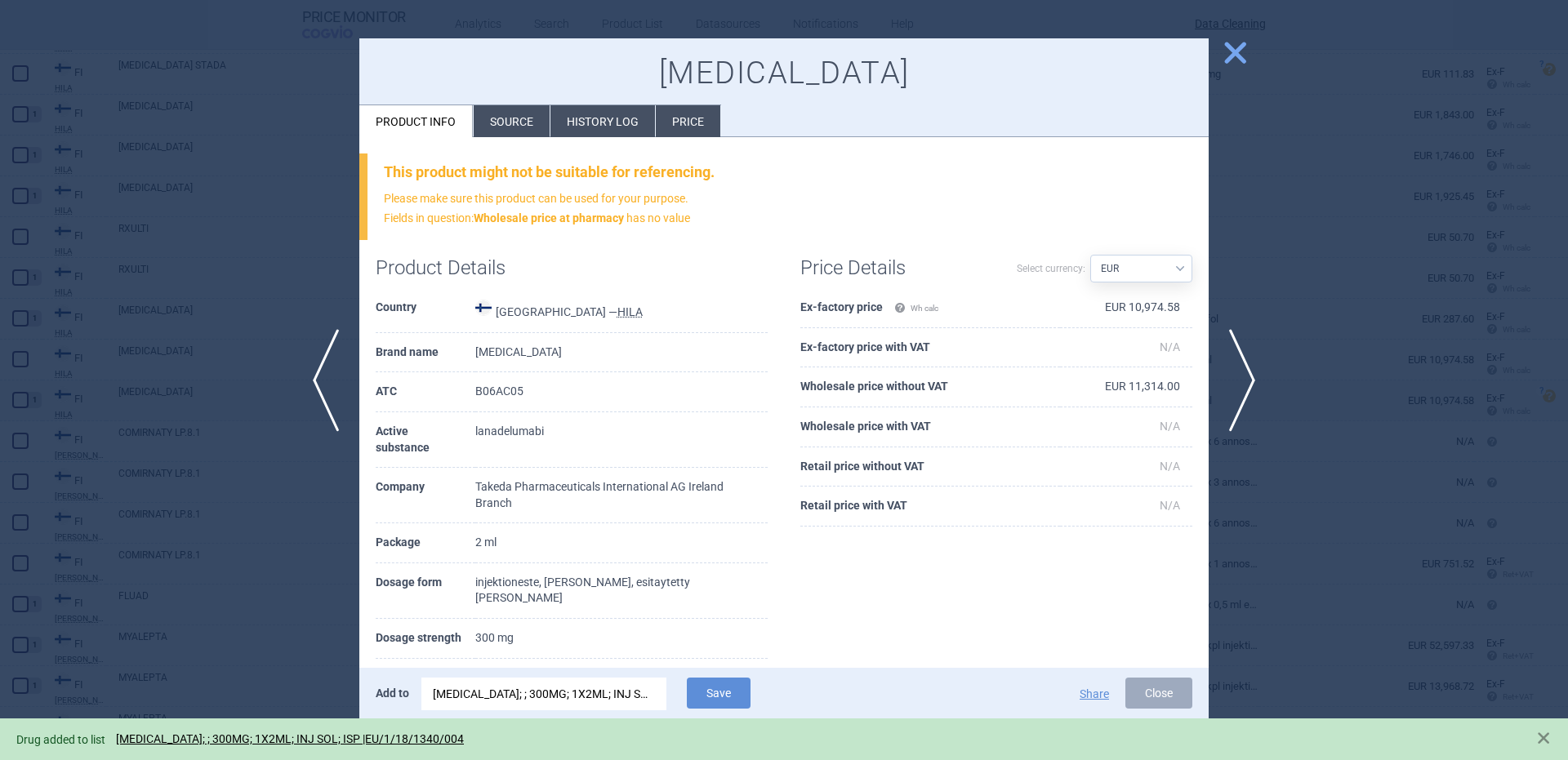
click at [235, 307] on div at bounding box center [784, 380] width 1568 height 760
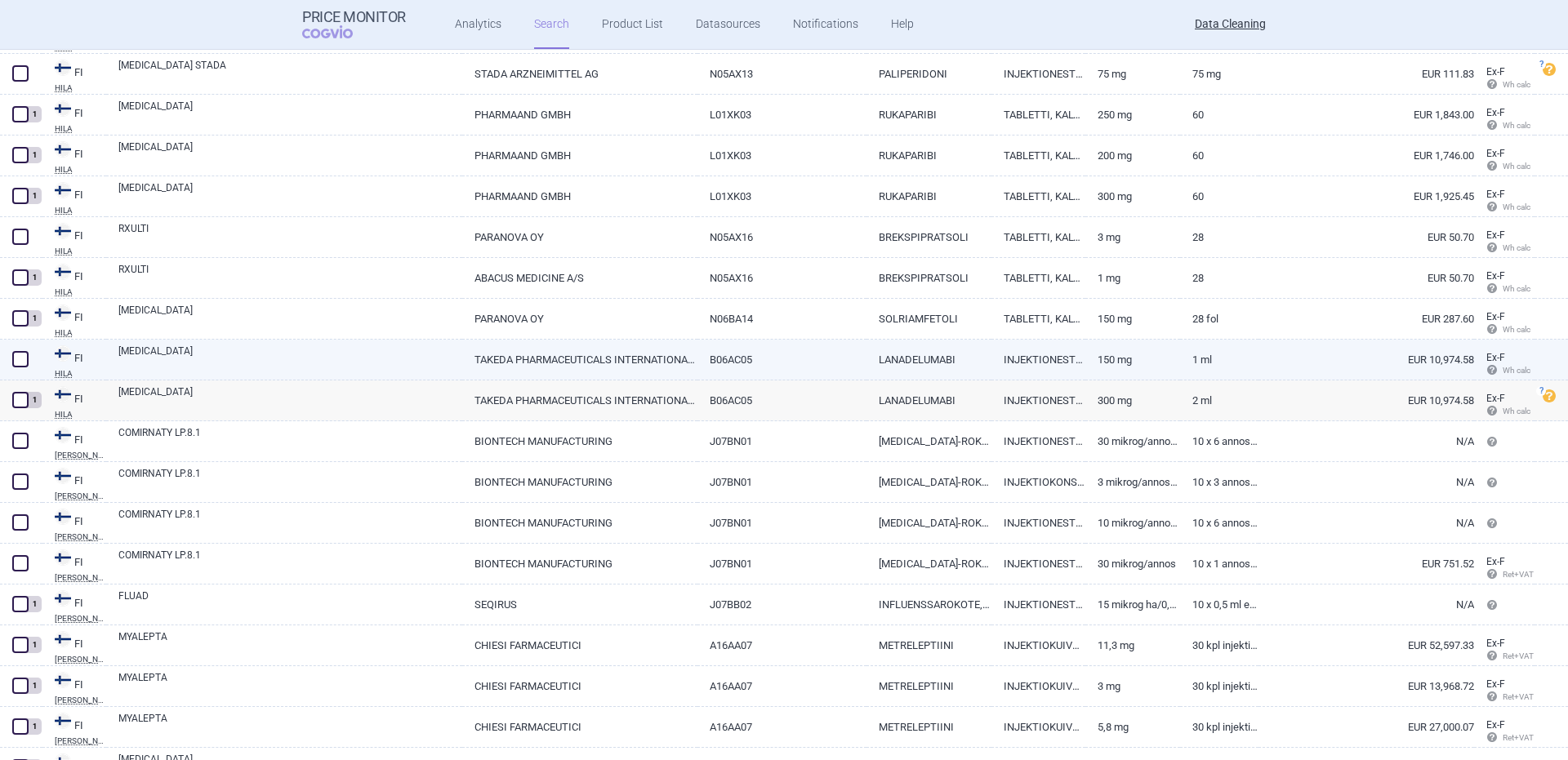
click at [144, 355] on link "TAKHZYRO" at bounding box center [290, 358] width 344 height 30
select select "EUR"
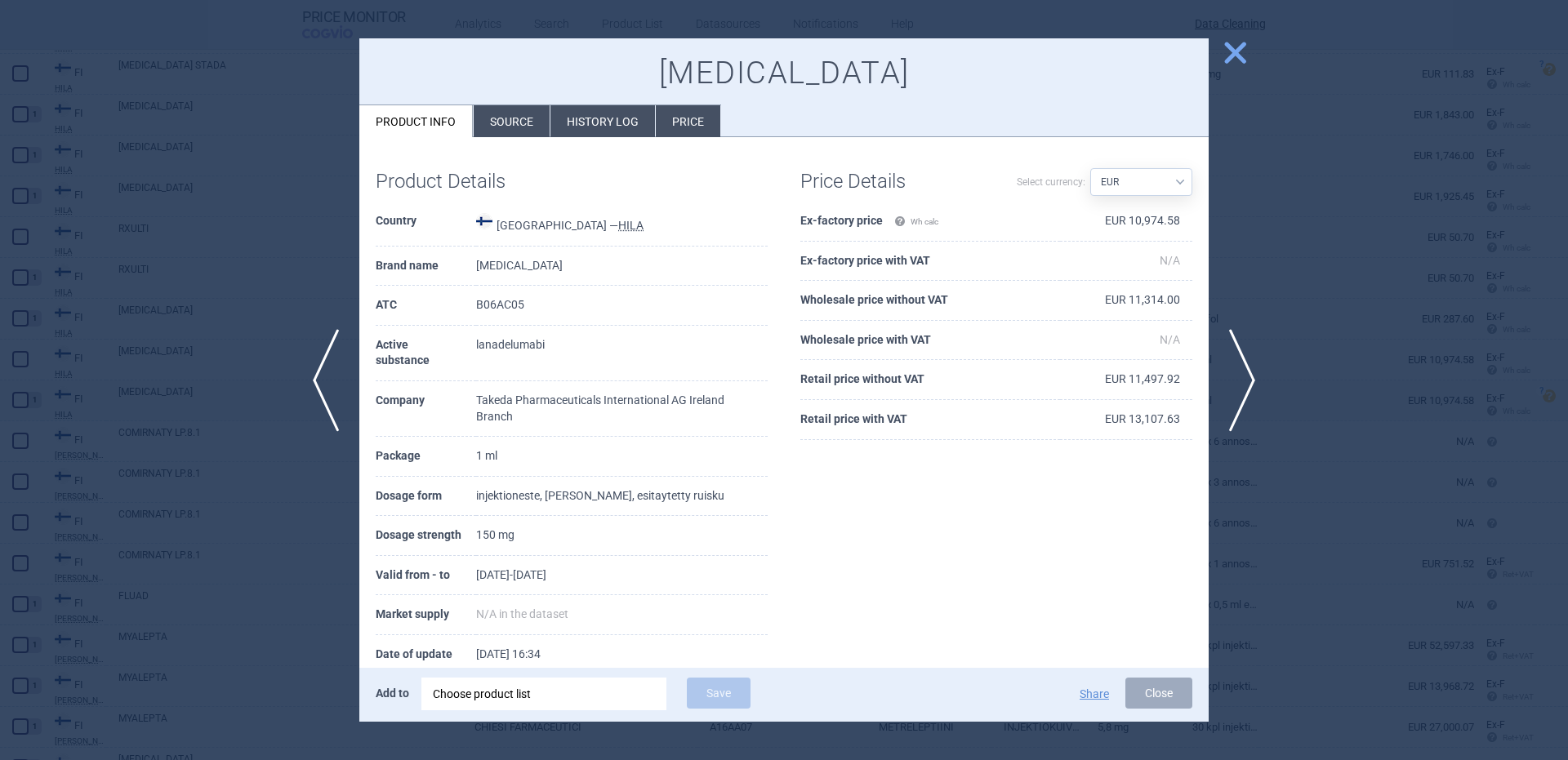
click at [603, 685] on div "Choose product list" at bounding box center [544, 694] width 223 height 32
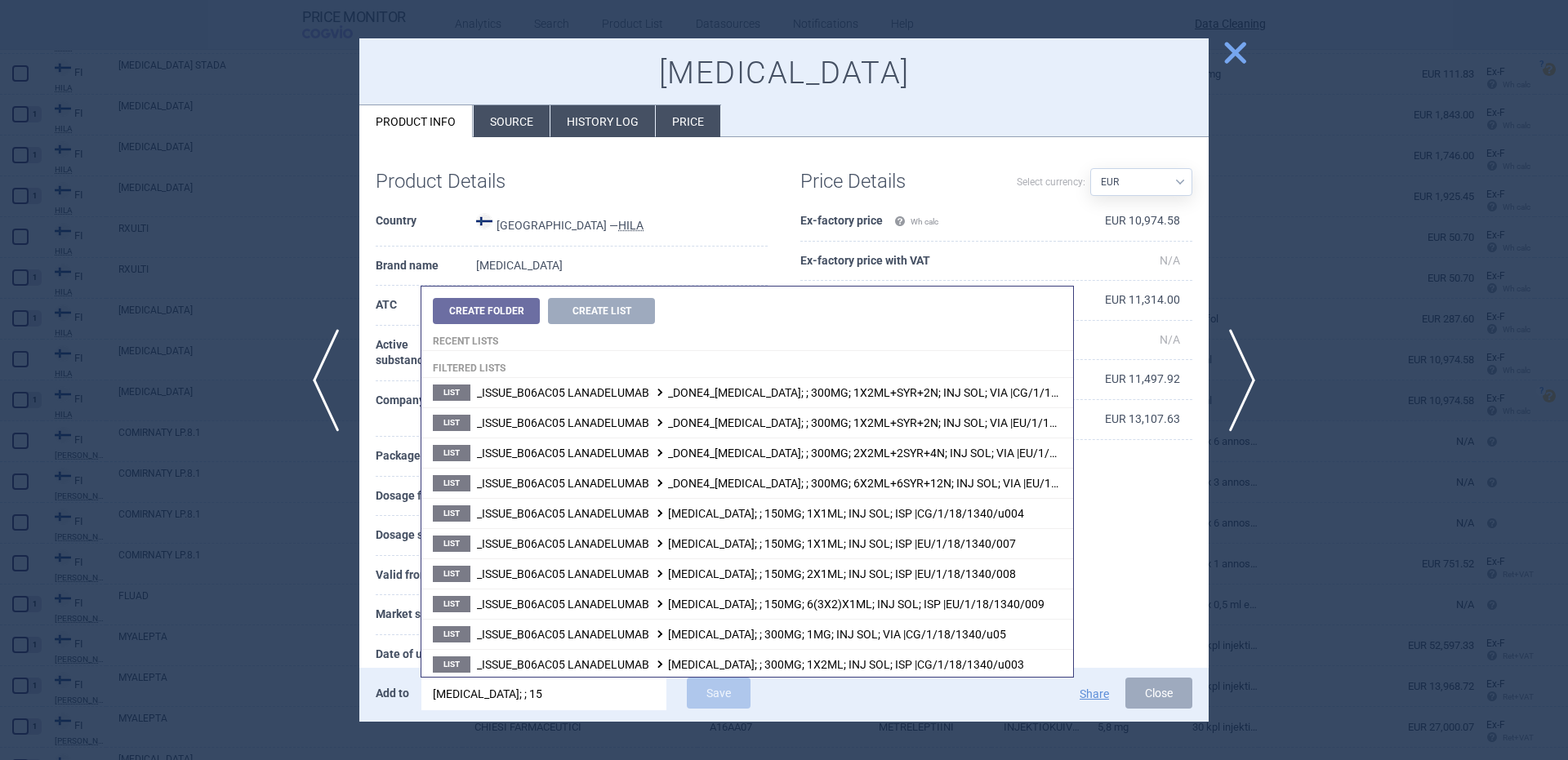
type input "takhzyro; ; 150"
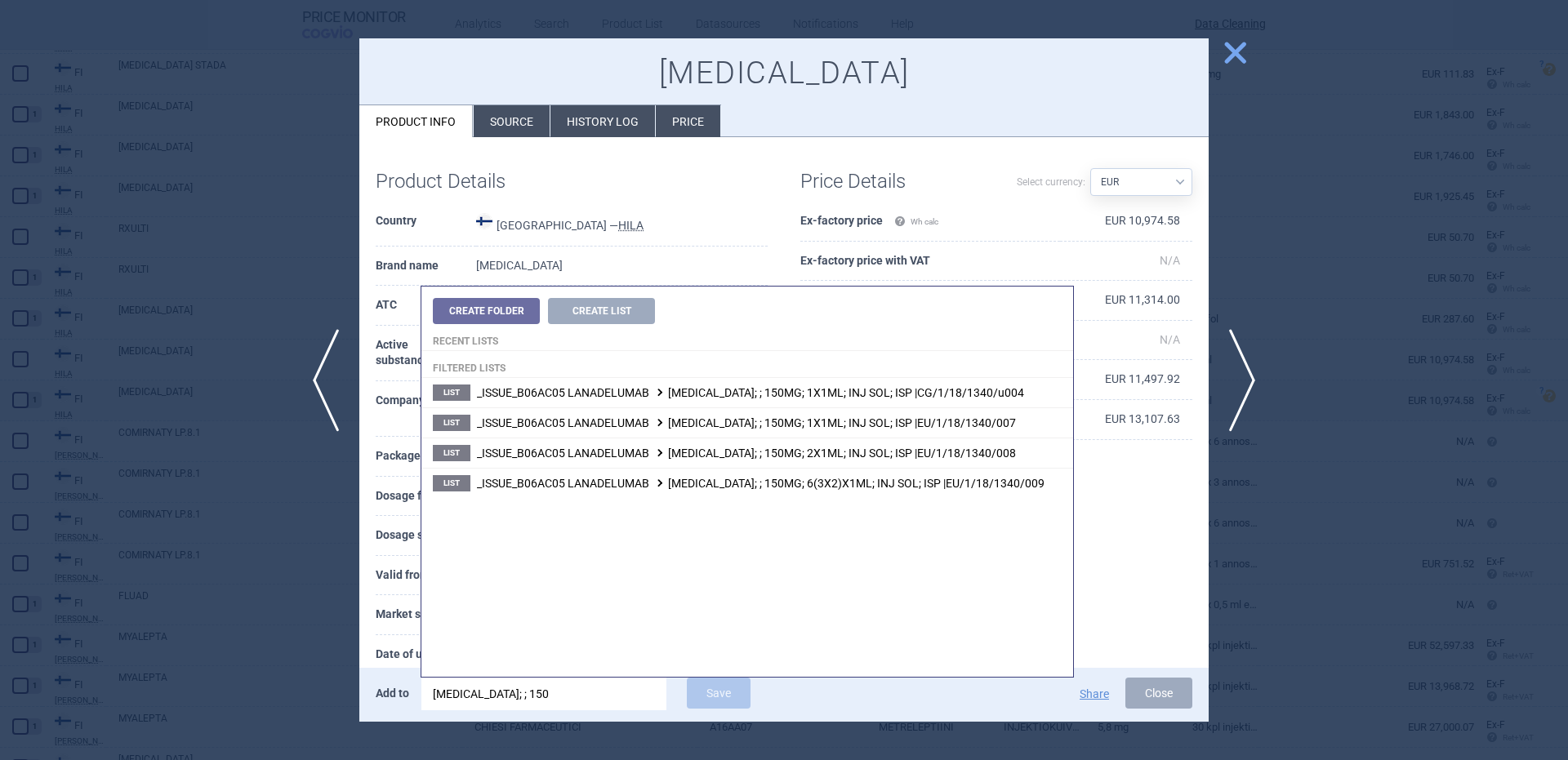
click at [713, 254] on td "TAKHZYRO" at bounding box center [621, 266] width 291 height 40
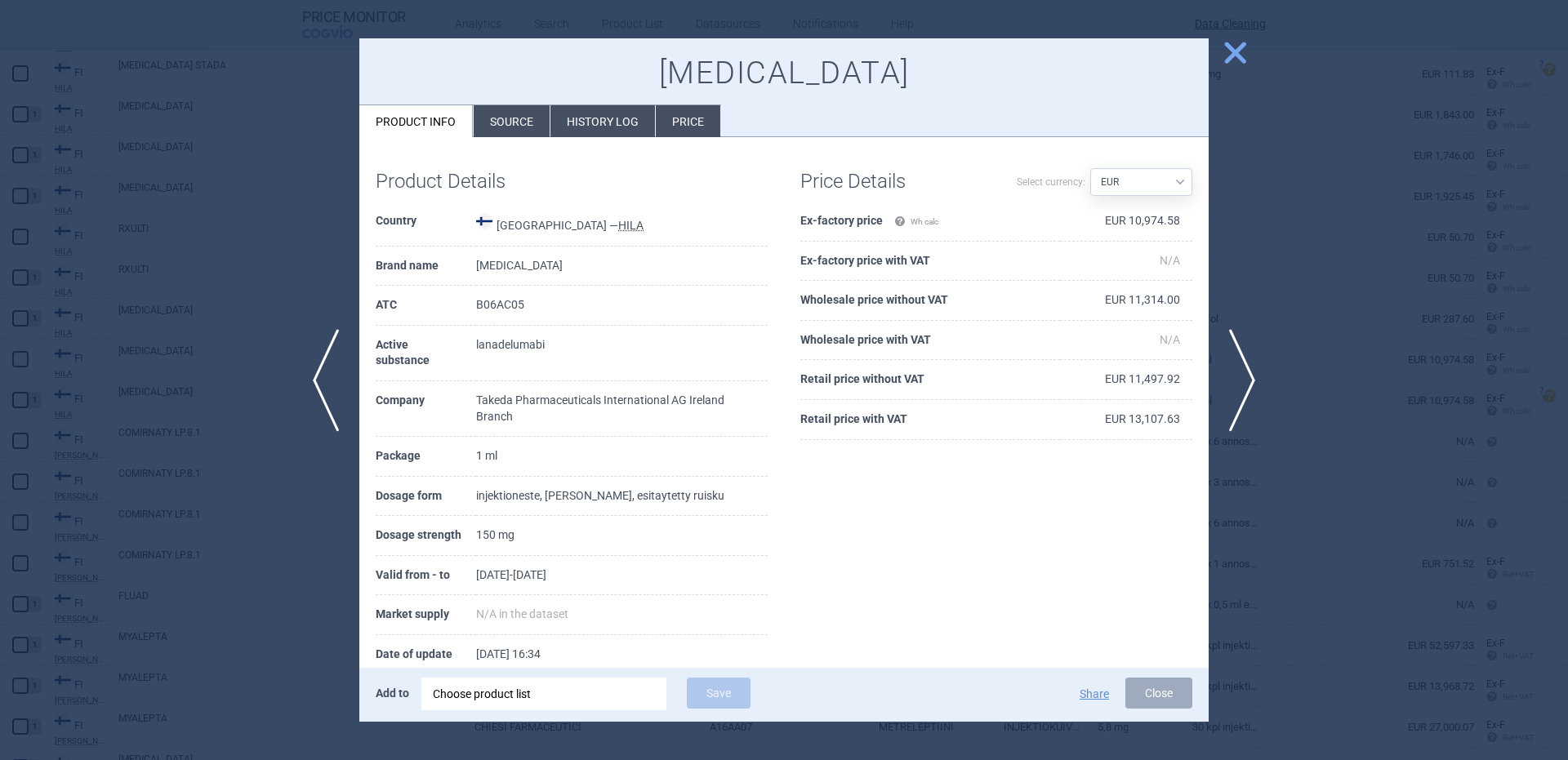
click at [612, 713] on div "Add to Choose product list Save Share Close" at bounding box center [784, 694] width 849 height 53
click at [612, 691] on div "Choose product list" at bounding box center [544, 694] width 223 height 32
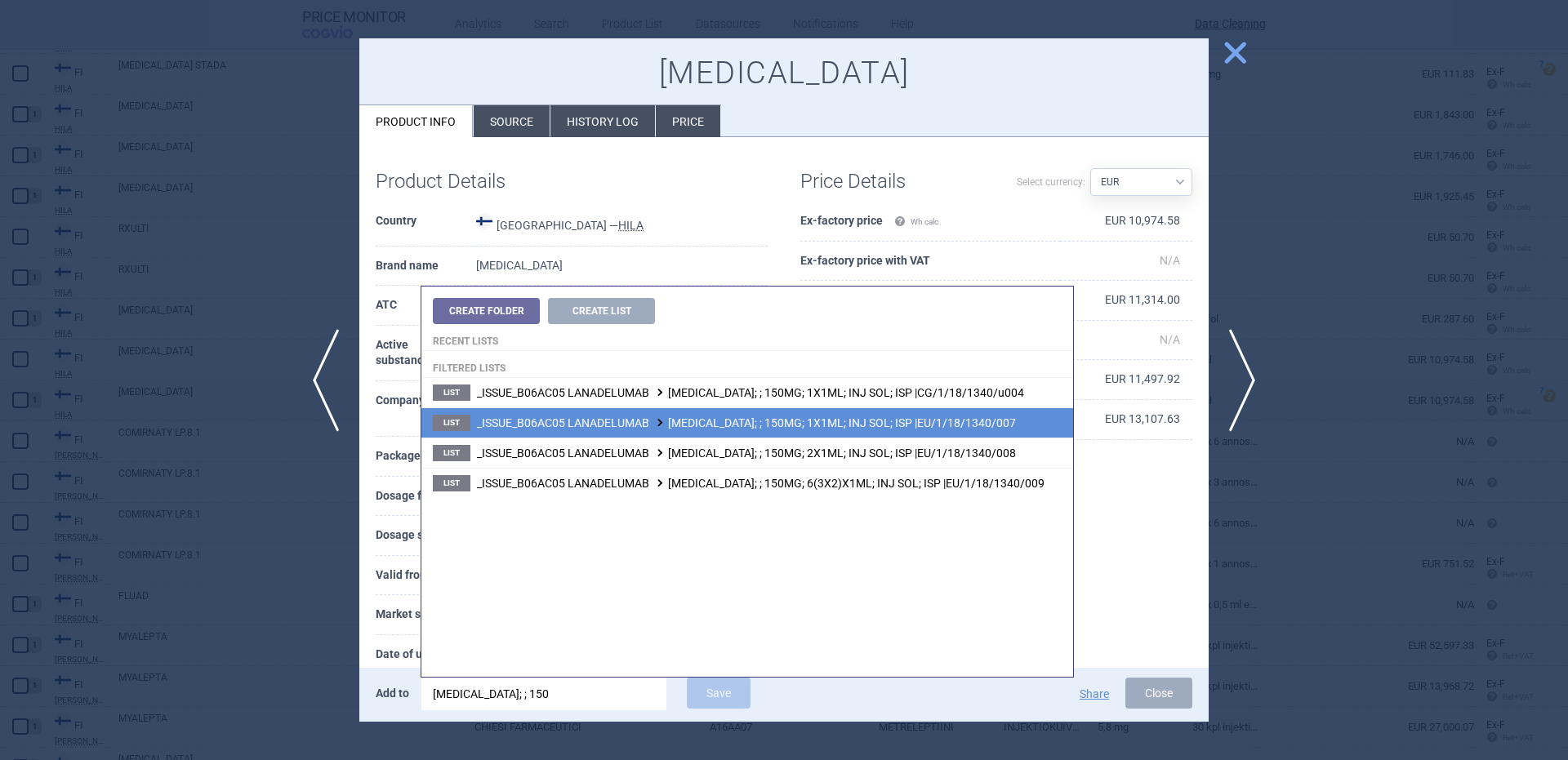
click at [901, 423] on span "_ISSUE_B06AC05 LANADELUMAB TAKHZYRO; ; 150MG; 1X1ML; INJ SOL; ISP |EU/1/18/1340…" at bounding box center [746, 422] width 539 height 13
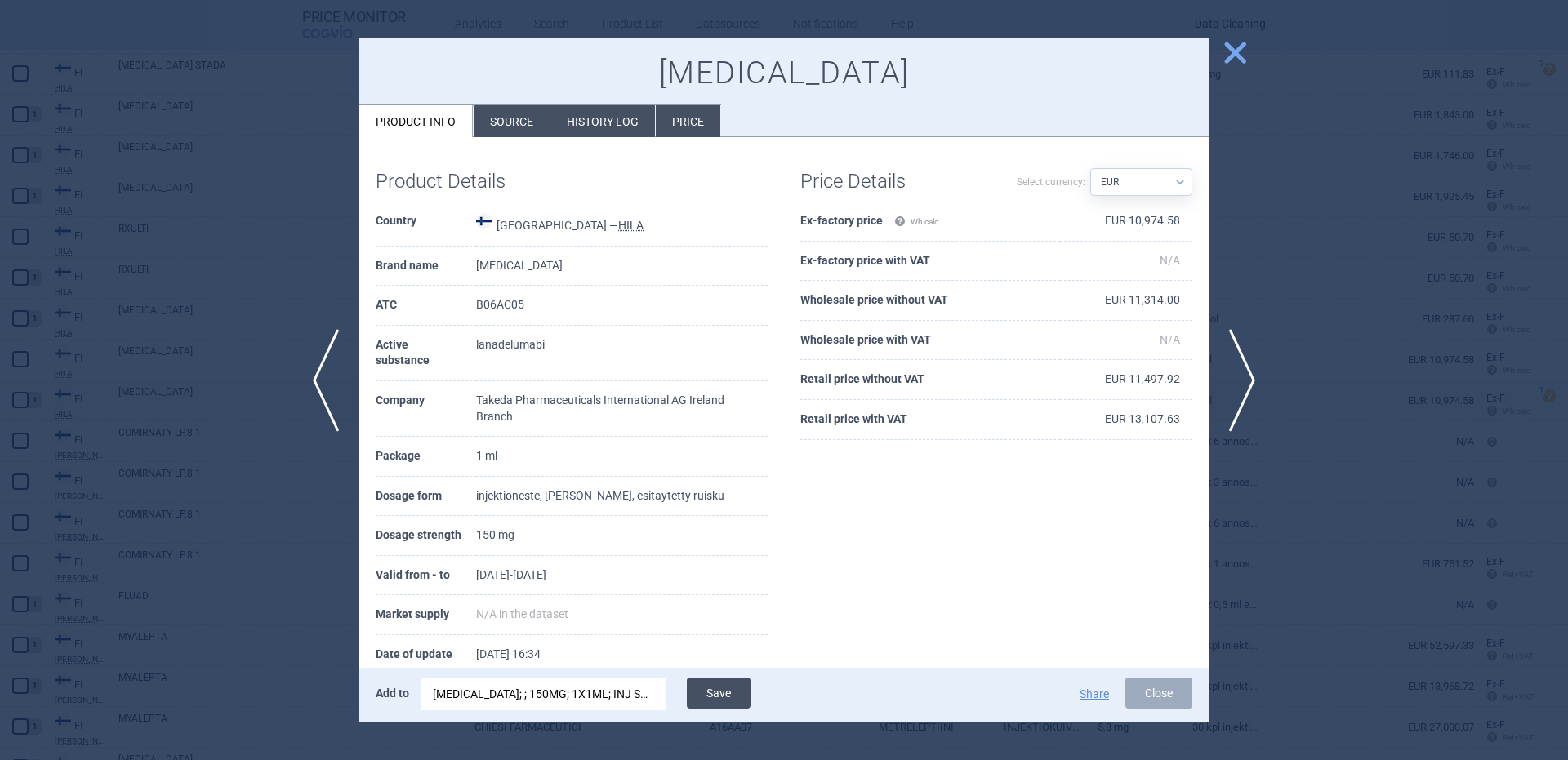
click at [717, 695] on button "Save" at bounding box center [719, 693] width 64 height 31
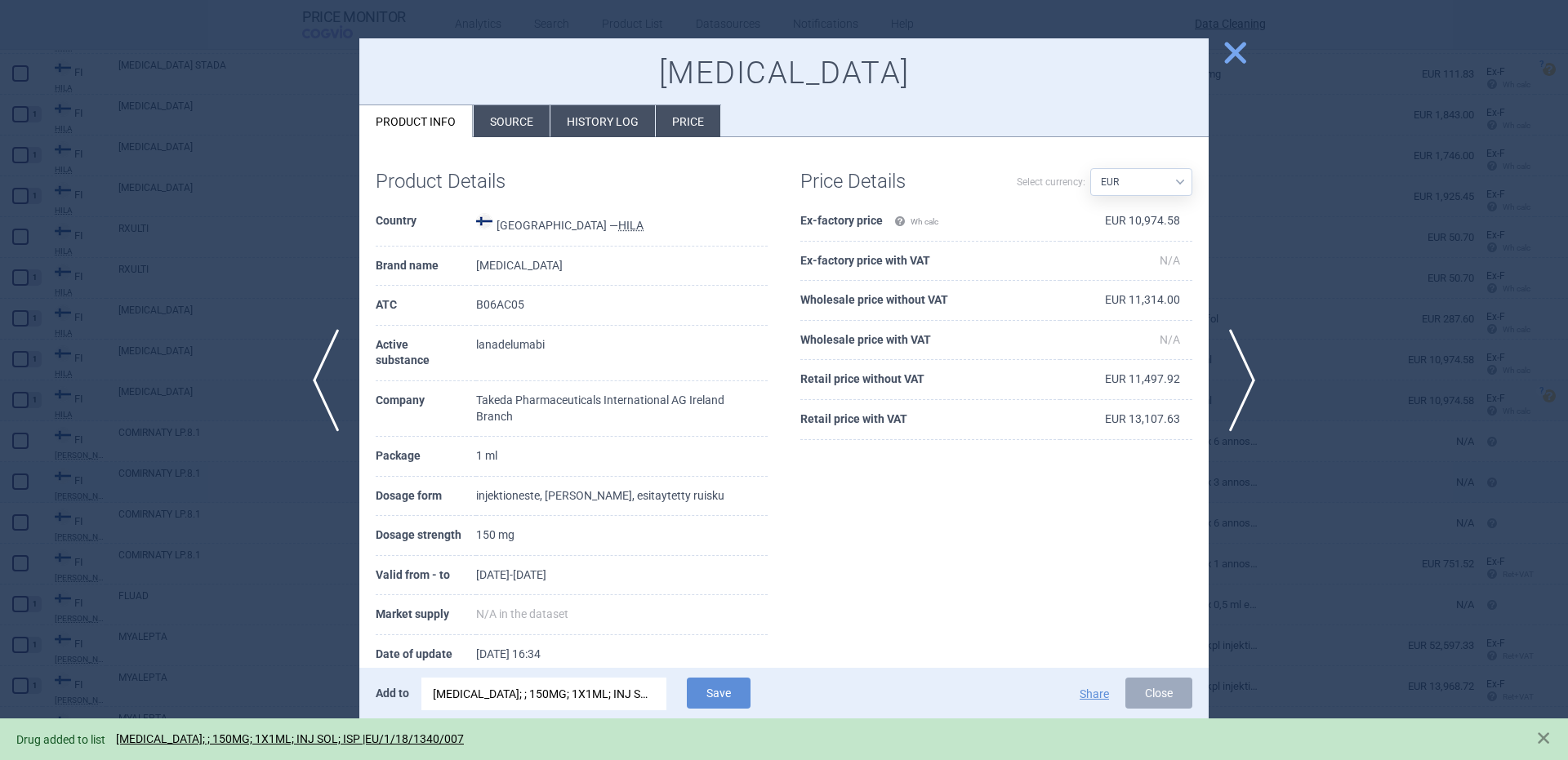
click at [274, 498] on div at bounding box center [784, 380] width 1568 height 760
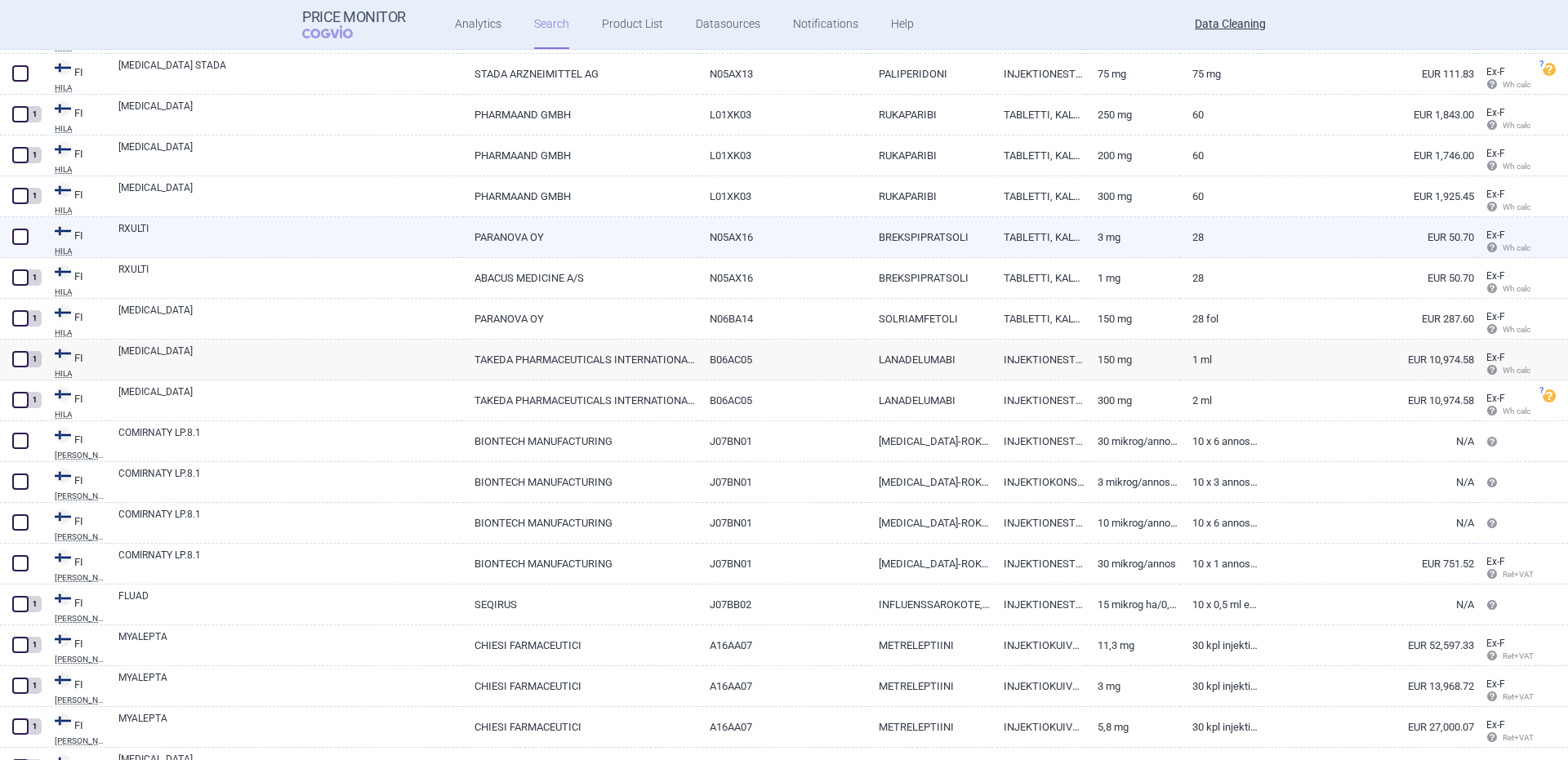
click at [160, 228] on link "RXULTI" at bounding box center [290, 236] width 344 height 30
select select "EUR"
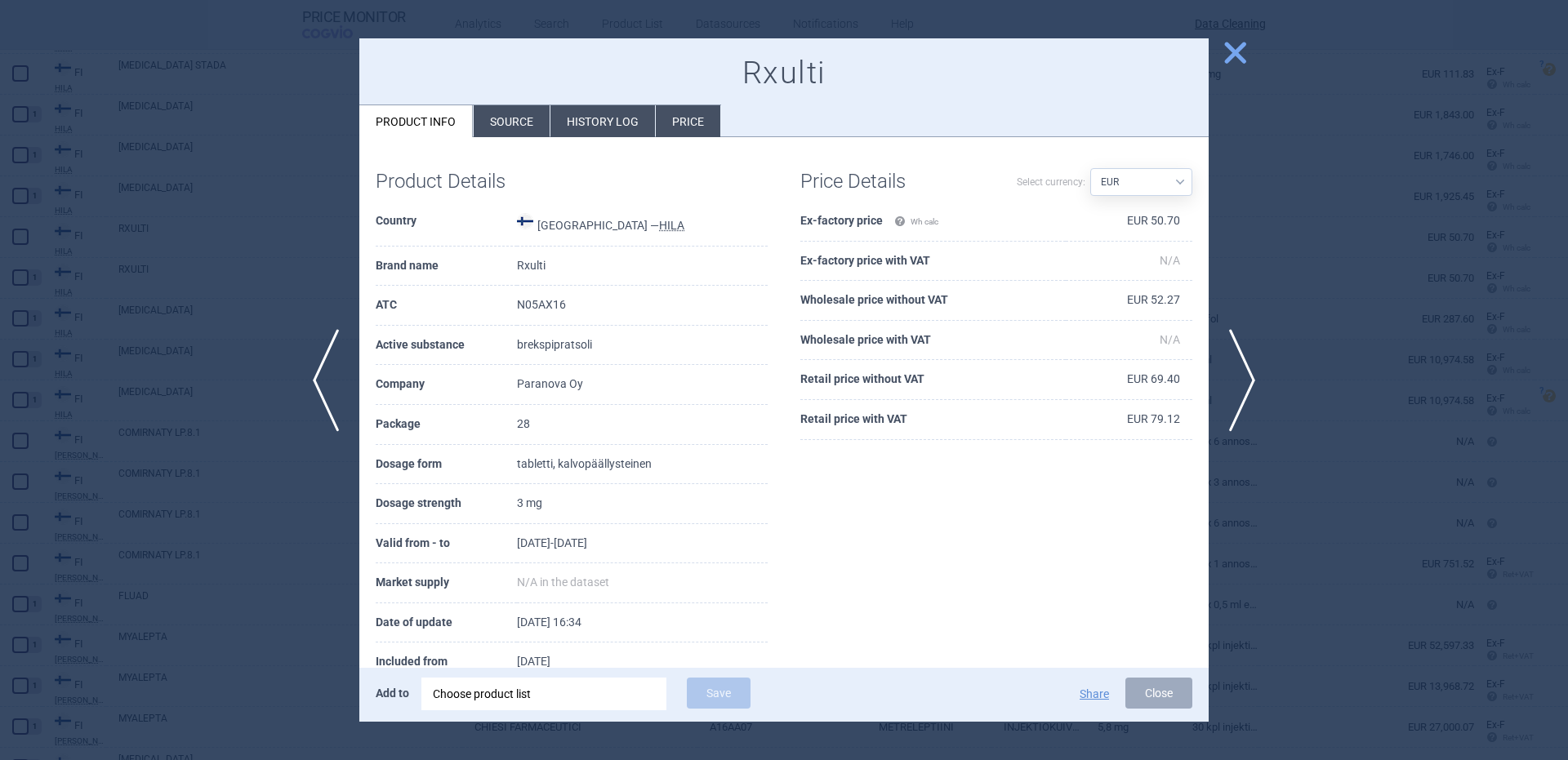
click at [527, 708] on div "Choose product list" at bounding box center [544, 694] width 223 height 32
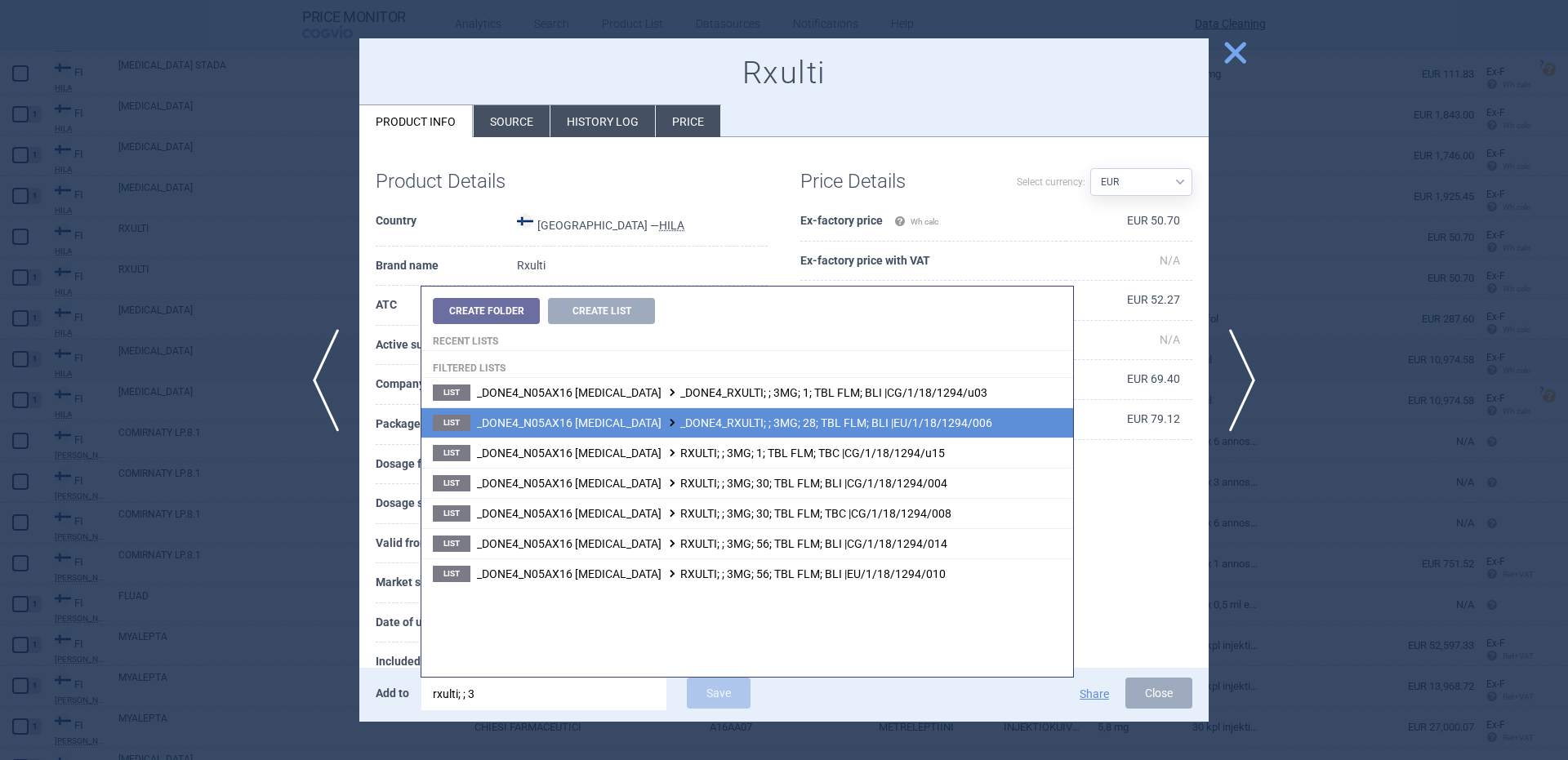
type input "rxulti; ; 3"
click at [922, 414] on li "List _DONE4_N05AX16 BREXPIPRAZOLE _DONE4_RXULTI; ; 3MG; 28; TBL FLM; BLI |EU/1/…" at bounding box center [747, 423] width 651 height 31
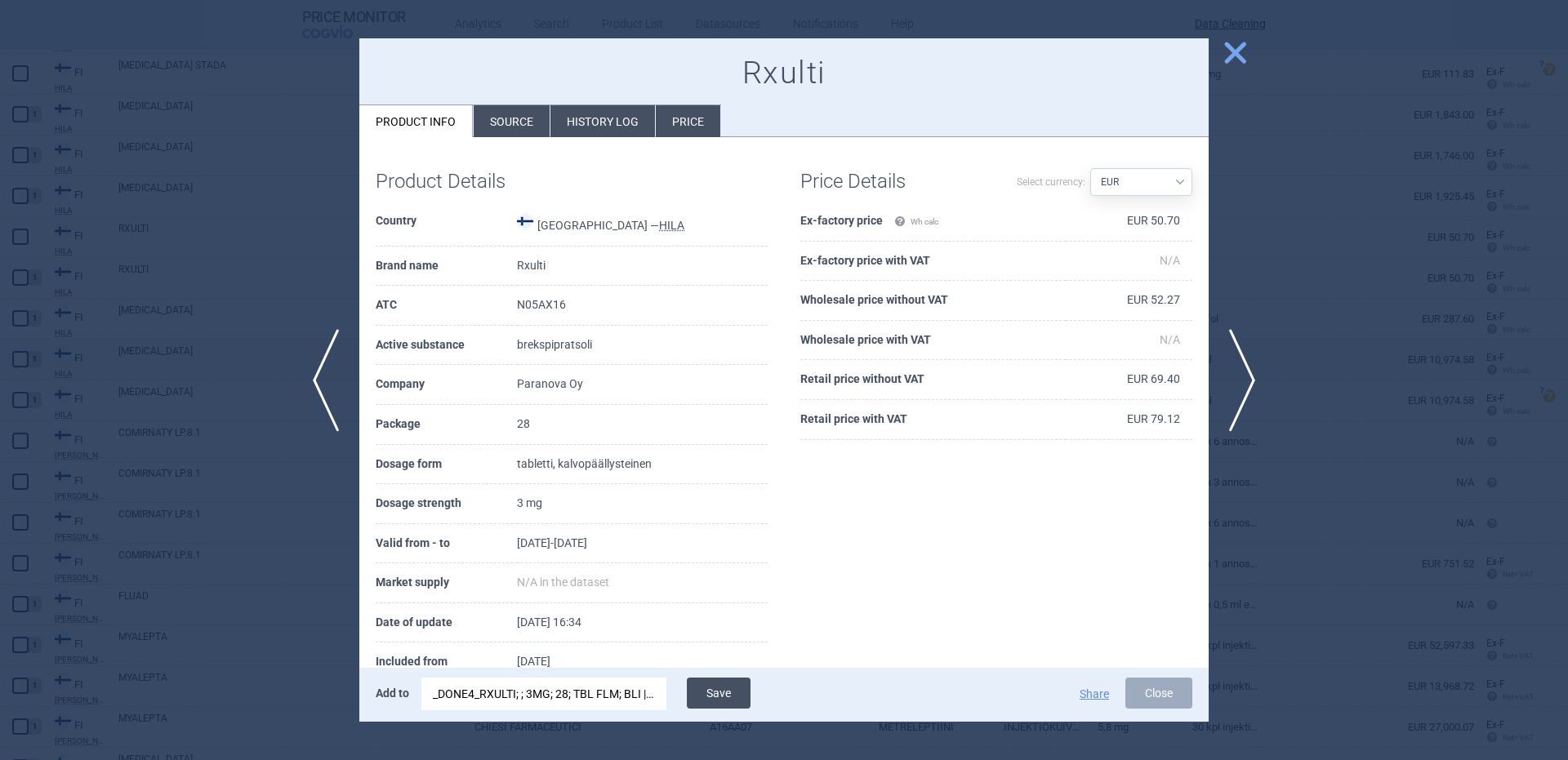
click at [696, 694] on button "Save" at bounding box center [719, 693] width 64 height 31
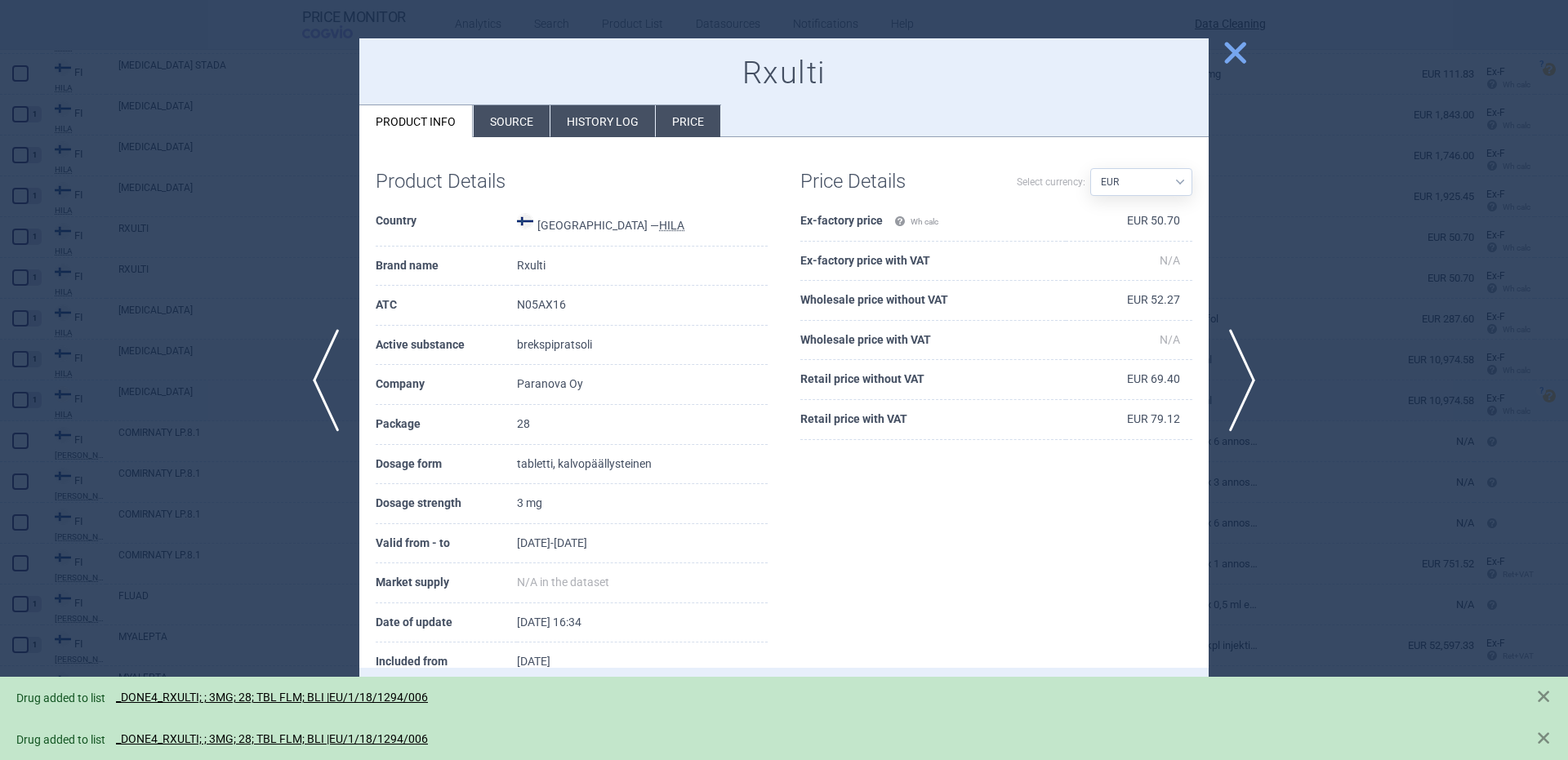
click at [187, 386] on div at bounding box center [784, 380] width 1568 height 760
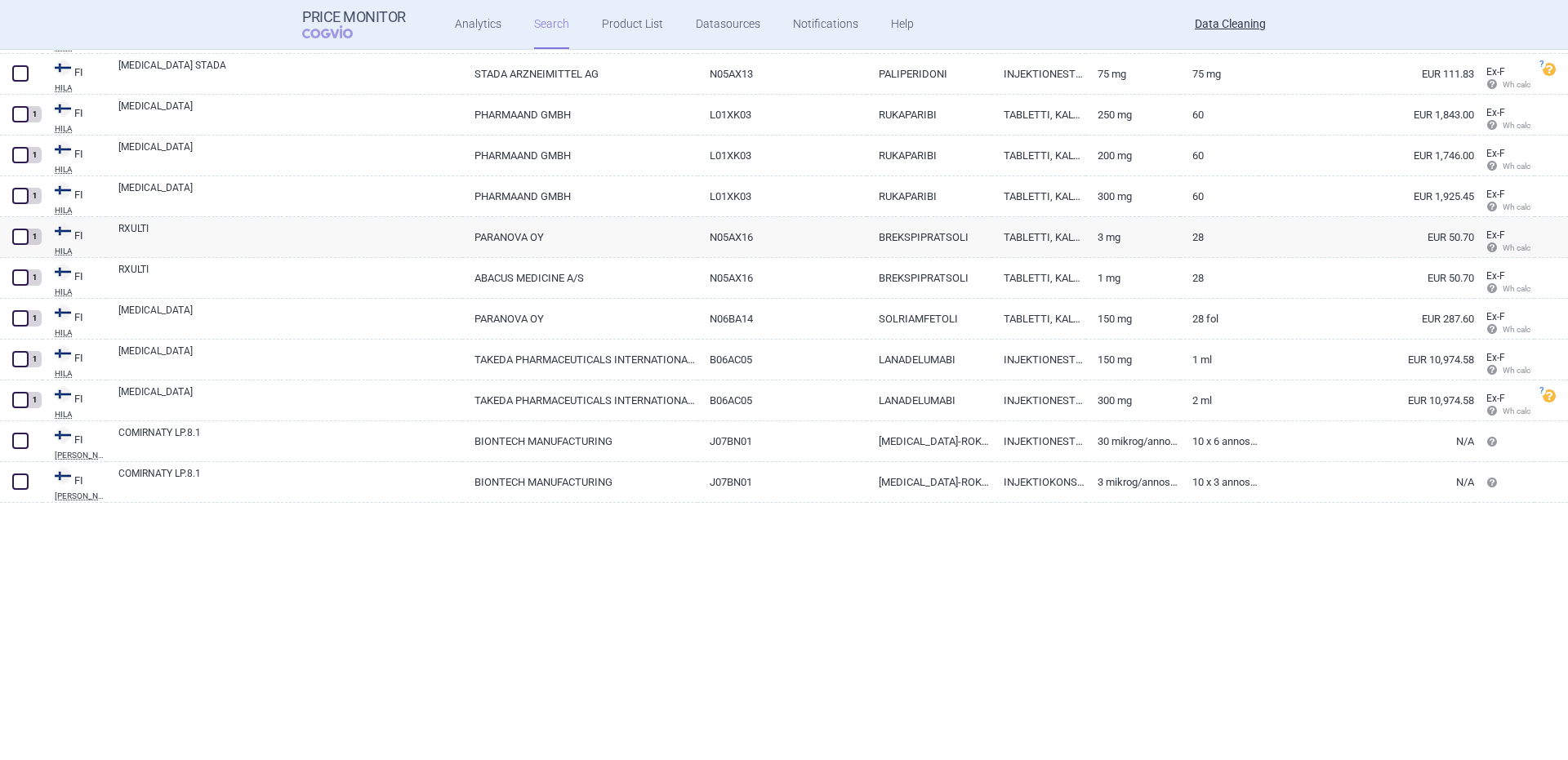
scroll to position [14218, 0]
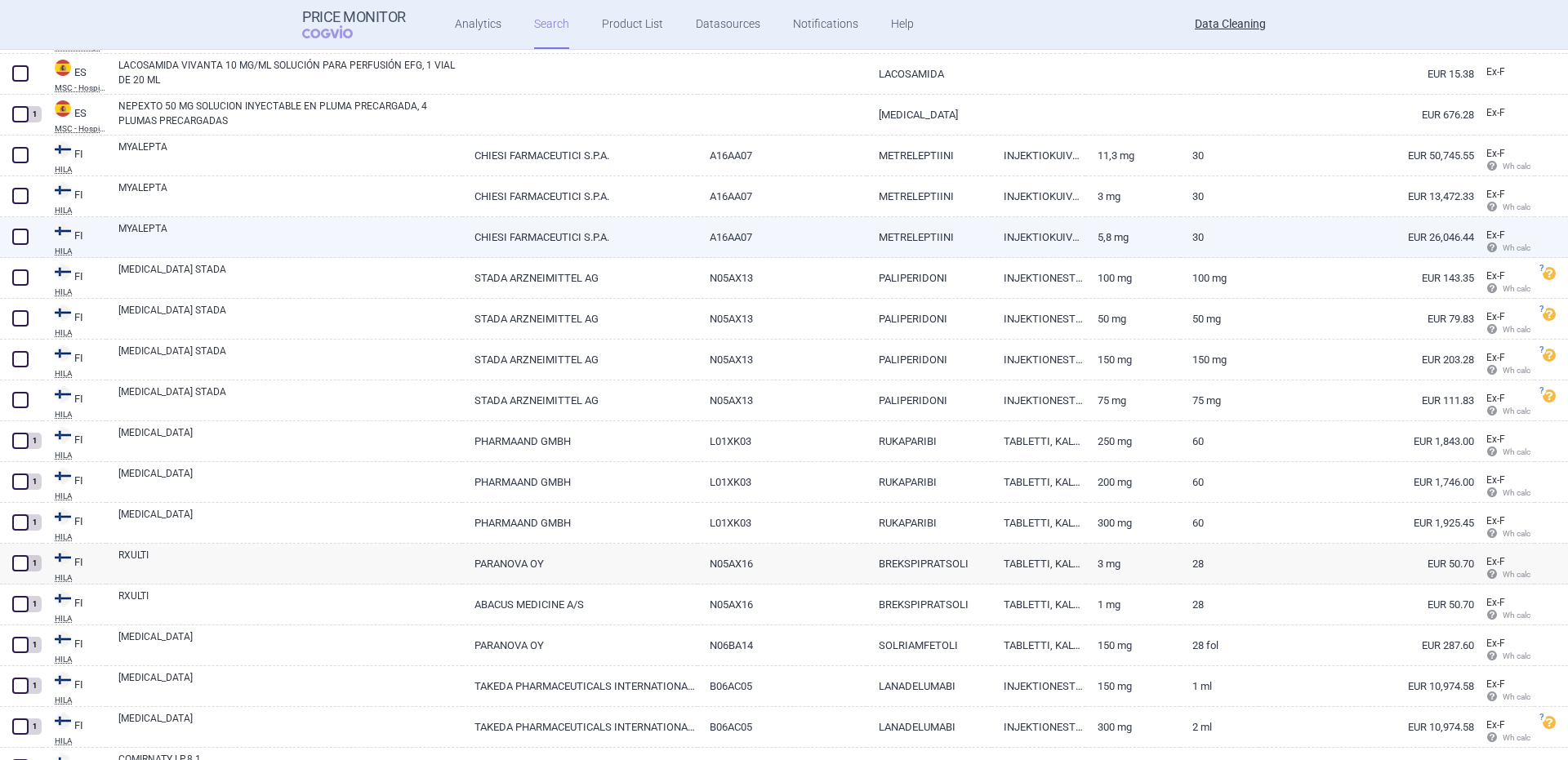
click at [134, 232] on link "MYALEPTA" at bounding box center [290, 236] width 344 height 30
select select "EUR"
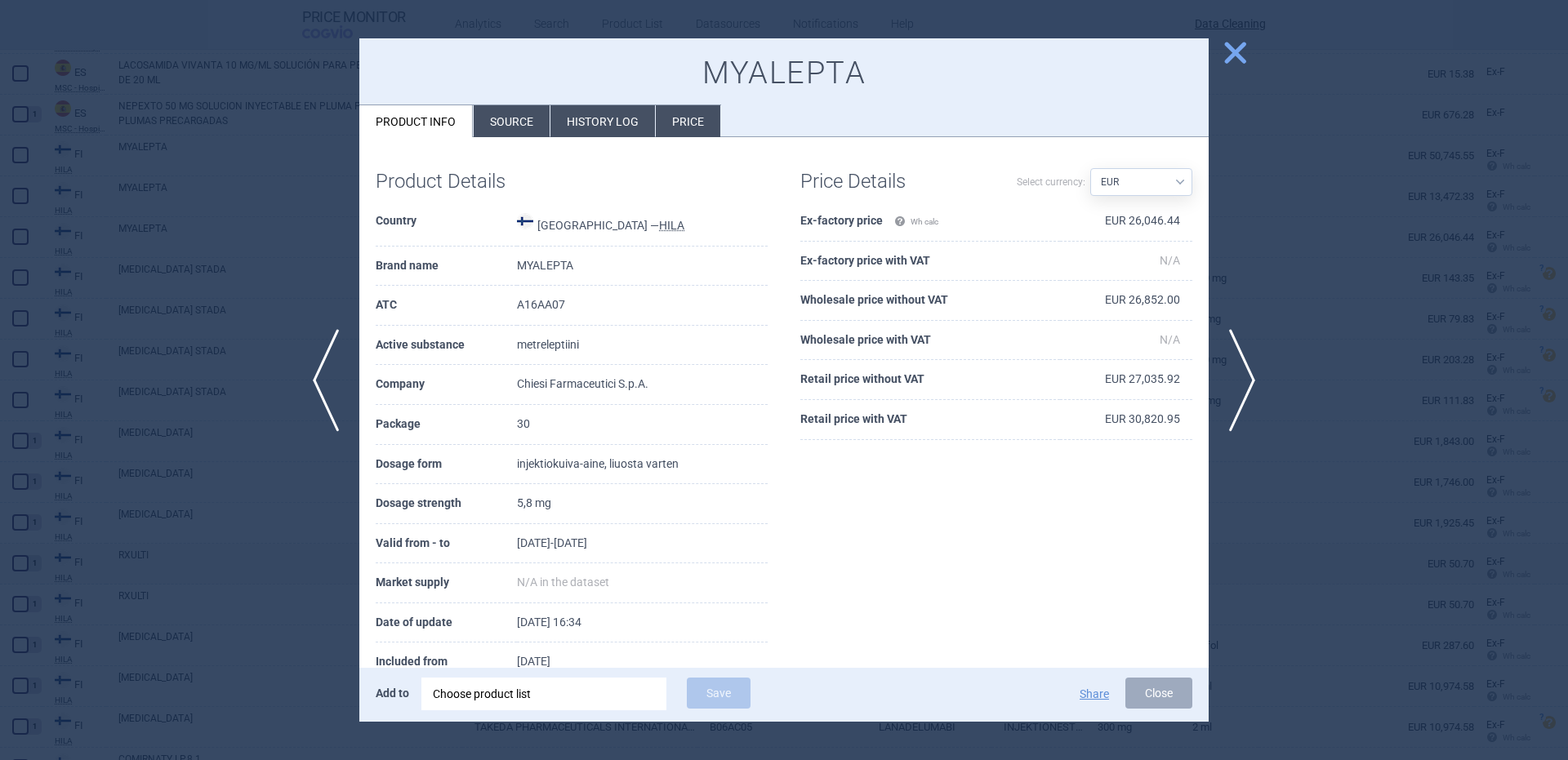
click at [539, 676] on div "Add to Choose product list Save Share Close" at bounding box center [784, 694] width 849 height 53
click at [546, 687] on div "Choose product list" at bounding box center [544, 694] width 223 height 32
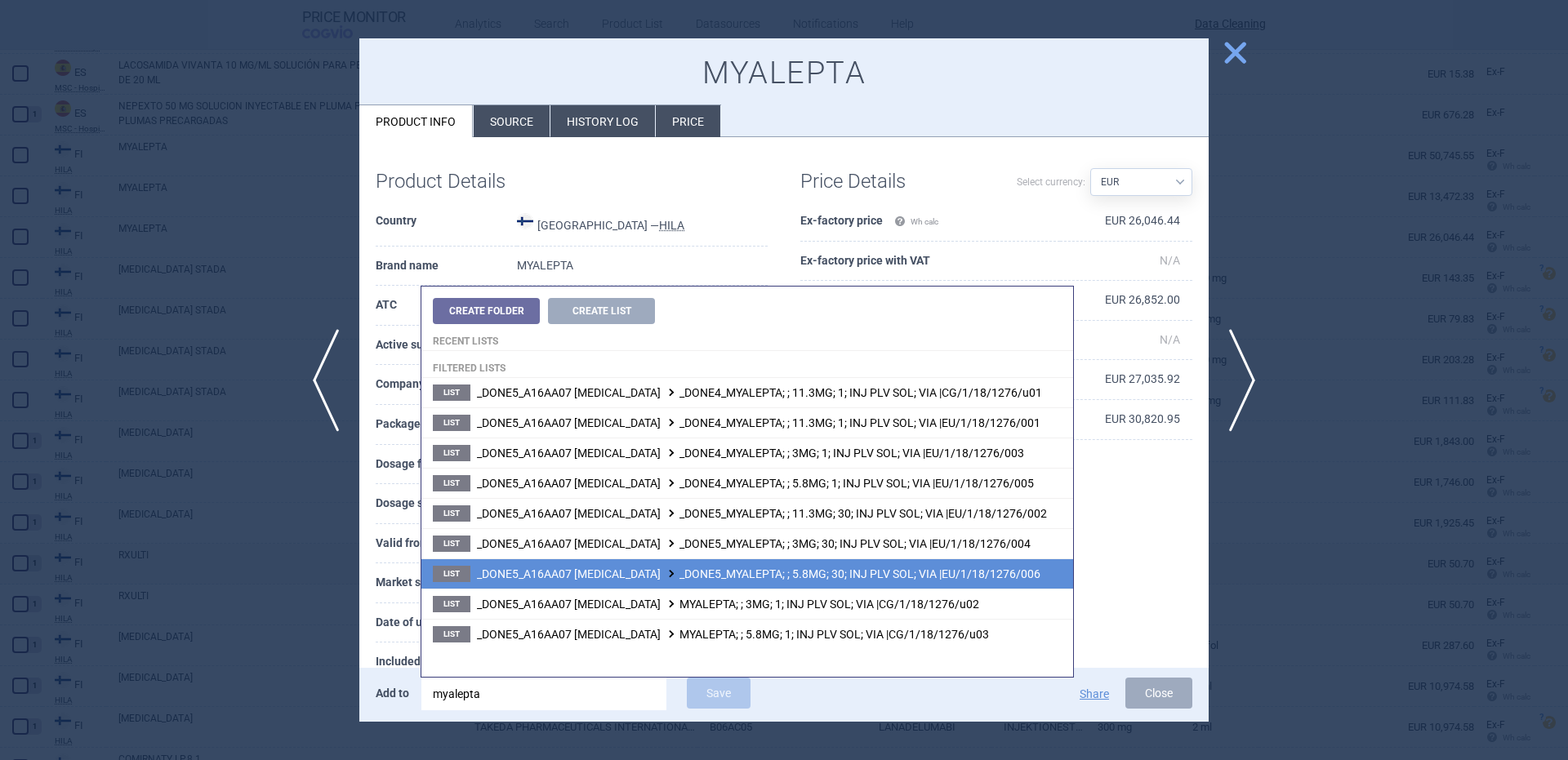
type input "myalepta"
click at [842, 577] on span "_DONE5_A16AA07 METRELEPTIN _DONE5_MYALEPTA; ; 5.8MG; 30; INJ PLV SOL; VIA |EU/1…" at bounding box center [758, 573] width 563 height 13
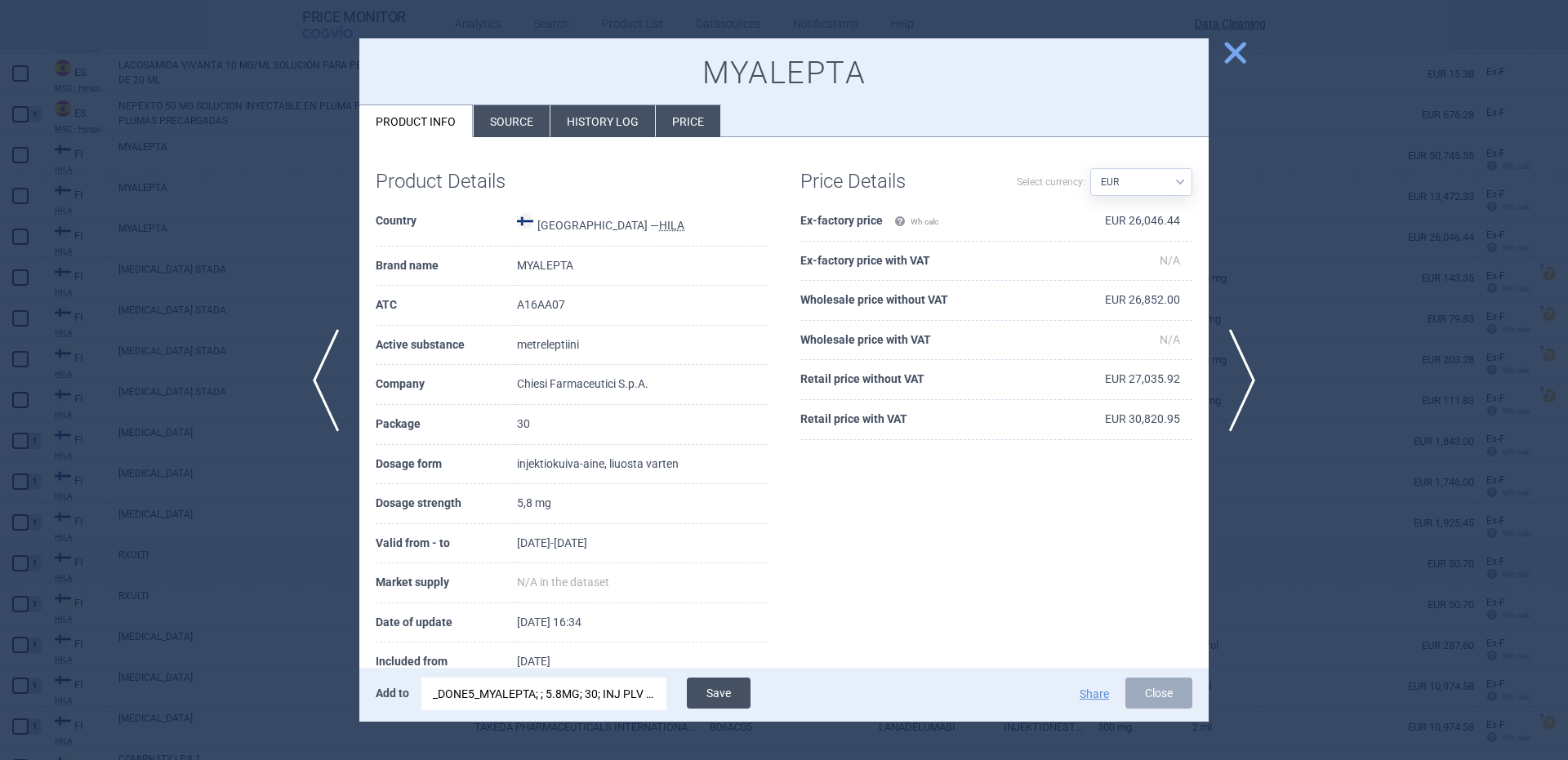
click at [698, 696] on button "Save" at bounding box center [719, 693] width 64 height 31
click at [621, 705] on div "_DONE5_MYALEPTA; ; 5.8MG; 30; INJ PLV SOL; VIA |EU/1/18/1276/006" at bounding box center [544, 694] width 223 height 32
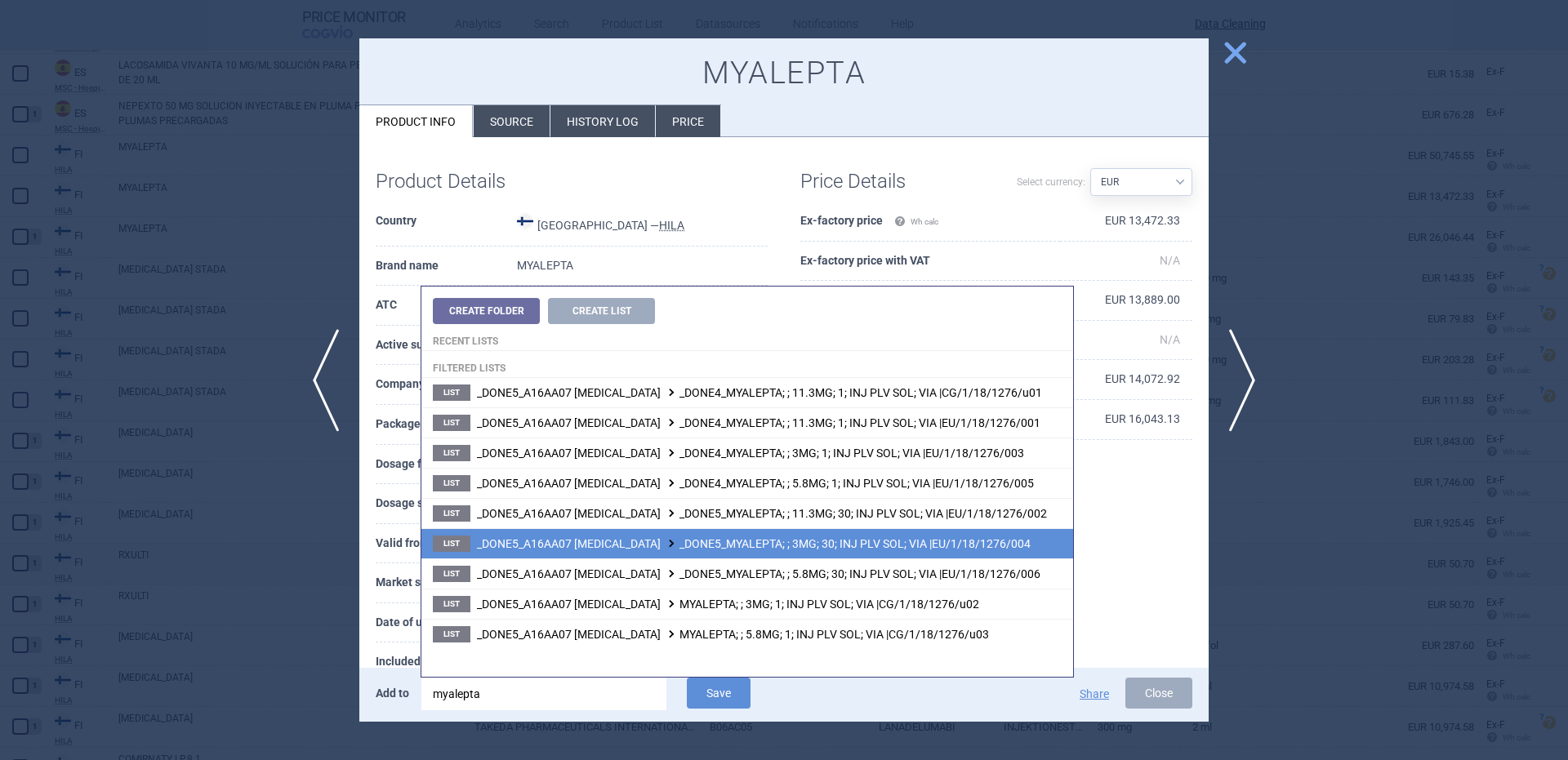
click at [870, 548] on span "_DONE5_A16AA07 METRELEPTIN _DONE5_MYALEPTA; ; 3MG; 30; INJ PLV SOL; VIA |EU/1/1…" at bounding box center [753, 543] width 554 height 13
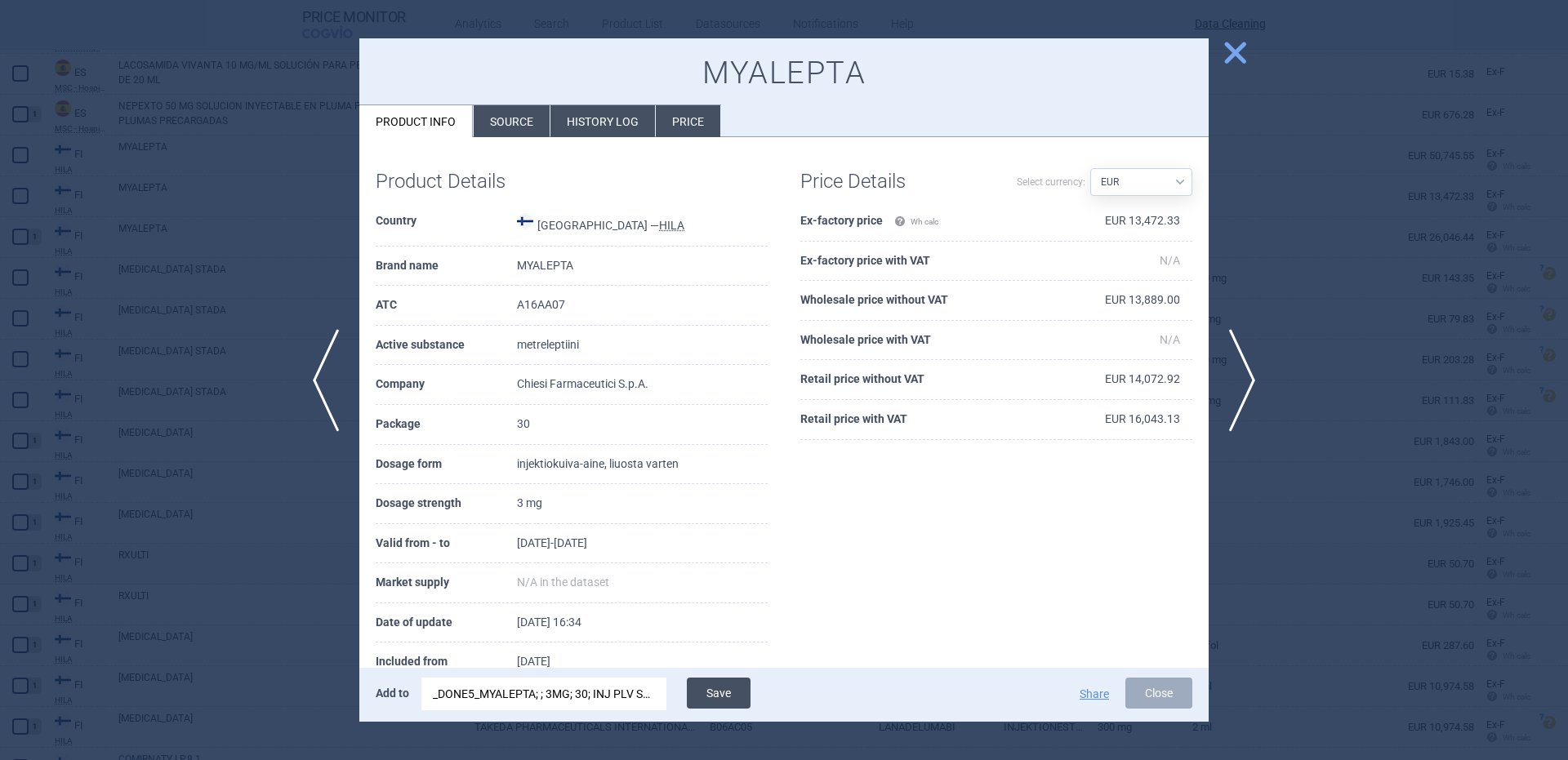
click at [730, 691] on button "Save" at bounding box center [719, 693] width 64 height 31
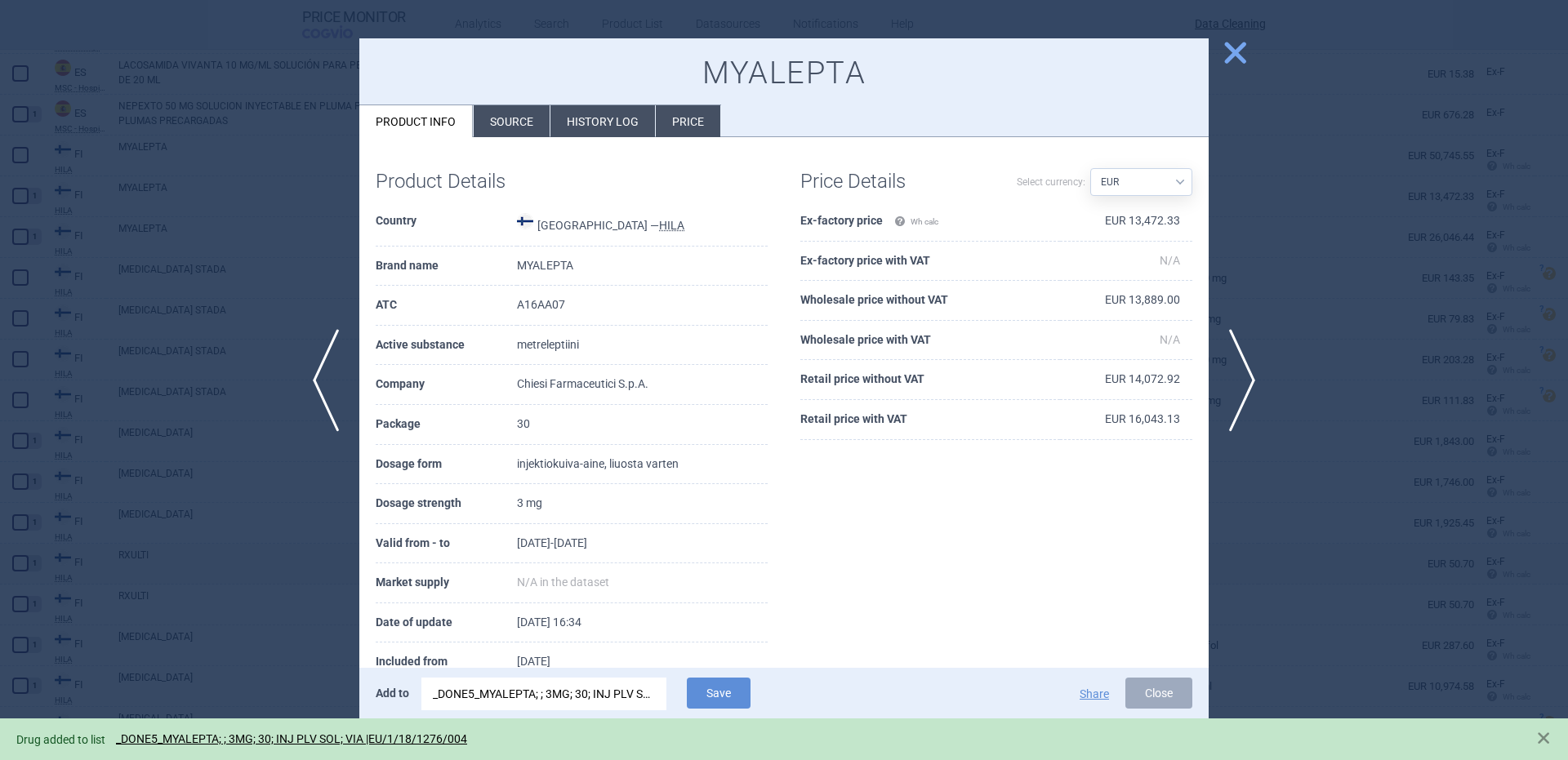
click at [257, 309] on div at bounding box center [784, 380] width 1568 height 760
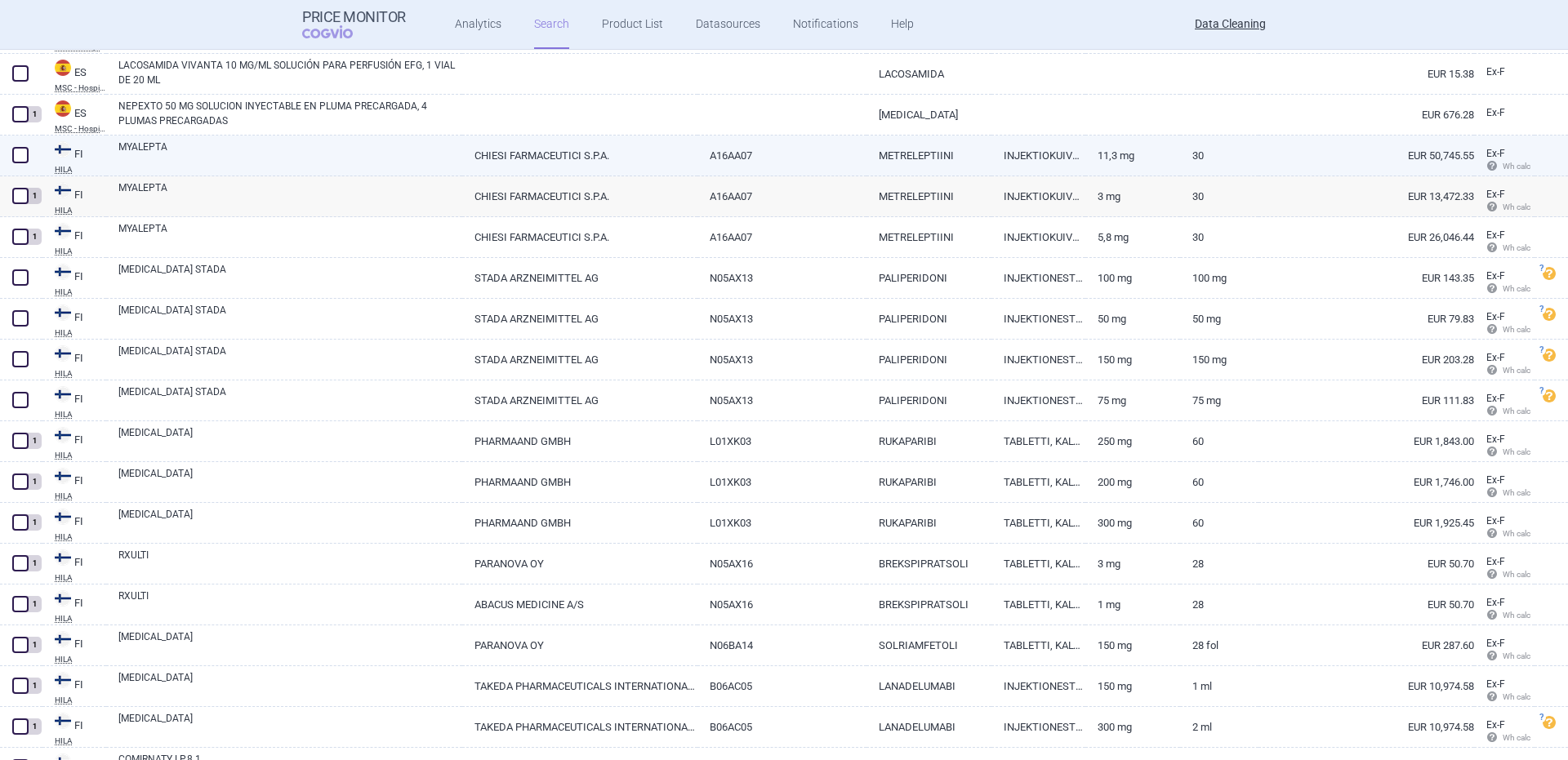
click at [200, 167] on link "MYALEPTA" at bounding box center [290, 154] width 344 height 30
select select "EUR"
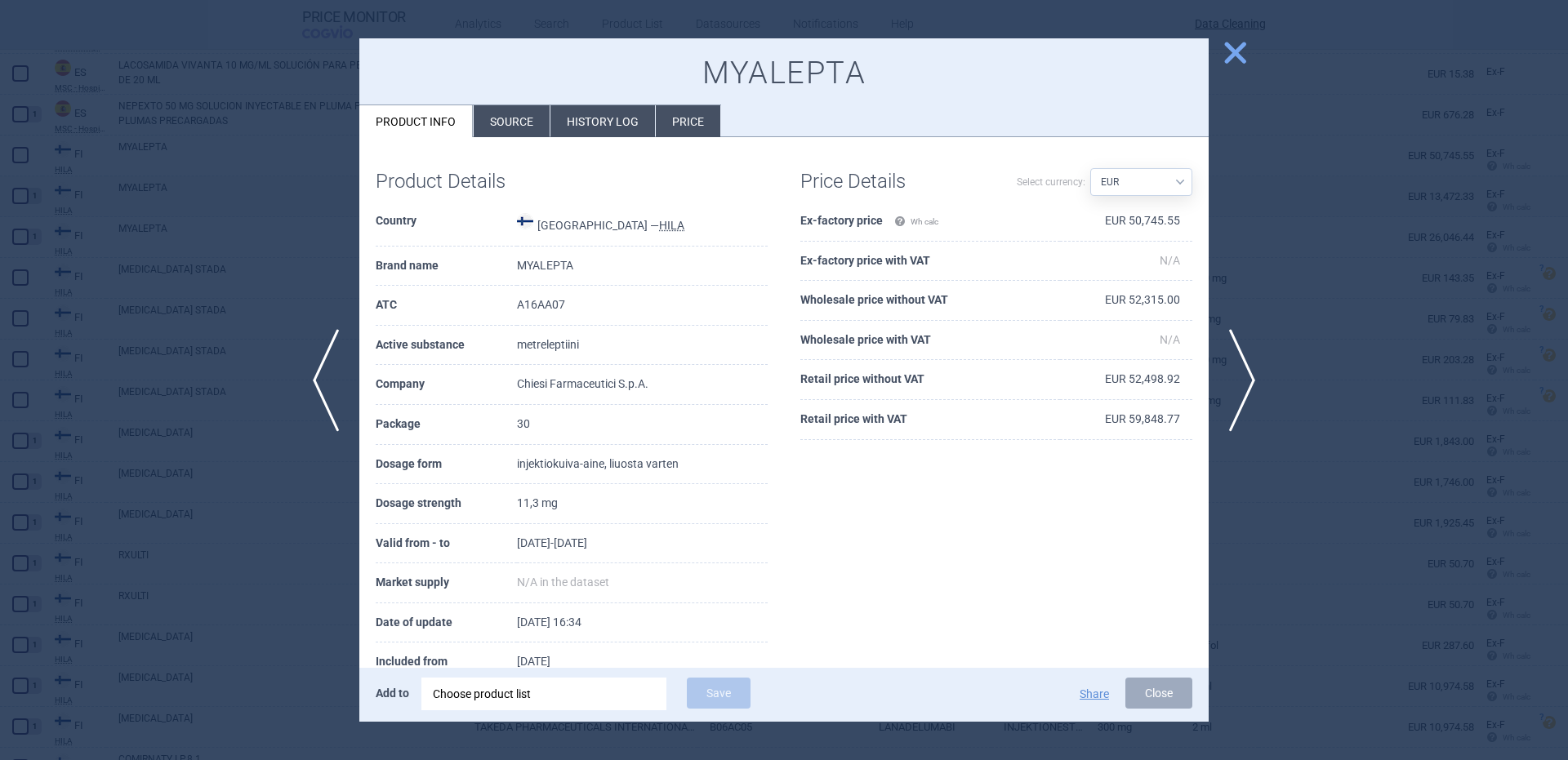
click at [543, 676] on div "Add to Choose product list Save Share Close" at bounding box center [784, 694] width 849 height 53
click at [546, 682] on div "Choose product list" at bounding box center [544, 694] width 223 height 32
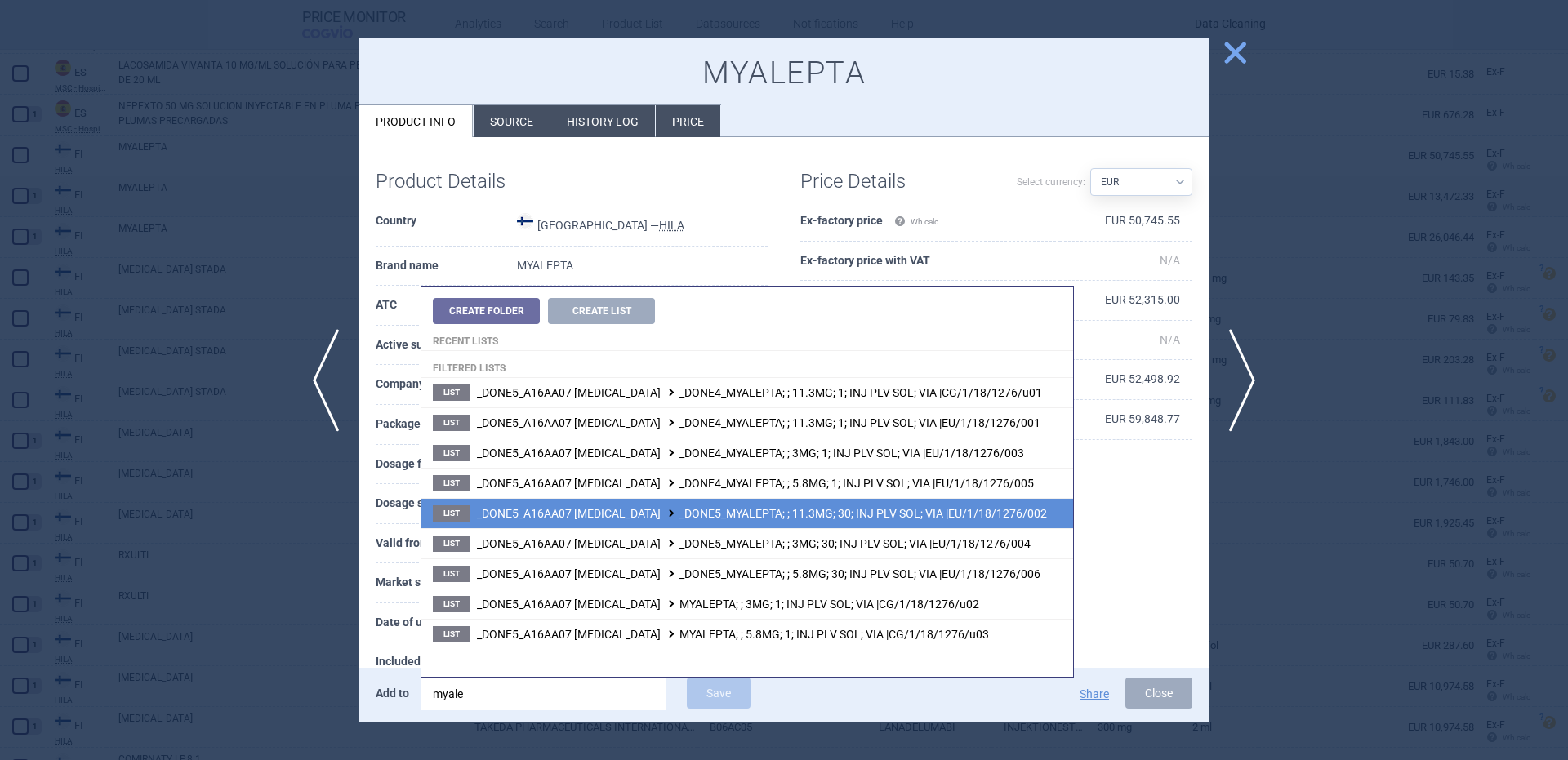
type input "myale"
click at [900, 515] on span "_DONE5_A16AA07 METRELEPTIN _DONE5_MYALEPTA; ; 11.3MG; 30; INJ PLV SOL; VIA |EU/…" at bounding box center [761, 513] width 570 height 13
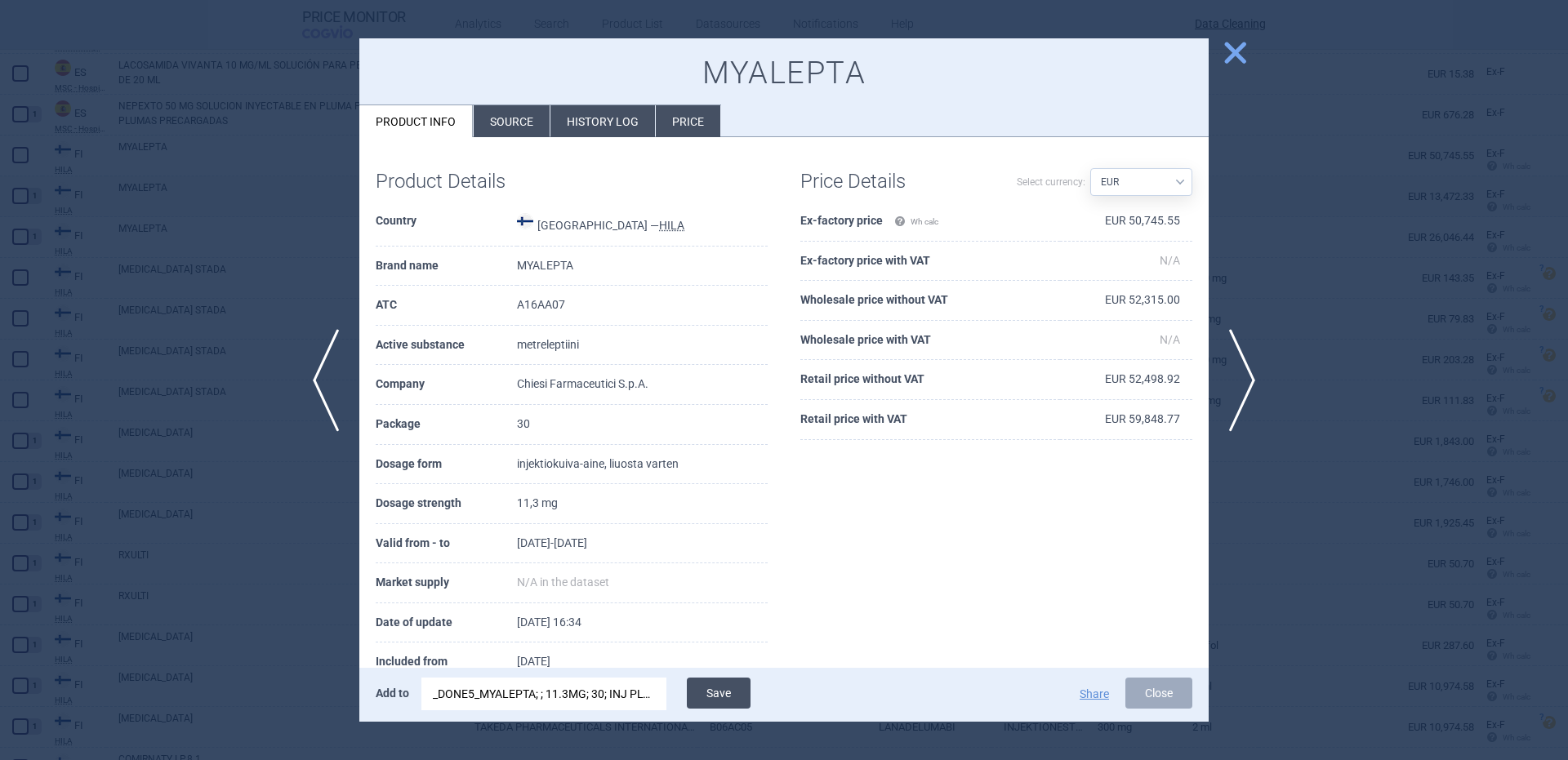
click at [726, 692] on button "Save" at bounding box center [719, 693] width 64 height 31
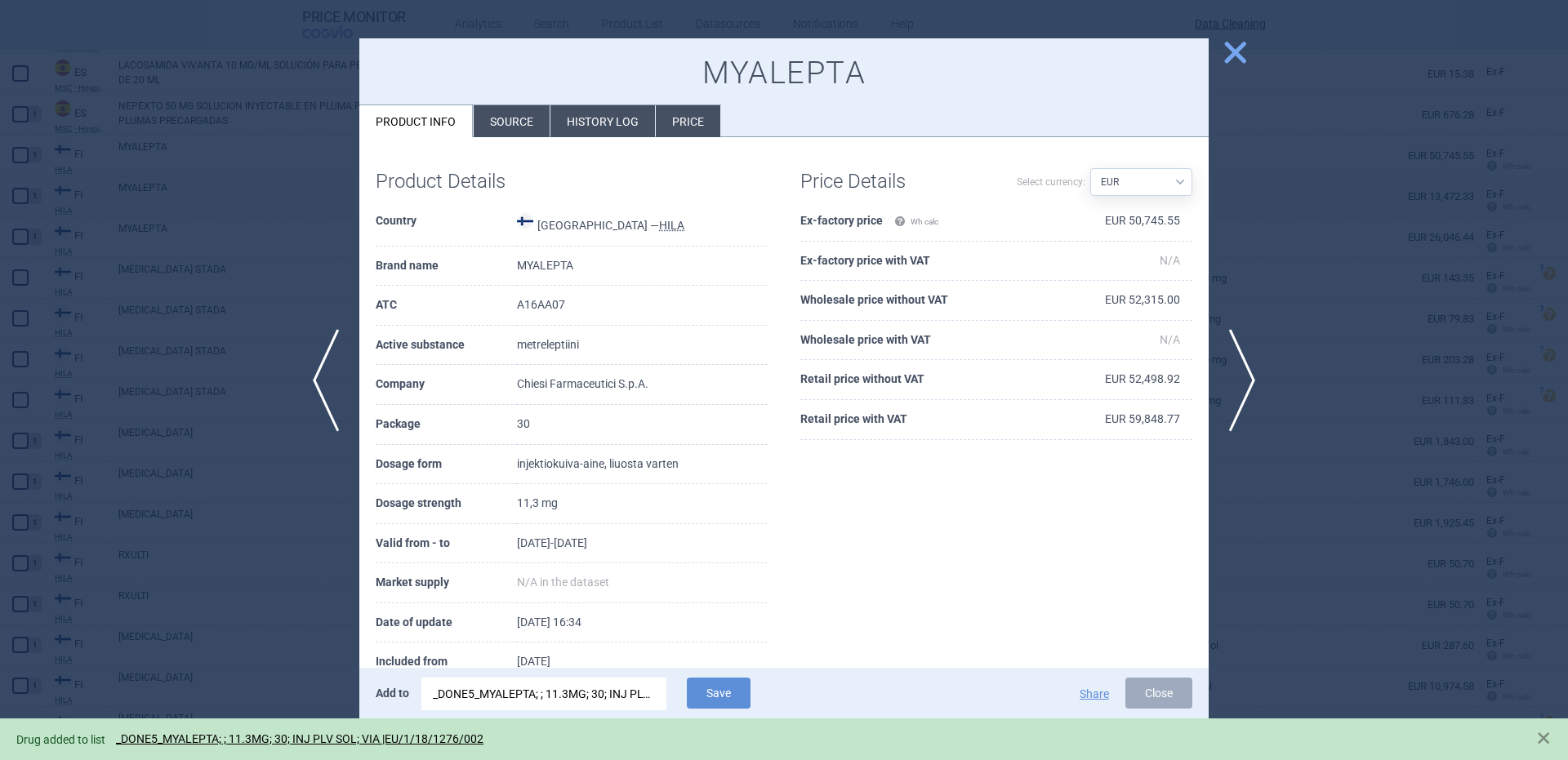
click at [1238, 60] on span "close" at bounding box center [1235, 53] width 29 height 29
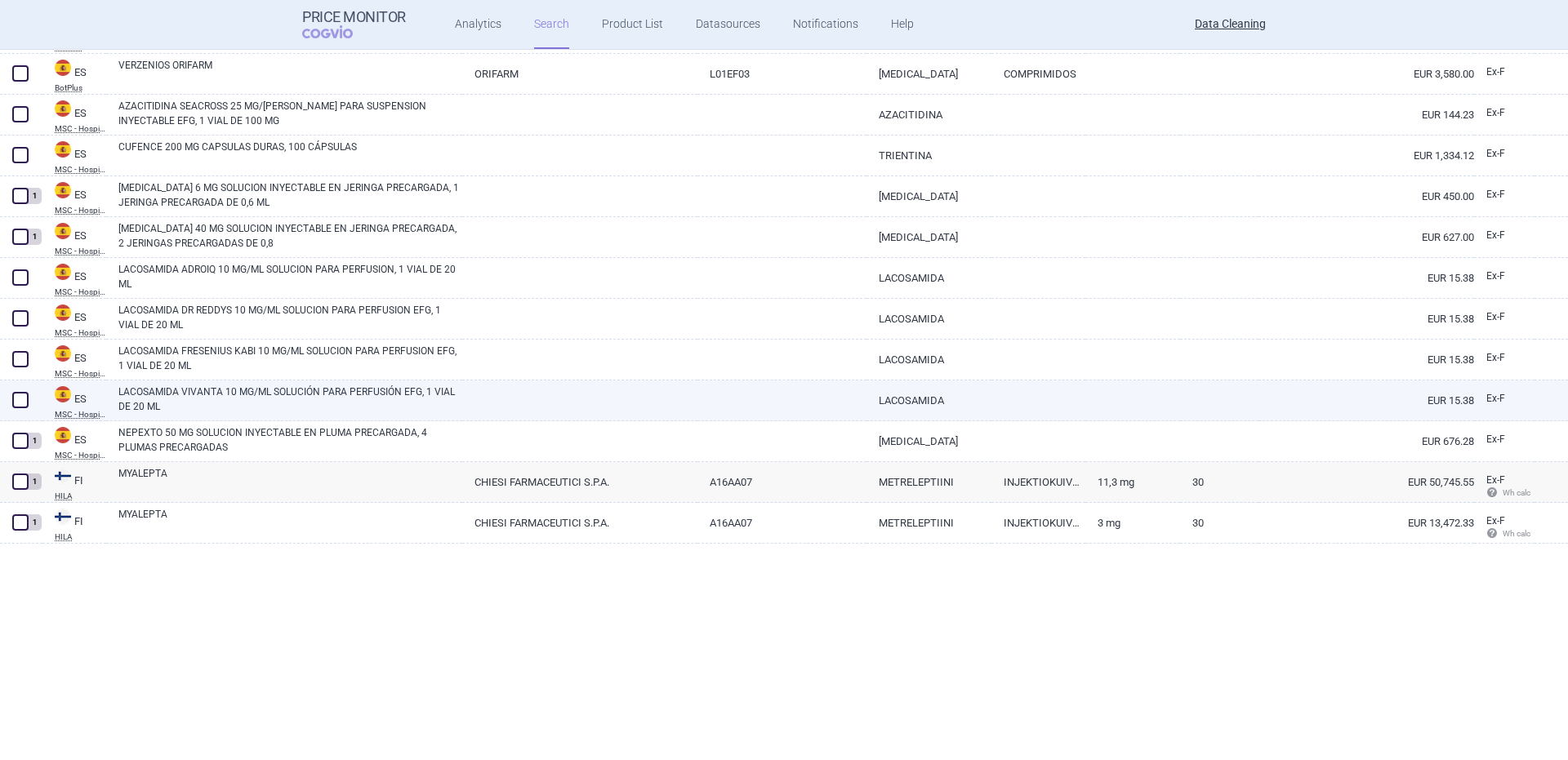
scroll to position [13565, 0]
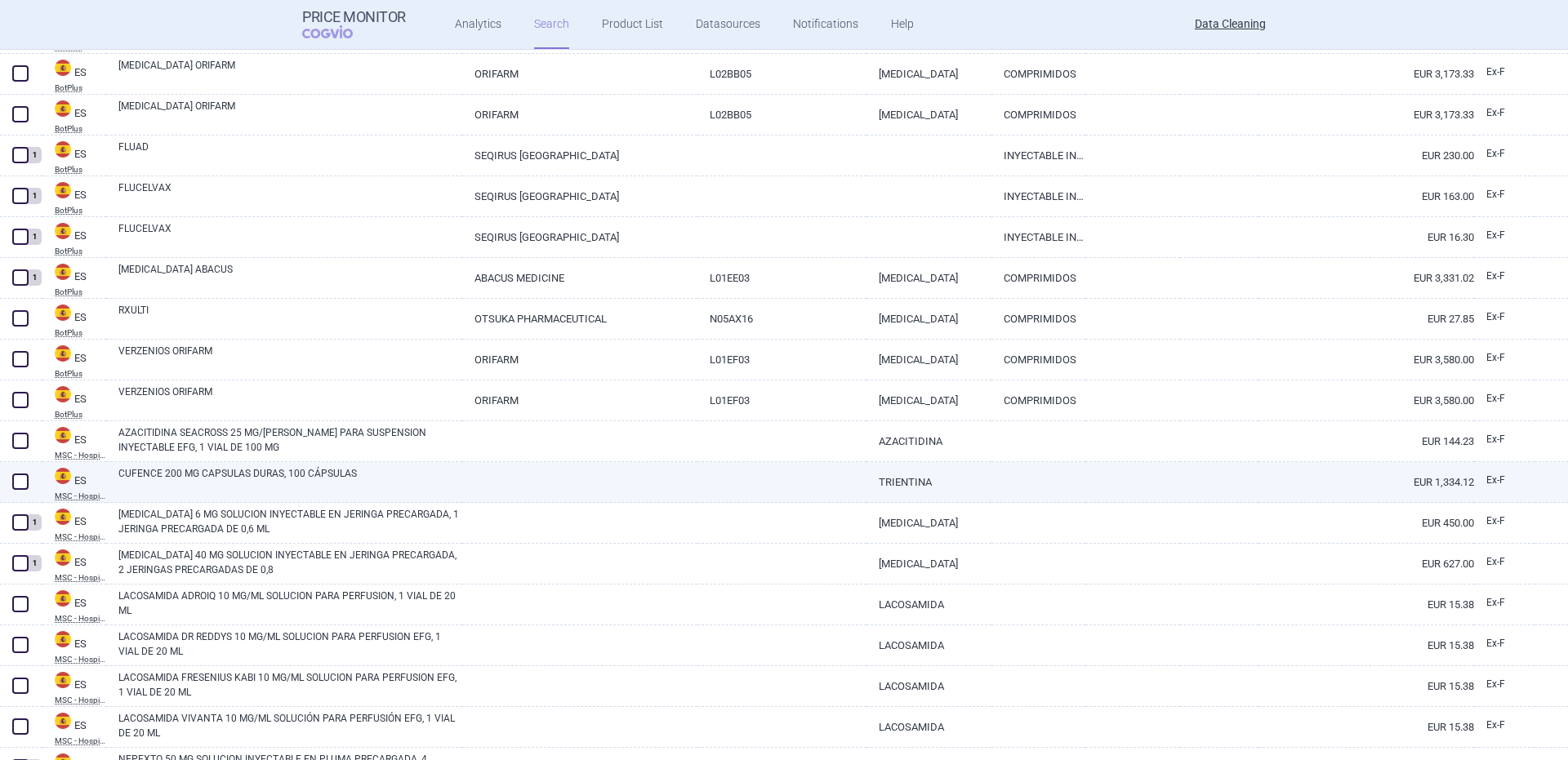
click at [178, 489] on link "CUFENCE 200 MG CAPSULAS DURAS, 100 CÁPSULAS" at bounding box center [290, 481] width 344 height 30
select select "EUR"
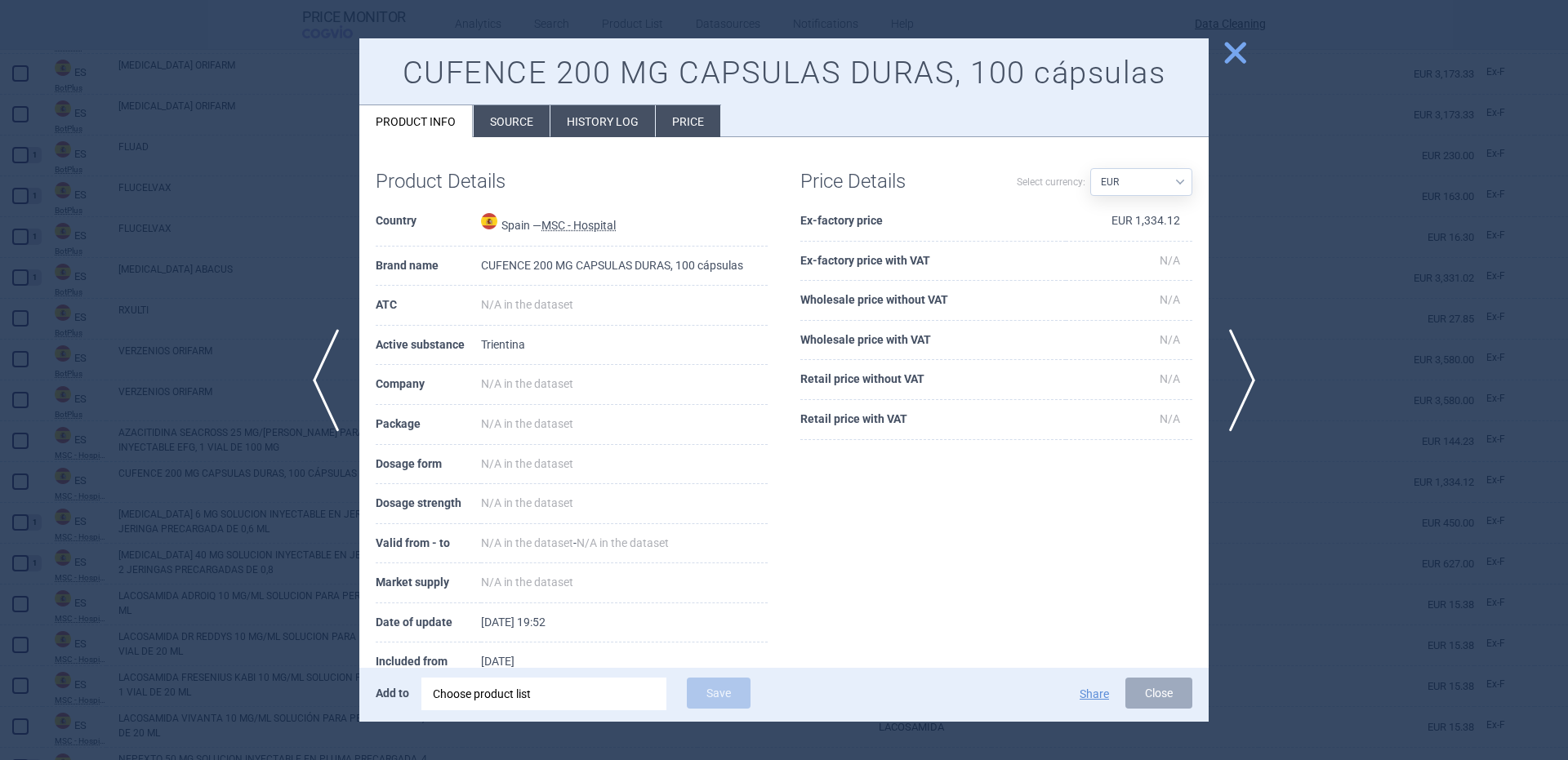
click at [556, 700] on div "Choose product list" at bounding box center [544, 694] width 223 height 32
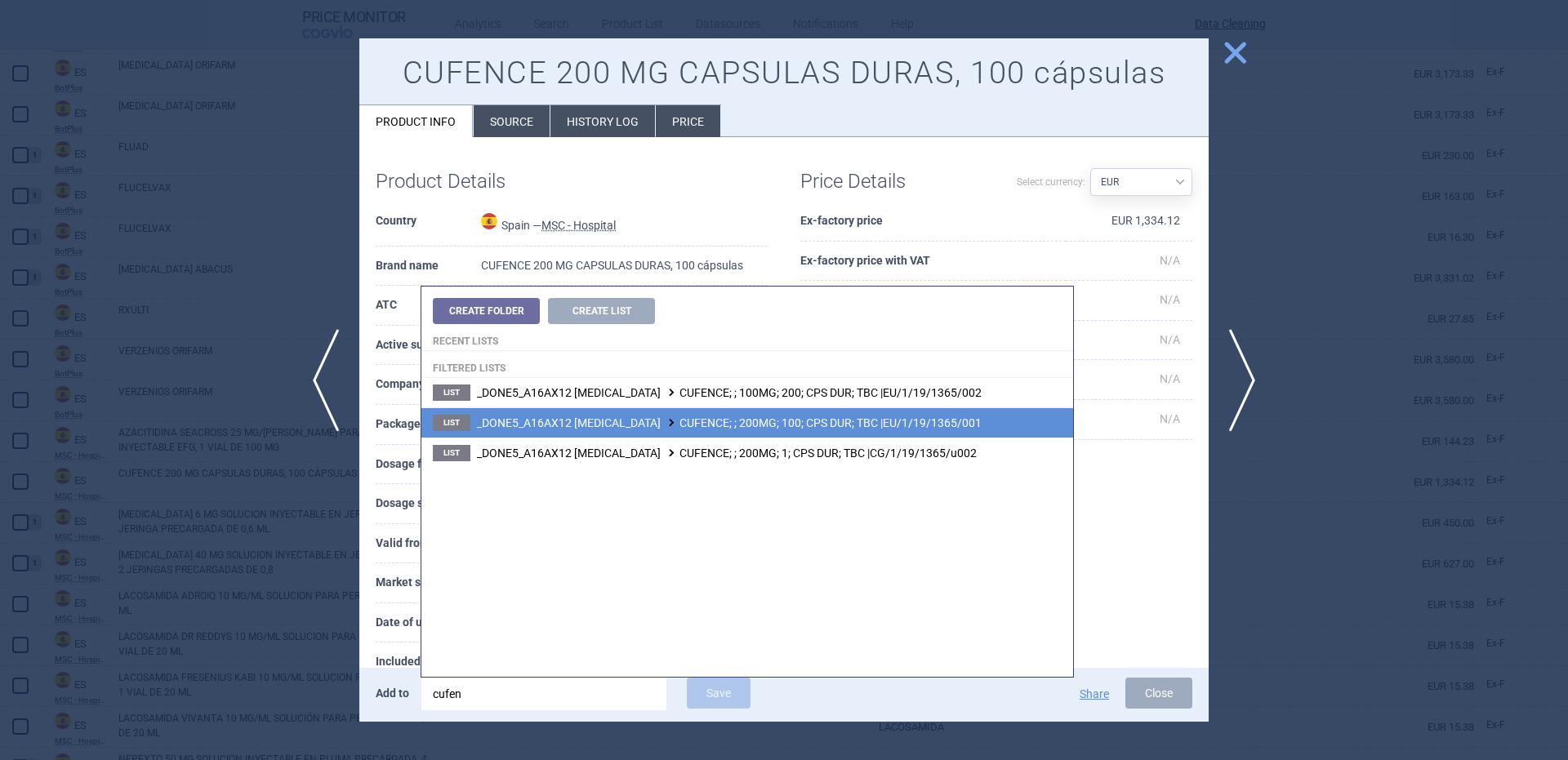
type input "cufen"
click at [973, 419] on li "List _DONE5_A16AX12 TRIENTINE CUFENCE; ; 200MG; 100; CPS DUR; TBC |EU/1/19/1365…" at bounding box center [747, 423] width 651 height 31
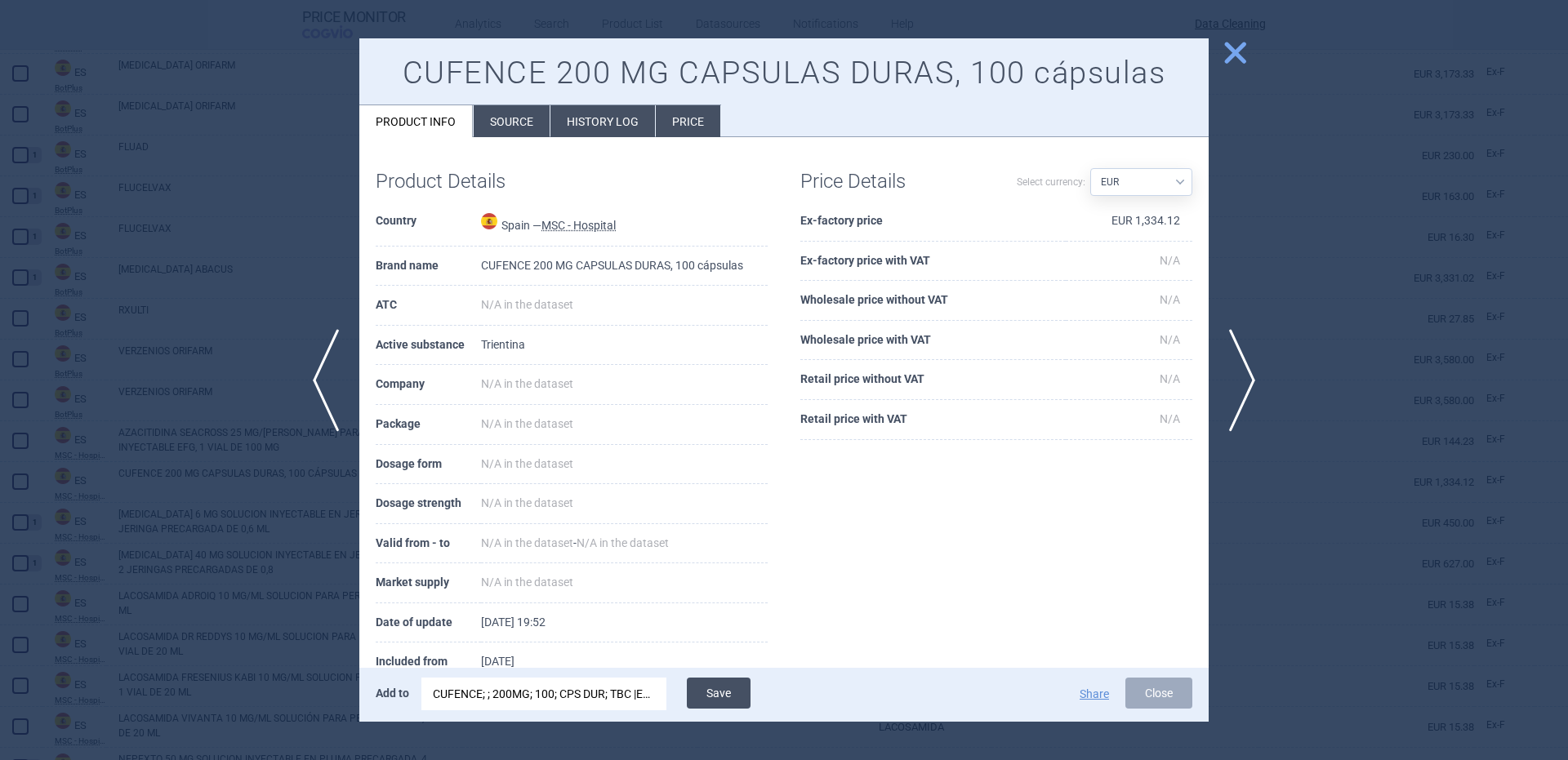
click at [687, 689] on div "Add to CUFENCE; ; 200MG; 100; CPS DUR; TBC |EU/1/19/1365/001 Save" at bounding box center [620, 695] width 490 height 34
click at [705, 700] on button "Save" at bounding box center [719, 693] width 64 height 31
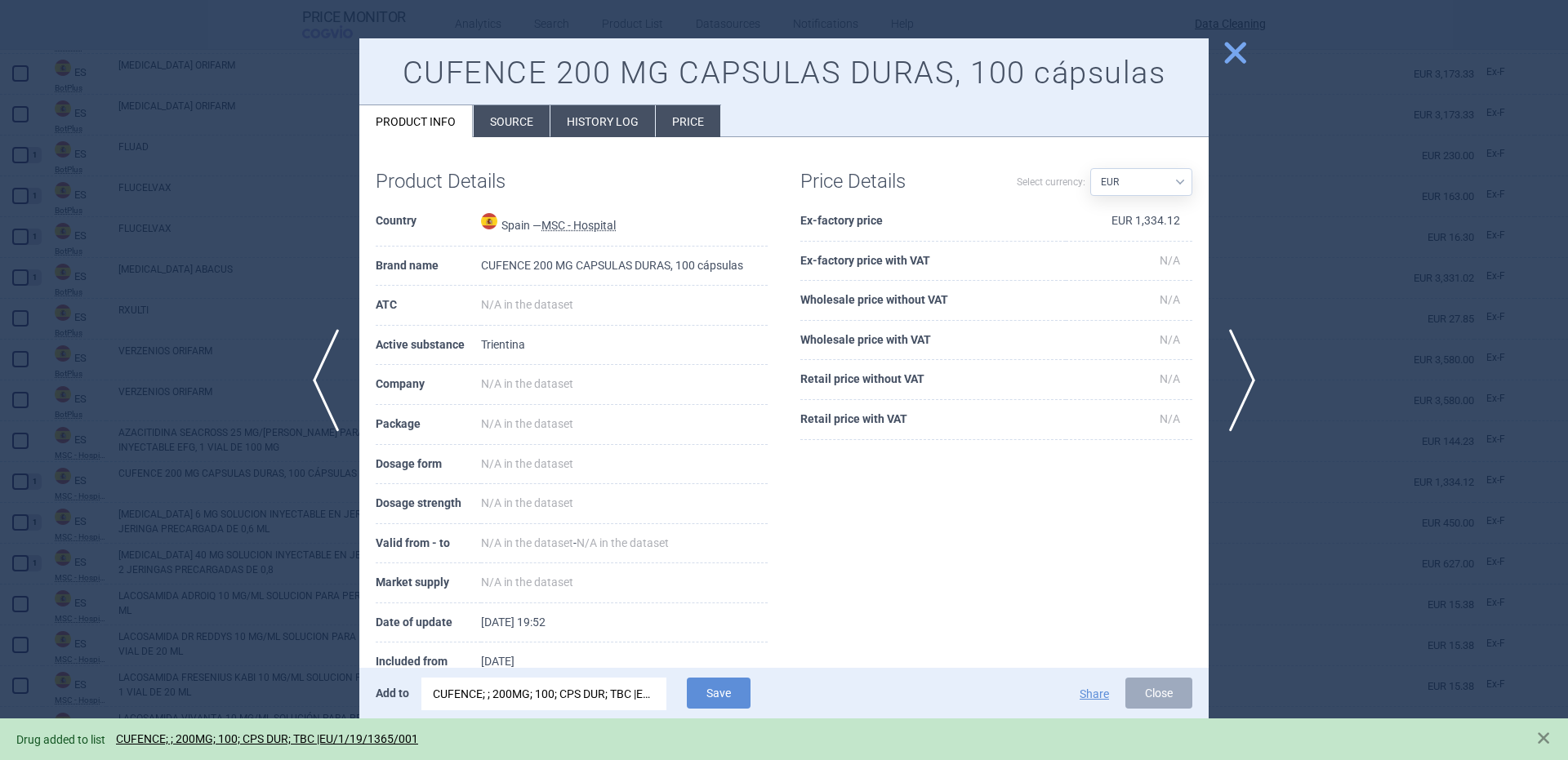
click at [168, 511] on div at bounding box center [784, 380] width 1568 height 760
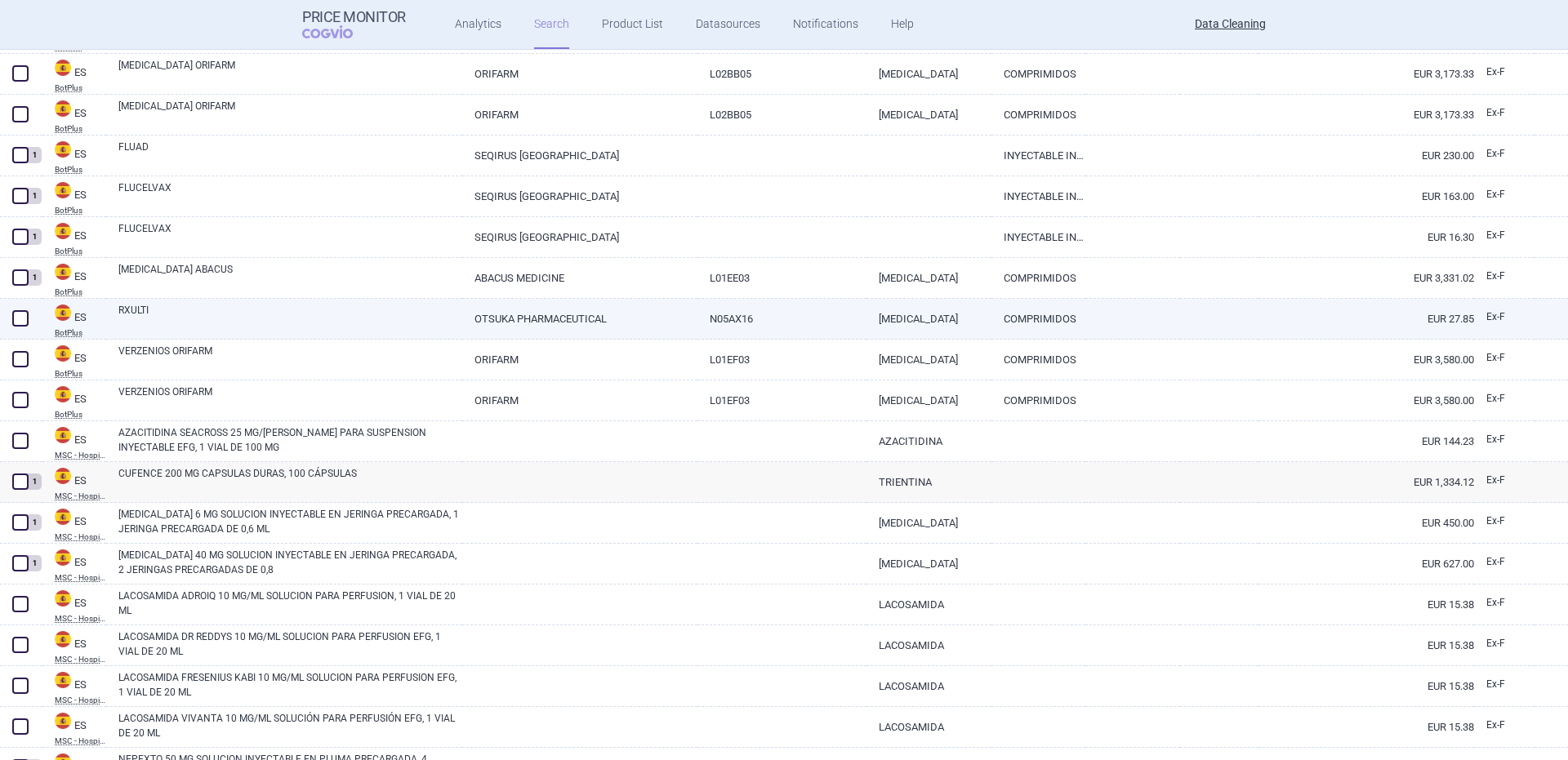
click at [137, 311] on link "RXULTI" at bounding box center [290, 318] width 344 height 30
select select "EUR"
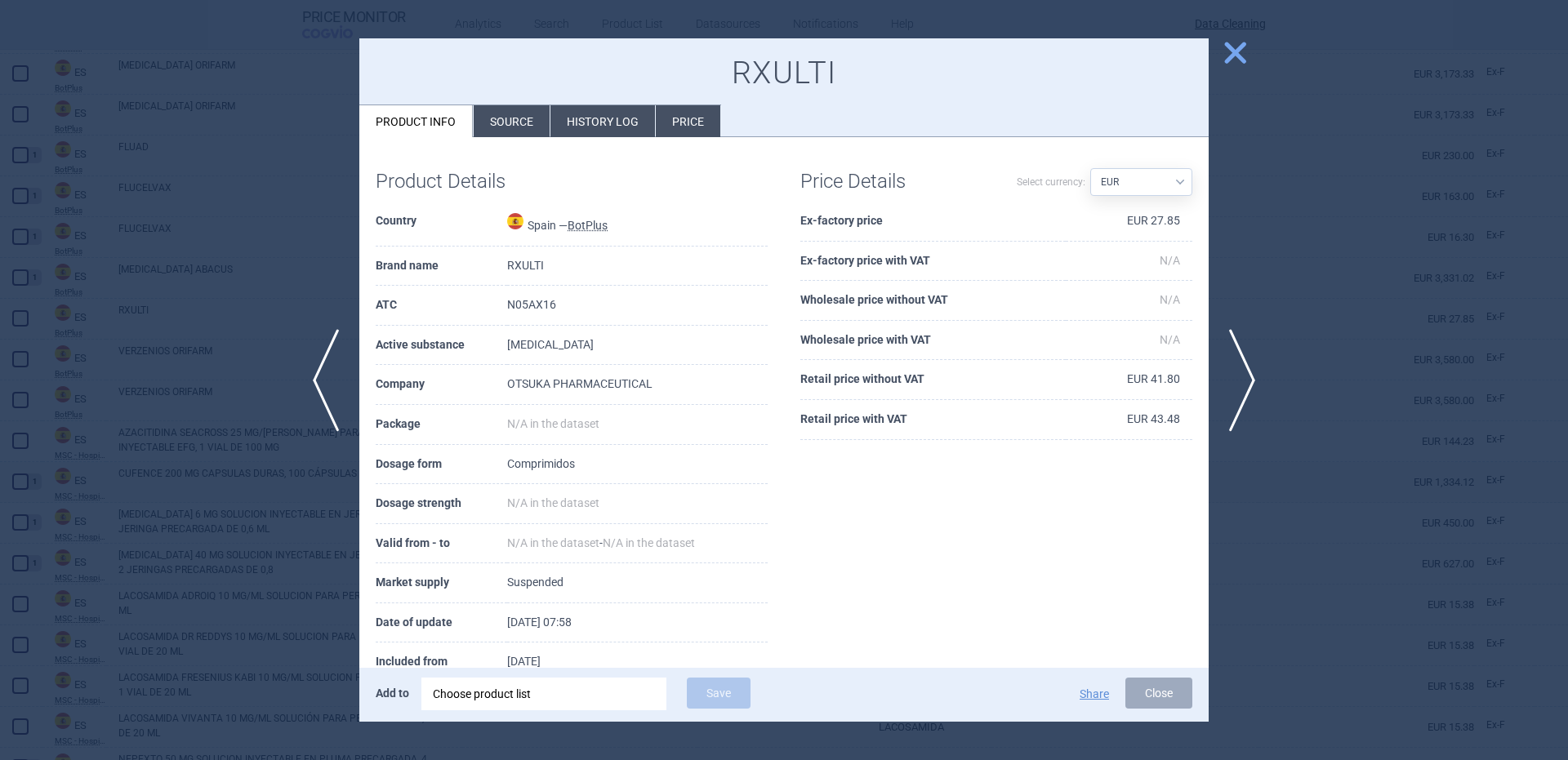
drag, startPoint x: 508, startPoint y: 87, endPoint x: 506, endPoint y: 115, distance: 28.1
click at [505, 102] on div "RXULTI Product info Source History log Price" at bounding box center [784, 87] width 849 height 99
click at [506, 116] on li "Source" at bounding box center [511, 121] width 76 height 31
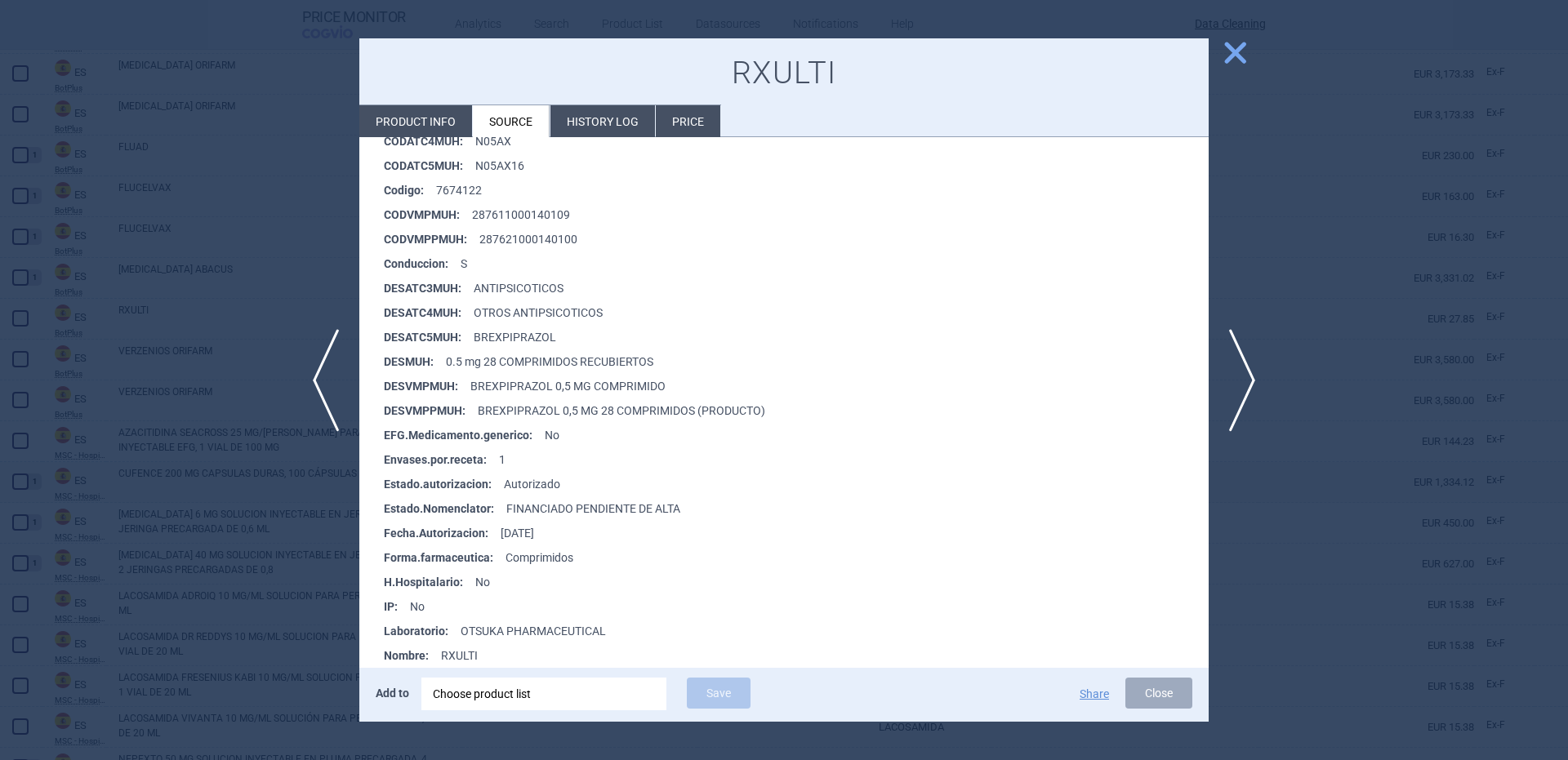
scroll to position [327, 0]
click at [564, 699] on div "Choose product list" at bounding box center [544, 694] width 223 height 32
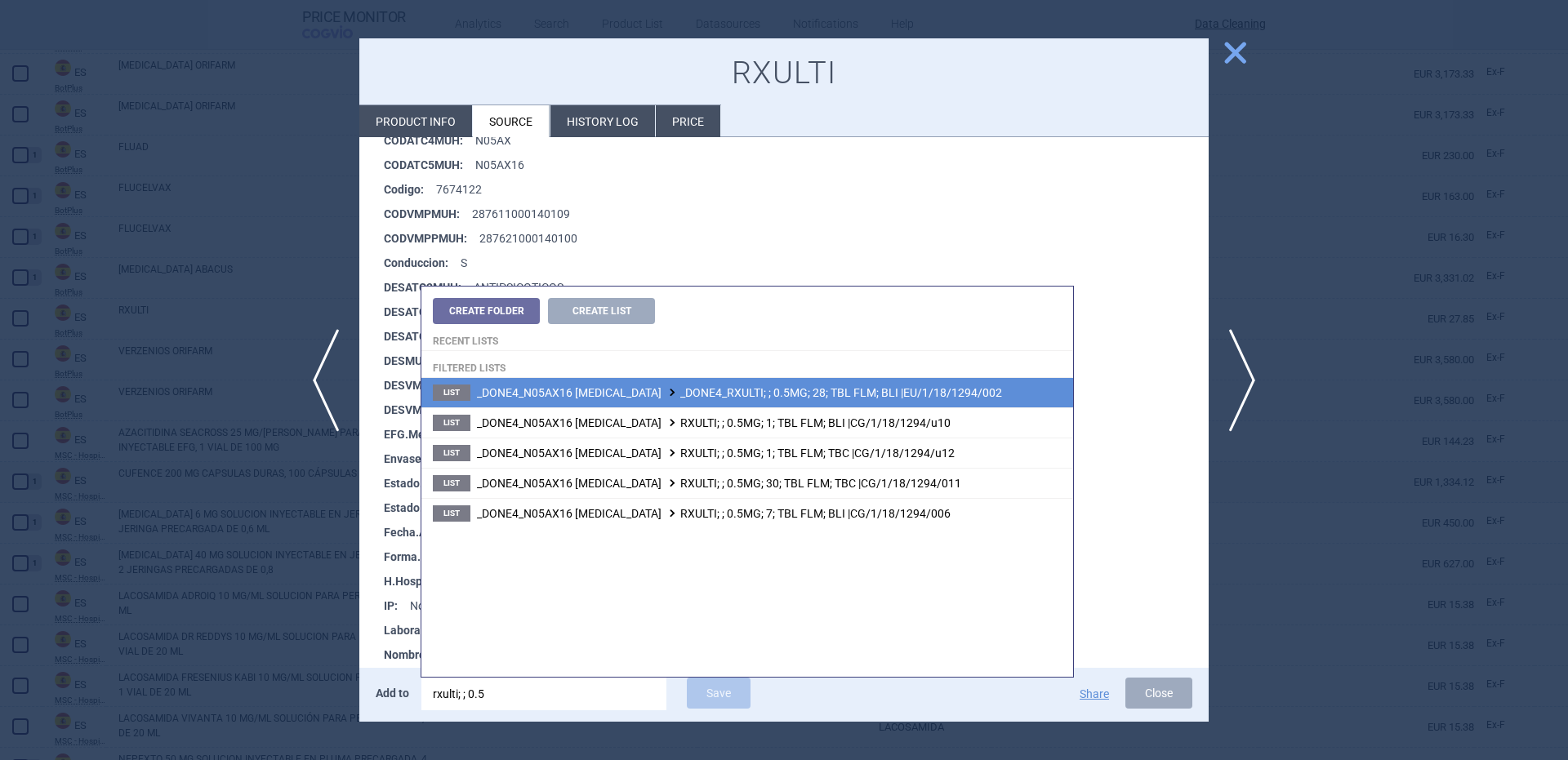
type input "rxulti; ; 0.5"
click at [921, 394] on span "_DONE4_N05AX16 BREXPIPRAZOLE _DONE4_RXULTI; ; 0.5MG; 28; TBL FLM; BLI |EU/1/18/…" at bounding box center [739, 392] width 525 height 13
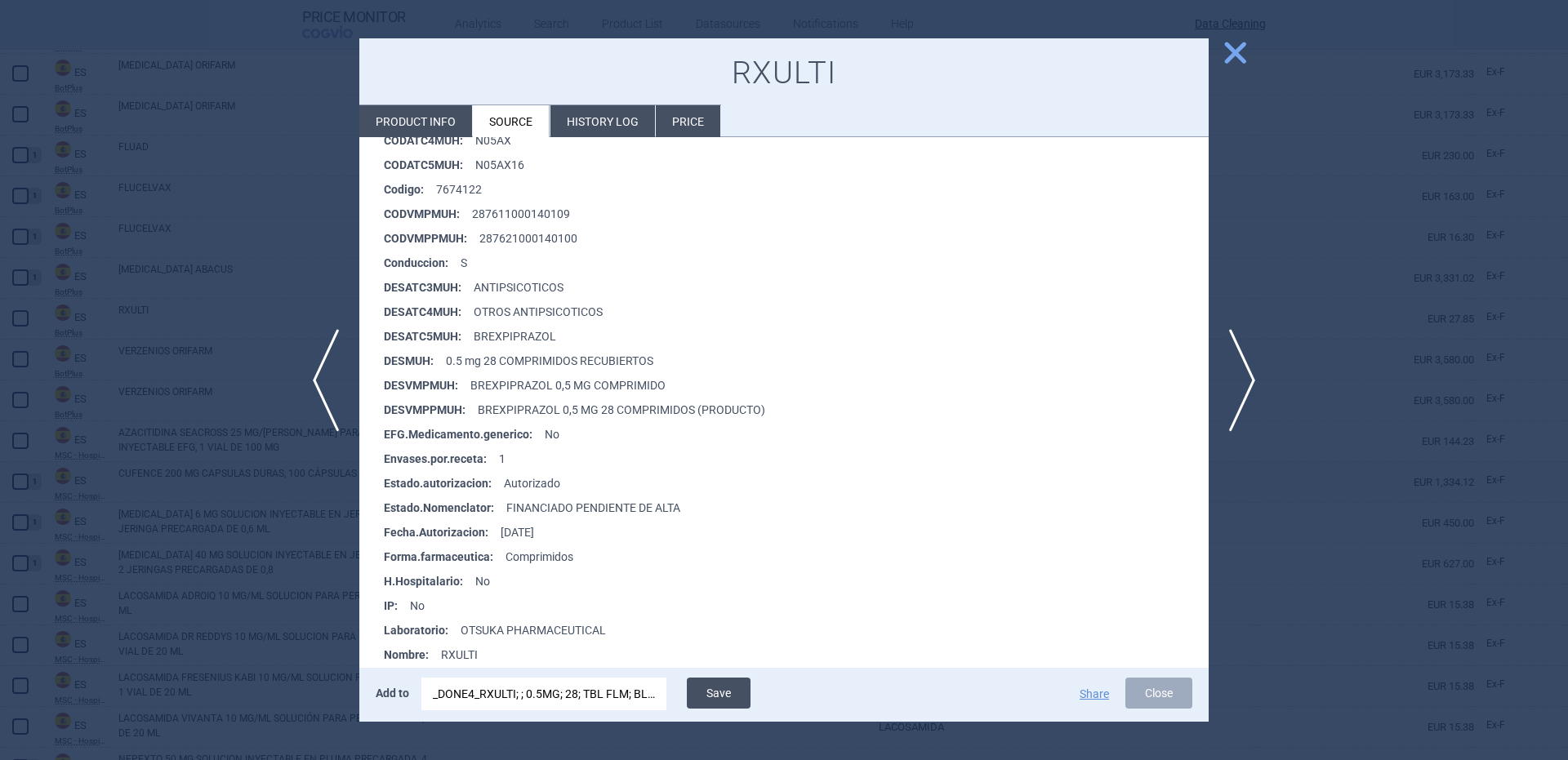
click at [710, 691] on button "Save" at bounding box center [719, 693] width 64 height 31
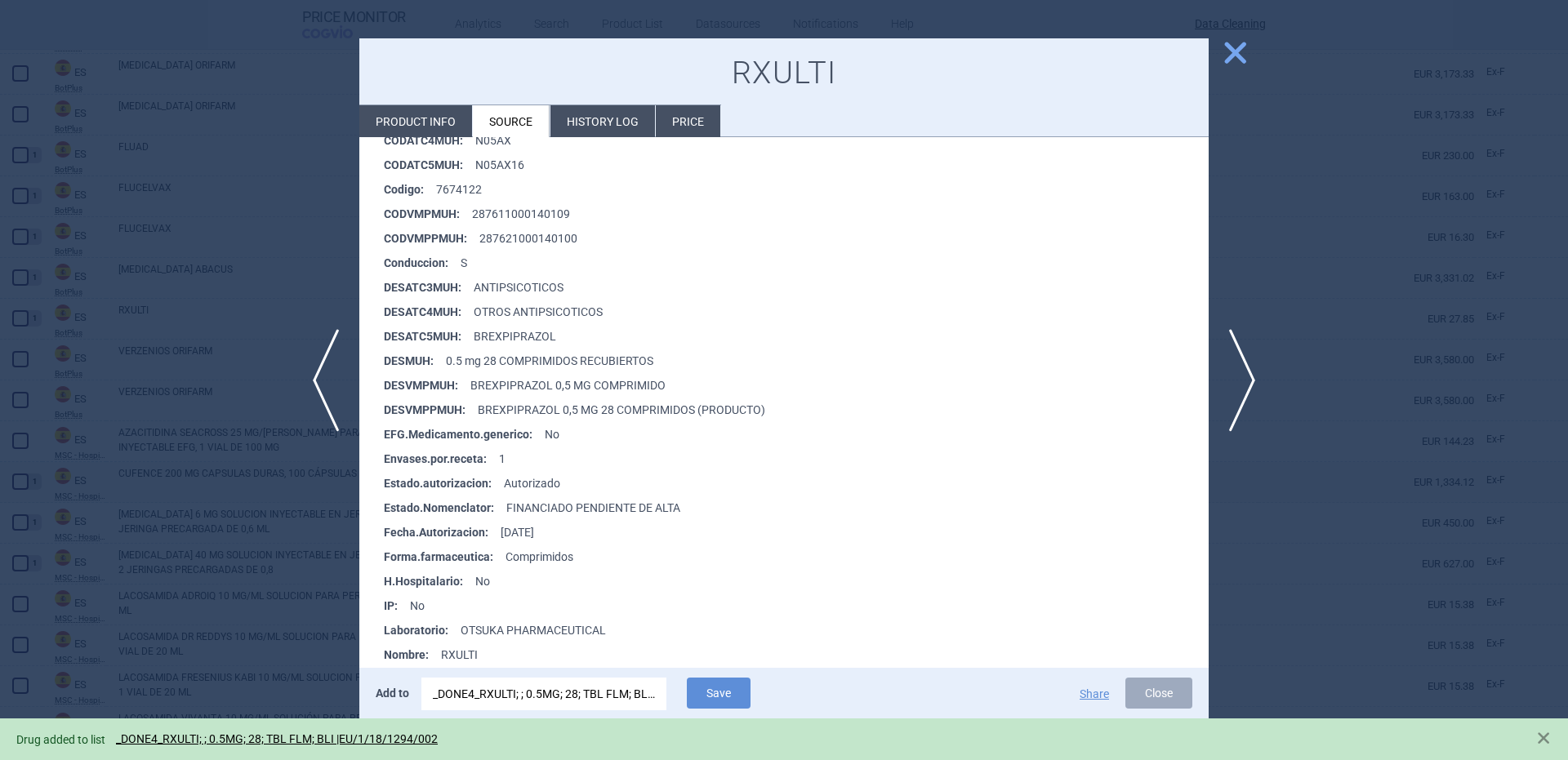
click at [200, 386] on div at bounding box center [784, 380] width 1568 height 760
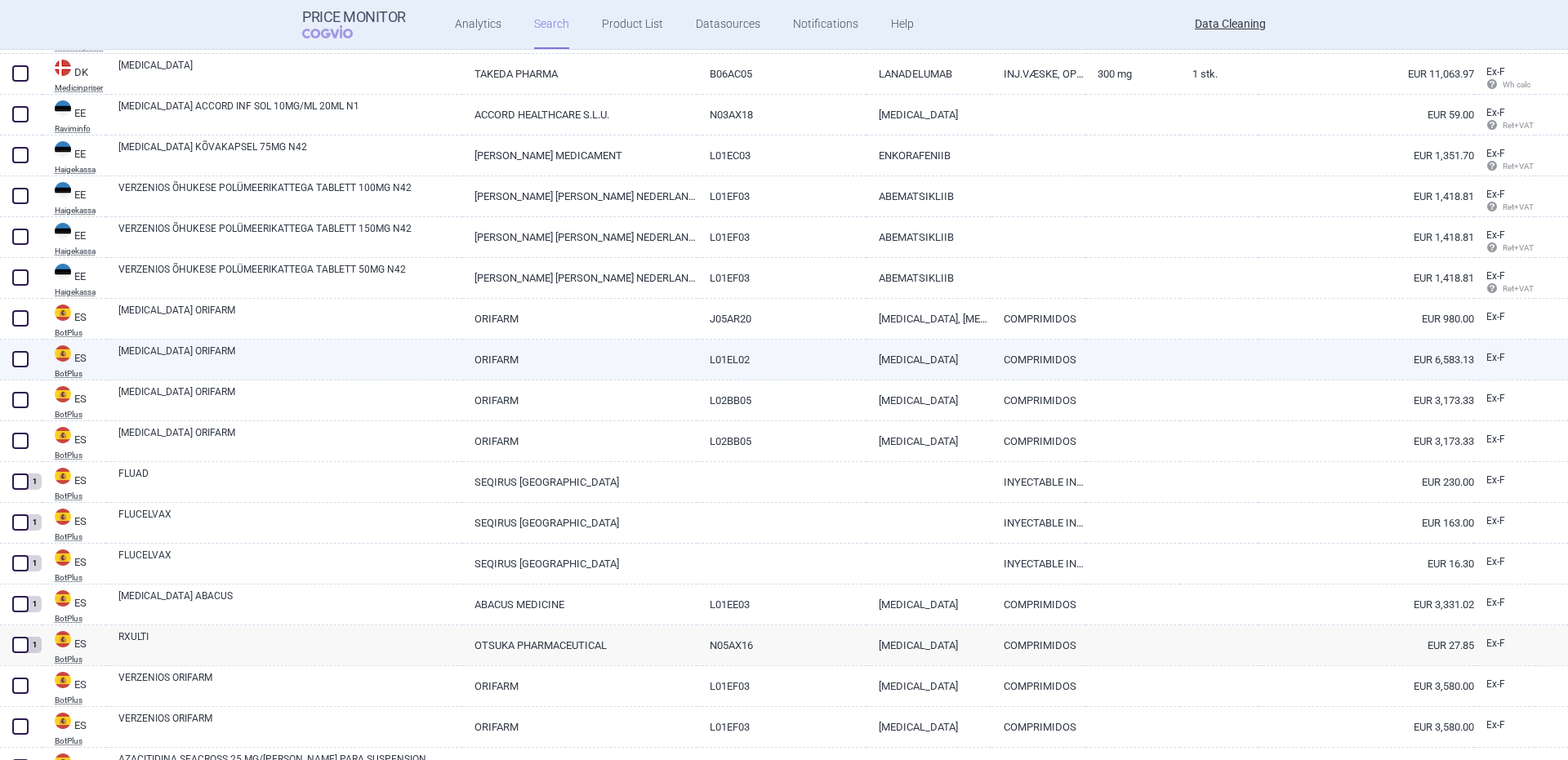
scroll to position [12912, 0]
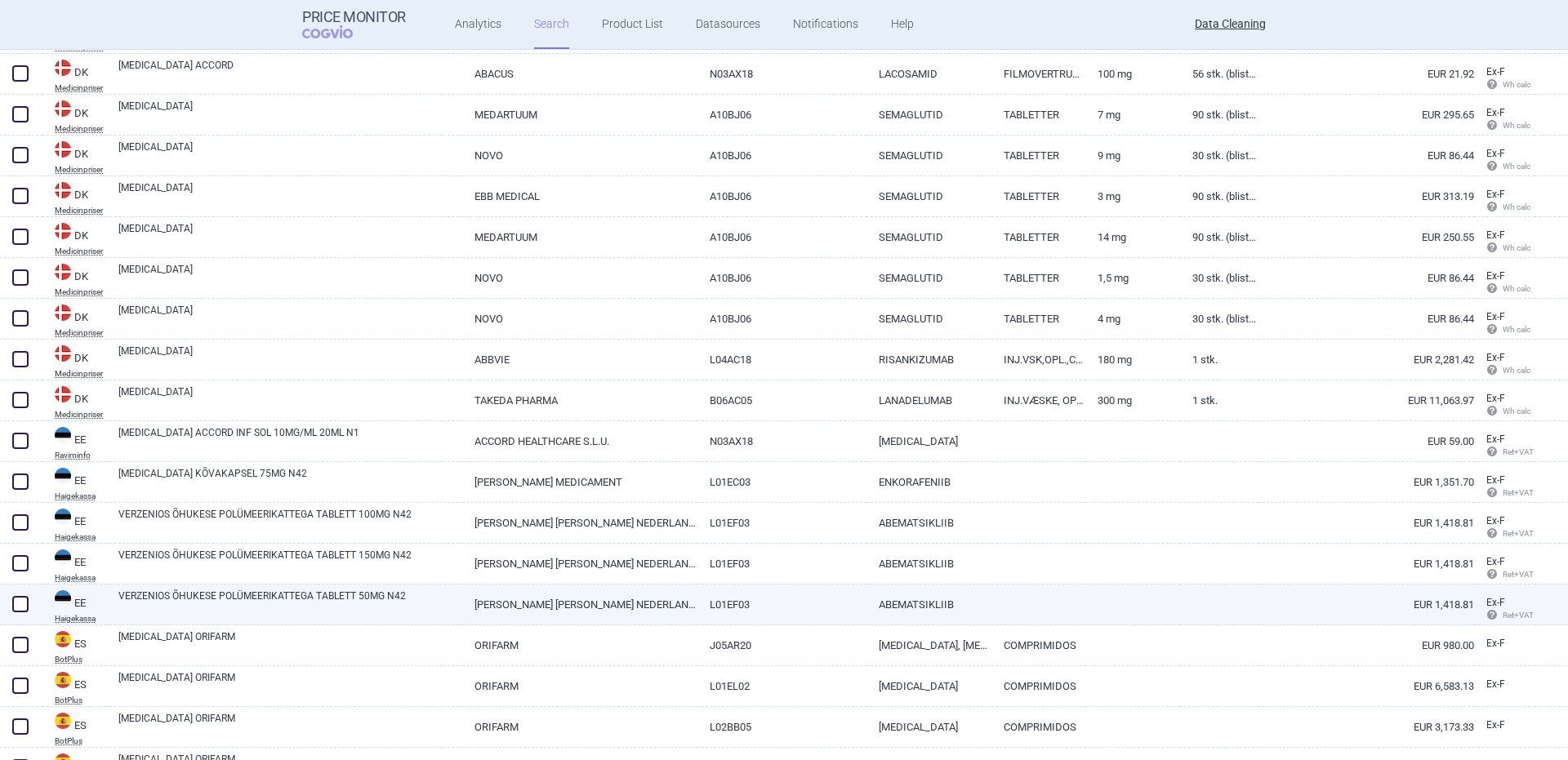
click at [116, 600] on div "VERZENIOS ÕHUKESE POLÜMEERIKATTEGA TABLETT 50MG N42" at bounding box center [284, 605] width 356 height 41
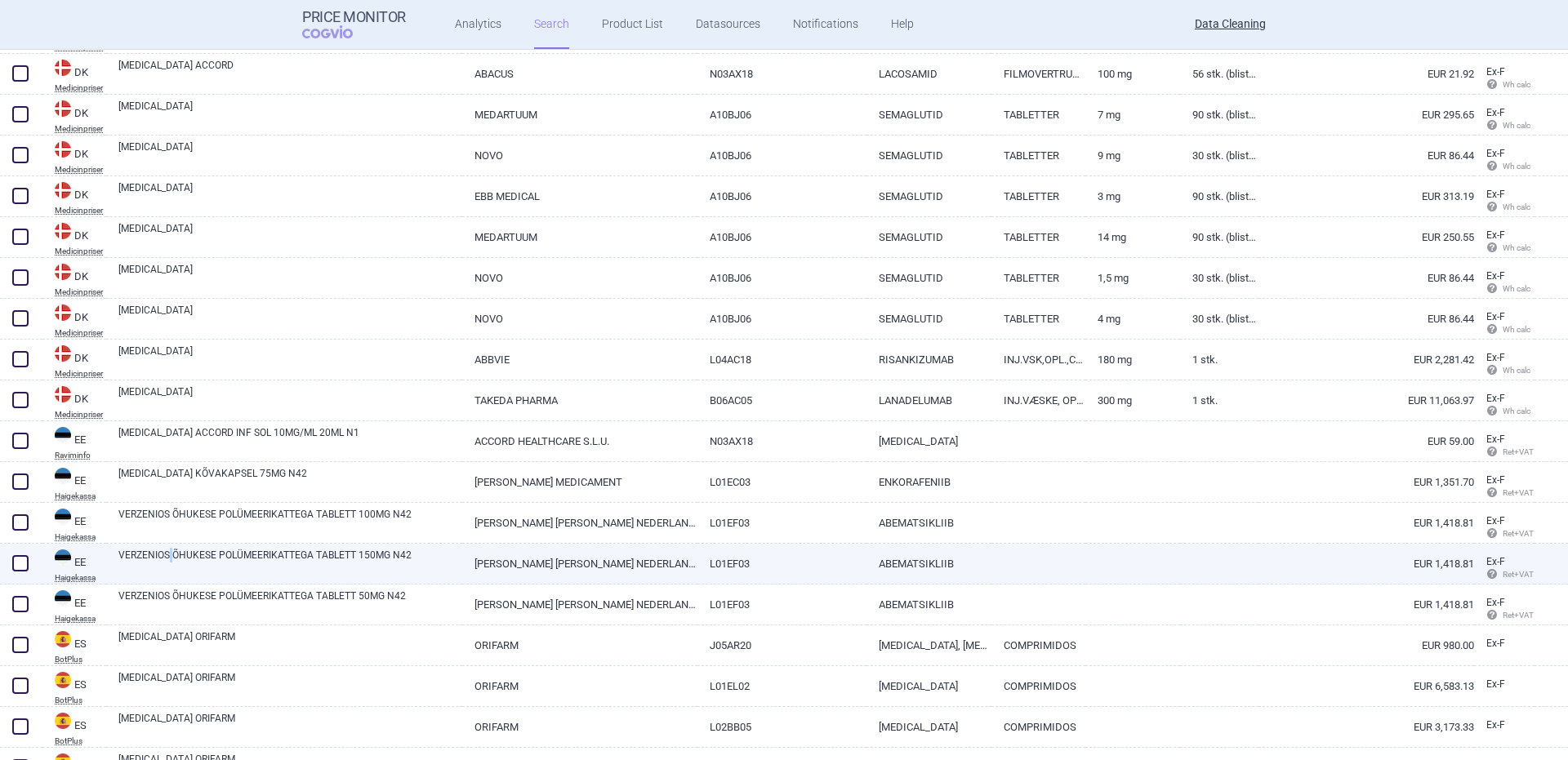
click at [173, 582] on div "VERZENIOS ÕHUKESE POLÜMEERIKATTEGA TABLETT 150MG N42" at bounding box center [284, 564] width 356 height 41
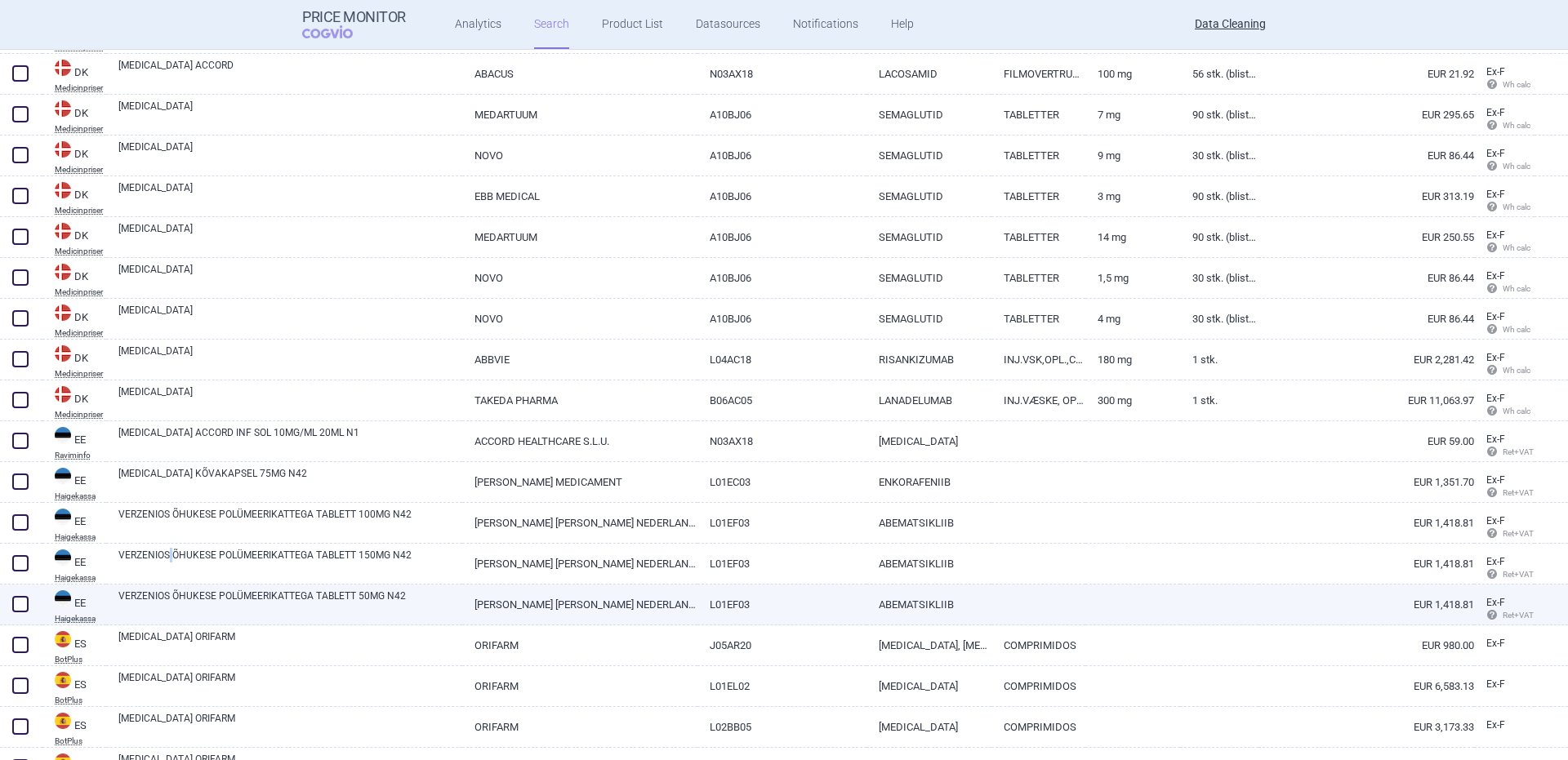
click at [180, 592] on link "VERZENIOS ÕHUKESE POLÜMEERIKATTEGA TABLETT 50MG N42" at bounding box center [290, 603] width 344 height 30
select select "EUR"
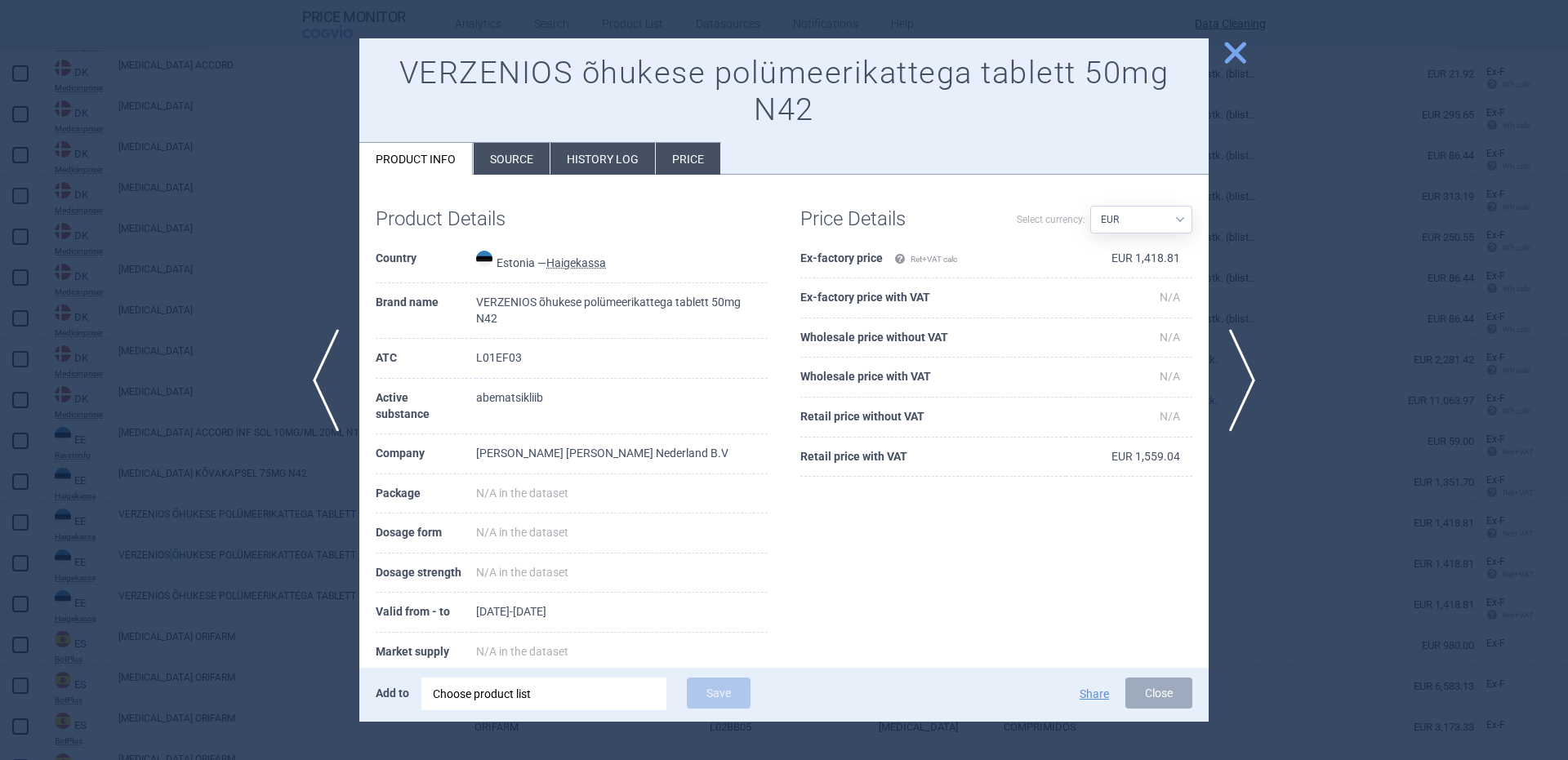
click at [516, 691] on div "Choose product list" at bounding box center [544, 694] width 223 height 32
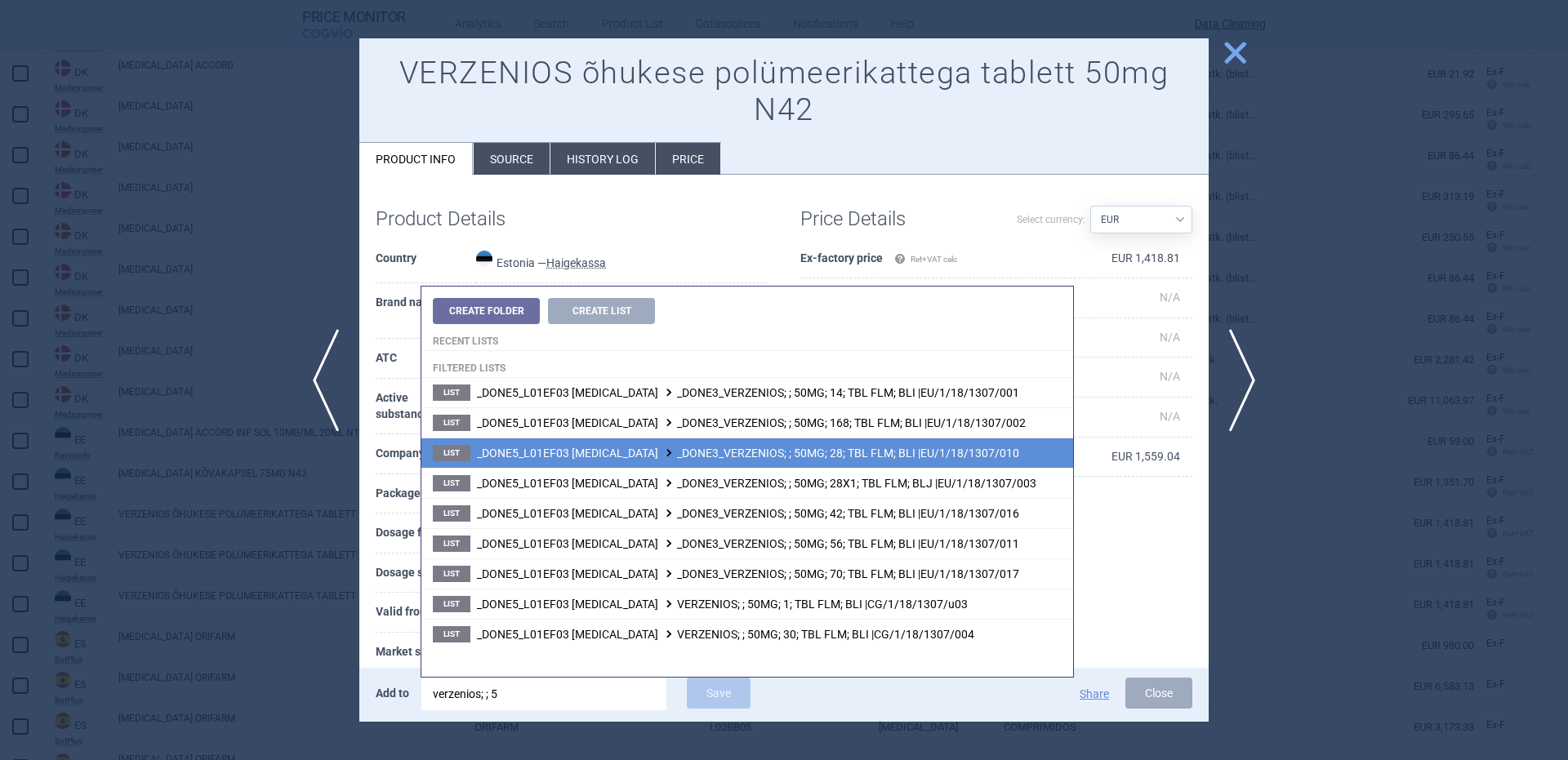
type input "verzenios; ; 5"
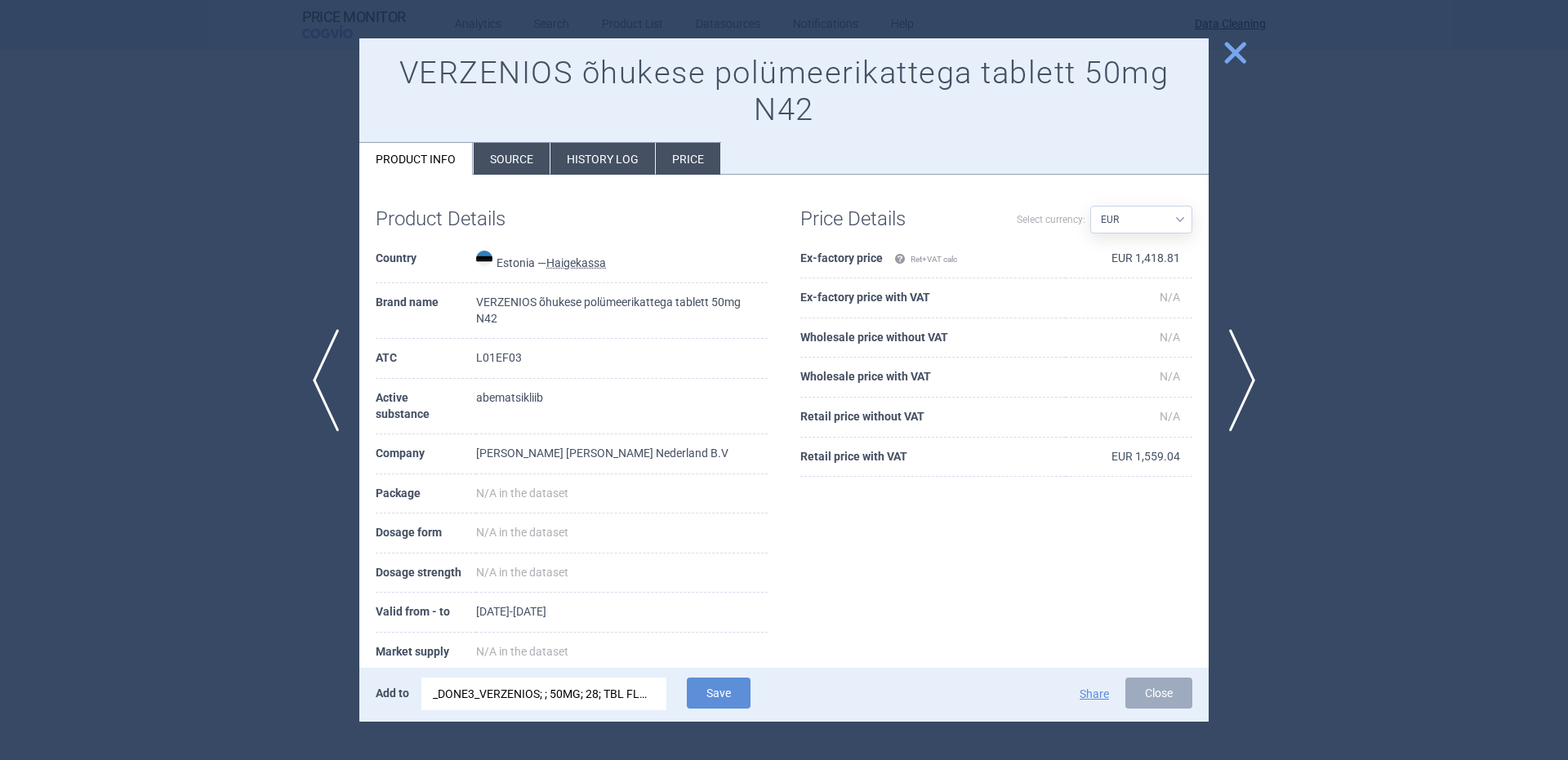
select select "EUR"
click at [933, 177] on div "Product Details Country Estonia — Haigekassa Brand name VERZENIOS õhukese polüm…" at bounding box center [784, 480] width 849 height 610
click at [708, 684] on button "Save" at bounding box center [719, 693] width 64 height 31
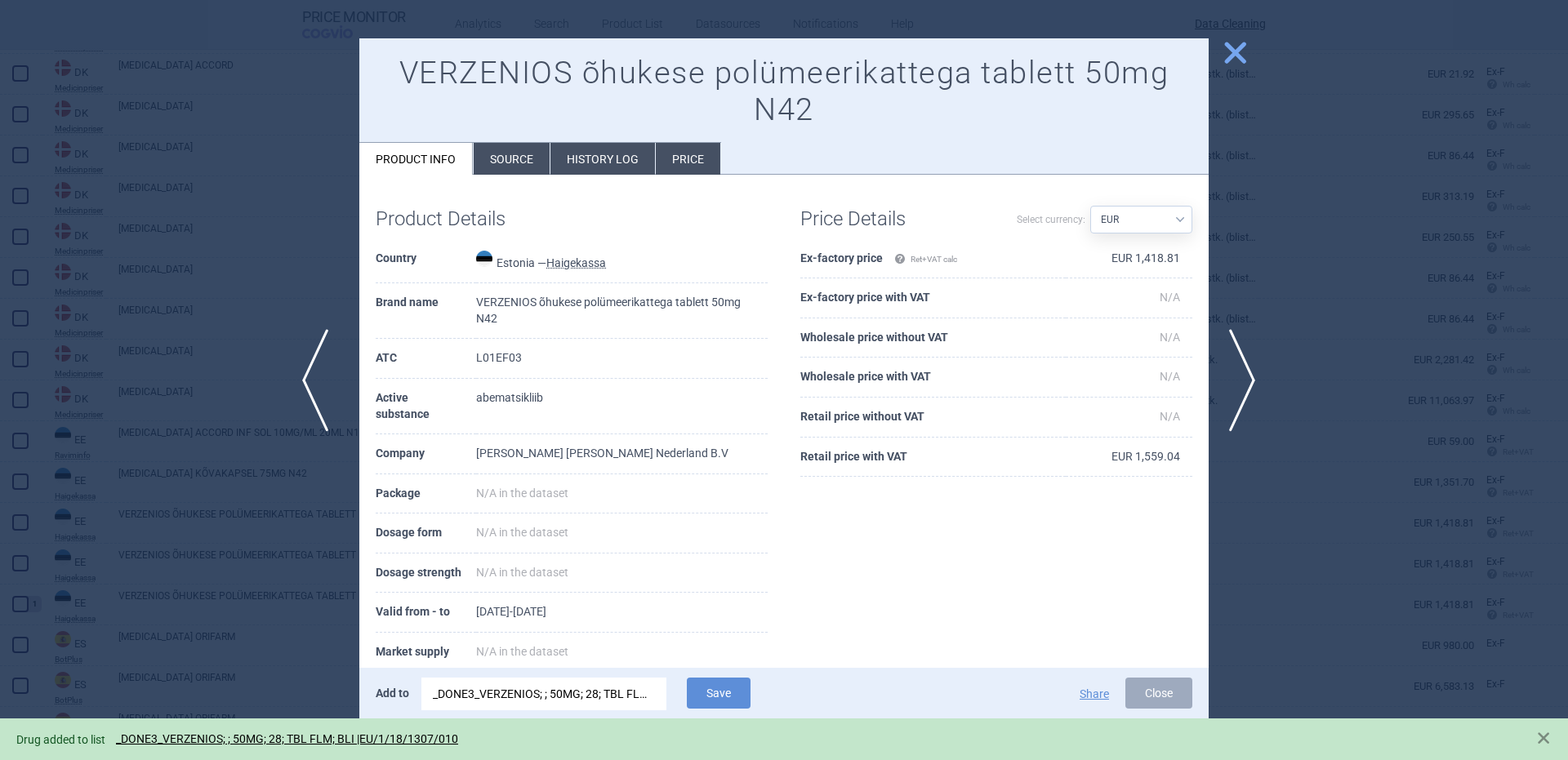
click at [320, 361] on span "previous" at bounding box center [320, 380] width 37 height 103
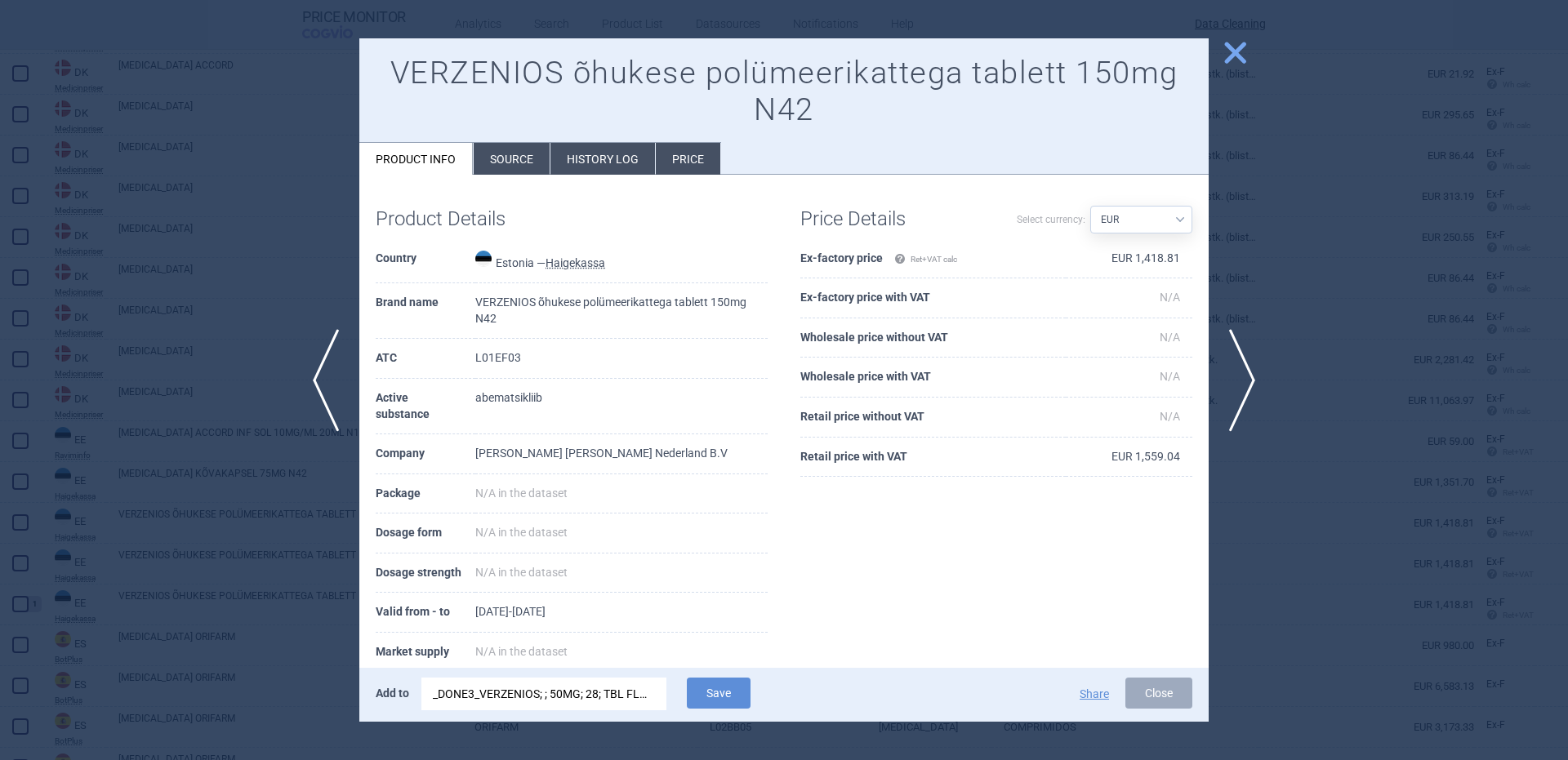
click at [519, 702] on div "_DONE3_VERZENIOS; ; 50MG; 28; TBL FLM; BLI |EU/1/18/1307/010" at bounding box center [544, 694] width 223 height 32
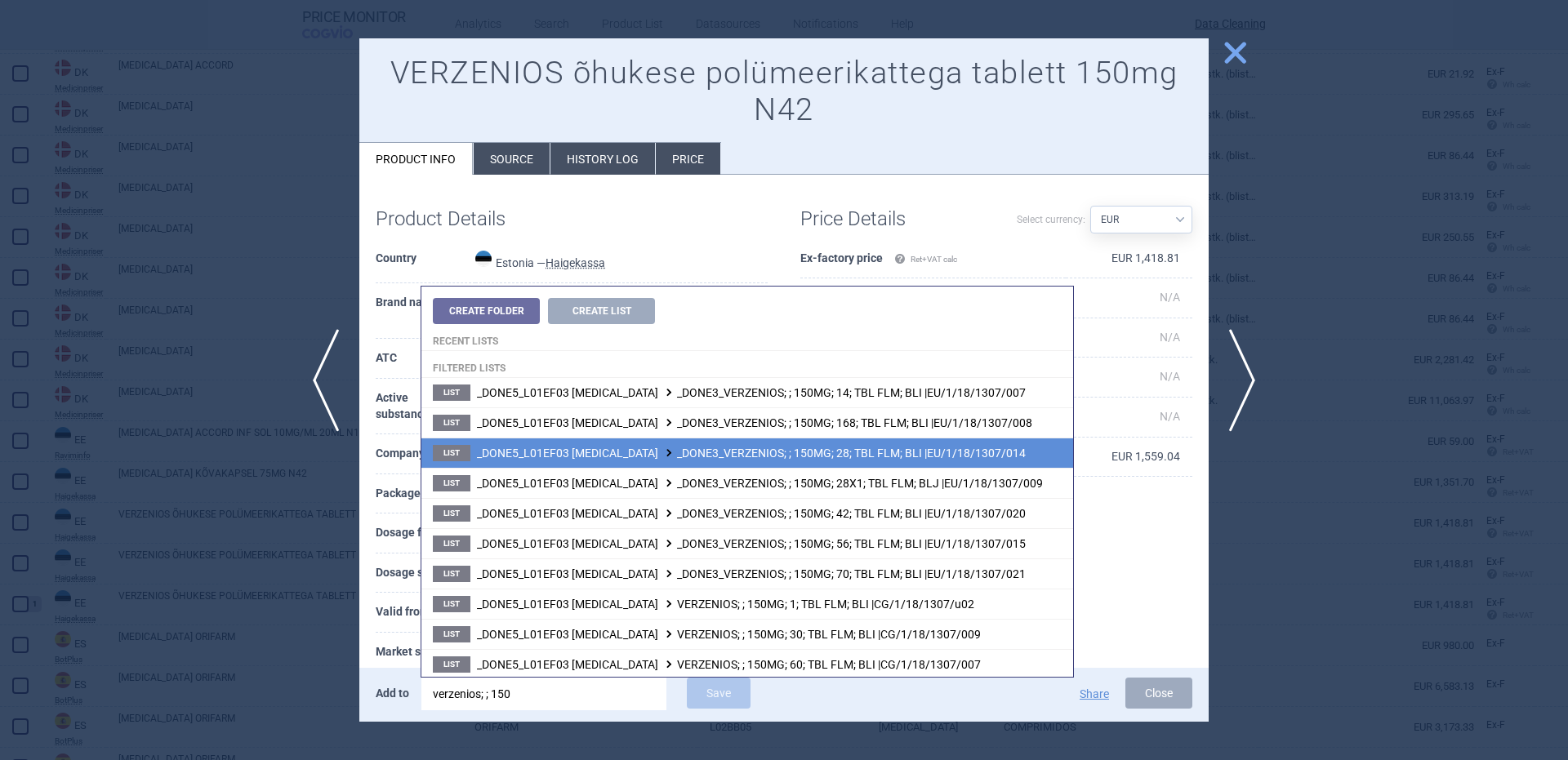
type input "verzenios; ; 150"
click at [920, 462] on li "List _DONE5_L01EF03 ABEMACICLIB _DONE3_VERZENIOS; ; 150MG; 28; TBL FLM; BLI |EU…" at bounding box center [747, 453] width 651 height 31
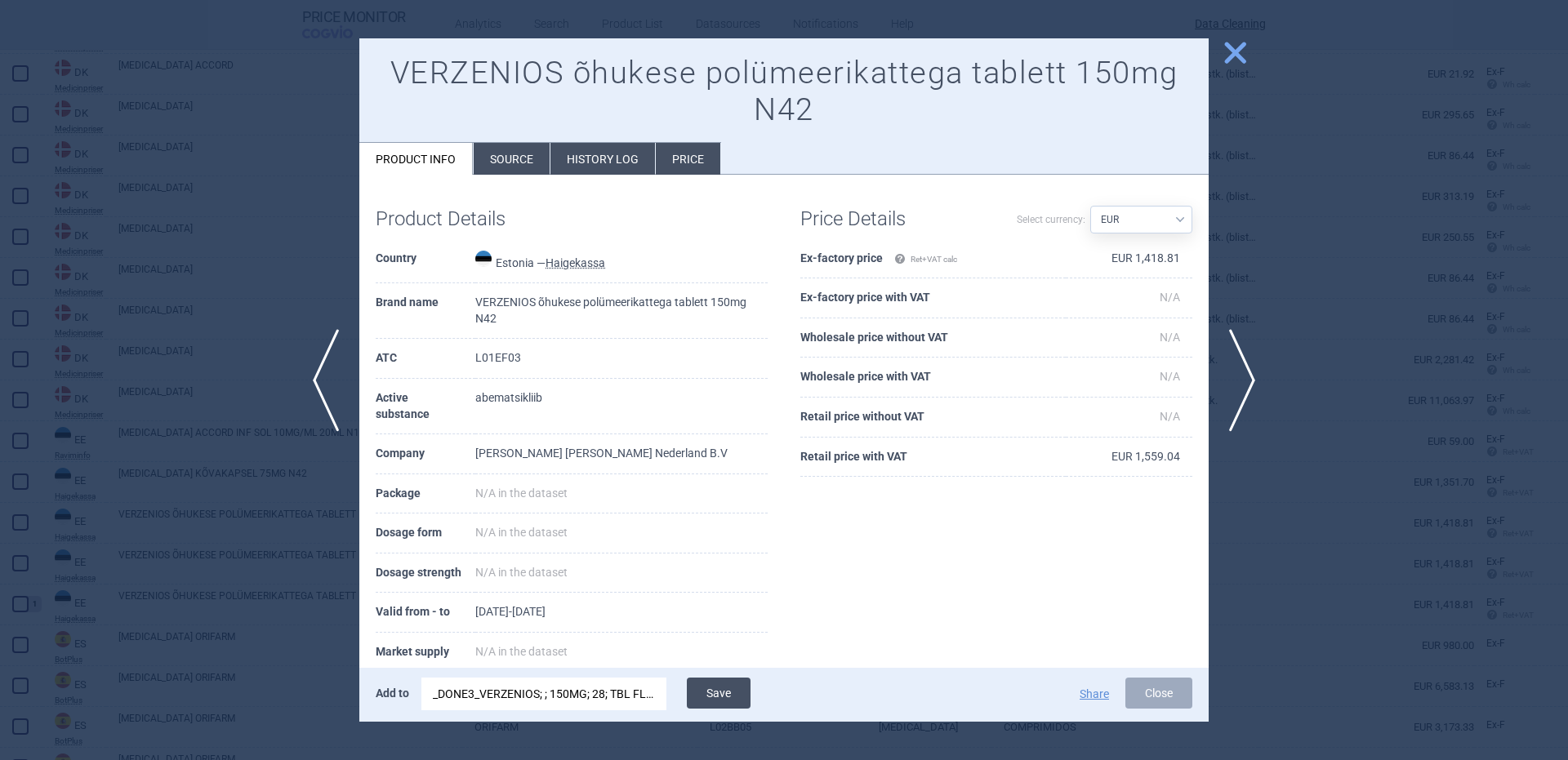
click at [707, 705] on button "Save" at bounding box center [719, 693] width 64 height 31
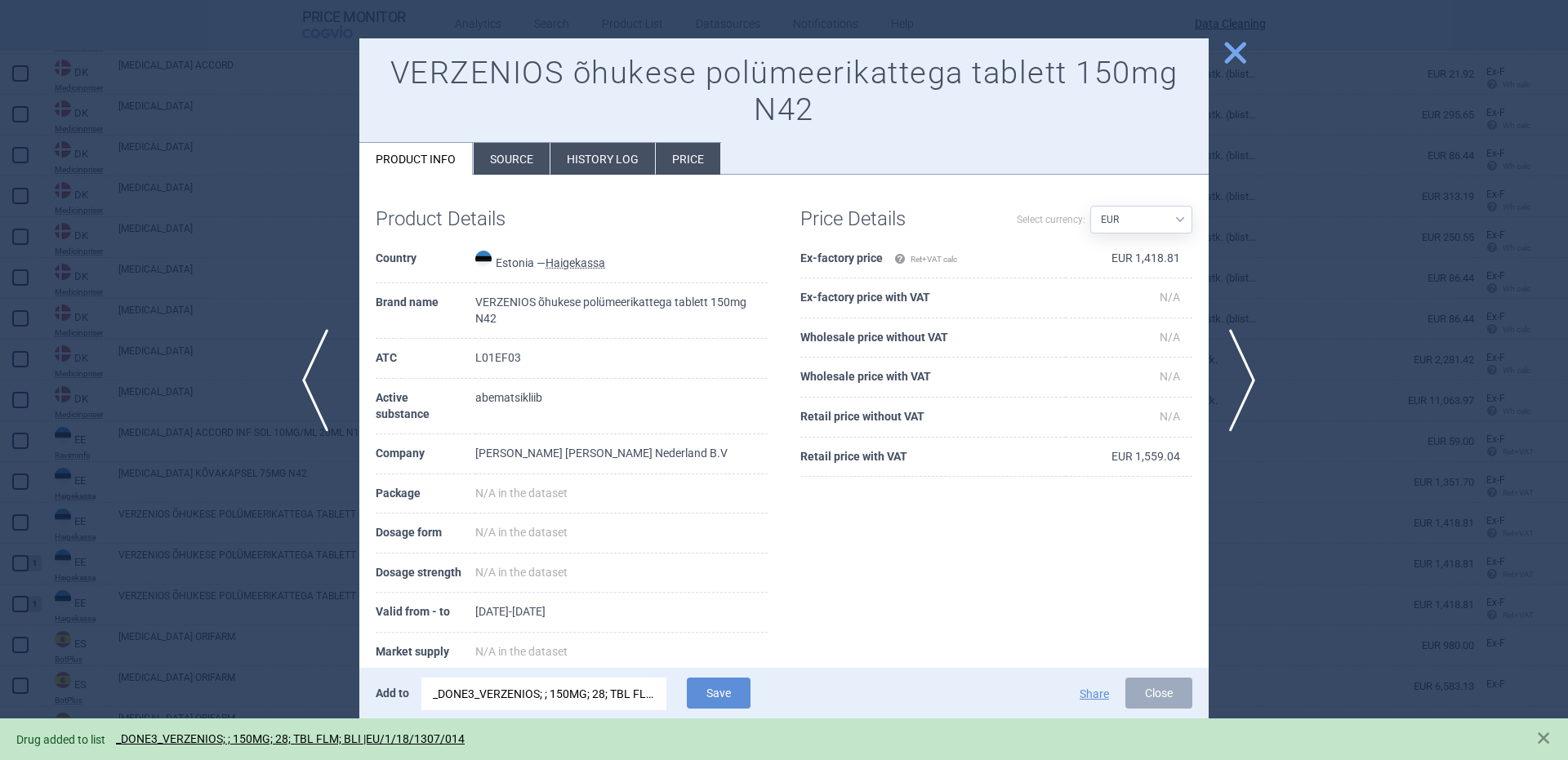
click at [335, 373] on span "previous" at bounding box center [320, 380] width 37 height 103
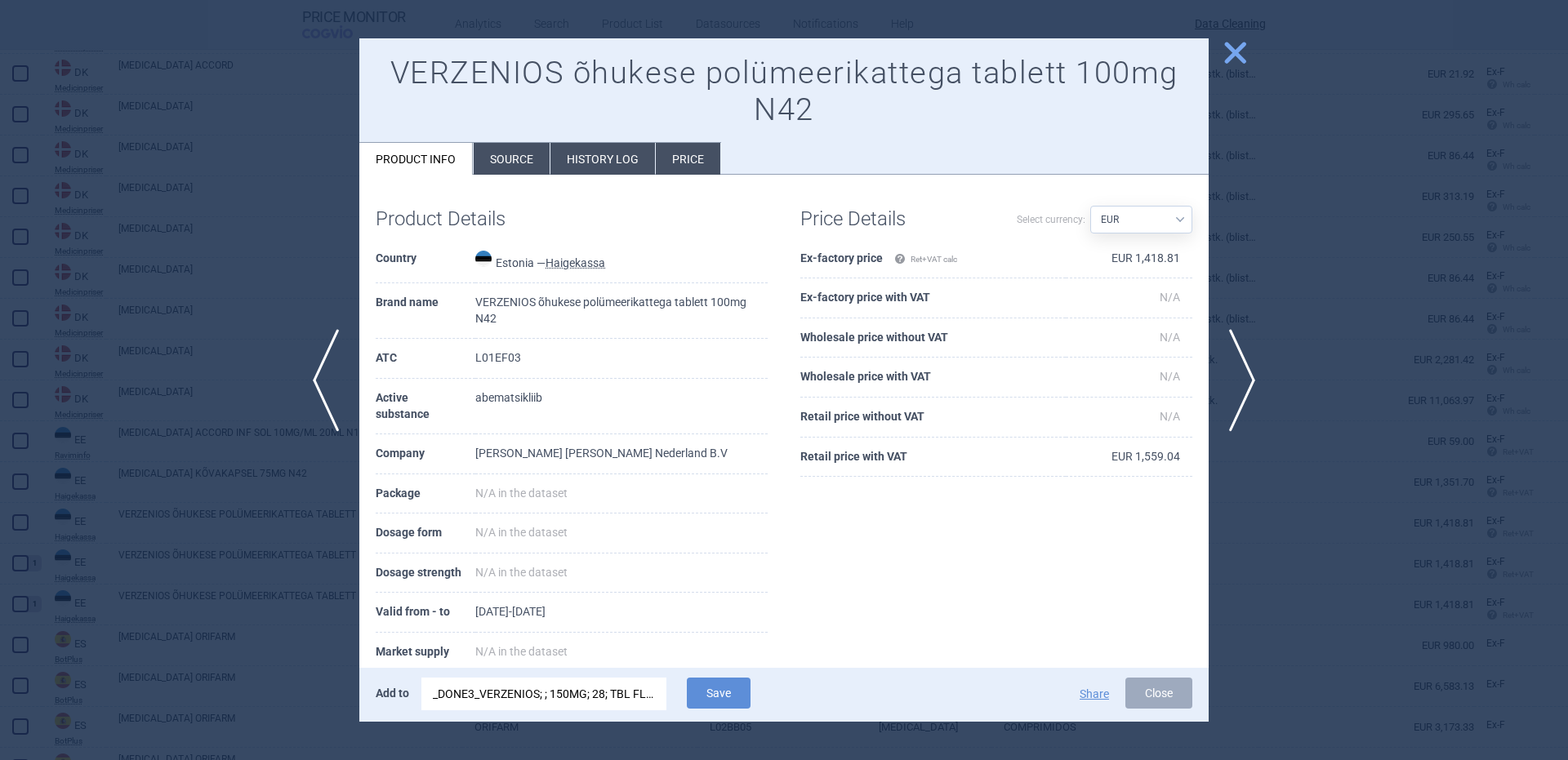
click at [516, 690] on div "_DONE3_VERZENIOS; ; 150MG; 28; TBL FLM; BLI |EU/1/18/1307/014" at bounding box center [544, 694] width 223 height 32
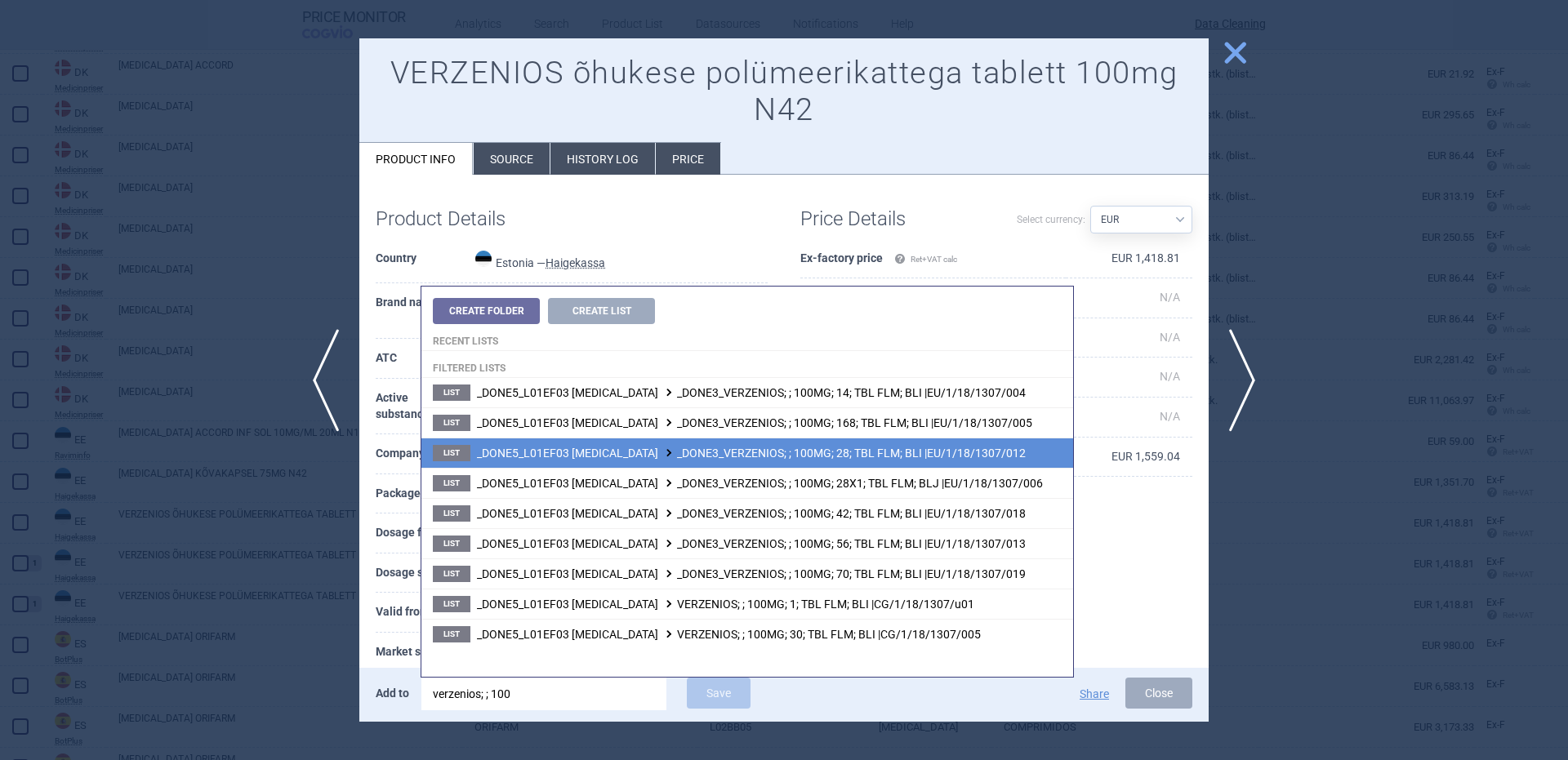
type input "verzenios; ; 100"
click at [950, 450] on span "_DONE5_L01EF03 ABEMACICLIB _DONE3_VERZENIOS; ; 100MG; 28; TBL FLM; BLI |EU/1/18…" at bounding box center [751, 453] width 549 height 13
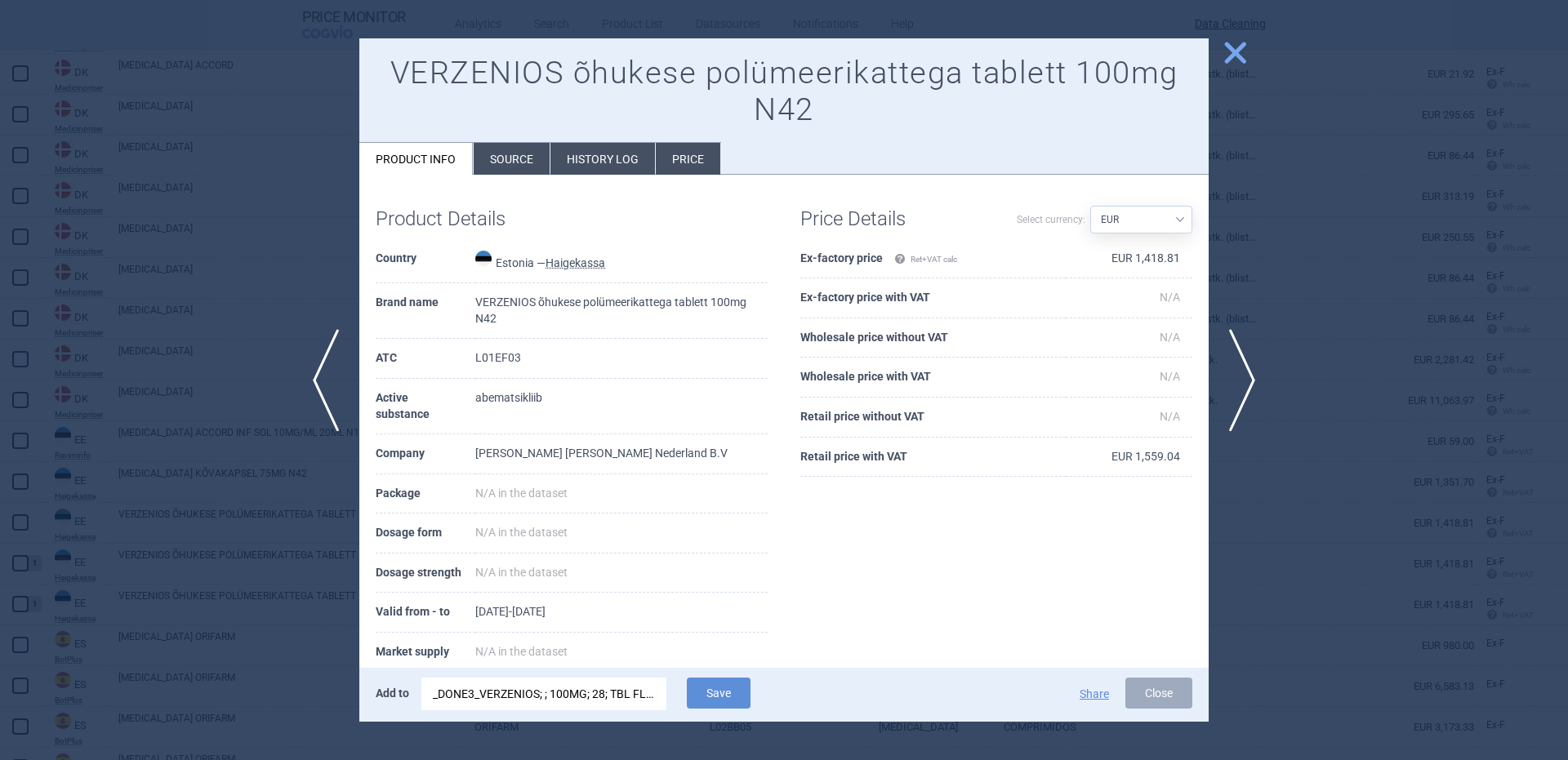
click at [931, 176] on div "Product Details Country Estonia — Haigekassa Brand name VERZENIOS õhukese polüm…" at bounding box center [784, 480] width 849 height 610
click at [679, 697] on div "Add to _DONE3_VERZENIOS; ; 100MG; 28; TBL FLM; BLI |EU/1/18/1307/012 Save" at bounding box center [620, 695] width 490 height 34
click at [697, 688] on button "Save" at bounding box center [719, 693] width 64 height 31
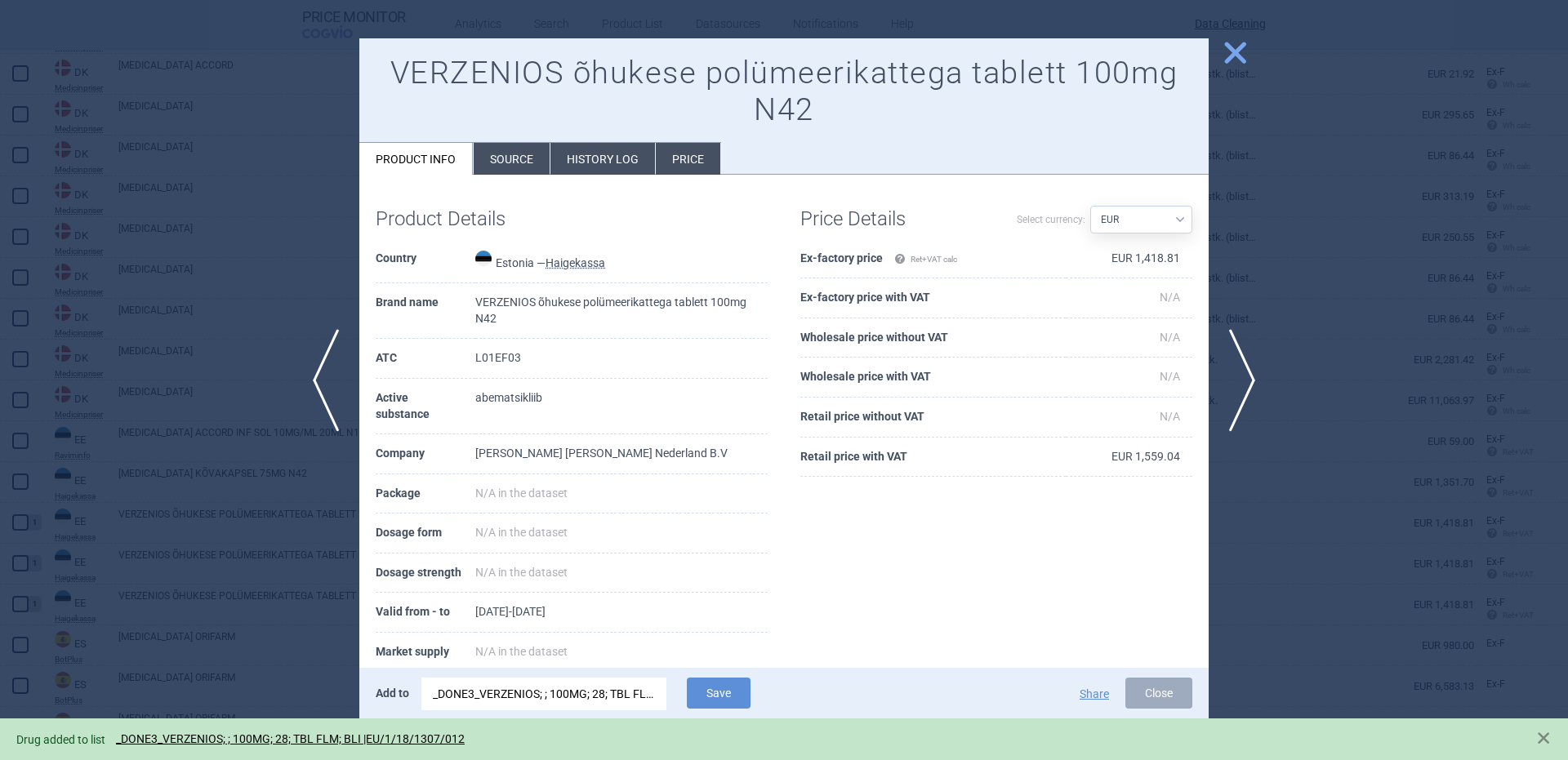
click at [239, 401] on div at bounding box center [784, 380] width 1568 height 760
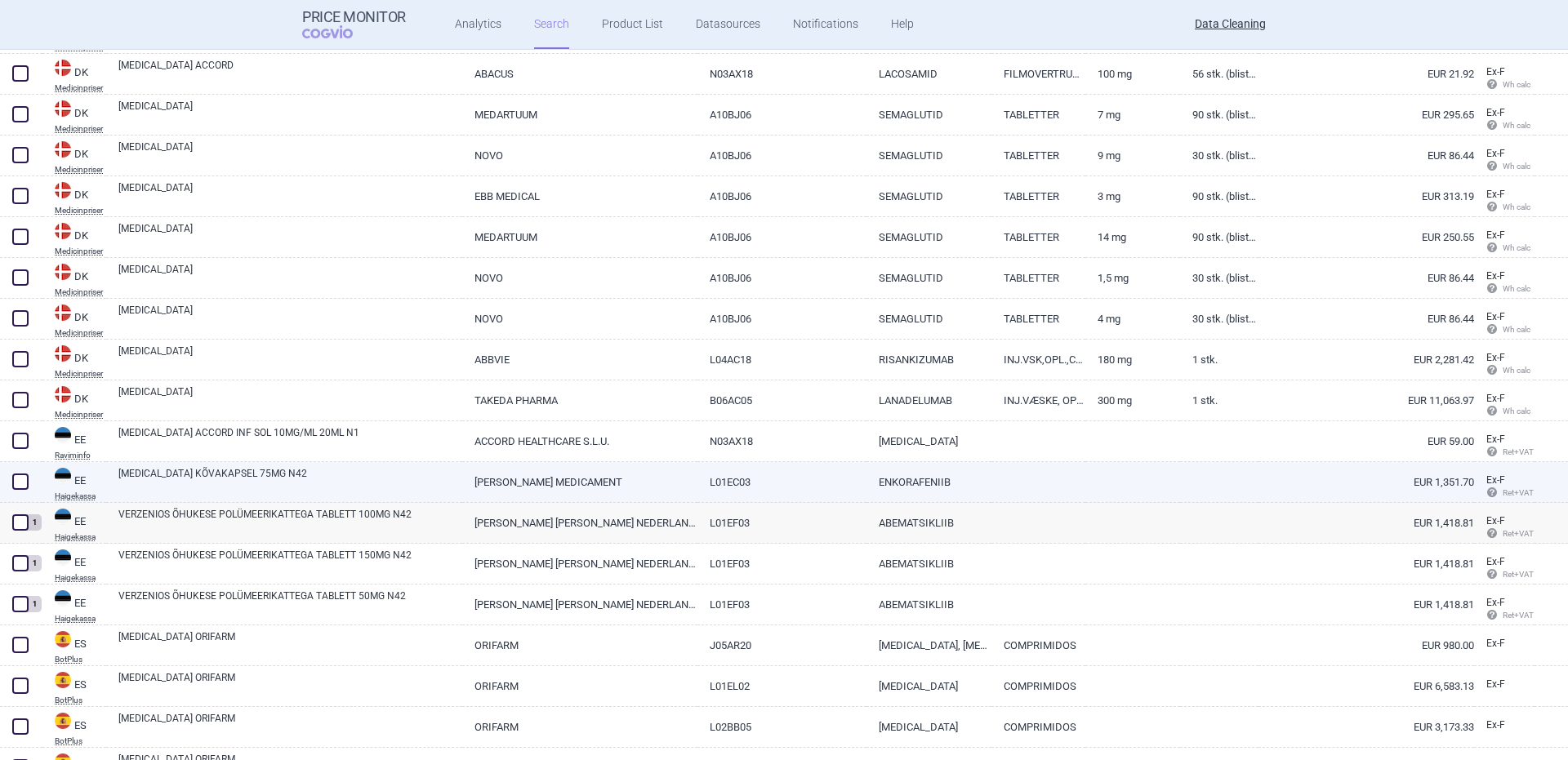
click at [171, 481] on link "BRAFTOVI KÕVAKAPSEL 75MG N42" at bounding box center [290, 481] width 344 height 30
select select "EUR"
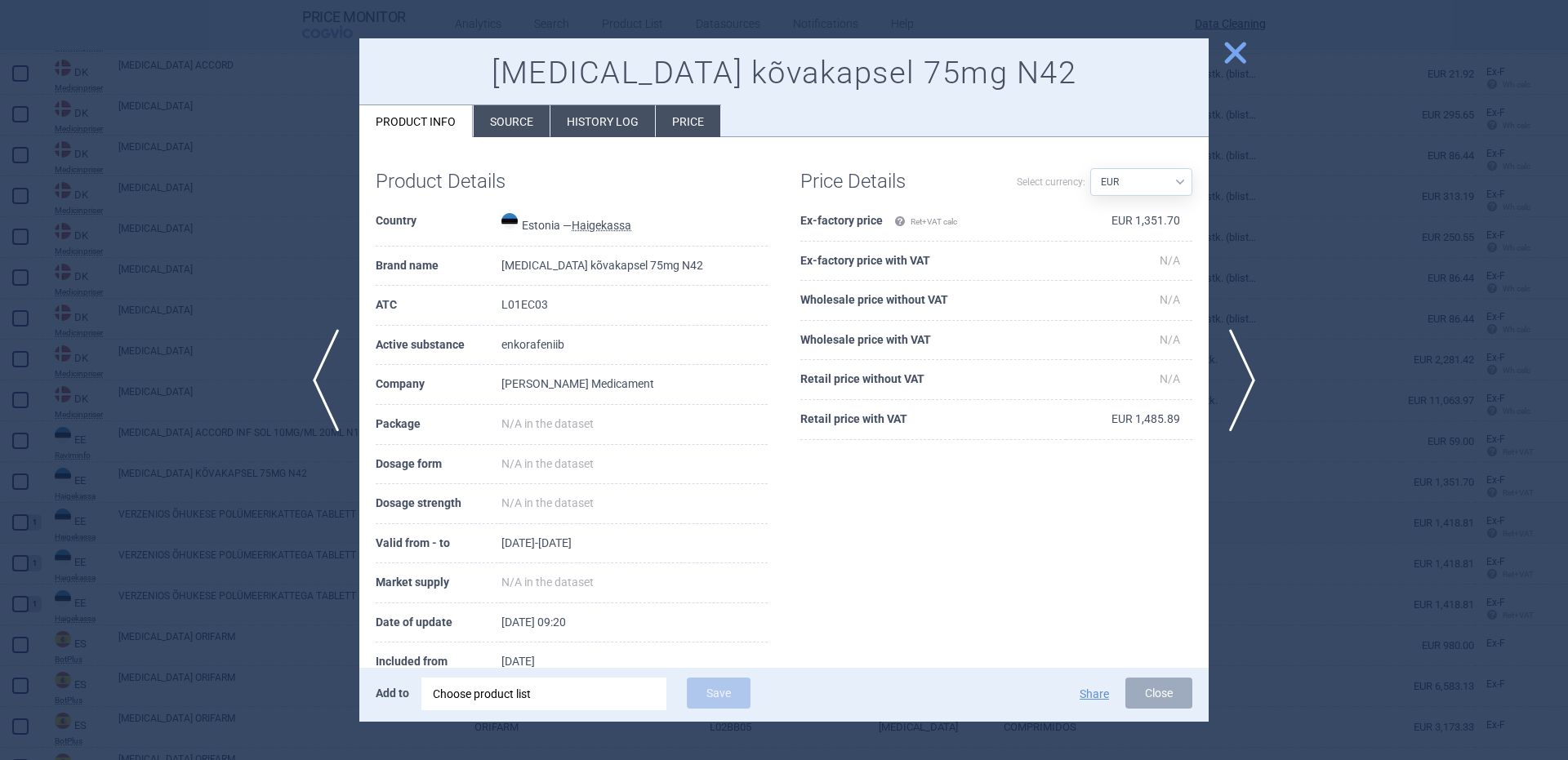
click at [624, 686] on div "Choose product list" at bounding box center [544, 694] width 223 height 32
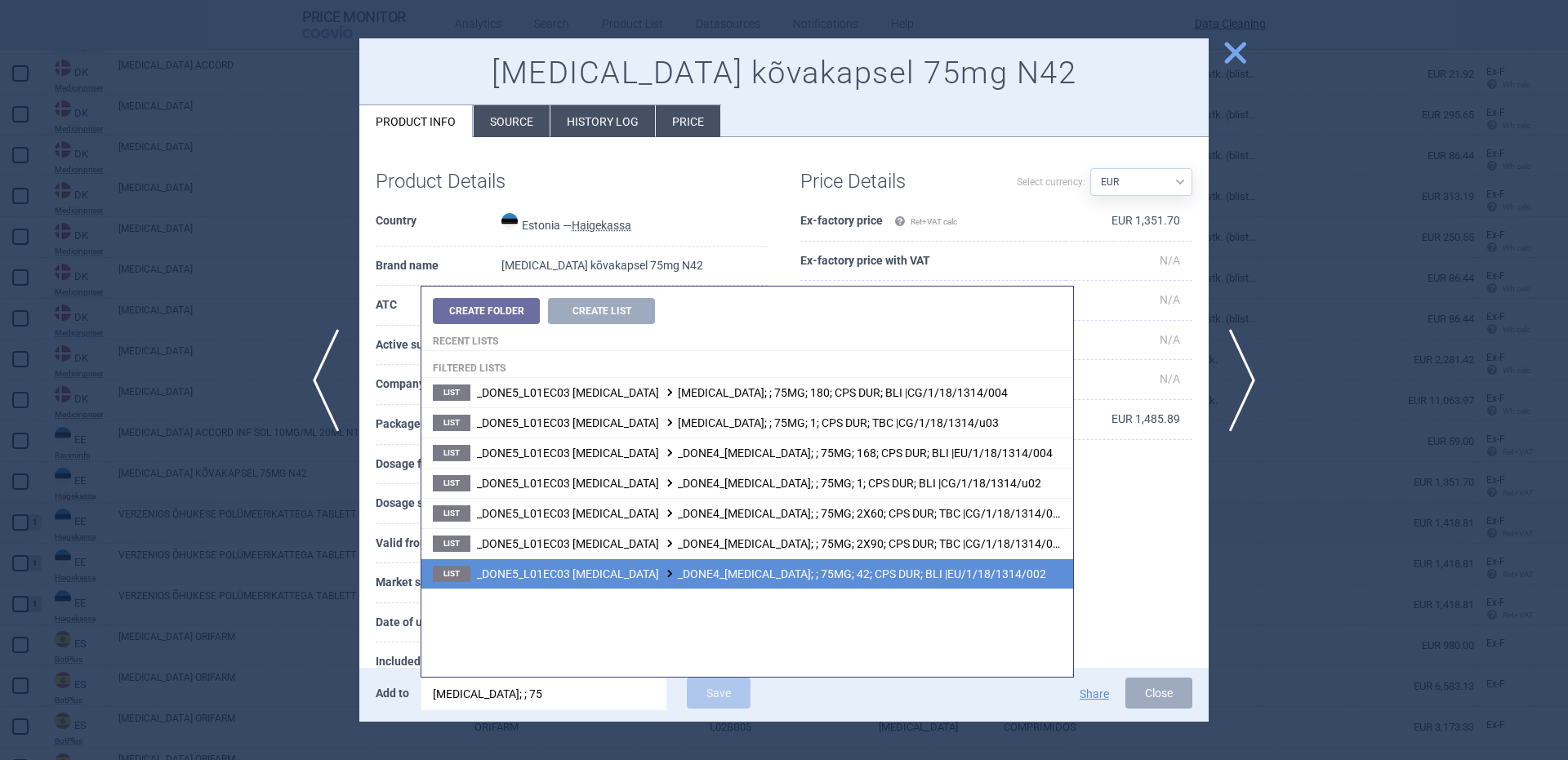
type input "braftovi; ; 75"
click at [867, 570] on span "_DONE5_L01EC03 ENCORAFENIB _DONE4_BRAFTOVI; ; 75MG; 42; CPS DUR; BLI |EU/1/18/1…" at bounding box center [761, 573] width 569 height 13
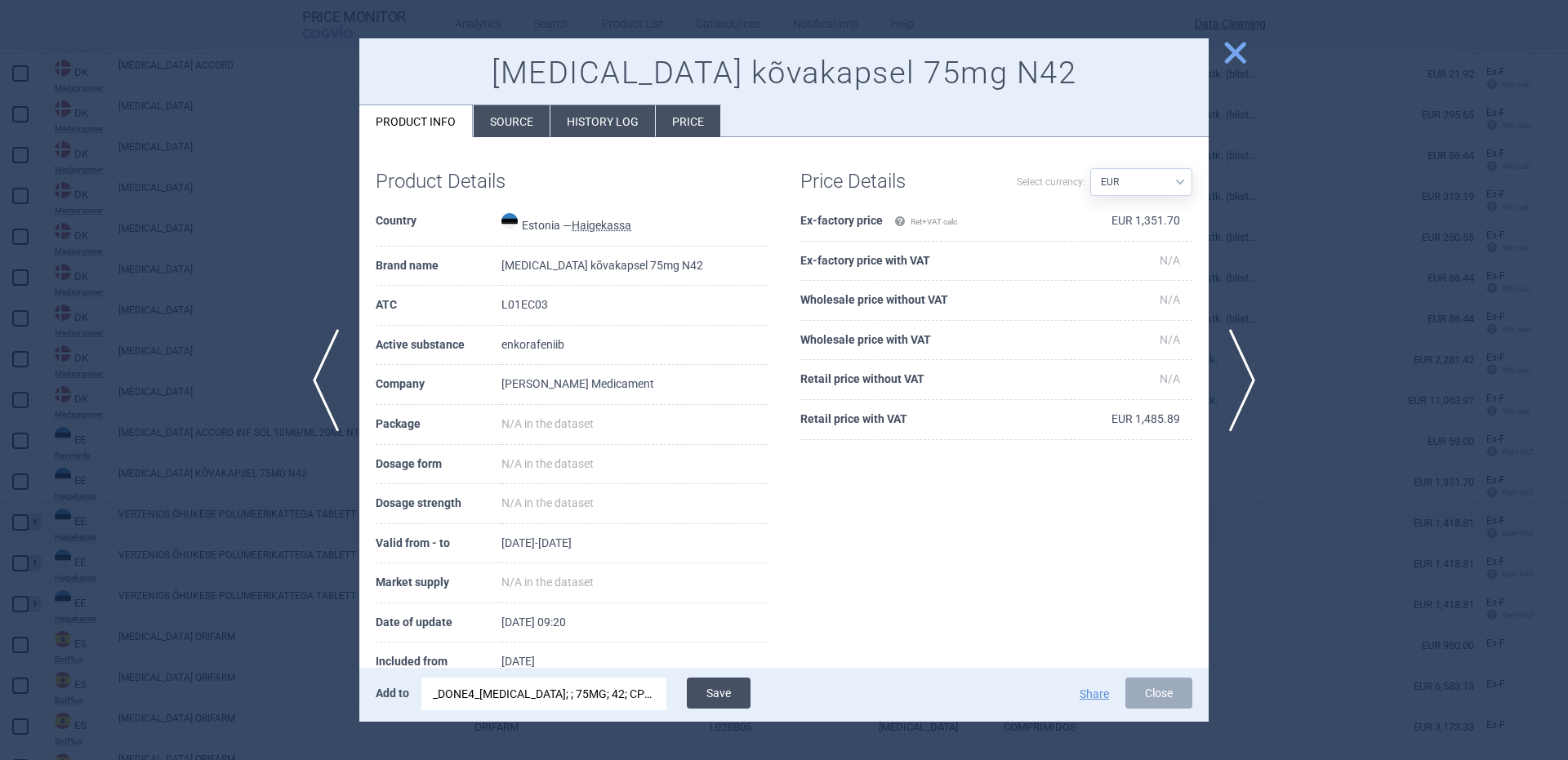
click at [747, 690] on button "Save" at bounding box center [719, 693] width 64 height 31
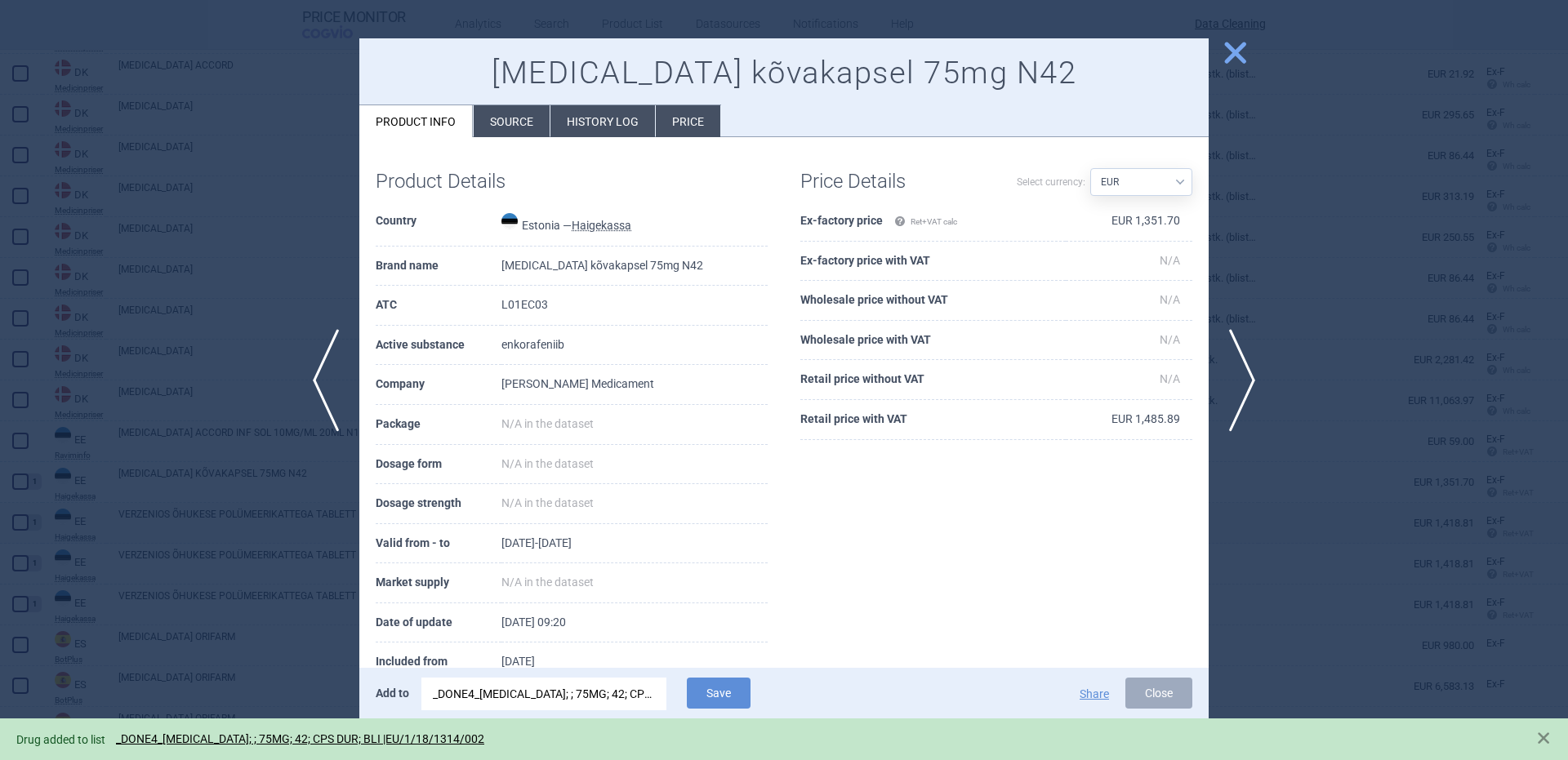
click at [219, 481] on div at bounding box center [784, 380] width 1568 height 760
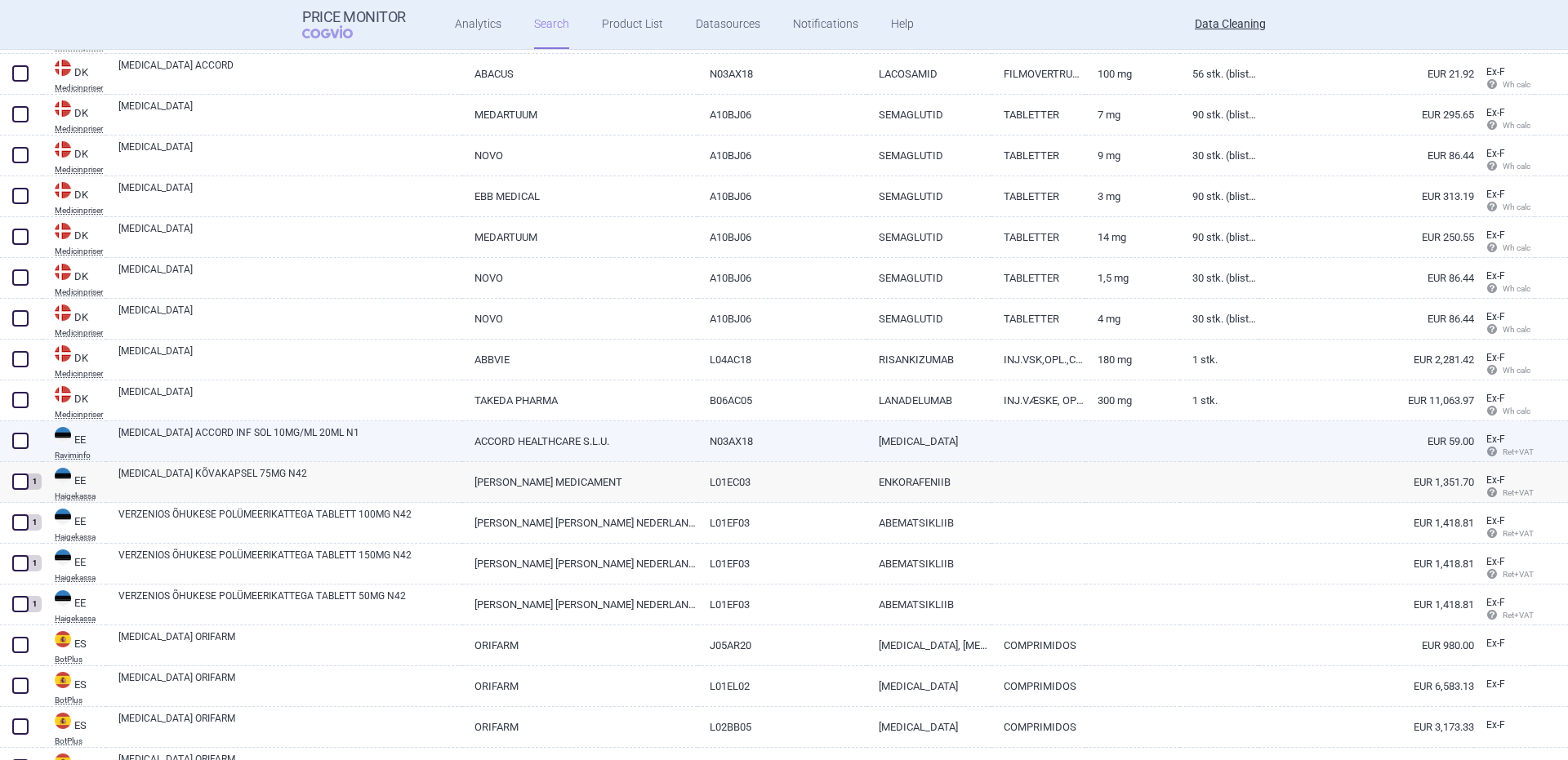
click at [383, 432] on link "LACOSAMIDE ACCORD INF SOL 10MG/ML 20ML N1" at bounding box center [290, 440] width 344 height 30
select select "EUR"
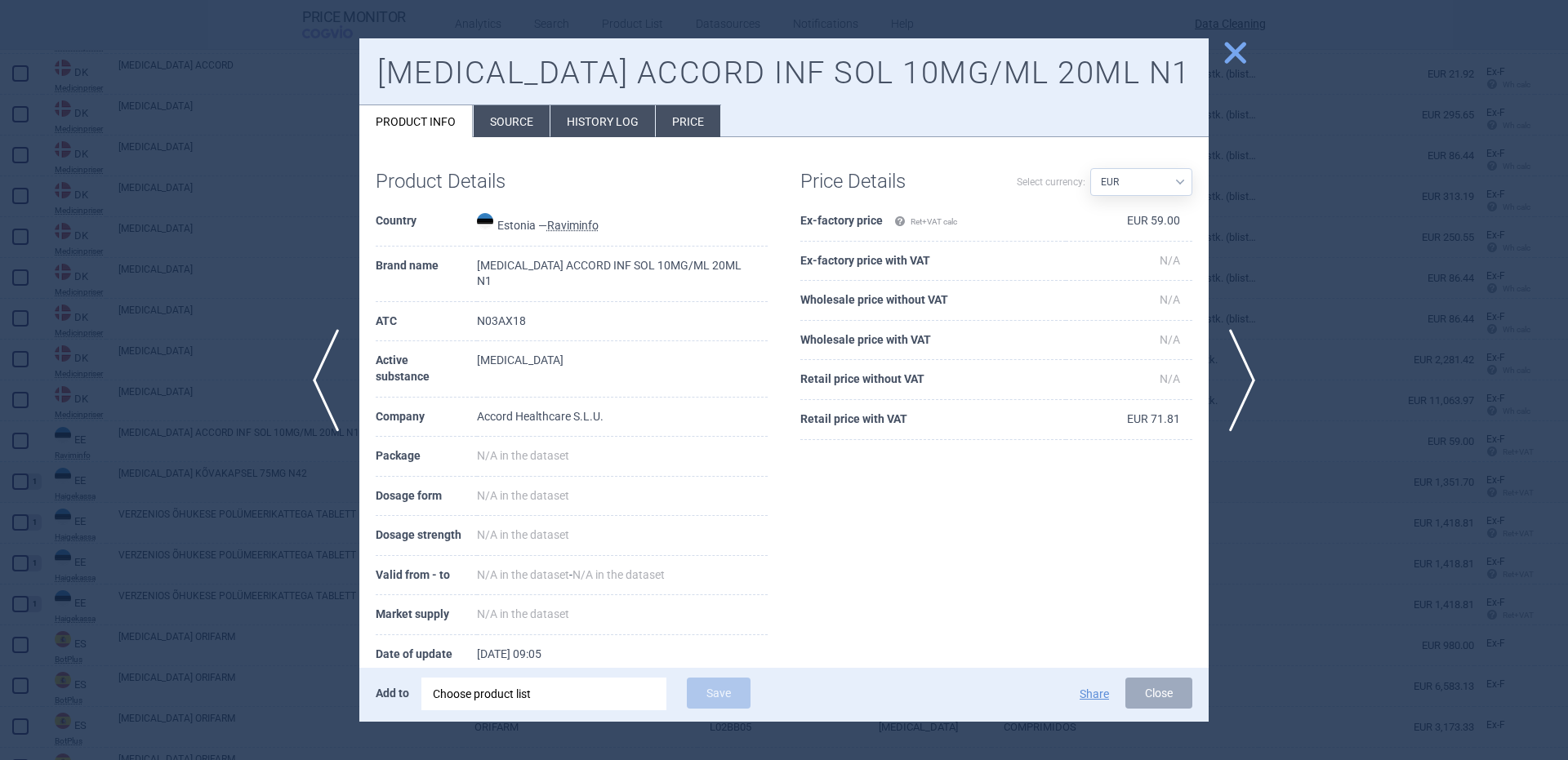
click at [621, 695] on div "Choose product list" at bounding box center [544, 694] width 223 height 32
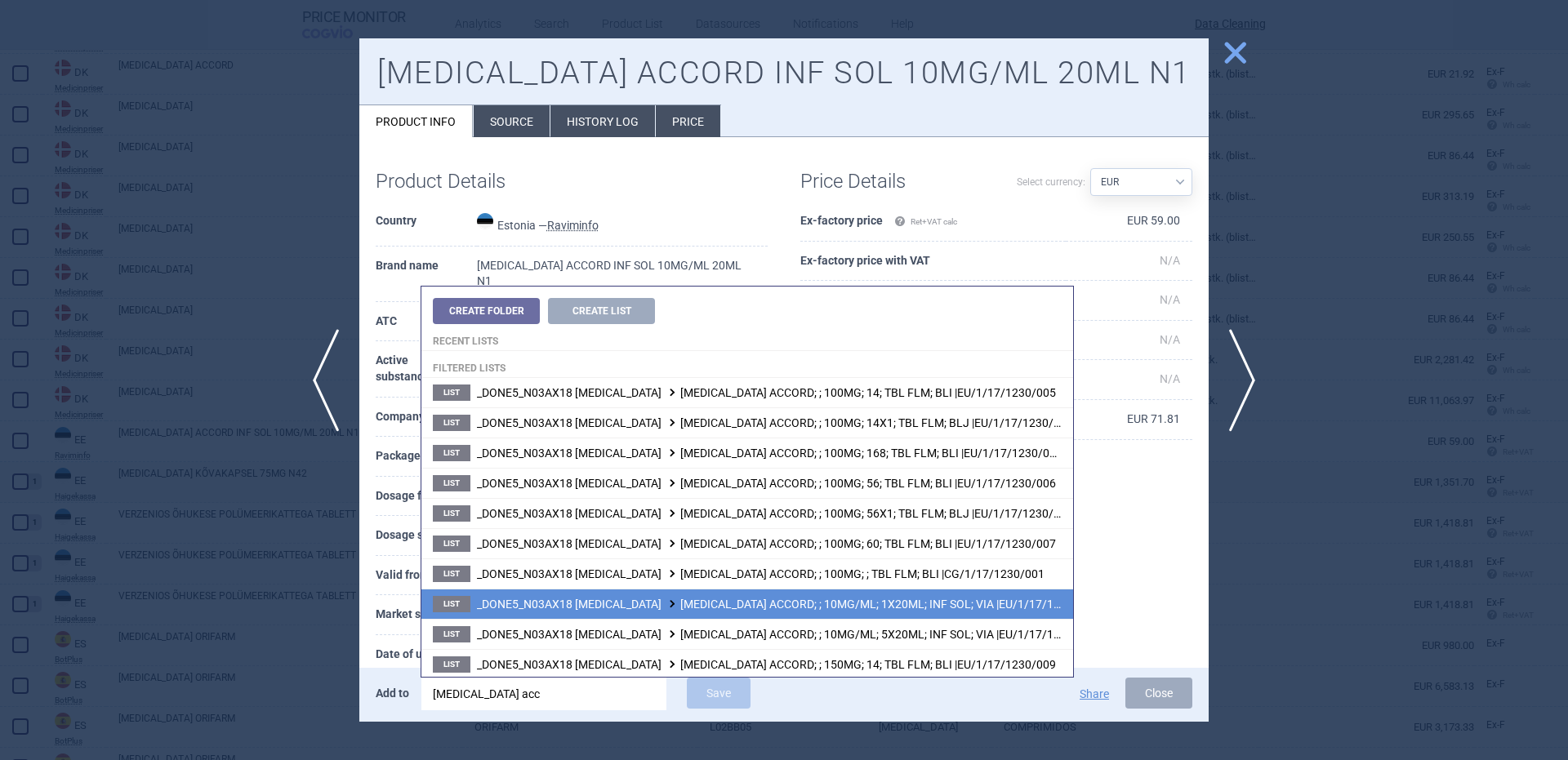
type input "lacosamide acc"
click at [905, 605] on span "_DONE5_N03AX18 LACOSAMIDE LACOSAMIDE ACCORD; ; 10MG/ML; 1X20ML; INF SOL; VIA |E…" at bounding box center [787, 604] width 621 height 13
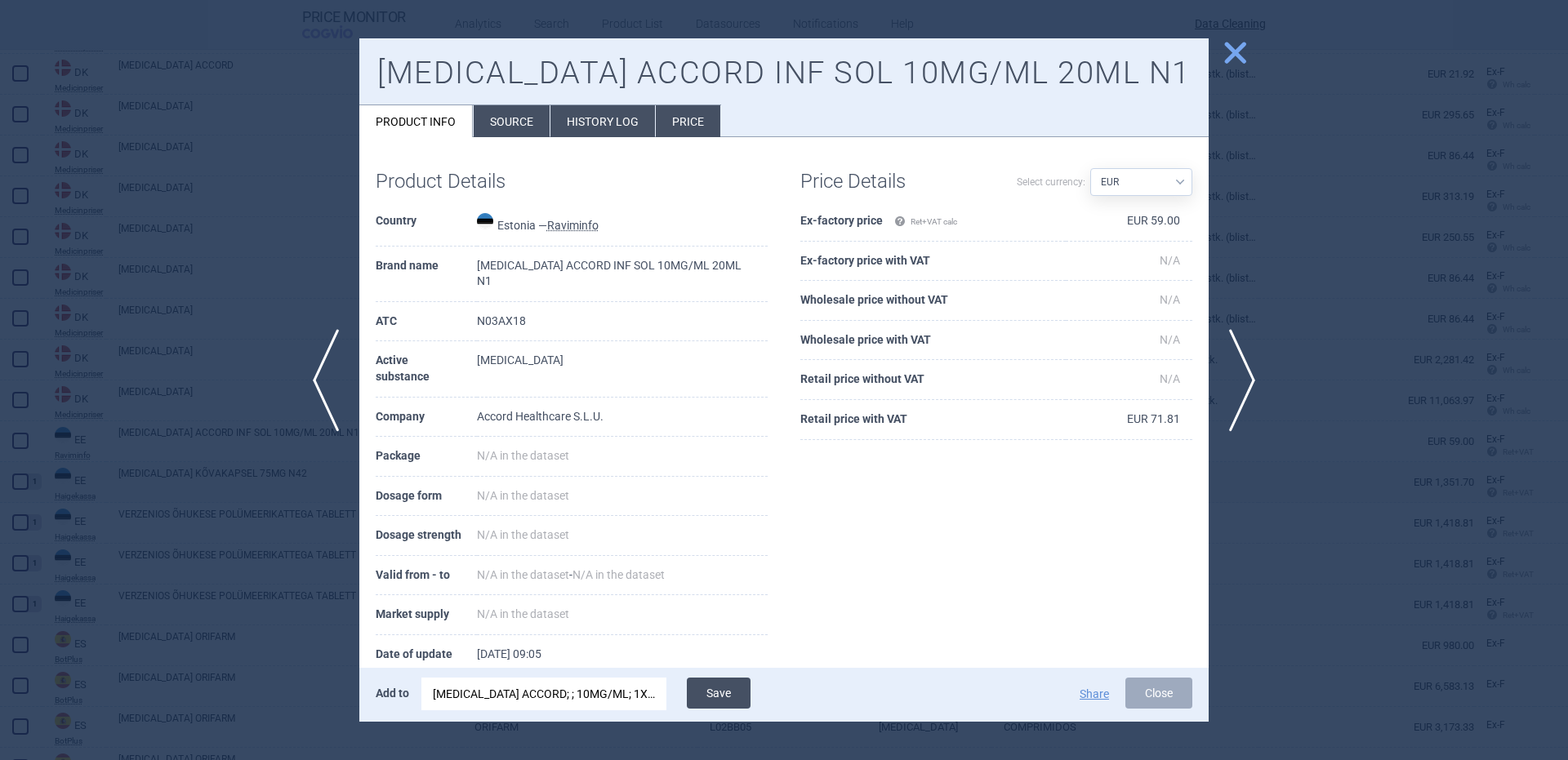
click at [743, 684] on button "Save" at bounding box center [719, 693] width 64 height 31
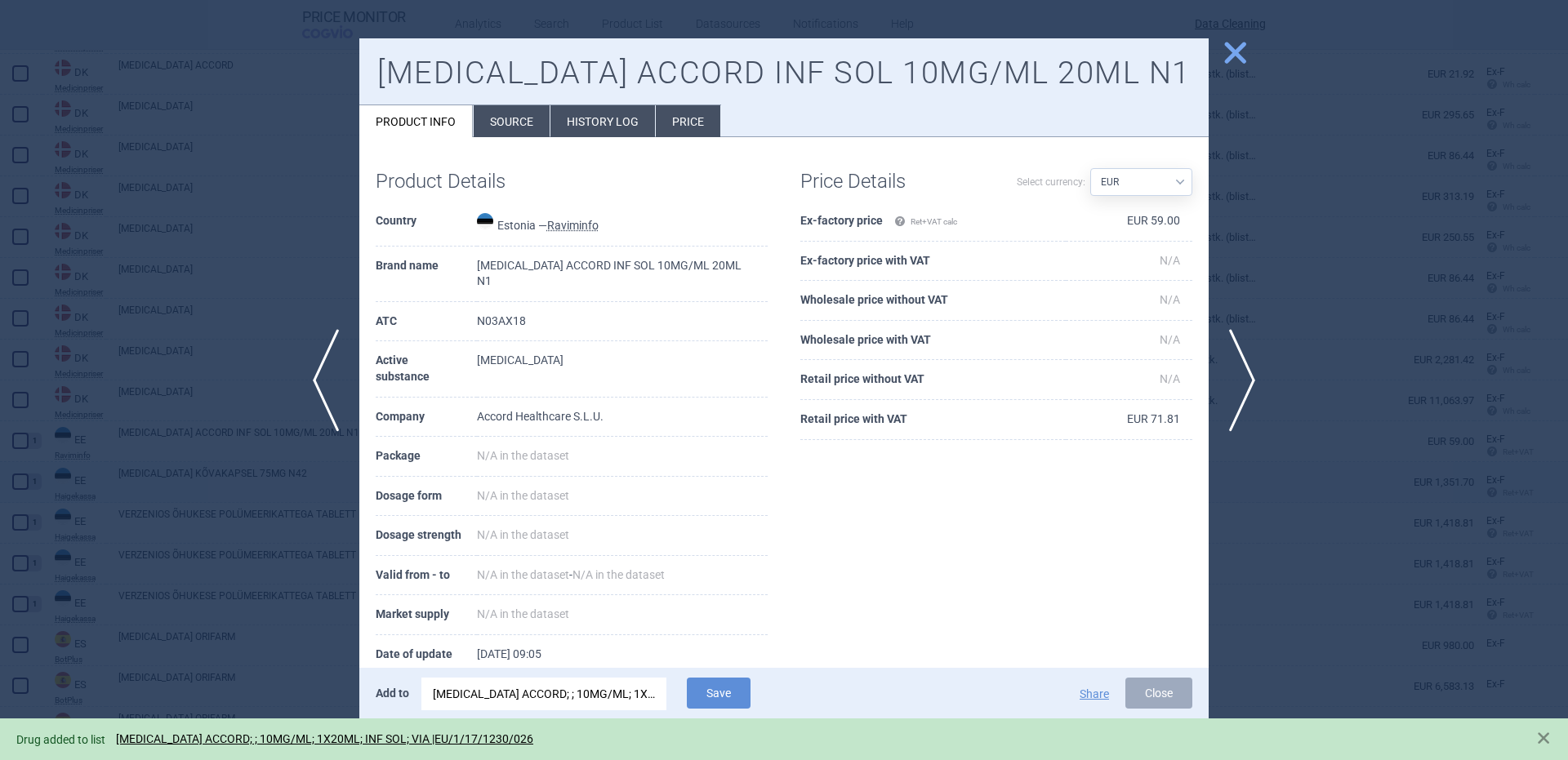
click at [142, 470] on div at bounding box center [784, 380] width 1568 height 760
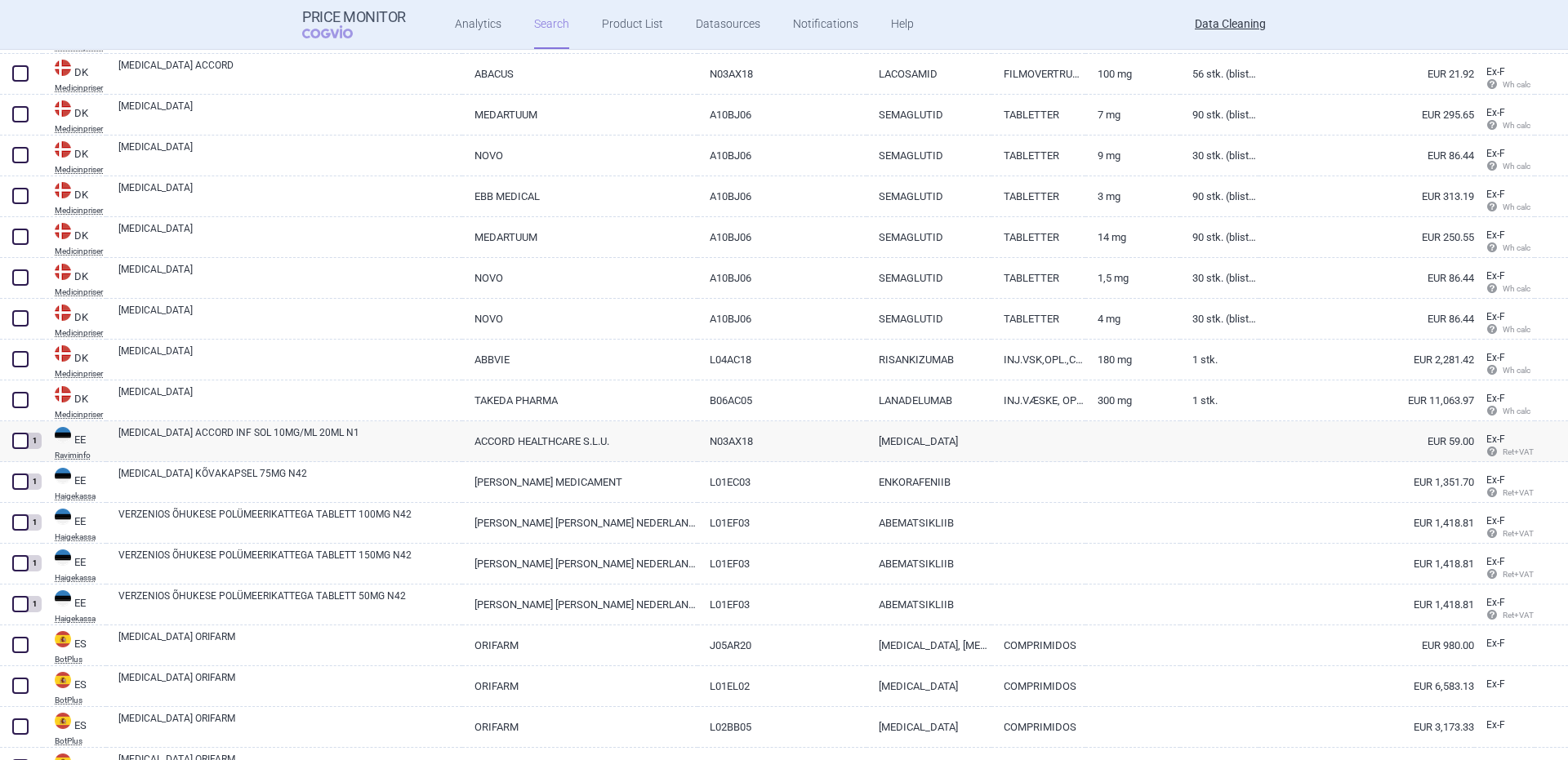
scroll to position [13238, 0]
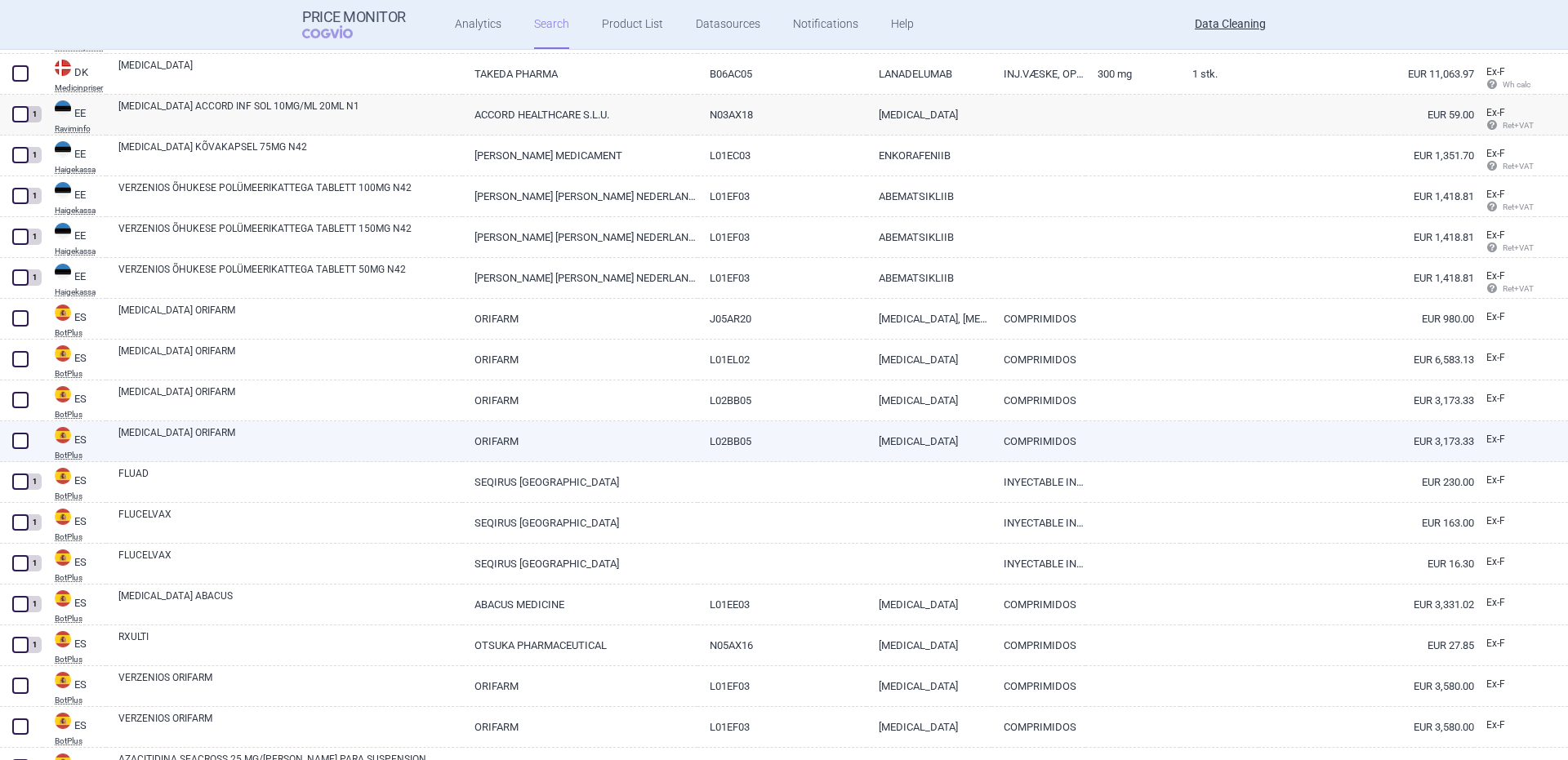
click at [176, 433] on link "ERLEADA ORIFARM" at bounding box center [290, 440] width 344 height 30
select select "EUR"
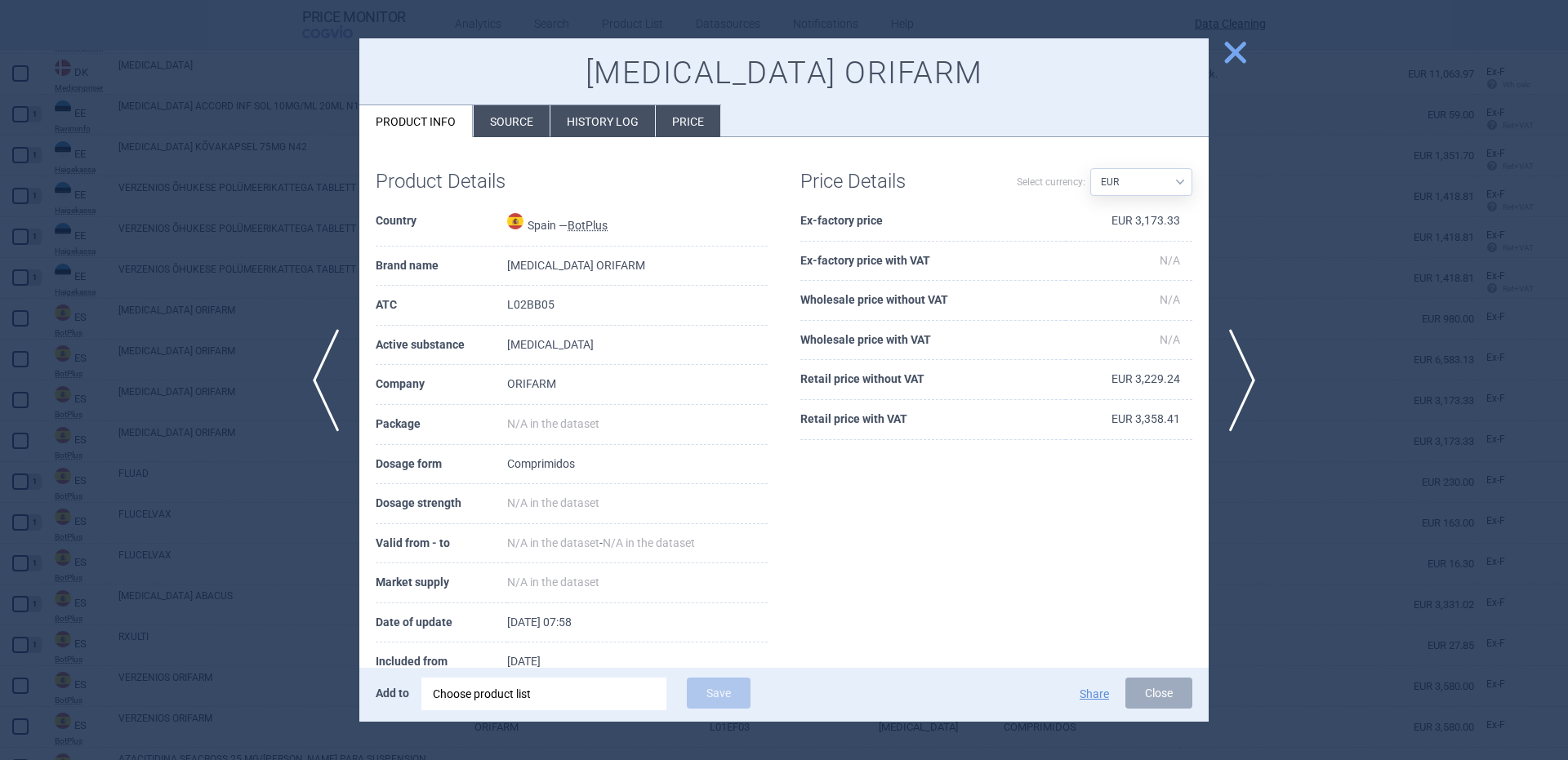
click at [1235, 46] on span "close" at bounding box center [1235, 53] width 29 height 29
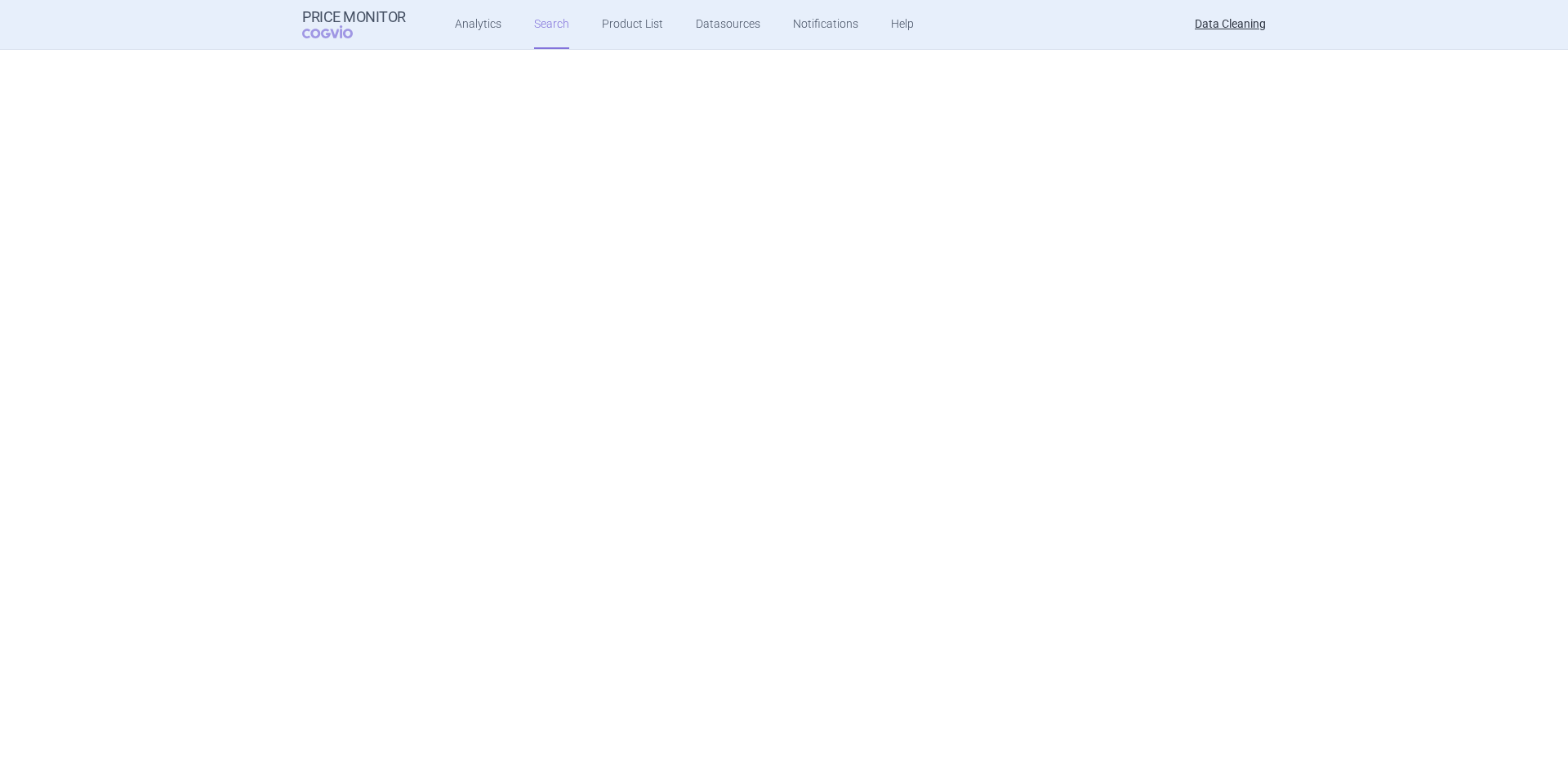
scroll to position [12912, 0]
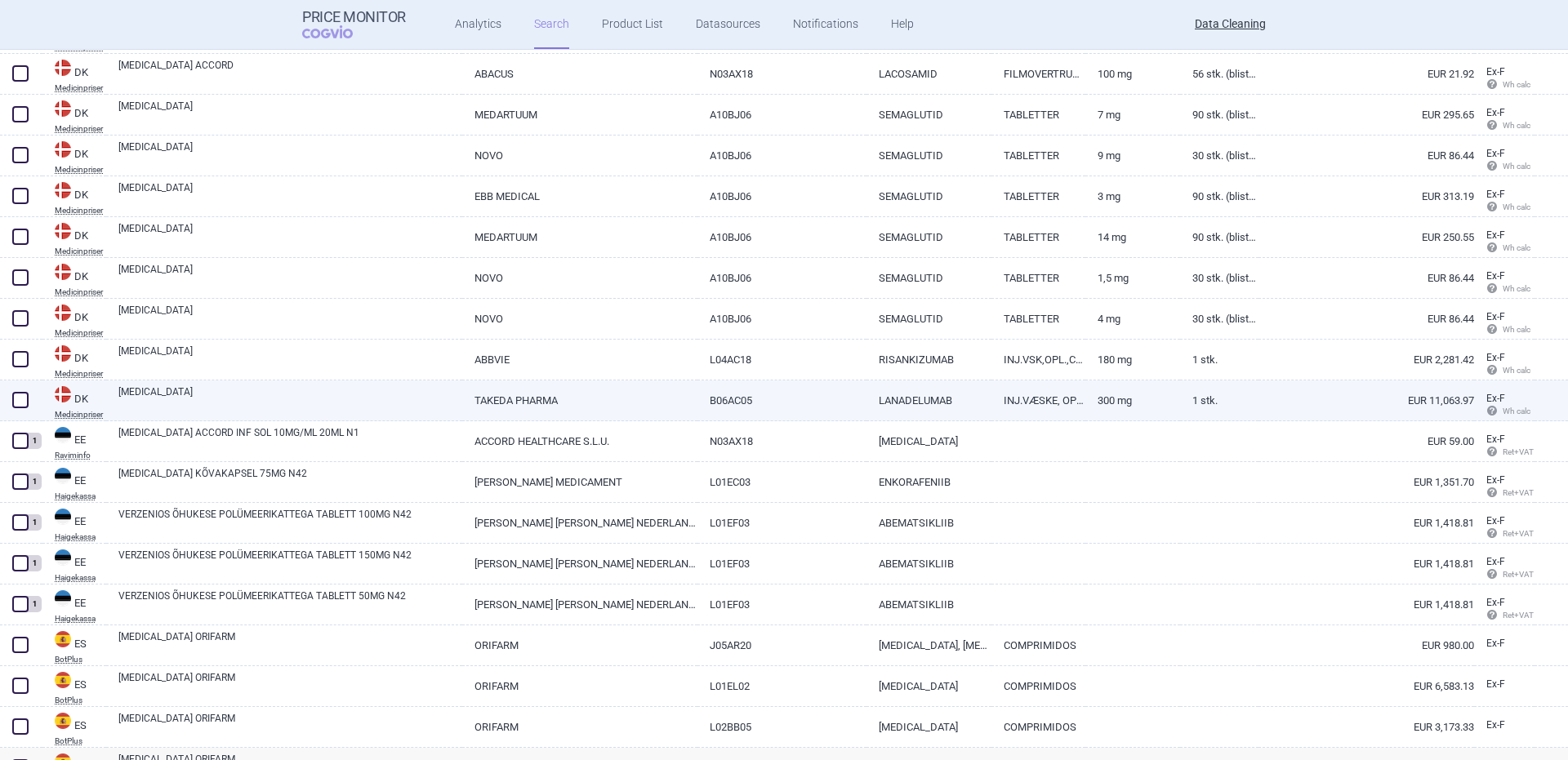
click at [246, 410] on link "TAKHZYRO" at bounding box center [290, 399] width 344 height 30
select select "EUR"
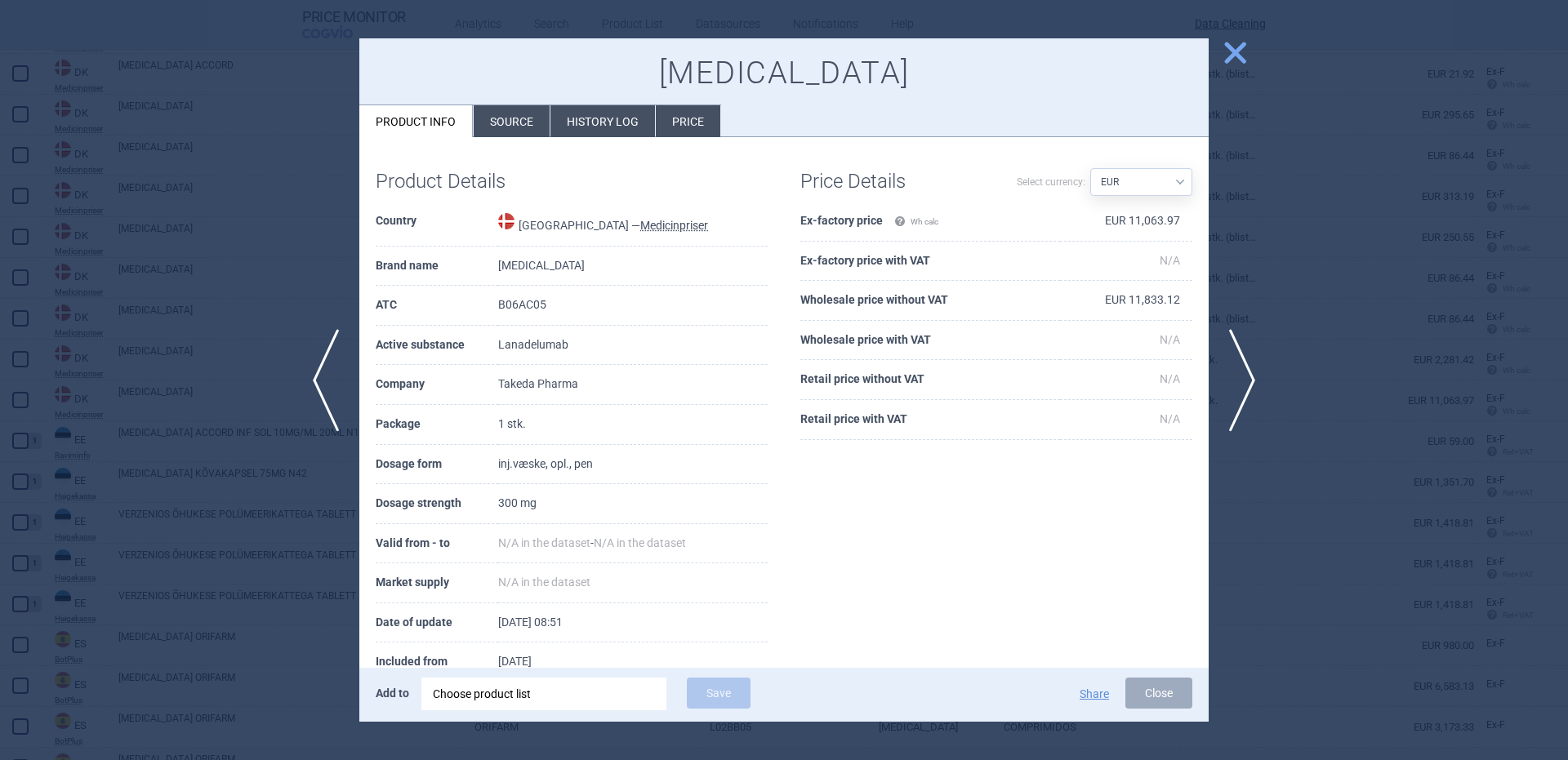
click at [551, 707] on div "Choose product list" at bounding box center [544, 694] width 223 height 32
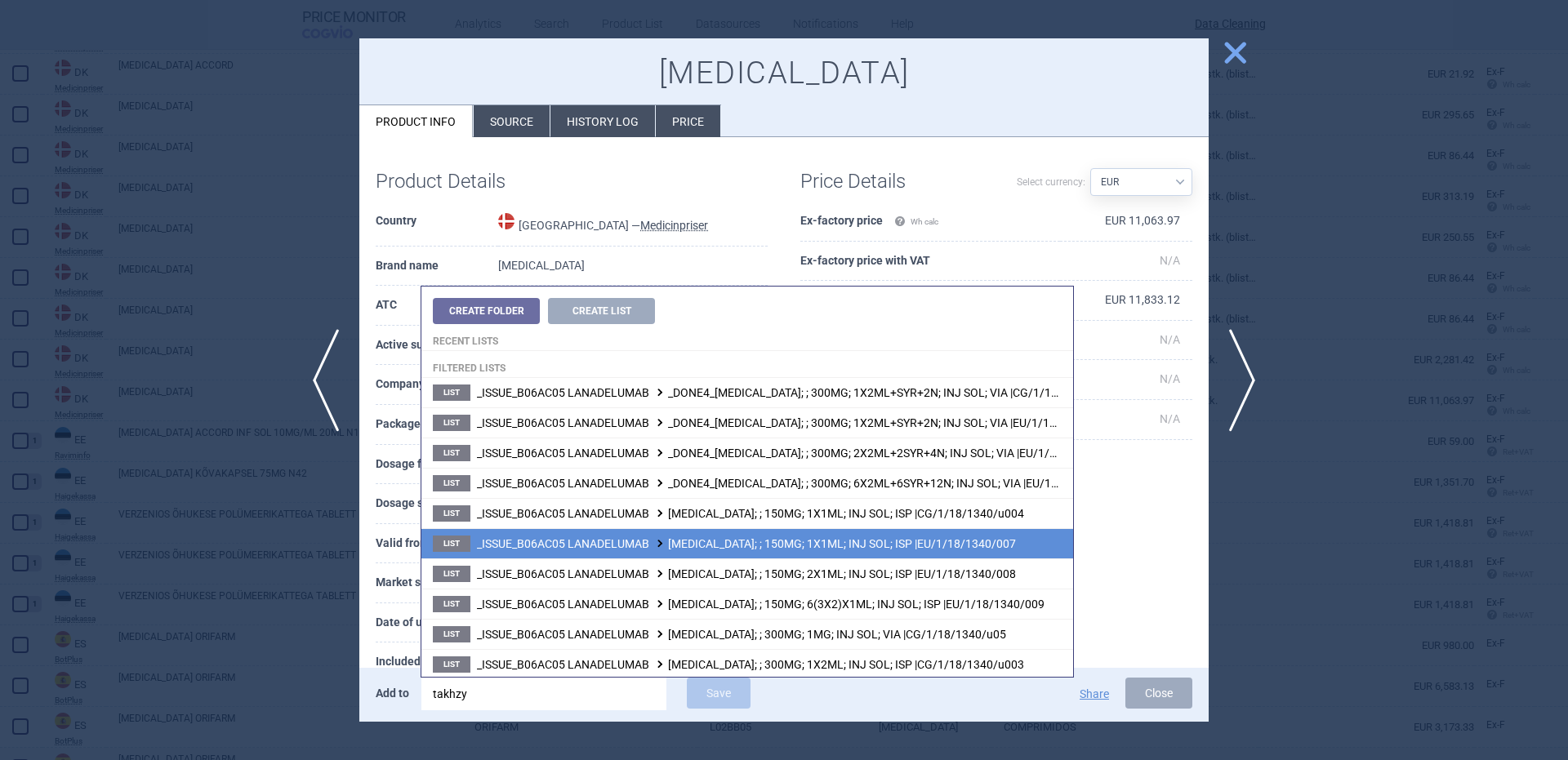
scroll to position [214, 0]
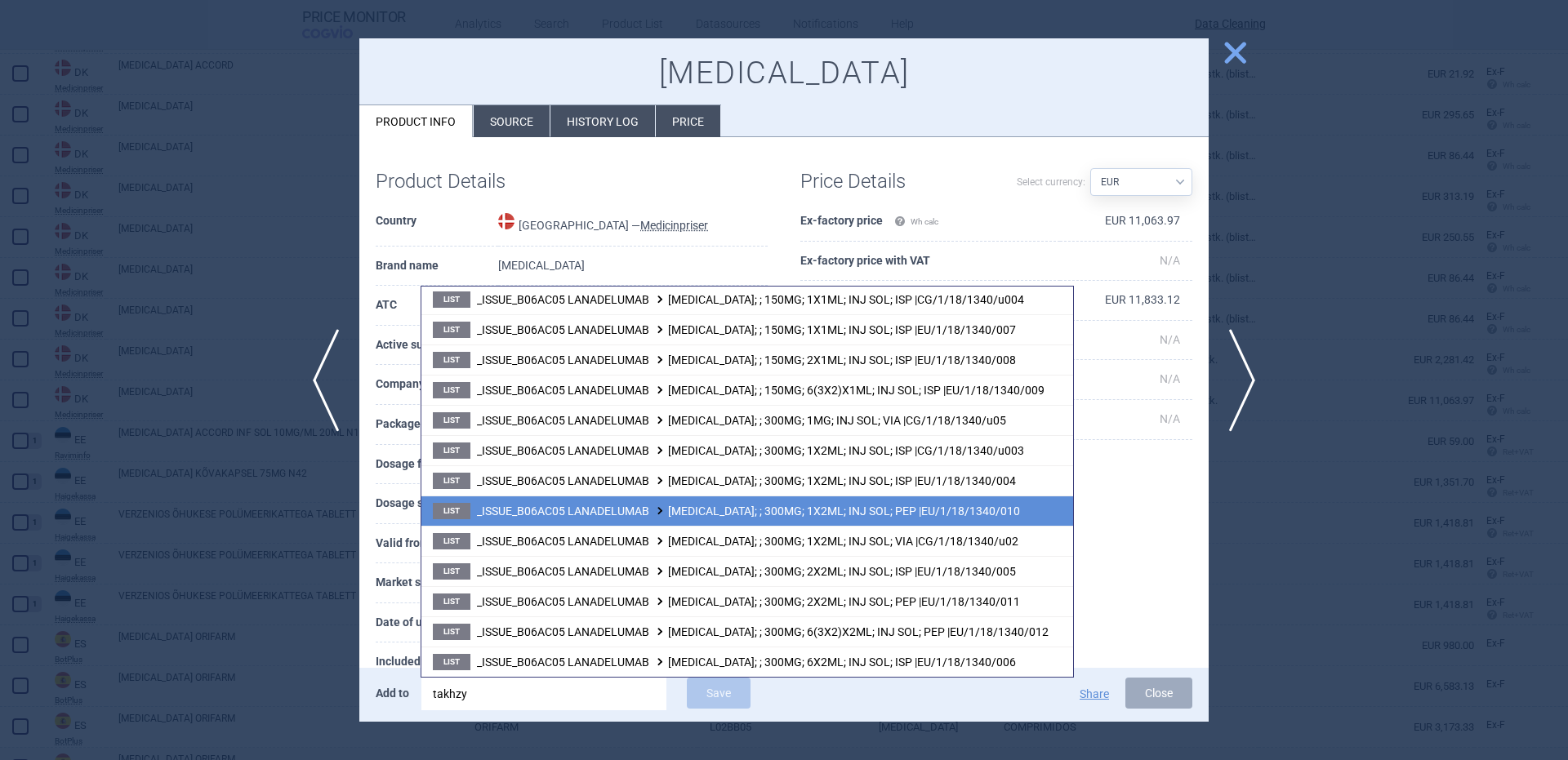
type input "takhzy"
click at [868, 513] on span "_ISSUE_B06AC05 LANADELUMAB TAKHZYRO; ; 300MG; 1X2ML; INJ SOL; PEP |EU/1/18/1340…" at bounding box center [747, 510] width 543 height 13
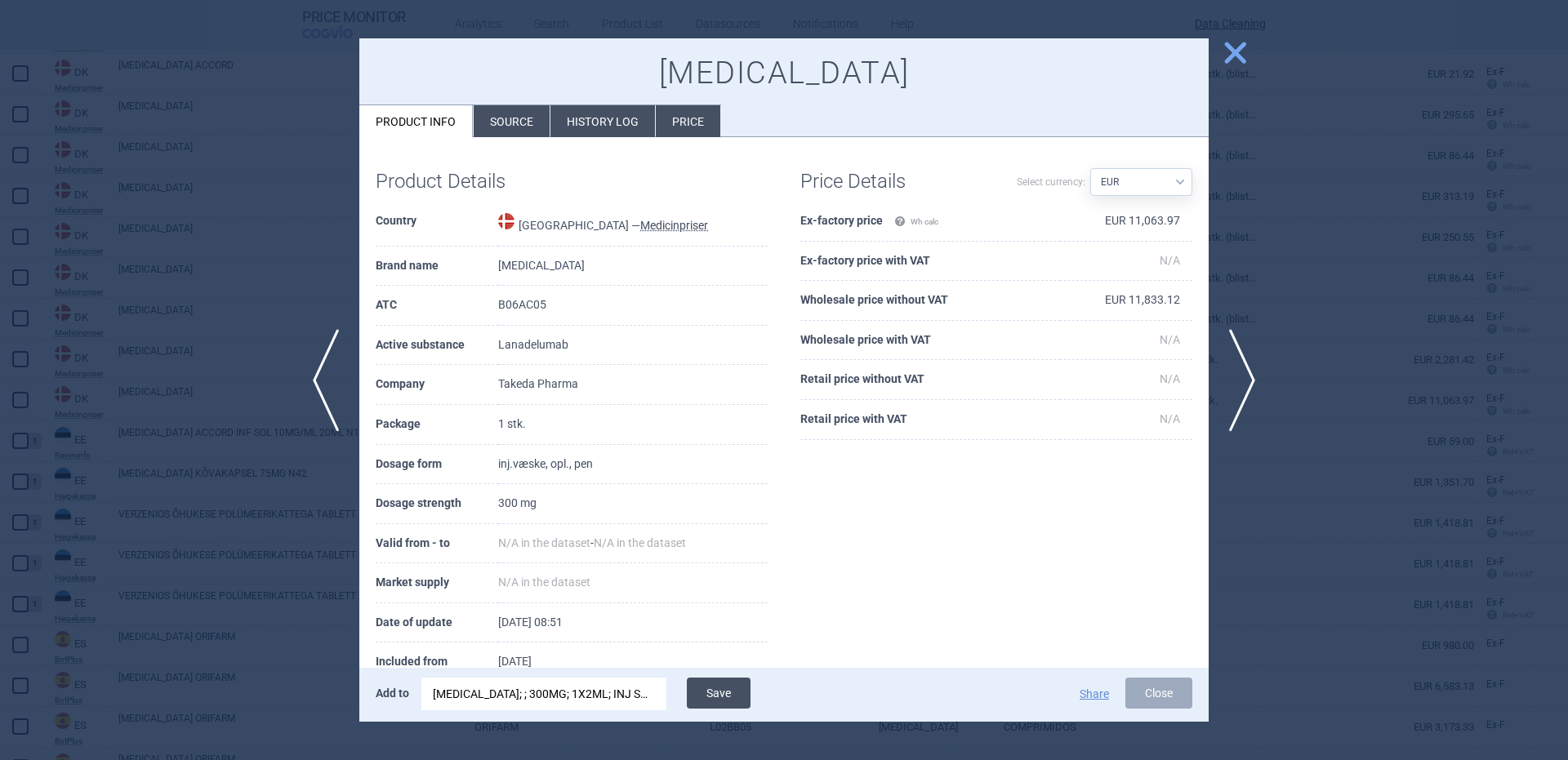
click at [719, 684] on button "Save" at bounding box center [719, 693] width 64 height 31
click at [711, 696] on button "Save" at bounding box center [719, 693] width 64 height 31
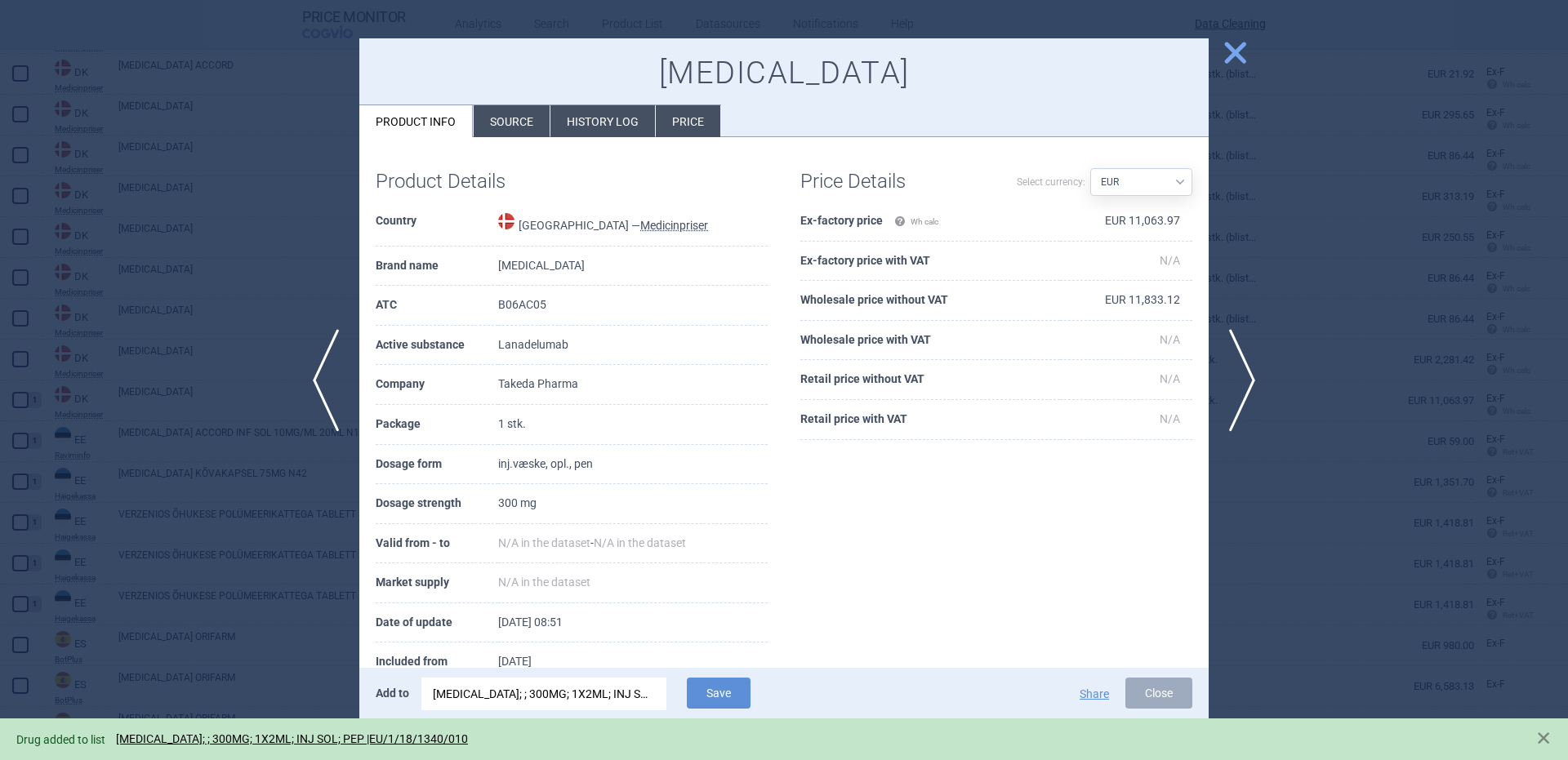
click at [255, 476] on div at bounding box center [784, 380] width 1568 height 760
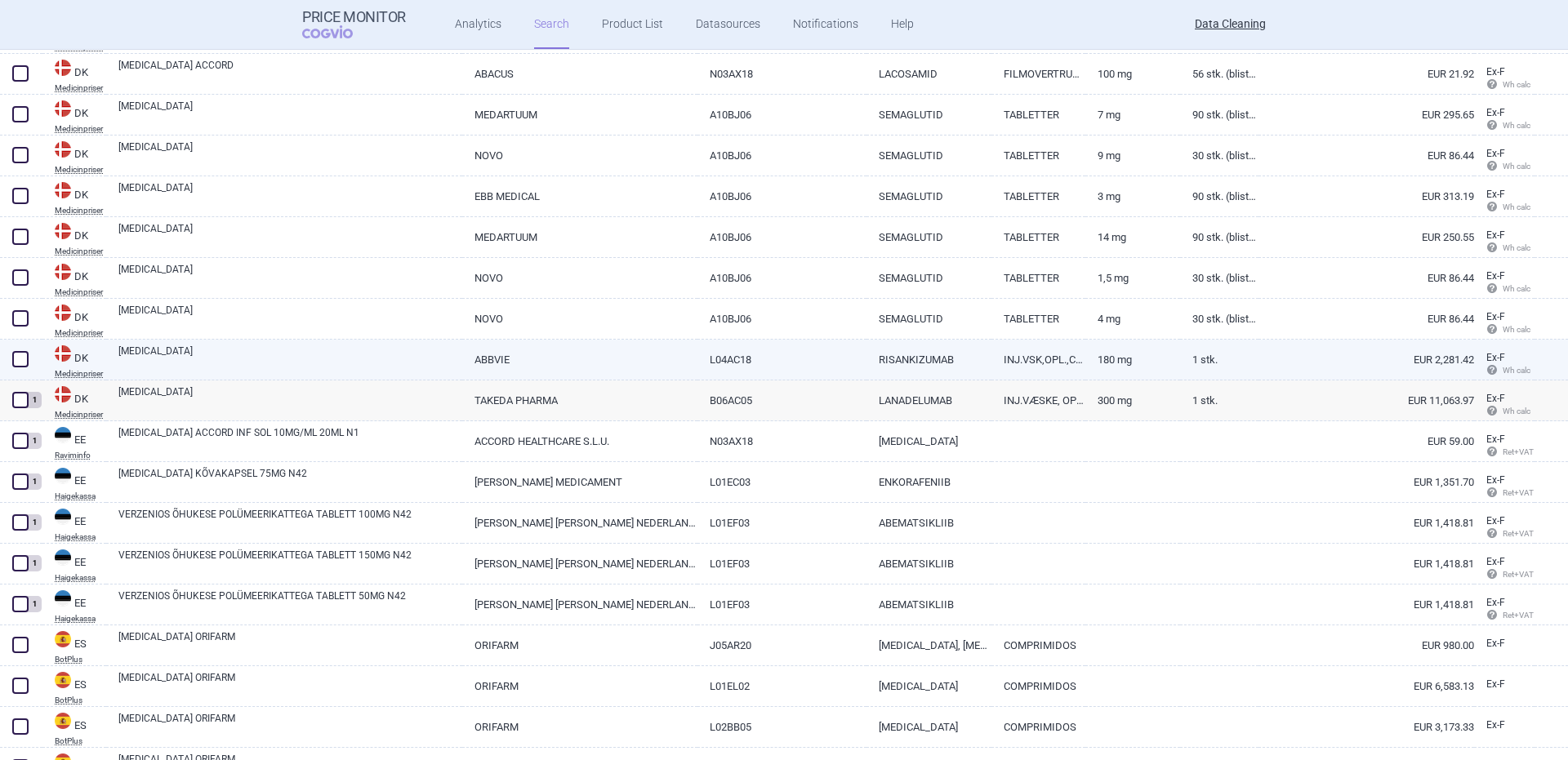
click at [188, 359] on link "SKYRIZI" at bounding box center [290, 358] width 344 height 30
select select "EUR"
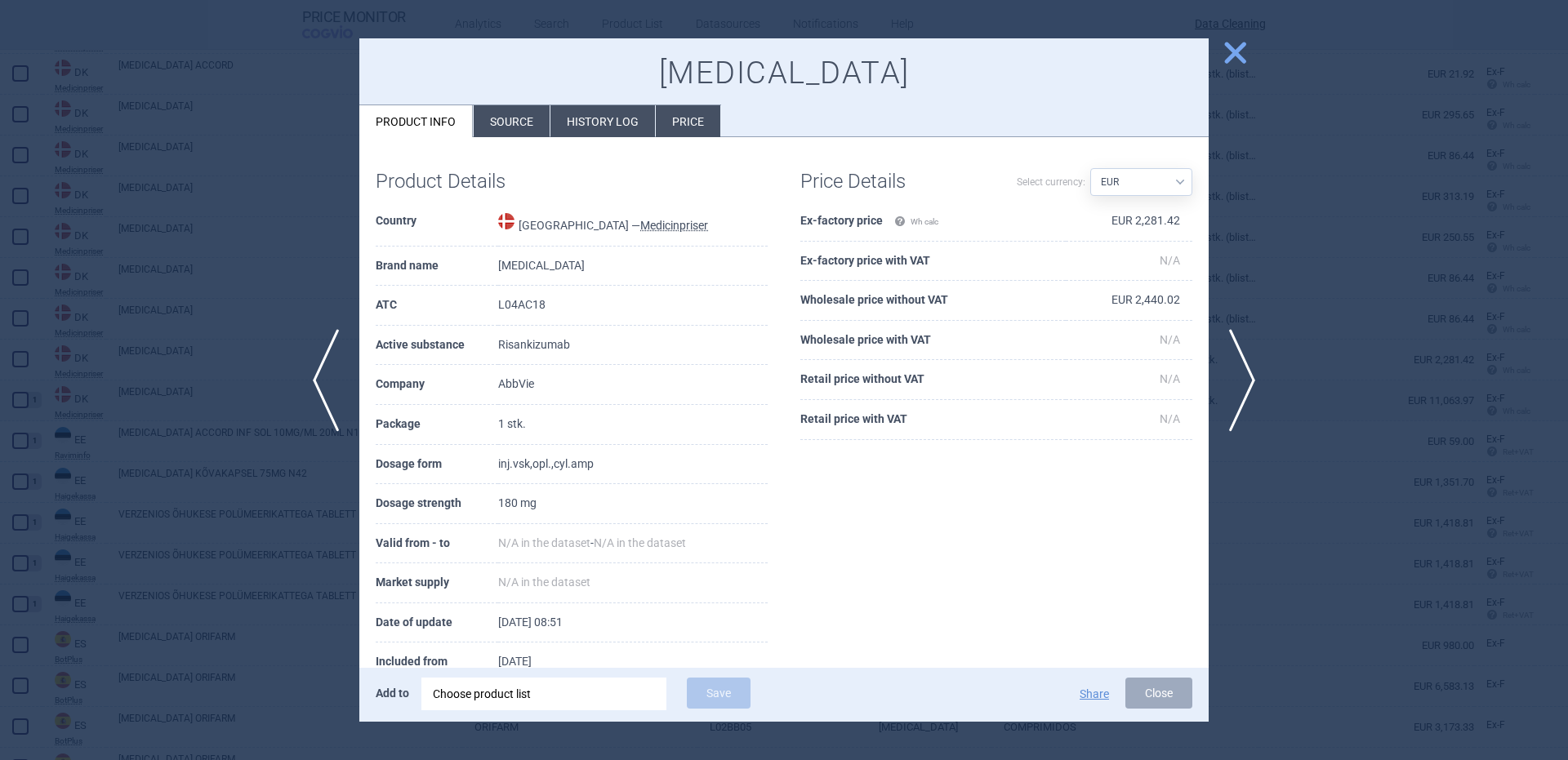
click at [560, 674] on div "Add to Choose product list Save Share Close" at bounding box center [784, 694] width 849 height 53
click at [566, 688] on div "Choose product list" at bounding box center [544, 694] width 223 height 32
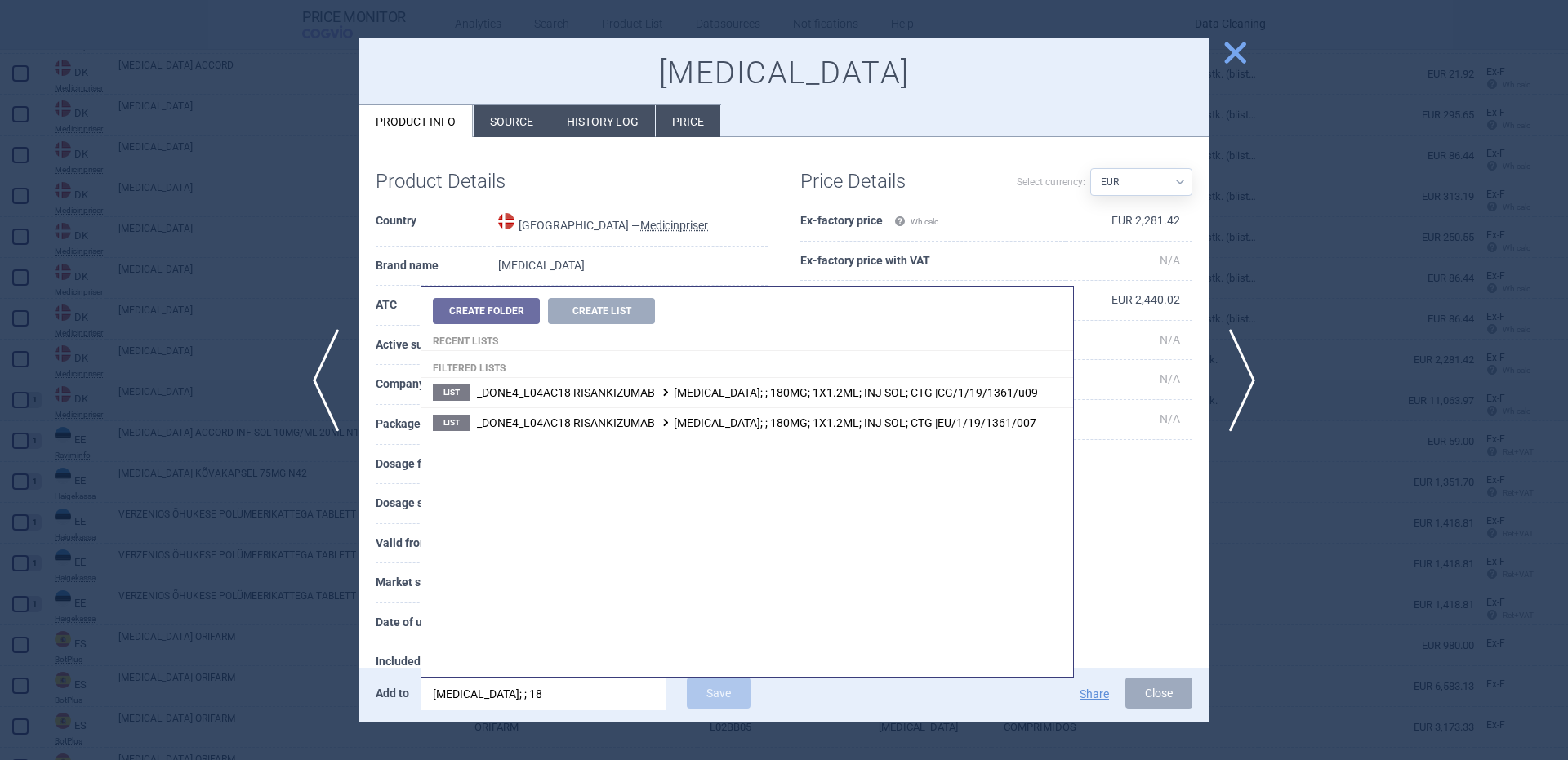
type input "skyrizi; ; 18"
click at [808, 439] on div "Create Folder Create List Recent lists Filtered lists List _DONE4_L04AC18 RISAN…" at bounding box center [747, 481] width 651 height 391
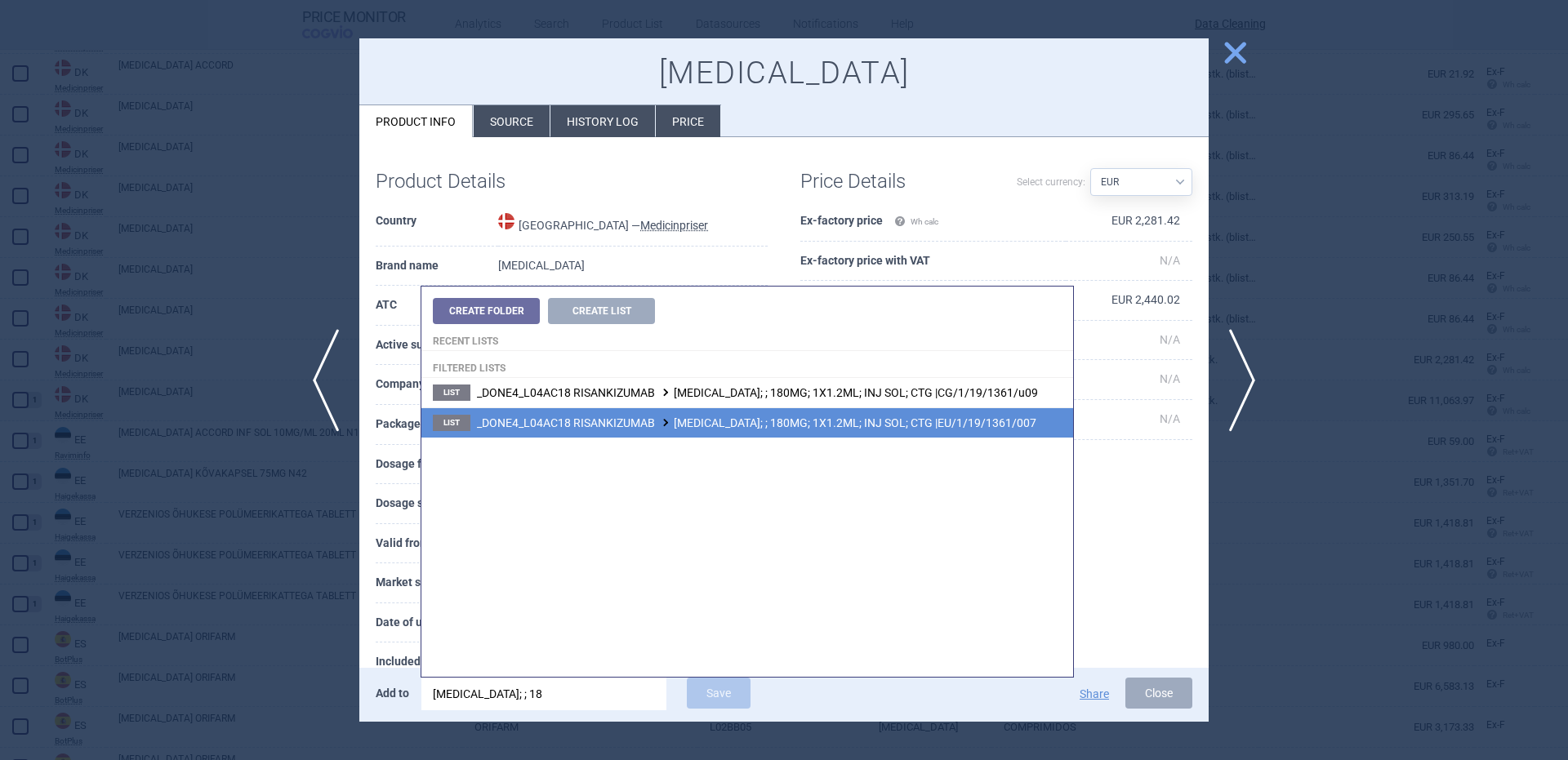
click at [812, 419] on span "_DONE4_L04AC18 RISANKIZUMAB SKYRIZI; ; 180MG; 1X1.2ML; INJ SOL; CTG |EU/1/19/13…" at bounding box center [756, 422] width 560 height 13
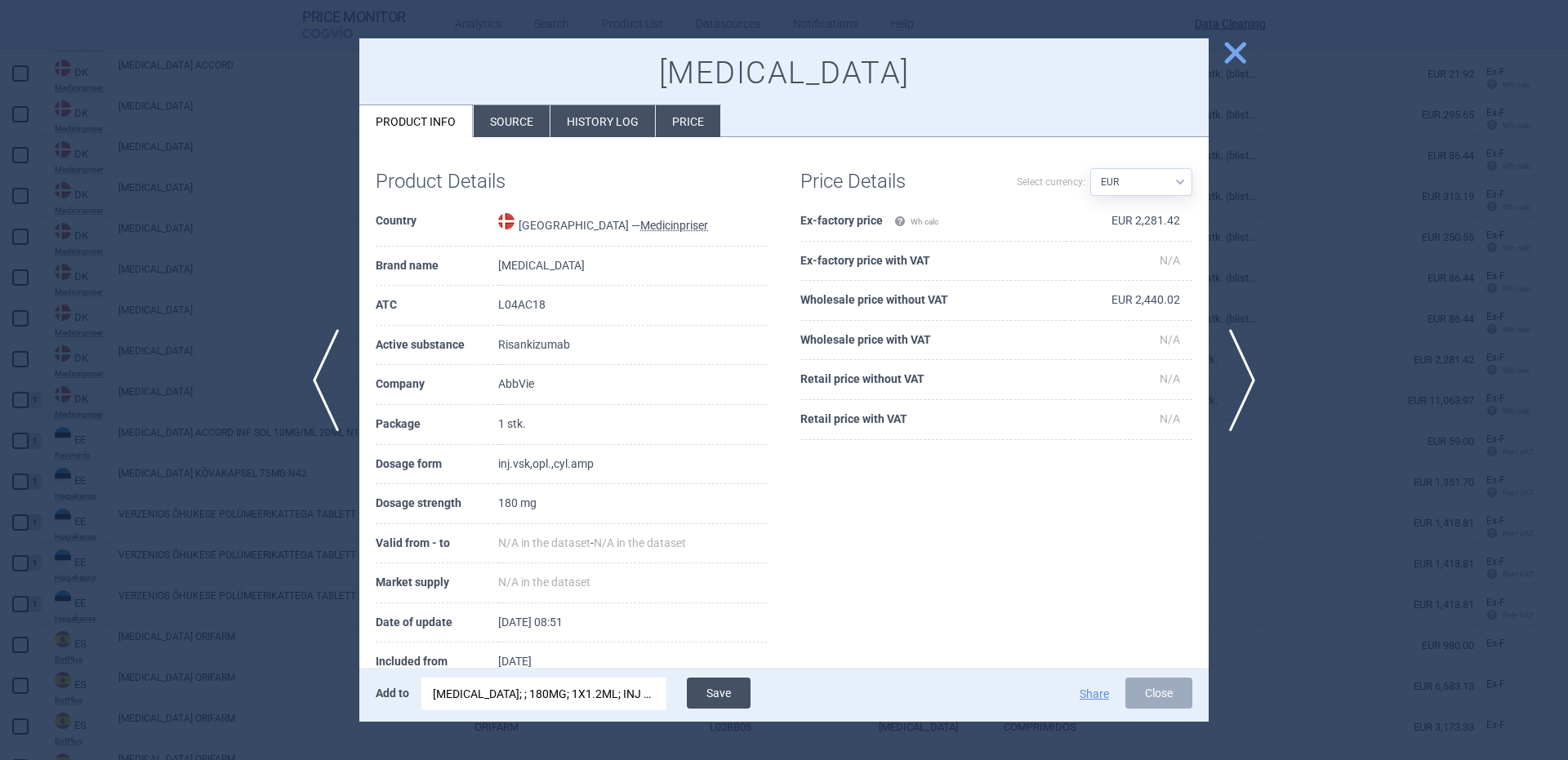
click at [709, 678] on div "Add to SKYRIZI; ; 180MG; 1X1.2ML; INJ SOL; CTG |EU/1/19/1361/007 Save Share Clo…" at bounding box center [784, 694] width 849 height 53
click at [713, 684] on button "Save" at bounding box center [719, 693] width 64 height 31
click at [158, 413] on div at bounding box center [784, 380] width 1568 height 760
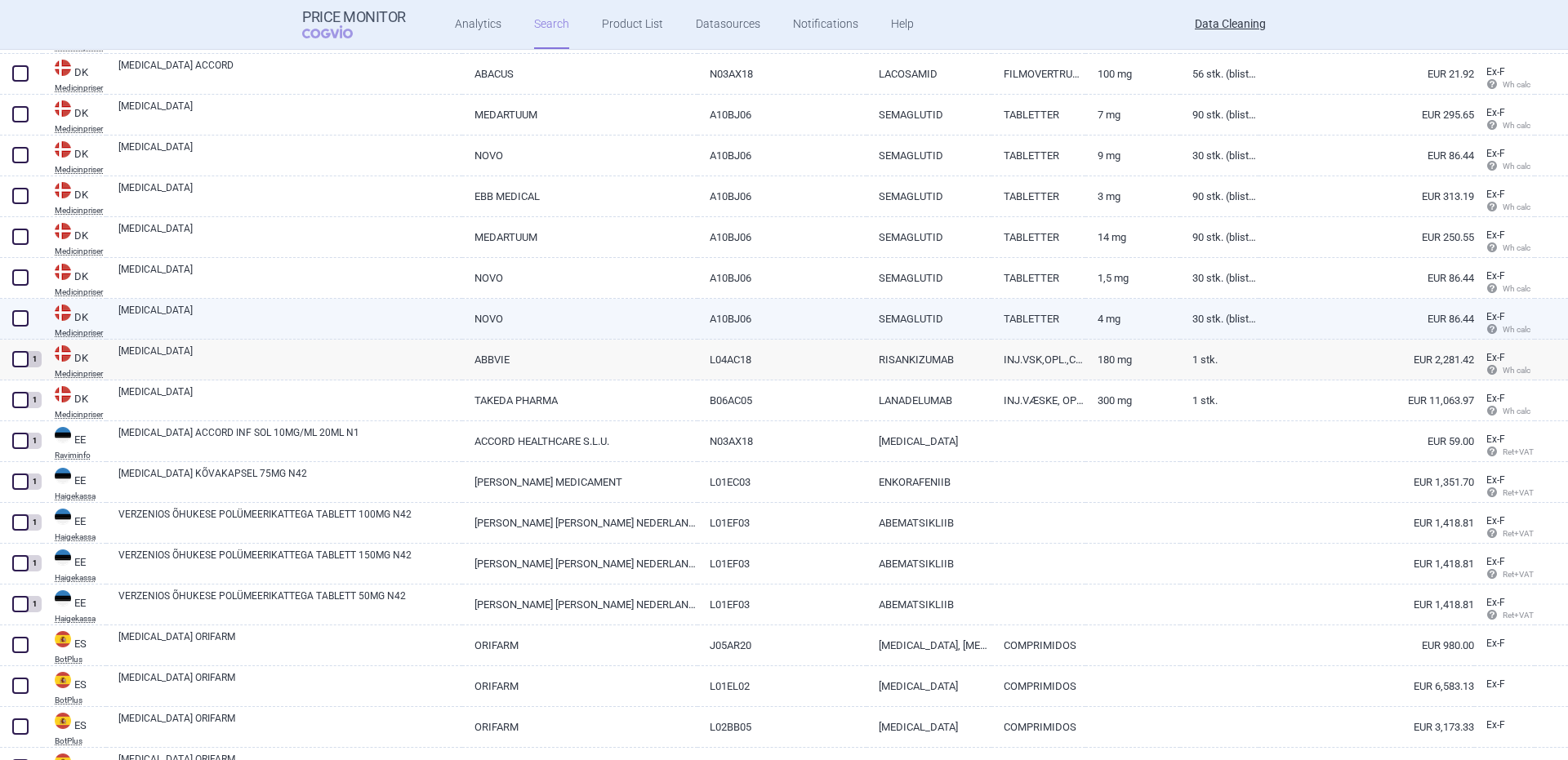
click at [169, 326] on link "RYBELSUS" at bounding box center [290, 318] width 344 height 30
select select "EUR"
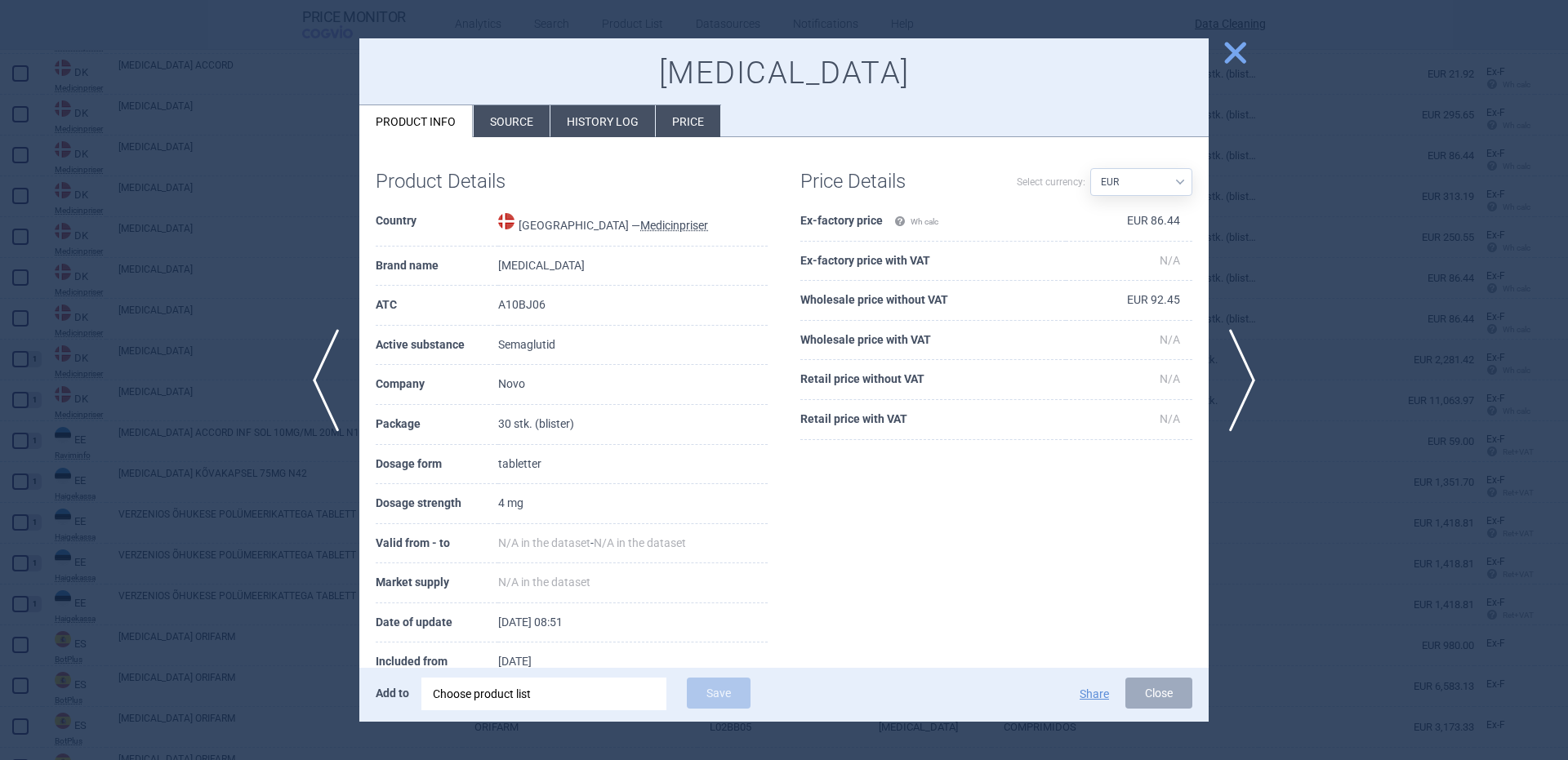
click at [533, 680] on div "Choose product list" at bounding box center [544, 694] width 223 height 32
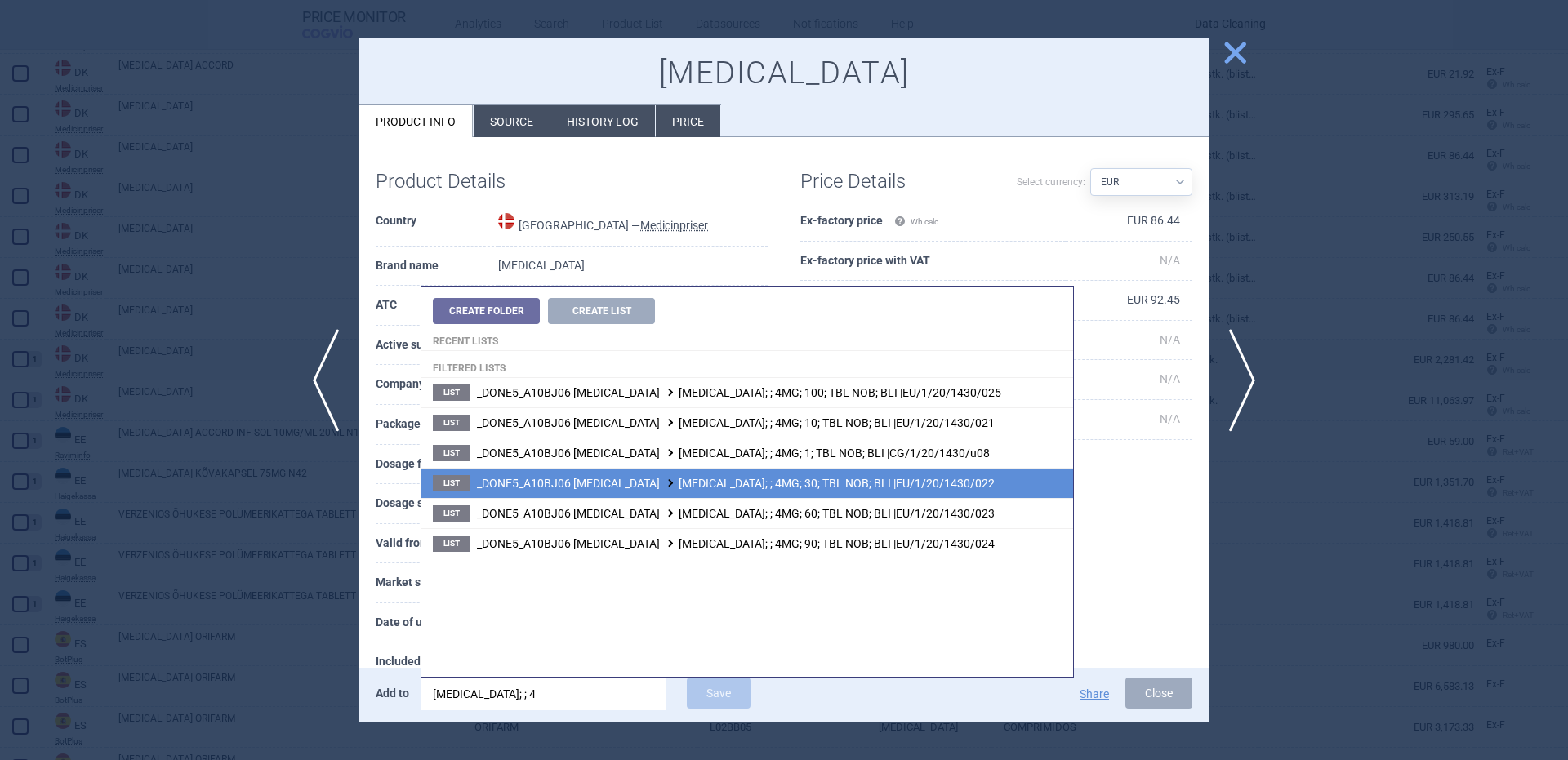
type input "rybelsus; ; 4"
click at [791, 488] on span "_DONE5_A10BJ06 SEMAGLUTIDE RYBELSUS; ; 4MG; 30; TBL NOB; BLI |EU/1/20/1430/022" at bounding box center [736, 482] width 518 height 13
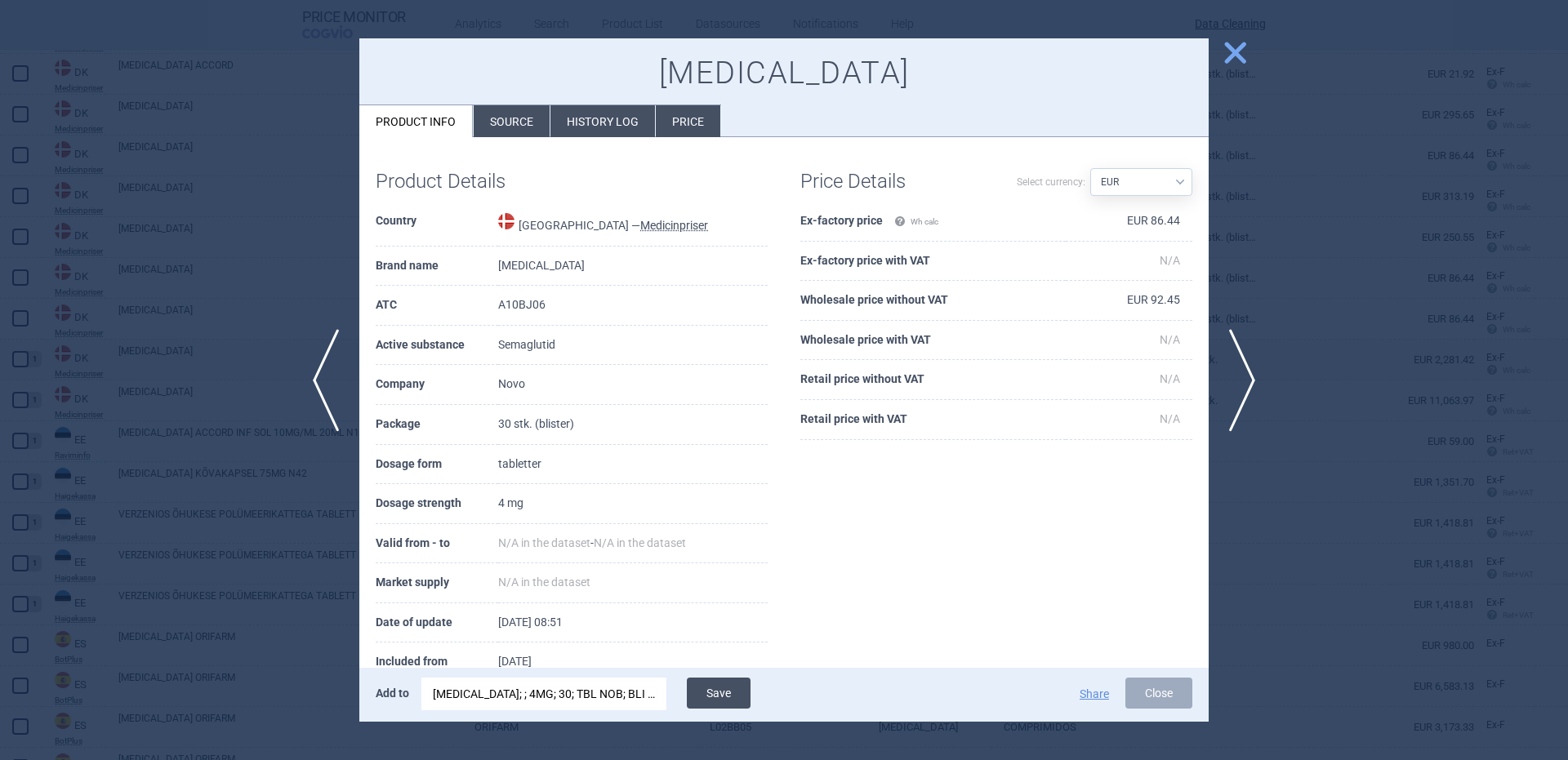
click at [730, 678] on button "Save" at bounding box center [719, 693] width 64 height 31
click at [327, 386] on span "previous" at bounding box center [320, 380] width 37 height 103
click at [581, 710] on div "RYBELSUS; ; 4MG; 30; TBL NOB; BLI |EU/1/20/1430/022" at bounding box center [544, 694] width 223 height 32
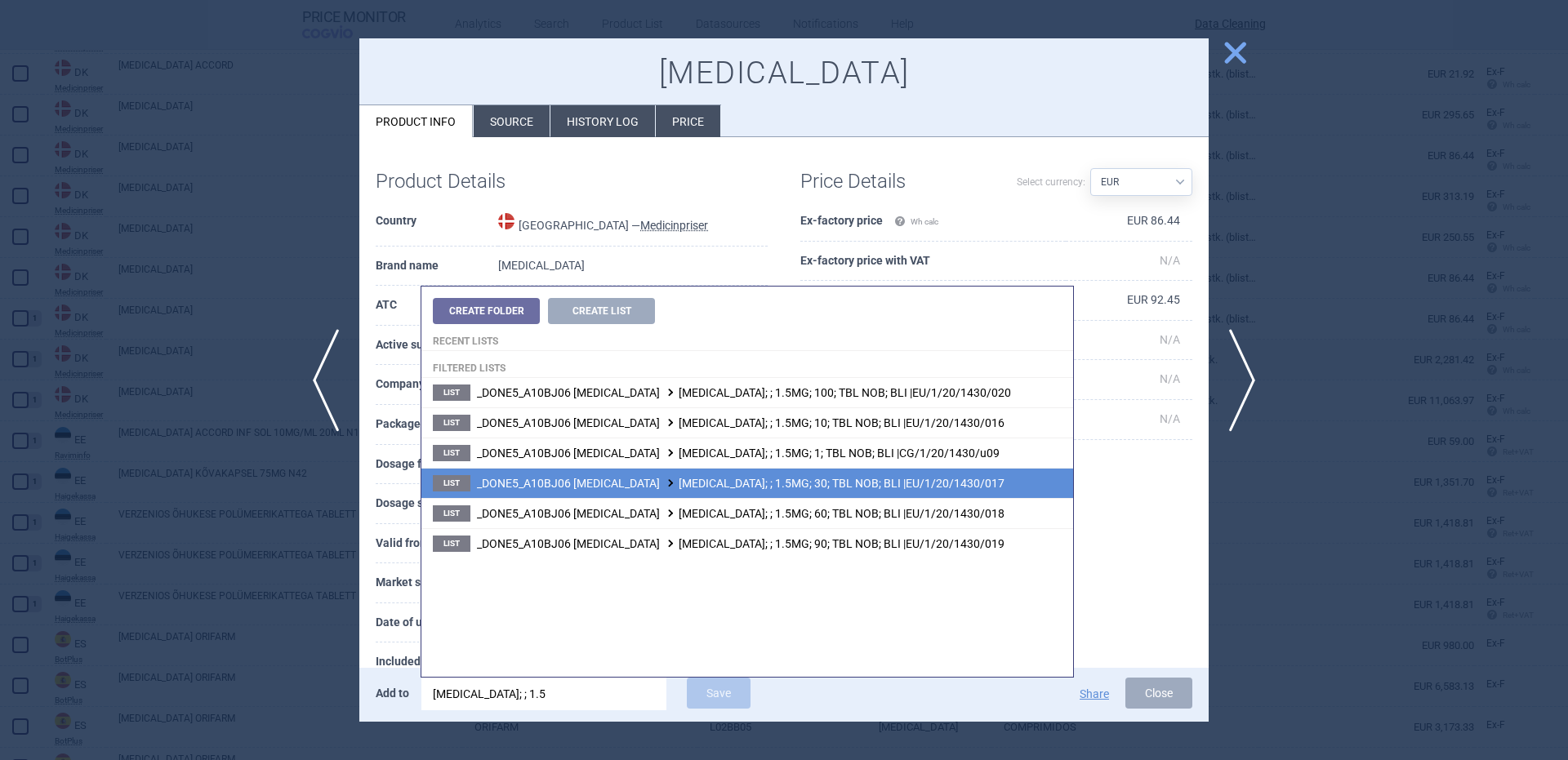
type input "rybelsus; ; 1.5"
click at [802, 496] on li "List _DONE5_A10BJ06 SEMAGLUTIDE RYBELSUS; ; 1.5MG; 30; TBL NOB; BLI |EU/1/20/14…" at bounding box center [747, 483] width 651 height 31
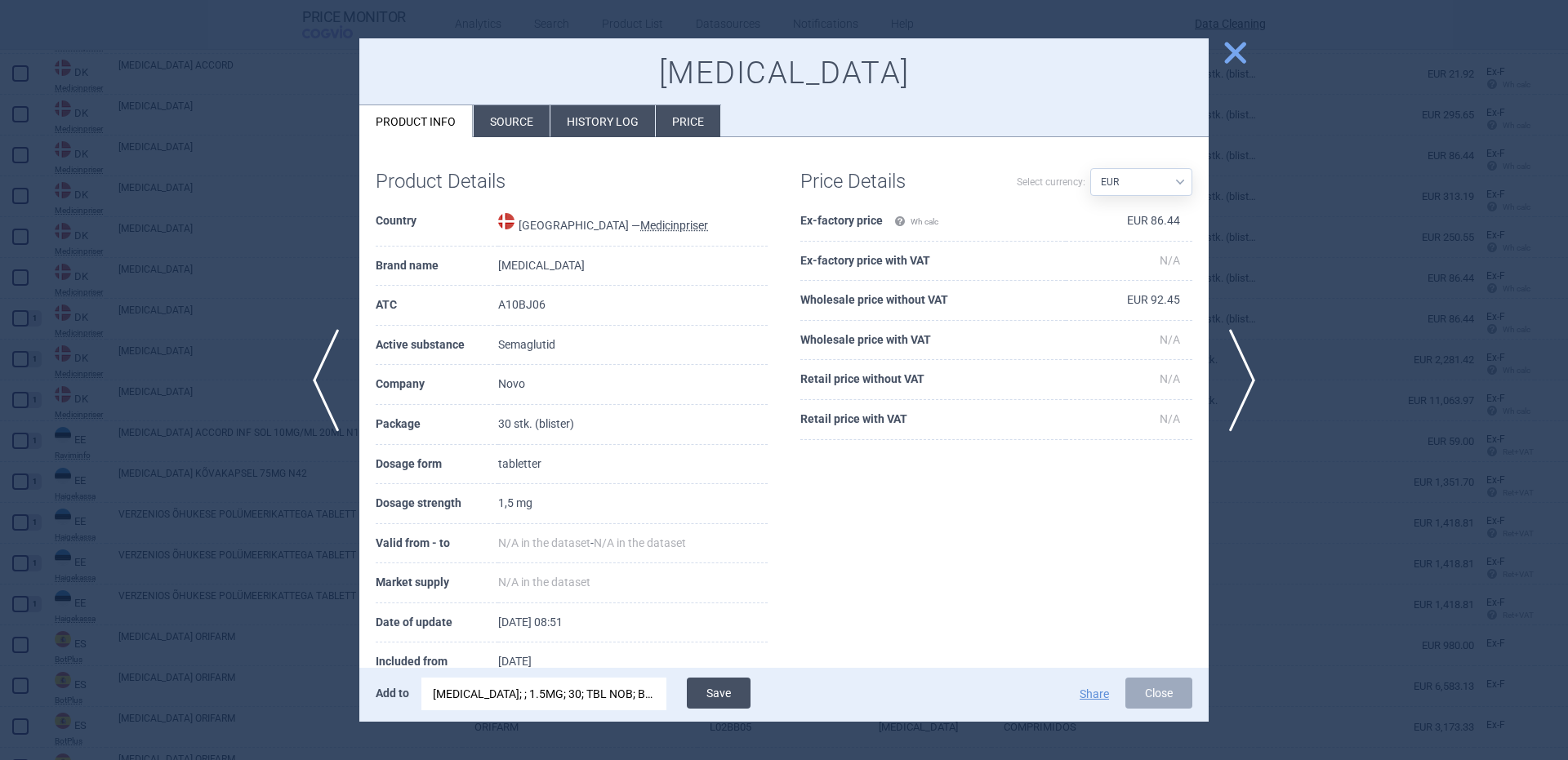
click at [715, 688] on button "Save" at bounding box center [719, 693] width 64 height 31
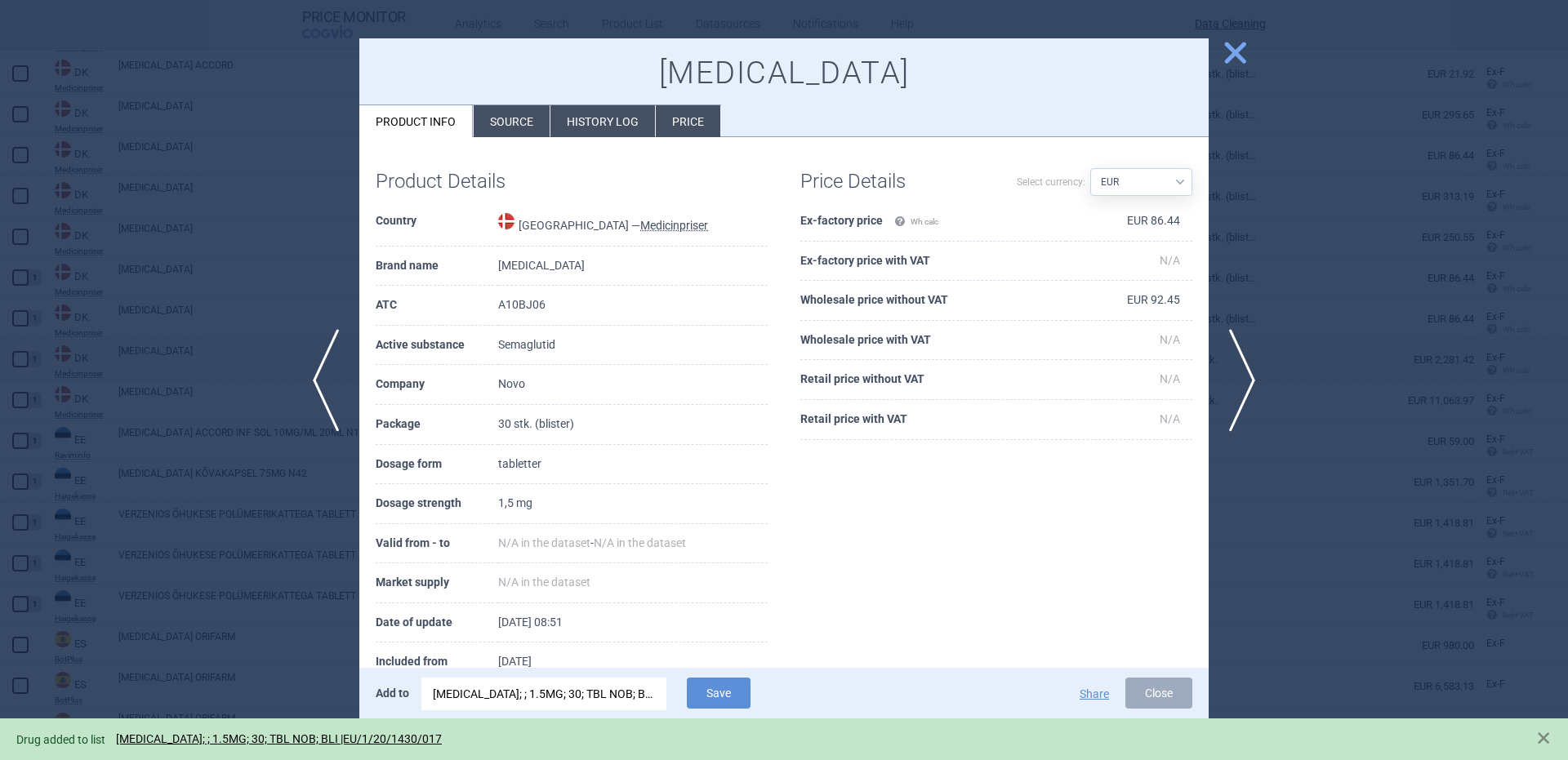
click at [297, 357] on div at bounding box center [784, 380] width 1568 height 760
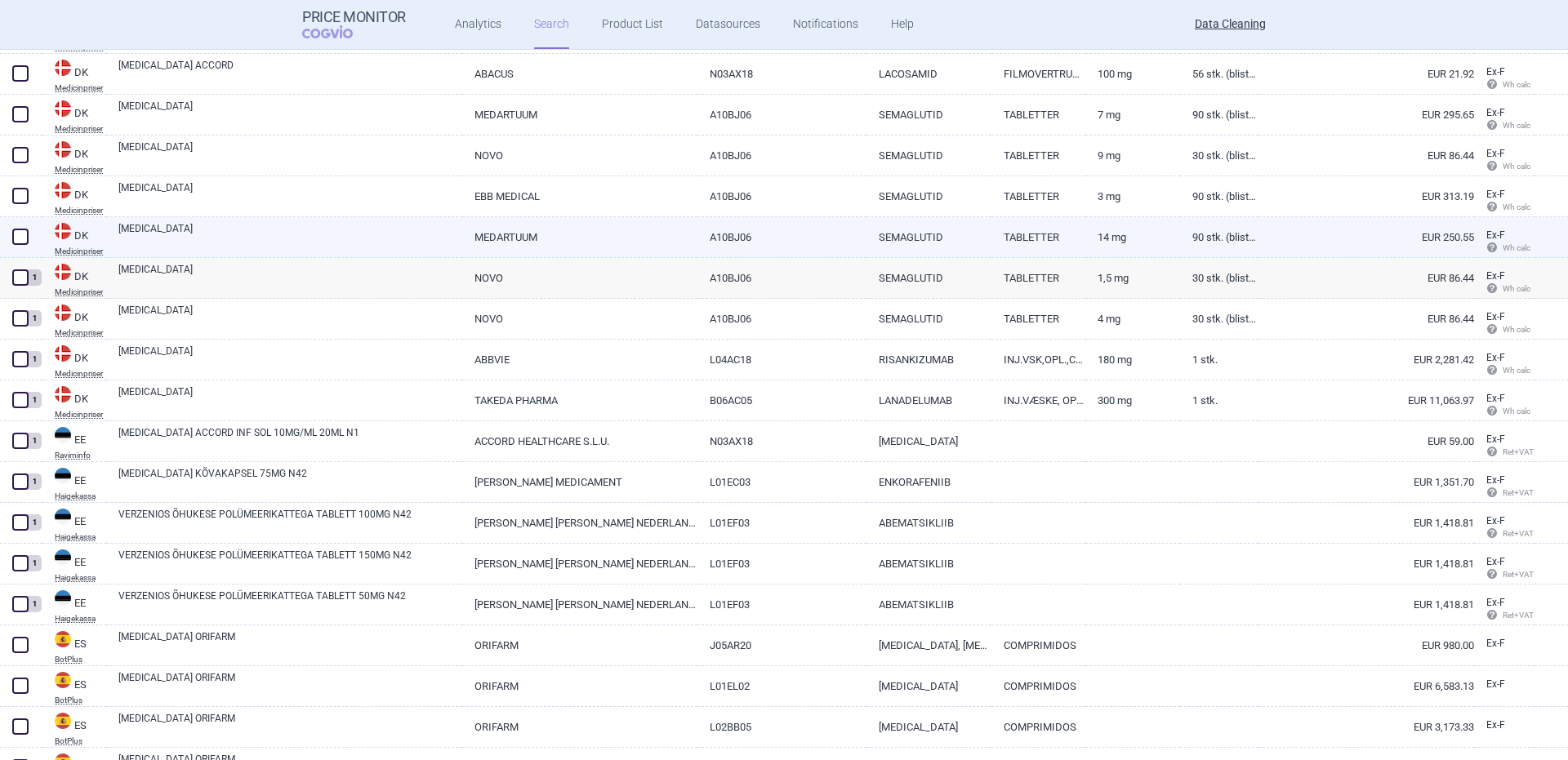
click at [155, 237] on link "RYBELSUS" at bounding box center [290, 236] width 344 height 30
select select "EUR"
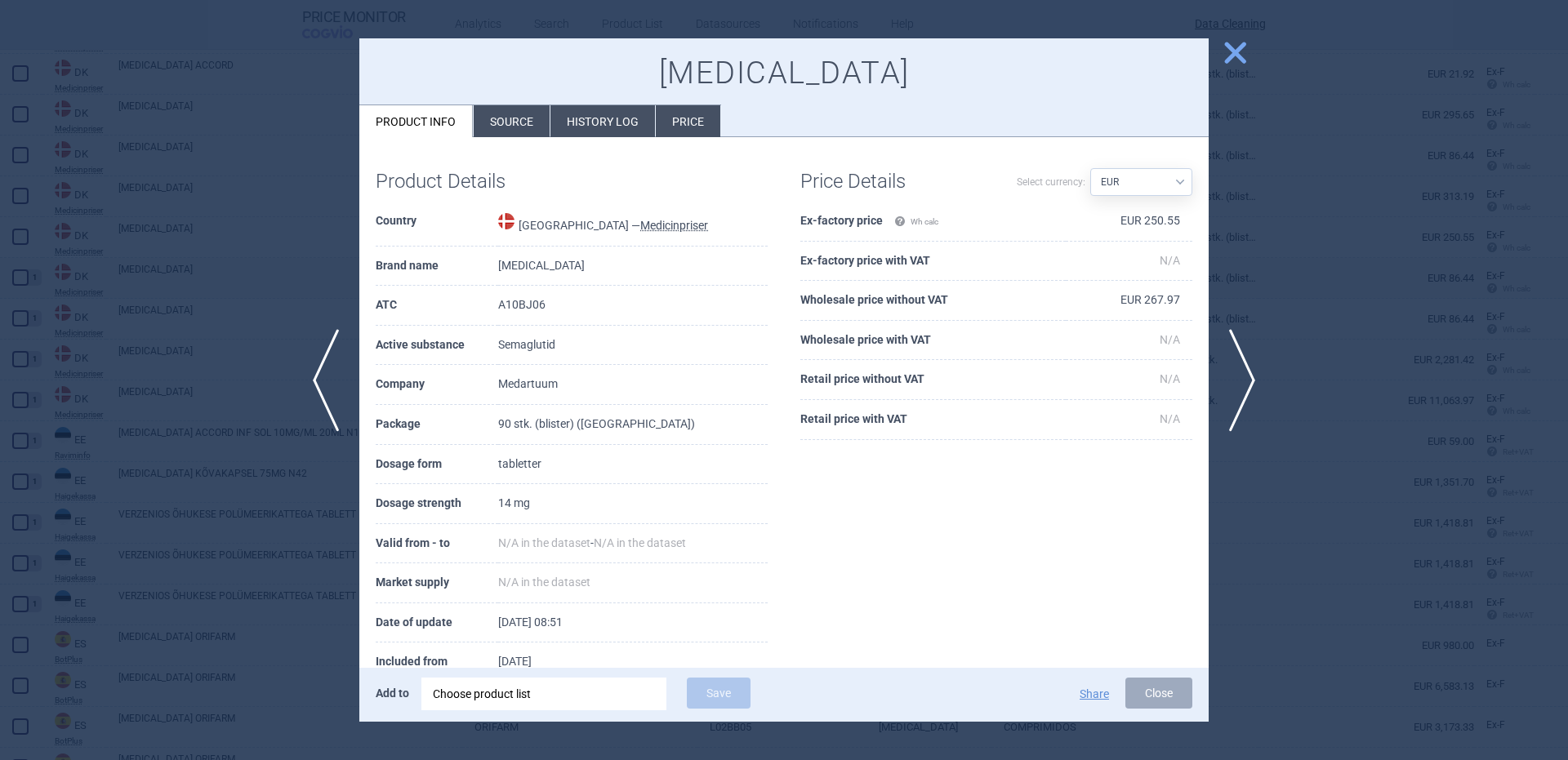
click at [540, 693] on div "Choose product list" at bounding box center [544, 694] width 223 height 32
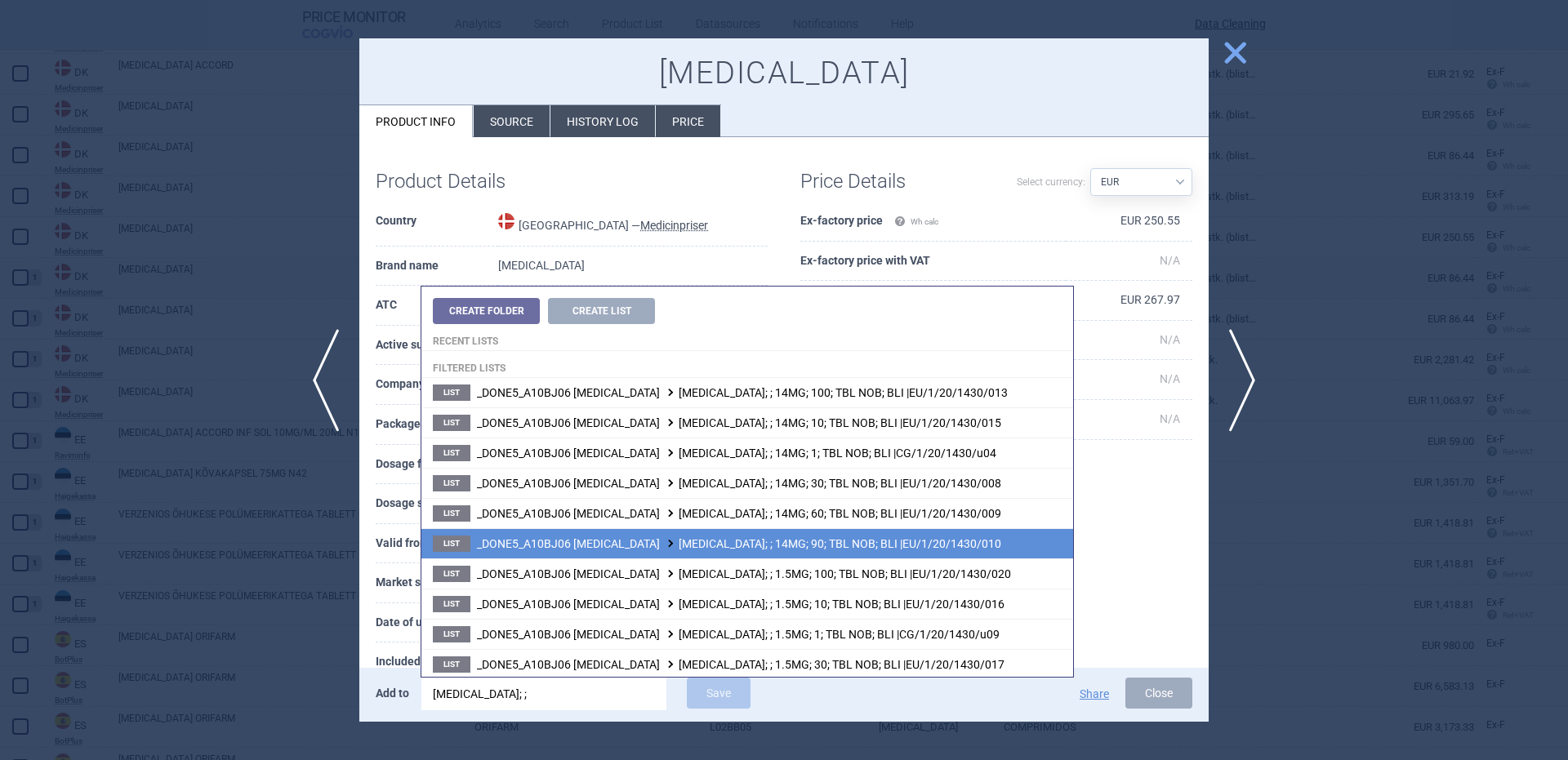
type input "rybelsus; ;"
click at [777, 554] on li "List _DONE5_A10BJ06 SEMAGLUTIDE RYBELSUS; ; 14MG; 90; TBL NOB; BLI |EU/1/20/143…" at bounding box center [747, 543] width 651 height 31
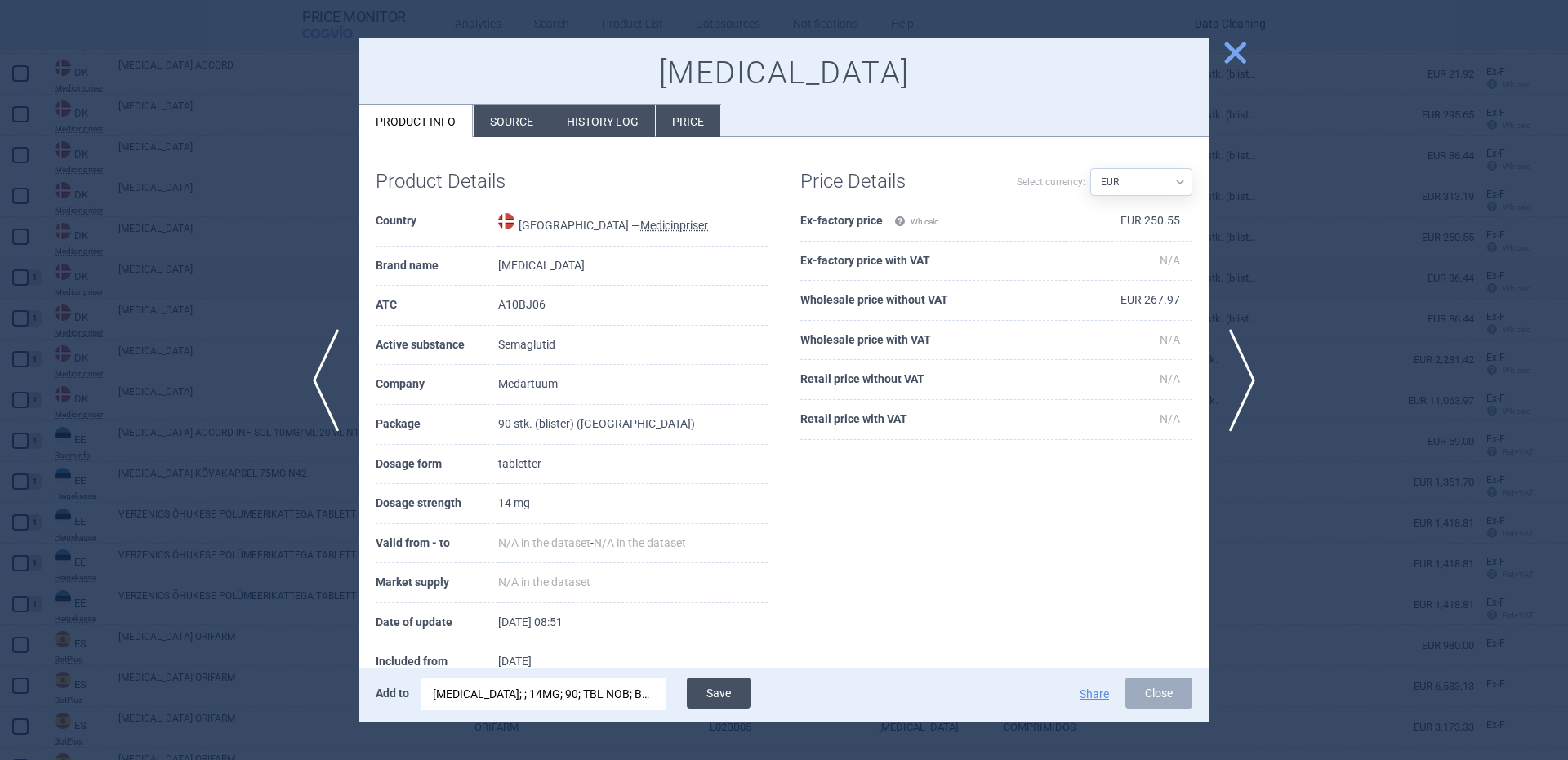
click at [723, 695] on button "Save" at bounding box center [719, 693] width 64 height 31
click at [727, 686] on button "Save" at bounding box center [719, 693] width 64 height 31
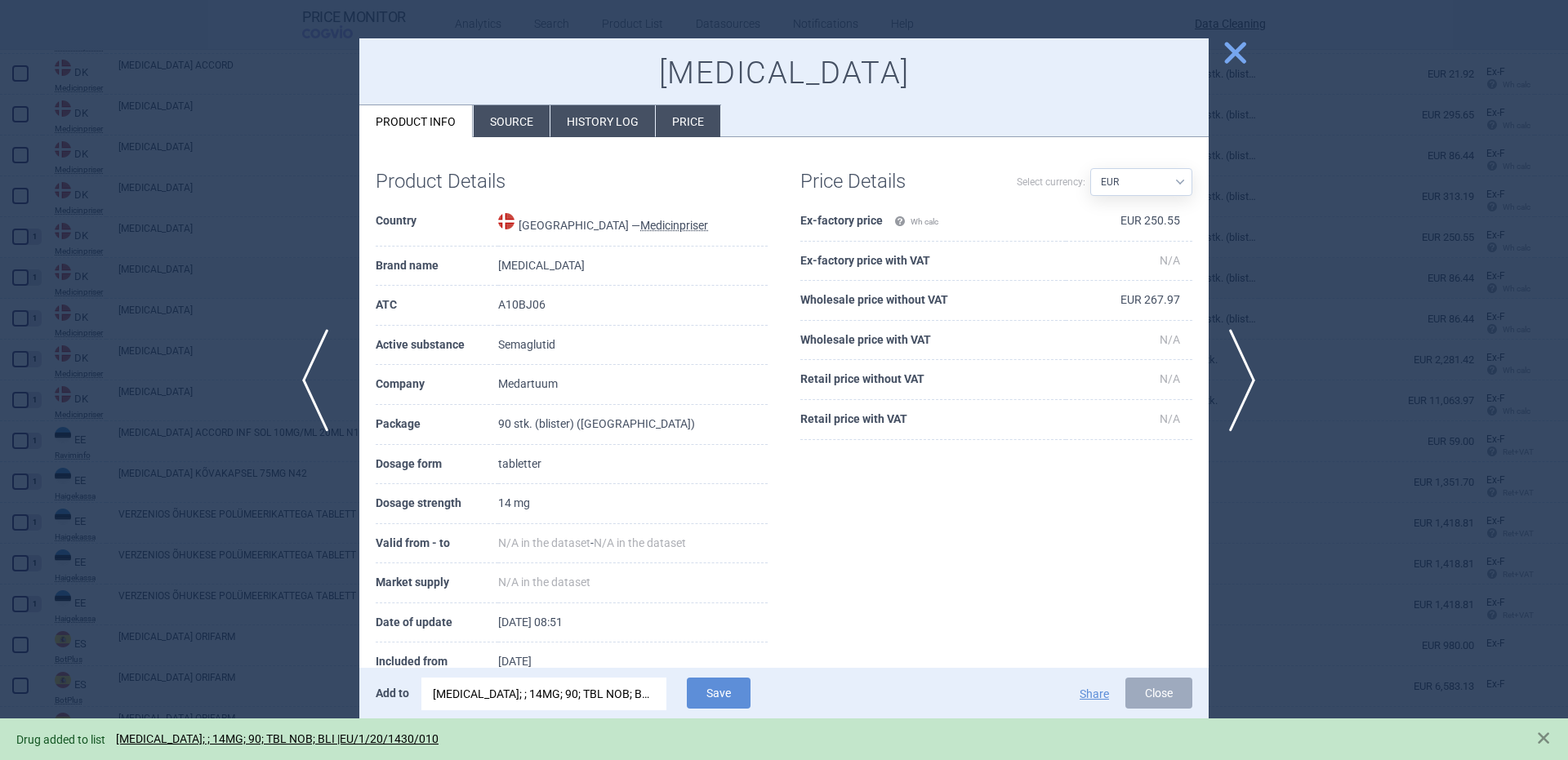
click at [336, 394] on span "previous" at bounding box center [320, 380] width 37 height 103
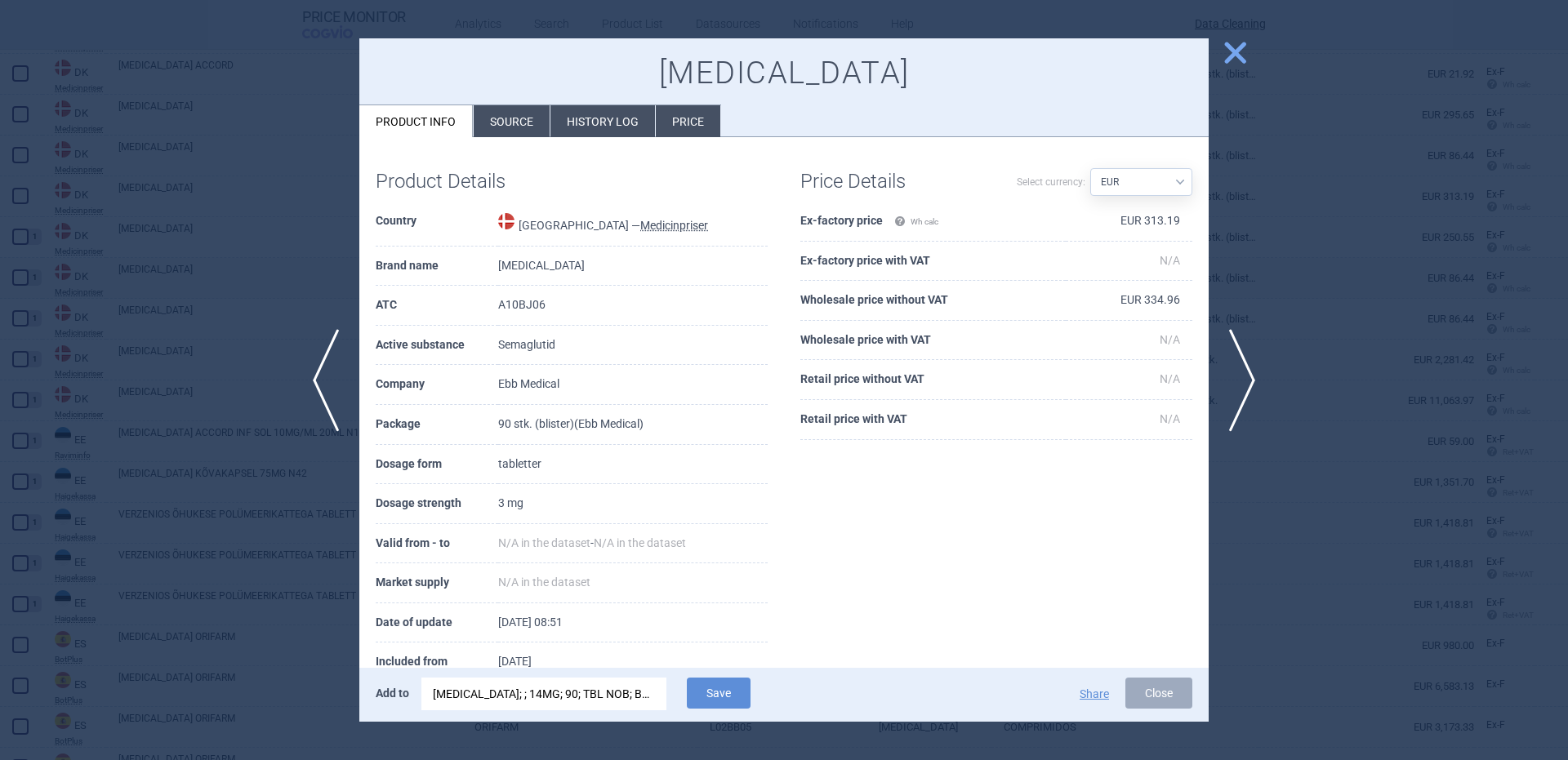
click at [612, 710] on div "RYBELSUS; ; 14MG; 90; TBL NOB; BLI |EU/1/20/1430/010" at bounding box center [544, 694] width 223 height 32
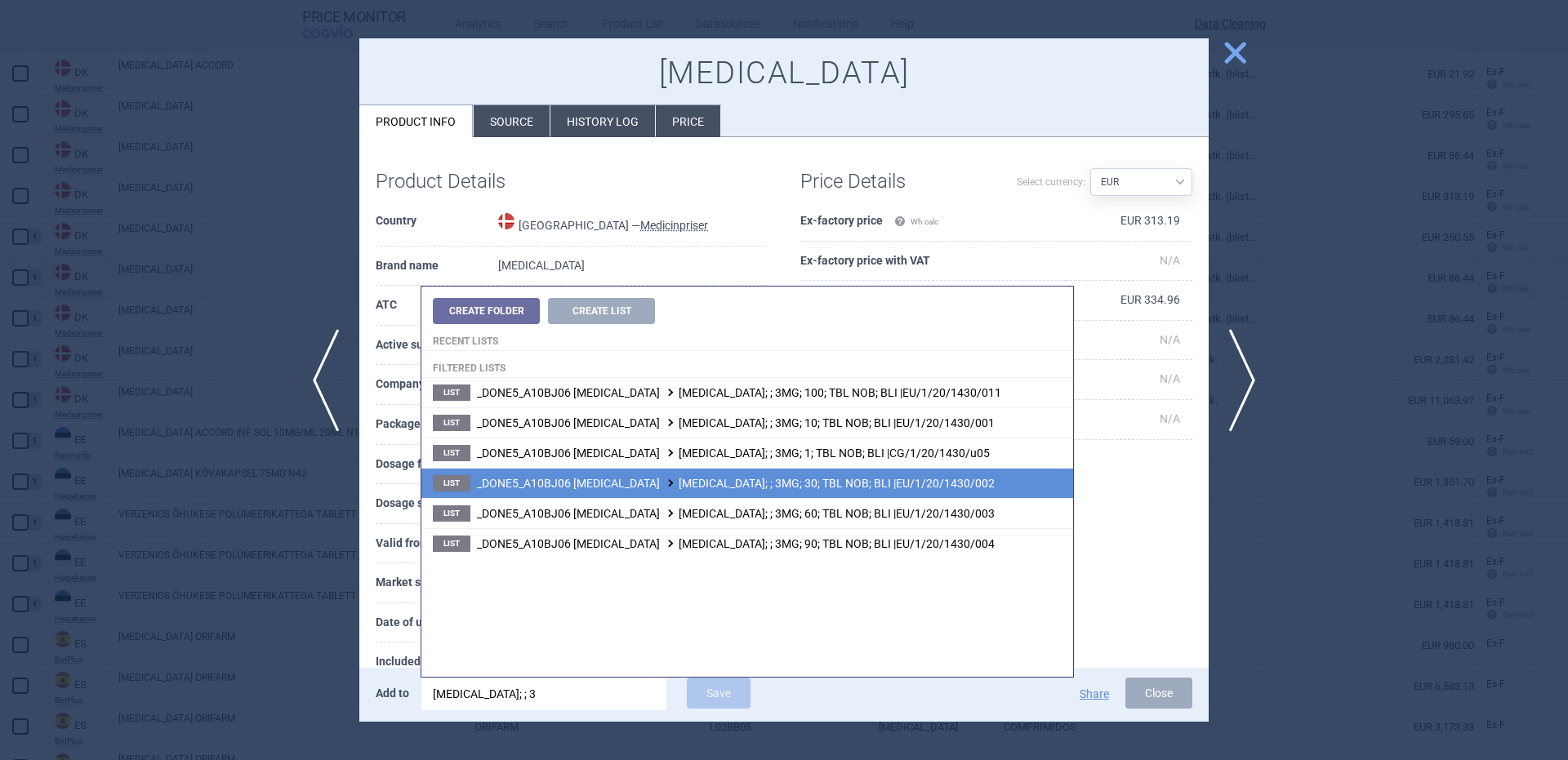
type input "rybelsus; ; 3"
click at [787, 495] on li "List _DONE5_A10BJ06 SEMAGLUTIDE RYBELSUS; ; 3MG; 30; TBL NOB; BLI |EU/1/20/1430…" at bounding box center [747, 483] width 651 height 31
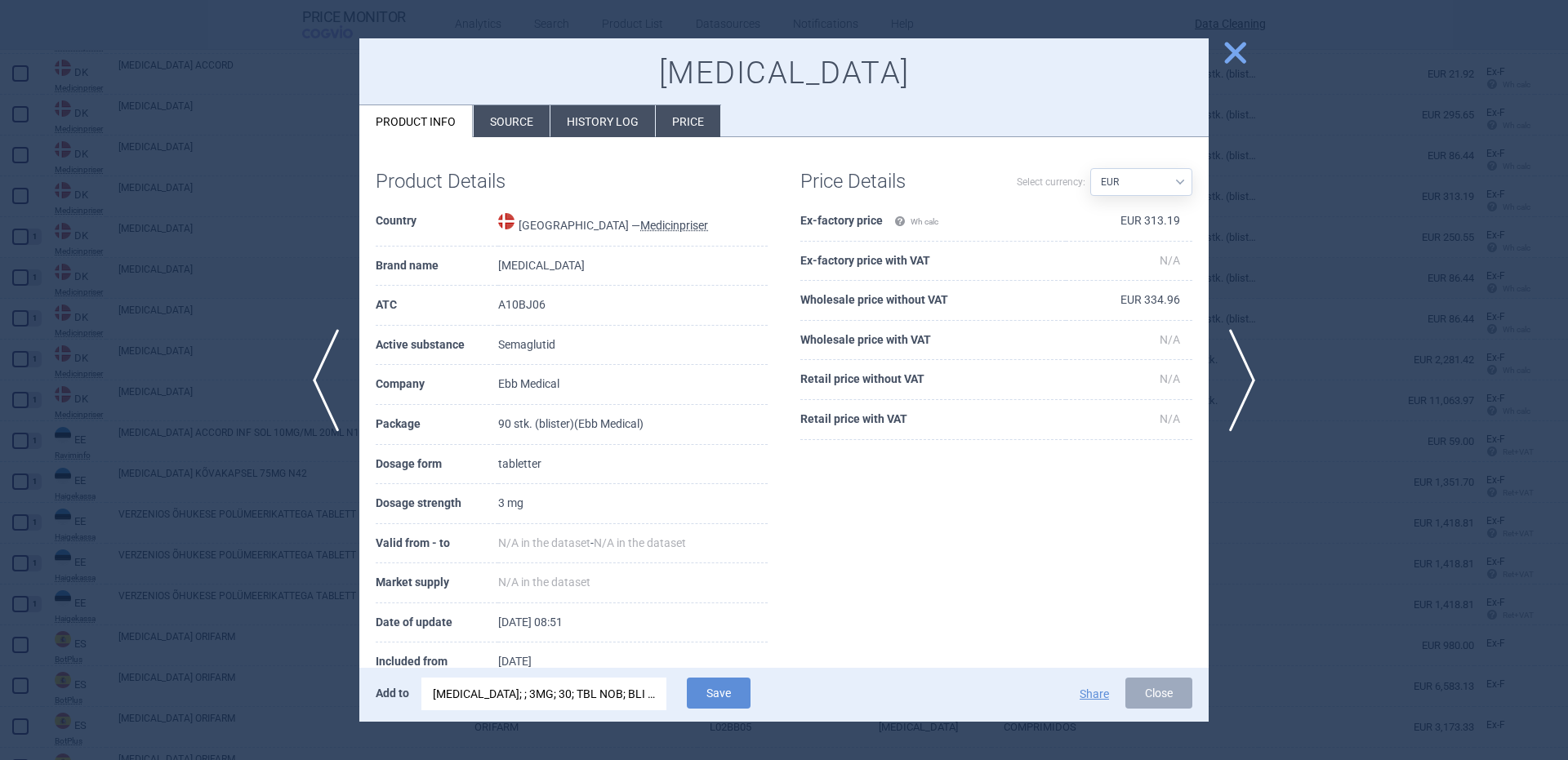
click at [626, 698] on div "RYBELSUS; ; 3MG; 30; TBL NOB; BLI |EU/1/20/1430/002" at bounding box center [544, 694] width 223 height 32
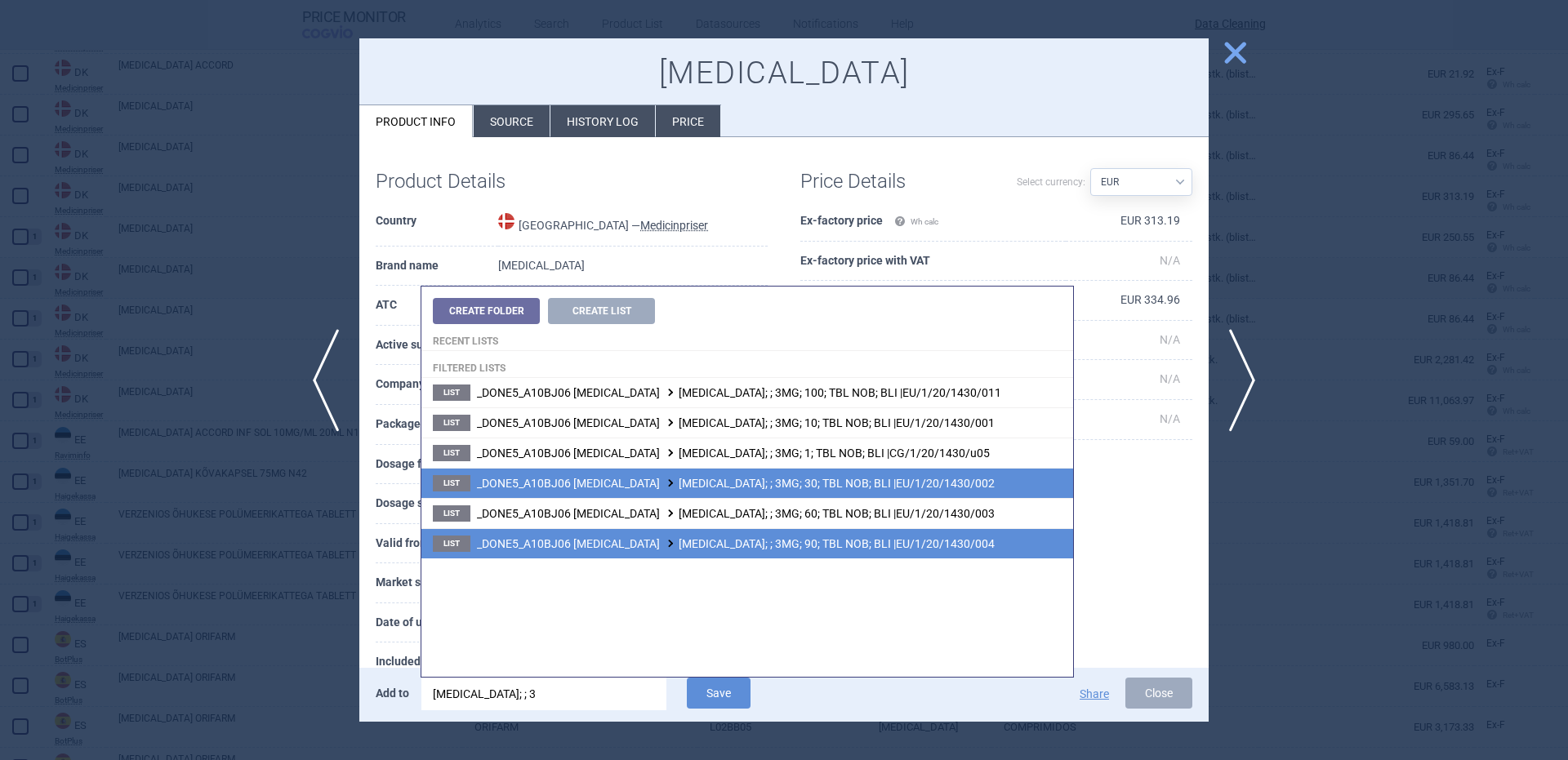
click at [860, 535] on li "List _DONE5_A10BJ06 SEMAGLUTIDE RYBELSUS; ; 3MG; 90; TBL NOB; BLI |EU/1/20/1430…" at bounding box center [747, 543] width 651 height 31
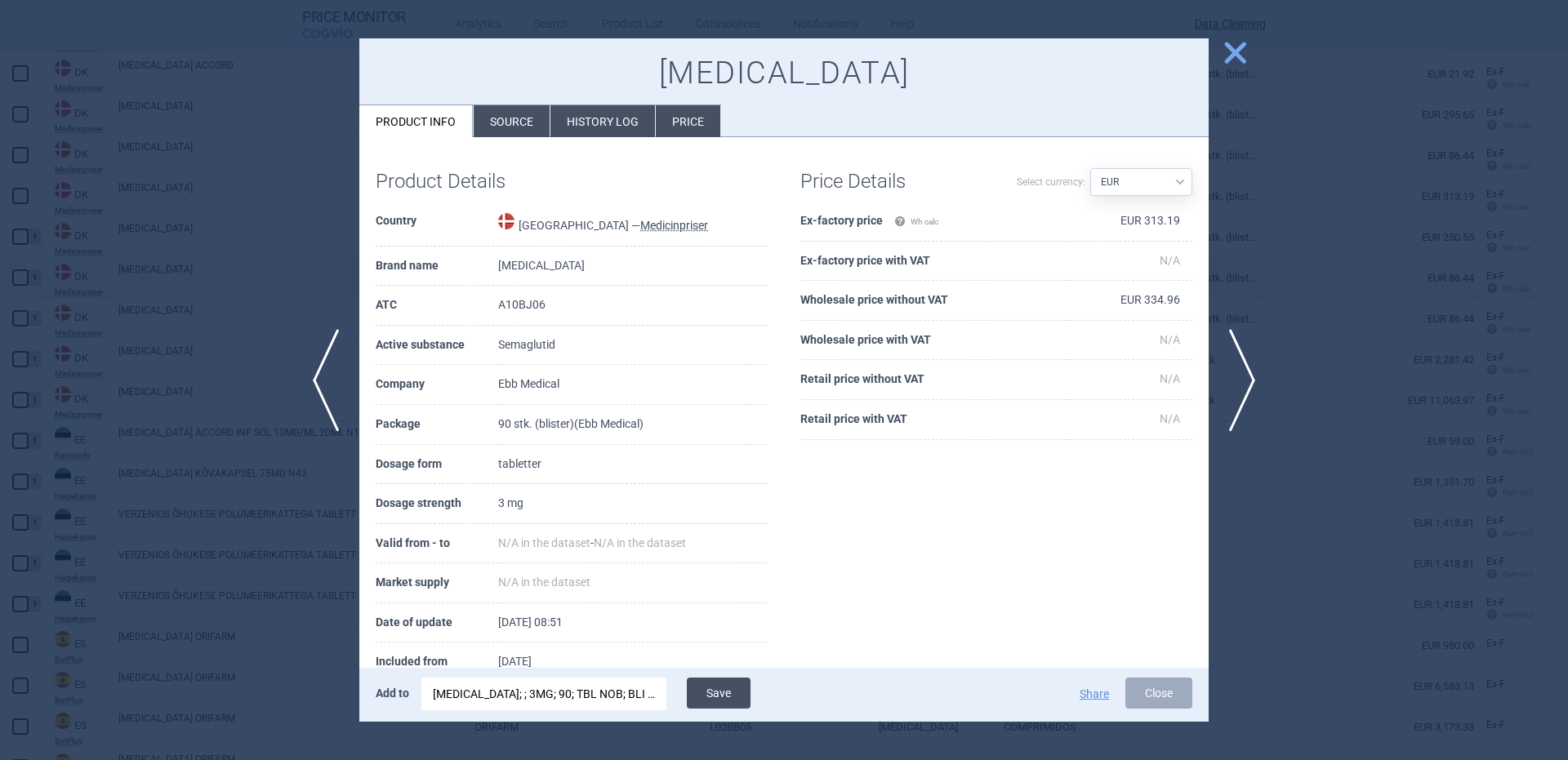
click at [723, 691] on button "Save" at bounding box center [719, 693] width 64 height 31
click at [313, 364] on span "previous" at bounding box center [320, 380] width 37 height 103
click at [536, 690] on div "RYBELSUS; ; 3MG; 90; TBL NOB; BLI |EU/1/20/1430/004" at bounding box center [544, 694] width 223 height 32
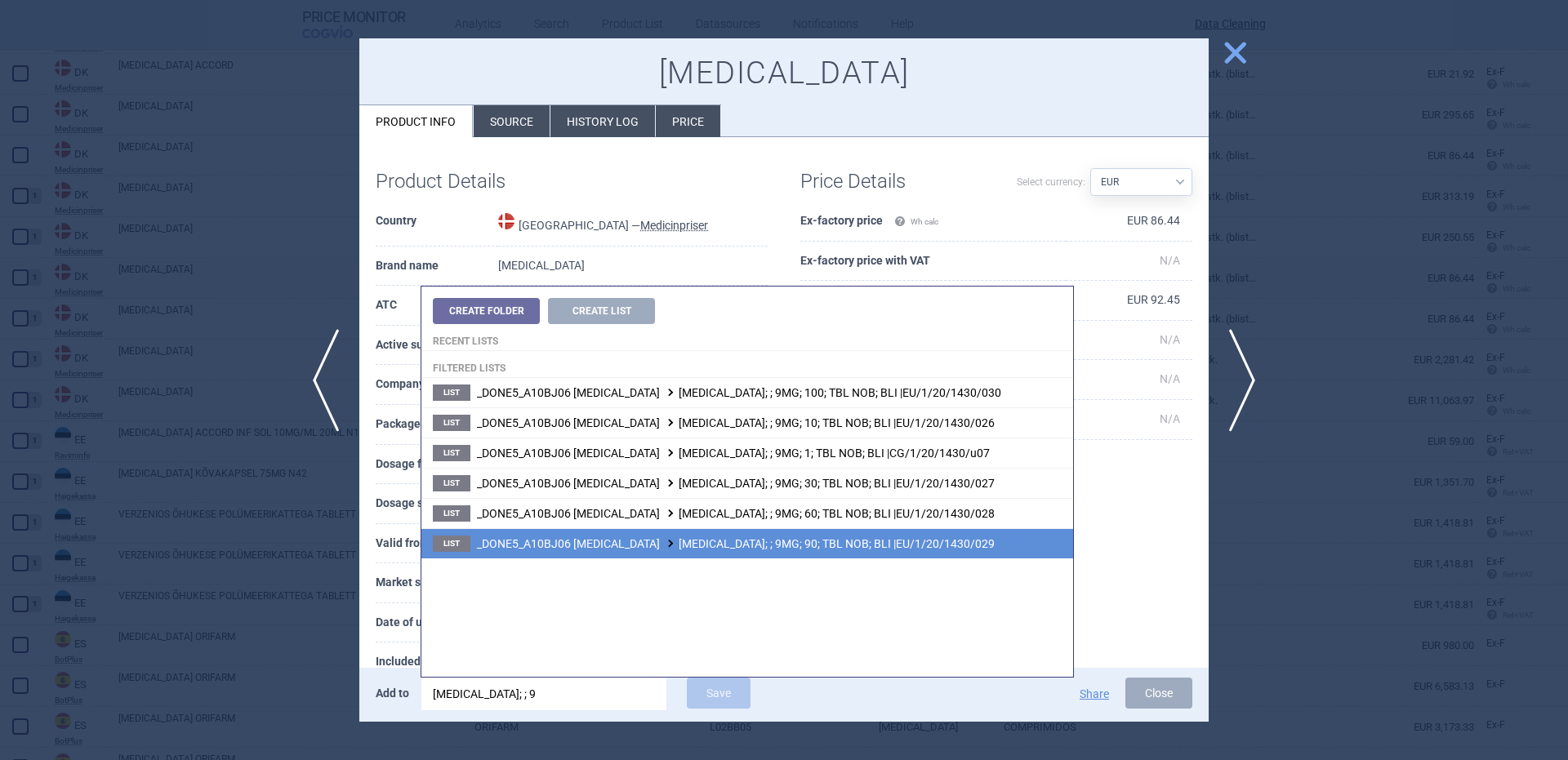
type input "rybelsus; ; 9"
click at [841, 536] on li "List _DONE5_A10BJ06 SEMAGLUTIDE RYBELSUS; ; 9MG; 90; TBL NOB; BLI |EU/1/20/1430…" at bounding box center [747, 543] width 651 height 31
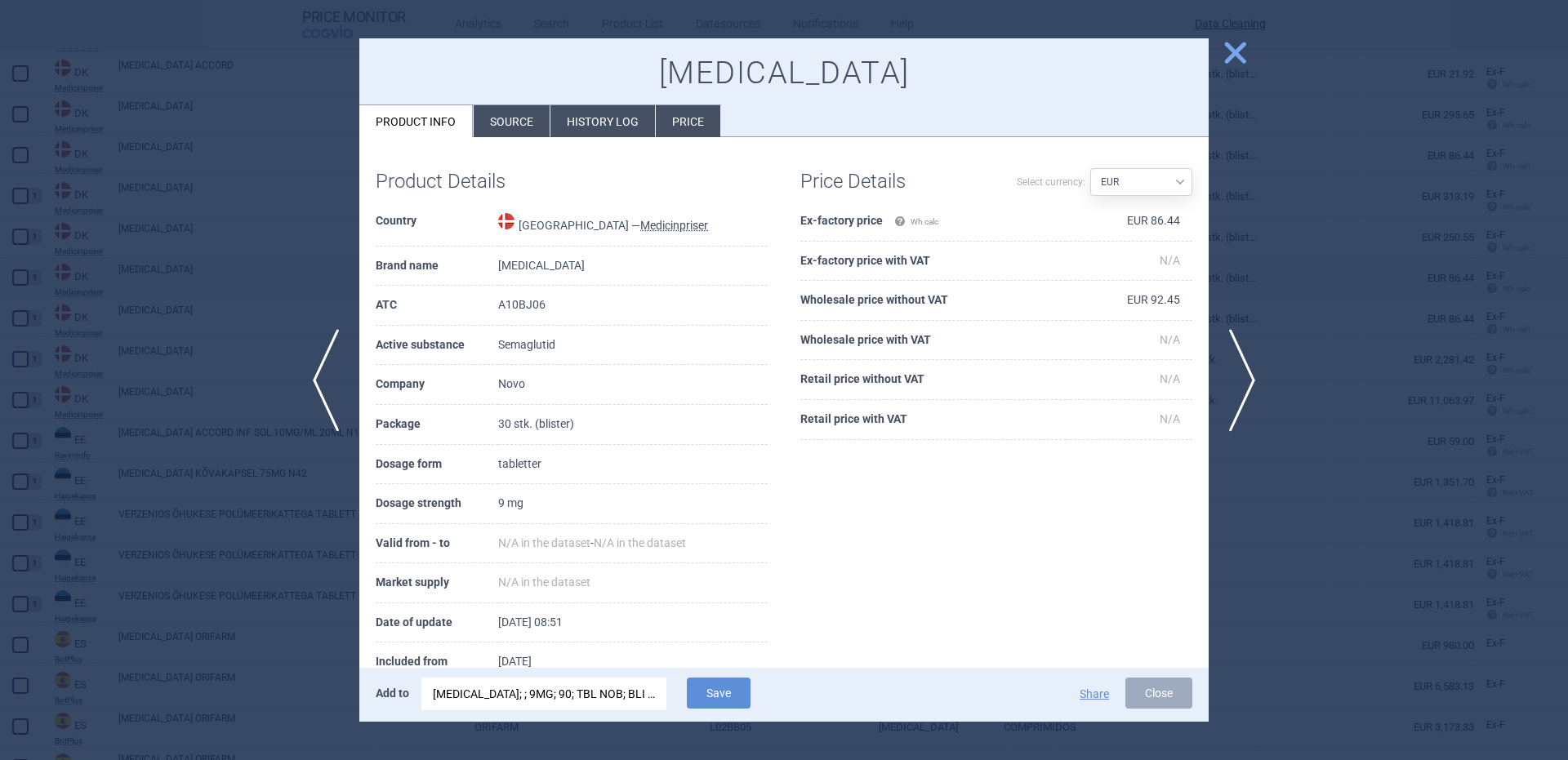
click at [635, 690] on div "RYBELSUS; ; 9MG; 90; TBL NOB; BLI |EU/1/20/1430/029" at bounding box center [544, 694] width 223 height 32
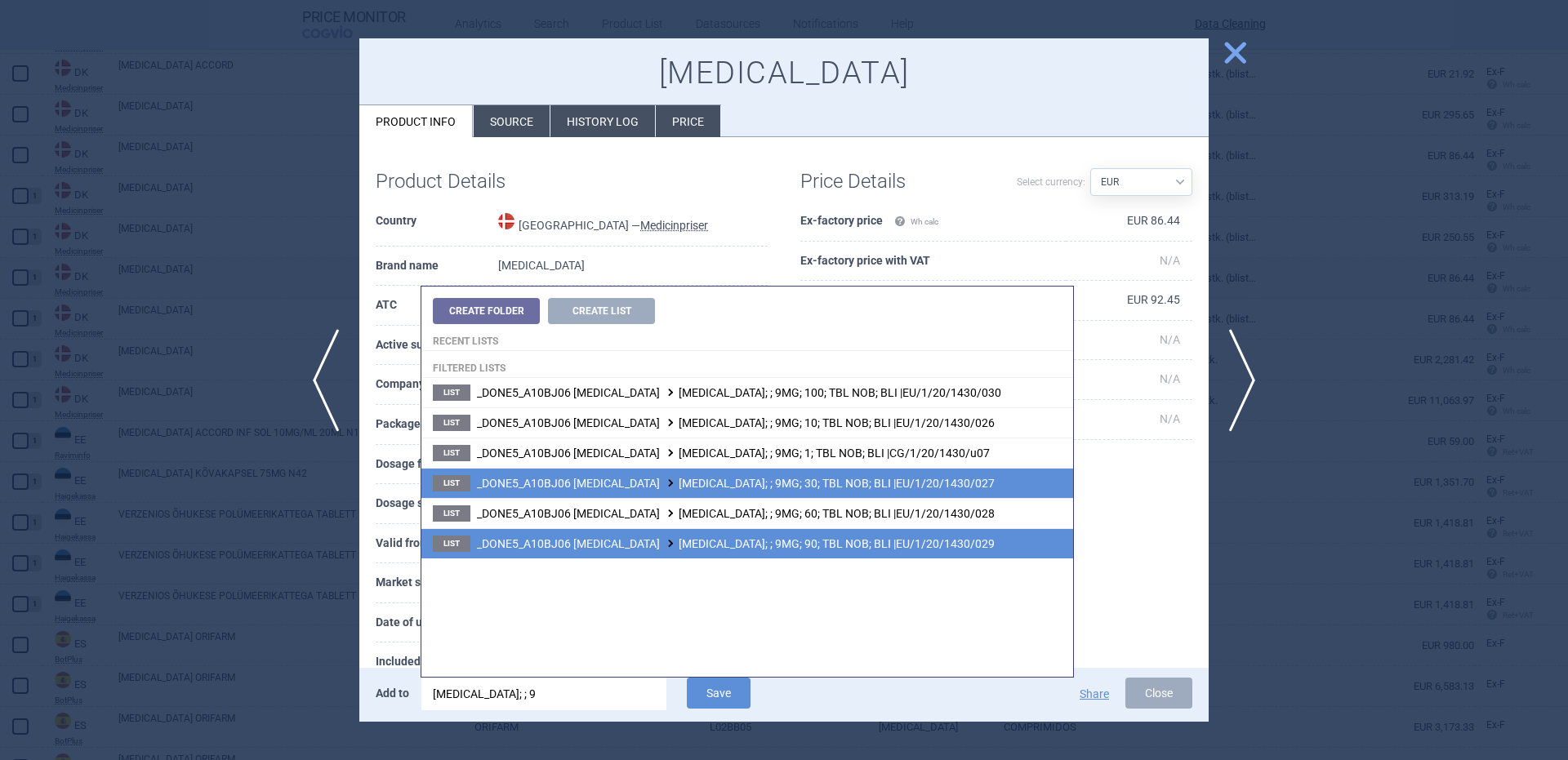
click at [795, 493] on li "List _DONE5_A10BJ06 SEMAGLUTIDE RYBELSUS; ; 9MG; 30; TBL NOB; BLI |EU/1/20/1430…" at bounding box center [747, 483] width 651 height 31
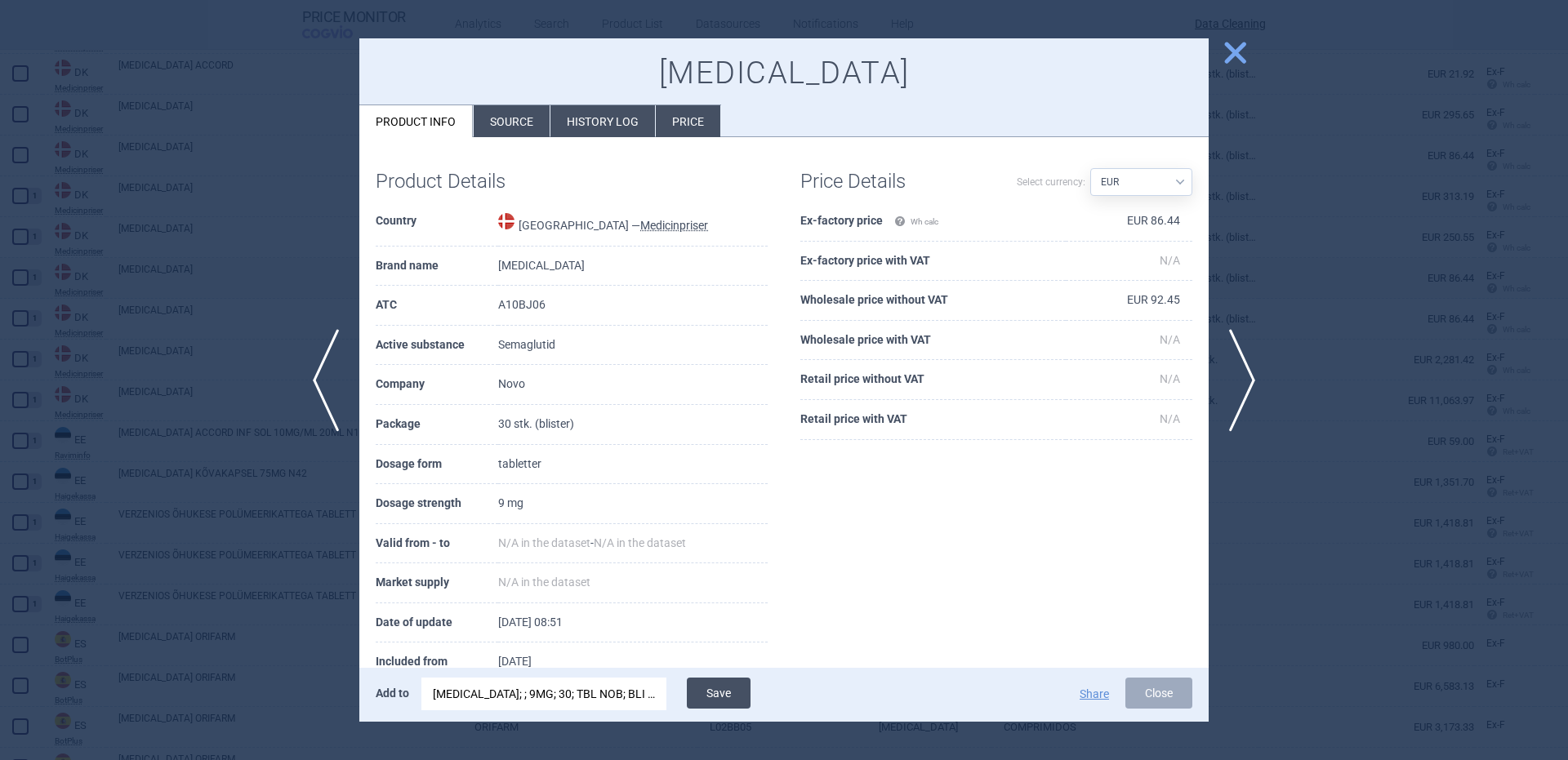
click at [738, 691] on button "Save" at bounding box center [719, 693] width 64 height 31
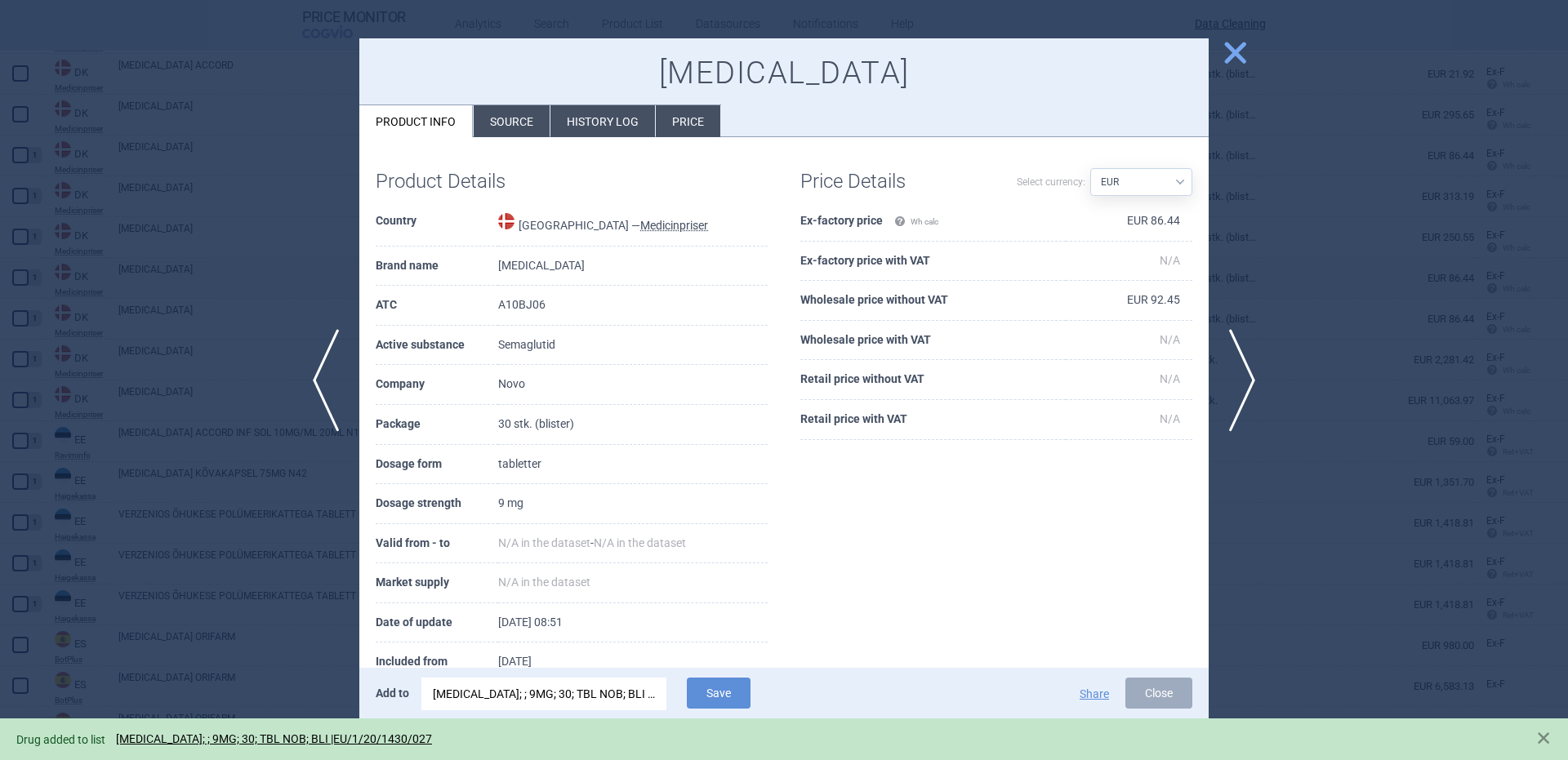
click at [231, 314] on div at bounding box center [784, 380] width 1568 height 760
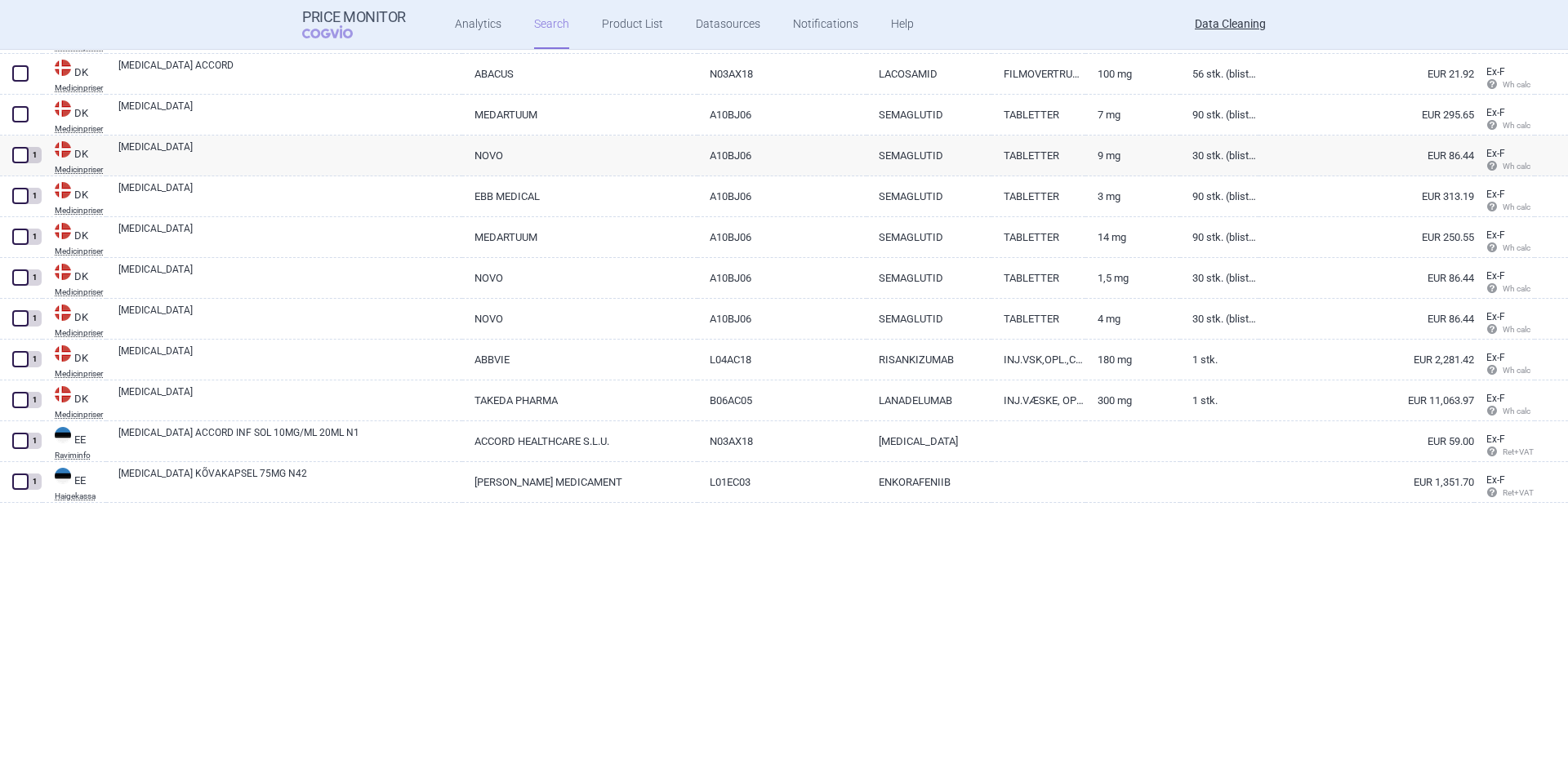
scroll to position [12585, 0]
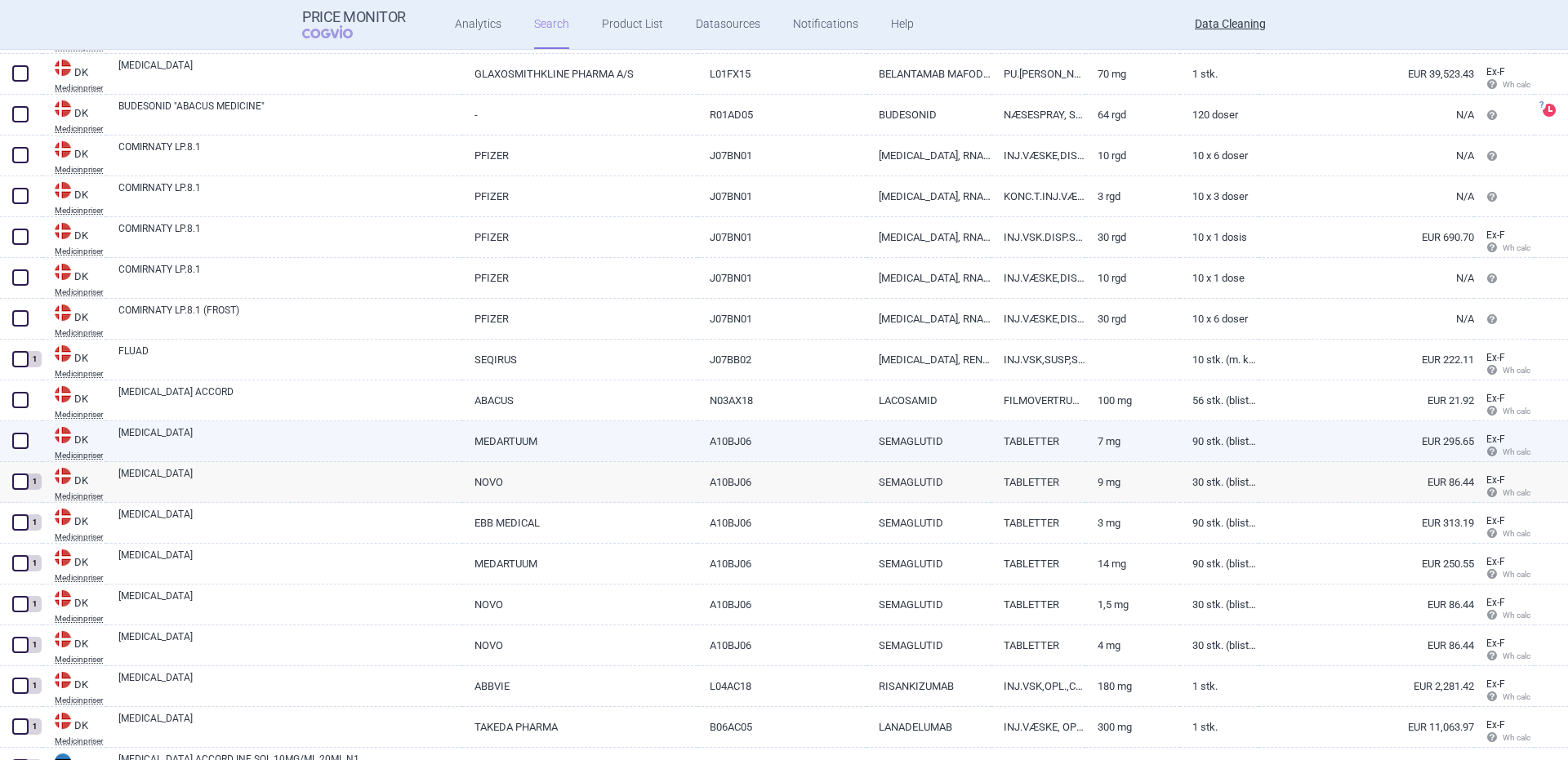
click at [172, 436] on link "RYBELSUS" at bounding box center [290, 440] width 344 height 30
select select "EUR"
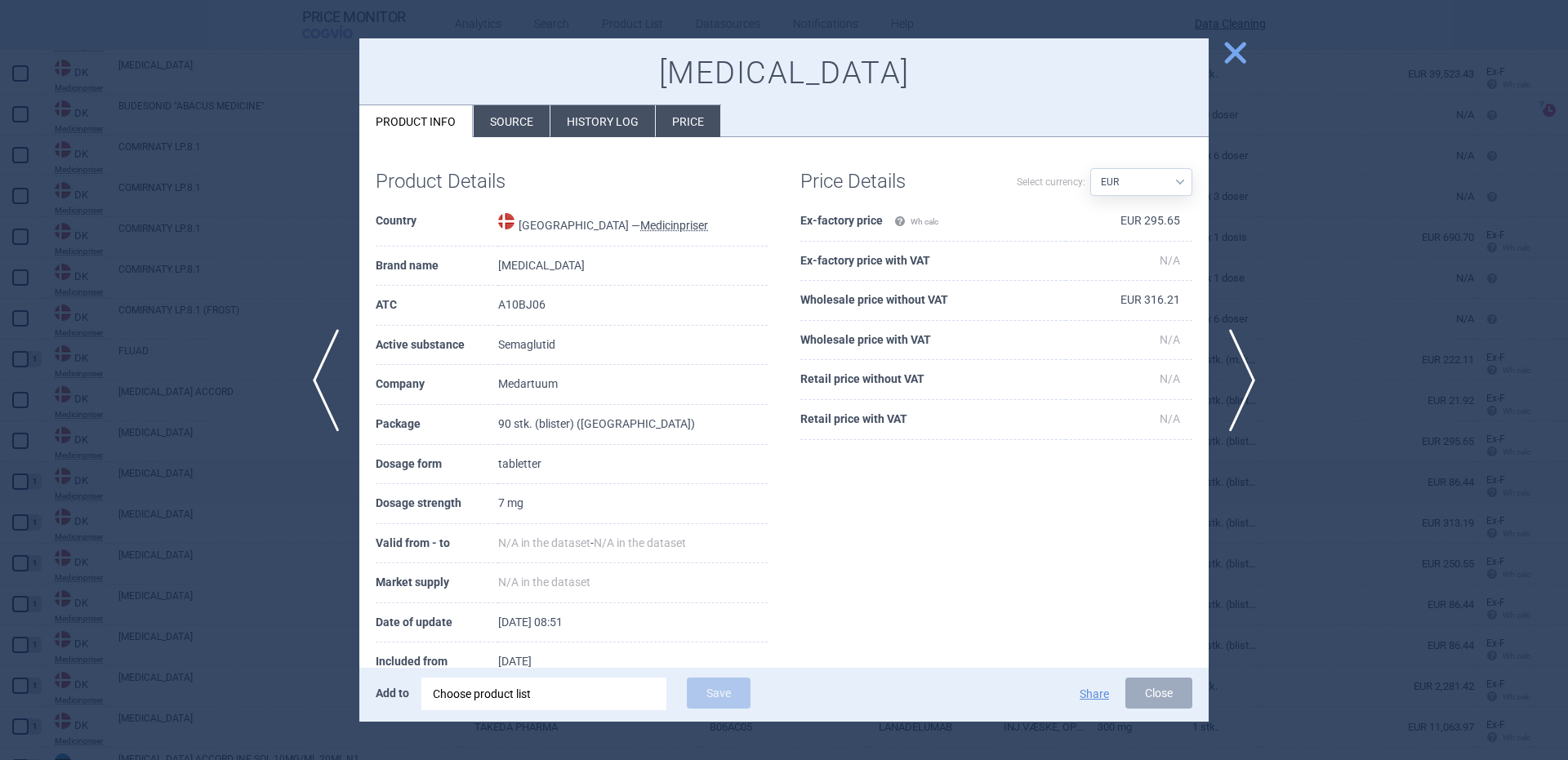
click at [558, 699] on div "Choose product list" at bounding box center [544, 694] width 223 height 32
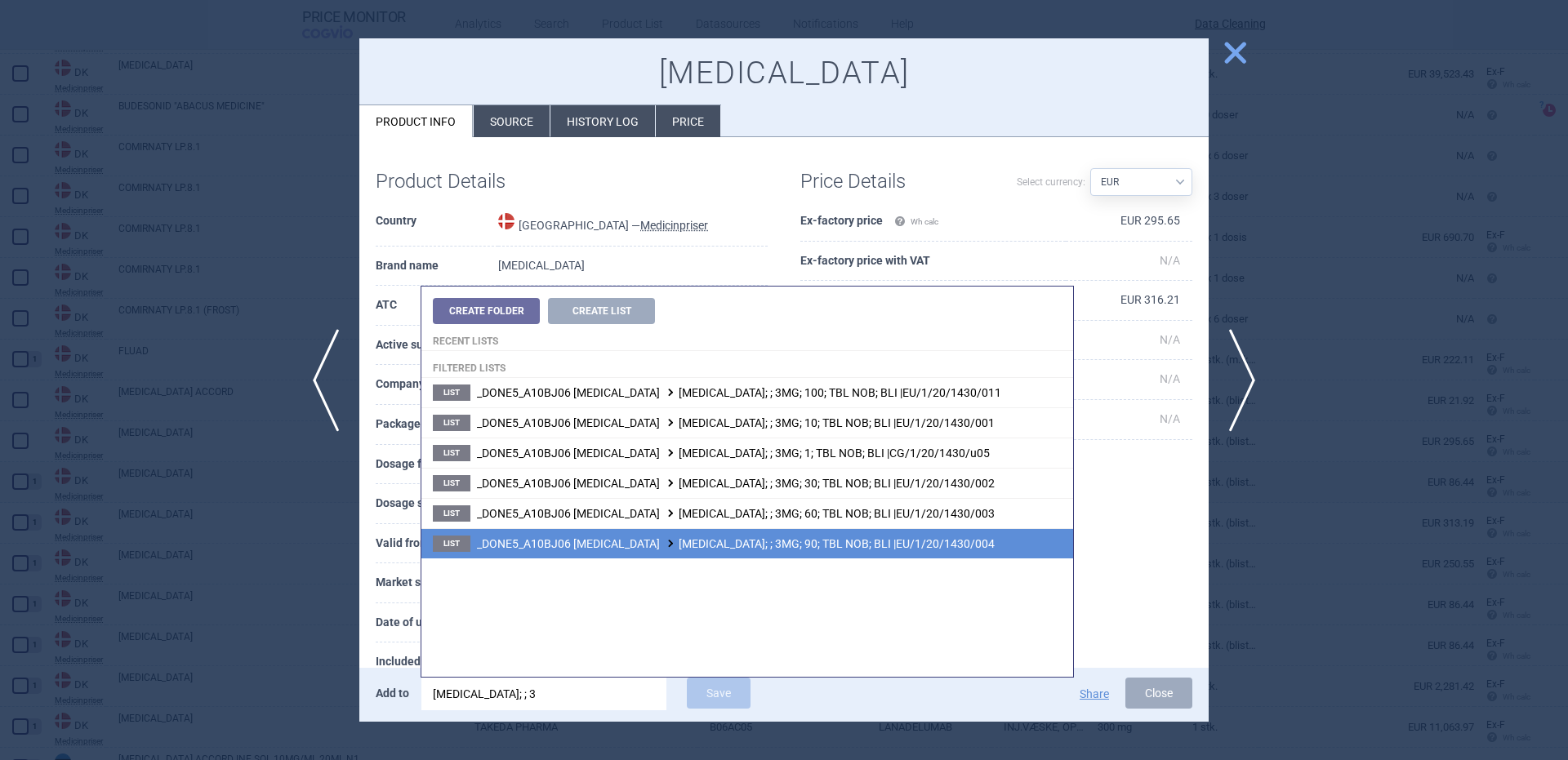
type input "rybelsus; ; 3"
click at [796, 550] on li "List _DONE5_A10BJ06 SEMAGLUTIDE RYBELSUS; ; 3MG; 90; TBL NOB; BLI |EU/1/20/1430…" at bounding box center [747, 543] width 651 height 31
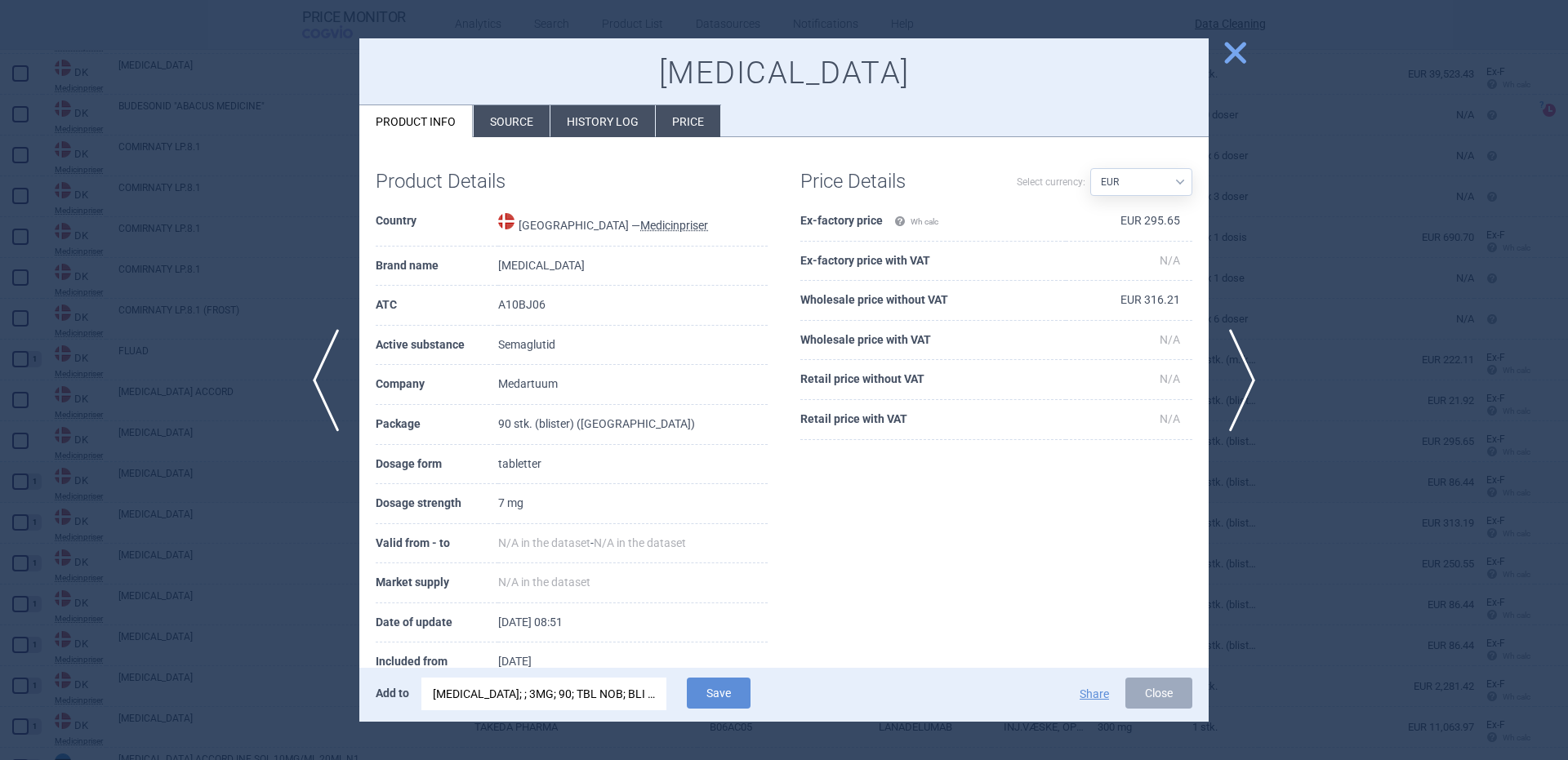
click at [579, 704] on div "RYBELSUS; ; 3MG; 90; TBL NOB; BLI |EU/1/20/1430/004" at bounding box center [544, 694] width 223 height 32
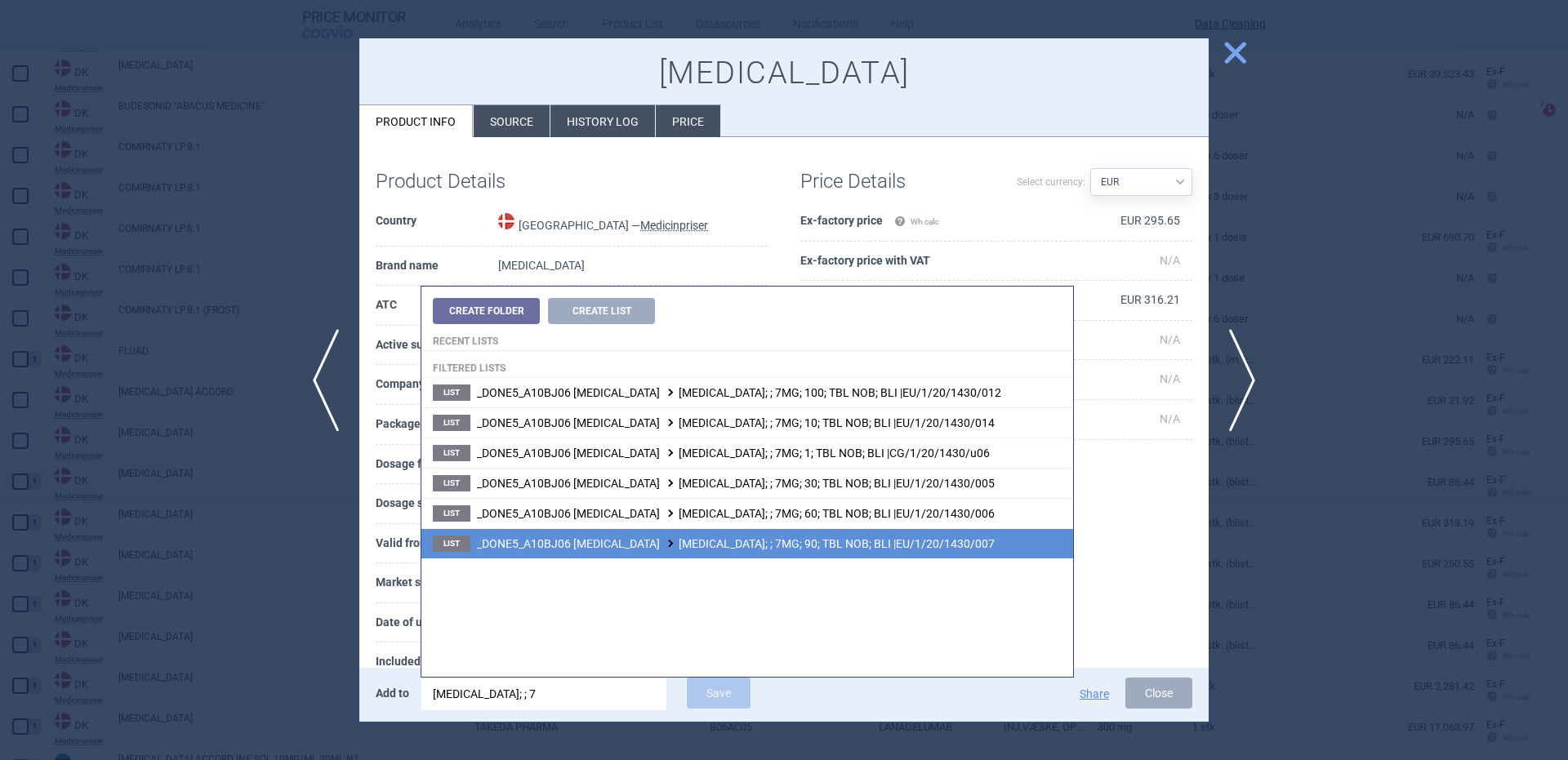
type input "rybelsus; ; 7"
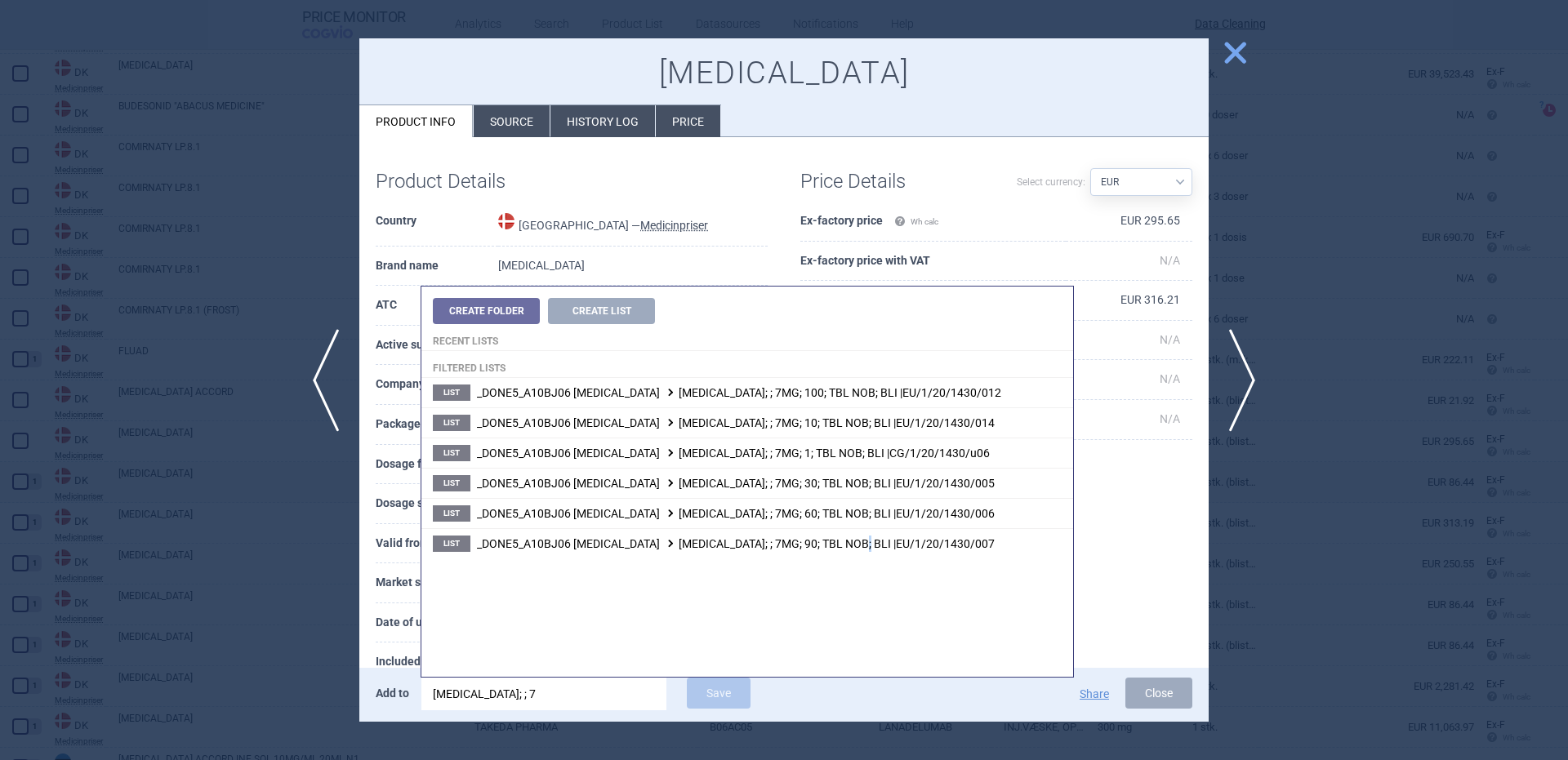
click at [852, 551] on li "List _DONE5_A10BJ06 SEMAGLUTIDE RYBELSUS; ; 7MG; 90; TBL NOB; BLI |EU/1/20/1430…" at bounding box center [747, 543] width 651 height 31
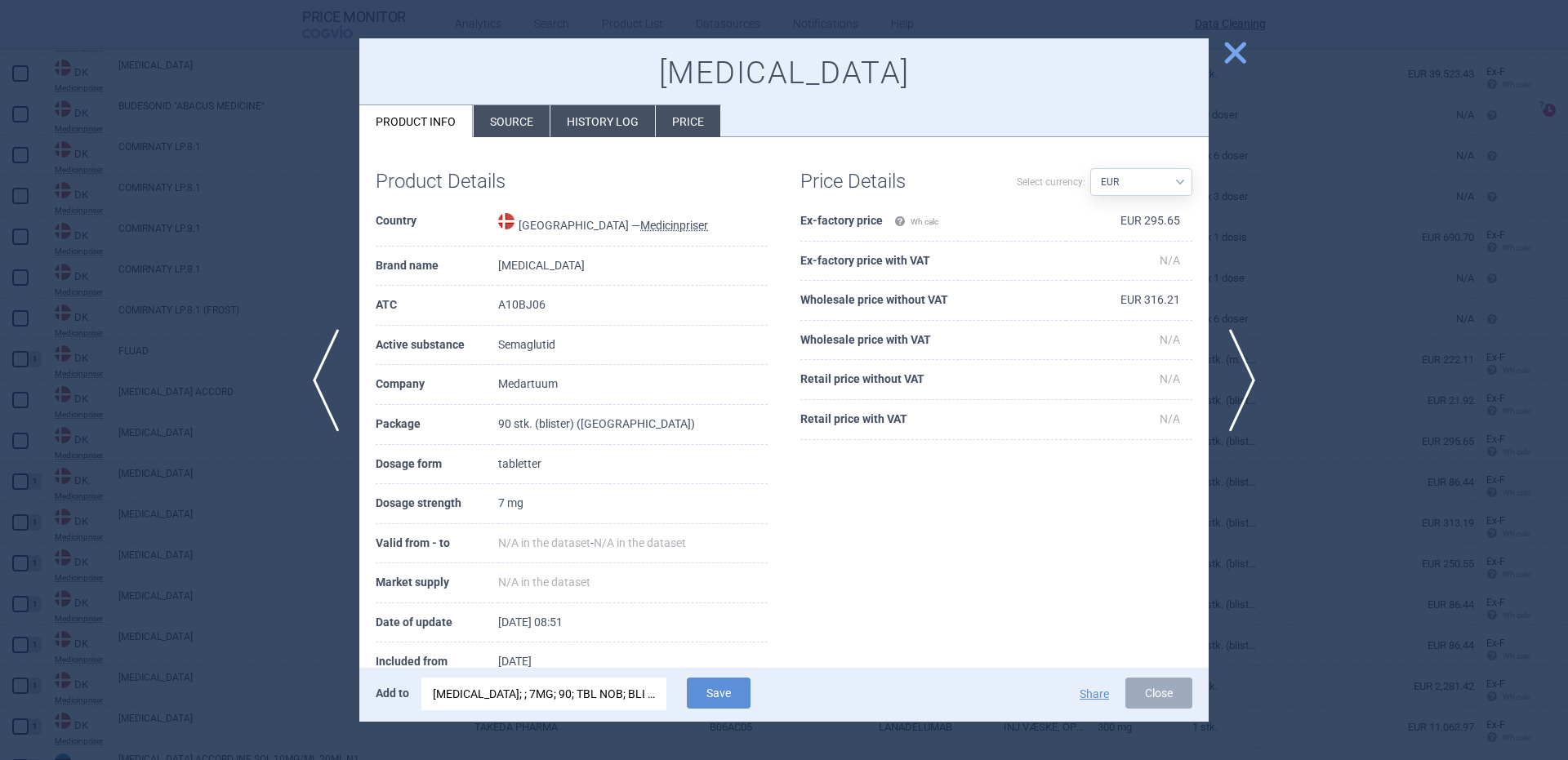
click at [728, 709] on span "Save" at bounding box center [719, 706] width 80 height 15
click at [731, 690] on button "Save" at bounding box center [719, 693] width 64 height 31
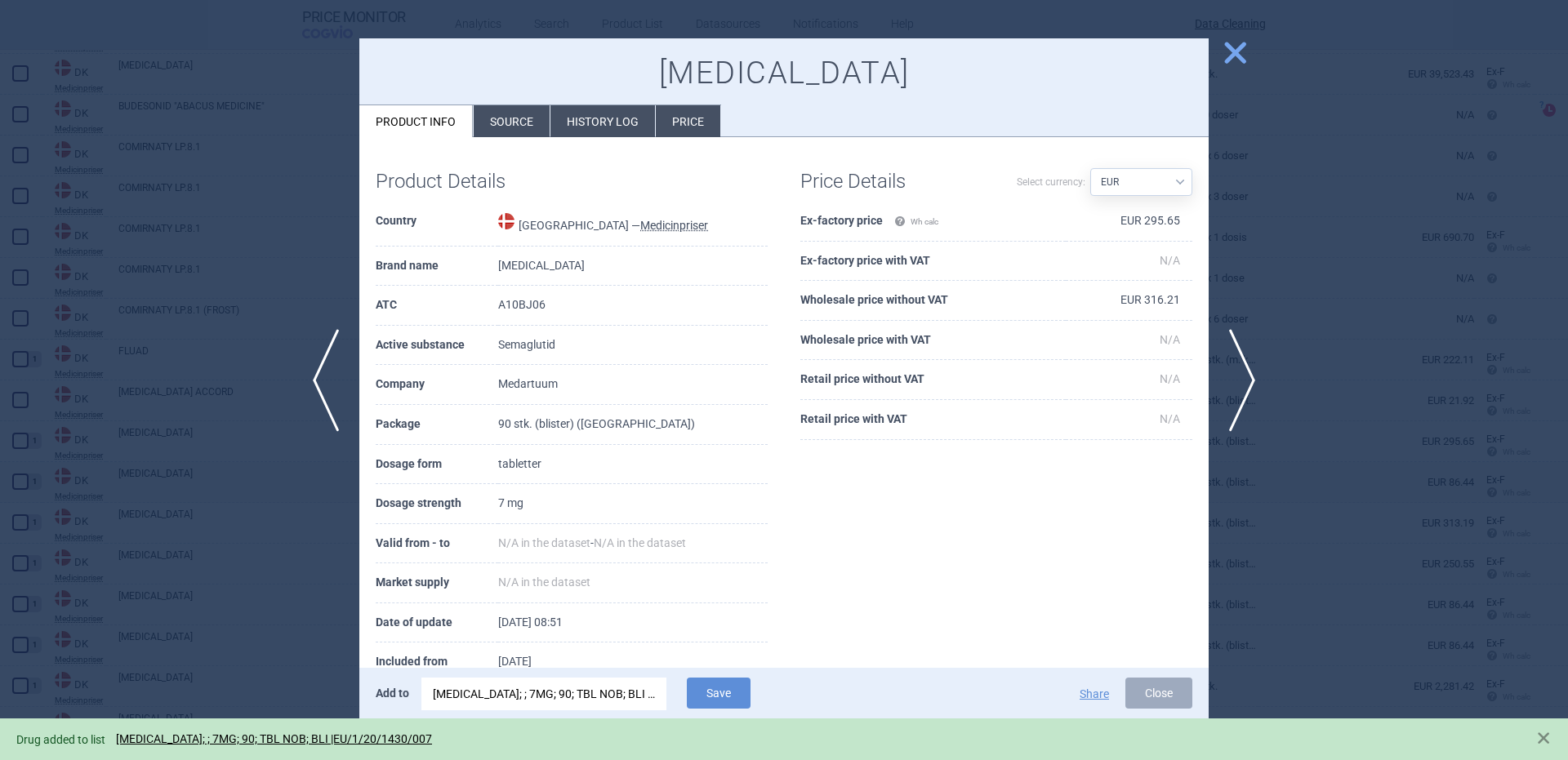
click at [250, 493] on div at bounding box center [784, 380] width 1568 height 760
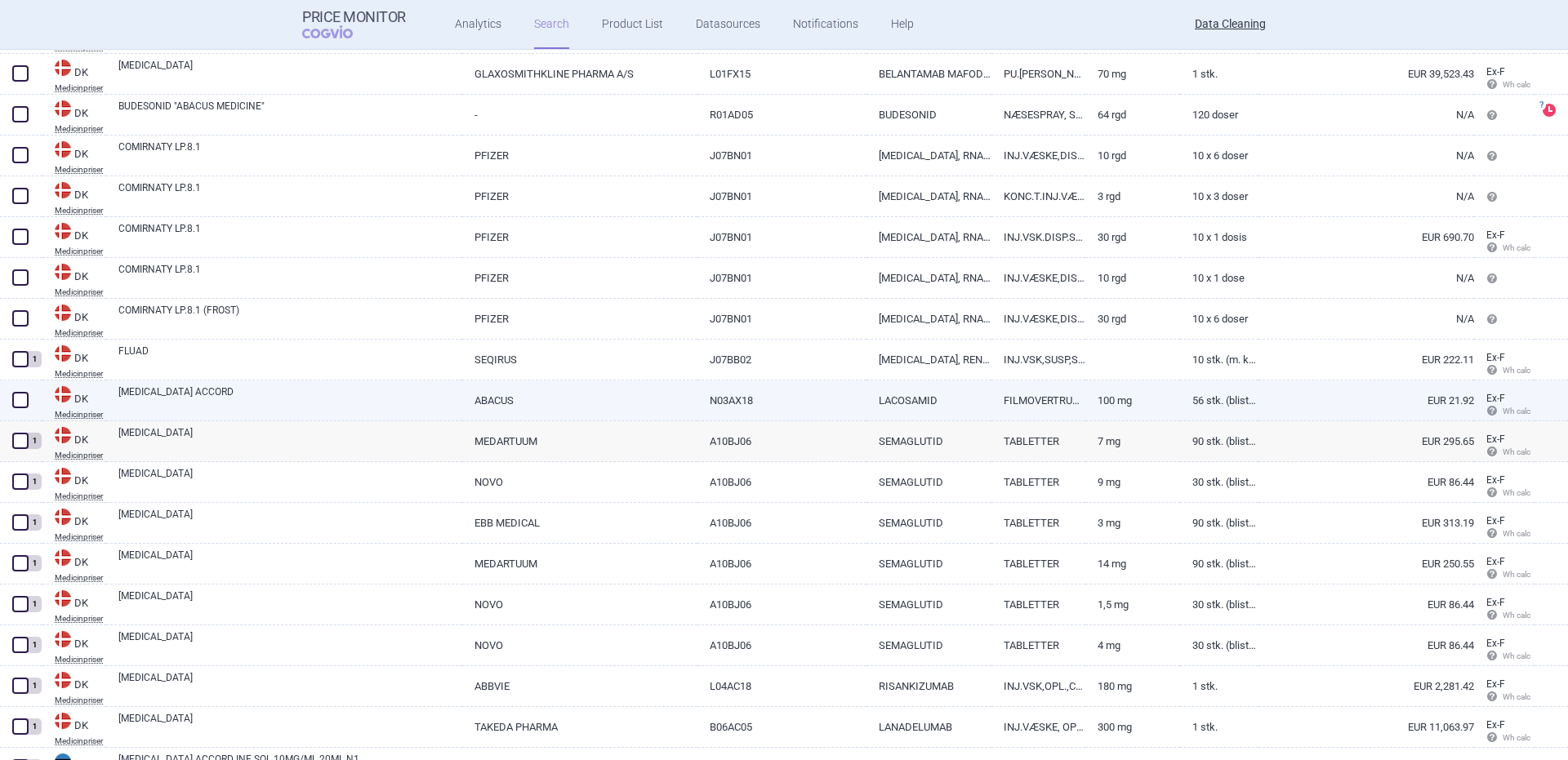
click at [316, 397] on link "LACOSAMIDE ACCORD" at bounding box center [290, 399] width 344 height 30
select select "EUR"
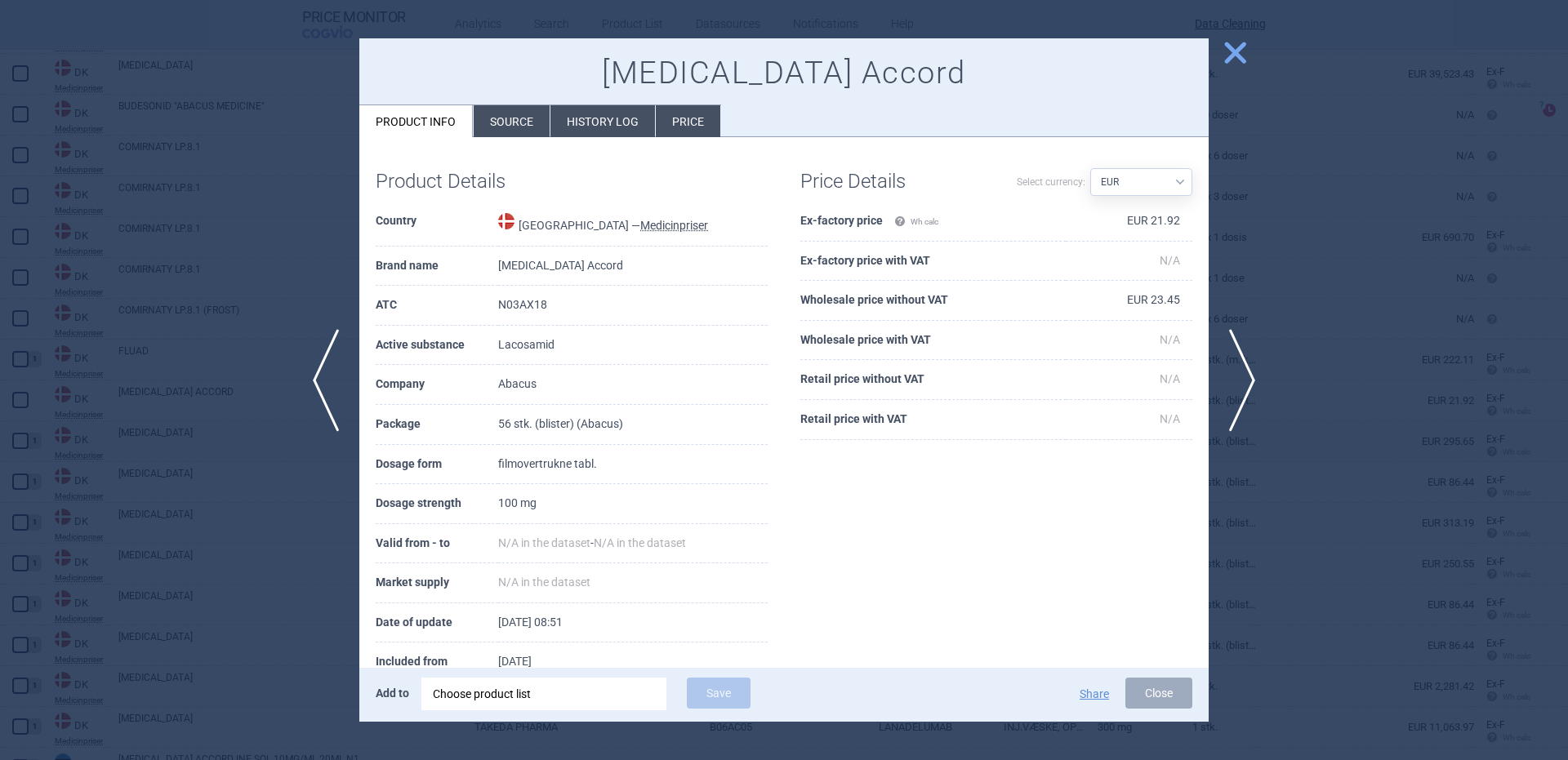
click at [571, 696] on div "Choose product list" at bounding box center [544, 694] width 223 height 32
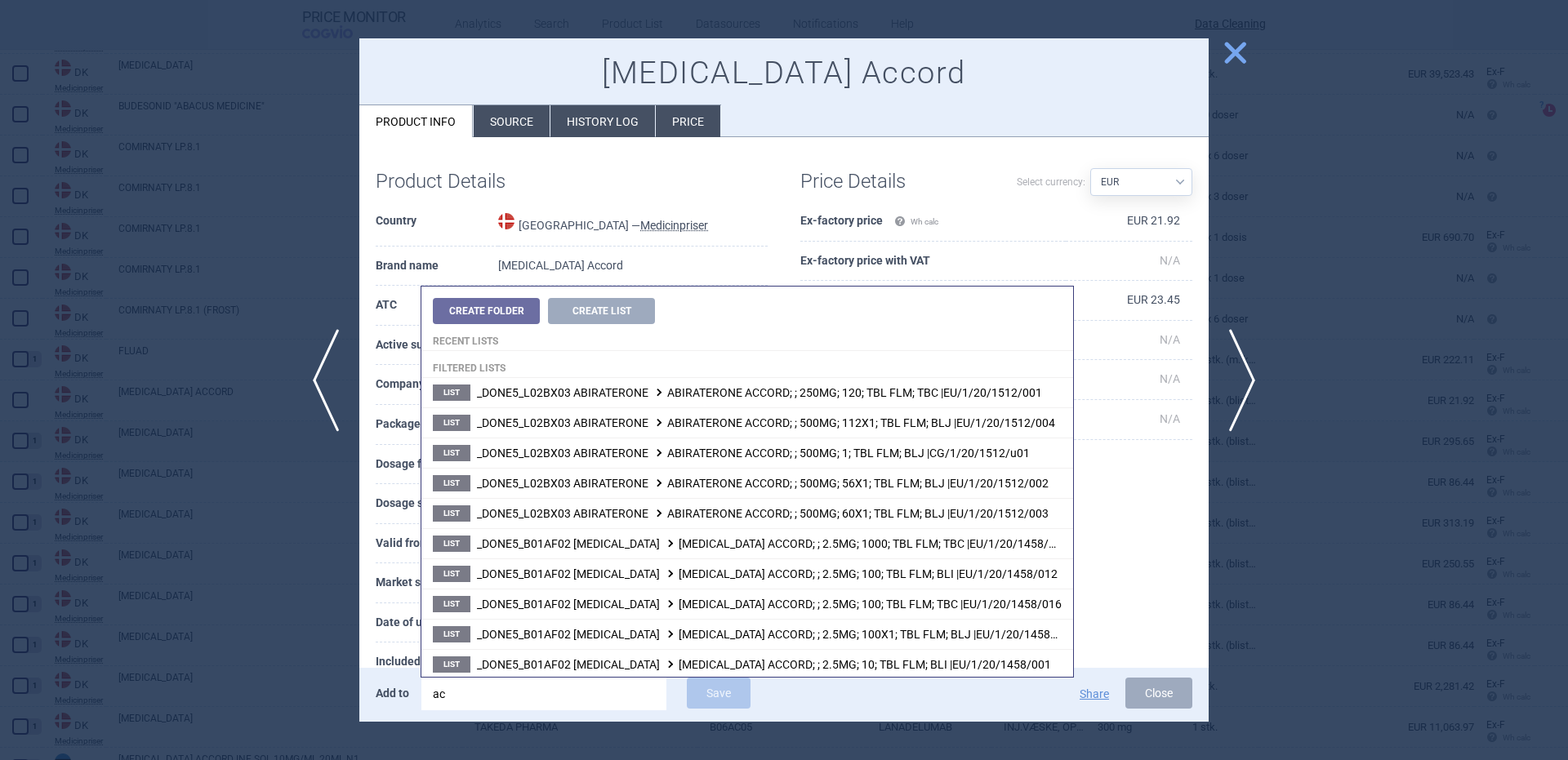
type input "a"
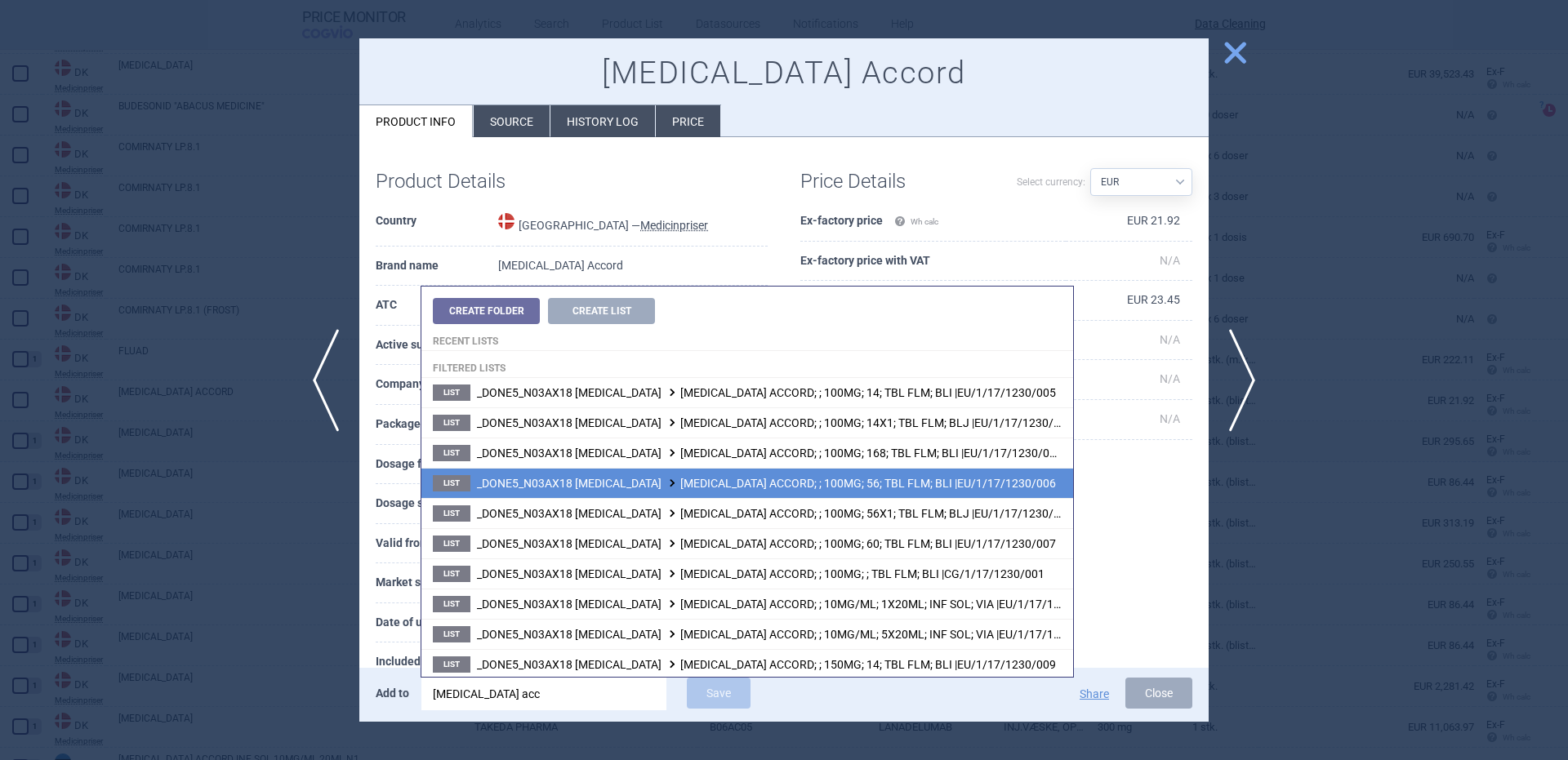
type input "lacosamide acc"
click at [888, 490] on li "List _DONE5_N03AX18 LACOSAMIDE LACOSAMIDE ACCORD; ; 100MG; 56; TBL FLM; BLI |EU…" at bounding box center [747, 483] width 651 height 31
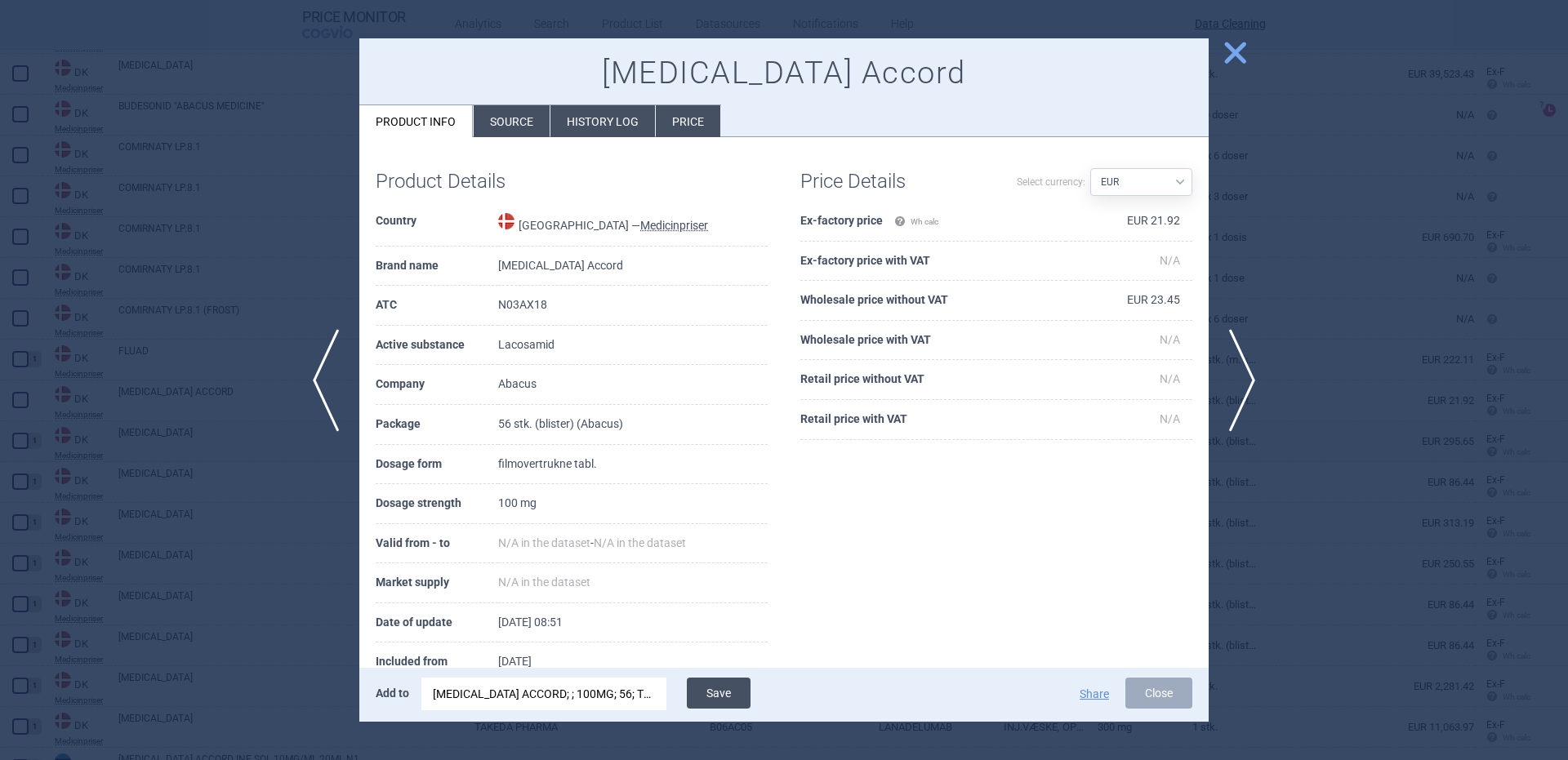
click at [715, 707] on button "Save" at bounding box center [719, 693] width 64 height 31
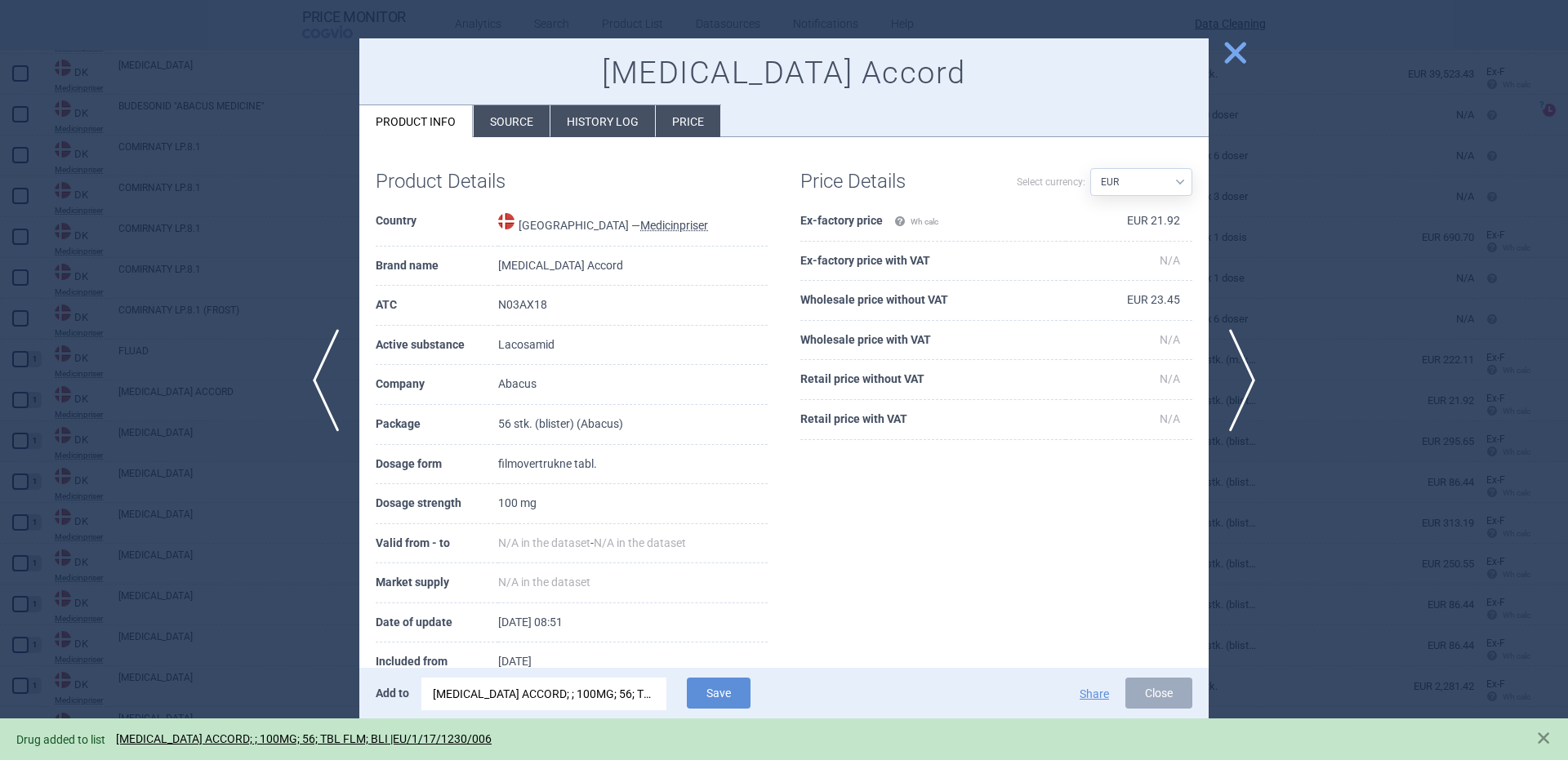
click at [266, 183] on div at bounding box center [784, 380] width 1568 height 760
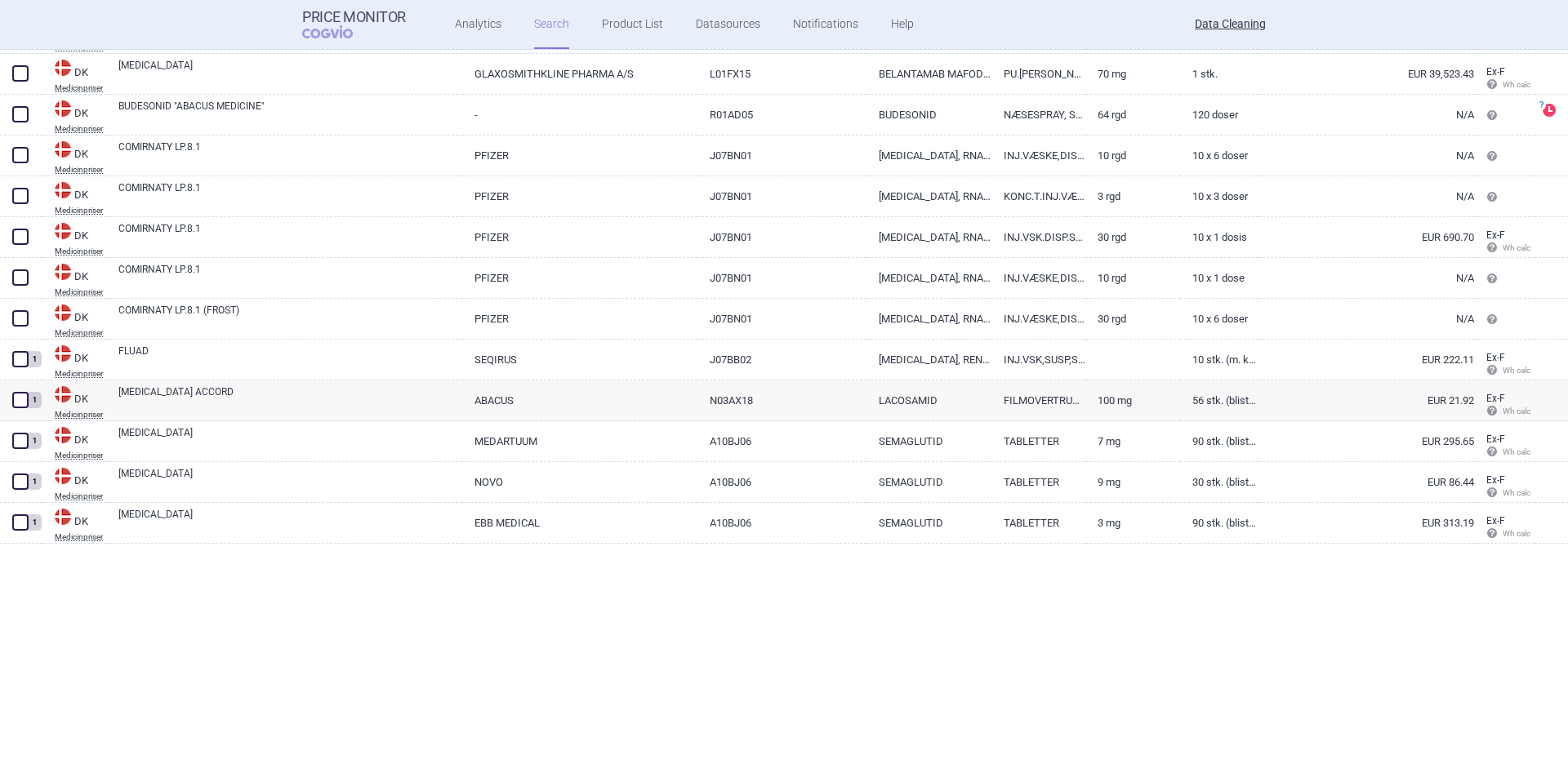
scroll to position [12259, 0]
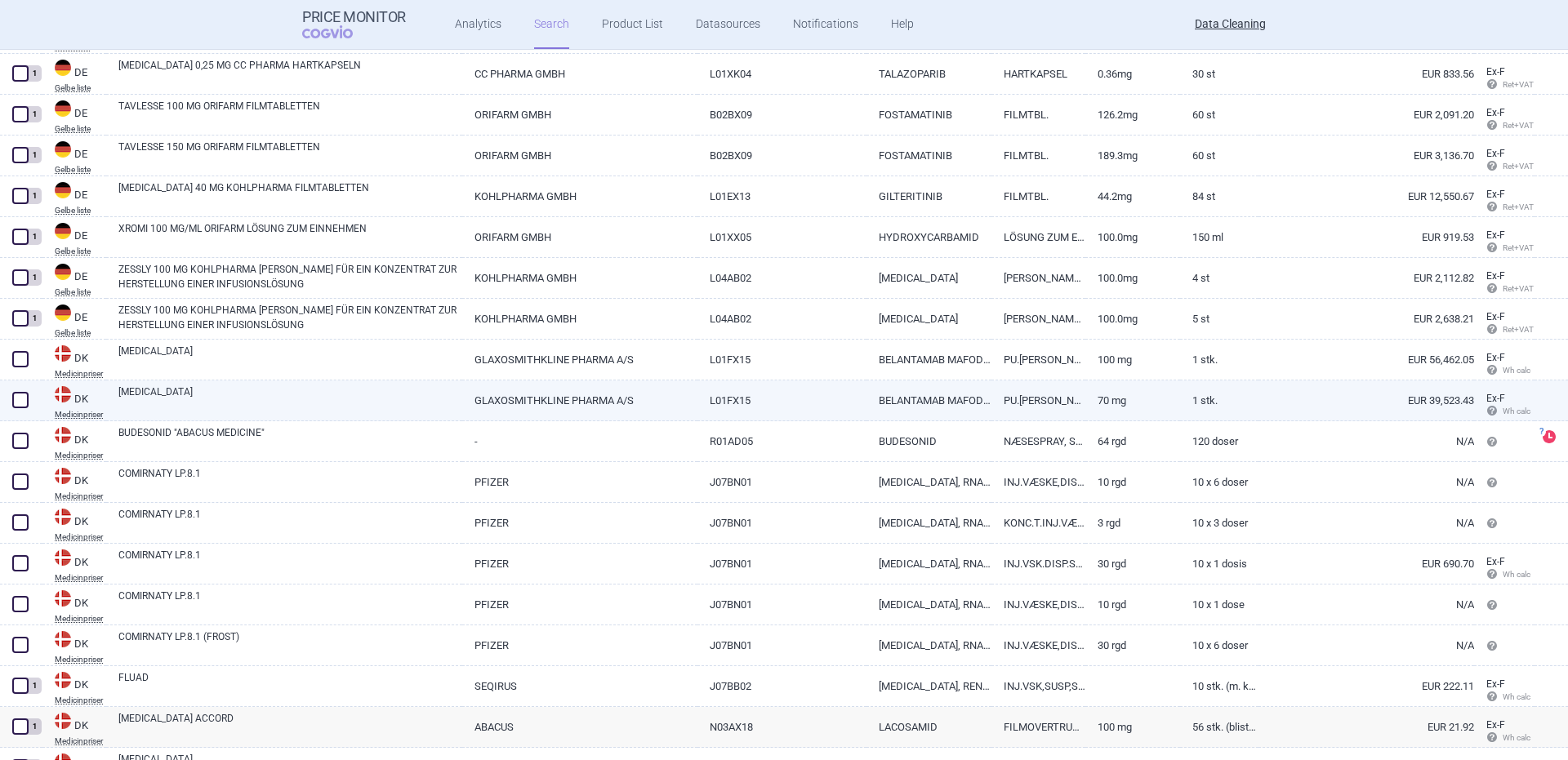
click at [272, 390] on link "BLENREP" at bounding box center [290, 399] width 344 height 30
select select "EUR"
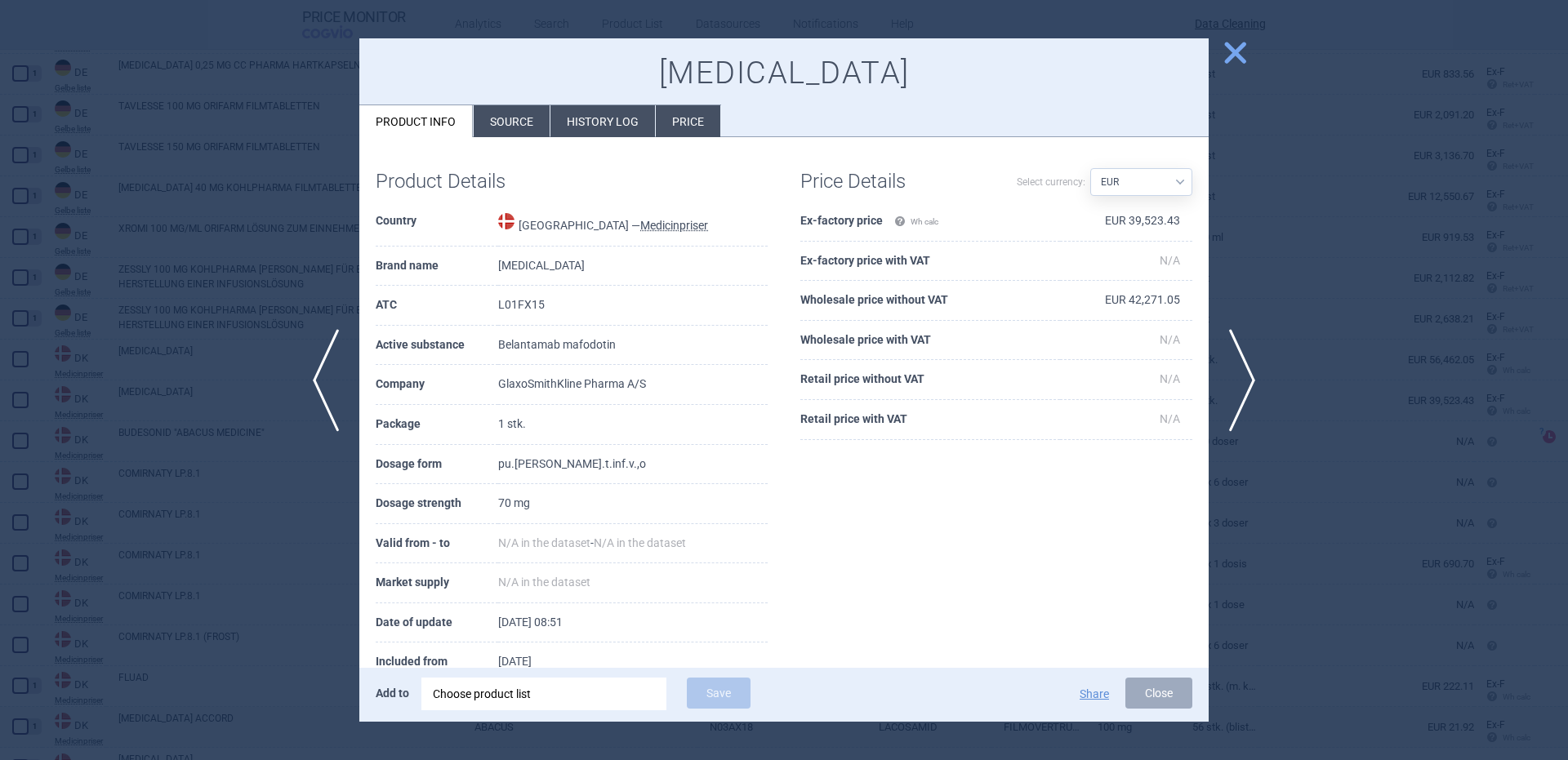
click at [499, 695] on div "Choose product list" at bounding box center [544, 694] width 223 height 32
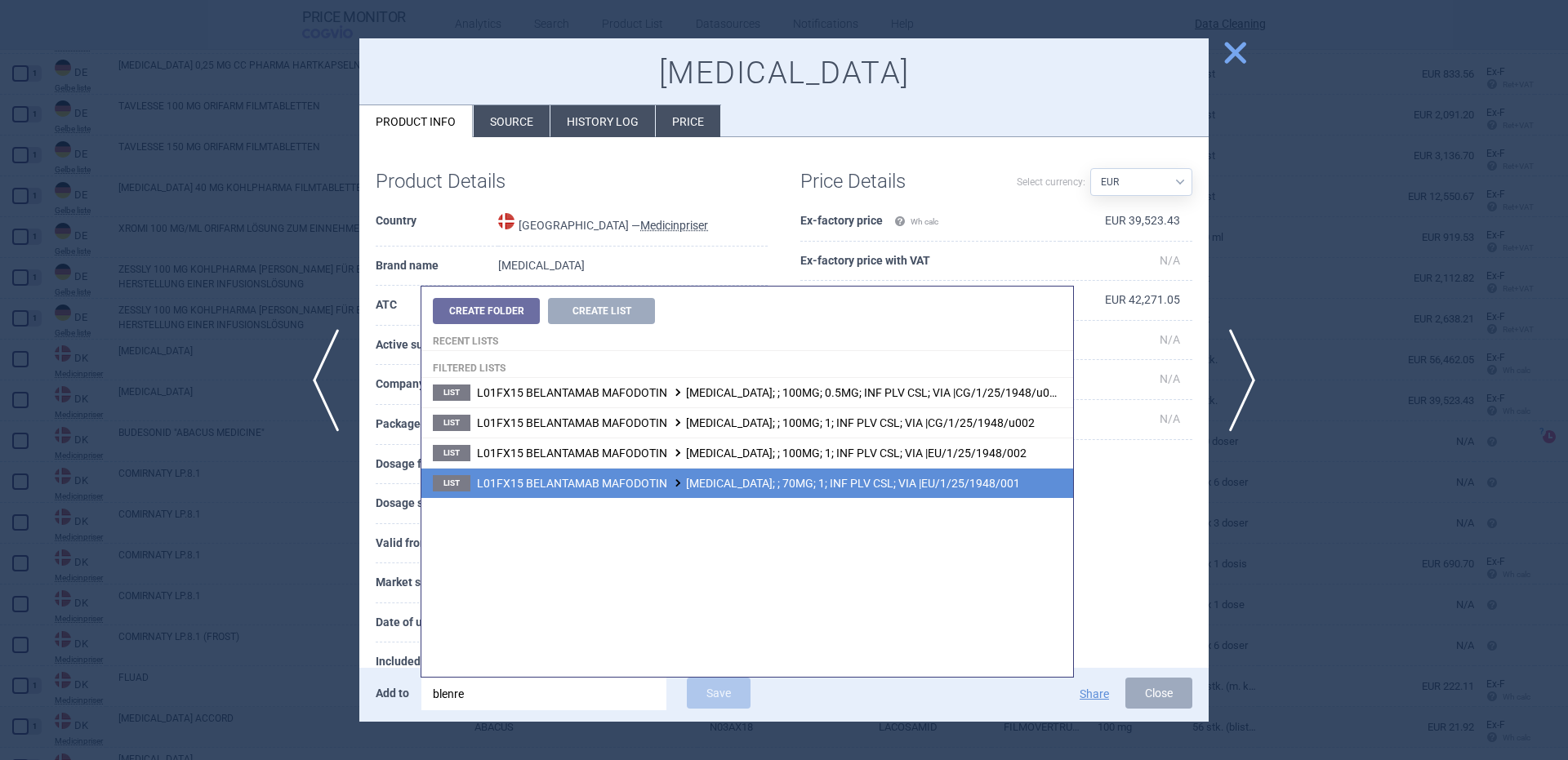
type input "blenre"
click at [847, 498] on li "List L01FX15 BELANTAMAB MAFODOTIN BLENREP; ; 70MG; 1; INF PLV CSL; VIA |EU/1/25…" at bounding box center [747, 483] width 651 height 31
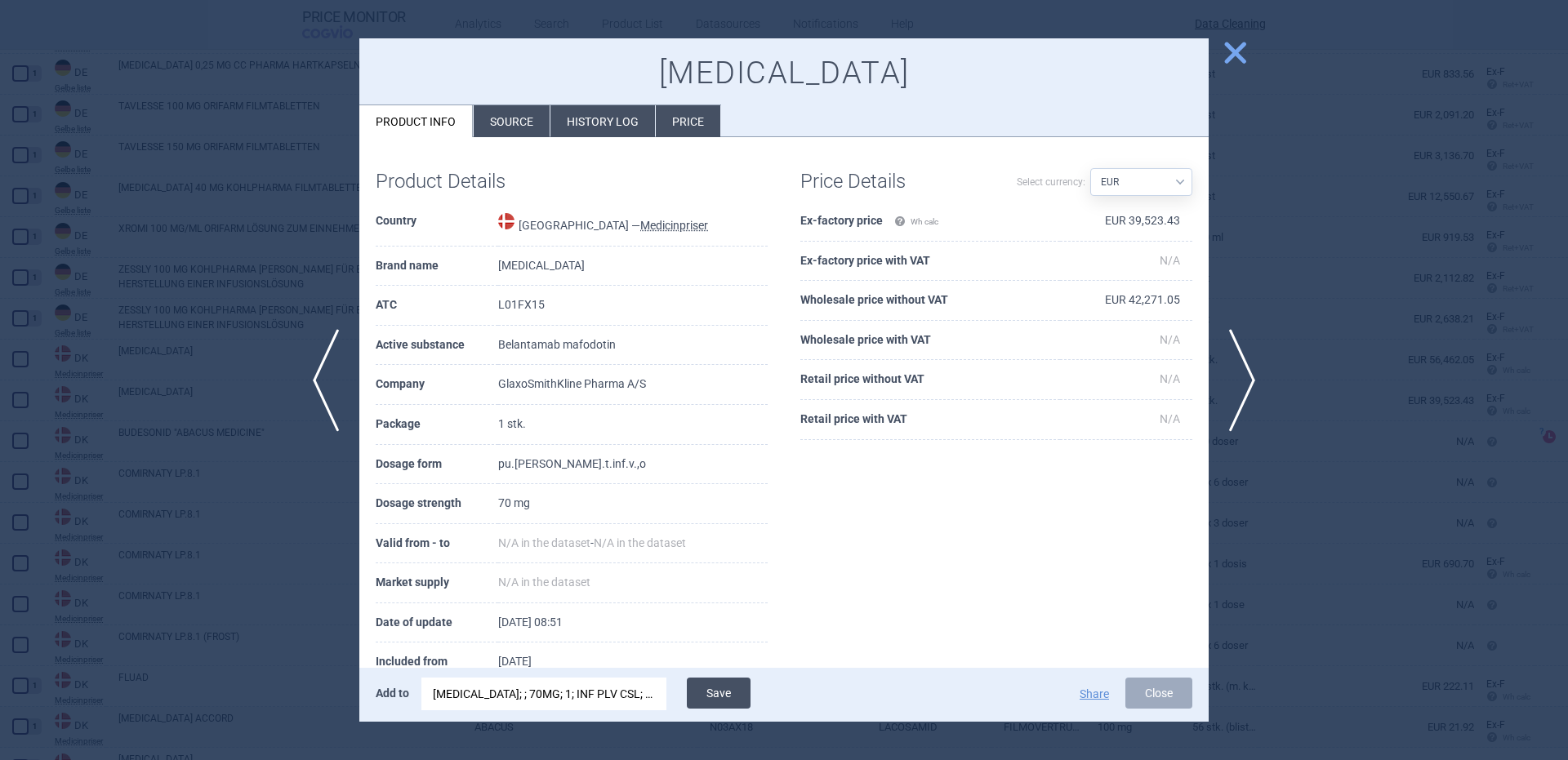
click at [716, 705] on button "Save" at bounding box center [719, 693] width 64 height 31
click at [339, 393] on div at bounding box center [784, 380] width 1568 height 760
click at [323, 390] on span "previous" at bounding box center [320, 380] width 37 height 103
click at [578, 704] on div "BLENREP; ; 70MG; 1; INF PLV CSL; VIA |EU/1/25/1948/001" at bounding box center [544, 694] width 223 height 32
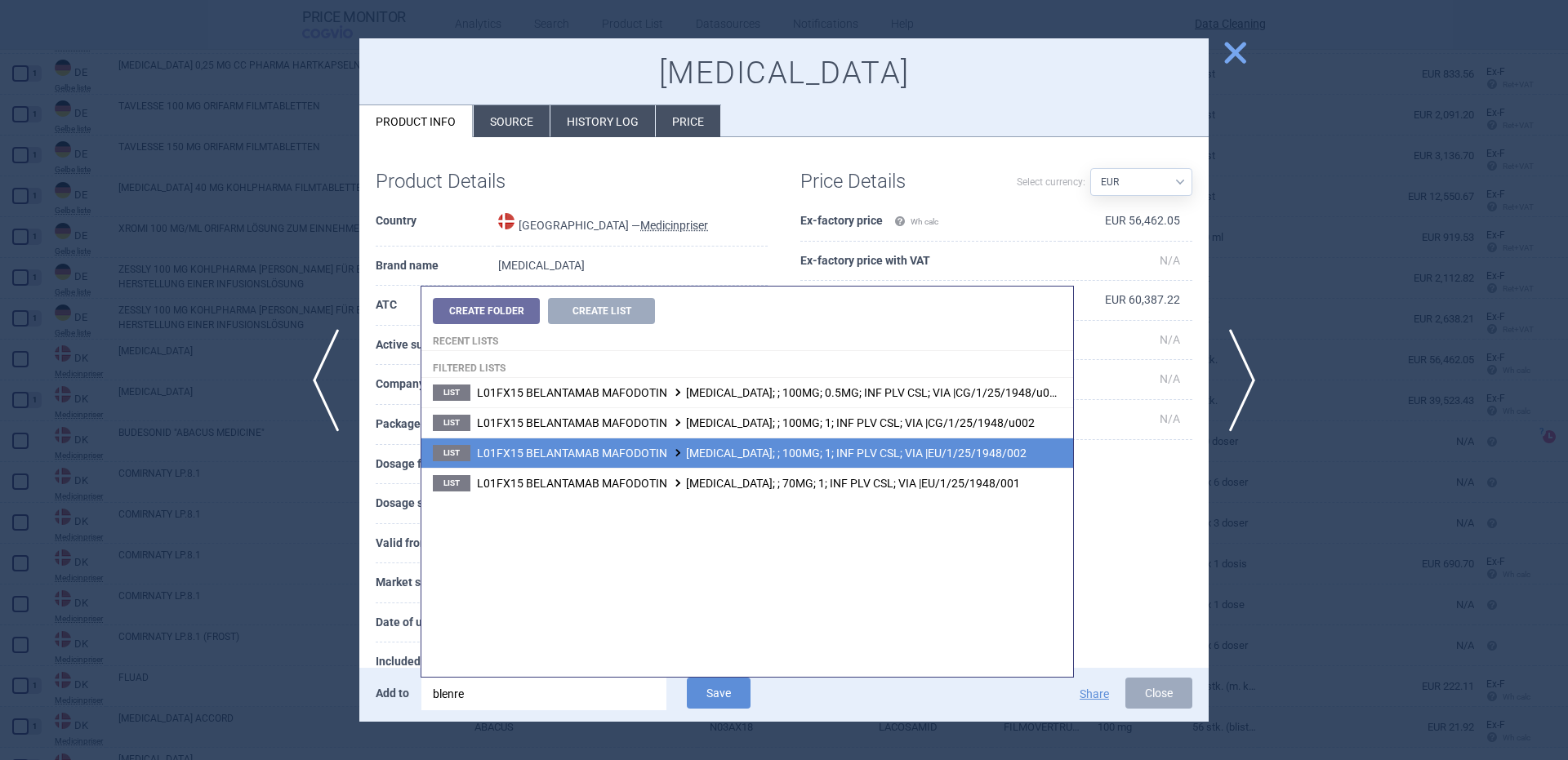
click at [865, 453] on span "L01FX15 BELANTAMAB MAFODOTIN BLENREP; ; 100MG; 1; INF PLV CSL; VIA |EU/1/25/194…" at bounding box center [751, 453] width 550 height 13
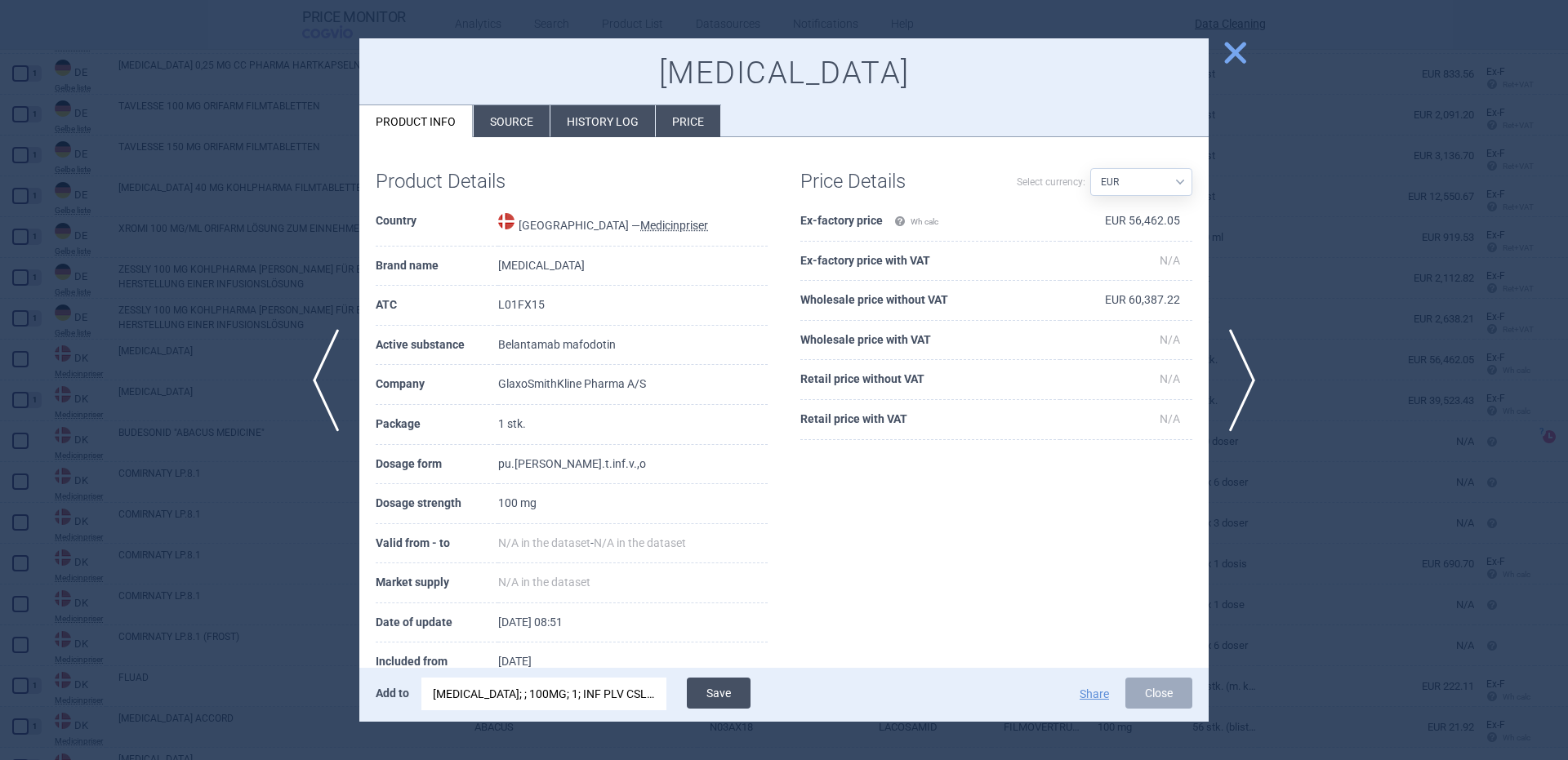
click at [733, 702] on button "Save" at bounding box center [719, 693] width 64 height 31
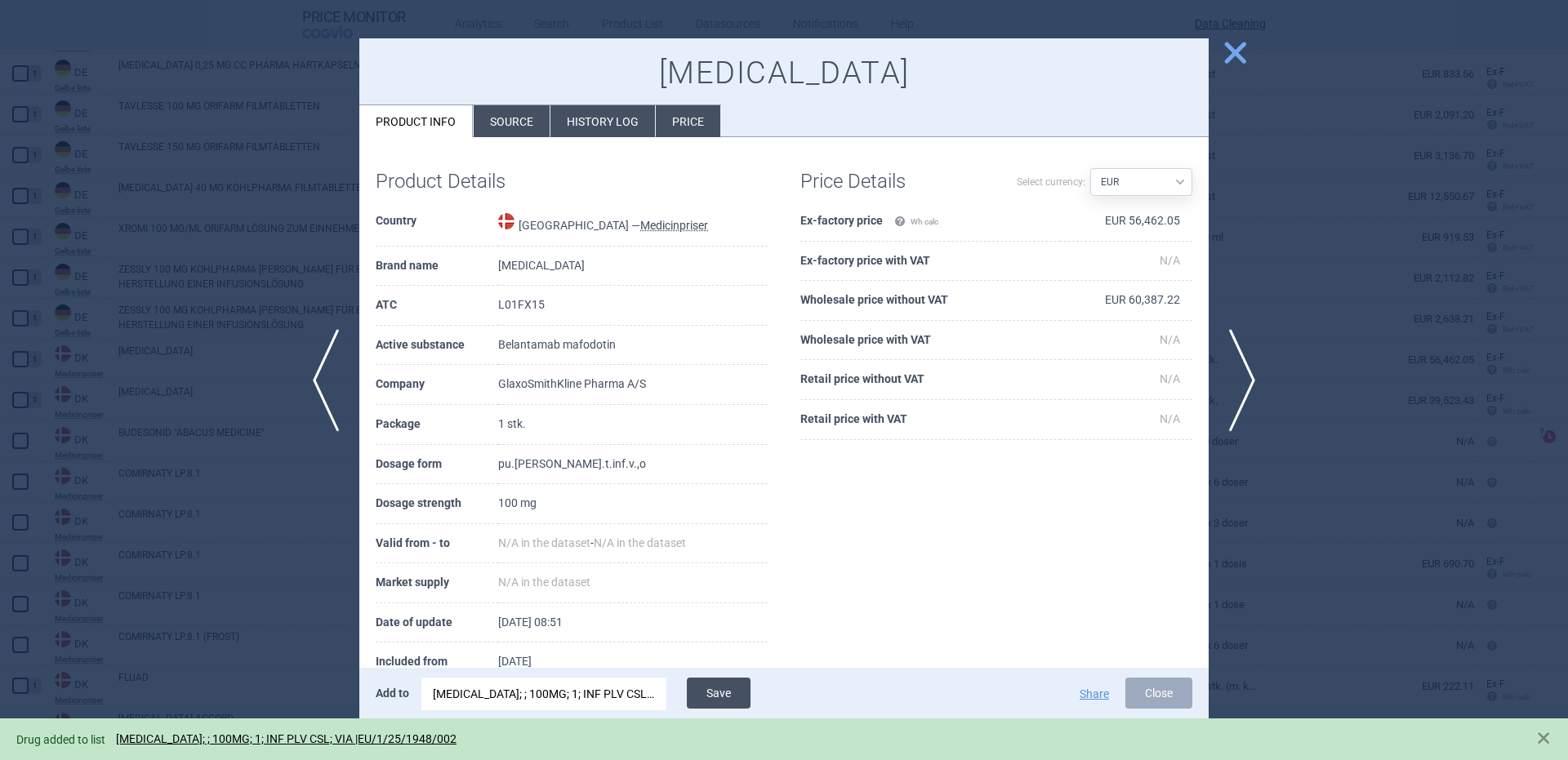
click at [733, 702] on button "Save" at bounding box center [719, 693] width 64 height 31
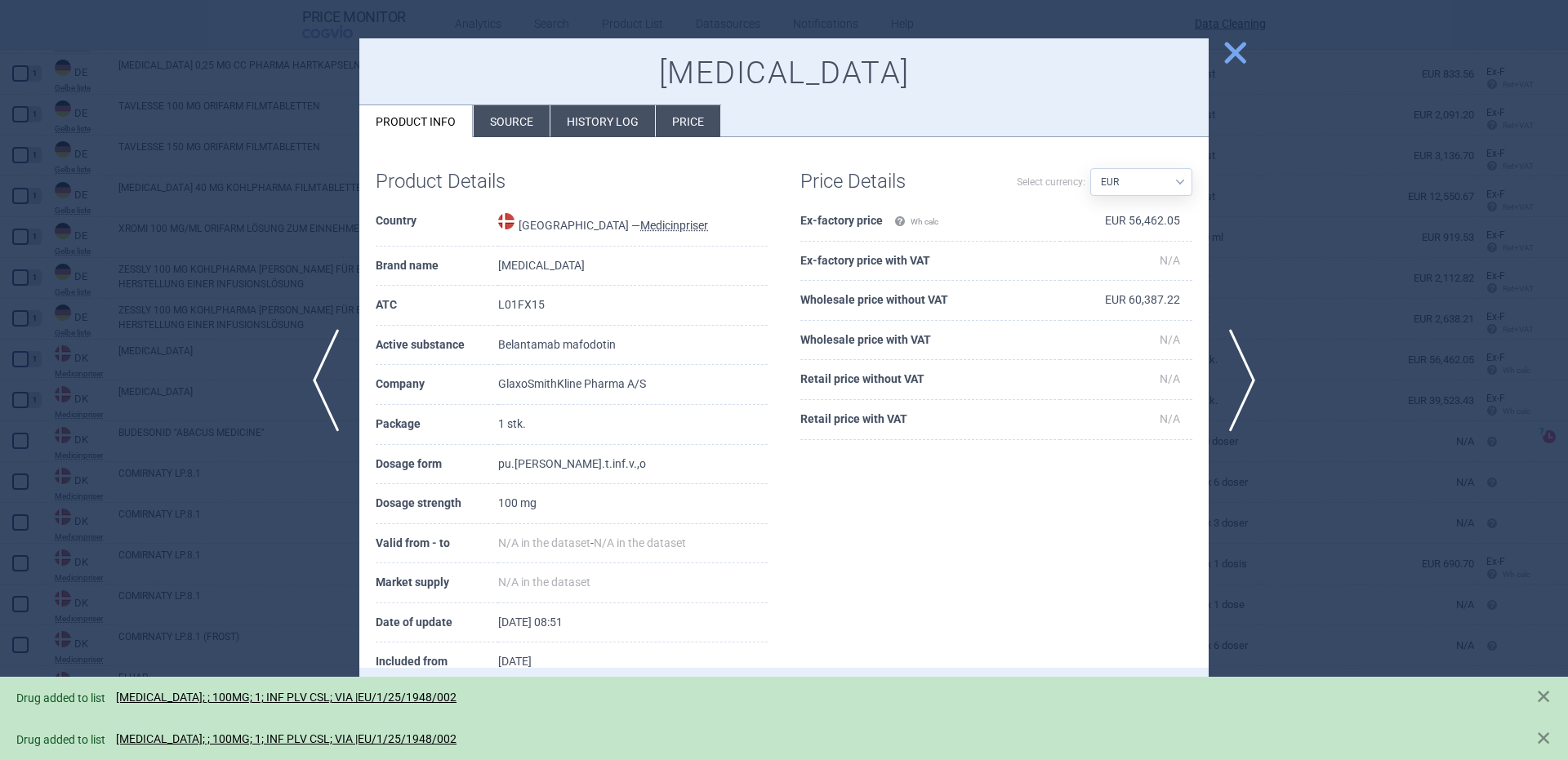
click at [199, 451] on div at bounding box center [784, 380] width 1568 height 760
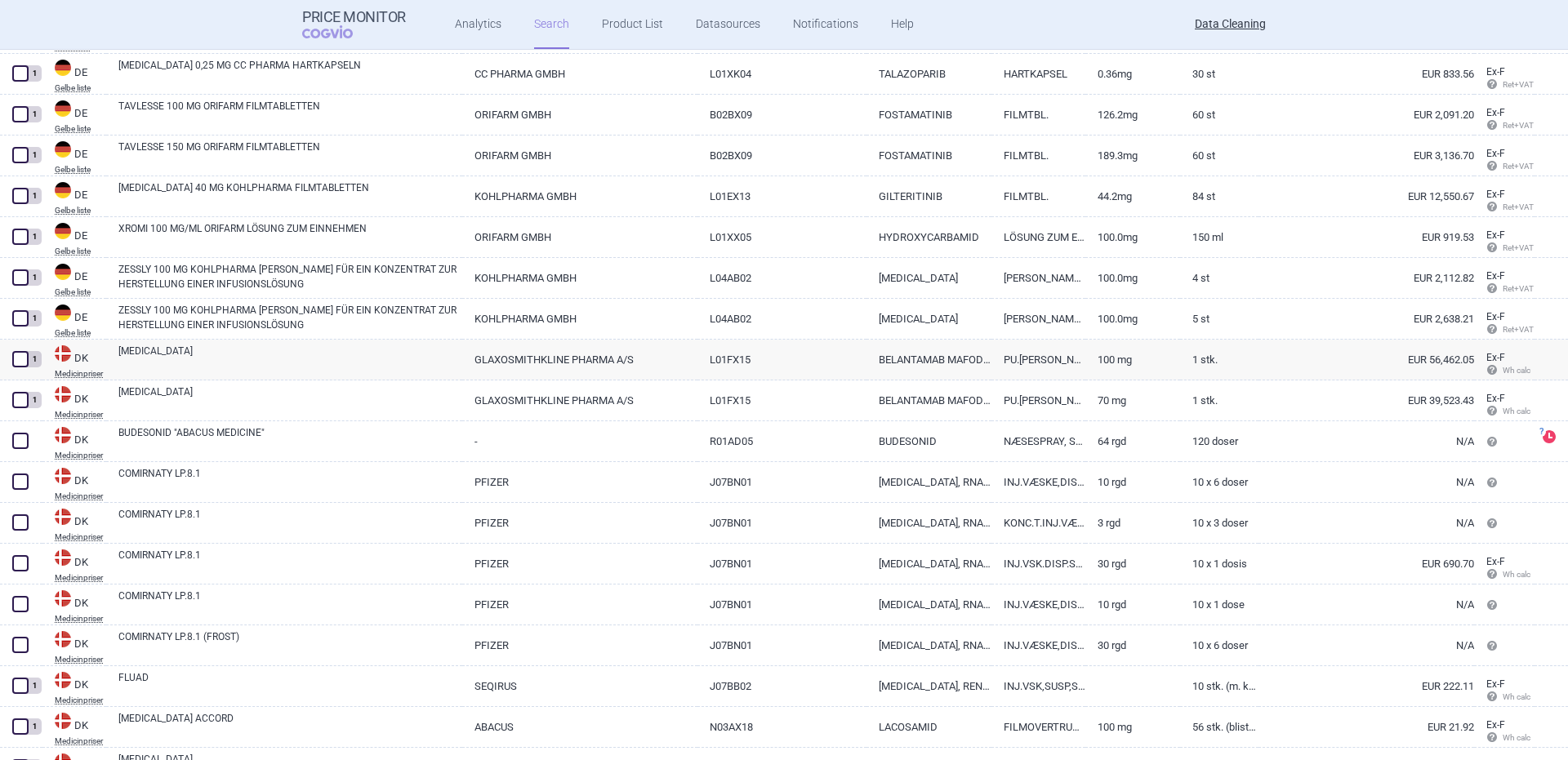
scroll to position [11932, 0]
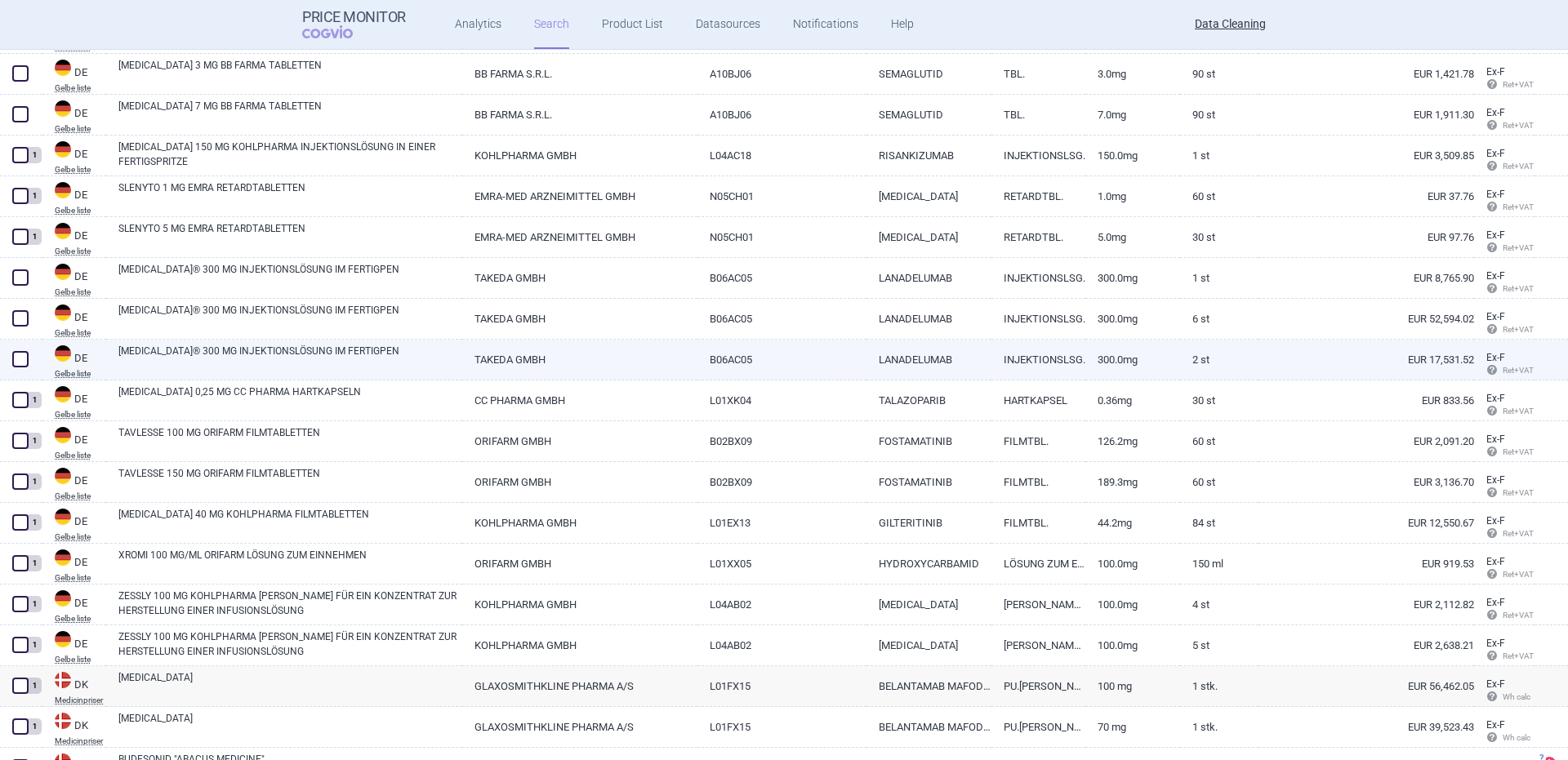
click at [187, 364] on link "TAKHZYRO® 300 MG INJEKTIONSLÖSUNG IM FERTIGPEN" at bounding box center [290, 358] width 344 height 30
select select "EUR"
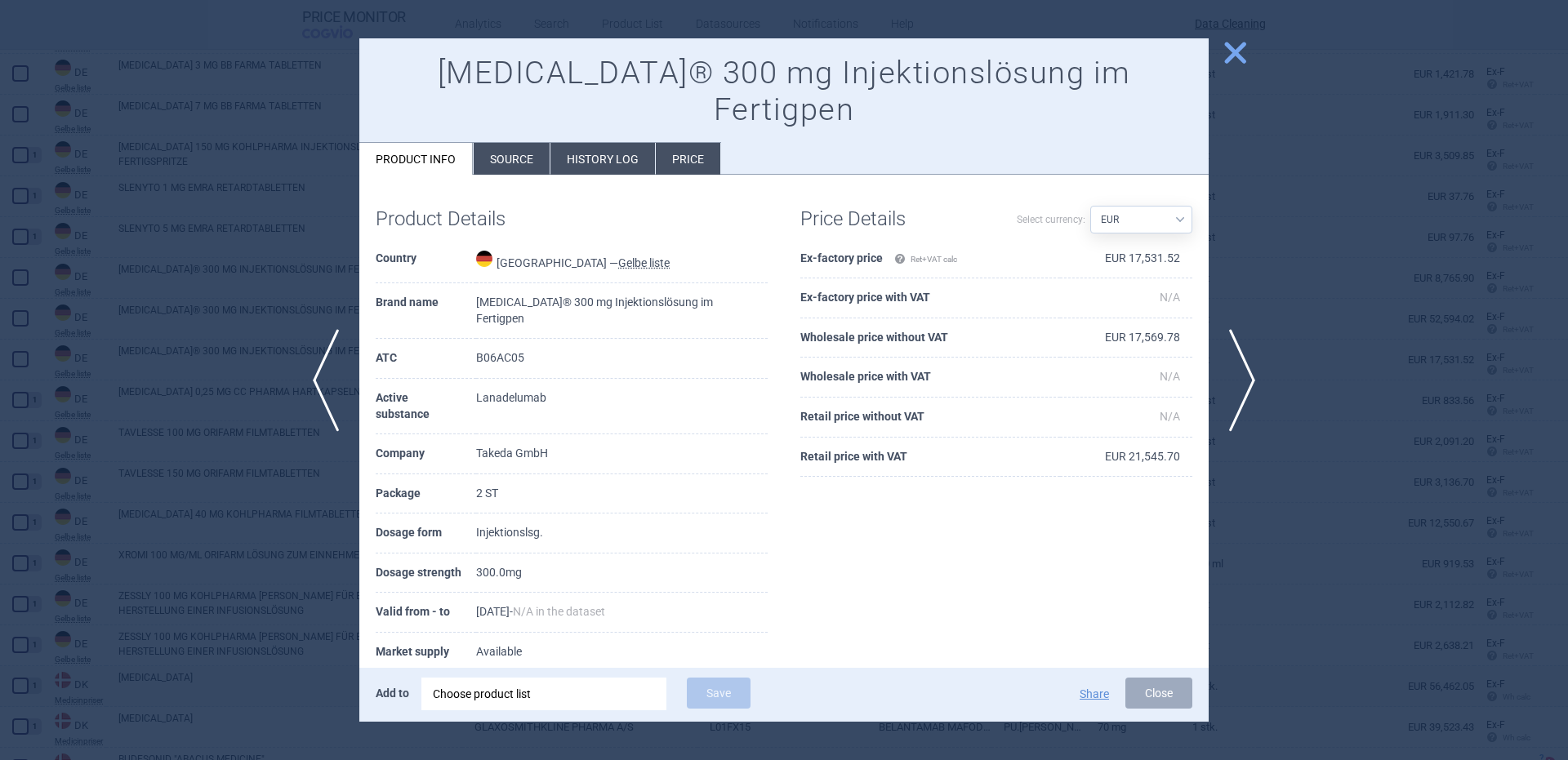
click at [541, 696] on div "Choose product list" at bounding box center [544, 694] width 223 height 32
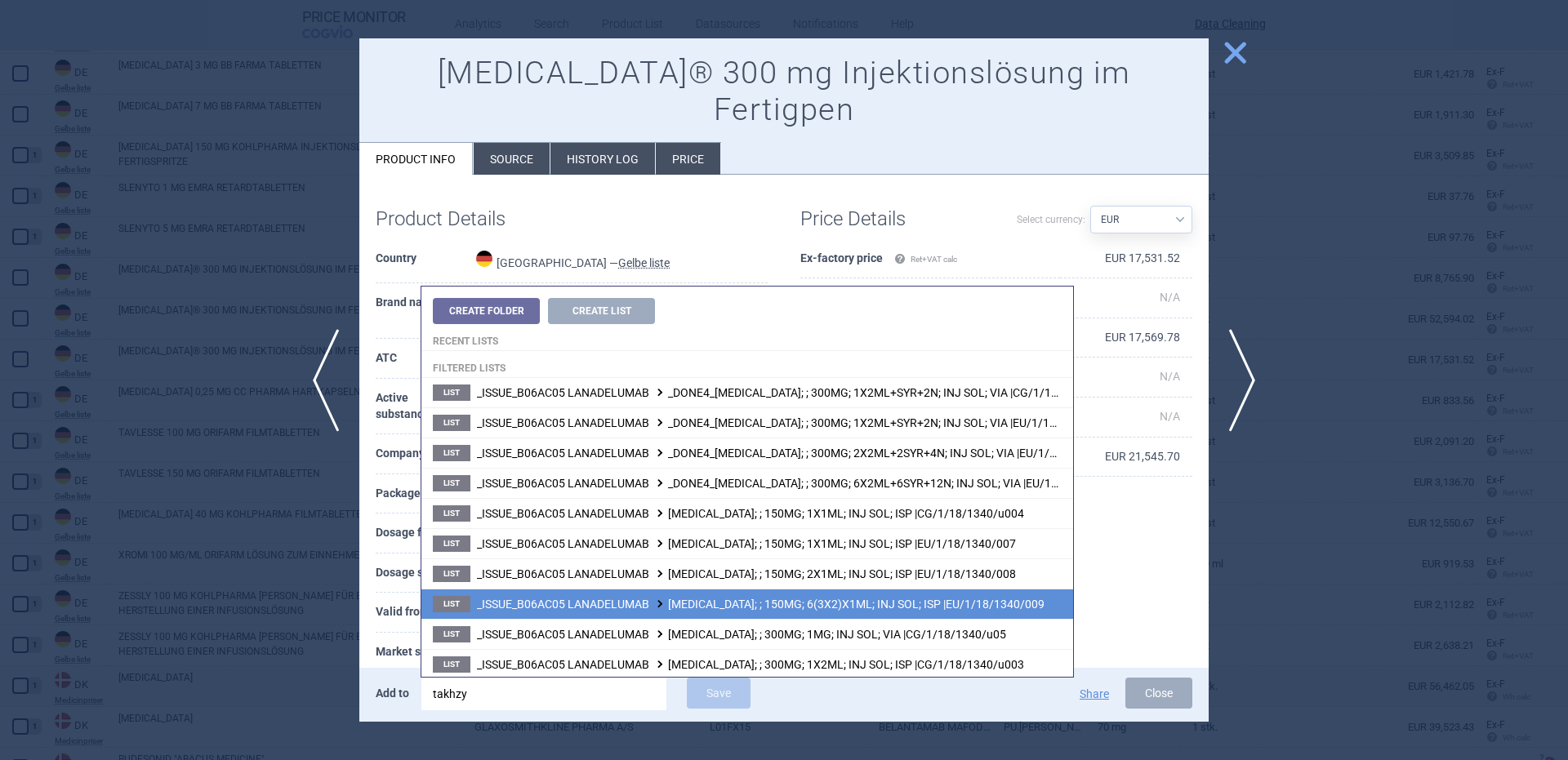
scroll to position [214, 0]
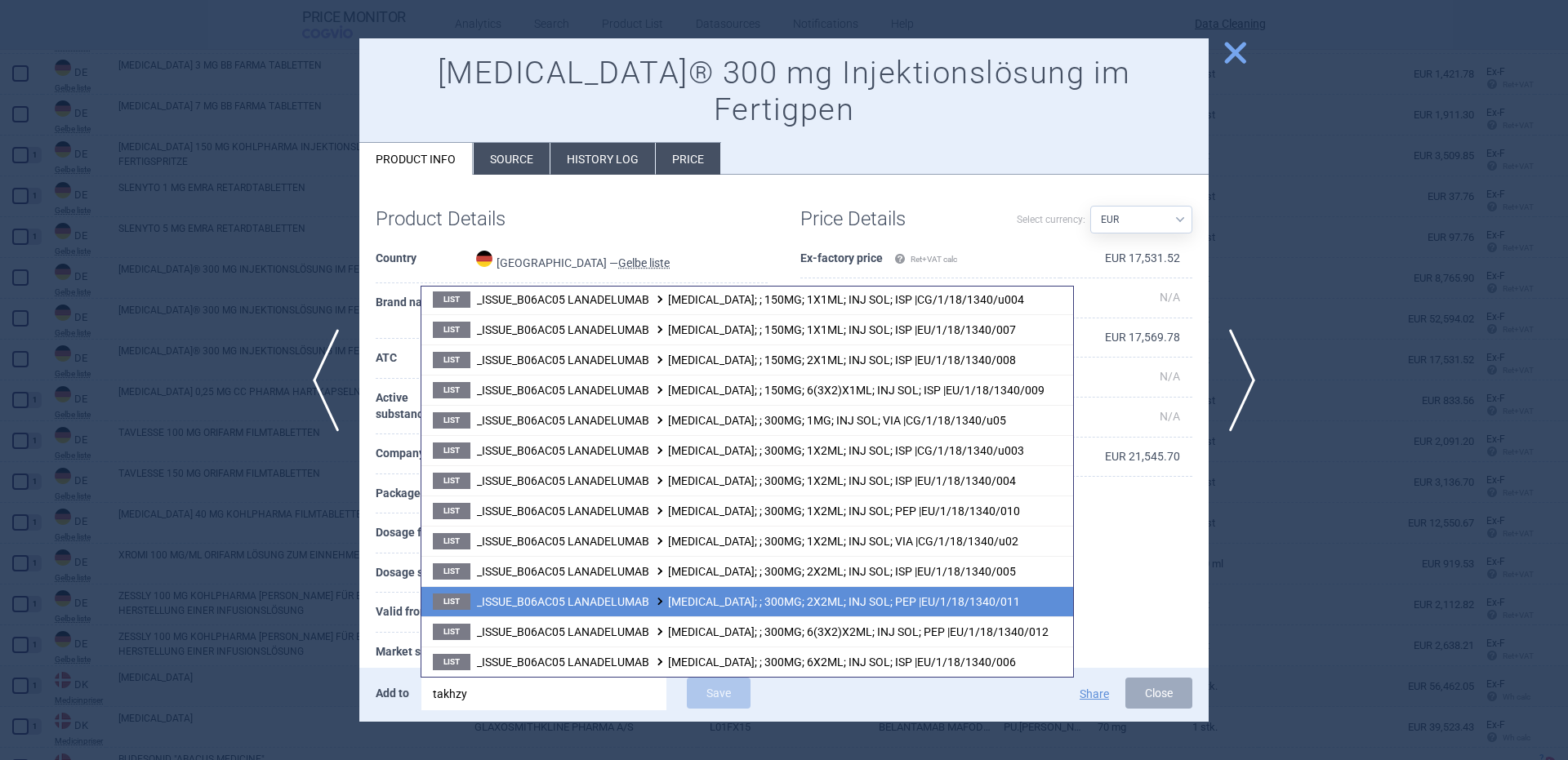
type input "takhzy"
click at [856, 594] on li "List _ISSUE_B06AC05 LANADELUMAB TAKHZYRO; ; 300MG; 2X2ML; INJ SOL; PEP |EU/1/18…" at bounding box center [747, 601] width 651 height 31
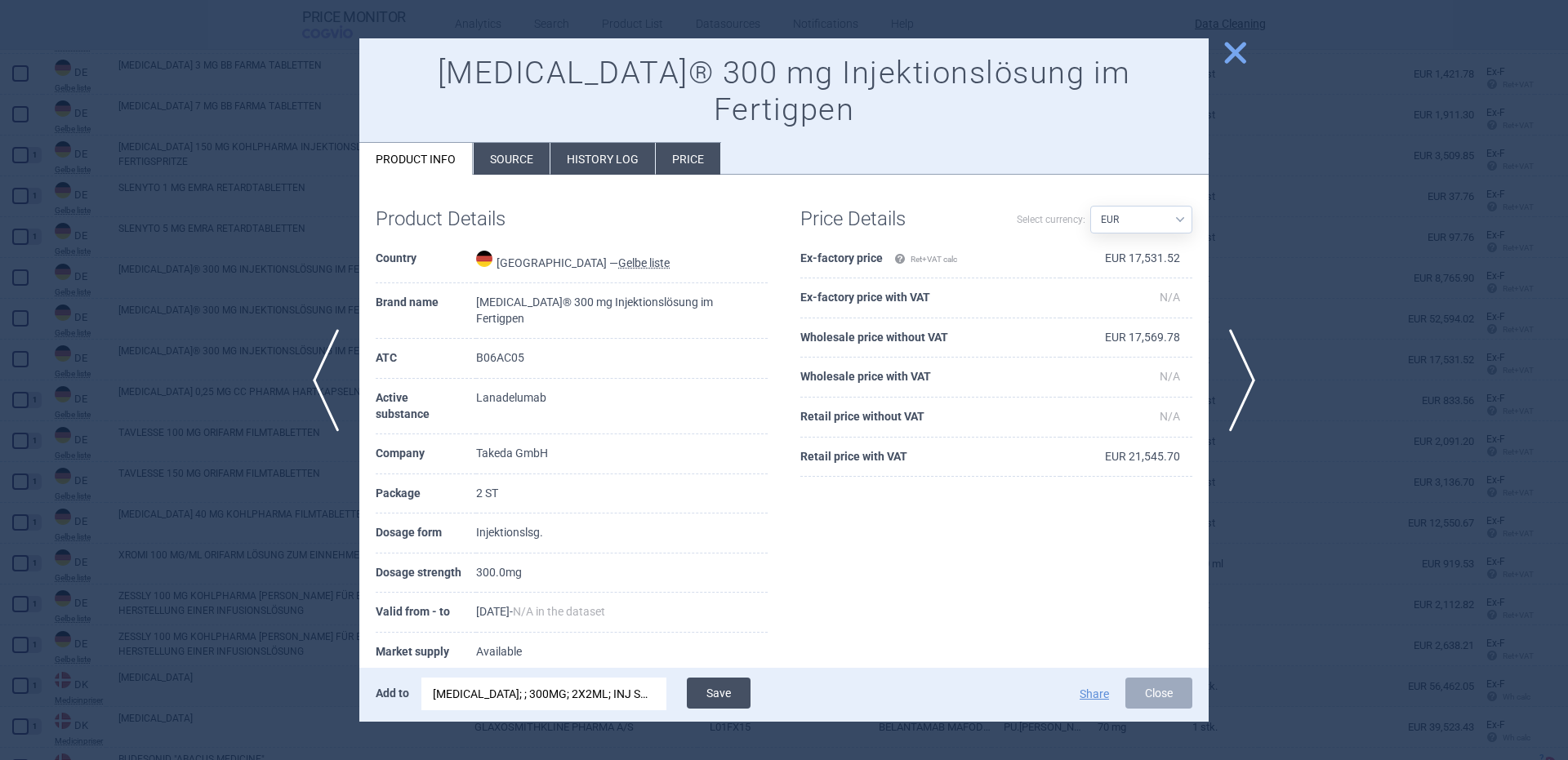
click at [738, 690] on button "Save" at bounding box center [719, 693] width 64 height 31
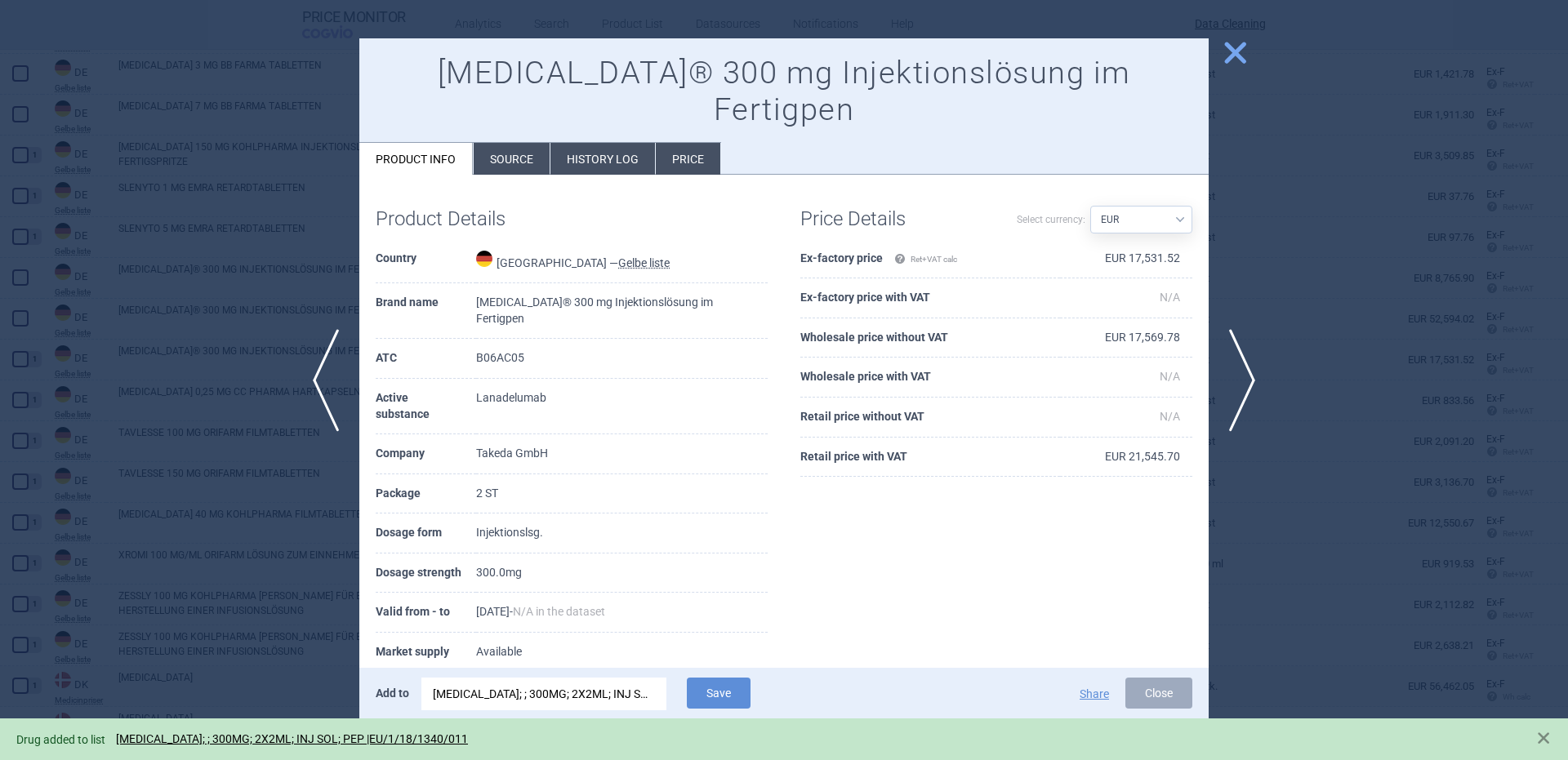
drag, startPoint x: 727, startPoint y: 683, endPoint x: 664, endPoint y: 560, distance: 138.2
click at [728, 681] on button "Save" at bounding box center [719, 693] width 64 height 31
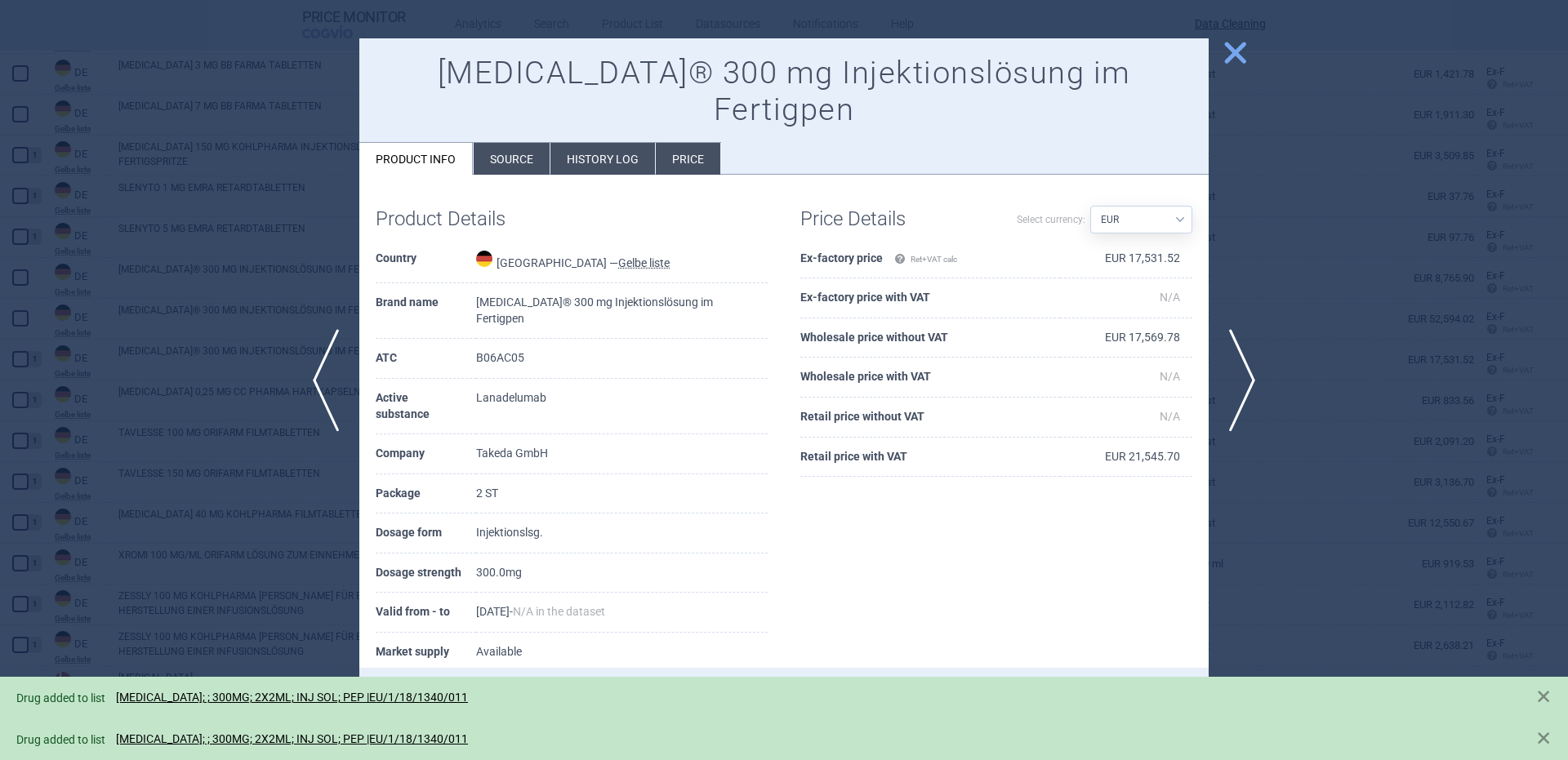
click at [518, 143] on li "Source" at bounding box center [511, 158] width 76 height 31
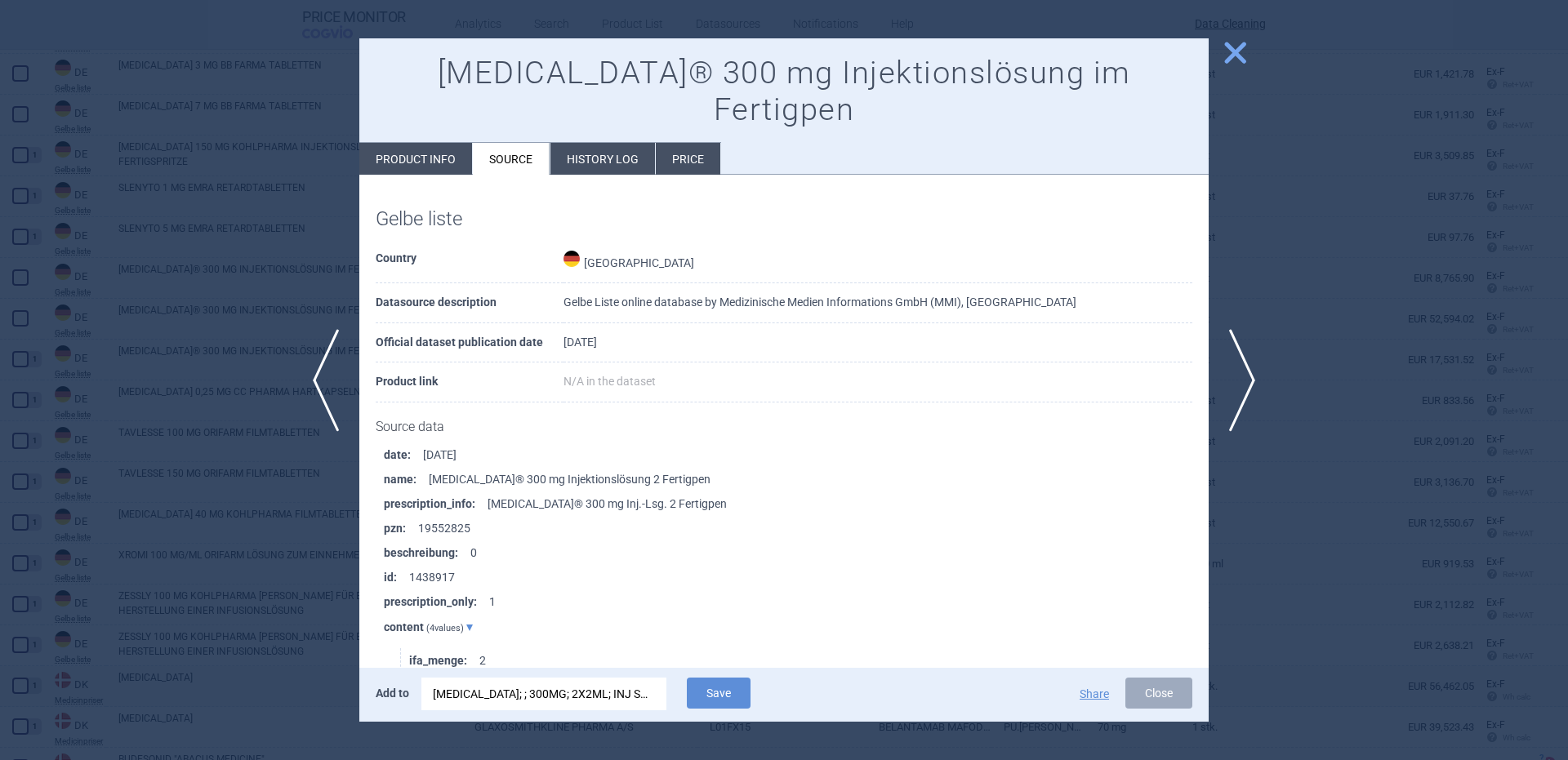
click at [446, 143] on li "Product info" at bounding box center [415, 158] width 113 height 31
select select "EUR"
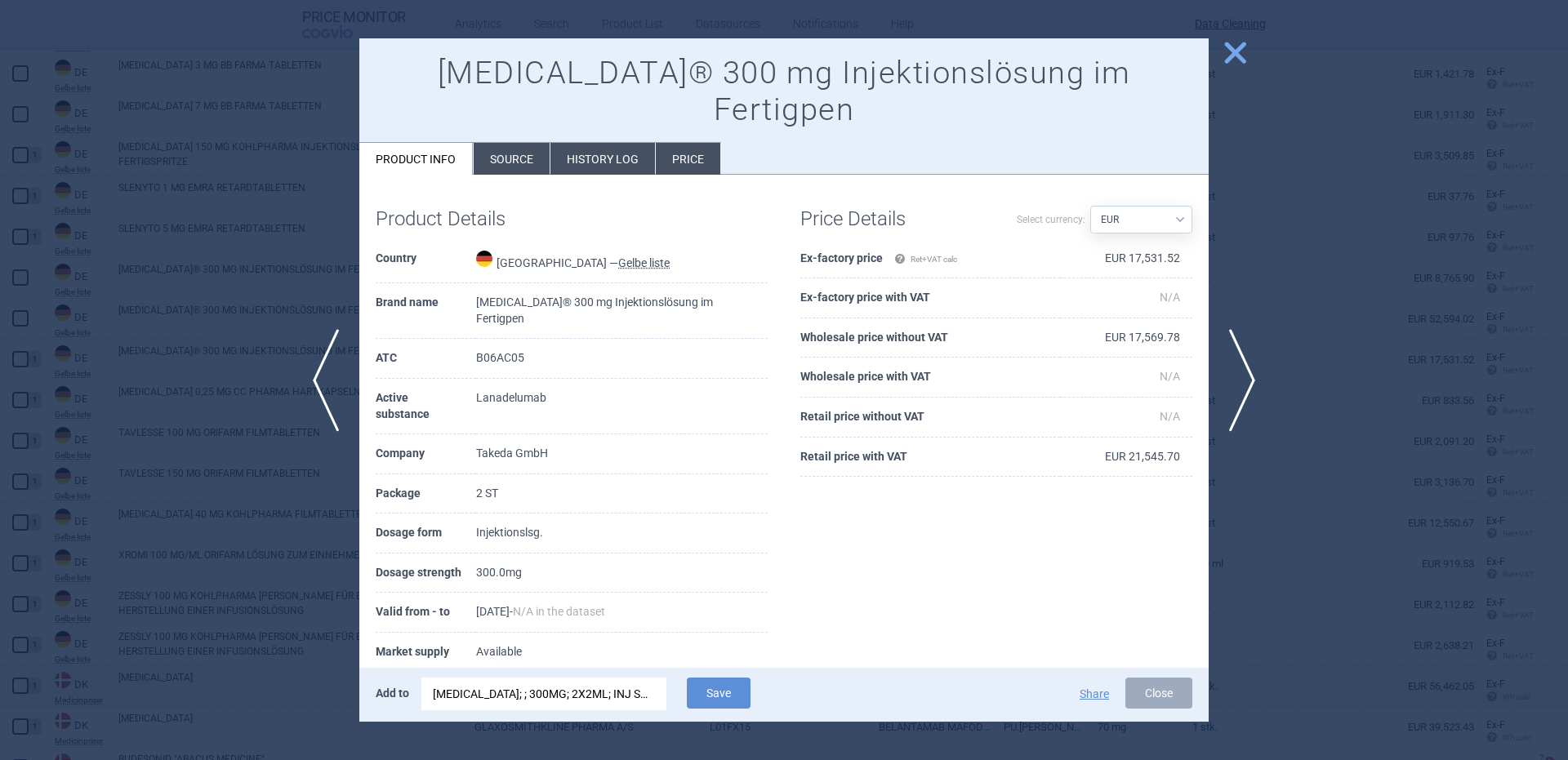
click at [446, 143] on li "Product info" at bounding box center [416, 158] width 114 height 31
click at [320, 351] on span "previous" at bounding box center [320, 380] width 37 height 103
click at [555, 697] on div "TAKHZYRO; ; 300MG; 2X2ML; INJ SOL; PEP |EU/1/18/1340/011" at bounding box center [544, 694] width 223 height 32
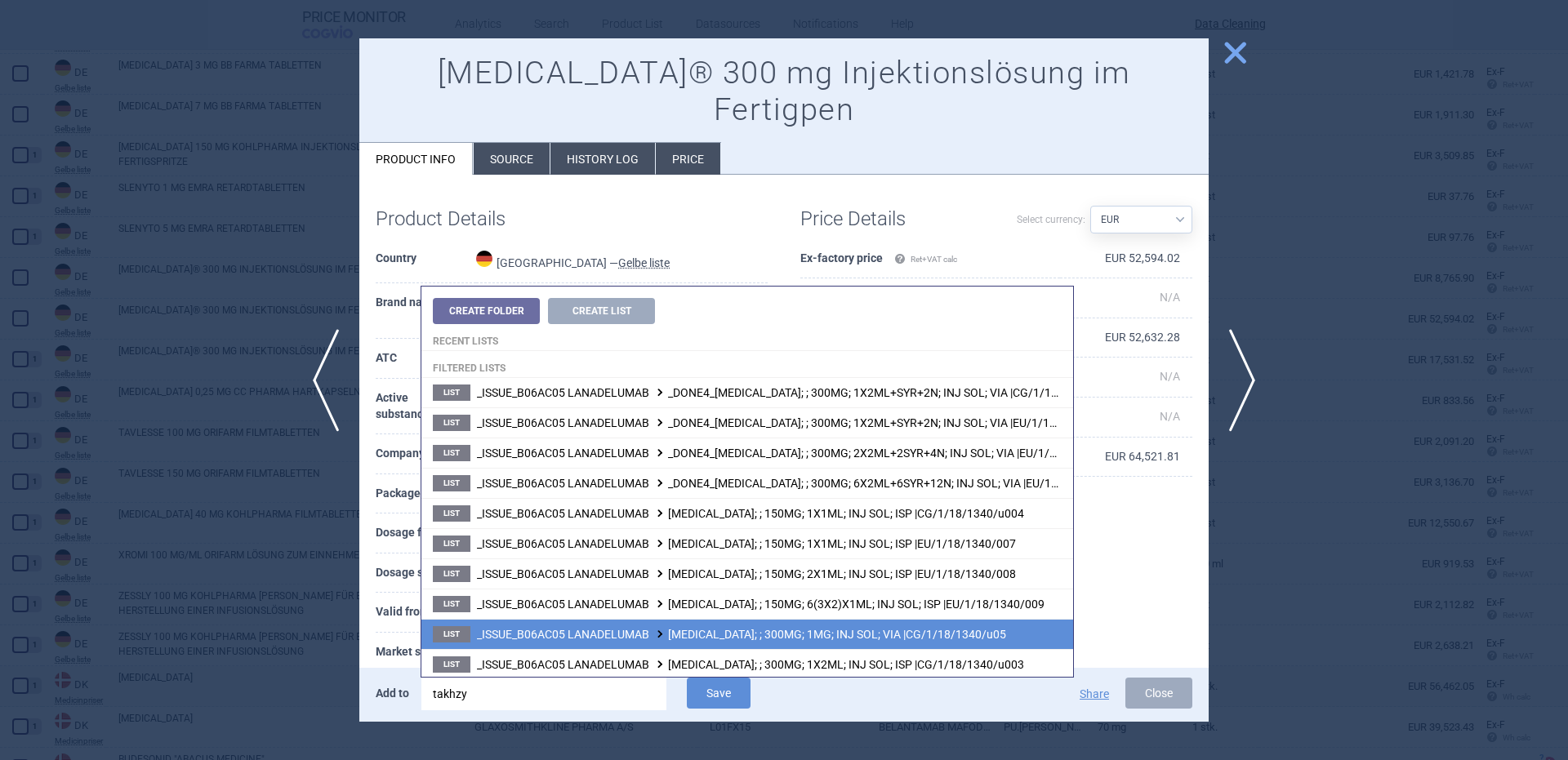
scroll to position [214, 0]
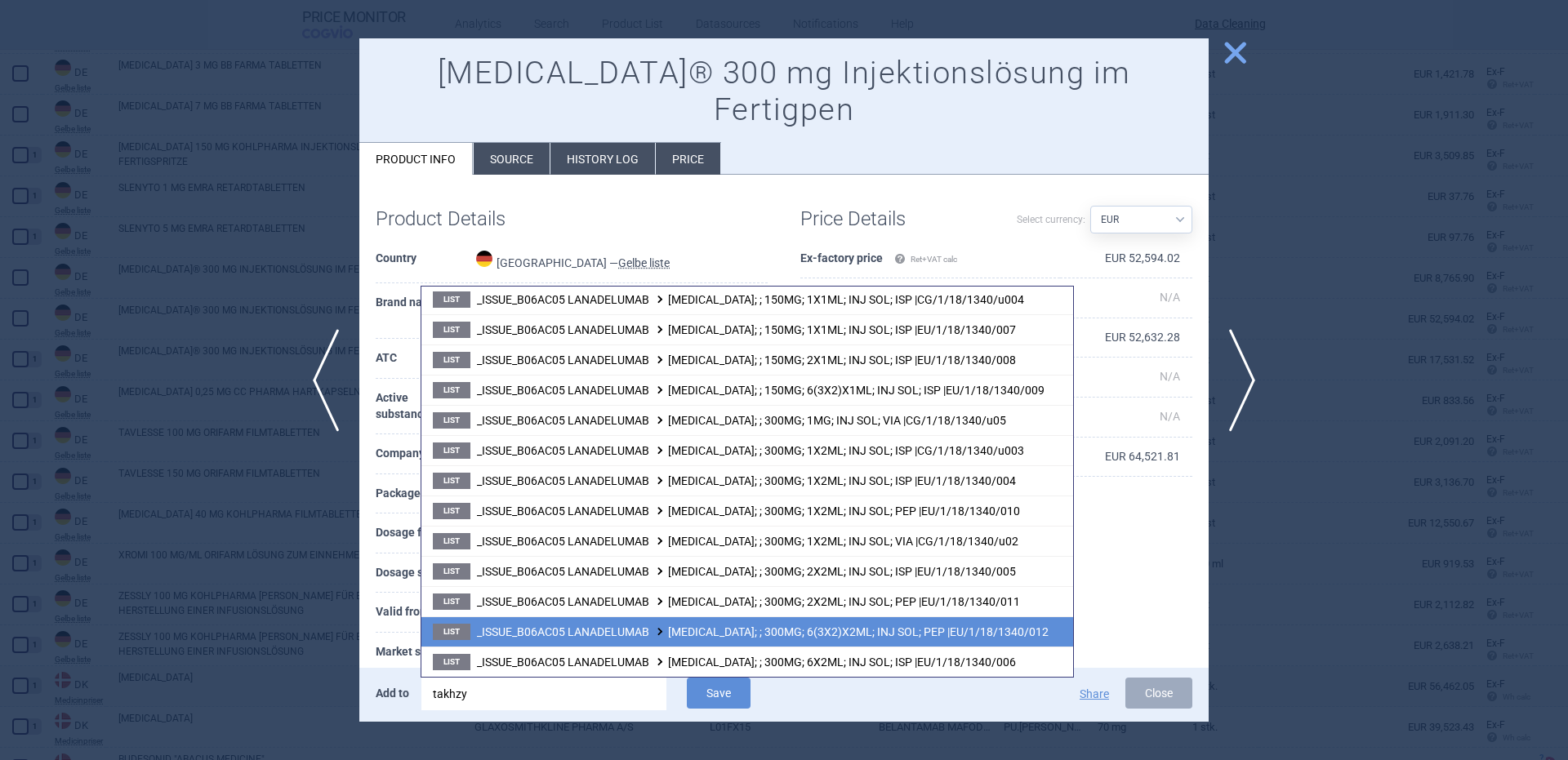
click at [878, 637] on span "_ISSUE_B06AC05 LANADELUMAB TAKHZYRO; ; 300MG; 6(3X2)X2ML; INJ SOL; PEP |EU/1/18…" at bounding box center [762, 631] width 572 height 13
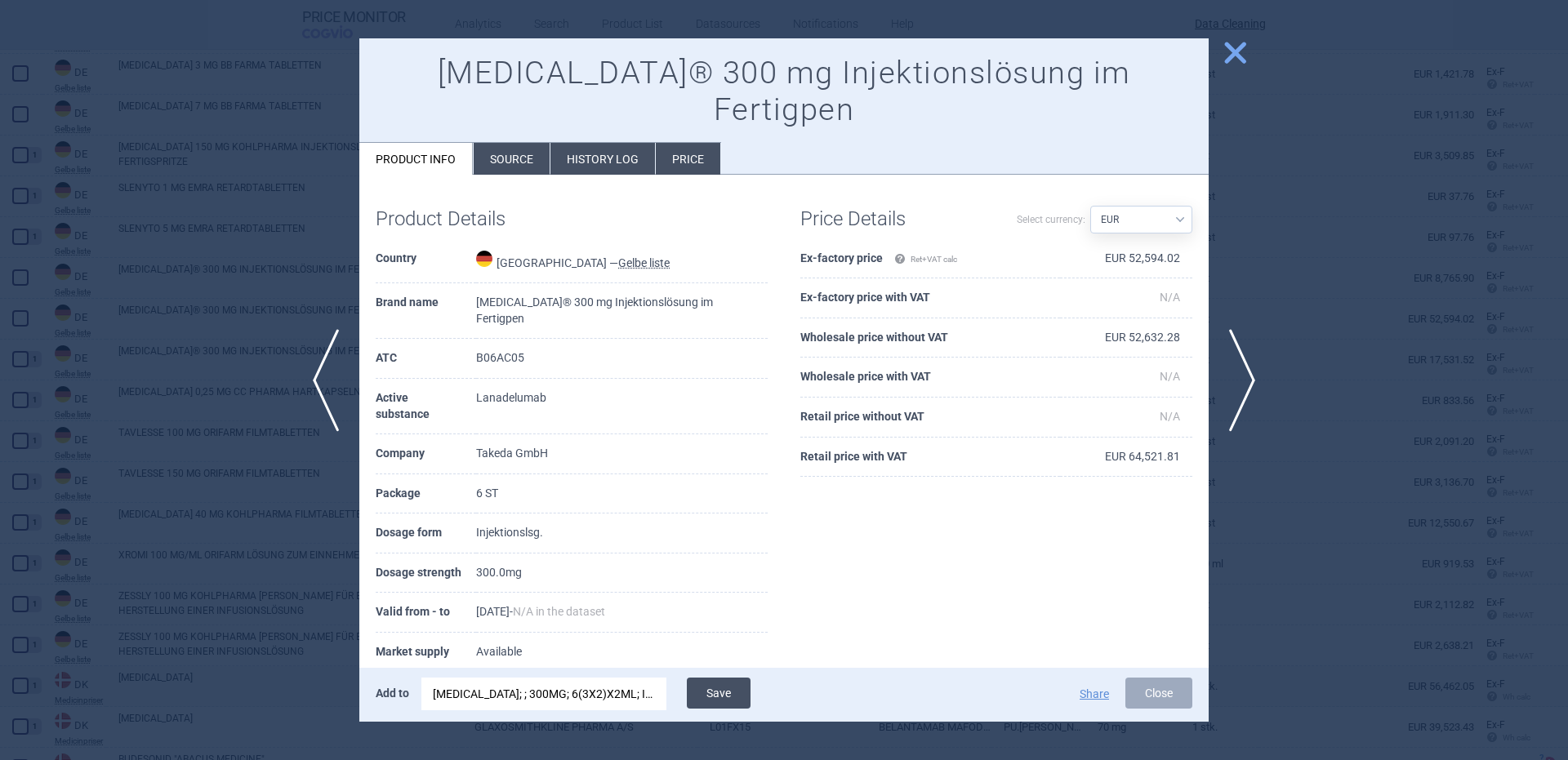
click at [751, 699] on button "Save" at bounding box center [719, 693] width 64 height 31
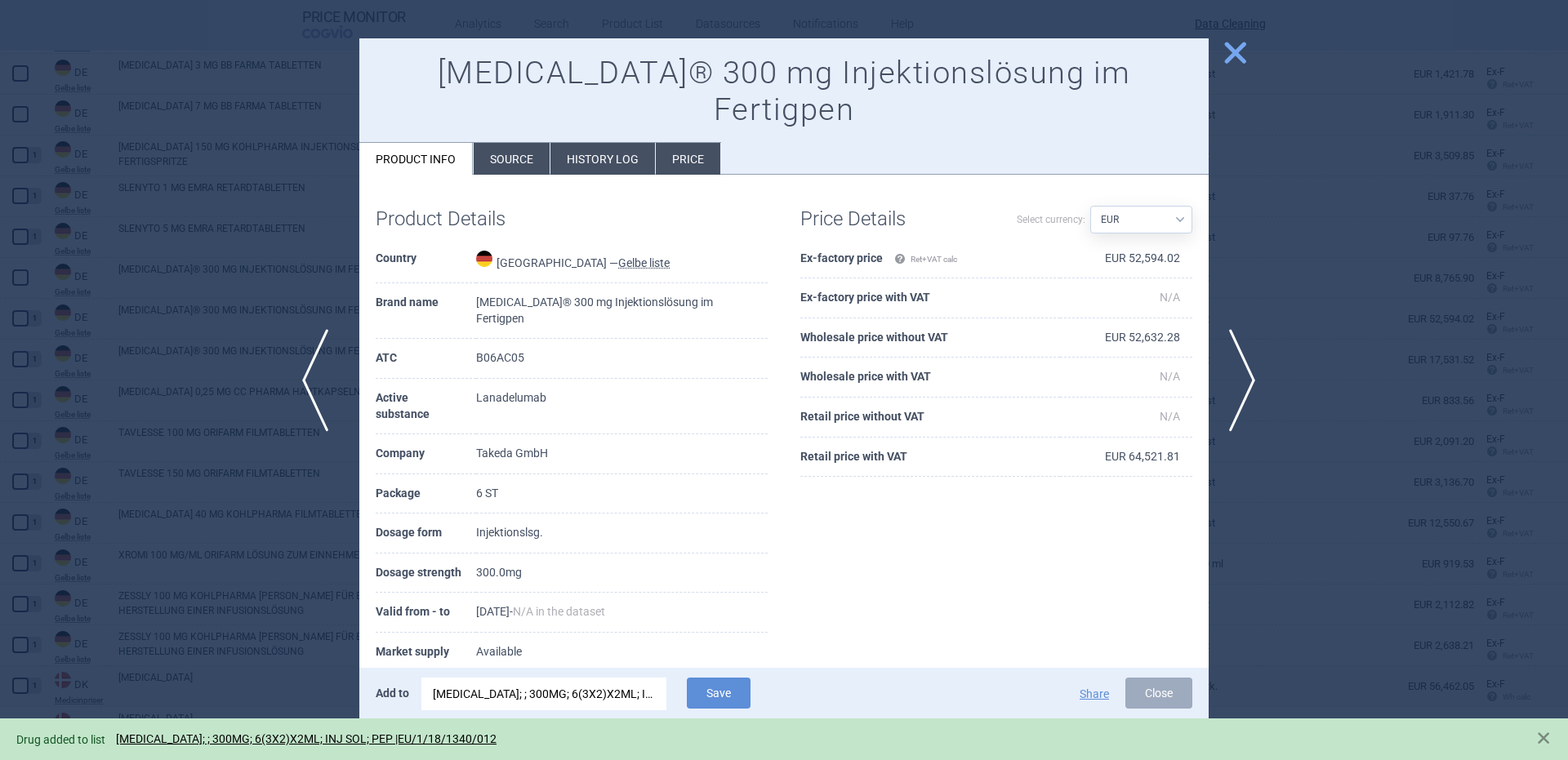
click at [323, 352] on span "previous" at bounding box center [320, 380] width 37 height 103
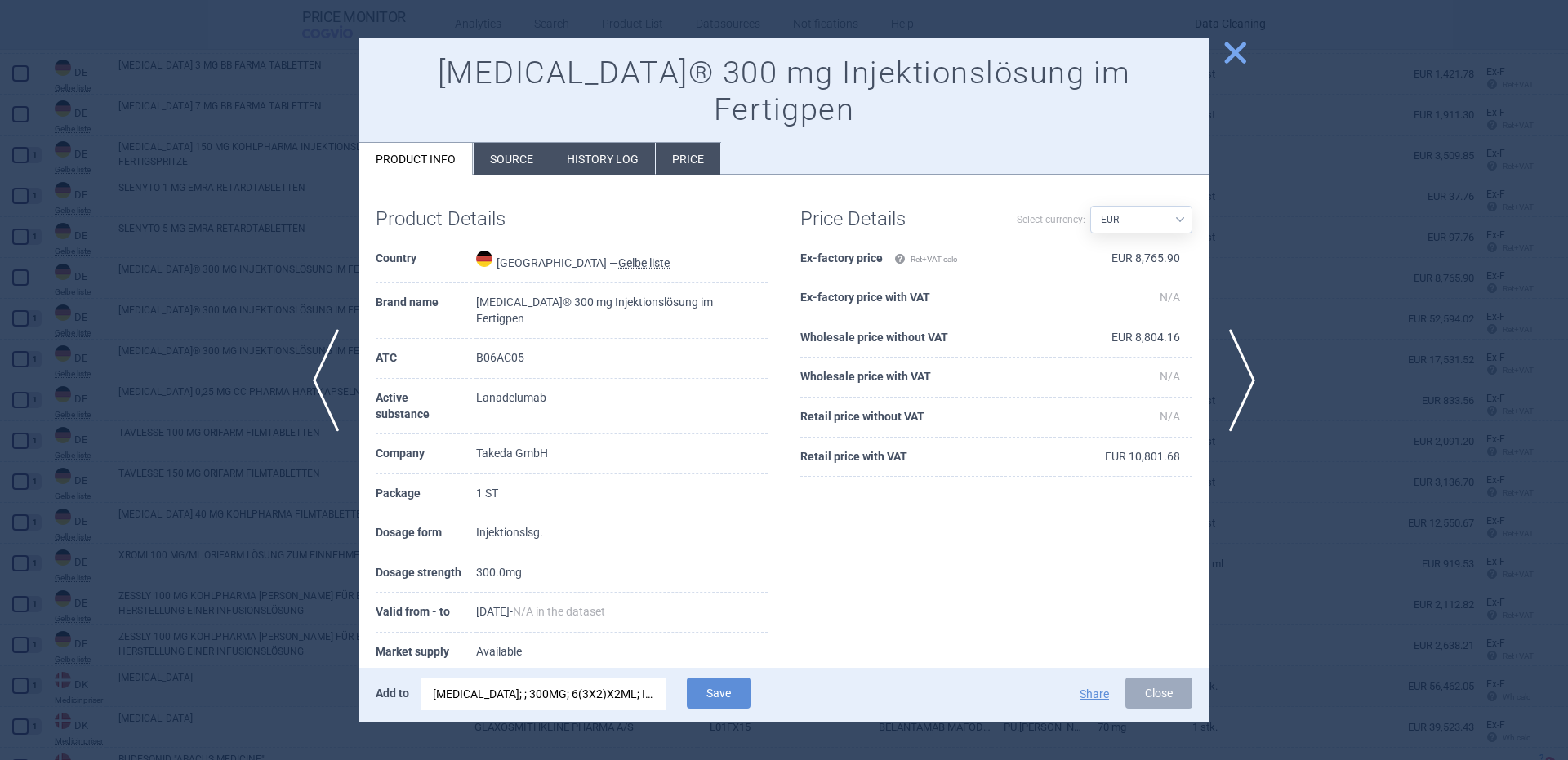
click at [569, 701] on div "TAKHZYRO; ; 300MG; 6(3X2)X2ML; INJ SOL; PEP |EU/1/18/1340/012" at bounding box center [544, 694] width 223 height 32
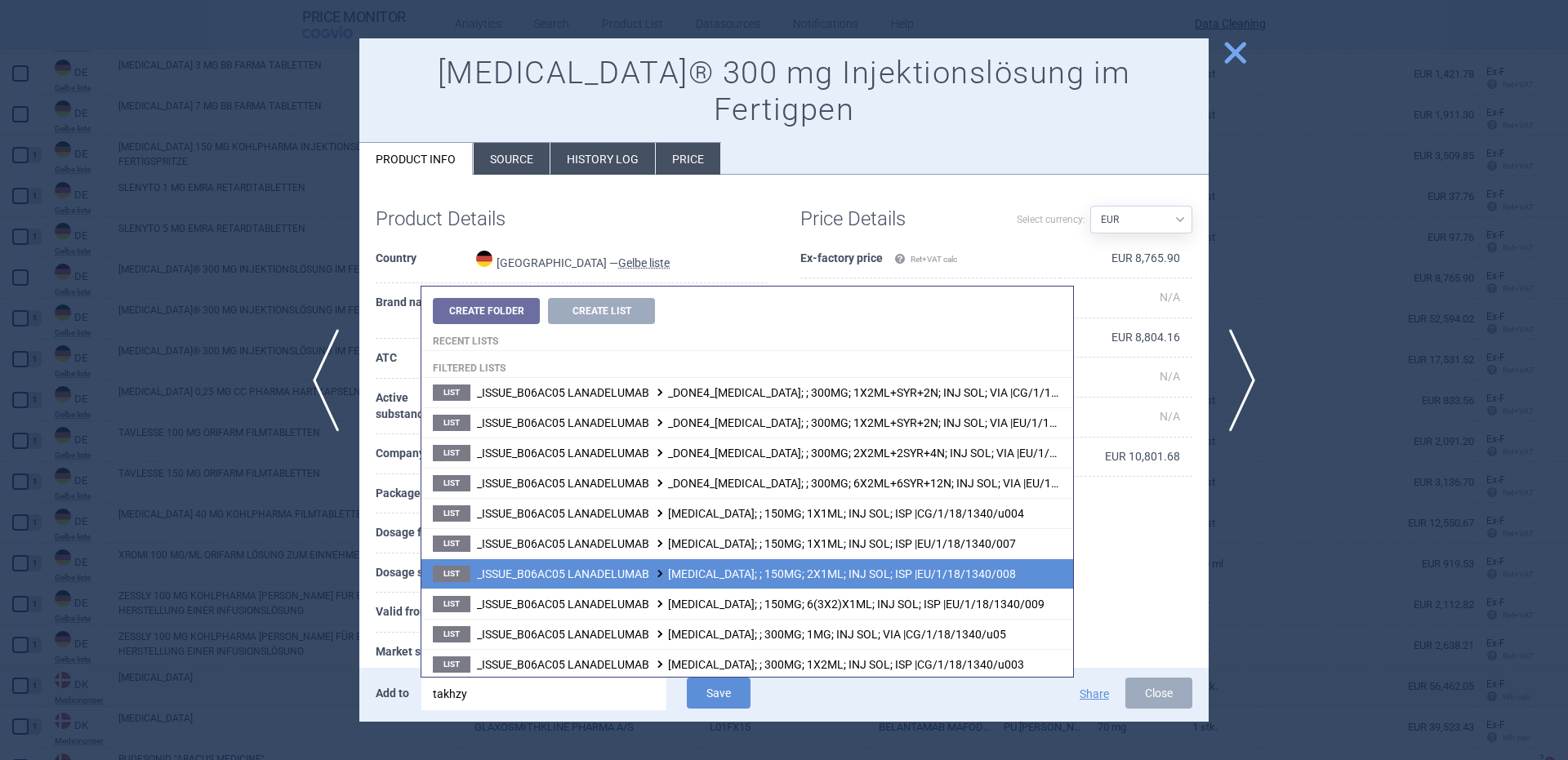
scroll to position [214, 0]
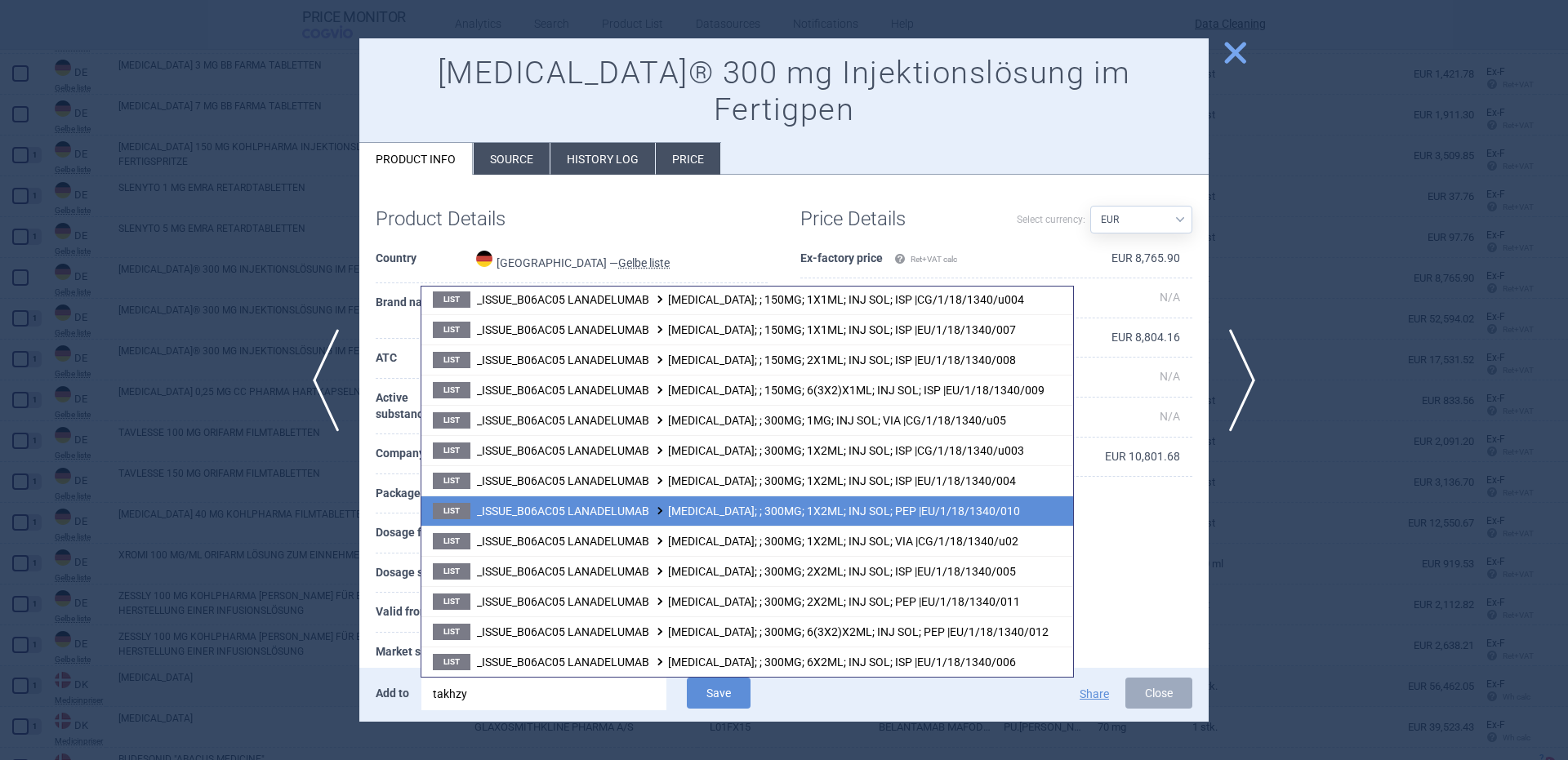
click at [892, 509] on span "_ISSUE_B06AC05 LANADELUMAB TAKHZYRO; ; 300MG; 1X2ML; INJ SOL; PEP |EU/1/18/1340…" at bounding box center [747, 510] width 543 height 13
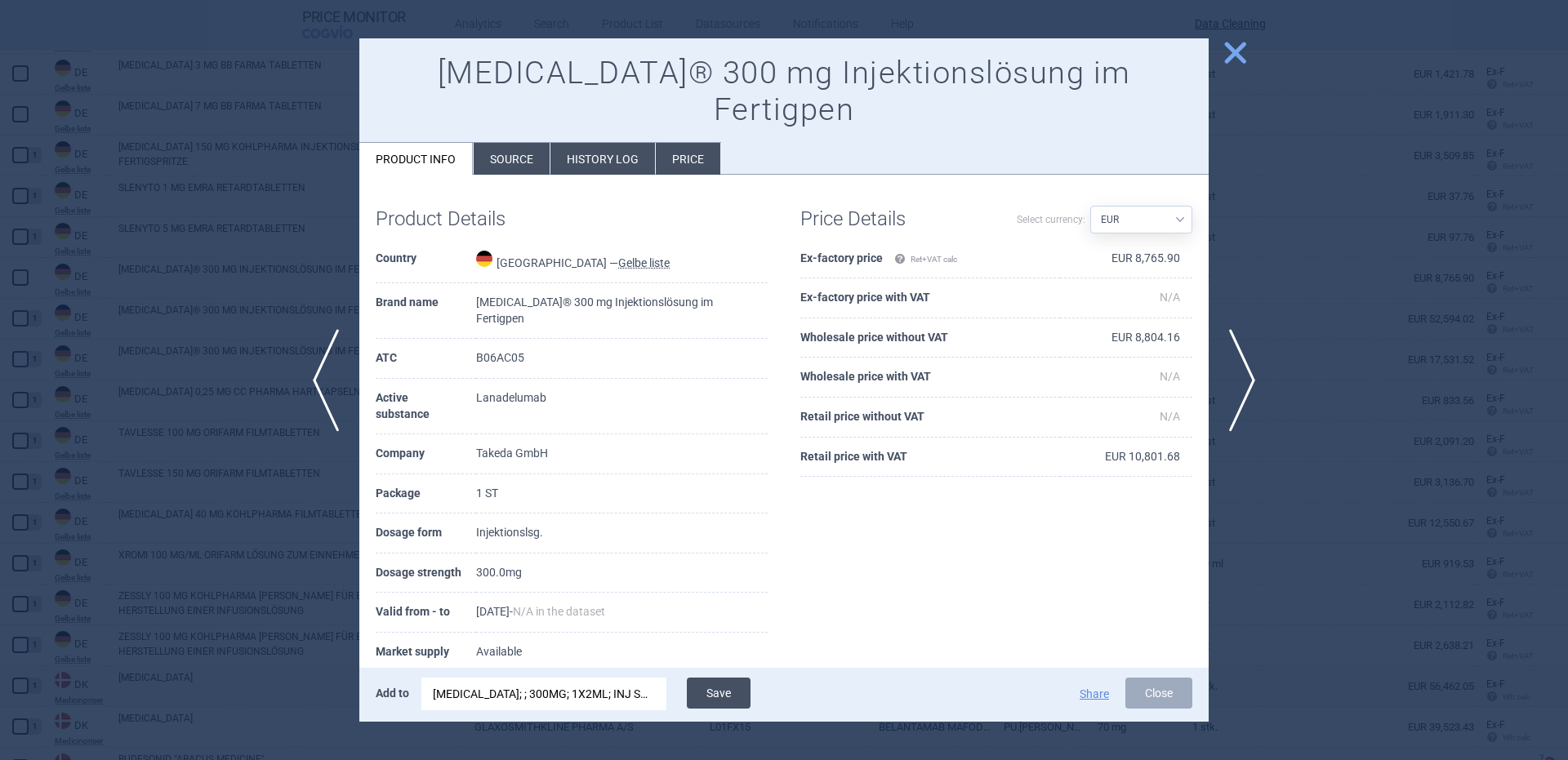
click at [729, 693] on button "Save" at bounding box center [719, 693] width 64 height 31
click at [289, 380] on div at bounding box center [784, 380] width 1568 height 760
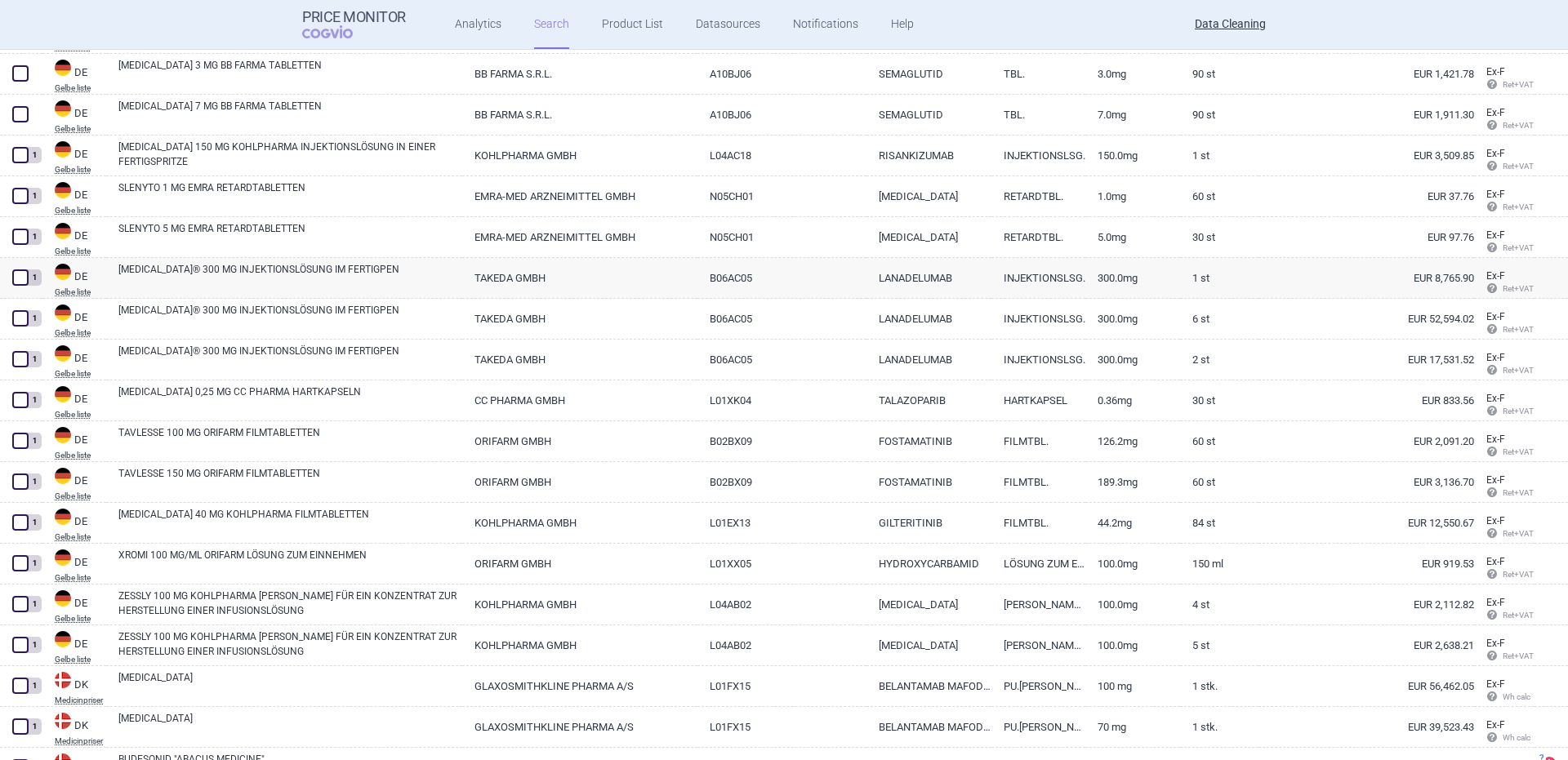
scroll to position [11605, 0]
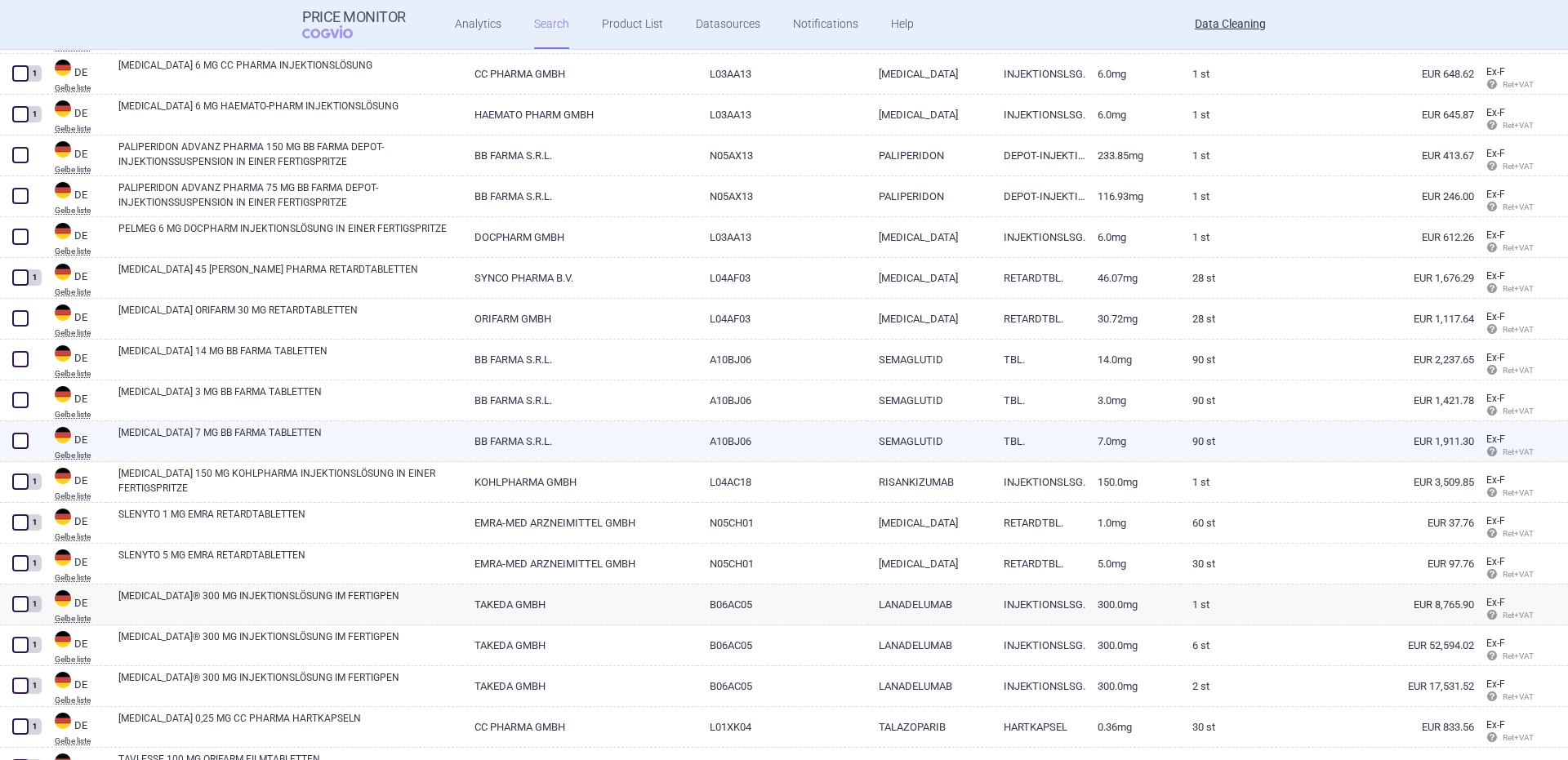
click at [245, 441] on link "RYBELSUS 7 MG BB FARMA TABLETTEN" at bounding box center [290, 440] width 344 height 30
select select "EUR"
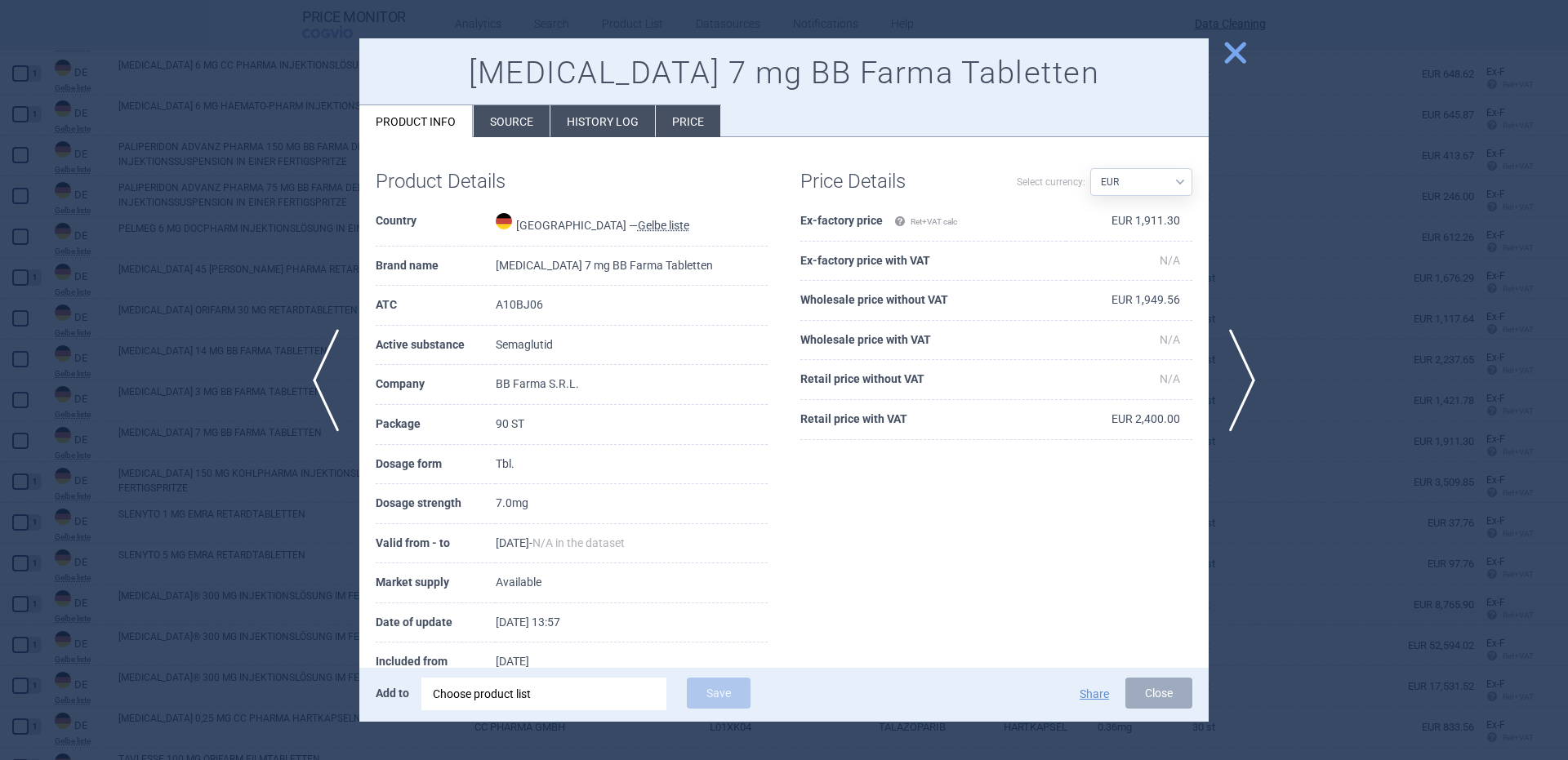
click at [602, 698] on div "Choose product list" at bounding box center [544, 694] width 223 height 32
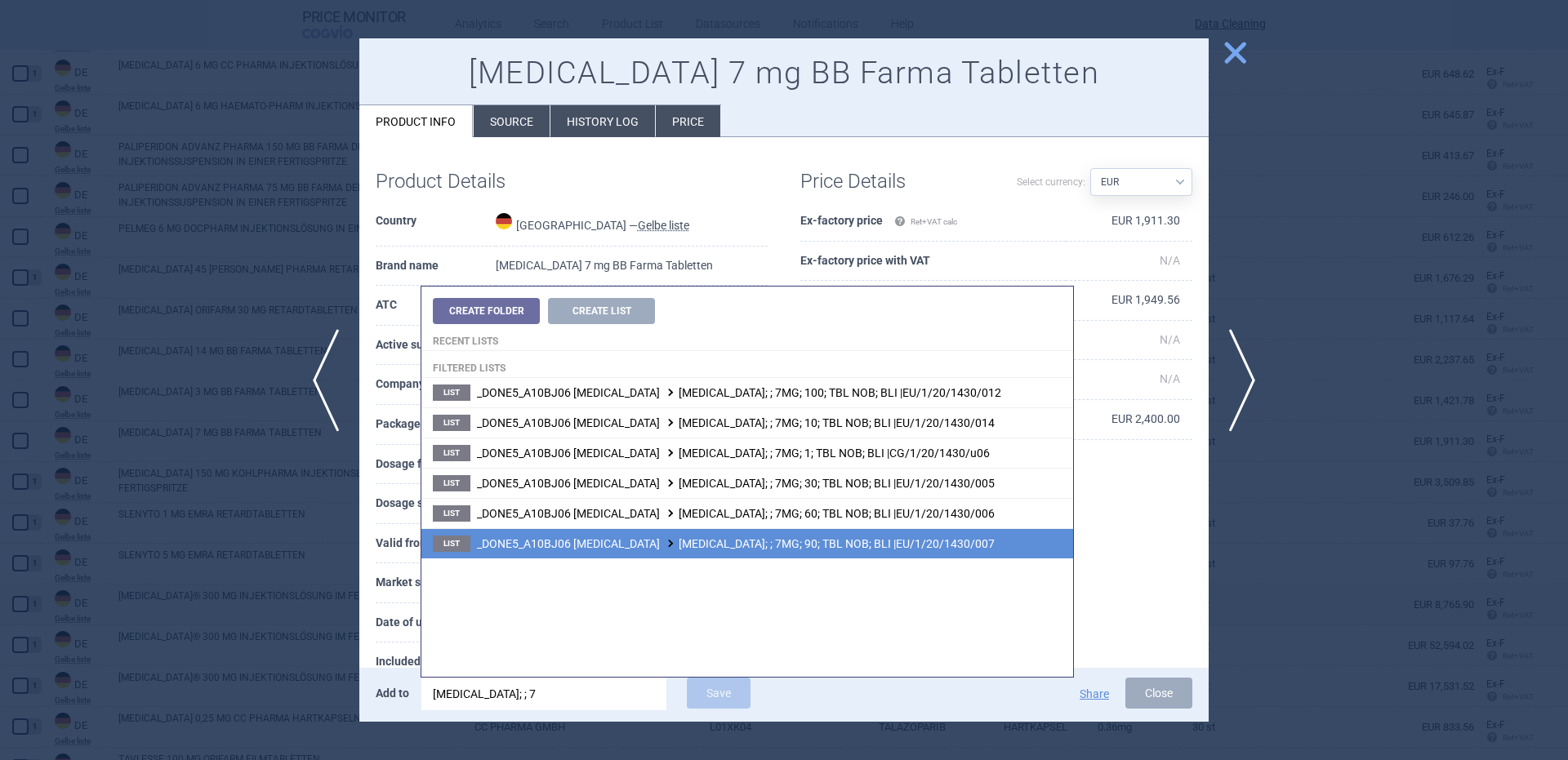
type input "rybelsus; ; 7"
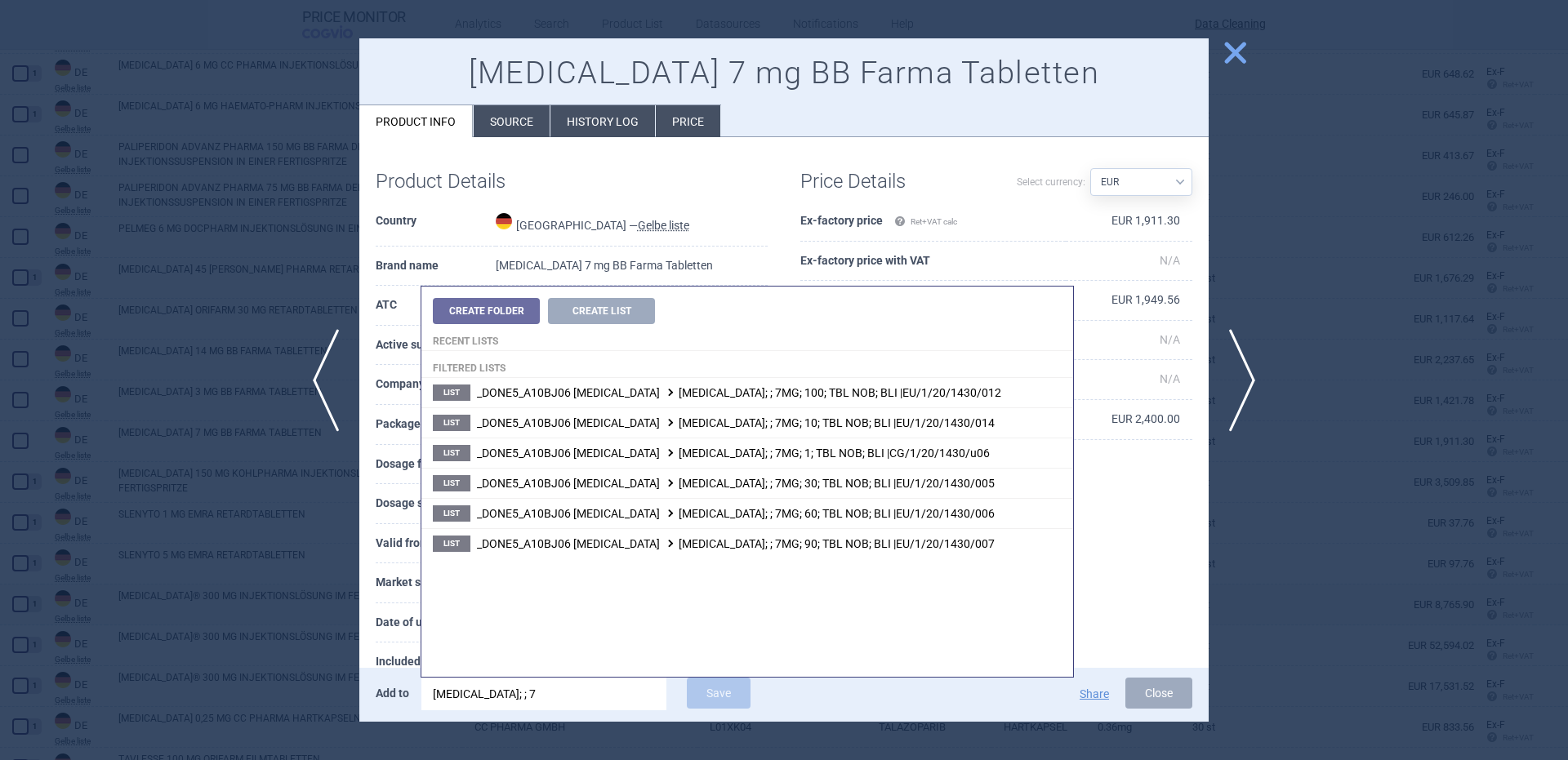
drag, startPoint x: 822, startPoint y: 543, endPoint x: 812, endPoint y: 558, distance: 18.0
click at [821, 543] on span "_DONE5_A10BJ06 SEMAGLUTIDE RYBELSUS; ; 7MG; 90; TBL NOB; BLI |EU/1/20/1430/007" at bounding box center [736, 543] width 518 height 13
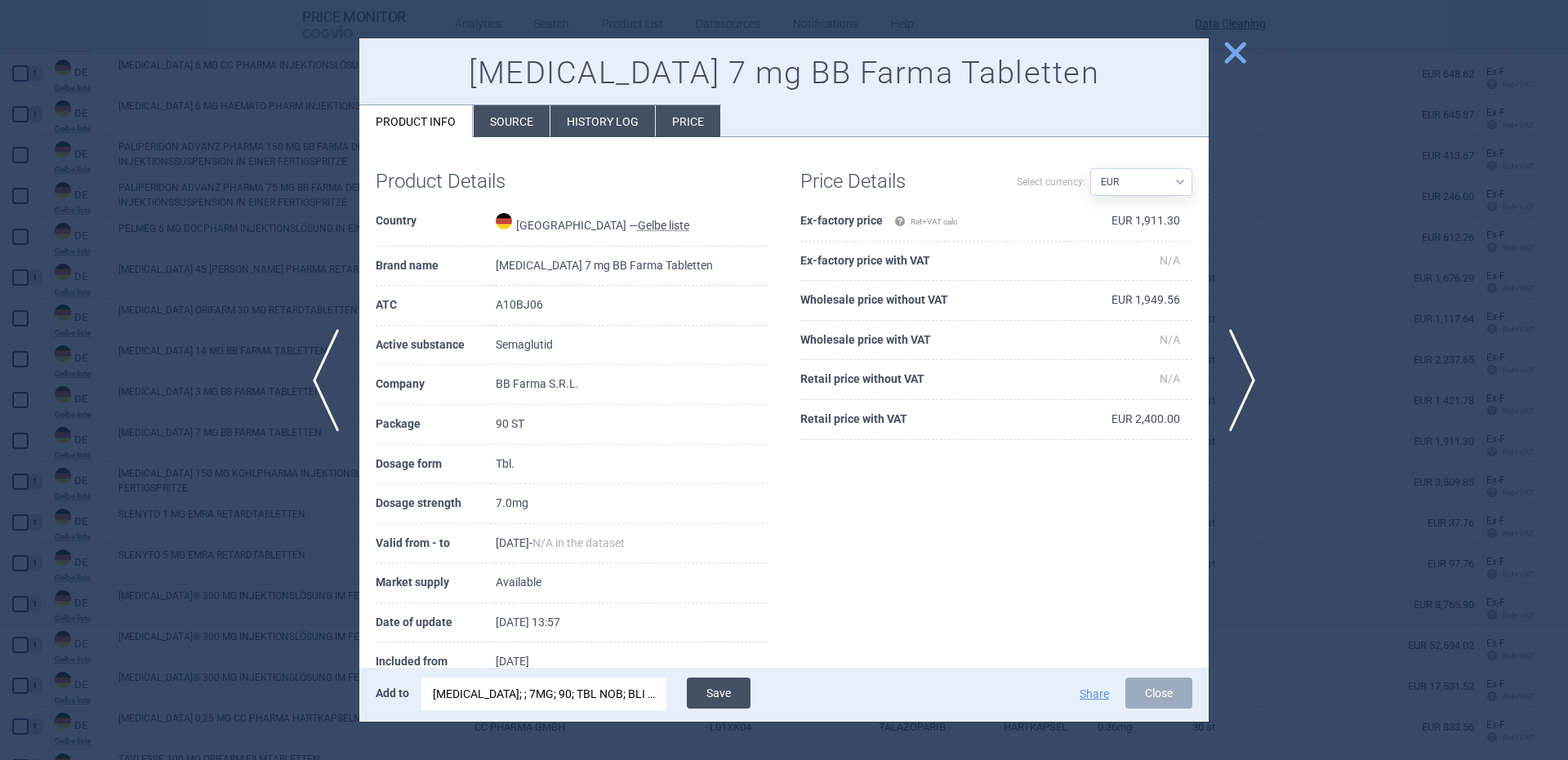
click at [747, 686] on button "Save" at bounding box center [719, 693] width 64 height 31
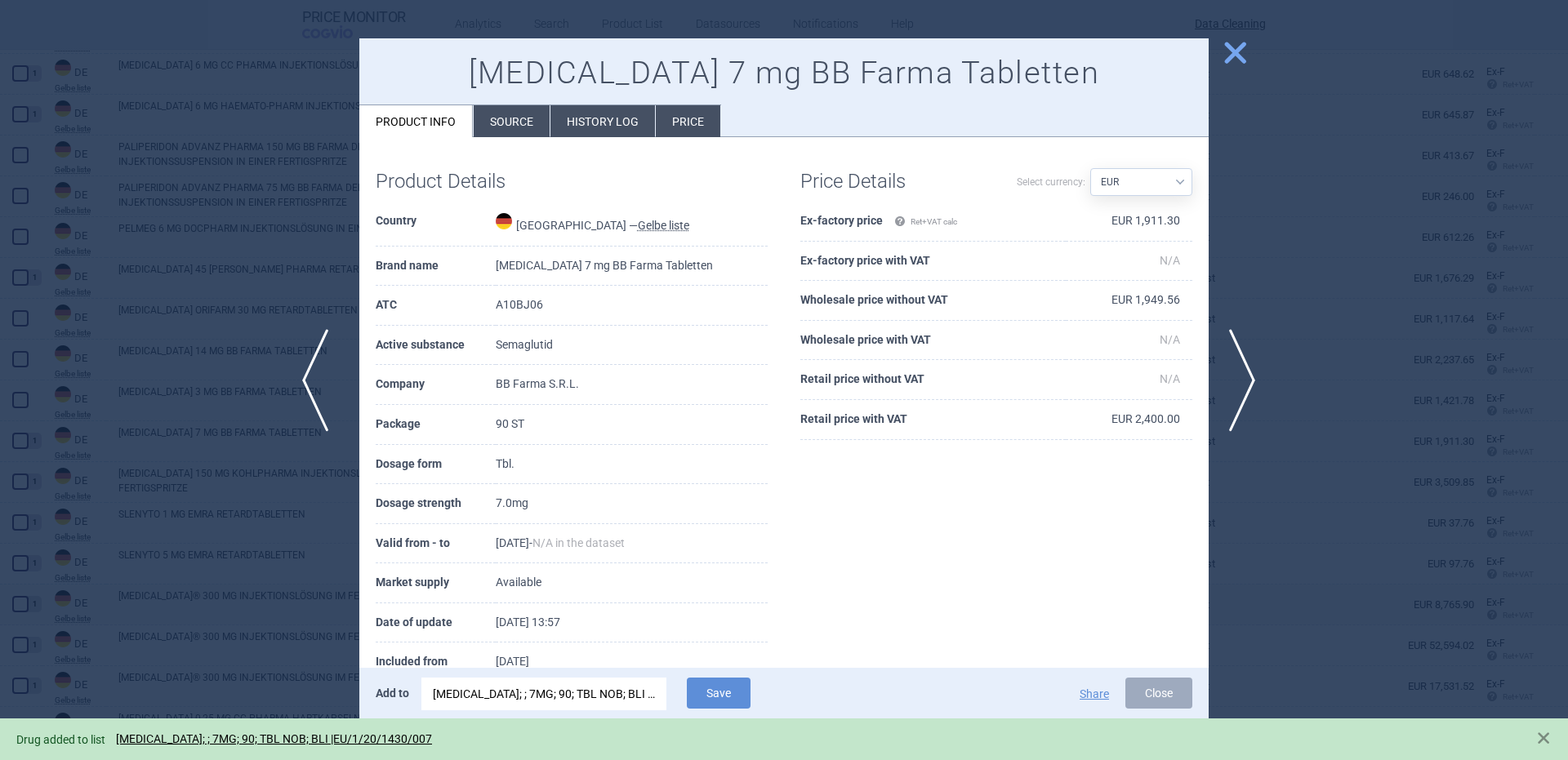
click at [327, 368] on span "previous" at bounding box center [320, 380] width 37 height 103
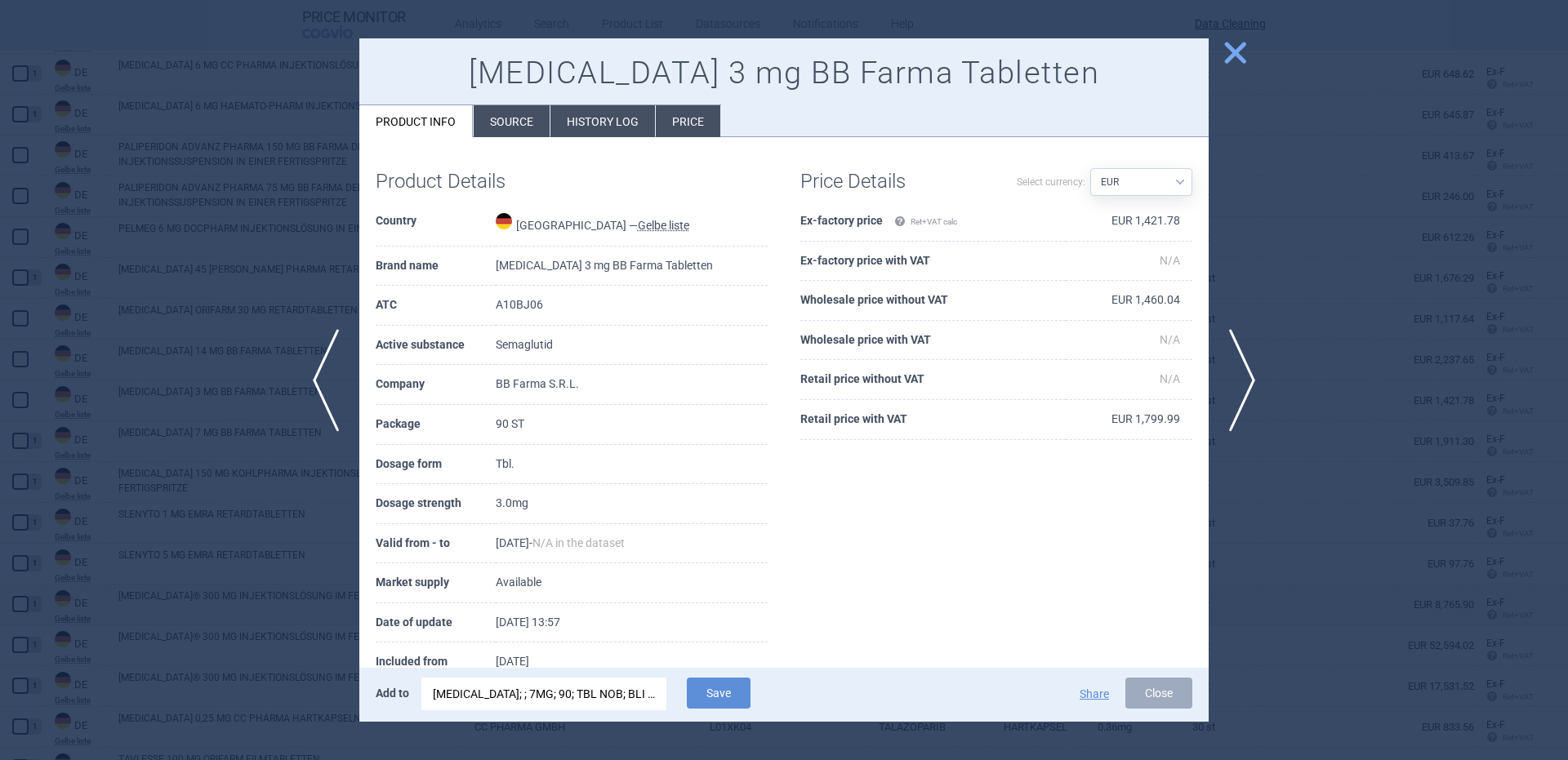
click at [543, 690] on div "RYBELSUS; ; 7MG; 90; TBL NOB; BLI |EU/1/20/1430/007" at bounding box center [544, 694] width 223 height 32
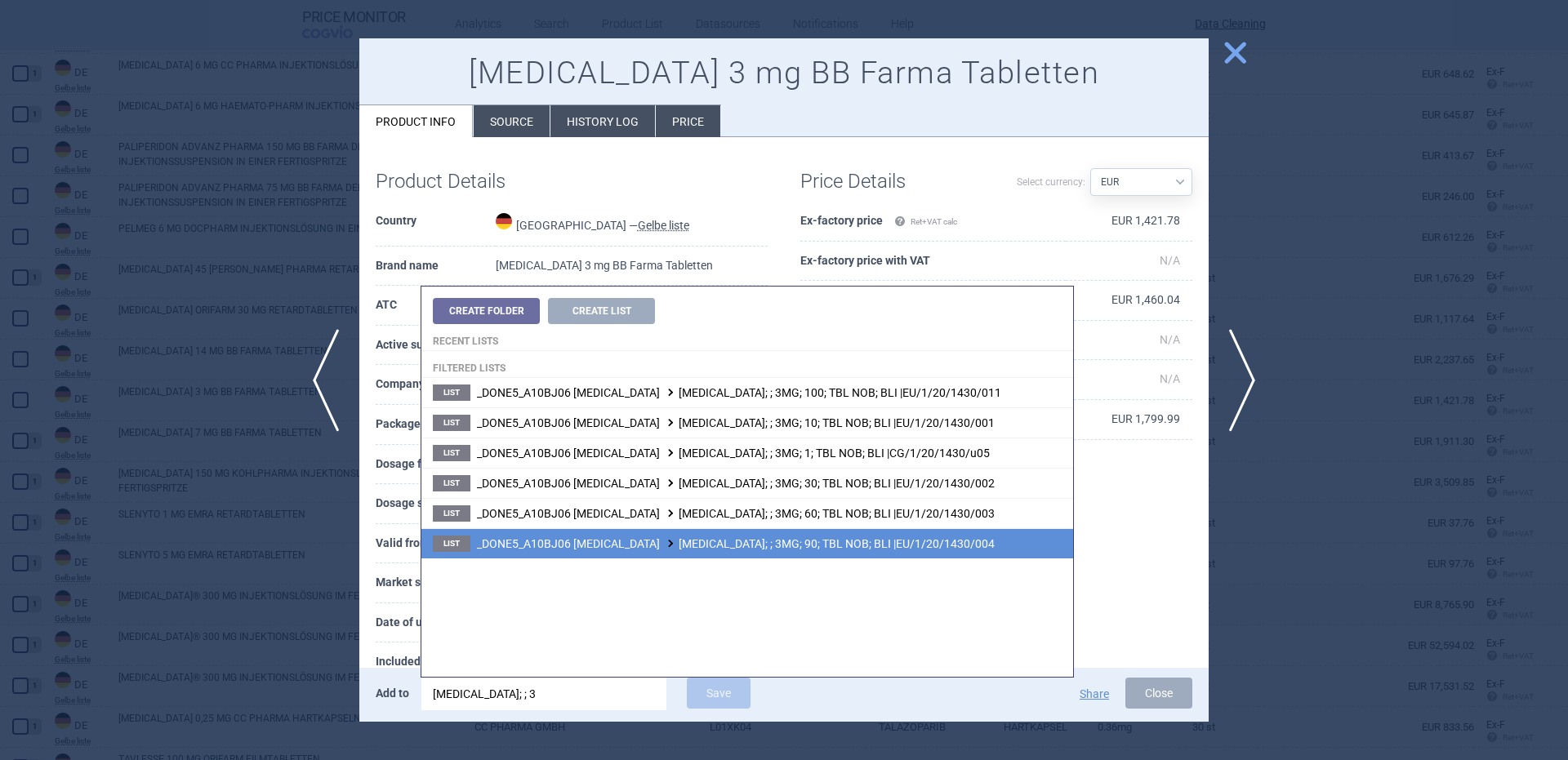
type input "rybelsus; ; 3"
click at [611, 546] on span "_DONE5_A10BJ06 SEMAGLUTIDE RYBELSUS; ; 3MG; 90; TBL NOB; BLI |EU/1/20/1430/004" at bounding box center [736, 543] width 518 height 13
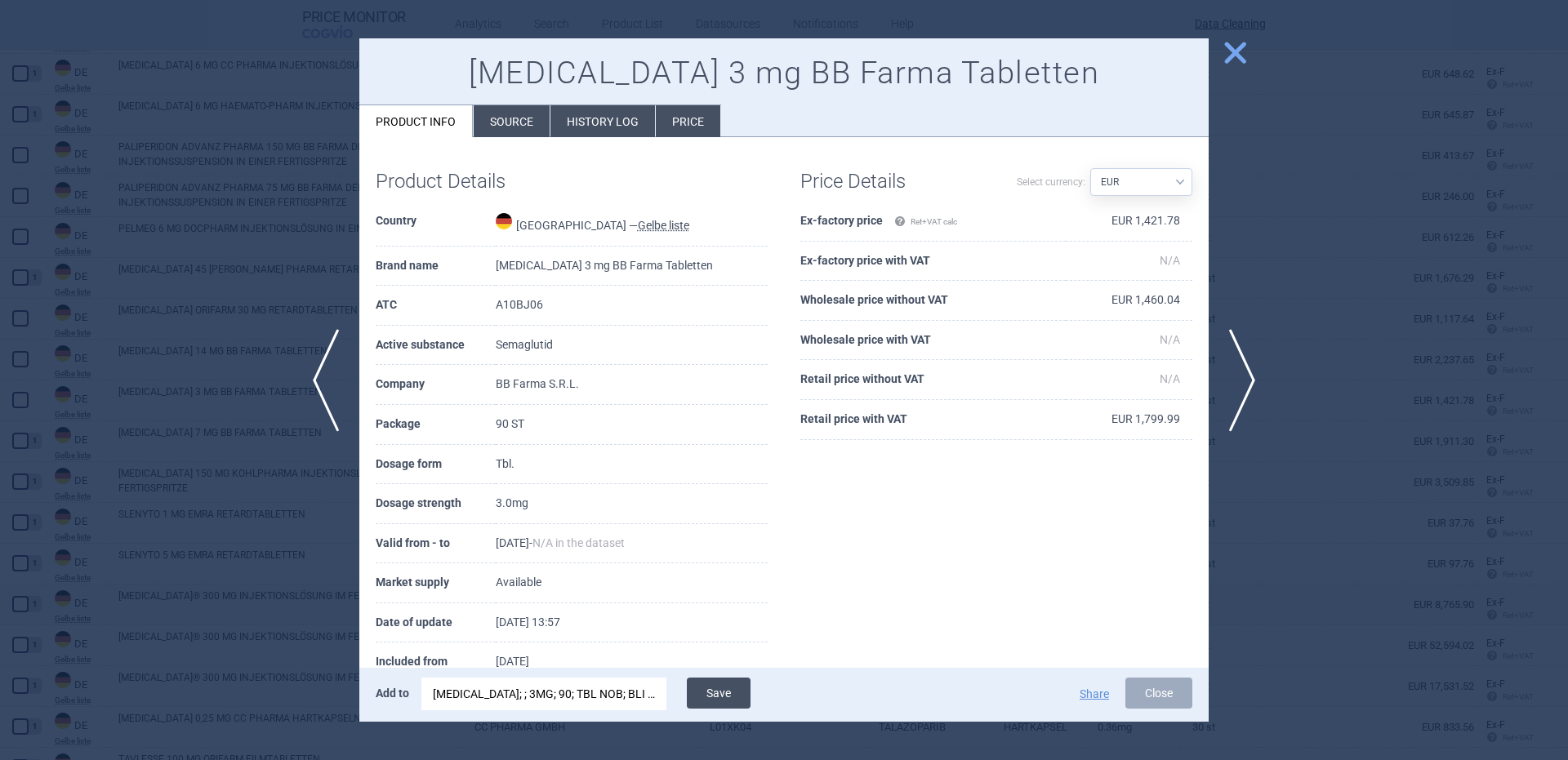
click at [723, 692] on button "Save" at bounding box center [719, 693] width 64 height 31
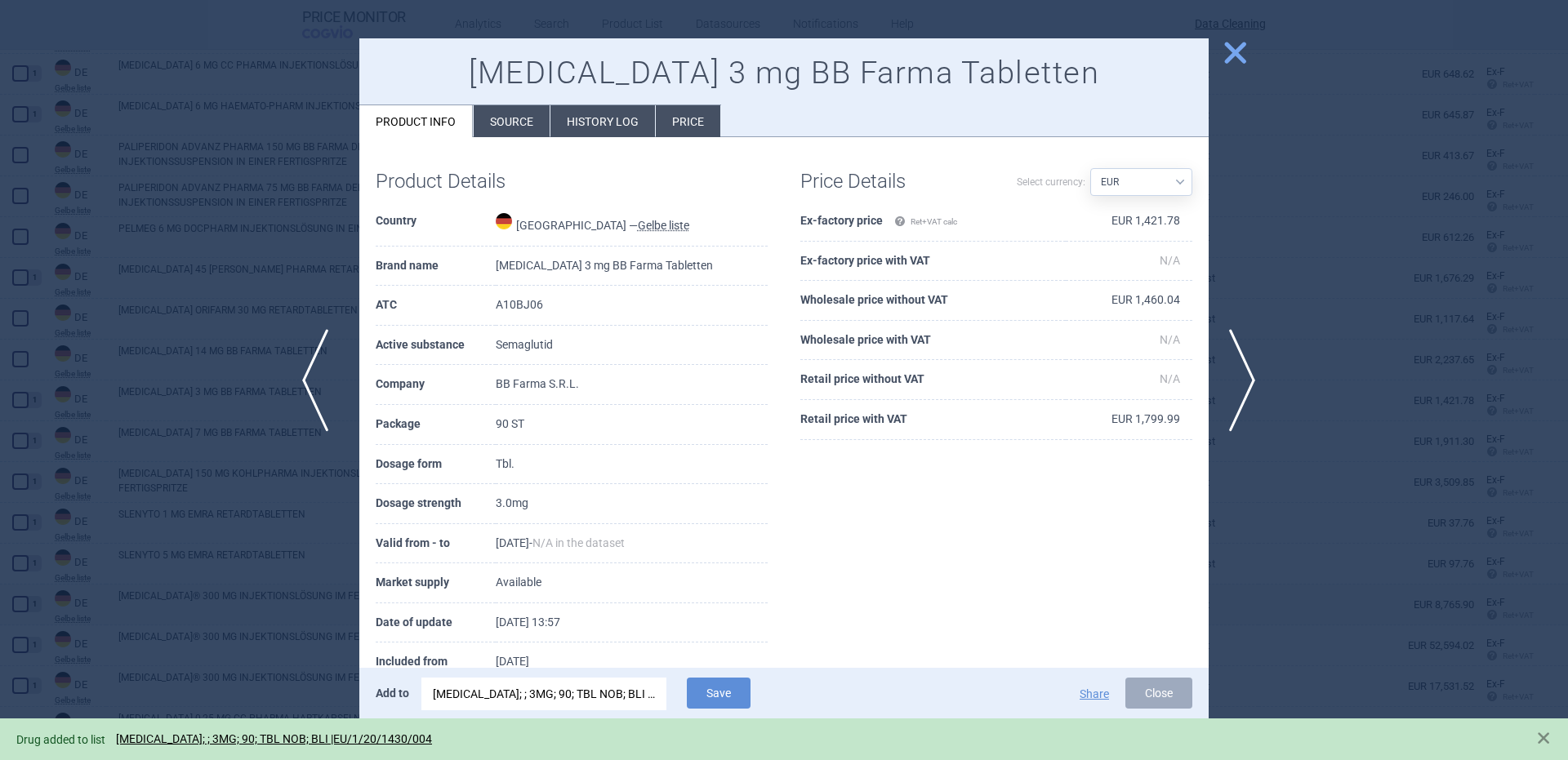
click at [309, 383] on span "previous" at bounding box center [320, 380] width 37 height 103
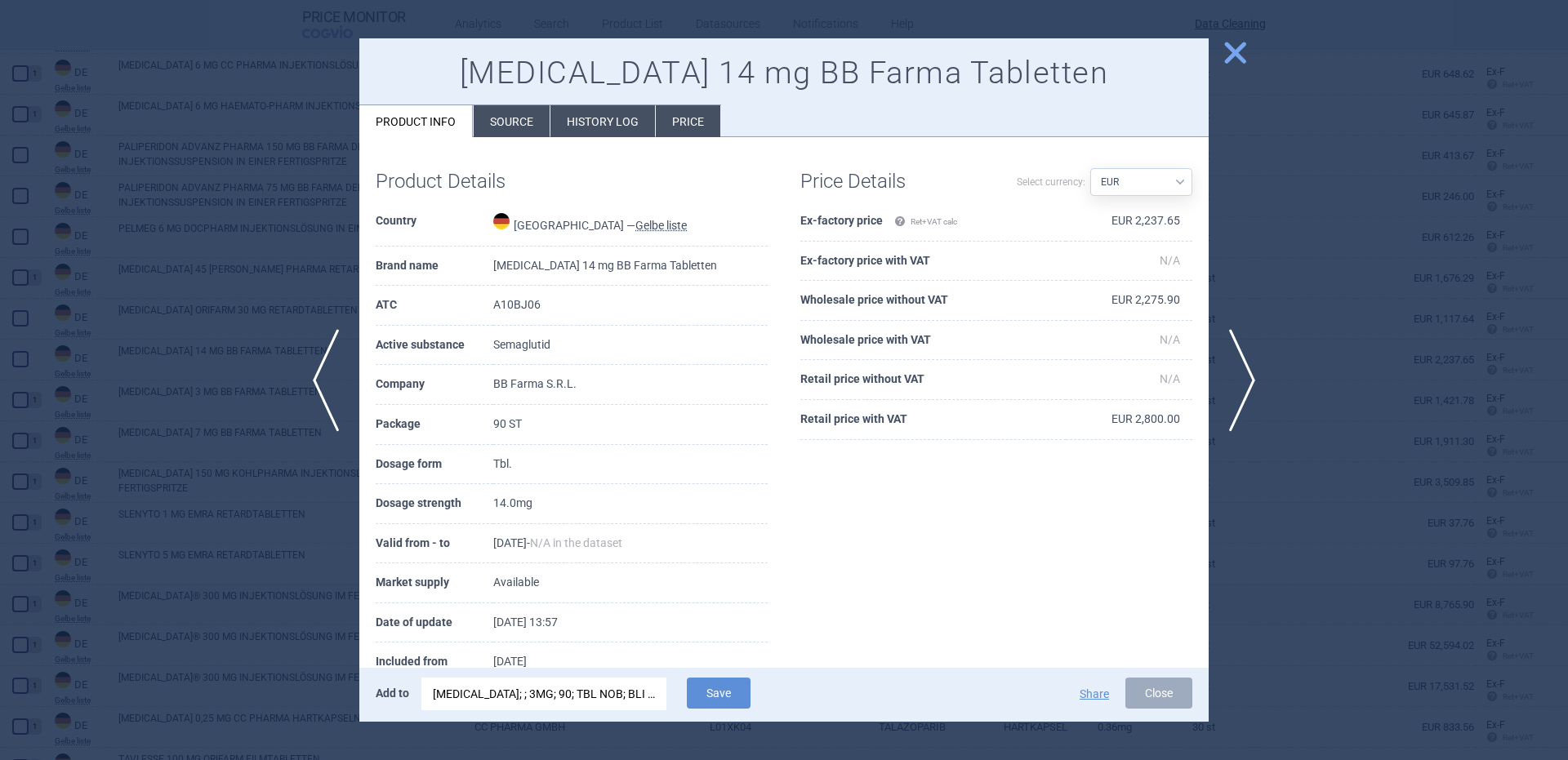
click at [532, 688] on div "RYBELSUS; ; 3MG; 90; TBL NOB; BLI |EU/1/20/1430/004" at bounding box center [544, 694] width 223 height 32
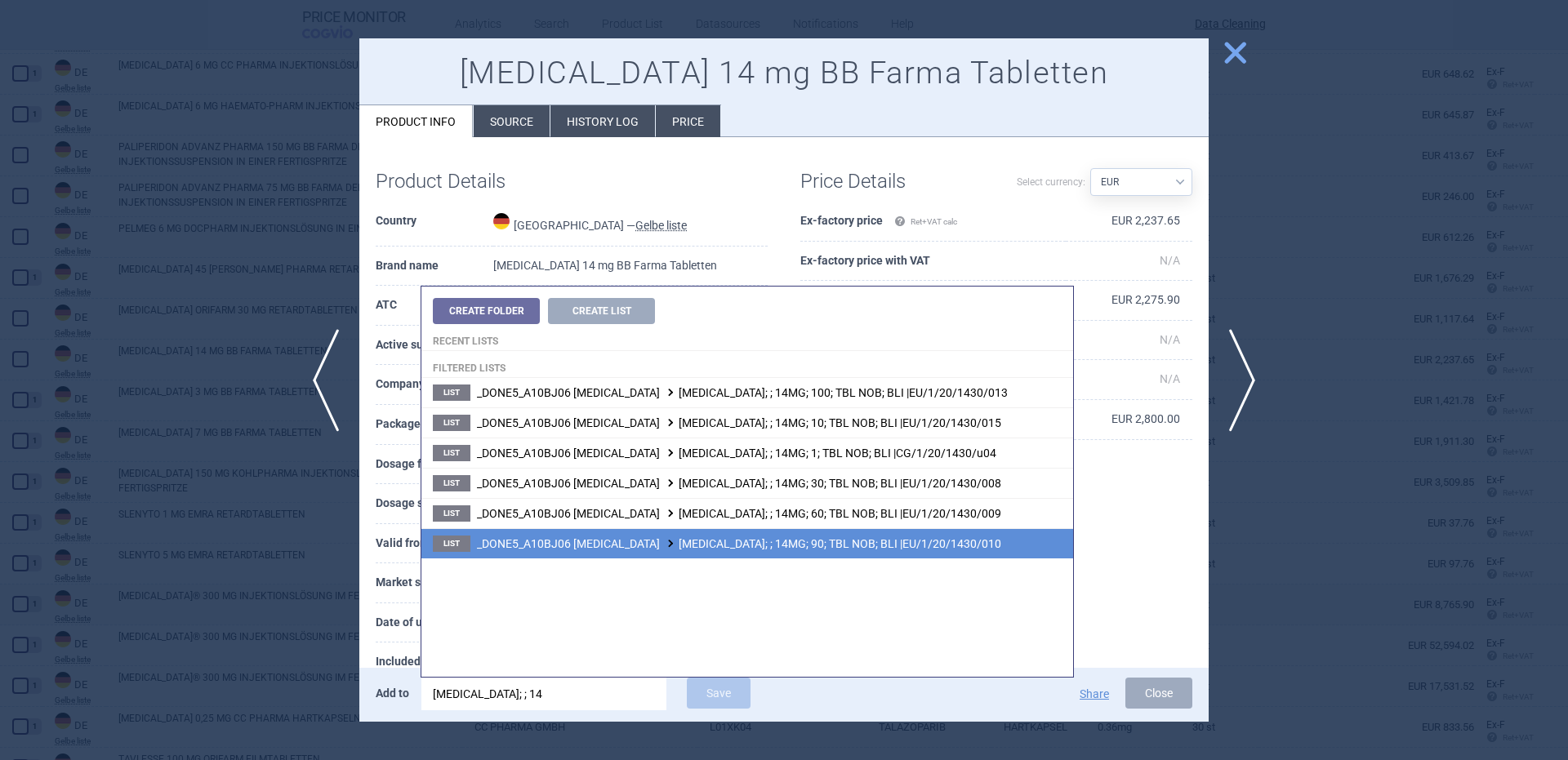
type input "rybelsus; ; 14"
click at [712, 554] on li "List _DONE5_A10BJ06 SEMAGLUTIDE RYBELSUS; ; 14MG; 90; TBL NOB; BLI |EU/1/20/143…" at bounding box center [747, 543] width 651 height 31
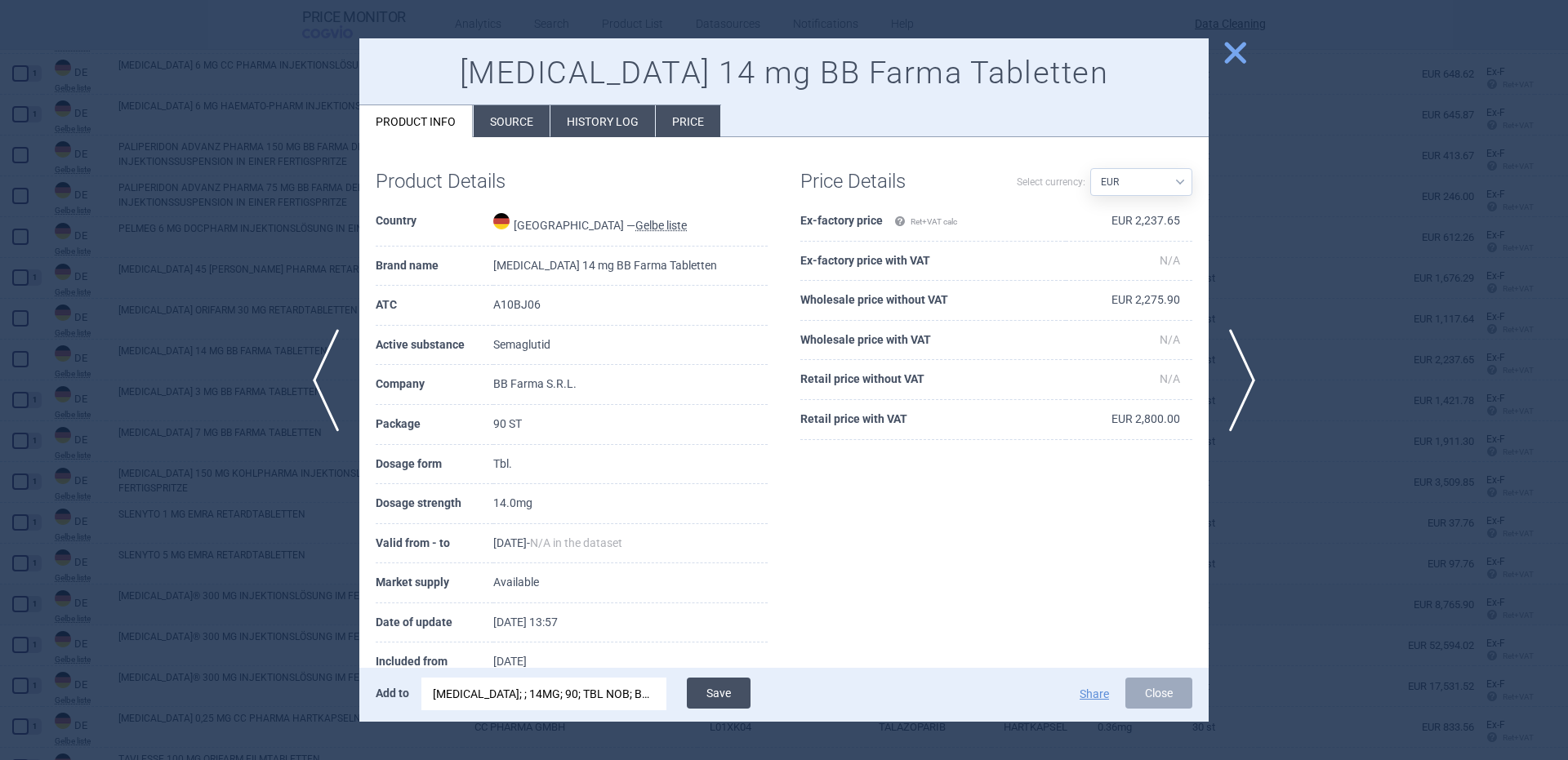
click at [745, 694] on button "Save" at bounding box center [719, 693] width 64 height 31
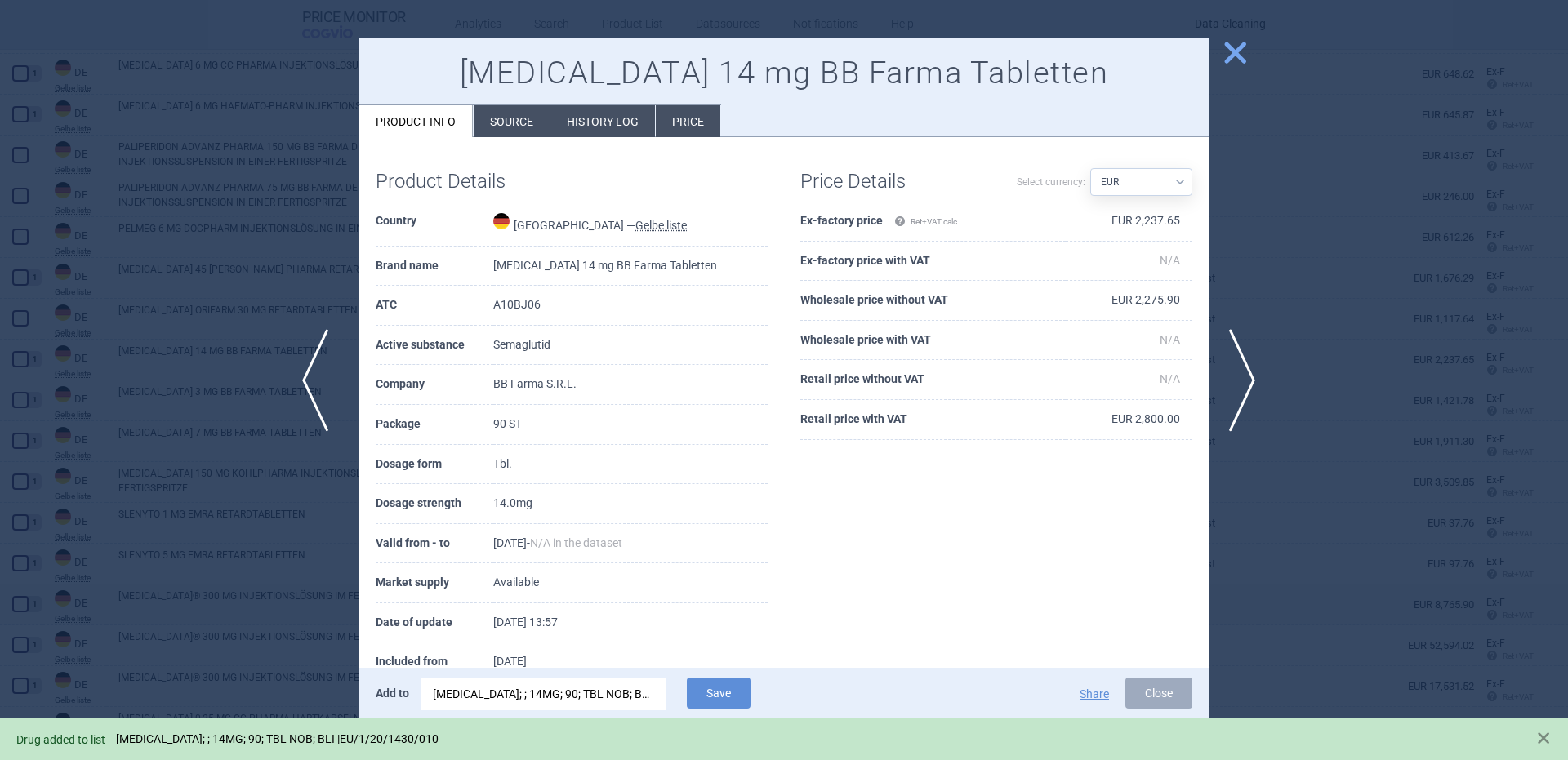
click at [307, 391] on span "previous" at bounding box center [320, 380] width 37 height 103
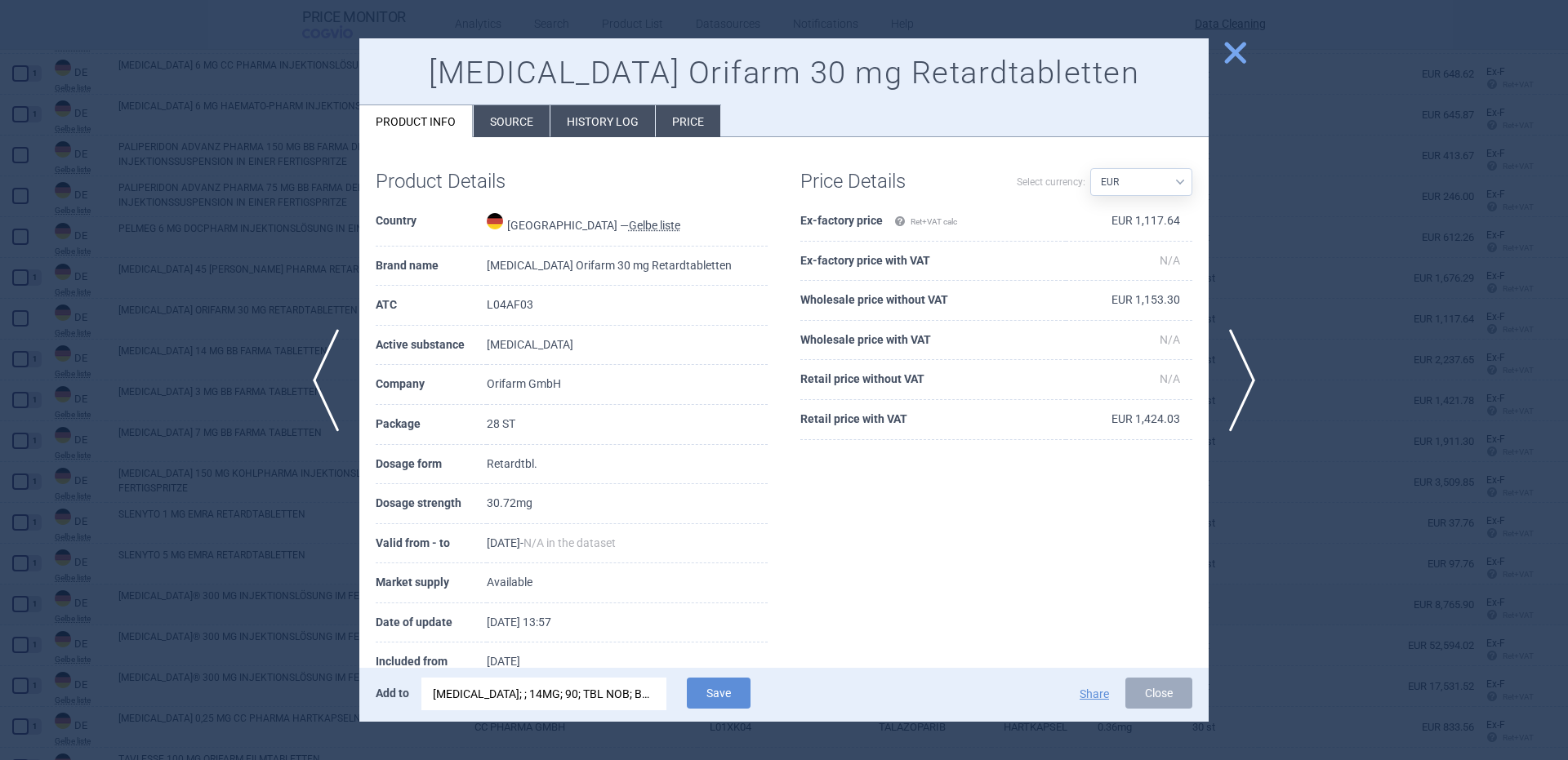
click at [585, 700] on div "RYBELSUS; ; 14MG; 90; TBL NOB; BLI |EU/1/20/1430/010" at bounding box center [544, 694] width 223 height 32
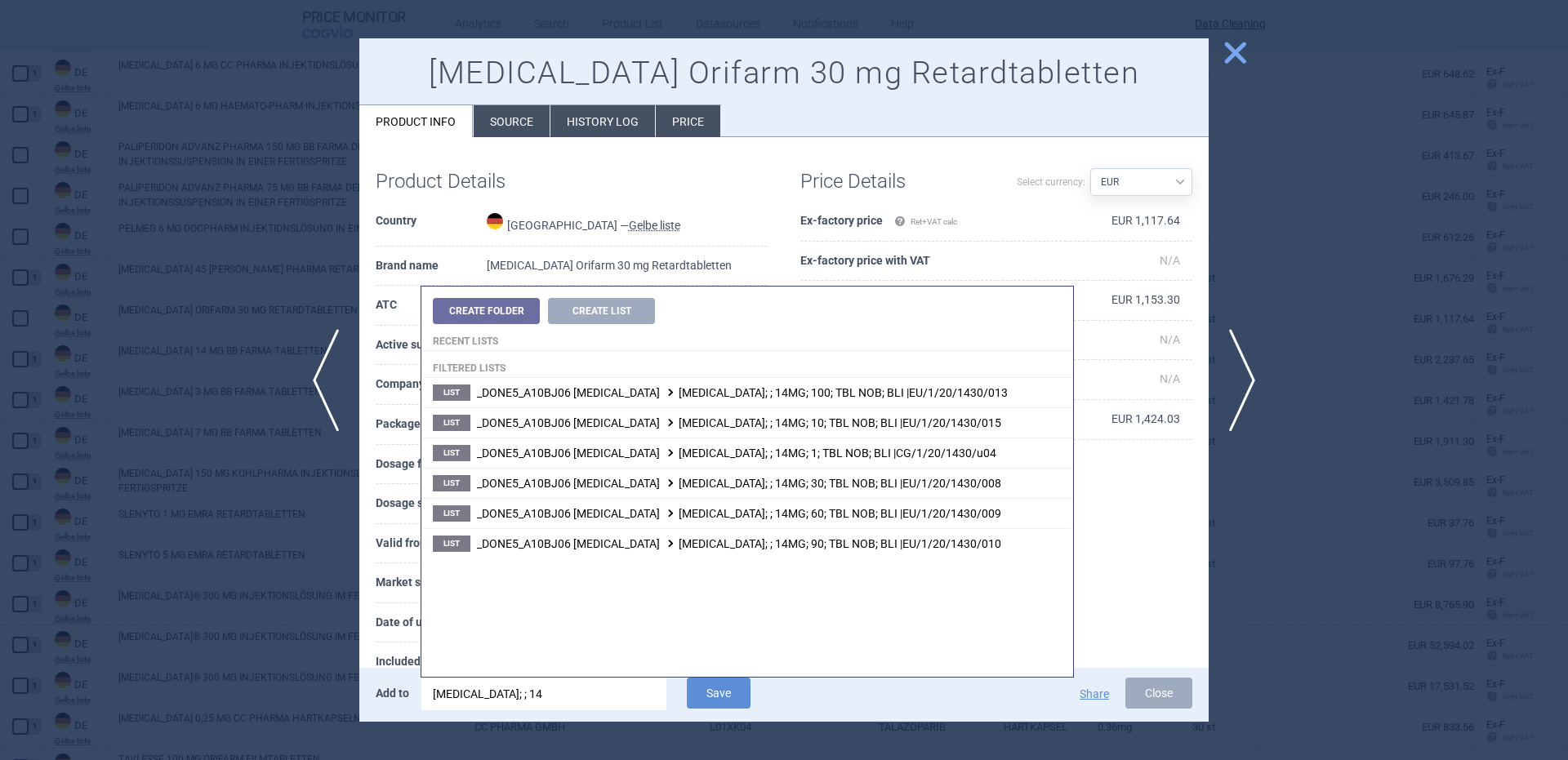
click at [585, 700] on input "rybelsus; ; 14" at bounding box center [544, 694] width 245 height 32
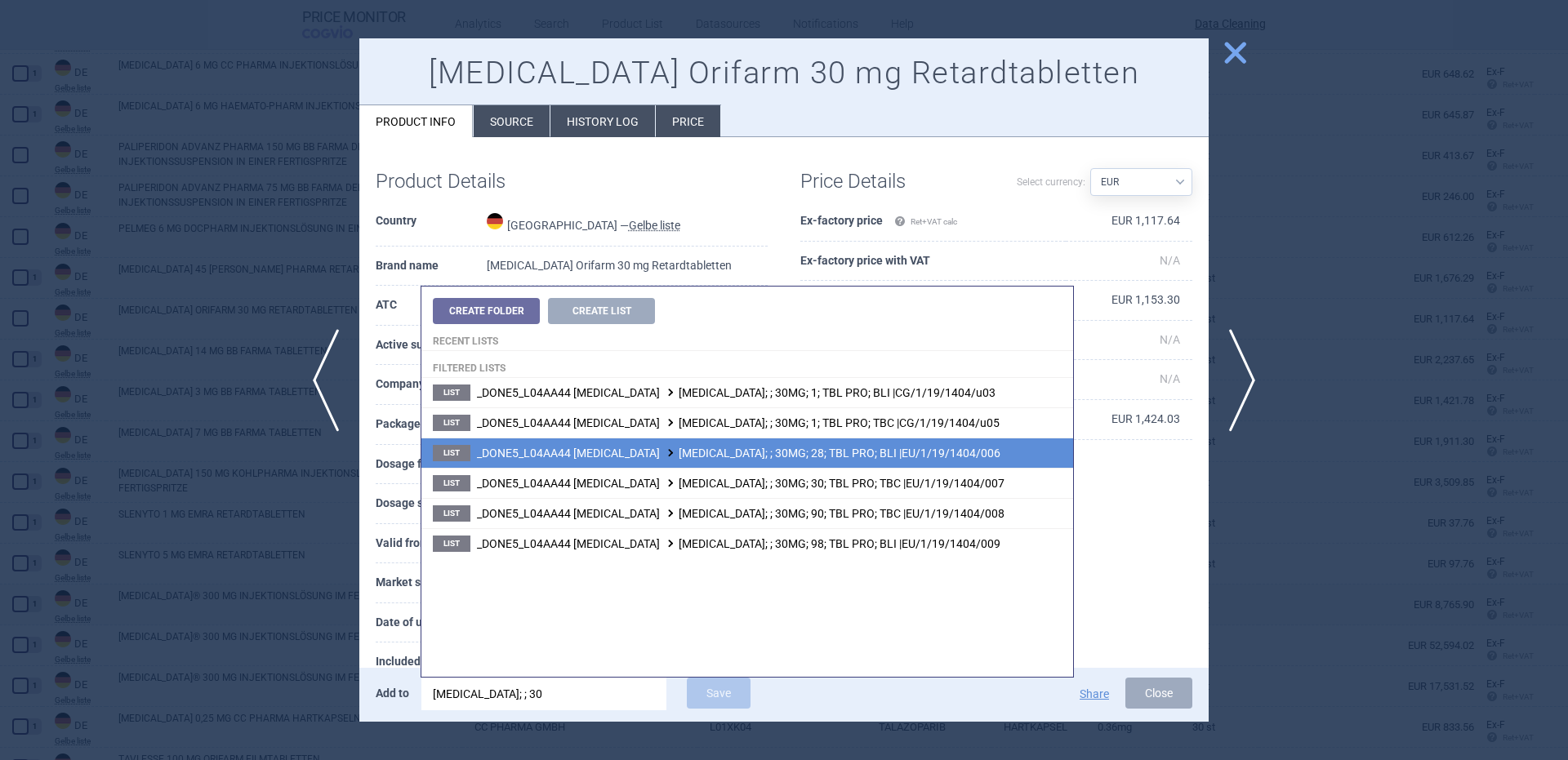
type input "rinvoq; ; 30"
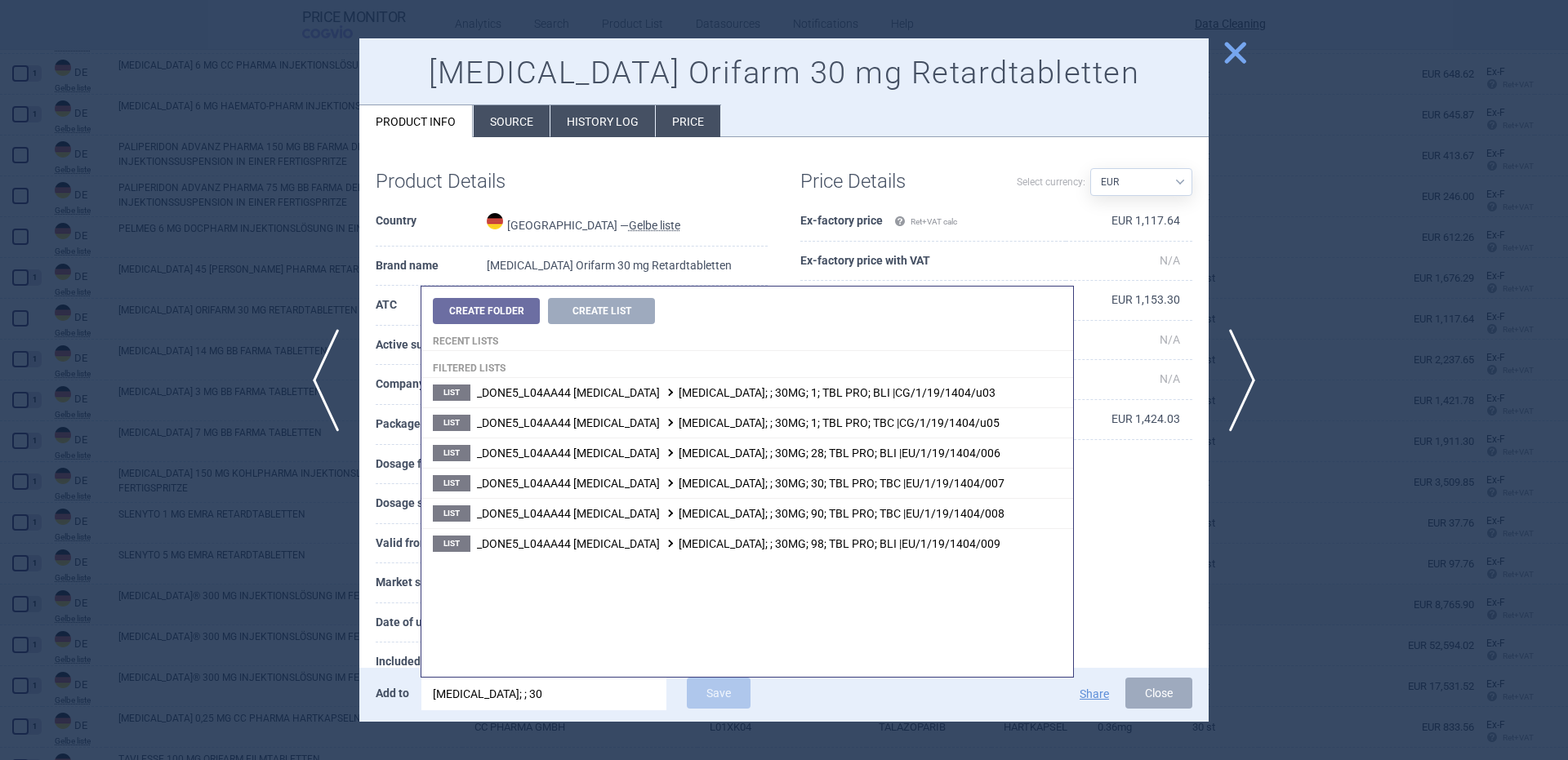
click at [787, 457] on span "_DONE5_L04AA44 UPADACITINIB RINVOQ; ; 30MG; 28; TBL PRO; BLI |EU/1/19/1404/006" at bounding box center [738, 453] width 523 height 13
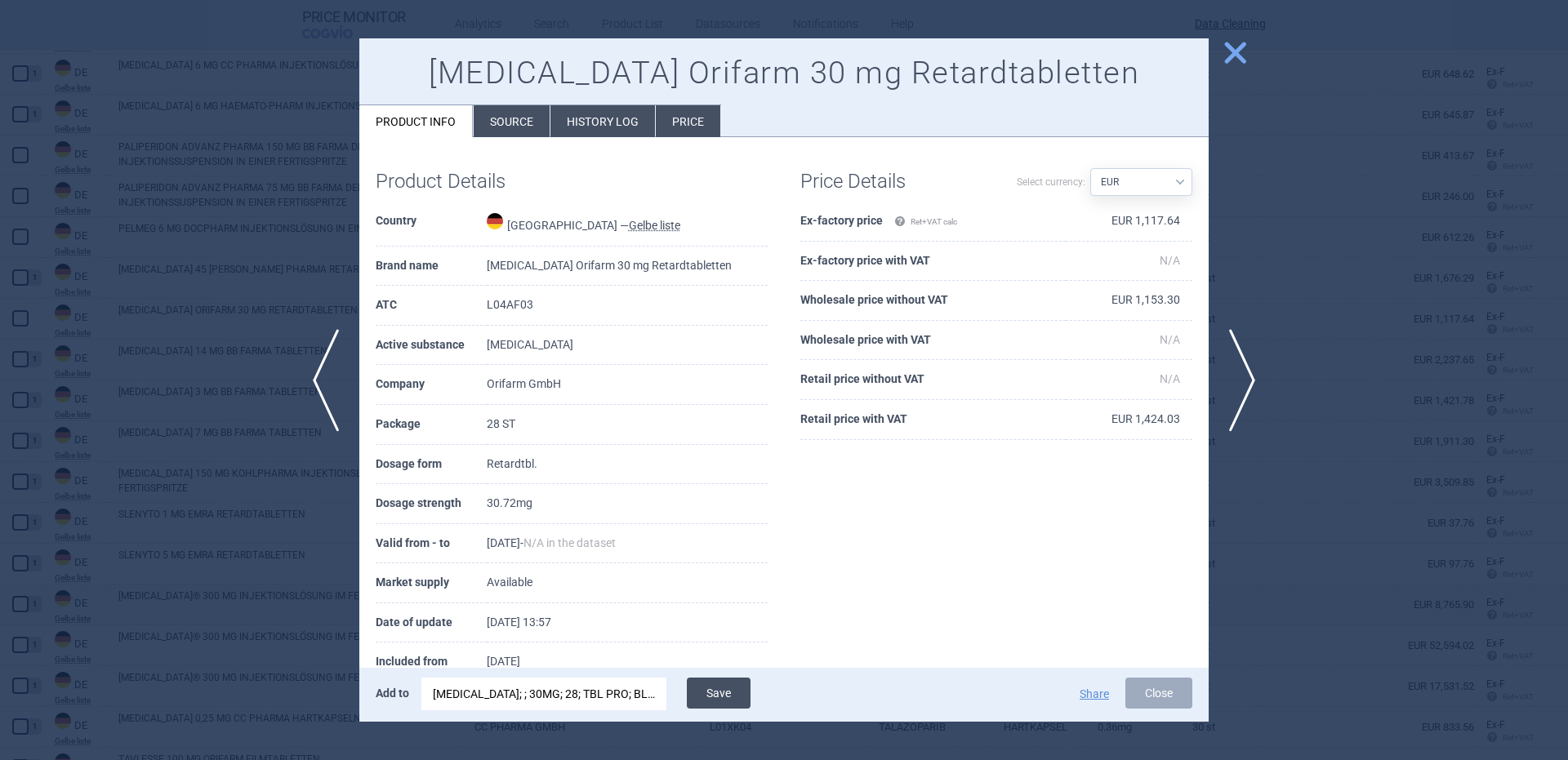
click at [739, 691] on button "Save" at bounding box center [719, 693] width 64 height 31
click at [730, 693] on button "Save" at bounding box center [719, 693] width 64 height 31
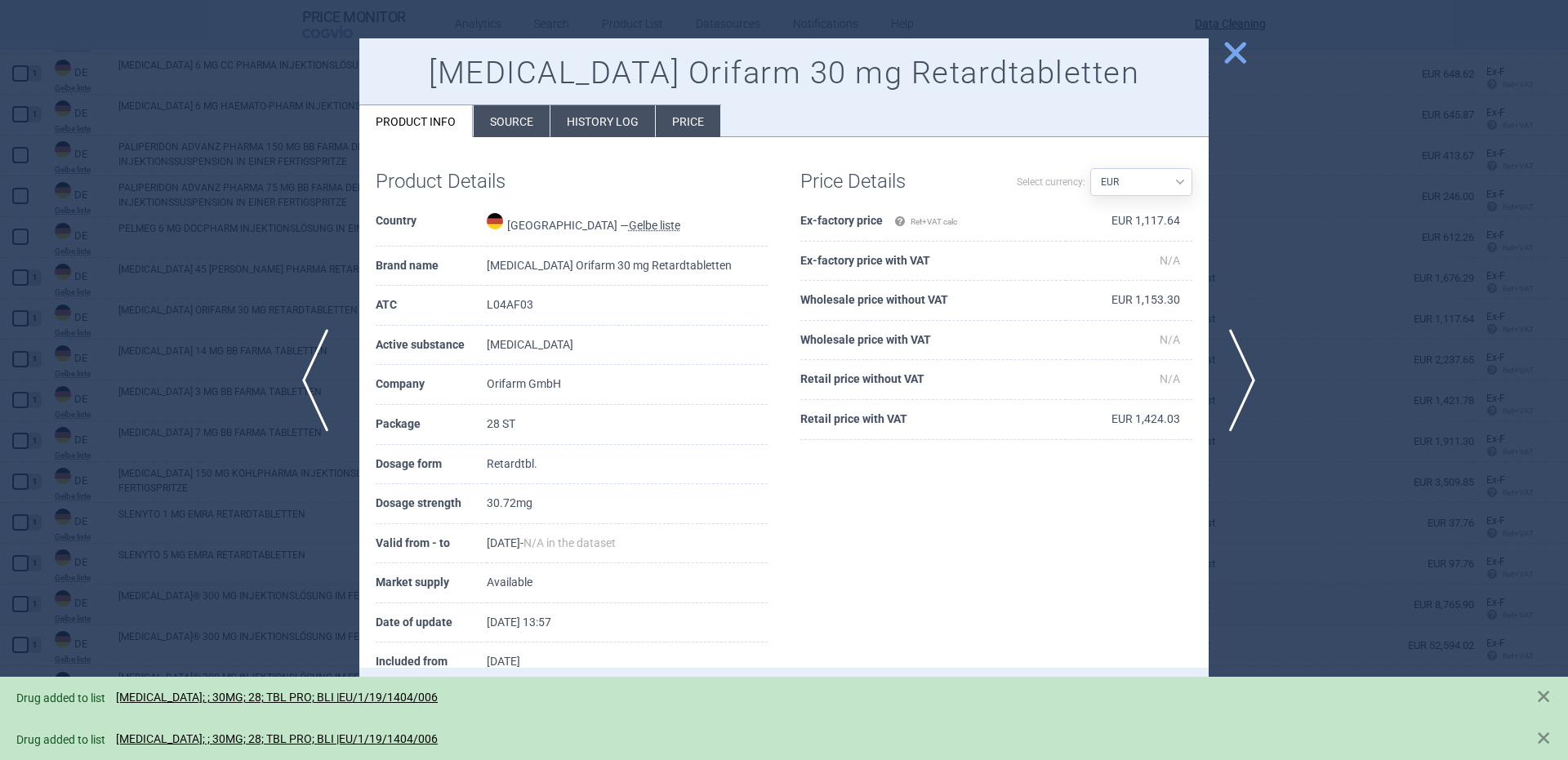
click at [317, 372] on span "previous" at bounding box center [320, 380] width 37 height 103
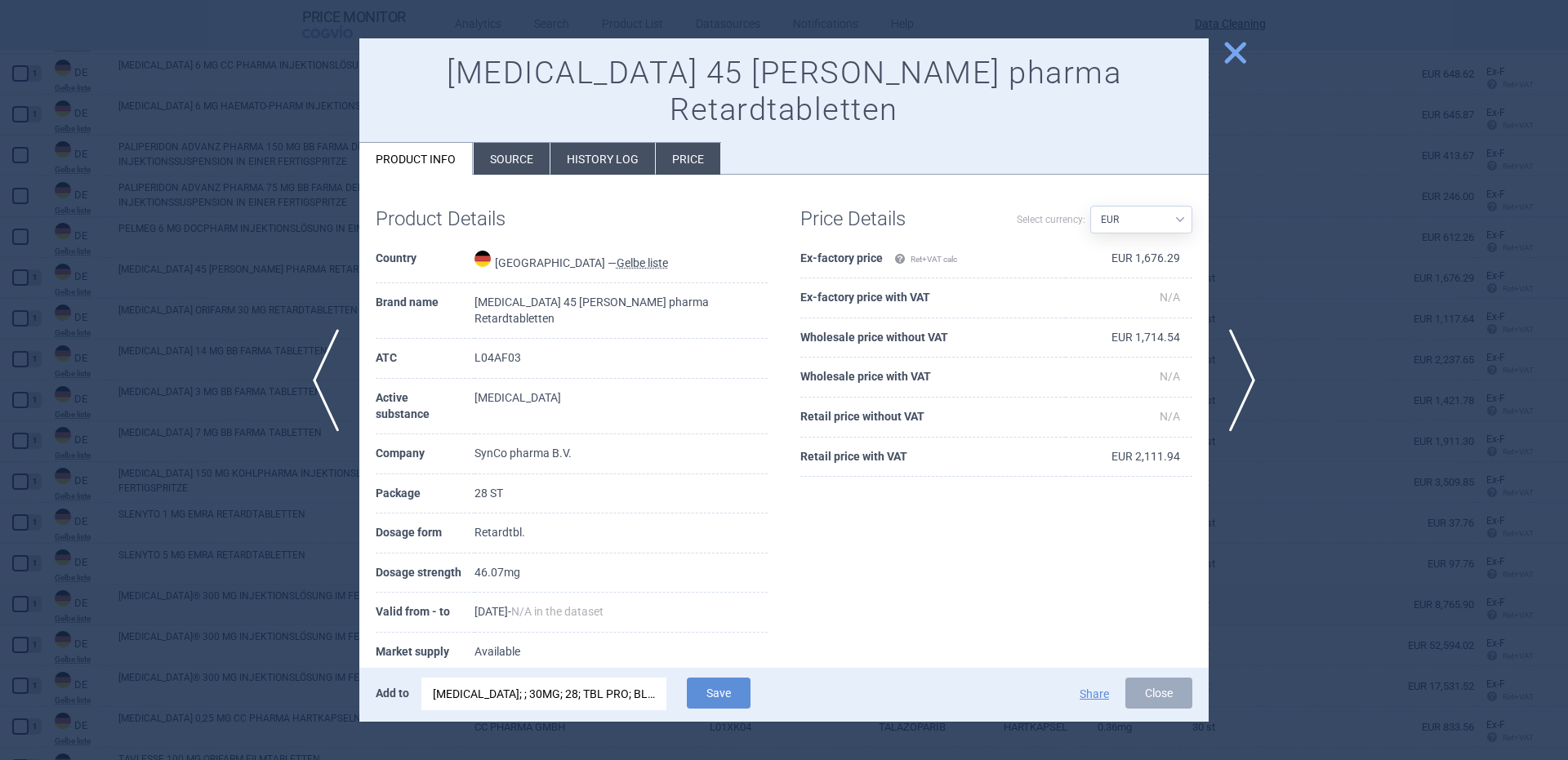
click at [552, 703] on div "RINVOQ; ; 30MG; 28; TBL PRO; BLI |EU/1/19/1404/006" at bounding box center [544, 694] width 223 height 32
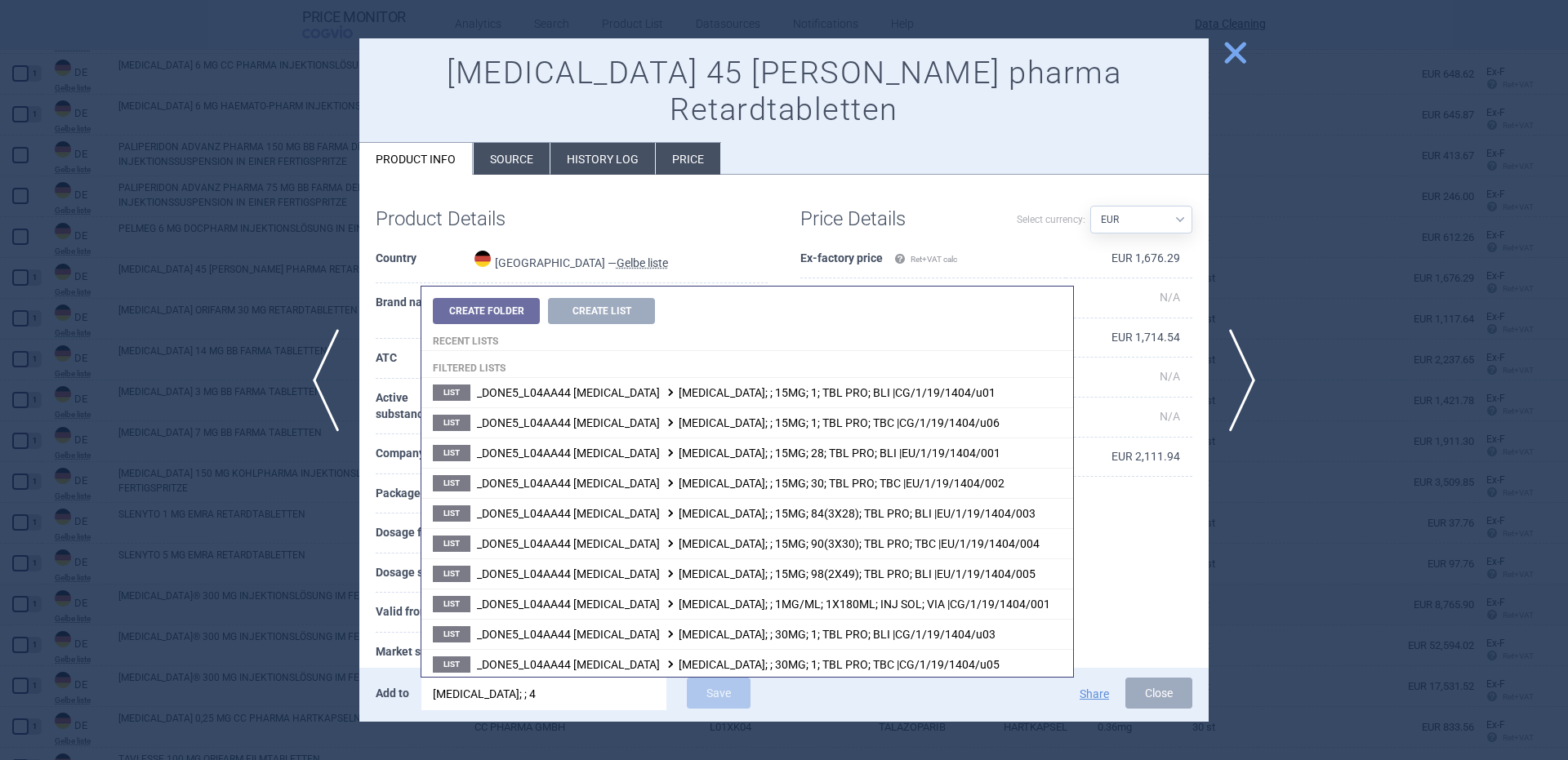
type input "rinvoq; ; 45"
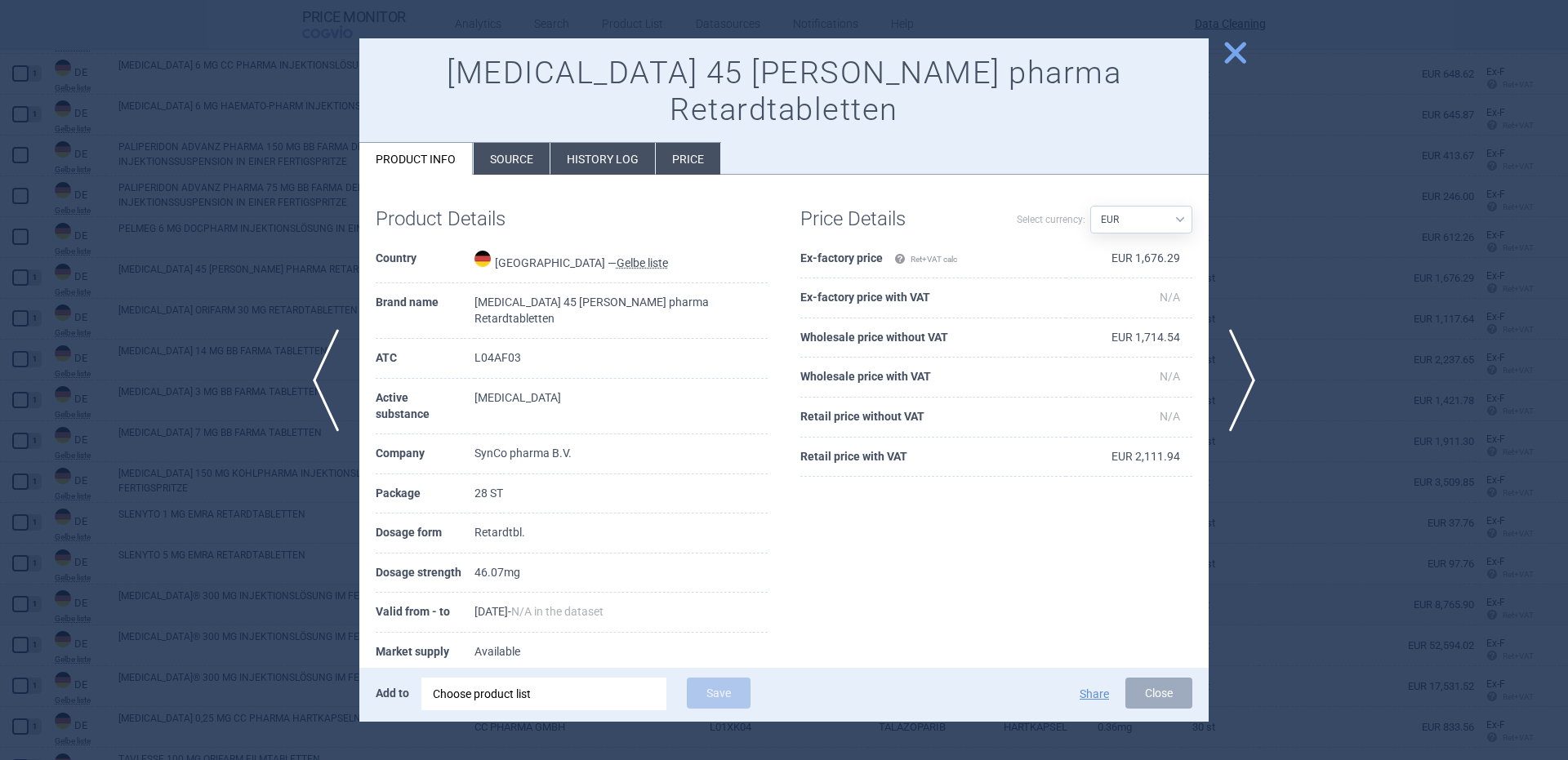
click at [617, 691] on div "Choose product list" at bounding box center [544, 694] width 223 height 32
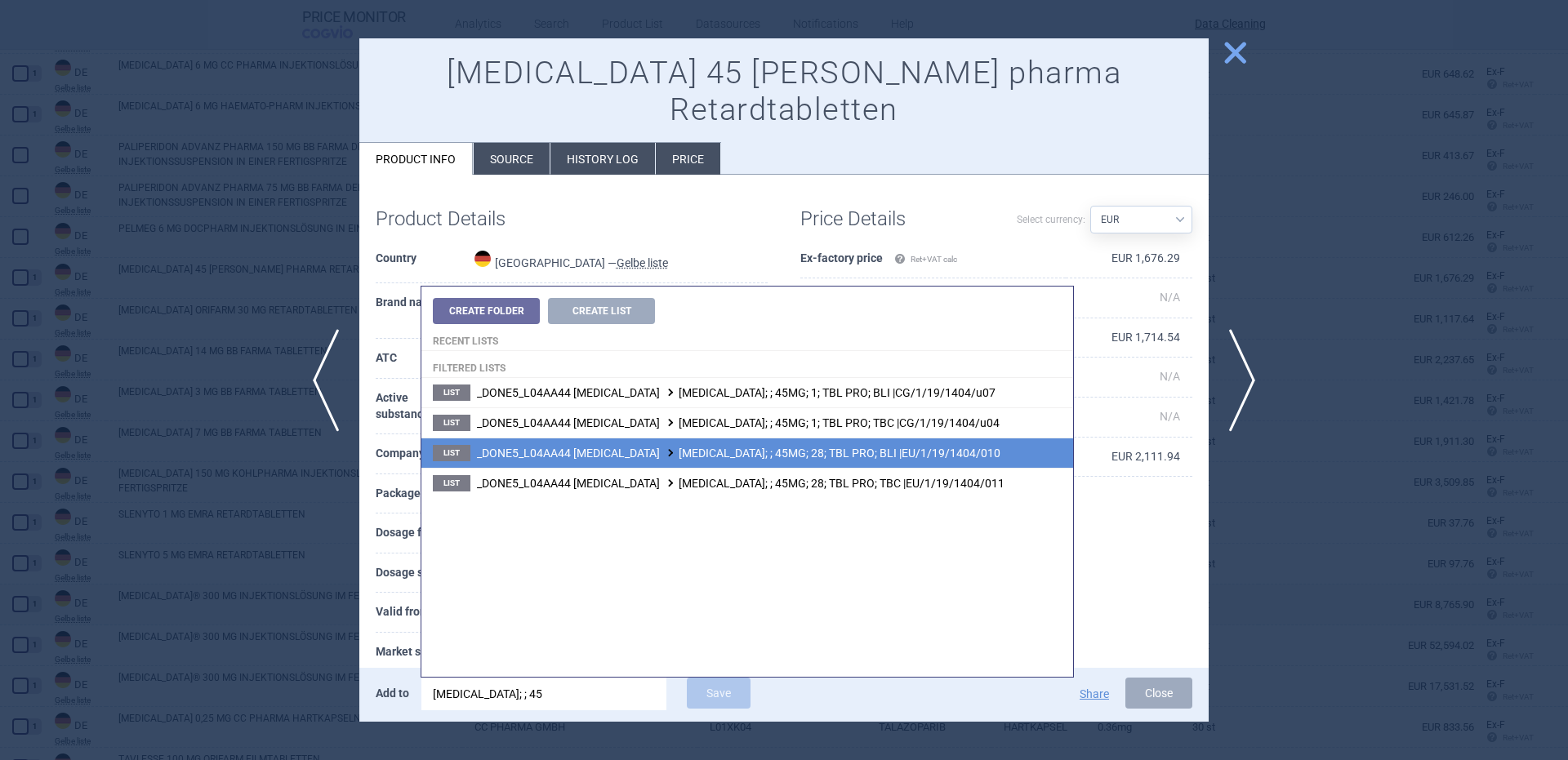
click at [838, 459] on li "List _DONE5_L04AA44 UPADACITINIB RINVOQ; ; 45MG; 28; TBL PRO; BLI |EU/1/19/1404…" at bounding box center [747, 453] width 651 height 31
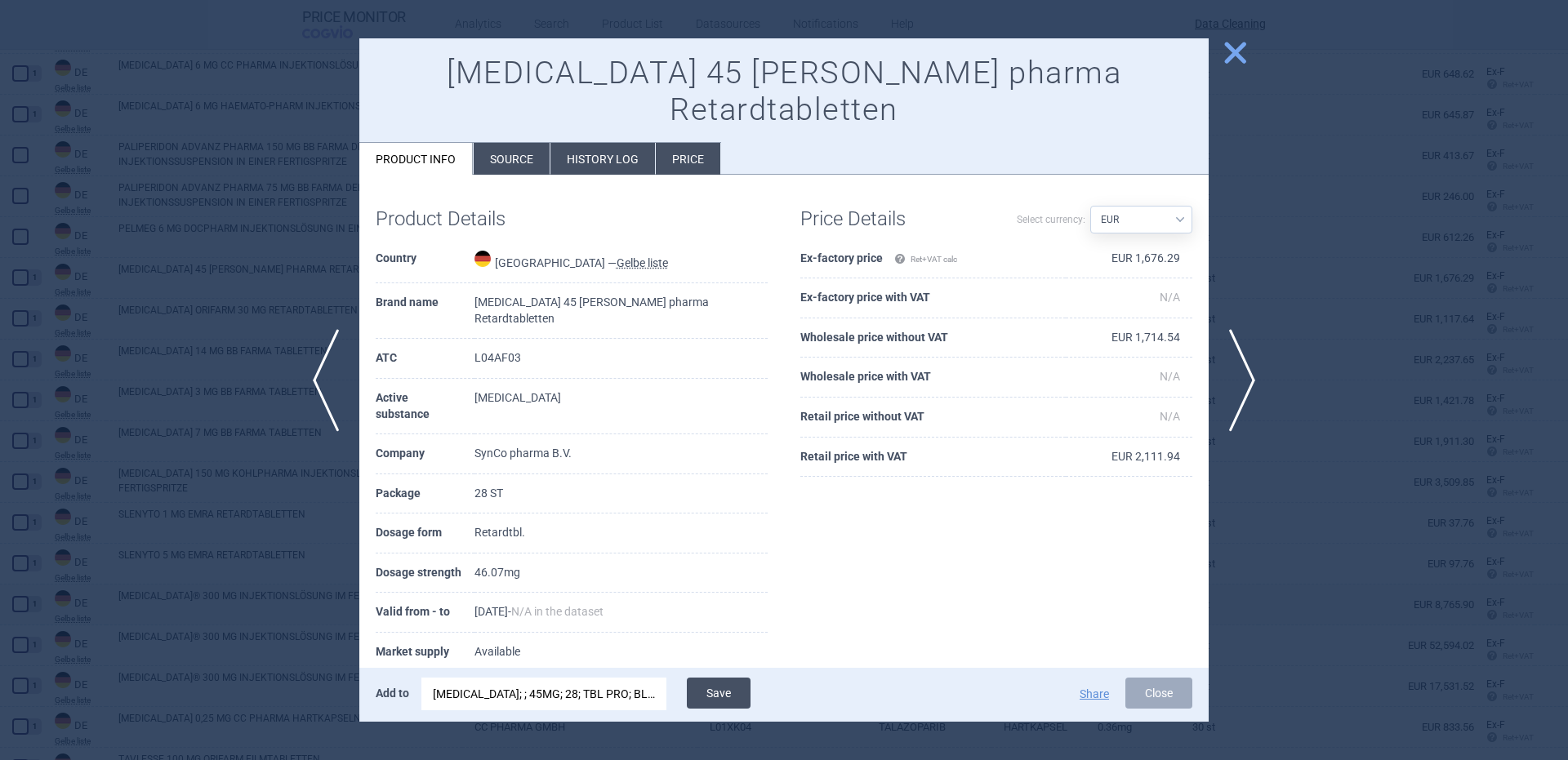
click at [719, 692] on button "Save" at bounding box center [719, 693] width 64 height 31
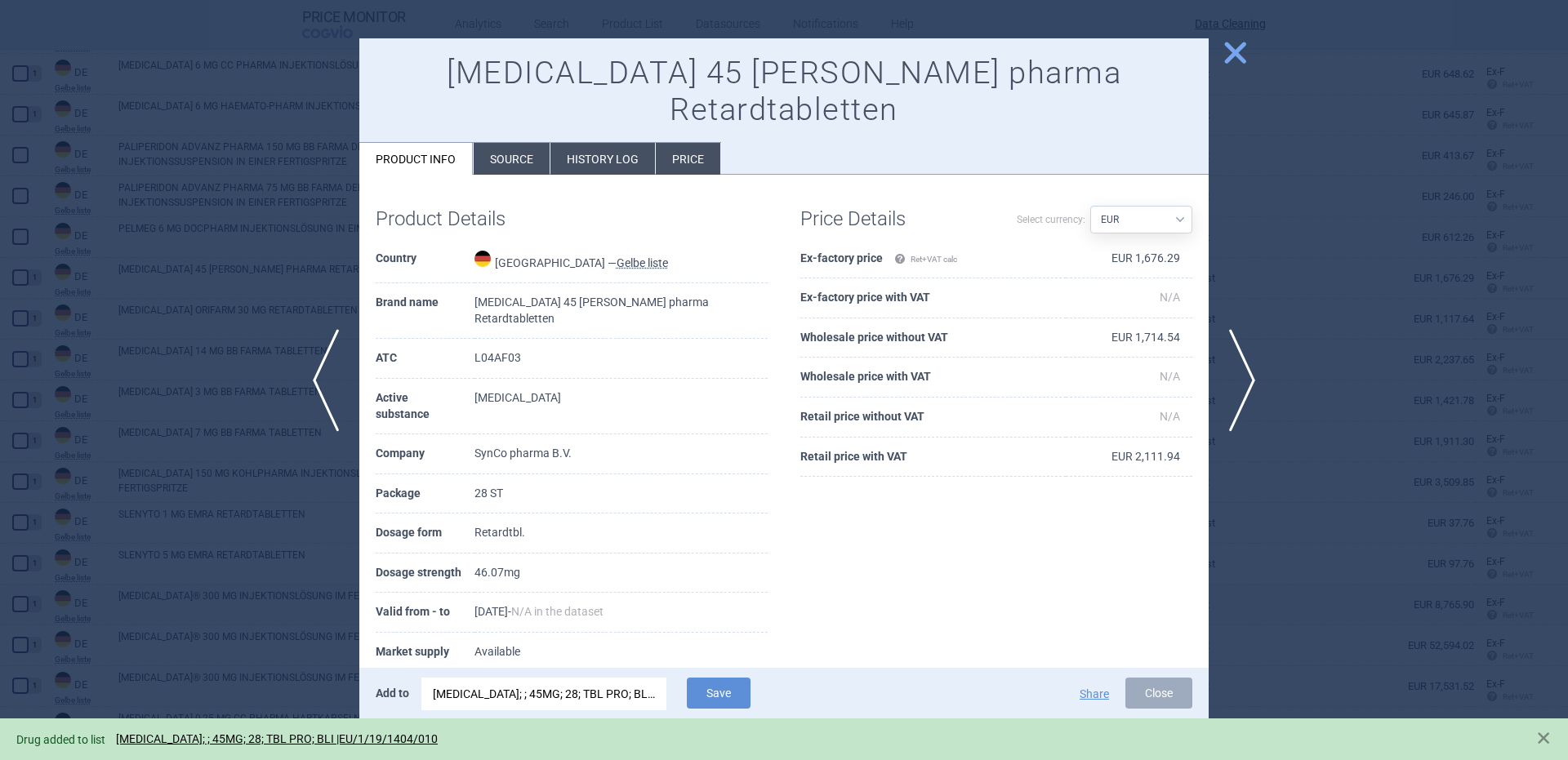
click at [39, 311] on div at bounding box center [784, 380] width 1568 height 760
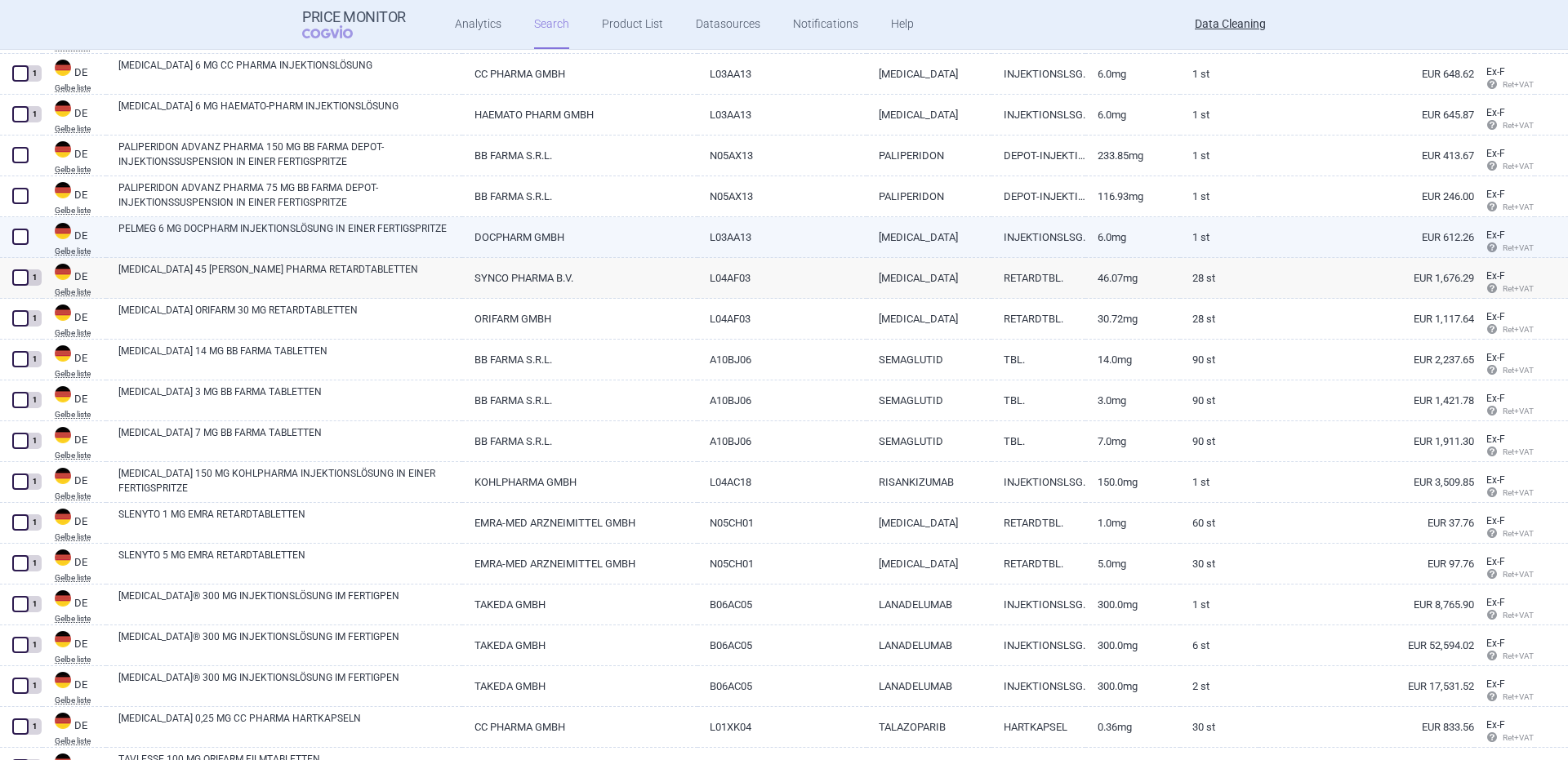
click at [185, 225] on link "PELMEG 6 MG DOCPHARM INJEKTIONSLÖSUNG IN EINER FERTIGSPRITZE" at bounding box center [290, 236] width 344 height 30
select select "EUR"
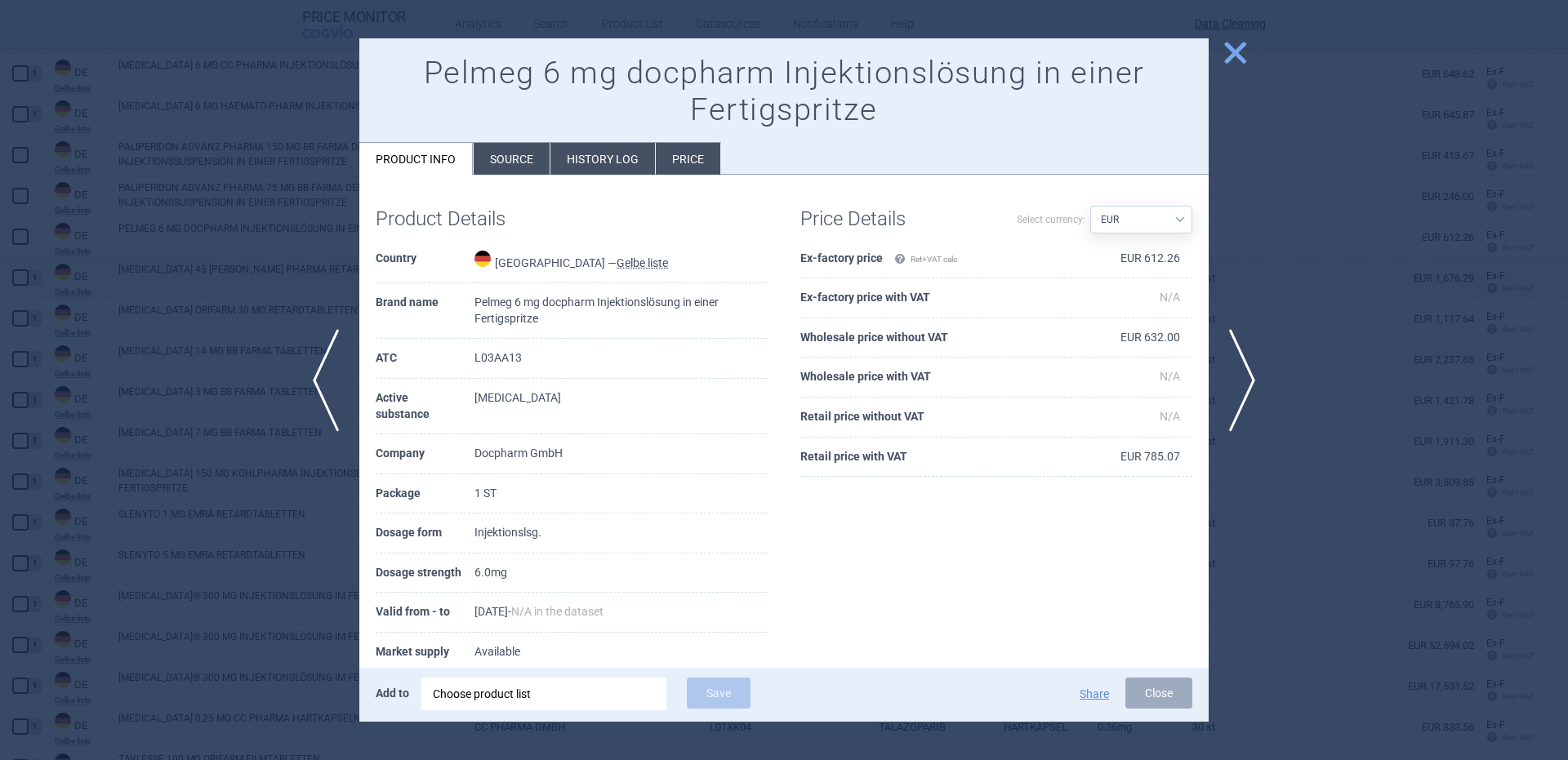
click at [589, 701] on div "Choose product list" at bounding box center [544, 694] width 223 height 32
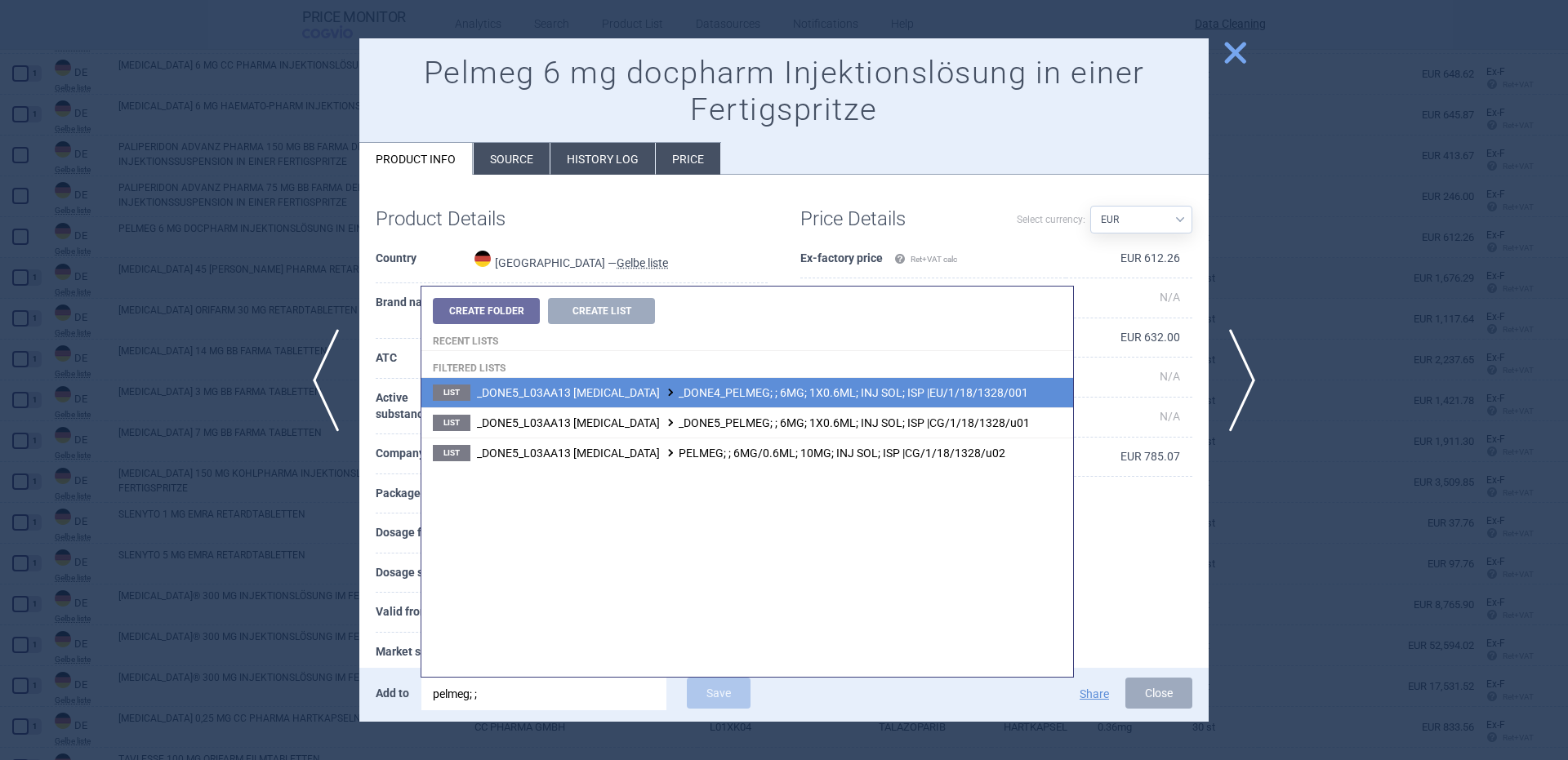
type input "pelmeg; ;"
click at [967, 397] on span "_DONE5_L03AA13 PEGFILGRASTIM _DONE4_PELMEG; ; 6MG; 1X0.6ML; INJ SOL; ISP |EU/1/…" at bounding box center [752, 392] width 551 height 13
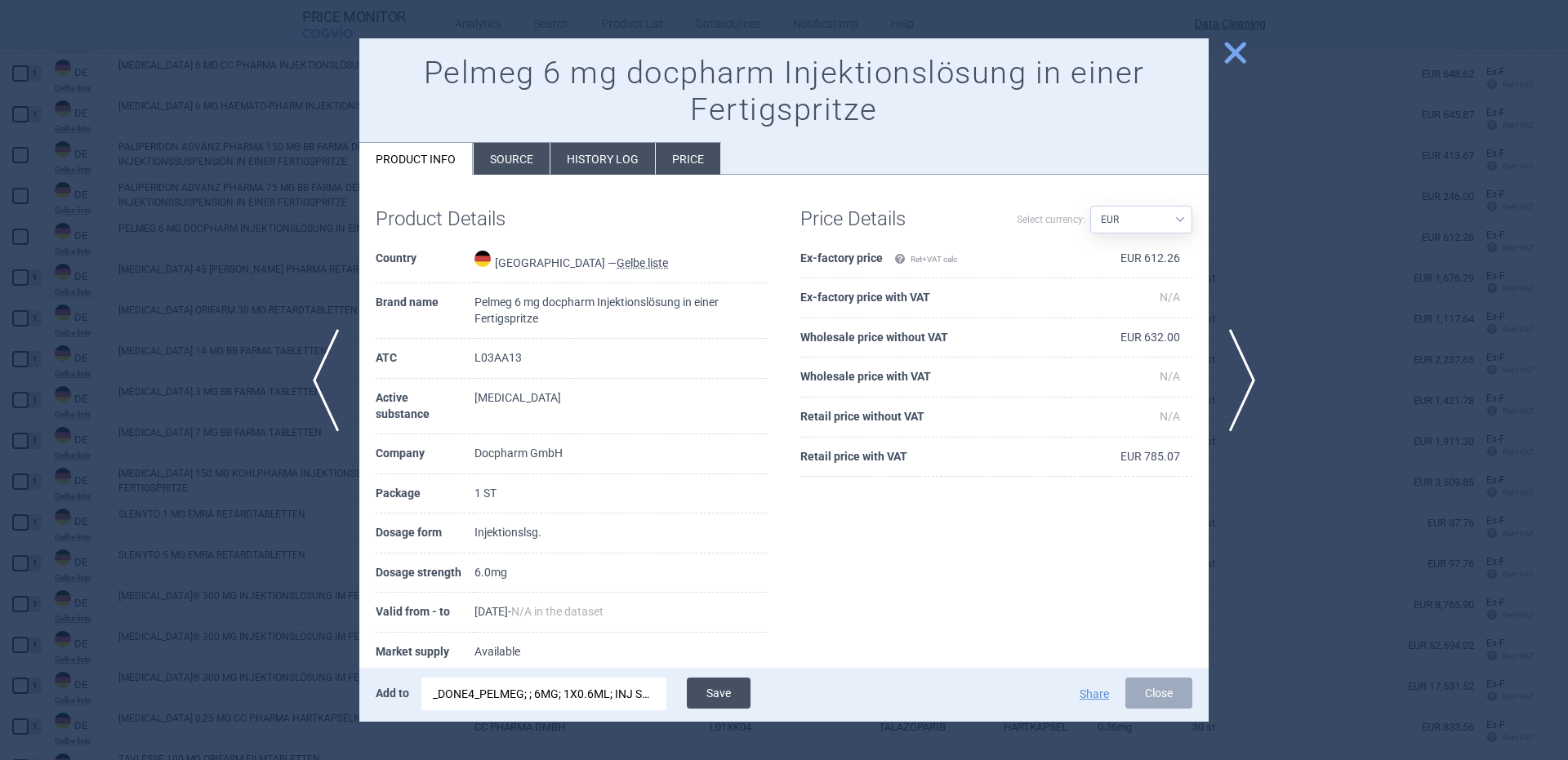
click at [710, 684] on button "Save" at bounding box center [719, 693] width 64 height 31
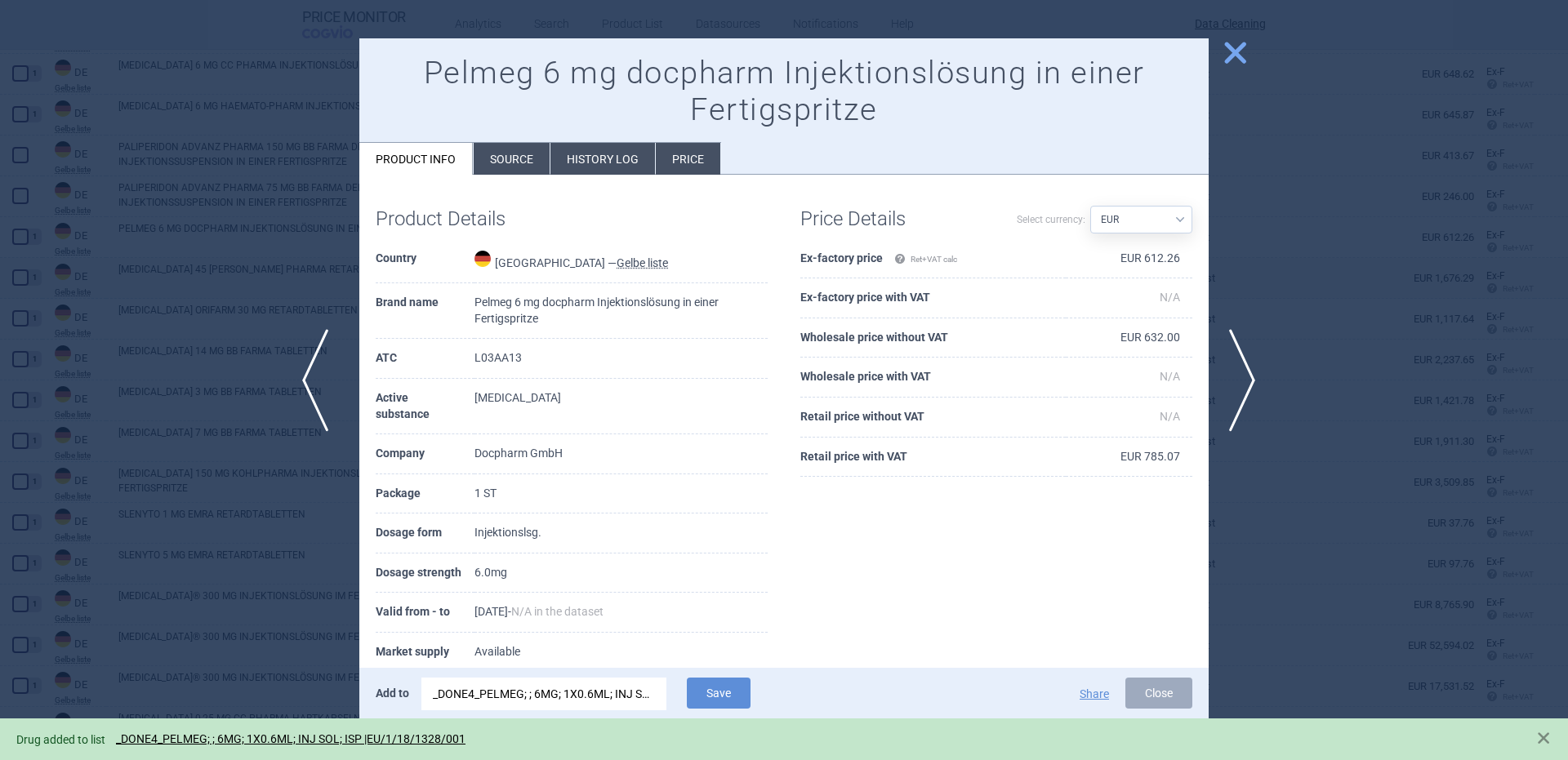
click at [335, 395] on span "previous" at bounding box center [320, 380] width 37 height 103
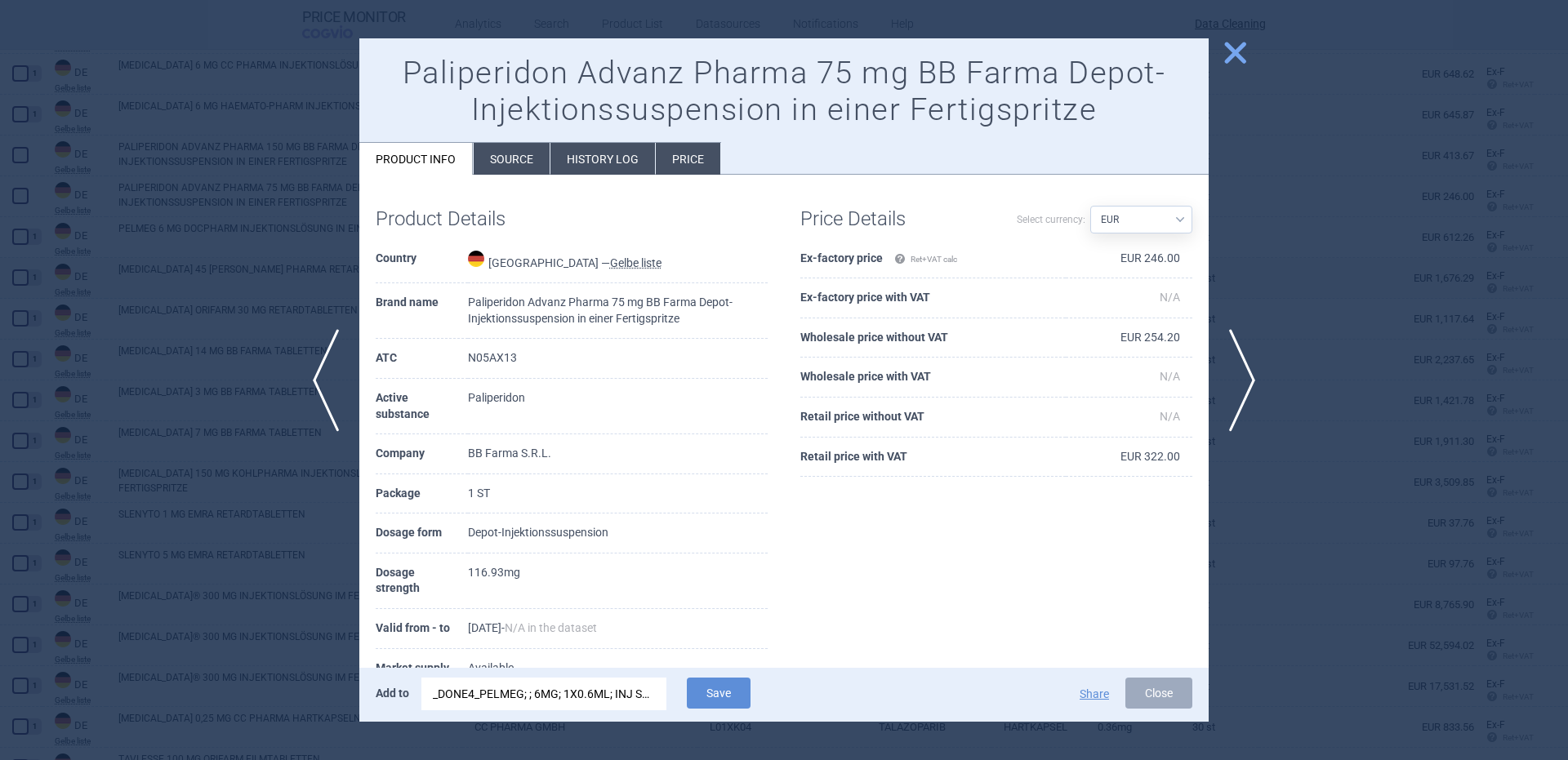
click at [268, 337] on div at bounding box center [784, 380] width 1568 height 760
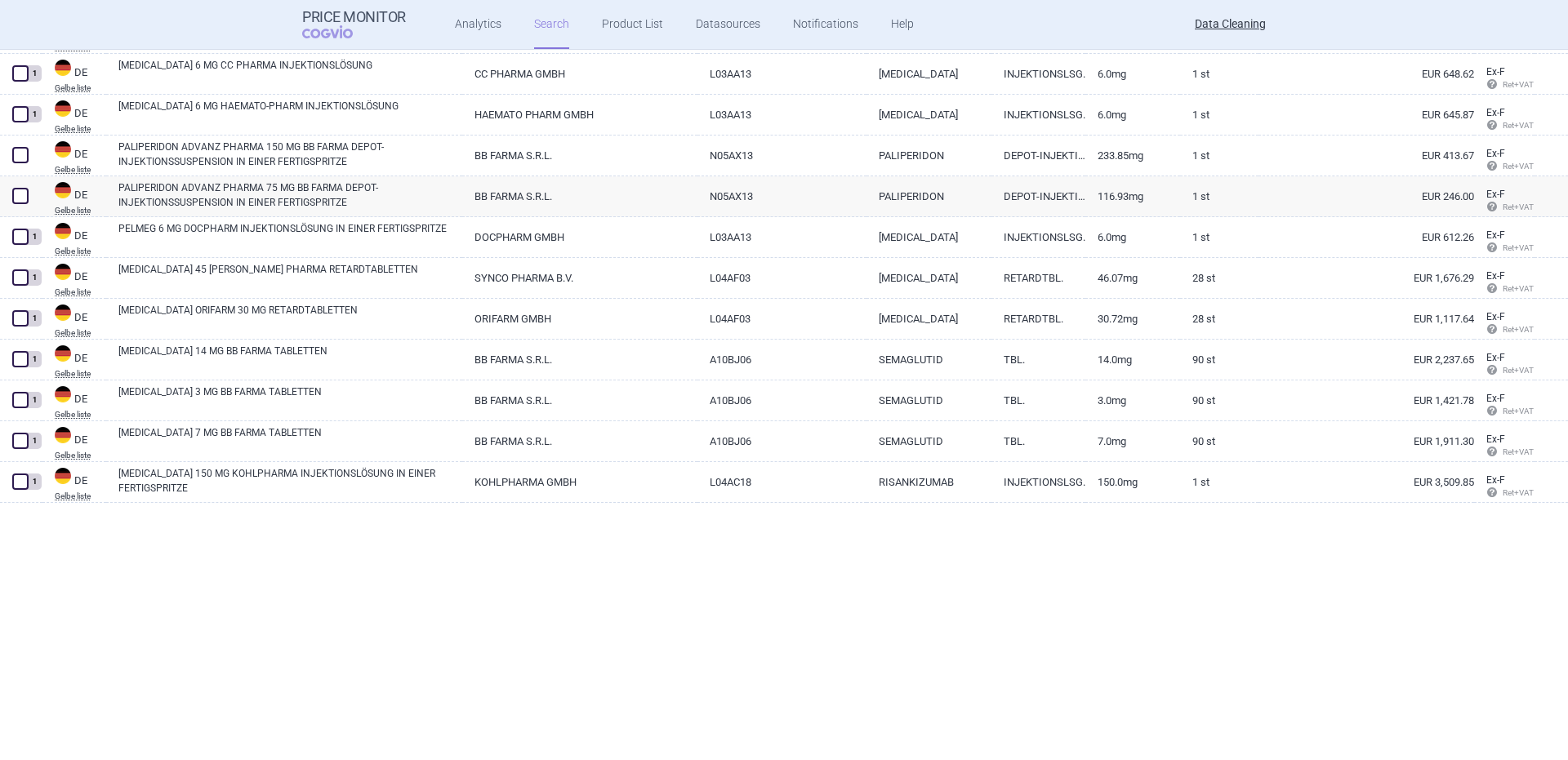
scroll to position [11279, 0]
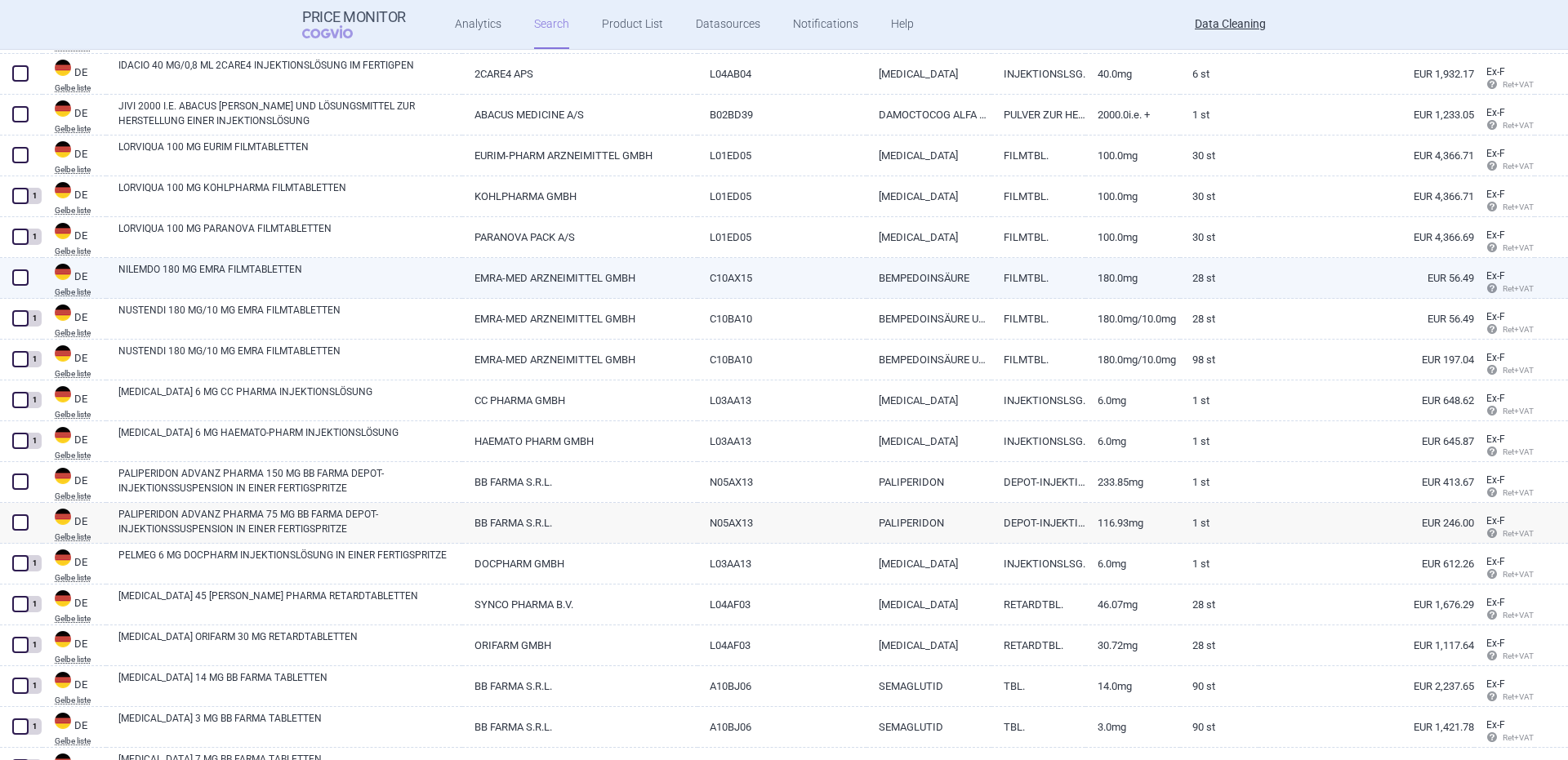
click at [232, 267] on link "NILEMDO 180 MG EMRA FILMTABLETTEN" at bounding box center [290, 277] width 344 height 30
select select "EUR"
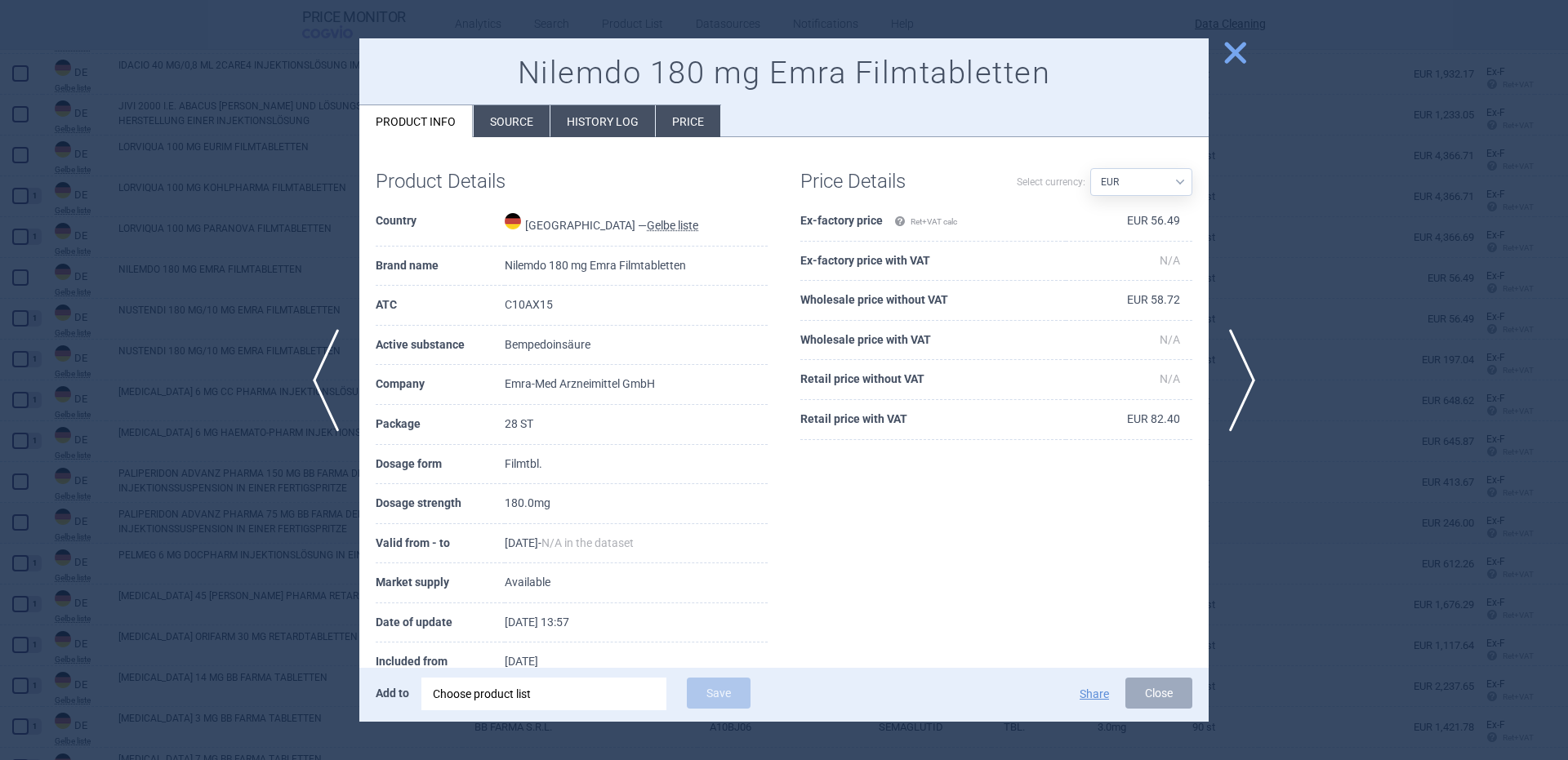
click at [567, 708] on div "Choose product list" at bounding box center [544, 694] width 223 height 32
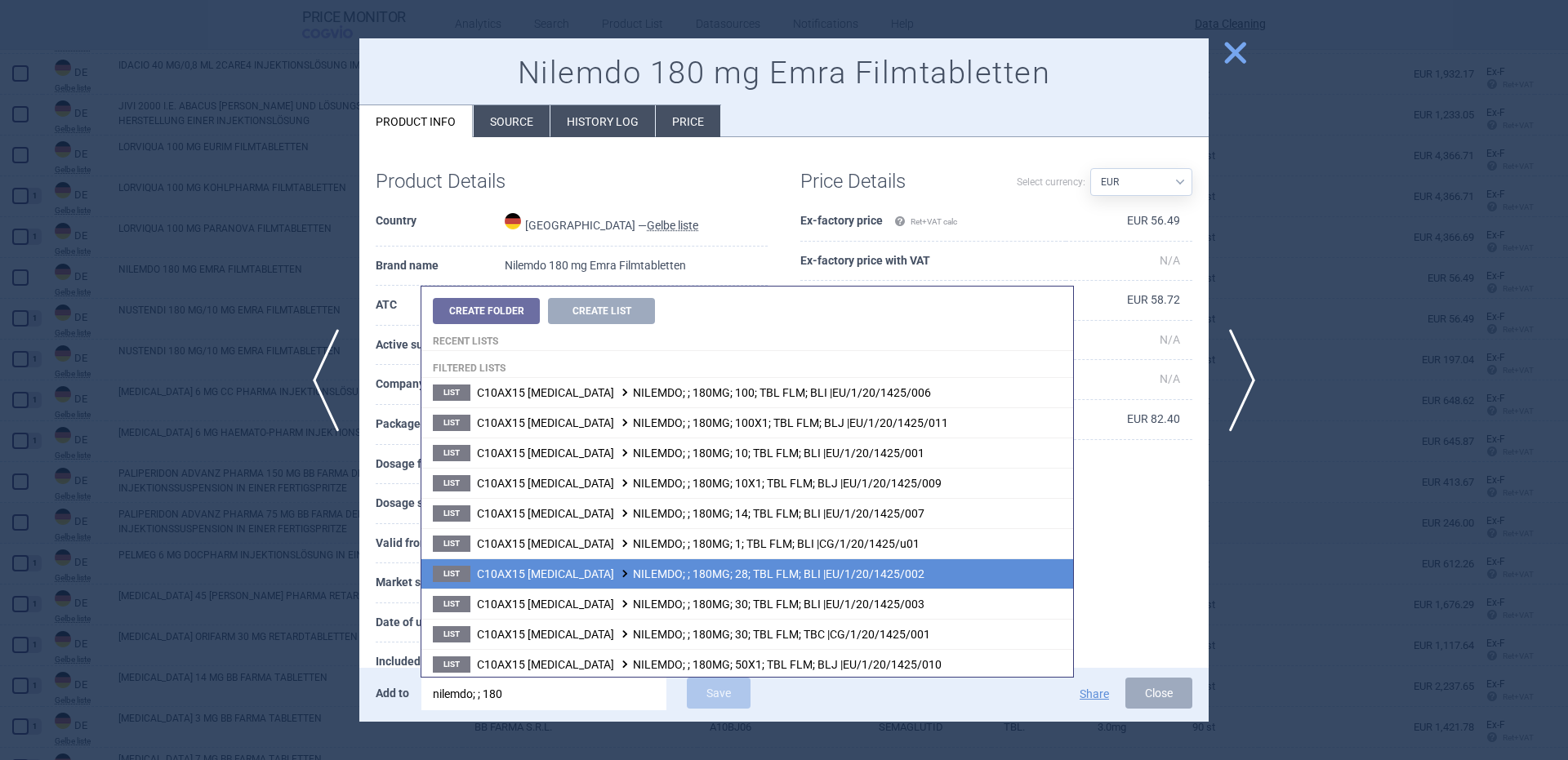
type input "nilemdo; ; 180"
click at [754, 577] on span "C10AX15 BEMPEDOIC ACID NILEMDO; ; 180MG; 28; TBL FLM; BLI |EU/1/20/1425/002" at bounding box center [700, 573] width 448 height 13
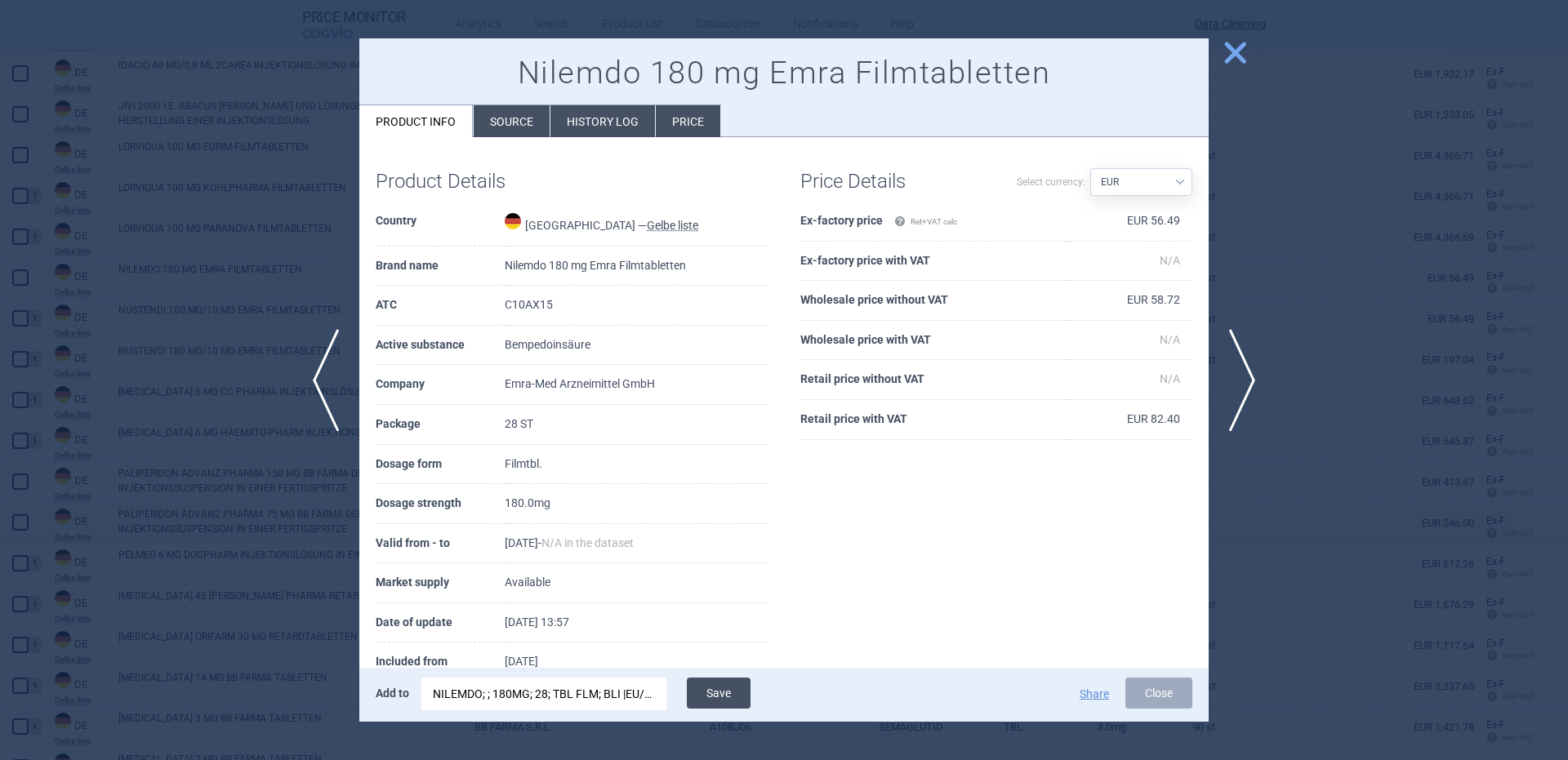
click at [688, 692] on button "Save" at bounding box center [719, 693] width 64 height 31
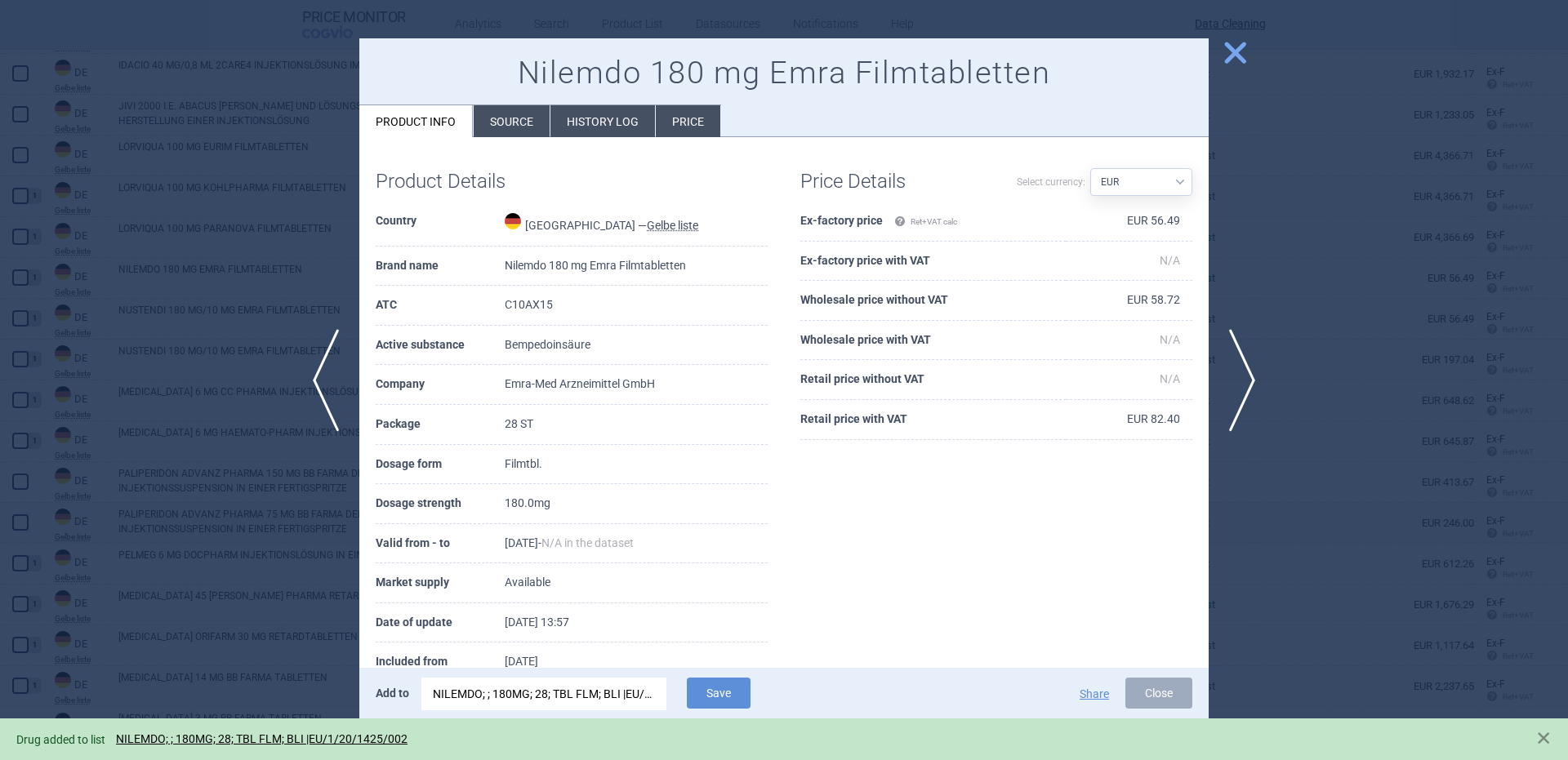
click at [46, 386] on div at bounding box center [784, 380] width 1568 height 760
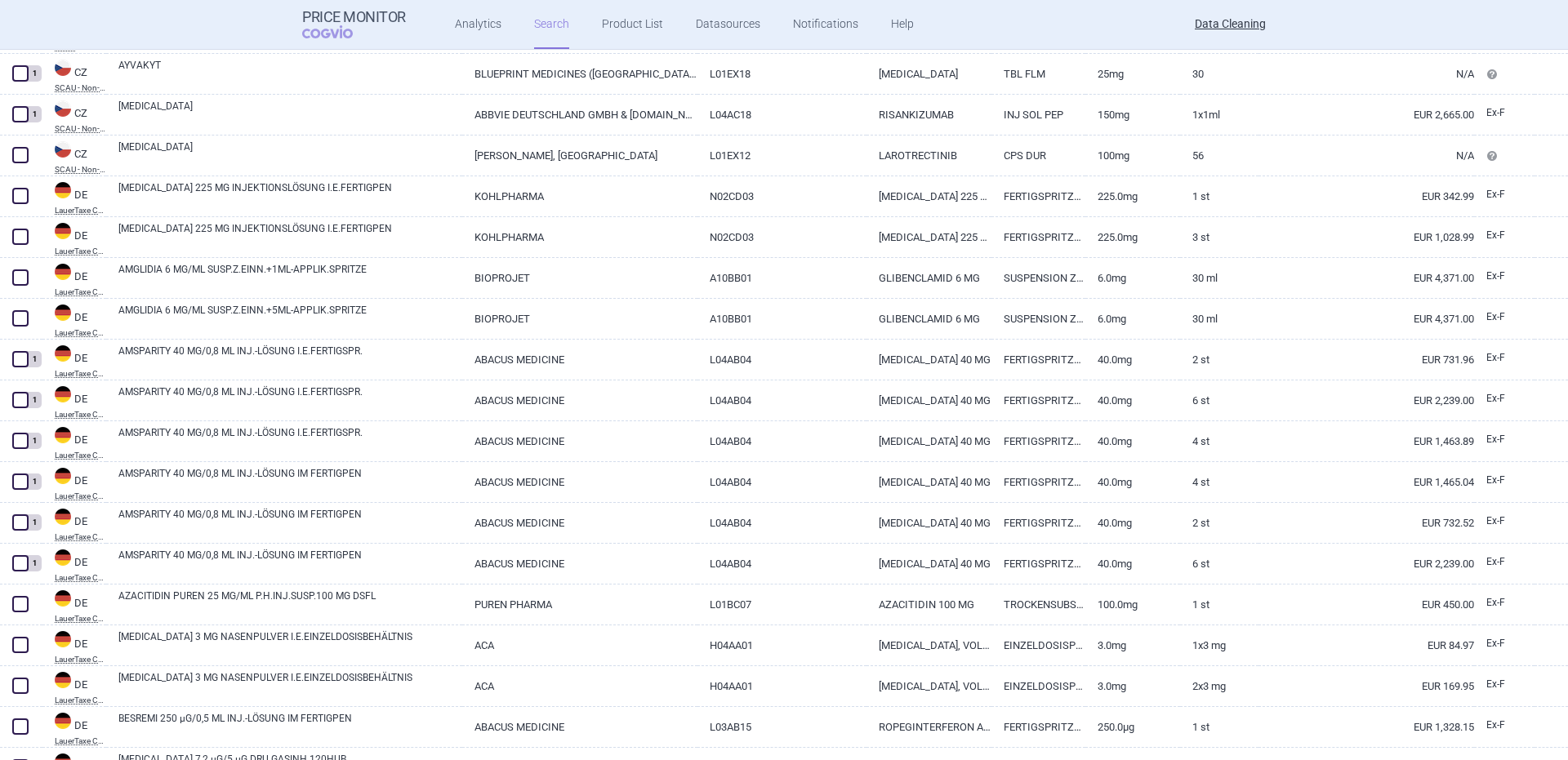
scroll to position [6054, 0]
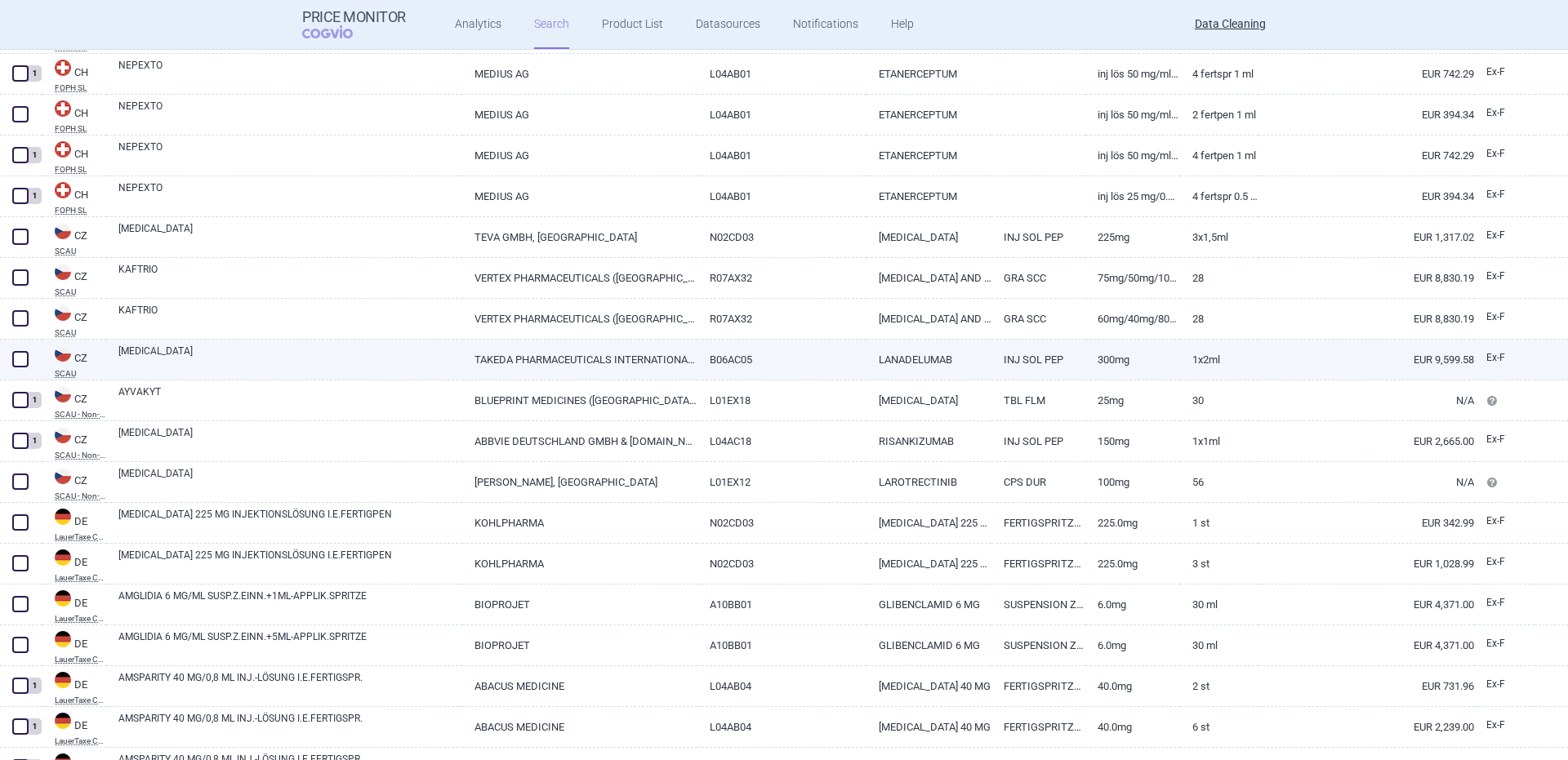
click at [182, 366] on link "TAKHZYRO" at bounding box center [290, 358] width 344 height 30
select select "EUR"
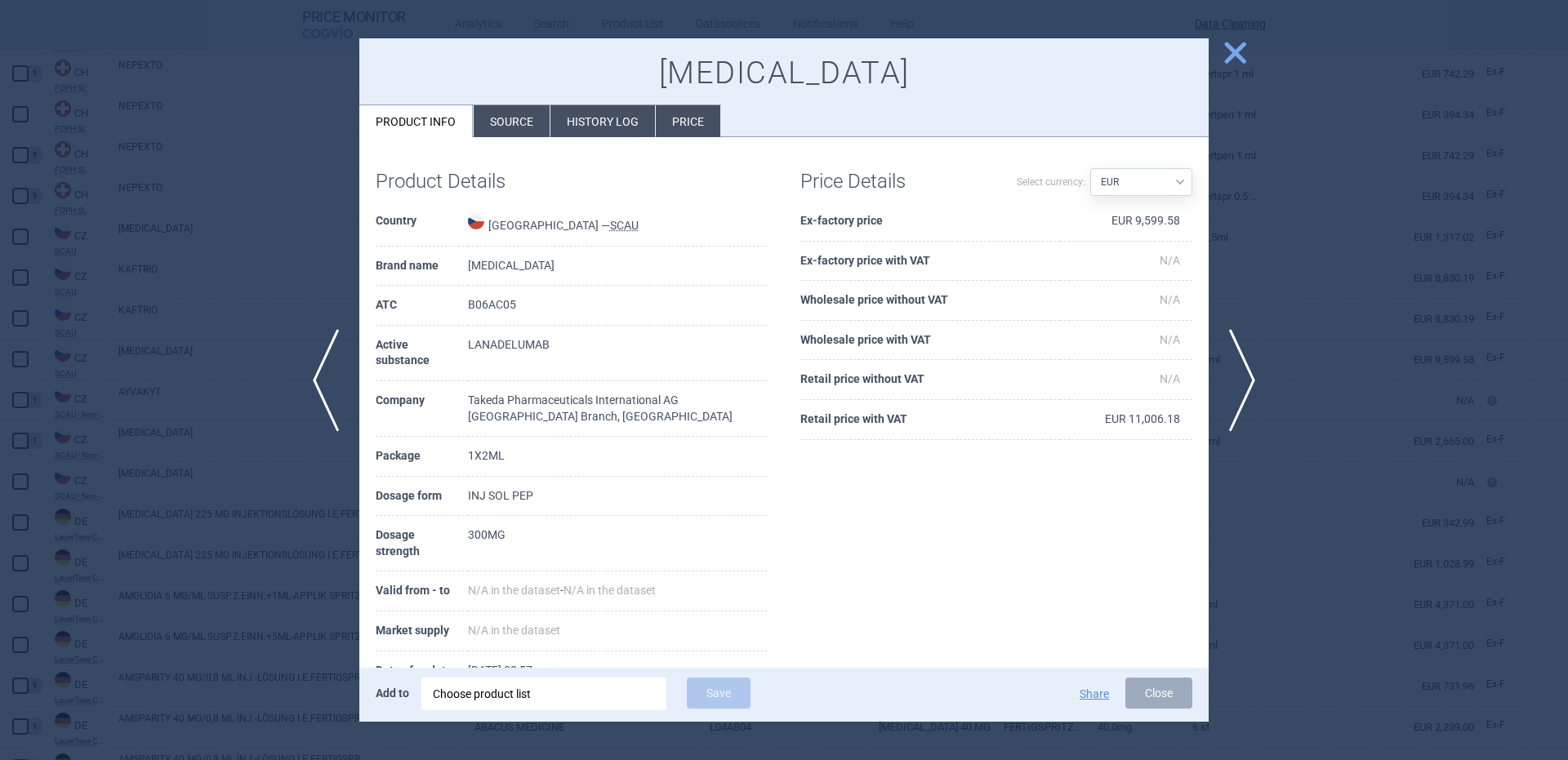
click at [601, 690] on div "Choose product list" at bounding box center [544, 694] width 223 height 32
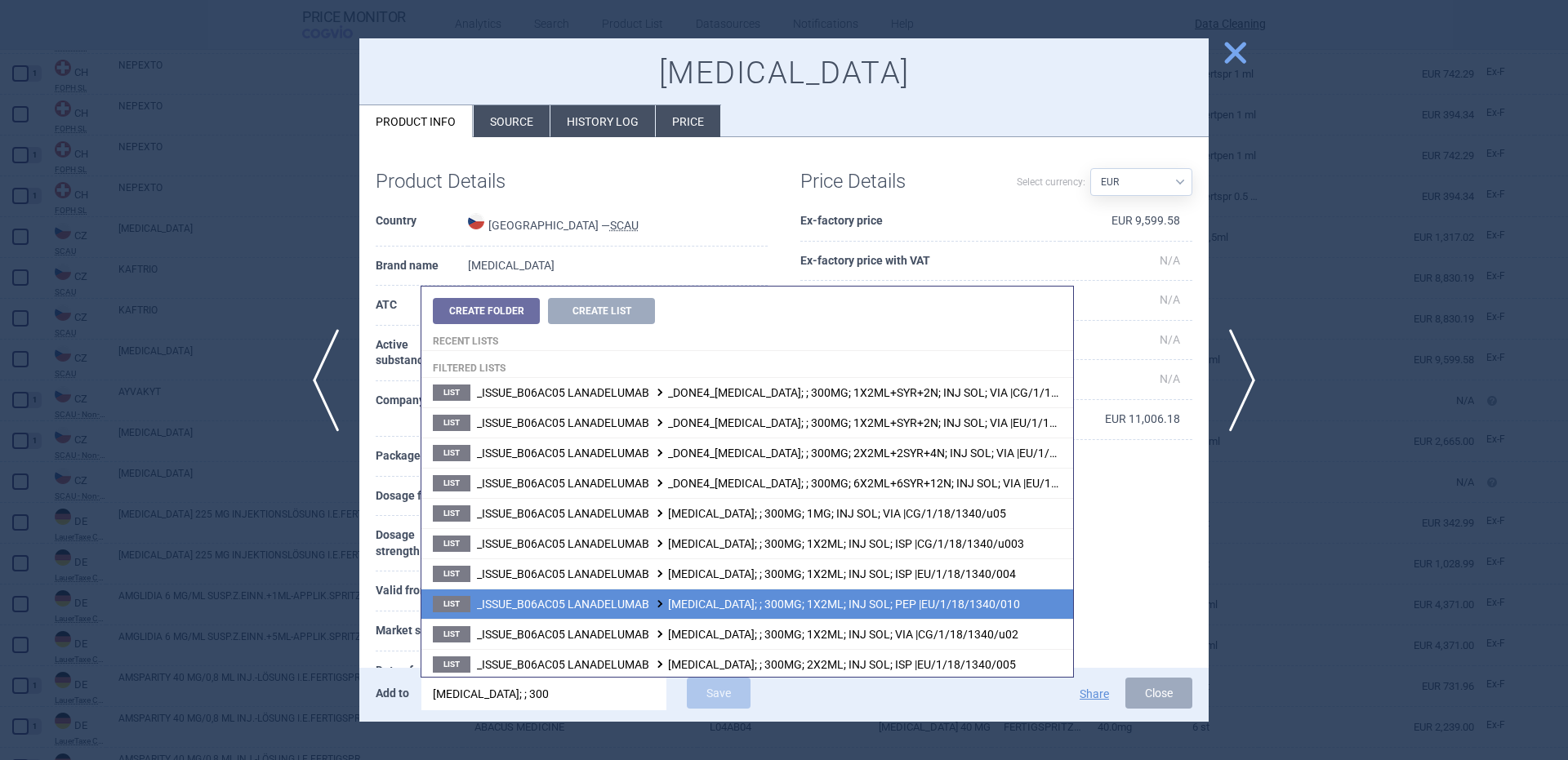
type input "takhzyro; ; 300"
click at [916, 600] on span "_ISSUE_B06AC05 LANADELUMAB TAKHZYRO; ; 300MG; 1X2ML; INJ SOL; PEP |EU/1/18/1340…" at bounding box center [747, 604] width 543 height 13
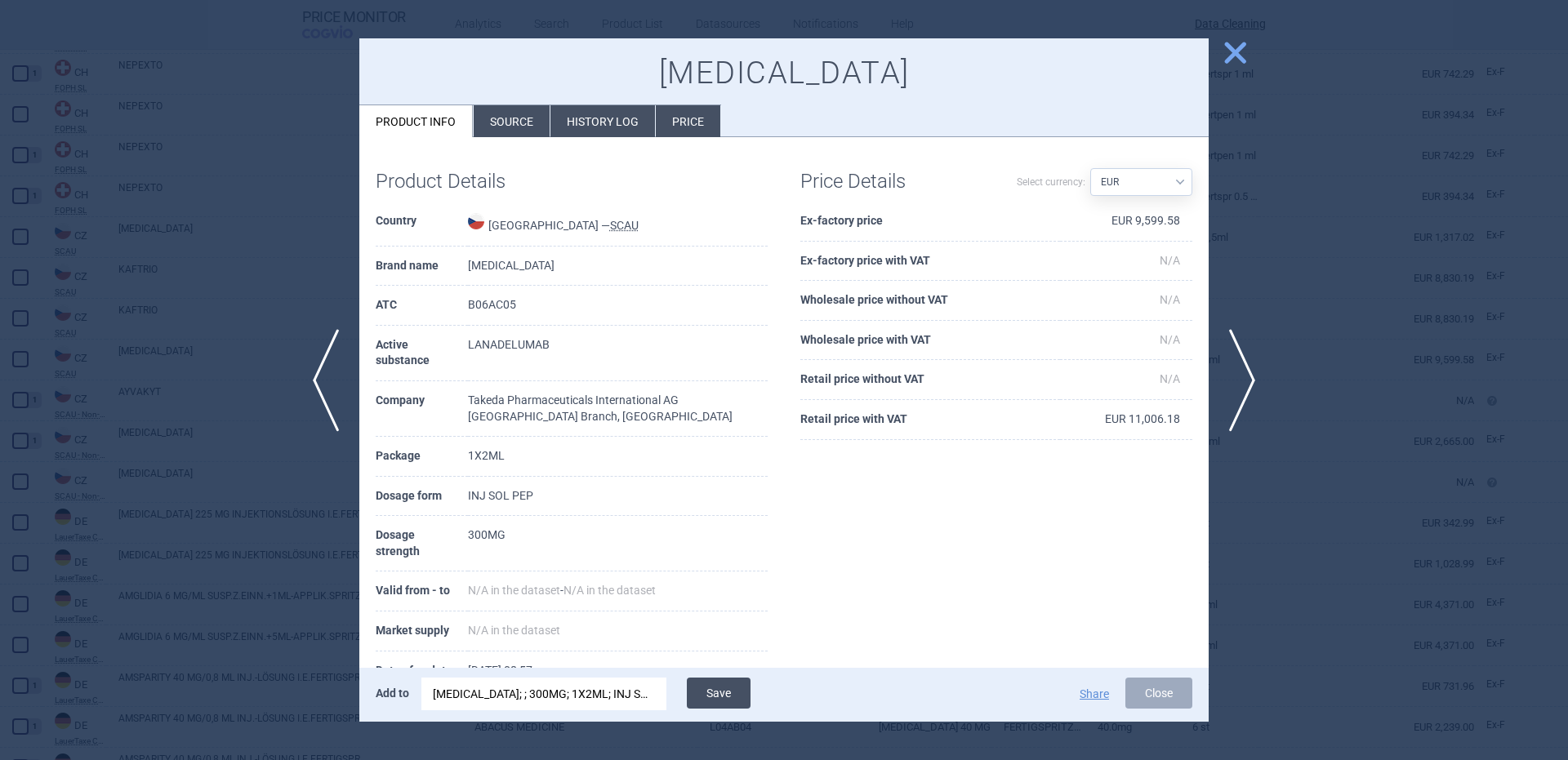
click at [728, 686] on button "Save" at bounding box center [719, 693] width 64 height 31
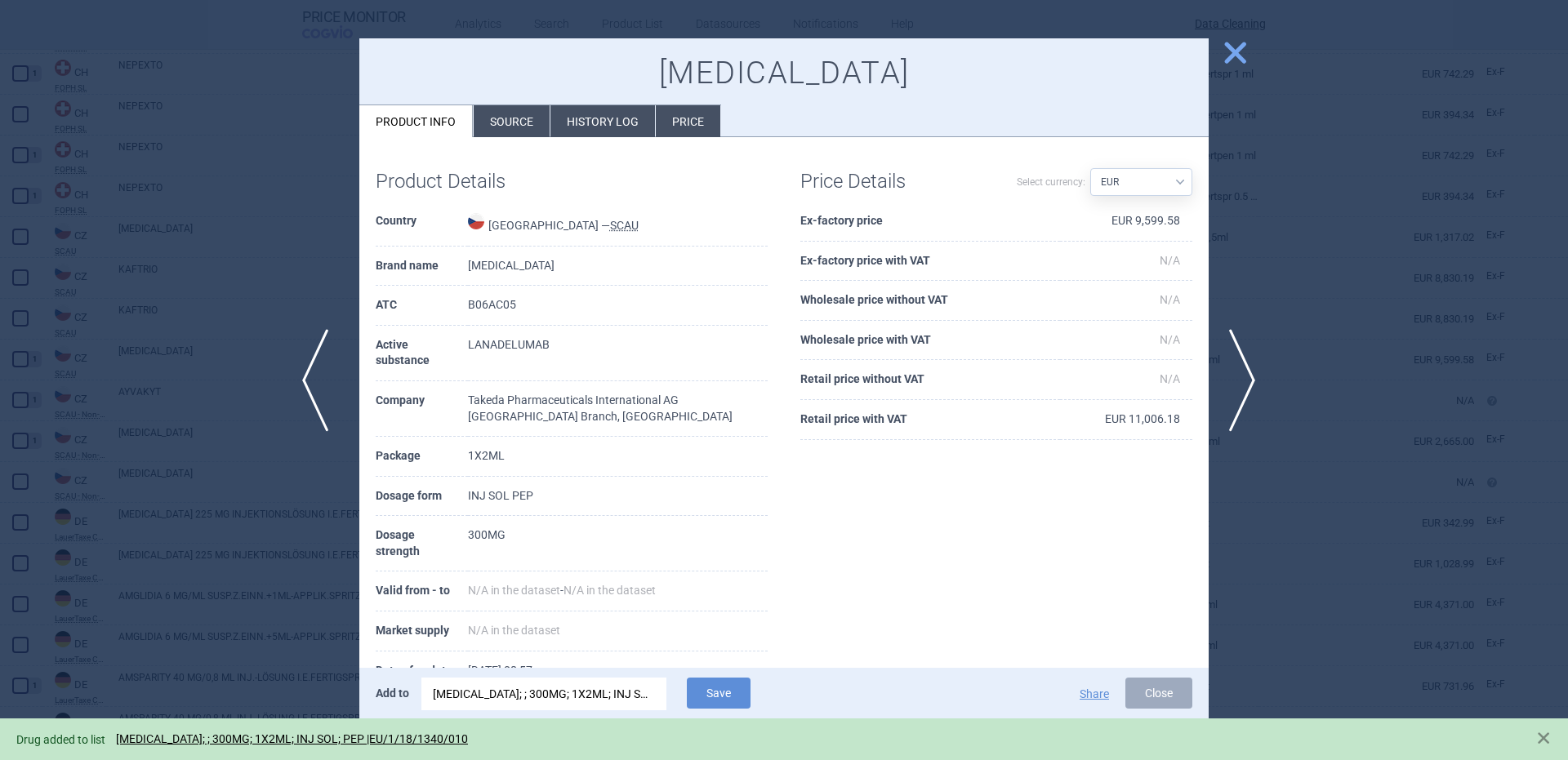
click at [328, 401] on span "previous" at bounding box center [320, 380] width 37 height 103
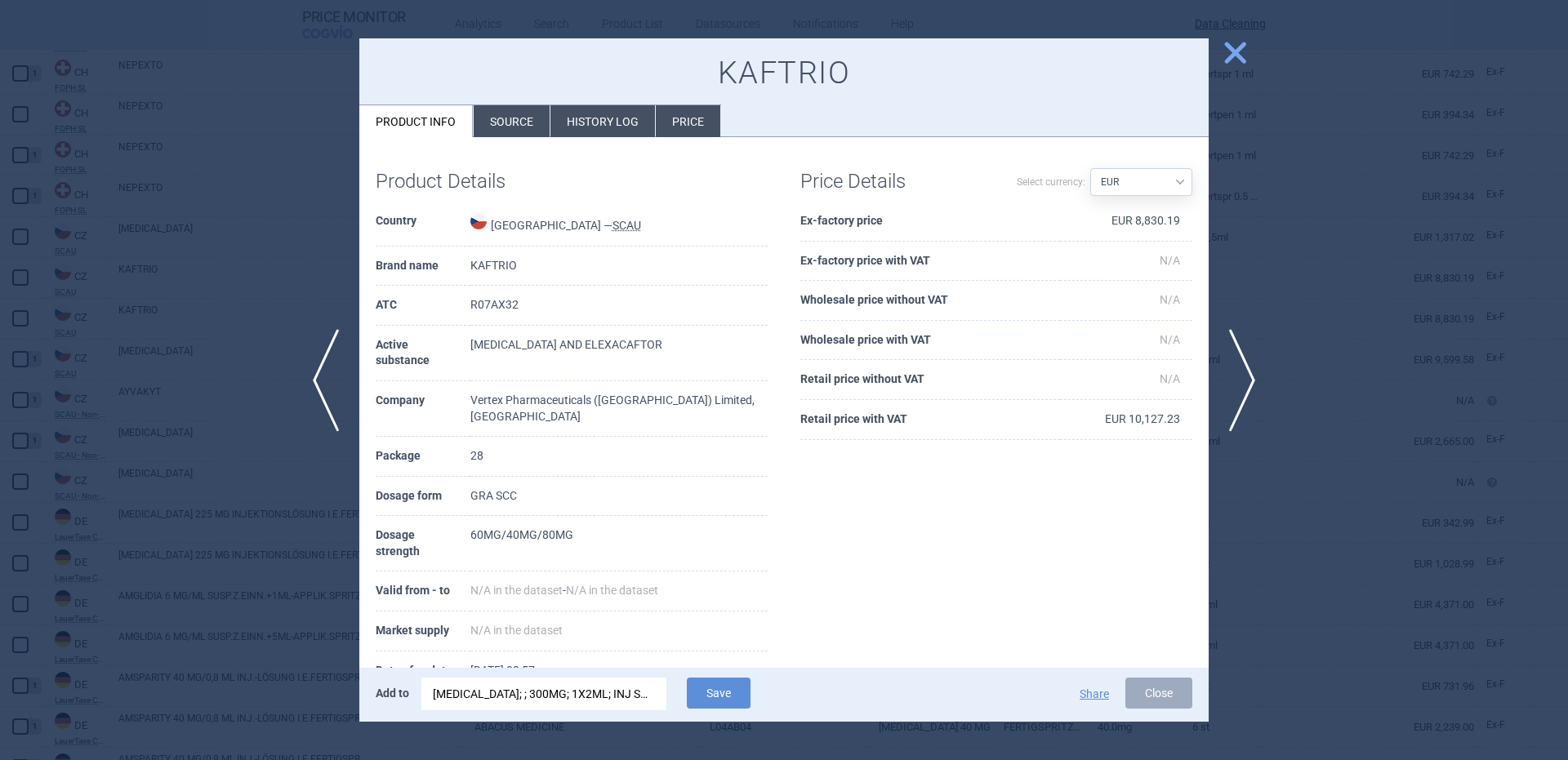
click at [540, 712] on div "Add to TAKHZYRO; ; 300MG; 1X2ML; INJ SOL; PEP |EU/1/18/1340/010 Save Share Close" at bounding box center [784, 694] width 849 height 53
click at [541, 707] on div "TAKHZYRO; ; 300MG; 1X2ML; INJ SOL; PEP |EU/1/18/1340/010" at bounding box center [544, 694] width 223 height 32
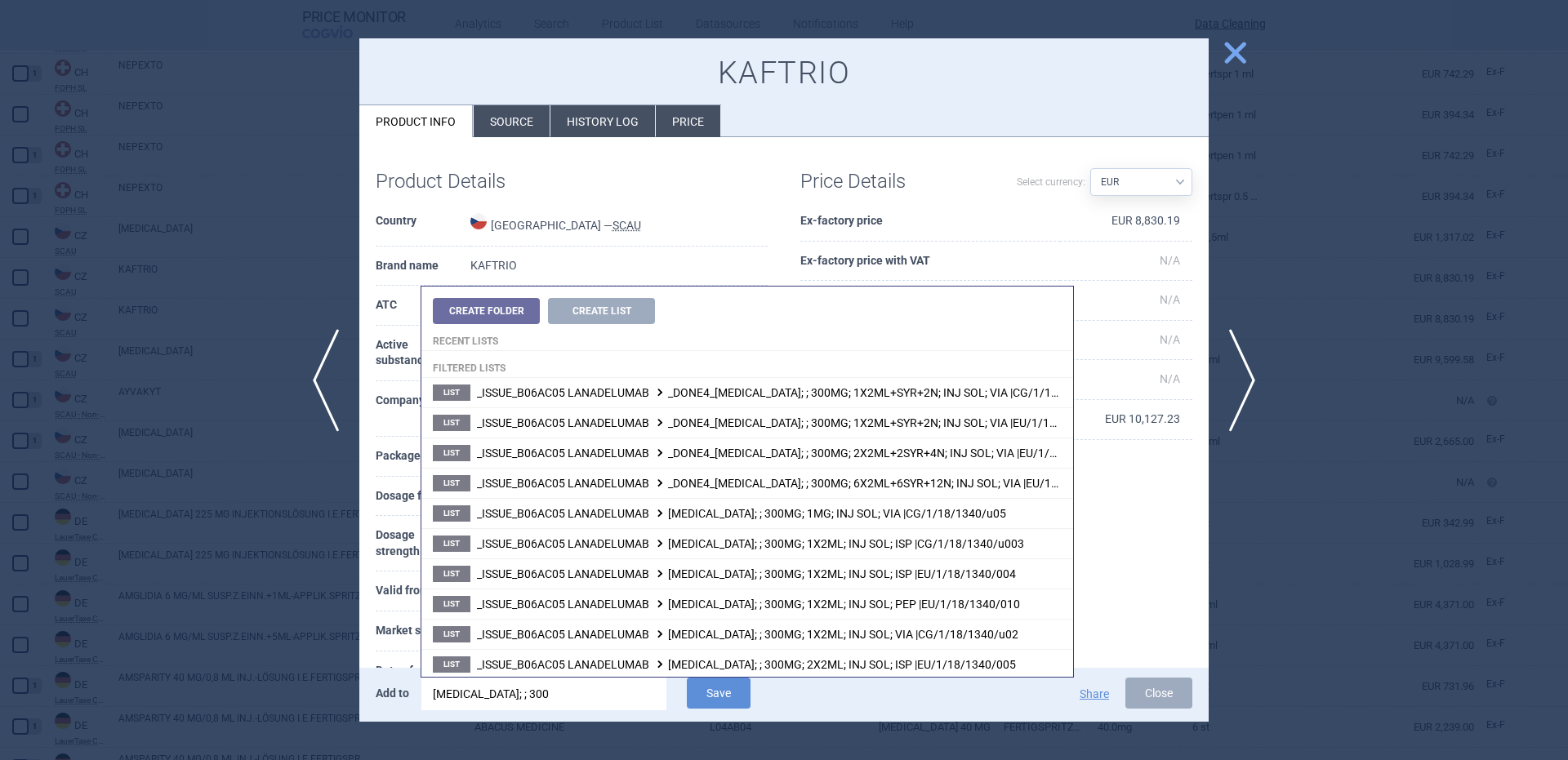
click at [541, 707] on input "takhzyro; ; 300" at bounding box center [544, 694] width 245 height 32
click at [541, 706] on input "takhzyro; ; 300" at bounding box center [544, 694] width 245 height 32
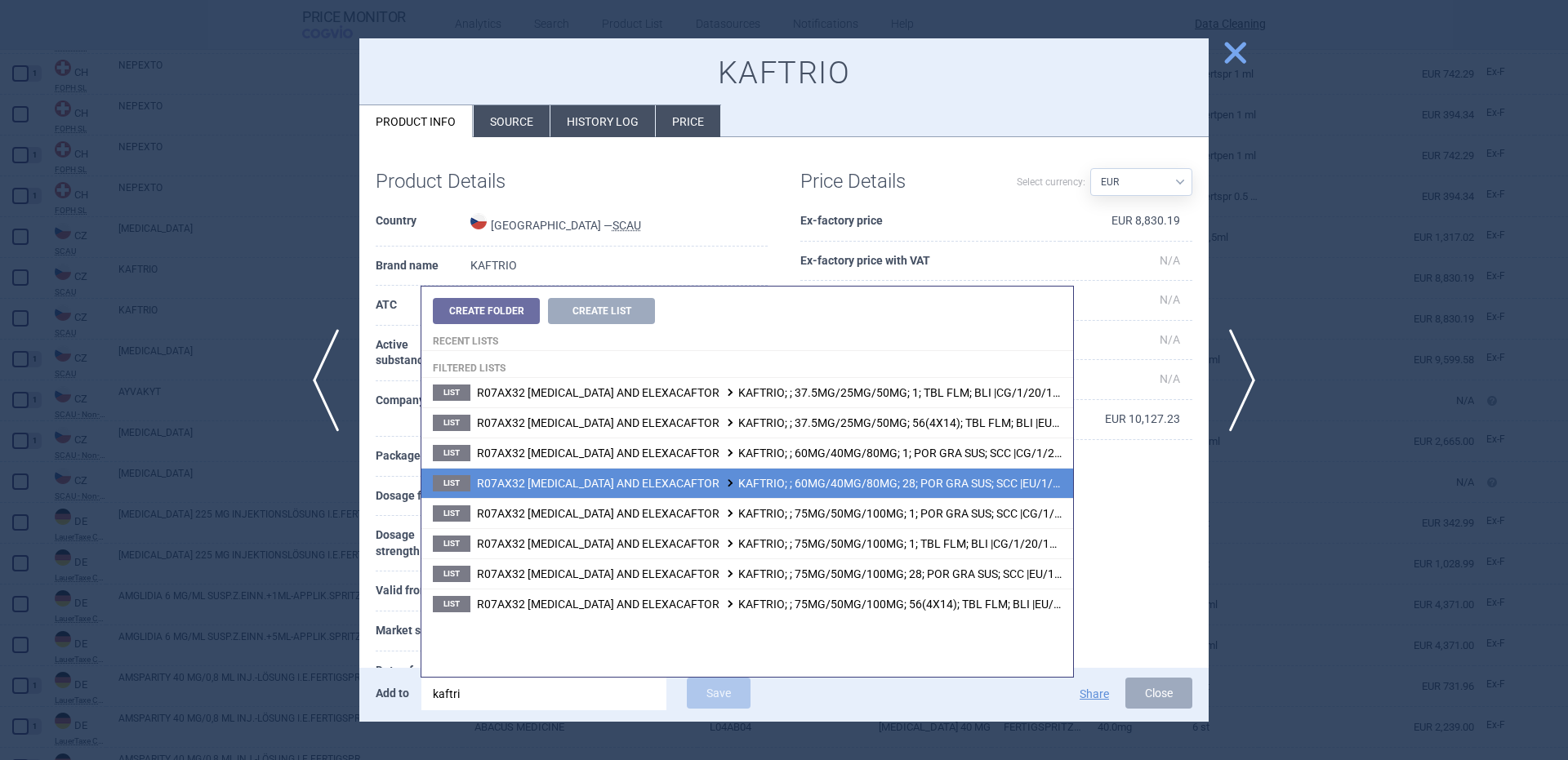
type input "kaftri"
click at [911, 470] on li "List R07AX32 IVACAFTOR, TEZACAFTOR AND ELEXACAFTOR KAFTRIO; ; 60MG/40MG/80MG; 2…" at bounding box center [747, 483] width 651 height 31
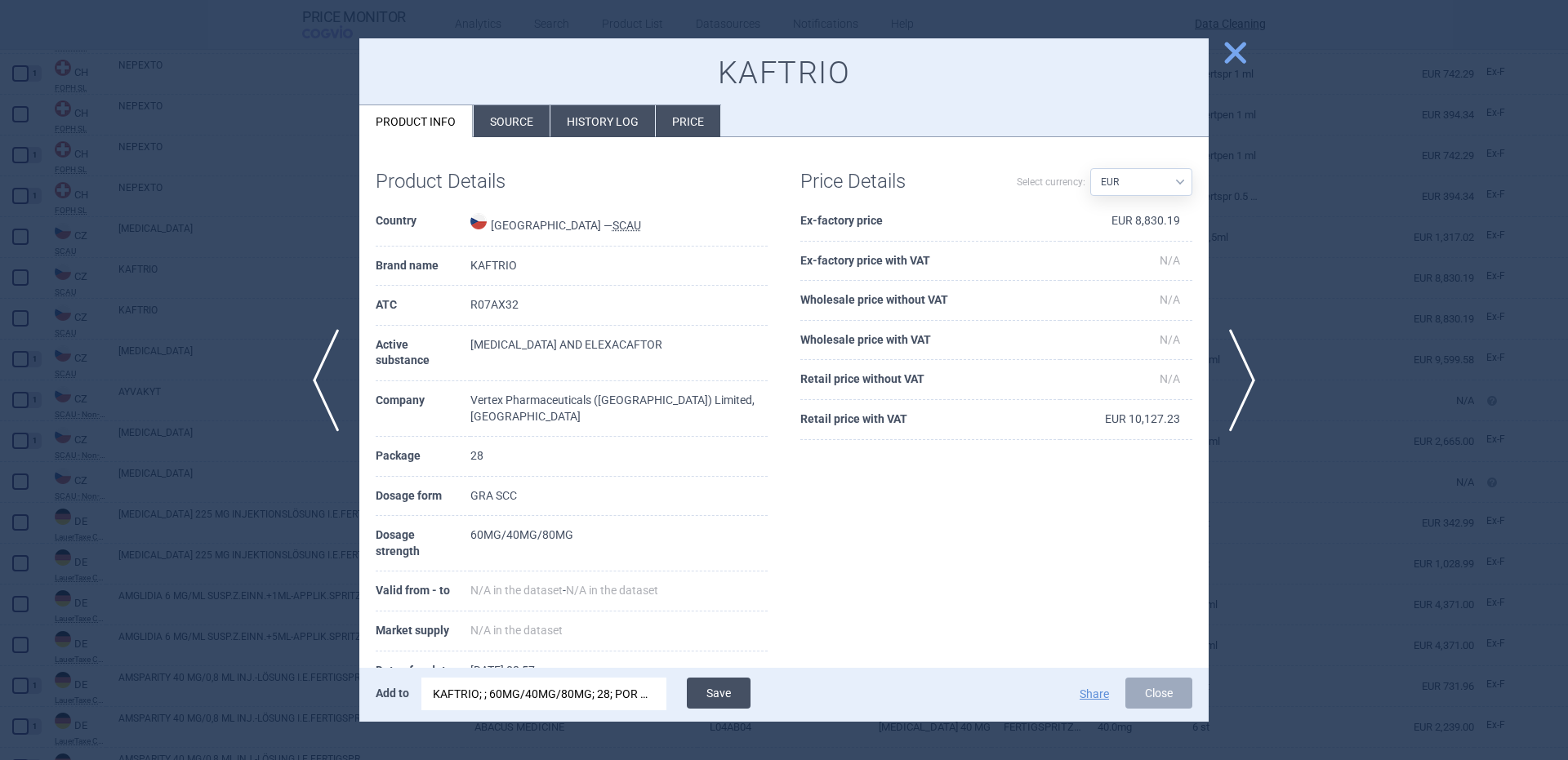
click at [714, 684] on button "Save" at bounding box center [719, 693] width 64 height 31
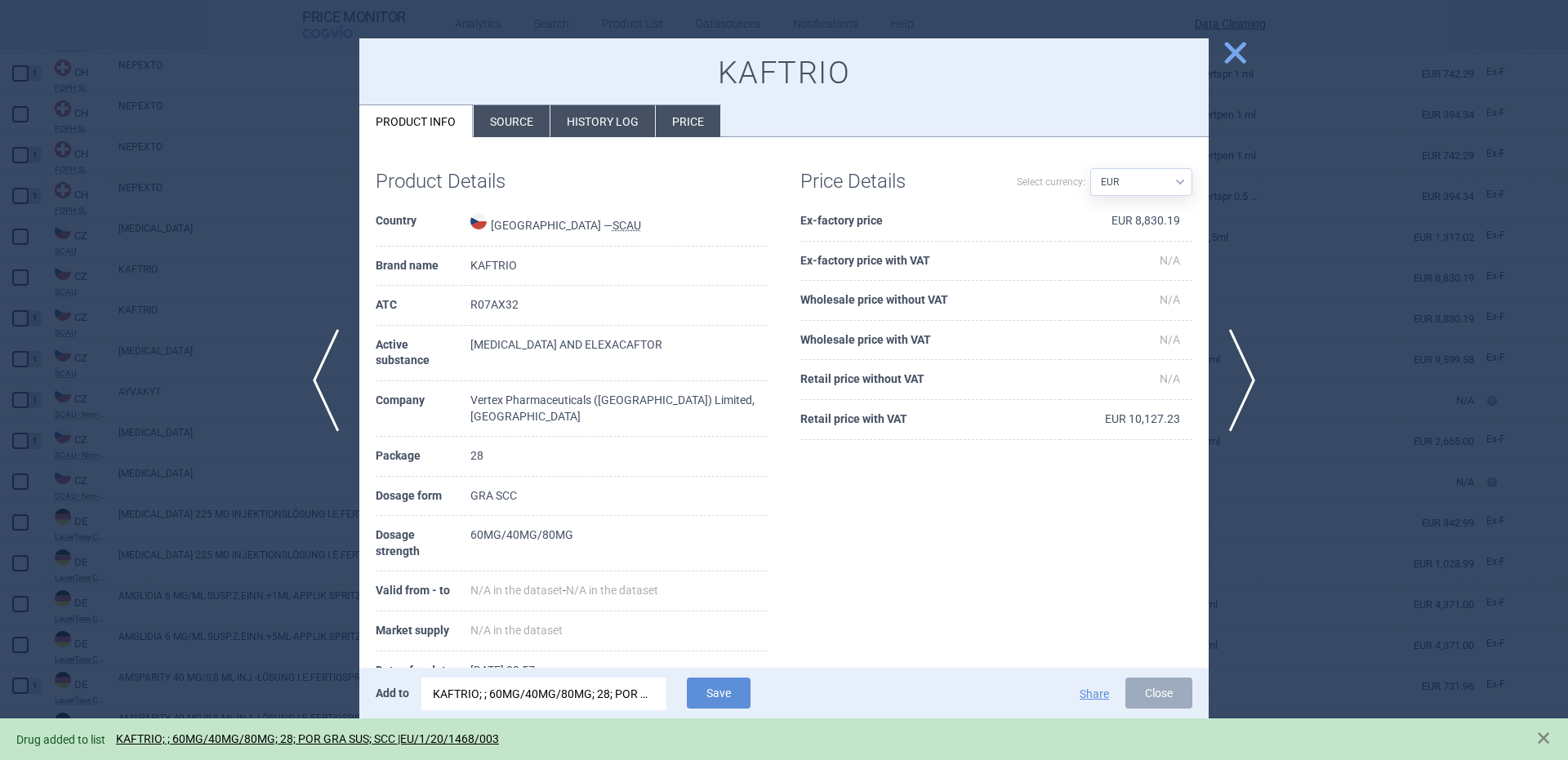
click at [343, 385] on div at bounding box center [784, 380] width 1568 height 760
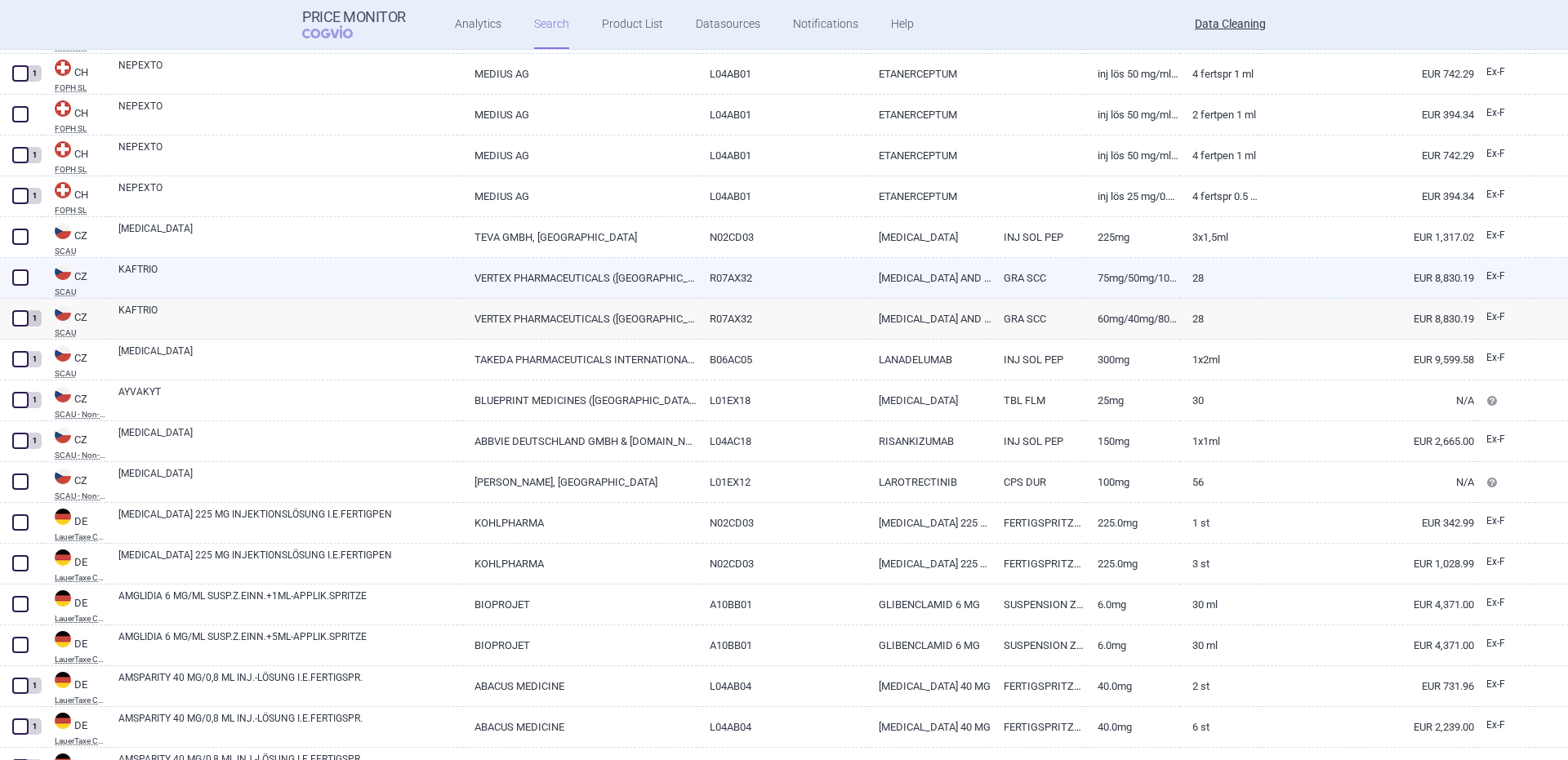
click at [225, 268] on link "KAFTRIO" at bounding box center [290, 277] width 344 height 30
select select "EUR"
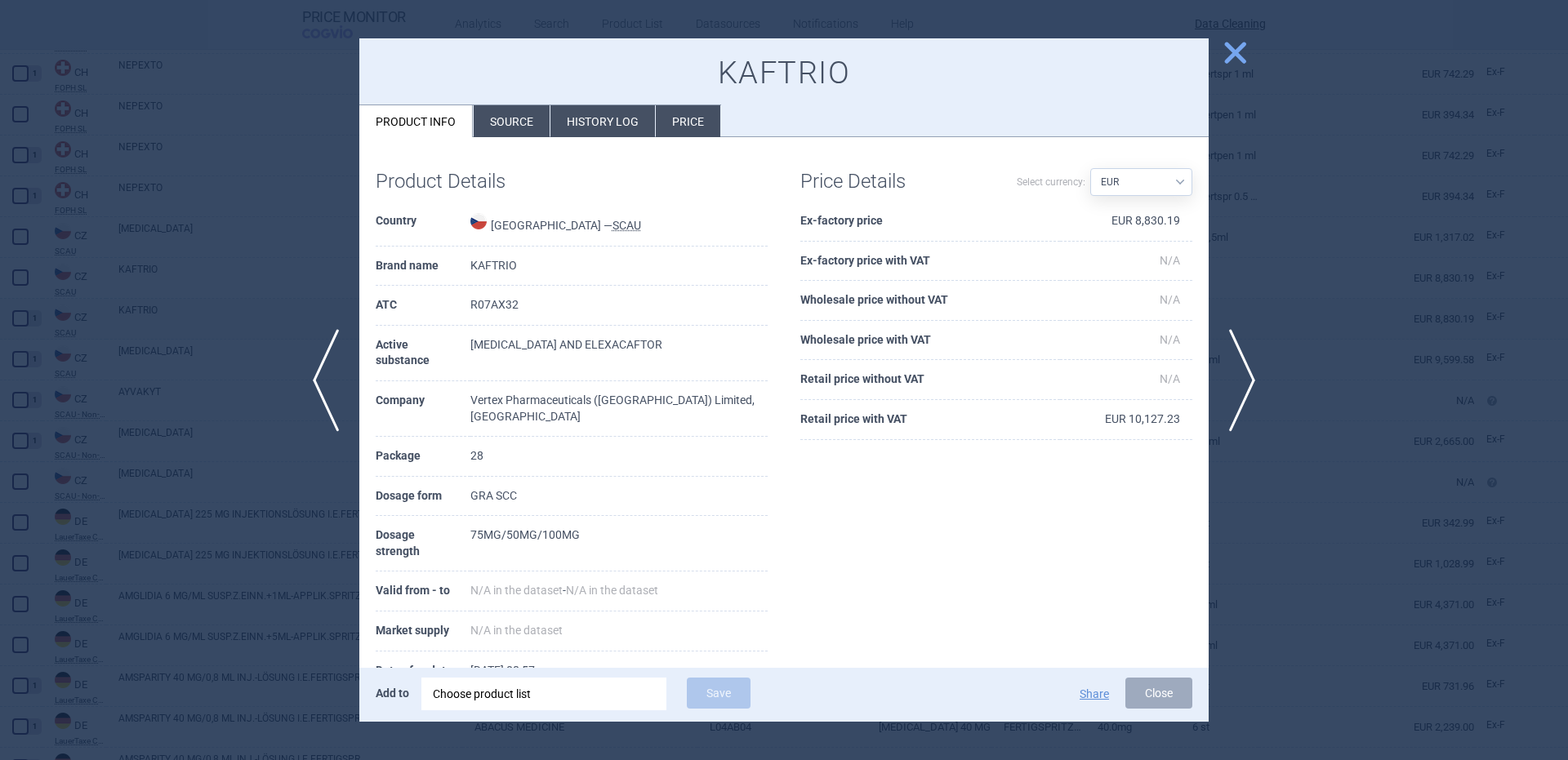
click at [575, 705] on div "Choose product list" at bounding box center [544, 694] width 223 height 32
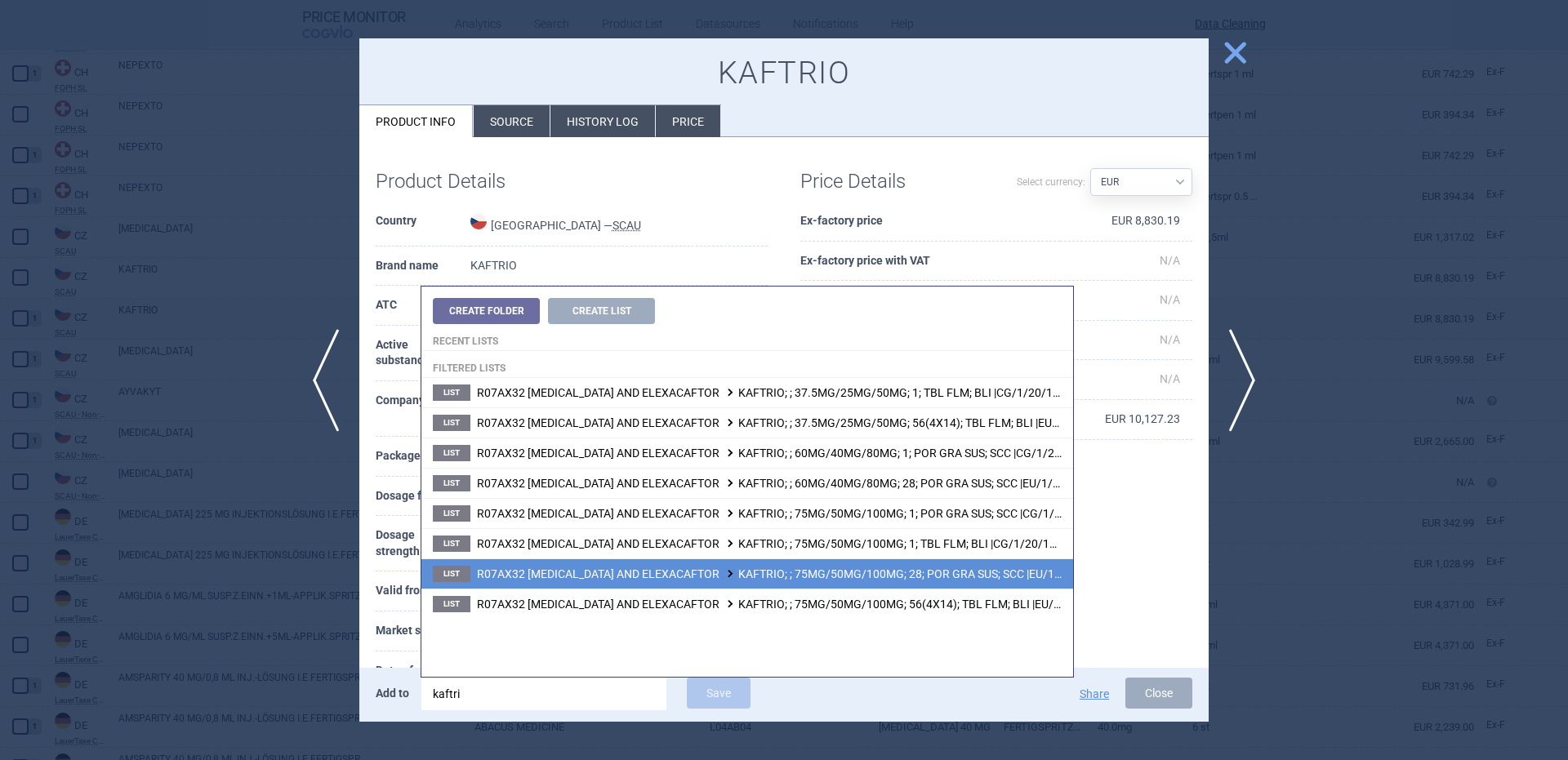
type input "kaftri"
click at [902, 567] on span "R07AX32 IVACAFTOR, TEZACAFTOR AND ELEXACAFTOR KAFTRIO; ; 75MG/50MG/100MG; 28; P…" at bounding box center [802, 573] width 651 height 13
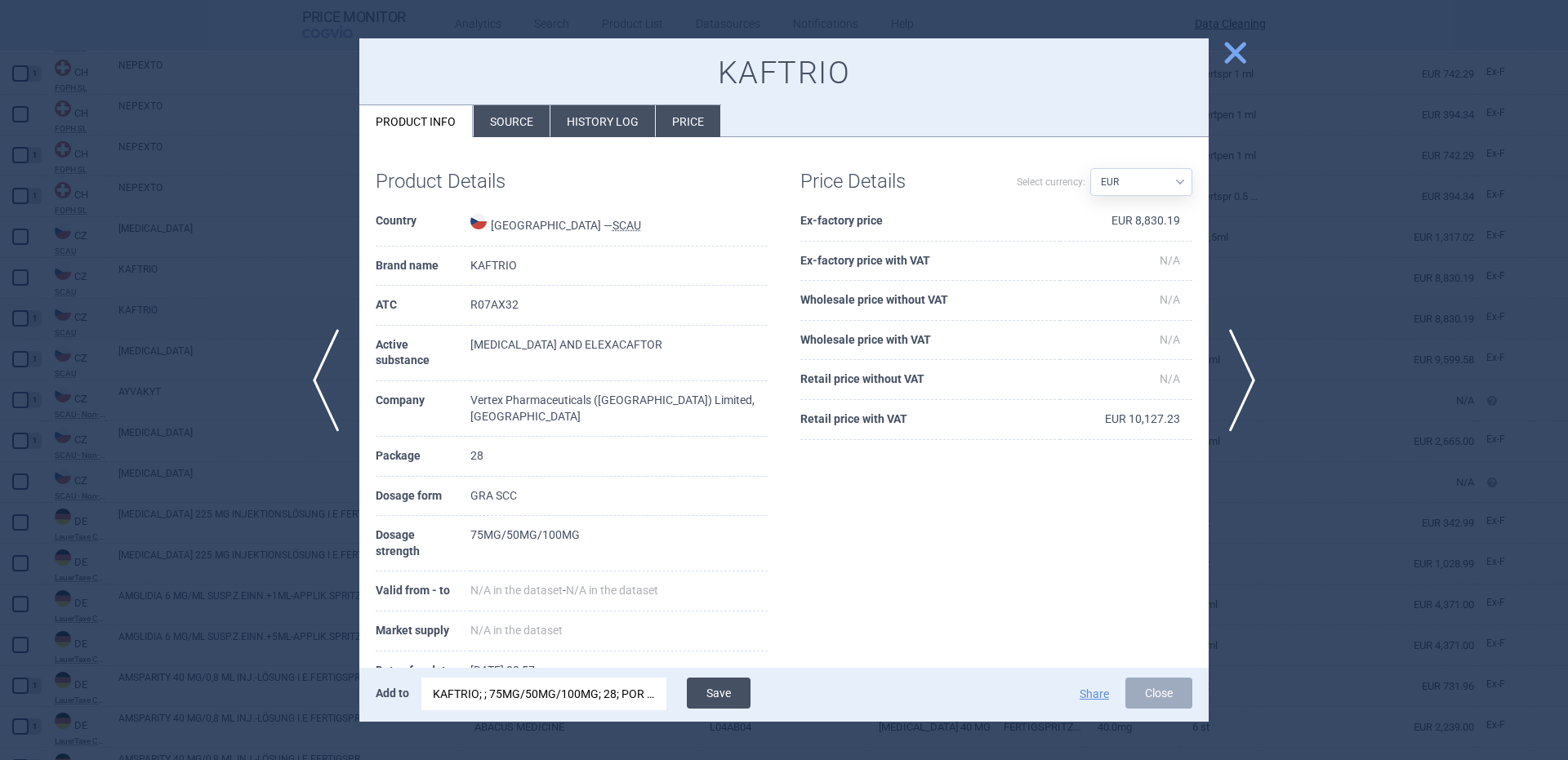
click at [723, 707] on button "Save" at bounding box center [719, 693] width 64 height 31
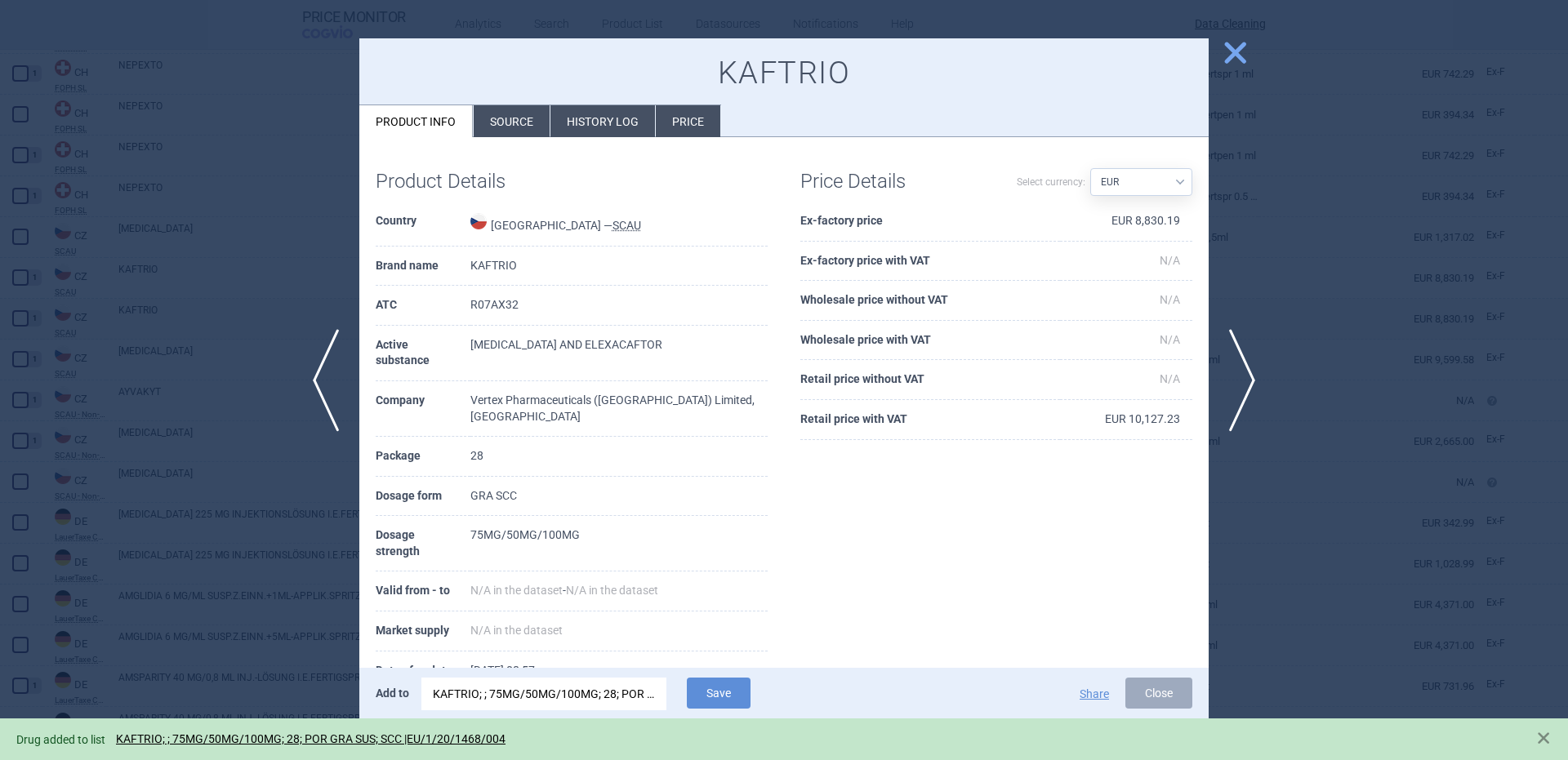
click at [274, 343] on div at bounding box center [784, 380] width 1568 height 760
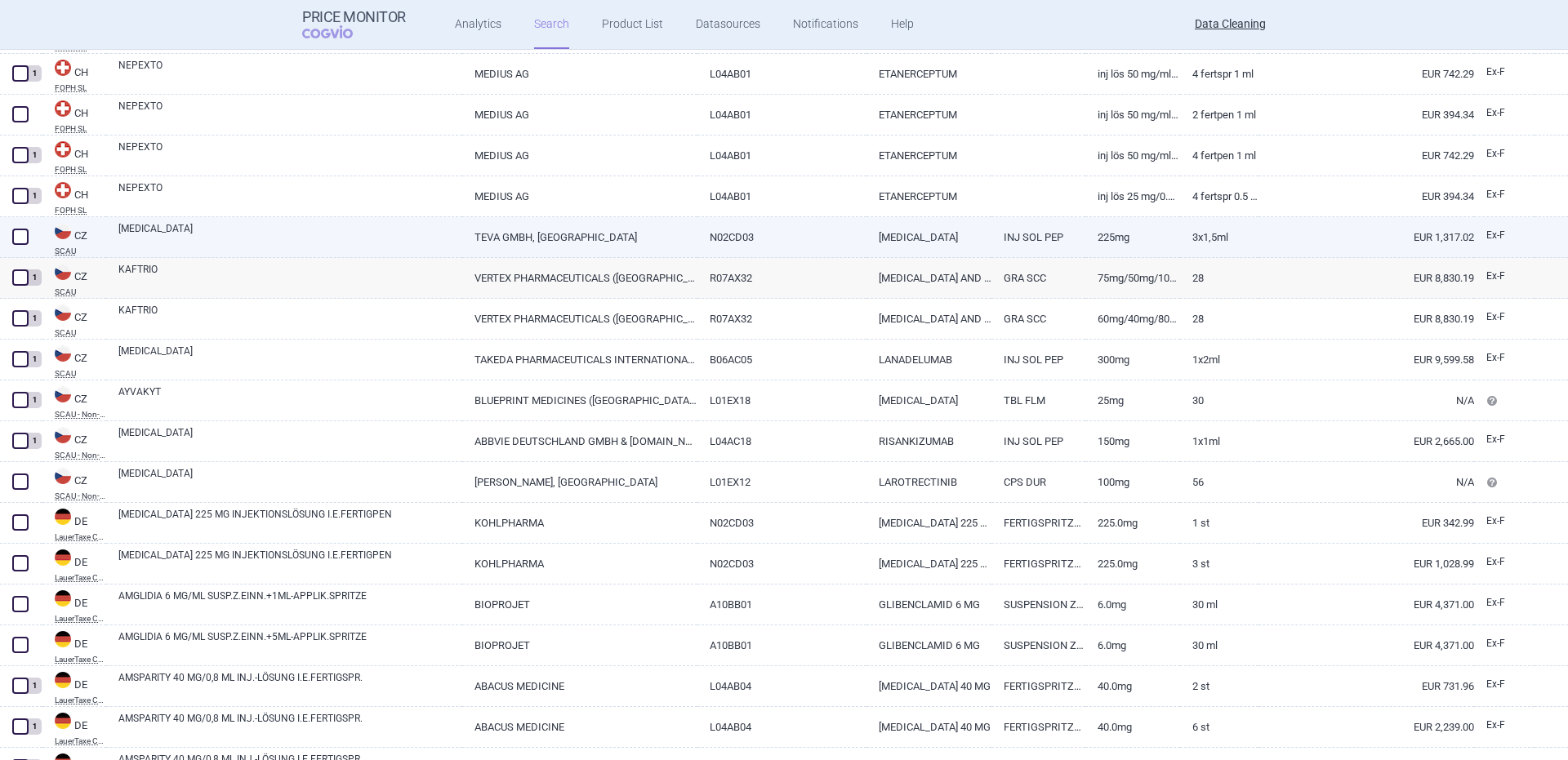
click at [138, 238] on link "AJOVY" at bounding box center [290, 236] width 344 height 30
select select "EUR"
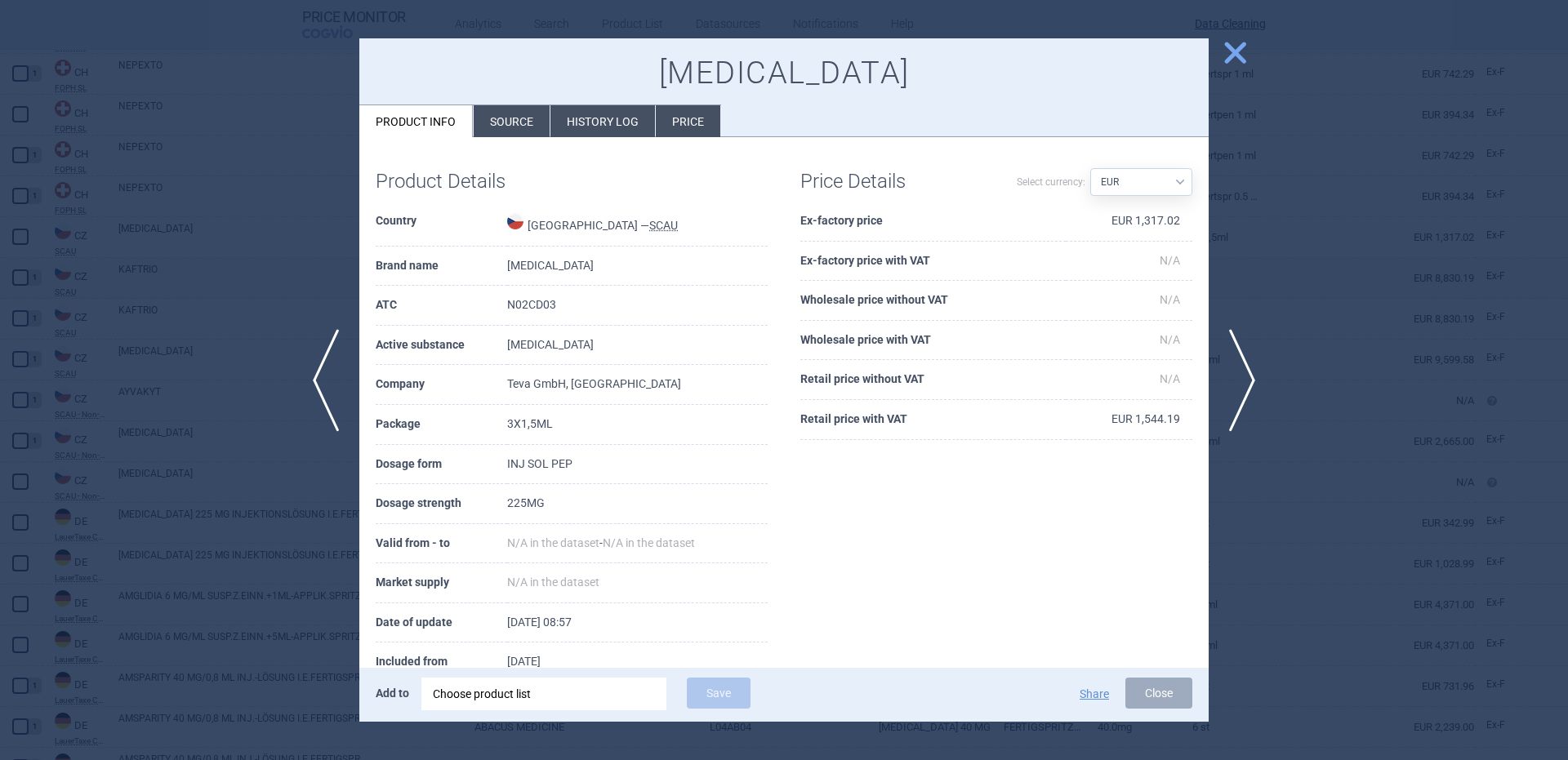
click at [514, 662] on td "1 August 2025" at bounding box center [637, 662] width 261 height 40
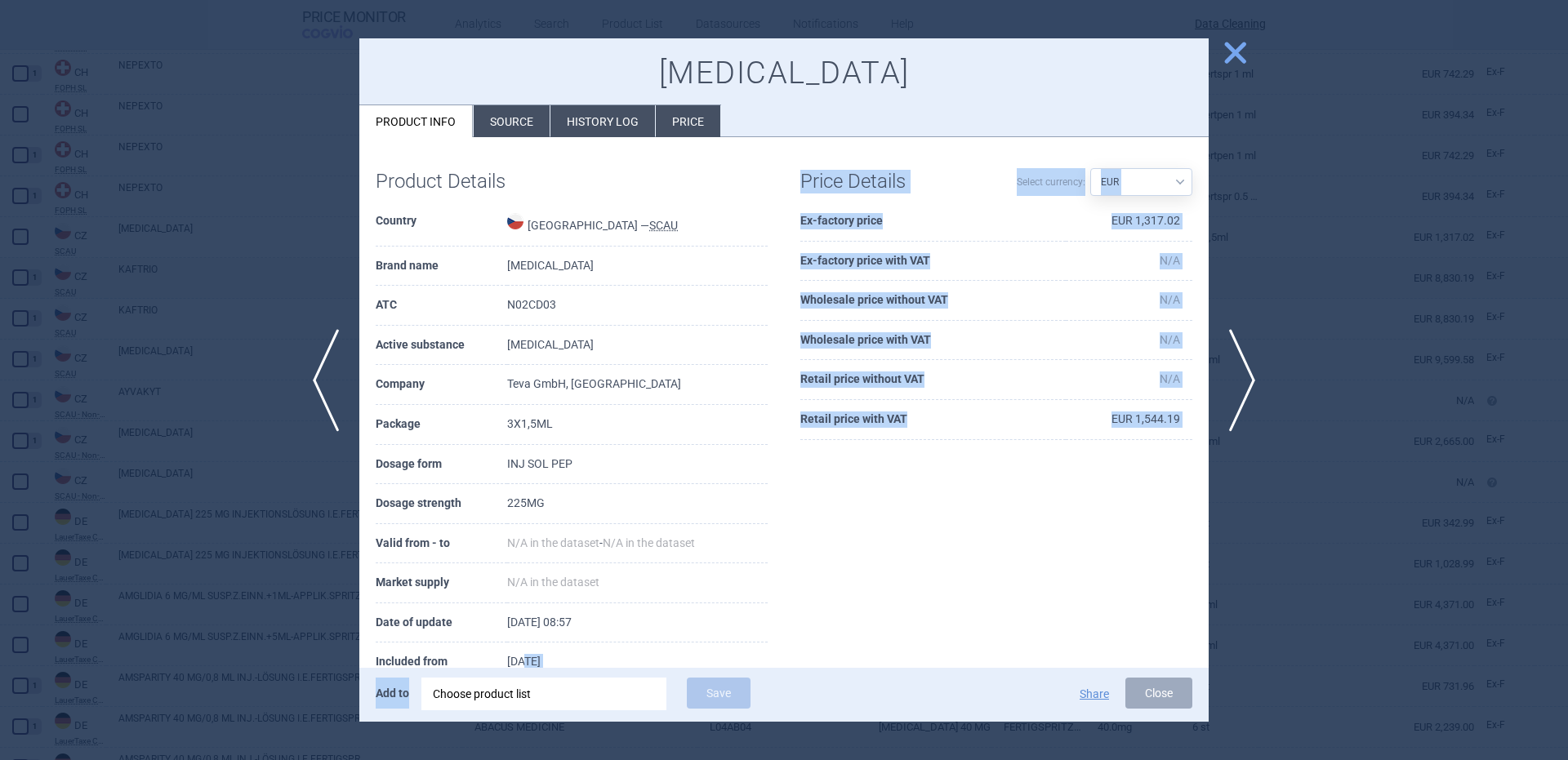
drag, startPoint x: 517, startPoint y: 667, endPoint x: 520, endPoint y: 678, distance: 11.4
click at [520, 678] on div "AJOVY Product info Source History log Price Product Details Country Czech Repub…" at bounding box center [784, 380] width 849 height 684
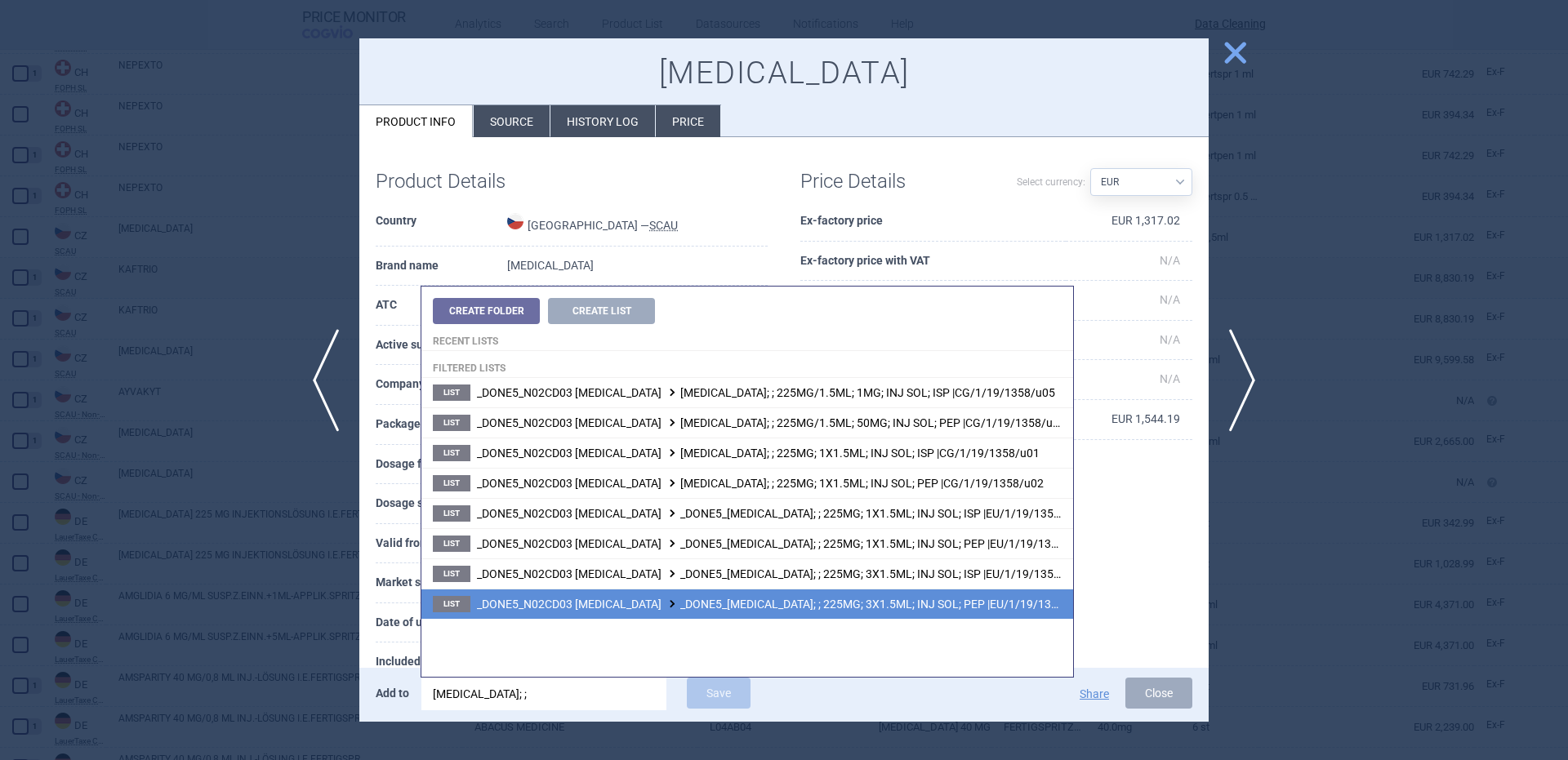
type input "ajovy; ;"
click at [950, 598] on span "_DONE5_N02CD03 FREMANEZUMAB _DONE5_AJOVY; ; 225MG; 3X1.5ML; INJ SOL; PEP |EU/1/…" at bounding box center [782, 604] width 612 height 13
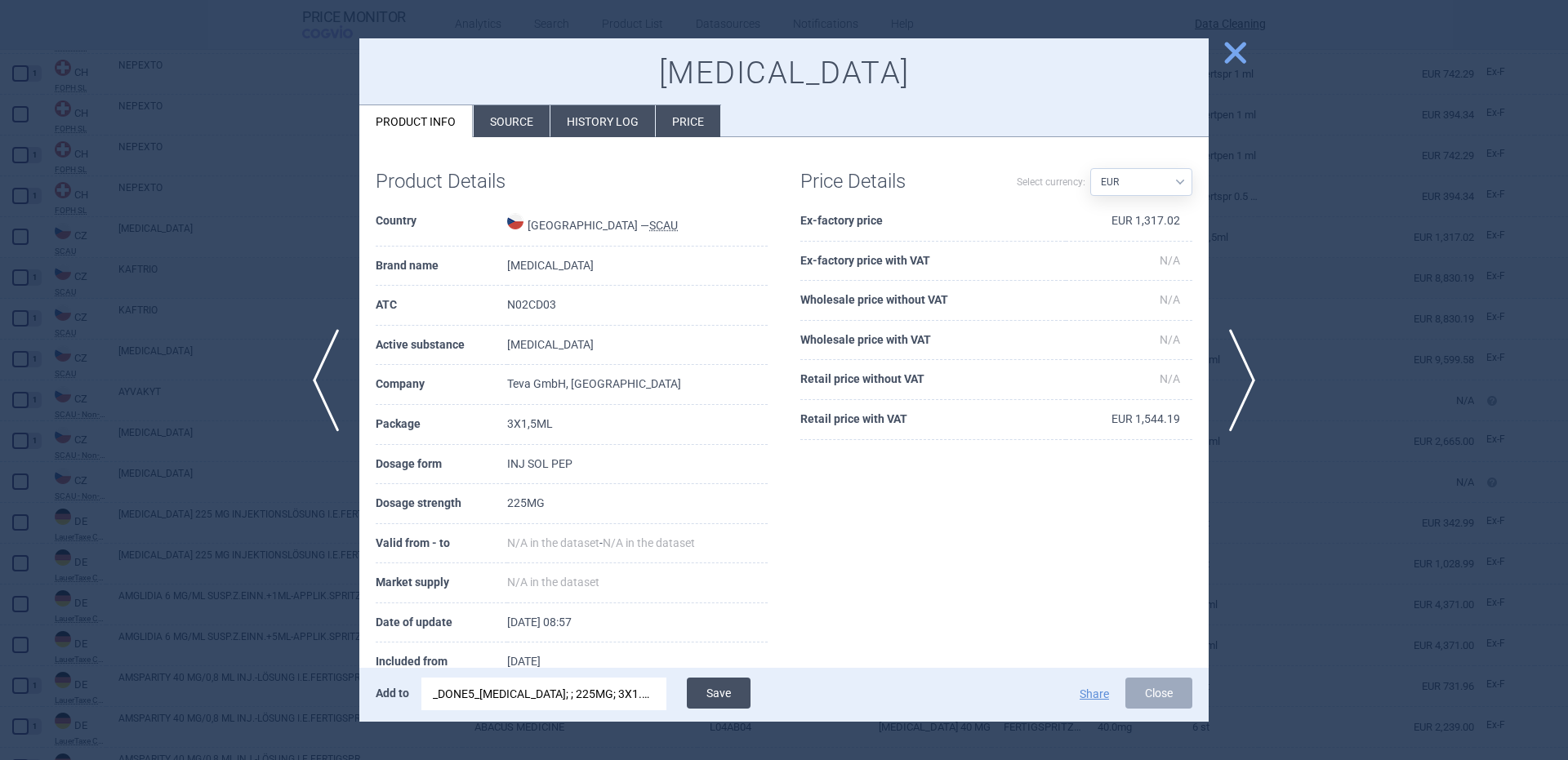
click at [718, 701] on button "Save" at bounding box center [719, 693] width 64 height 31
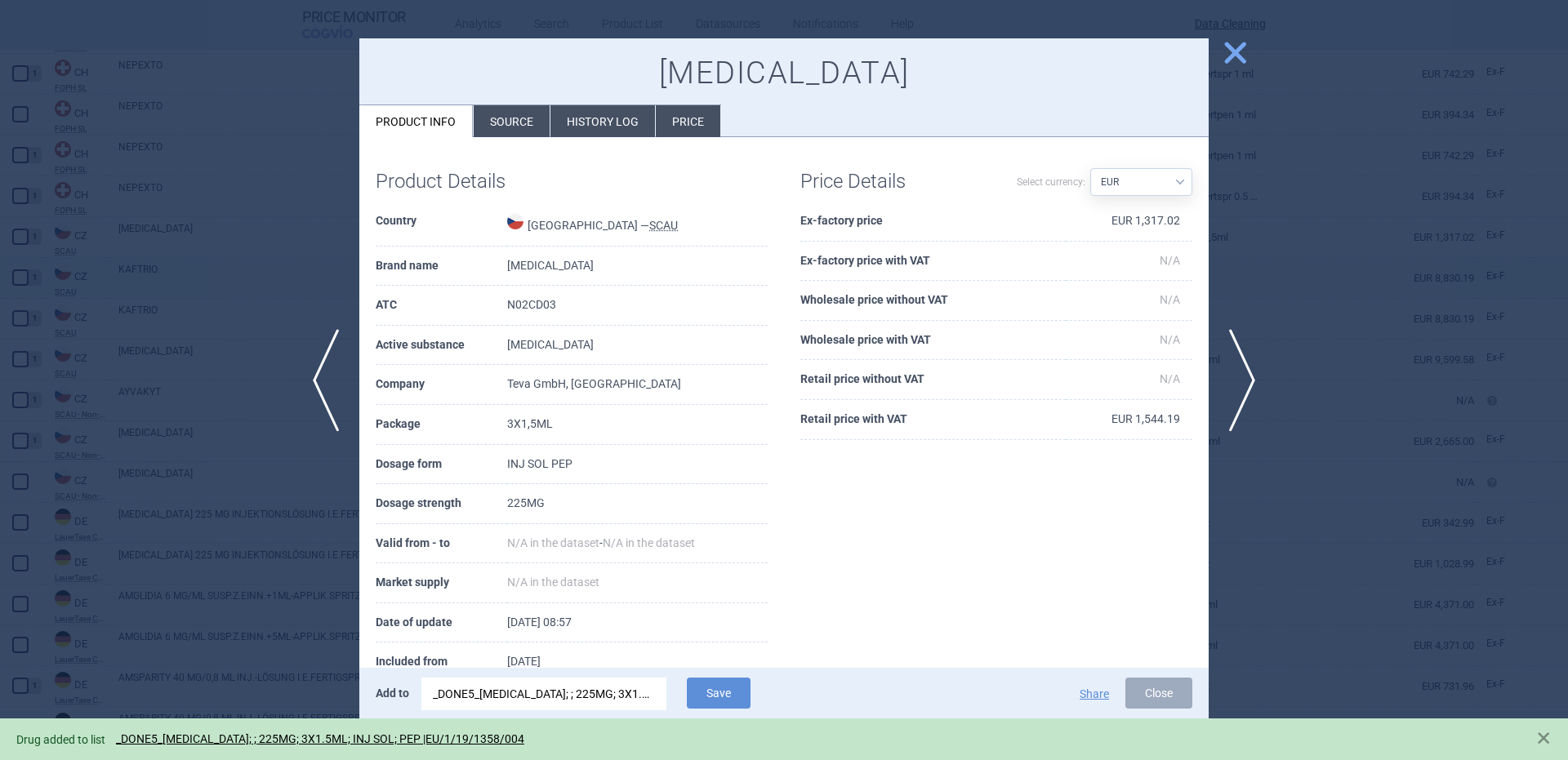
click at [250, 258] on div at bounding box center [784, 380] width 1568 height 760
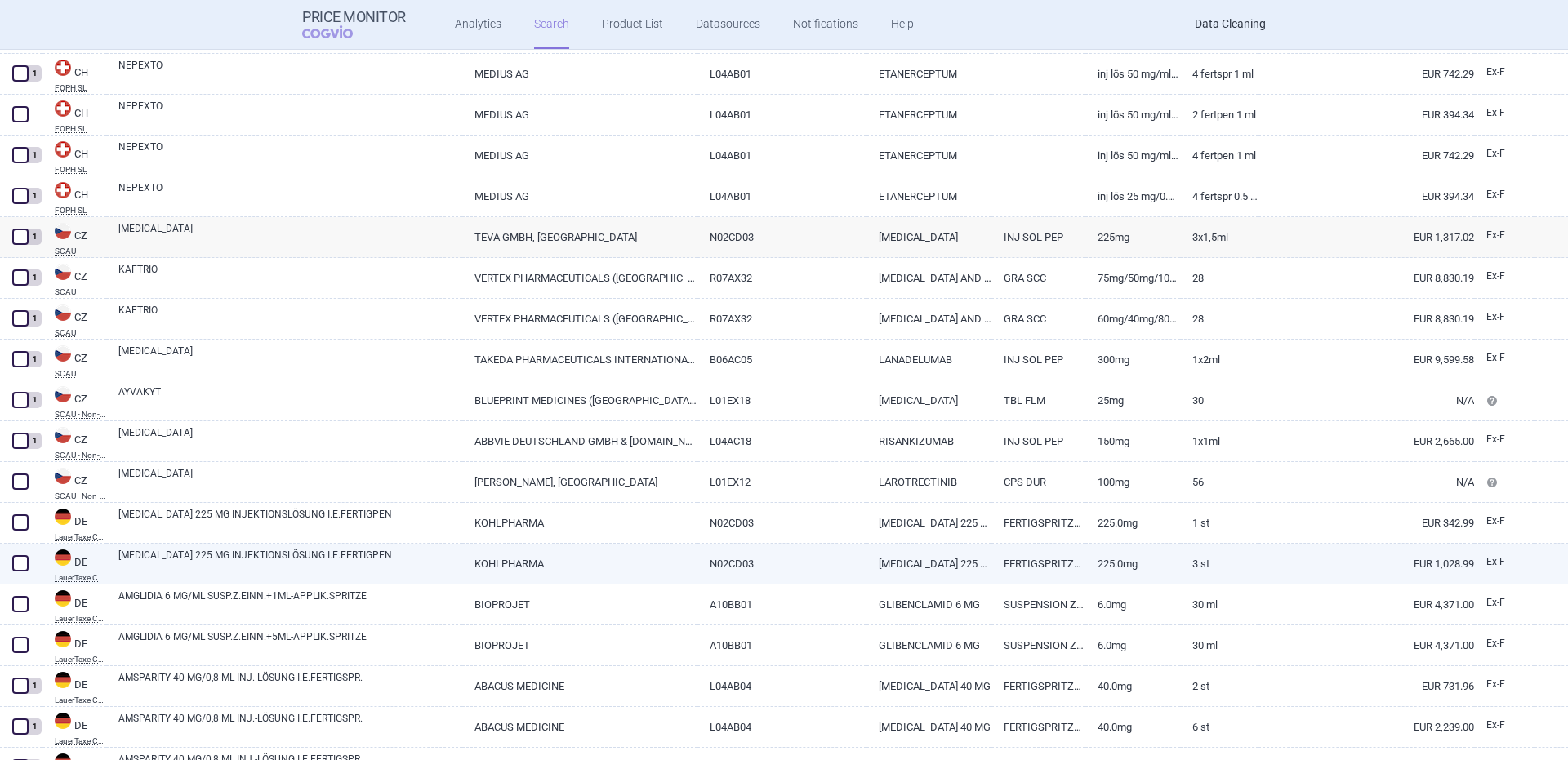
click at [156, 564] on link "AJOVY 225 MG INJEKTIONSLÖSUNG I.E.FERTIGPEN" at bounding box center [290, 562] width 344 height 30
select select "EUR"
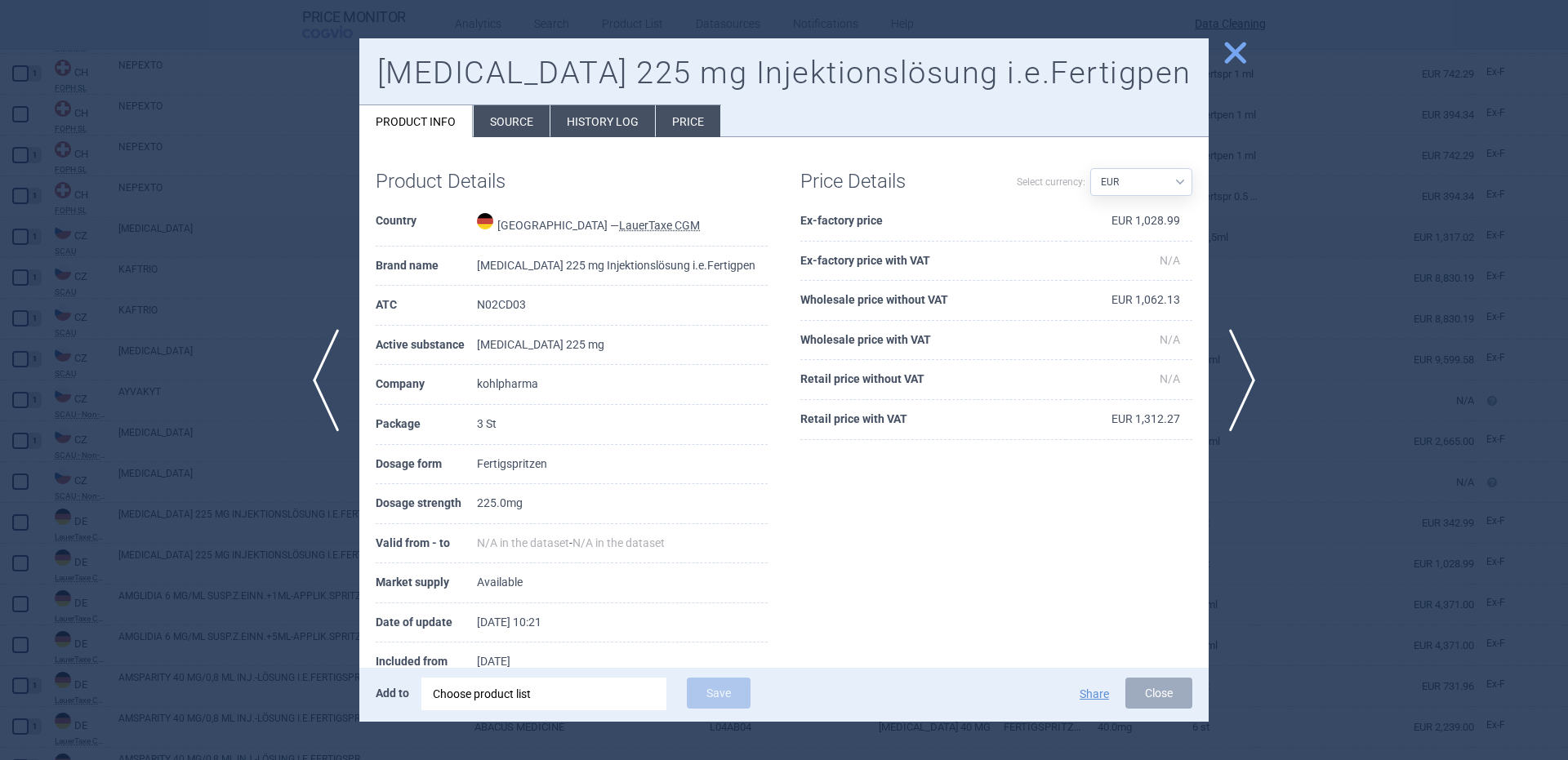
click at [557, 691] on div "Choose product list" at bounding box center [544, 694] width 223 height 32
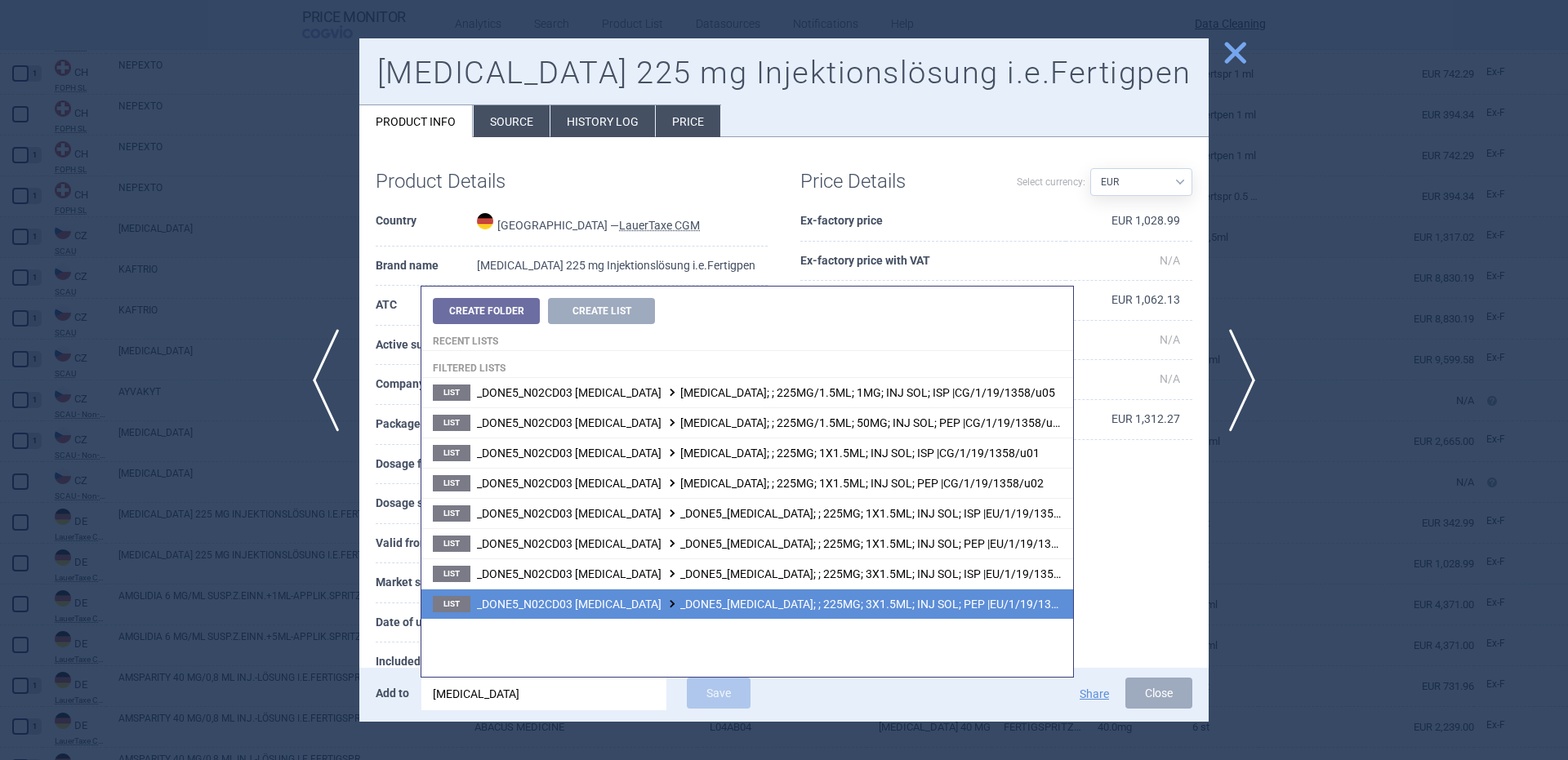
type input "ajovy"
click at [962, 600] on span "_DONE5_N02CD03 FREMANEZUMAB _DONE5_AJOVY; ; 225MG; 3X1.5ML; INJ SOL; PEP |EU/1/…" at bounding box center [782, 604] width 612 height 13
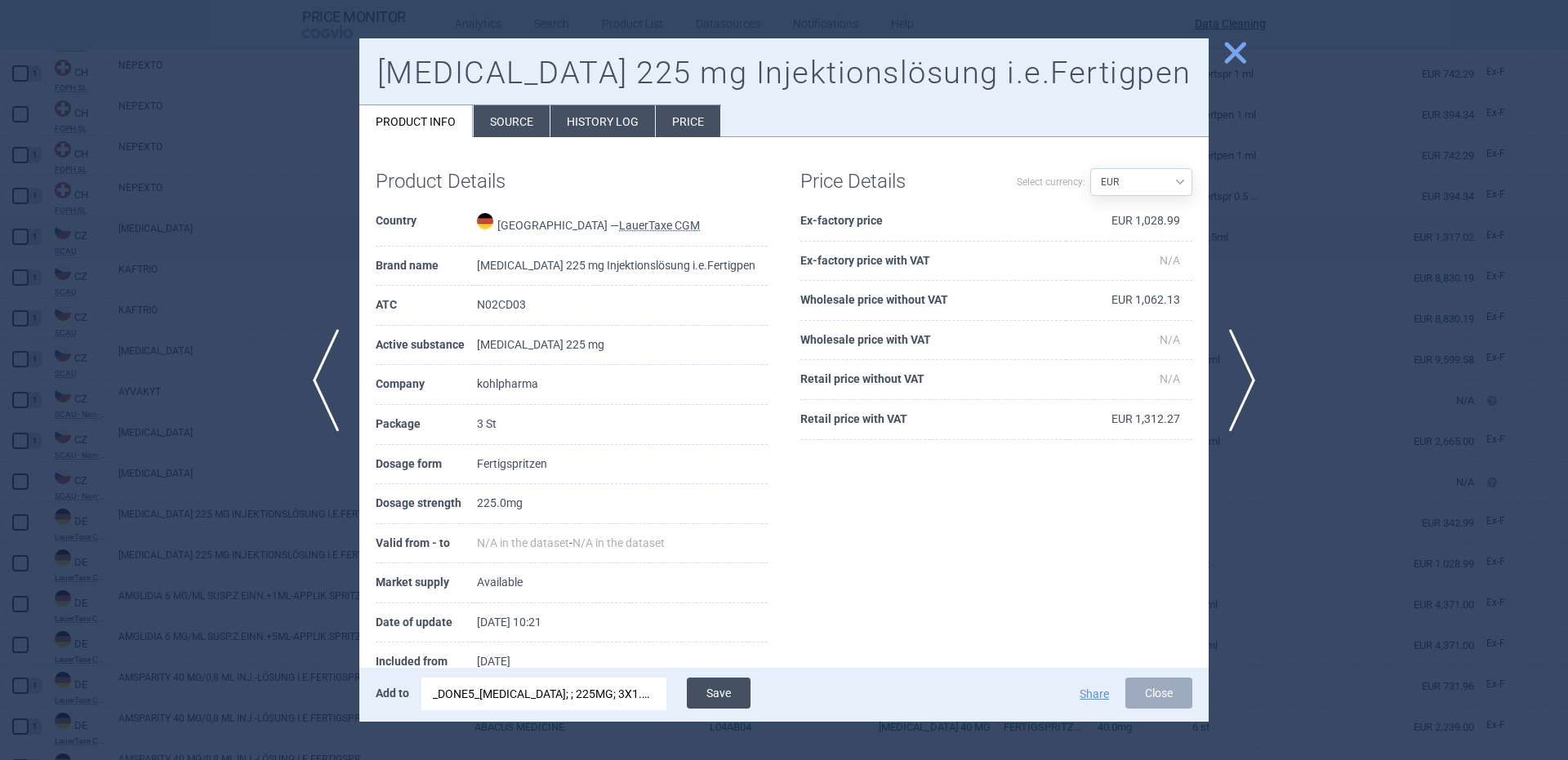
click at [728, 684] on button "Save" at bounding box center [719, 693] width 64 height 31
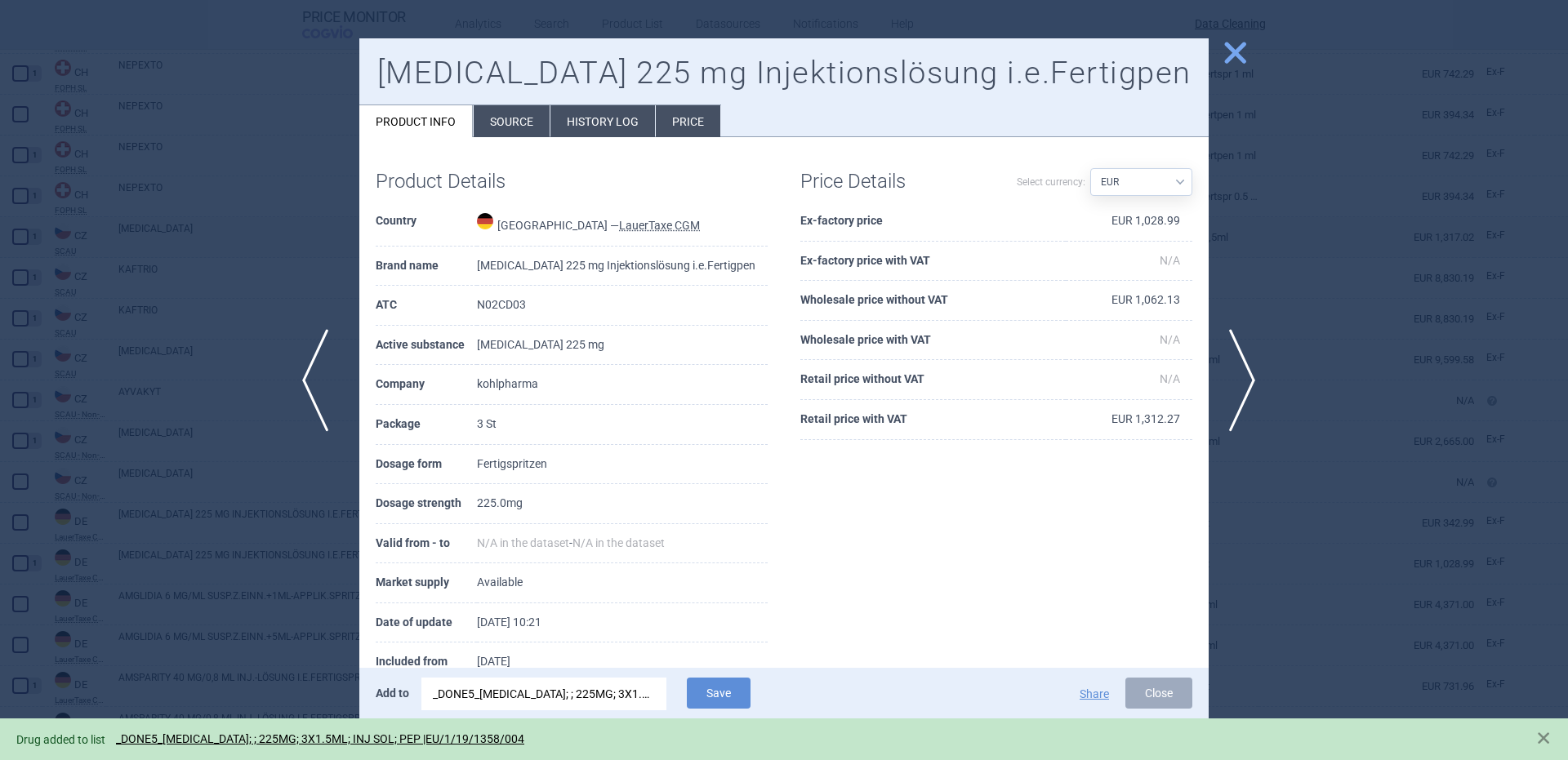
click at [338, 401] on span "previous" at bounding box center [320, 380] width 37 height 103
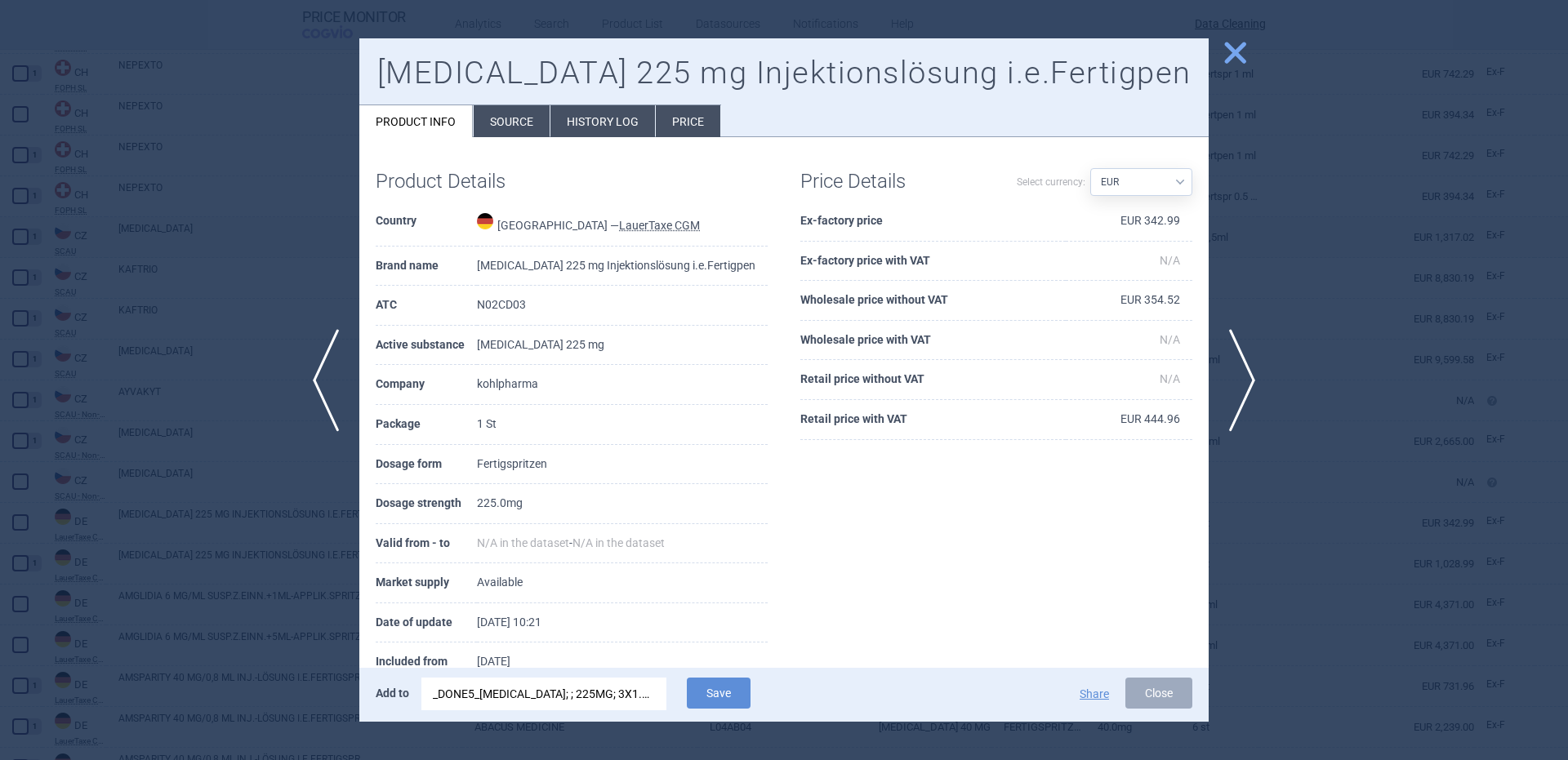
click at [613, 690] on div "_DONE5_AJOVY; ; 225MG; 3X1.5ML; INJ SOL; PEP |EU/1/19/1358/004" at bounding box center [544, 694] width 223 height 32
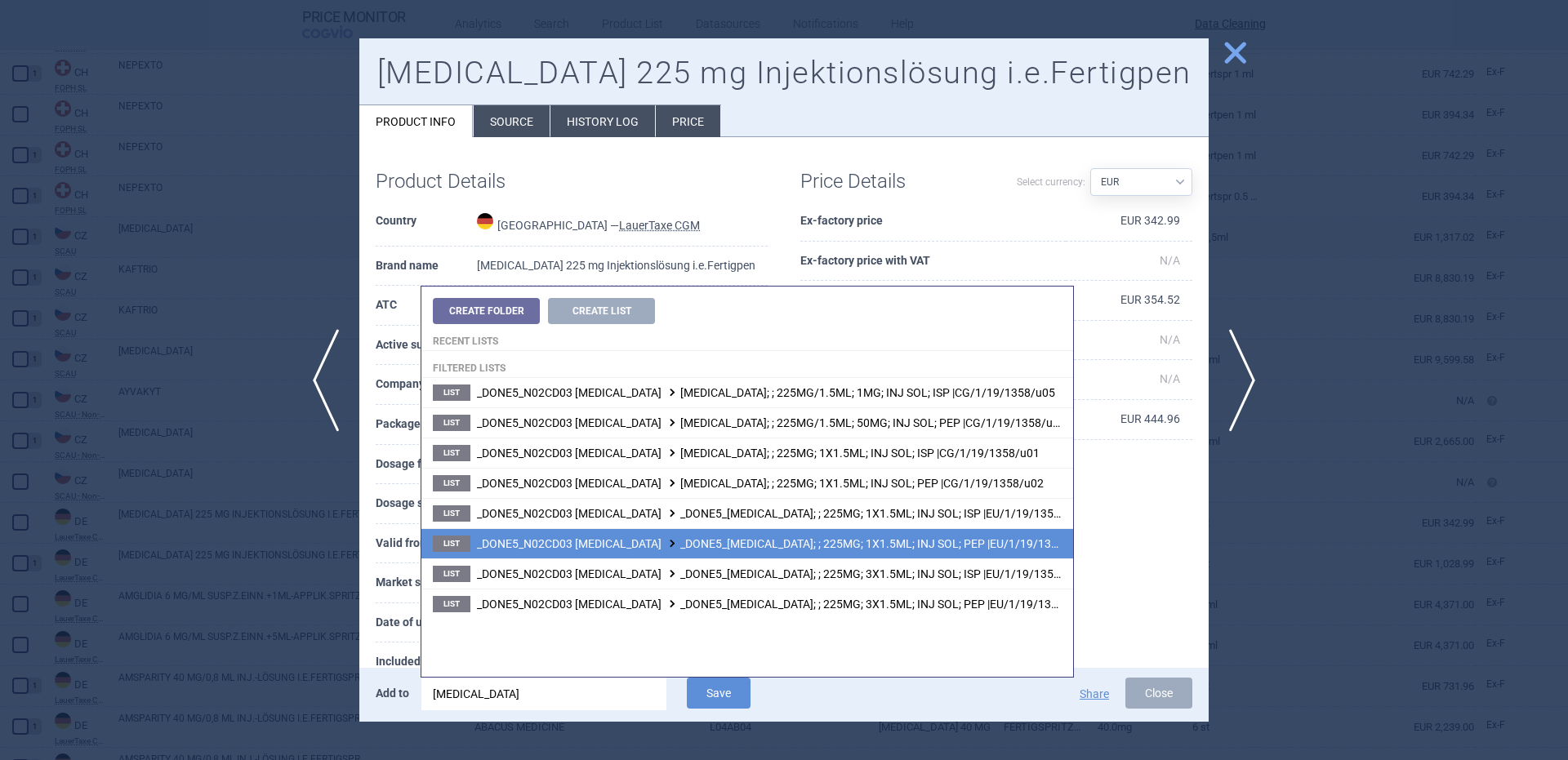
click at [977, 543] on span "_DONE5_N02CD03 FREMANEZUMAB _DONE5_AJOVY; ; 225MG; 1X1.5ML; INJ SOL; PEP |EU/1/…" at bounding box center [782, 543] width 612 height 13
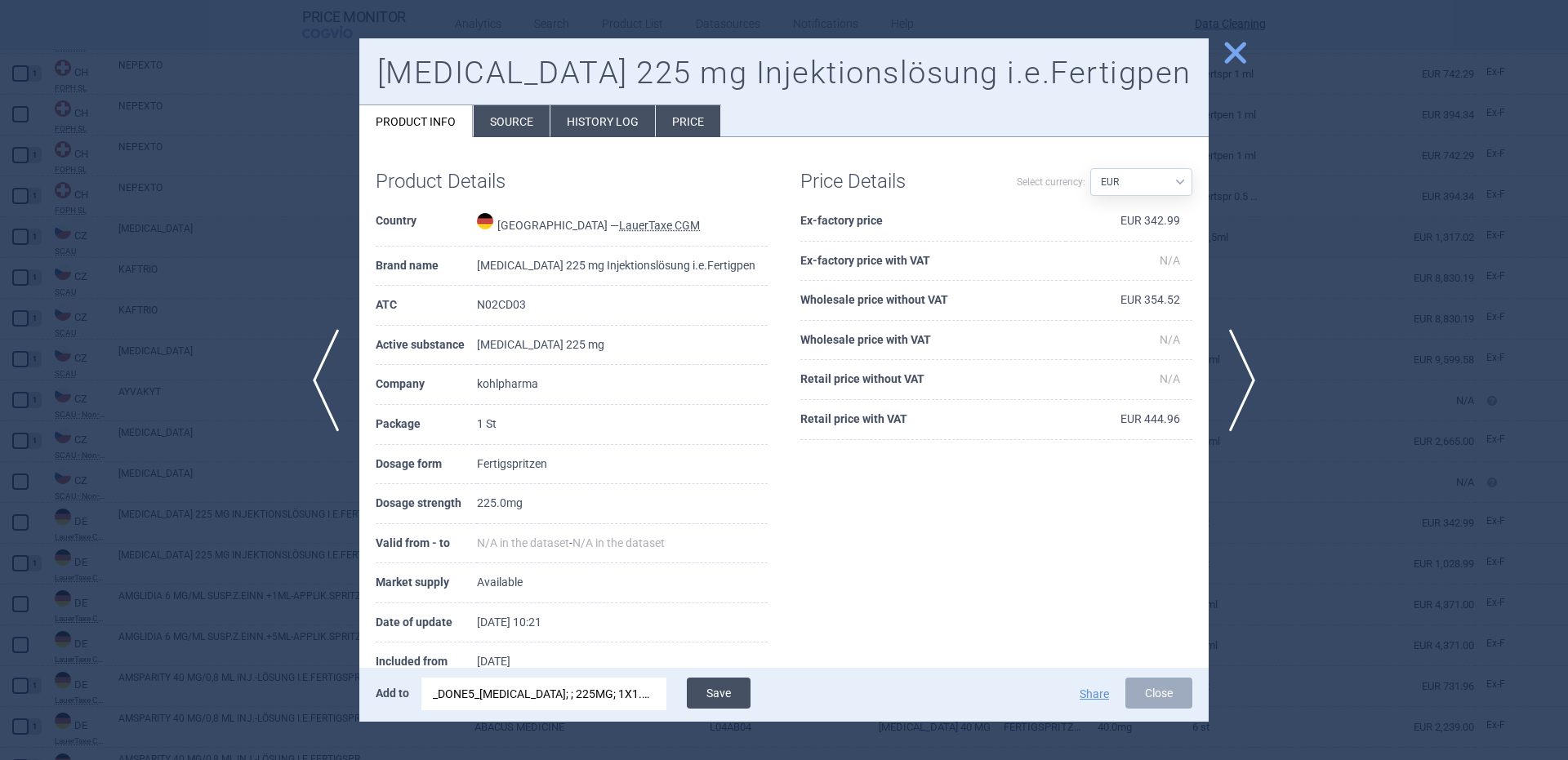
click at [737, 701] on button "Save" at bounding box center [719, 693] width 64 height 31
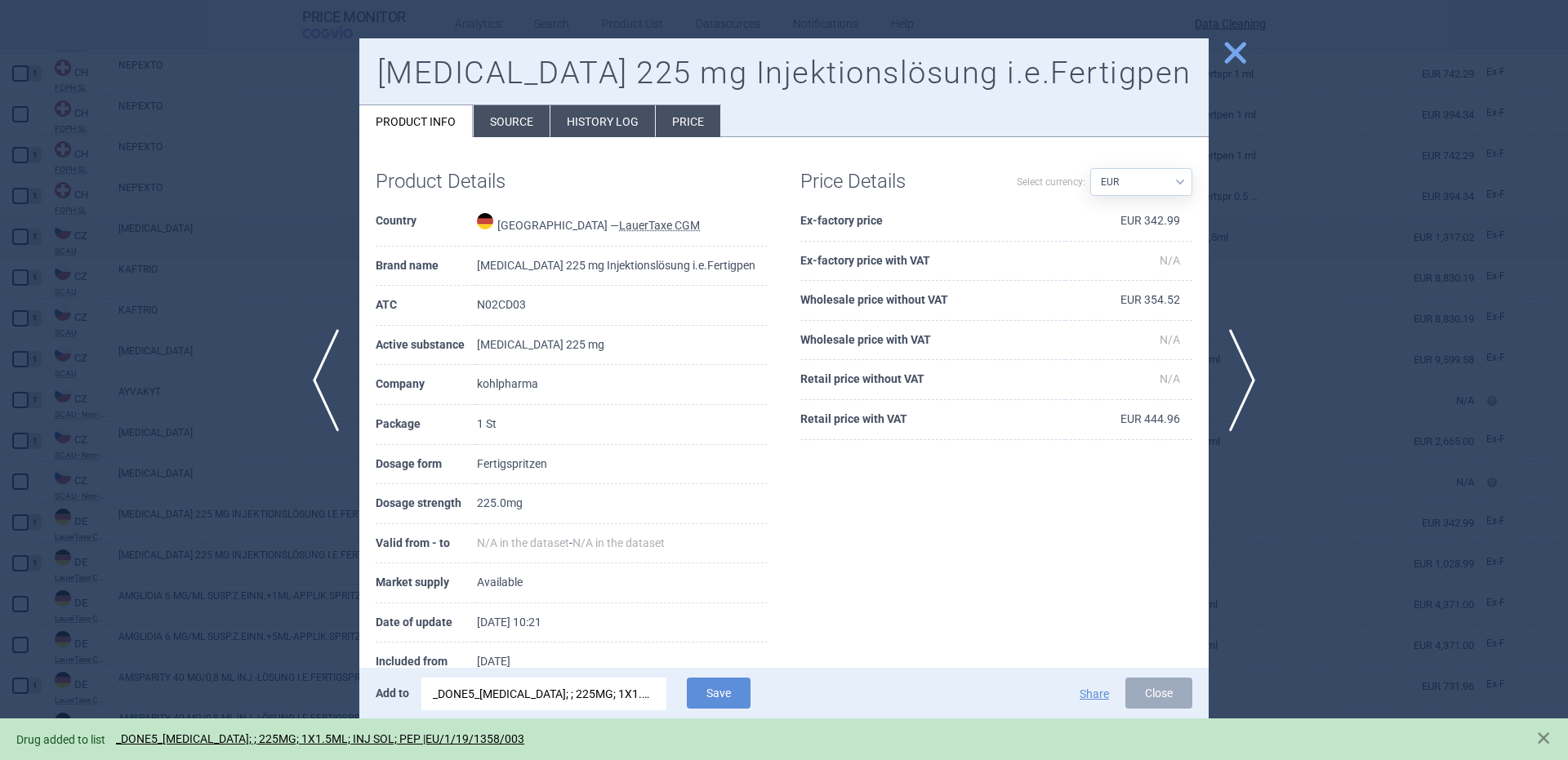
click at [152, 353] on div at bounding box center [784, 380] width 1568 height 760
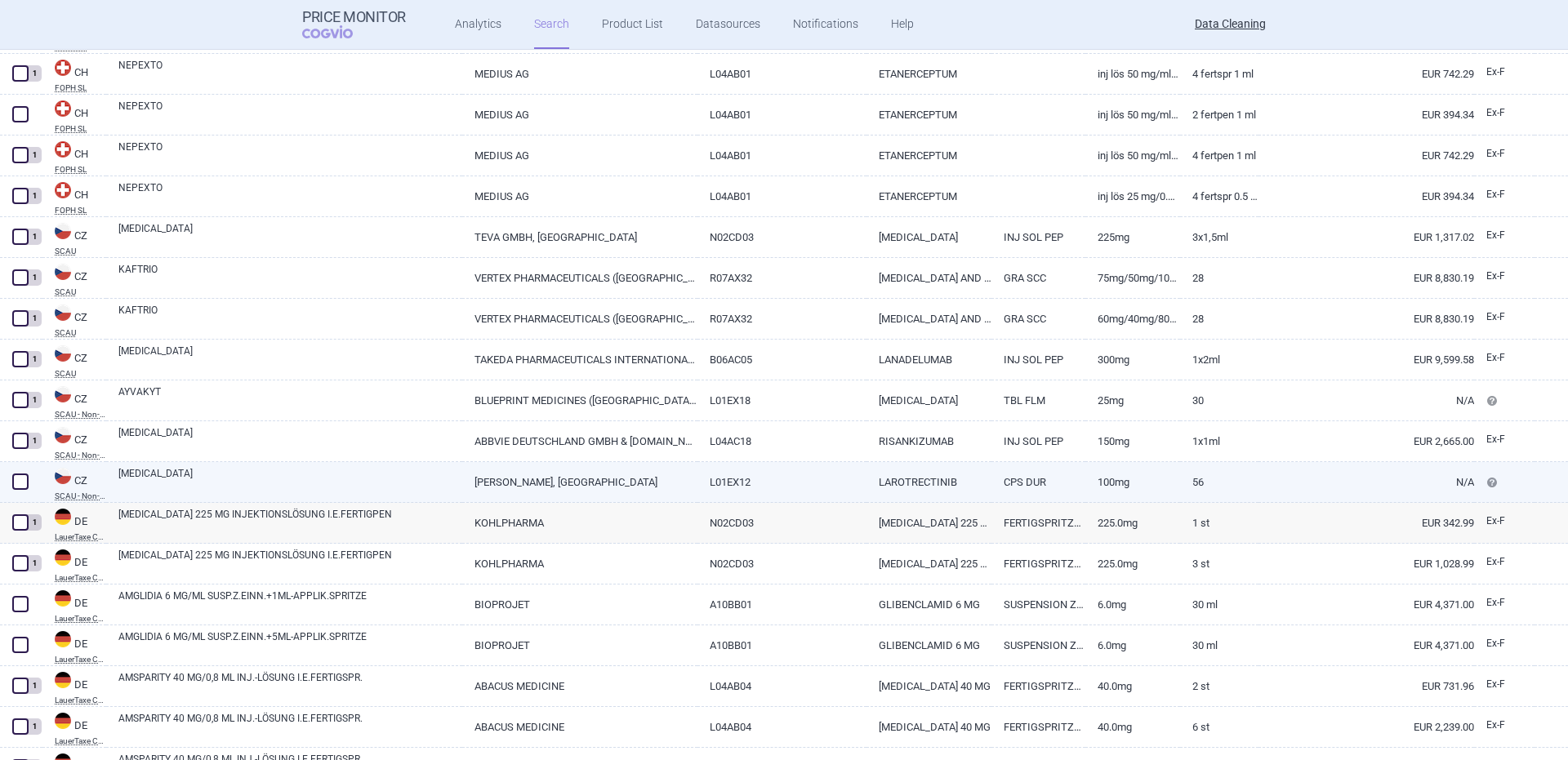
click at [212, 478] on link "VITRAKVI" at bounding box center [290, 481] width 344 height 30
select select "EUR"
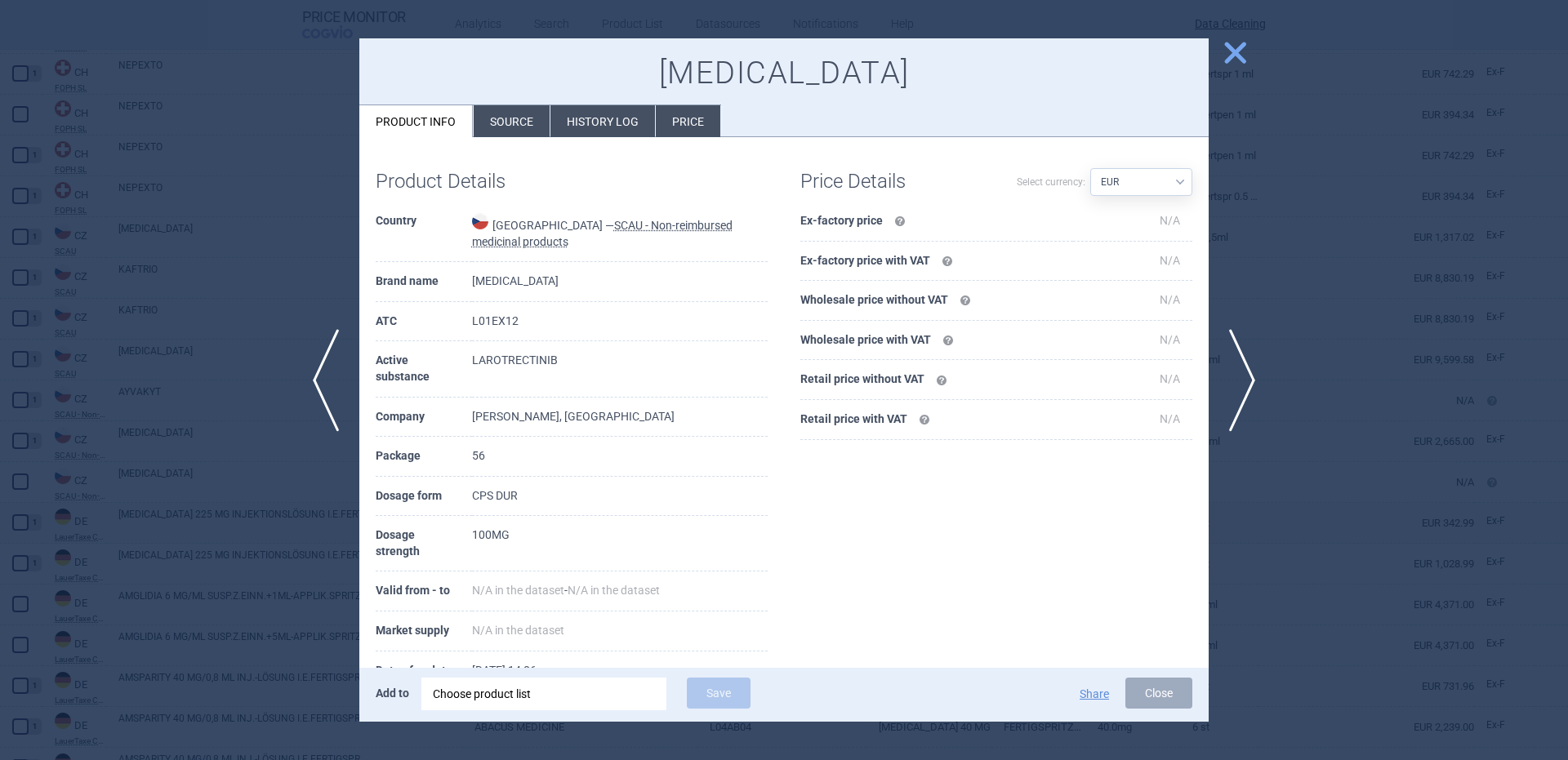
click at [522, 696] on div "Choose product list" at bounding box center [544, 694] width 223 height 32
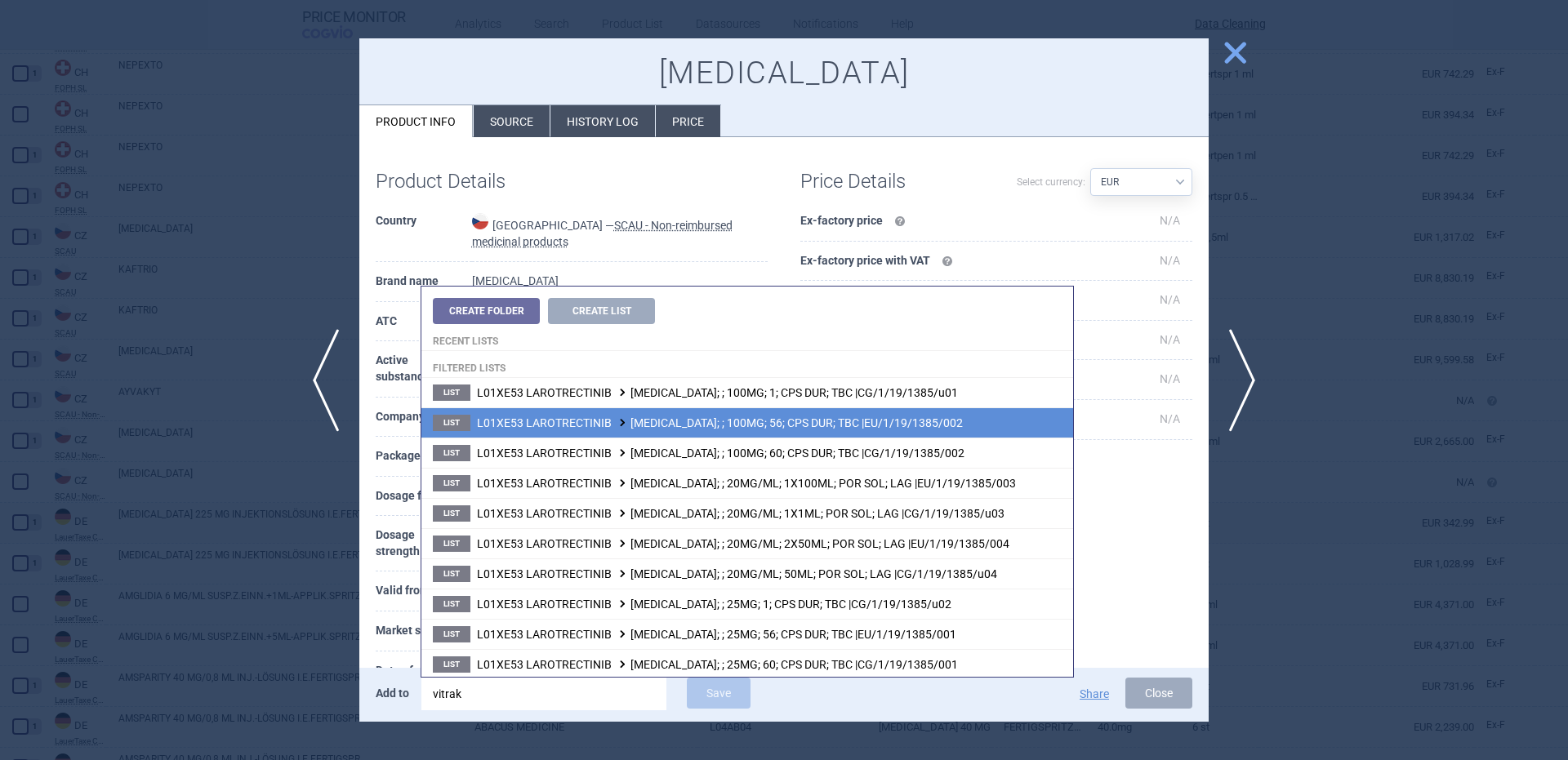
type input "vitrak"
click at [826, 414] on li "List L01XE53 LAROTRECTINIB VITRAKVI; ; 100MG; 56; CPS DUR; TBC |EU/1/19/1385/002" at bounding box center [747, 423] width 651 height 31
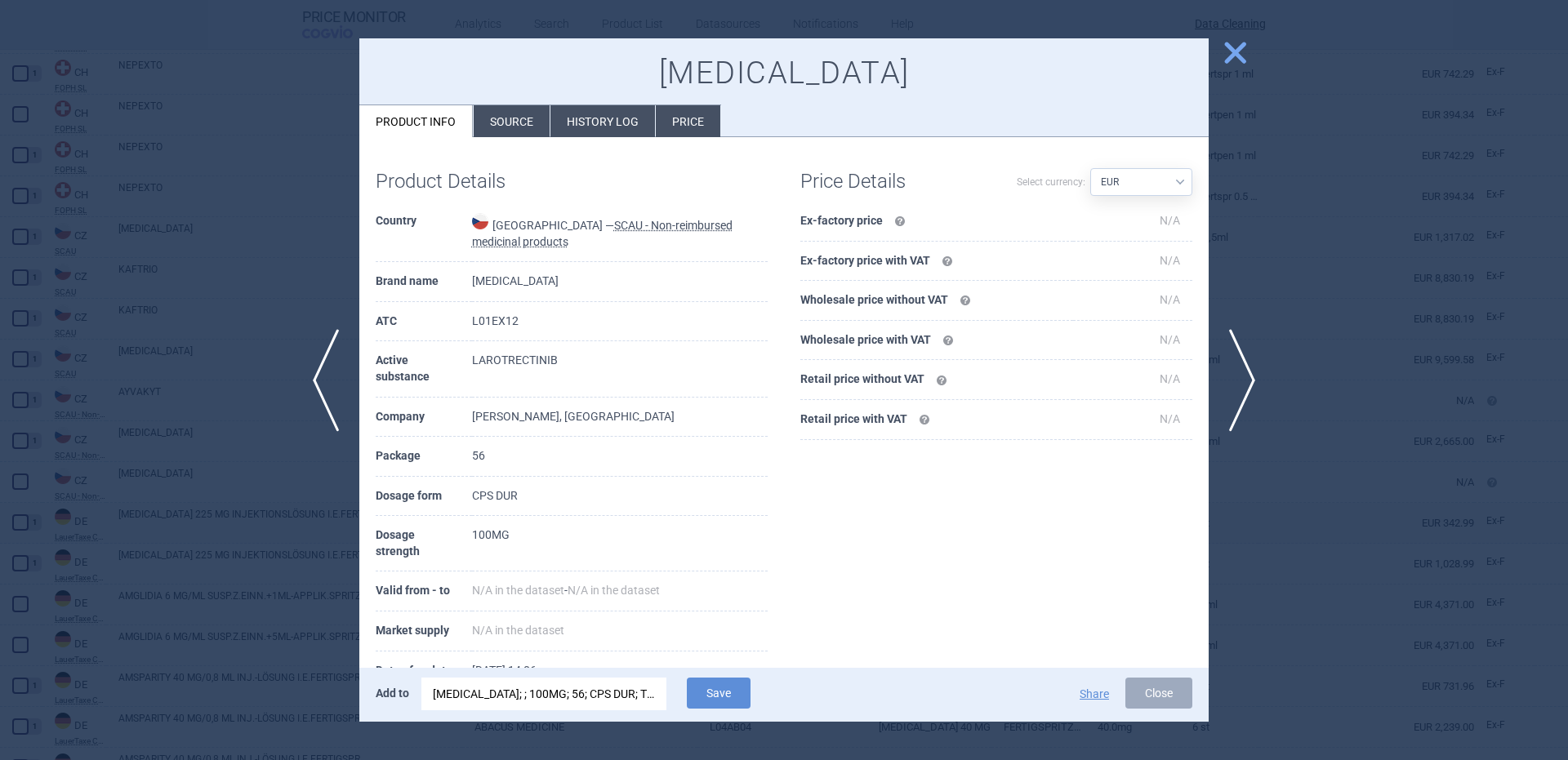
click at [730, 673] on div "Add to VITRAKVI; ; 100MG; 56; CPS DUR; TBC |EU/1/19/1385/002 Save Share Close" at bounding box center [784, 694] width 849 height 53
click at [734, 690] on button "Save" at bounding box center [719, 693] width 64 height 31
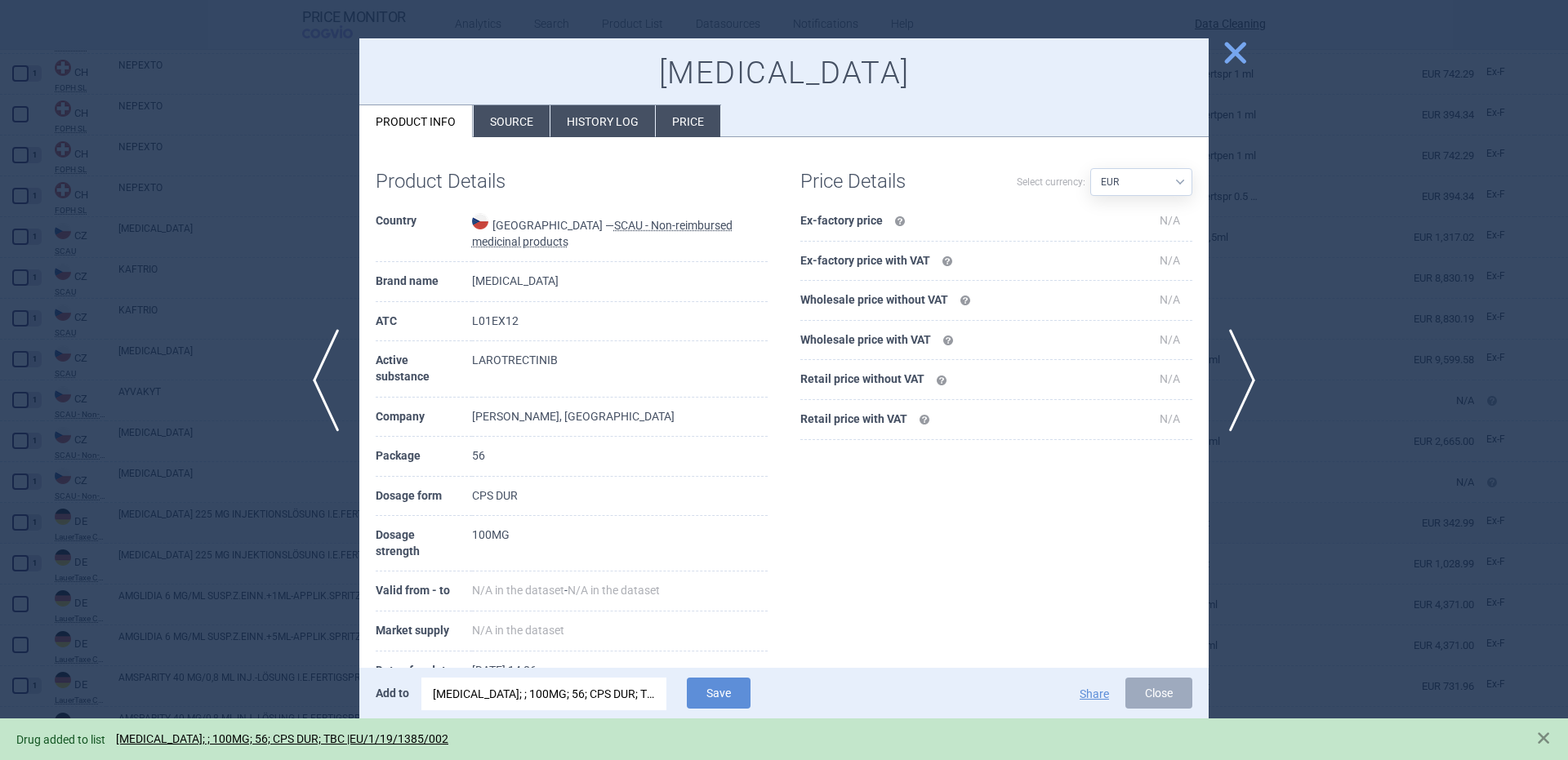
click at [516, 114] on li "Source" at bounding box center [511, 121] width 76 height 31
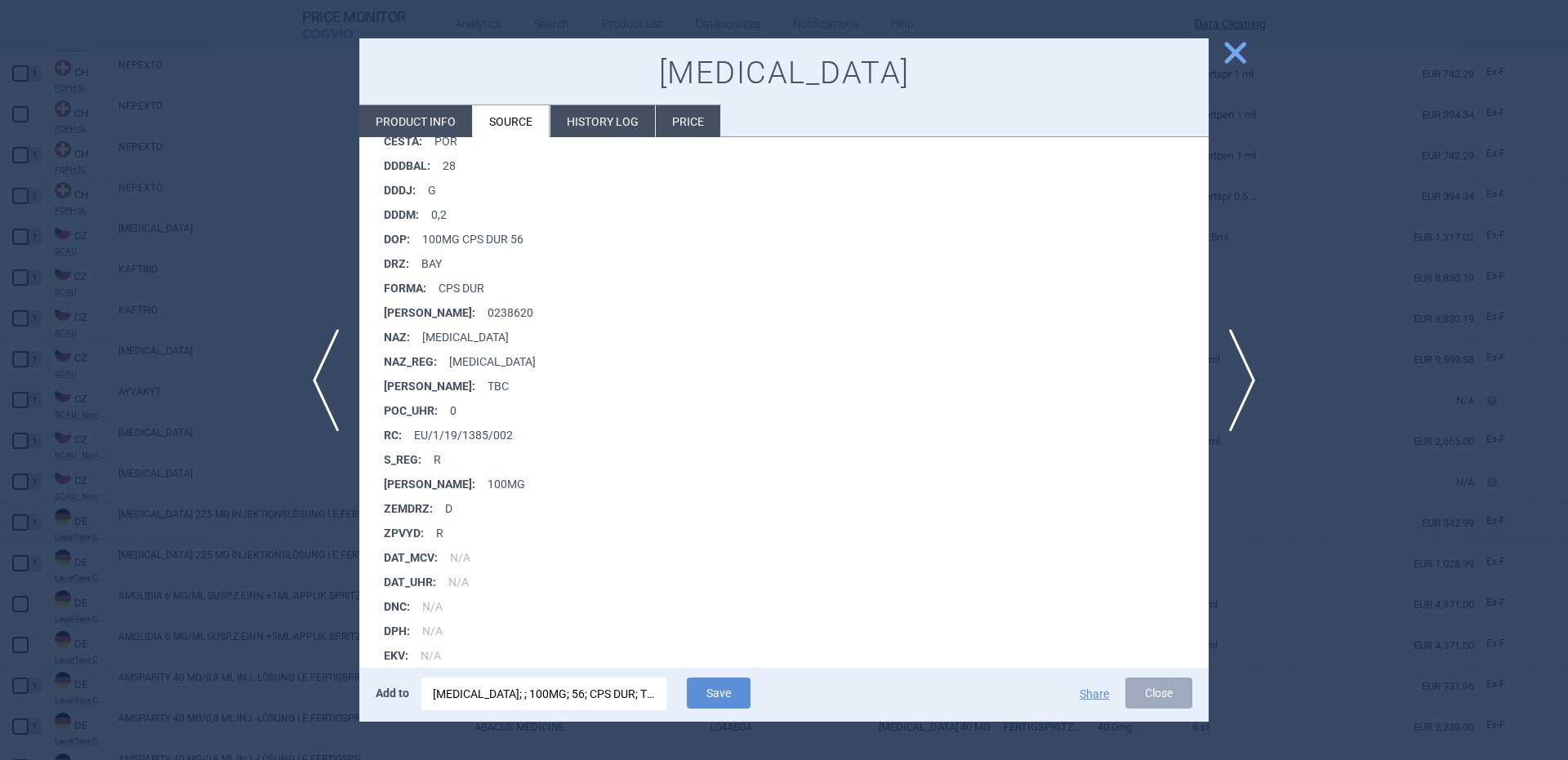
scroll to position [327, 0]
click at [626, 695] on div "VITRAKVI; ; 100MG; 56; CPS DUR; TBC |EU/1/19/1385/002" at bounding box center [544, 694] width 223 height 32
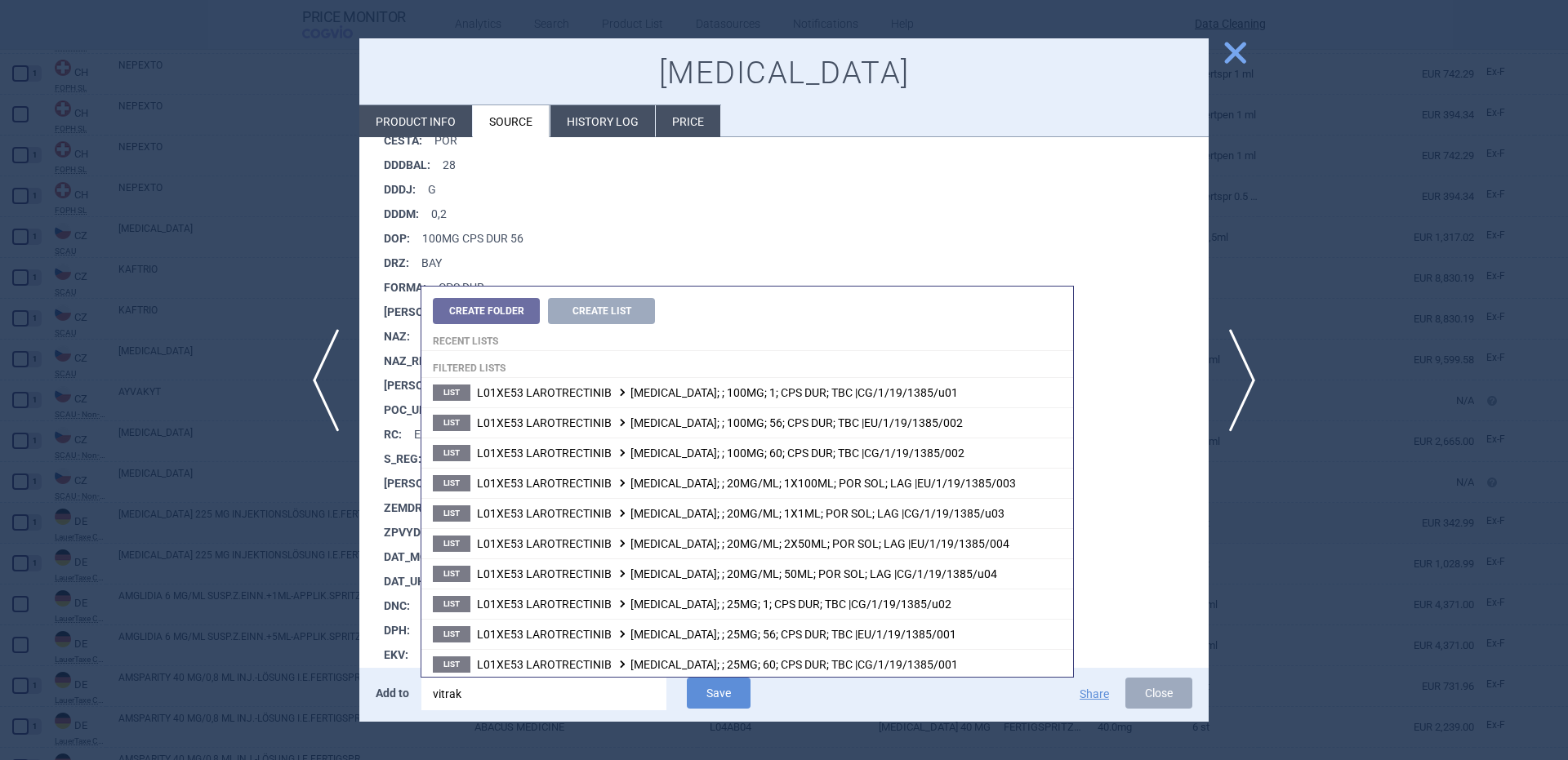
click at [1089, 149] on li "CESTA : POR" at bounding box center [796, 140] width 825 height 25
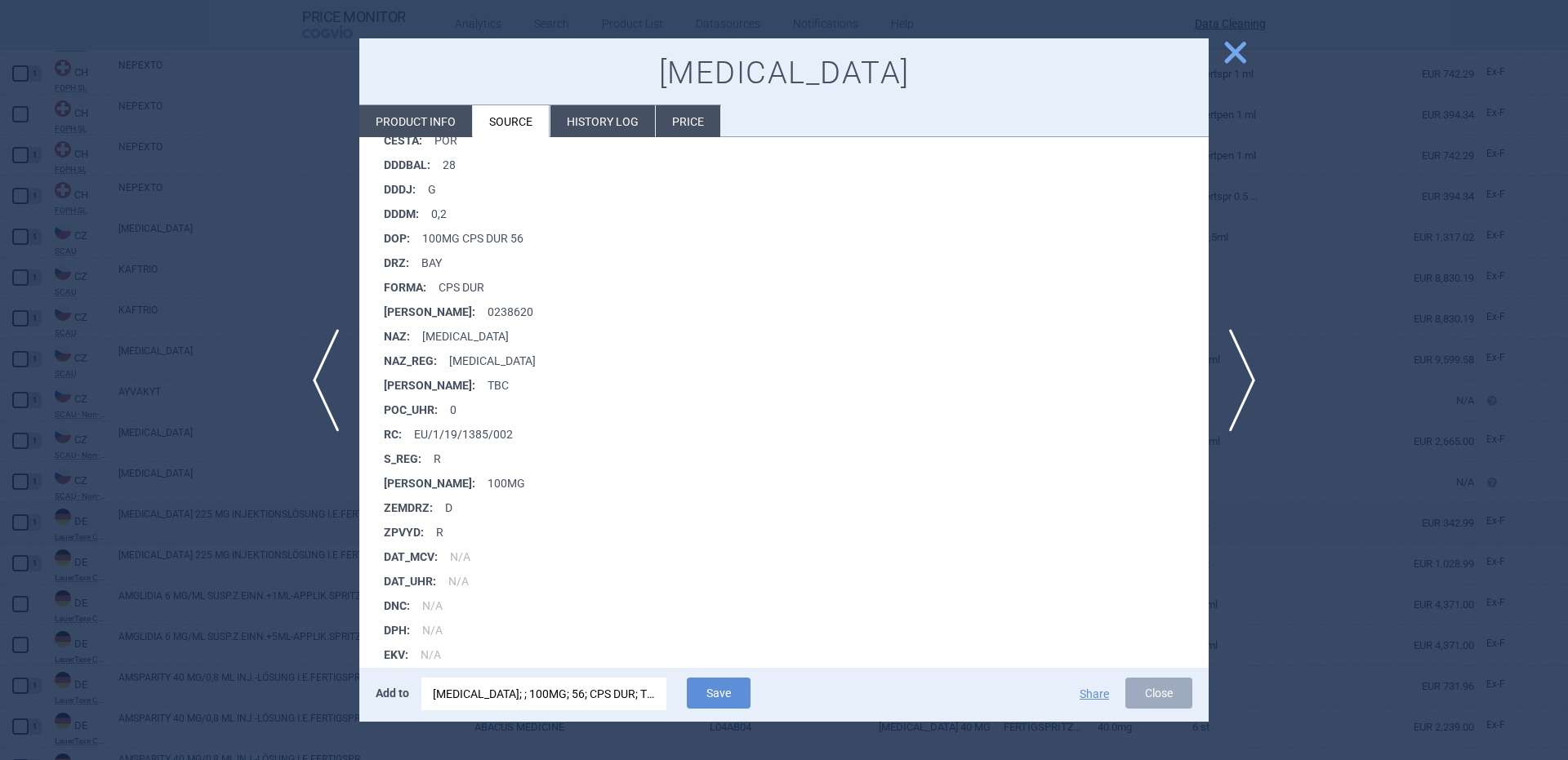
click at [1241, 58] on span "close" at bounding box center [1235, 53] width 29 height 29
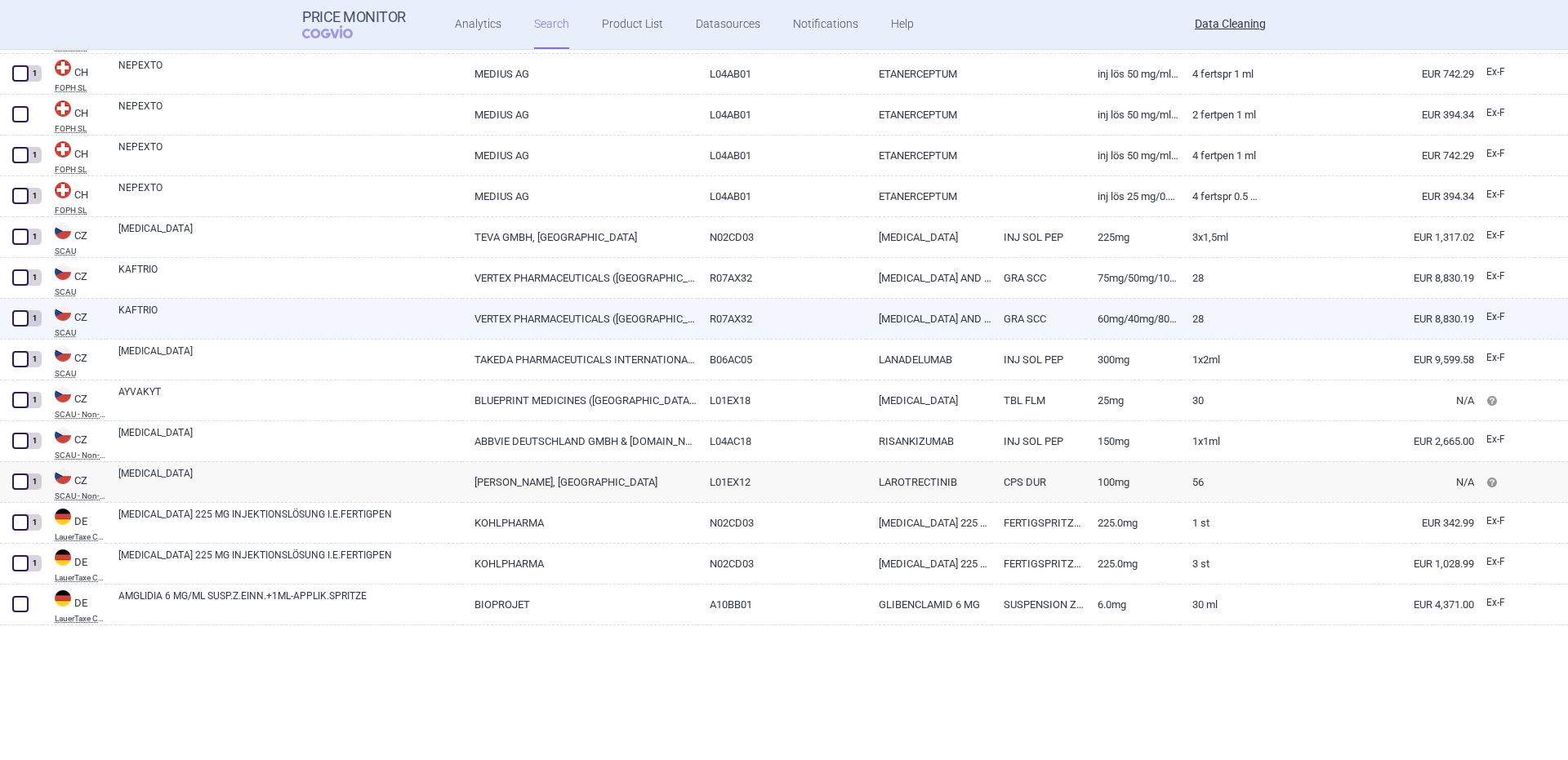
scroll to position [5727, 0]
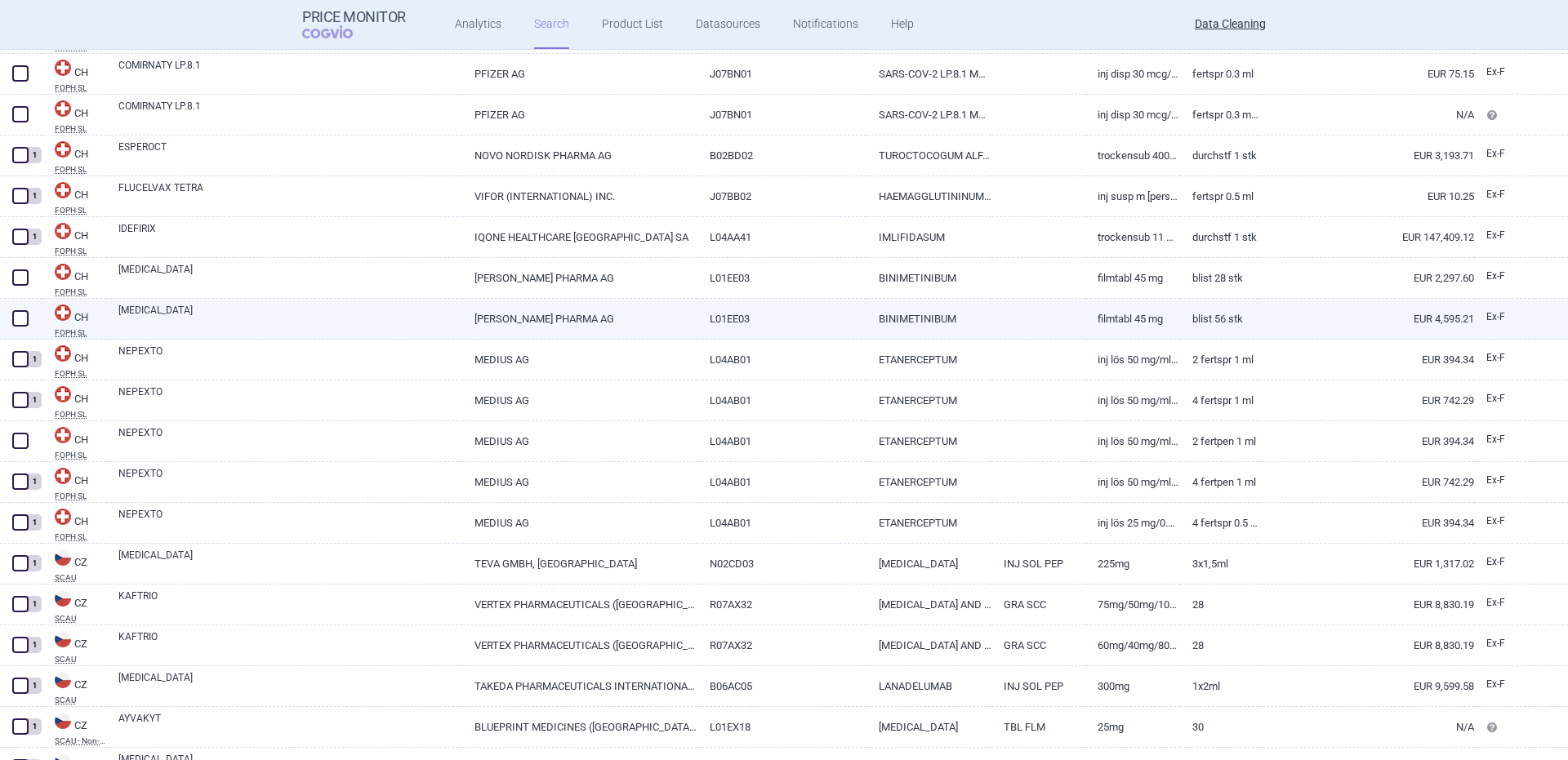
click at [185, 307] on link "[MEDICAL_DATA]" at bounding box center [290, 318] width 344 height 30
select select "EUR"
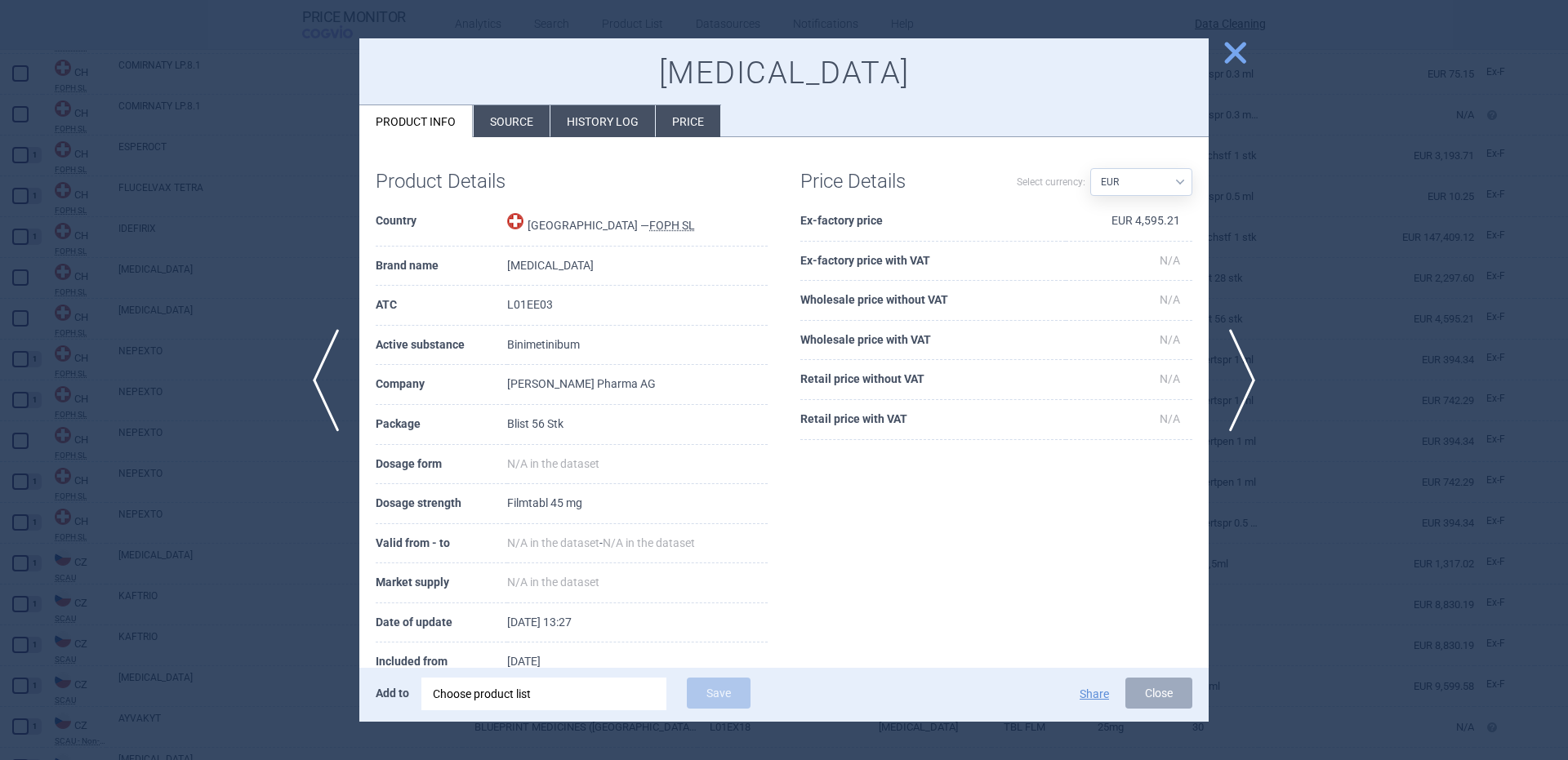
click at [568, 691] on div "Choose product list" at bounding box center [544, 694] width 223 height 32
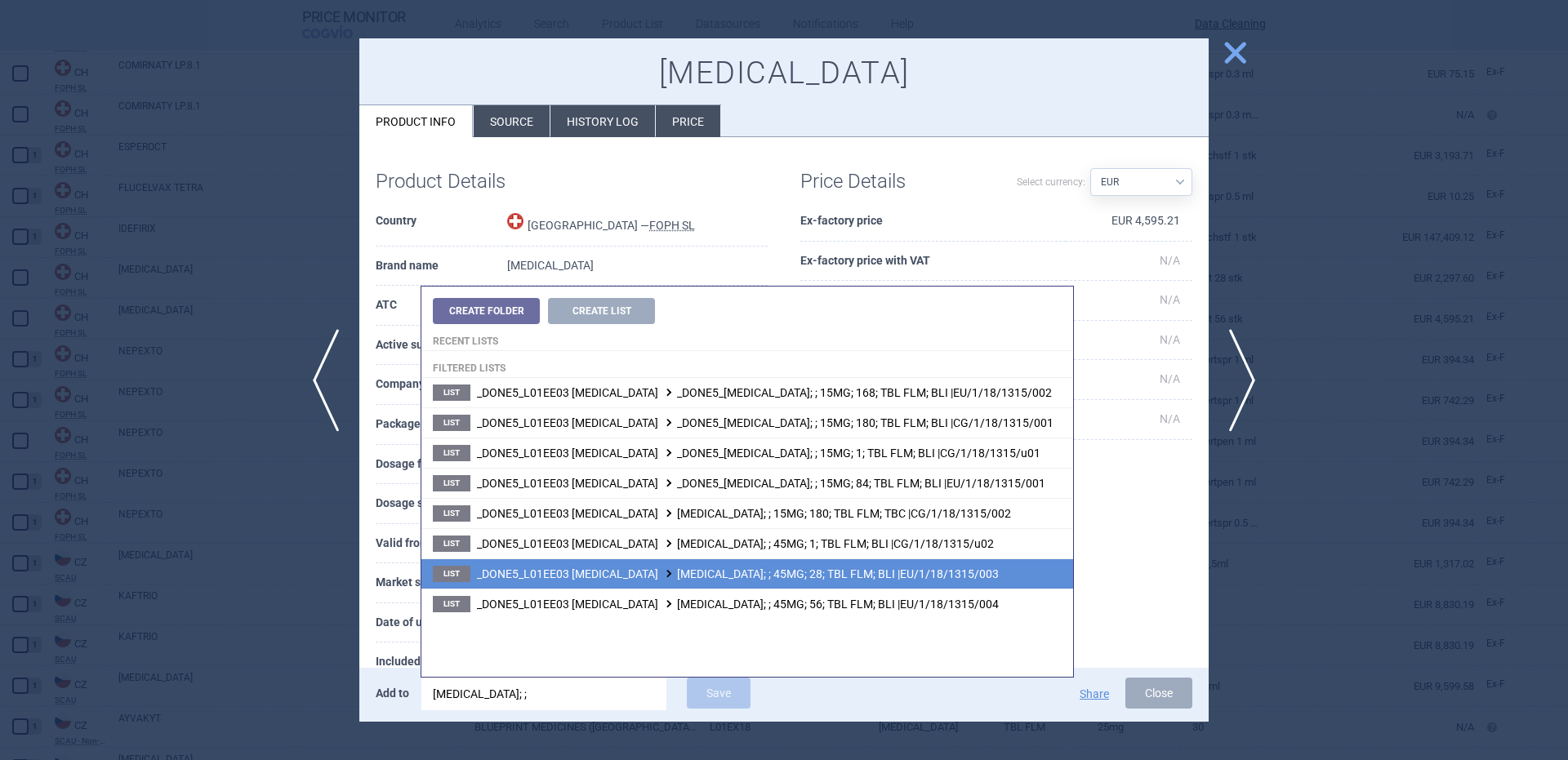
type input "mektovi; ;"
click at [857, 572] on span "_DONE5_L01EE03 BINIMETINIB MEKTOVI; ; 45MG; 28; TBL FLM; BLI |EU/1/18/1315/003" at bounding box center [737, 573] width 522 height 13
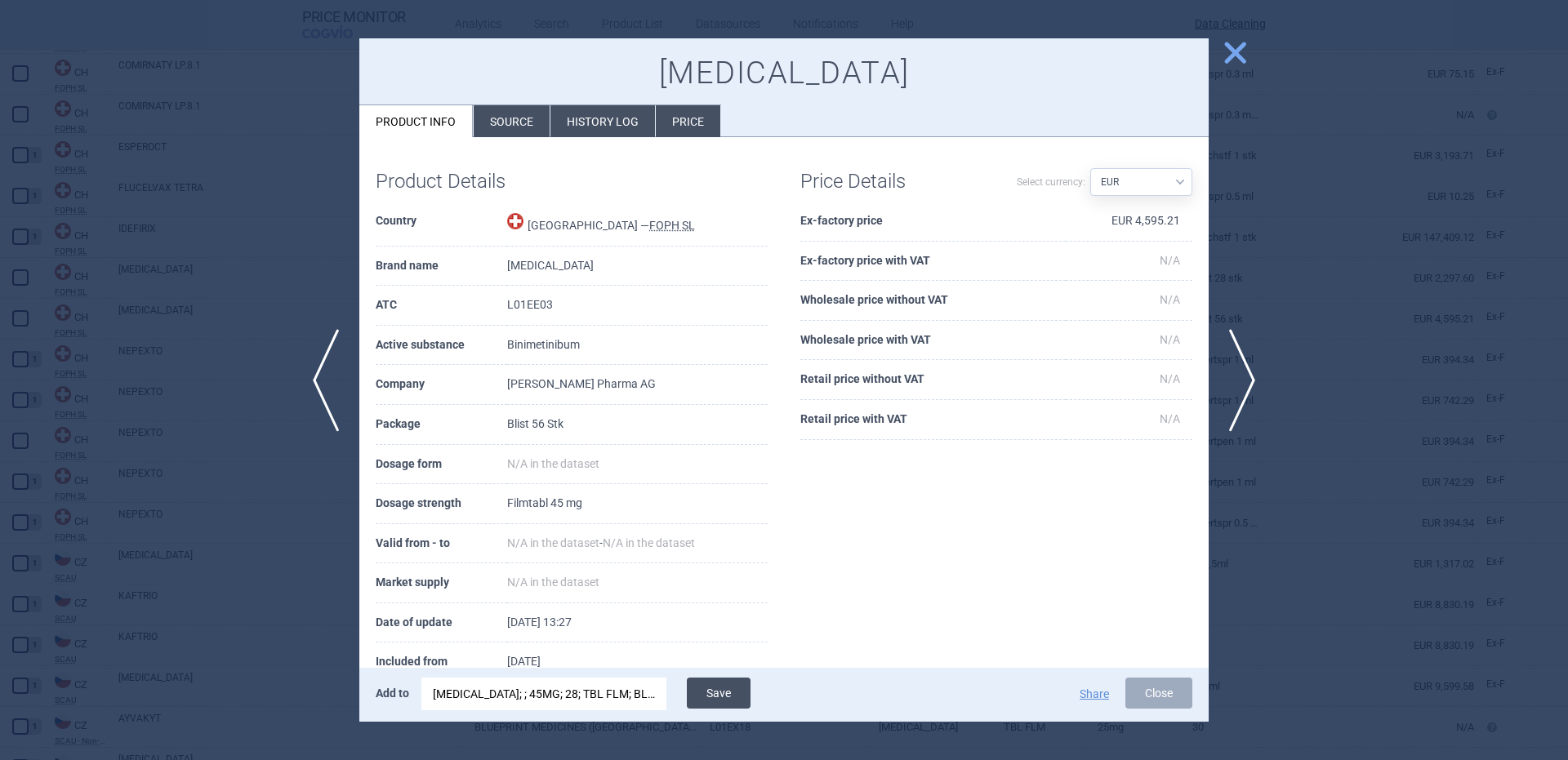
click at [735, 683] on button "Save" at bounding box center [719, 693] width 64 height 31
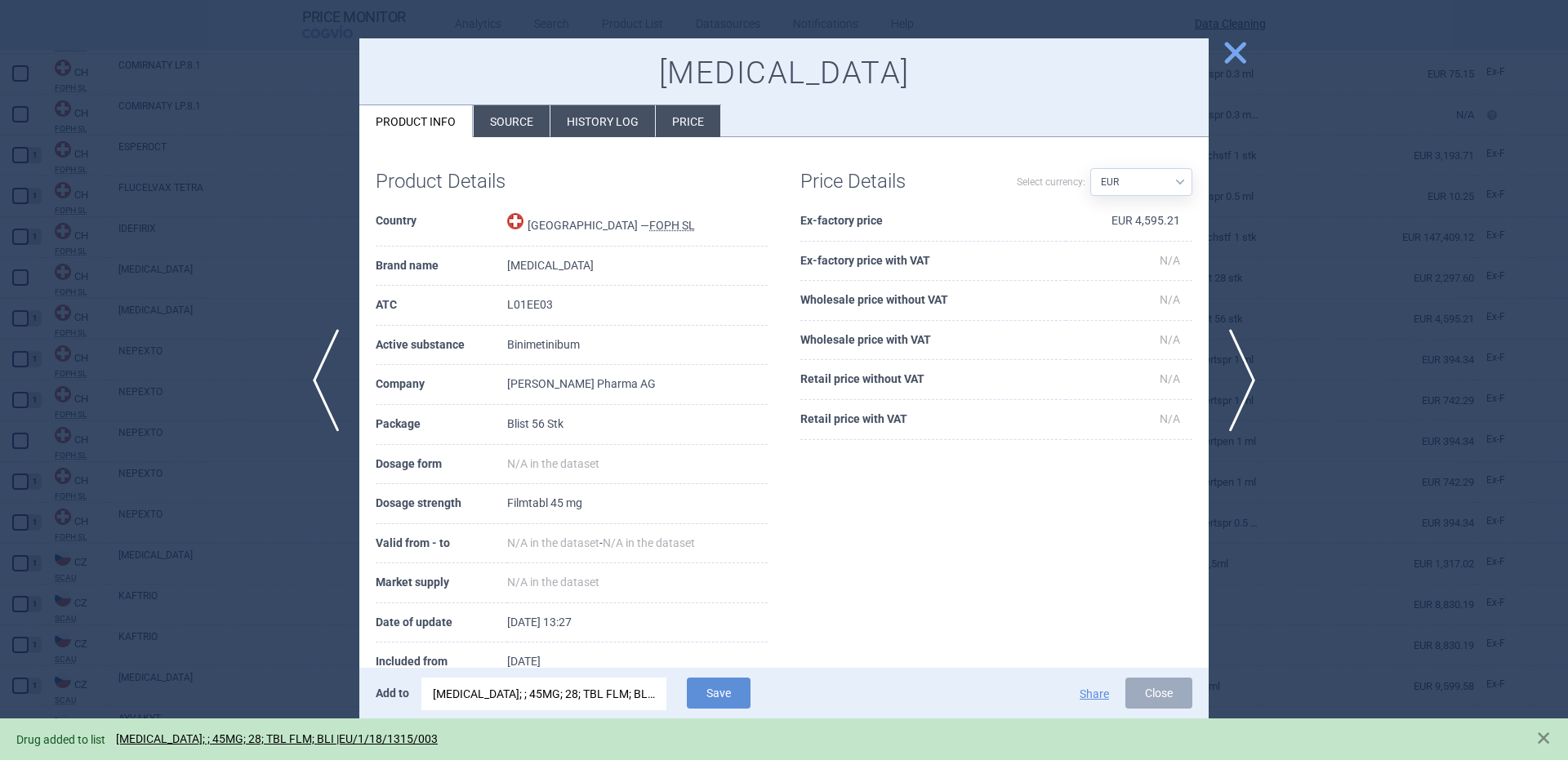
click at [625, 705] on div "MEKTOVI; ; 45MG; 28; TBL FLM; BLI |EU/1/18/1315/003" at bounding box center [544, 694] width 223 height 32
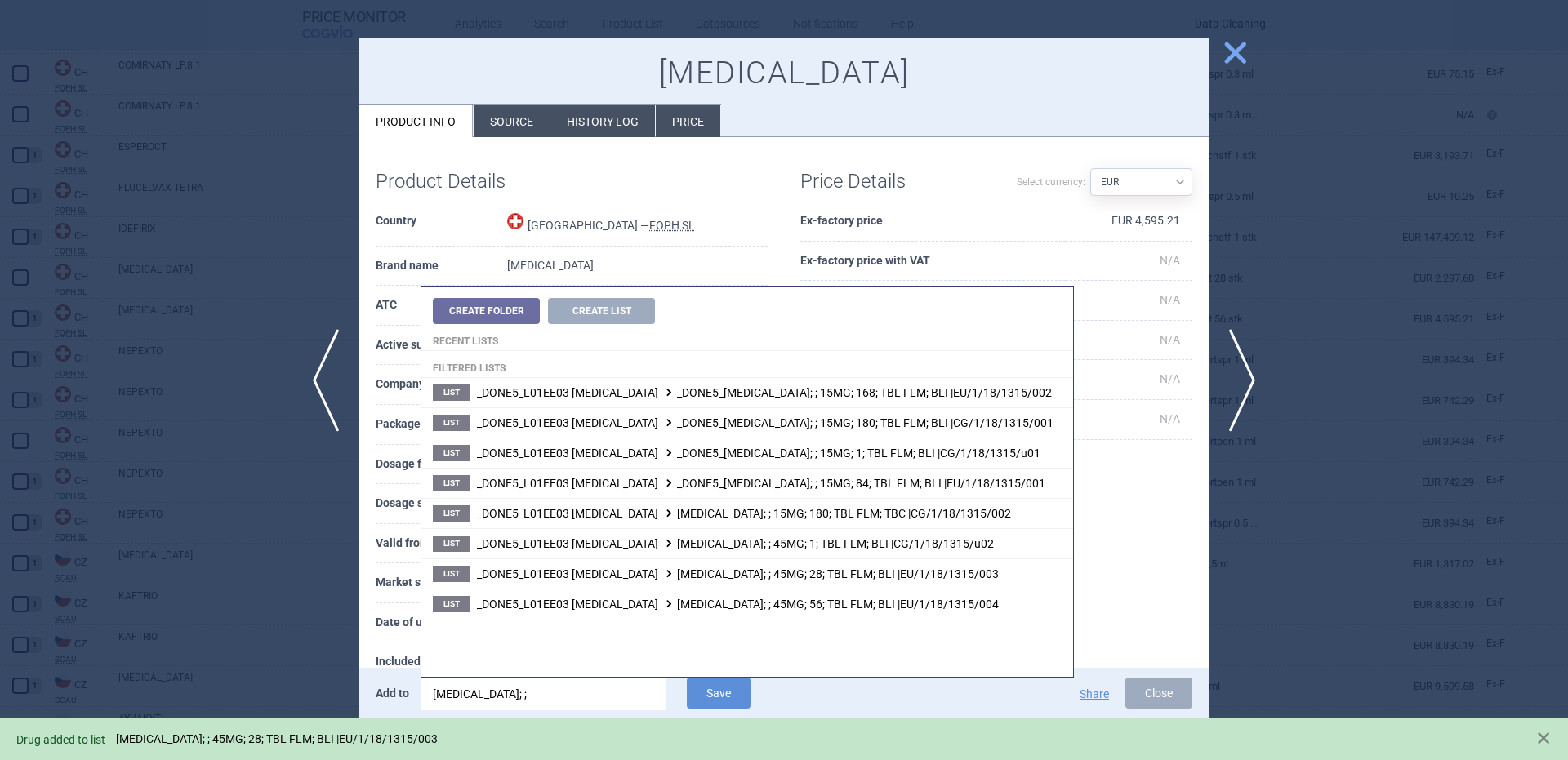
click at [760, 605] on span "_DONE5_L01EE03 BINIMETINIB MEKTOVI; ; 45MG; 56; TBL FLM; BLI |EU/1/18/1315/004" at bounding box center [737, 604] width 522 height 13
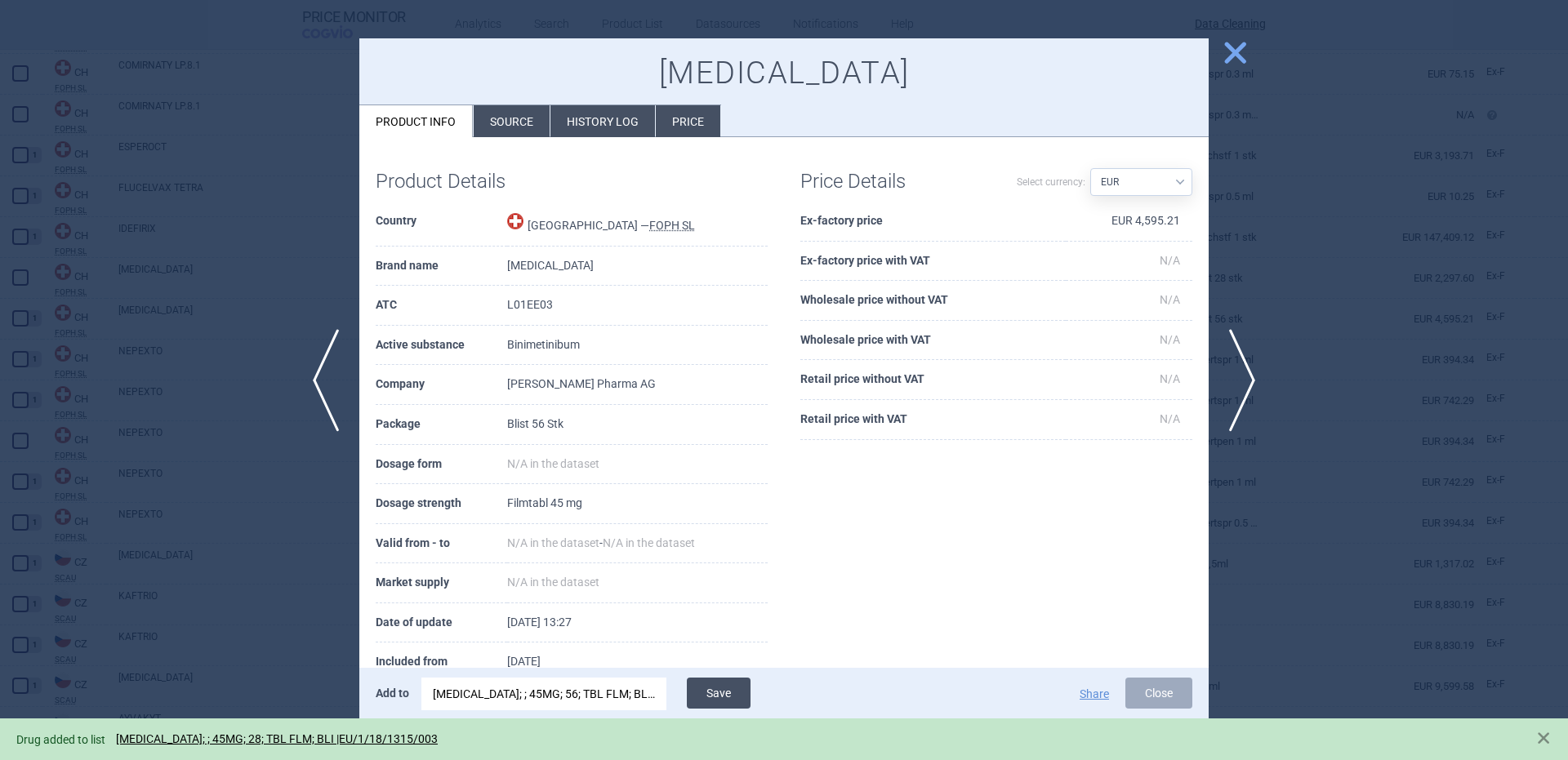
click at [707, 703] on button "Save" at bounding box center [719, 693] width 64 height 31
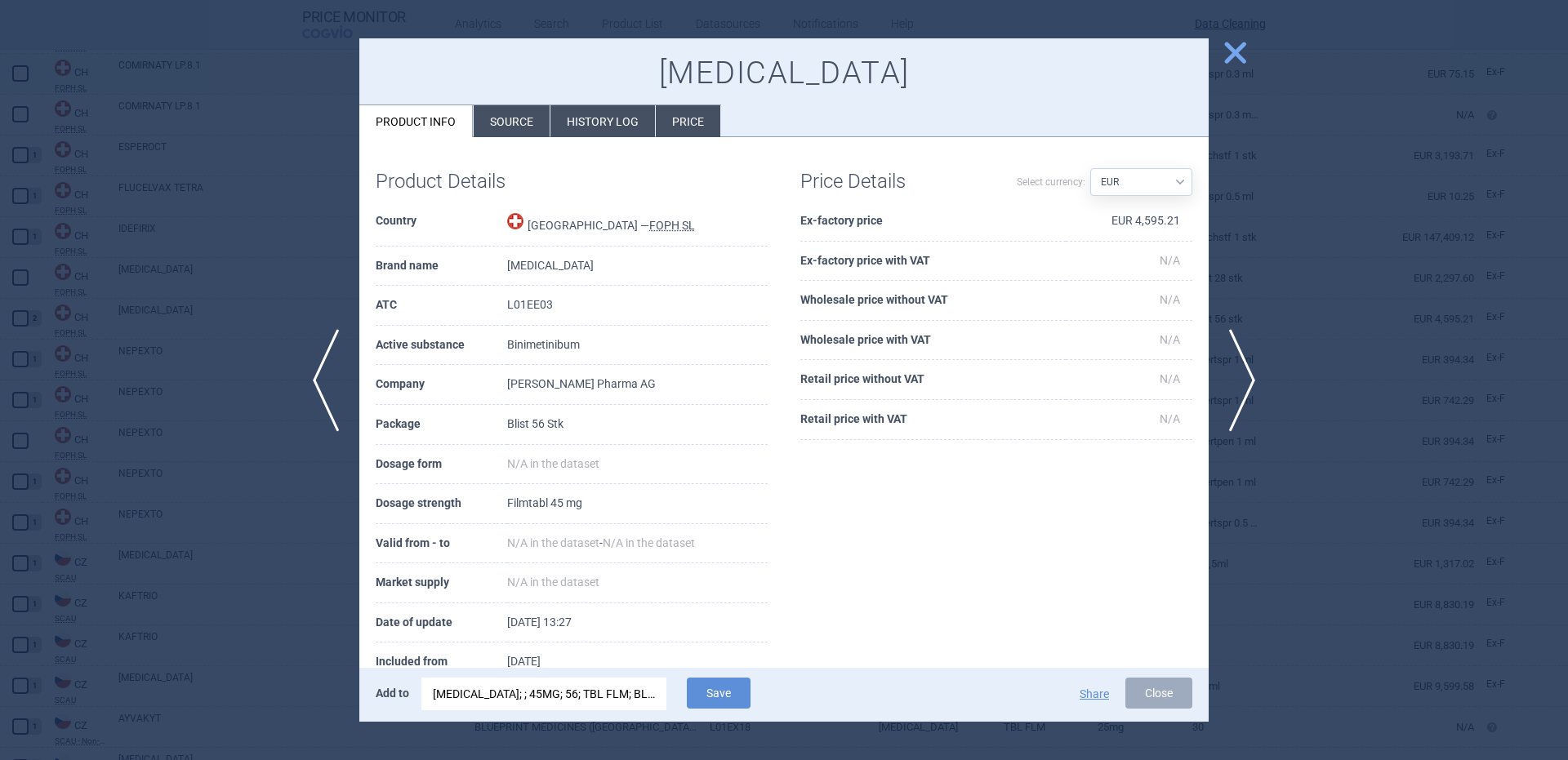
drag, startPoint x: 1242, startPoint y: 54, endPoint x: 1215, endPoint y: 61, distance: 27.9
click at [1238, 54] on span "close" at bounding box center [1235, 53] width 29 height 29
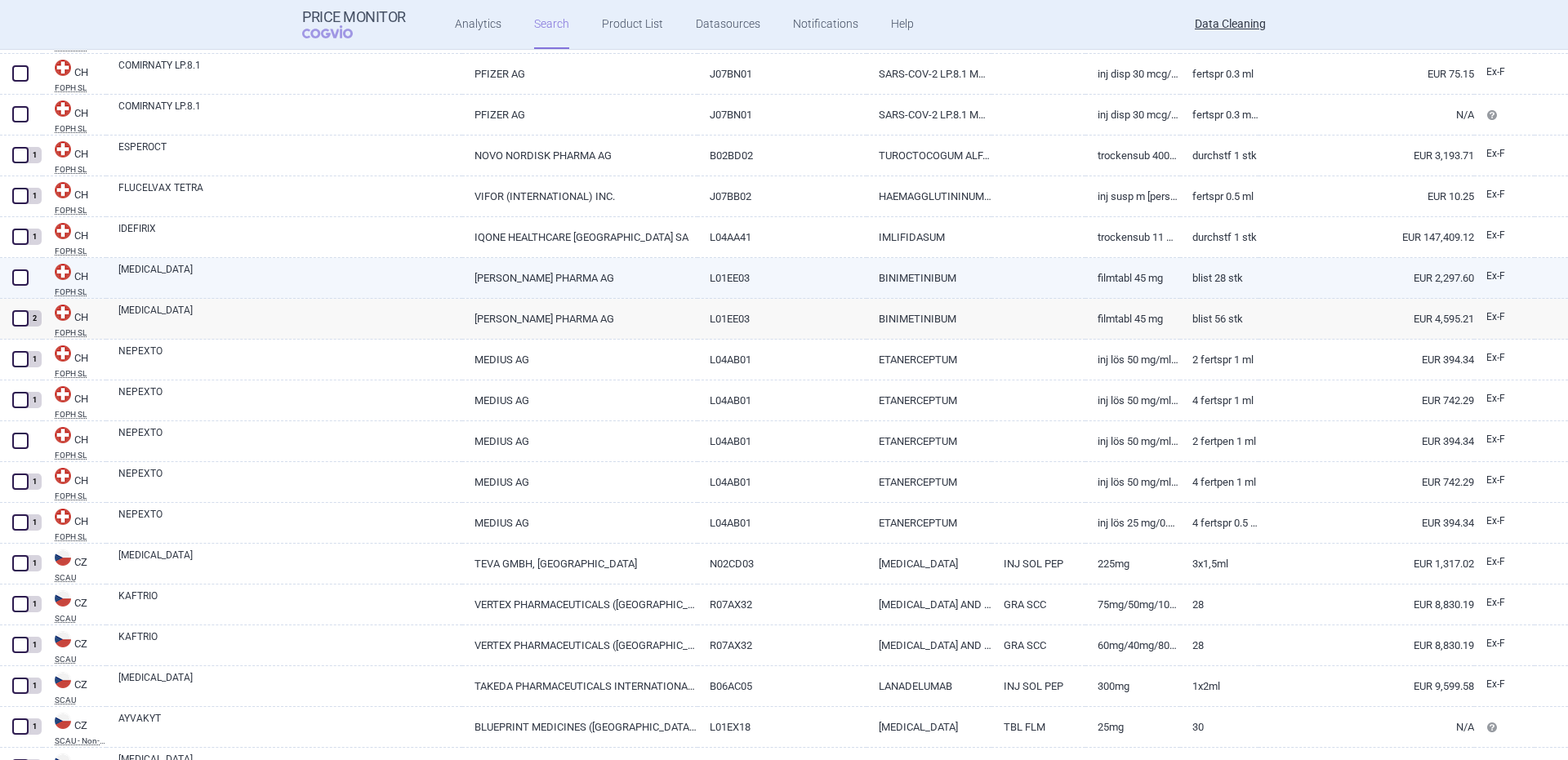
click at [262, 270] on link "[MEDICAL_DATA]" at bounding box center [290, 277] width 344 height 30
select select "EUR"
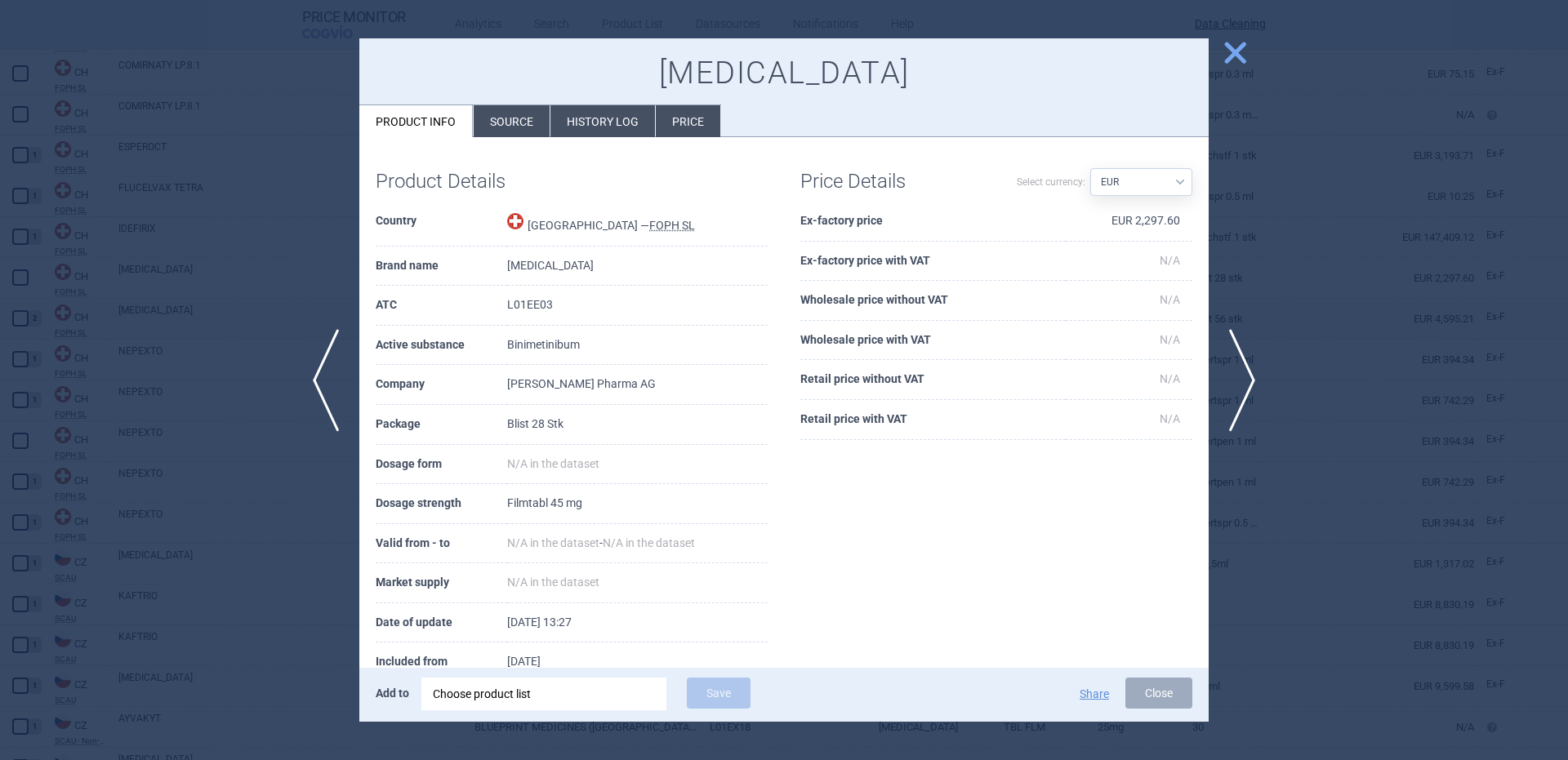
click at [576, 706] on div "Choose product list" at bounding box center [544, 694] width 223 height 32
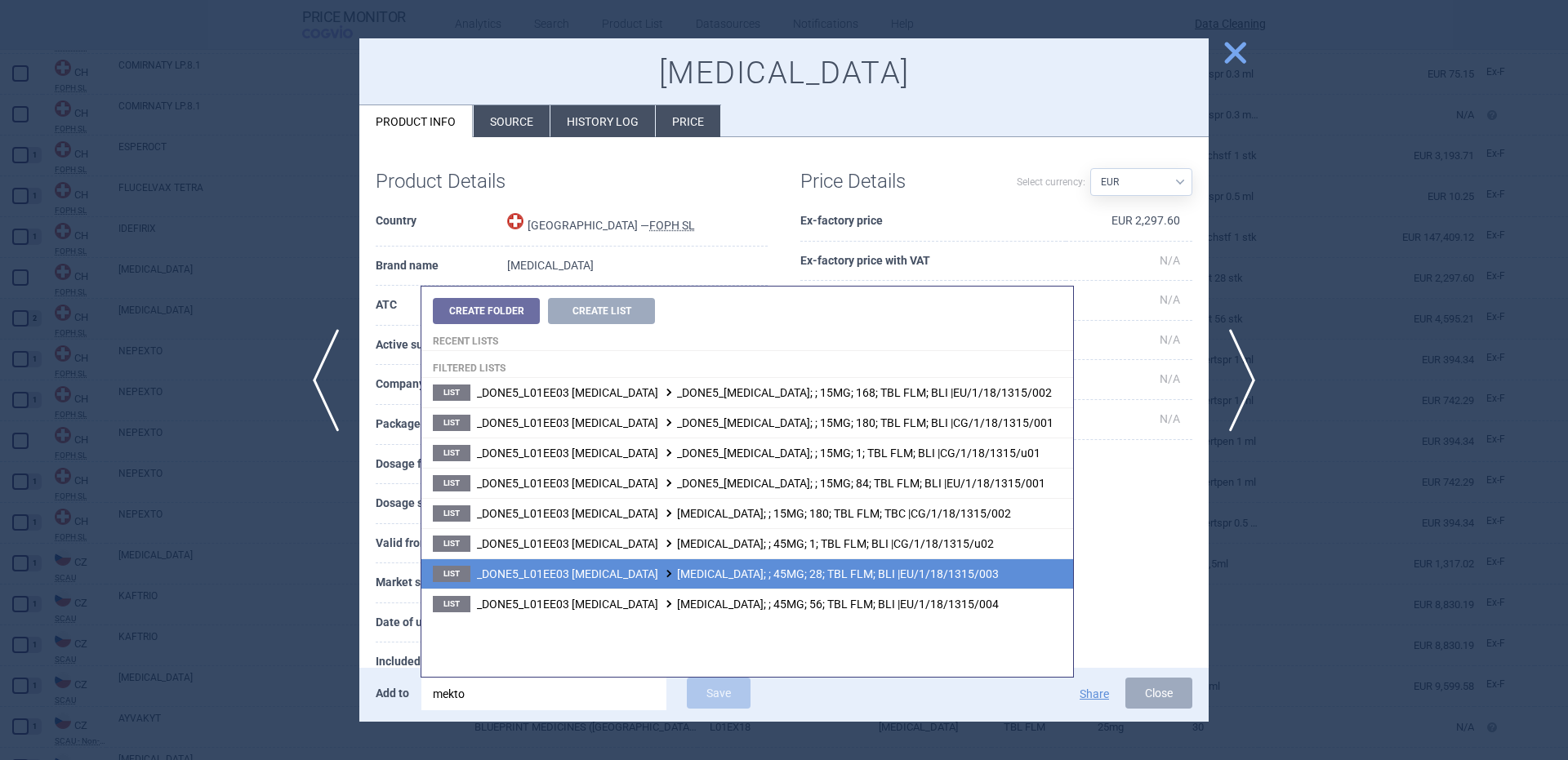
type input "mekto"
click at [850, 581] on li "List _DONE5_L01EE03 BINIMETINIB MEKTOVI; ; 45MG; 28; TBL FLM; BLI |EU/1/18/1315…" at bounding box center [747, 574] width 651 height 31
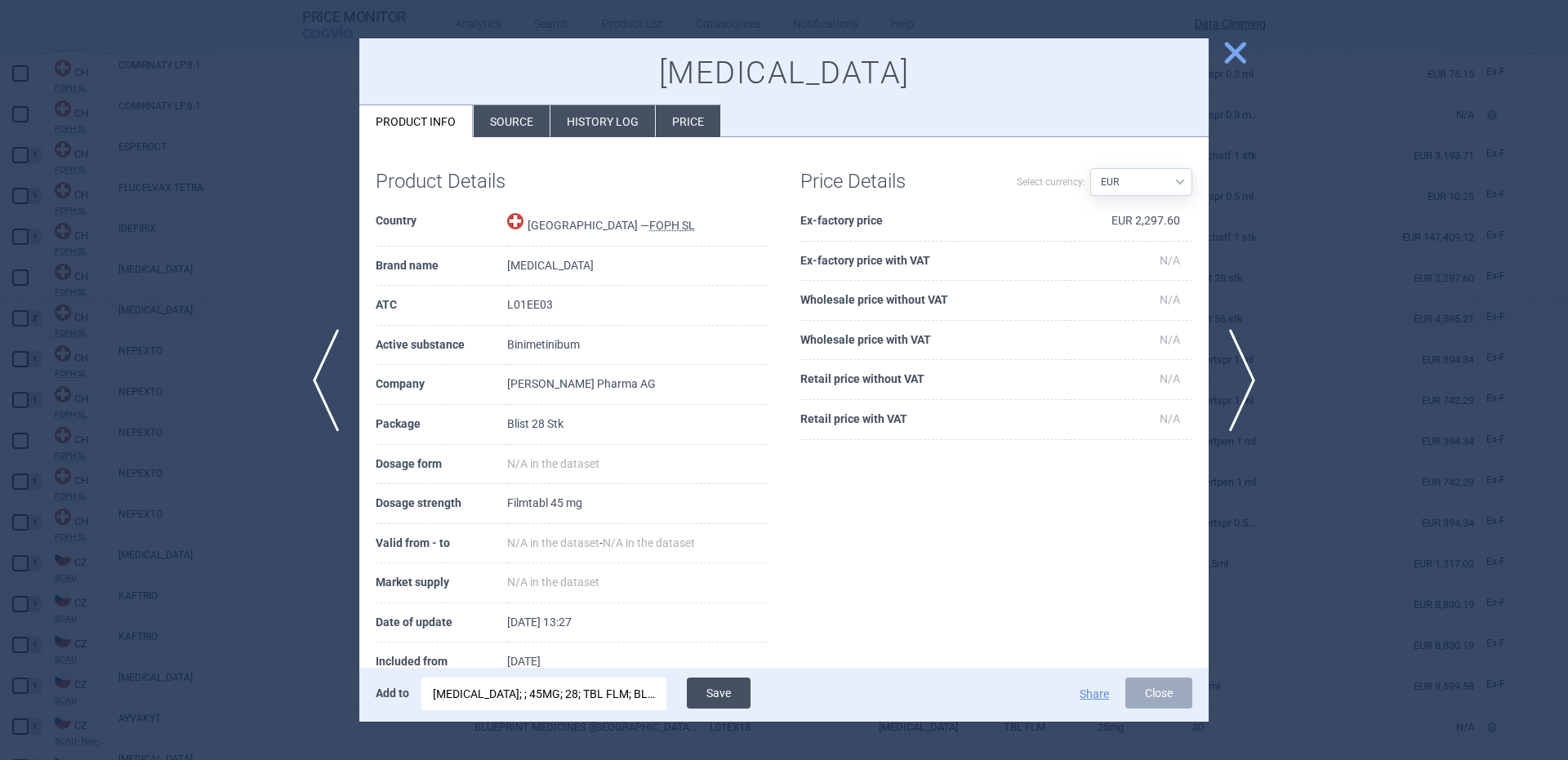
click at [742, 688] on button "Save" at bounding box center [719, 693] width 64 height 31
click at [1234, 57] on span "close" at bounding box center [1235, 53] width 29 height 29
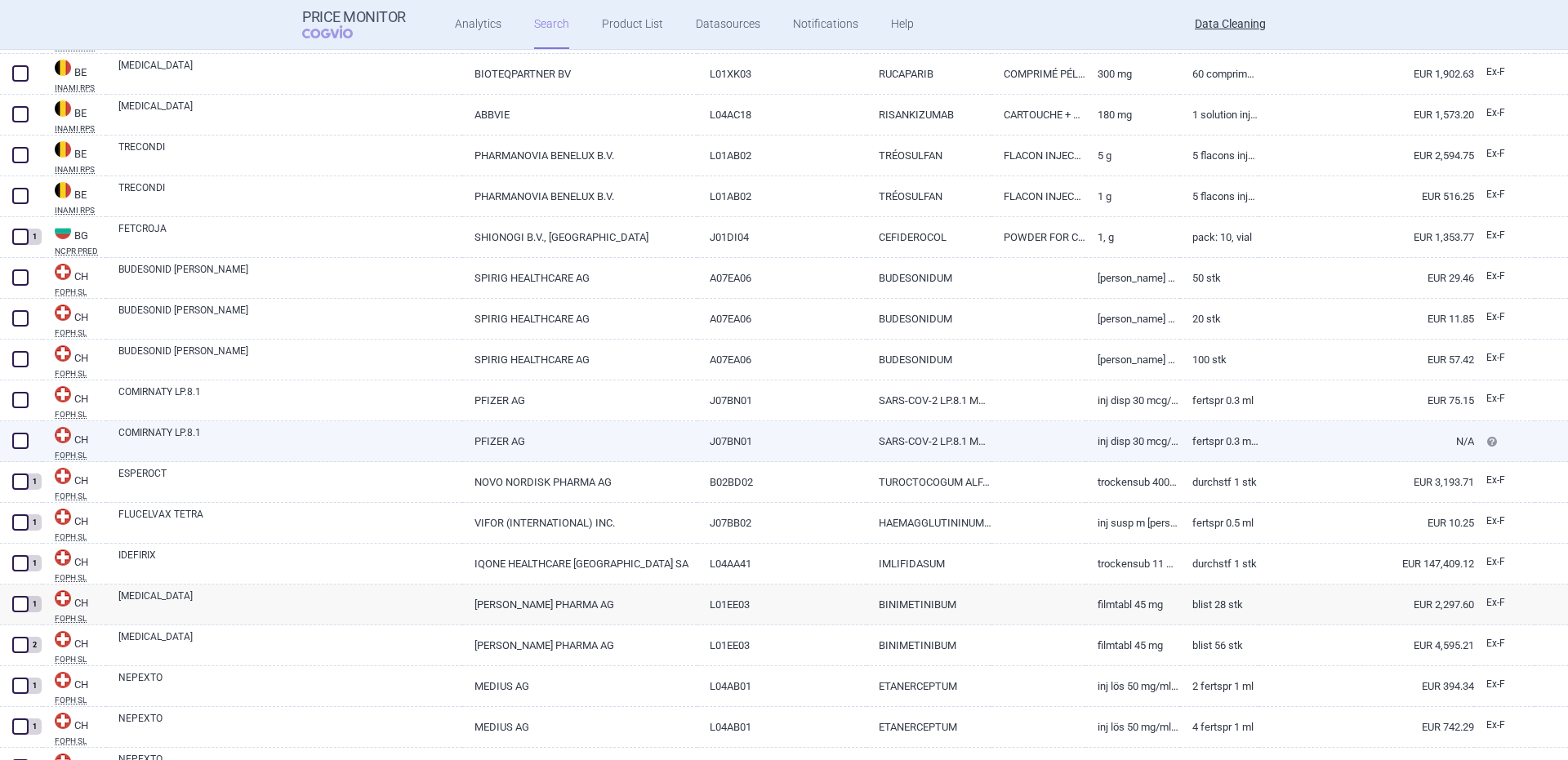
scroll to position [5074, 0]
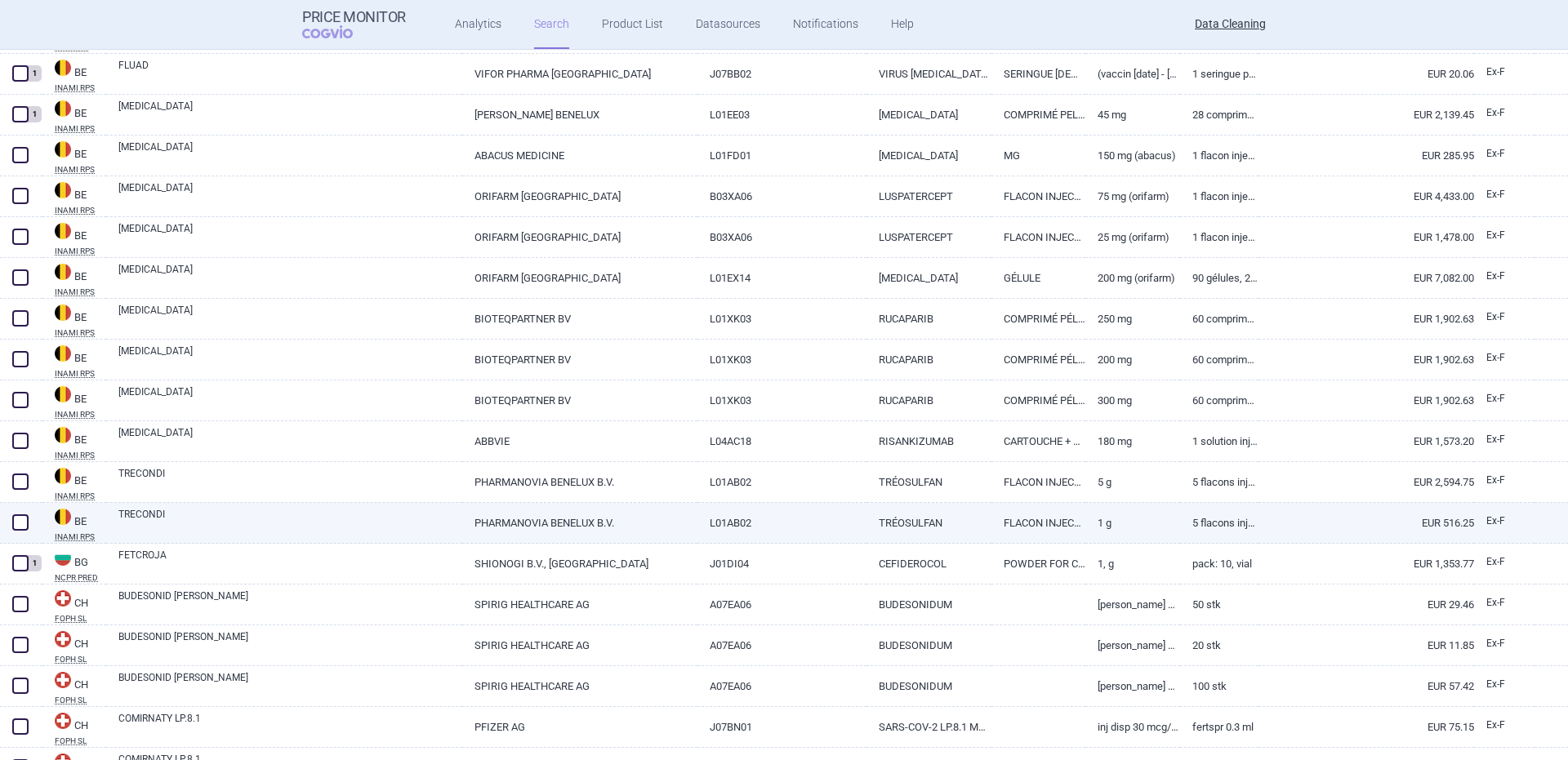
click at [127, 512] on link "TRECONDI" at bounding box center [290, 521] width 344 height 30
select select "EUR"
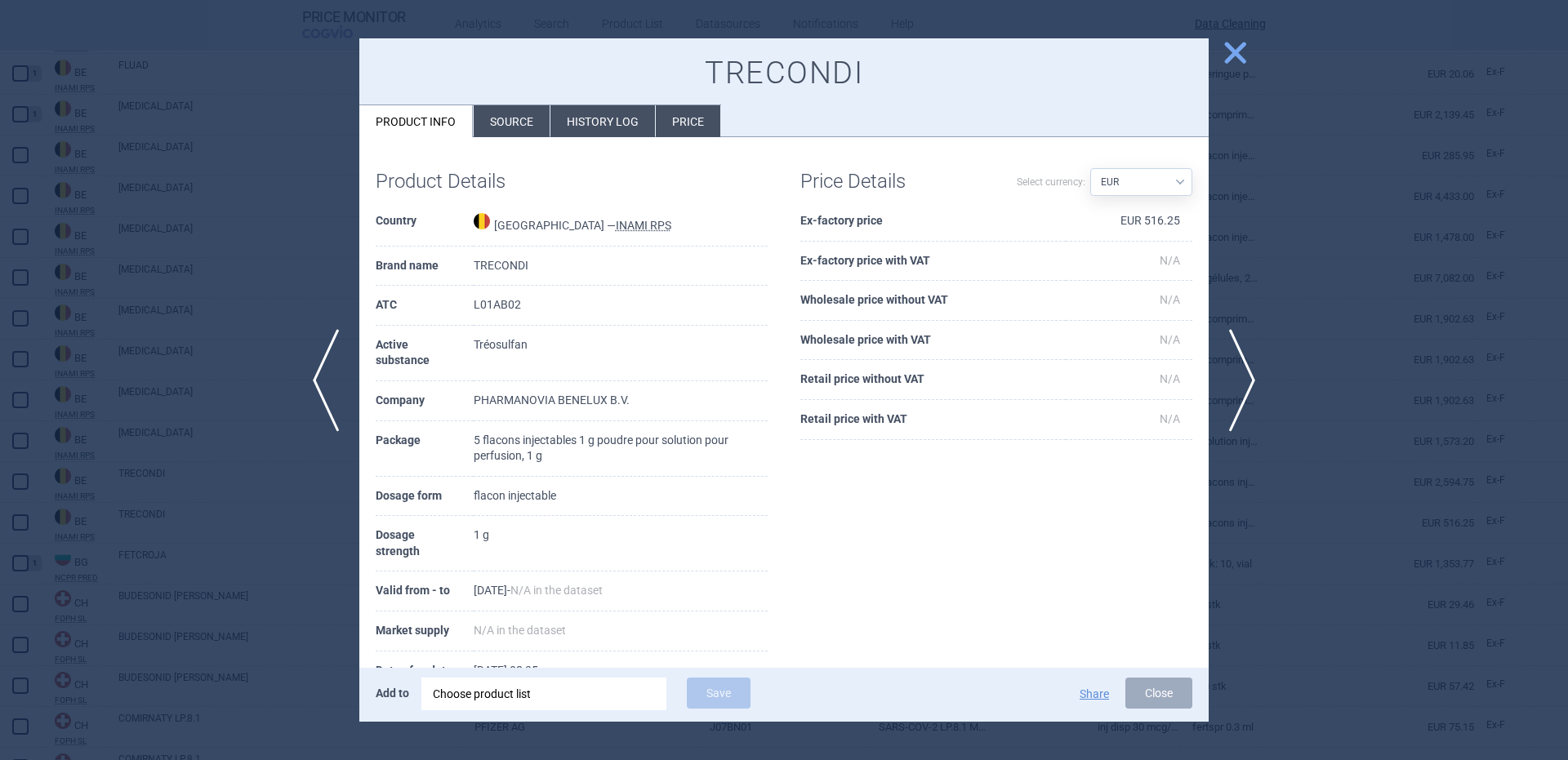
click at [548, 688] on div "Choose product list" at bounding box center [544, 694] width 223 height 32
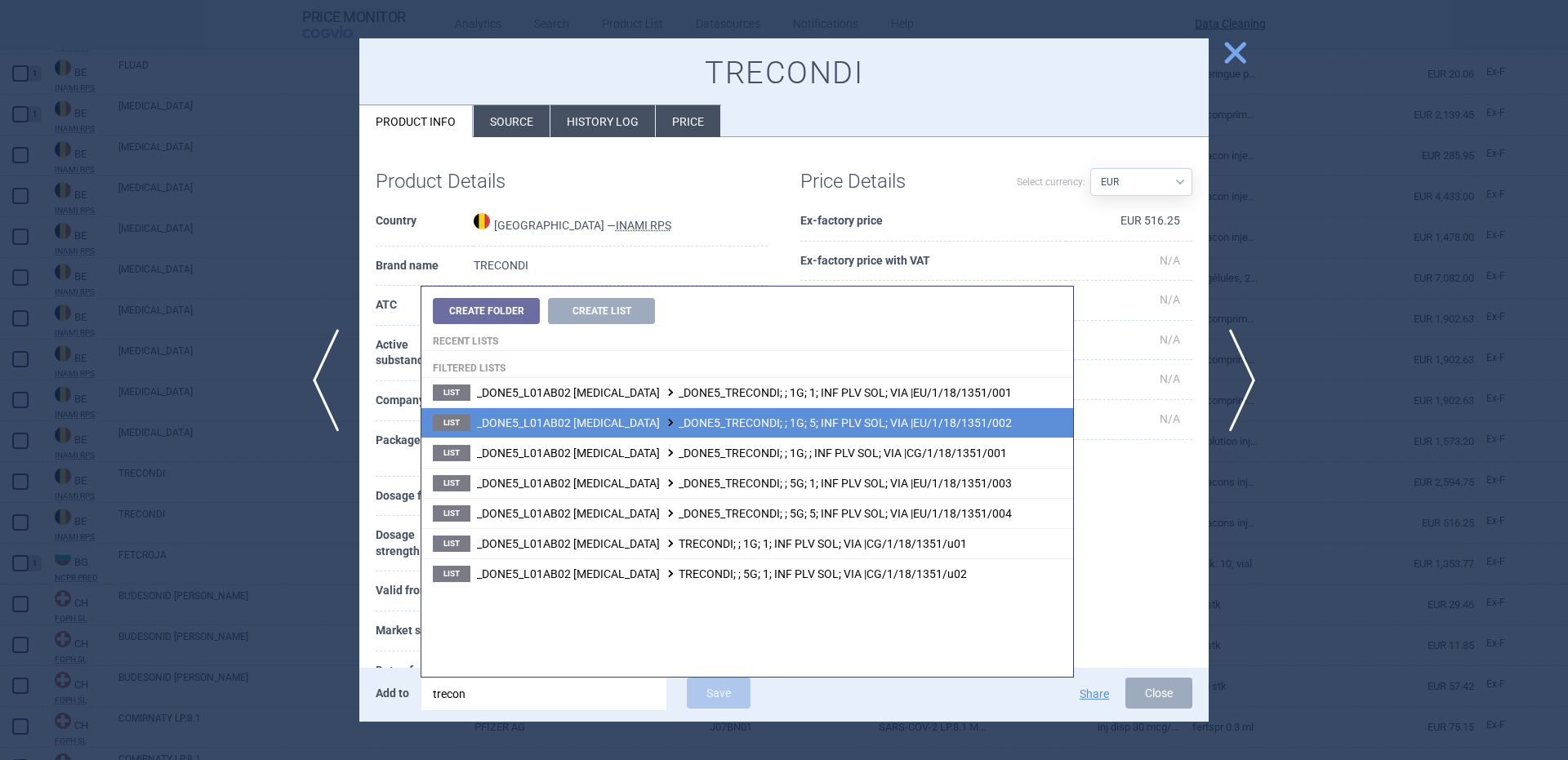
type input "trecon"
click at [896, 430] on li "List _DONE5_L01AB02 TREOSULFAN _DONE5_TRECONDI; ; 1G; 5; INF PLV SOL; VIA |EU/1…" at bounding box center [747, 423] width 651 height 31
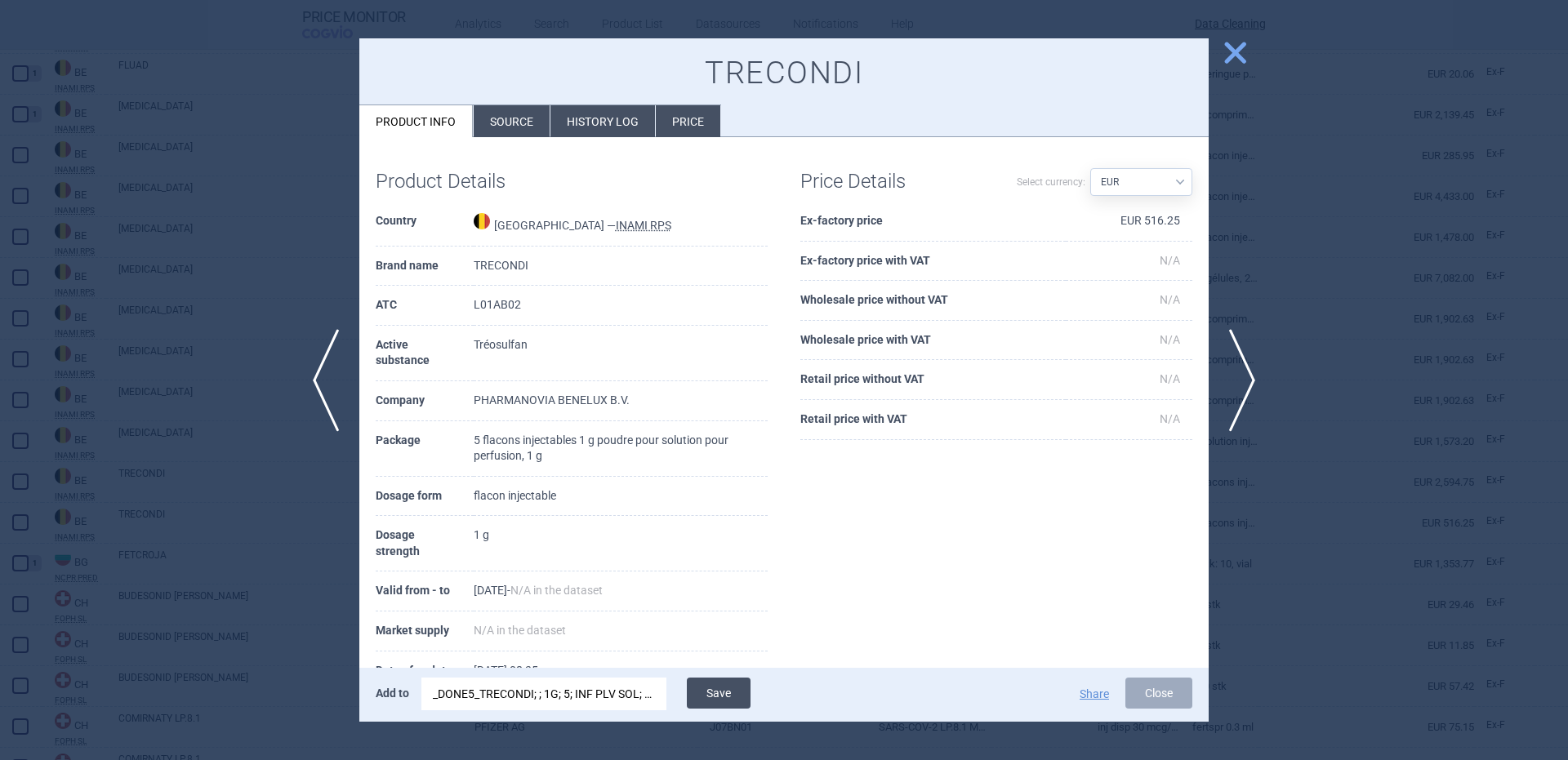
click at [725, 678] on button "Save" at bounding box center [719, 693] width 64 height 31
click at [605, 707] on div "_DONE5_TRECONDI; ; 1G; 5; INF PLV SOL; VIA |EU/1/18/1351/002" at bounding box center [544, 694] width 223 height 32
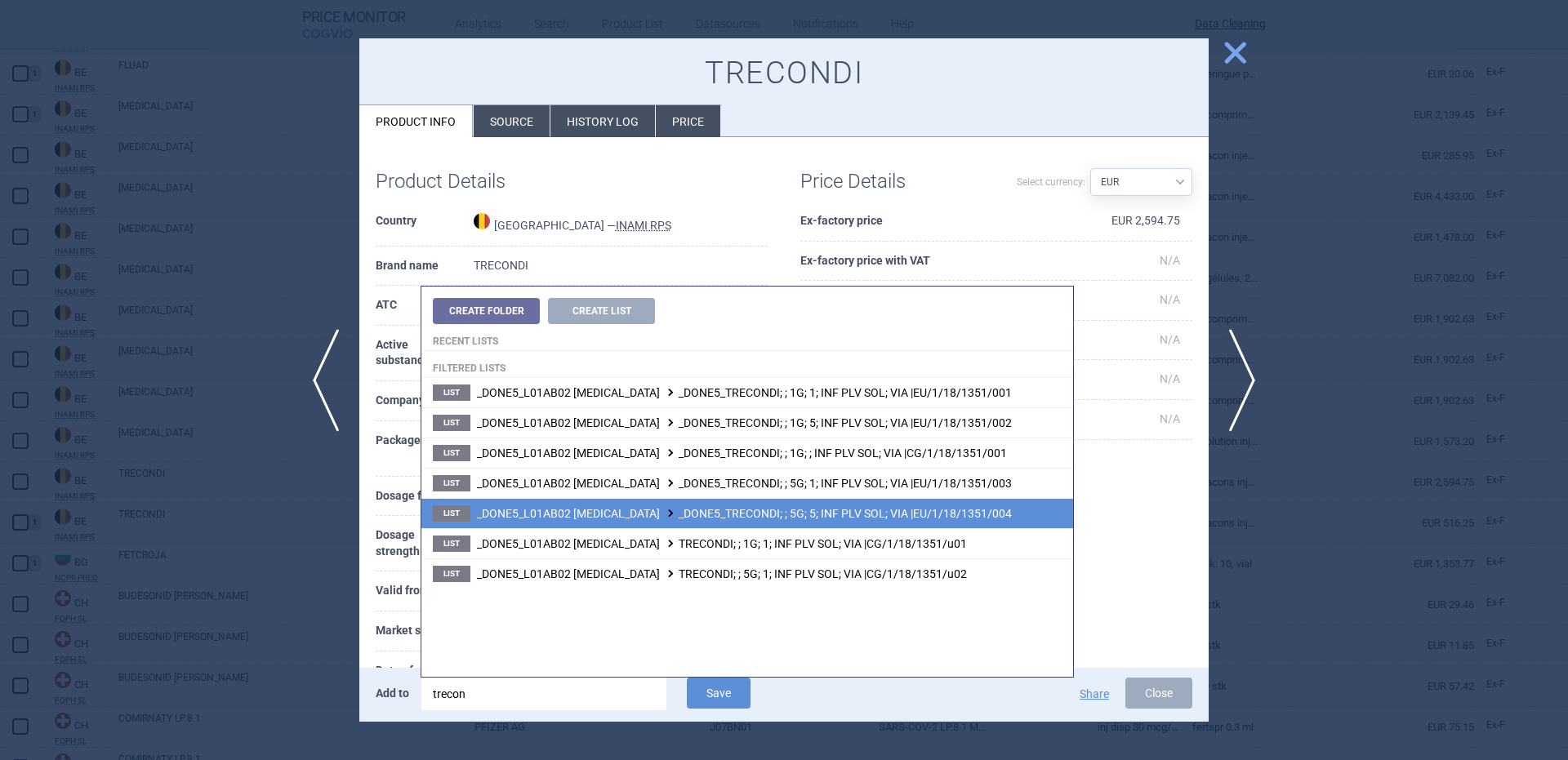
click at [912, 521] on li "List _DONE5_L01AB02 TREOSULFAN _DONE5_TRECONDI; ; 5G; 5; INF PLV SOL; VIA |EU/1…" at bounding box center [747, 513] width 651 height 31
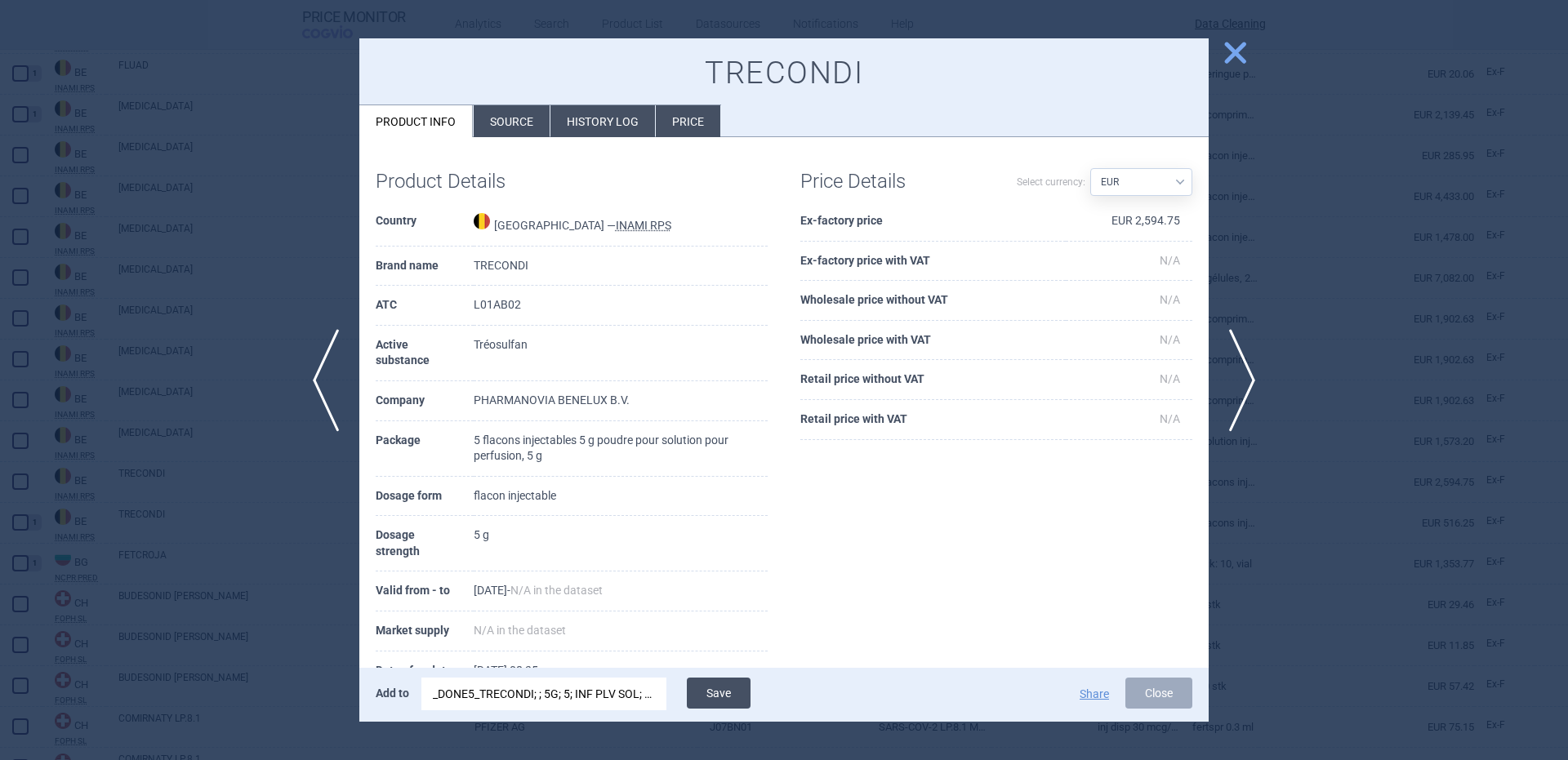
click at [745, 689] on button "Save" at bounding box center [719, 693] width 64 height 31
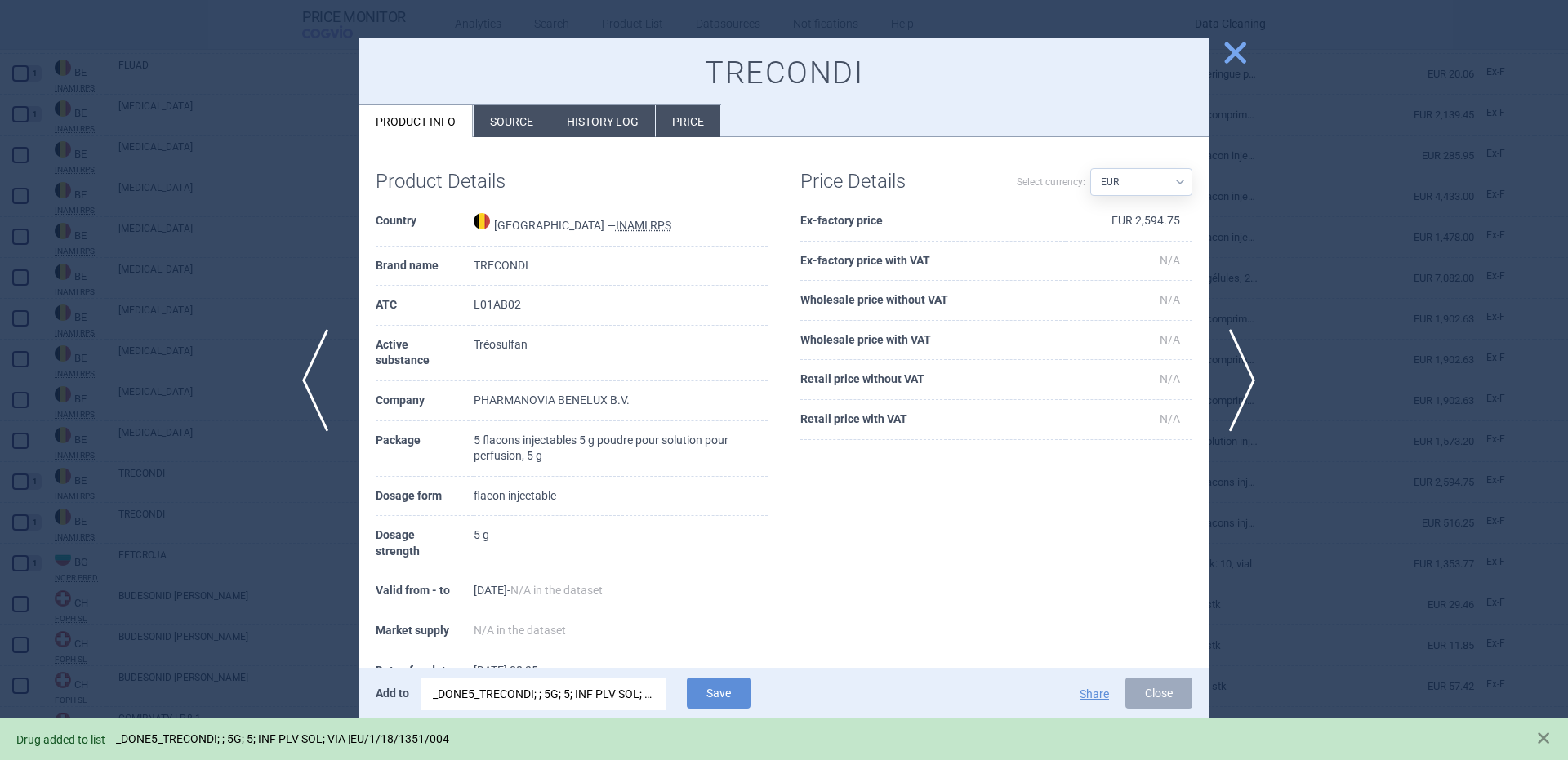
click at [327, 362] on span "previous" at bounding box center [320, 380] width 37 height 103
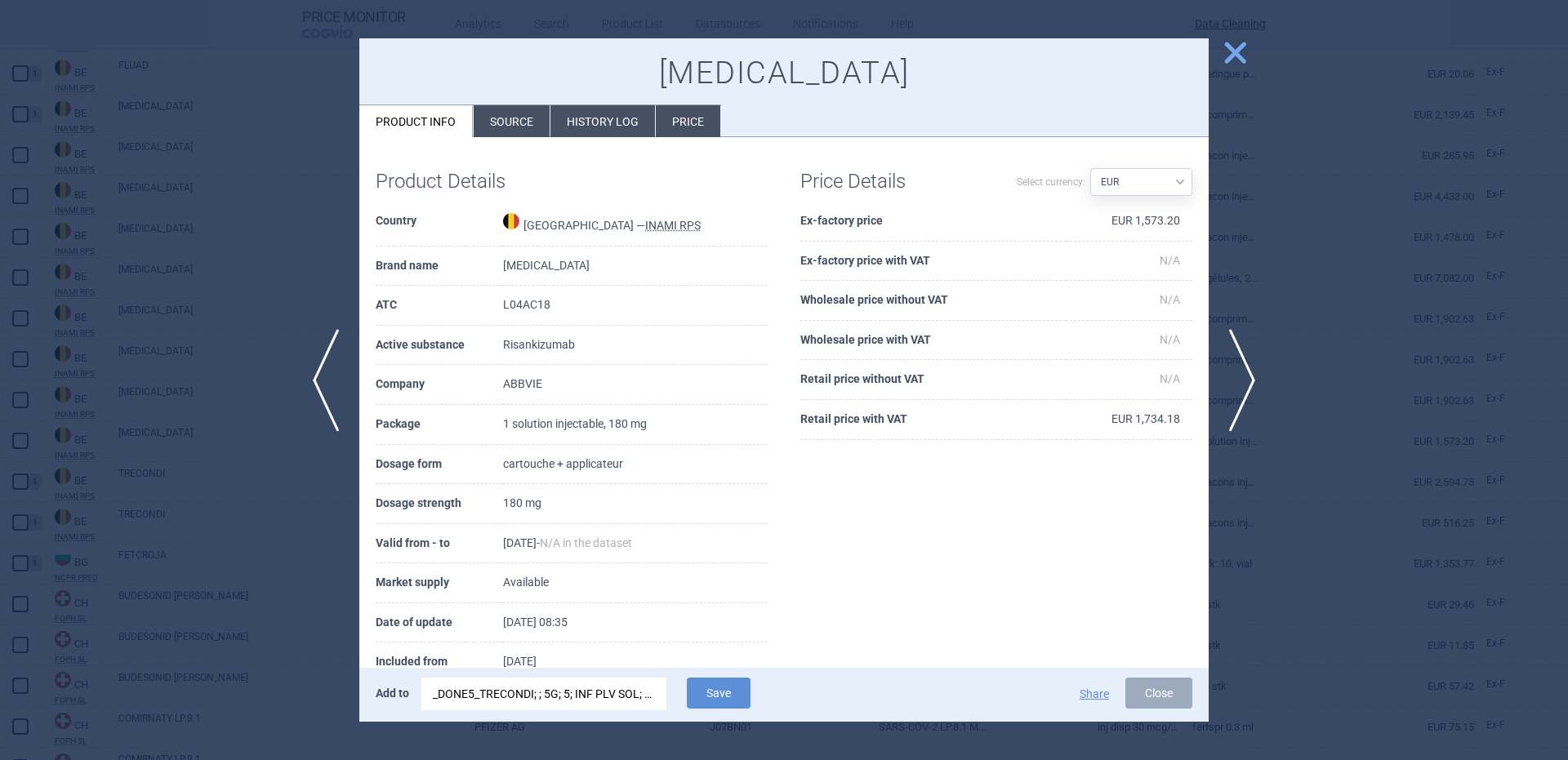
click at [561, 699] on div "_DONE5_TRECONDI; ; 5G; 5; INF PLV SOL; VIA |EU/1/18/1351/004" at bounding box center [544, 694] width 223 height 32
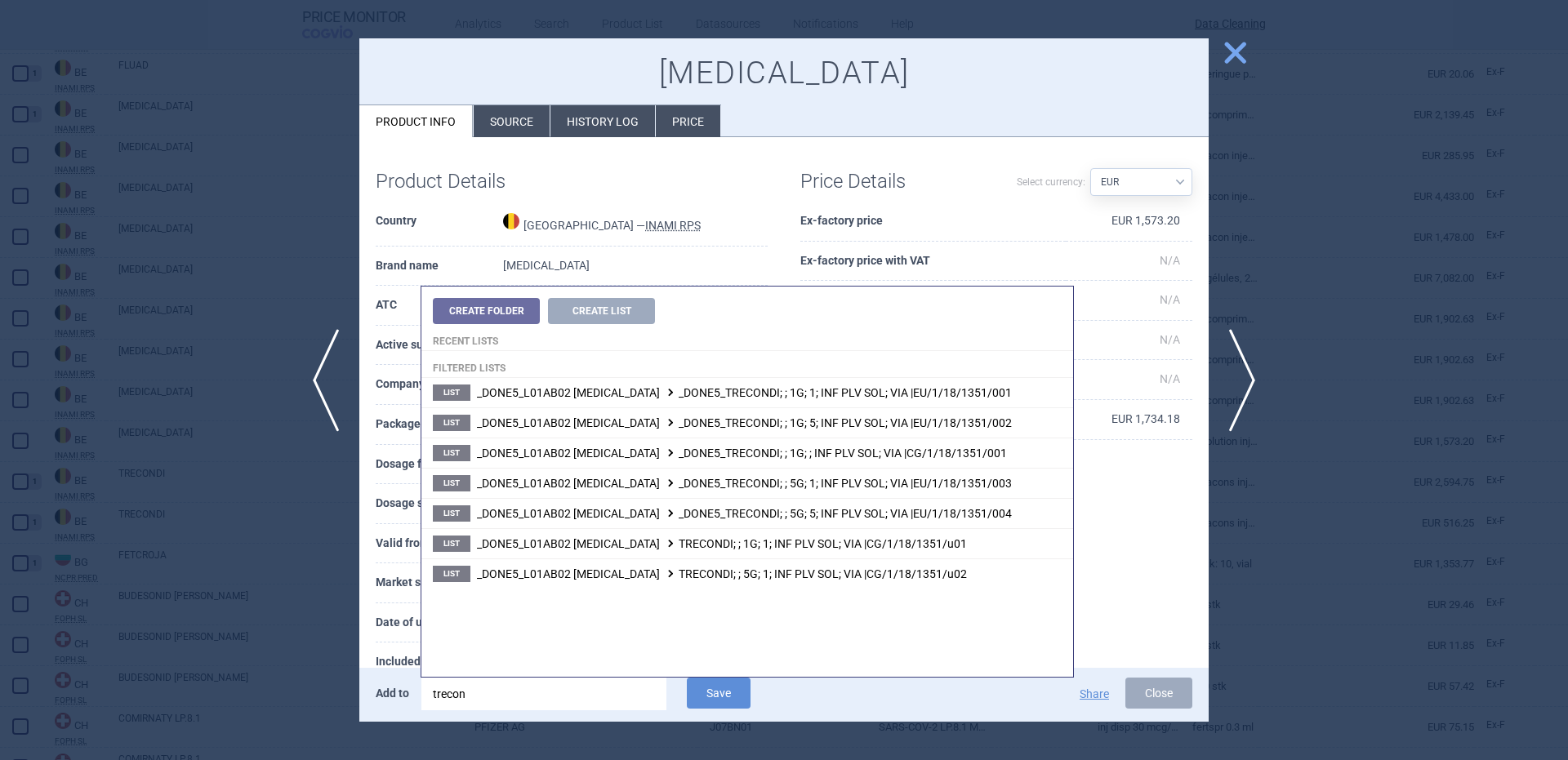
click at [561, 699] on input "trecon" at bounding box center [544, 694] width 245 height 32
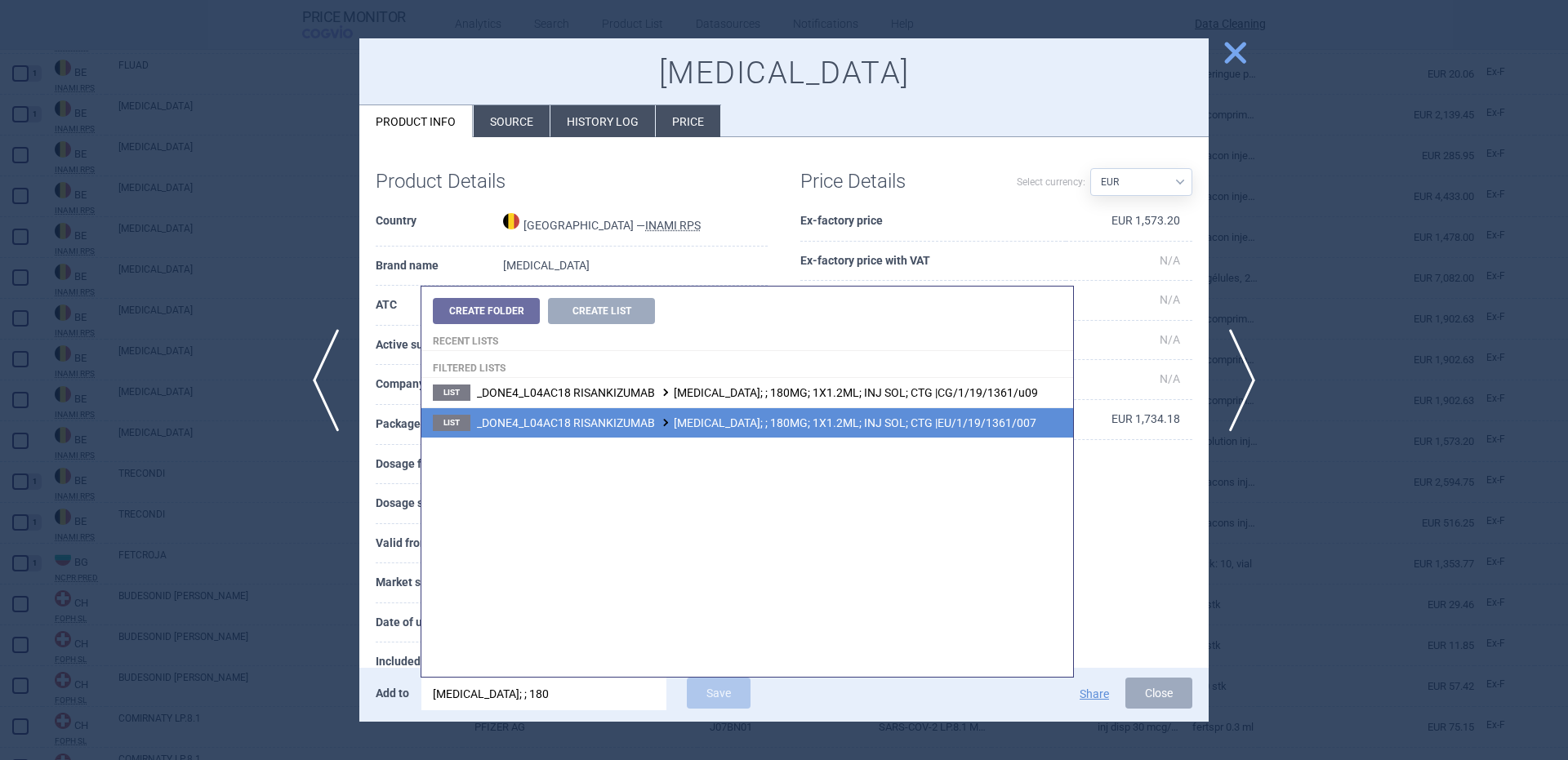
type input "skyrizi; ; 180"
click at [813, 428] on span "_DONE4_L04AC18 RISANKIZUMAB SKYRIZI; ; 180MG; 1X1.2ML; INJ SOL; CTG |EU/1/19/13…" at bounding box center [756, 422] width 560 height 13
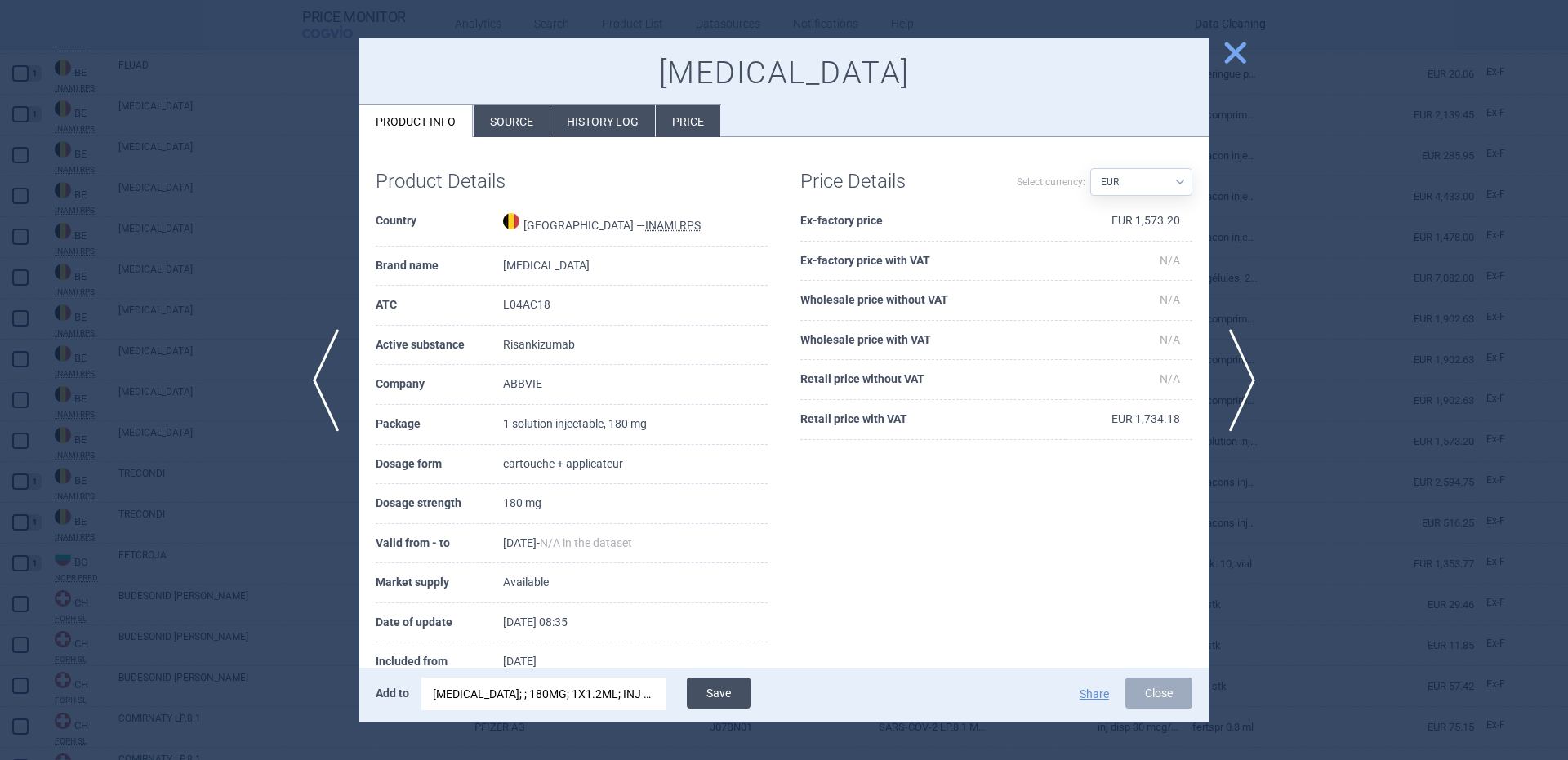
click at [730, 695] on button "Save" at bounding box center [719, 693] width 64 height 31
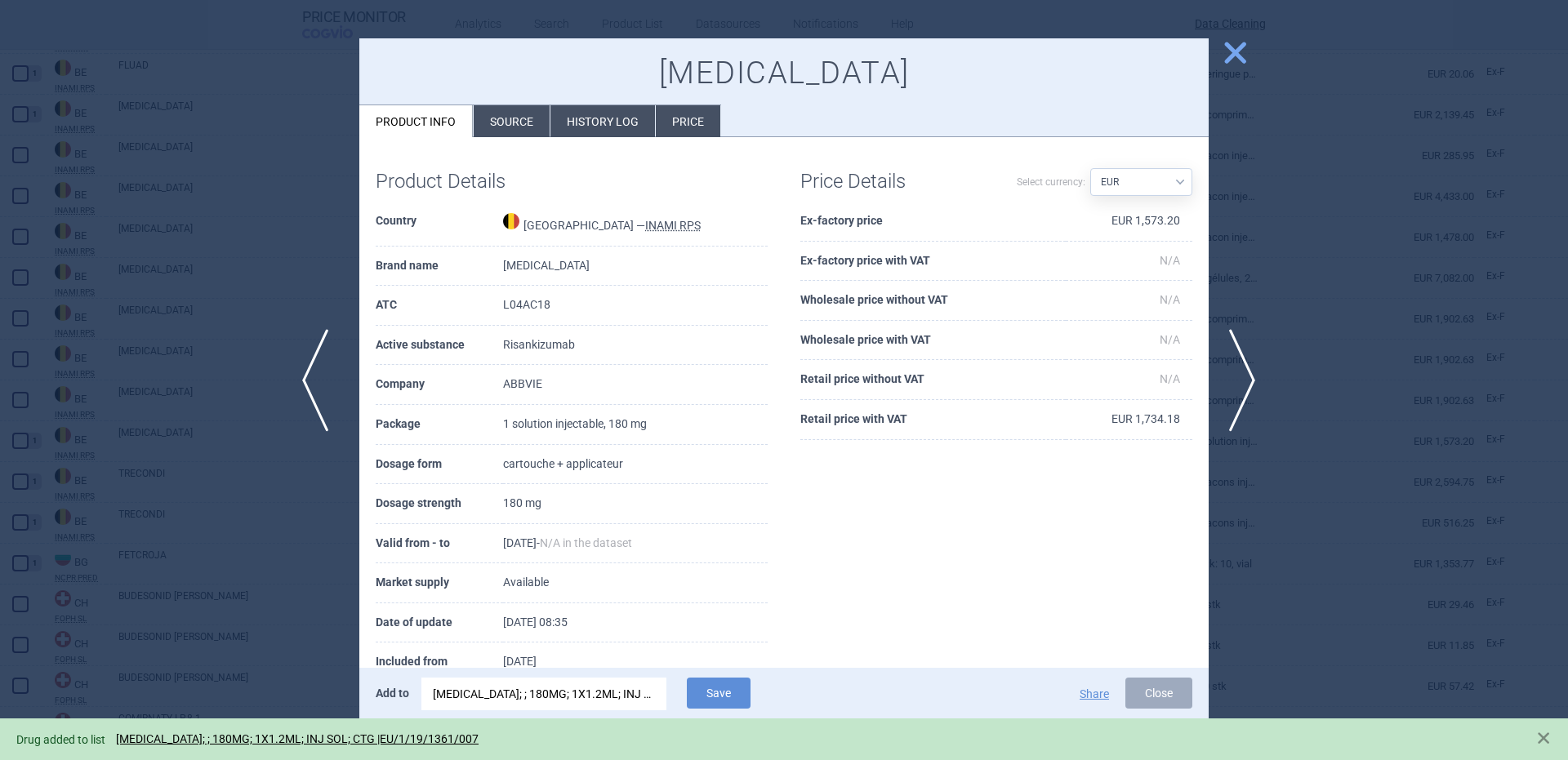
click at [307, 358] on span "previous" at bounding box center [320, 380] width 37 height 103
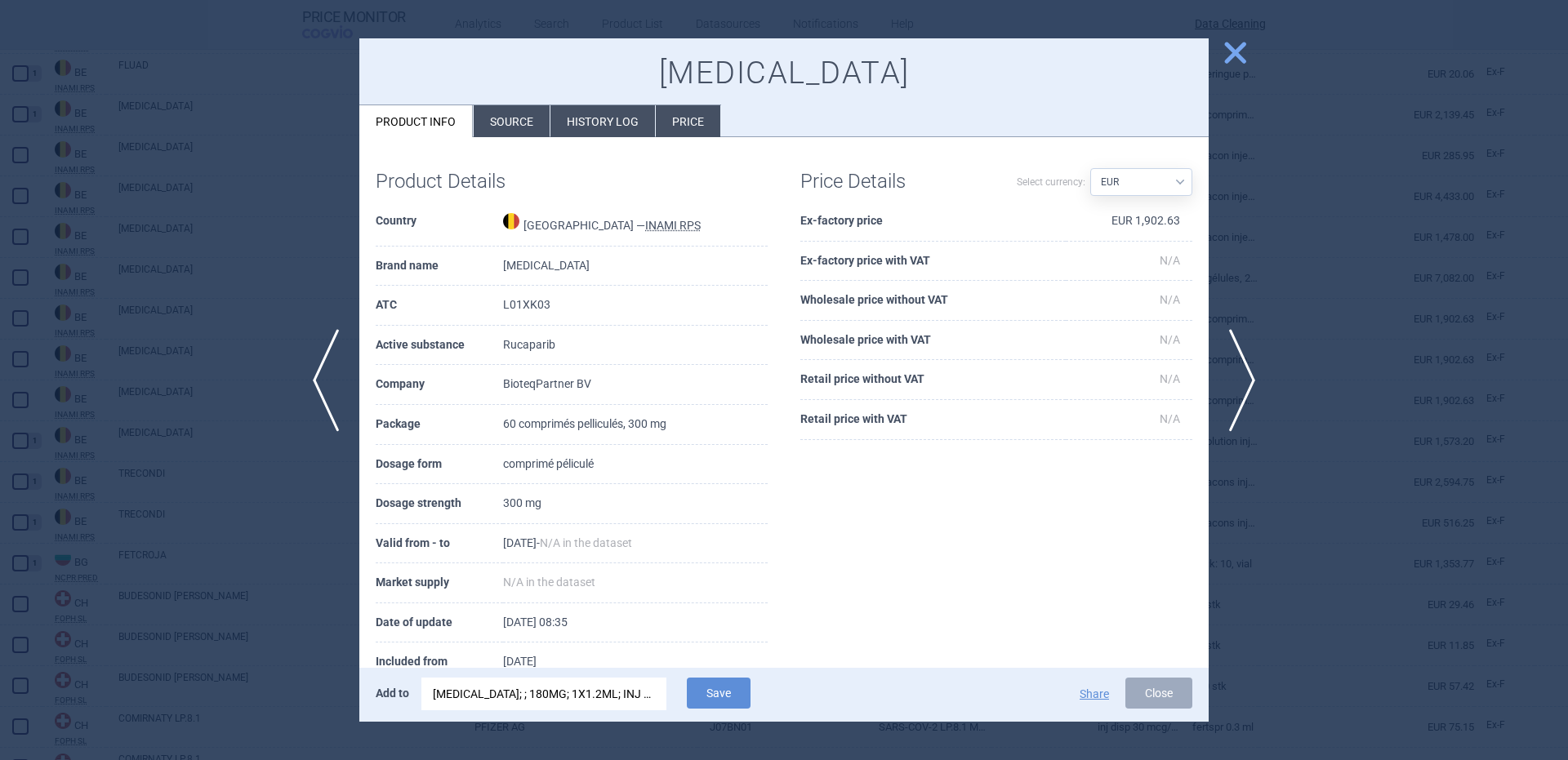
click at [613, 695] on div "SKYRIZI; ; 180MG; 1X1.2ML; INJ SOL; CTG |EU/1/19/1361/007" at bounding box center [544, 694] width 223 height 32
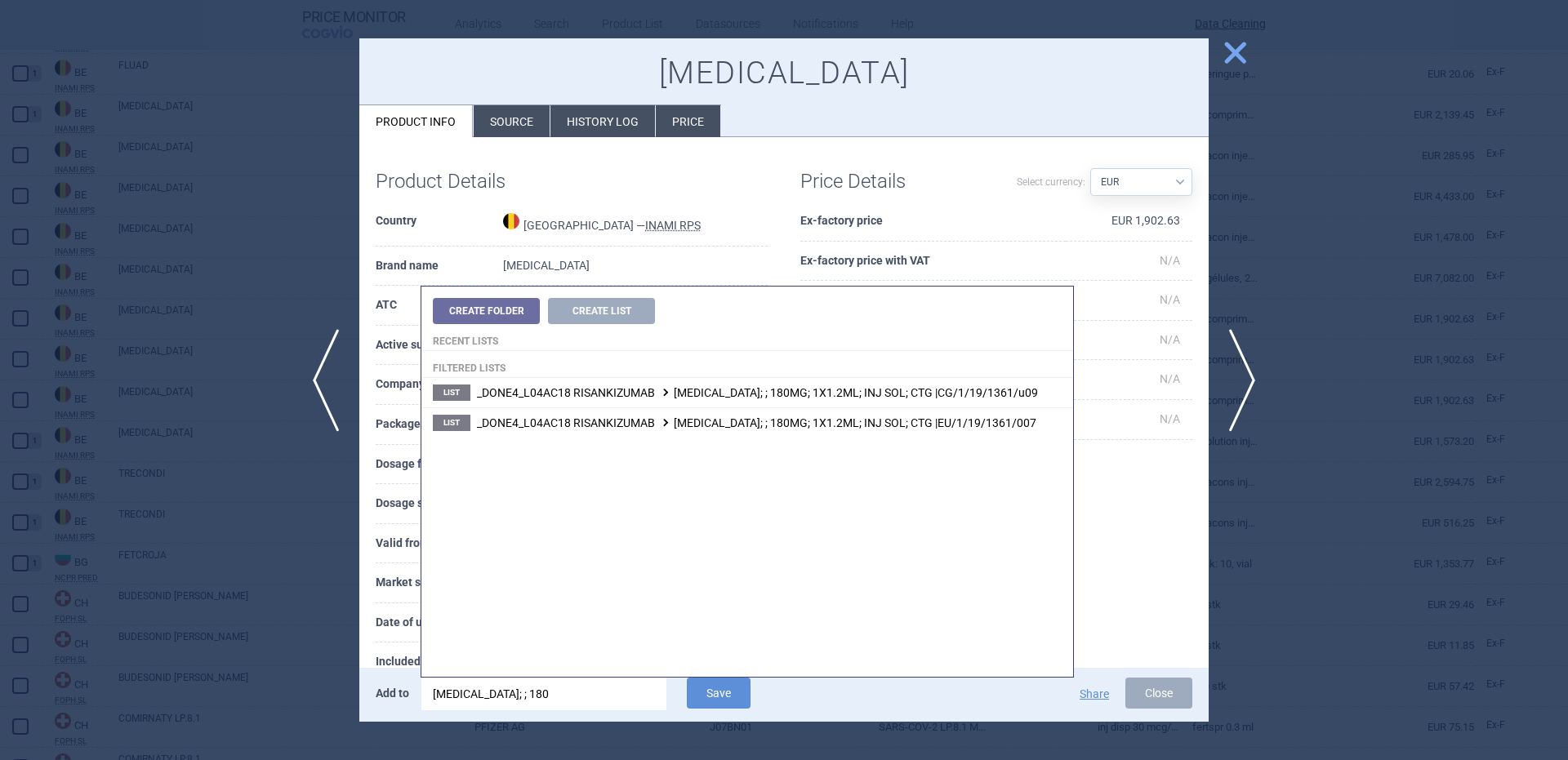
click at [613, 695] on input "skyrizi; ; 180" at bounding box center [544, 694] width 245 height 32
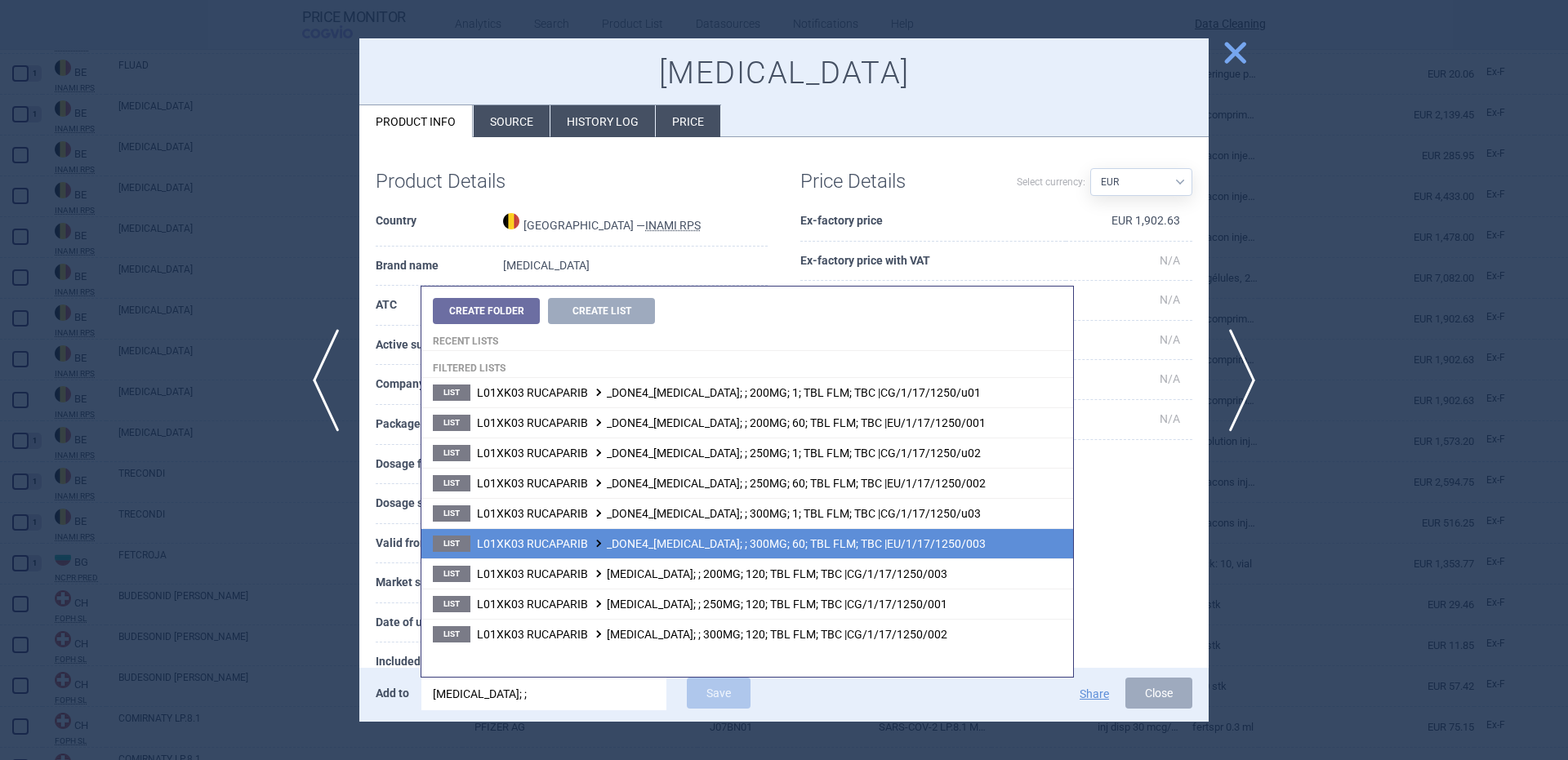
type input "rubraca; ;"
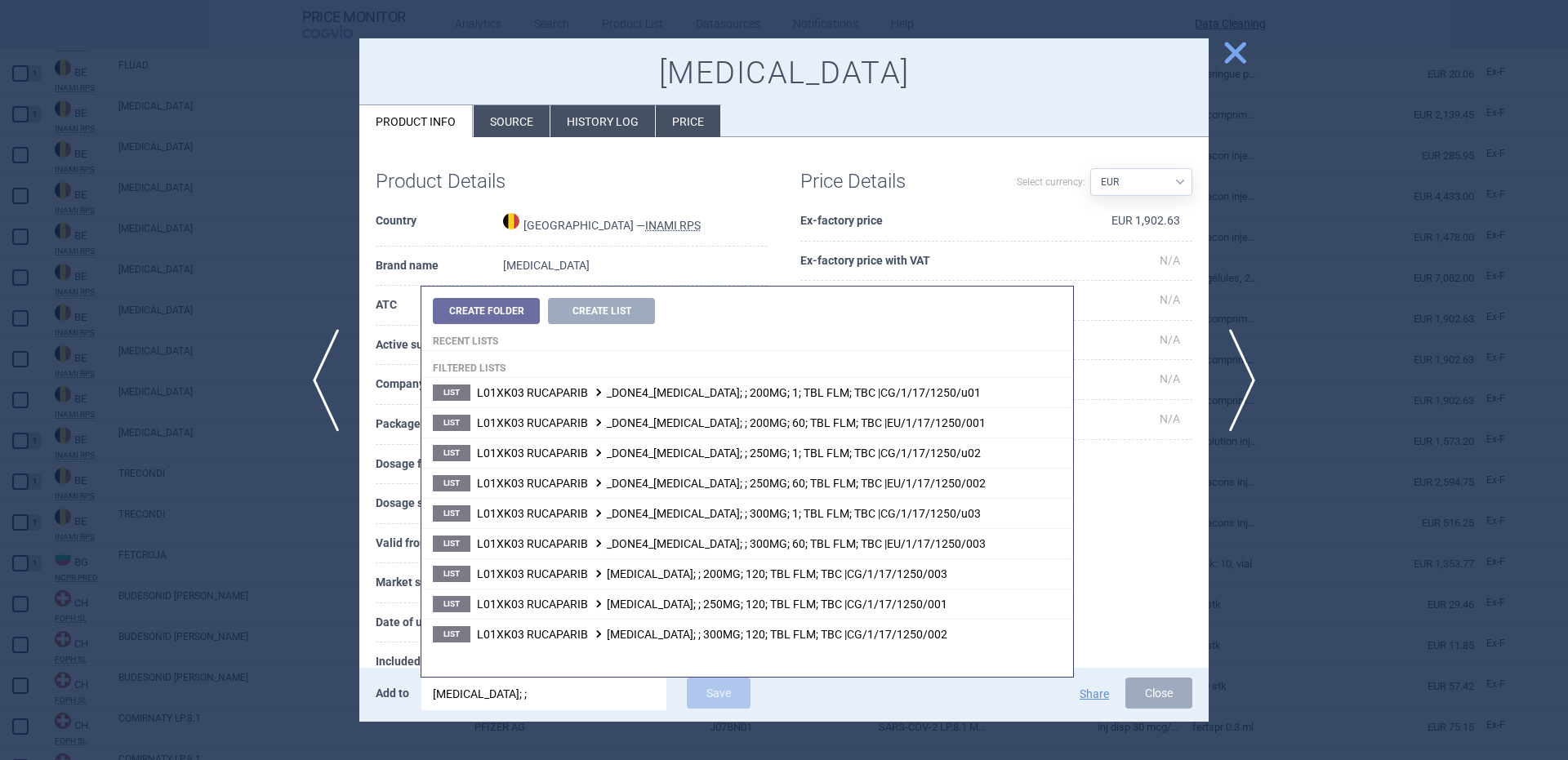
click at [911, 547] on span "L01XK03 RUCAPARIB _DONE4_RUBRACA; ; 300MG; 60; TBL FLM; TBC |EU/1/17/1250/003" at bounding box center [730, 543] width 509 height 13
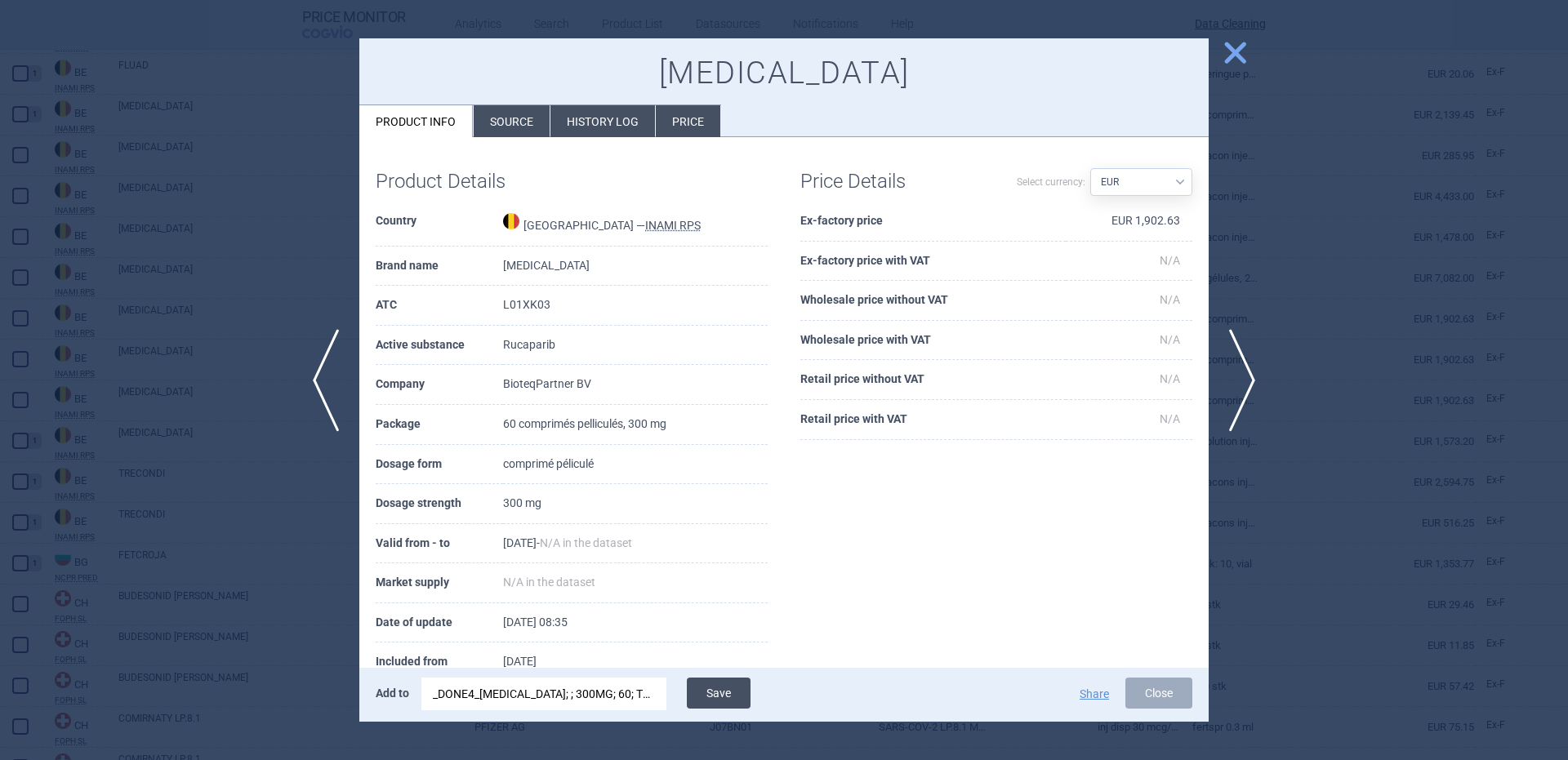
click at [710, 692] on button "Save" at bounding box center [719, 693] width 64 height 31
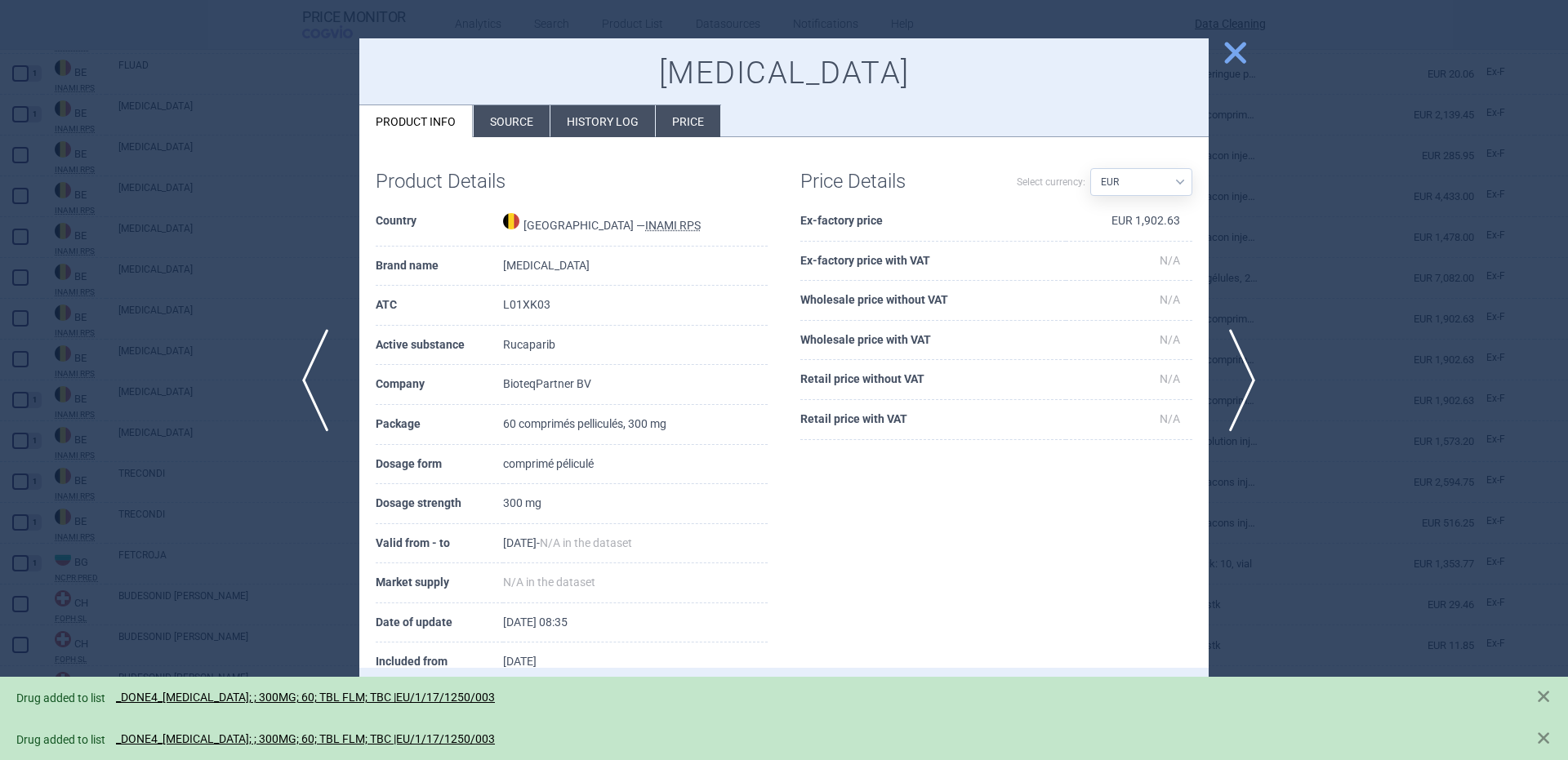
click at [333, 341] on span "previous" at bounding box center [320, 380] width 37 height 103
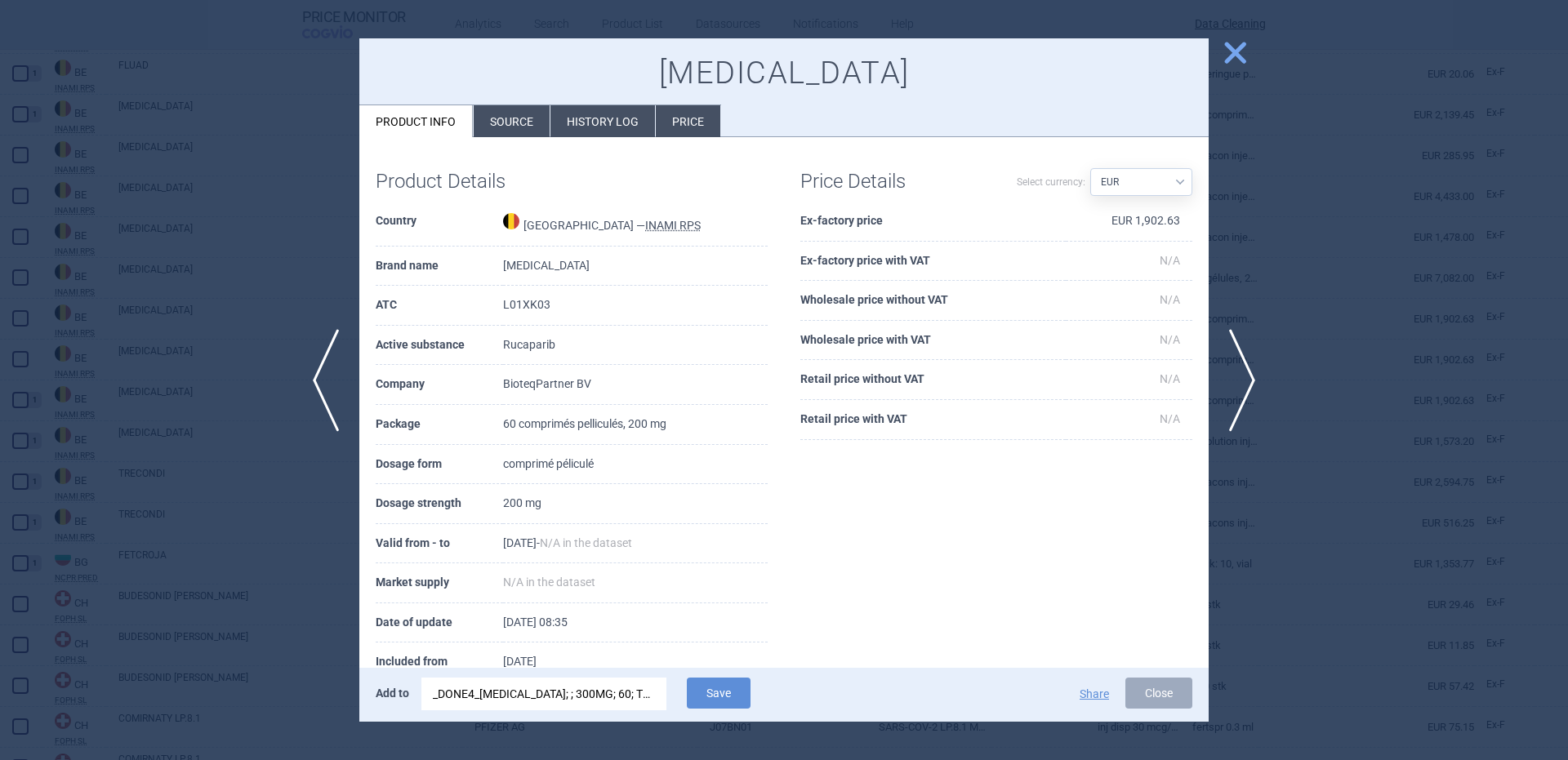
click at [575, 693] on div "_DONE4_[MEDICAL_DATA]; ; 300MG; 60; TBL FLM; TBC |EU/1/17/1250/003" at bounding box center [544, 694] width 223 height 32
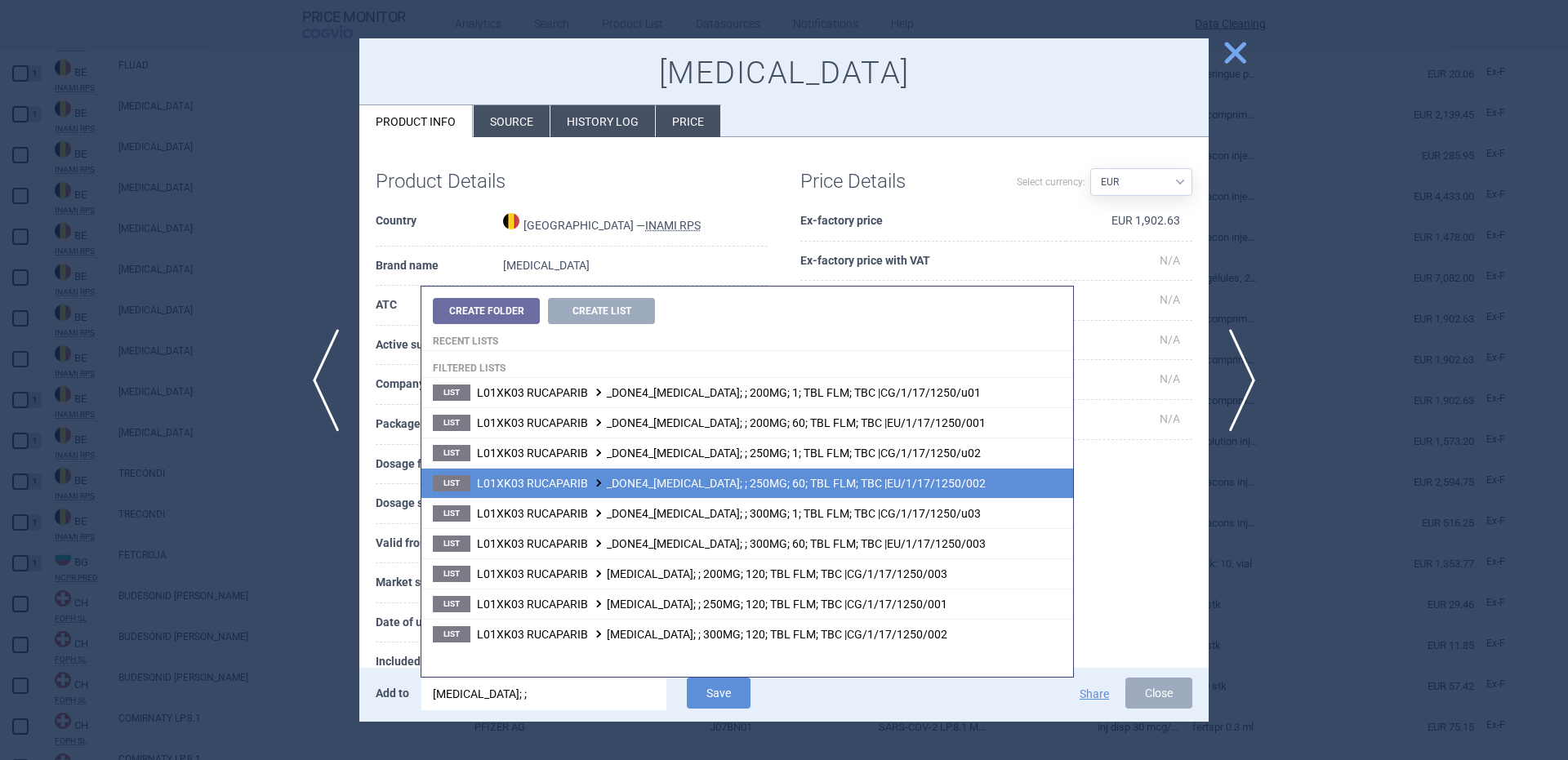
click at [858, 476] on span "L01XK03 RUCAPARIB _DONE4_[MEDICAL_DATA]; ; 250MG; 60; TBL FLM; TBC |EU/1/17/125…" at bounding box center [730, 482] width 509 height 13
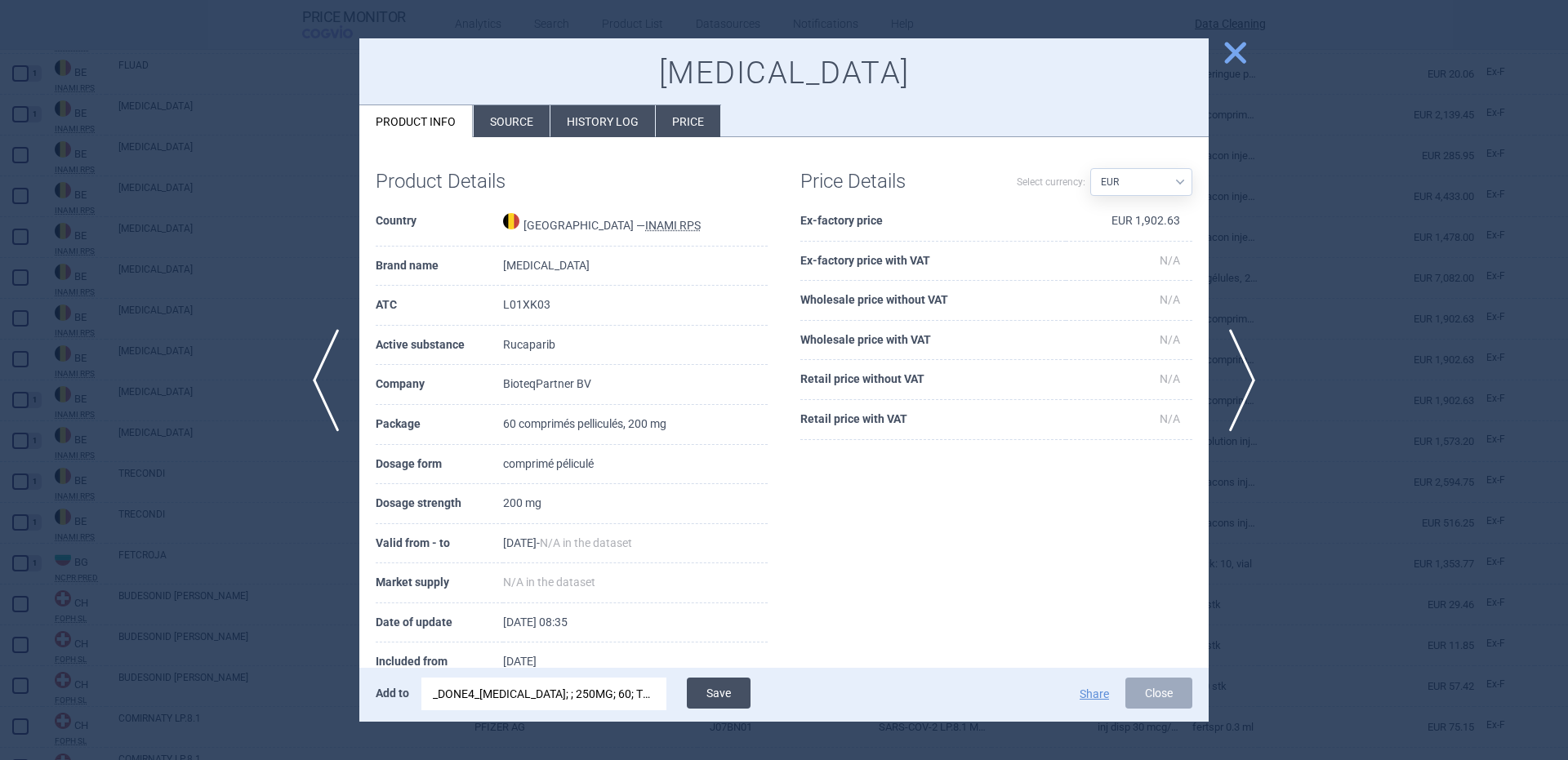
click at [742, 679] on button "Save" at bounding box center [719, 693] width 64 height 31
click at [742, 680] on button "Save" at bounding box center [719, 693] width 64 height 31
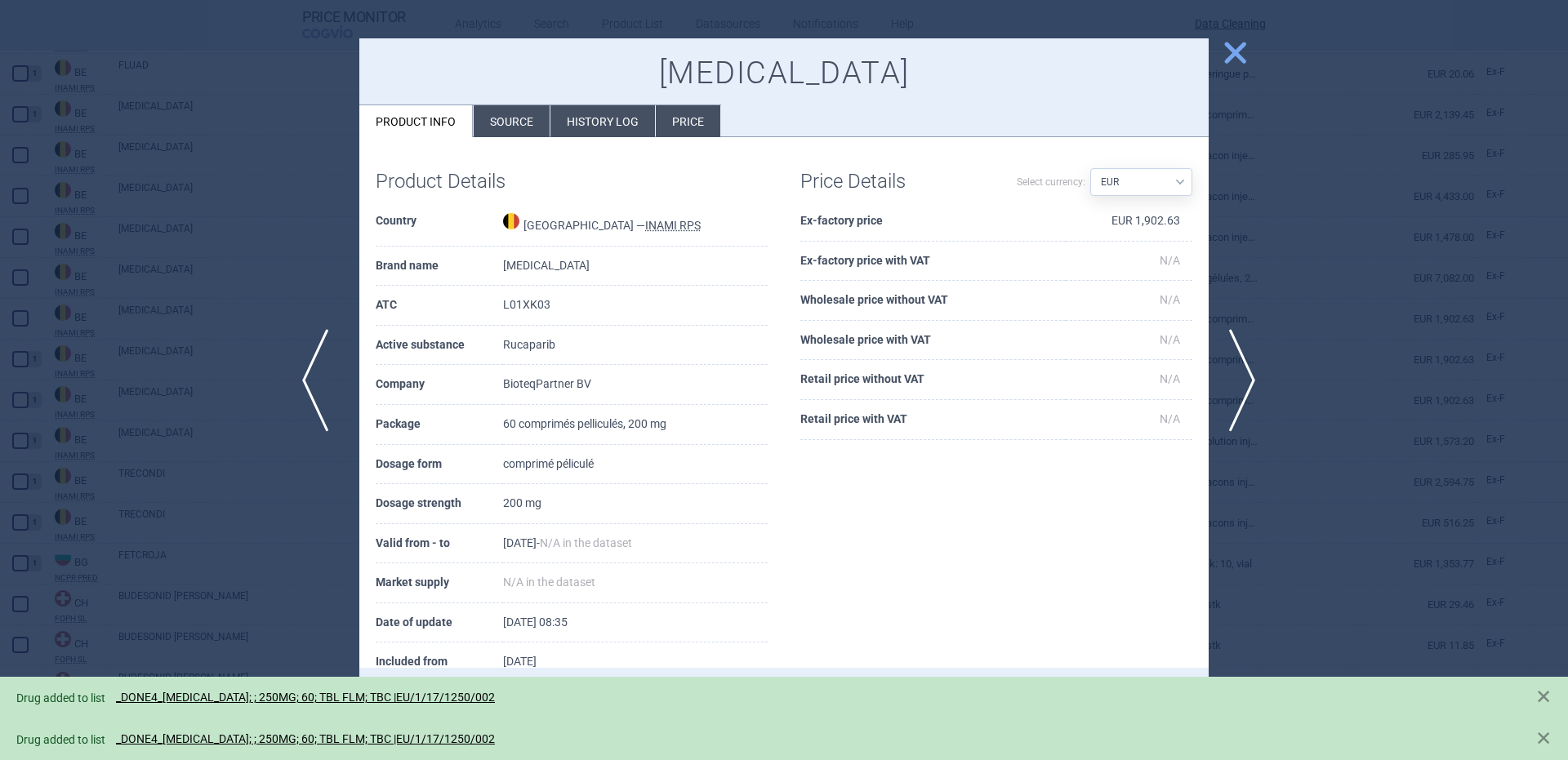
click at [330, 349] on span "previous" at bounding box center [320, 380] width 37 height 103
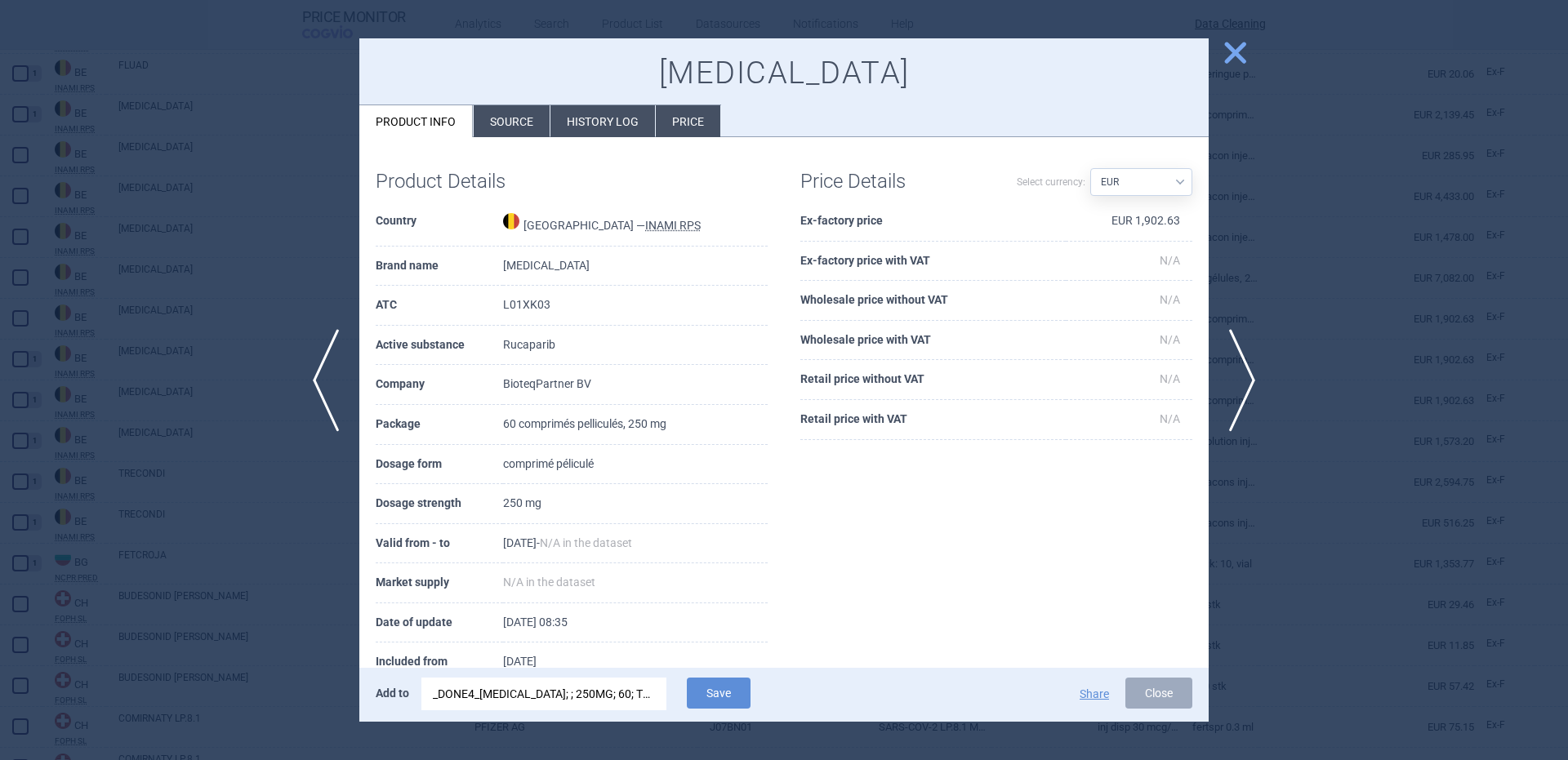
click at [554, 709] on div "_DONE4_[MEDICAL_DATA]; ; 250MG; 60; TBL FLM; TBC |EU/1/17/1250/002" at bounding box center [544, 694] width 223 height 32
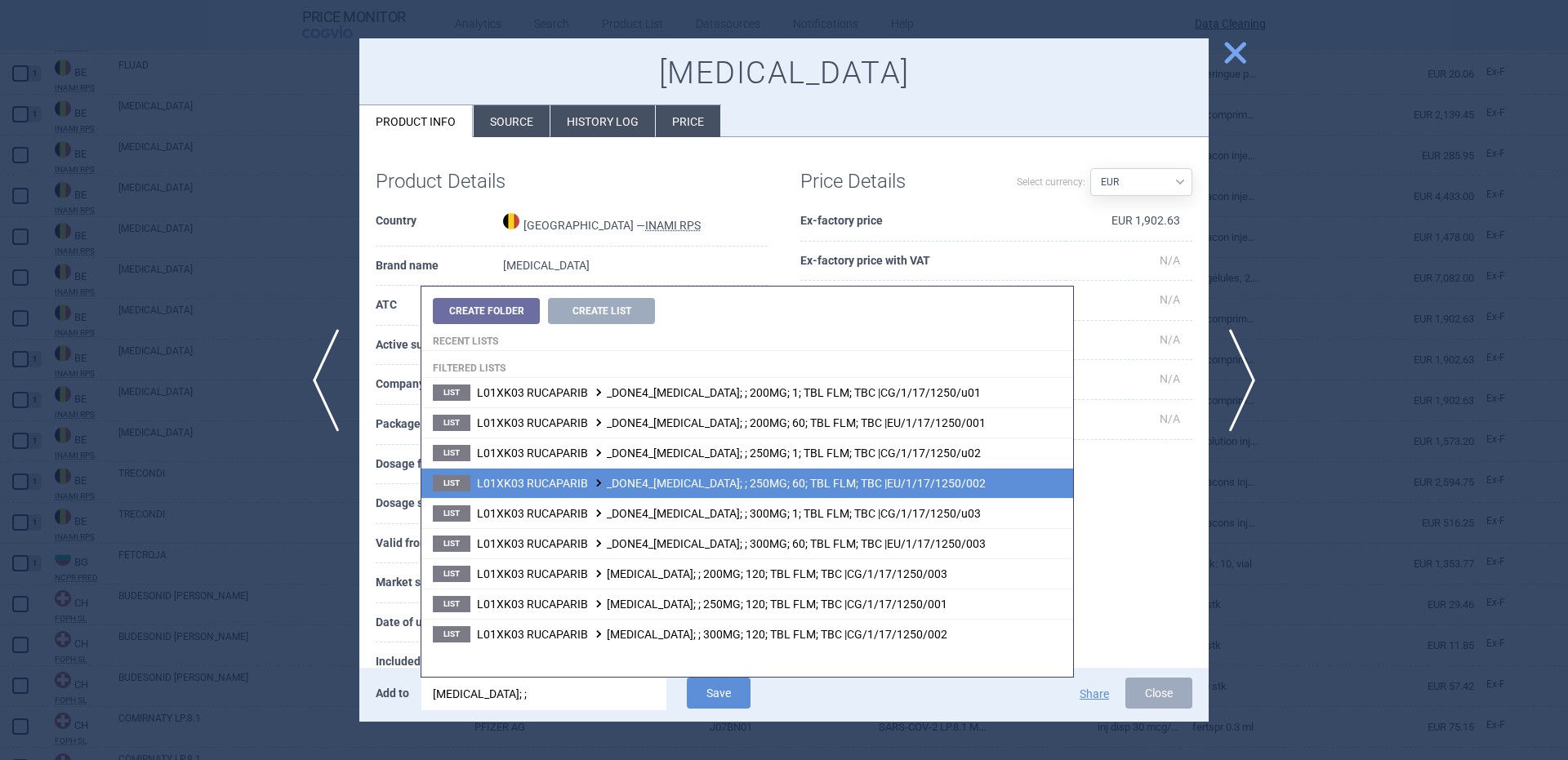
click at [854, 485] on span "L01XK03 RUCAPARIB _DONE4_[MEDICAL_DATA]; ; 250MG; 60; TBL FLM; TBC |EU/1/17/125…" at bounding box center [730, 482] width 509 height 13
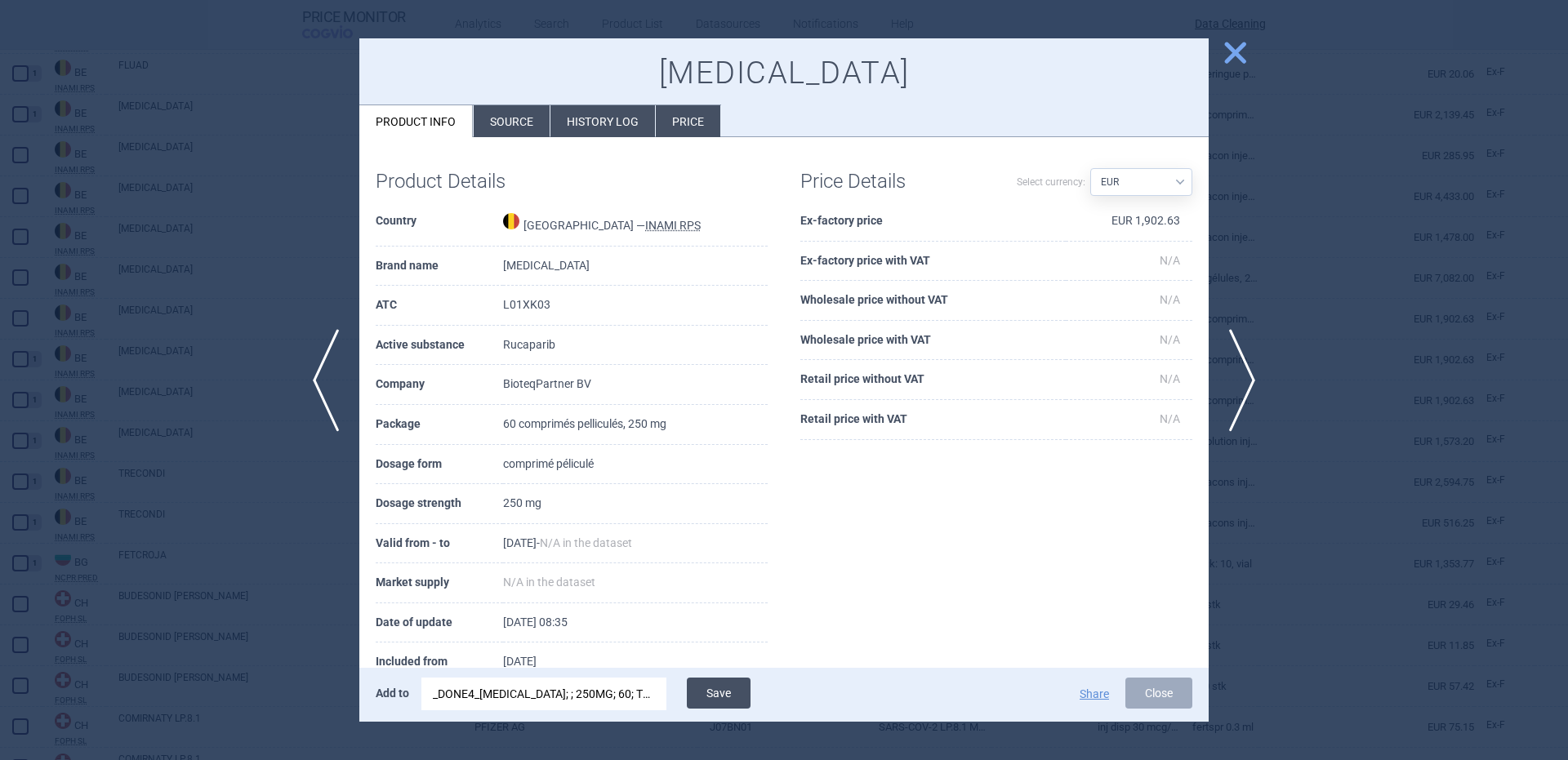
click at [732, 688] on button "Save" at bounding box center [719, 693] width 64 height 31
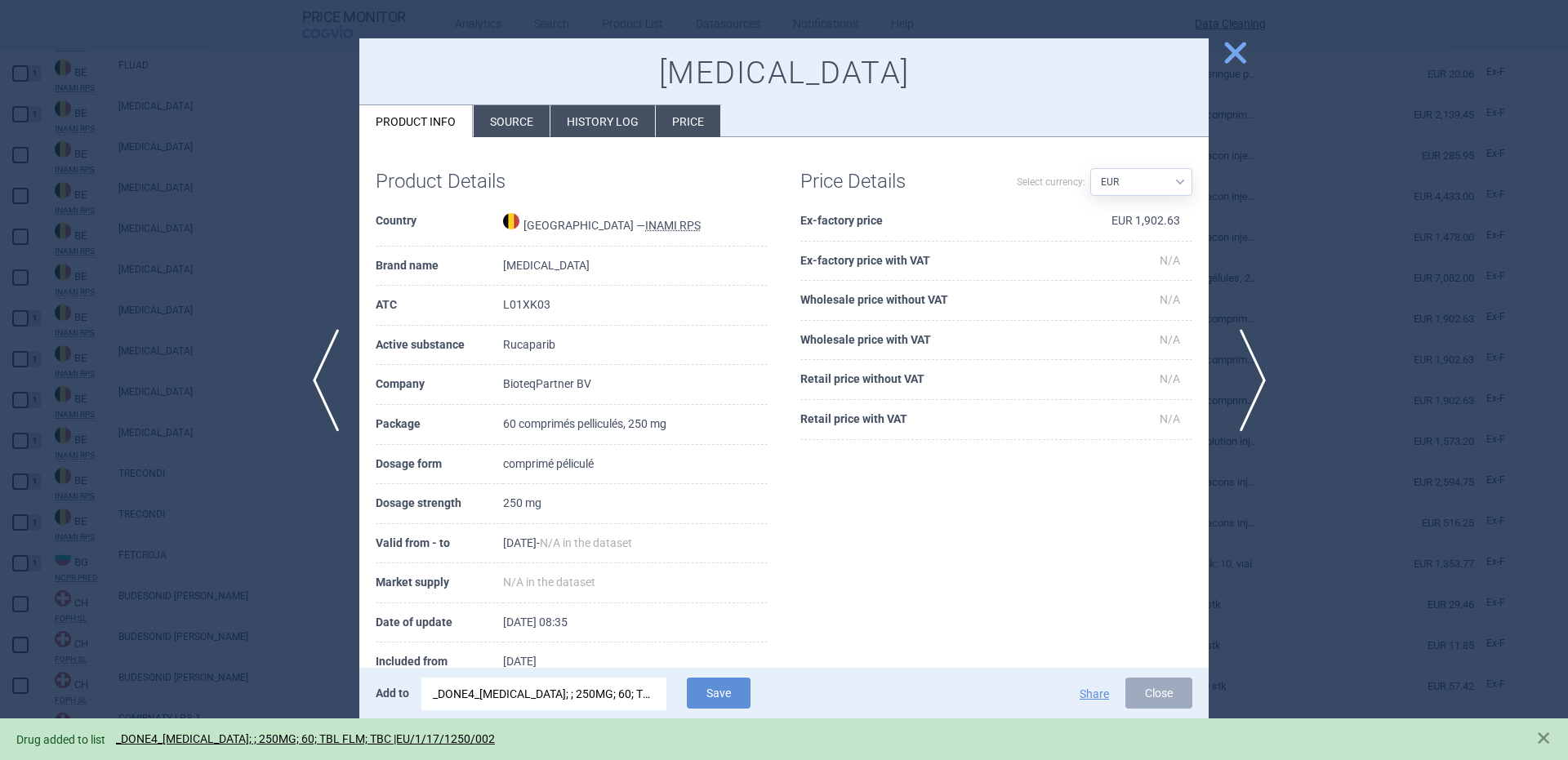
click at [1251, 391] on span "next" at bounding box center [1247, 380] width 37 height 103
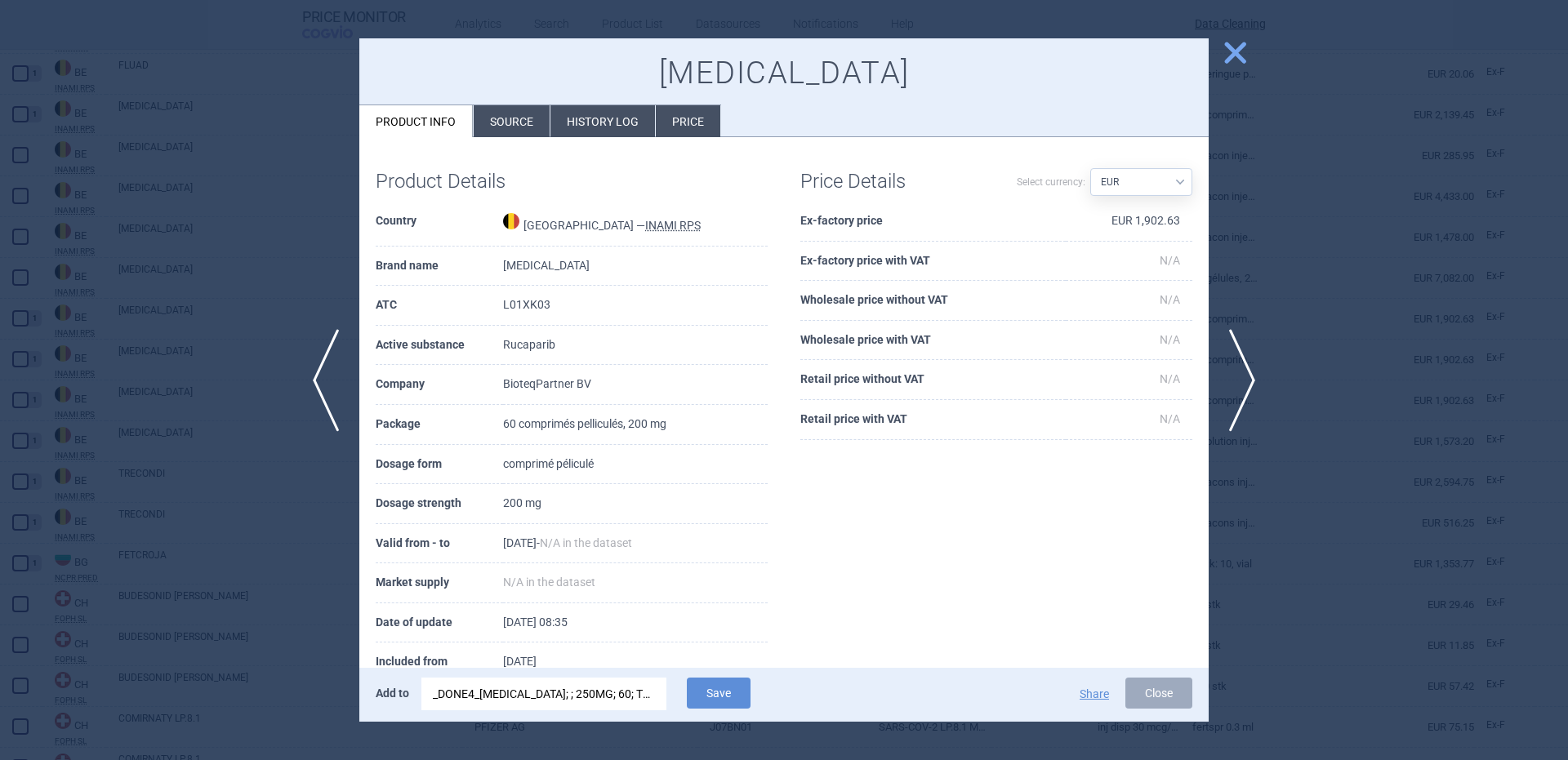
click at [639, 688] on div "_DONE4_[MEDICAL_DATA]; ; 250MG; 60; TBL FLM; TBC |EU/1/17/1250/002" at bounding box center [544, 694] width 223 height 32
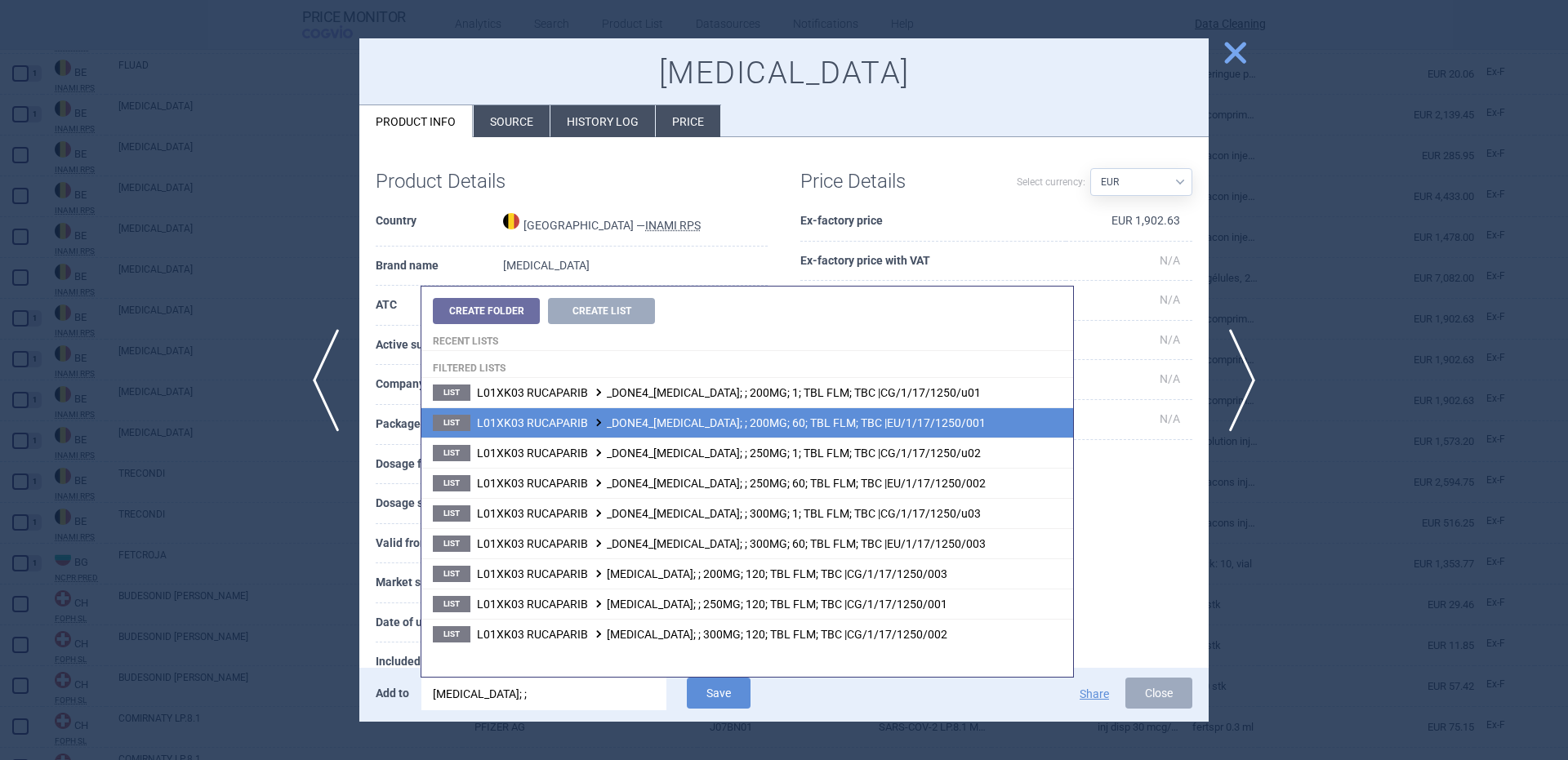
click at [818, 422] on span "L01XK03 RUCAPARIB _DONE4_[MEDICAL_DATA]; ; 200MG; 60; TBL FLM; TBC |EU/1/17/125…" at bounding box center [730, 422] width 509 height 13
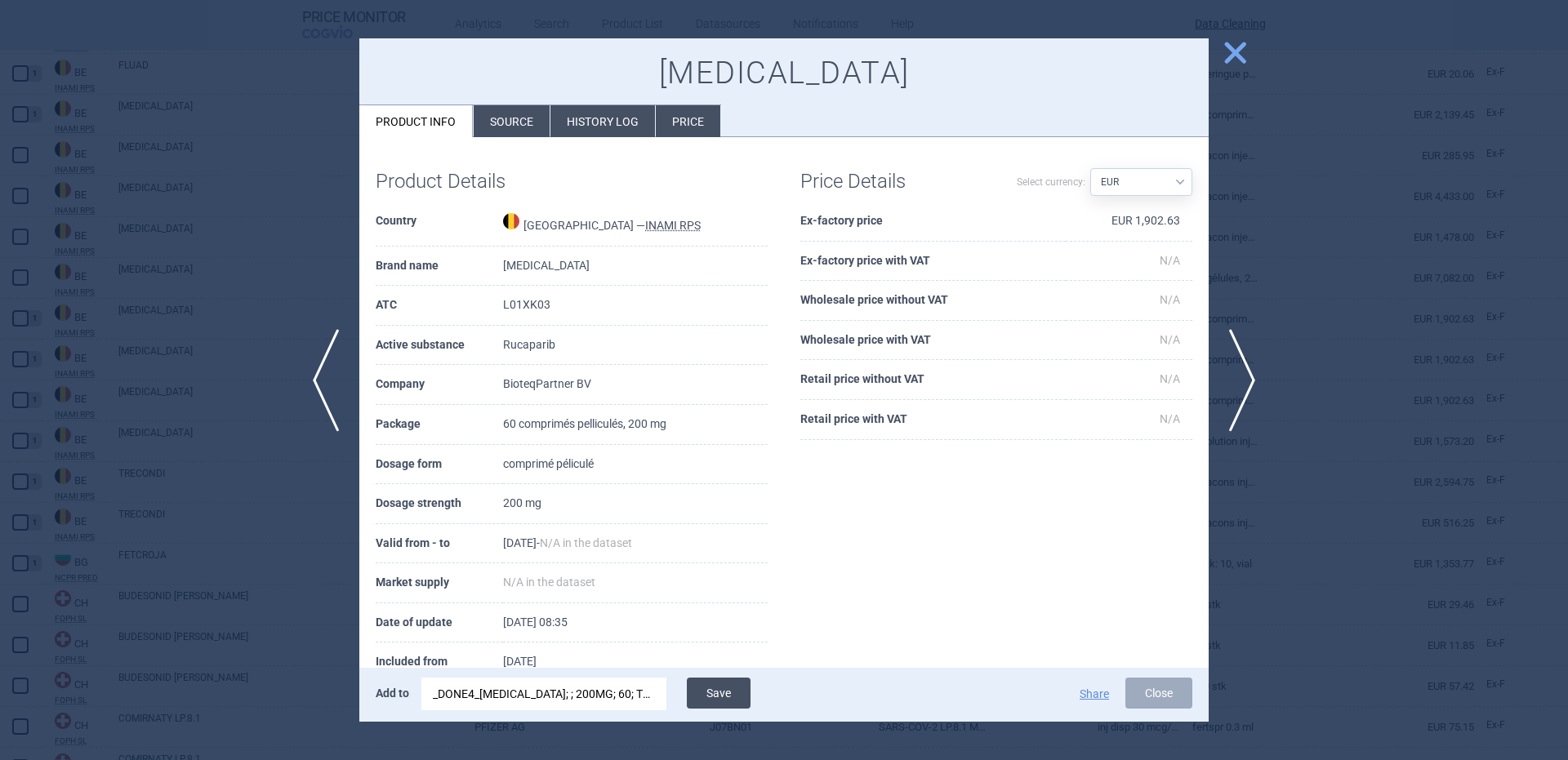
click at [718, 685] on button "Save" at bounding box center [719, 693] width 64 height 31
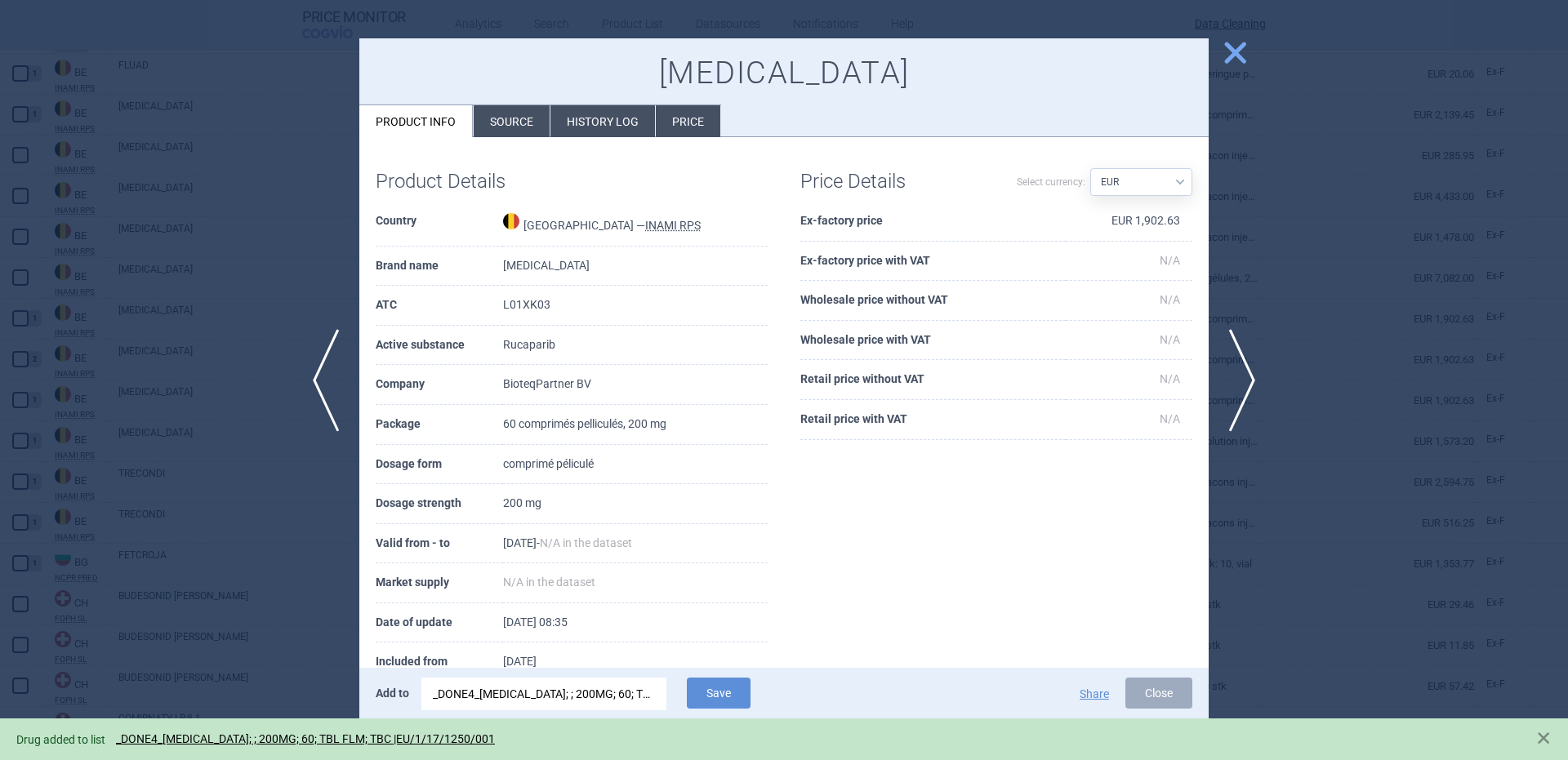
click at [191, 441] on div at bounding box center [784, 380] width 1568 height 760
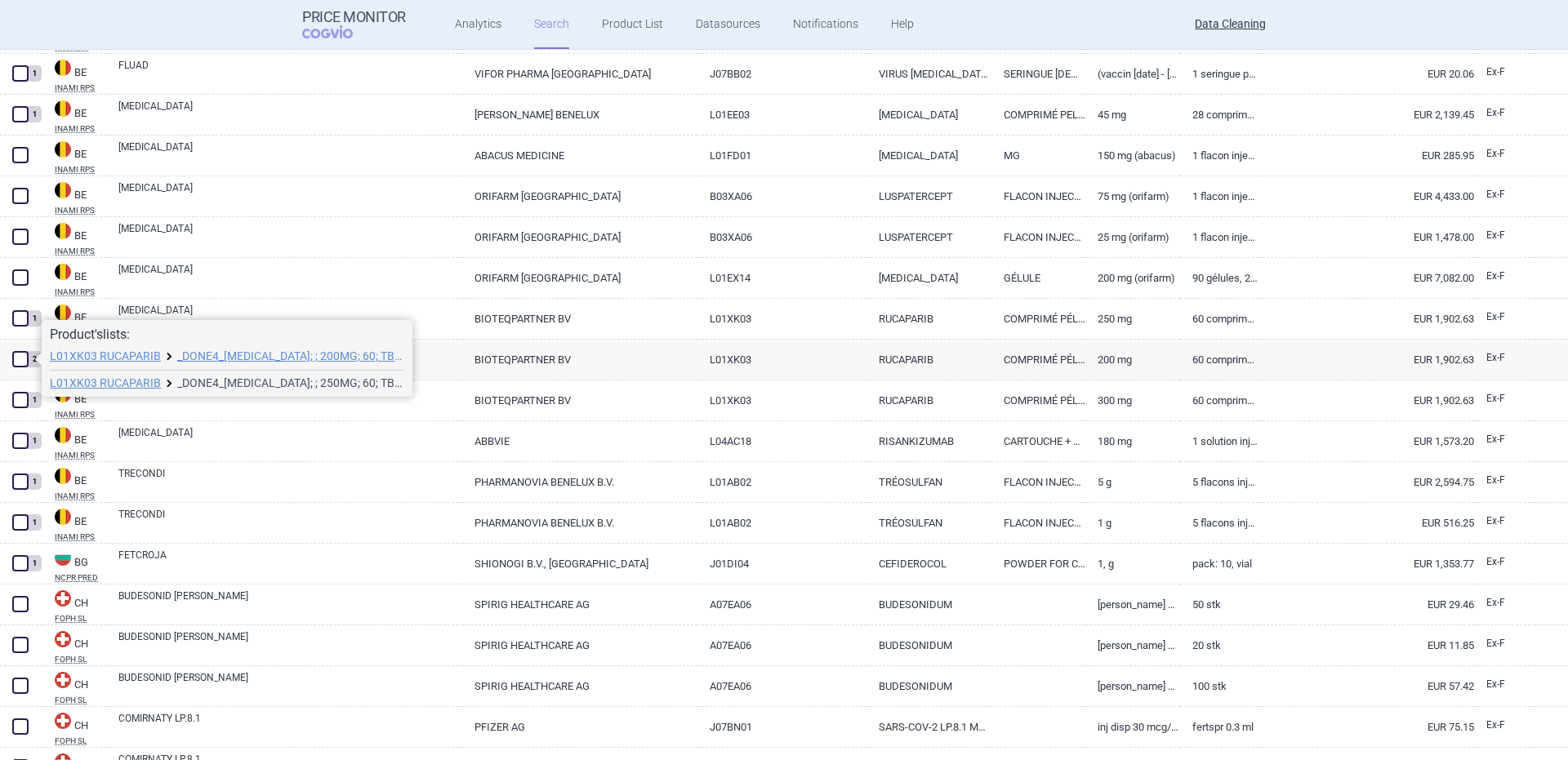
click at [263, 382] on link "_DONE4_[MEDICAL_DATA]; ; 250MG; 60; TBL FLM; TBC |EU/1/17/1250/002" at bounding box center [291, 382] width 228 height 11
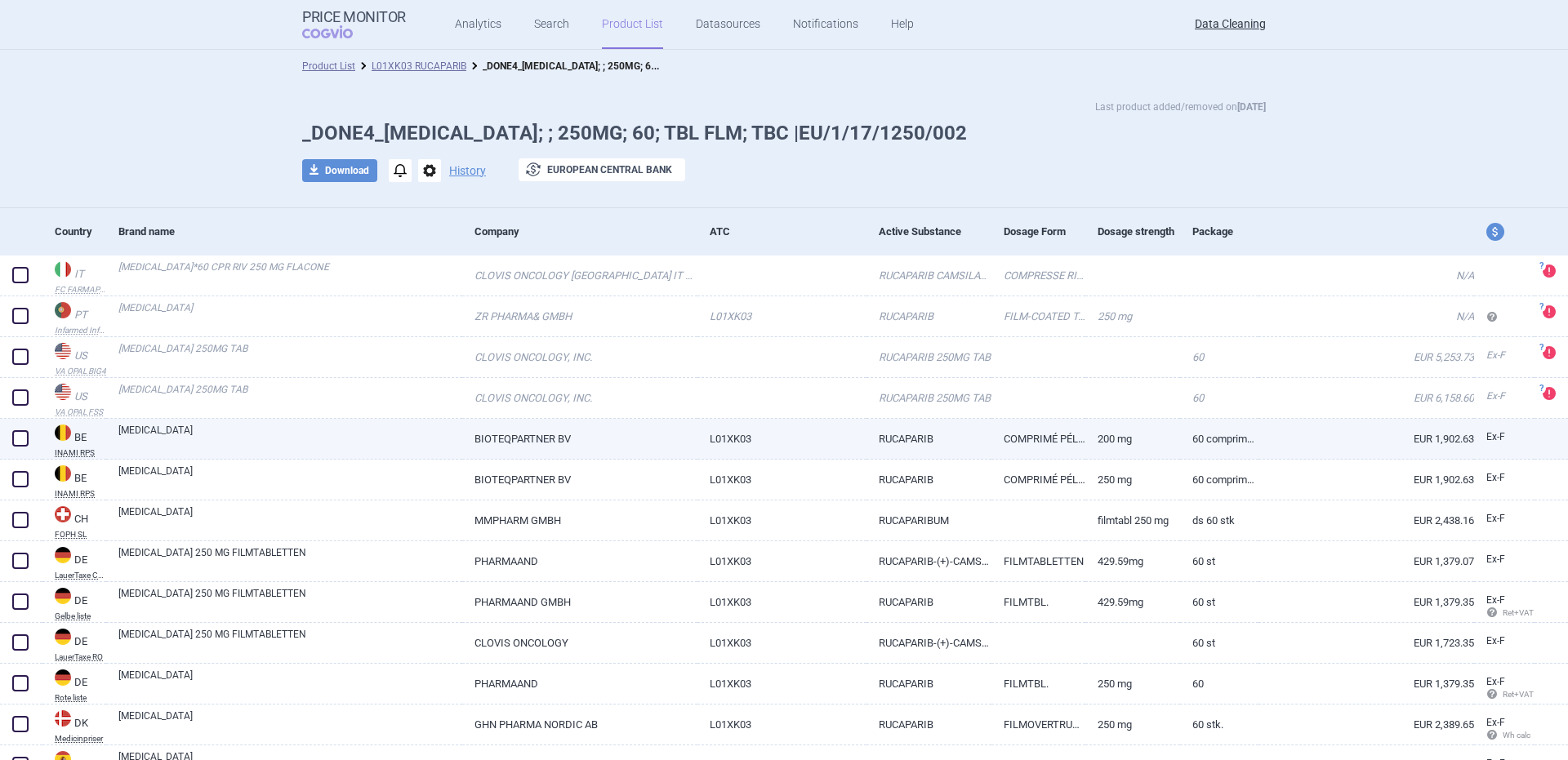
click at [22, 439] on span at bounding box center [20, 438] width 16 height 16
checkbox input "true"
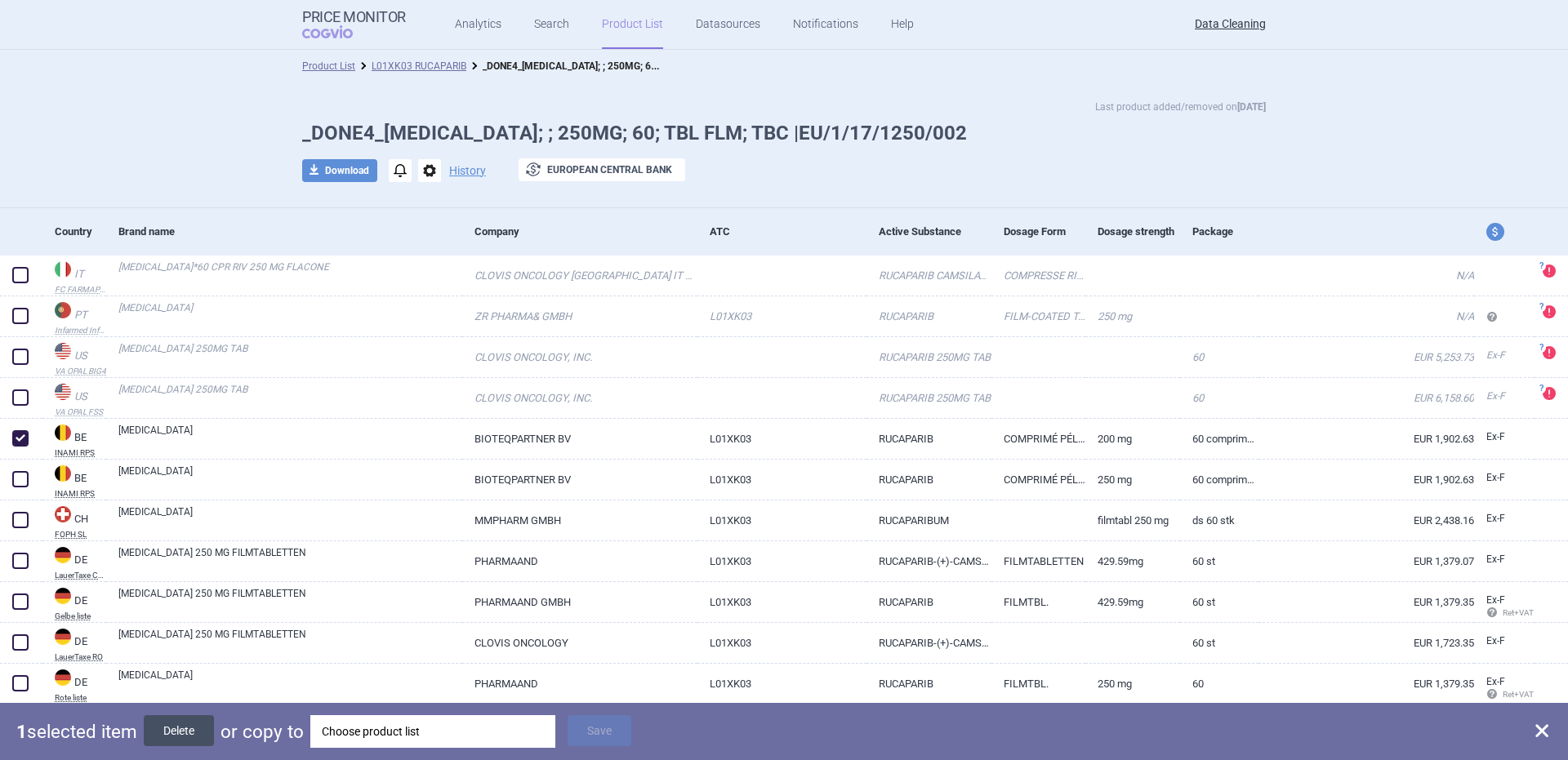
click at [183, 726] on button "Delete" at bounding box center [178, 730] width 71 height 31
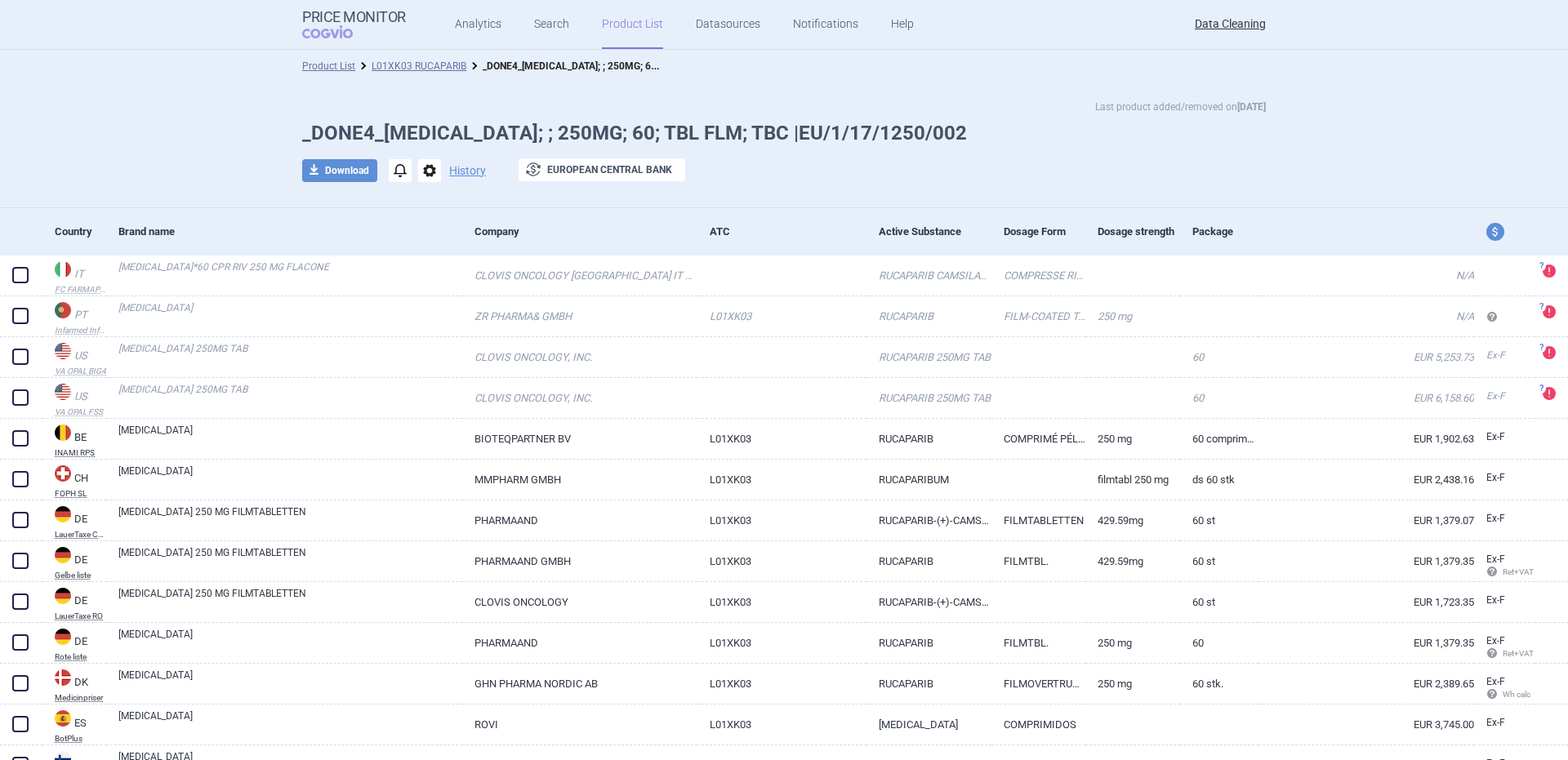
select select "brandName"
select select "newerThan"
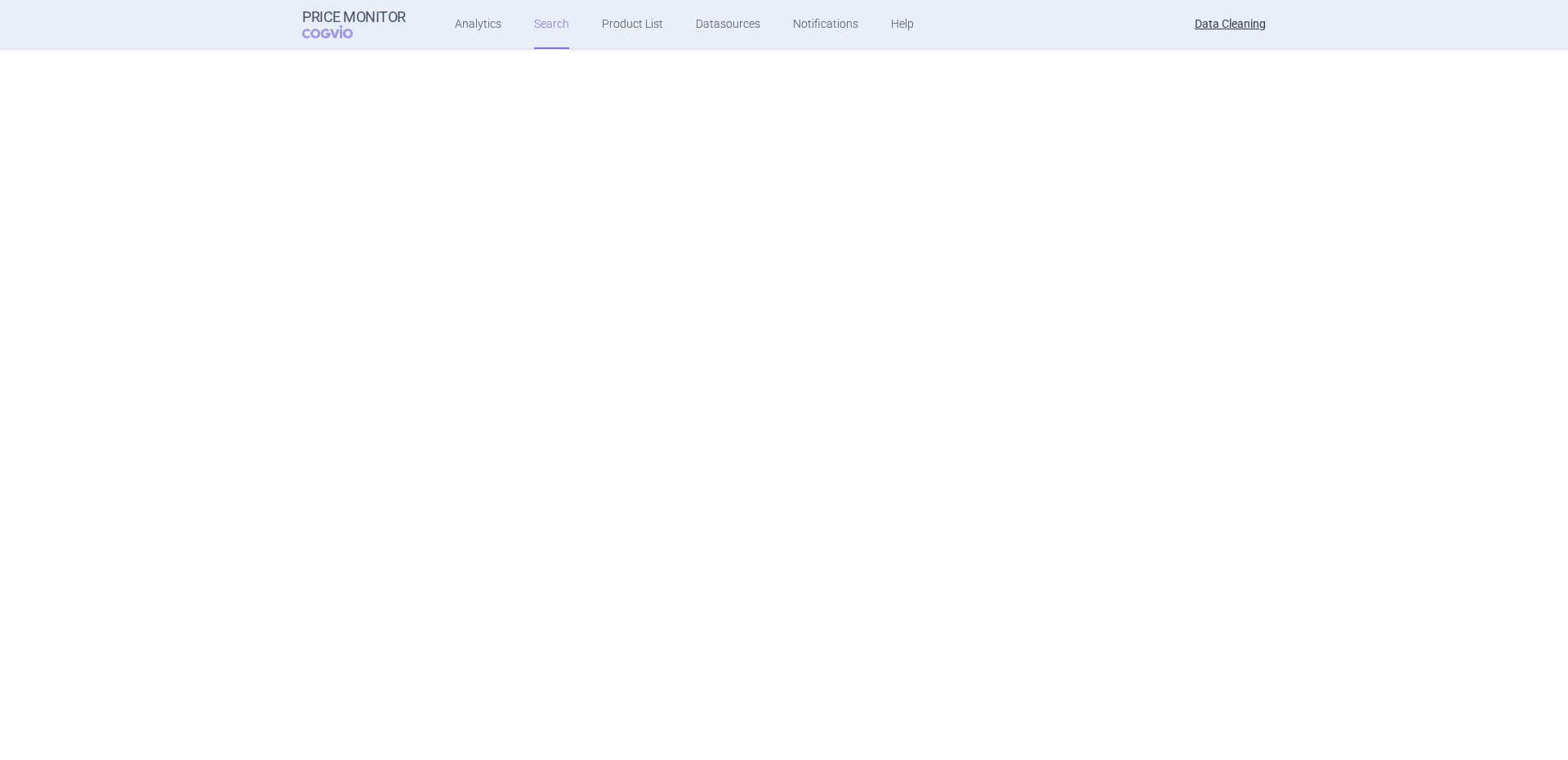
scroll to position [980, 0]
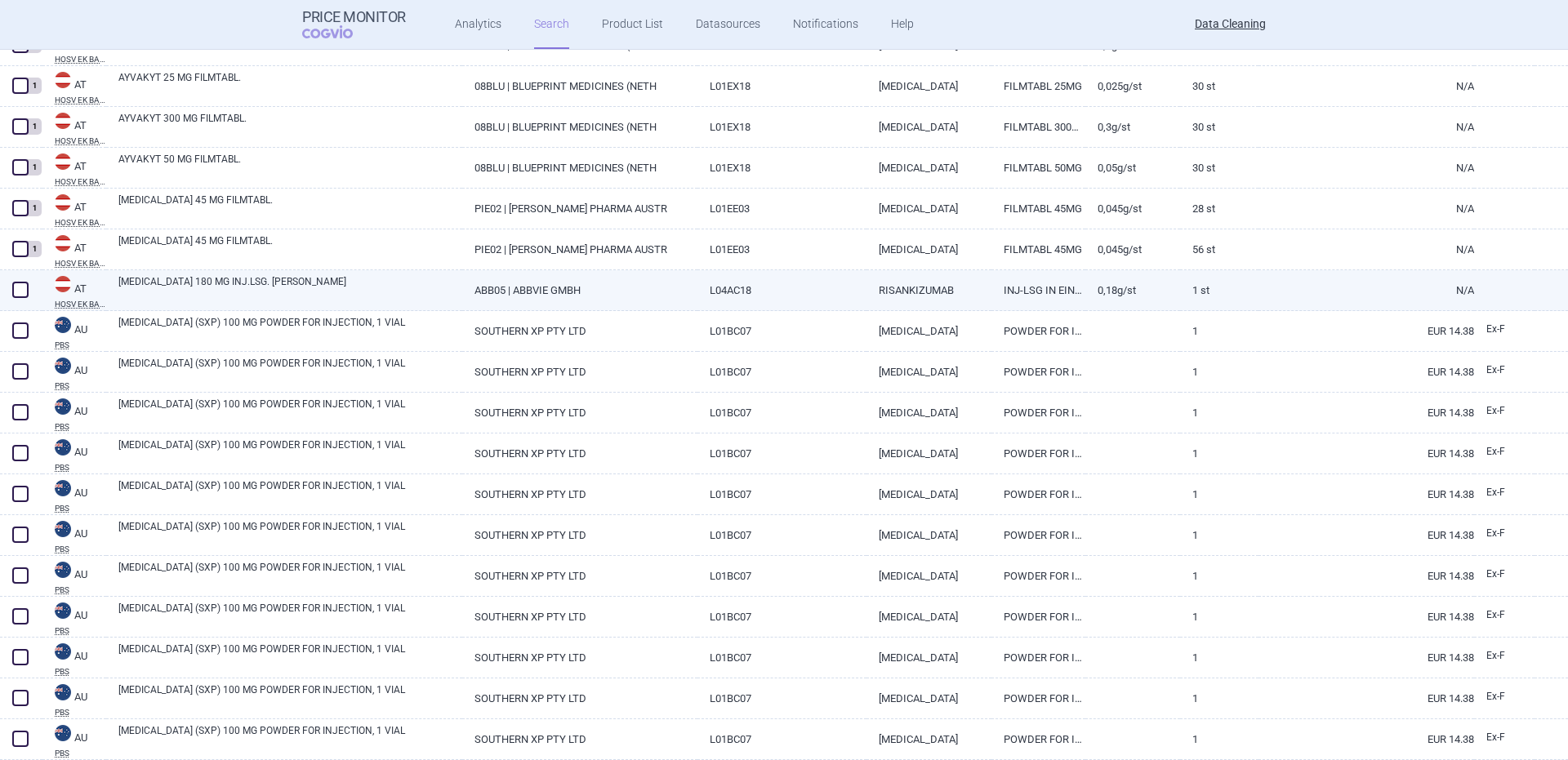
click at [164, 294] on link "[MEDICAL_DATA] 180 MG INJ.LSG. [PERSON_NAME]" at bounding box center [290, 289] width 344 height 30
select select "EUR"
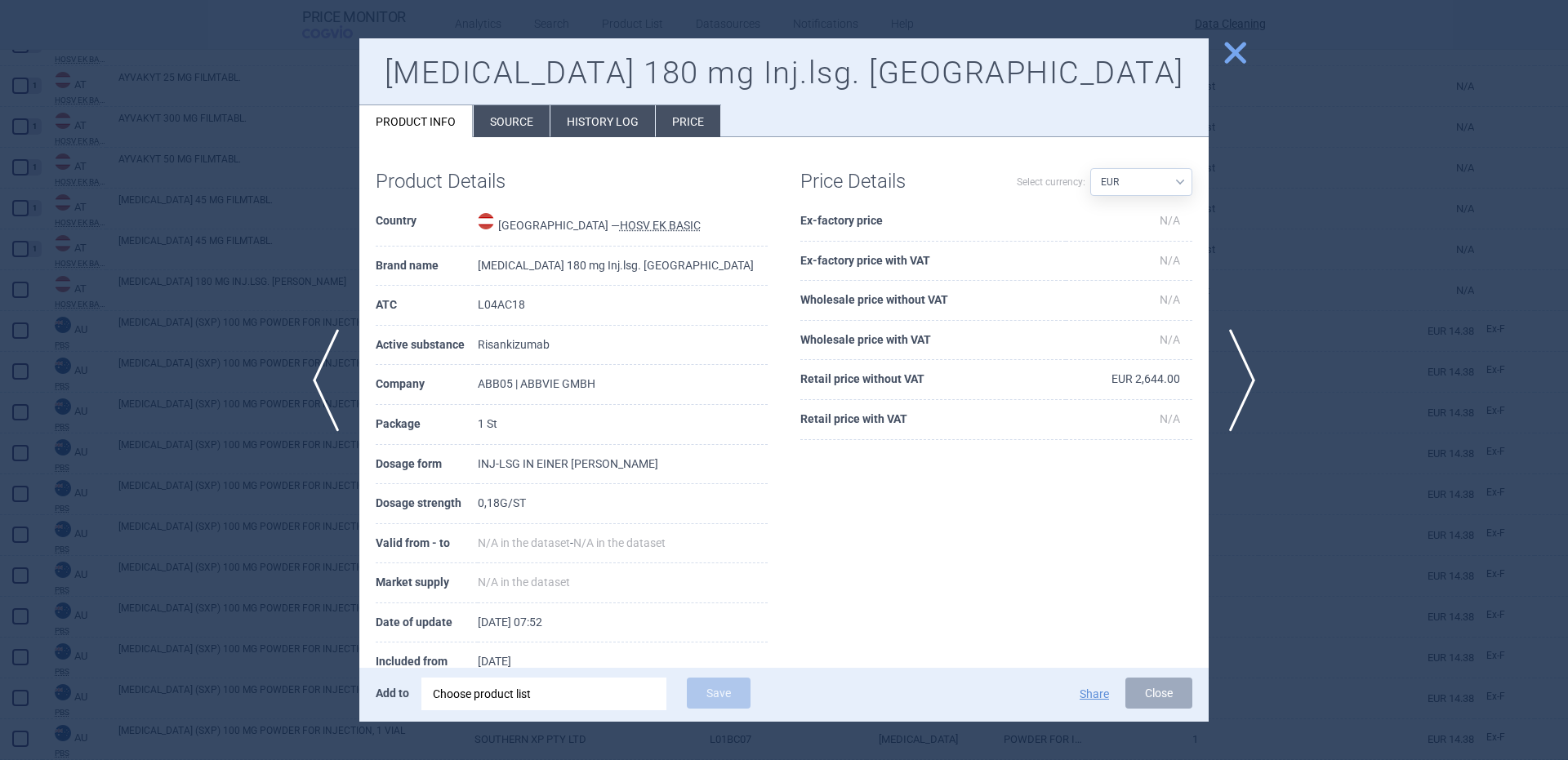
click at [584, 682] on div "Choose product list" at bounding box center [544, 694] width 223 height 32
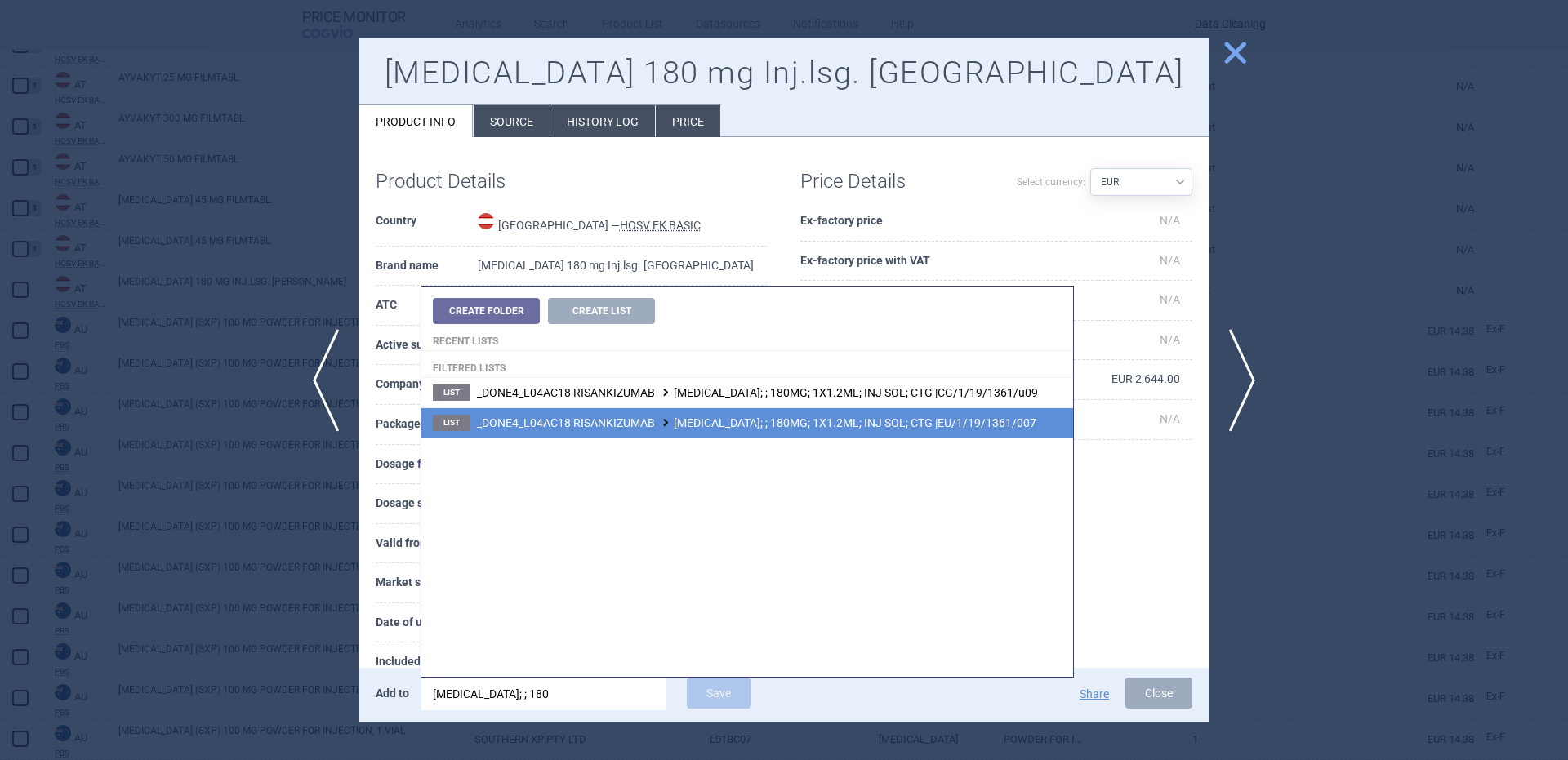
type input "skyrizi; ; 180"
click at [808, 421] on span "_DONE4_L04AC18 RISANKIZUMAB SKYRIZI; ; 180MG; 1X1.2ML; INJ SOL; CTG |EU/1/19/13…" at bounding box center [756, 422] width 560 height 13
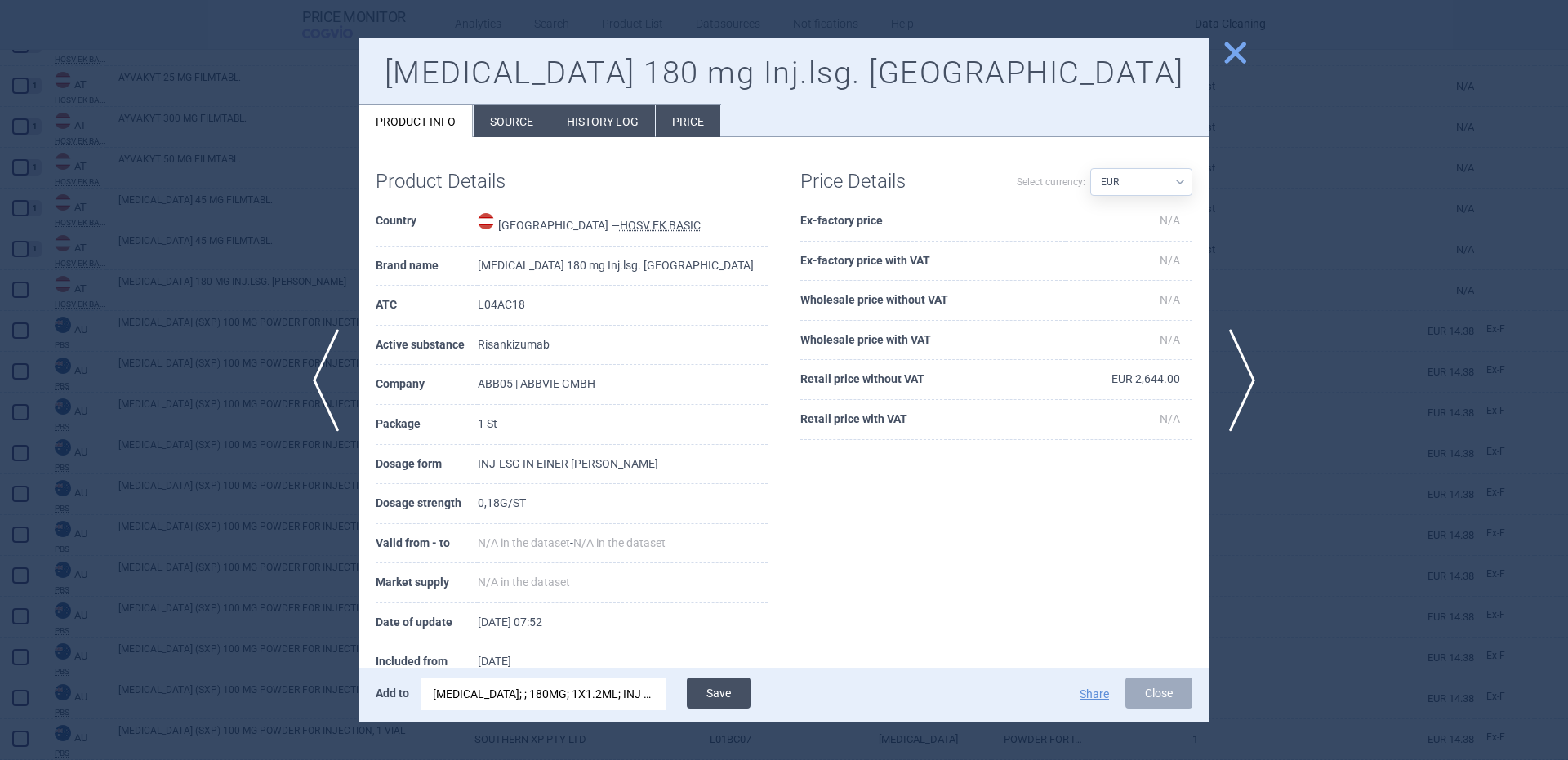
click at [709, 678] on button "Save" at bounding box center [719, 693] width 64 height 31
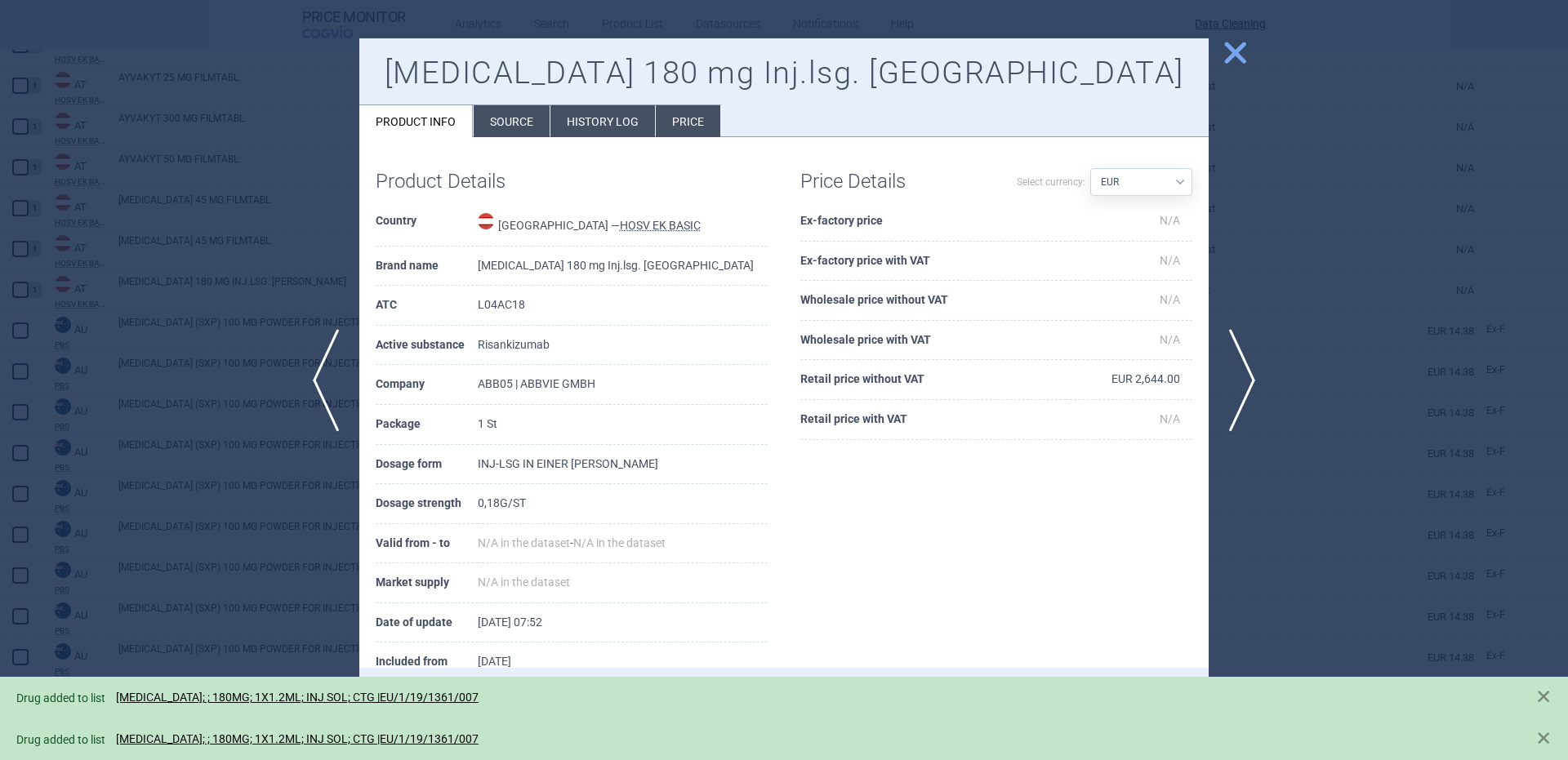
click at [195, 513] on div at bounding box center [784, 380] width 1568 height 760
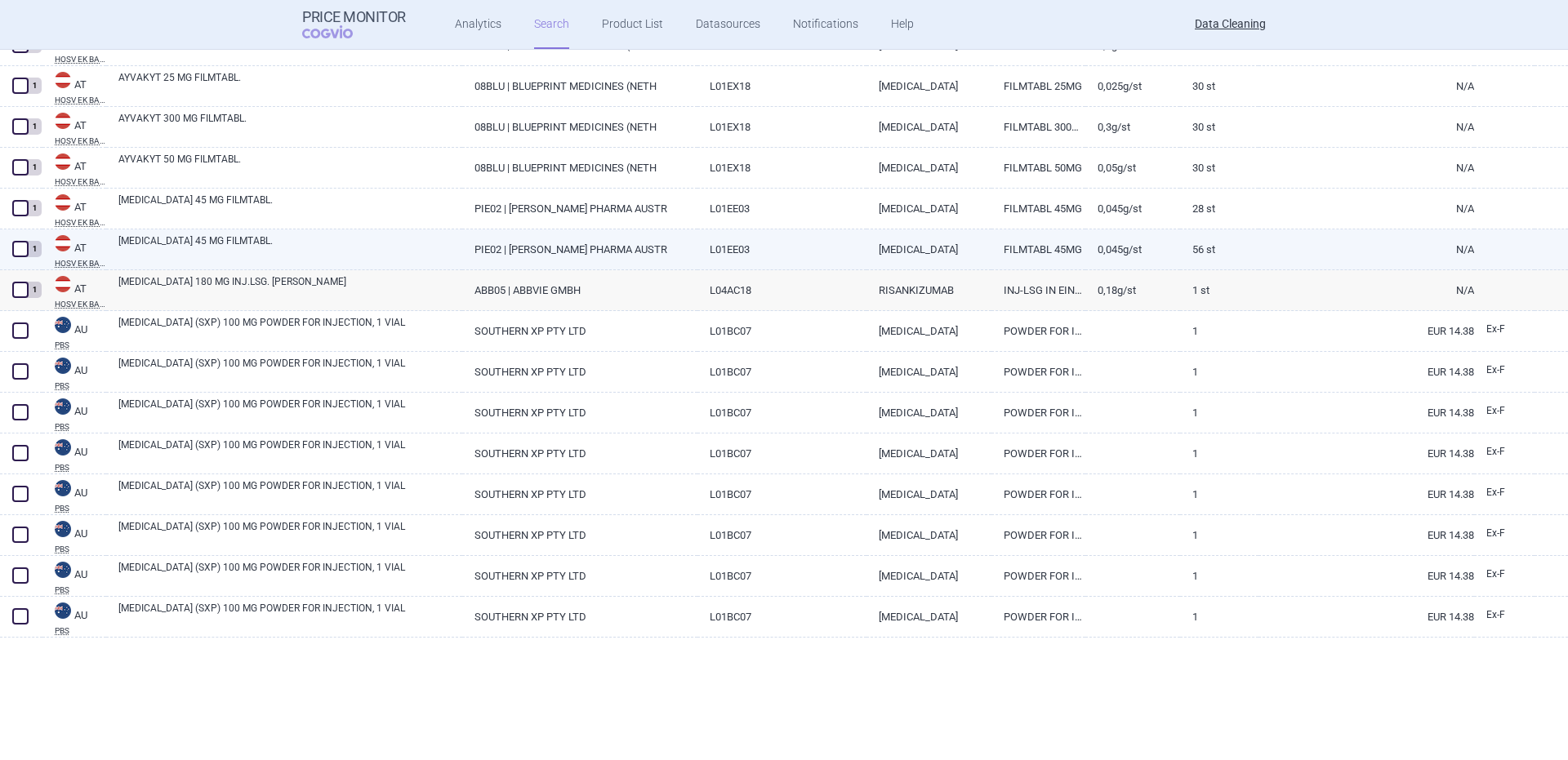
scroll to position [327, 0]
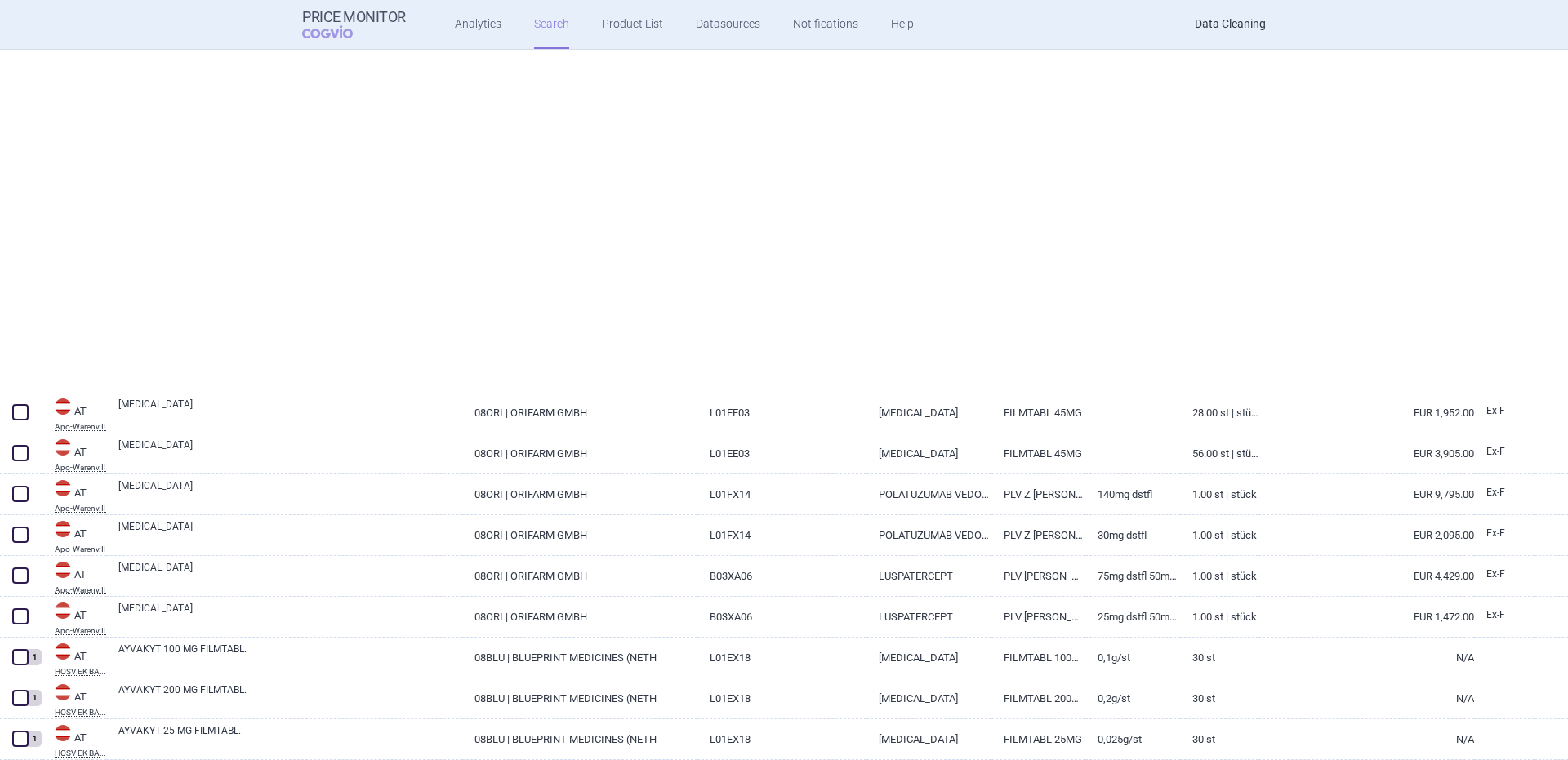
select select "brandName"
select select "newerThan"
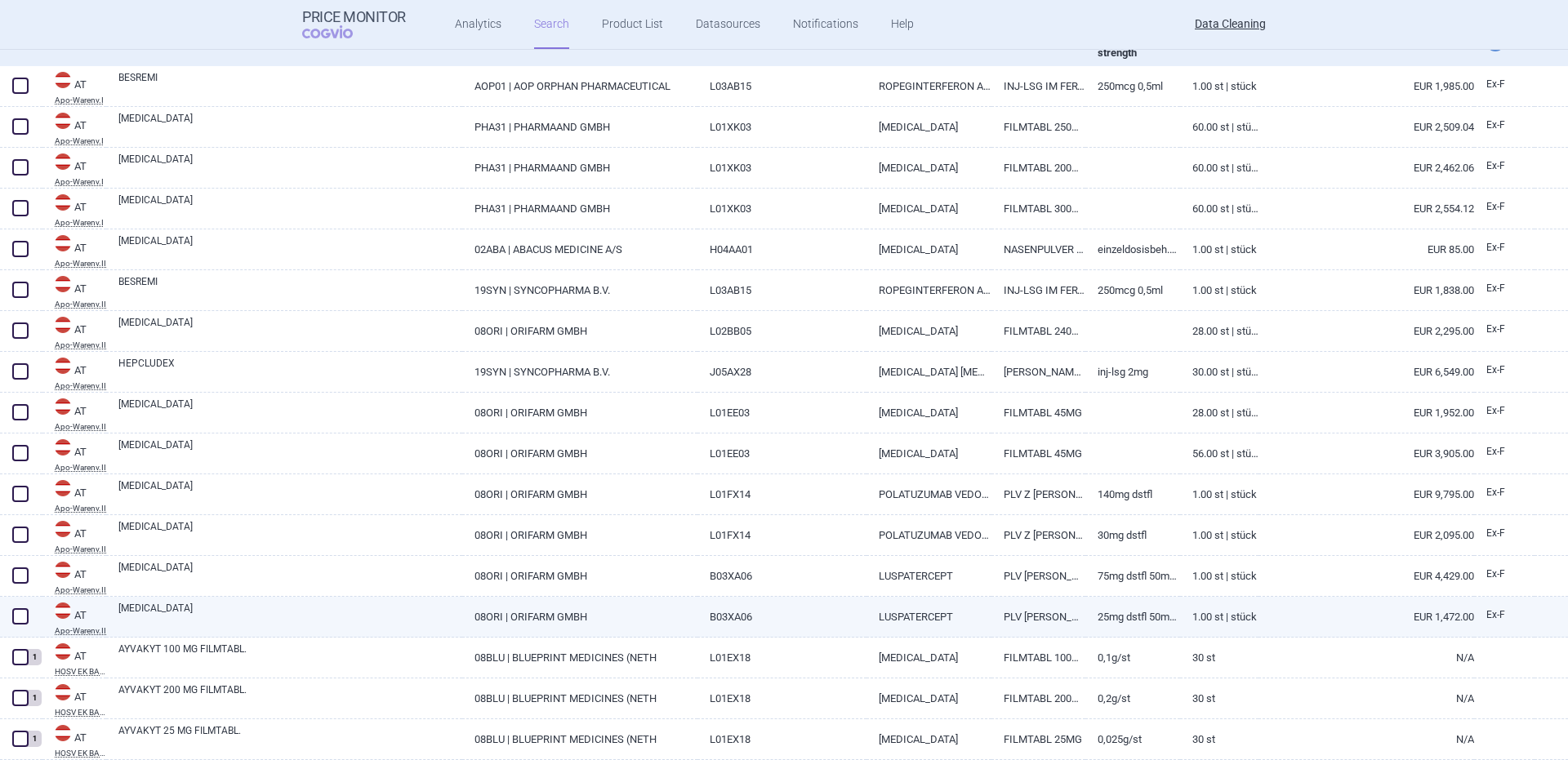
click at [137, 620] on link "[MEDICAL_DATA]" at bounding box center [290, 616] width 344 height 30
select select "EUR"
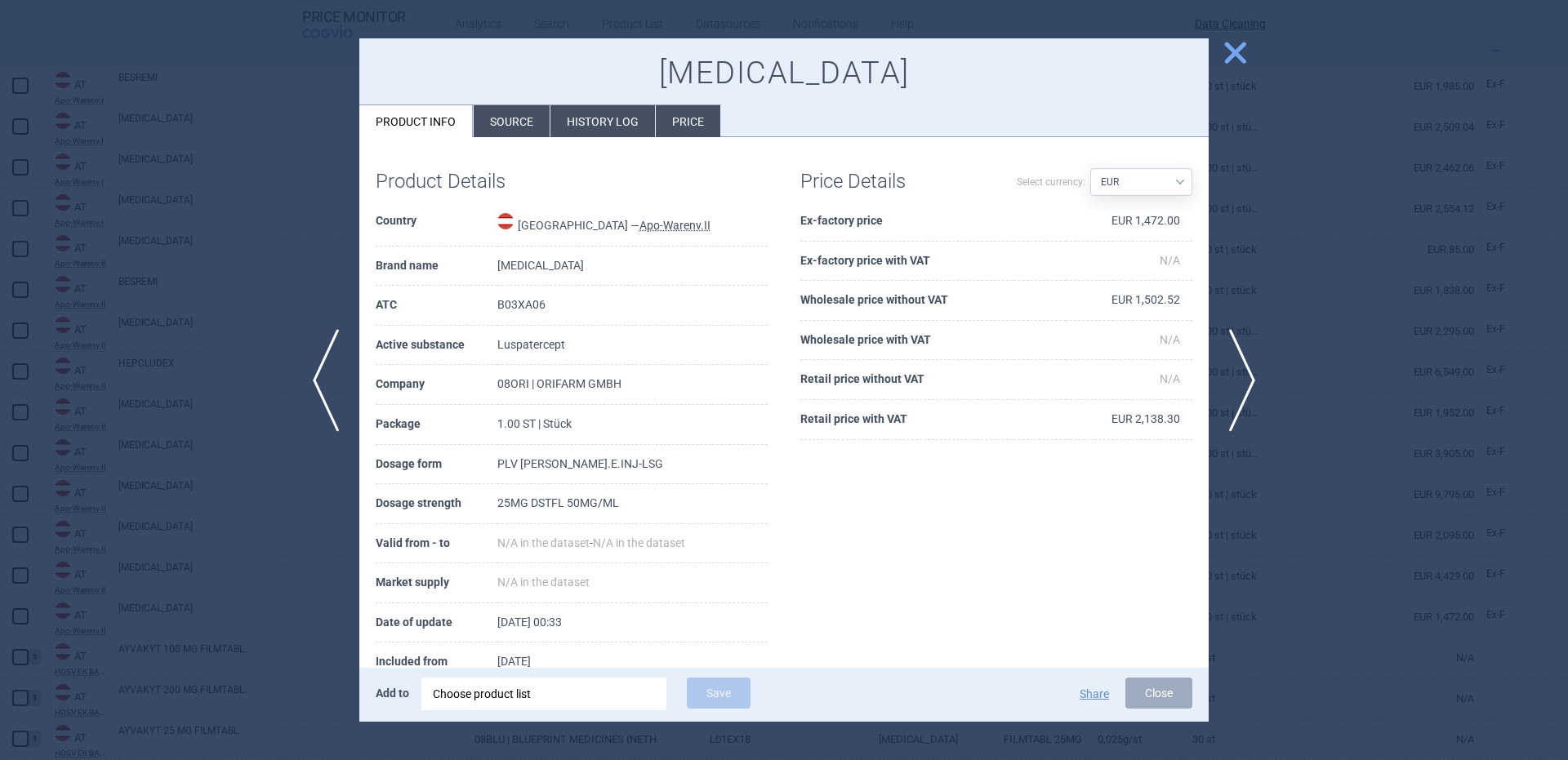
click at [511, 692] on div "Choose product list" at bounding box center [544, 694] width 223 height 32
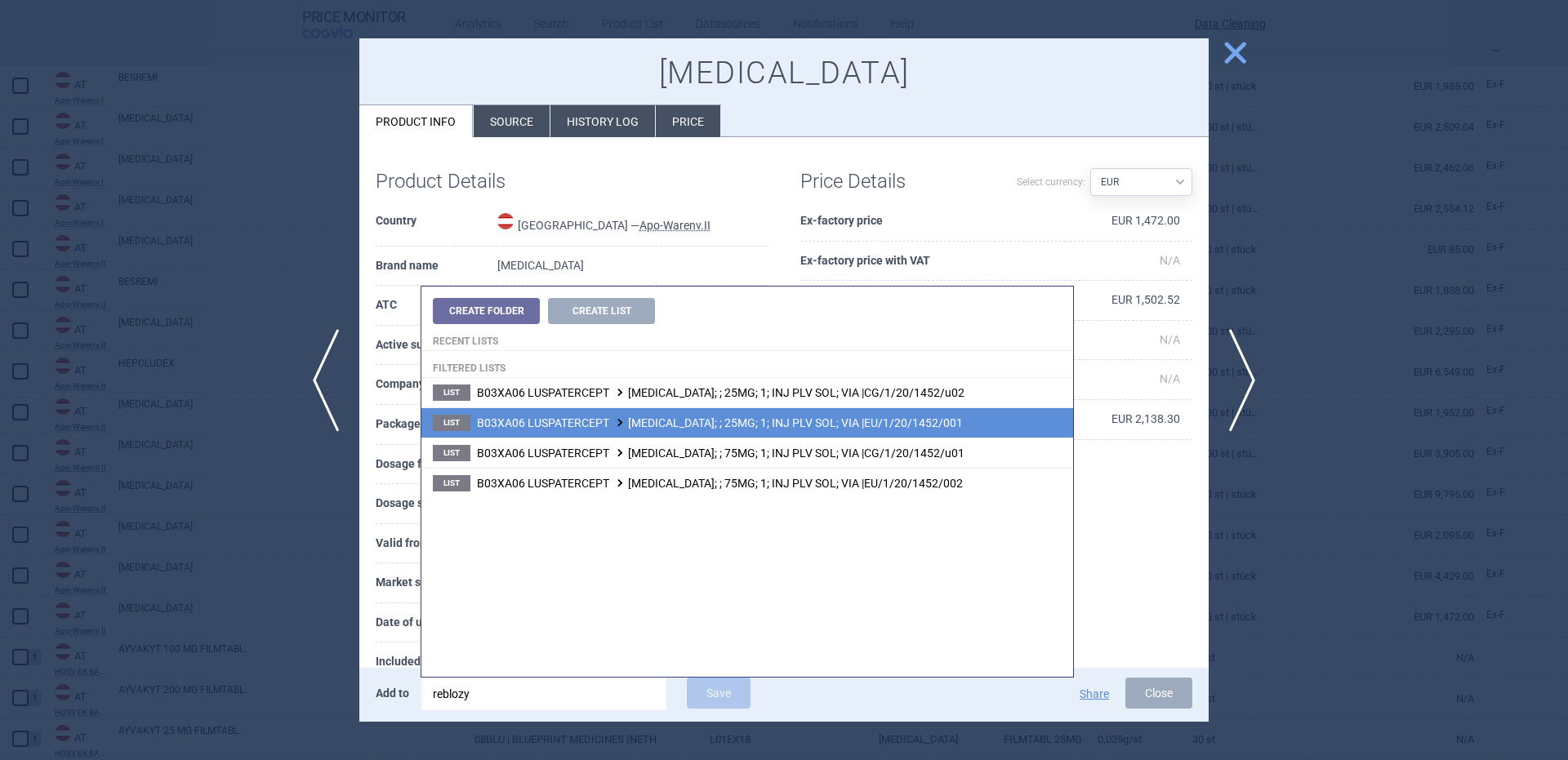
type input "reblozy"
click at [793, 423] on span "B03XA06 LUSPATERCEPT REBLOZYL; ; 25MG; 1; INJ PLV SOL; VIA |EU/1/20/1452/001" at bounding box center [719, 422] width 486 height 13
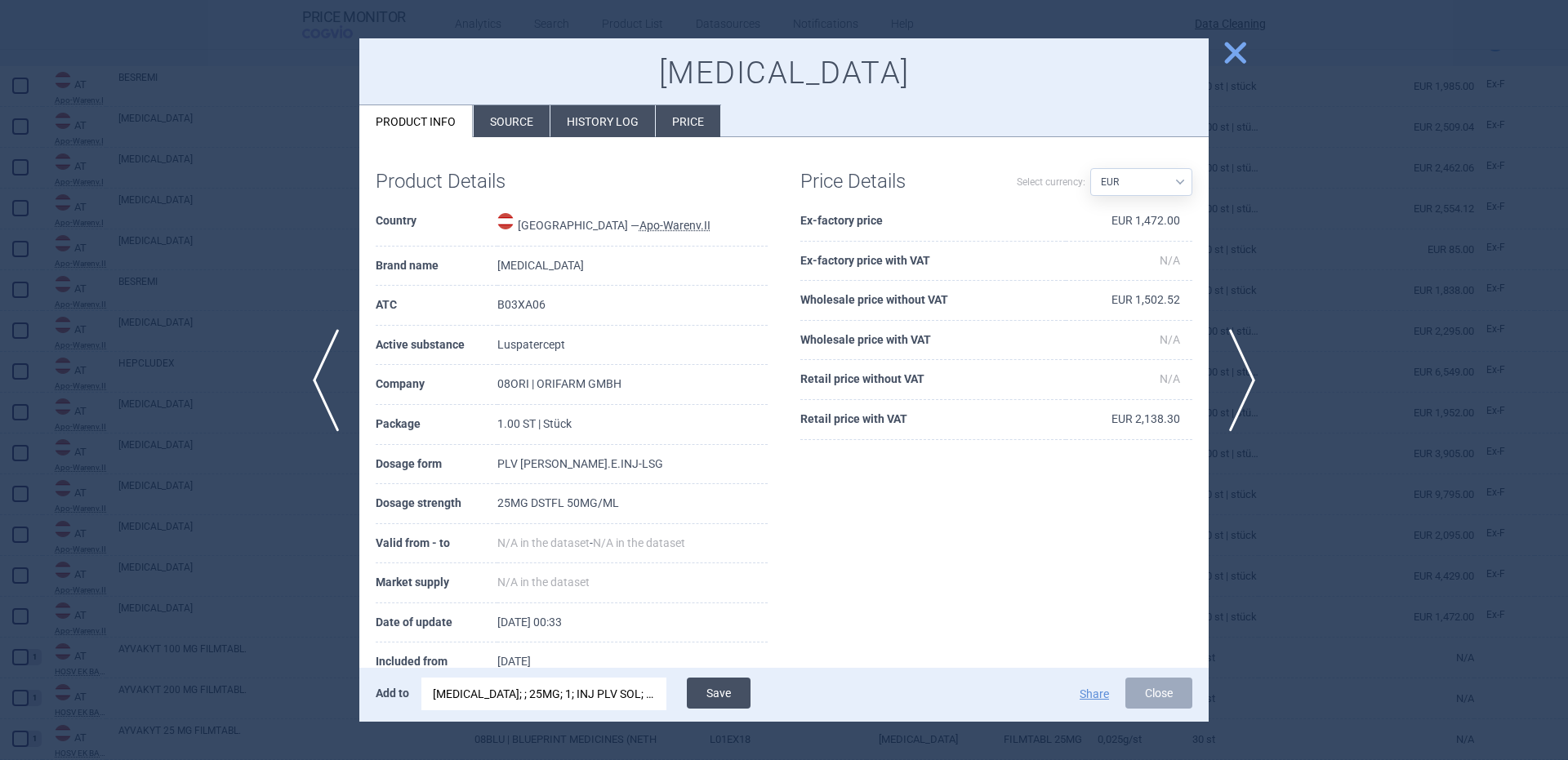
click at [715, 691] on button "Save" at bounding box center [719, 693] width 64 height 31
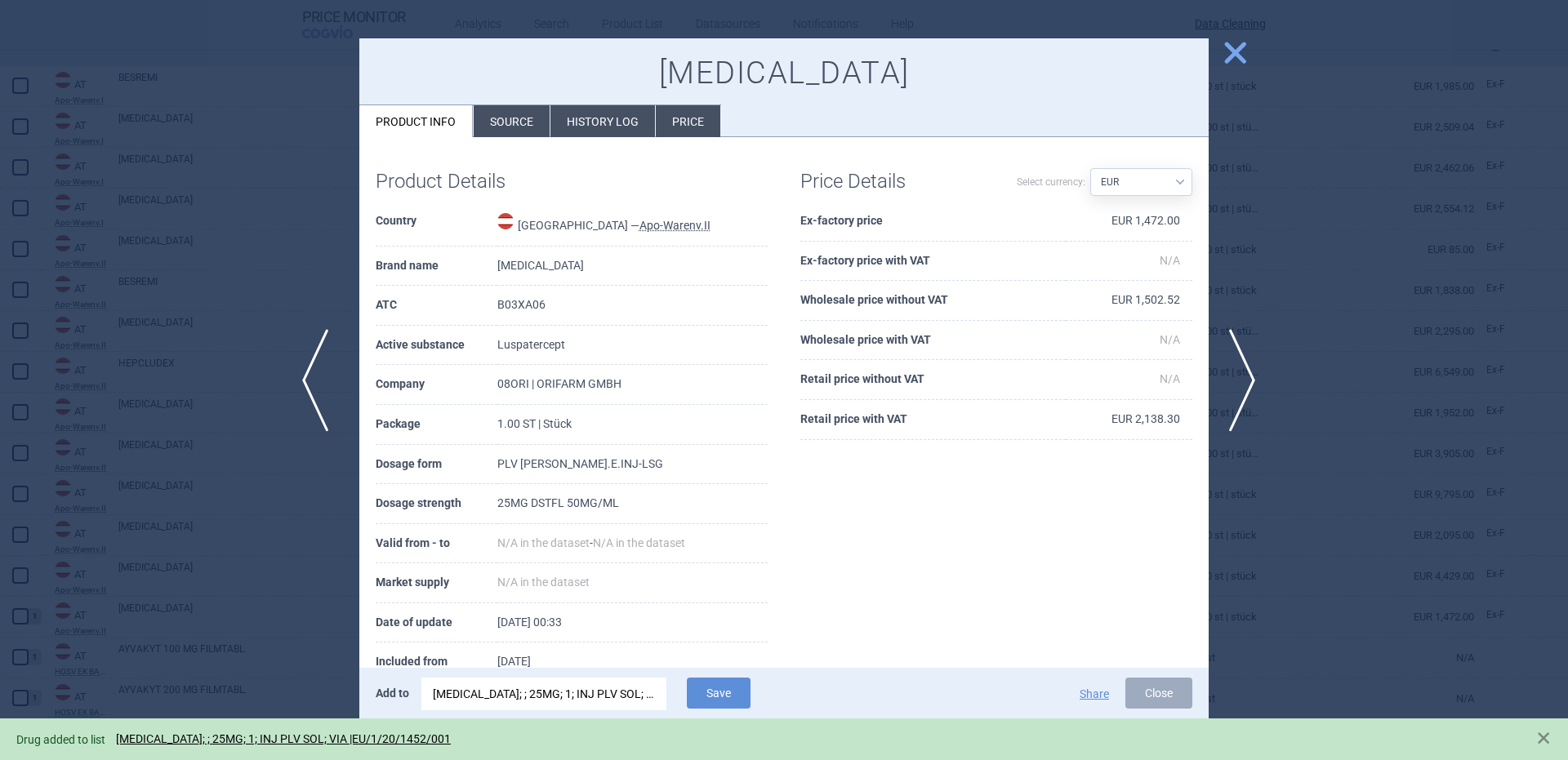
click at [313, 377] on span "previous" at bounding box center [320, 380] width 37 height 103
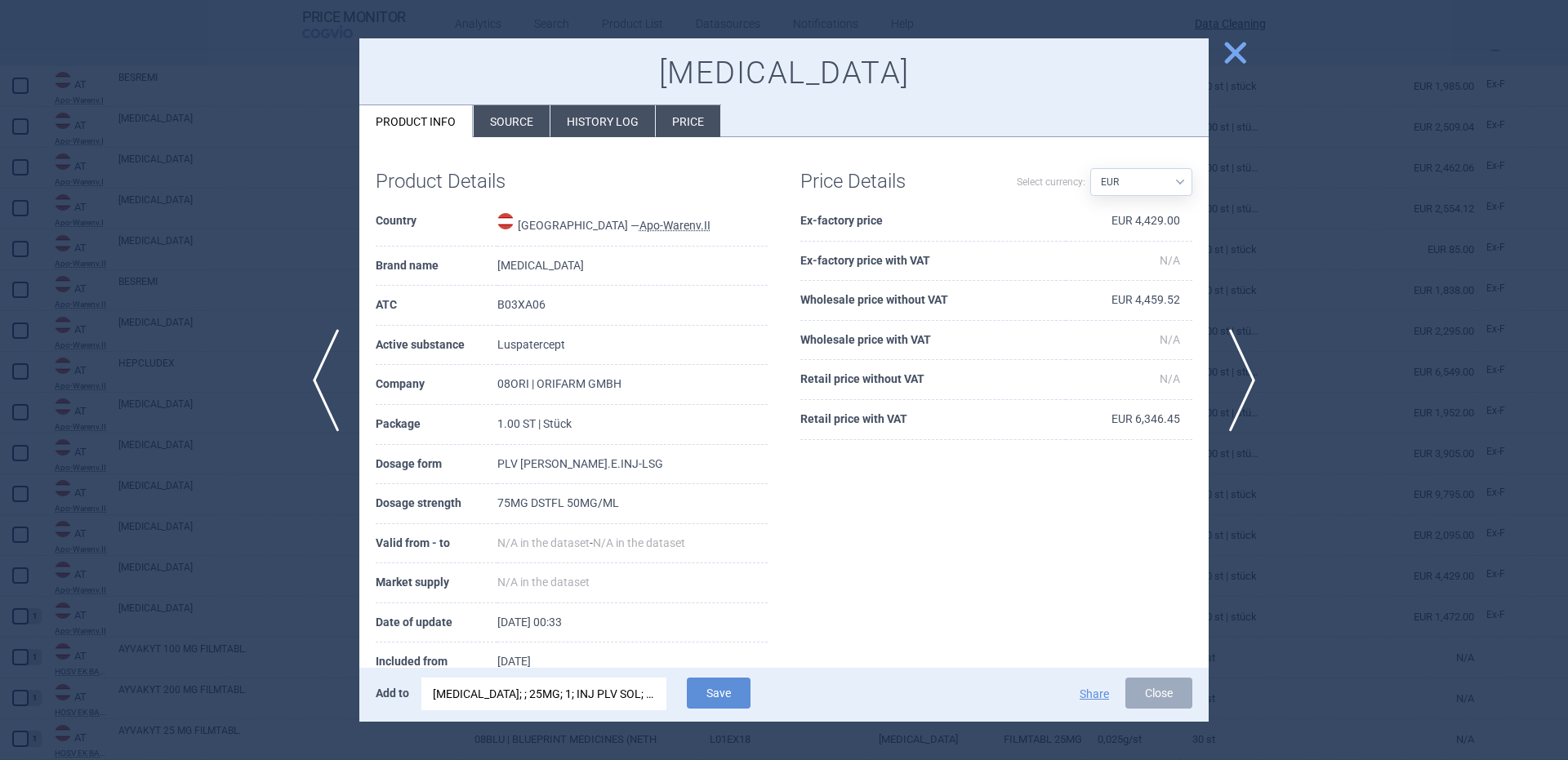
click at [608, 694] on div "REBLOZYL; ; 25MG; 1; INJ PLV SOL; VIA |EU/1/20/1452/001" at bounding box center [544, 694] width 223 height 32
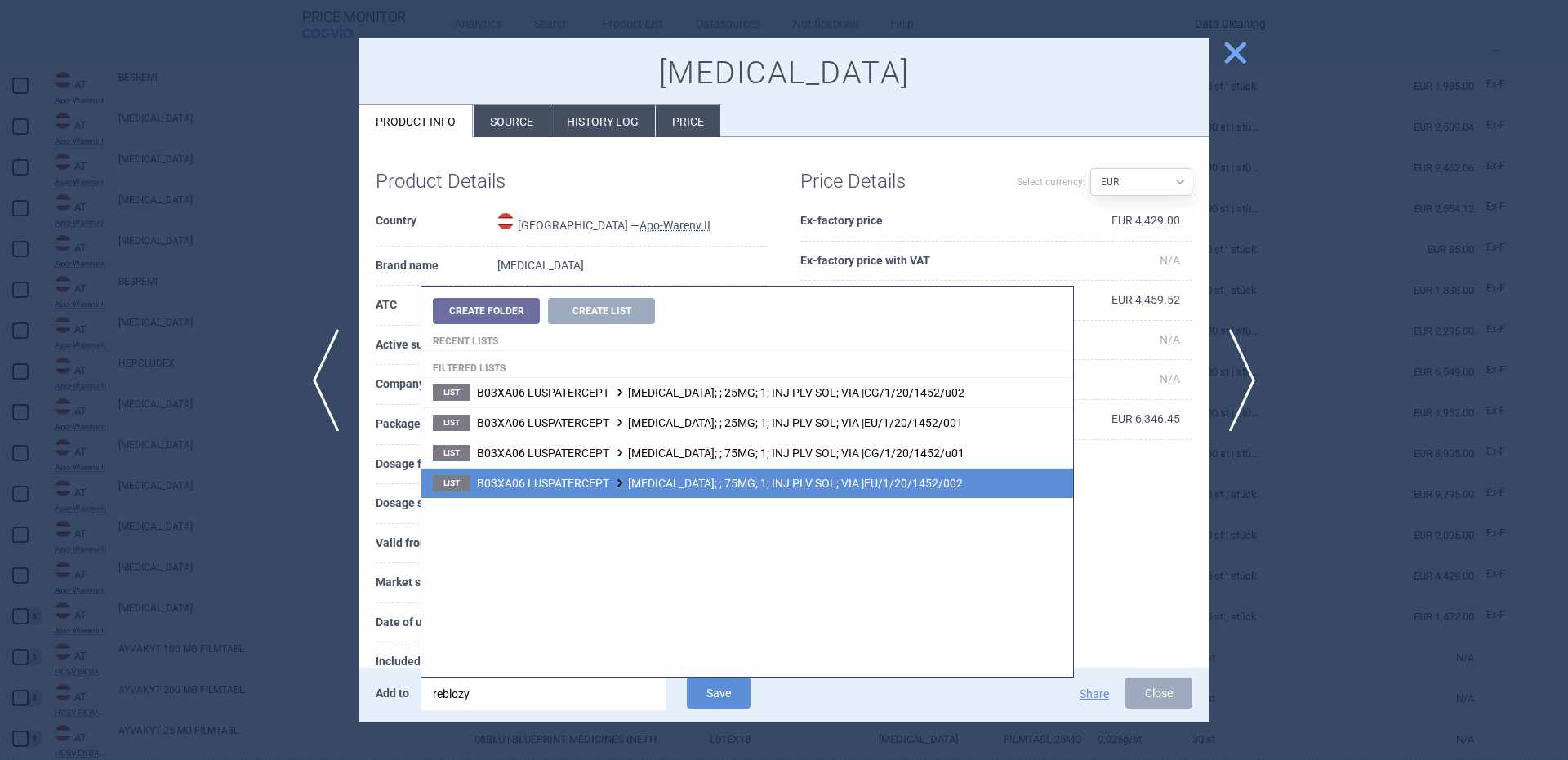
click at [805, 496] on li "List B03XA06 LUSPATERCEPT REBLOZYL; ; 75MG; 1; INJ PLV SOL; VIA |EU/1/20/1452/0…" at bounding box center [747, 483] width 651 height 31
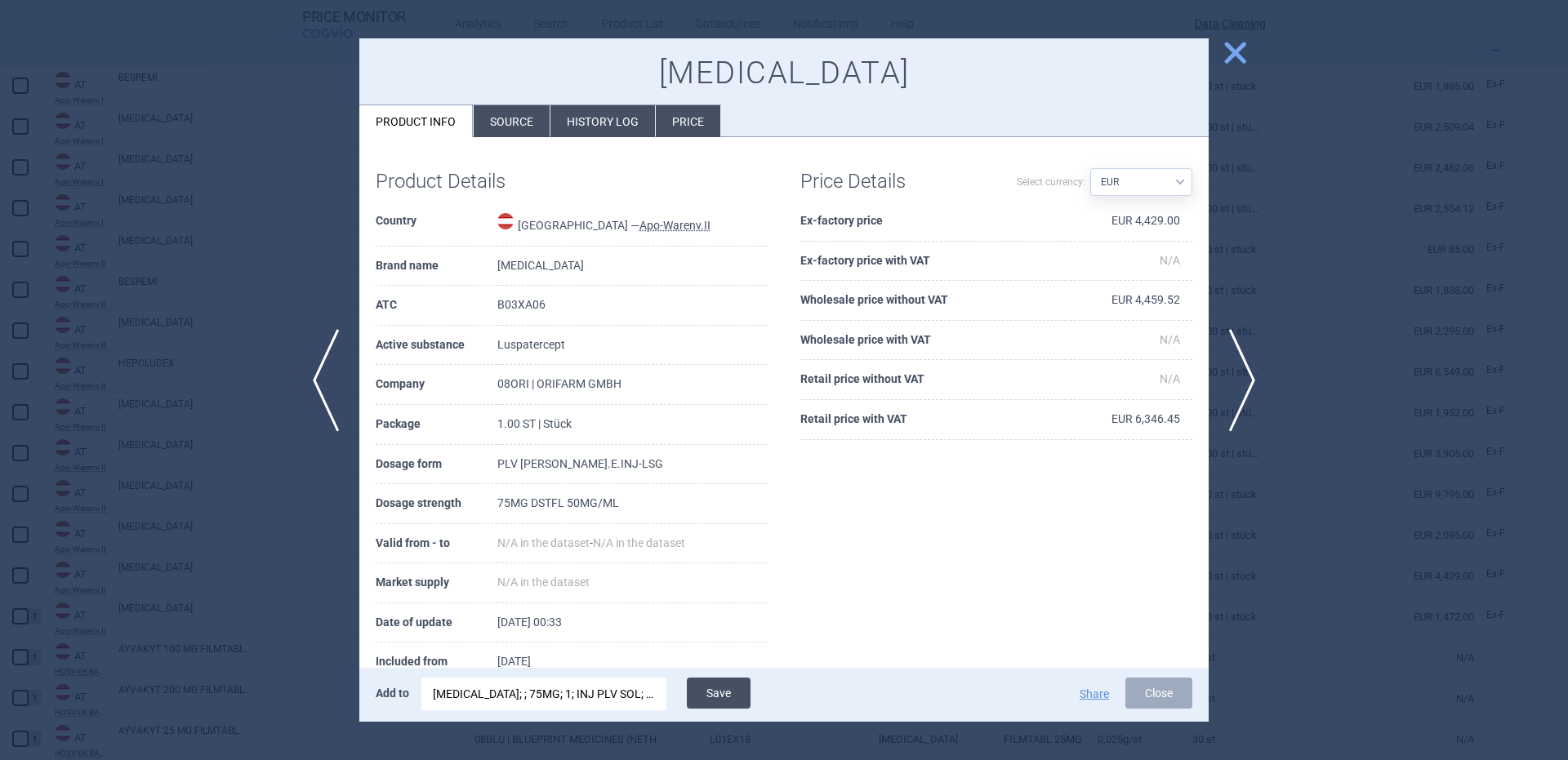
click at [739, 690] on button "Save" at bounding box center [719, 693] width 64 height 31
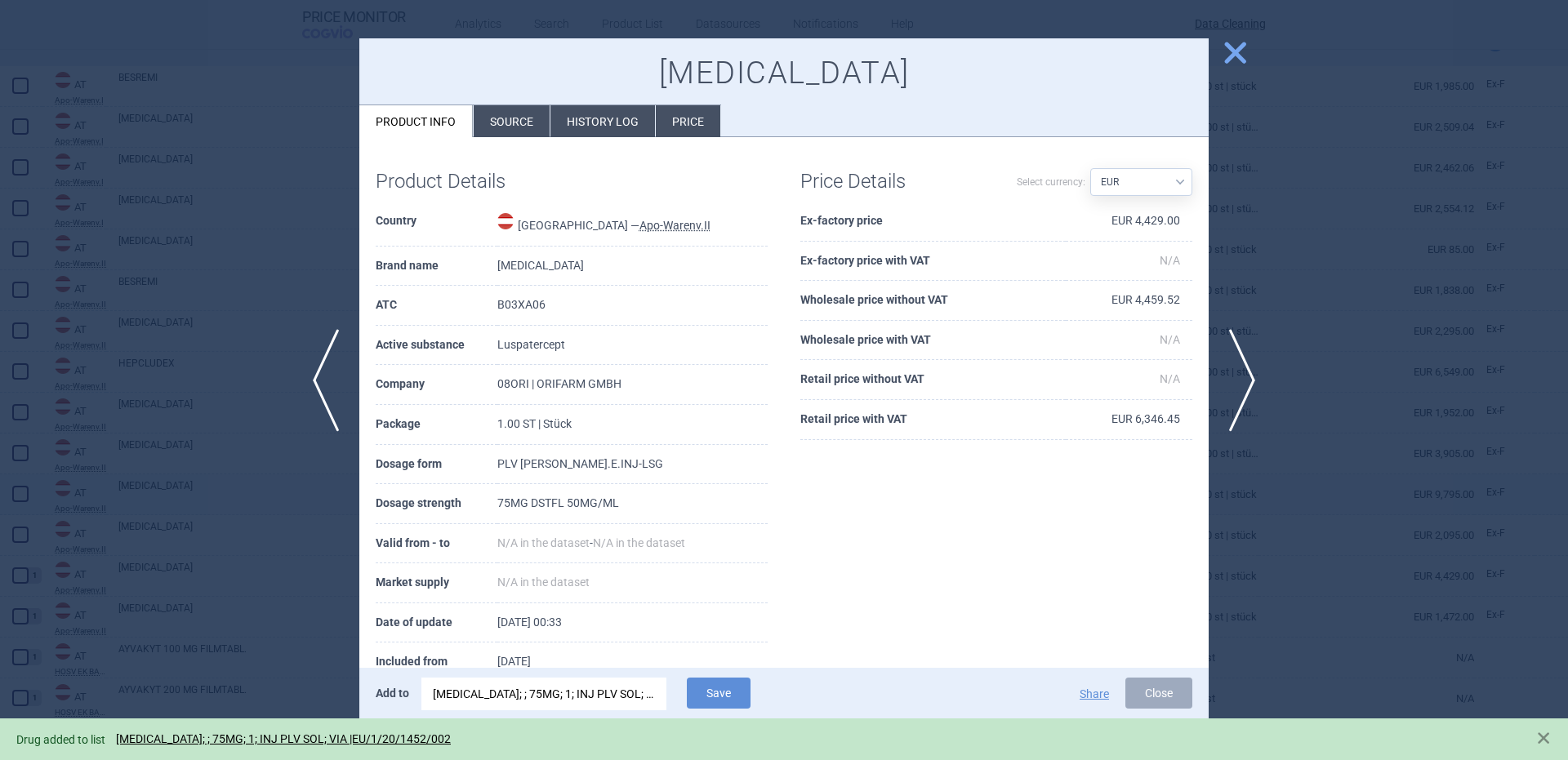
click at [140, 488] on div at bounding box center [784, 380] width 1568 height 760
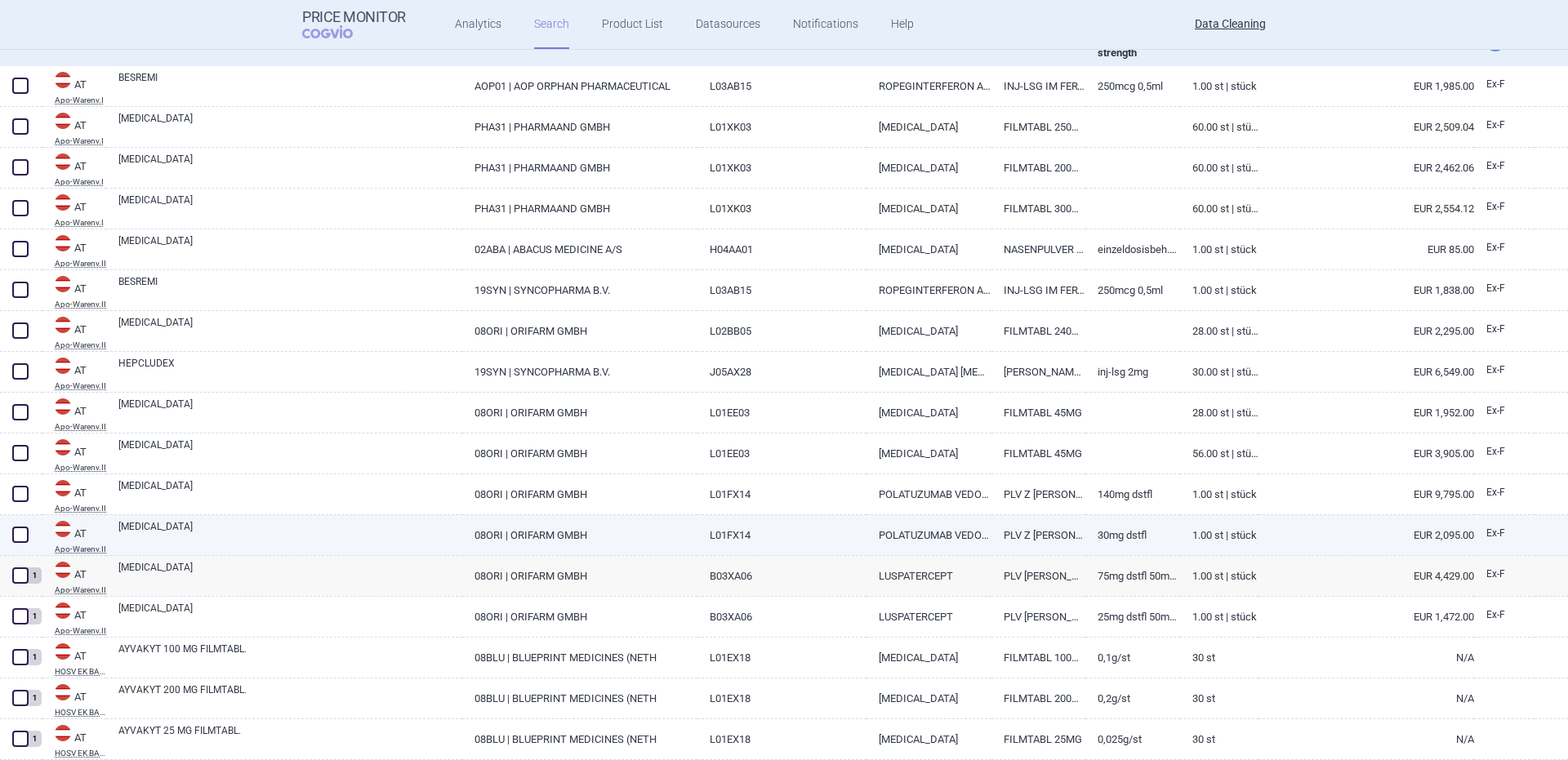
click at [171, 536] on link "[MEDICAL_DATA]" at bounding box center [290, 533] width 344 height 30
select select "EUR"
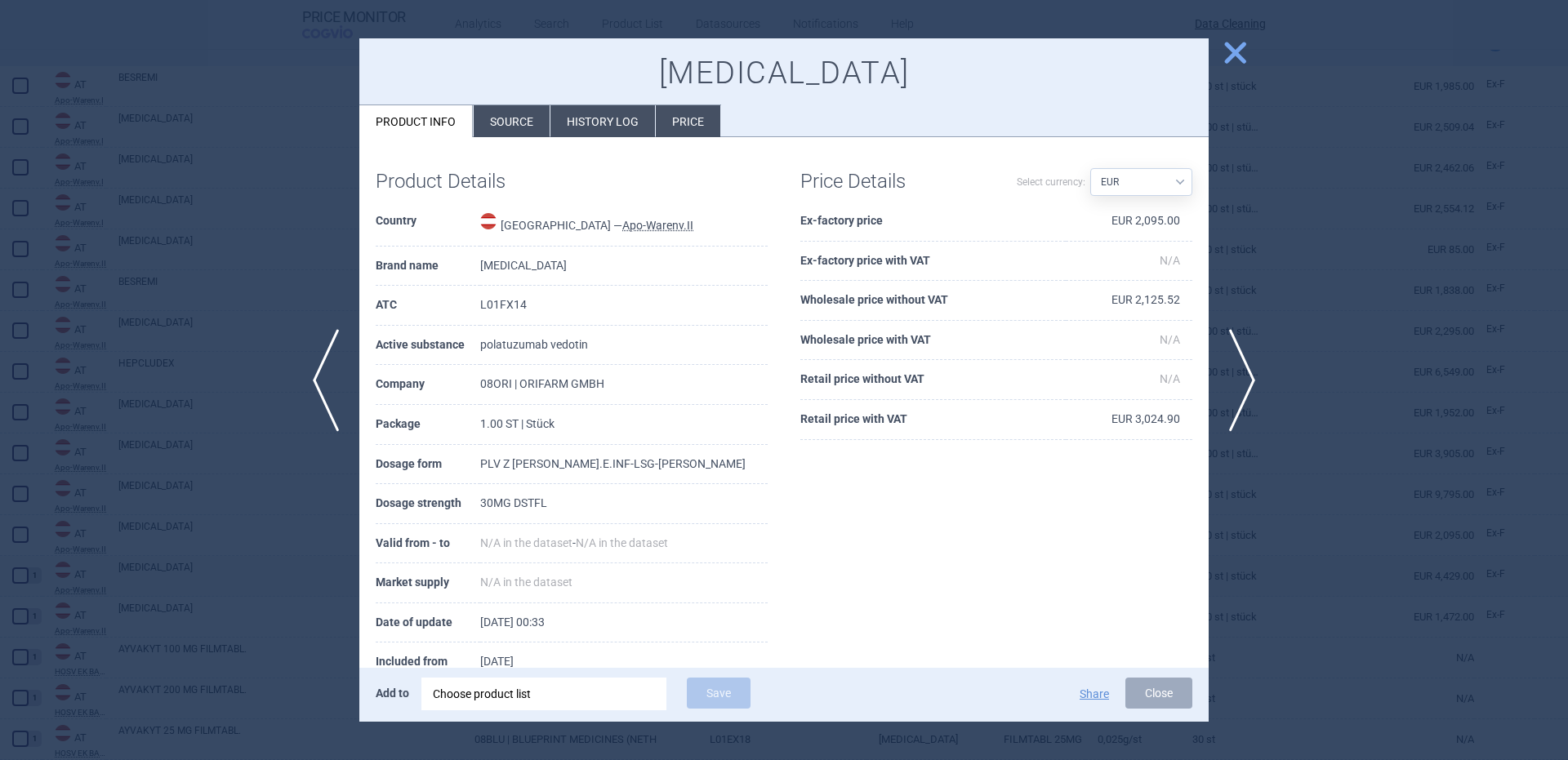
click at [524, 695] on div "Choose product list" at bounding box center [544, 694] width 223 height 32
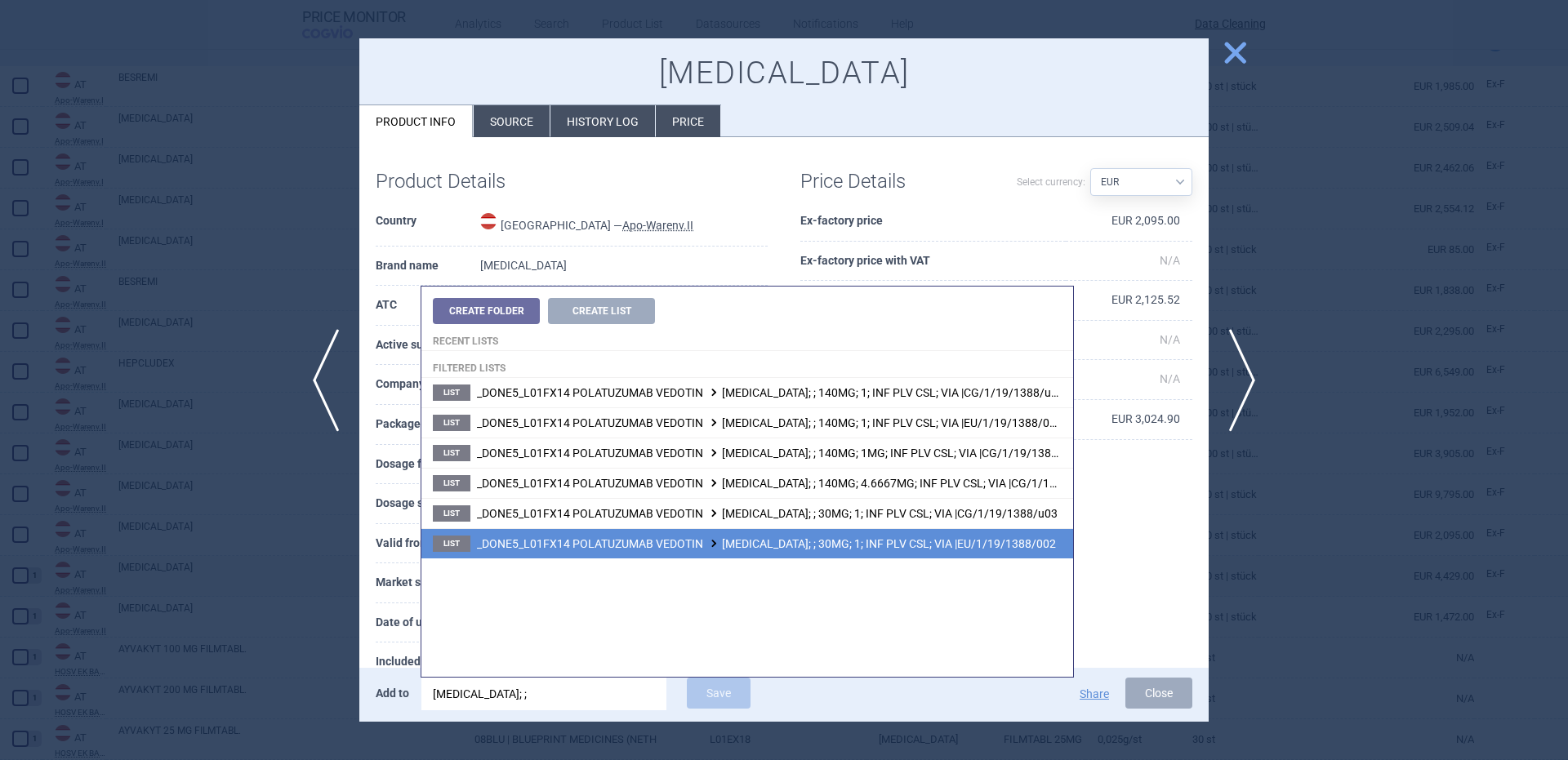
type input "polivy; ;"
click at [839, 540] on span "_DONE5_L01FX14 POLATUZUMAB VEDOTIN POLIVY; ; 30MG; 1; INF PLV CSL; VIA |EU/1/19…" at bounding box center [766, 543] width 579 height 13
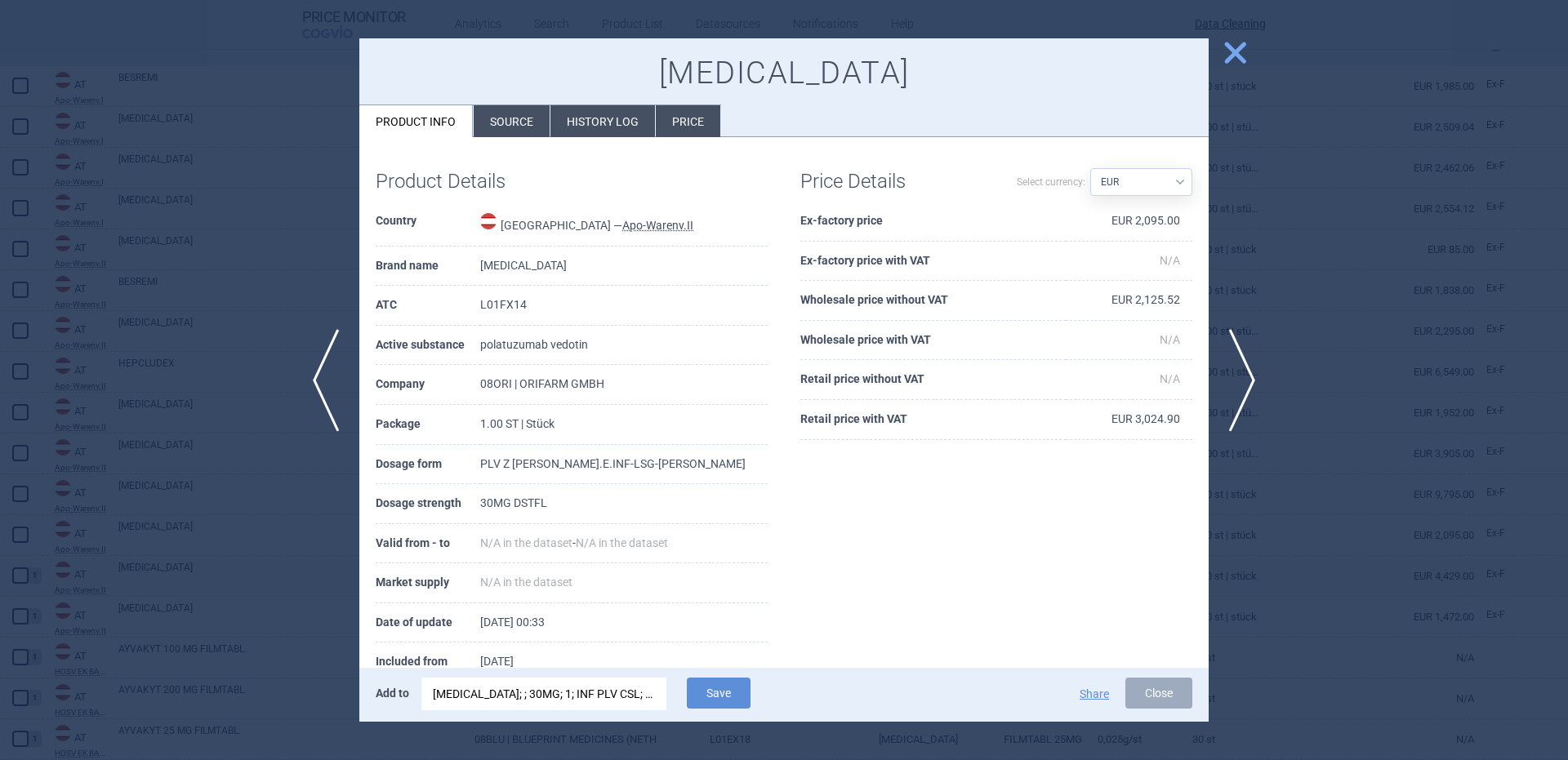
click at [725, 675] on div "Add to POLIVY; ; 30MG; 1; INF PLV CSL; VIA |EU/1/19/1388/002 Save Share Close" at bounding box center [784, 694] width 849 height 53
click at [715, 677] on div "Add to POLIVY; ; 30MG; 1; INF PLV CSL; VIA |EU/1/19/1388/002 Save Share Close" at bounding box center [784, 694] width 849 height 53
click at [721, 681] on button "Save" at bounding box center [719, 693] width 64 height 31
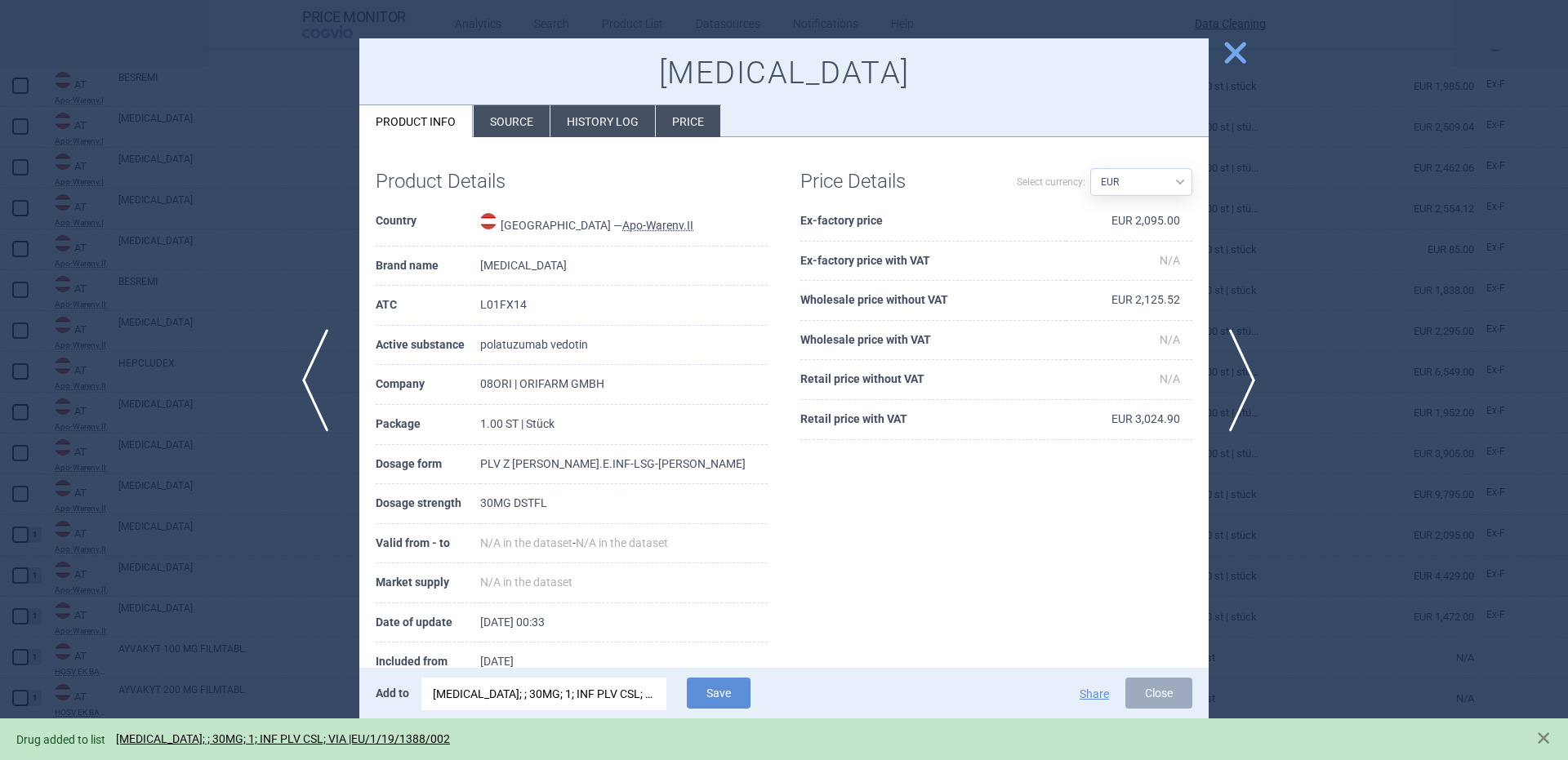
click at [327, 378] on span "previous" at bounding box center [320, 380] width 37 height 103
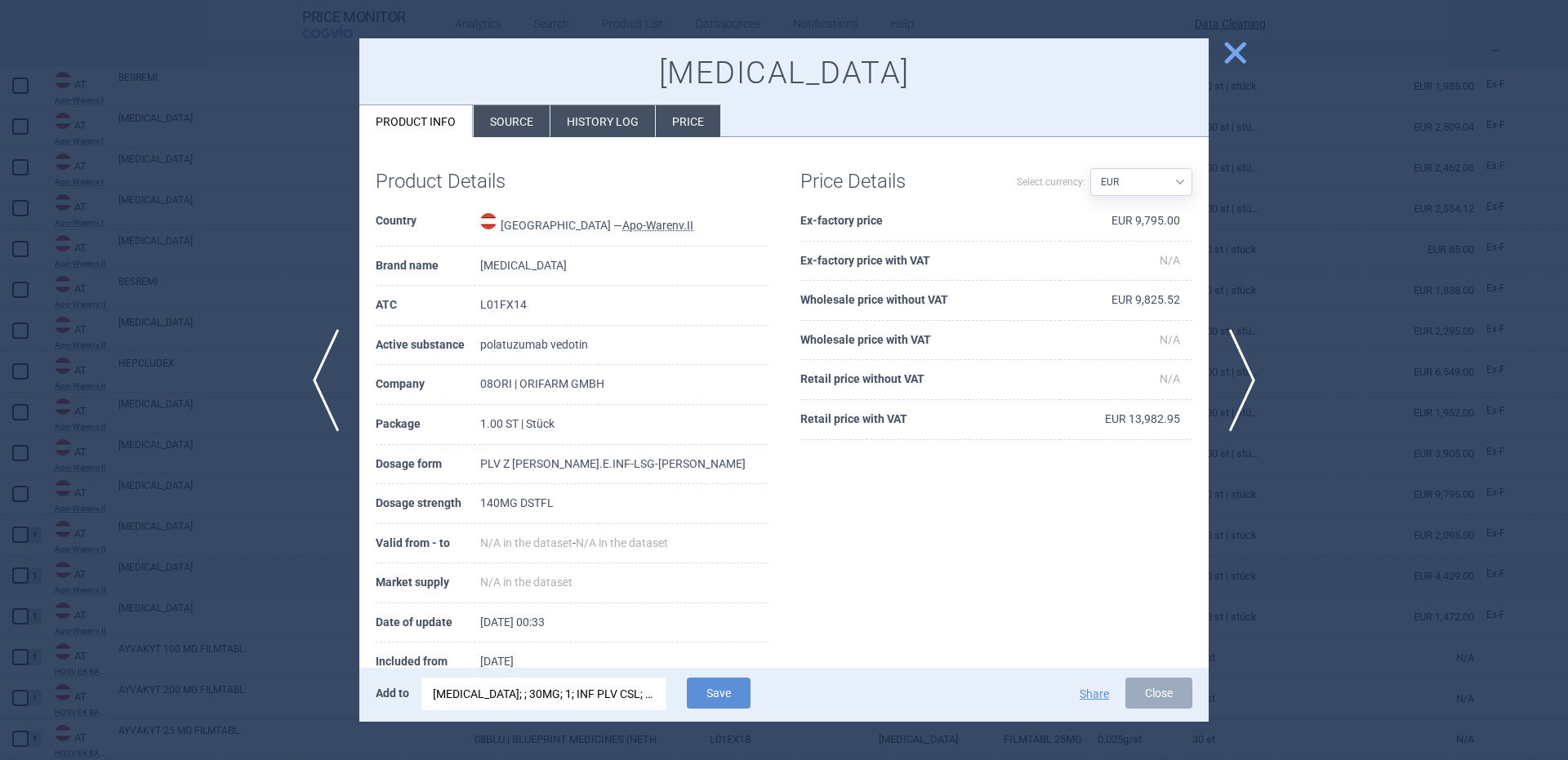
click at [532, 701] on div "POLIVY; ; 30MG; 1; INF PLV CSL; VIA |EU/1/19/1388/002" at bounding box center [544, 694] width 223 height 32
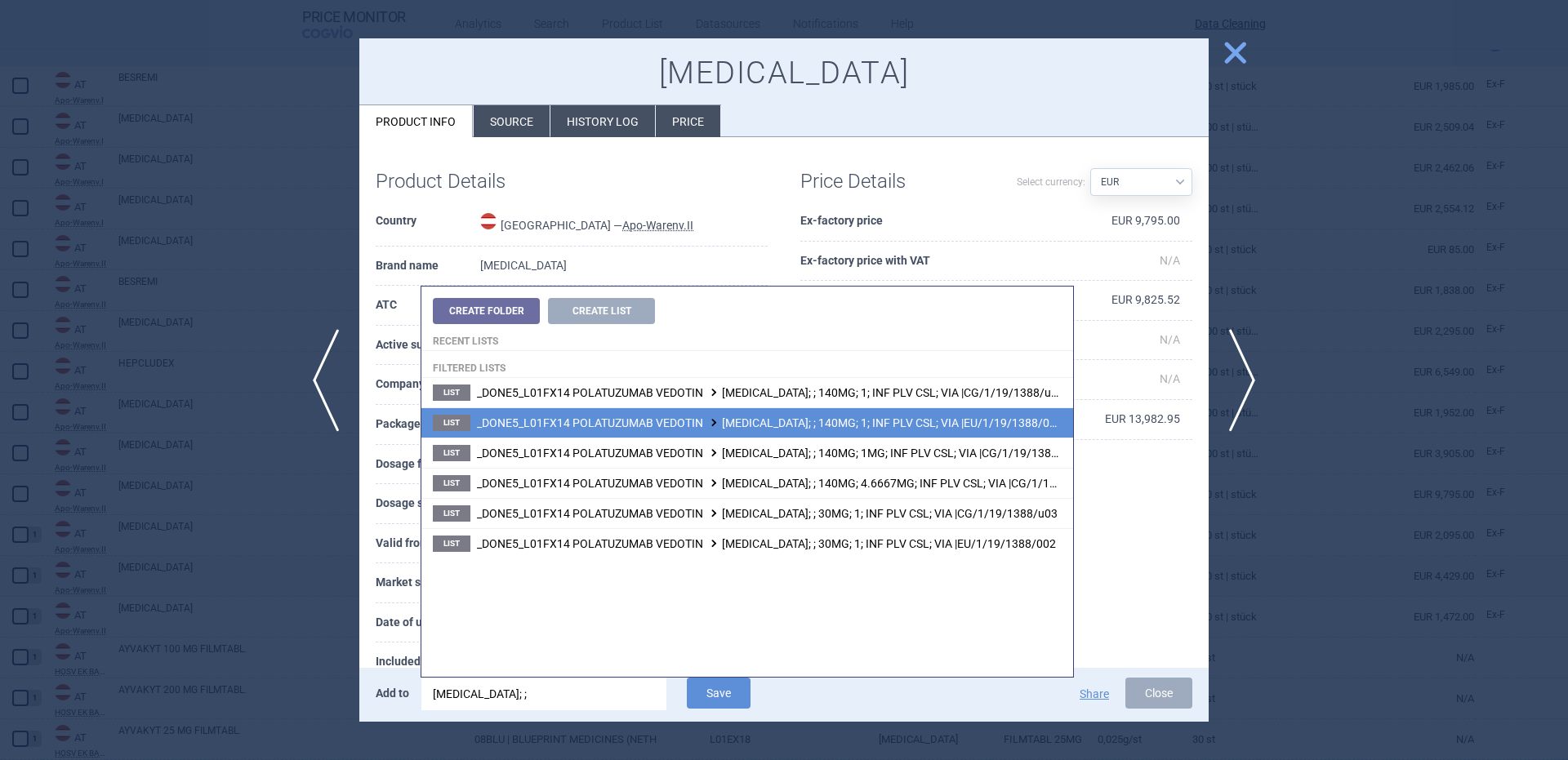
click at [807, 430] on li "List _DONE5_L01FX14 POLATUZUMAB VEDOTIN POLIVY; ; 140MG; 1; INF PLV CSL; VIA |E…" at bounding box center [747, 423] width 651 height 31
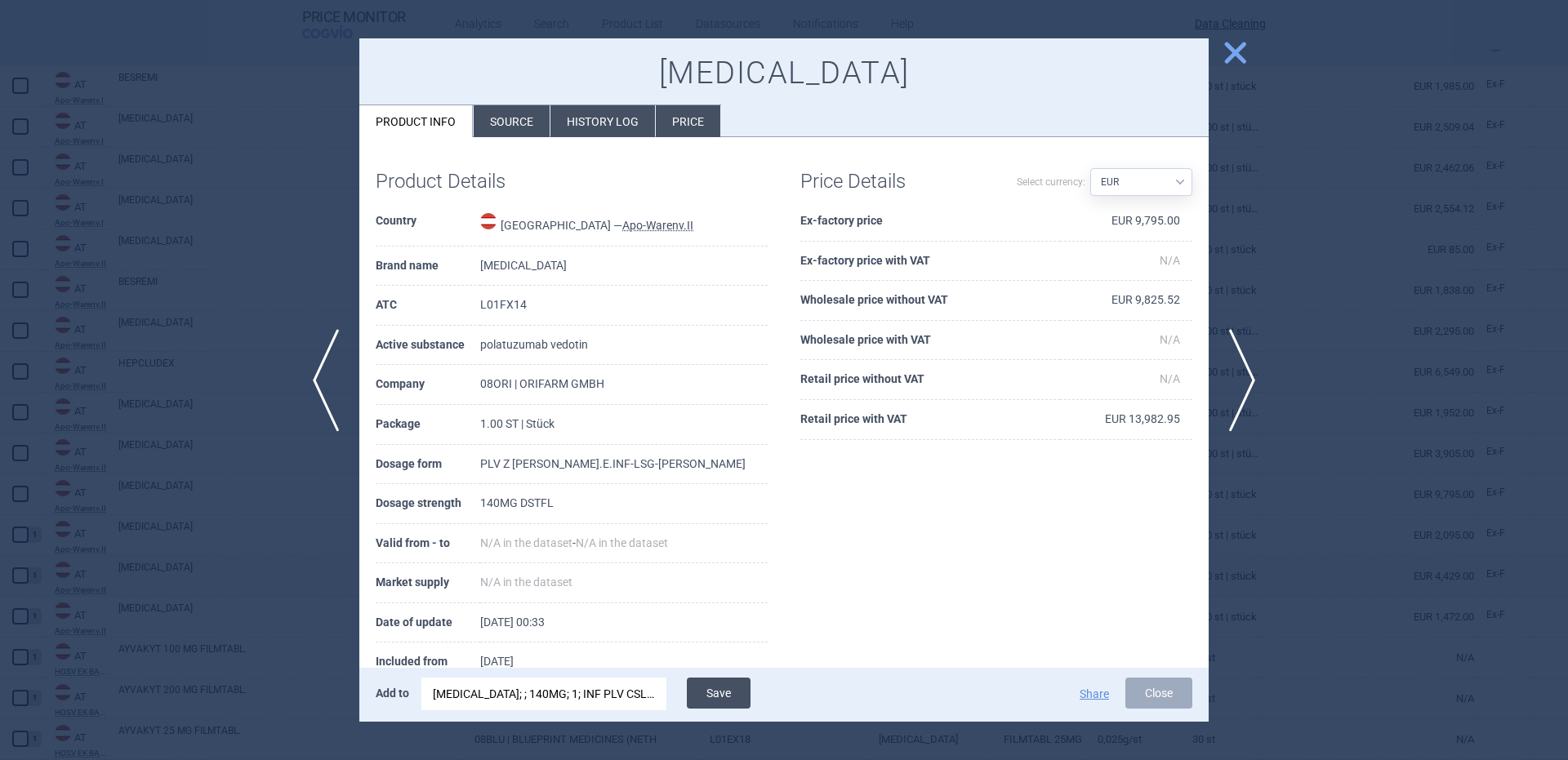
click at [718, 692] on button "Save" at bounding box center [719, 693] width 64 height 31
click at [318, 386] on span "previous" at bounding box center [320, 380] width 37 height 103
click at [584, 677] on div "Add to POLIVY; ; 140MG; 1; INF PLV CSL; VIA |EU/1/19/1388/001 Save Share Close" at bounding box center [784, 694] width 849 height 53
click at [584, 678] on div "Add to POLIVY; ; 140MG; 1; INF PLV CSL; VIA |EU/1/19/1388/001 Save Share Close" at bounding box center [784, 694] width 849 height 53
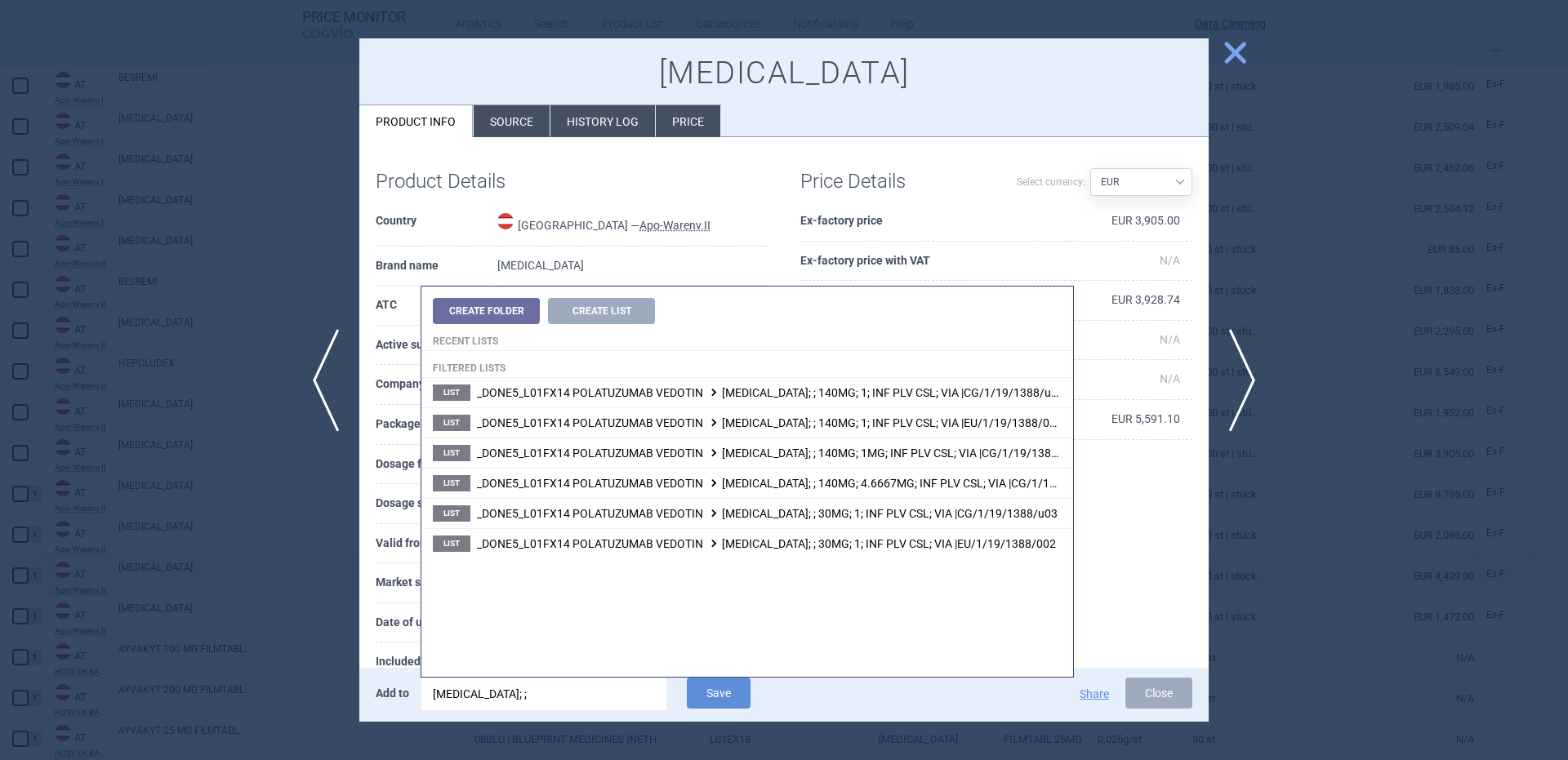
click at [584, 684] on input "polivy; ;" at bounding box center [544, 694] width 245 height 32
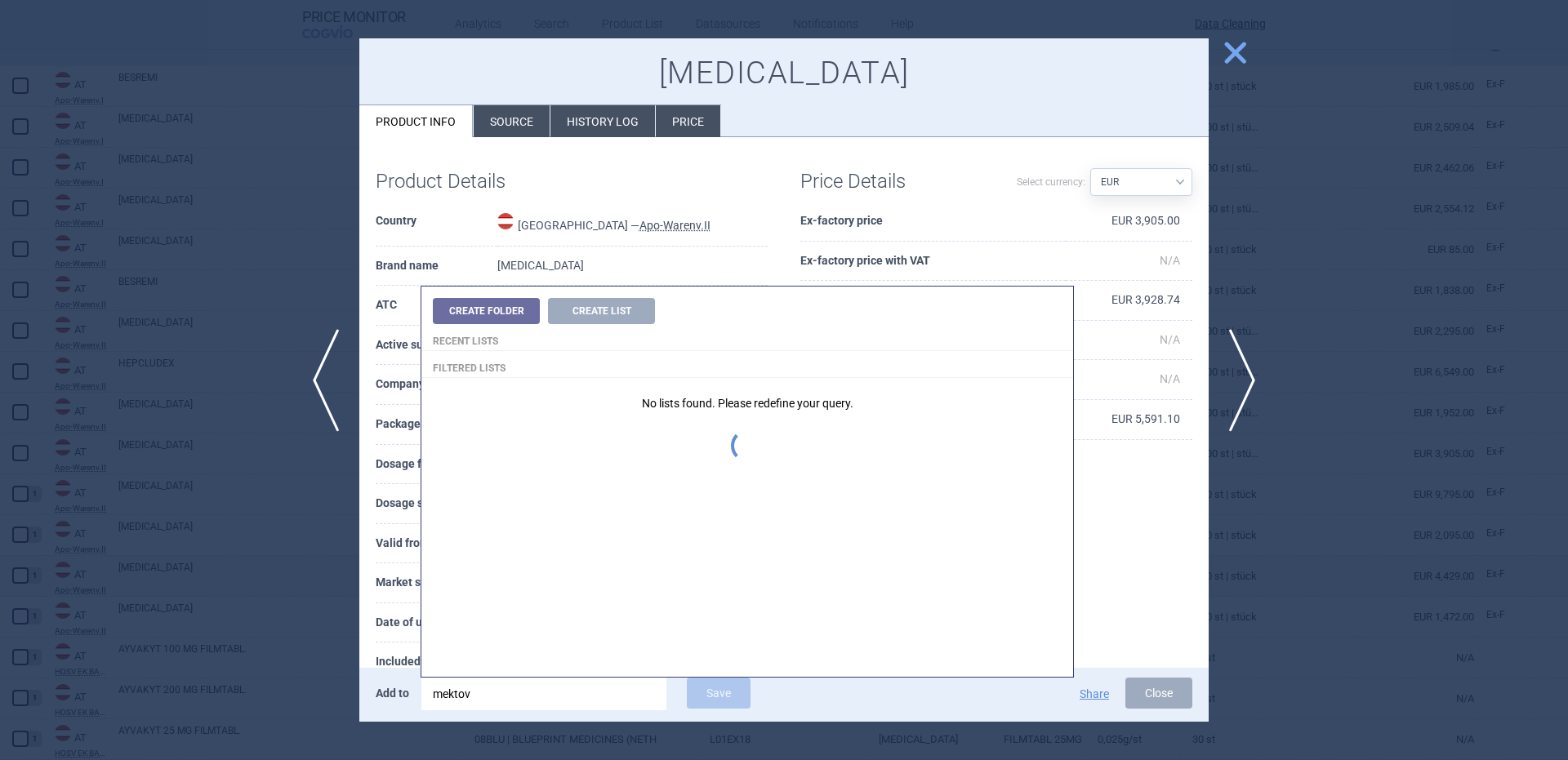
type input "mektovi"
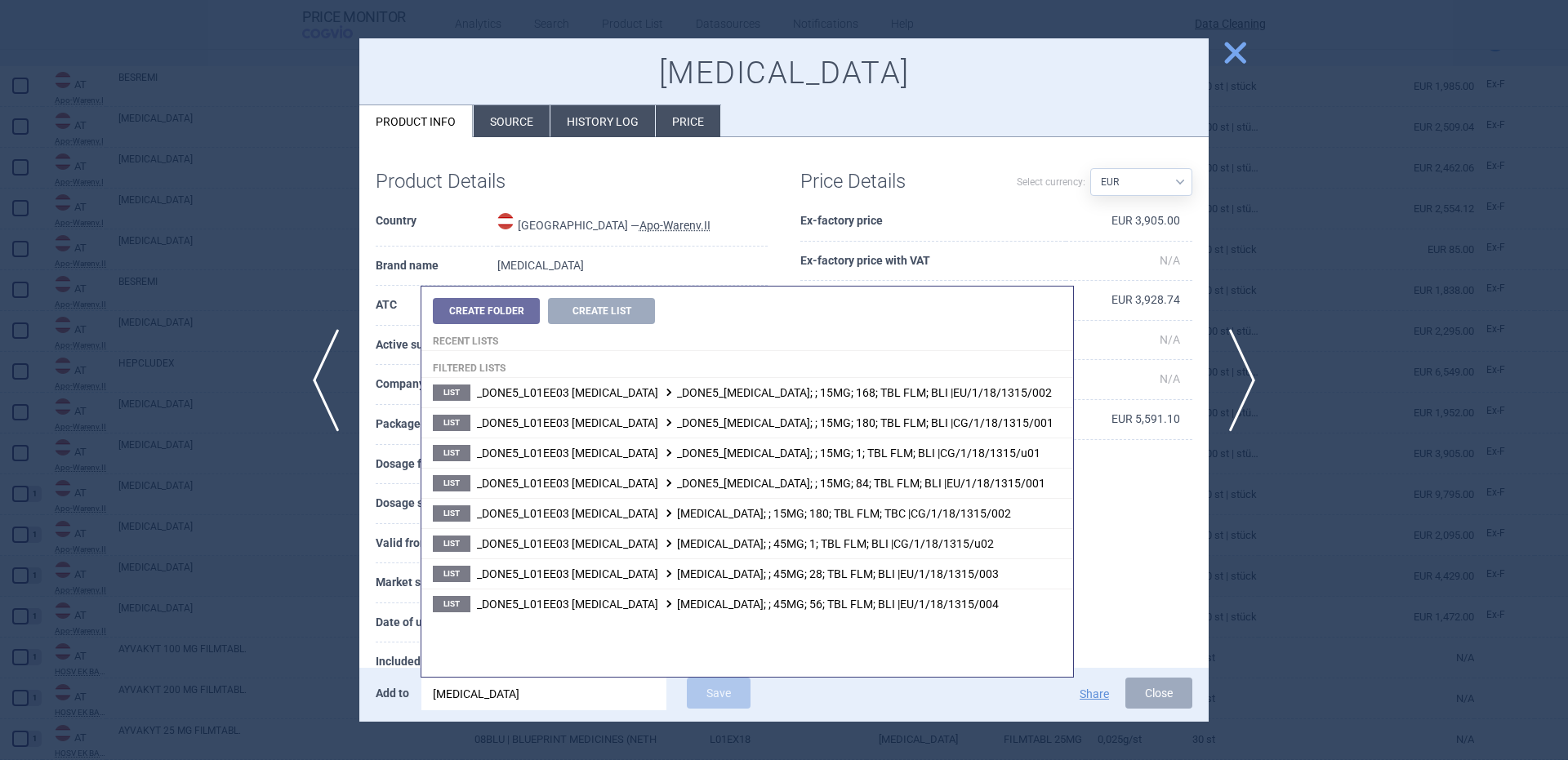
click at [733, 215] on td "Austria — Apo-Warenv.II" at bounding box center [632, 223] width 270 height 45
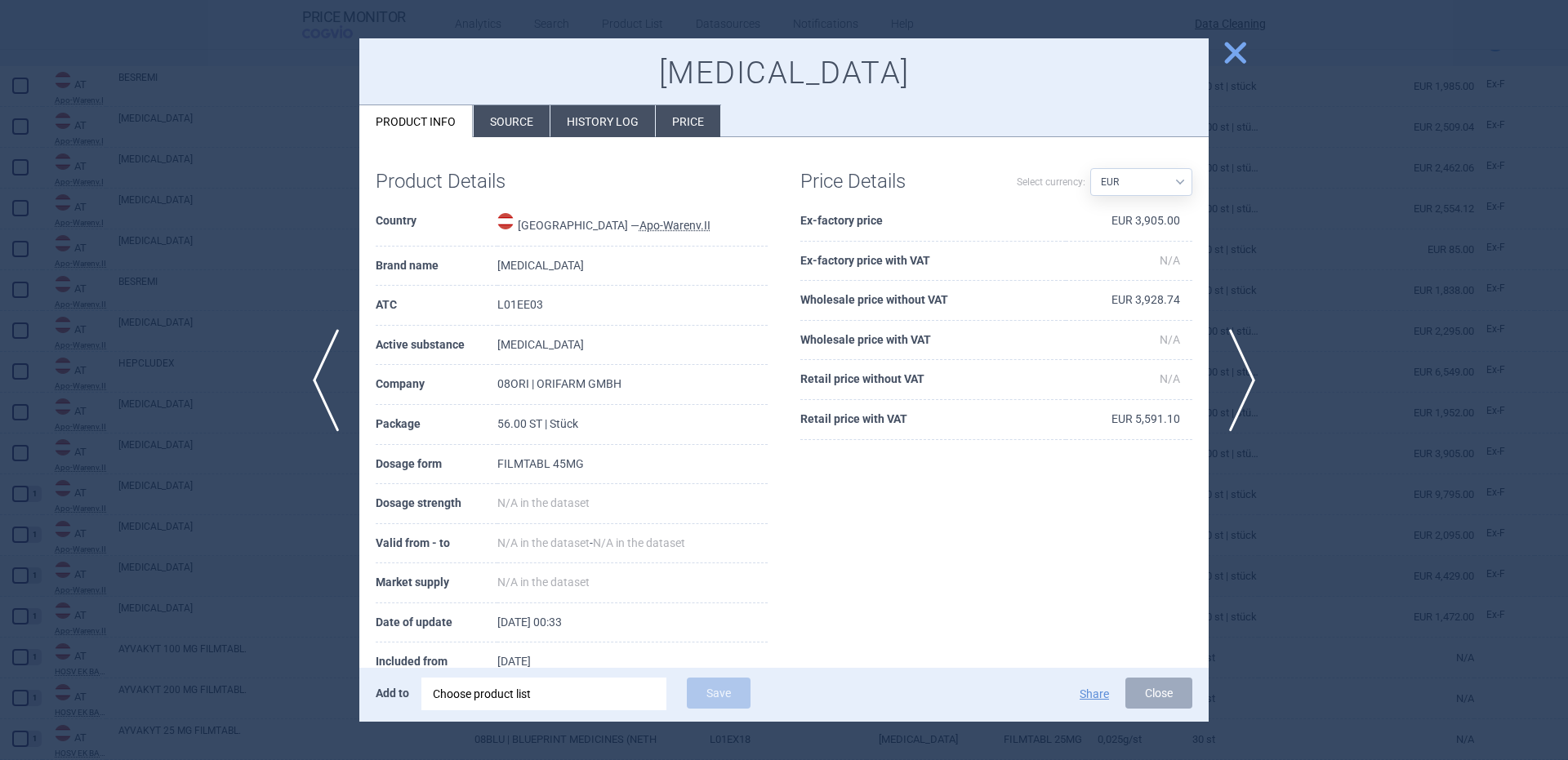
click at [642, 688] on div "Choose product list" at bounding box center [544, 694] width 223 height 32
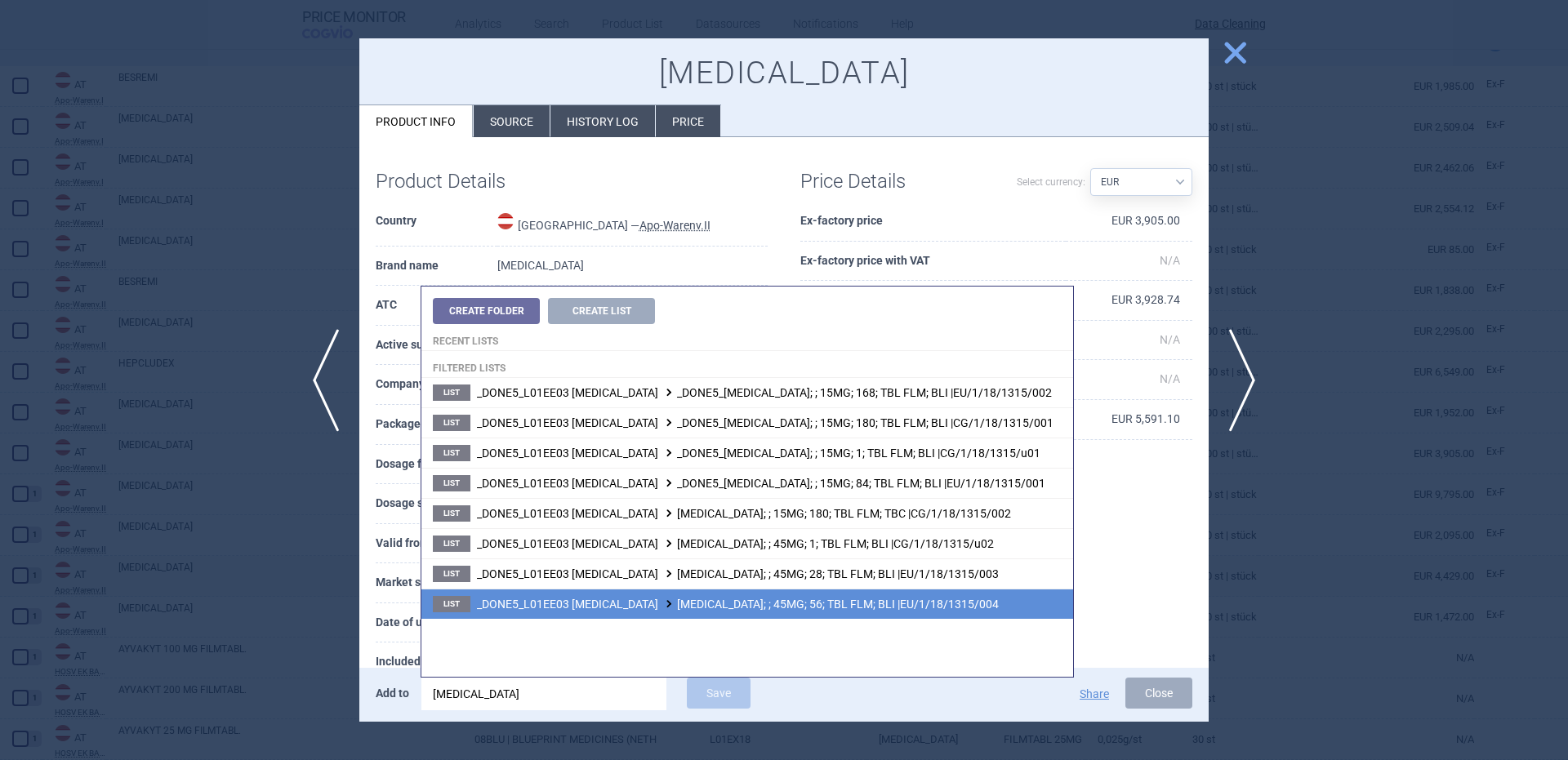
click at [813, 595] on li "List _DONE5_L01EE03 BINIMETINIB MEKTOVI; ; 45MG; 56; TBL FLM; BLI |EU/1/18/1315…" at bounding box center [747, 604] width 651 height 31
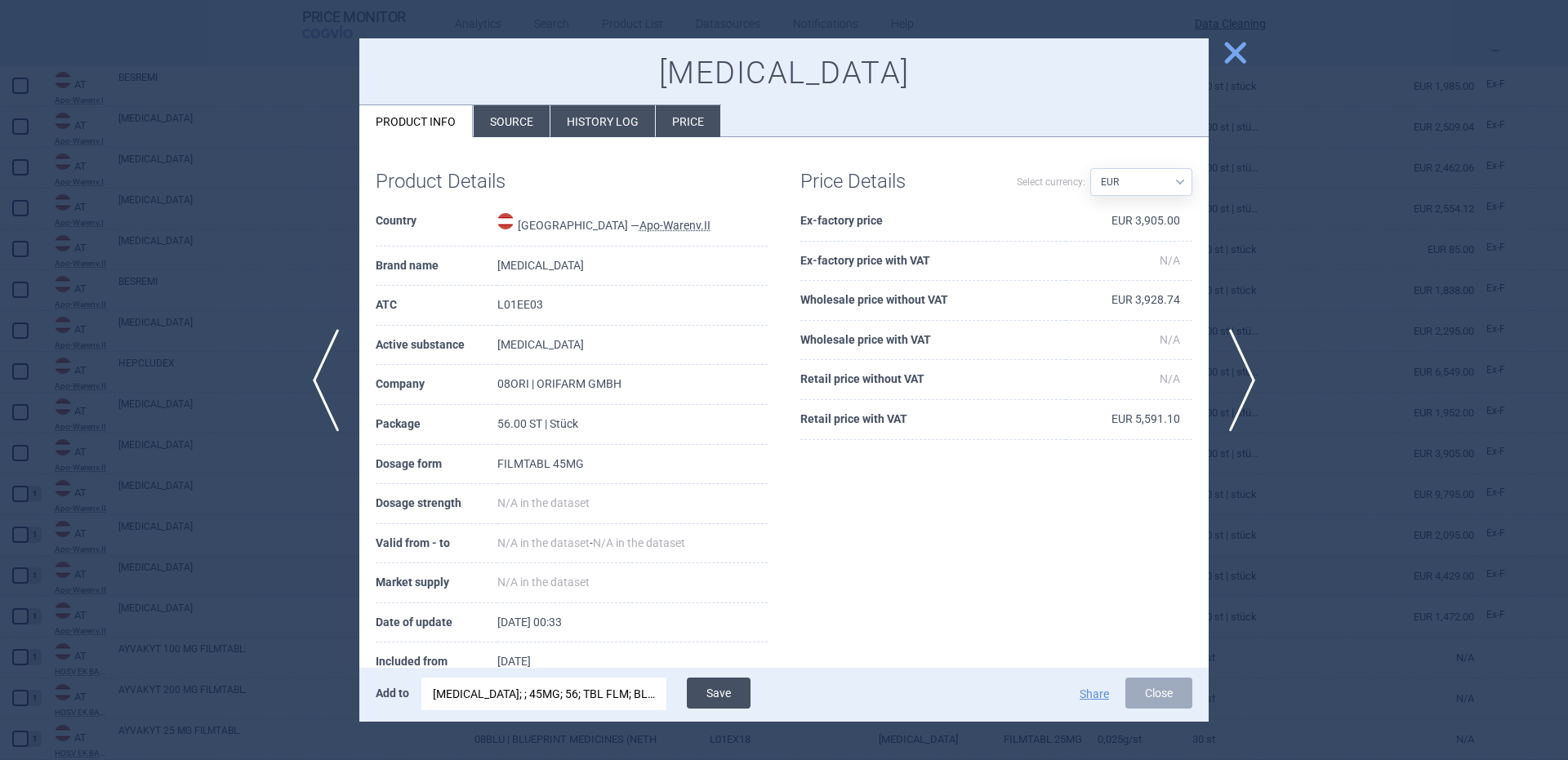
click at [729, 684] on button "Save" at bounding box center [719, 693] width 64 height 31
click at [336, 367] on span "previous" at bounding box center [320, 380] width 37 height 103
click at [599, 697] on div "MEKTOVI; ; 45MG; 56; TBL FLM; BLI |EU/1/18/1315/004" at bounding box center [544, 694] width 223 height 32
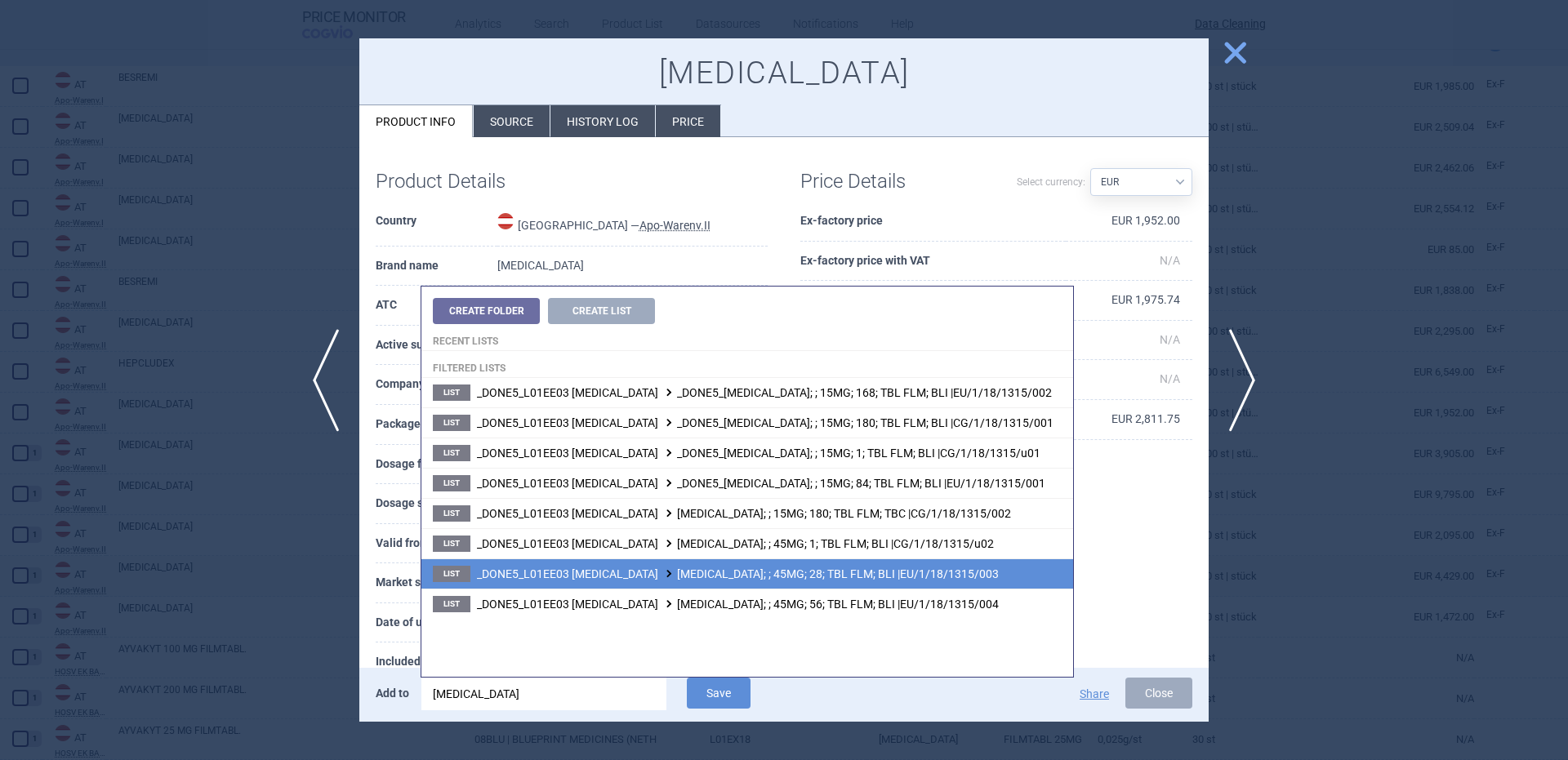
click at [851, 566] on li "List _DONE5_L01EE03 BINIMETINIB MEKTOVI; ; 45MG; 28; TBL FLM; BLI |EU/1/18/1315…" at bounding box center [747, 574] width 651 height 31
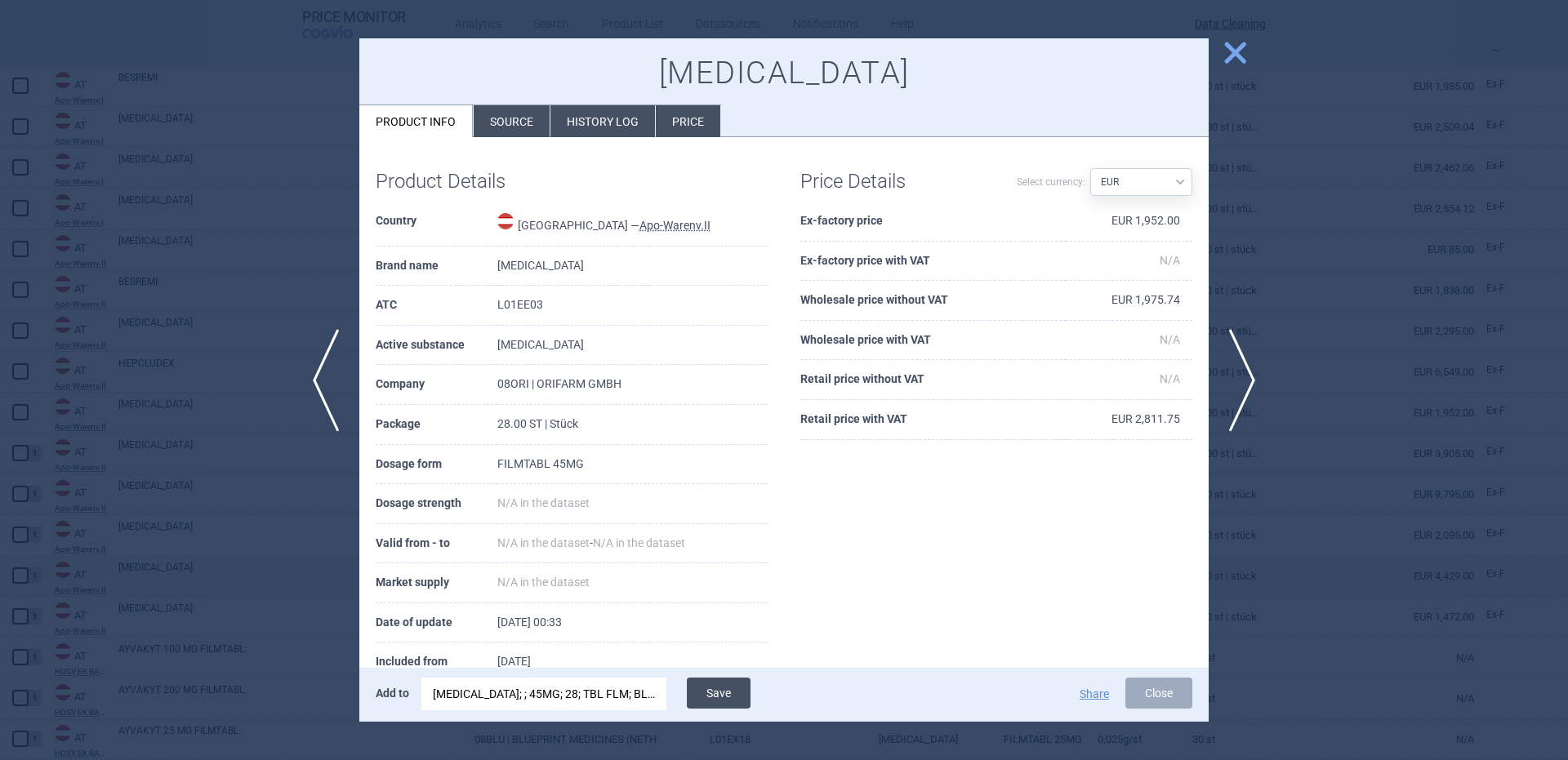
click at [737, 695] on button "Save" at bounding box center [719, 693] width 64 height 31
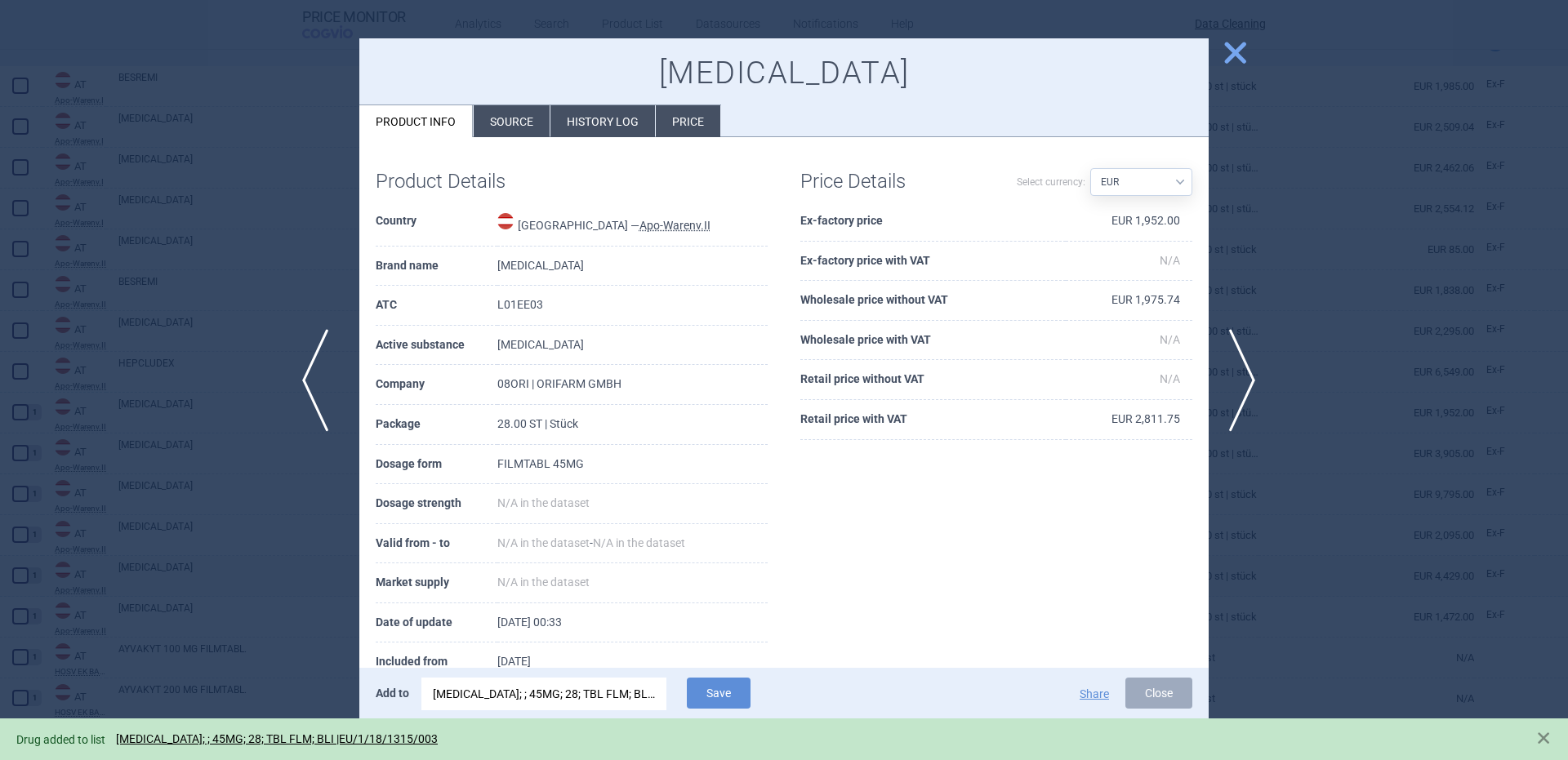
click at [306, 374] on span "previous" at bounding box center [320, 380] width 37 height 103
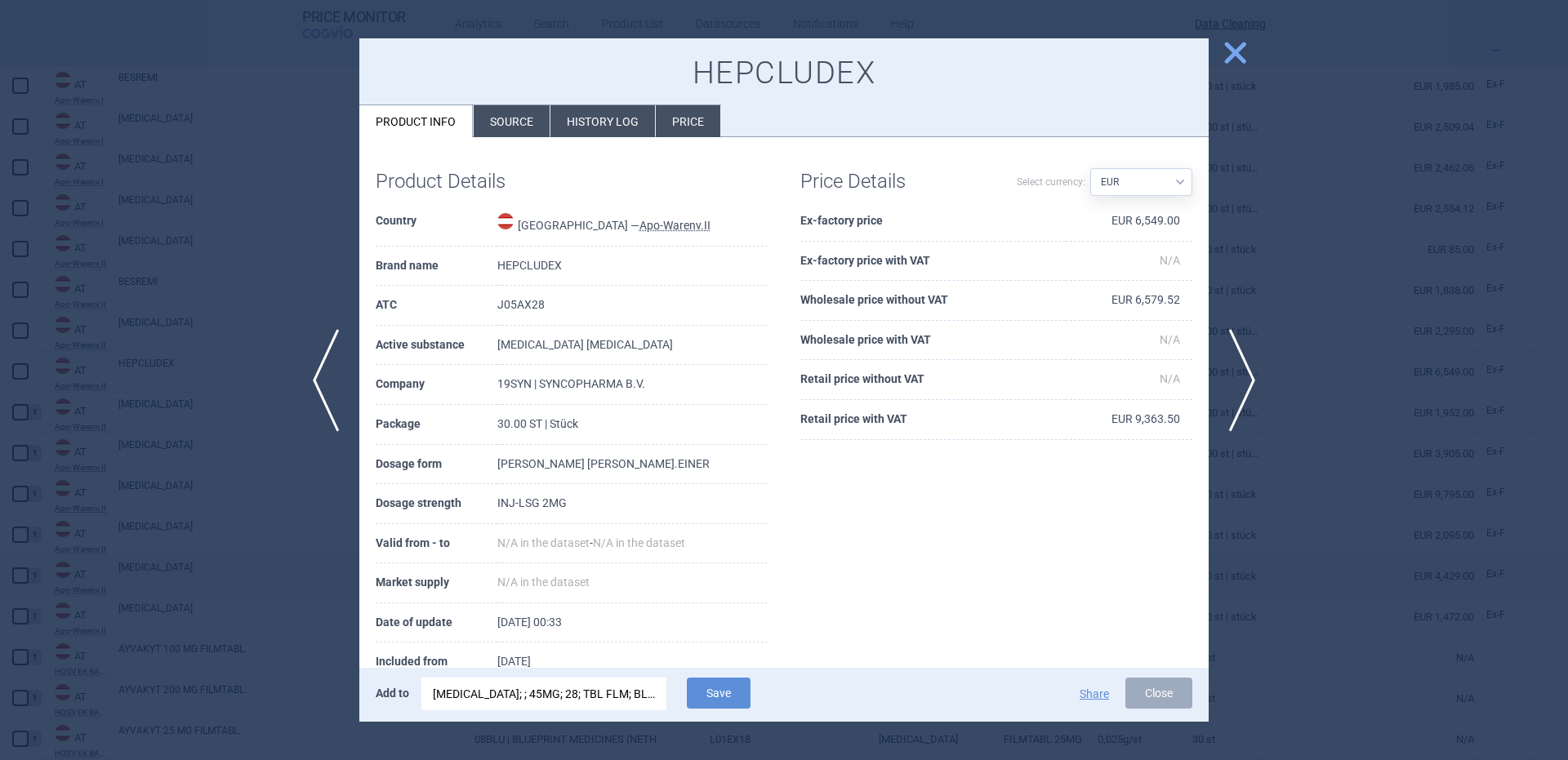
click at [579, 691] on div "MEKTOVI; ; 45MG; 28; TBL FLM; BLI |EU/1/18/1315/003" at bounding box center [544, 694] width 223 height 32
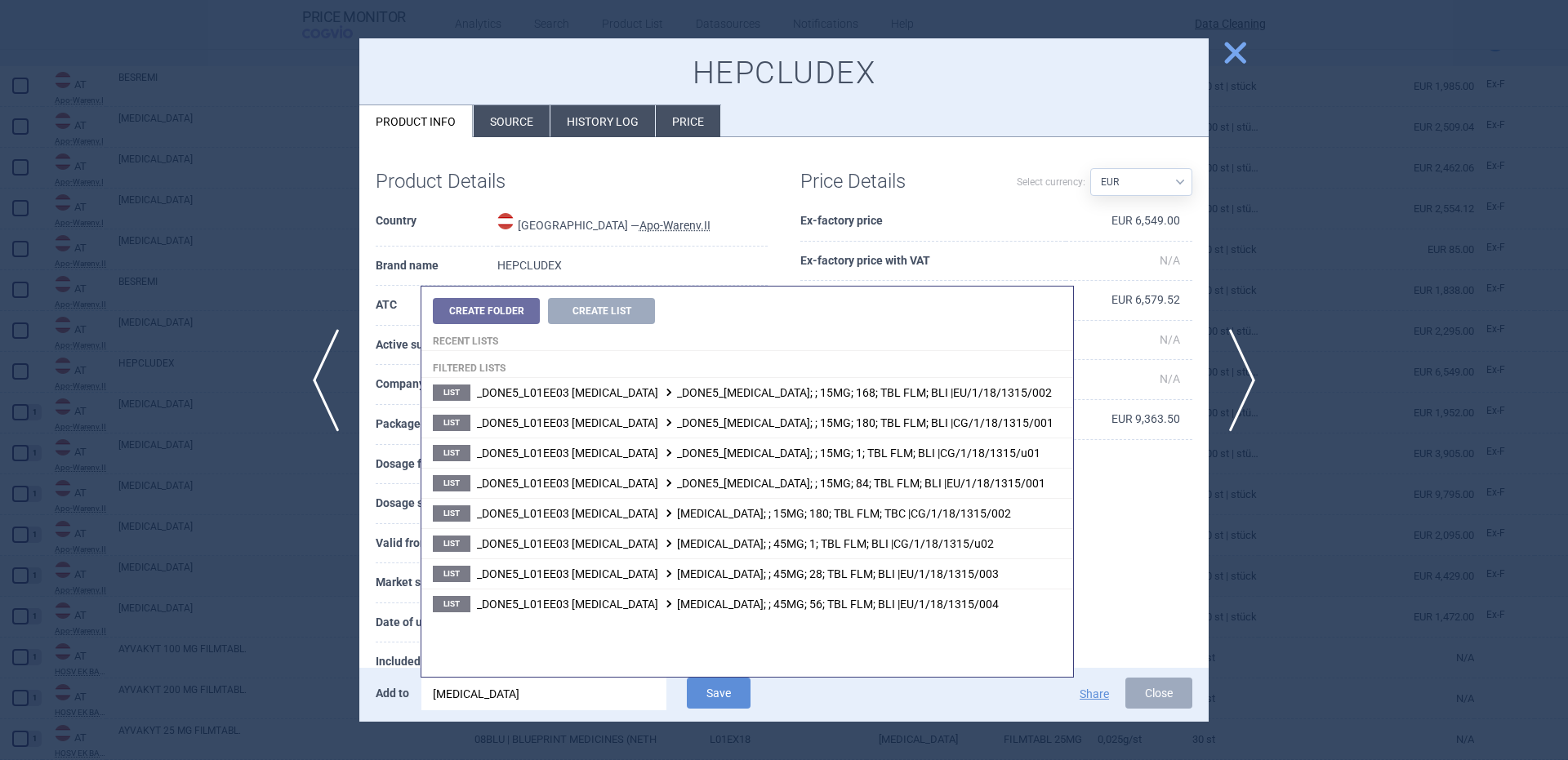
click at [579, 691] on input "mektovi" at bounding box center [544, 694] width 245 height 32
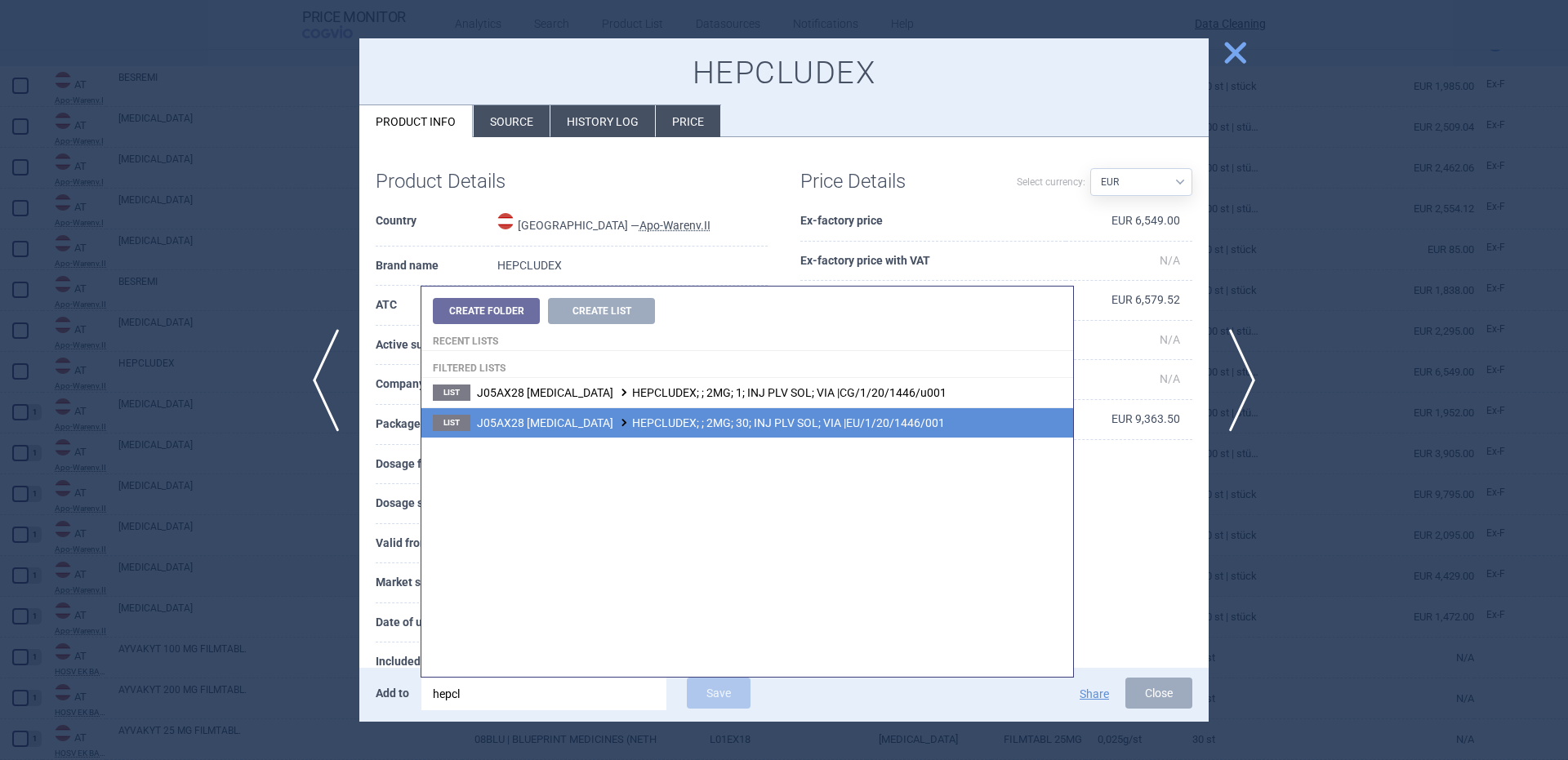
type input "hepcl"
click at [762, 422] on span "J05AX28 BULEVIRTIDE HEPCLUDEX; ; 2MG; 30; INJ PLV SOL; VIA |EU/1/20/1446/001" at bounding box center [710, 422] width 468 height 13
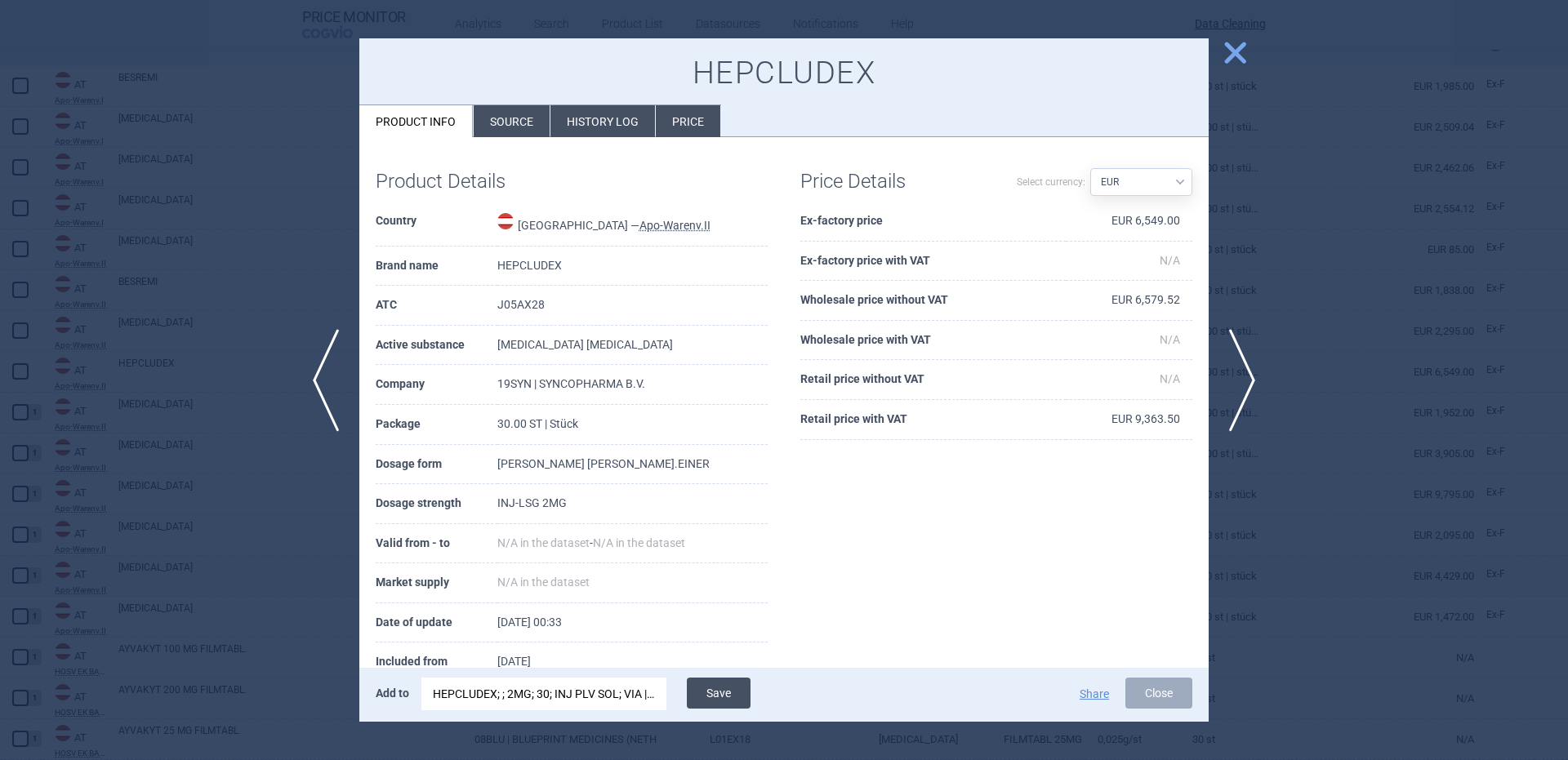
click at [696, 689] on button "Save" at bounding box center [719, 693] width 64 height 31
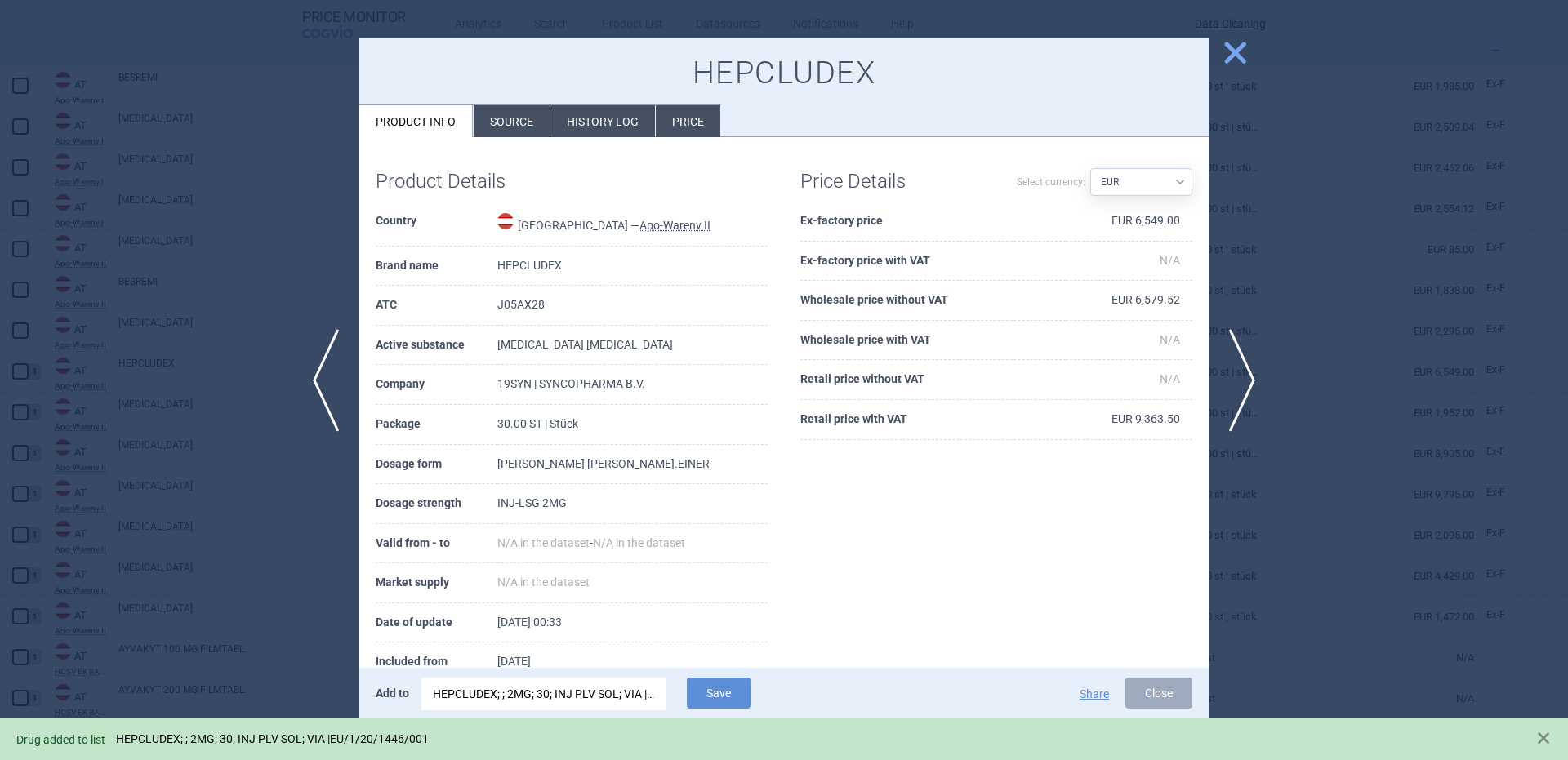
click at [349, 387] on div at bounding box center [784, 380] width 1568 height 760
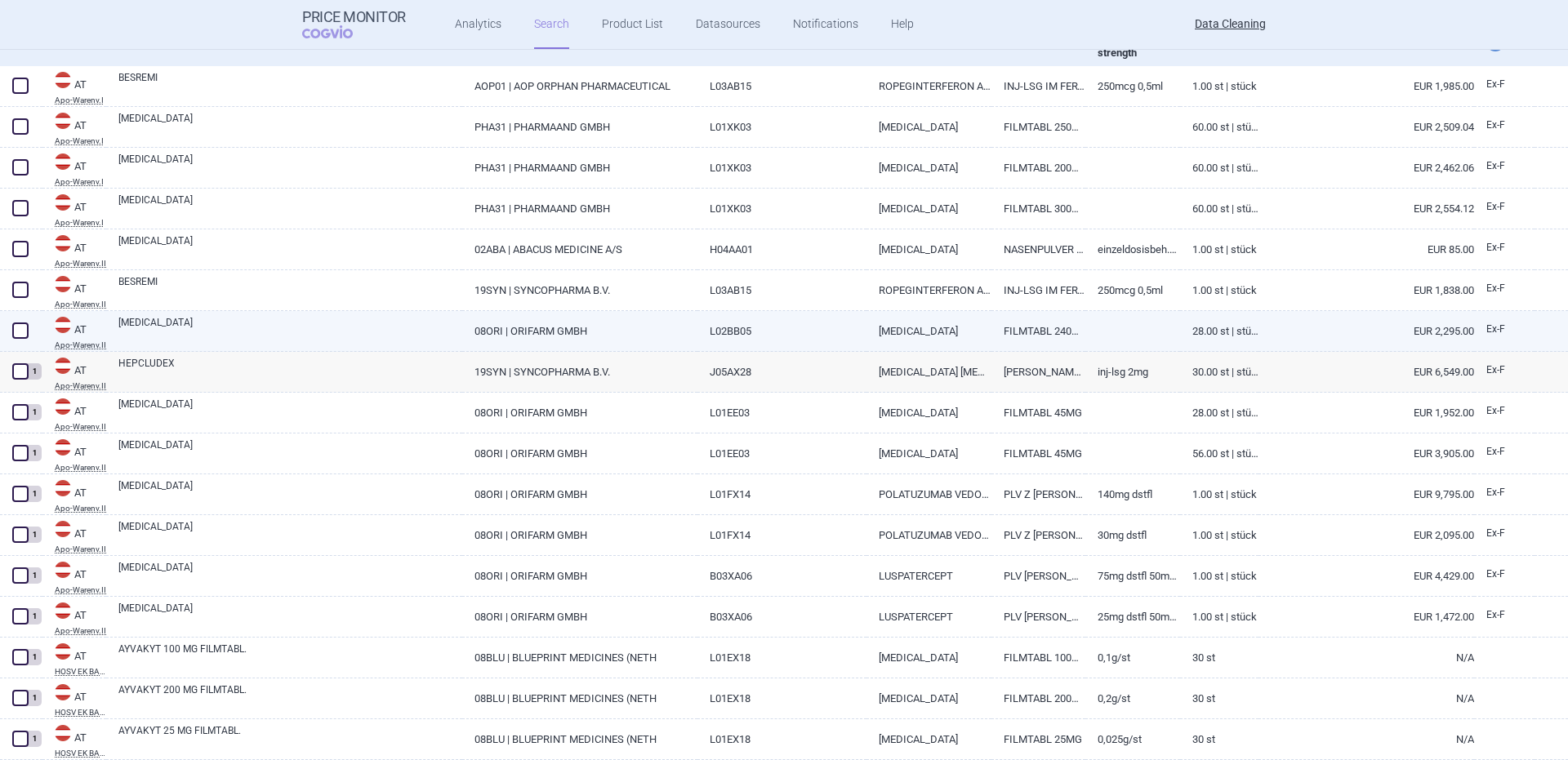
click at [141, 318] on link "[MEDICAL_DATA]" at bounding box center [290, 329] width 344 height 30
select select "EUR"
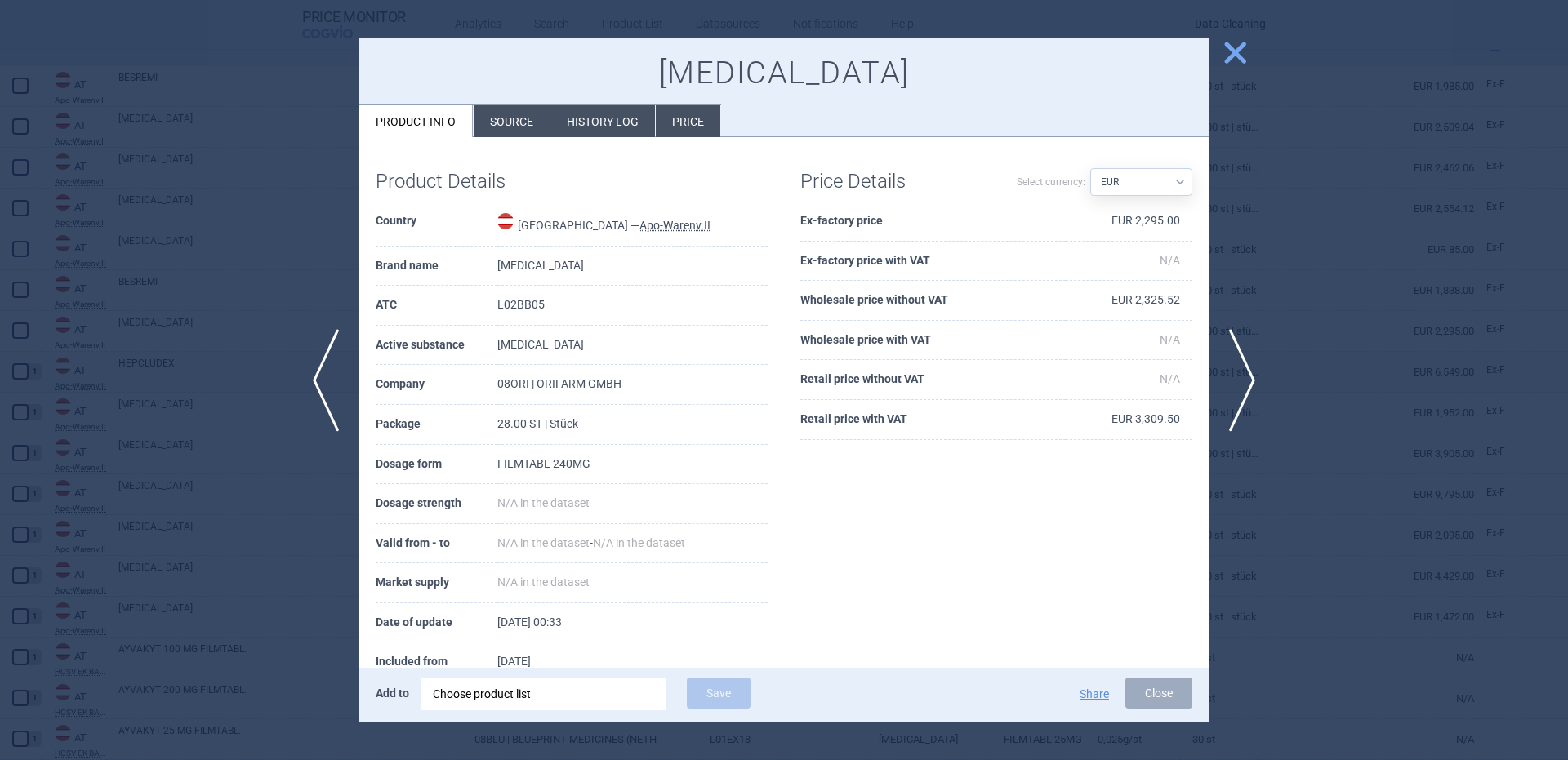
click at [604, 711] on div "Add to Choose product list Save" at bounding box center [620, 695] width 490 height 34
click at [617, 667] on td "2 September 2025" at bounding box center [632, 662] width 270 height 40
click at [604, 692] on div "Choose product list" at bounding box center [544, 694] width 223 height 32
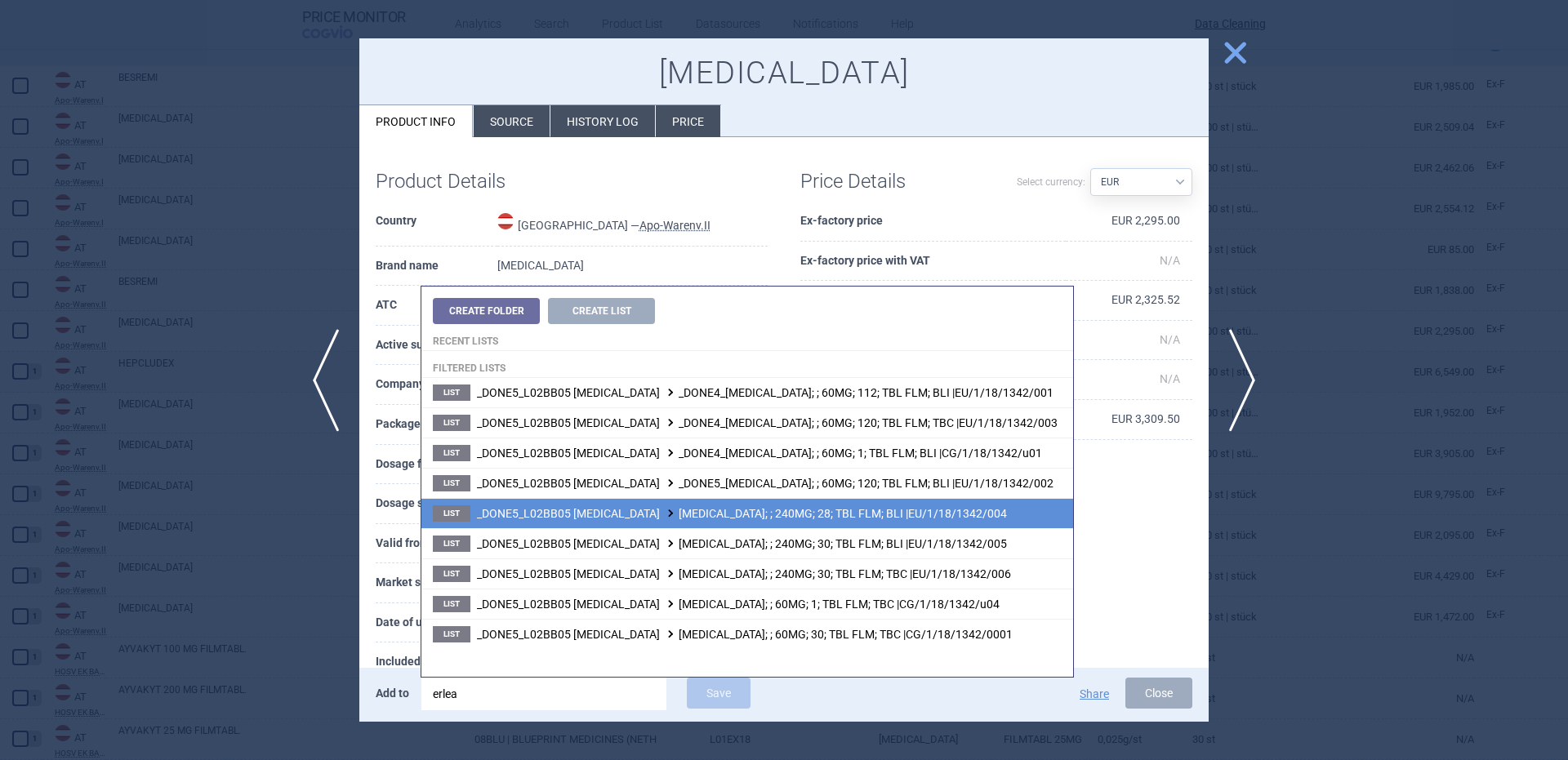
type input "erlea"
click at [906, 524] on li "List _DONE5_L02BB05 APALUTAMIDE ERLEADA; ; 240MG; 28; TBL FLM; BLI |EU/1/18/134…" at bounding box center [747, 513] width 651 height 31
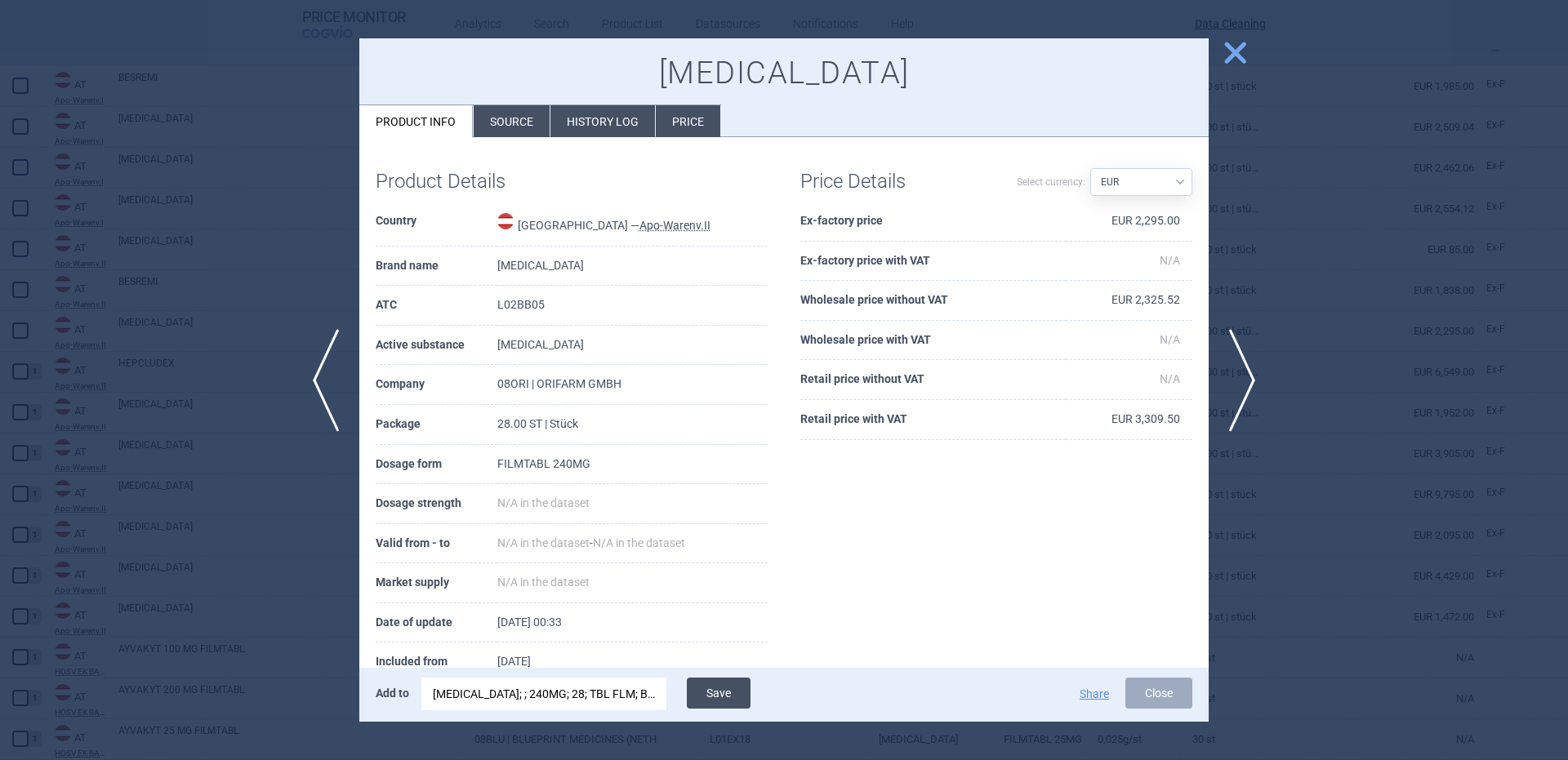
click at [717, 695] on button "Save" at bounding box center [719, 693] width 64 height 31
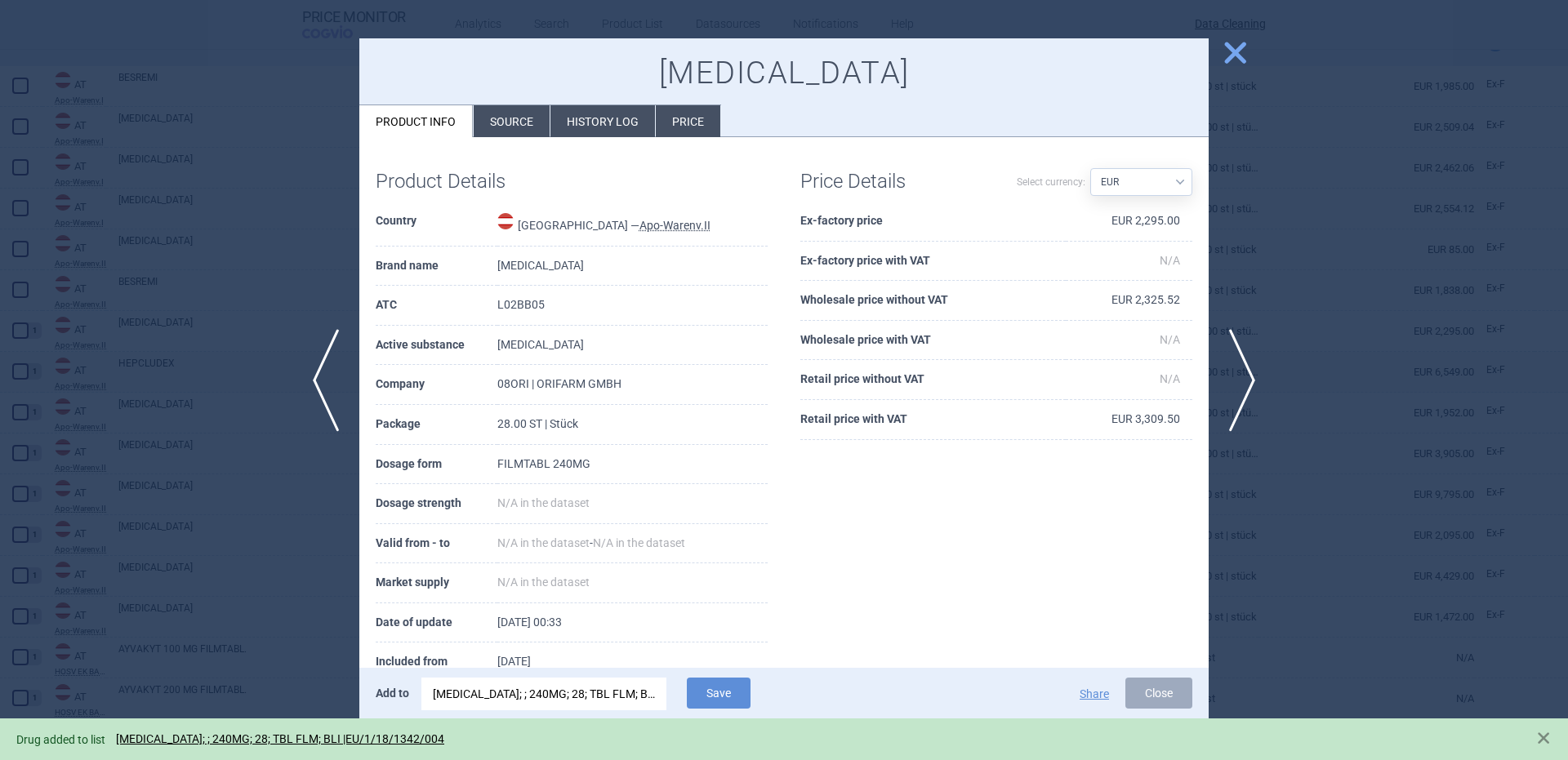
click at [290, 365] on div at bounding box center [784, 380] width 1568 height 760
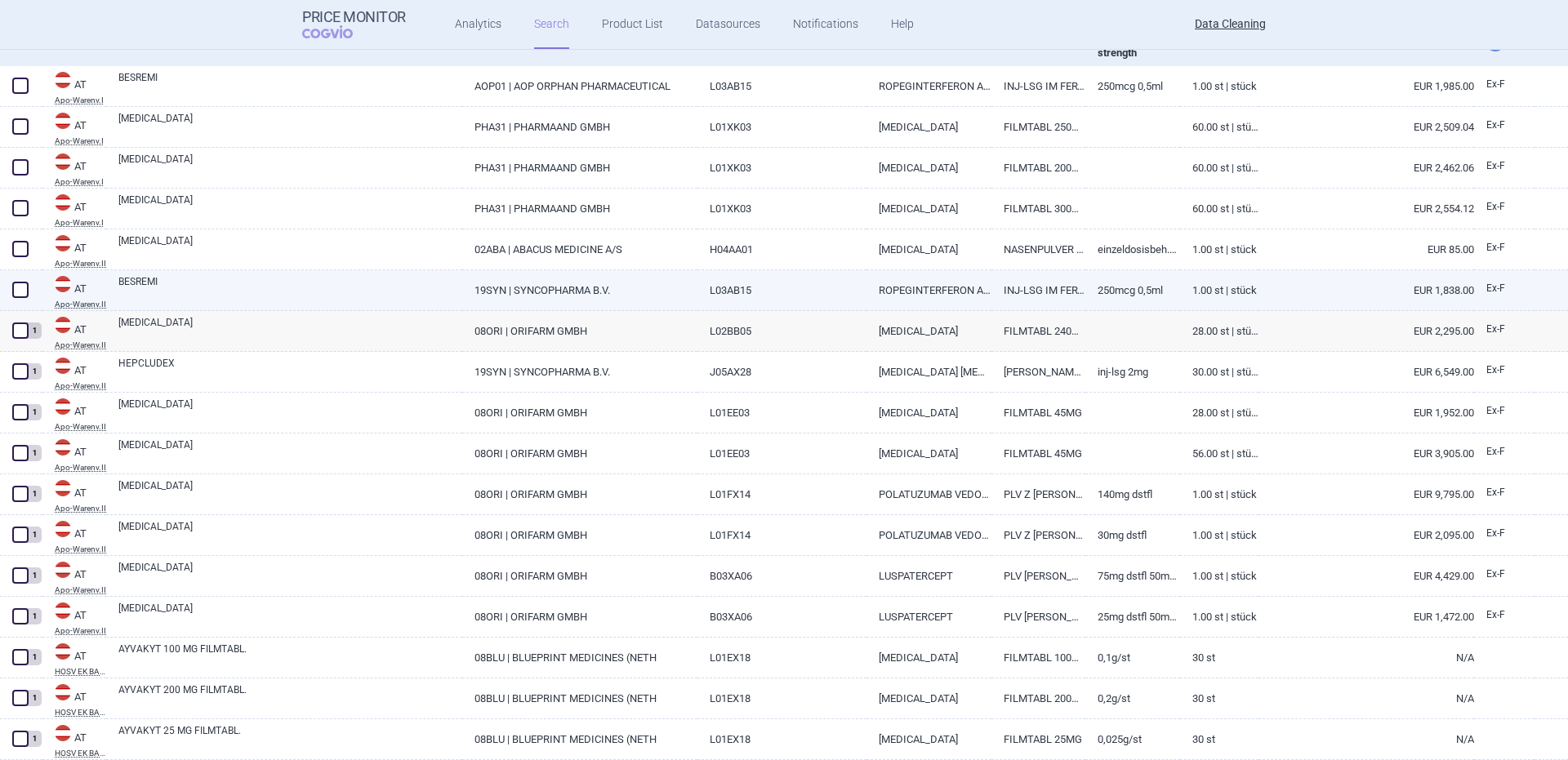
click at [162, 271] on div "BESREMI" at bounding box center [284, 290] width 356 height 41
click at [163, 285] on link "BESREMI" at bounding box center [290, 289] width 344 height 30
select select "EUR"
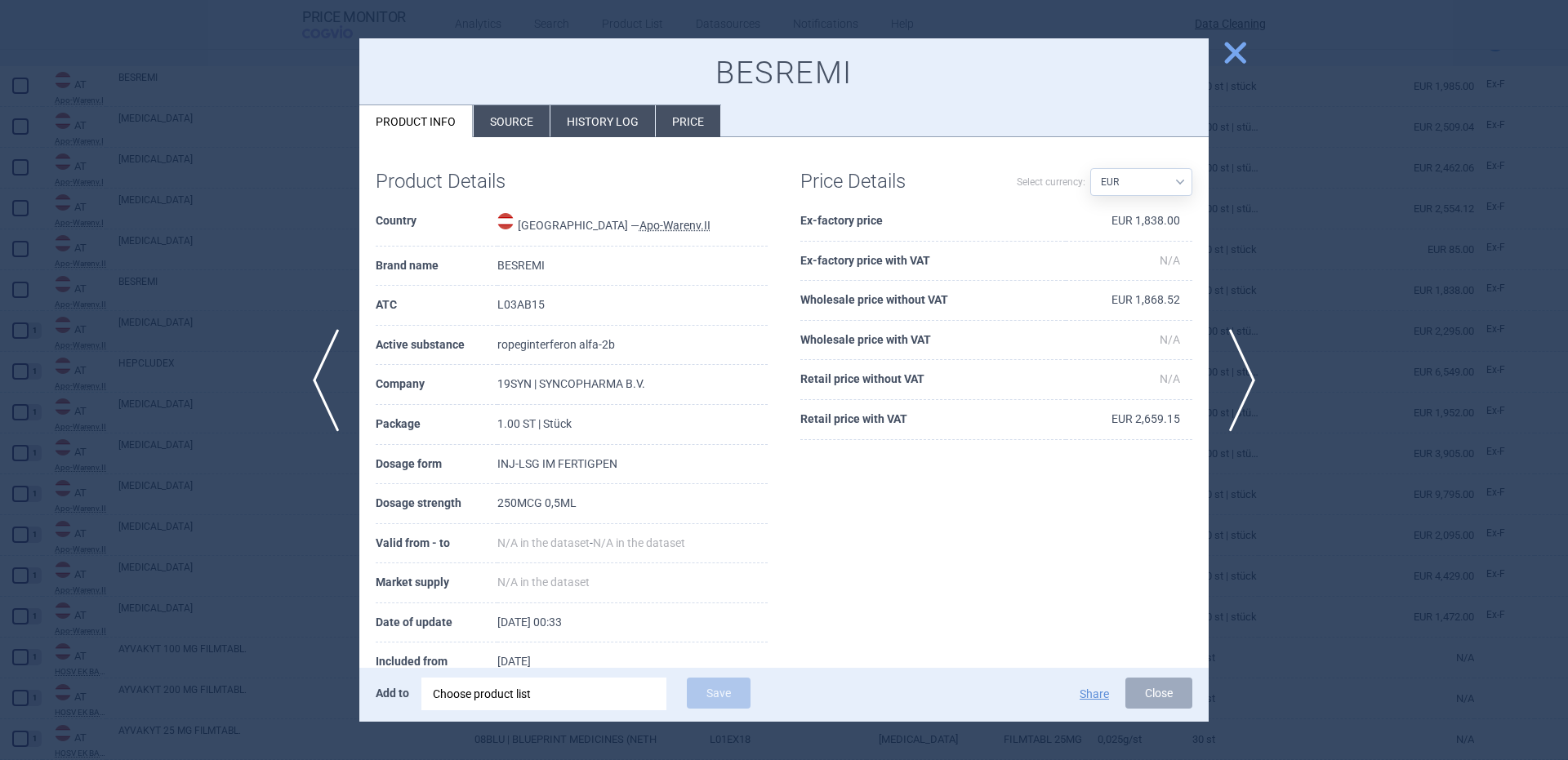
click at [493, 708] on div "Choose product list" at bounding box center [544, 694] width 223 height 32
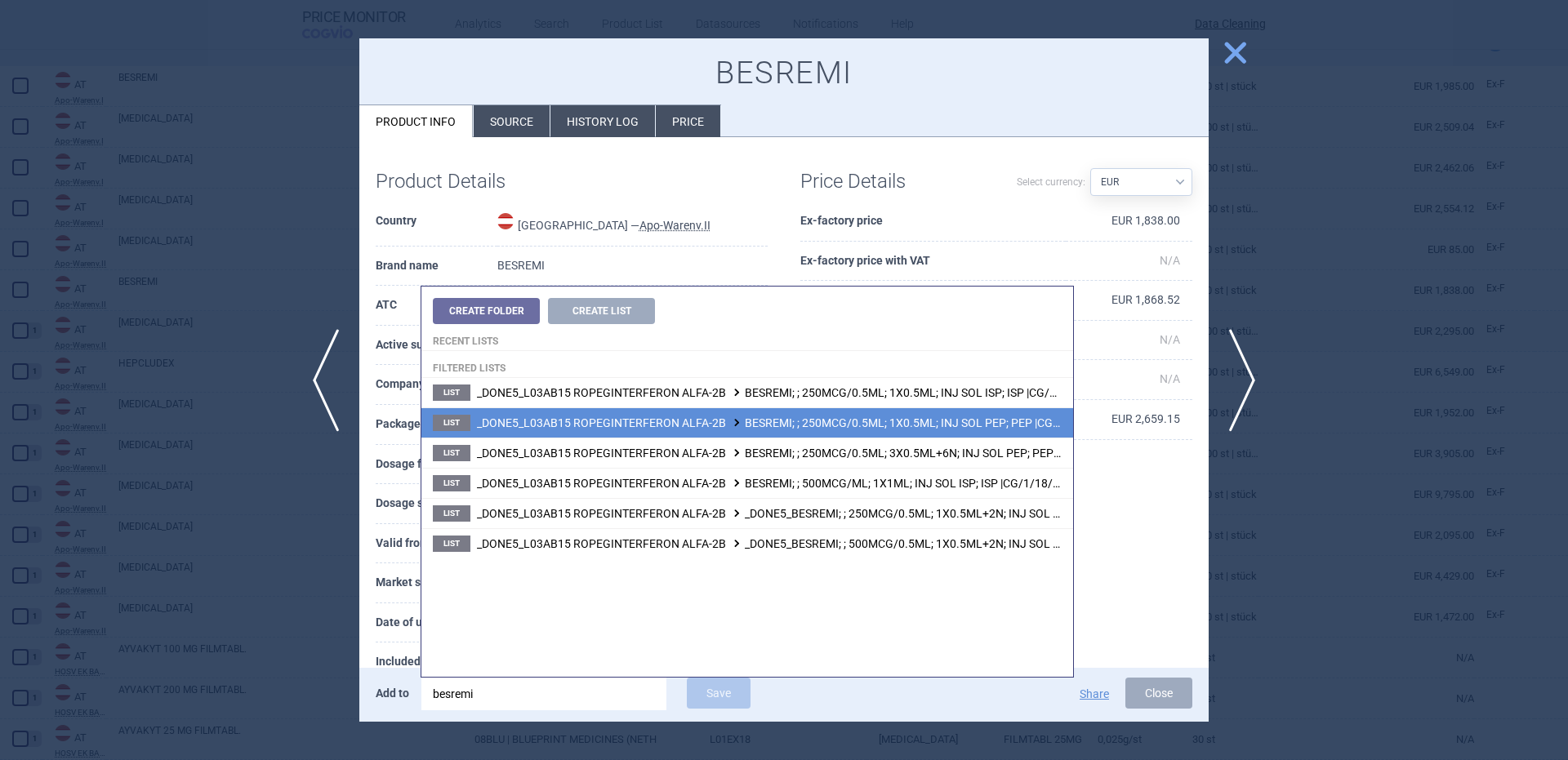
type input "besremi"
click at [952, 423] on span "_DONE5_L03AB15 ROPEGINTERFERON ALFA-2B BESREMI; ; 250MCG/0.5ML; 1X0.5ML; INJ SO…" at bounding box center [807, 422] width 661 height 13
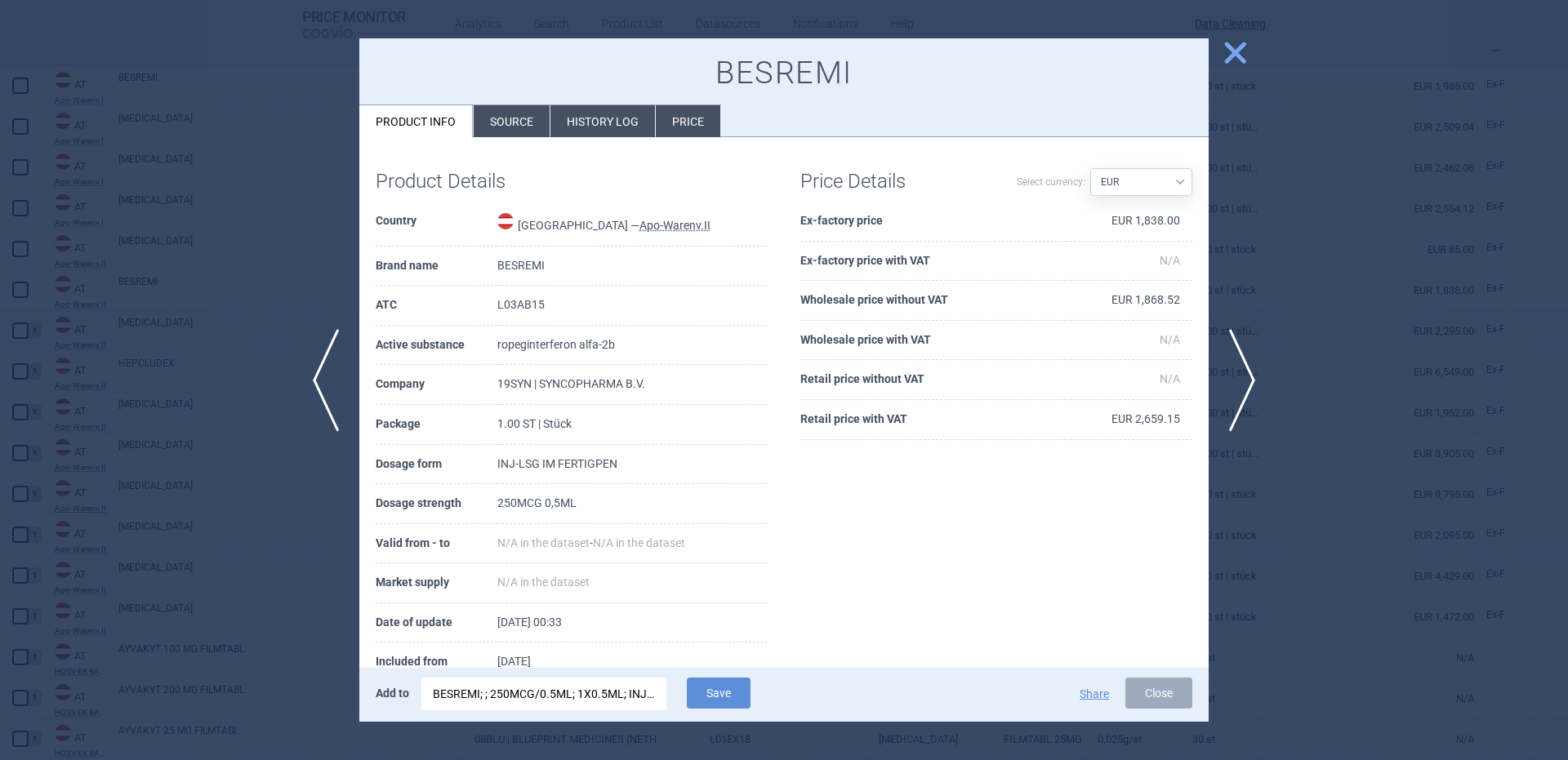
click at [646, 707] on div "BESREMI; ; 250MCG/0.5ML; 1X0.5ML; INJ SOL PEP; PEP |CG/1/18/1352/u01" at bounding box center [544, 694] width 223 height 32
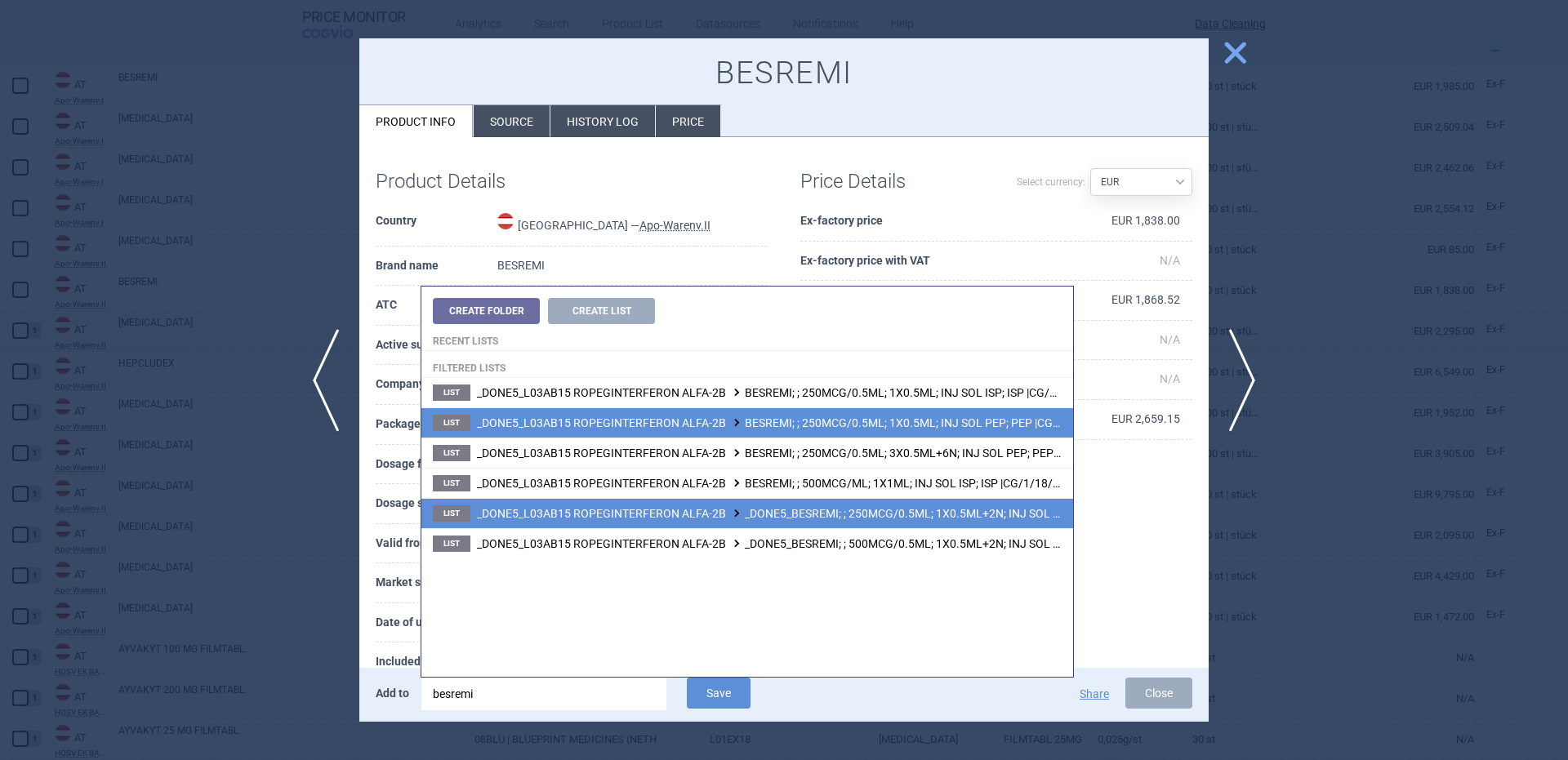
click at [986, 513] on span "_DONE5_L03AB15 ROPEGINTERFERON ALFA-2B _DONE5_BESREMI; ; 250MCG/0.5ML; 1X0.5ML+…" at bounding box center [840, 513] width 727 height 13
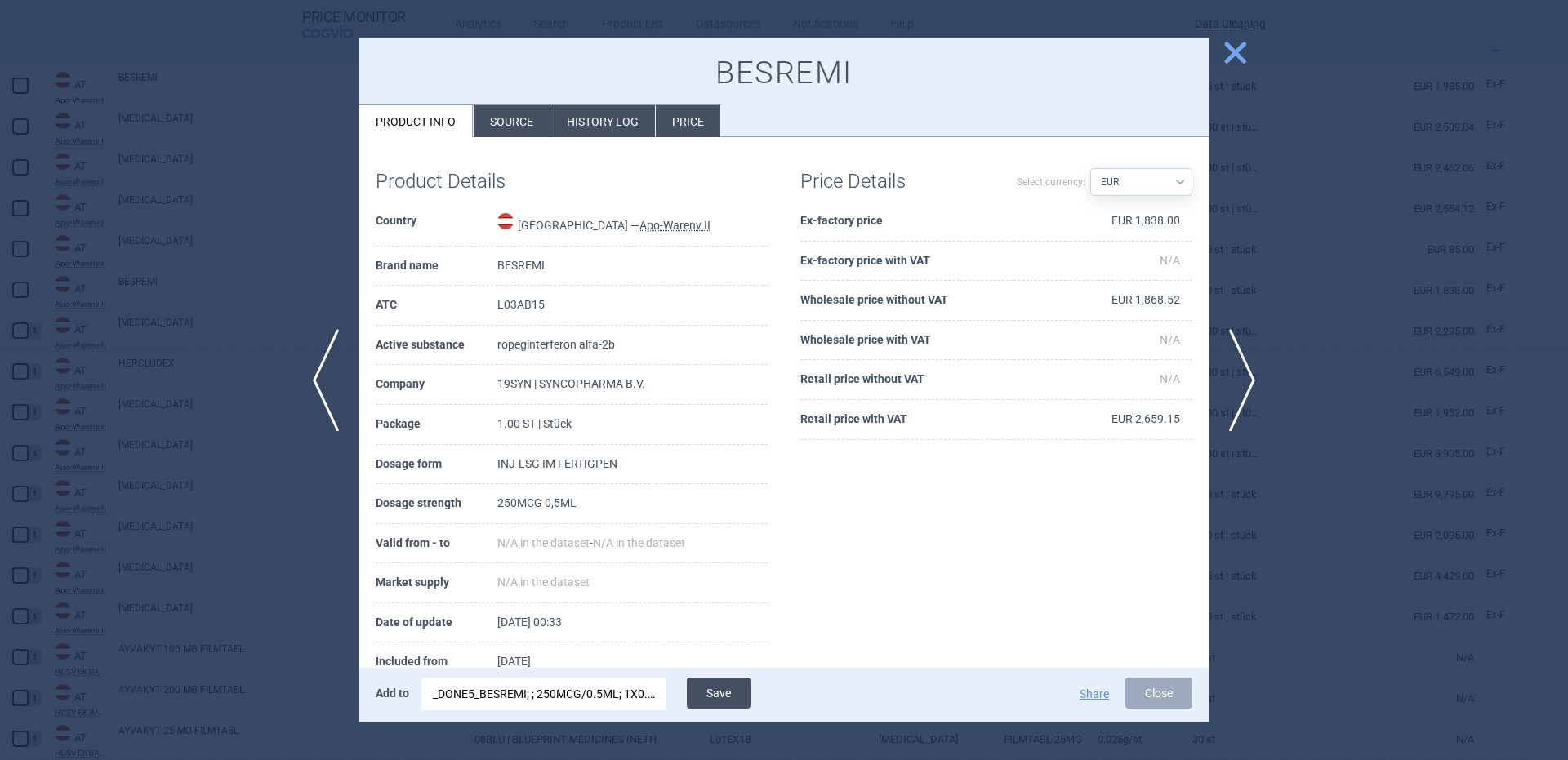
click at [732, 696] on button "Save" at bounding box center [719, 693] width 64 height 31
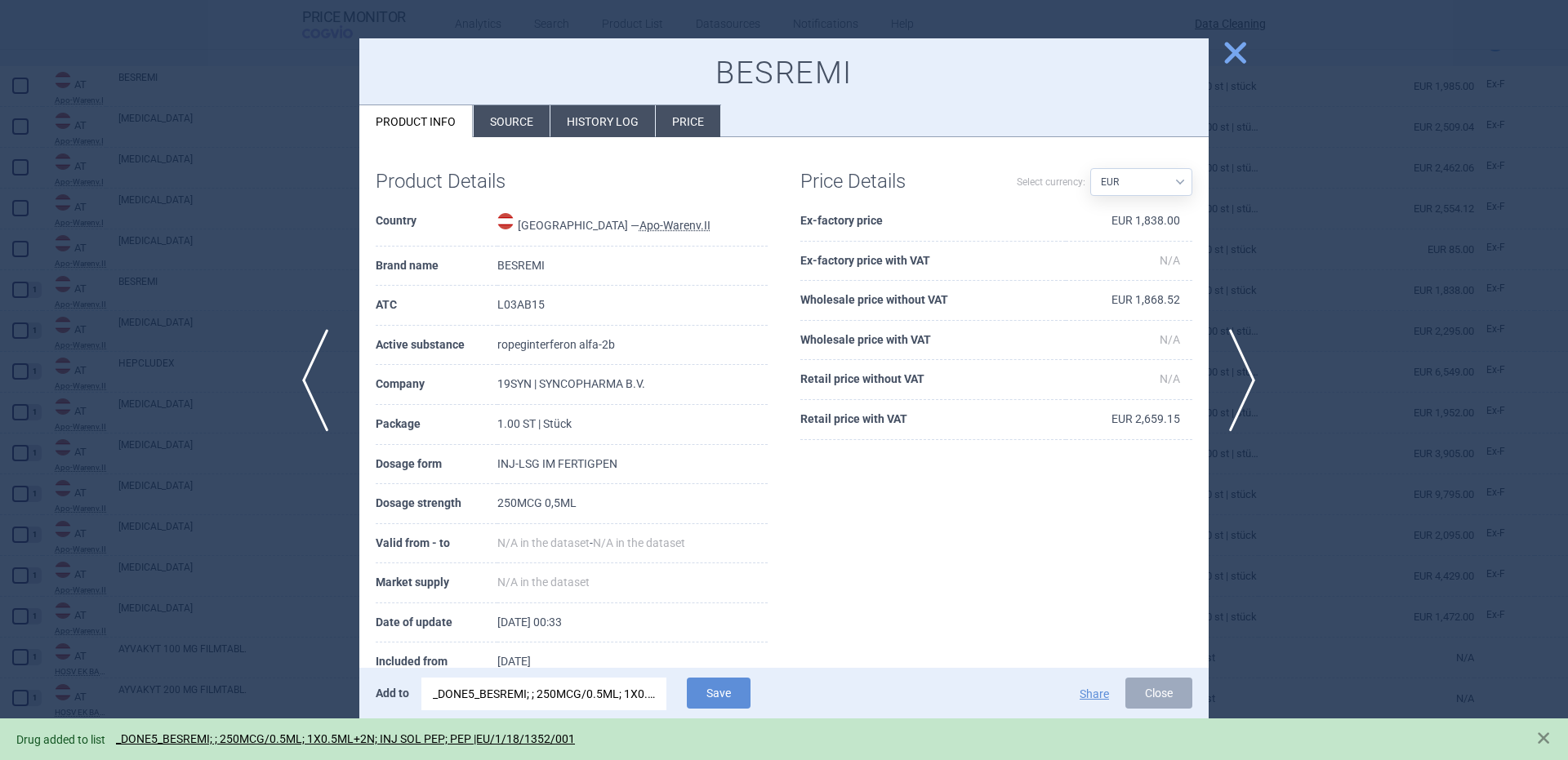
click at [325, 399] on span "previous" at bounding box center [320, 380] width 37 height 103
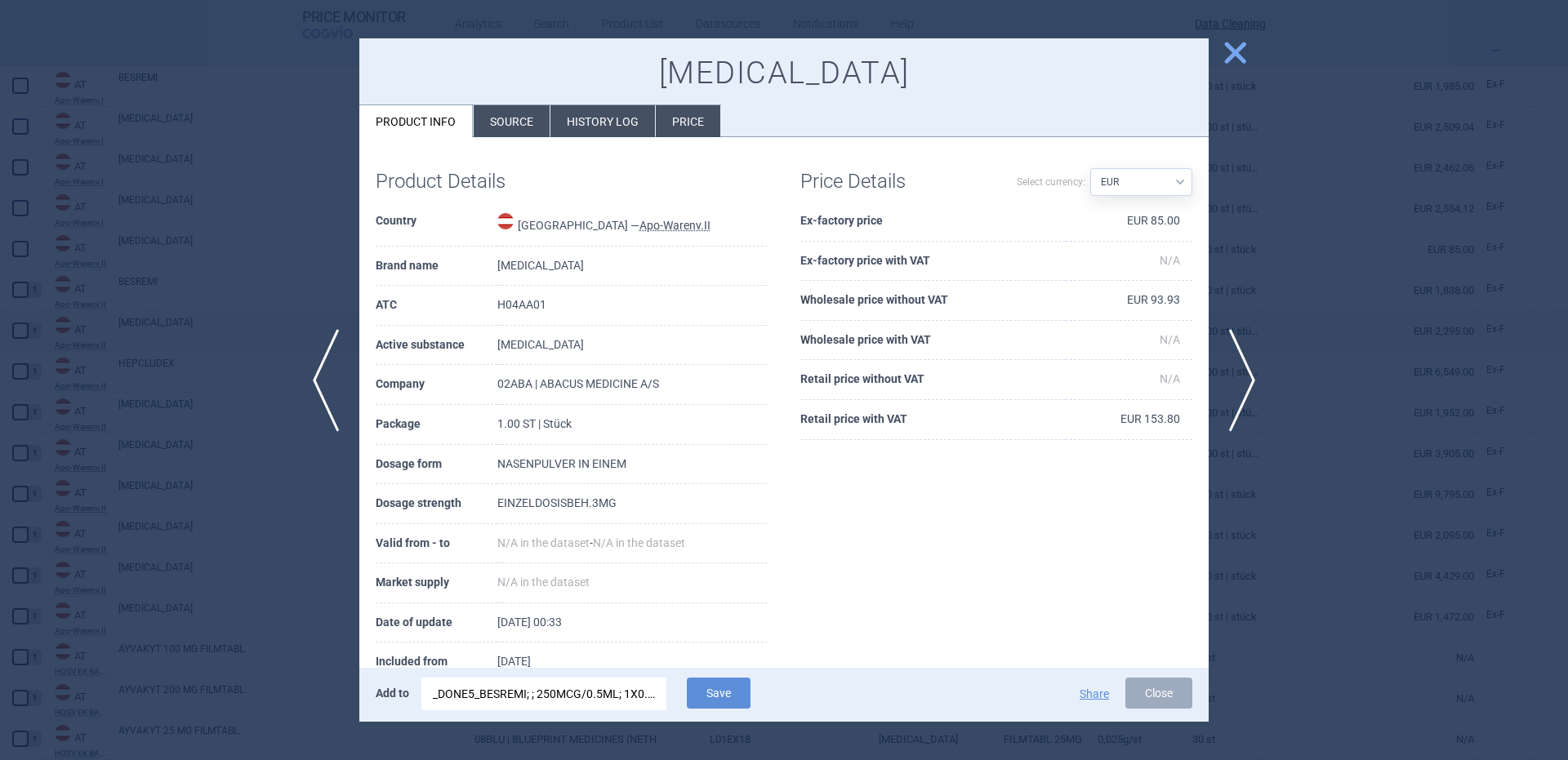
click at [558, 703] on div "_DONE5_BESREMI; ; 250MCG/0.5ML; 1X0.5ML+2N; INJ SOL PEP; PEP |EU/1/18/1352/001" at bounding box center [544, 694] width 223 height 32
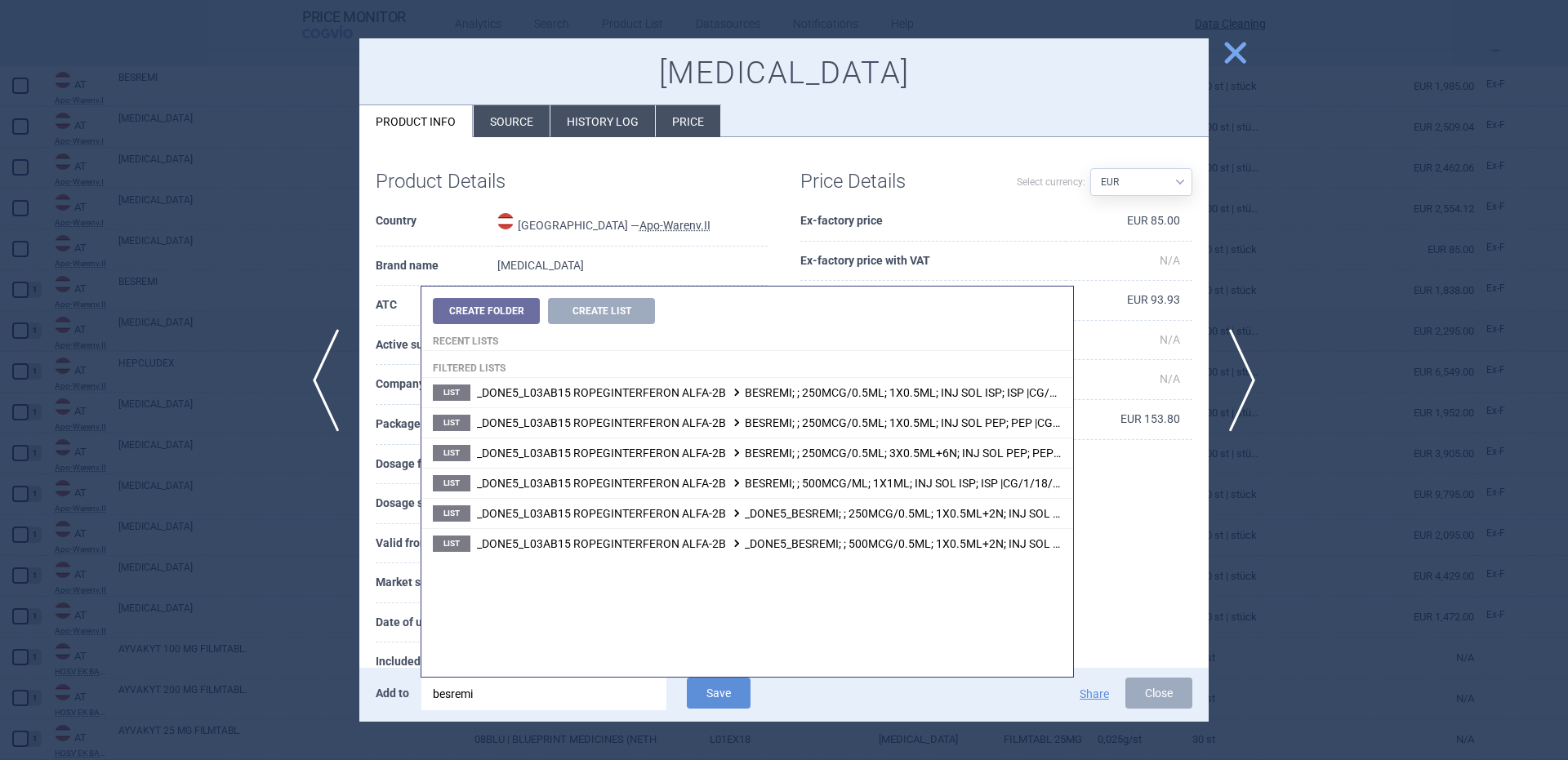
click at [558, 703] on input "besremi" at bounding box center [544, 694] width 245 height 32
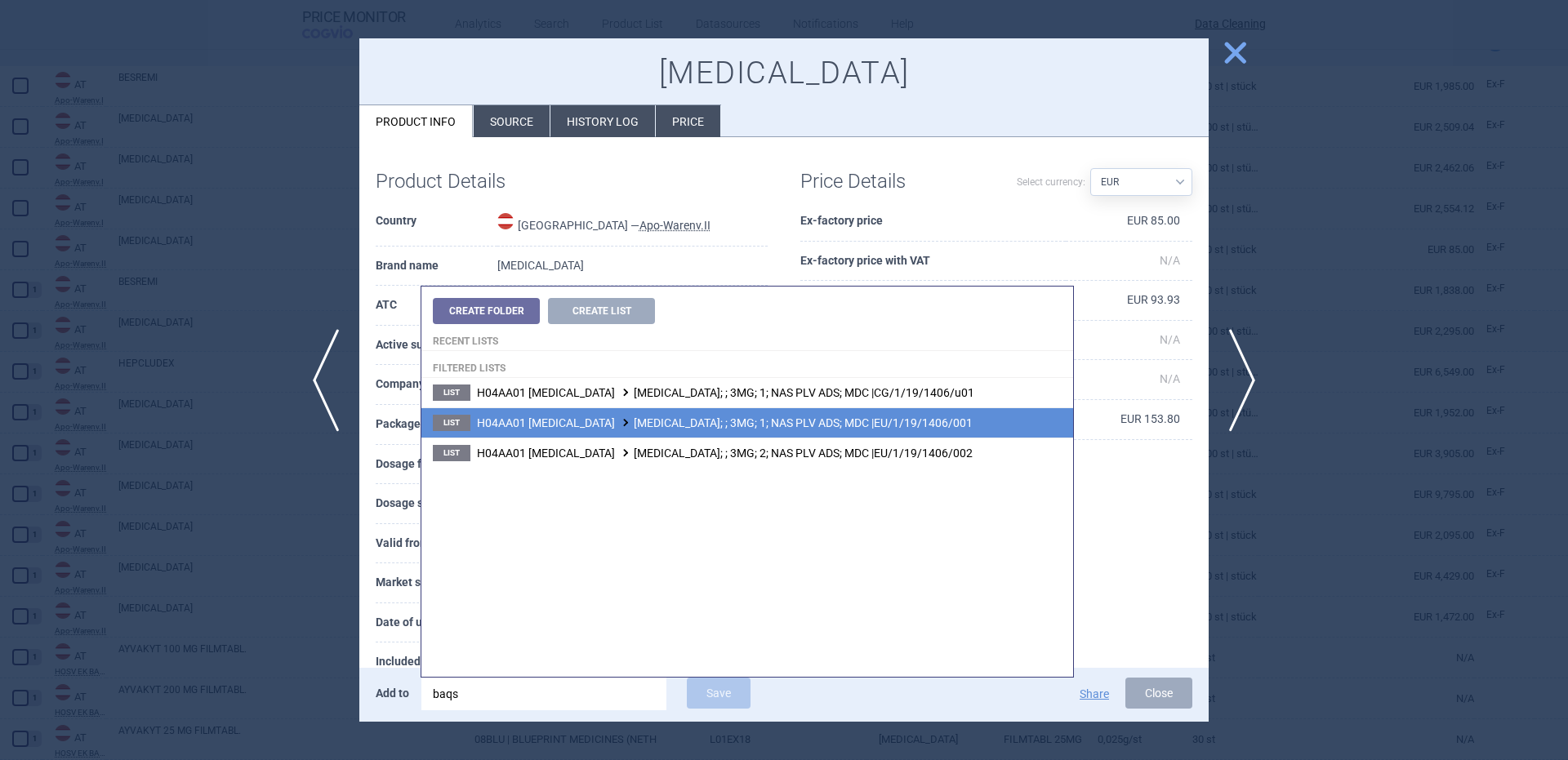
type input "baqs"
click at [878, 427] on span "H04AA01 GLUCAGON BAQSIMI; ; 3MG; 1; NAS PLV ADS; MDC |EU/1/19/1406/001" at bounding box center [725, 422] width 496 height 13
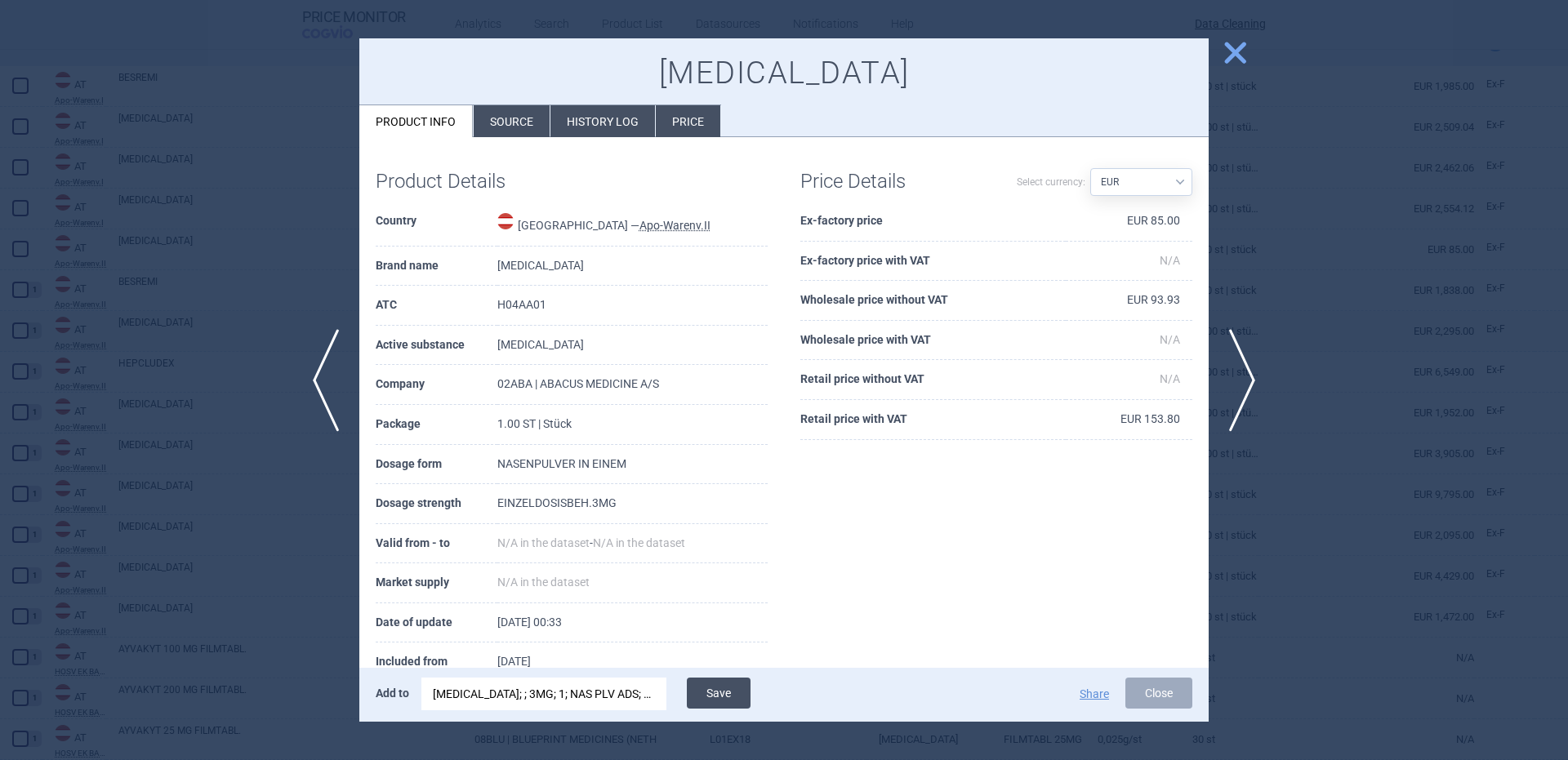
click at [705, 688] on button "Save" at bounding box center [719, 693] width 64 height 31
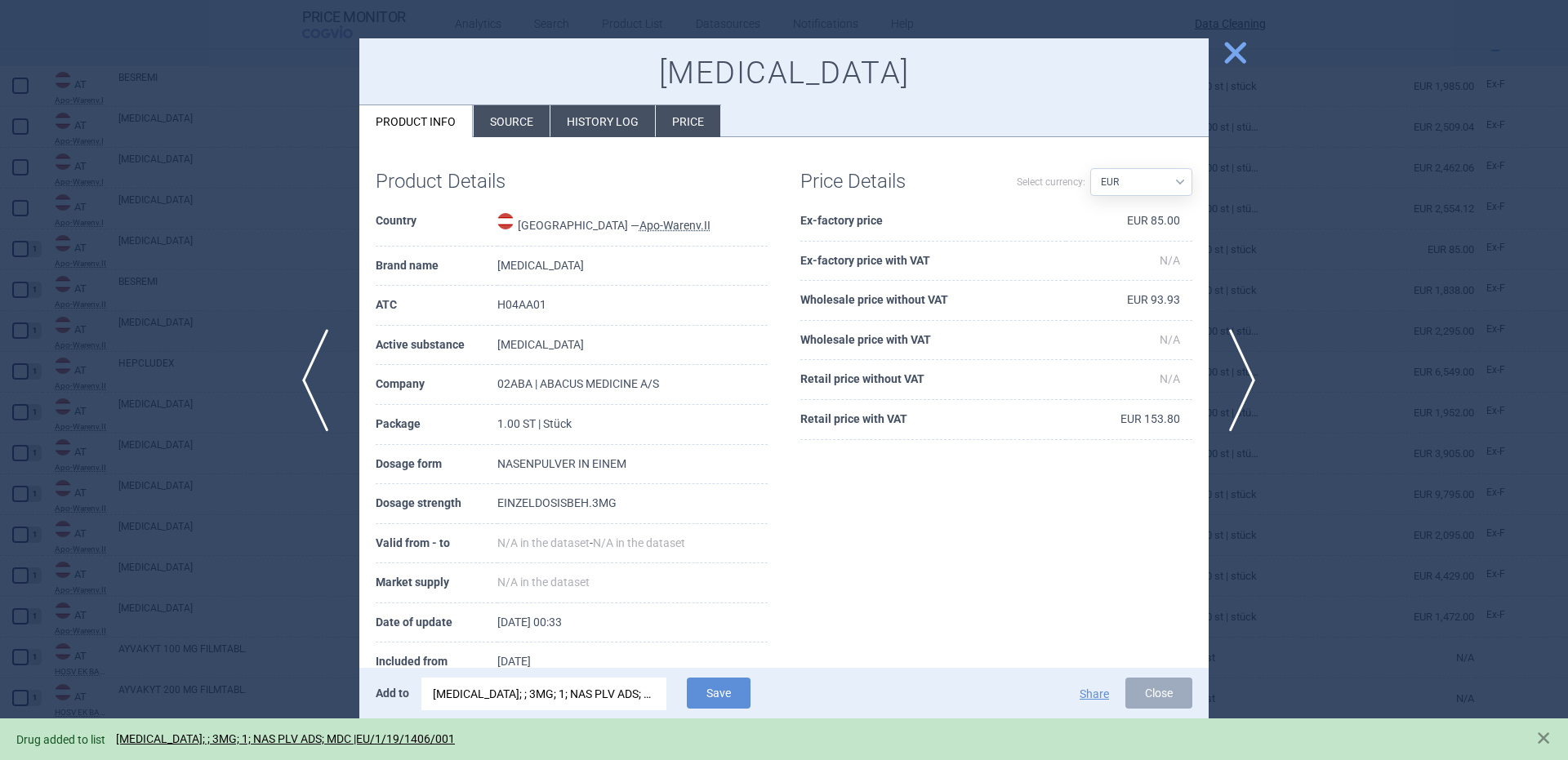
click at [329, 372] on span "previous" at bounding box center [320, 380] width 37 height 103
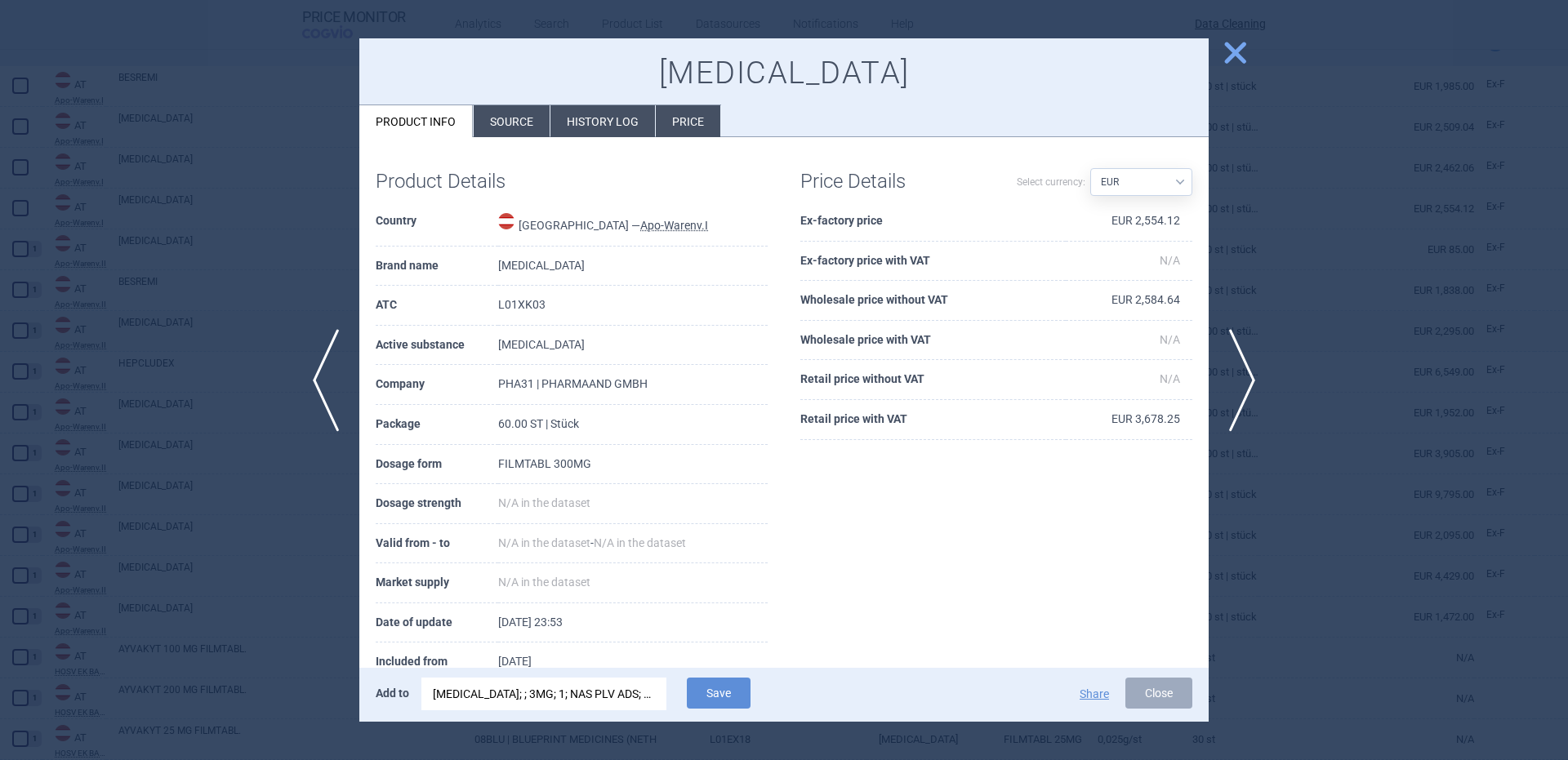
click at [630, 705] on div "BAQSIMI; ; 3MG; 1; NAS PLV ADS; MDC |EU/1/19/1406/001" at bounding box center [544, 694] width 223 height 32
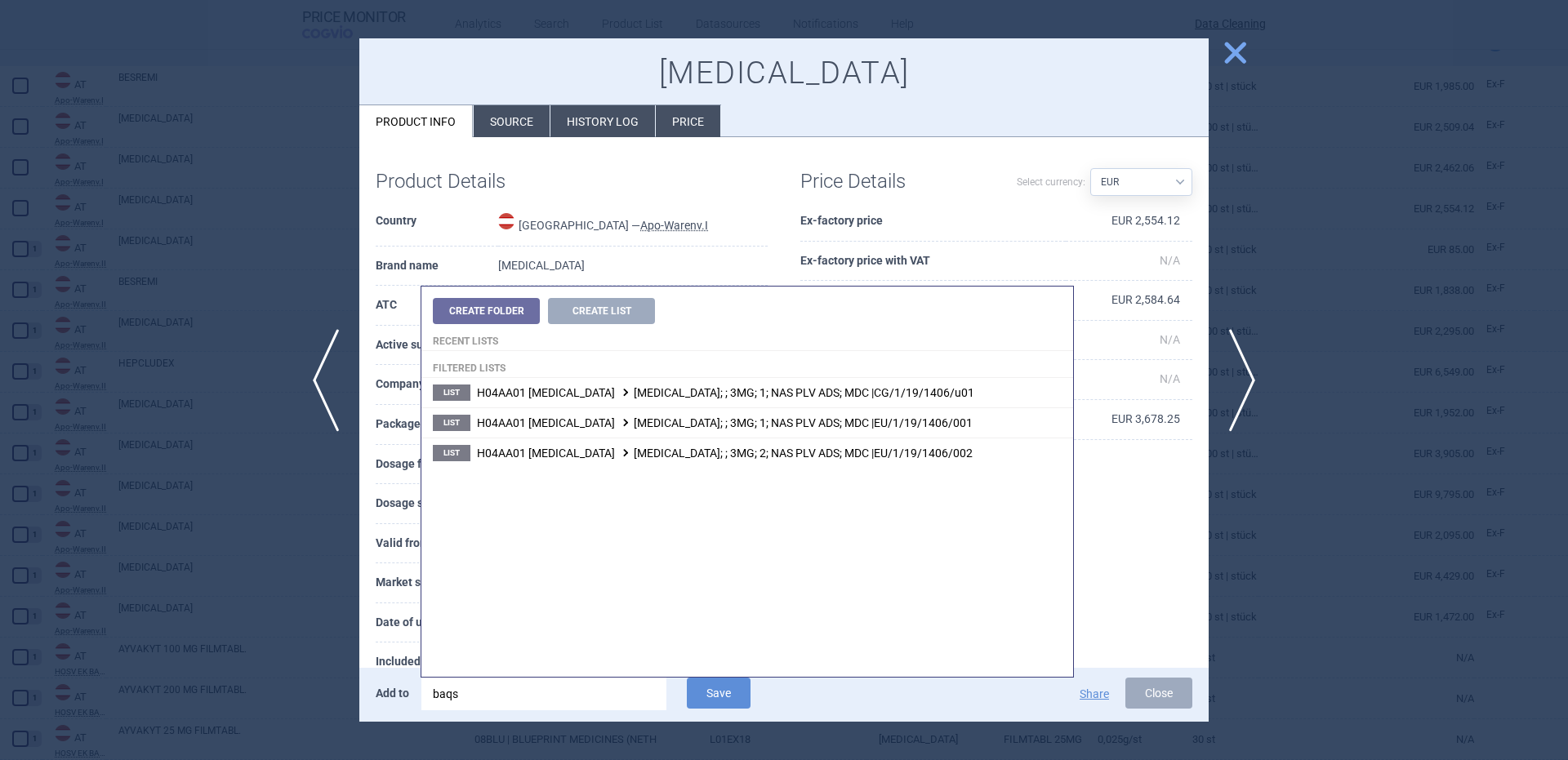
click at [630, 705] on input "baqs" at bounding box center [544, 694] width 245 height 32
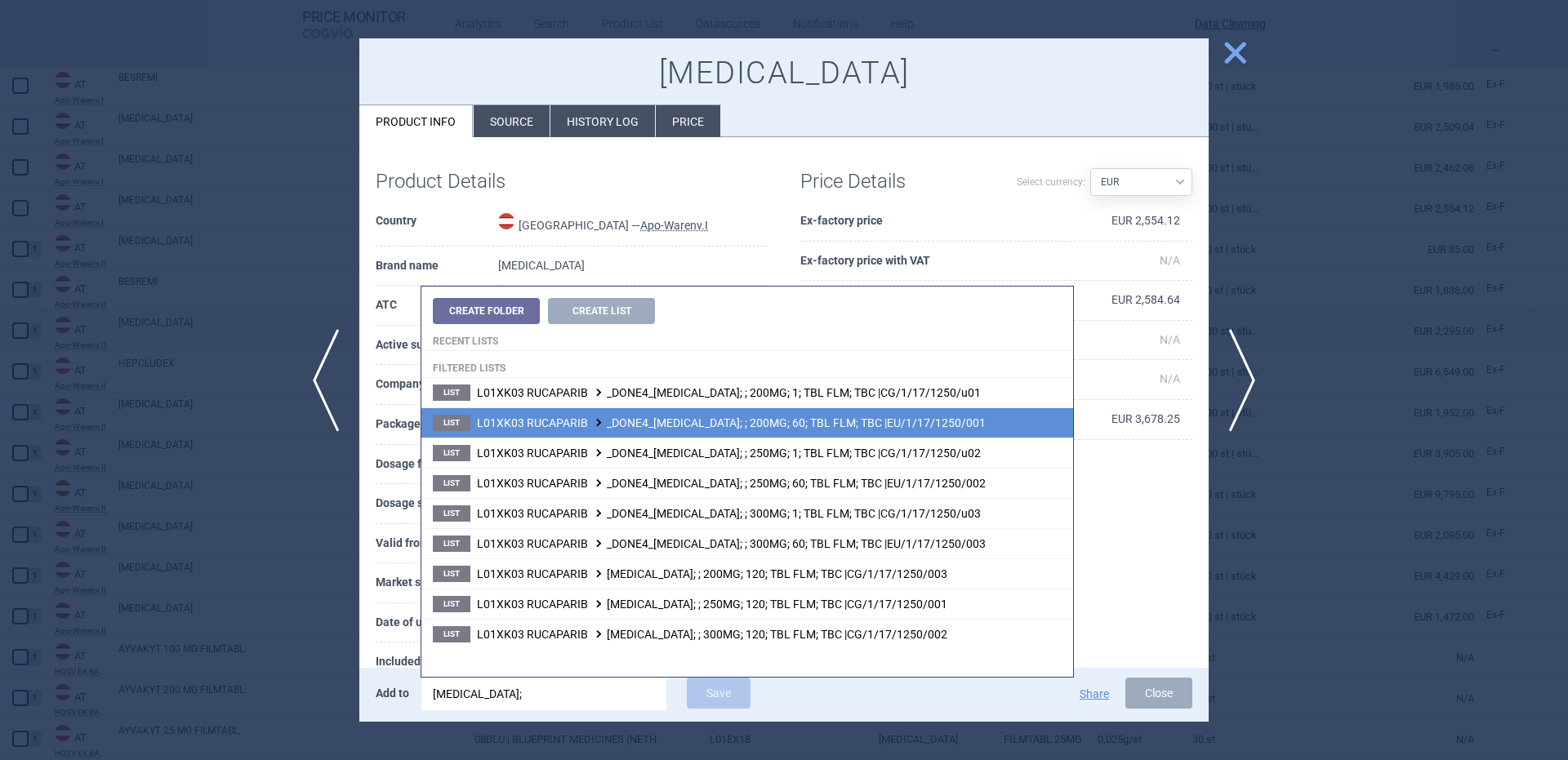
type input "rubraca;"
click at [813, 425] on span "L01XK03 RUCAPARIB _DONE4_[MEDICAL_DATA]; ; 200MG; 60; TBL FLM; TBC |EU/1/17/125…" at bounding box center [730, 422] width 509 height 13
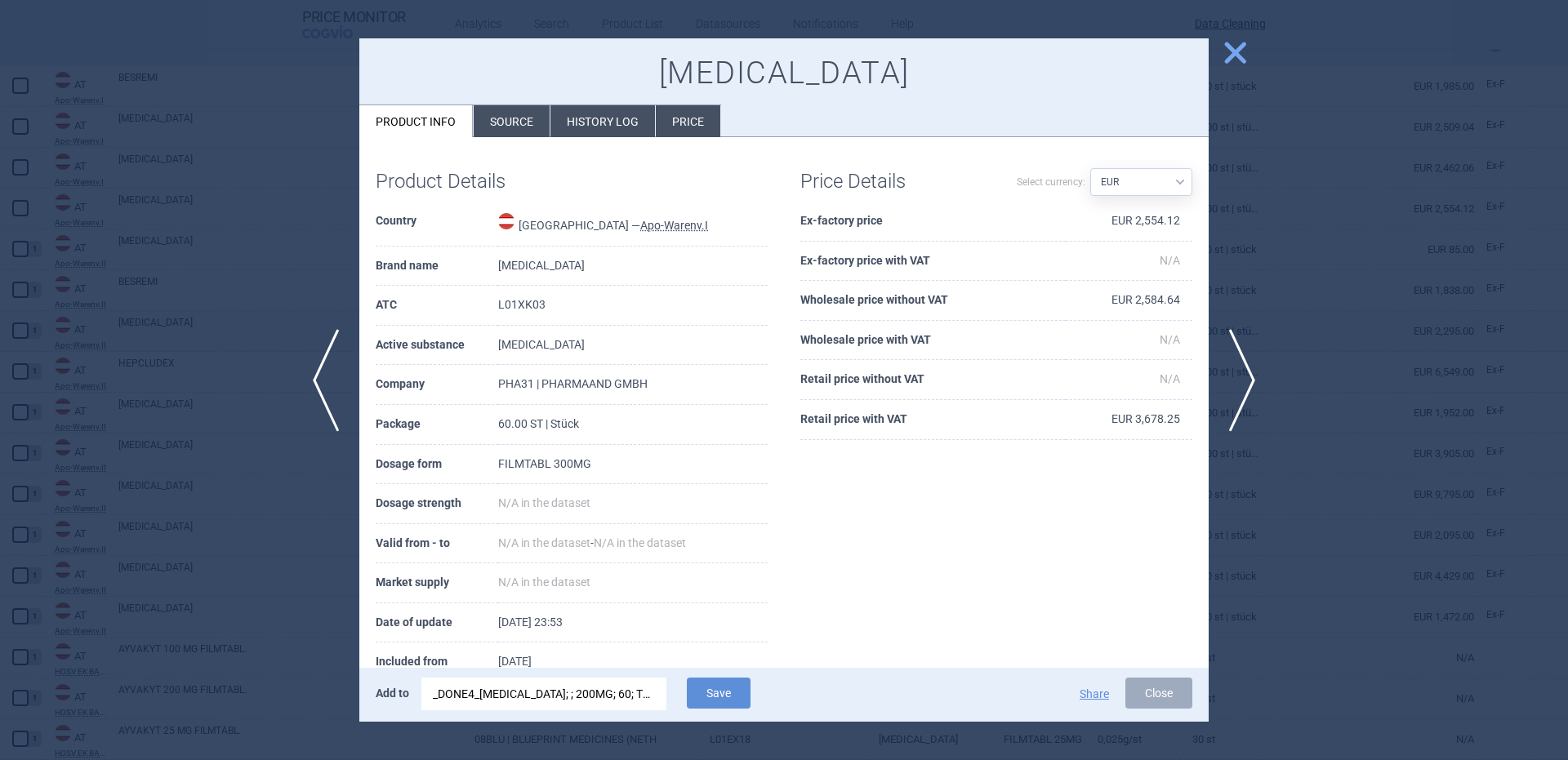
click at [624, 689] on div "_DONE4_[MEDICAL_DATA]; ; 200MG; 60; TBL FLM; TBC |EU/1/17/1250/001" at bounding box center [544, 694] width 223 height 32
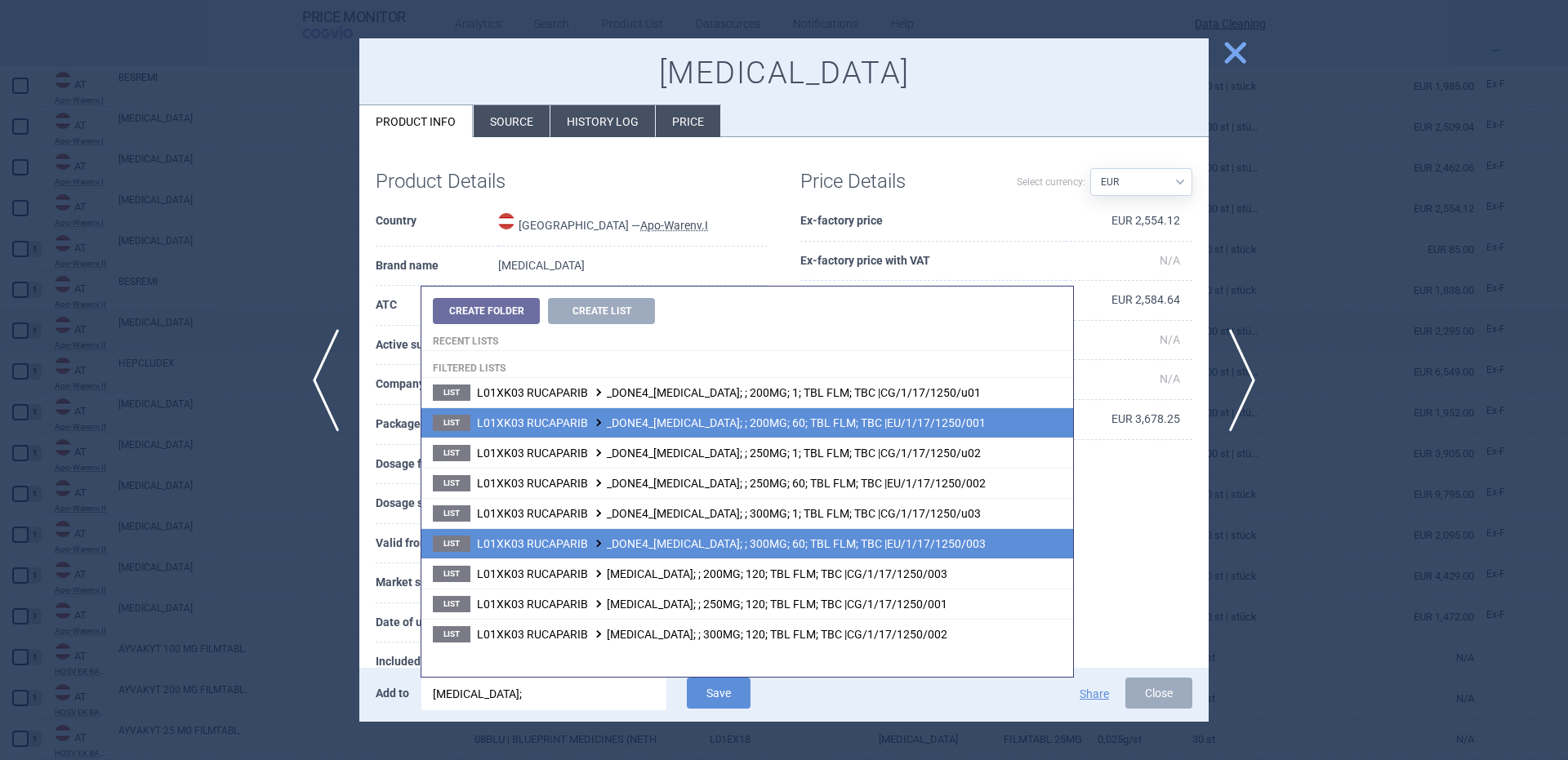
click at [787, 549] on span "L01XK03 RUCAPARIB _DONE4_RUBRACA; ; 300MG; 60; TBL FLM; TBC |EU/1/17/1250/003" at bounding box center [730, 543] width 509 height 13
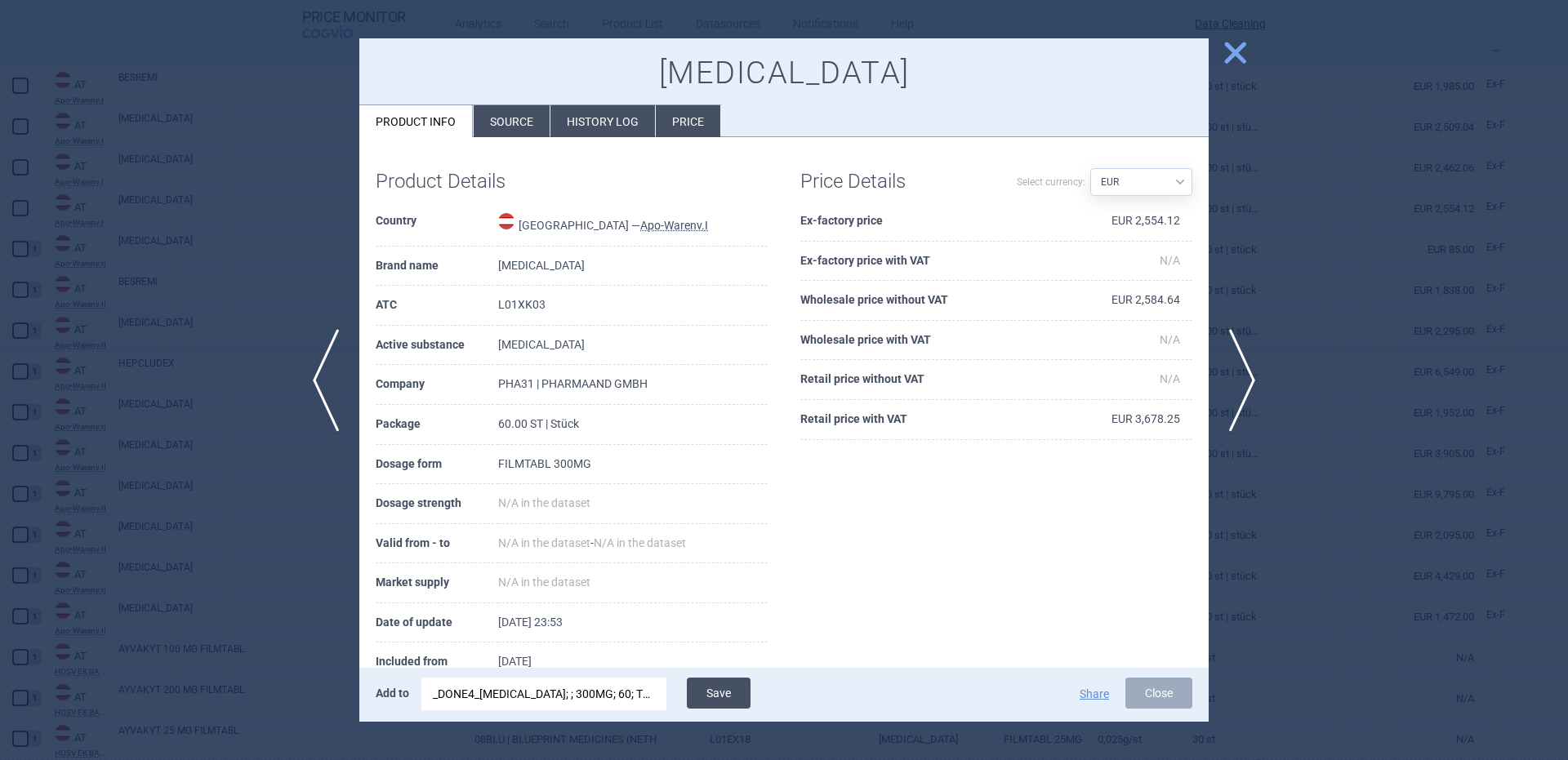
click at [724, 688] on button "Save" at bounding box center [719, 693] width 64 height 31
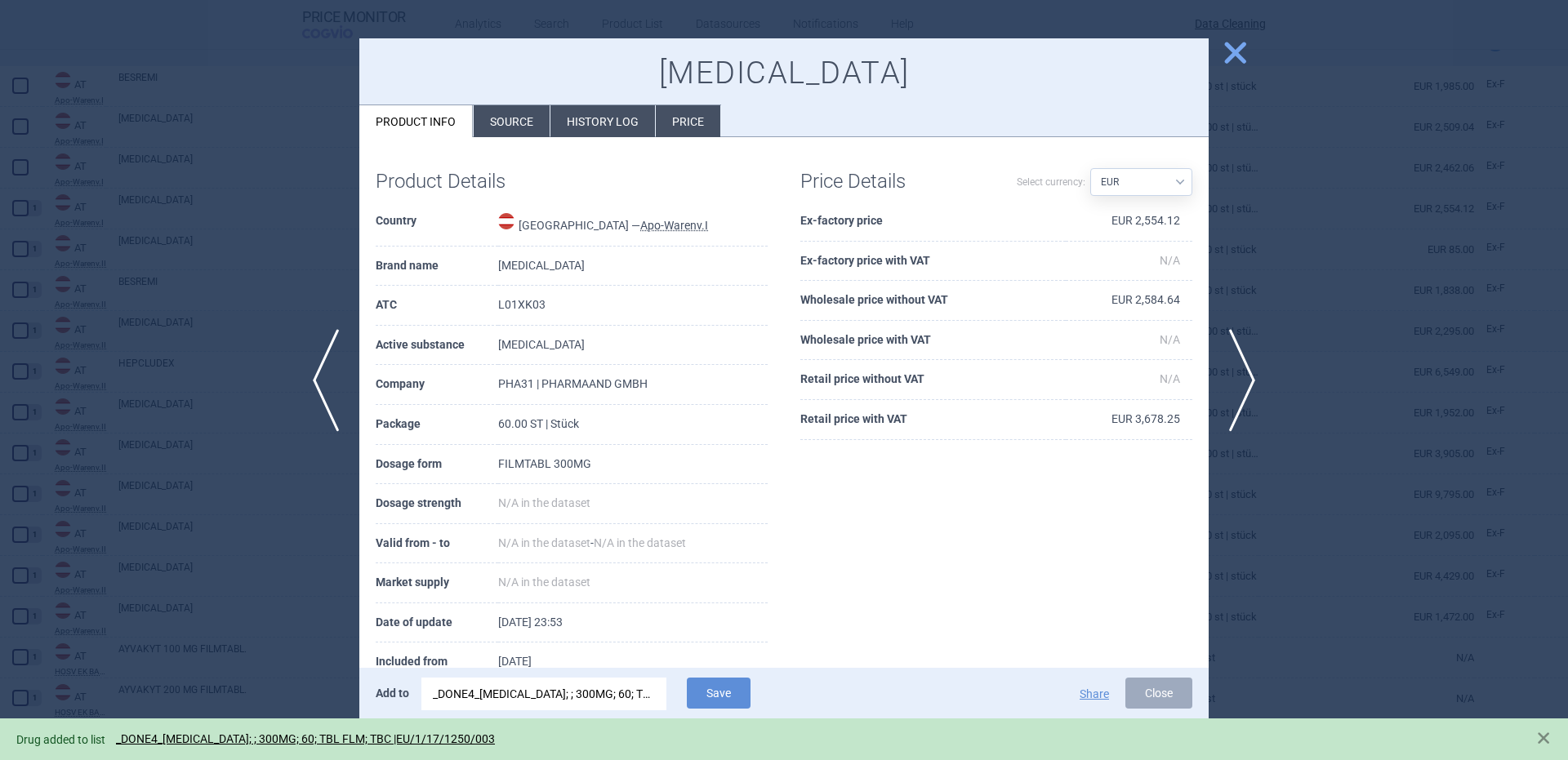
click at [343, 372] on div at bounding box center [784, 380] width 1568 height 760
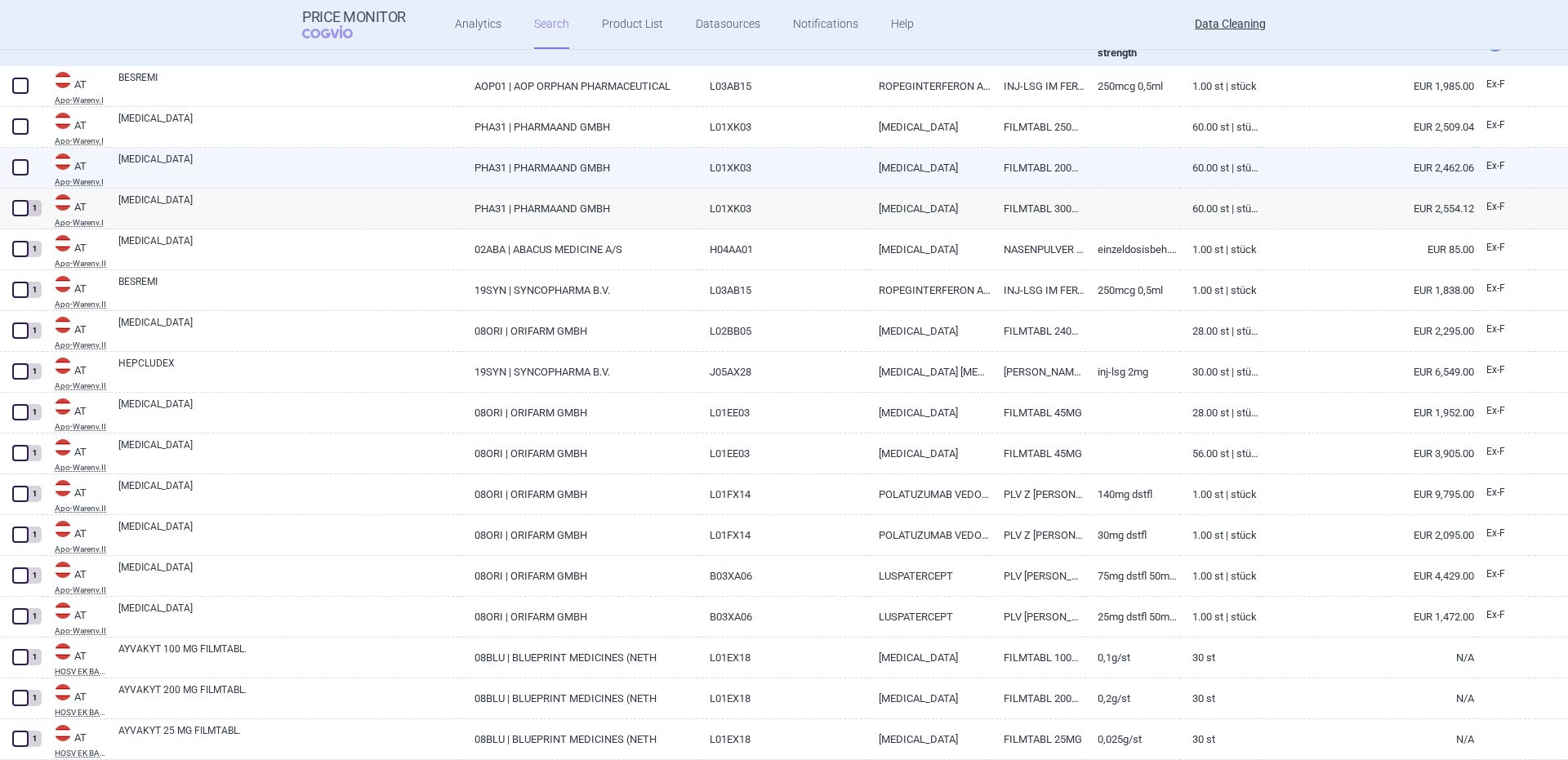
click at [126, 168] on link "[MEDICAL_DATA]" at bounding box center [290, 166] width 344 height 30
select select "EUR"
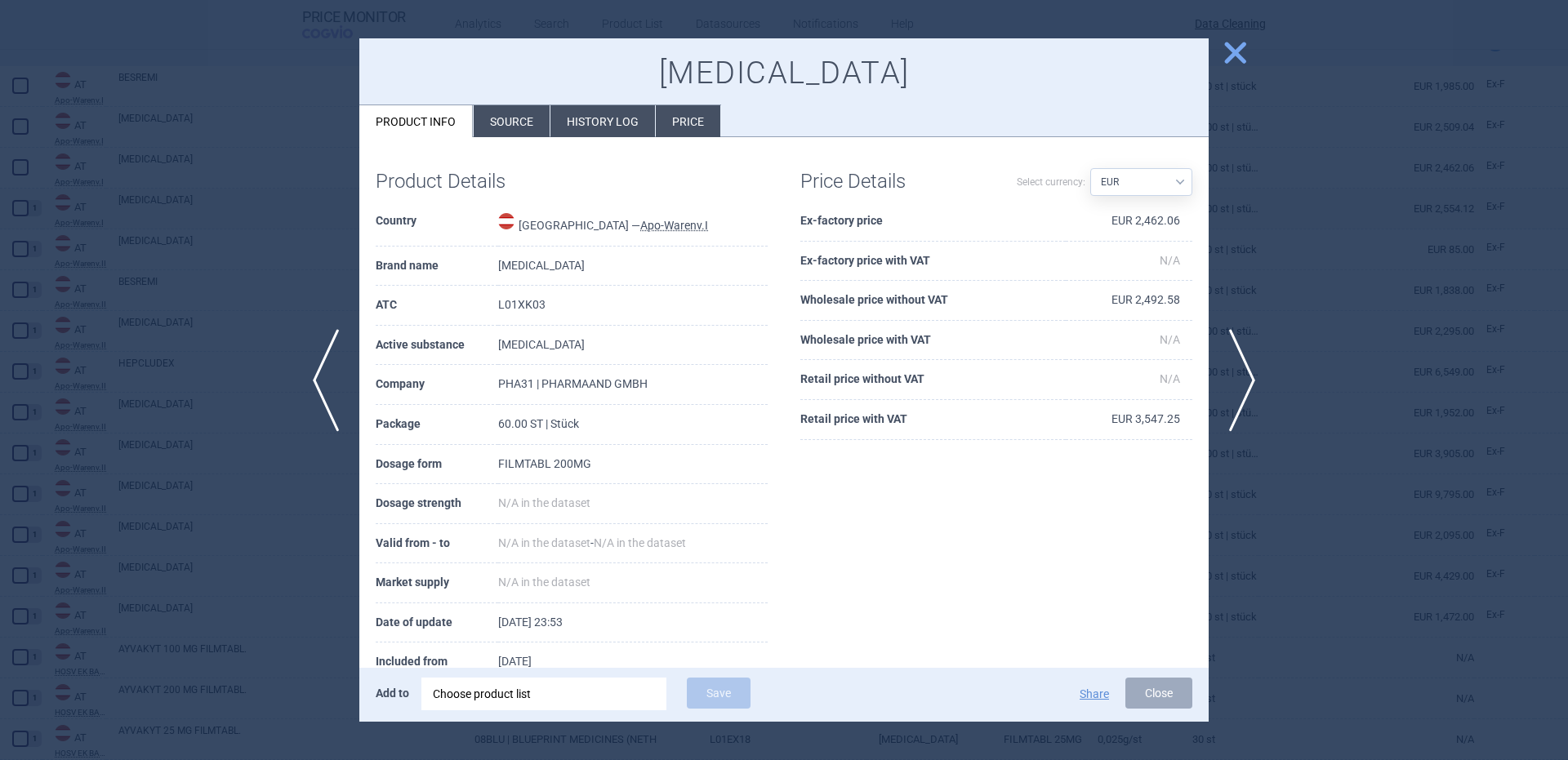
click at [532, 688] on div "Choose product list" at bounding box center [544, 694] width 223 height 32
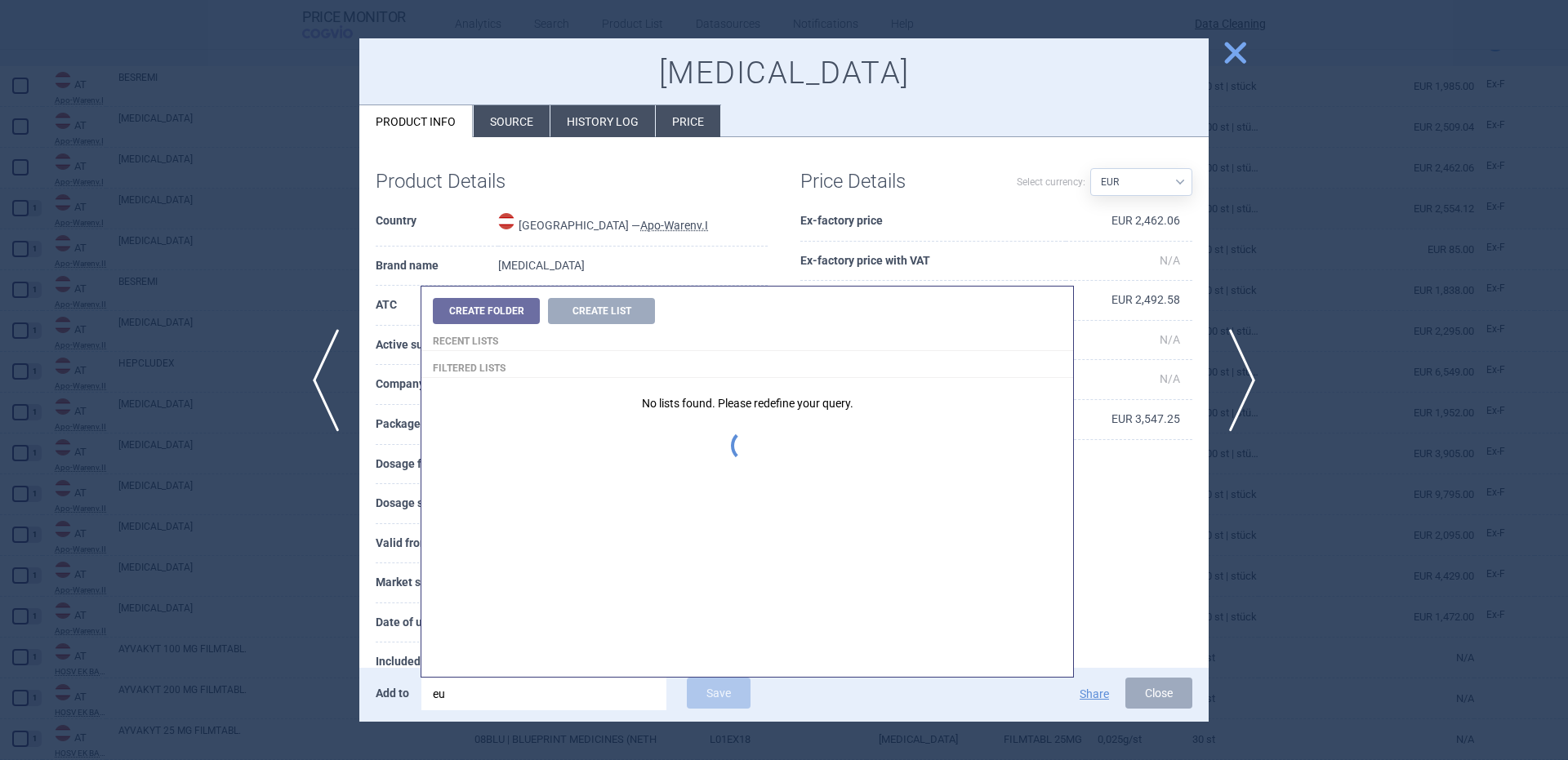
type input "e"
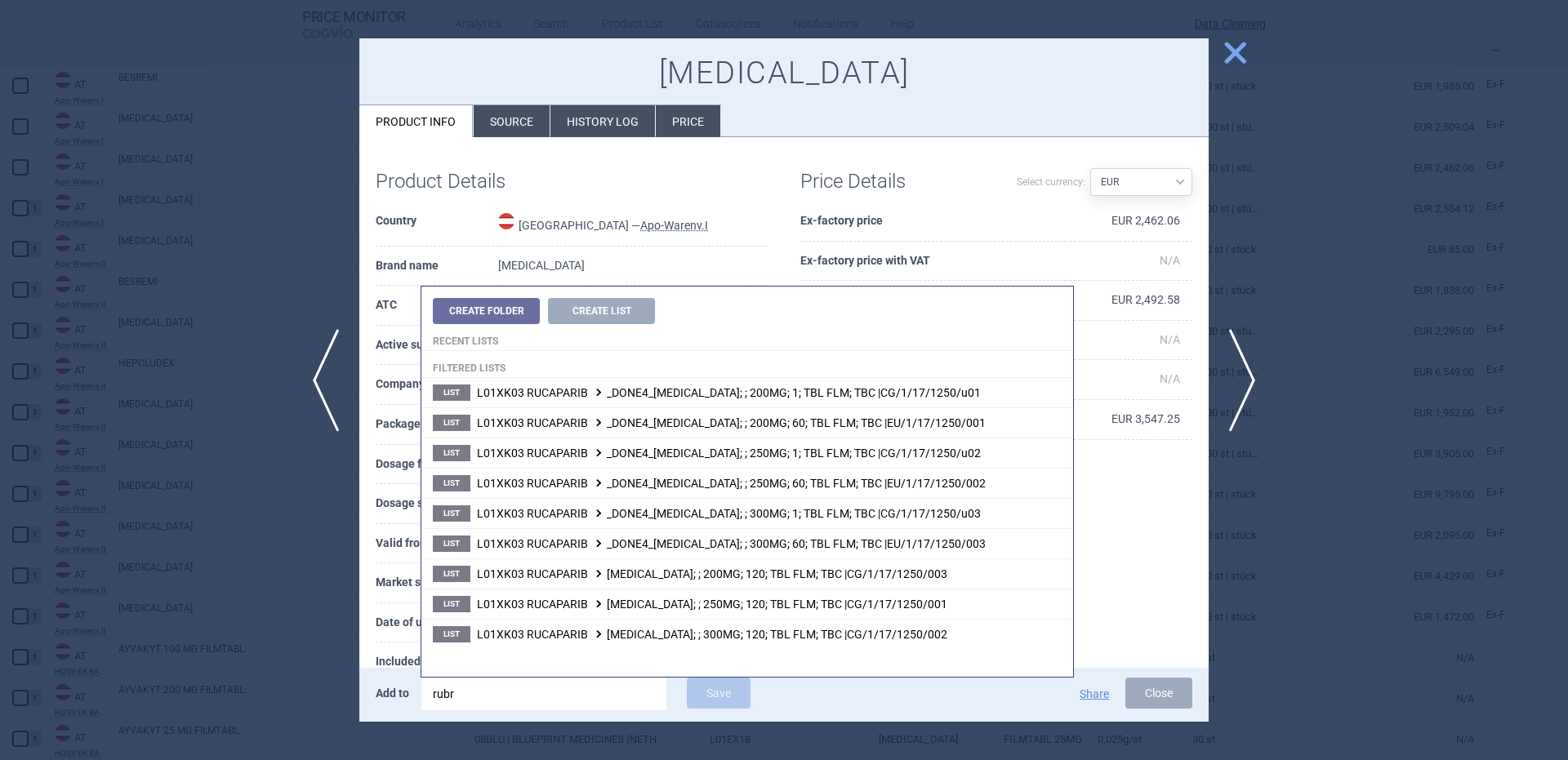
type input "rubra"
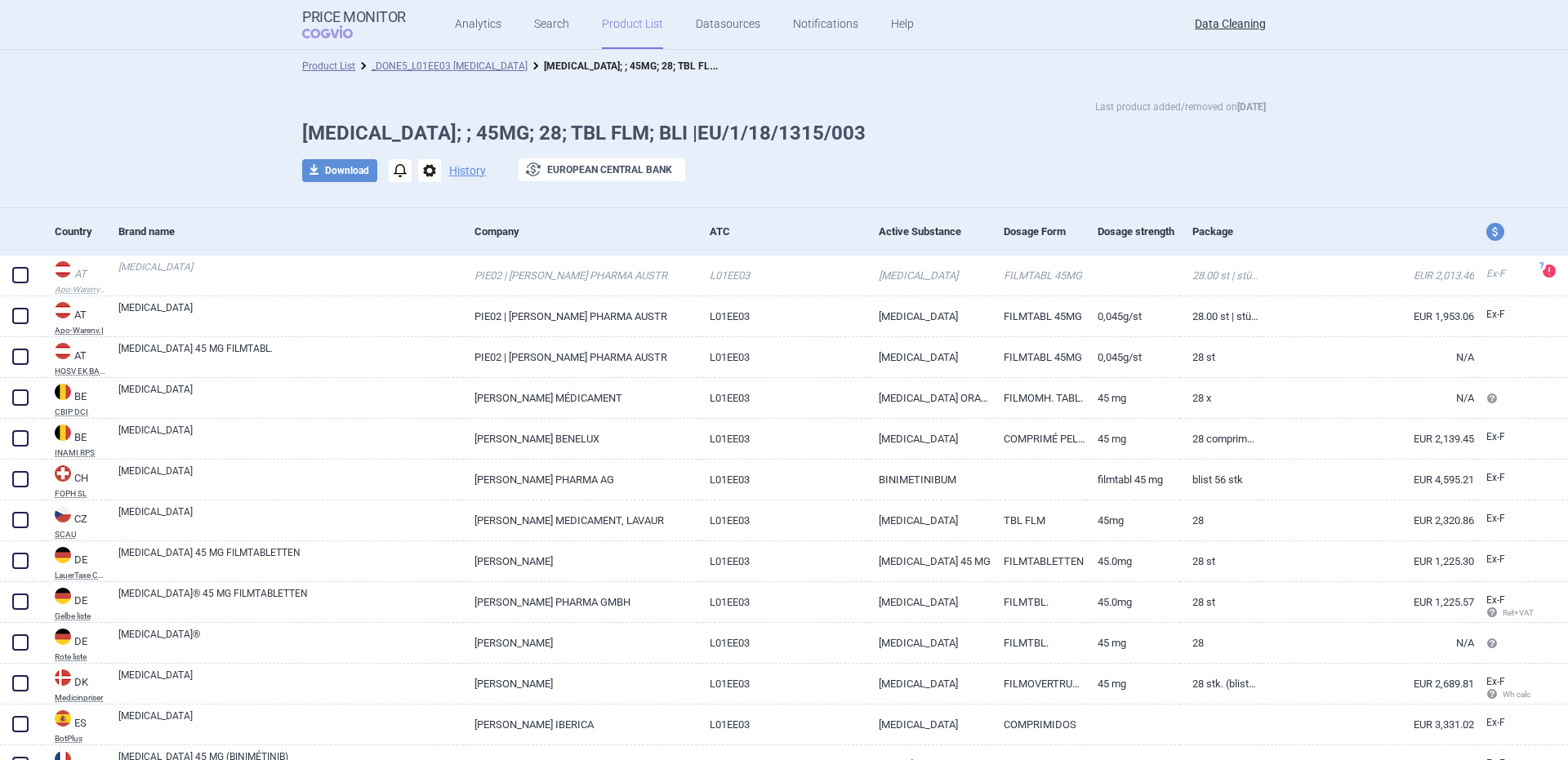
scroll to position [327, 0]
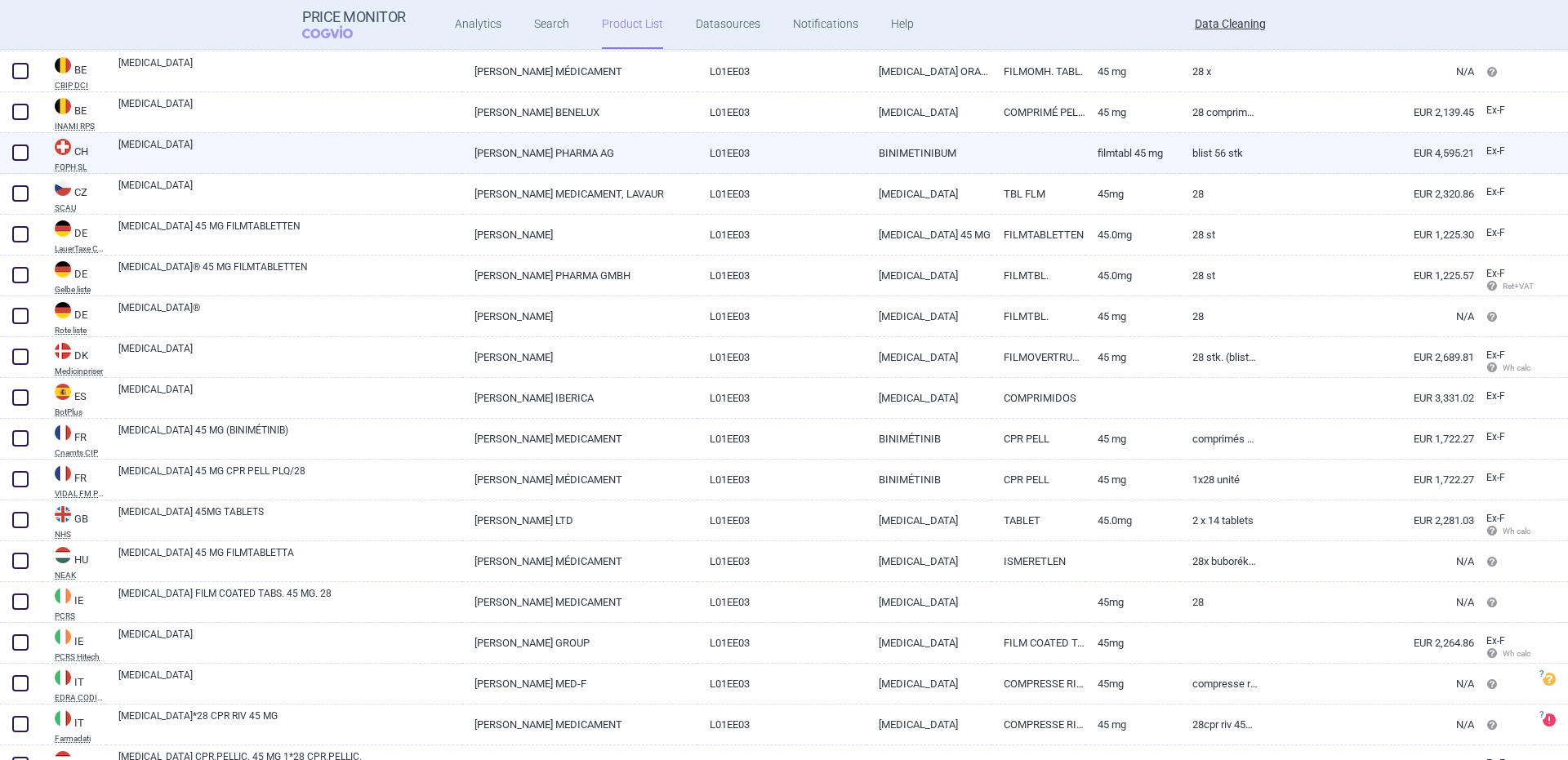
click at [15, 149] on span at bounding box center [20, 152] width 16 height 16
checkbox input "true"
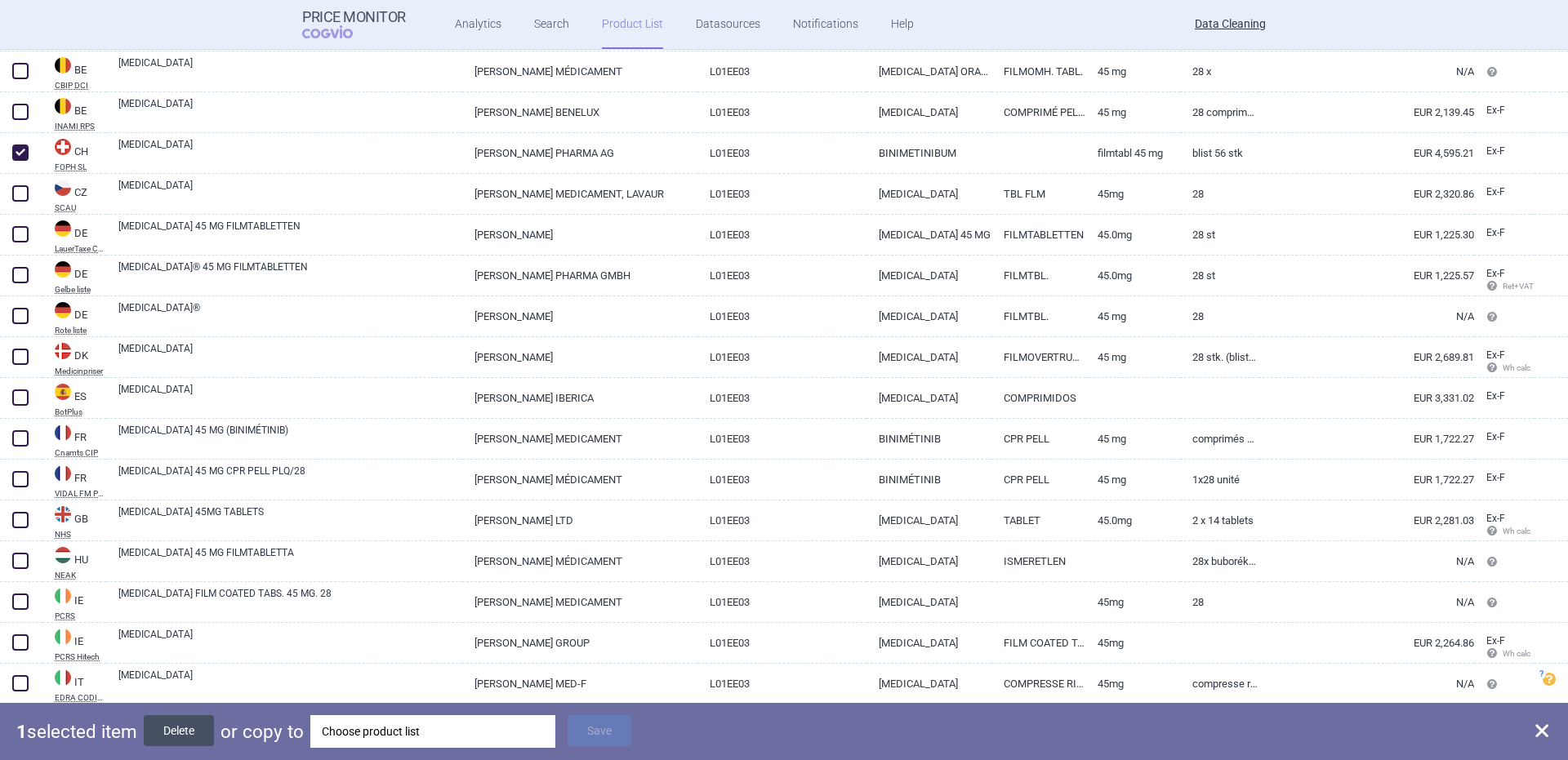
click at [168, 729] on button "Delete" at bounding box center [178, 730] width 71 height 31
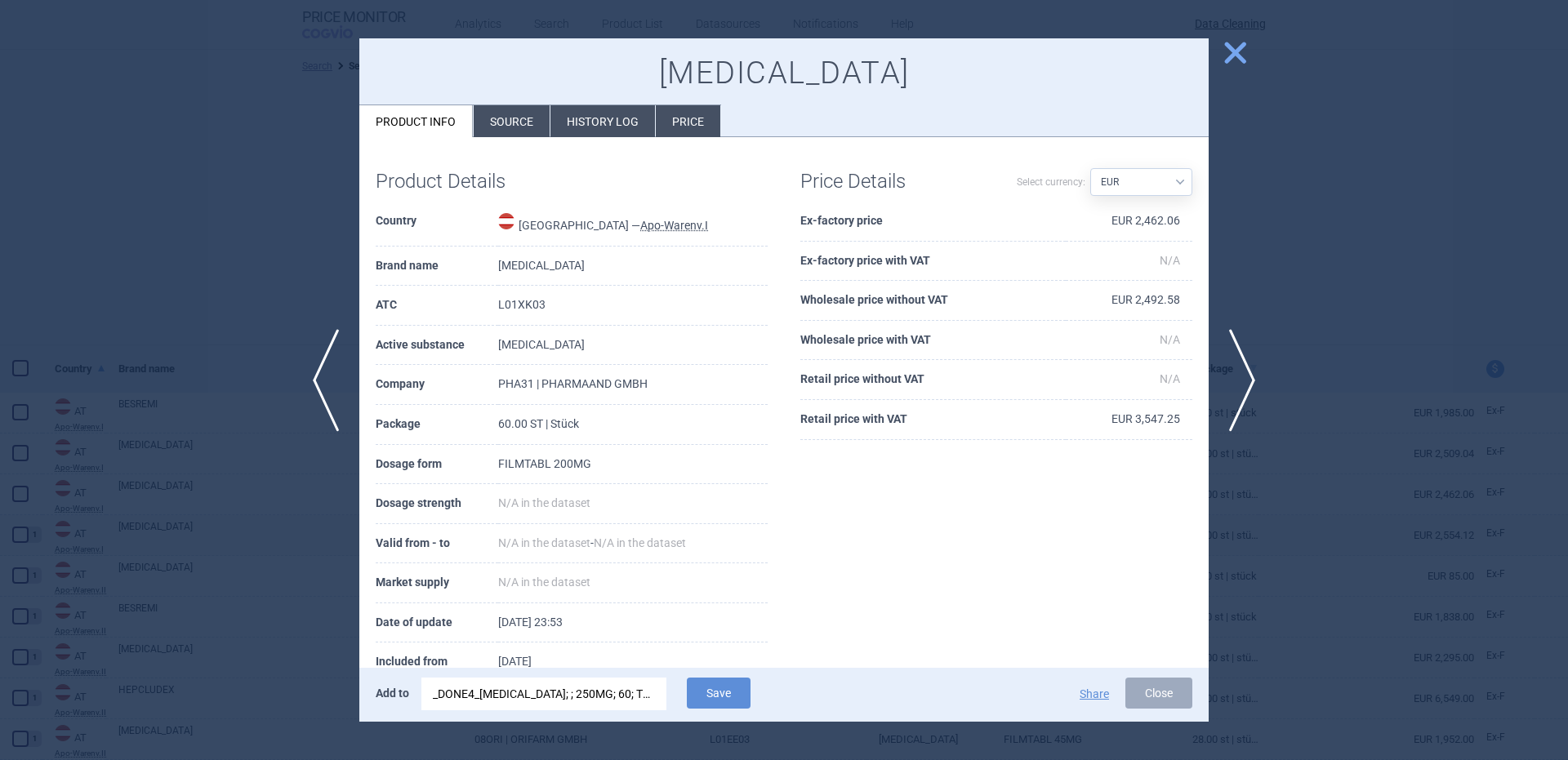
select select "brandName"
select select "newerThan"
select select "EUR"
click at [633, 688] on div "_DONE4_[MEDICAL_DATA]; ; 250MG; 60; TBL FLM; TBC |EU/1/17/1250/002" at bounding box center [544, 694] width 223 height 32
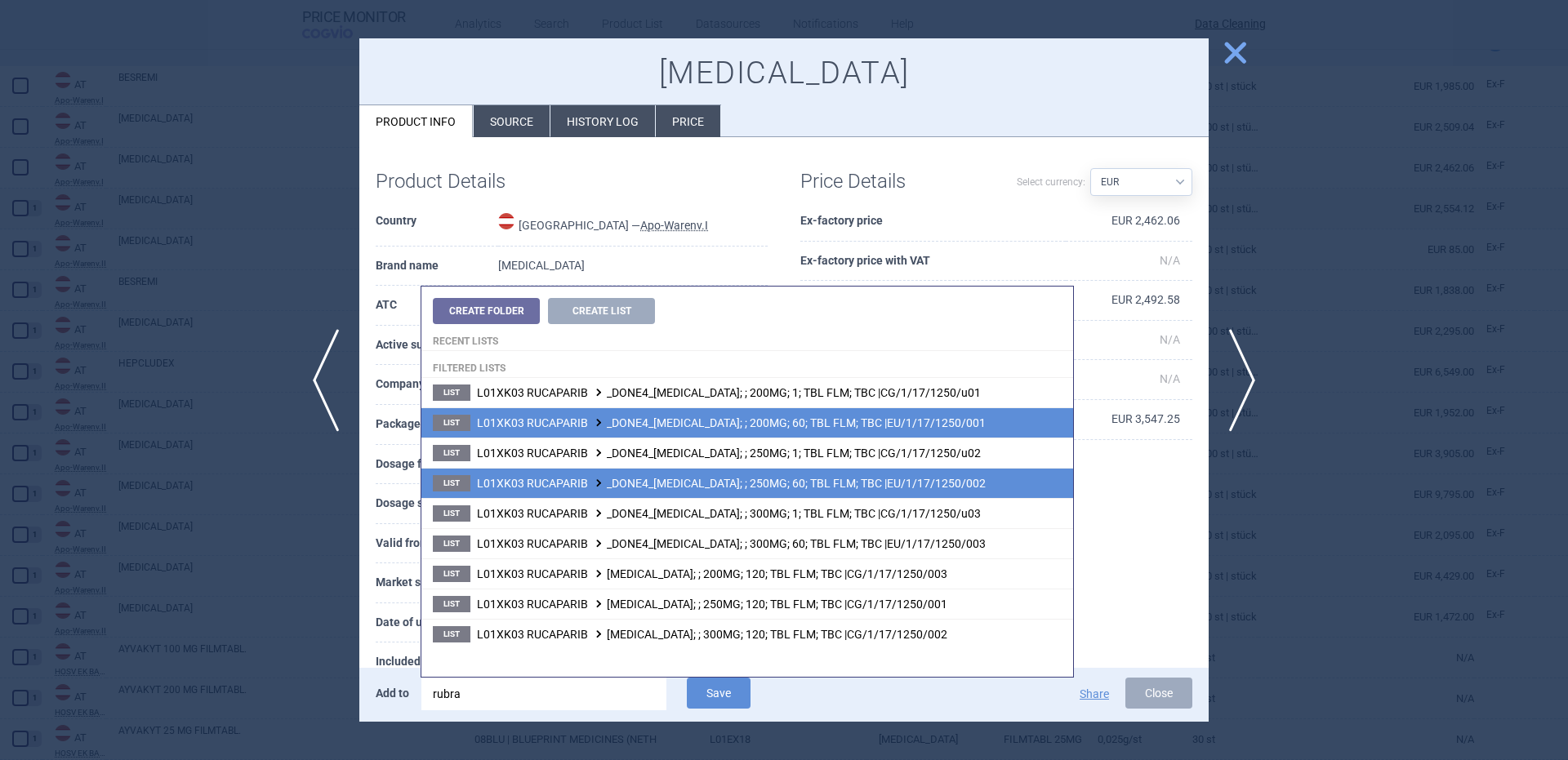
click at [762, 426] on span "L01XK03 RUCAPARIB _DONE4_[MEDICAL_DATA]; ; 200MG; 60; TBL FLM; TBC |EU/1/17/125…" at bounding box center [730, 422] width 509 height 13
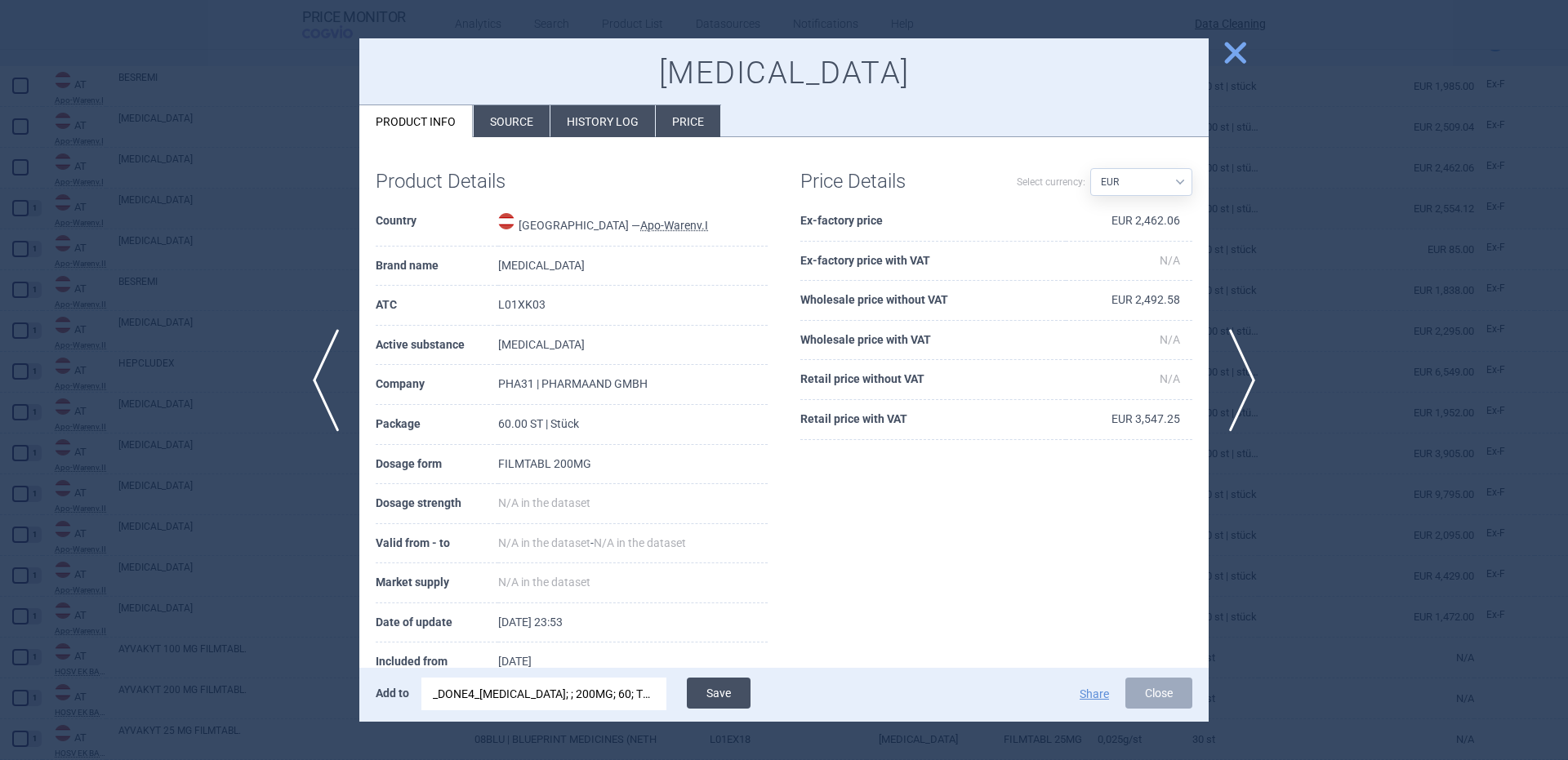
click at [719, 679] on button "Save" at bounding box center [719, 693] width 64 height 31
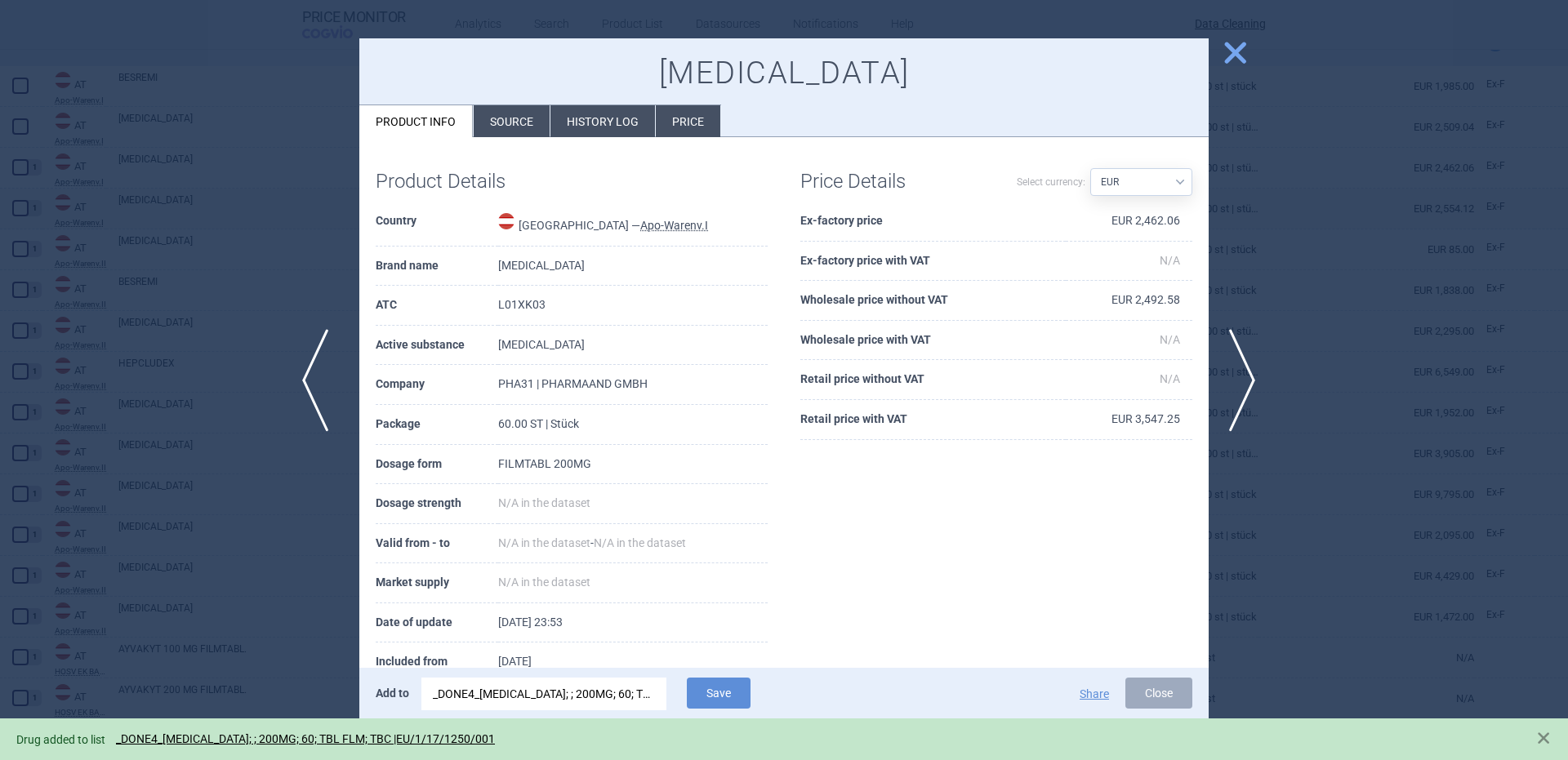
click at [313, 361] on span "previous" at bounding box center [320, 380] width 37 height 103
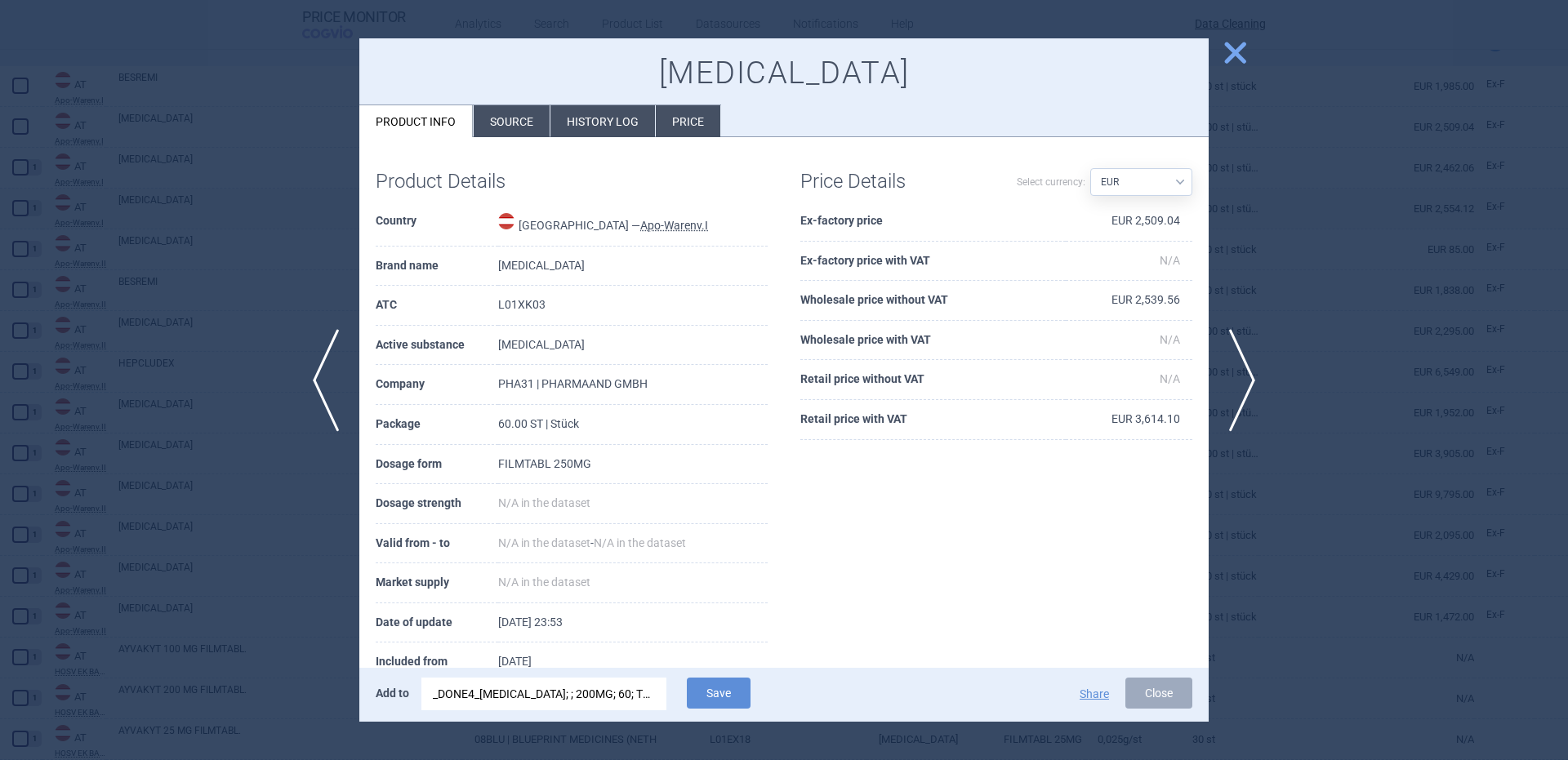
click at [520, 689] on div "_DONE4_[MEDICAL_DATA]; ; 200MG; 60; TBL FLM; TBC |EU/1/17/1250/001" at bounding box center [544, 694] width 223 height 32
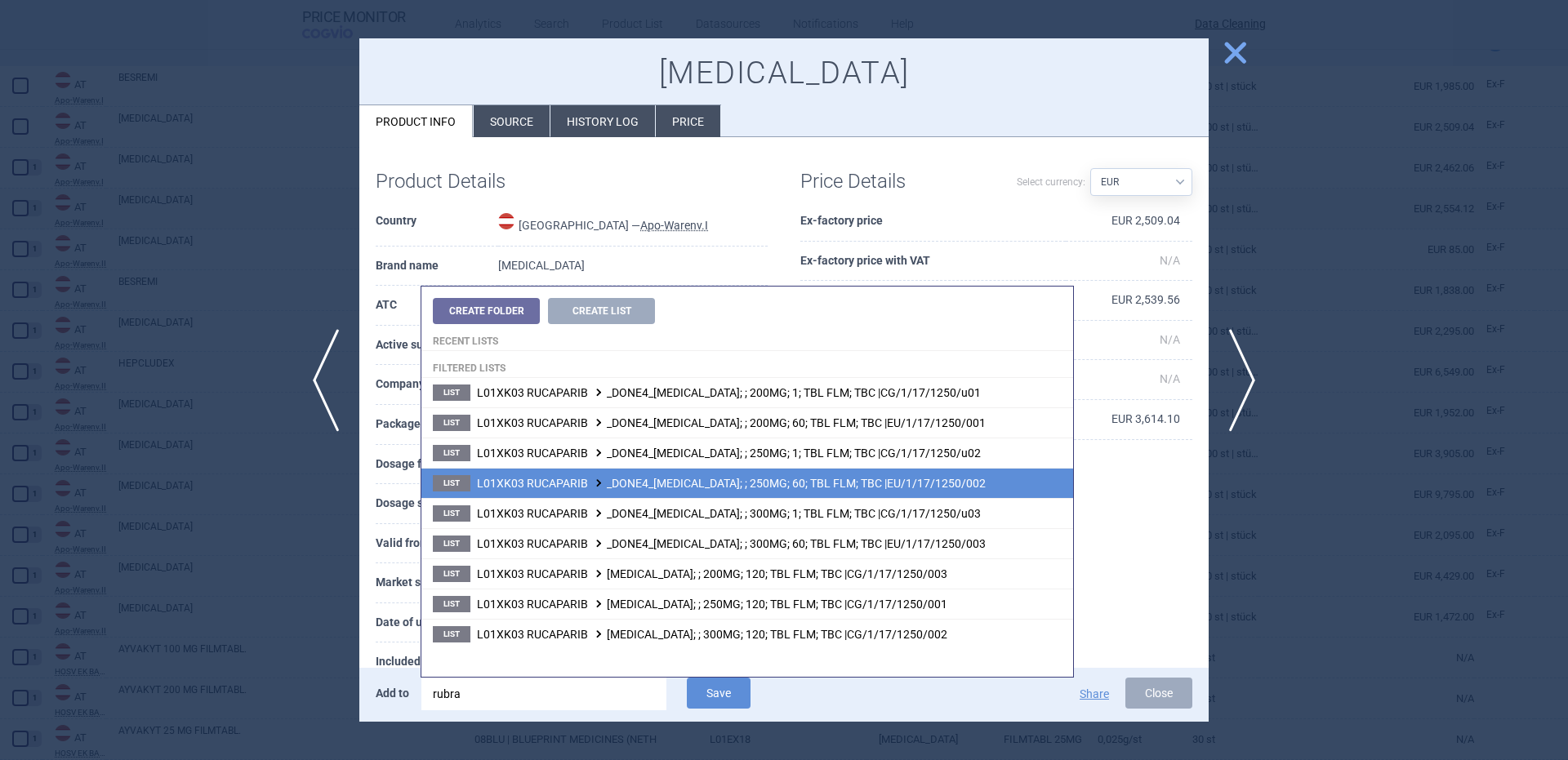
click at [781, 489] on span "L01XK03 RUCAPARIB _DONE4_[MEDICAL_DATA]; ; 250MG; 60; TBL FLM; TBC |EU/1/17/125…" at bounding box center [730, 482] width 509 height 13
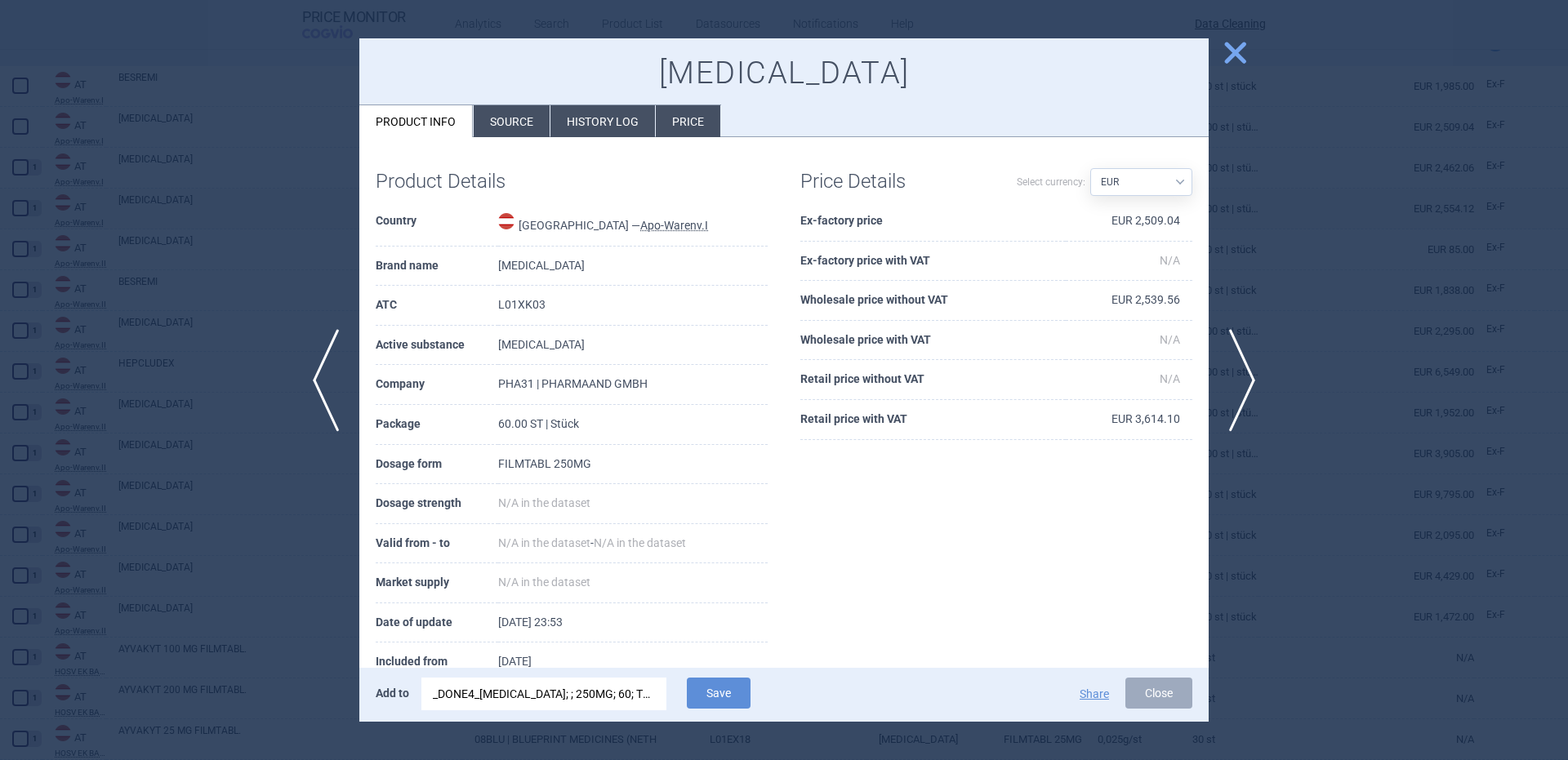
drag, startPoint x: 719, startPoint y: 682, endPoint x: 703, endPoint y: 644, distance: 41.2
click at [719, 683] on button "Save" at bounding box center [719, 693] width 64 height 31
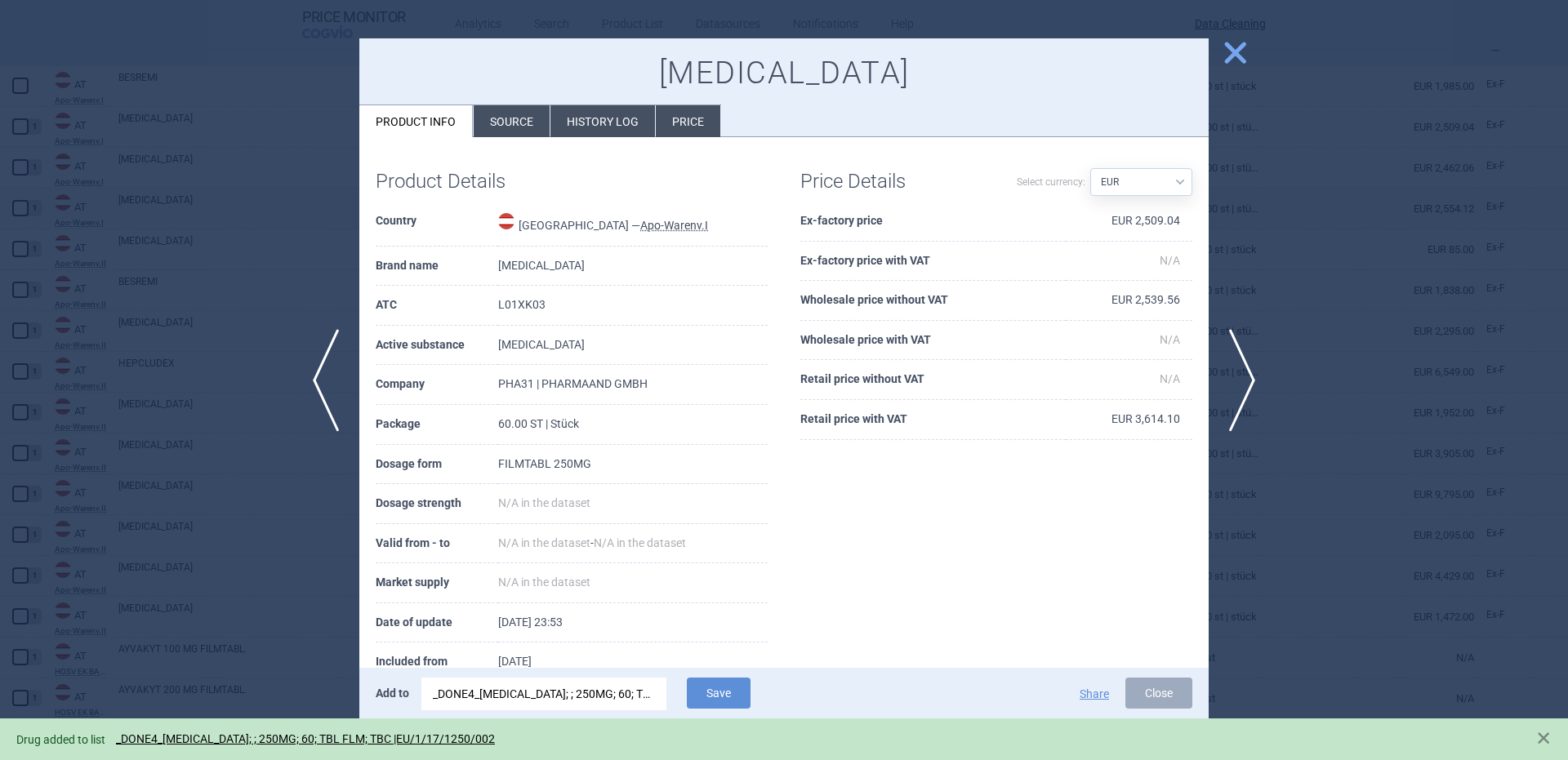
click at [304, 256] on div at bounding box center [784, 380] width 1568 height 760
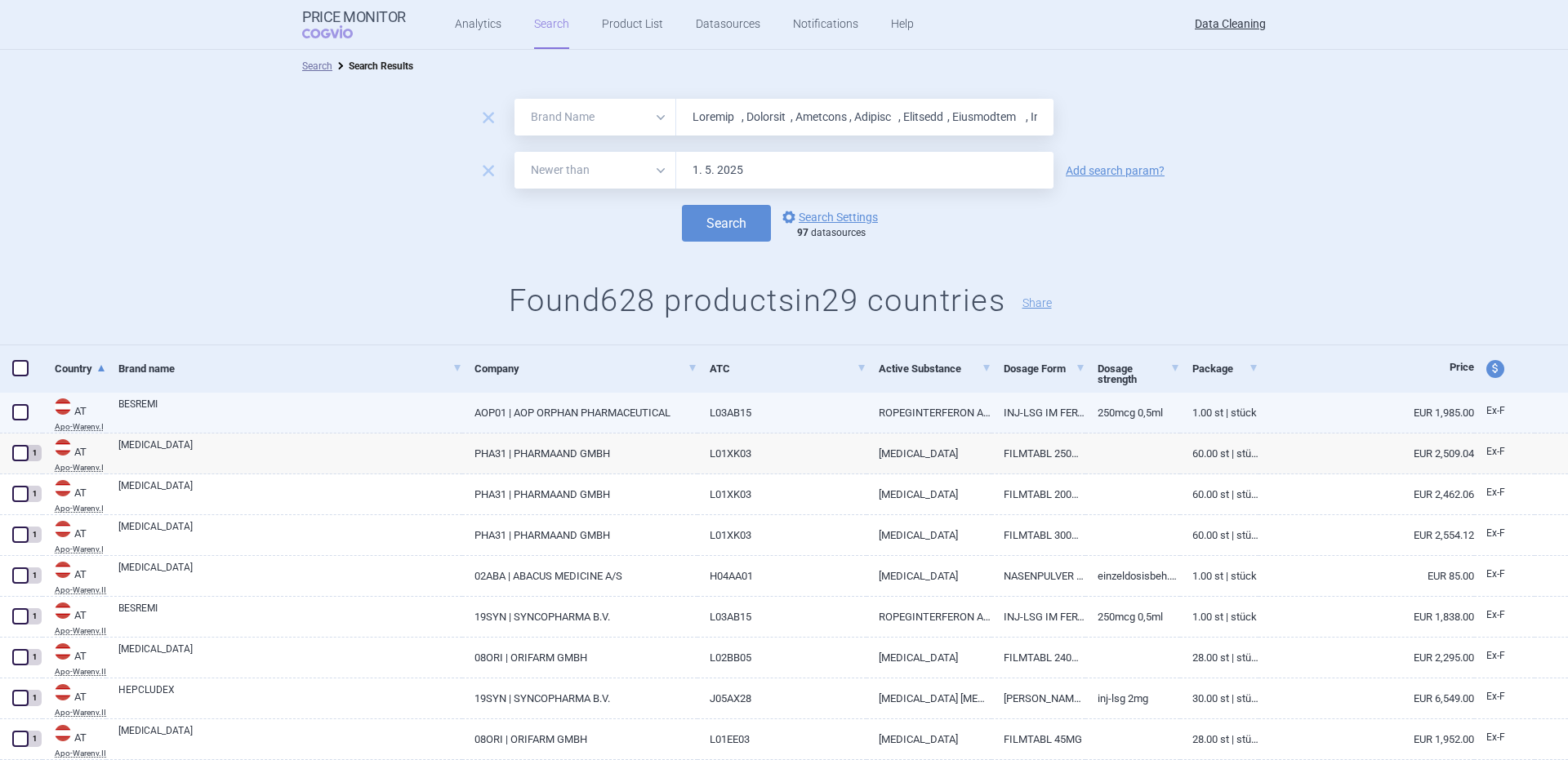
click at [178, 408] on link "BESREMI" at bounding box center [290, 411] width 344 height 30
select select "EUR"
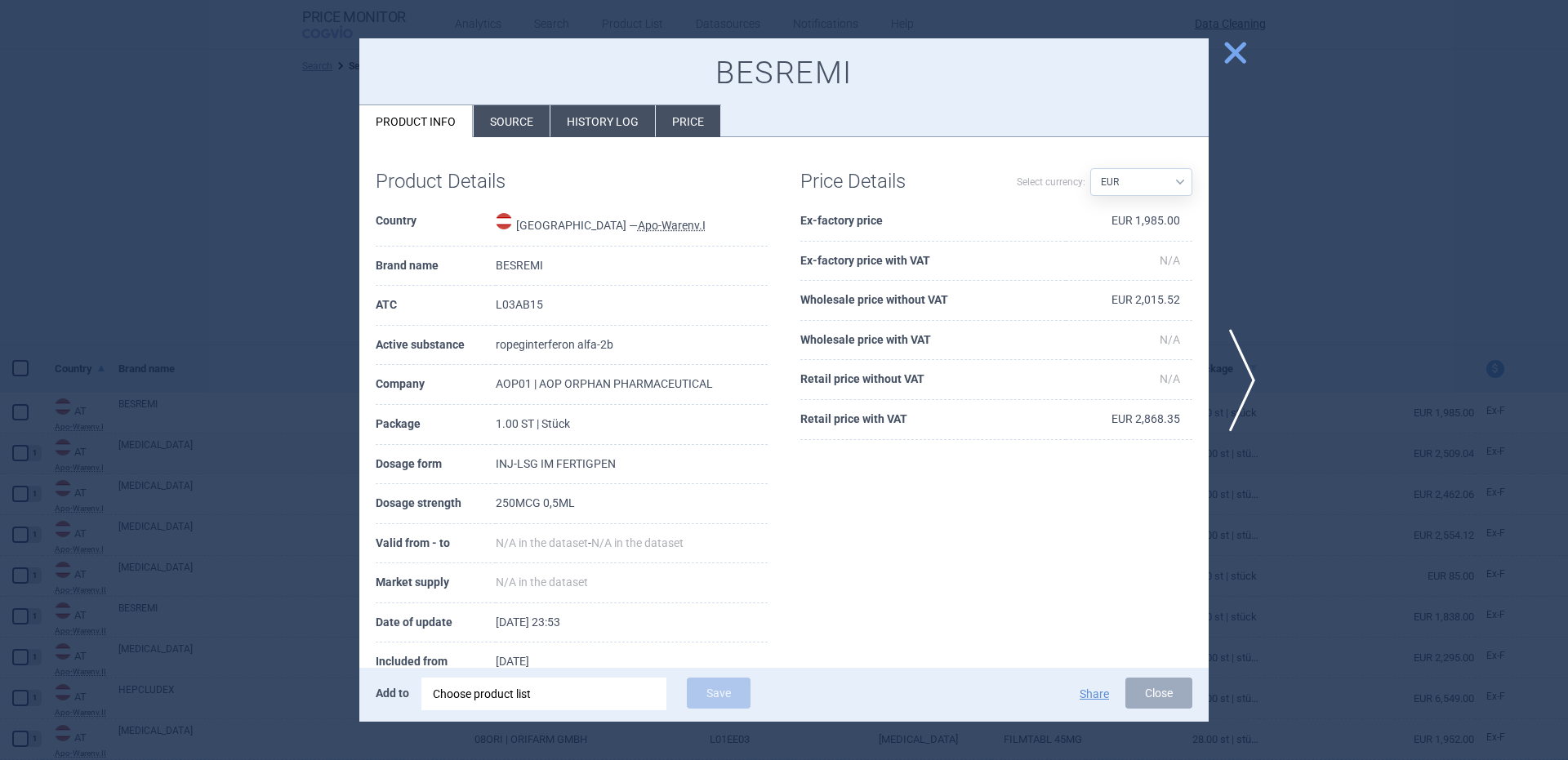
click at [612, 715] on div "Add to Choose product list Save Share Close" at bounding box center [784, 694] width 849 height 53
click at [608, 701] on div "Choose product list" at bounding box center [544, 694] width 223 height 32
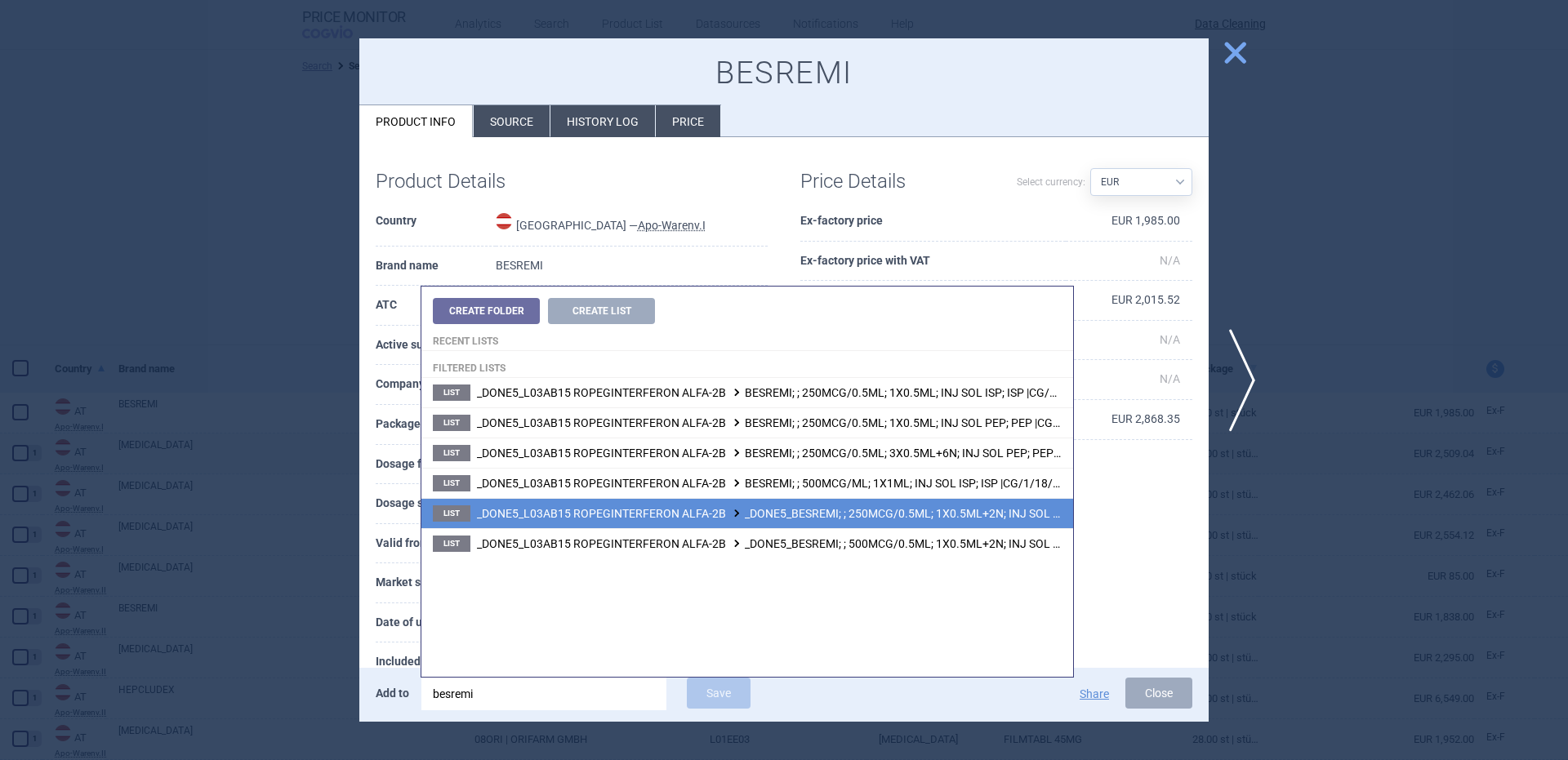
type input "besremi"
click at [1004, 513] on span "_DONE5_L03AB15 ROPEGINTERFERON ALFA-2B _DONE5_BESREMI; ; 250MCG/0.5ML; 1X0.5ML+…" at bounding box center [840, 513] width 727 height 13
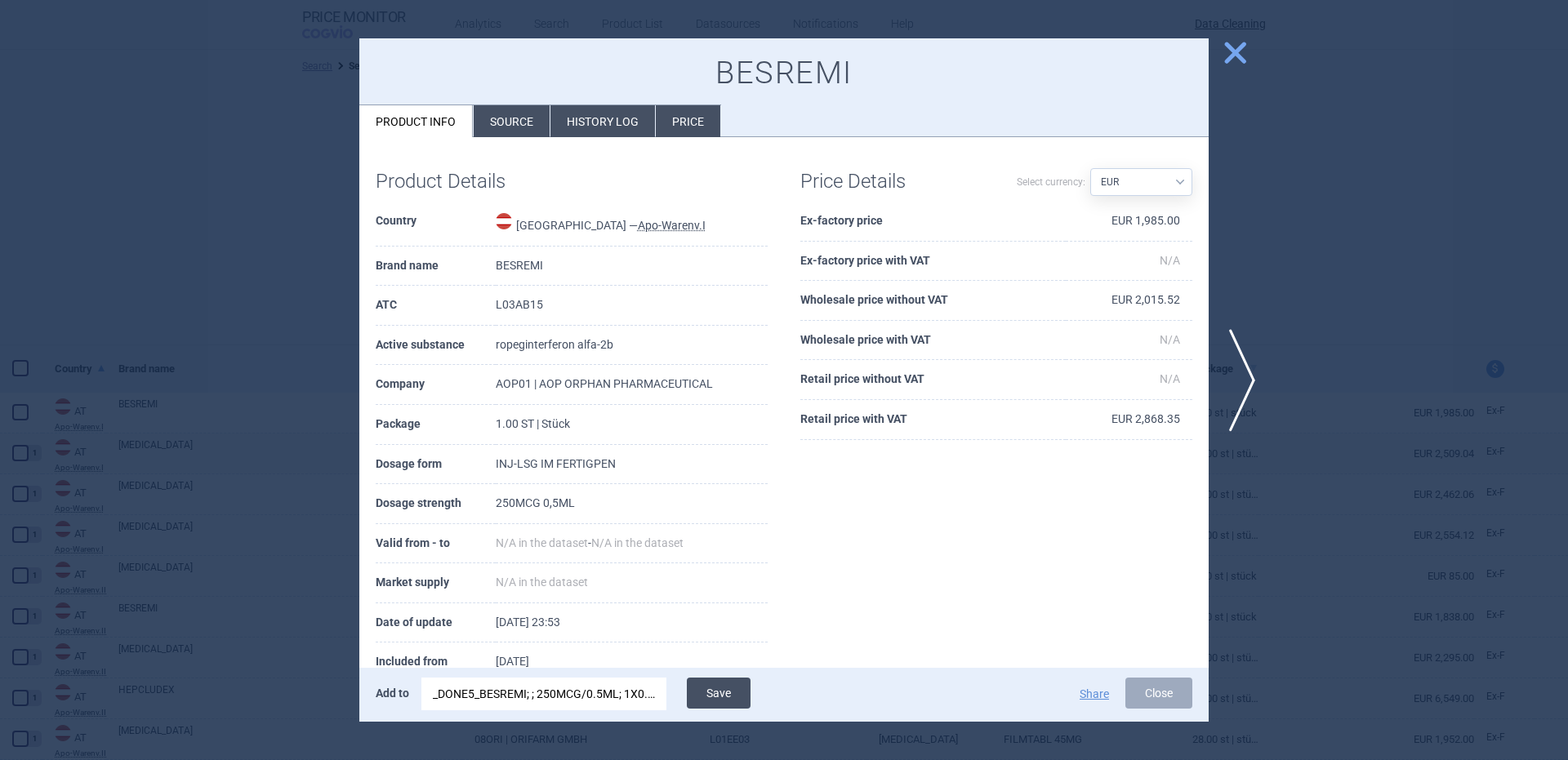
click at [735, 685] on button "Save" at bounding box center [719, 693] width 64 height 31
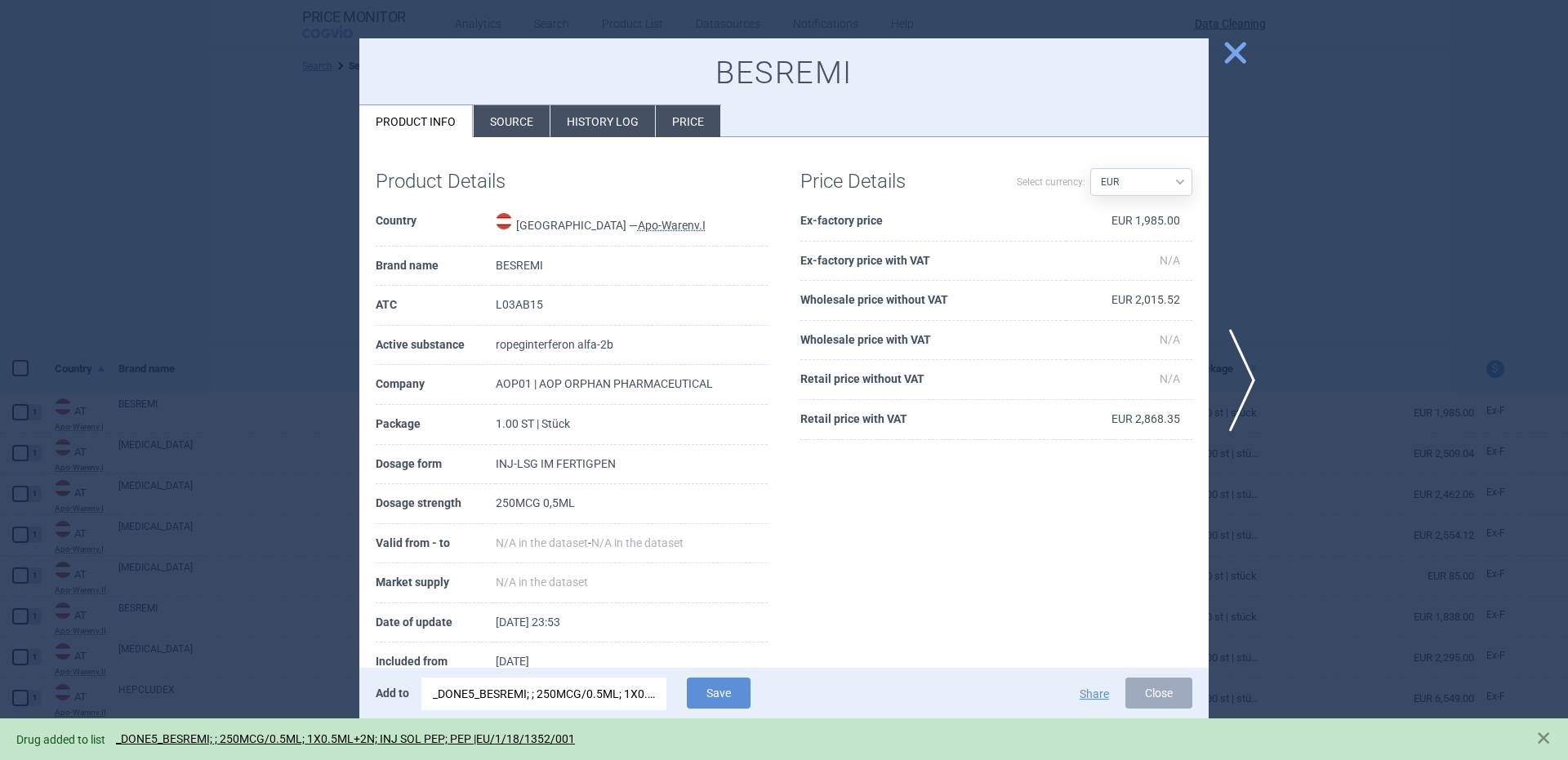
click at [216, 311] on div at bounding box center [784, 380] width 1568 height 760
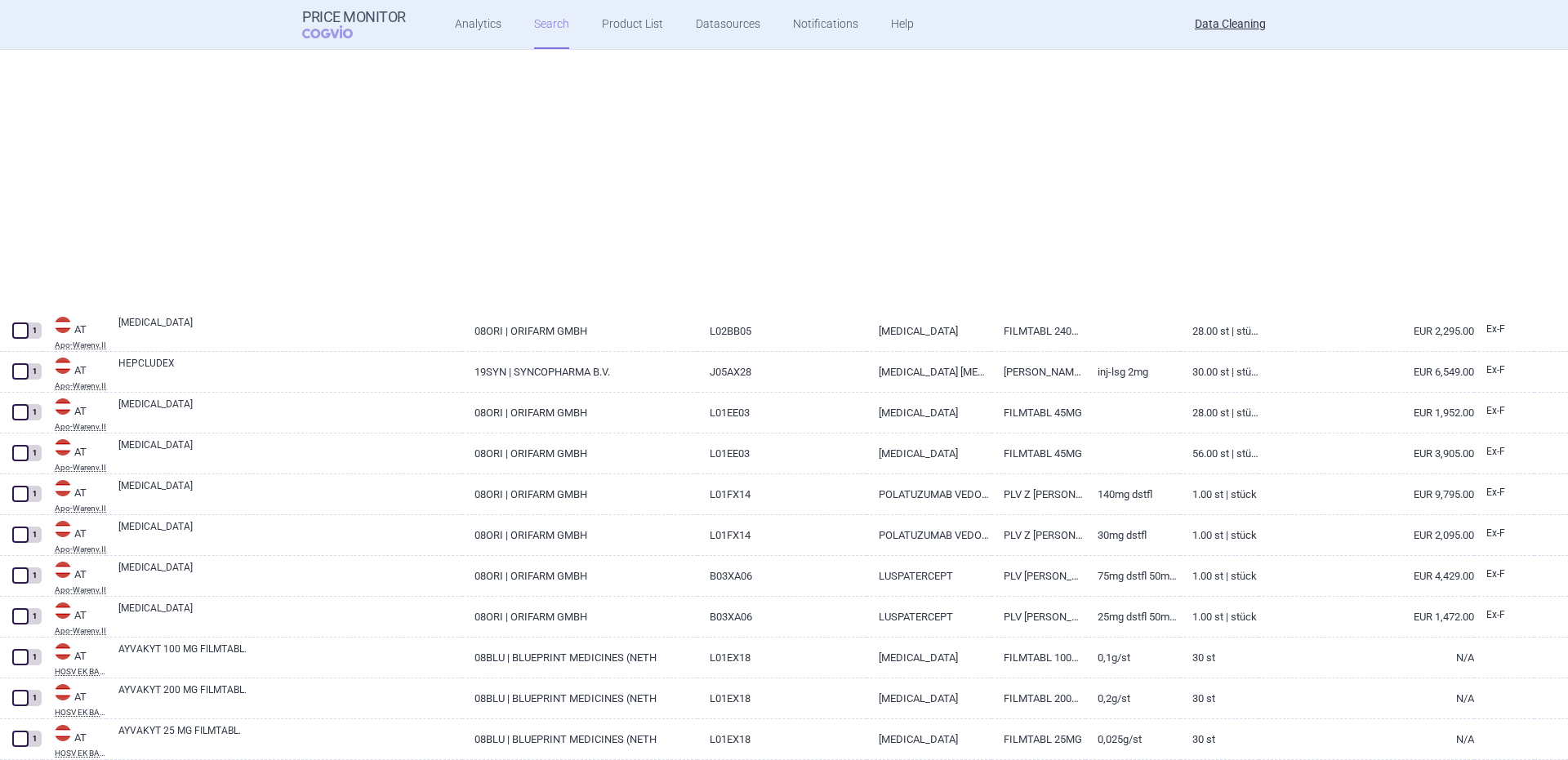
scroll to position [653, 0]
